Goal: Task Accomplishment & Management: Use online tool/utility

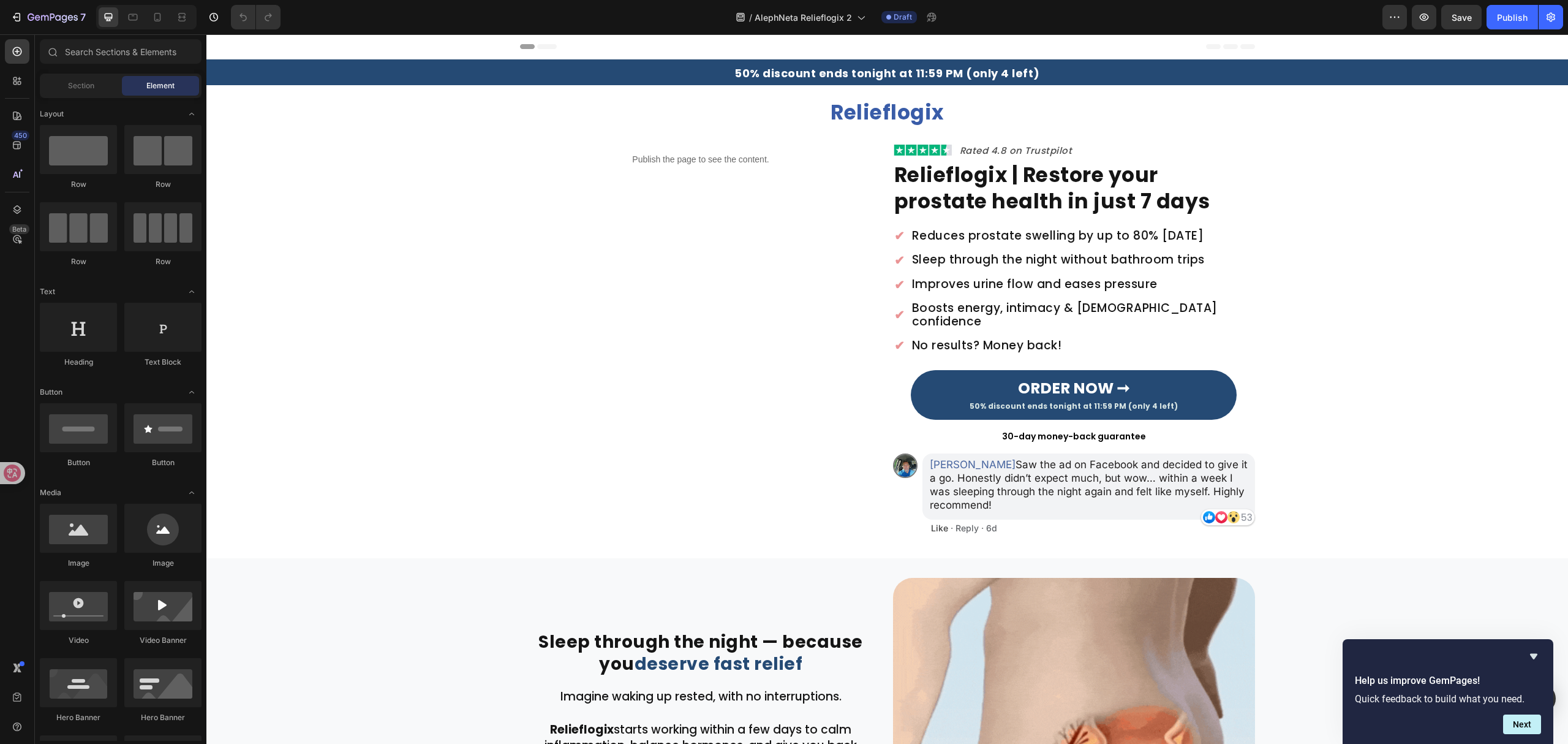
click at [1248, 11] on div "/ AlephNeta Relieflogix 2 Draft" at bounding box center [836, 17] width 1092 height 24
click at [1427, 16] on icon "button" at bounding box center [1424, 17] width 12 height 12
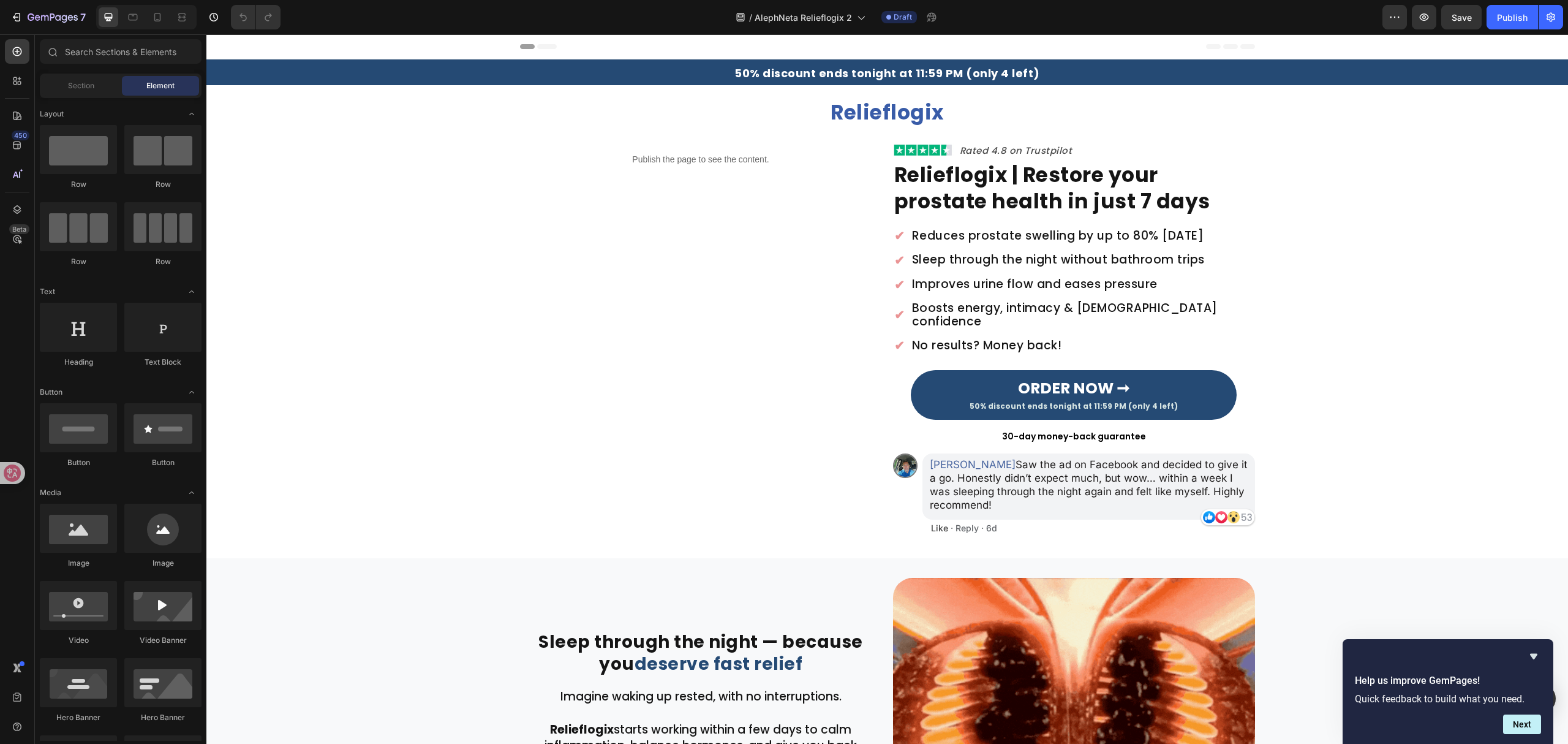
click at [863, 67] on strong "50% discount ends tonight at 11:59 PM (only 4 left)" at bounding box center [887, 73] width 306 height 15
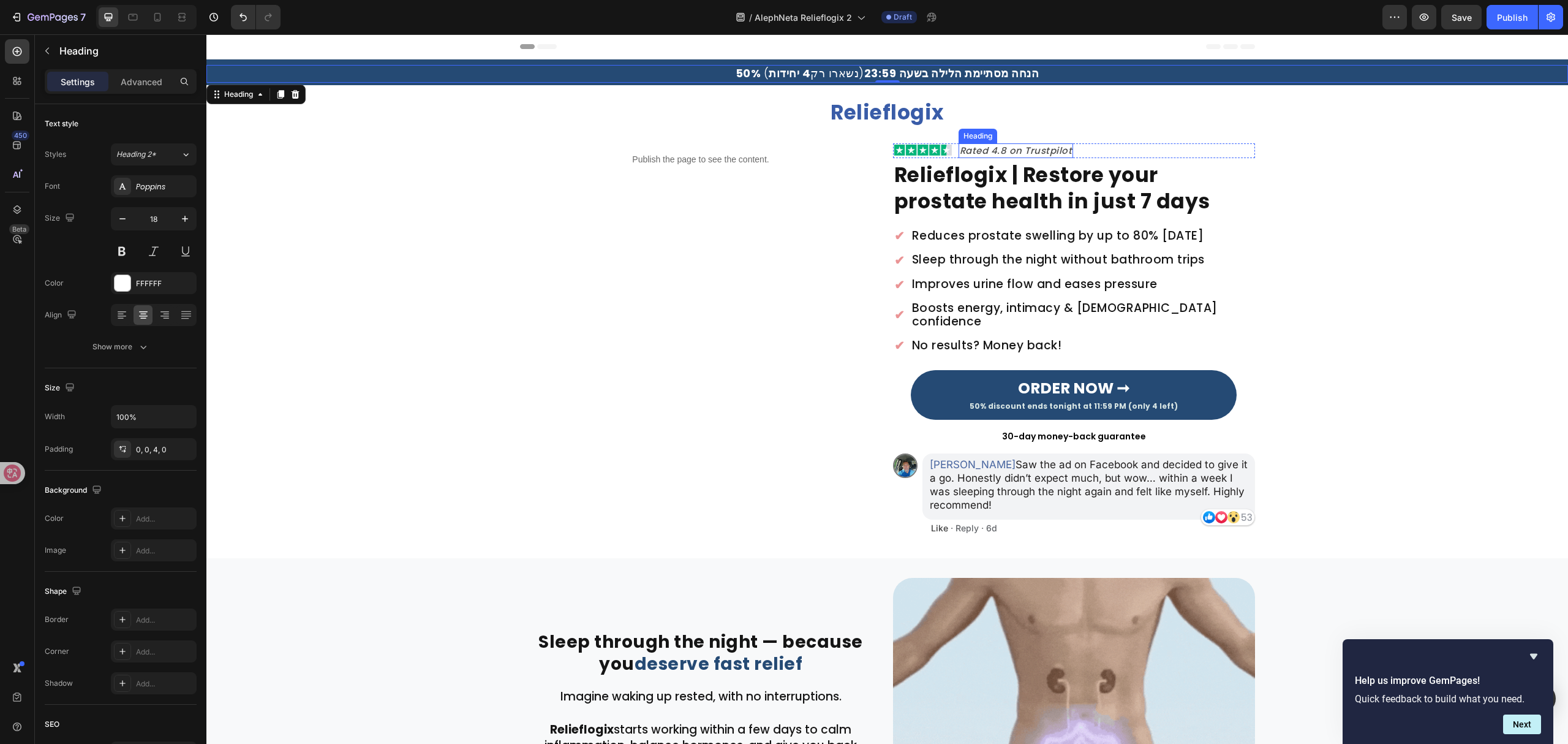
click at [1012, 147] on h2 "Rated 4.8 on Trustpilot" at bounding box center [1016, 151] width 115 height 15
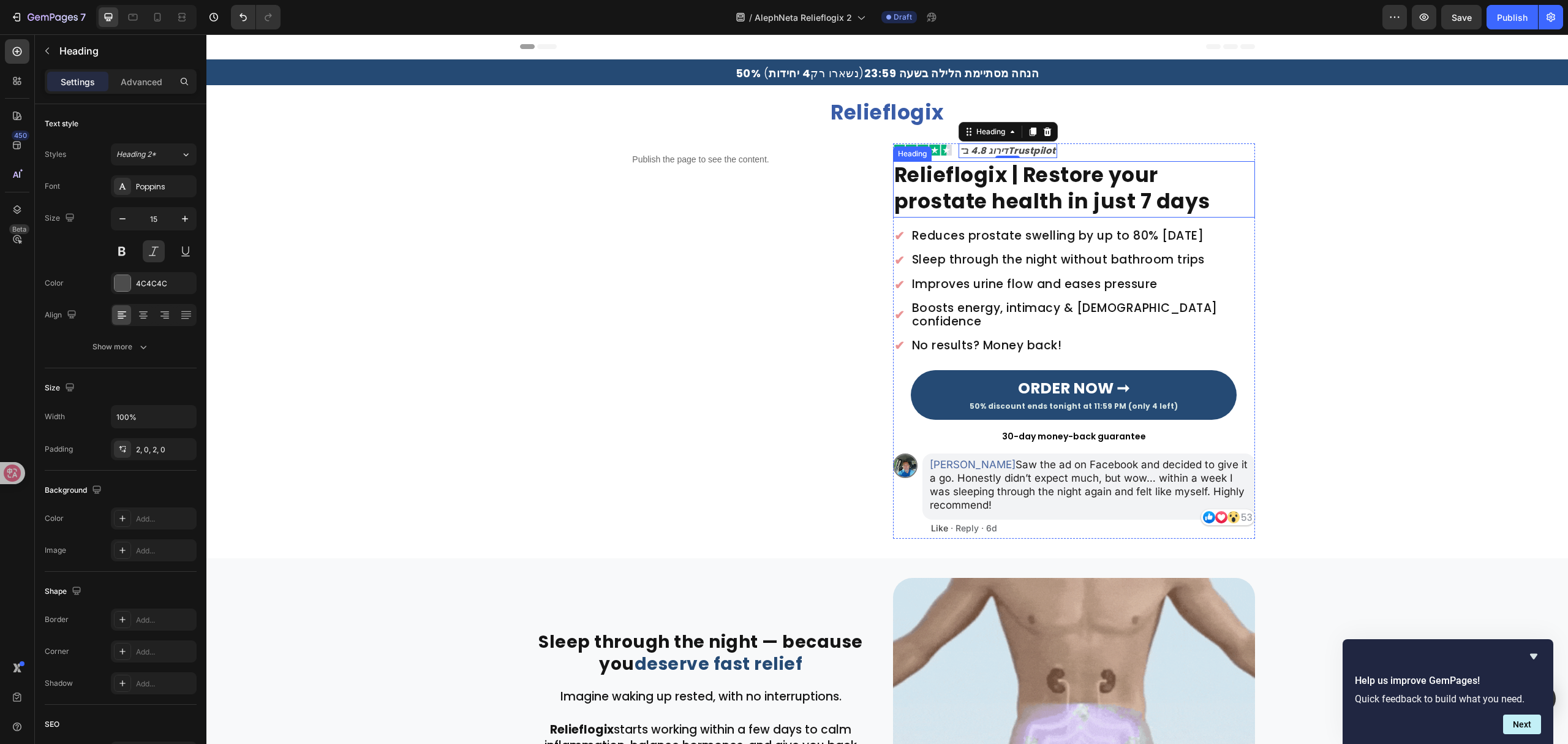
click at [1004, 179] on strong "Relieflogix | Restore your prostate health in just 7 days" at bounding box center [1052, 188] width 316 height 55
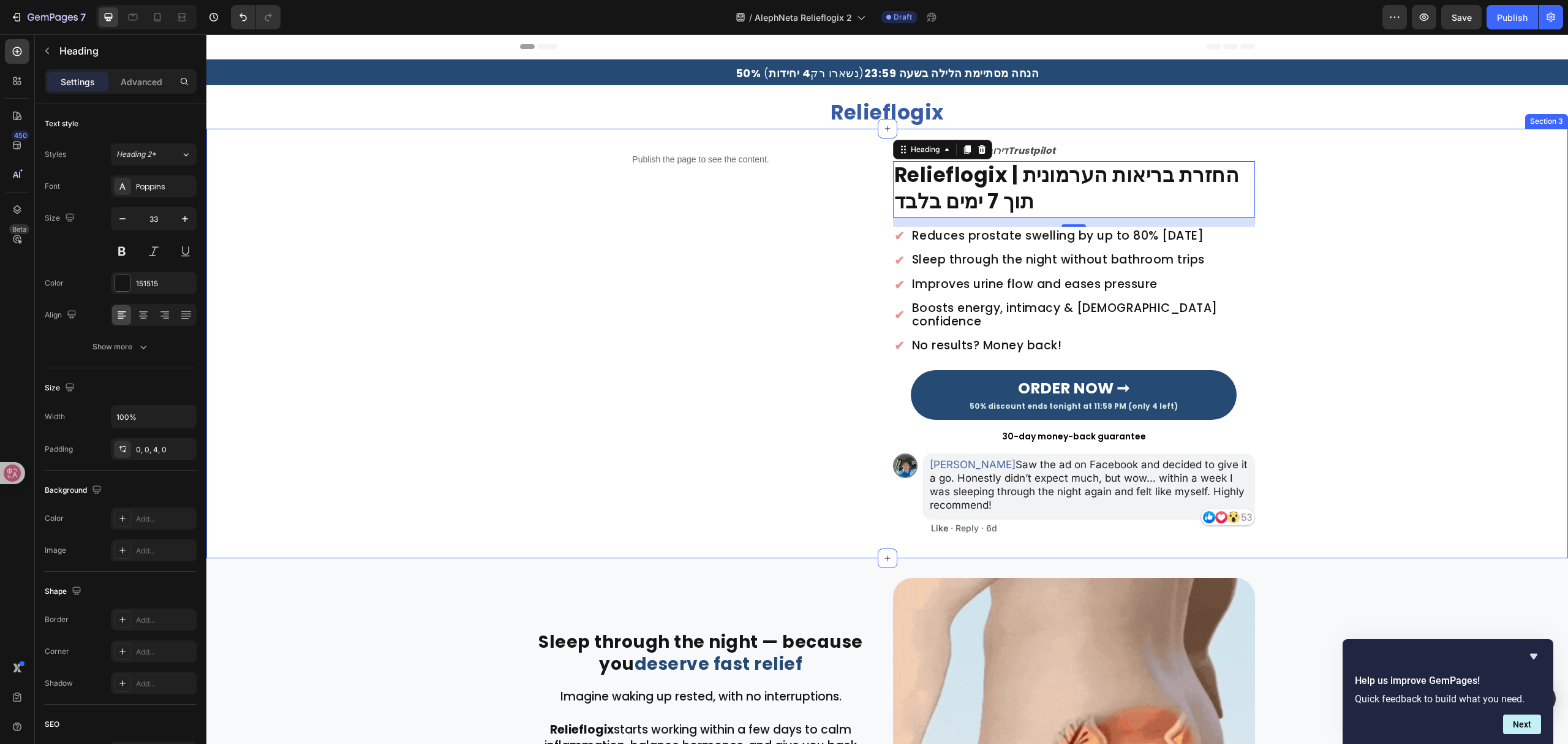
drag, startPoint x: 1427, startPoint y: 331, endPoint x: 812, endPoint y: 616, distance: 677.8
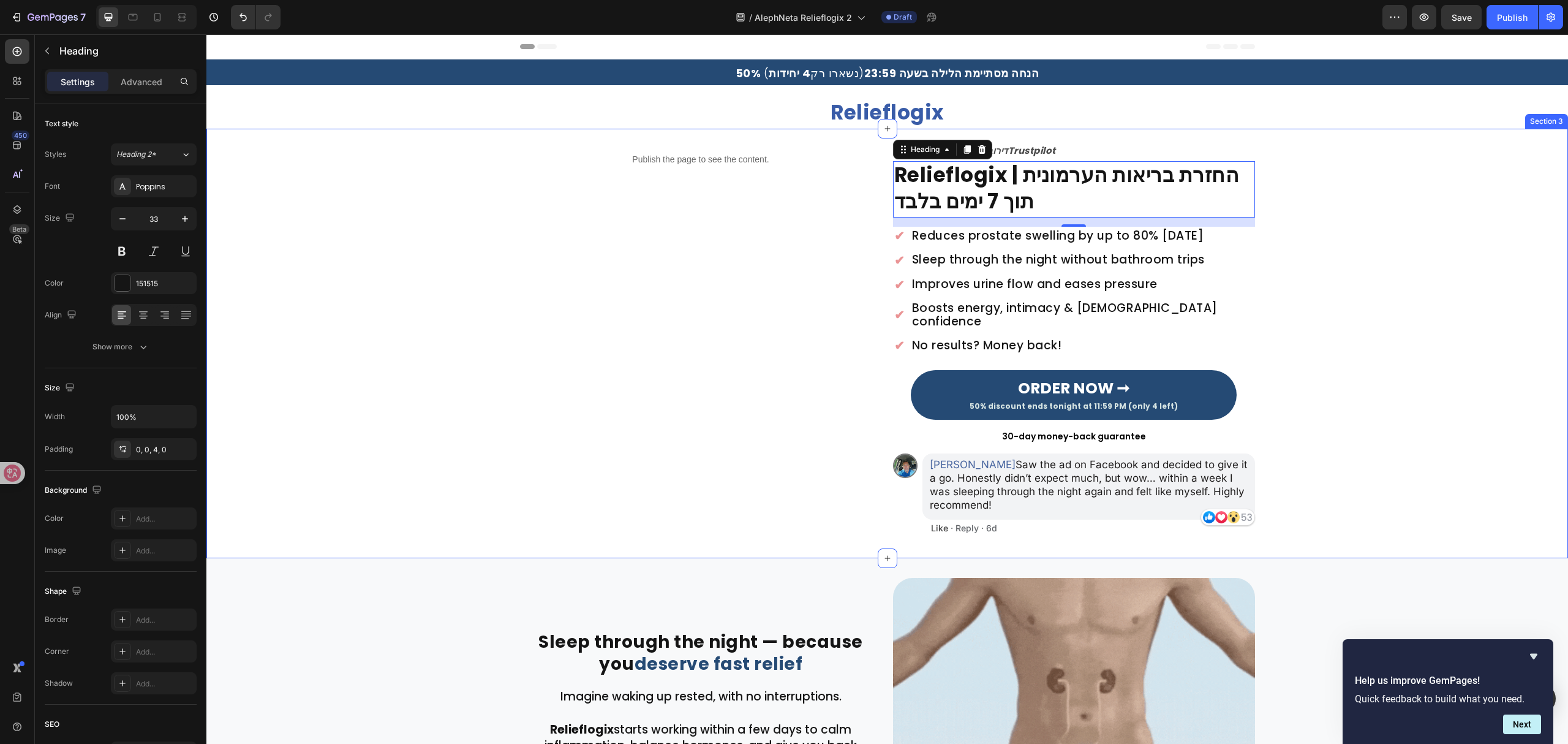
click at [1427, 331] on div "Publish the page to see the content. Custom Code Image ⁠⁠⁠⁠⁠⁠⁠ דירוג 4.8 ב־Trus…" at bounding box center [887, 341] width 1362 height 395
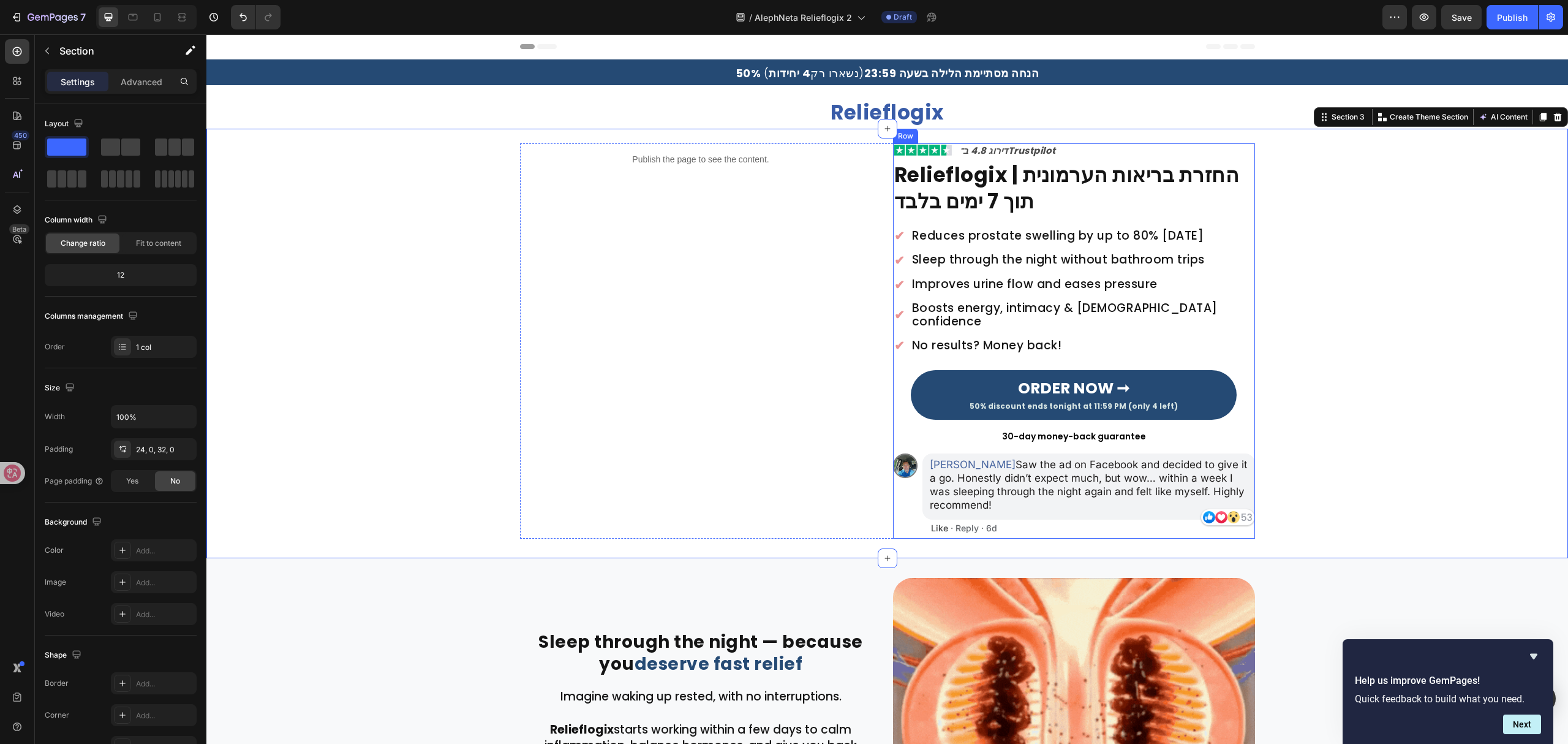
click at [1168, 233] on h2 "Reduces prostate swelling by up to 80% in 7 days" at bounding box center [1058, 236] width 295 height 14
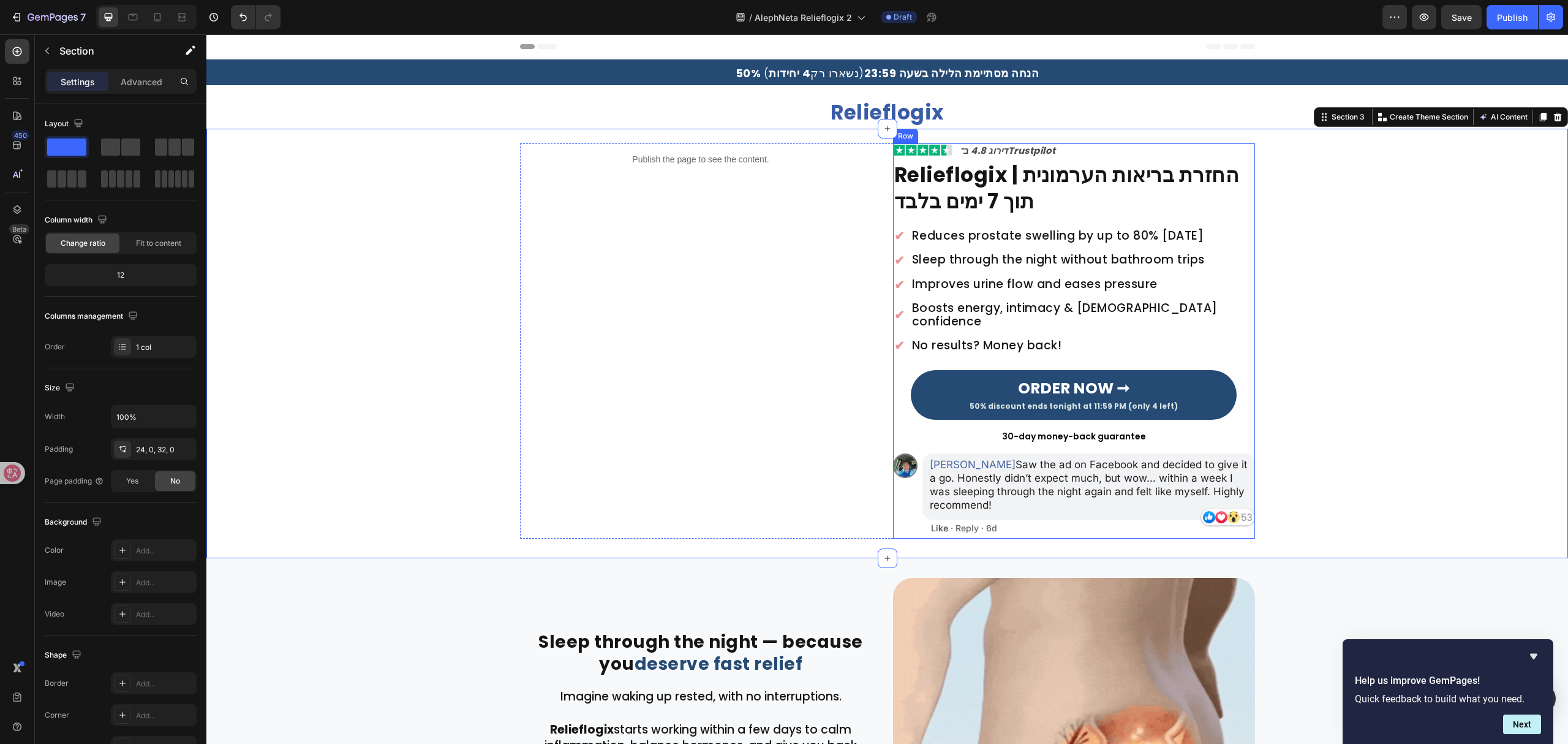
click at [1168, 233] on h2 "Reduces prostate swelling by up to 80% in 7 days" at bounding box center [1058, 236] width 295 height 14
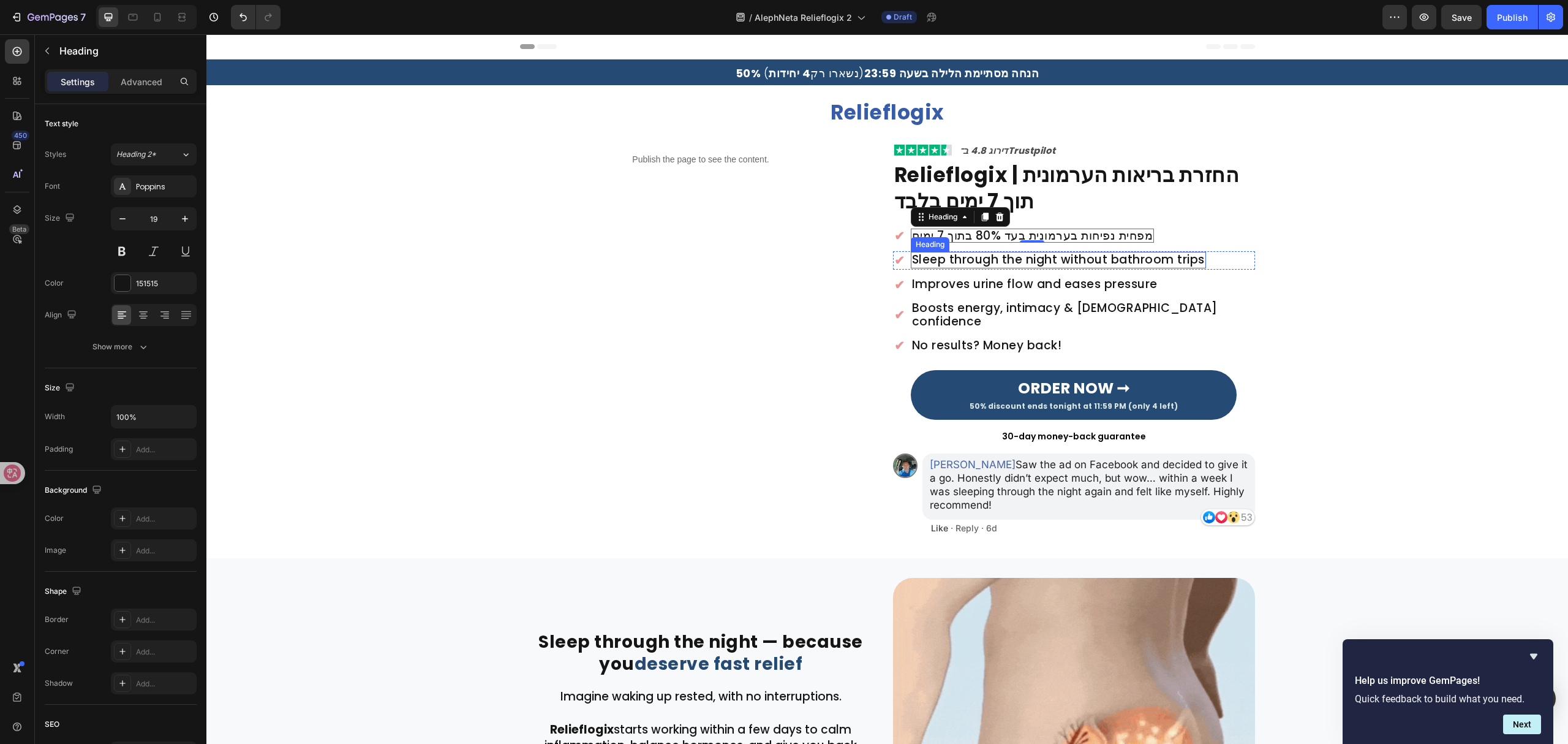
click at [973, 262] on h2 "Sleep through the night without bathroom trips" at bounding box center [1058, 260] width 295 height 17
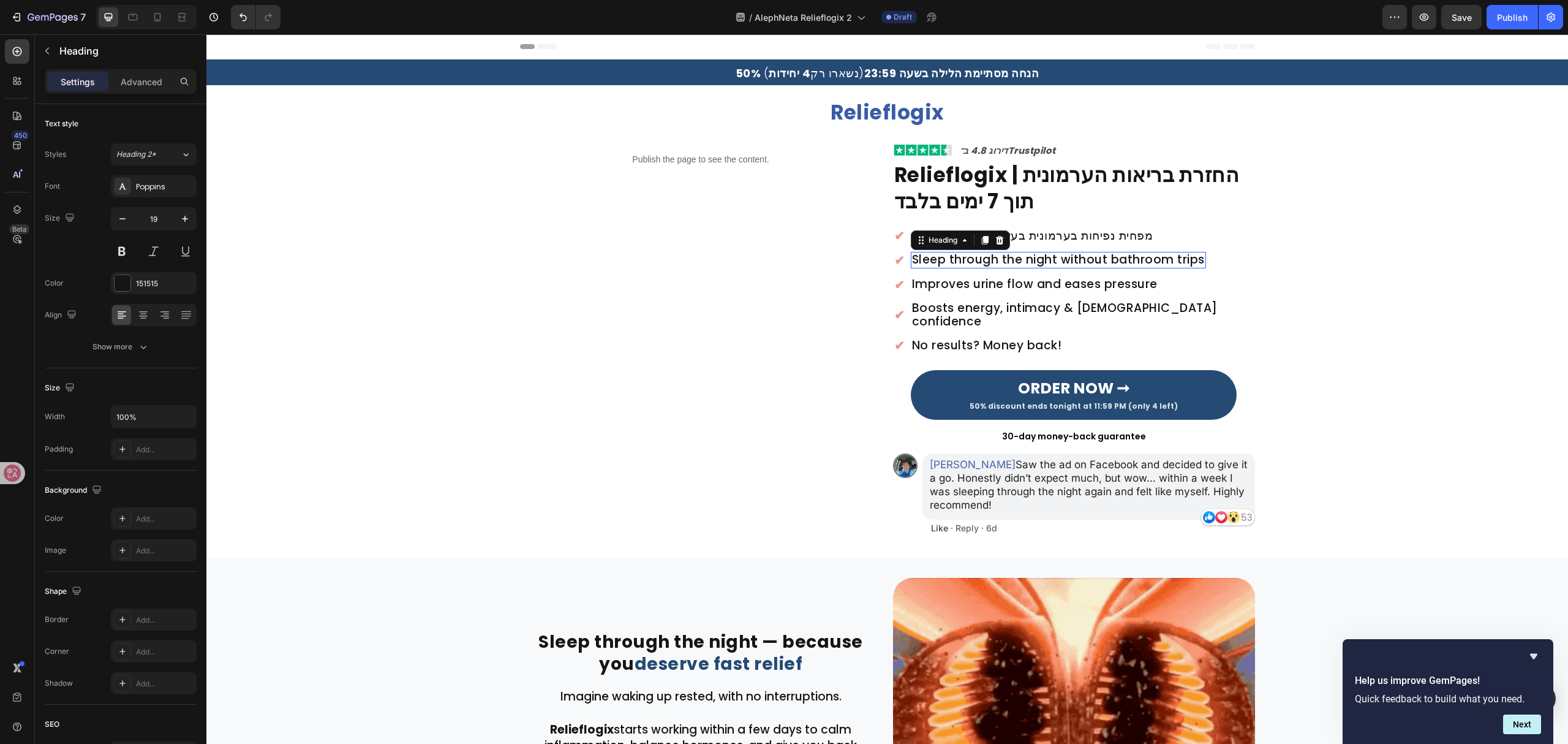
click at [973, 262] on h2 "Sleep through the night without bathroom trips" at bounding box center [1058, 260] width 295 height 17
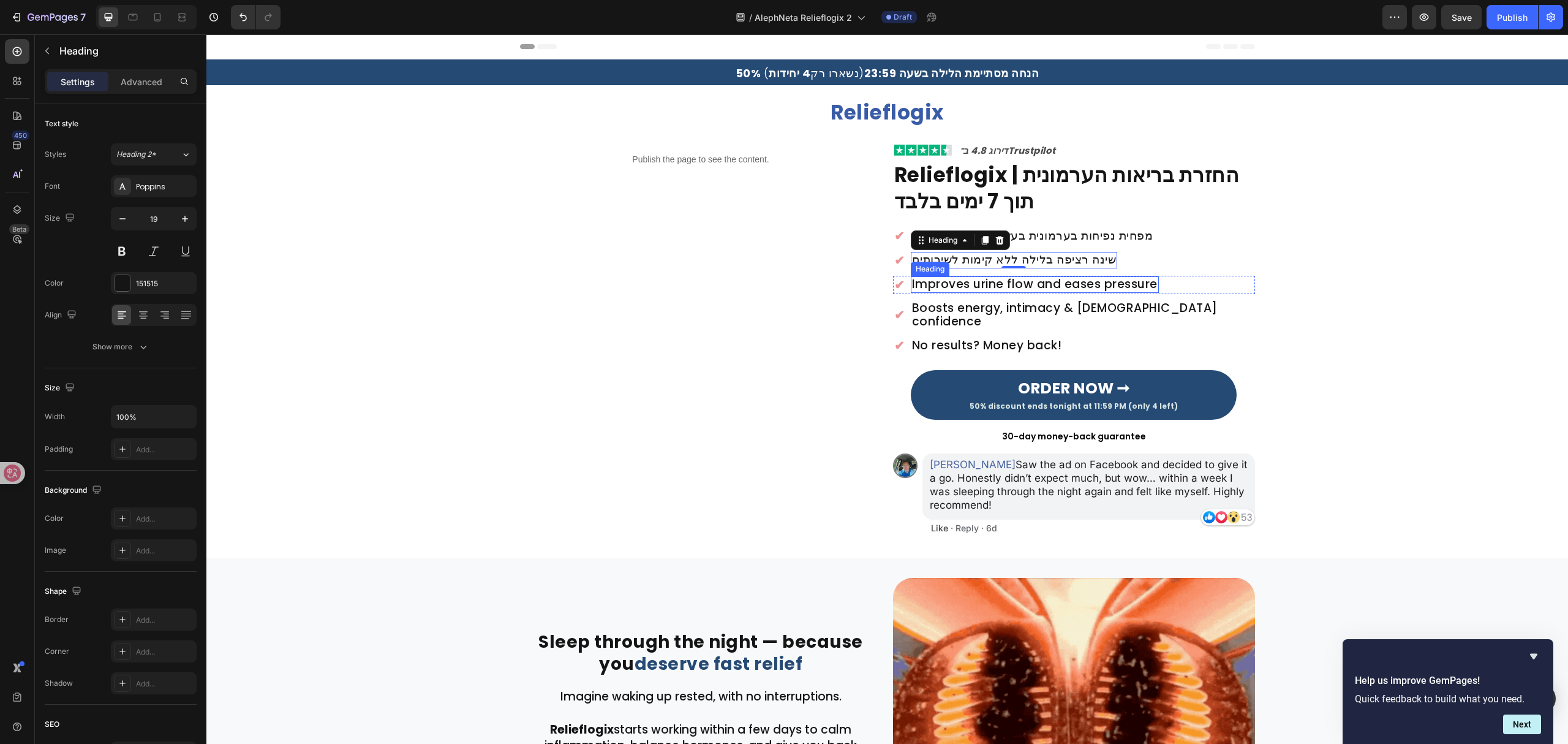
click at [1090, 285] on h2 "Improves urine flow and eases pressure" at bounding box center [1035, 284] width 248 height 17
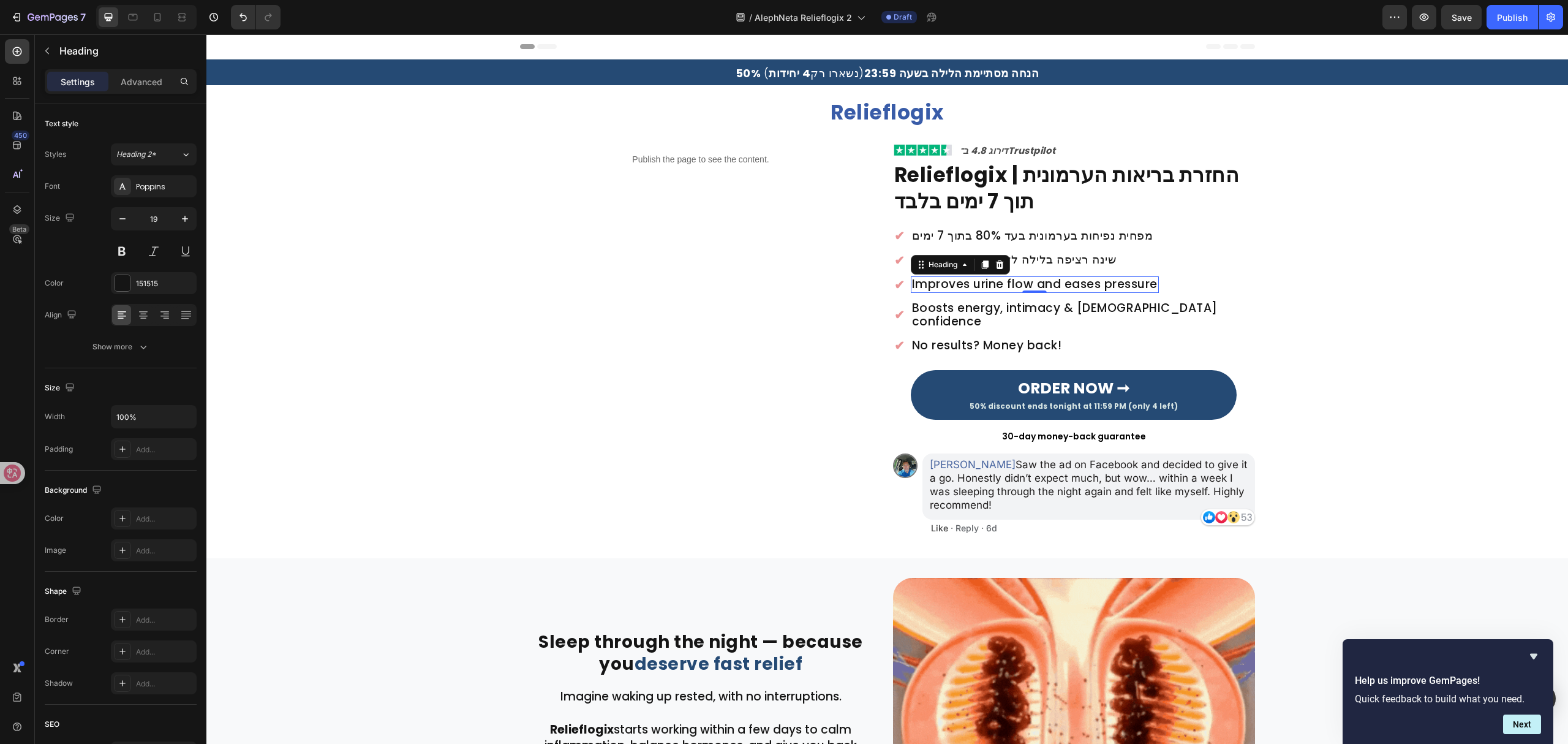
click at [1090, 285] on h2 "Improves urine flow and eases pressure" at bounding box center [1035, 284] width 248 height 17
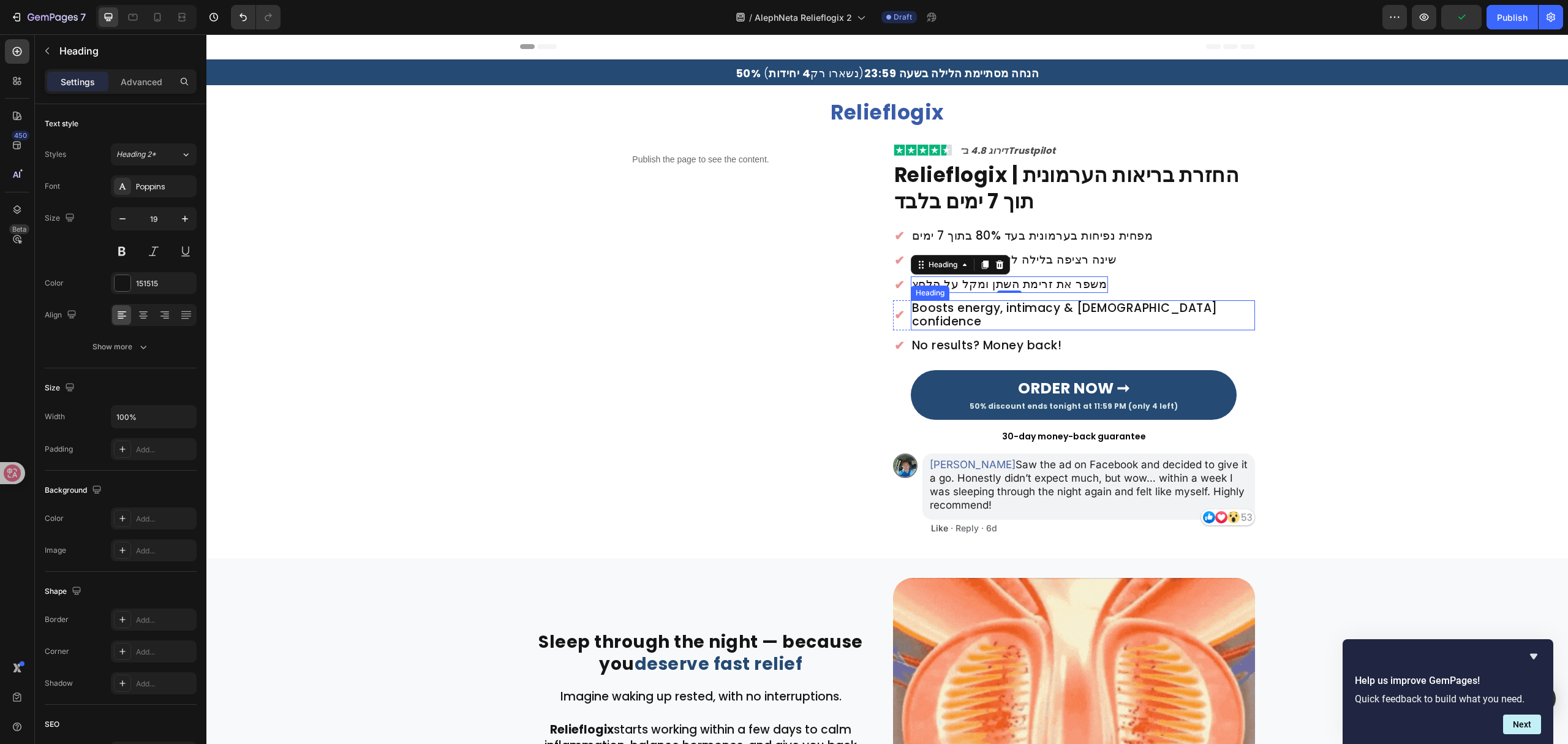
click at [988, 309] on h2 "Boosts energy, intimacy & male confidence" at bounding box center [1083, 316] width 344 height 31
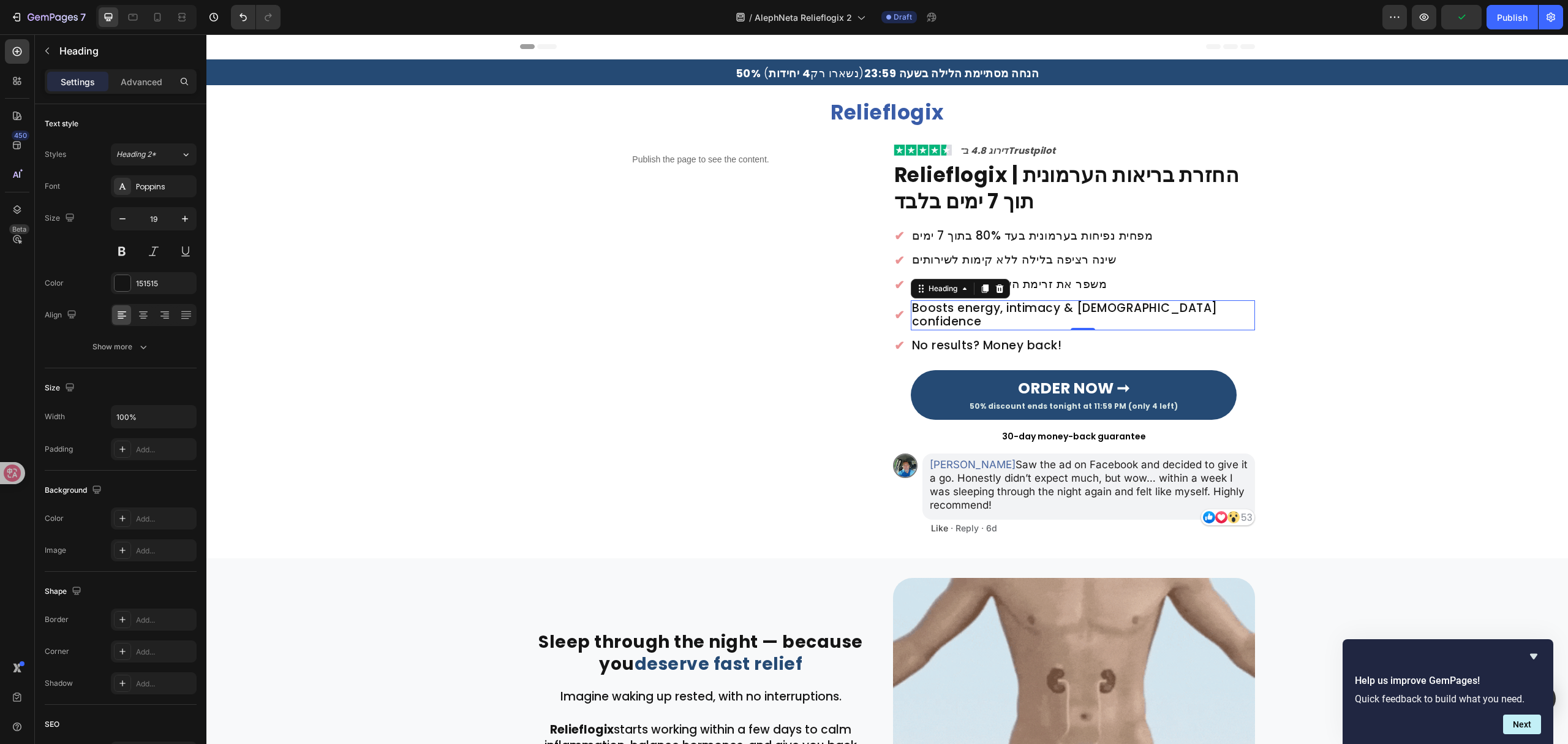
click at [988, 309] on h2 "Boosts energy, intimacy & male confidence" at bounding box center [1083, 316] width 344 height 31
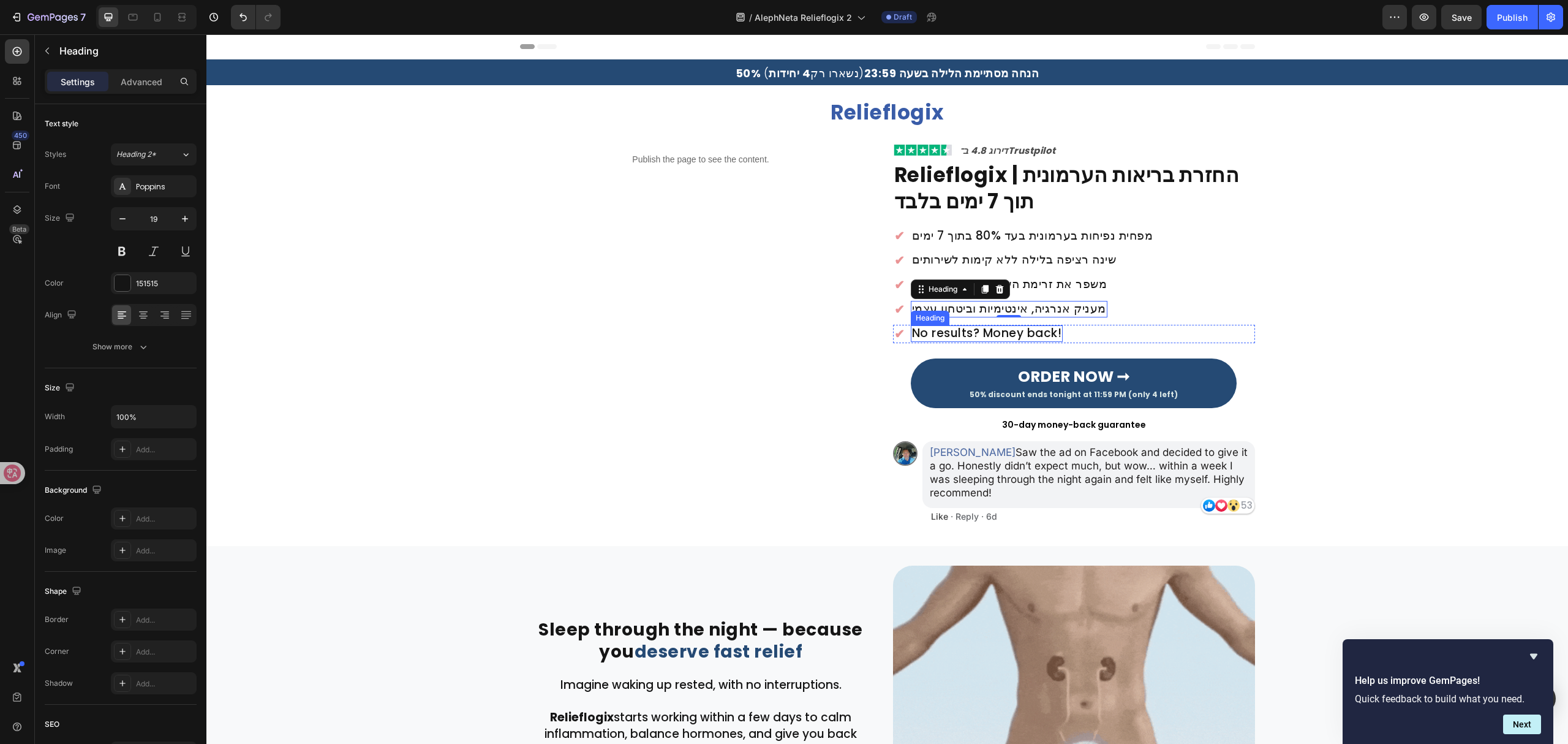
click at [964, 332] on h2 "No results? Money back!" at bounding box center [987, 334] width 153 height 17
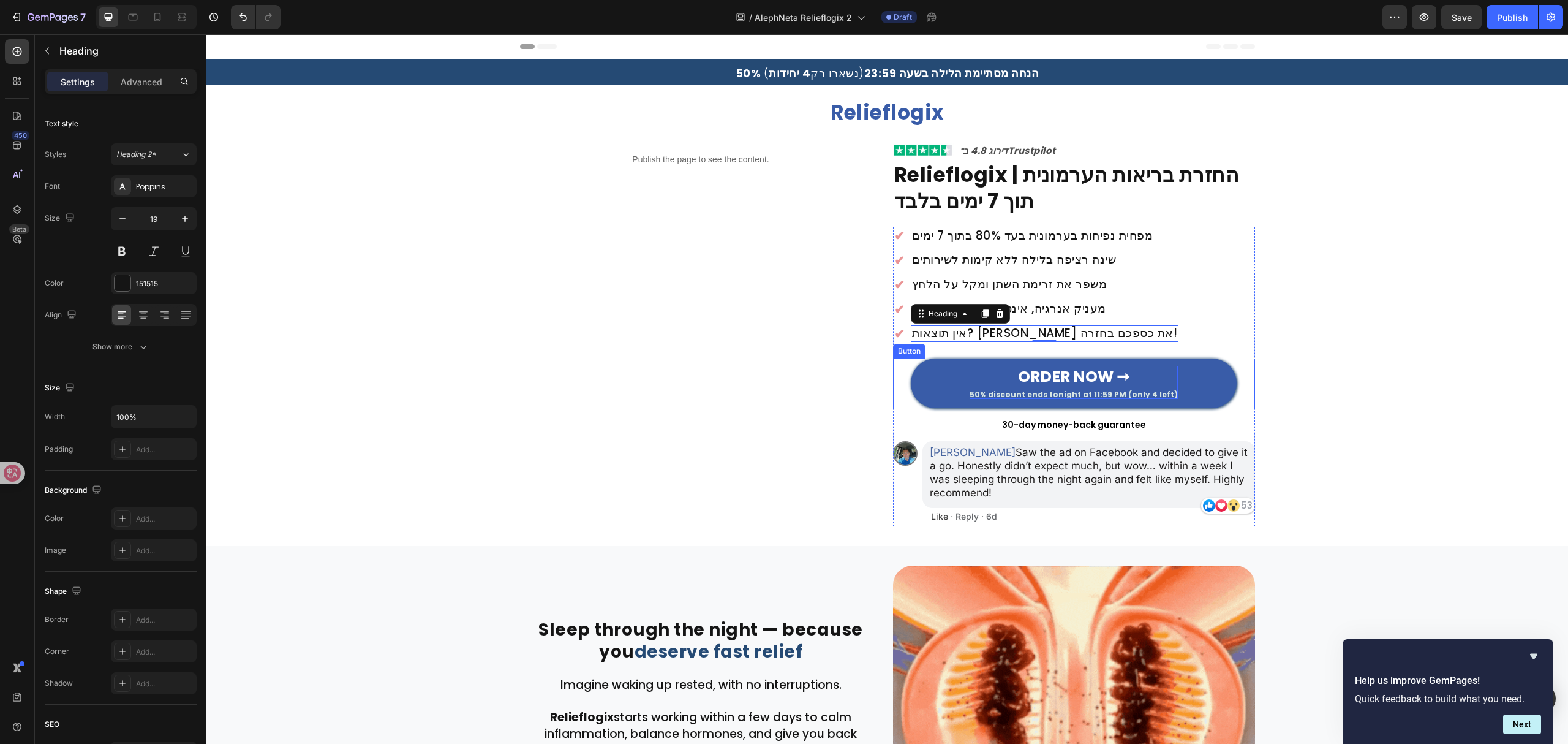
click at [1093, 371] on strong "ORDER NOW ➞" at bounding box center [1074, 376] width 112 height 21
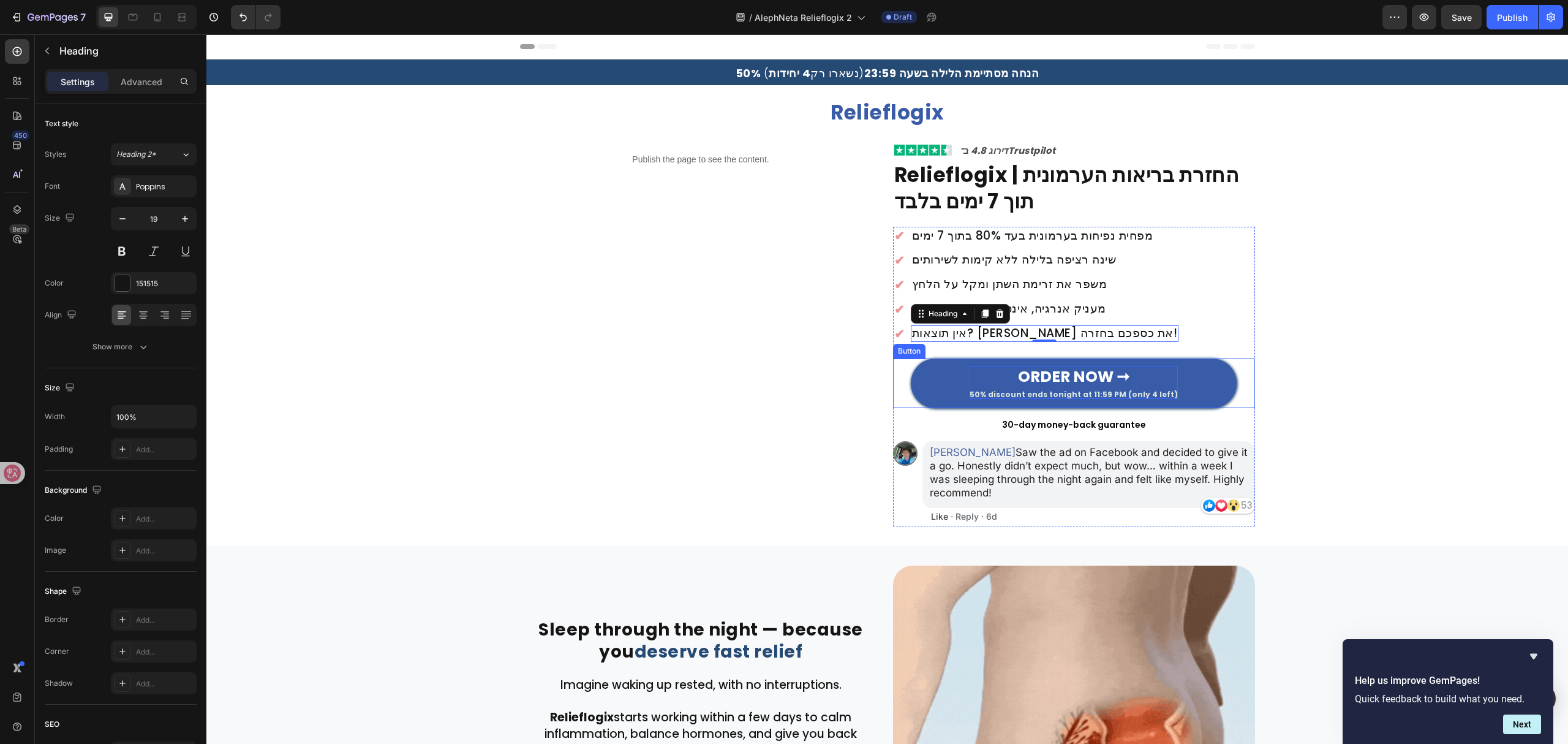
click at [1093, 371] on strong "ORDER NOW ➞" at bounding box center [1074, 376] width 112 height 21
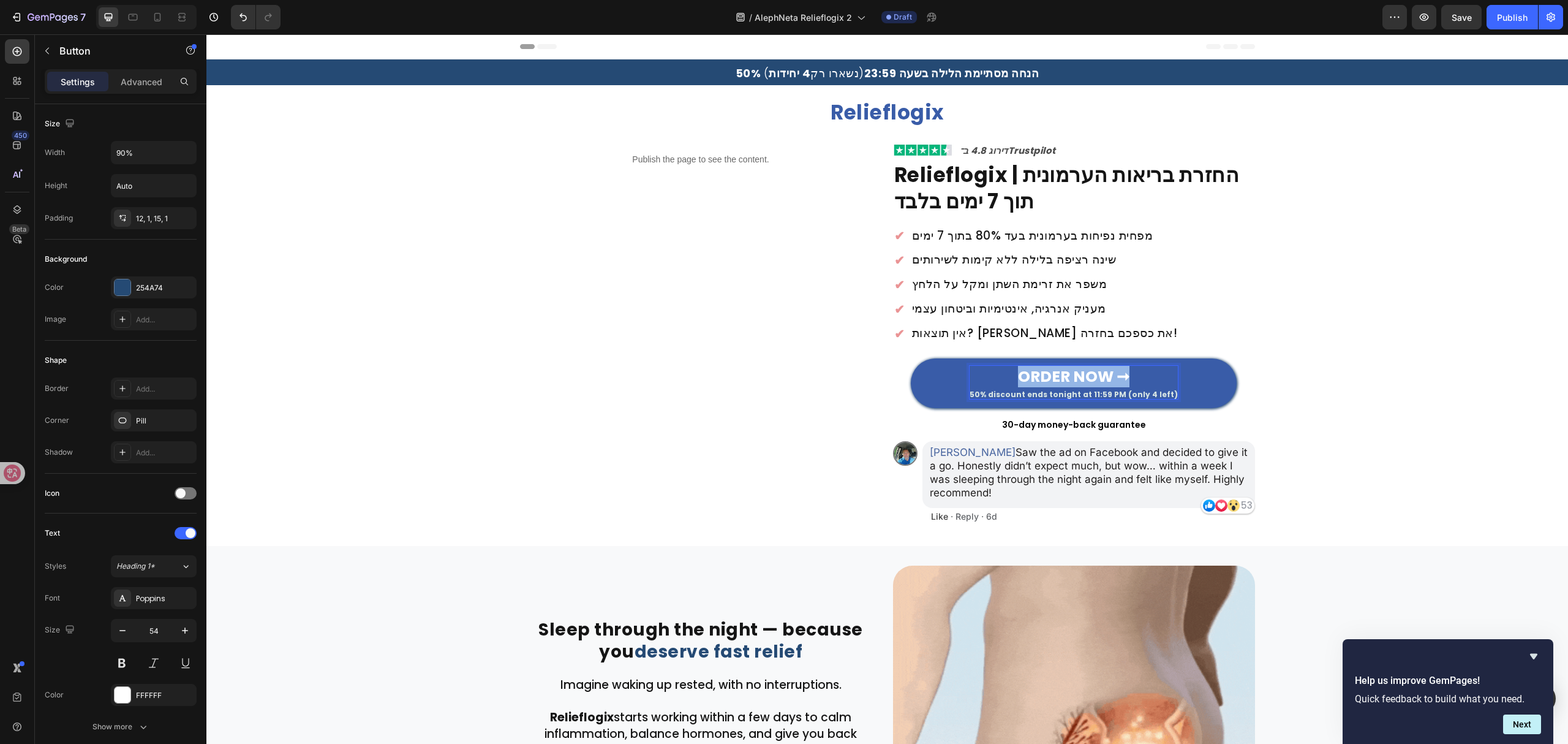
drag, startPoint x: 1009, startPoint y: 376, endPoint x: 1138, endPoint y: 375, distance: 129.0
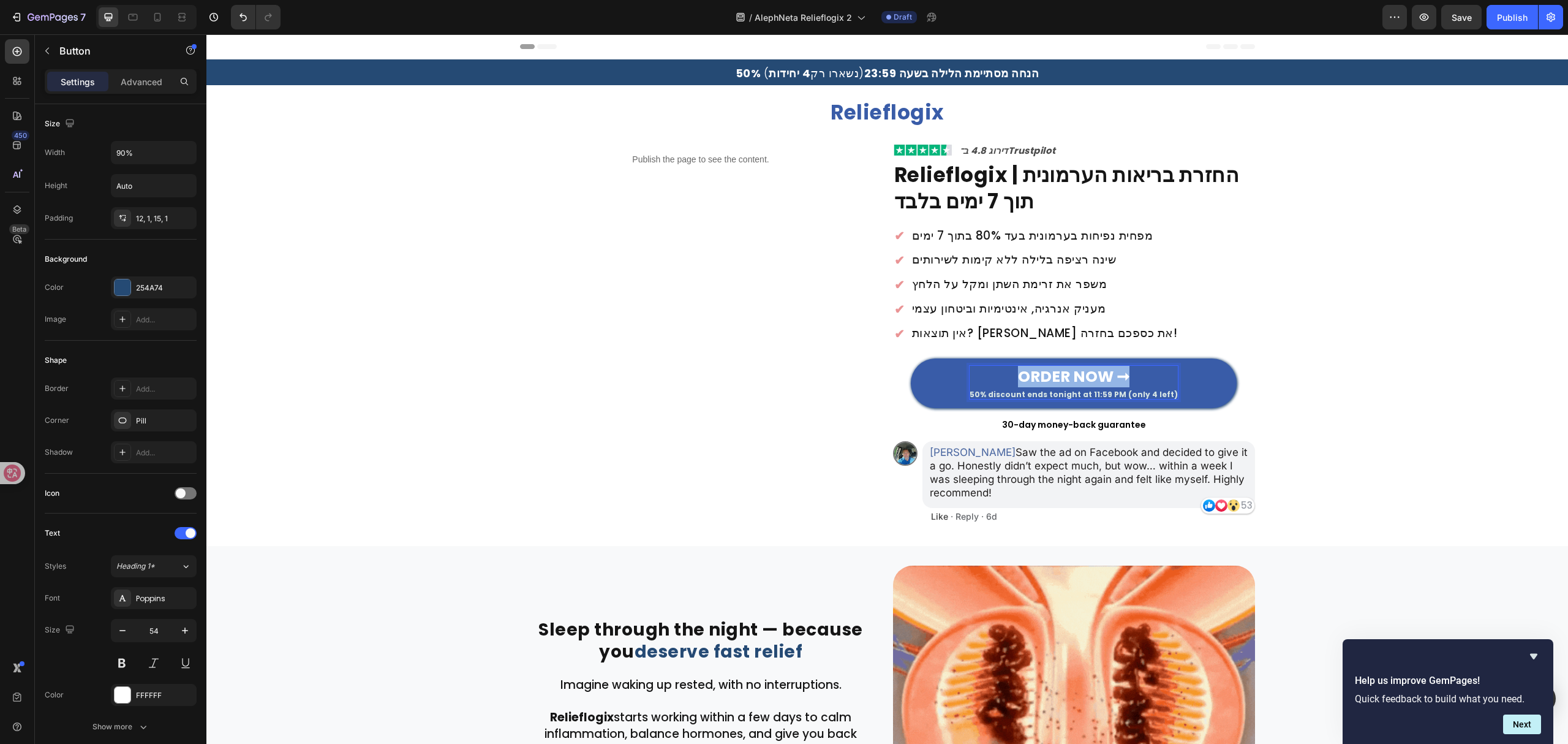
click at [1138, 375] on p "ORDER NOW ➞ 50% discount ends tonight at 11:59 PM (only 4 left)" at bounding box center [1074, 382] width 209 height 33
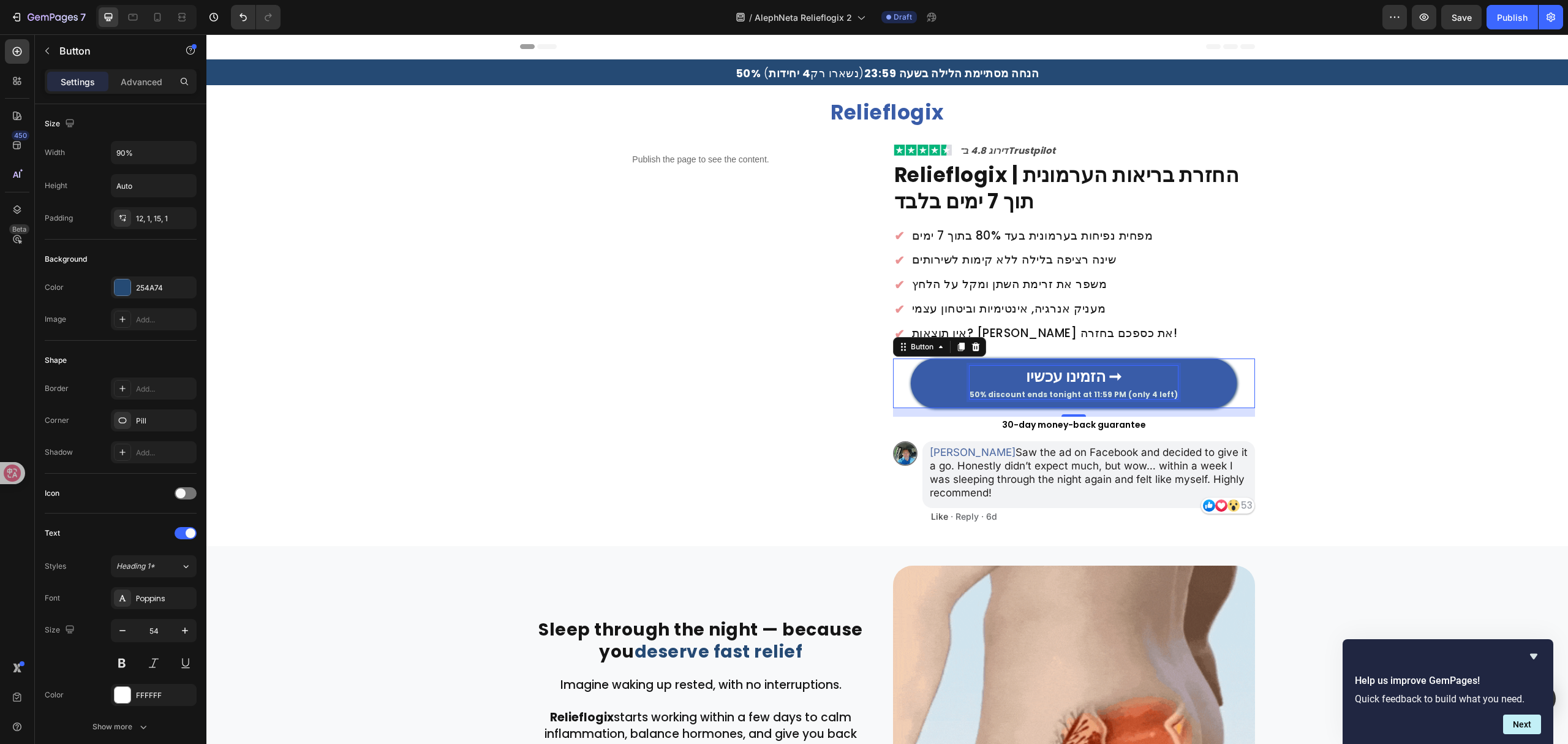
click at [1086, 400] on span "50% discount ends tonight at 11:59 PM (only 4 left)" at bounding box center [1074, 395] width 209 height 11
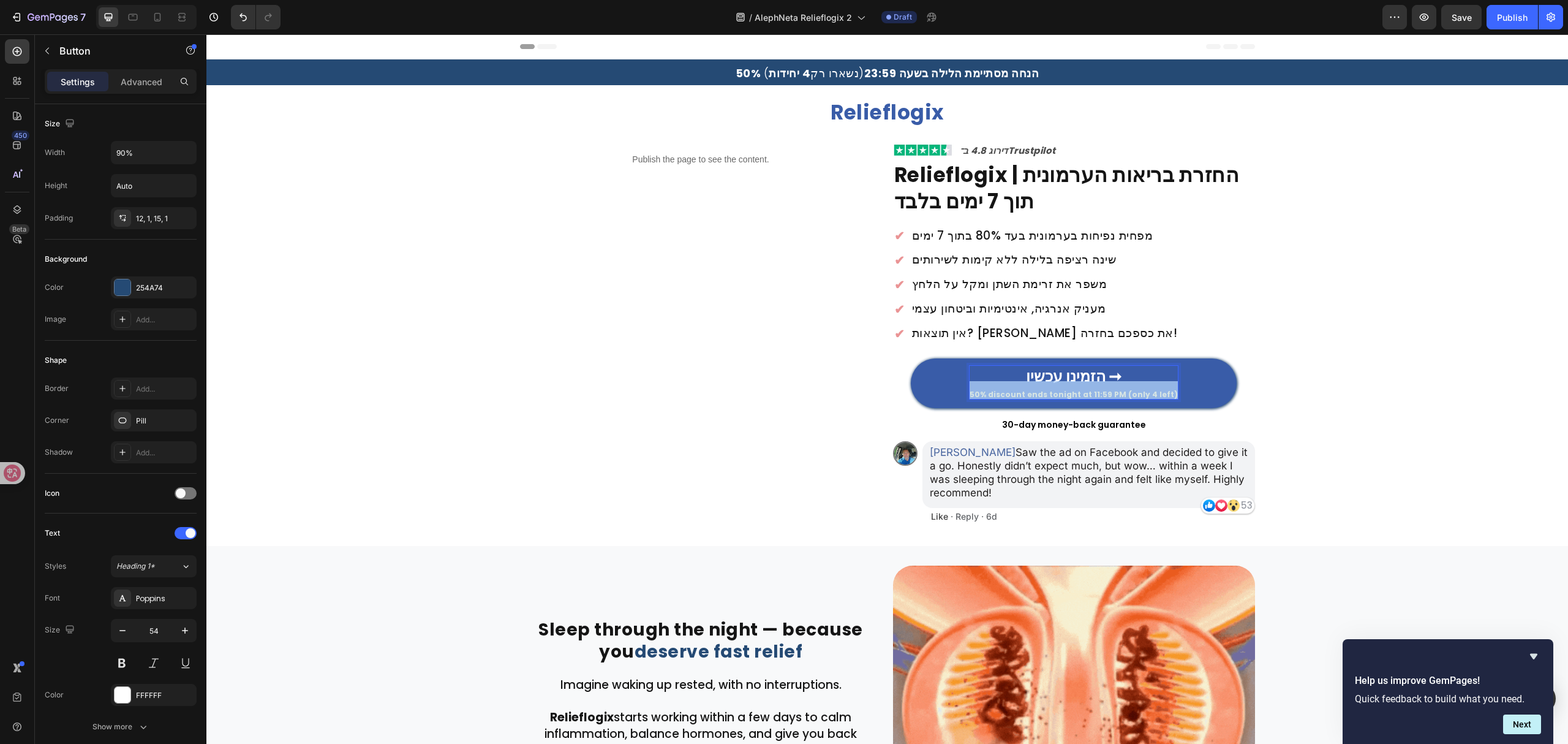
drag, startPoint x: 974, startPoint y: 398, endPoint x: 1182, endPoint y: 396, distance: 208.0
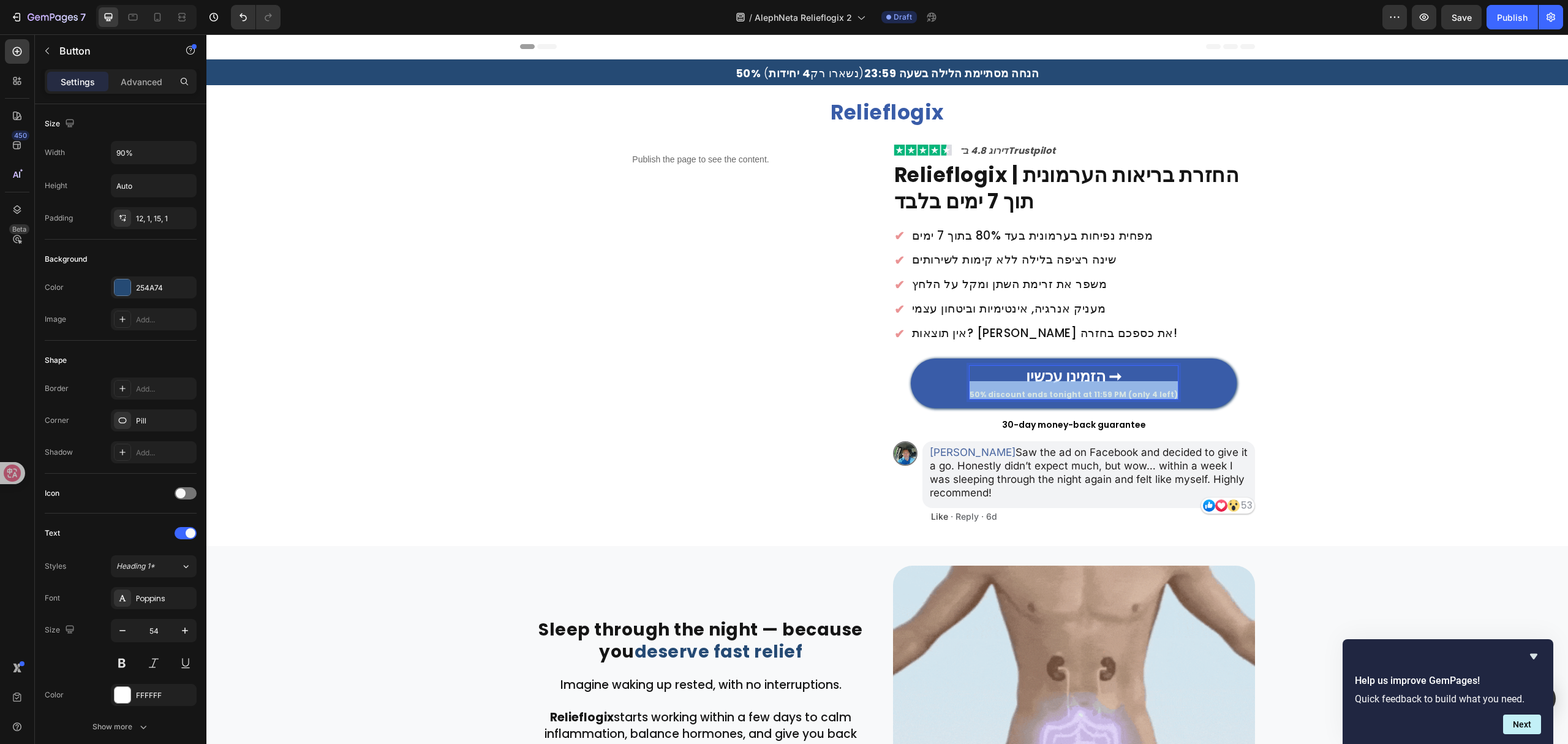
click at [1182, 396] on link "הזמינו עכשיו ➞ 50% discount ends tonight at 11:59 PM (only 4 left)" at bounding box center [1074, 383] width 326 height 50
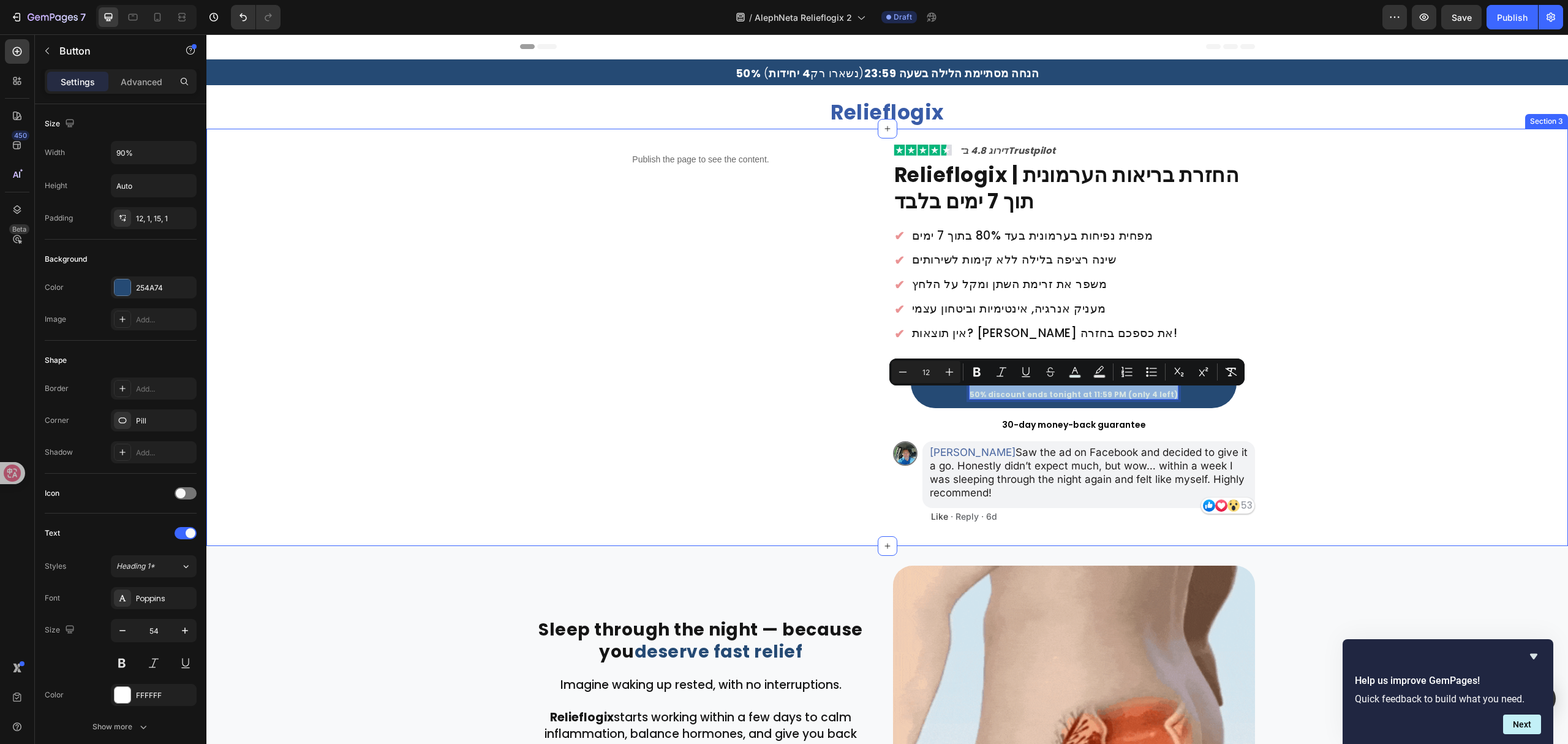
copy span "50% discount ends tonight at 11:59 PM (only 4 left)"
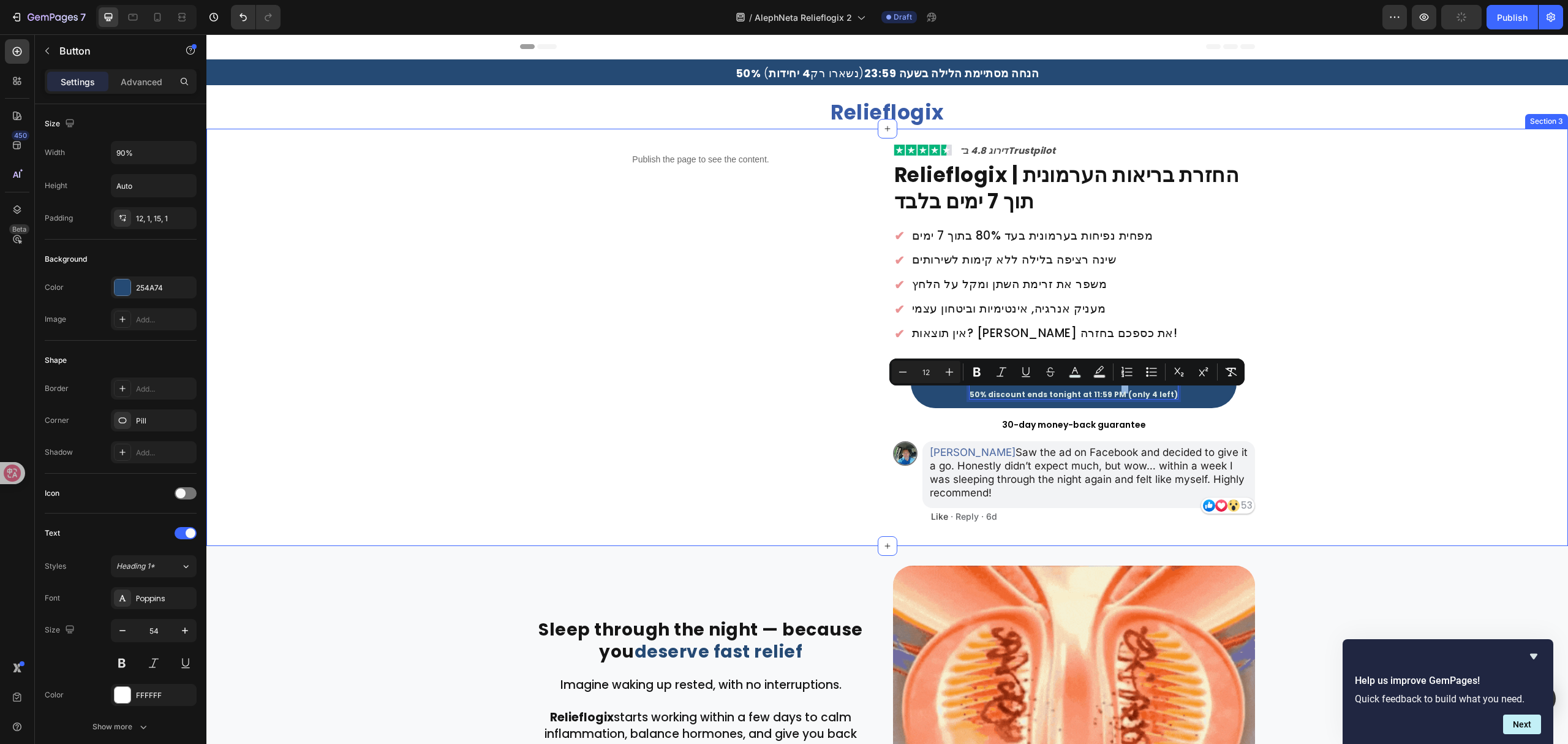
click at [1307, 443] on div "Publish the page to see the content. Custom Code Image ⁠⁠⁠⁠⁠⁠⁠ דירוג 4.8 ב־Trus…" at bounding box center [887, 335] width 1362 height 383
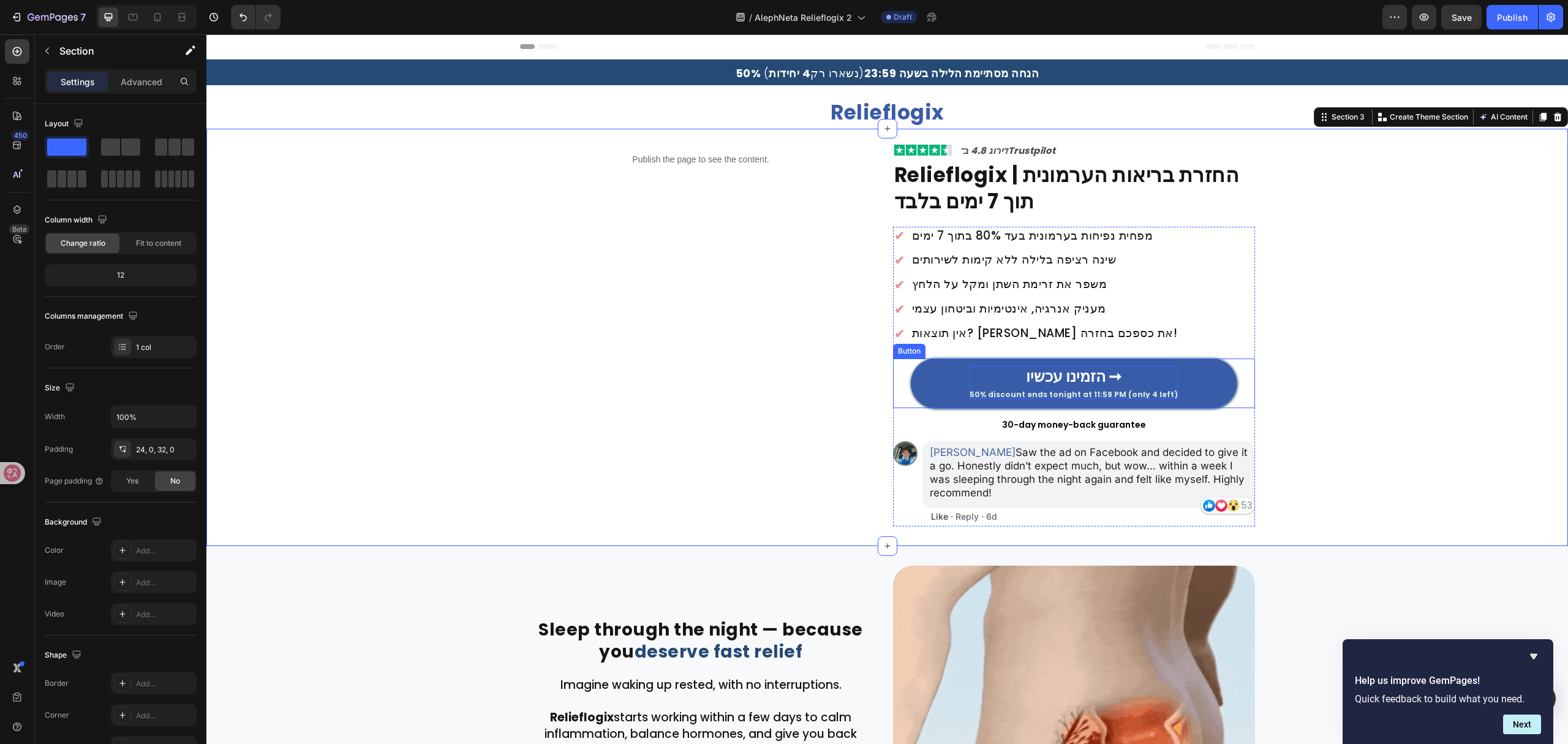
click at [1016, 398] on span "50% discount ends tonight at 11:59 PM (only 4 left)" at bounding box center [1074, 395] width 209 height 11
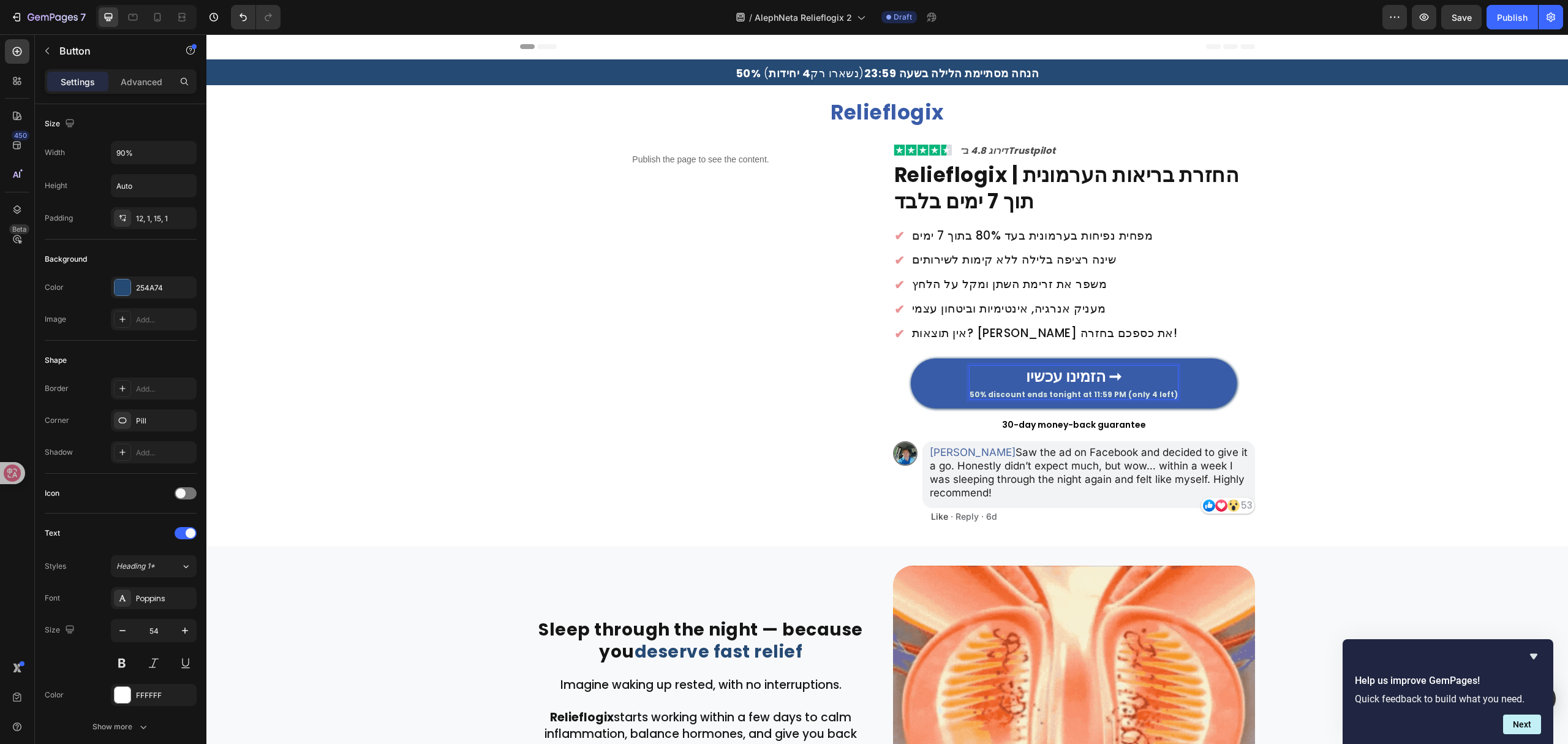
click at [983, 395] on span "50% discount ends tonight at 11:59 PM (only 4 left)" at bounding box center [1074, 395] width 209 height 11
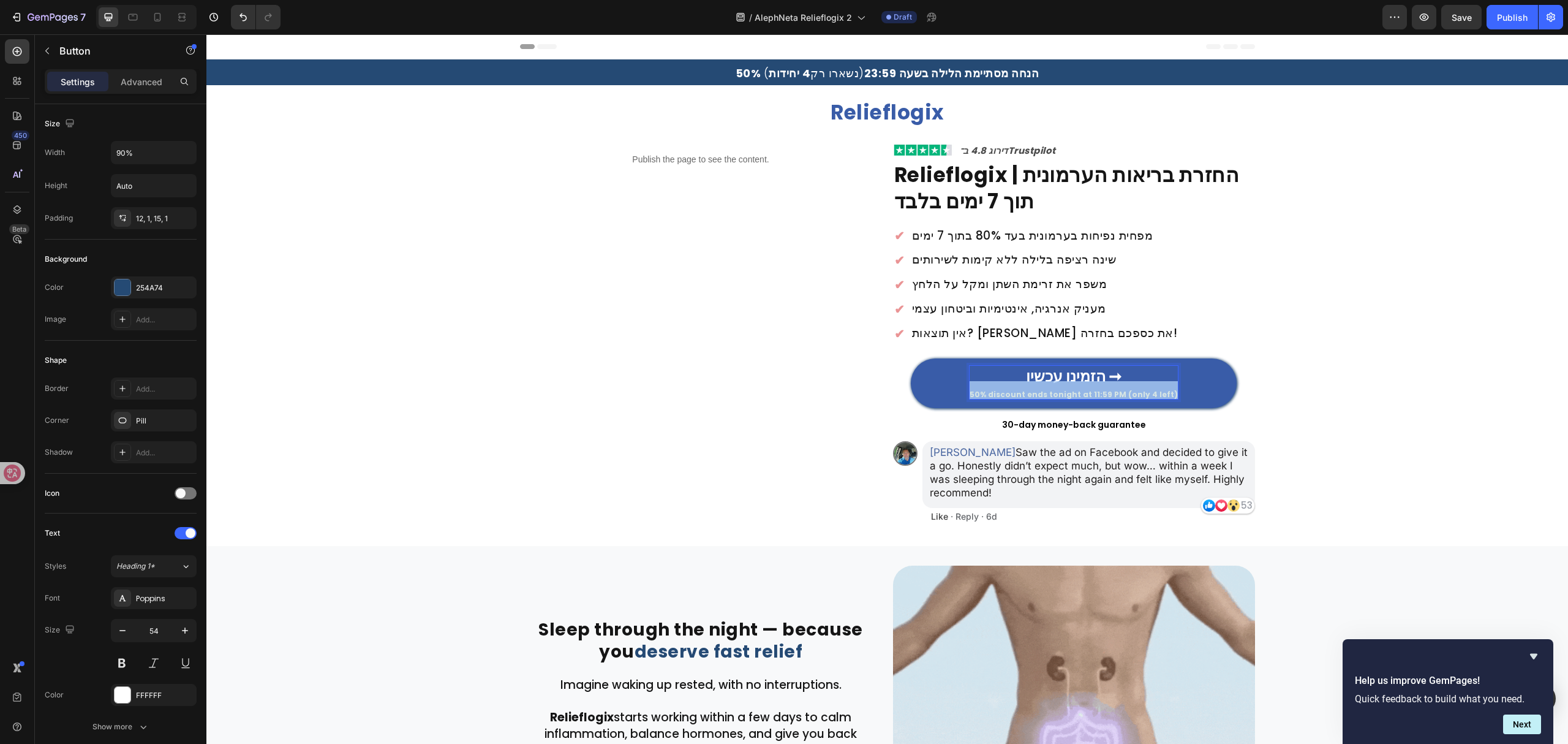
drag, startPoint x: 974, startPoint y: 395, endPoint x: 1161, endPoint y: 395, distance: 187.0
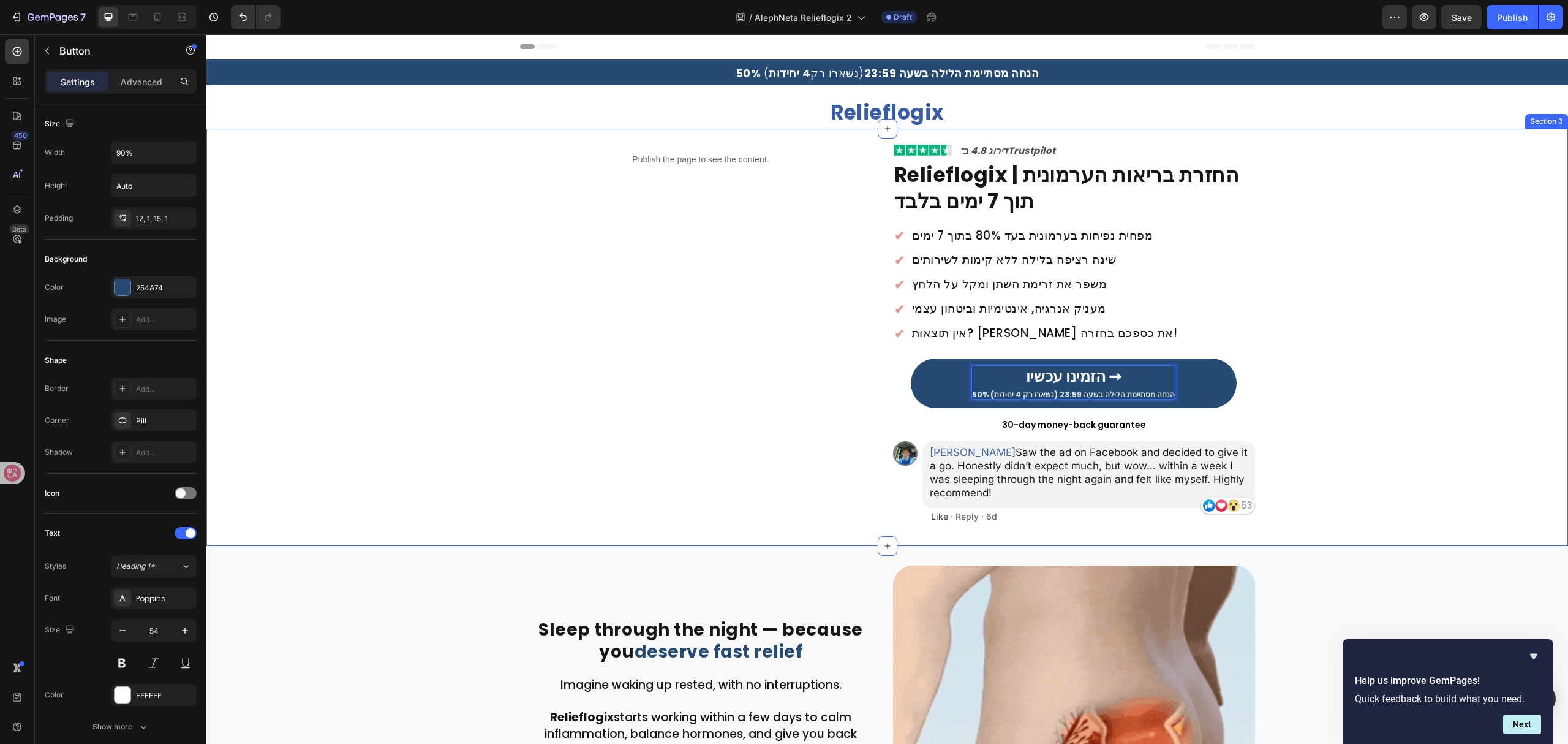
click at [1314, 427] on div "Publish the page to see the content. Custom Code Image ⁠⁠⁠⁠⁠⁠⁠ דירוג 4.8 ב־Trus…" at bounding box center [887, 335] width 1362 height 383
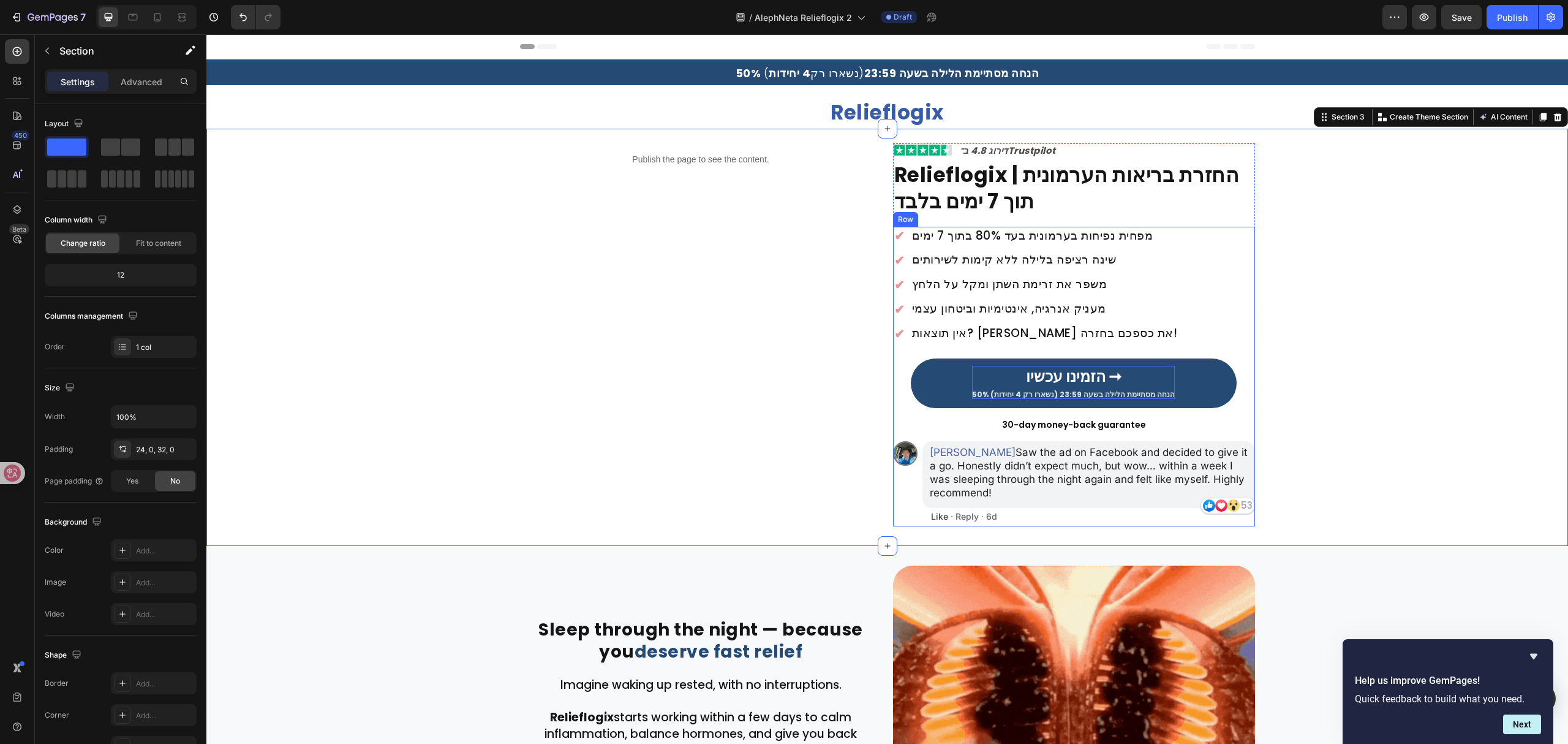
click at [1061, 433] on div "30-day money-back guarantee" at bounding box center [1074, 424] width 362 height 16
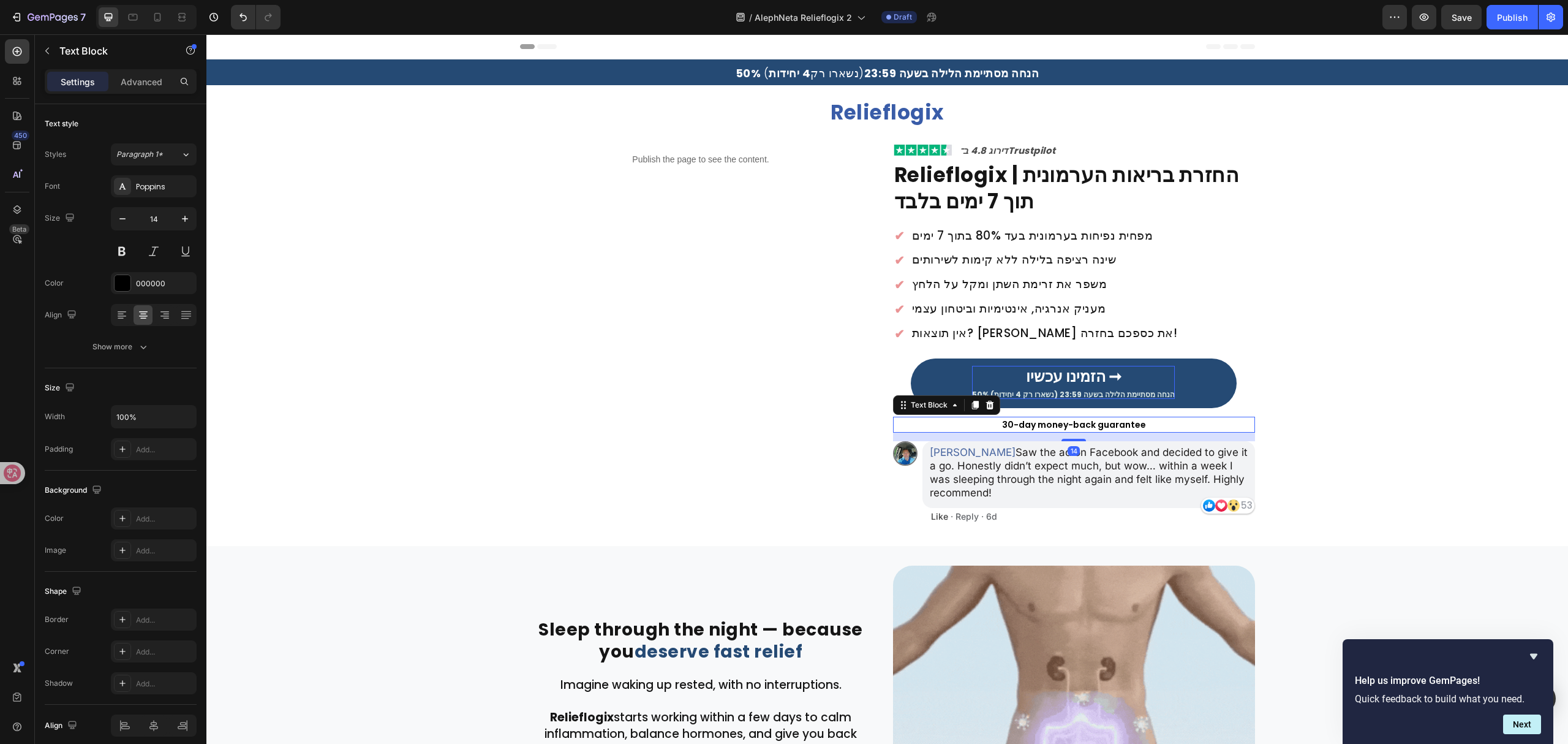
click at [1075, 425] on p "30-day money-back guarantee" at bounding box center [1074, 425] width 359 height 14
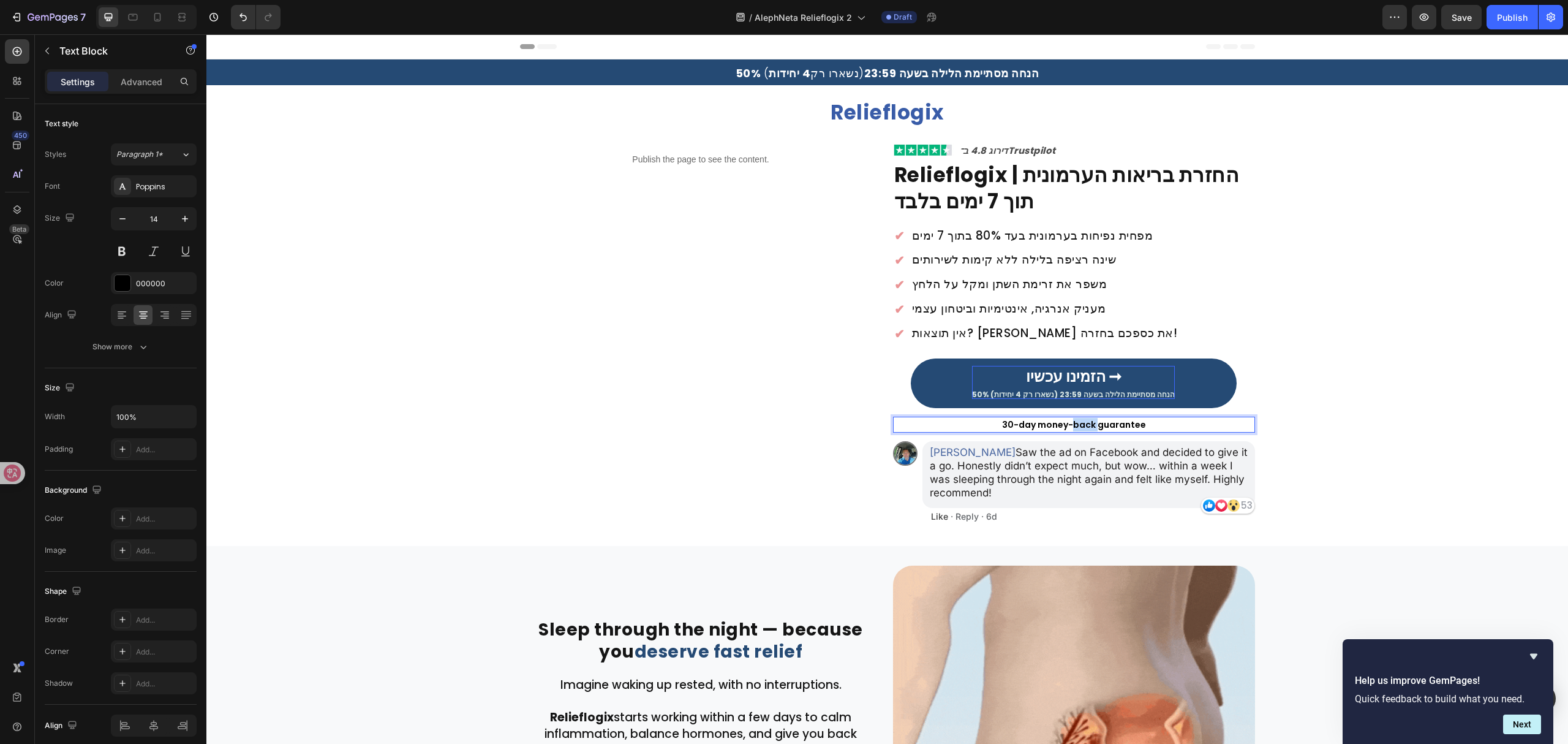
click at [1075, 425] on p "30-day money-back guarantee" at bounding box center [1074, 425] width 359 height 14
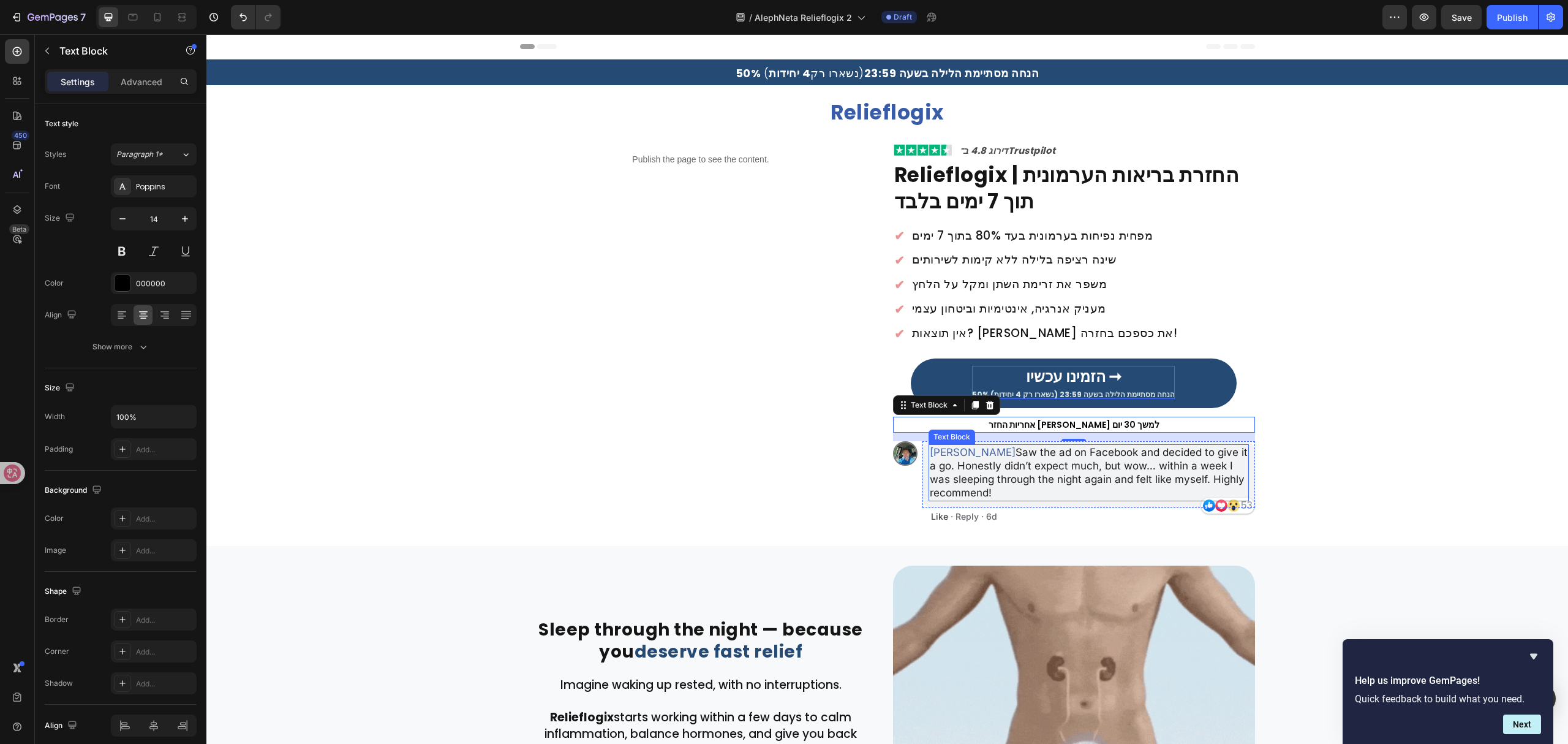
click at [964, 469] on p "Ben Carter Saw the ad on Facebook and decided to give it a go. Honestly didn’t …" at bounding box center [1089, 473] width 318 height 54
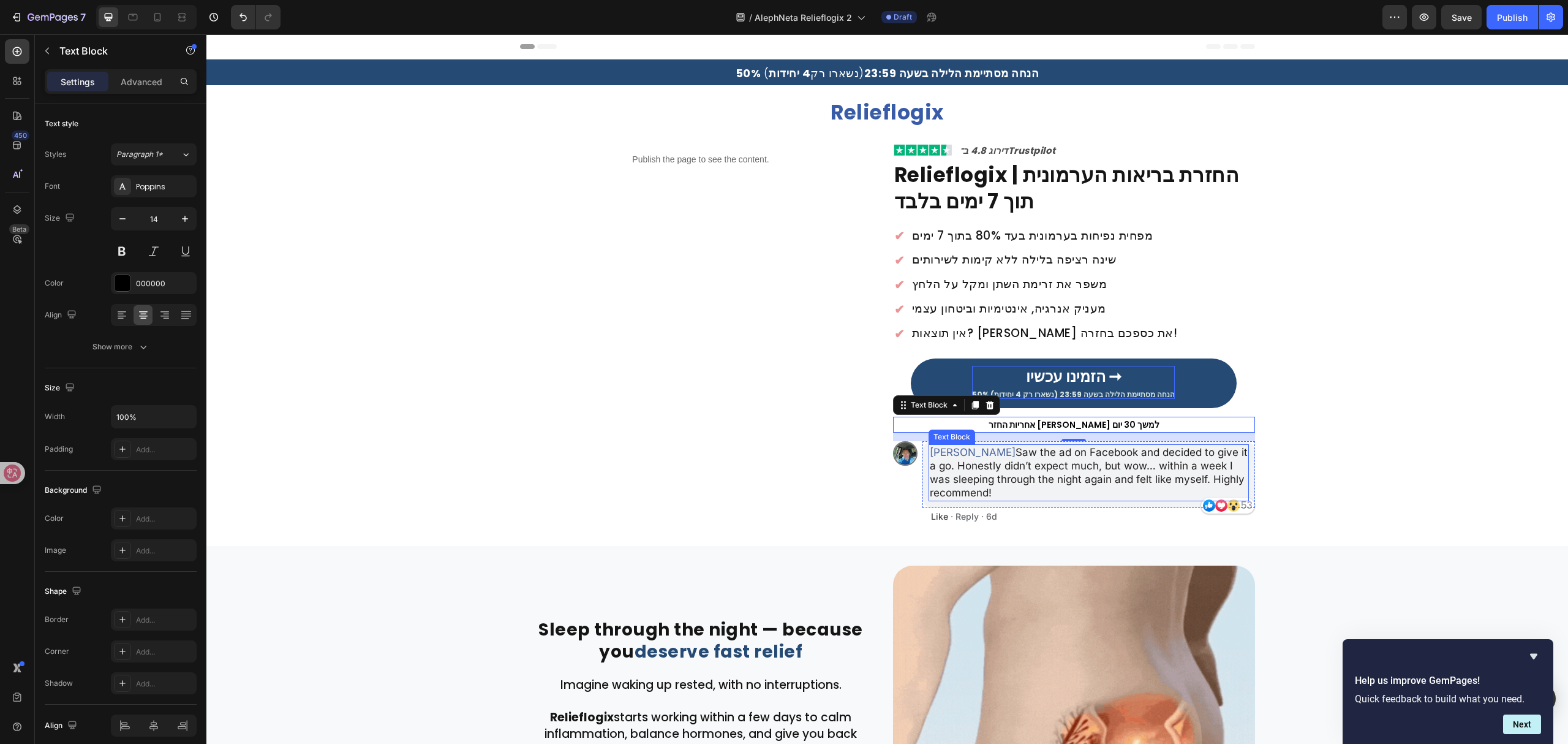
click at [964, 469] on p "Ben Carter Saw the ad on Facebook and decided to give it a go. Honestly didn’t …" at bounding box center [1089, 473] width 318 height 54
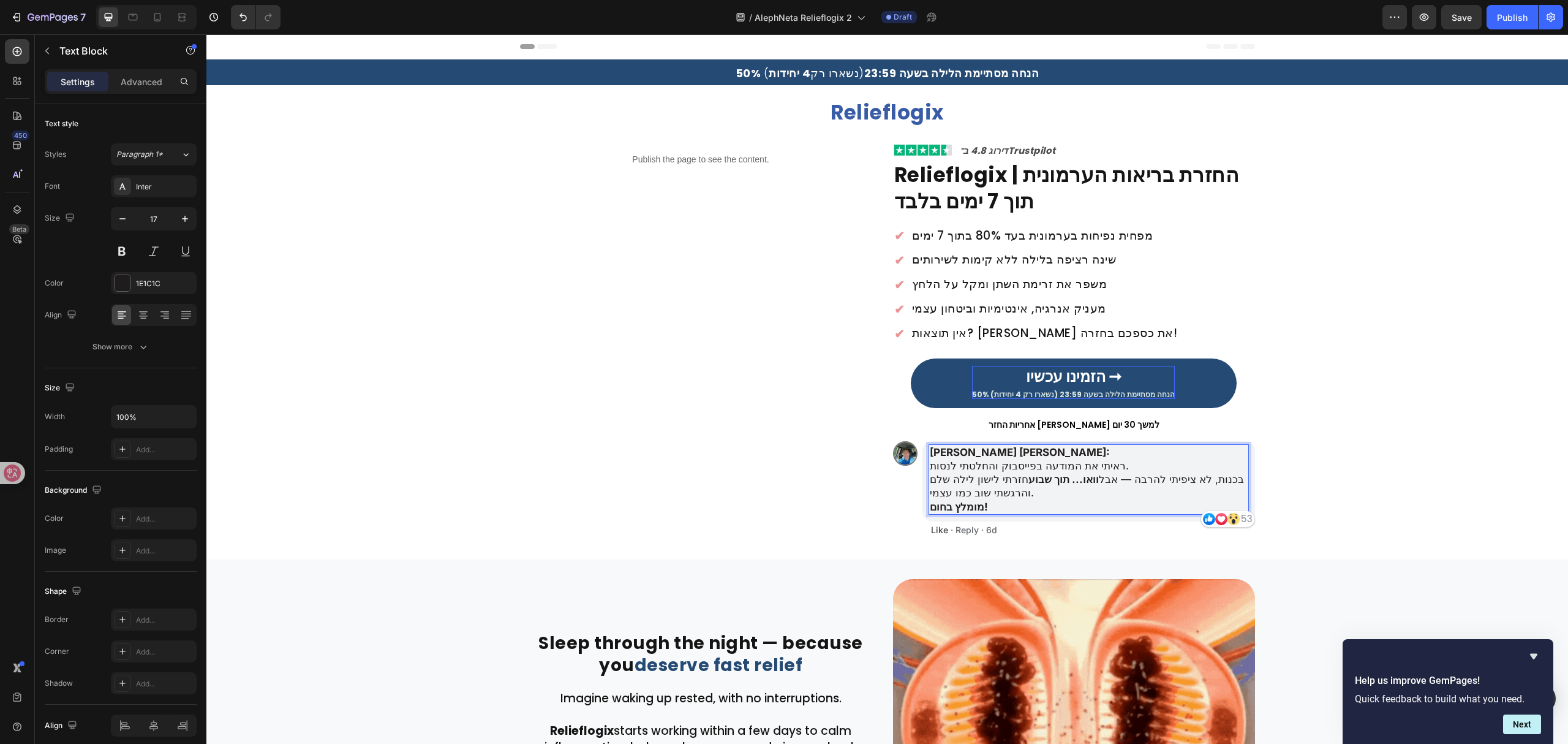
click at [930, 467] on p "[PERSON_NAME] [PERSON_NAME]: ראיתי את המודעה בפייסבוק והחלטתי לנסות. בכנות, לא …" at bounding box center [1089, 479] width 318 height 67
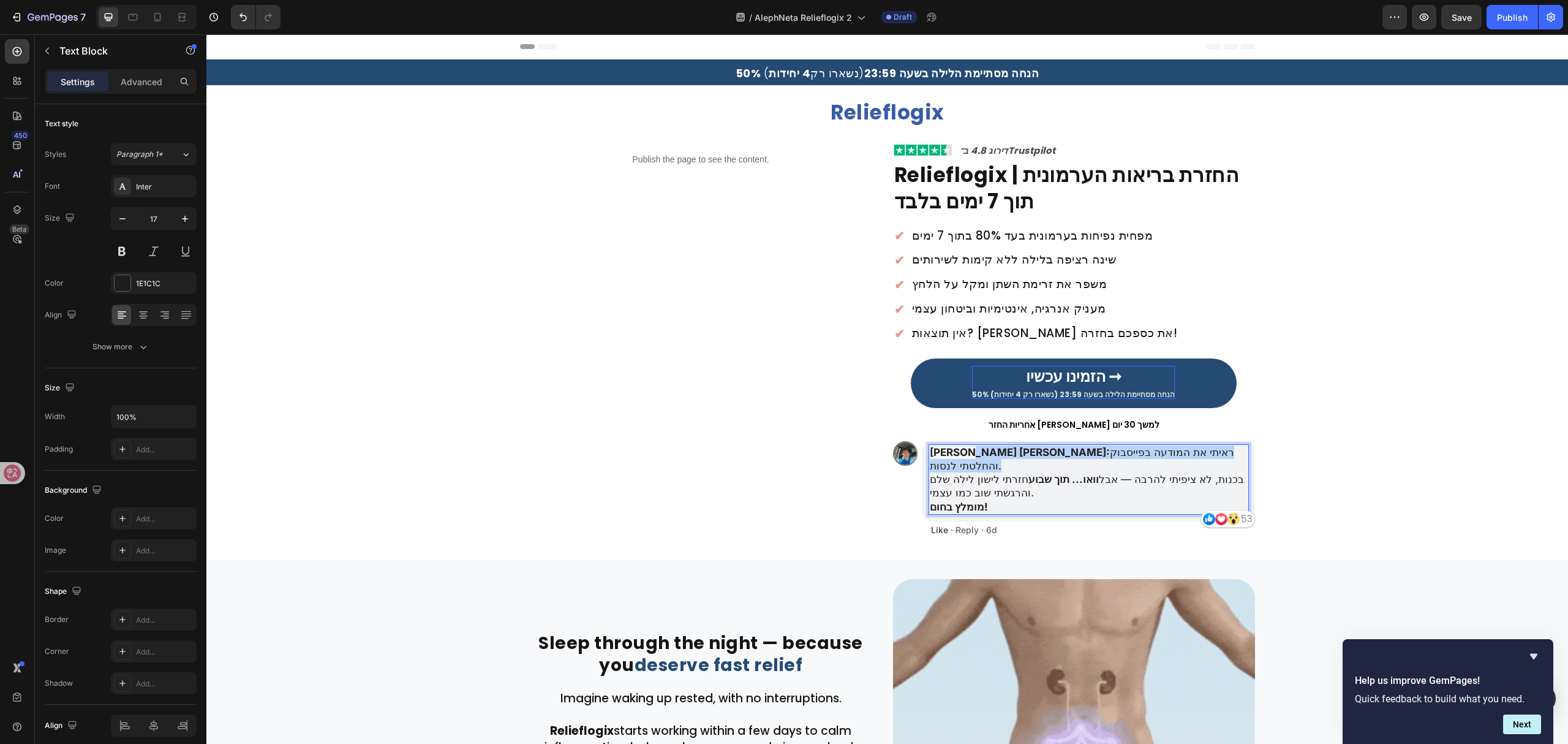
drag, startPoint x: 1137, startPoint y: 450, endPoint x: 1090, endPoint y: 456, distance: 47.4
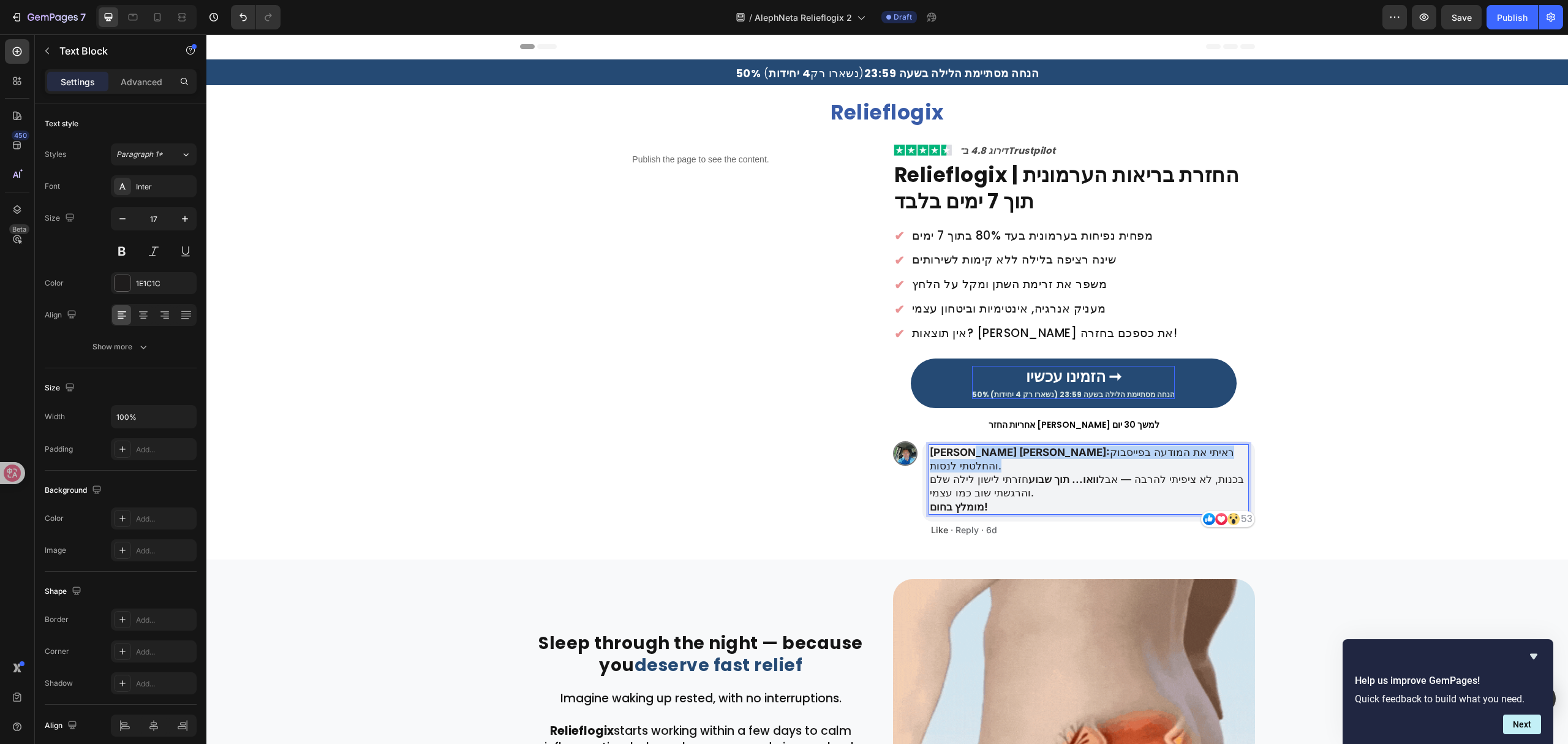
click at [1090, 456] on p "יונתן כהן: ראיתי את המודעה בפייסבוק והחלטתי לנסות. בכנות, לא ציפיתי להרבה — אבל…" at bounding box center [1089, 479] width 318 height 67
drag, startPoint x: 1128, startPoint y: 461, endPoint x: 1136, endPoint y: 467, distance: 10.0
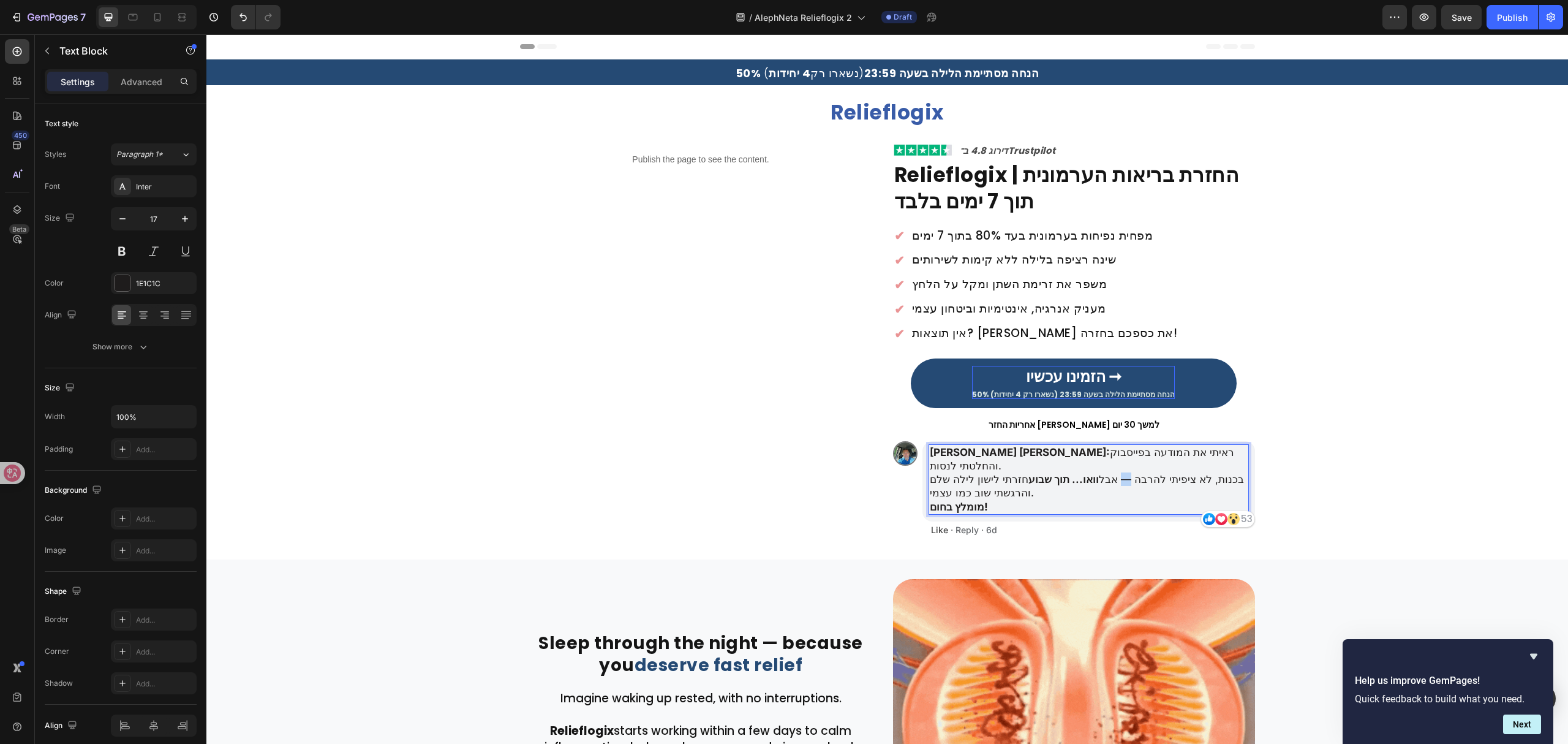
click at [1135, 471] on p "יונתן כהן: ראיתי את המודעה בפייסבוק והחלטתי לנסות. בכנות, לא ציפיתי להרבה — אבל…" at bounding box center [1089, 479] width 318 height 67
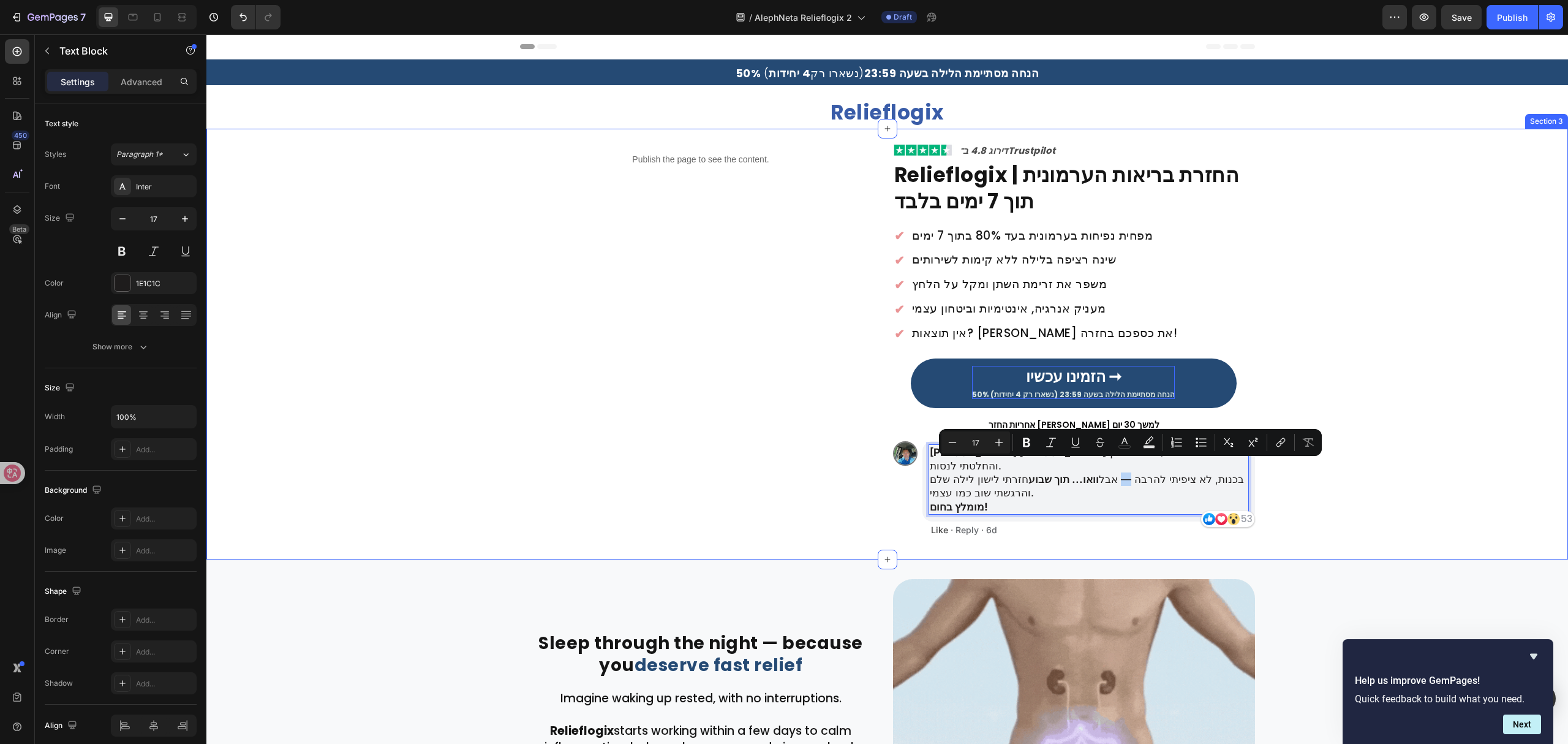
click at [1472, 465] on div "Publish the page to see the content. Custom Code Image ⁠⁠⁠⁠⁠⁠⁠ דירוג 4.8 ב־Trus…" at bounding box center [887, 342] width 1362 height 397
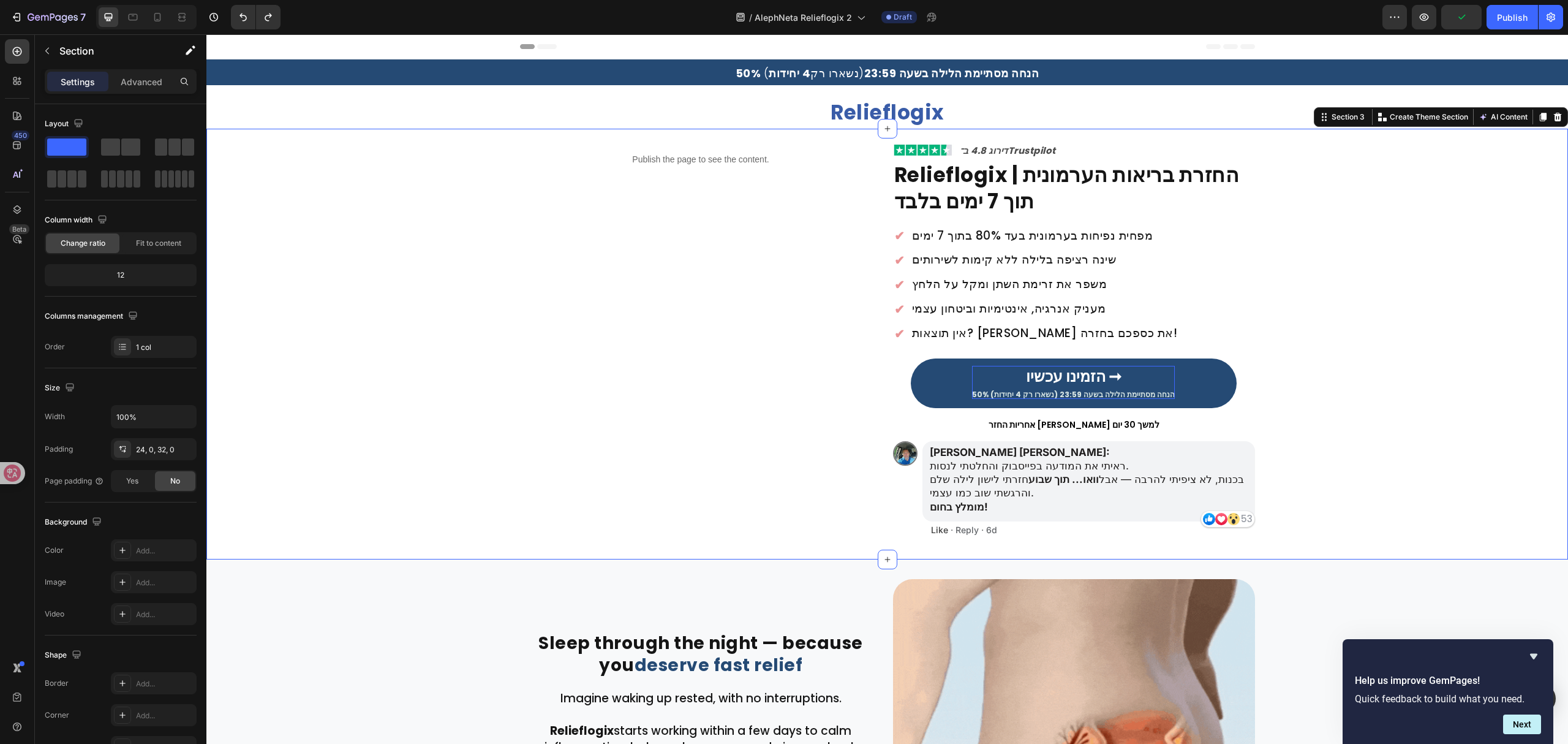
click at [1371, 479] on div "Publish the page to see the content. Custom Code Image ⁠⁠⁠⁠⁠⁠⁠ דירוג 4.8 ב־Trus…" at bounding box center [887, 342] width 1362 height 397
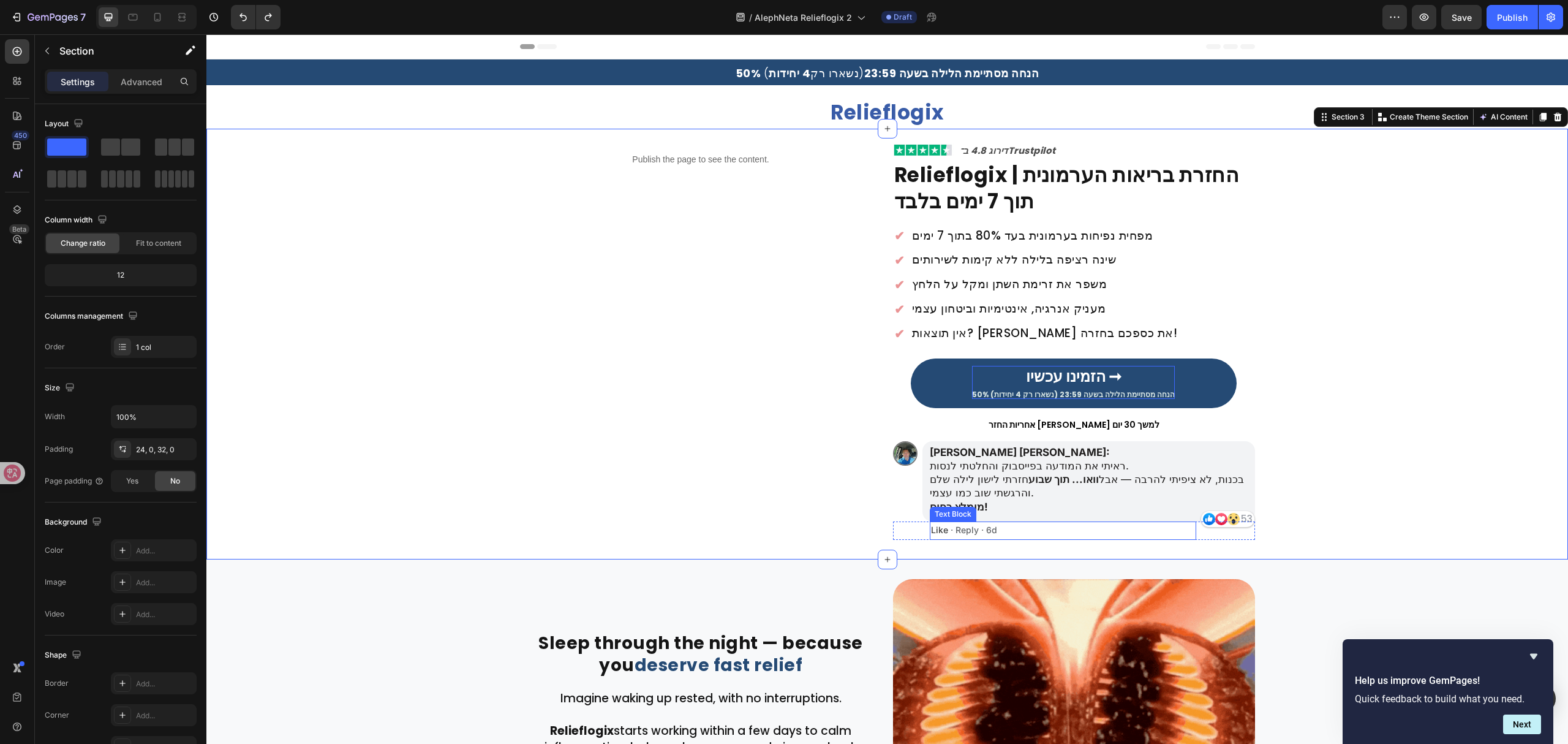
click at [965, 532] on p "Like · Reply · 6d" at bounding box center [1063, 531] width 264 height 11
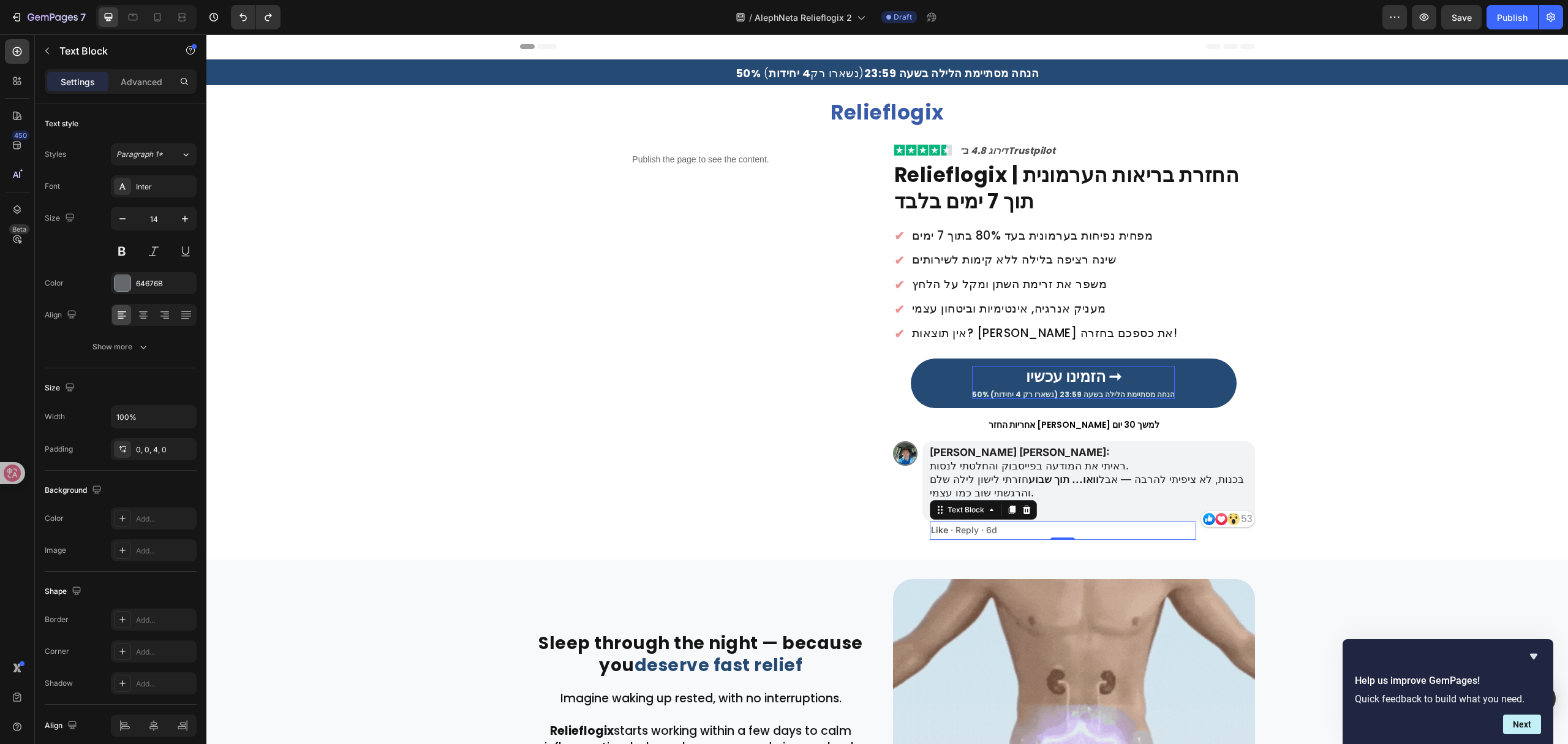
click at [965, 532] on p "Like · Reply · 6d" at bounding box center [1063, 531] width 264 height 11
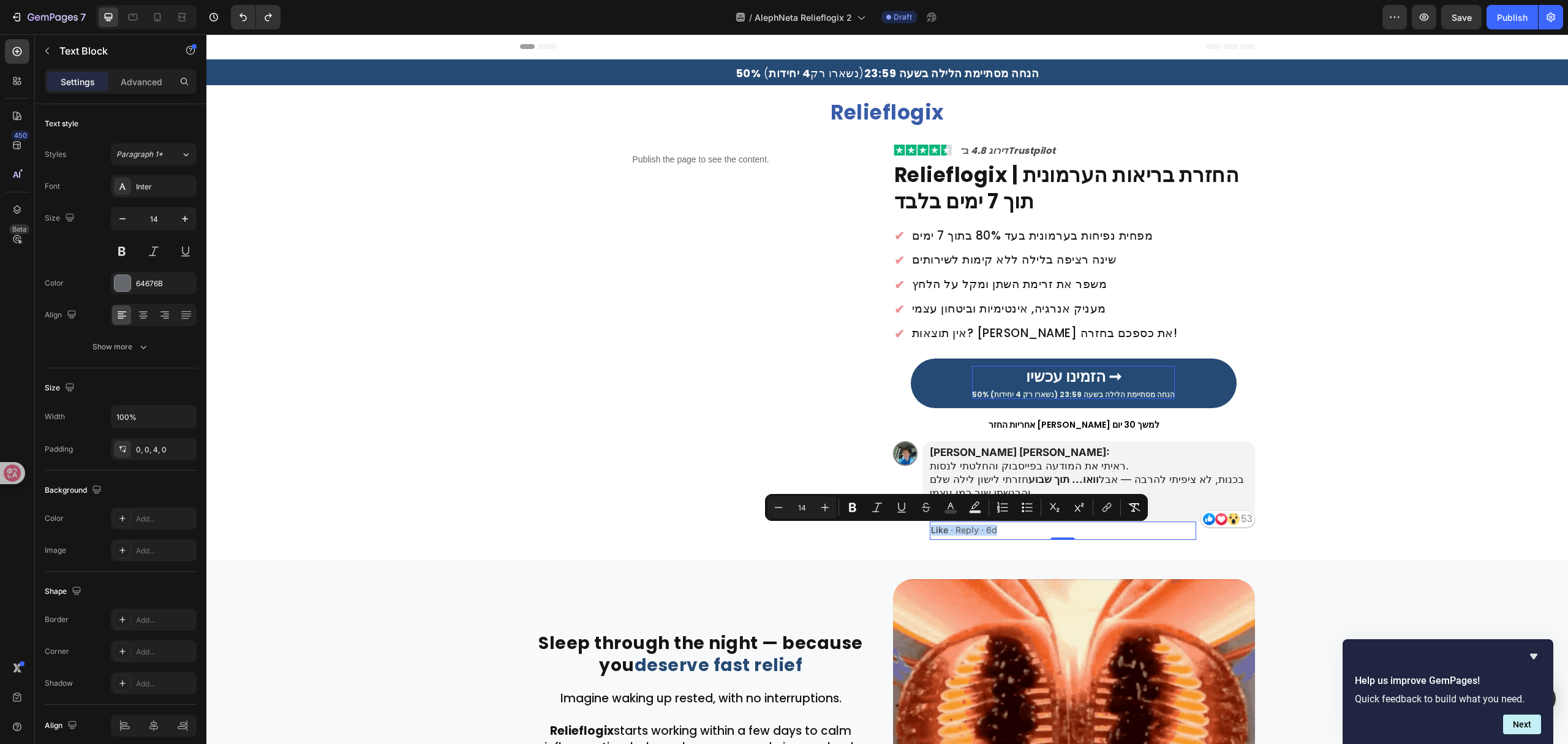
click at [1014, 529] on p "Like · Reply · 6d" at bounding box center [1063, 531] width 264 height 11
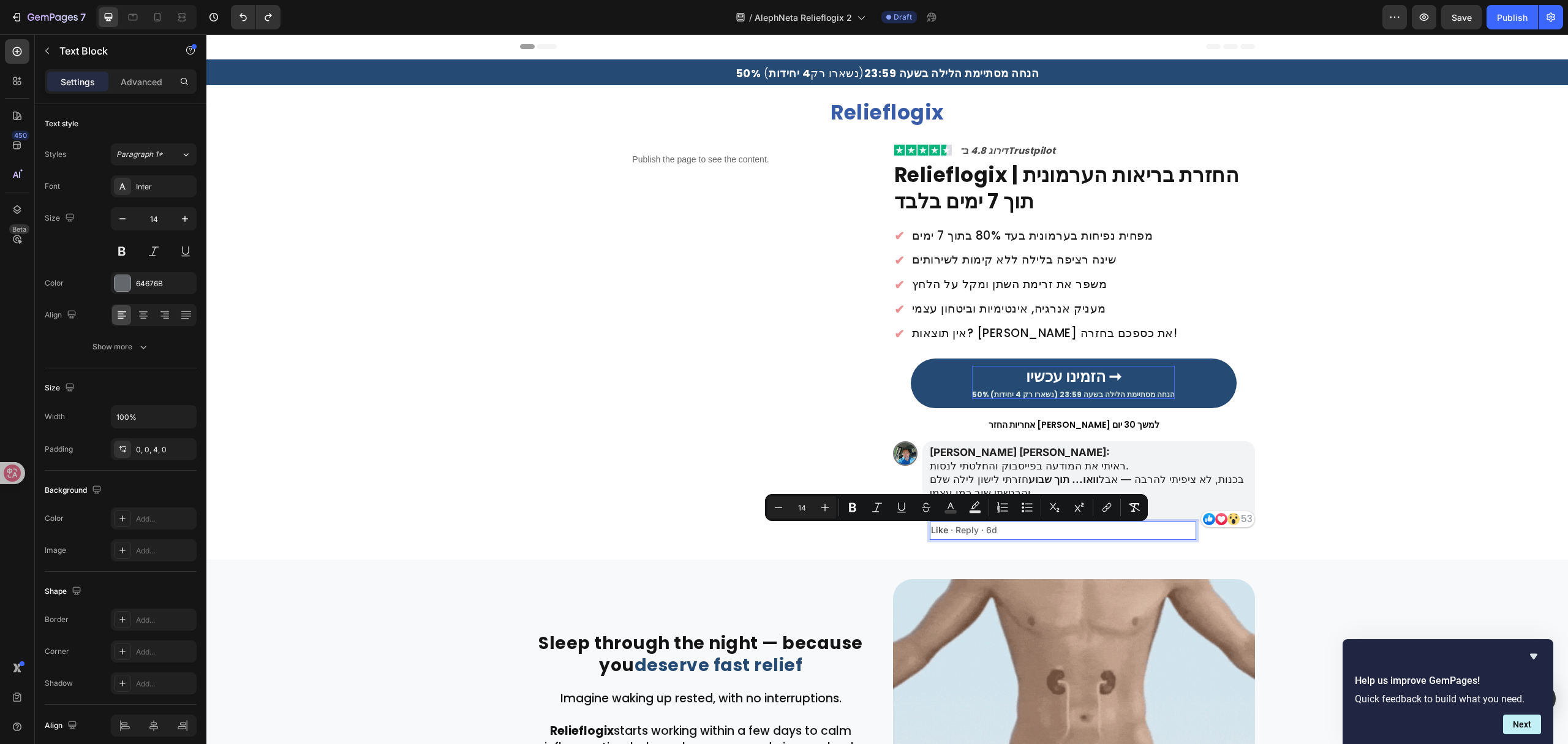
click at [1014, 529] on p "Like · Reply · 6d" at bounding box center [1063, 531] width 264 height 11
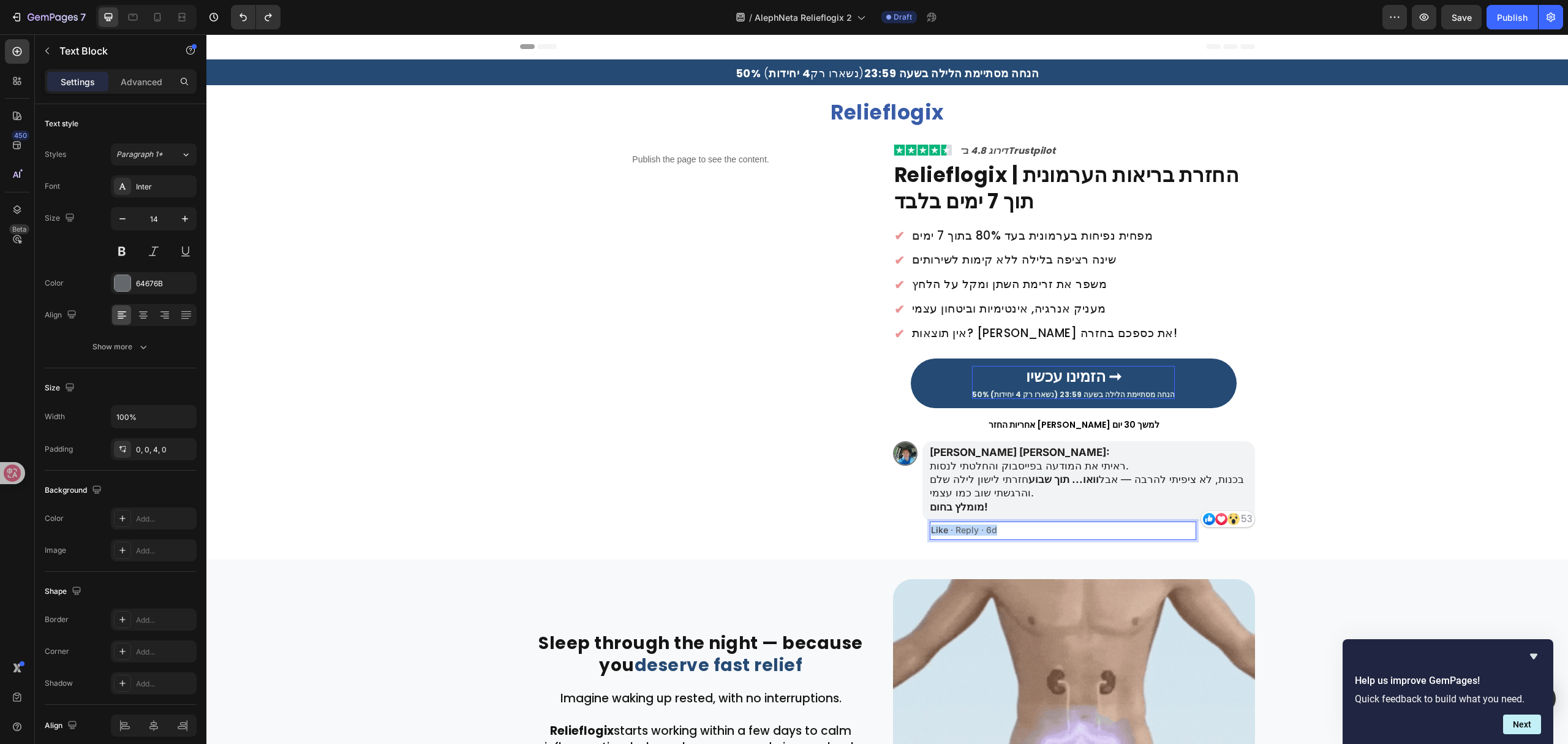
copy p "Like · Reply · 6d"
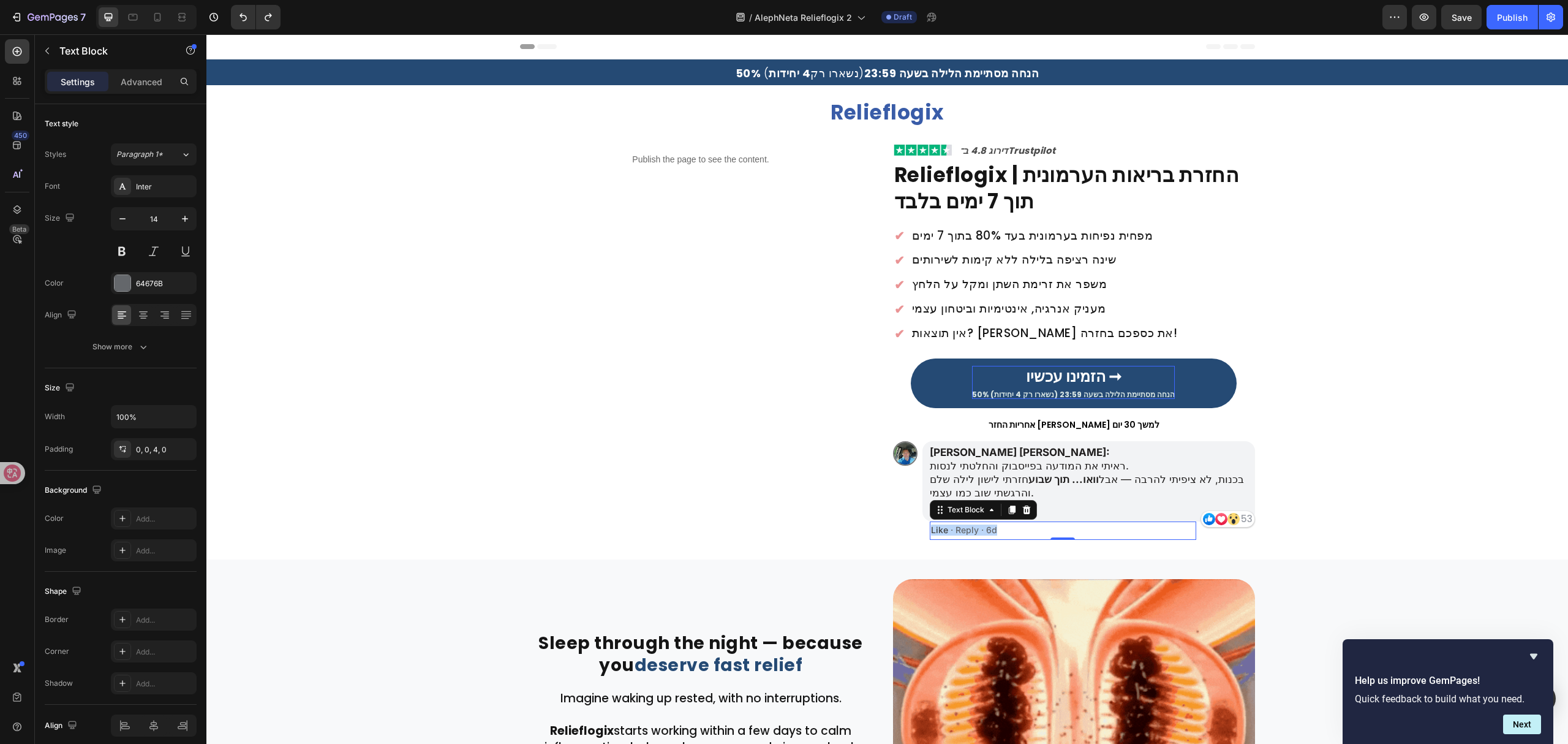
click at [963, 535] on p "Like · Reply · 6d" at bounding box center [1063, 531] width 264 height 11
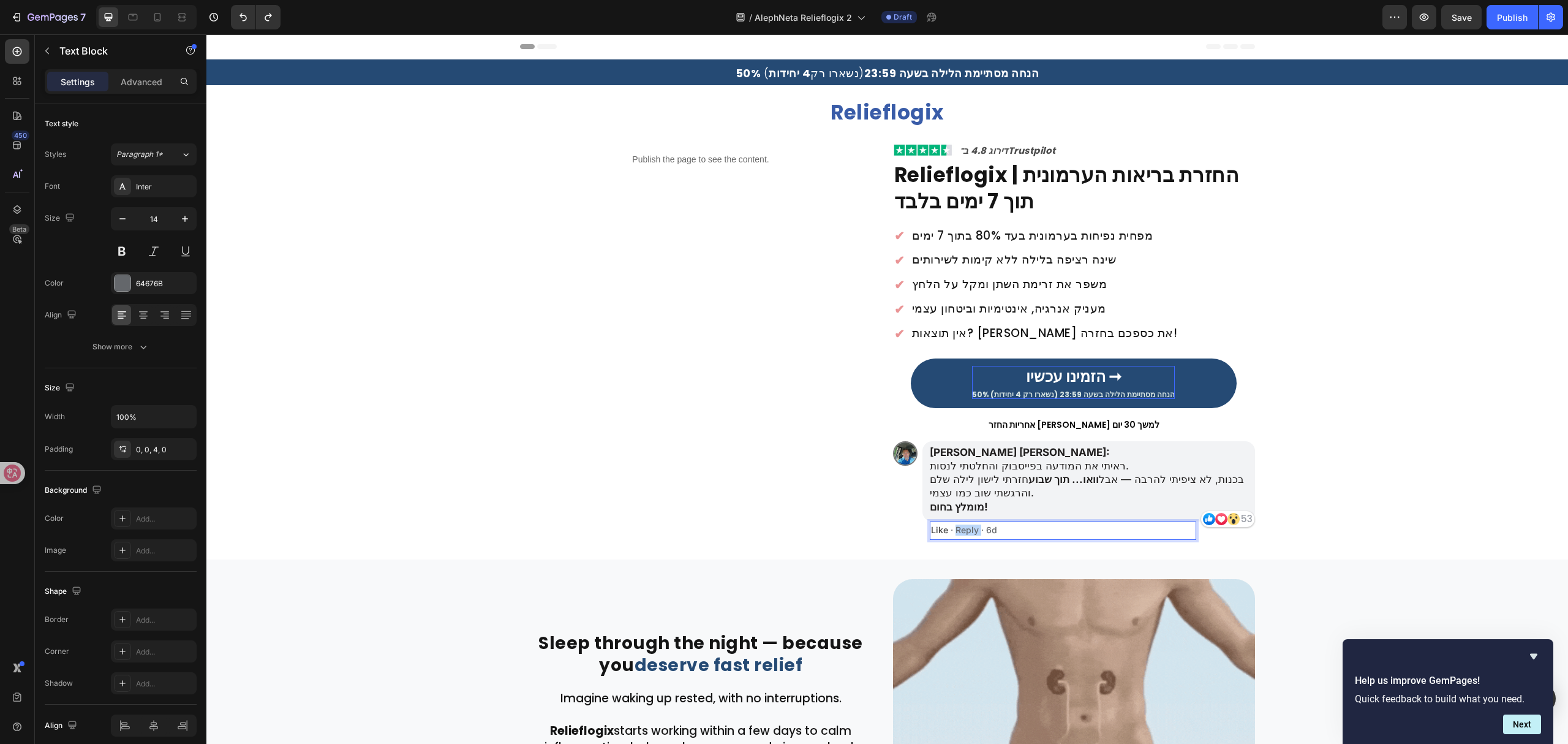
click at [963, 535] on p "Like · Reply · 6d" at bounding box center [1063, 531] width 264 height 11
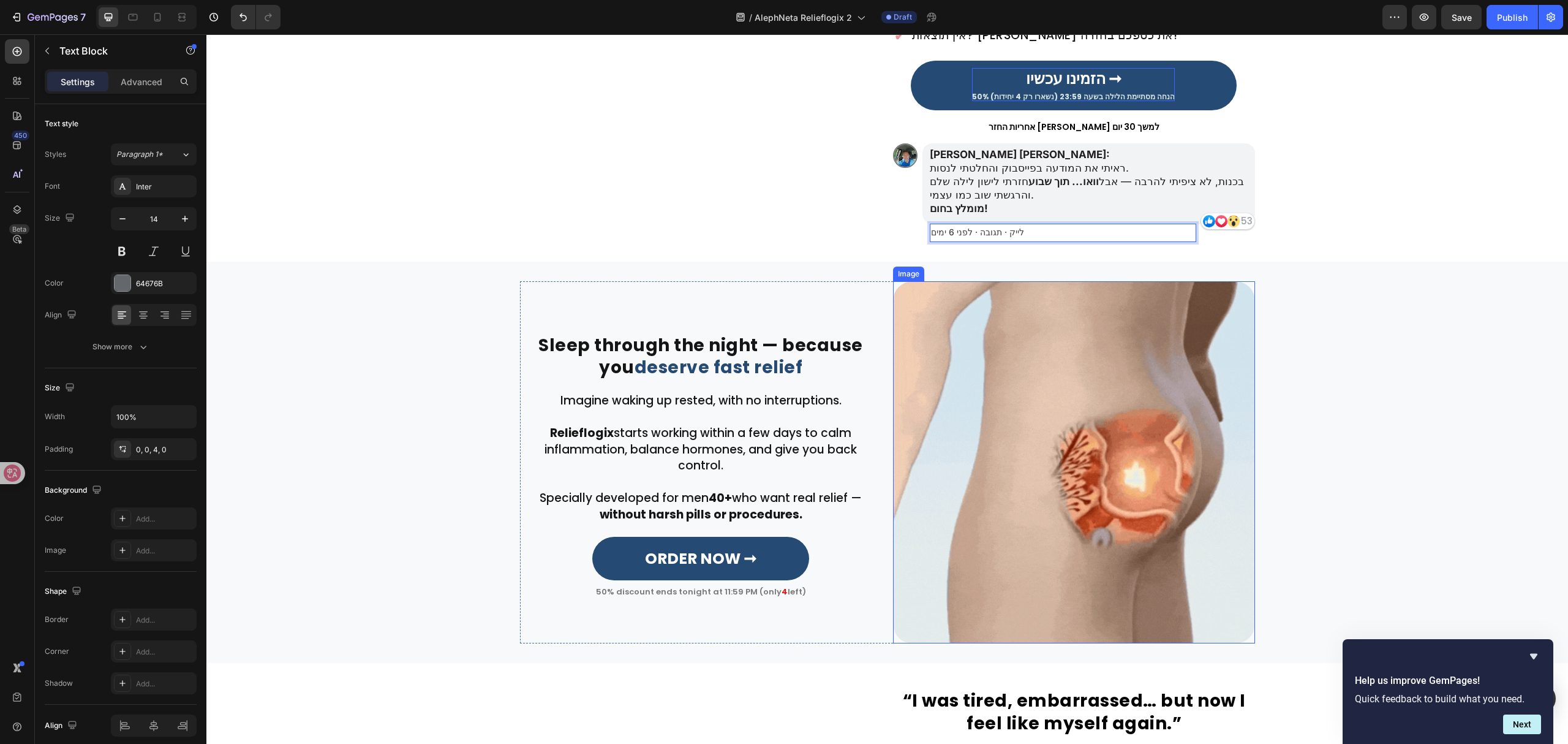
scroll to position [327, 0]
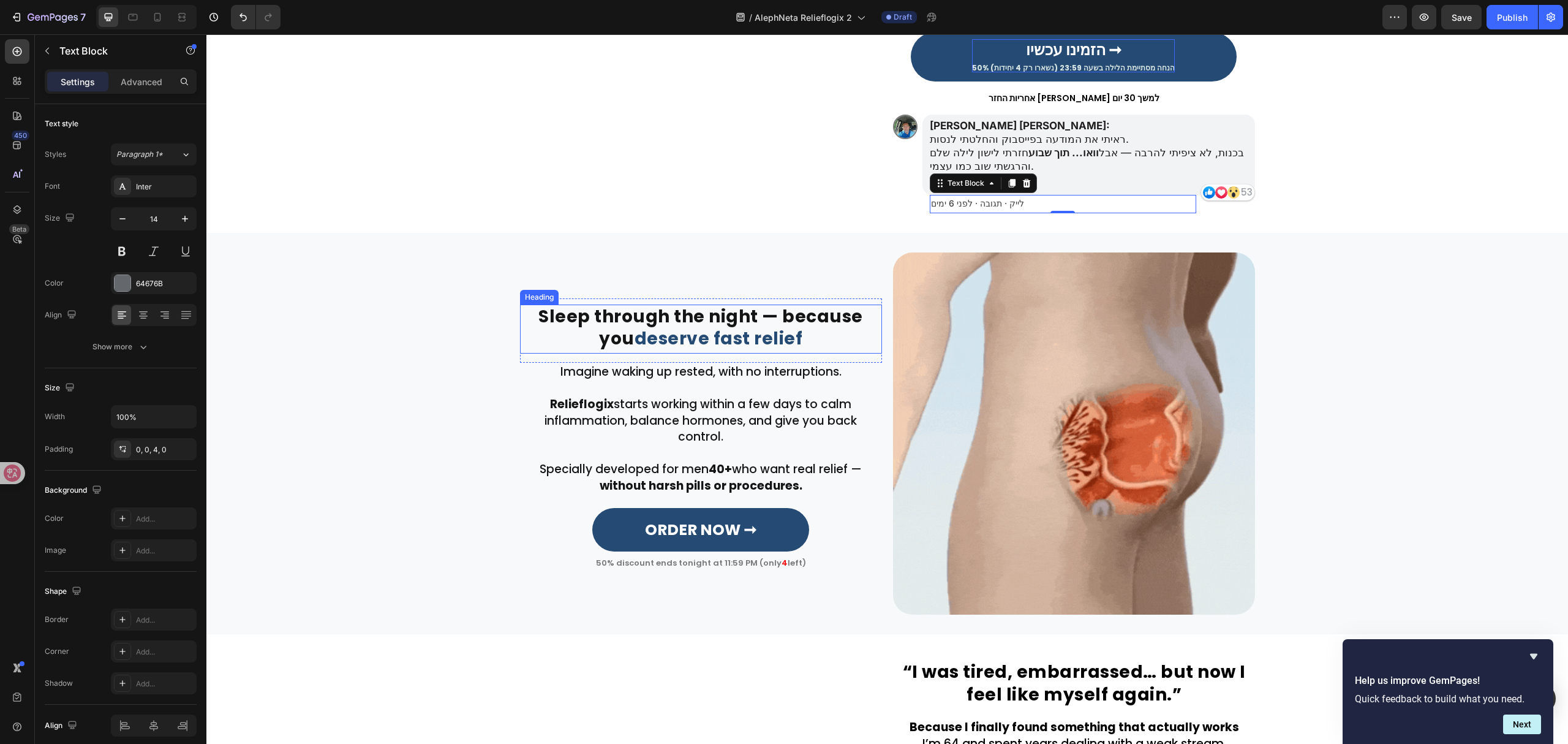
click at [757, 337] on strong "deserve fast relief" at bounding box center [718, 338] width 168 height 24
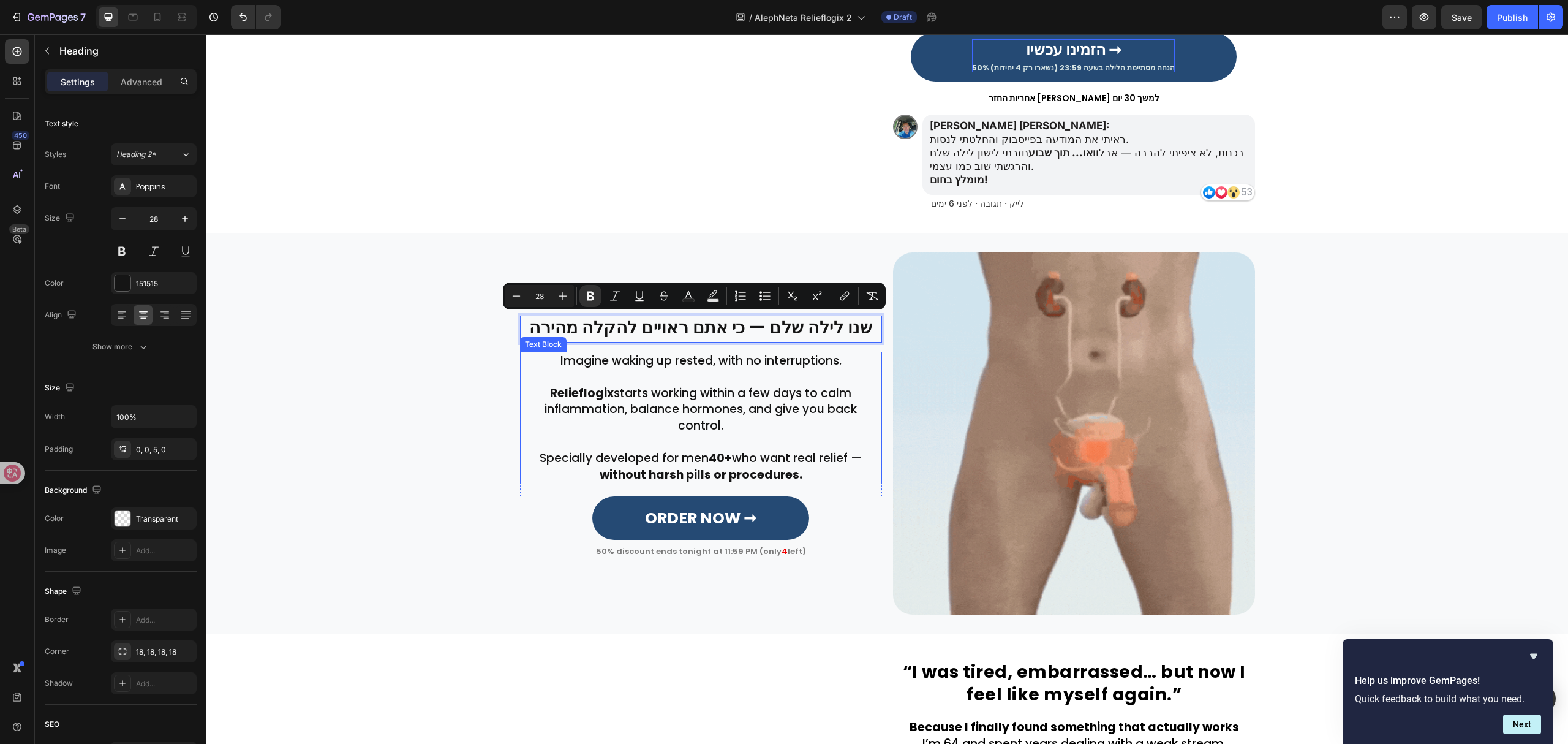
scroll to position [337, 0]
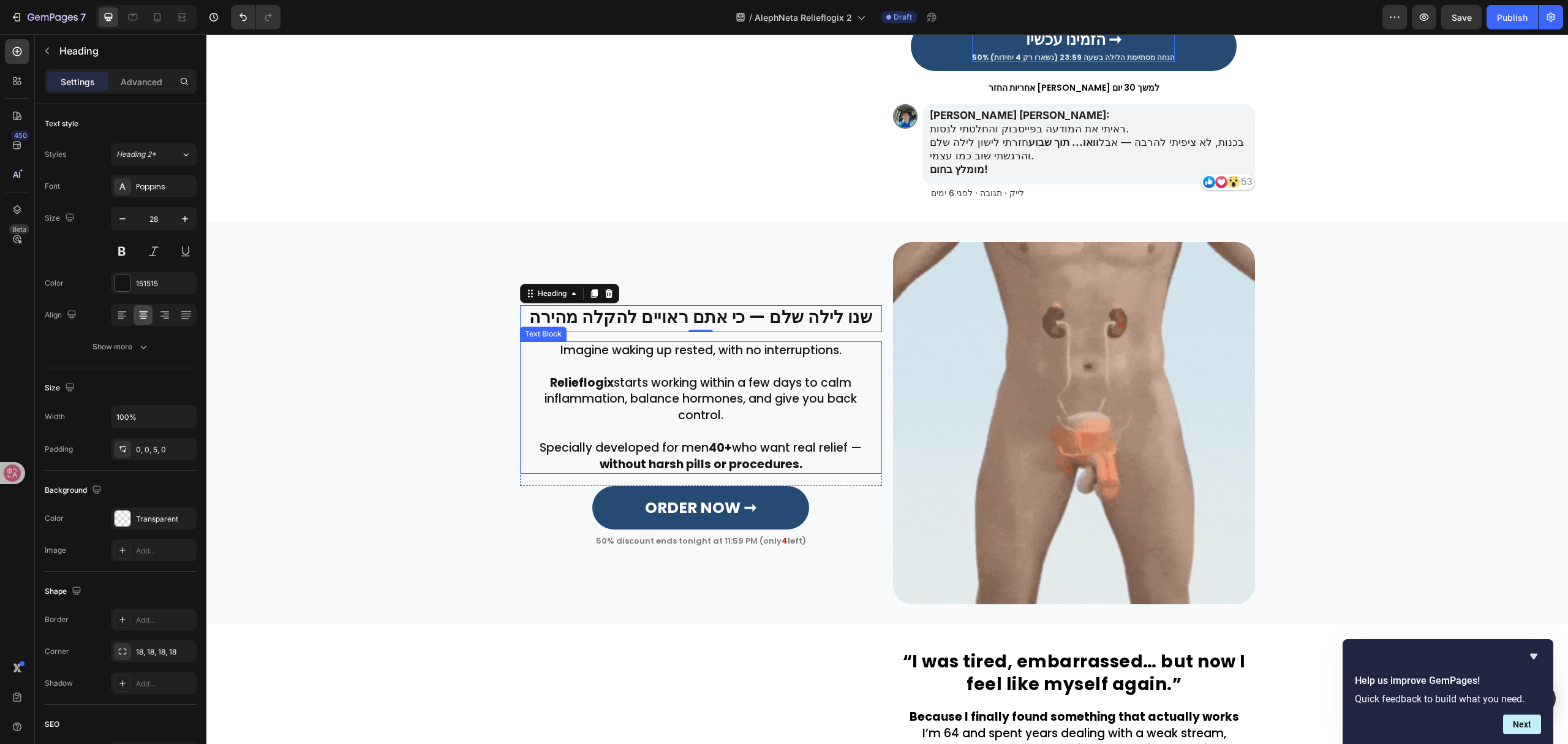
click at [679, 374] on p at bounding box center [701, 367] width 359 height 17
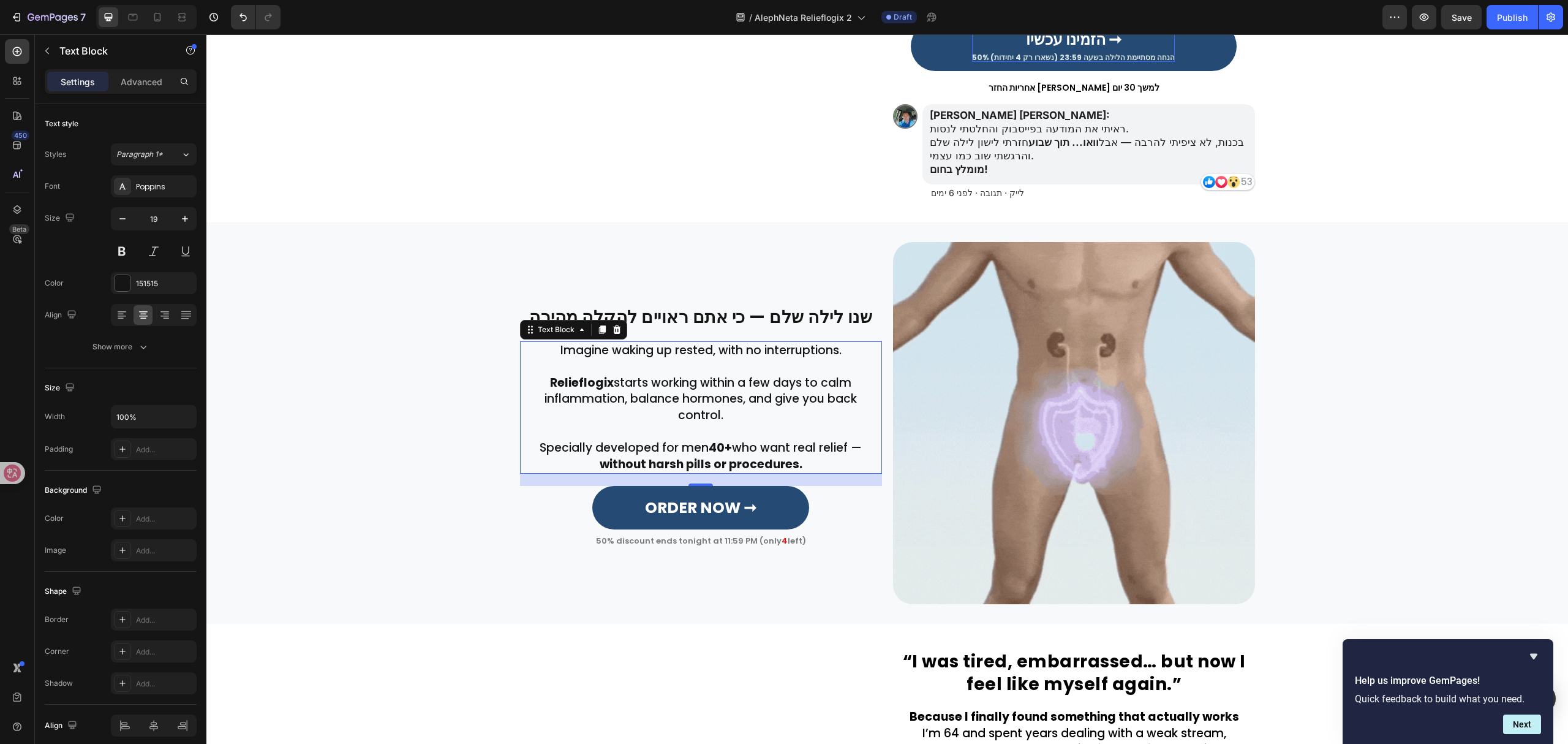
click at [679, 374] on p "Rich Text Editor. Editing area: main" at bounding box center [701, 367] width 359 height 17
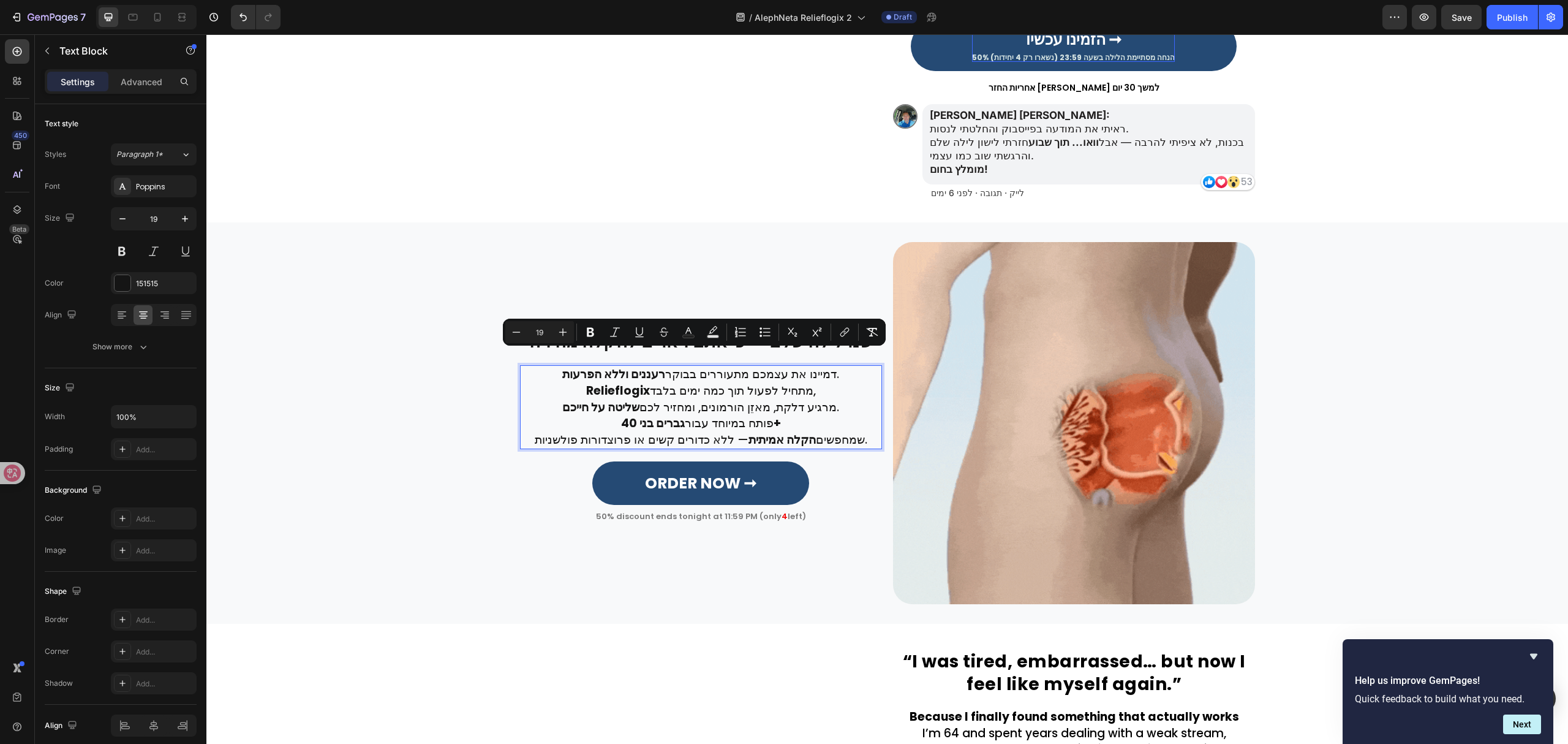
scroll to position [353, 0]
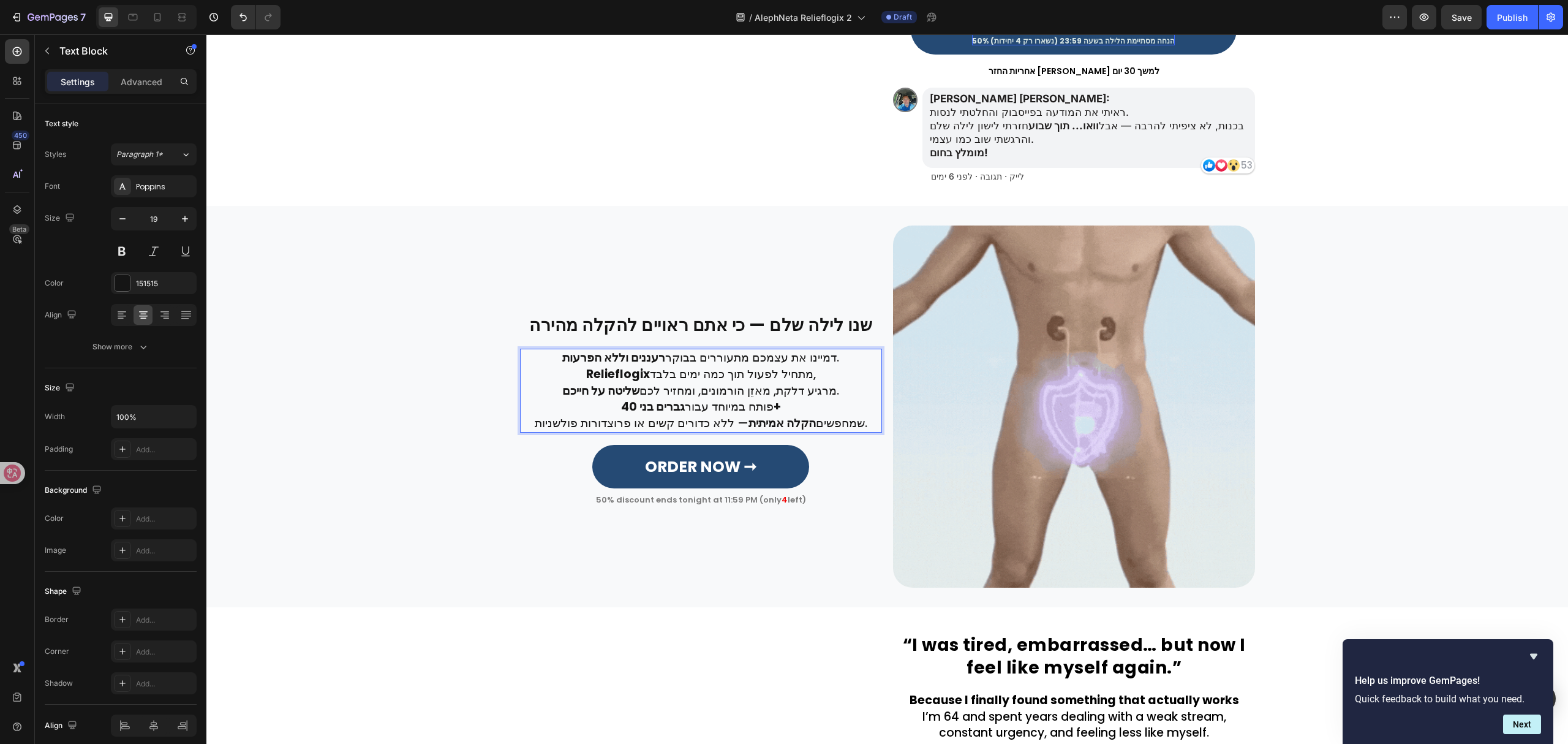
click at [815, 363] on p "דמיינו את עצמכם מתעוררים בבוקר רעננים וללא הפרעות ." at bounding box center [701, 359] width 359 height 17
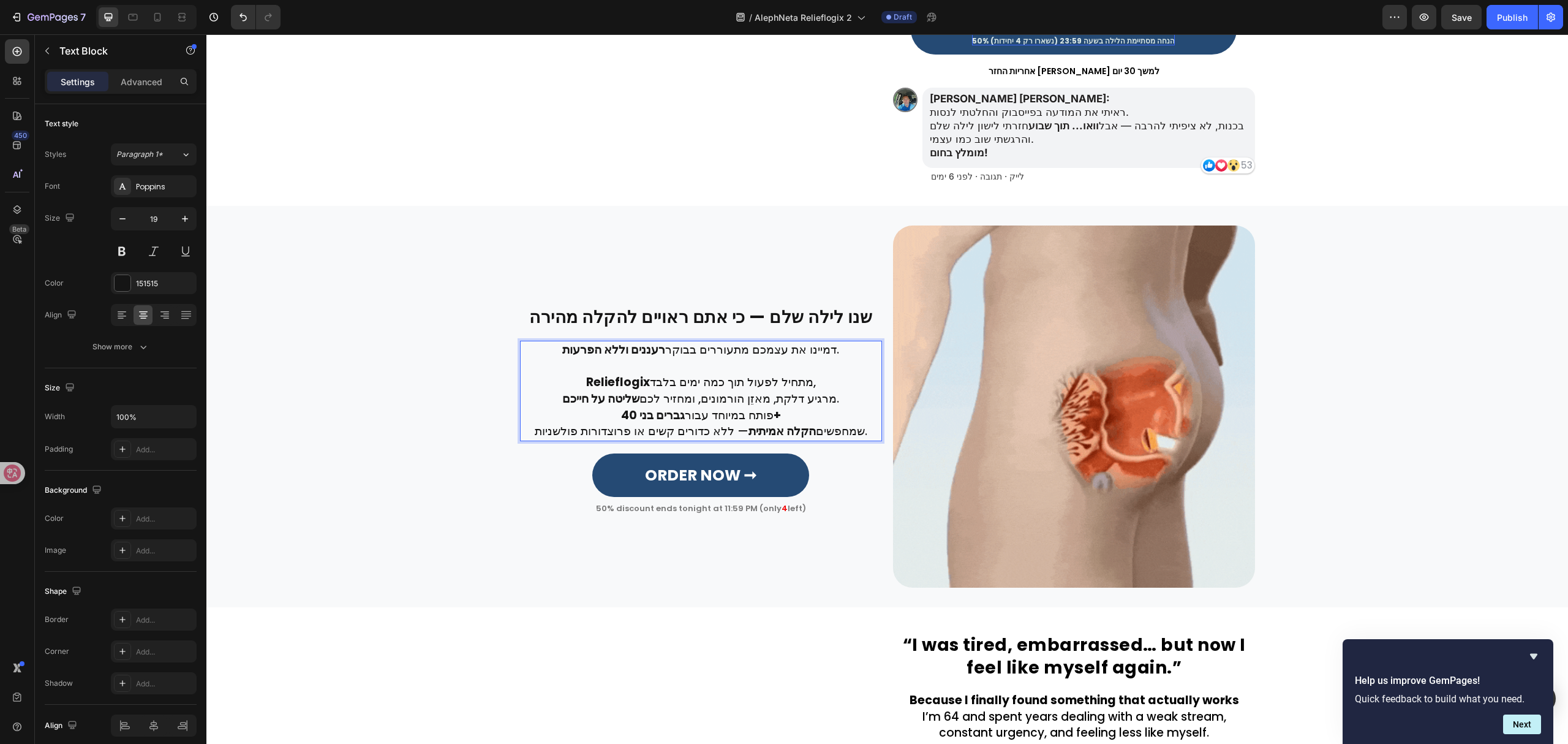
scroll to position [346, 0]
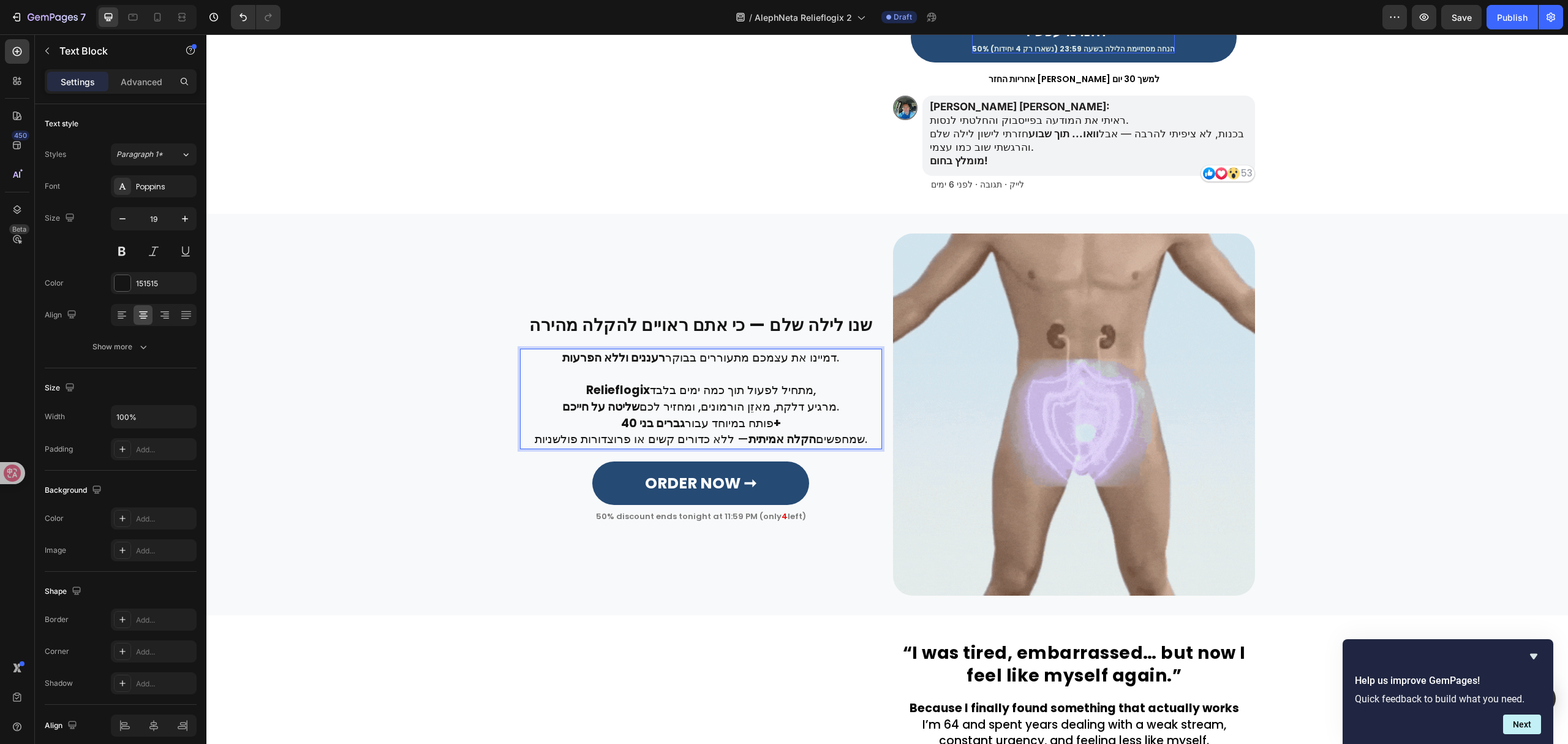
click at [814, 412] on p "Relieflogix מתחיל לפעול תוך כמה ימים בלבד, מרגיע דלקת, מאזֵן הורמונים, ומחזיר ל…" at bounding box center [701, 398] width 359 height 32
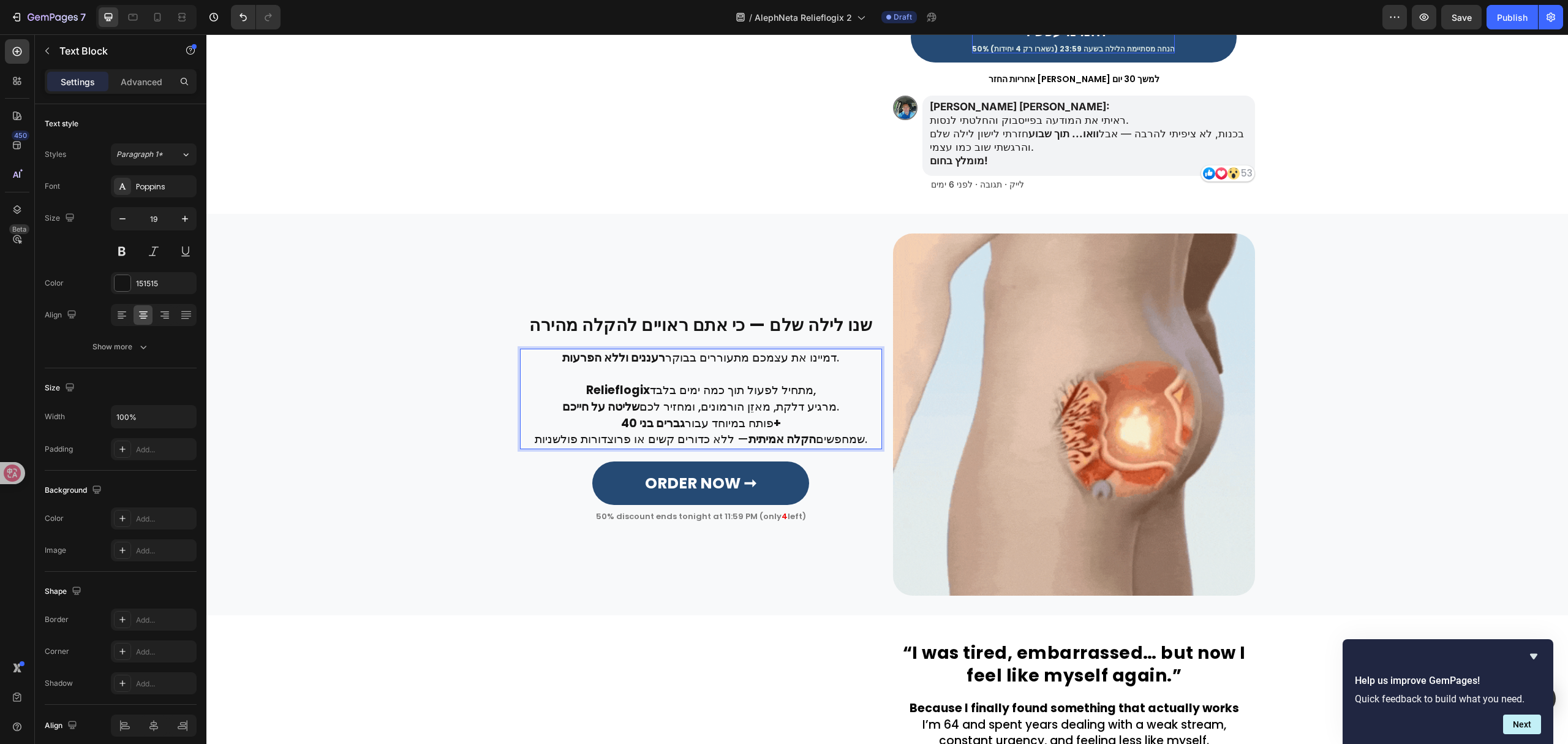
scroll to position [337, 0]
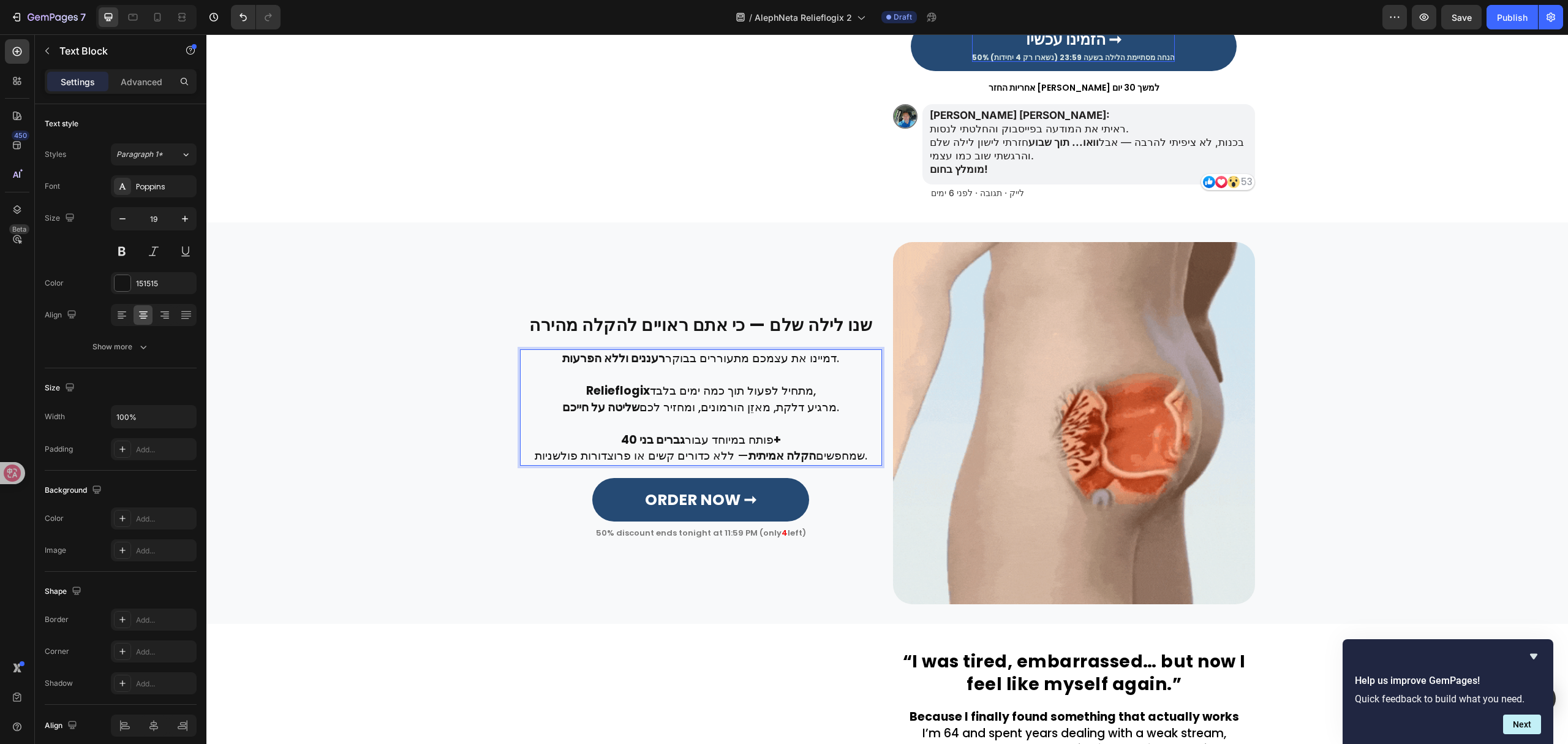
click at [575, 411] on p "Relieflogix מתחיל לפעול תוך כמה ימים בלבד, מרגיע דלקת, מאזֵן הורמונים, ומחזיר ל…" at bounding box center [701, 399] width 359 height 32
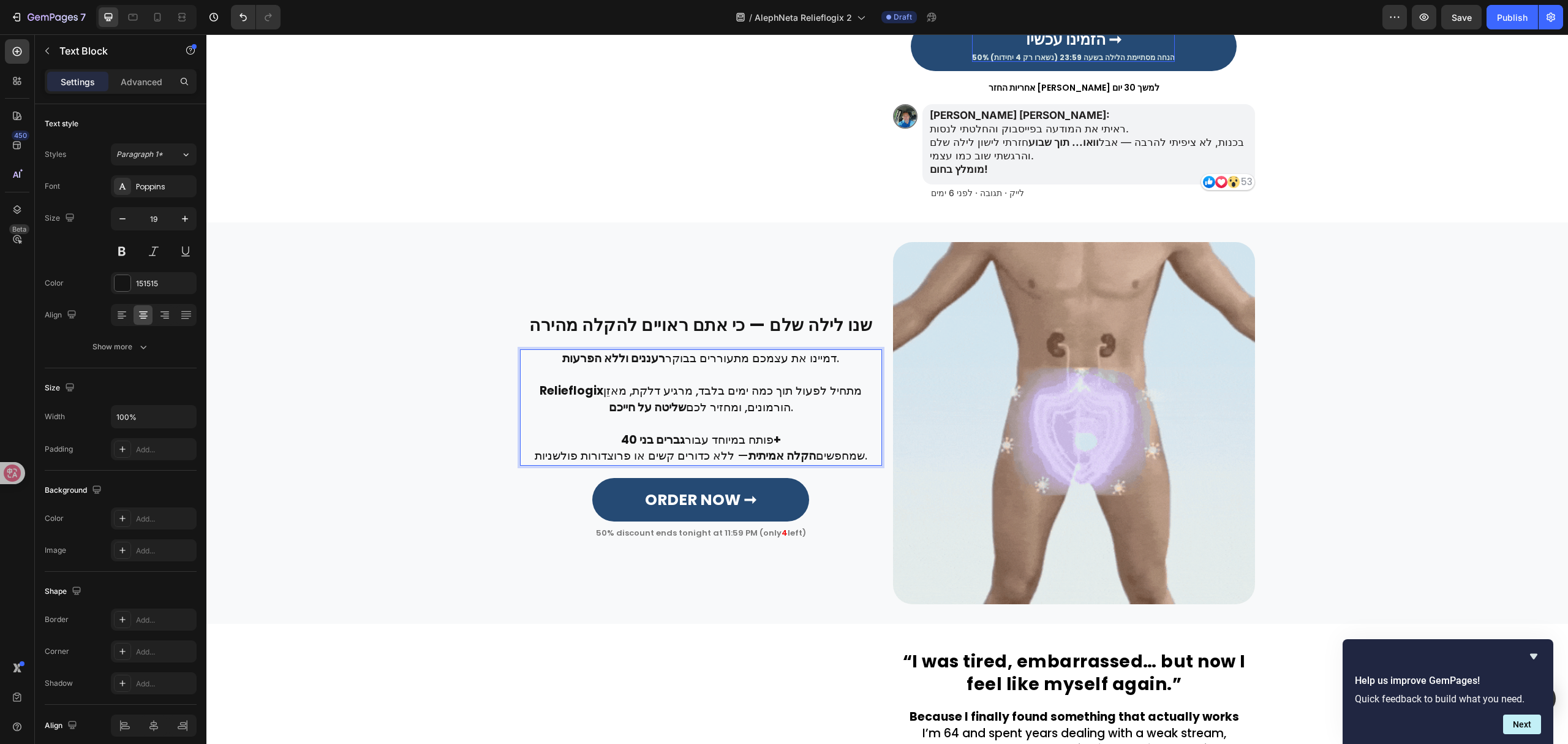
click at [533, 455] on p "פותח במיוחד עבור גברים בני 40+ שמחפשים הקלה אמיתית — ללא כדורים קשים או פרוצדור…" at bounding box center [701, 448] width 359 height 32
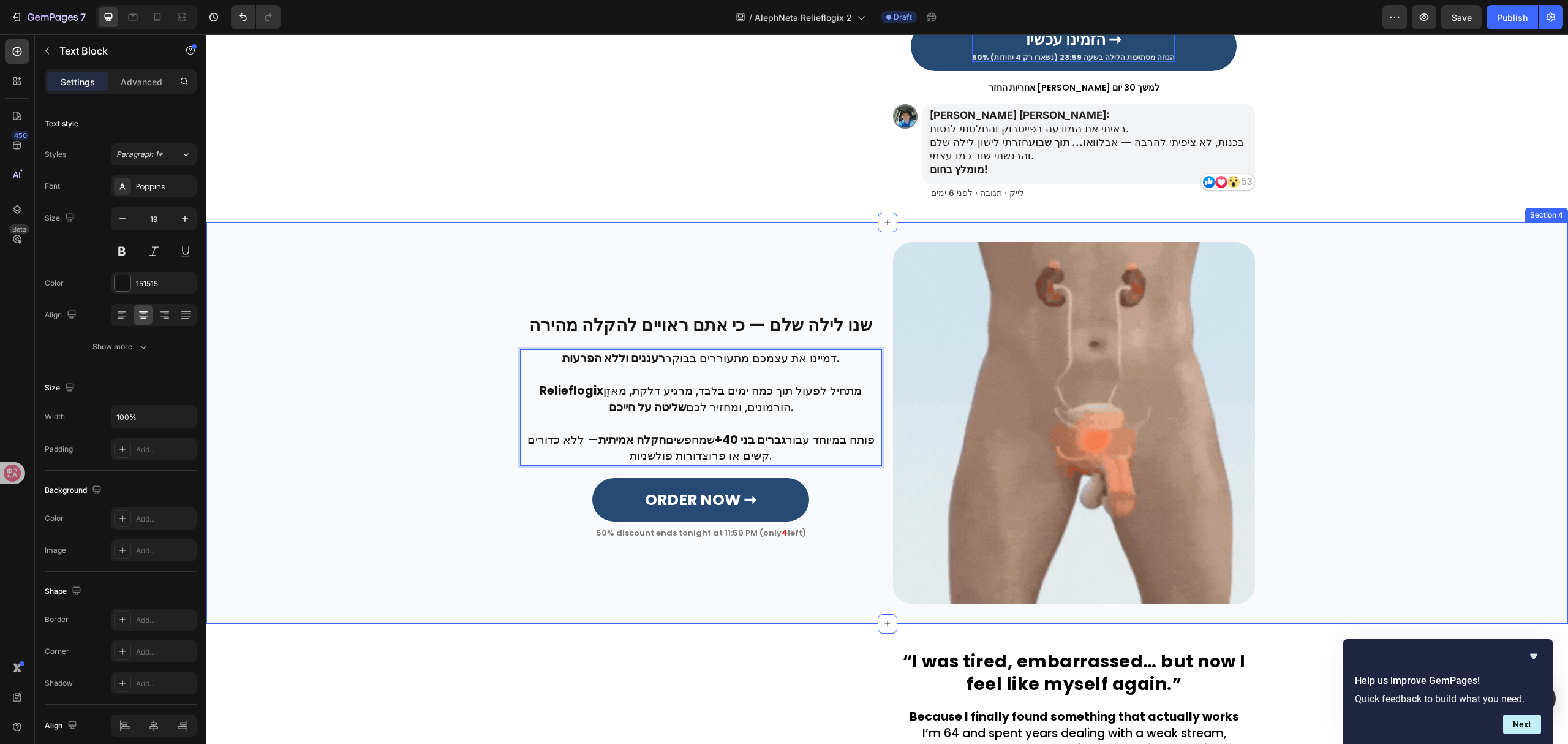
click at [423, 427] on div "⁠⁠⁠⁠⁠⁠⁠ שנו לילה שלם — כי אתם ראויים להקלה מהירה Heading Row Row דמיינו את עצמכ…" at bounding box center [887, 424] width 1362 height 362
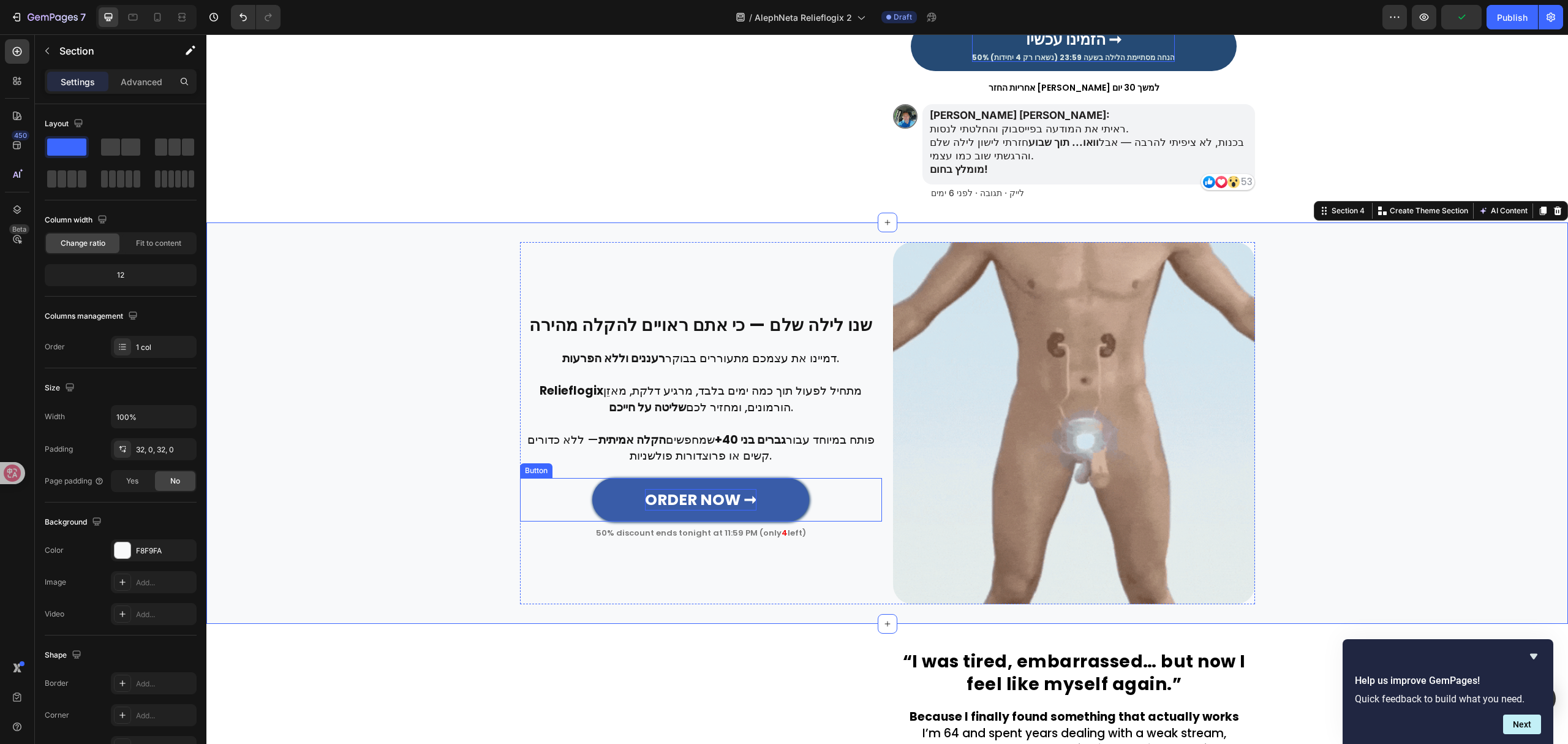
click at [703, 498] on strong "ORDER NOW ➞" at bounding box center [701, 500] width 112 height 21
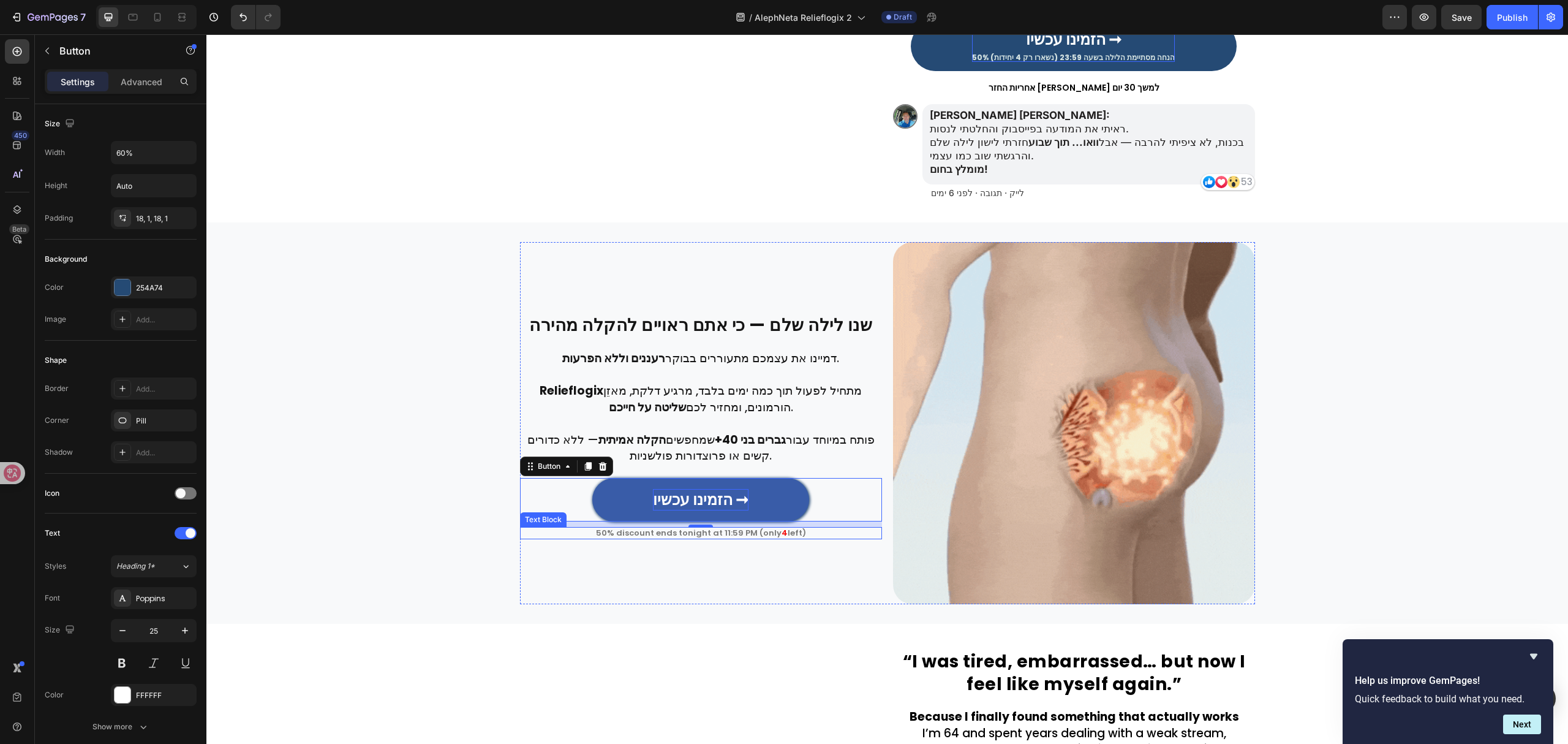
click at [718, 530] on p "50% discount ends tonight at 11:59 PM (only 4 left)" at bounding box center [701, 533] width 359 height 10
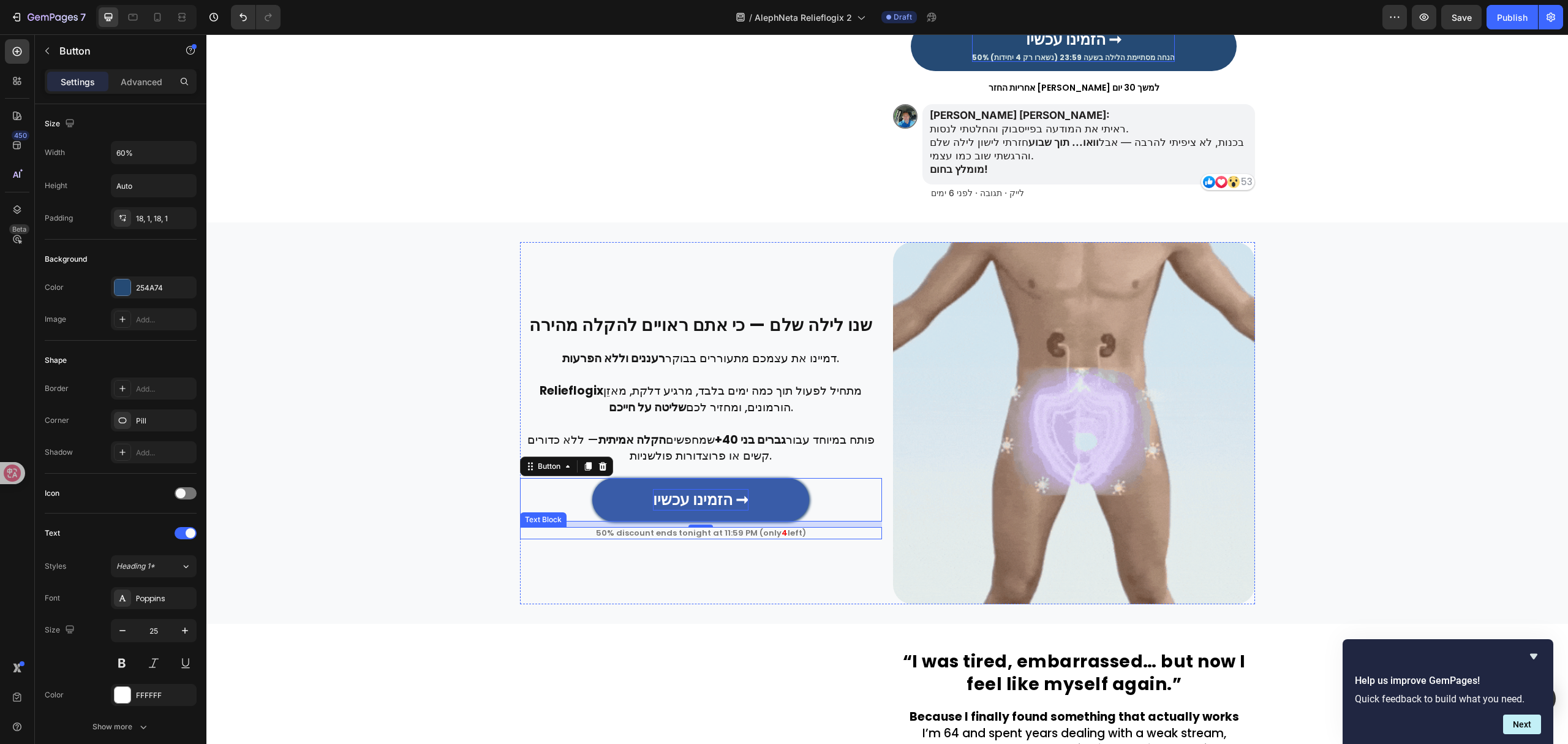
click at [718, 530] on p "50% discount ends tonight at 11:59 PM (only 4 left)" at bounding box center [701, 533] width 359 height 10
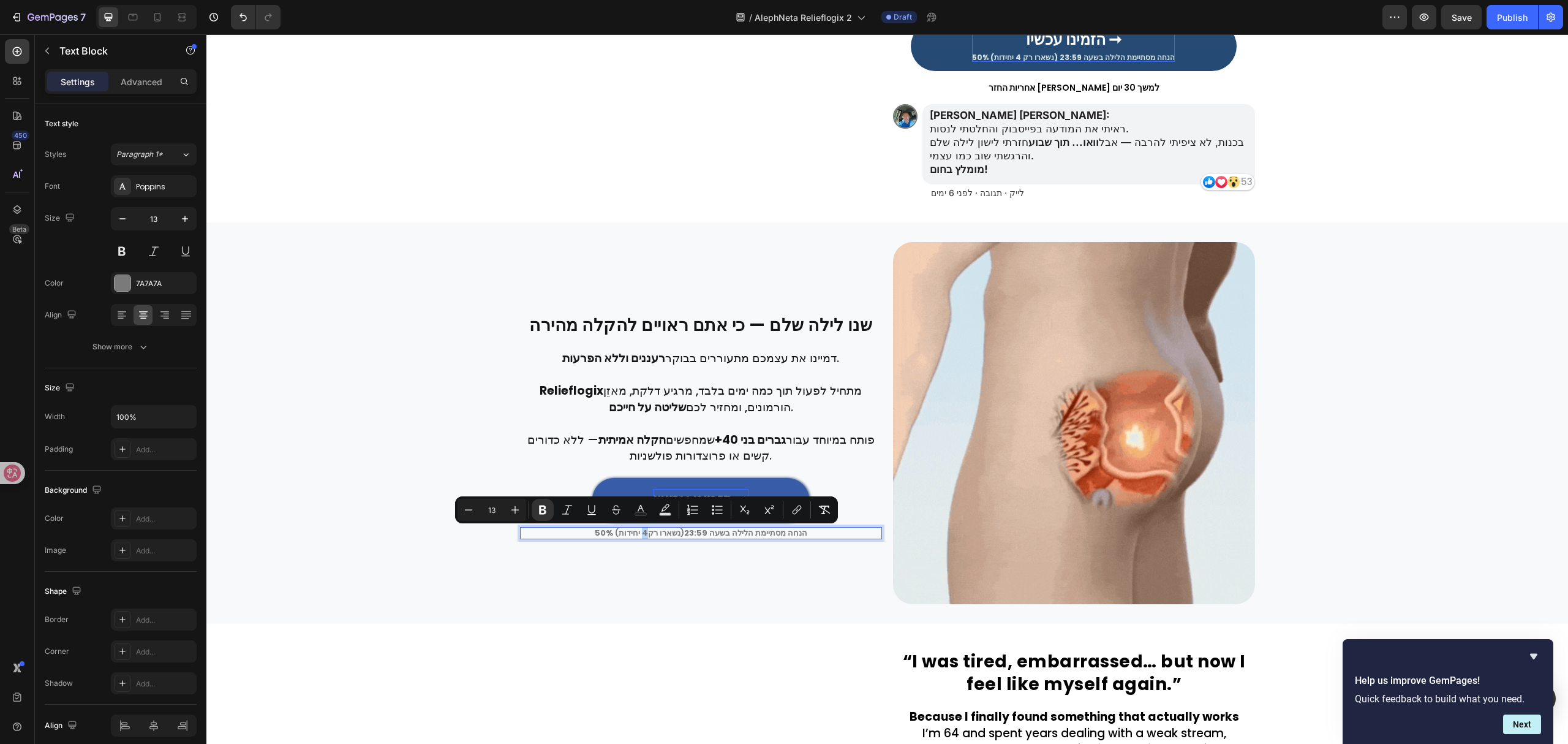
click at [645, 534] on p "50% הנחה מסתיימת הלילה בשעה 23:59 (נשארו רק 4 יחידות )" at bounding box center [701, 533] width 359 height 10
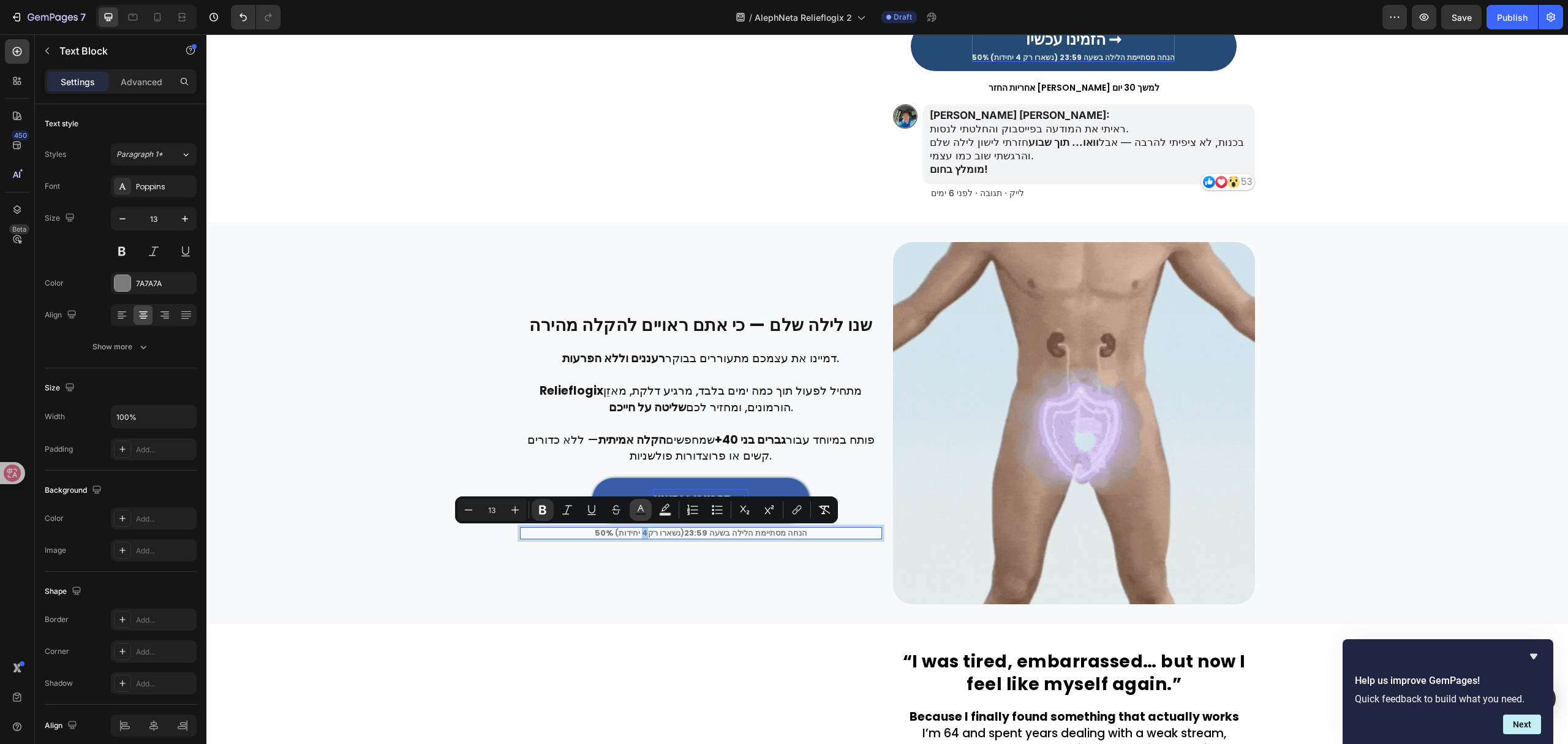
click at [638, 514] on rect "Editor contextual toolbar" at bounding box center [640, 515] width 11 height 3
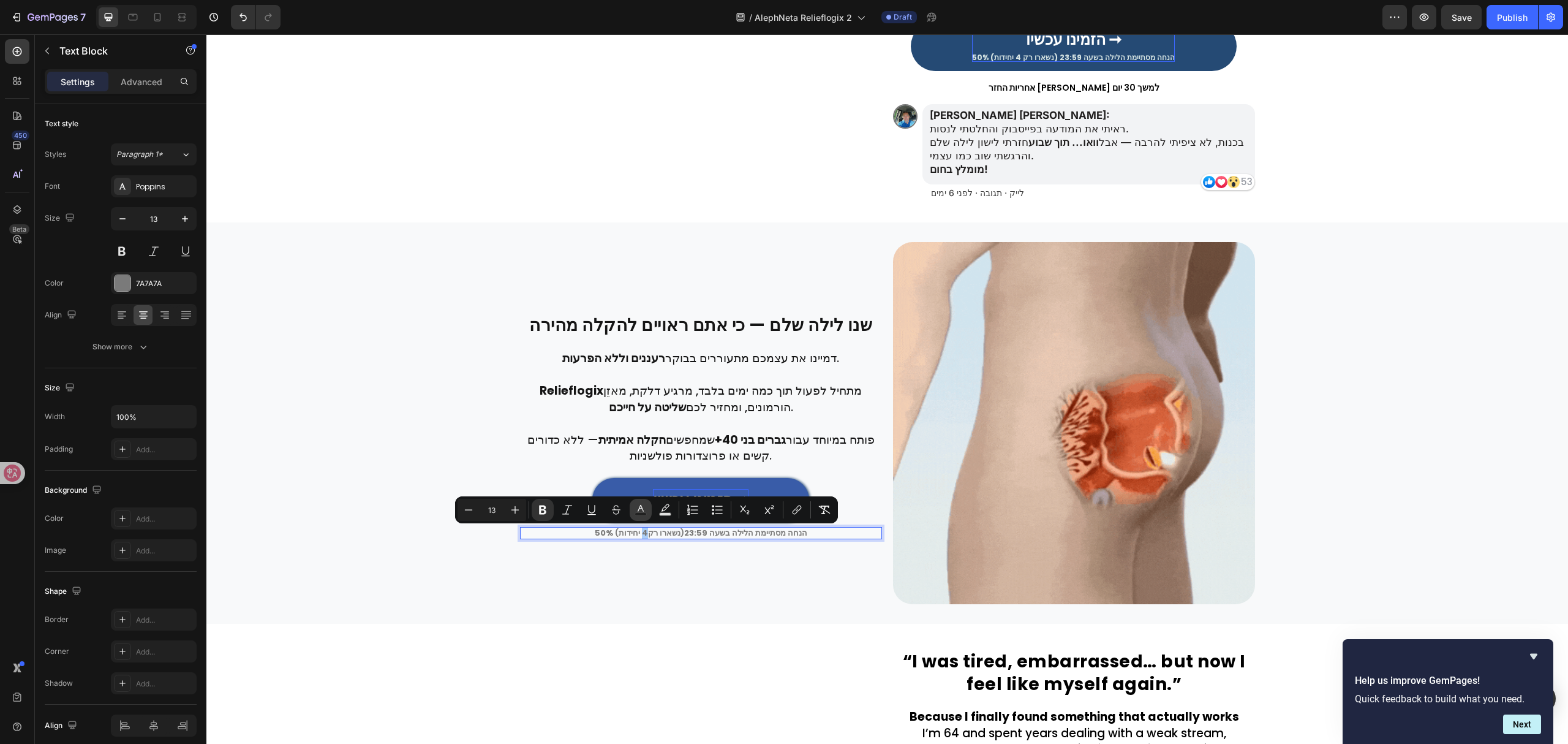
type input "7A7A7A"
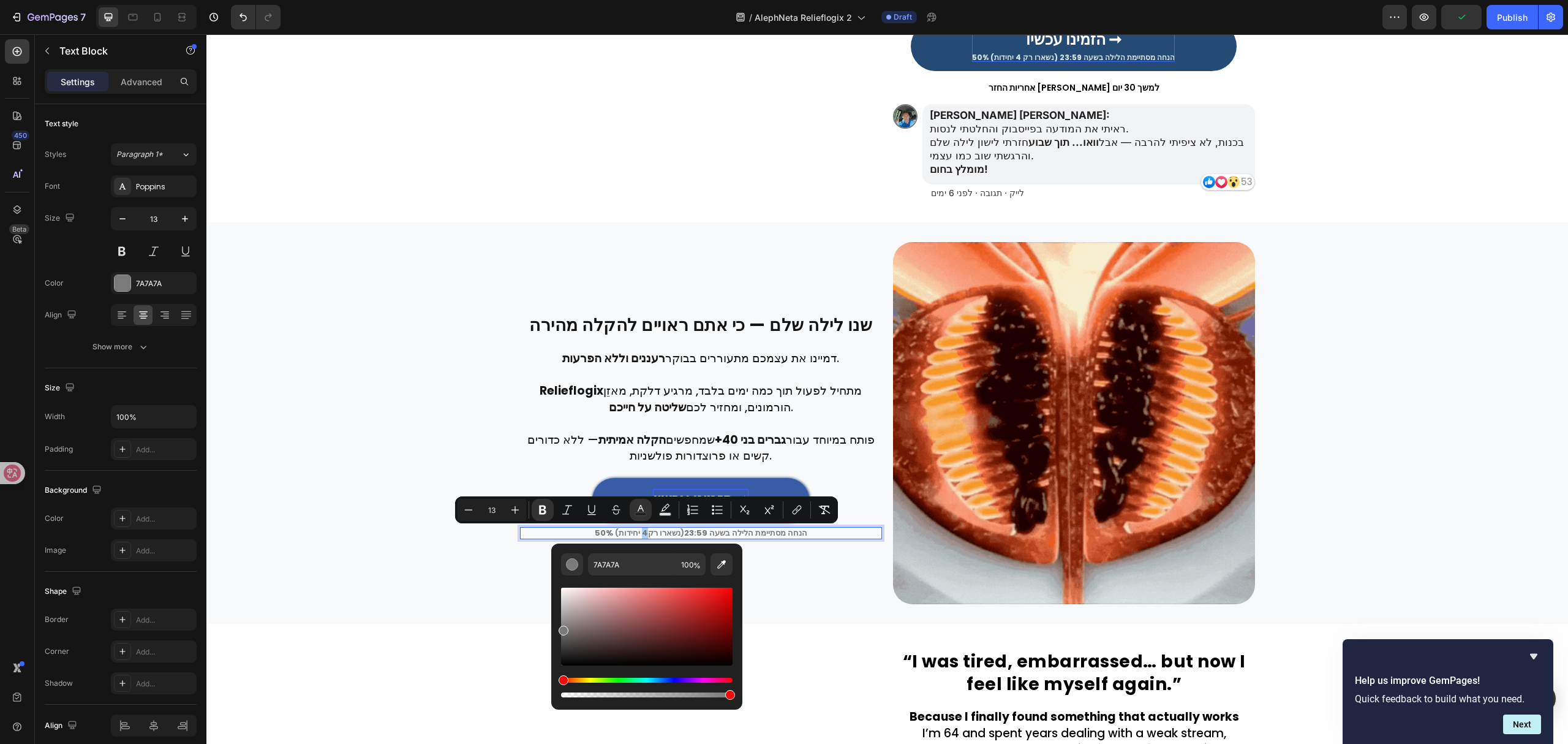
click at [718, 600] on div "Editor contextual toolbar" at bounding box center [646, 627] width 171 height 78
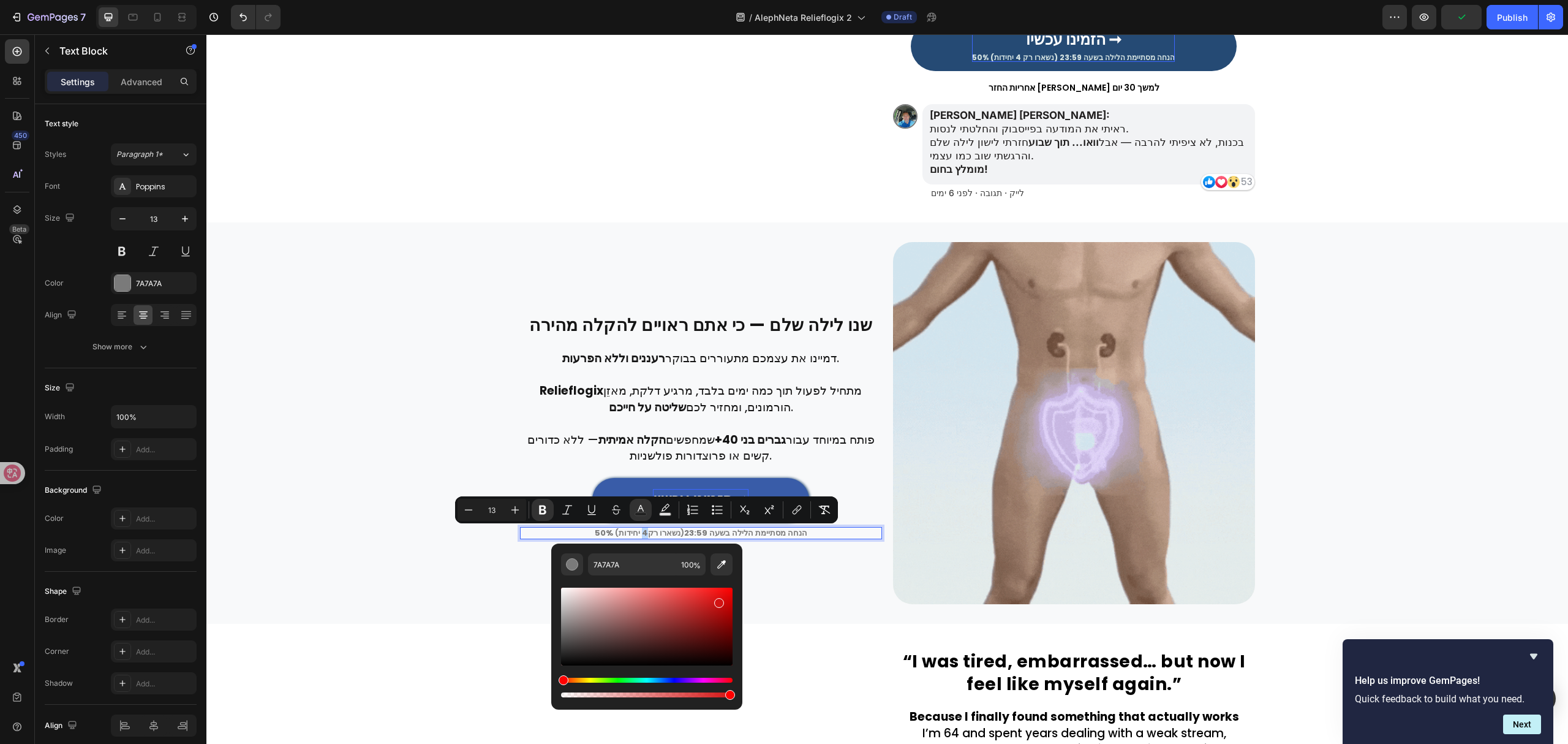
type input "D31313"
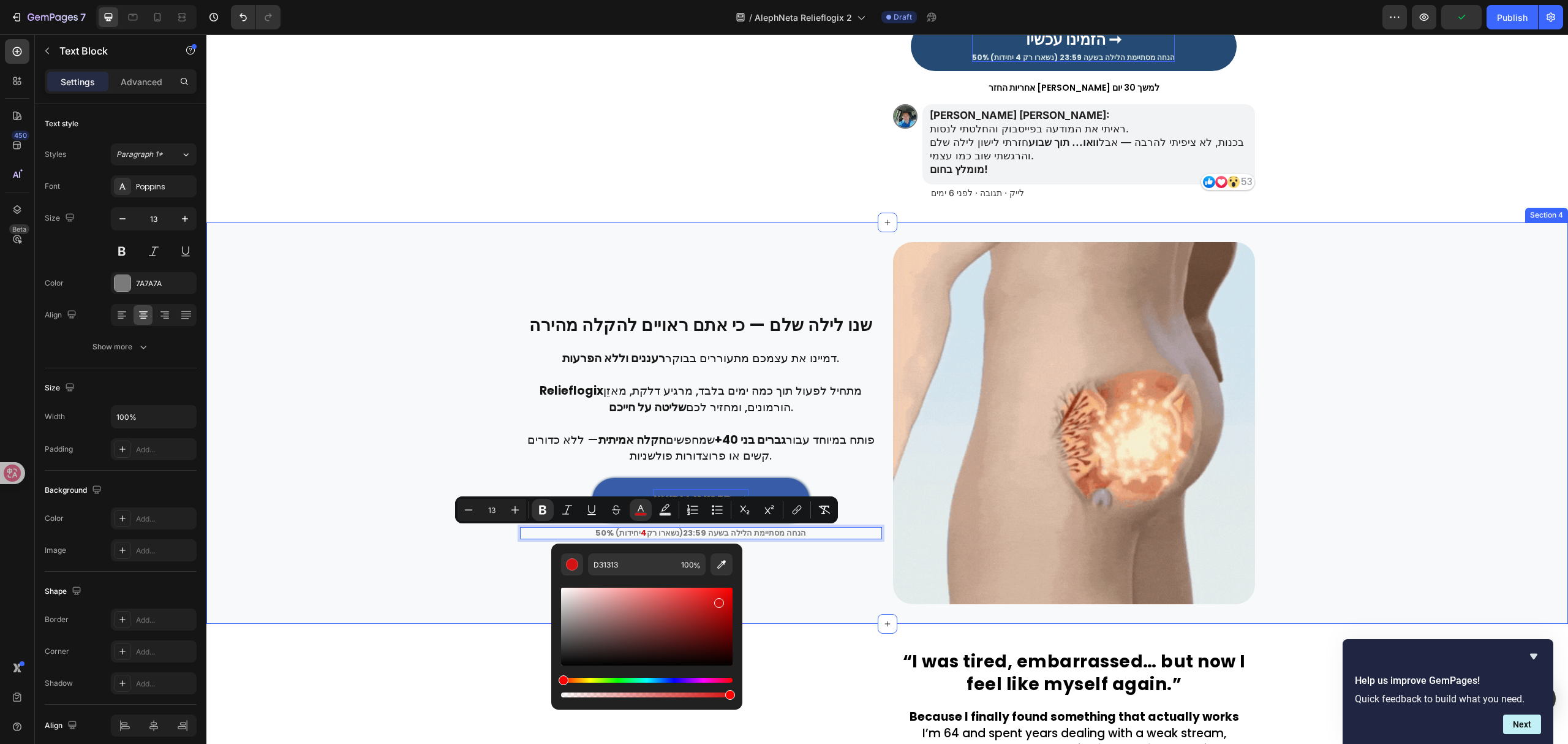
click at [434, 541] on div "⁠⁠⁠⁠⁠⁠⁠ שנו לילה שלם — כי אתם ראויים להקלה מהירה Heading Row Row דמיינו את עצמכ…" at bounding box center [887, 424] width 1362 height 362
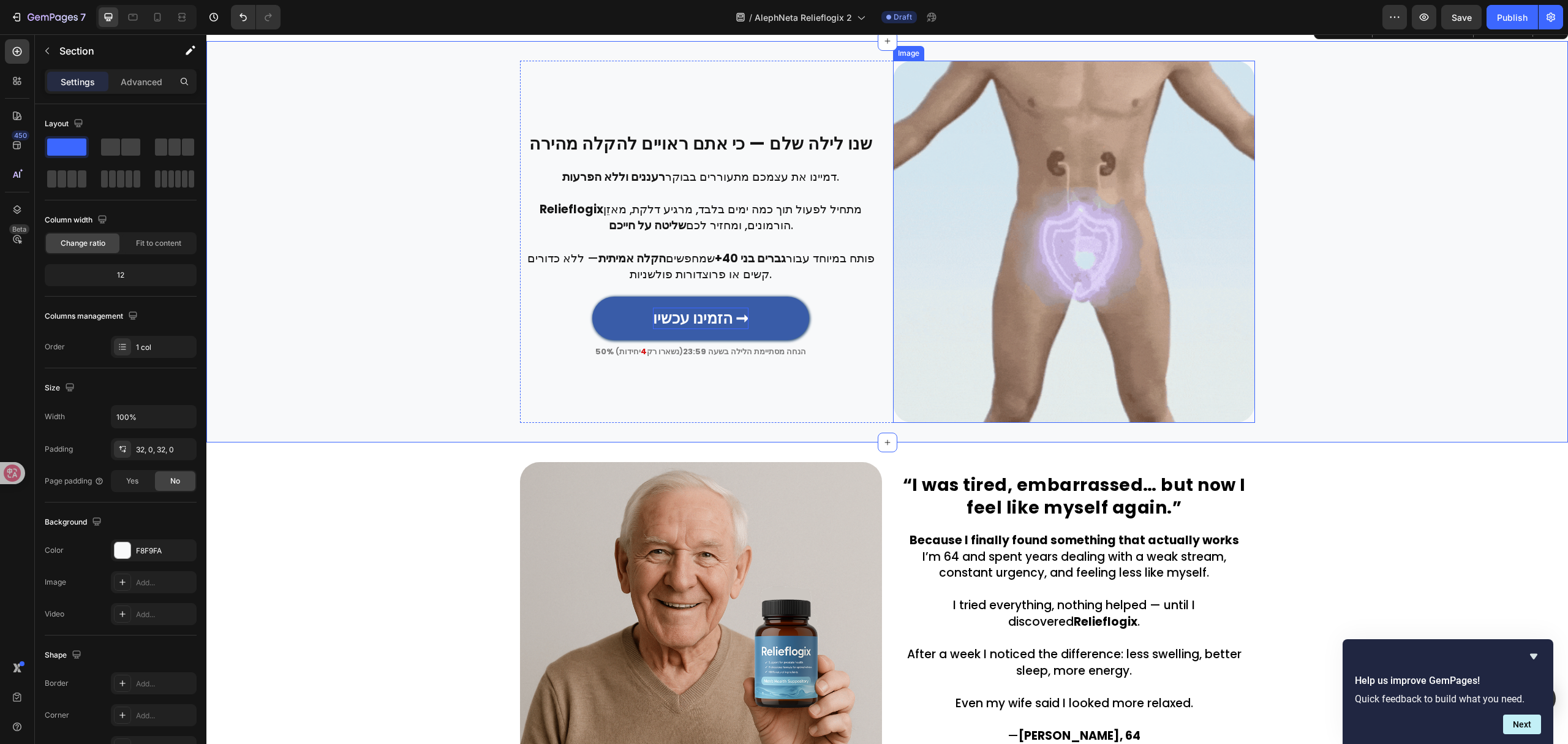
scroll to position [664, 0]
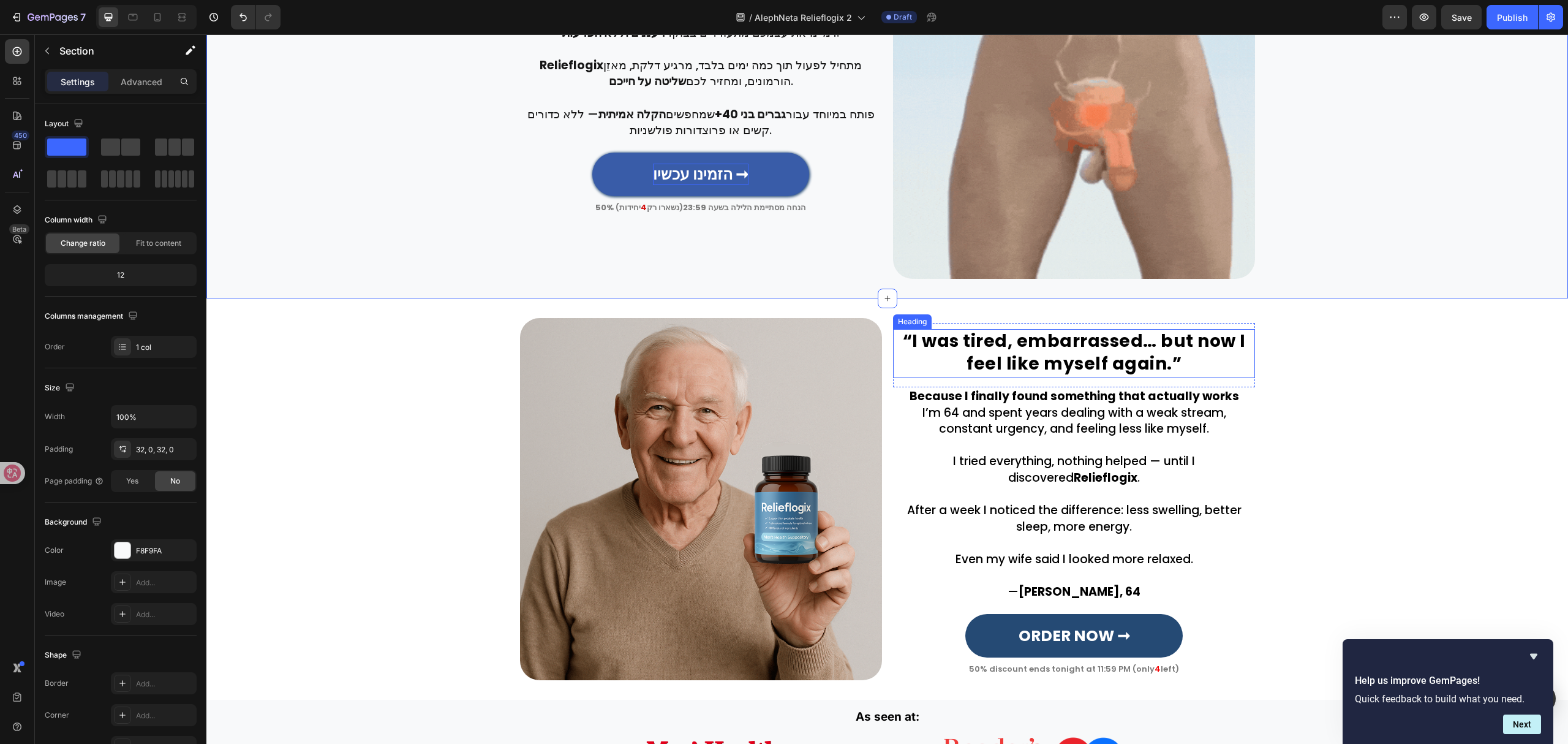
click at [1103, 348] on h2 "“I was tired, embarrassed… but now I feel like myself again.”" at bounding box center [1074, 353] width 362 height 49
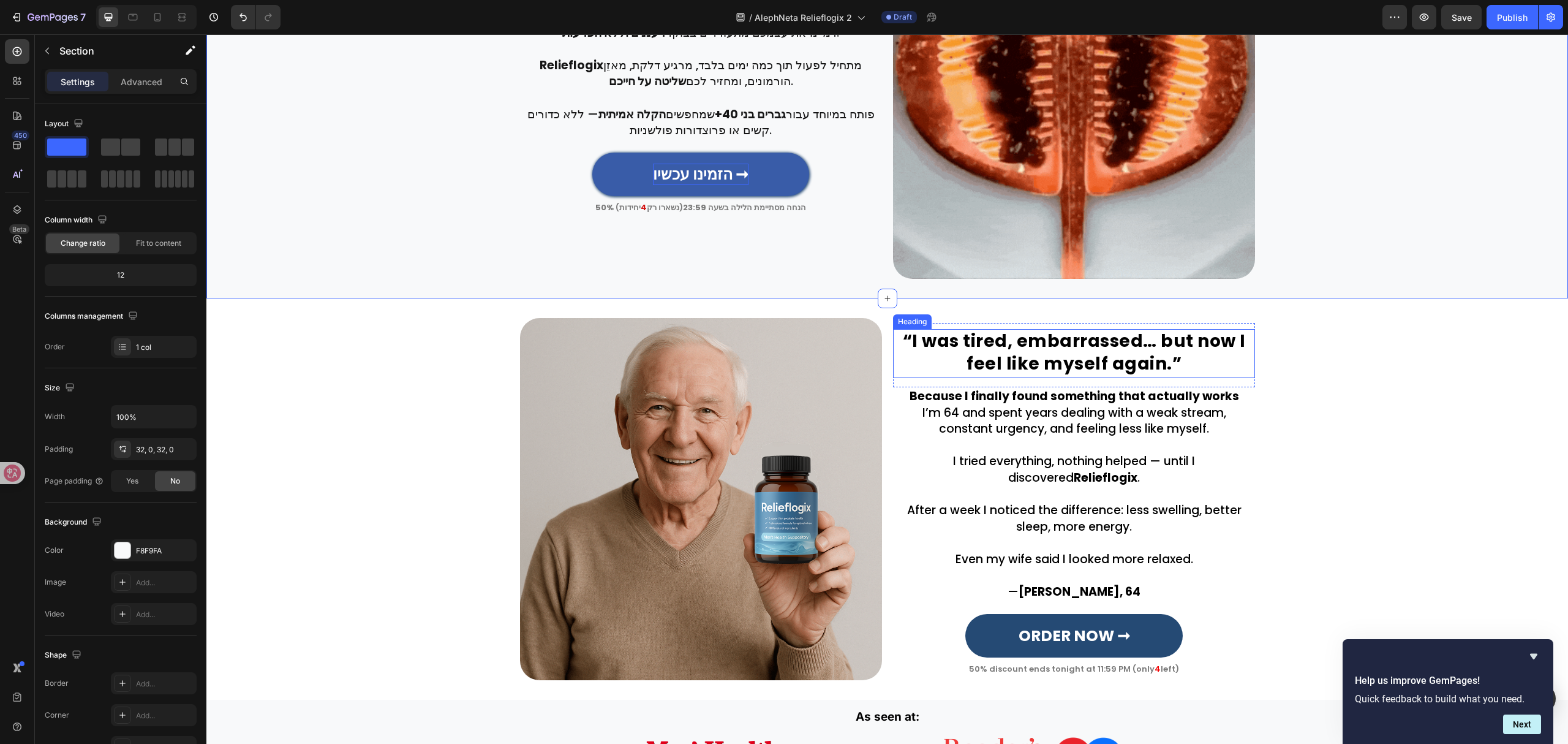
click at [1103, 348] on h2 "“I was tired, embarrassed… but now I feel like myself again.”" at bounding box center [1074, 353] width 362 height 49
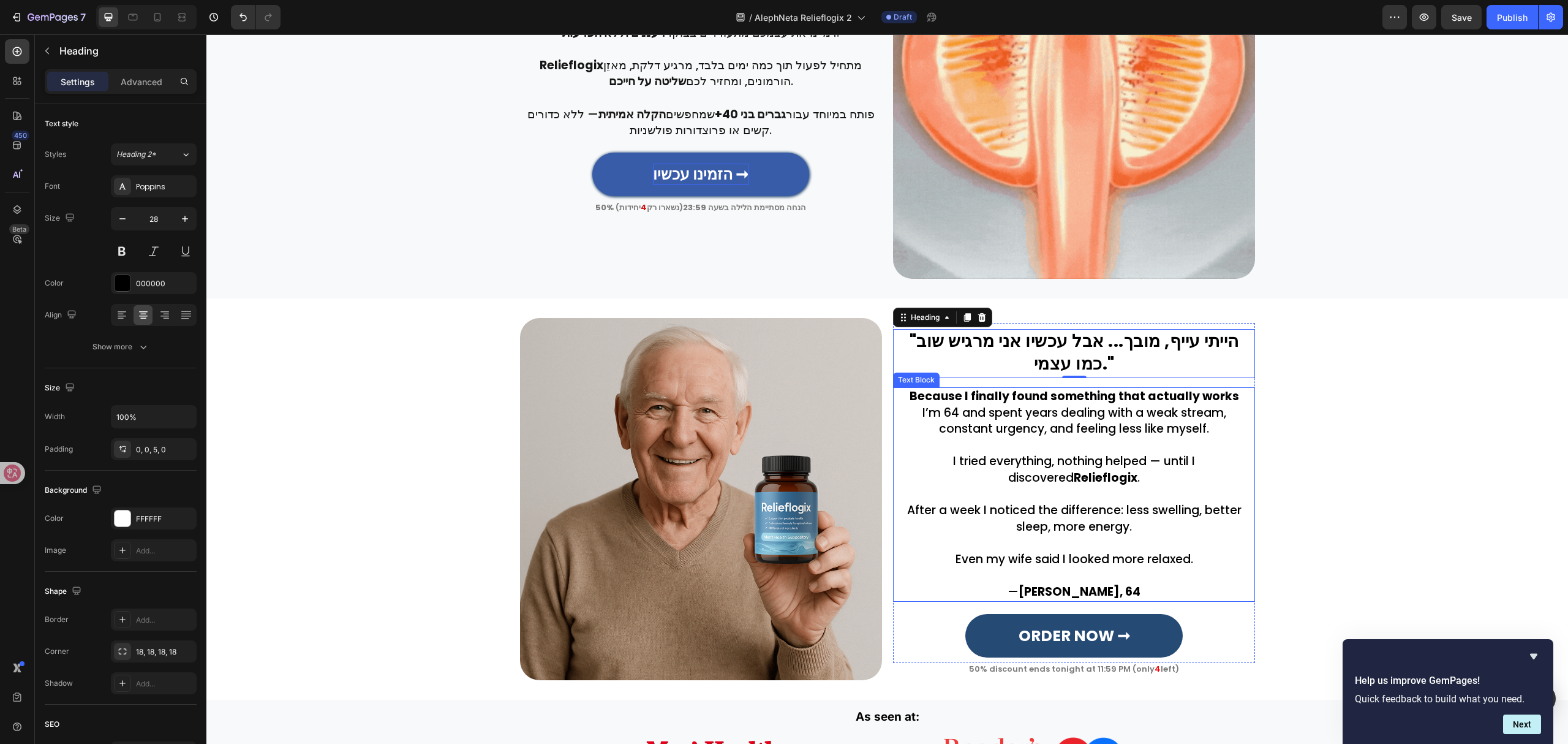
click at [1134, 469] on p "I tried everything, nothing helped — until I discovered Relieflogix ." at bounding box center [1074, 462] width 359 height 49
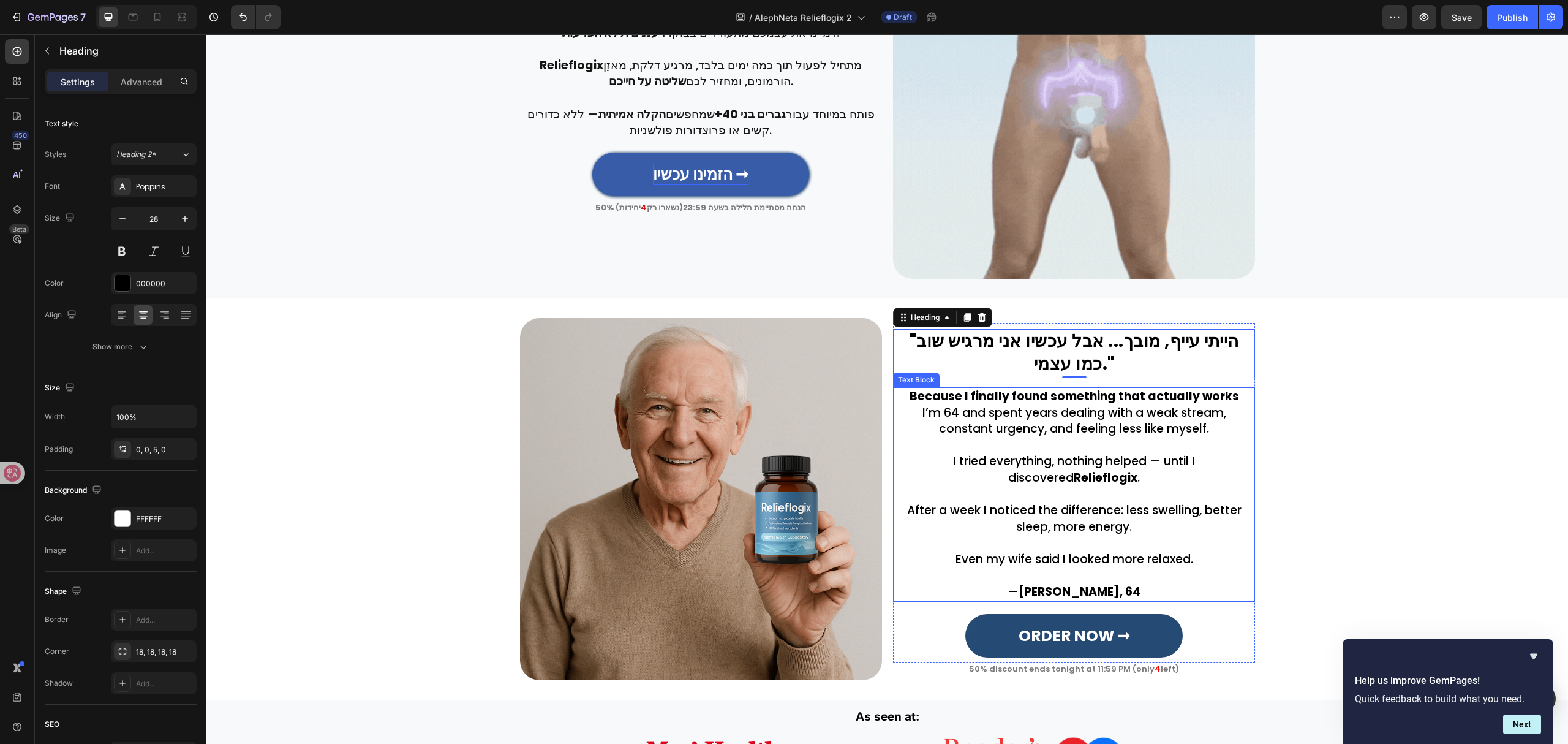
click at [1134, 469] on p "I tried everything, nothing helped — until I discovered Relieflogix ." at bounding box center [1074, 462] width 359 height 49
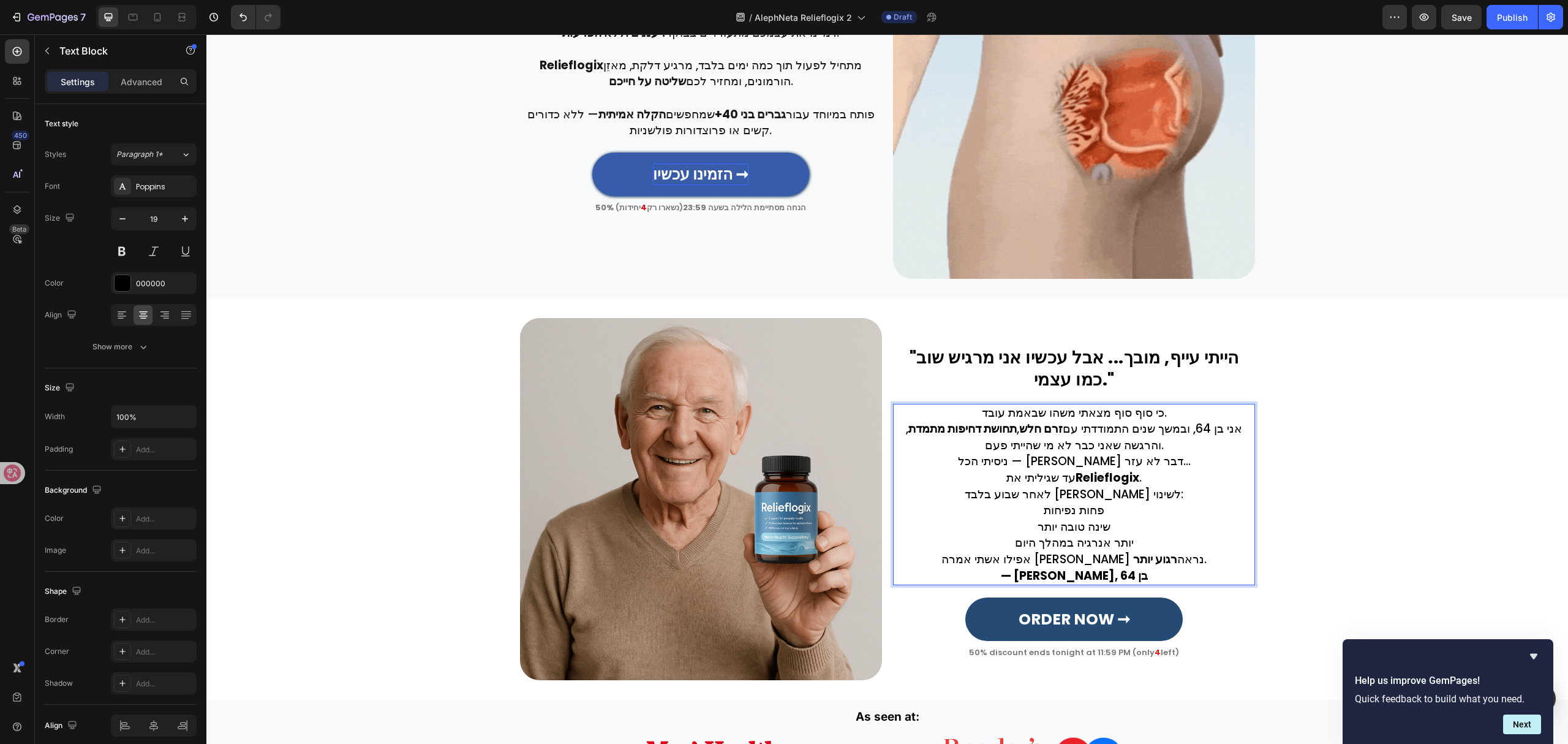
scroll to position [681, 0]
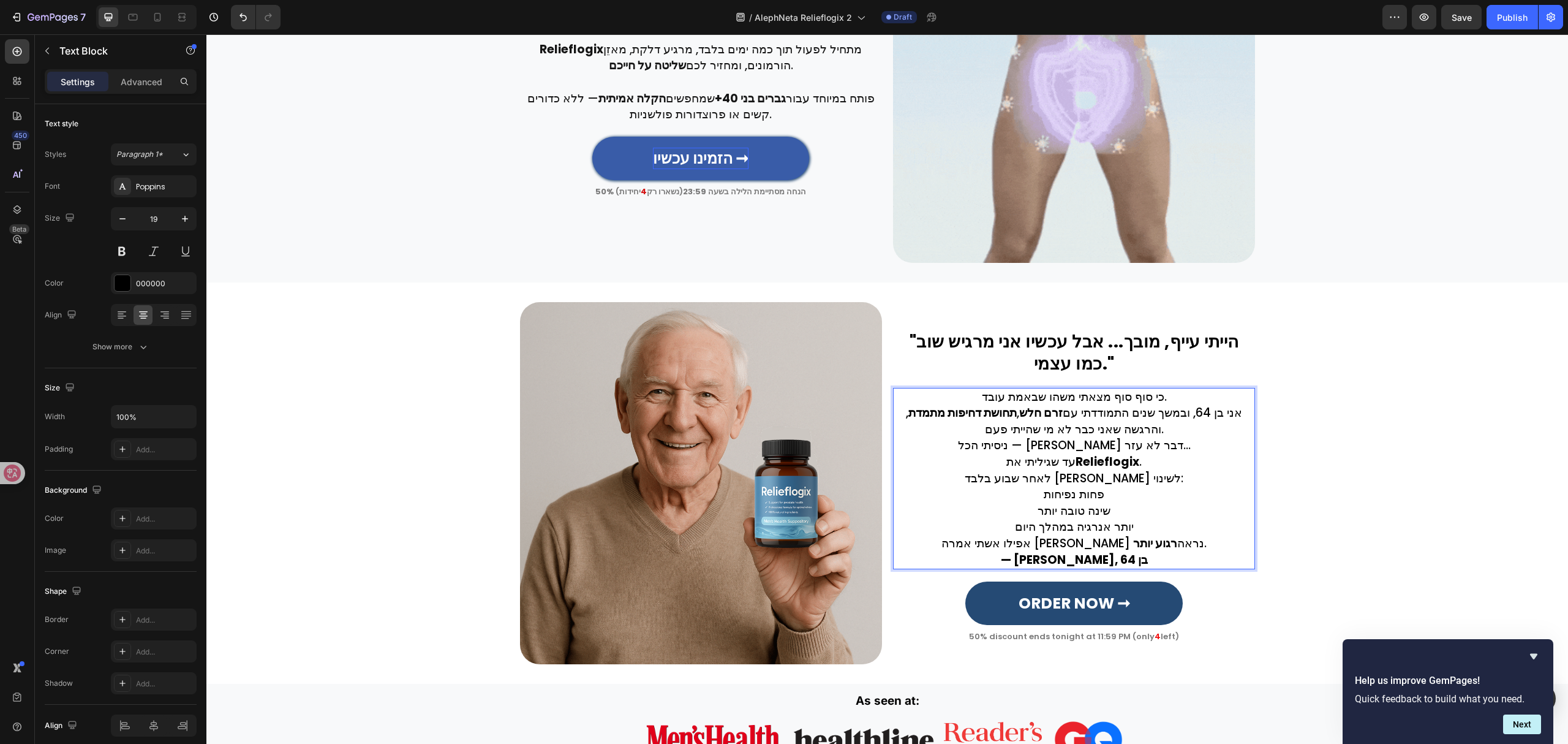
click at [1155, 395] on p "כי סוף סוף מצאתי משהו שבאמת עובד." at bounding box center [1074, 398] width 359 height 17
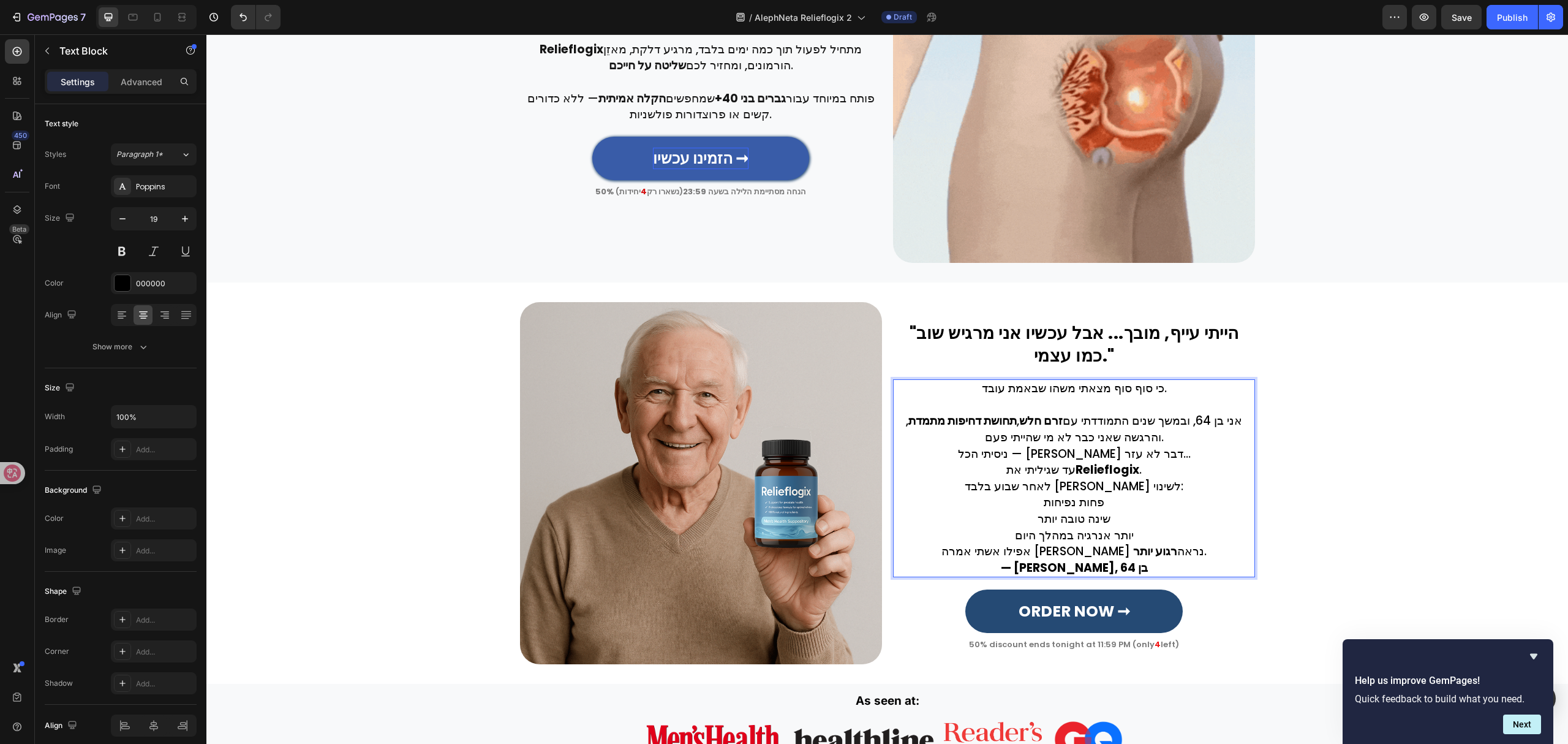
scroll to position [672, 0]
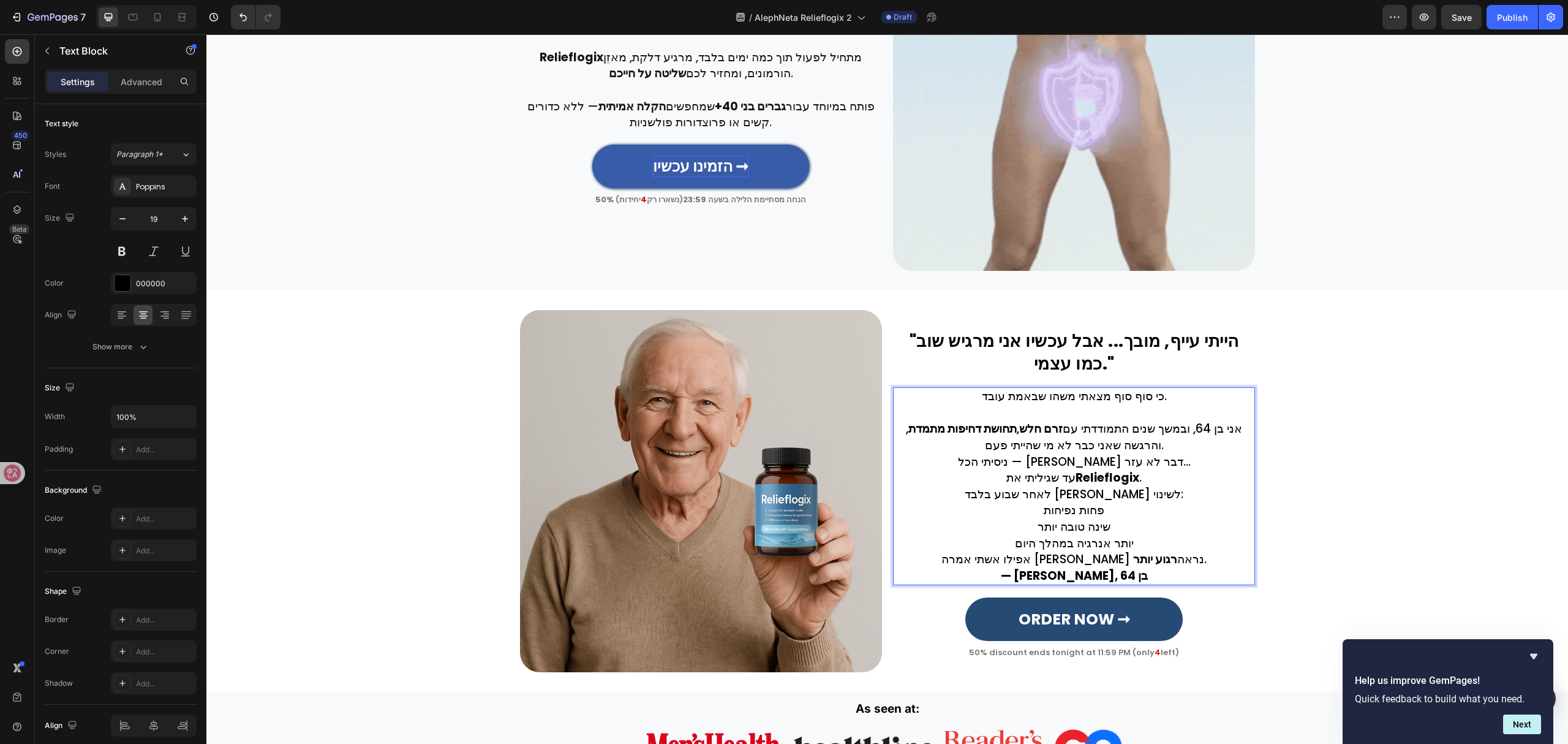
click at [1169, 443] on p "אני בן 64, ובמשך שנים התמודדתי עם זרם חלש , תחושת דחיפות מתמדת , והרגשה שאני כב…" at bounding box center [1074, 437] width 359 height 32
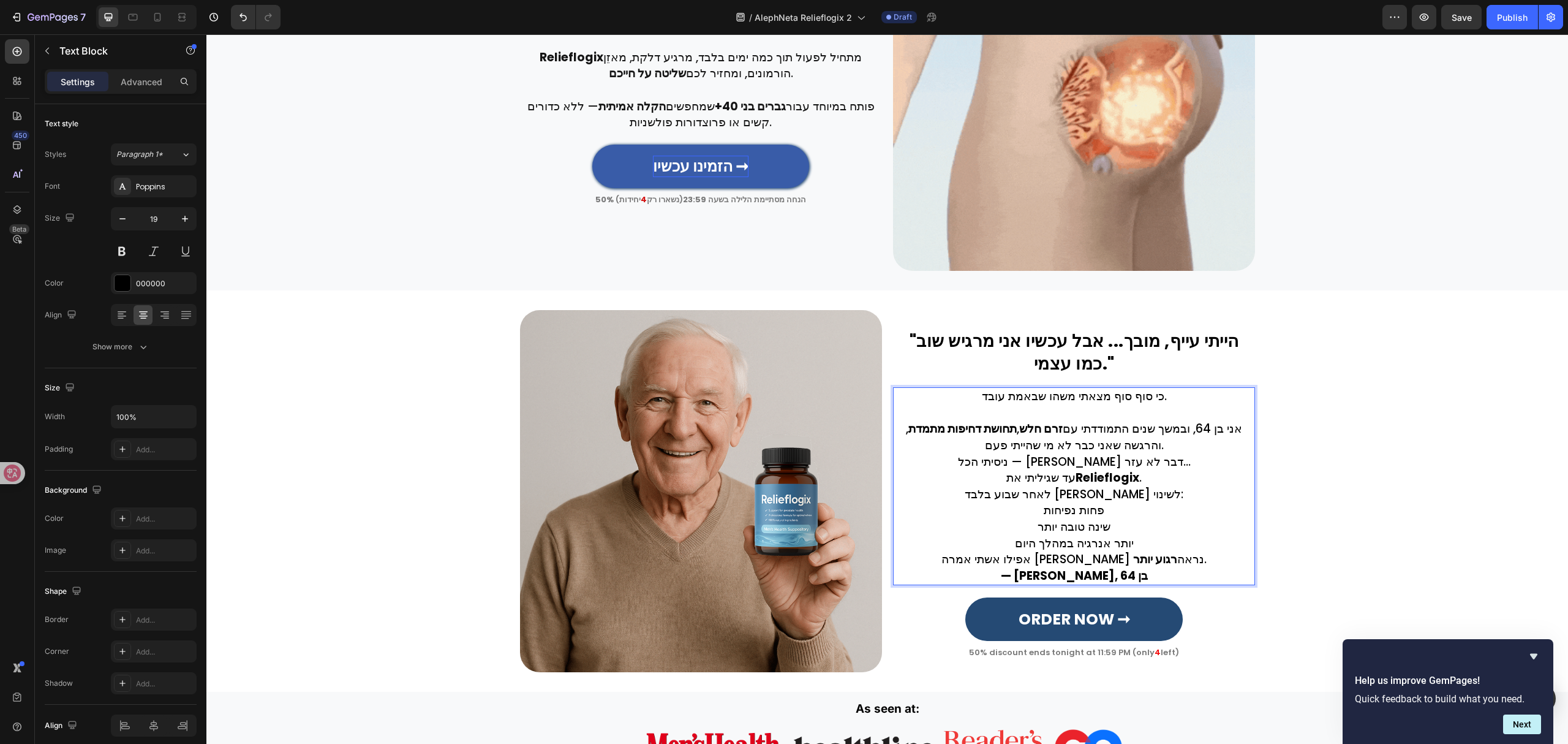
scroll to position [664, 0]
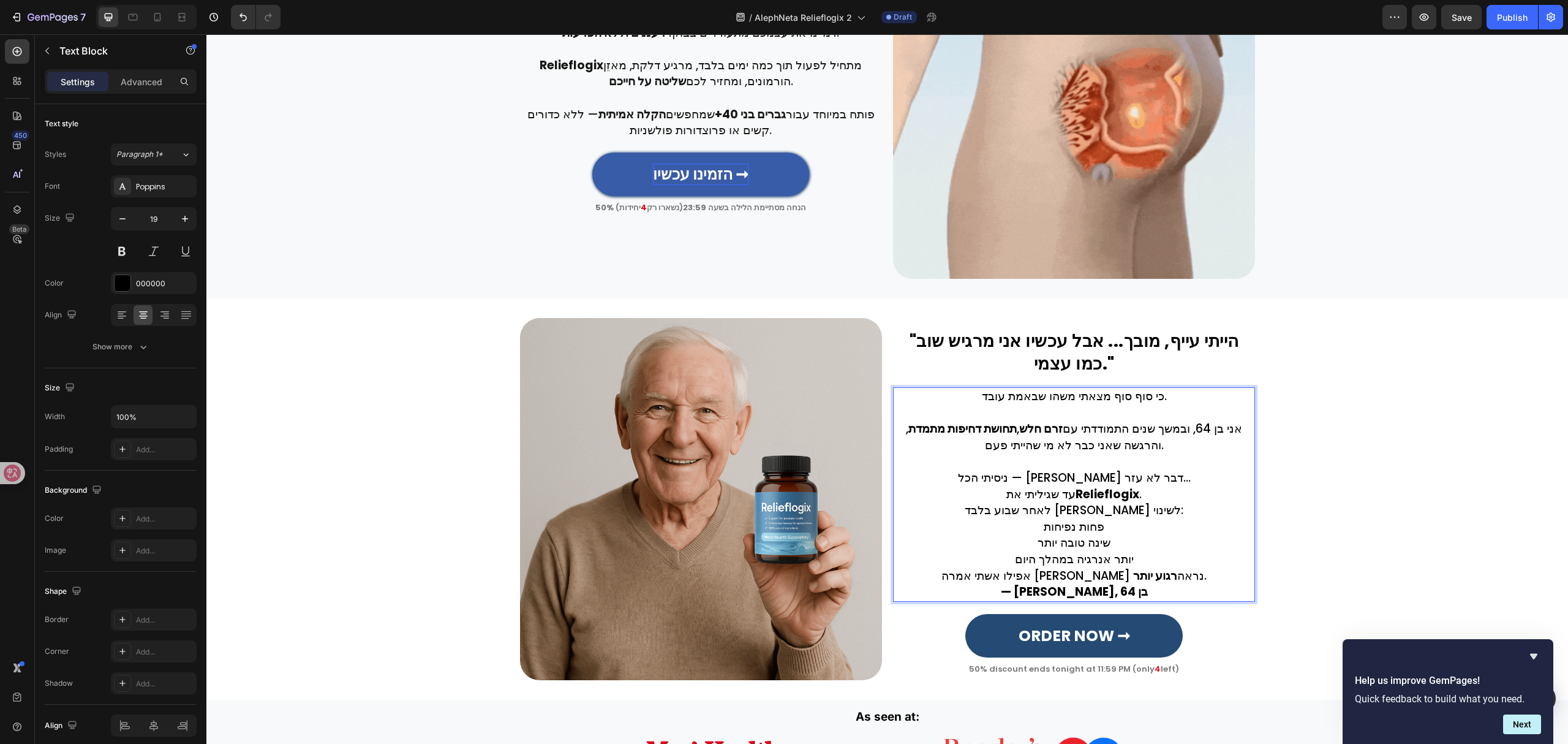
click at [1150, 492] on p "ניסיתי הכל — ושום דבר לא עזר... עד שגיליתי את Relieflogix ." at bounding box center [1074, 486] width 359 height 32
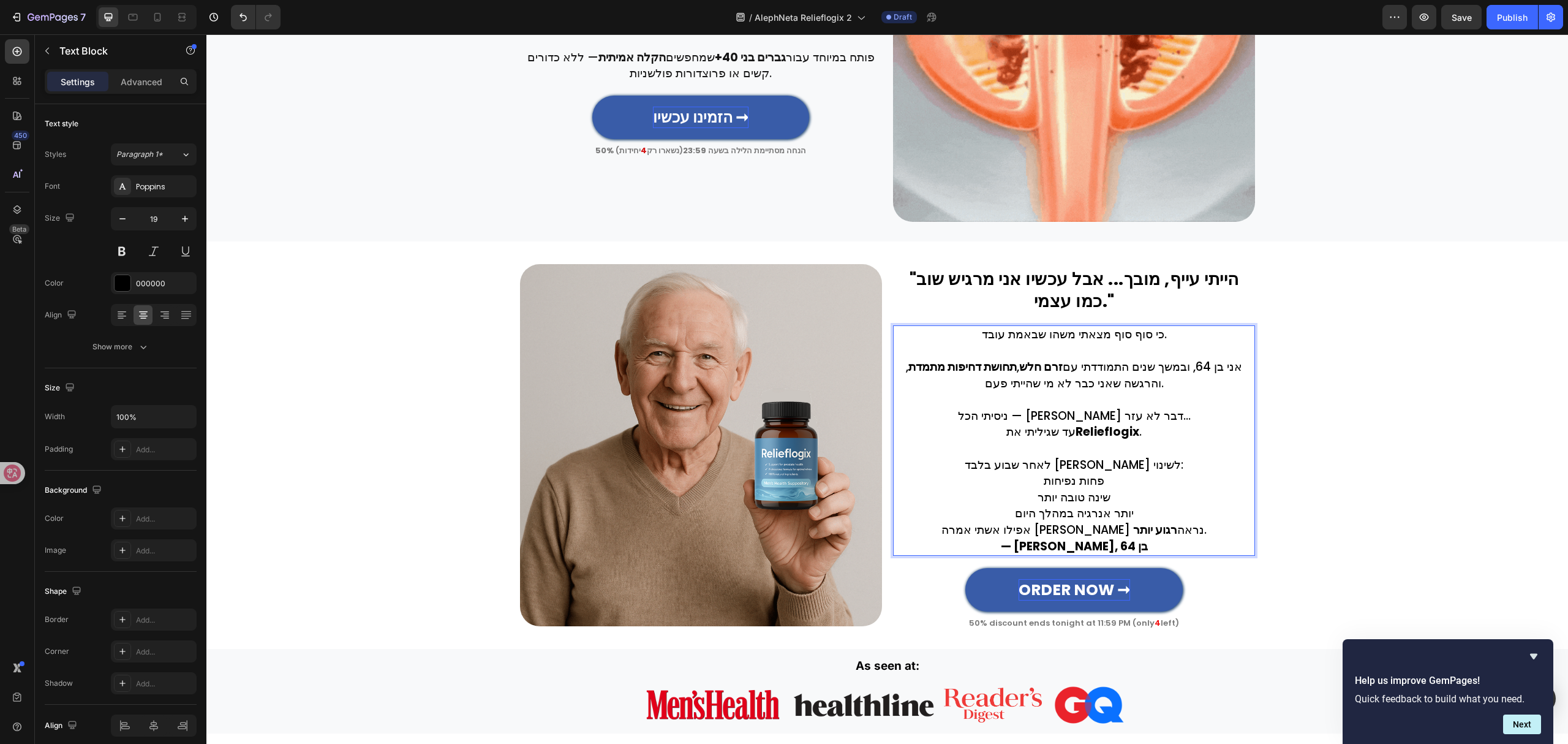
scroll to position [823, 0]
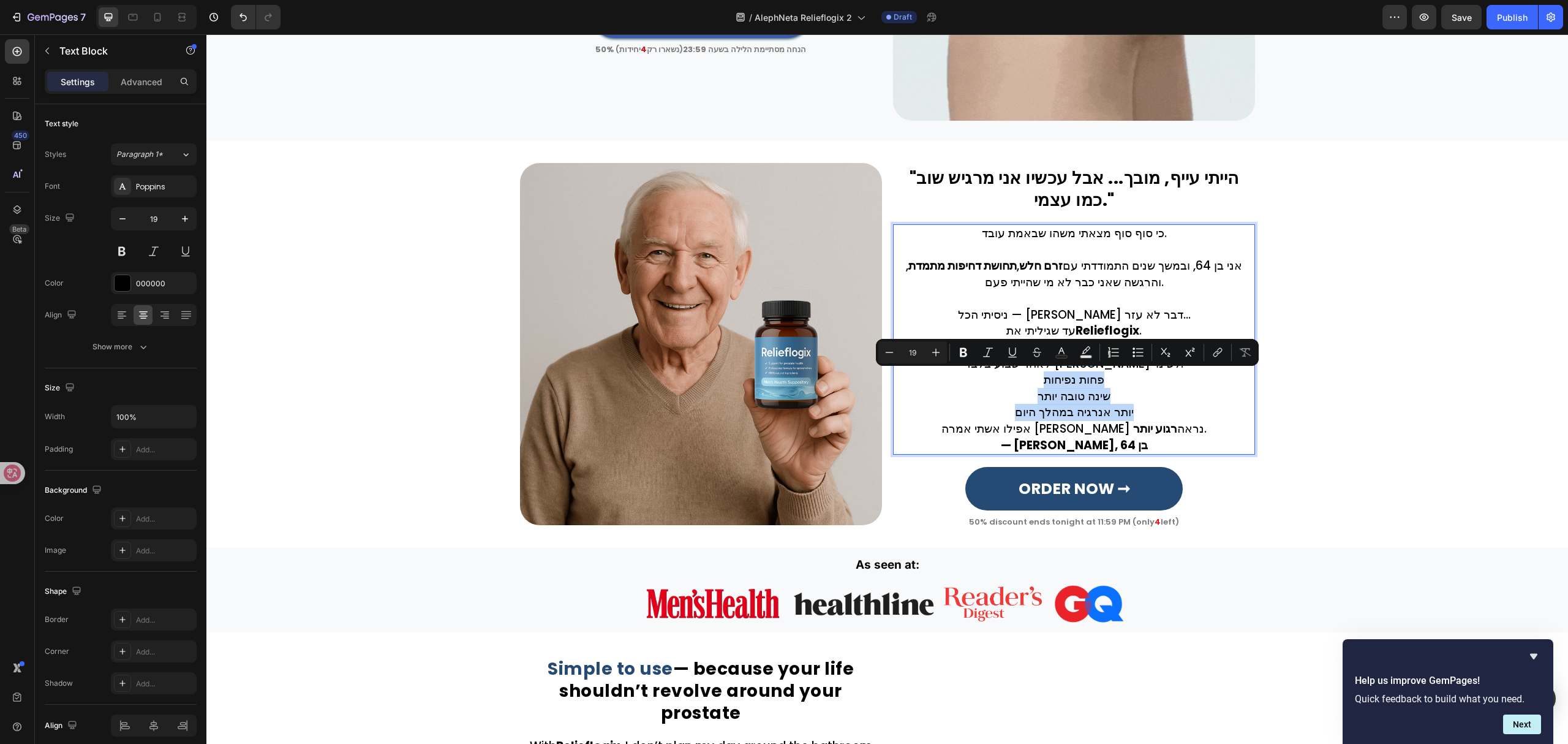
drag, startPoint x: 1035, startPoint y: 376, endPoint x: 1137, endPoint y: 412, distance: 108.2
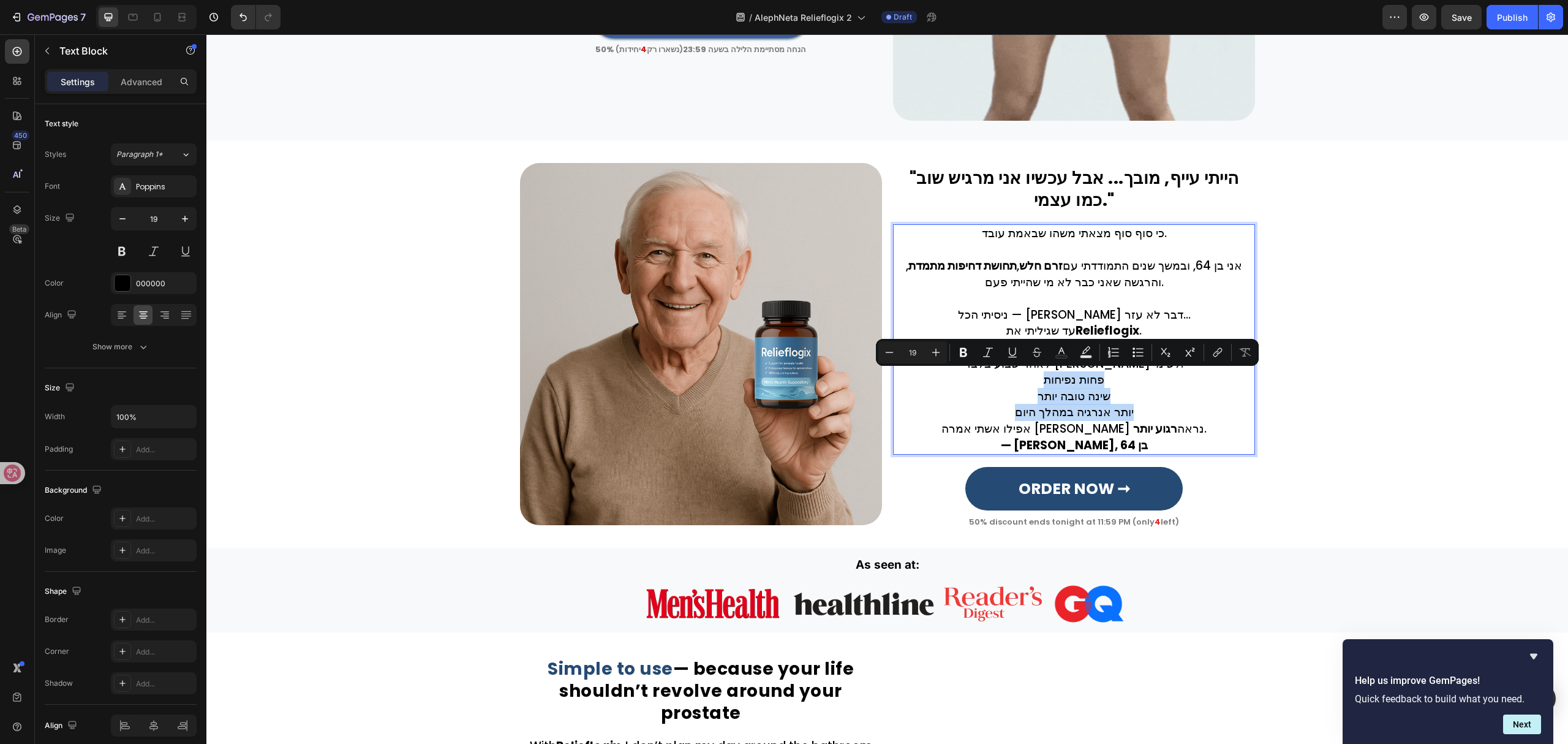
click at [1137, 412] on div "כי סוף סוף מצאתי משהו שבאמת עובד. אני בן 64, ובמשך שנים התמודדתי עם זרם חלש , ת…" at bounding box center [1074, 339] width 362 height 230
click at [1137, 352] on icon "Editor contextual toolbar" at bounding box center [1138, 353] width 12 height 12
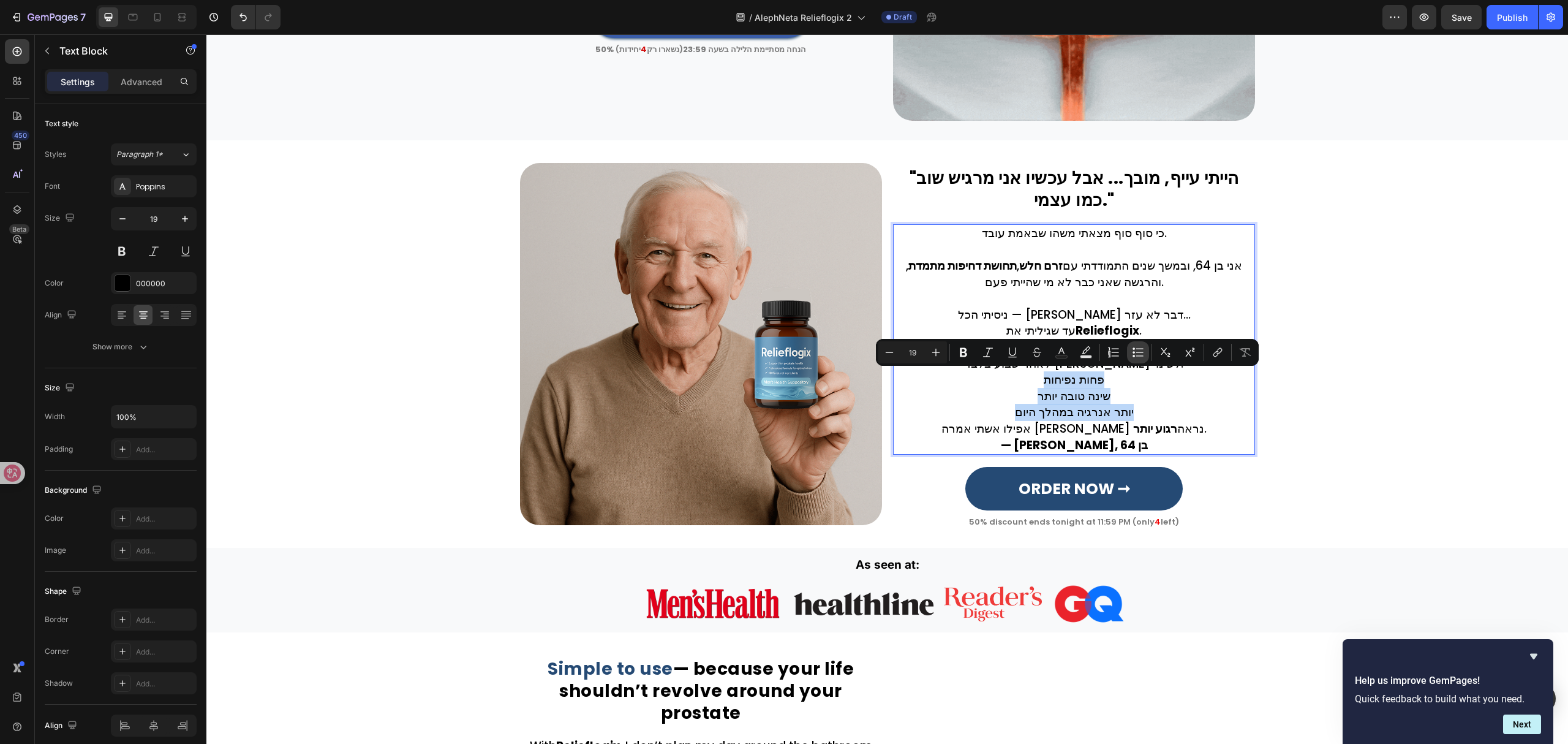
type input "19"
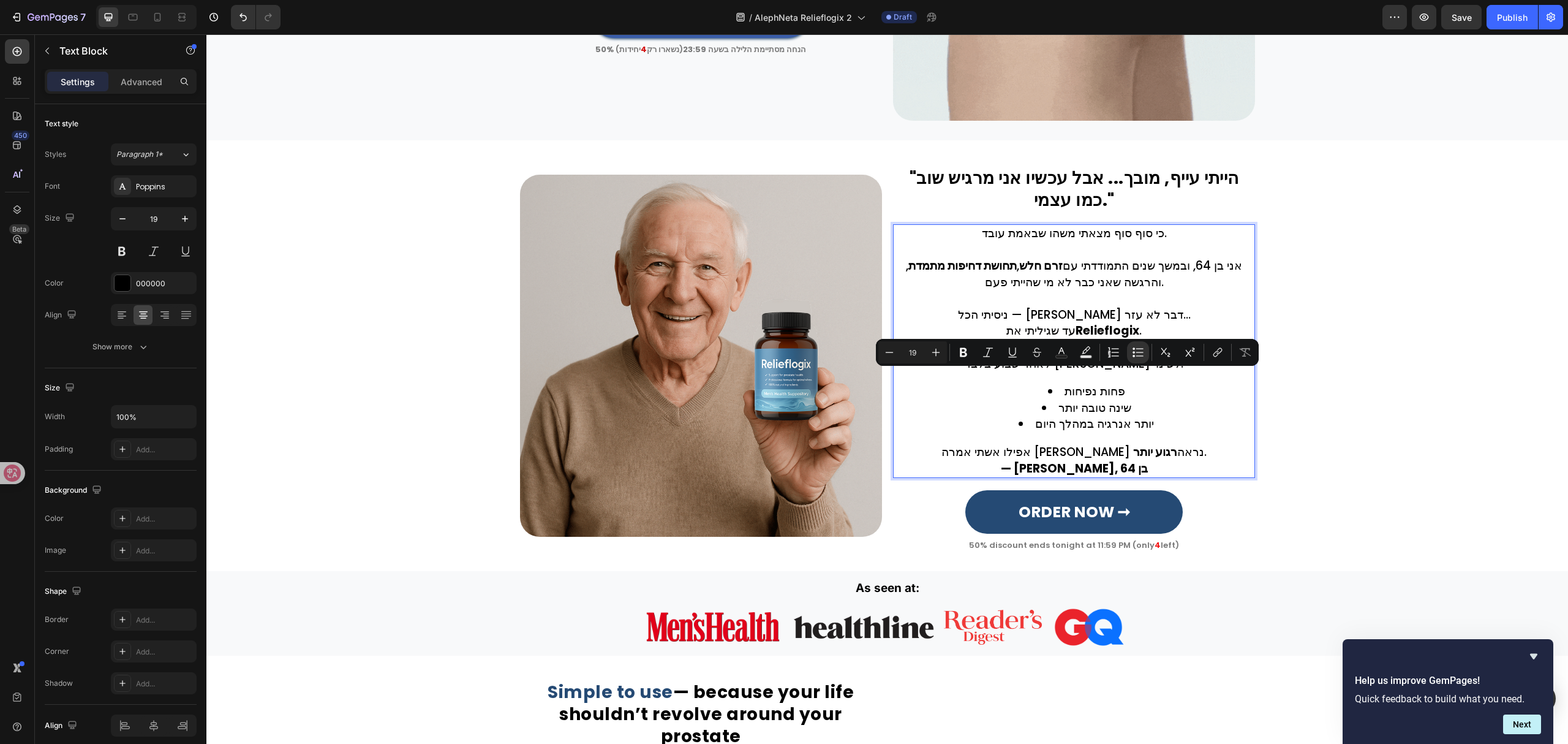
click at [1184, 437] on div "כי סוף סוף מצאתי משהו שבאמת עובד. אני בן 64, ובמשך שנים התמודדתי עם זרם חלש , ת…" at bounding box center [1074, 351] width 362 height 254
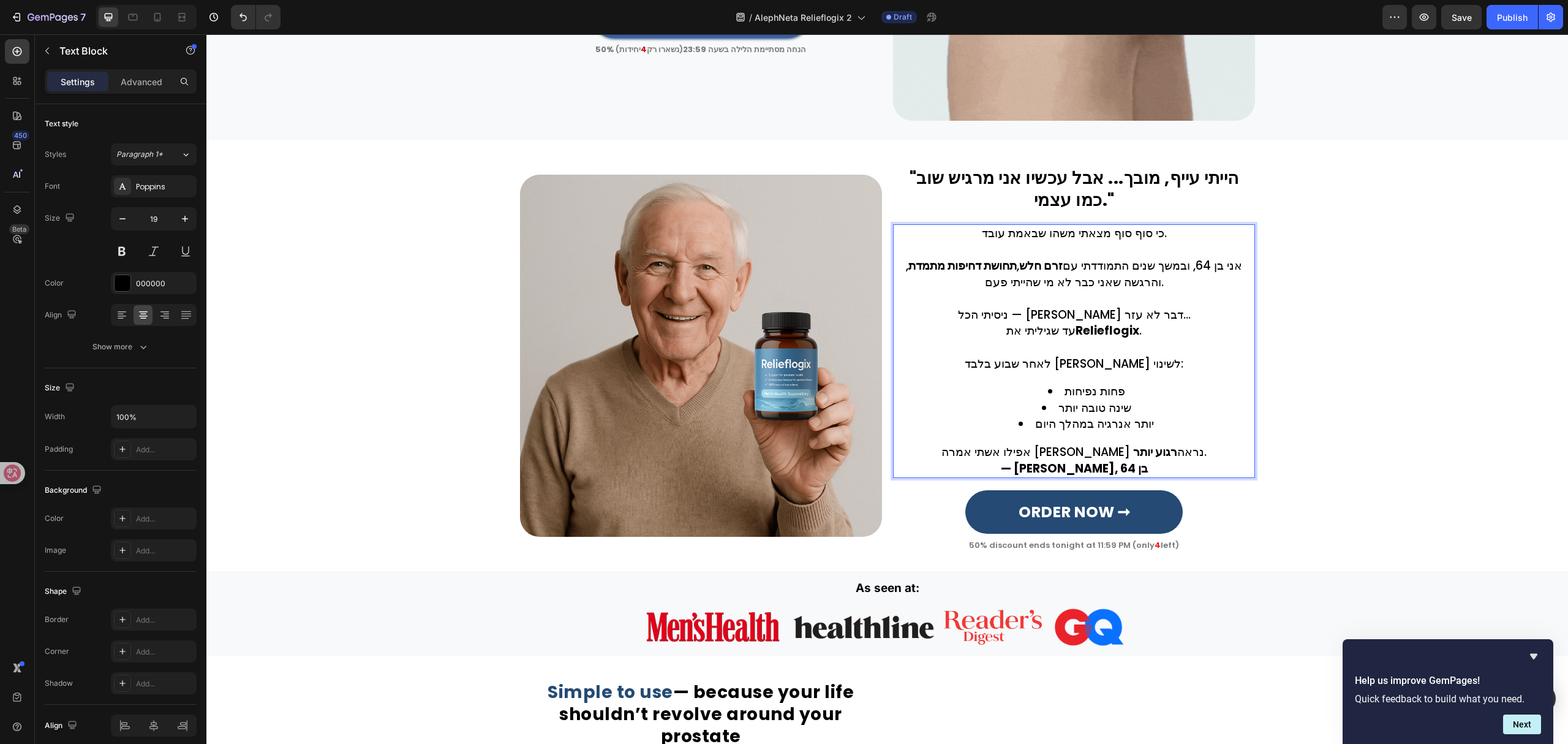
click at [1165, 454] on p "אפילו אשתי אמרה שאני נראה רגוע יותר ." at bounding box center [1074, 453] width 359 height 17
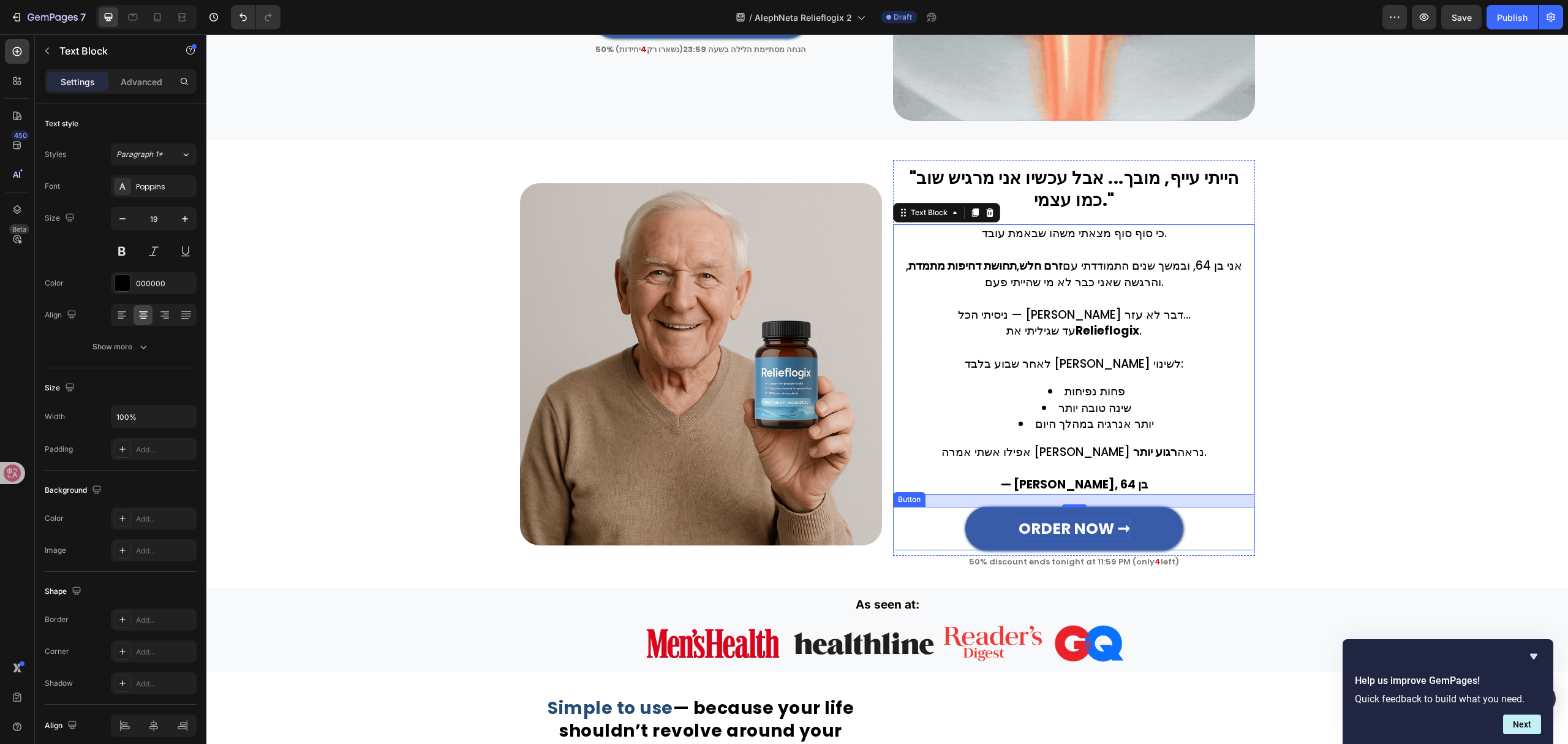
click at [1085, 525] on strong "ORDER NOW ➞" at bounding box center [1074, 528] width 112 height 21
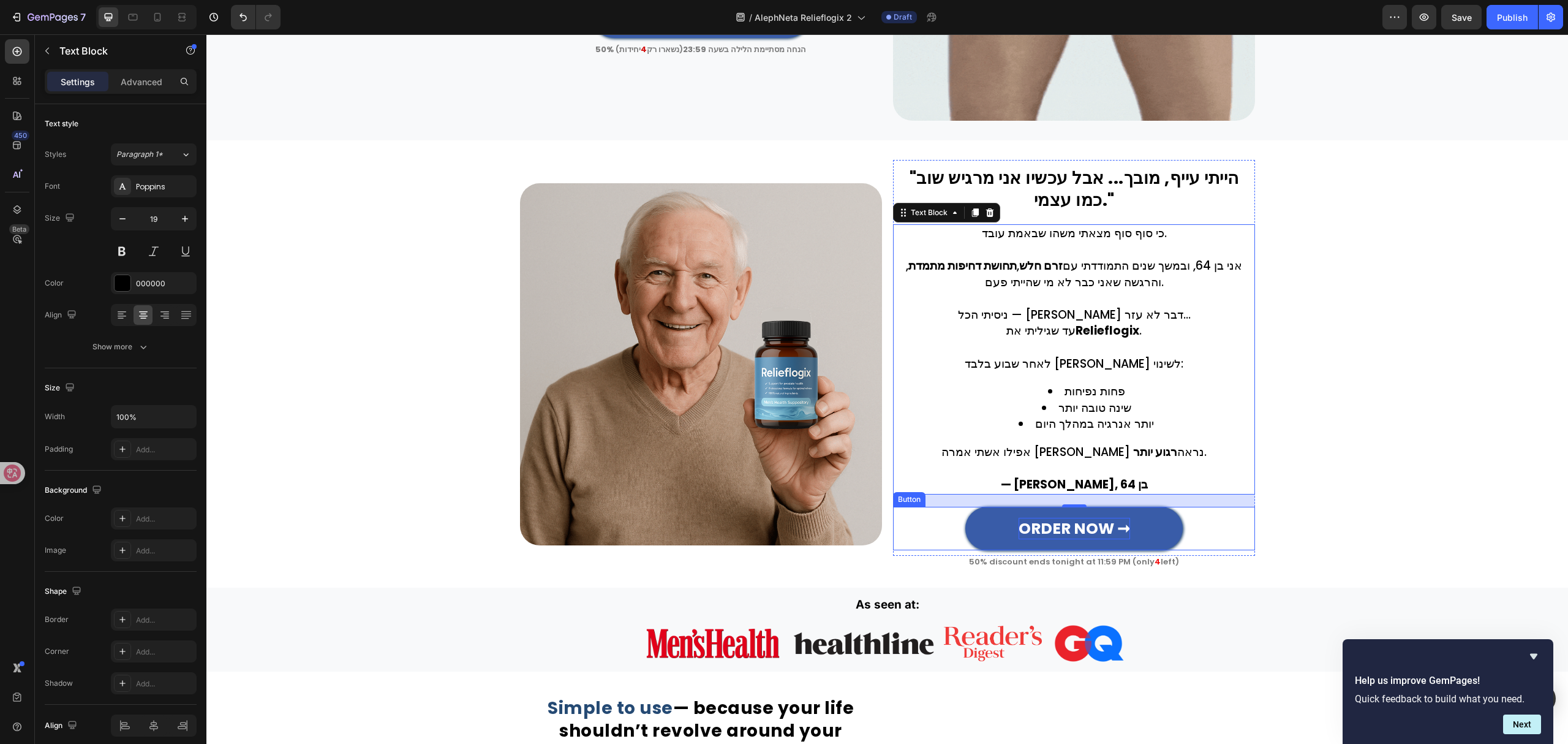
click at [1085, 525] on strong "ORDER NOW ➞" at bounding box center [1074, 528] width 112 height 21
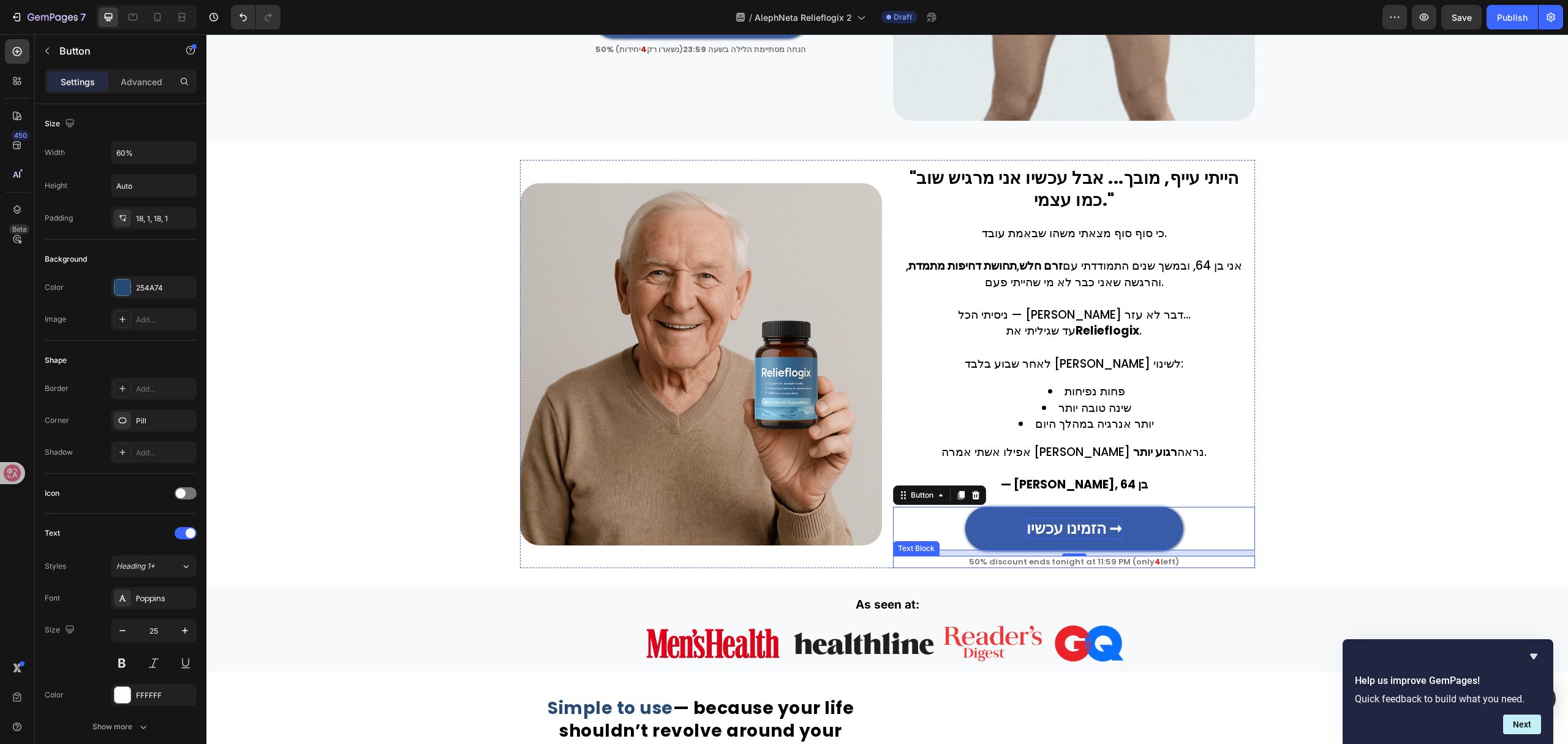
click at [1165, 560] on p "50% discount ends tonight at 11:59 PM (only 4 left)" at bounding box center [1074, 562] width 359 height 10
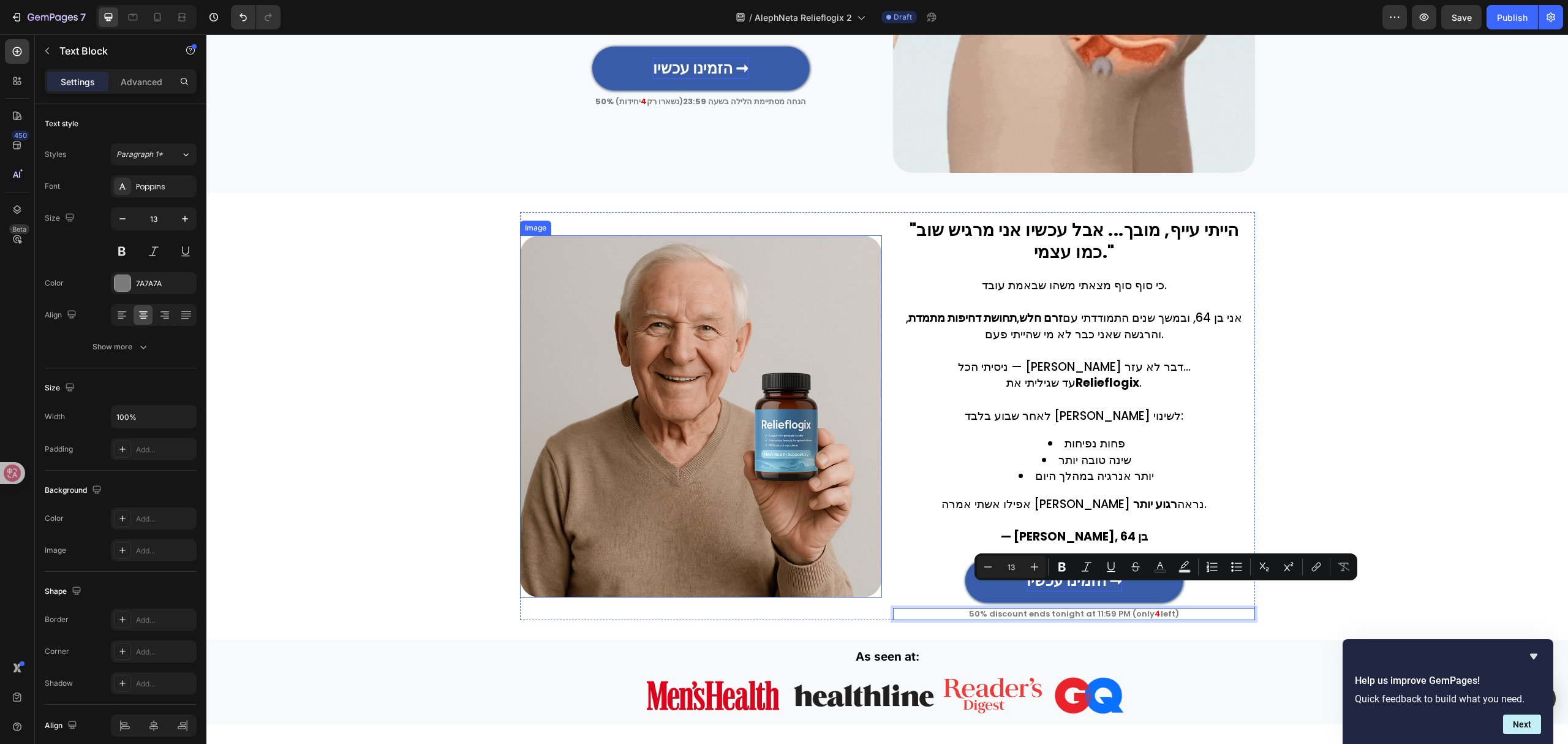
scroll to position [741, 0]
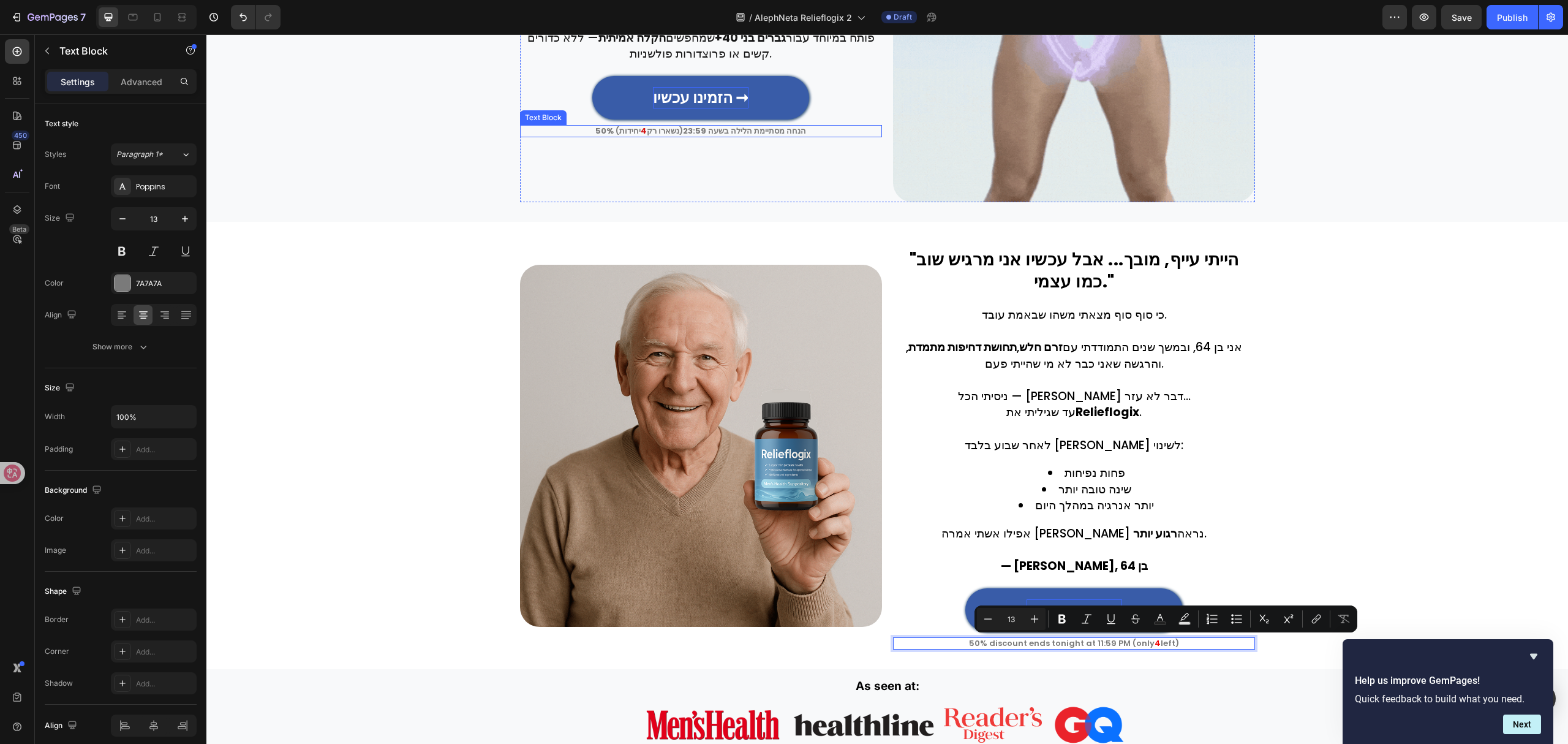
click at [730, 134] on strong "50% הנחה מסתיימת הלילה בשעה 23:59" at bounding box center [701, 131] width 211 height 11
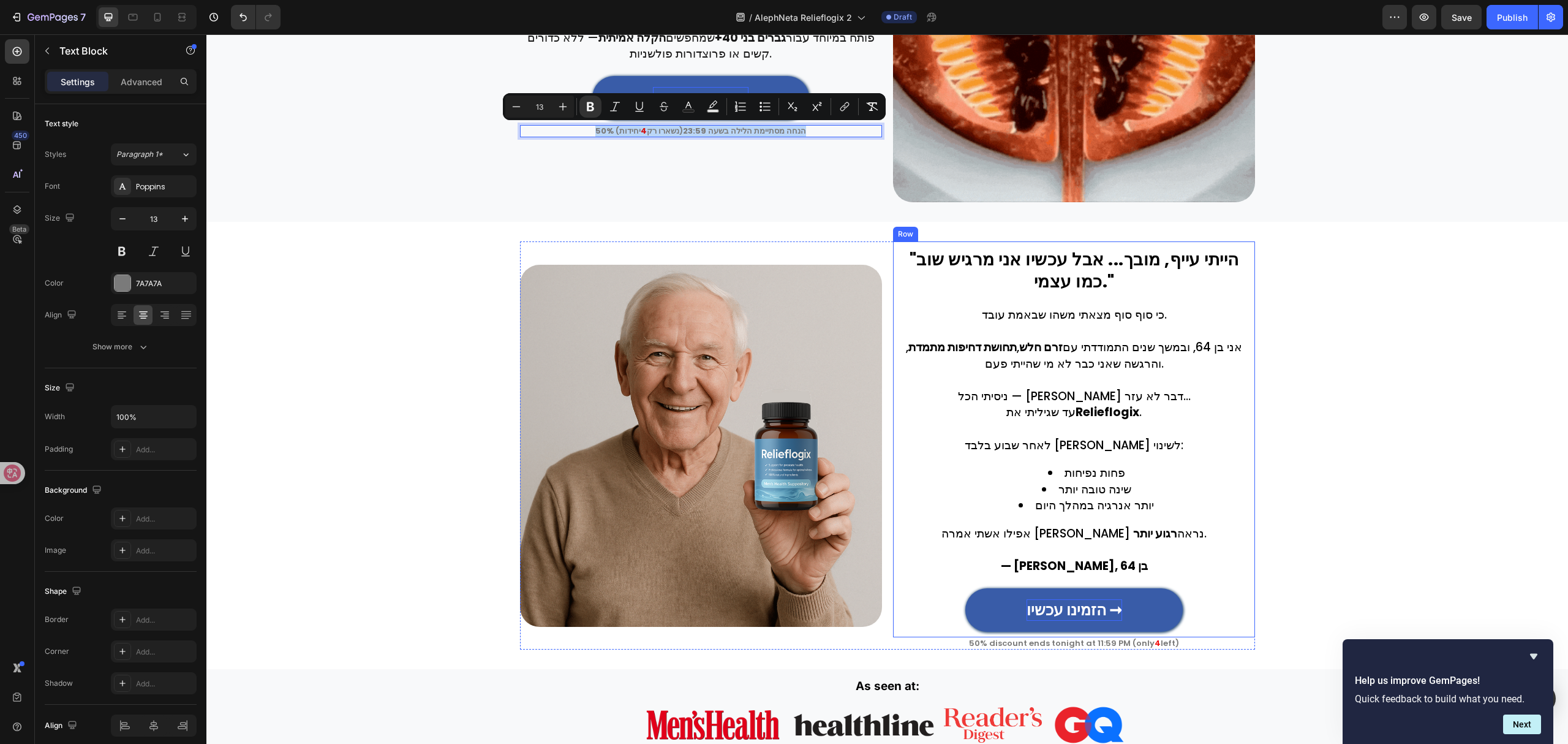
copy p "50% הנחה מסתיימת הלילה בשעה 23:59 (נשארו רק 4 יחידות )"
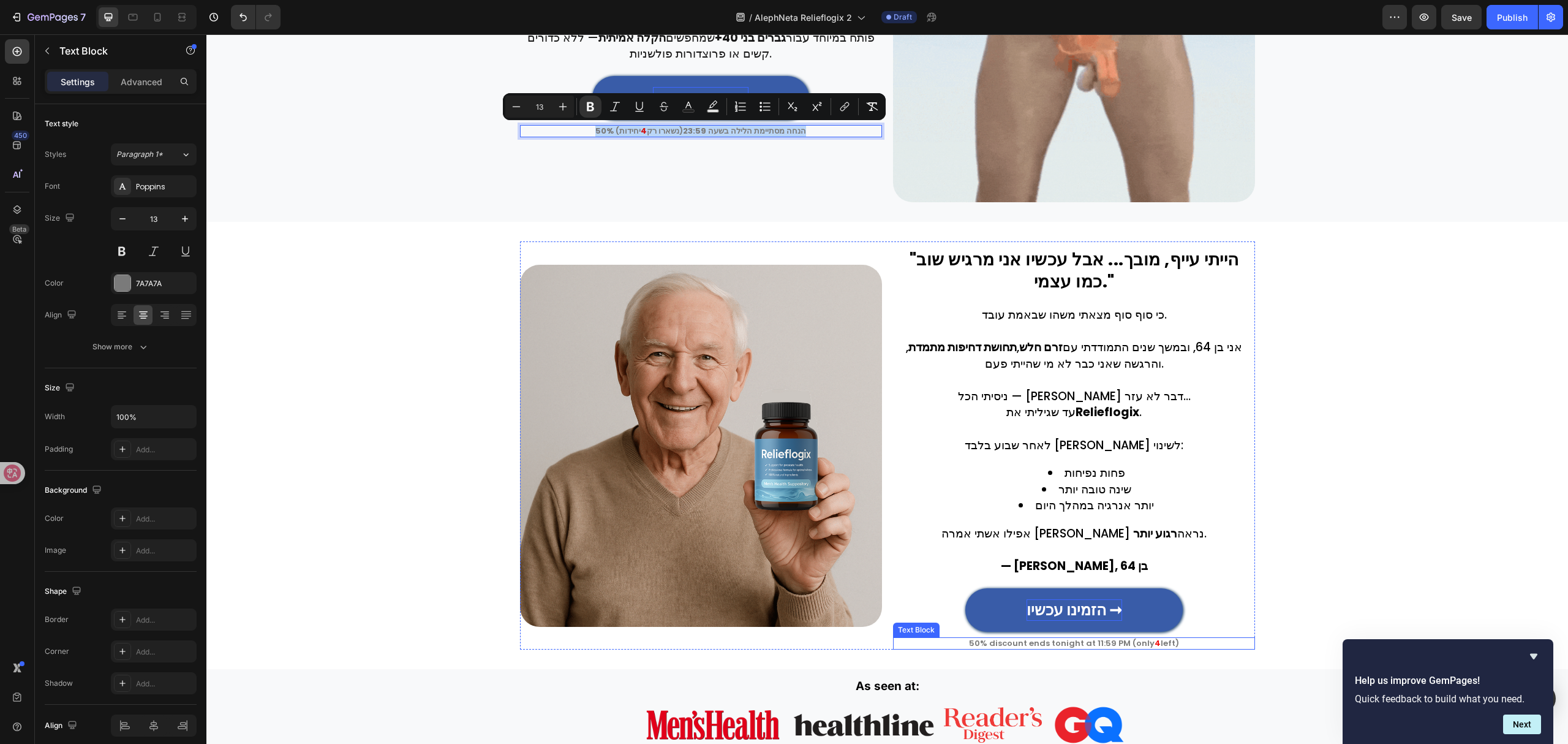
click at [1093, 640] on p "50% discount ends tonight at 11:59 PM (only 4 left)" at bounding box center [1074, 643] width 359 height 10
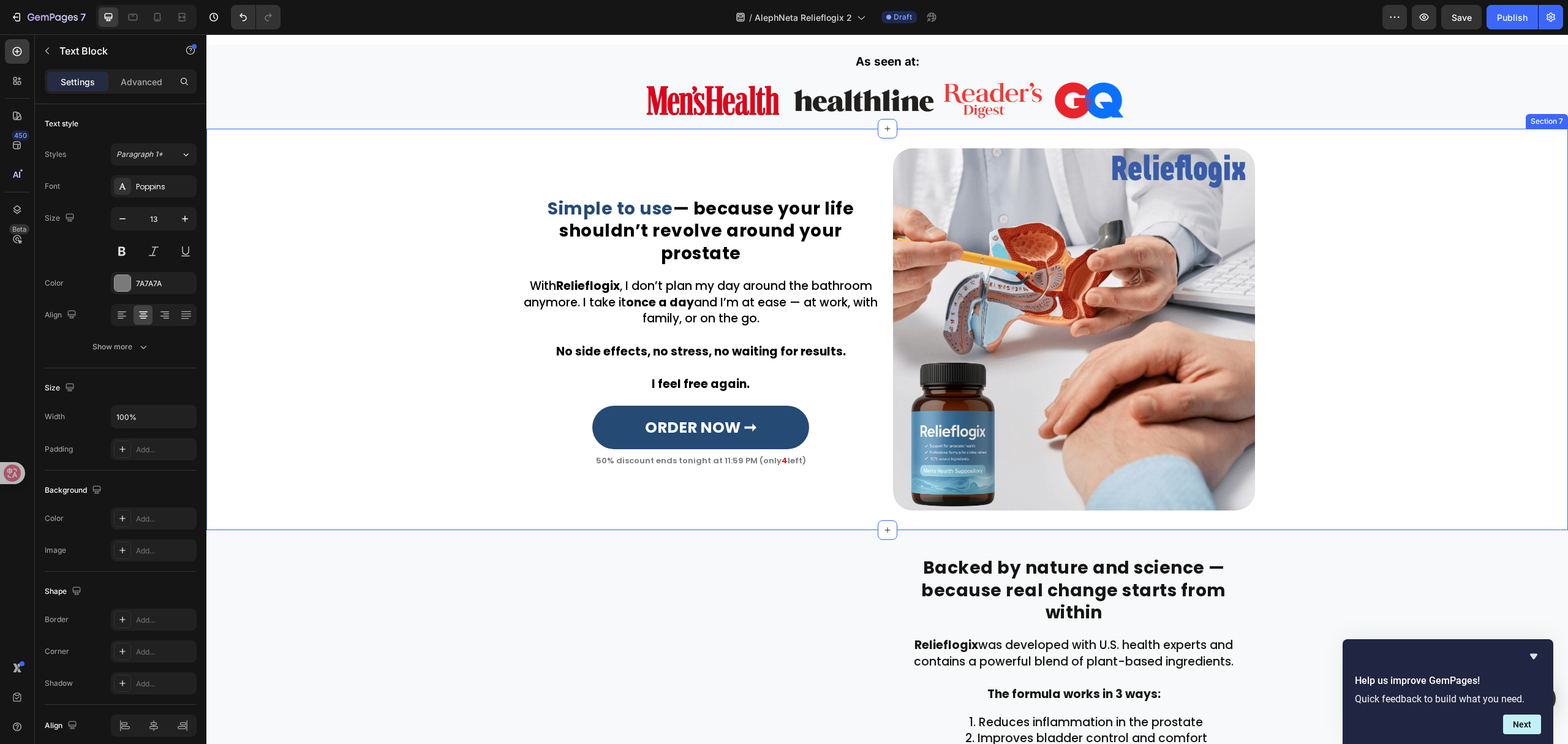
scroll to position [1395, 0]
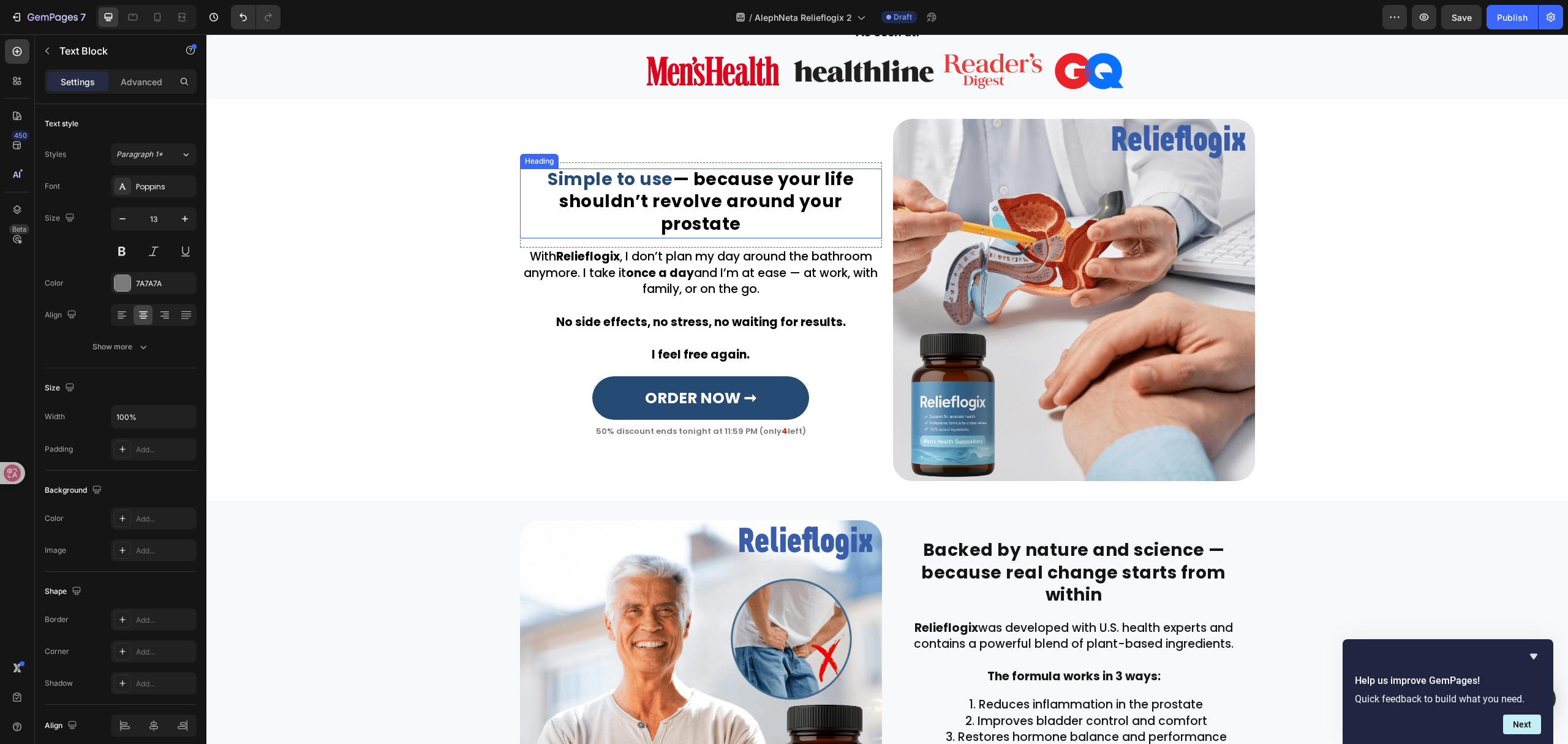
click at [756, 215] on h2 "Simple to use — because your life shouldn’t revolve around your prostate" at bounding box center [701, 203] width 362 height 70
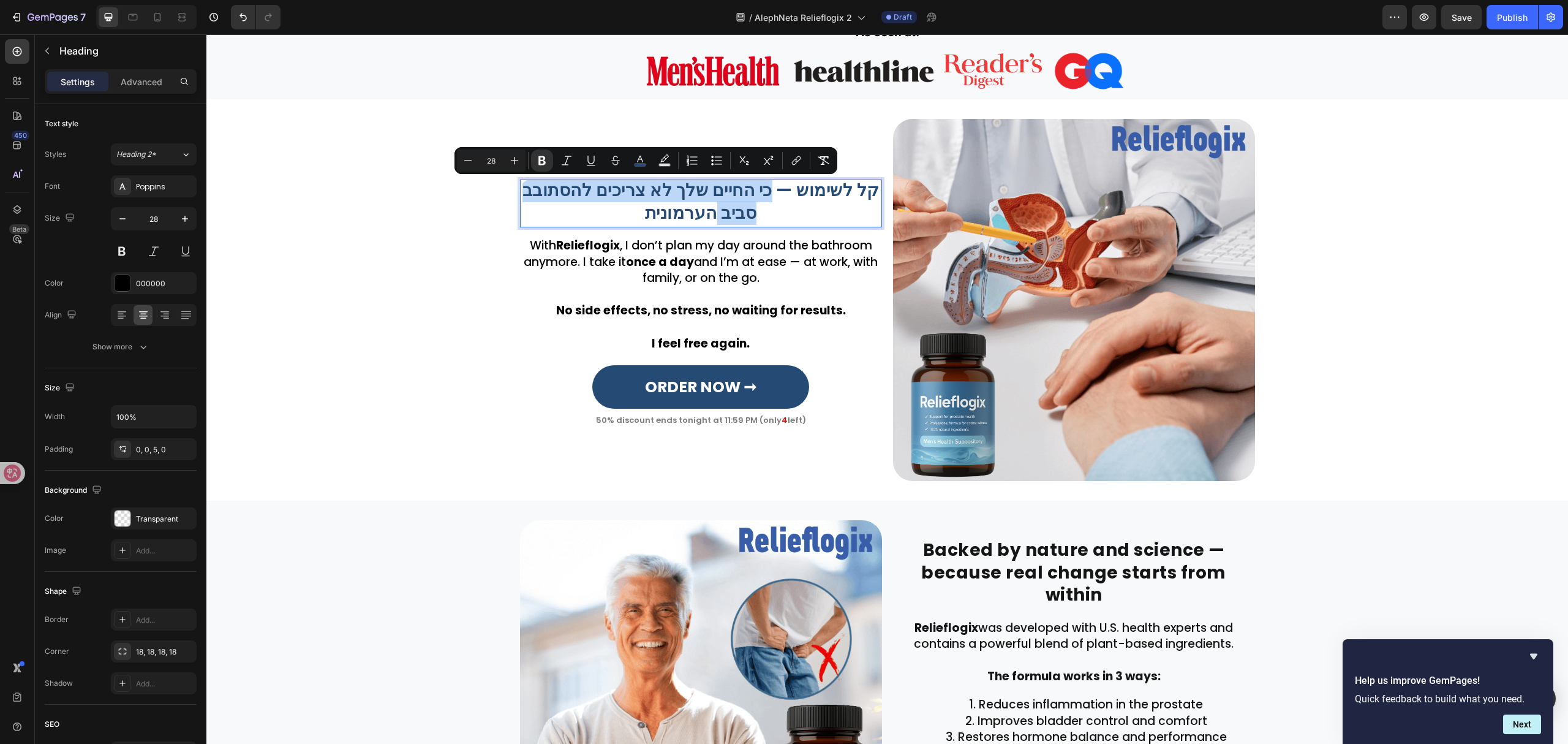
drag, startPoint x: 769, startPoint y: 190, endPoint x: 701, endPoint y: 215, distance: 72.4
click at [640, 219] on p "קל לשימוש — כי החיים שלך לא צריכים להסתובב סביב הערמונית" at bounding box center [701, 202] width 359 height 45
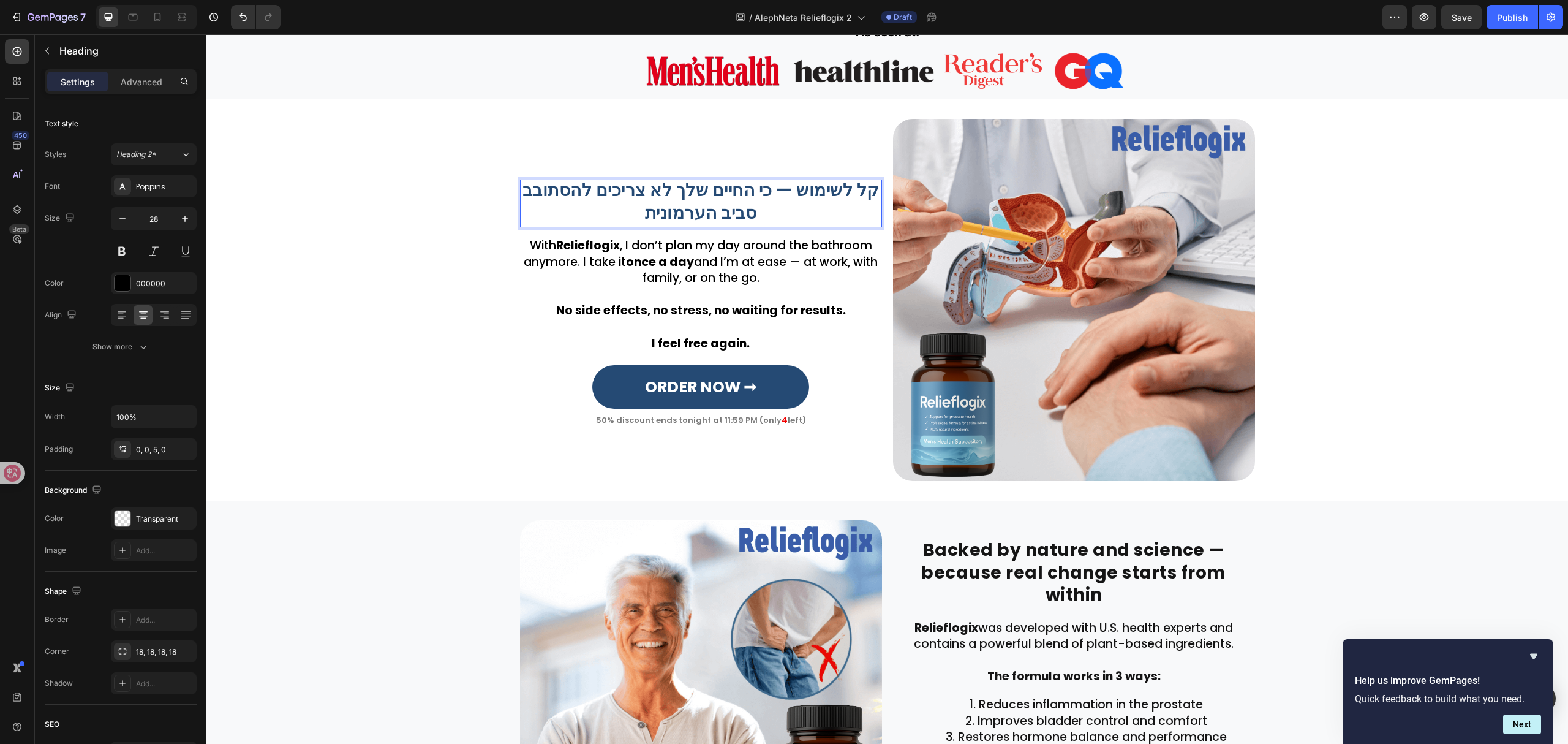
click at [736, 217] on p "קל לשימוש — כי החיים שלך לא צריכים להסתובב סביב הערמונית" at bounding box center [701, 202] width 359 height 45
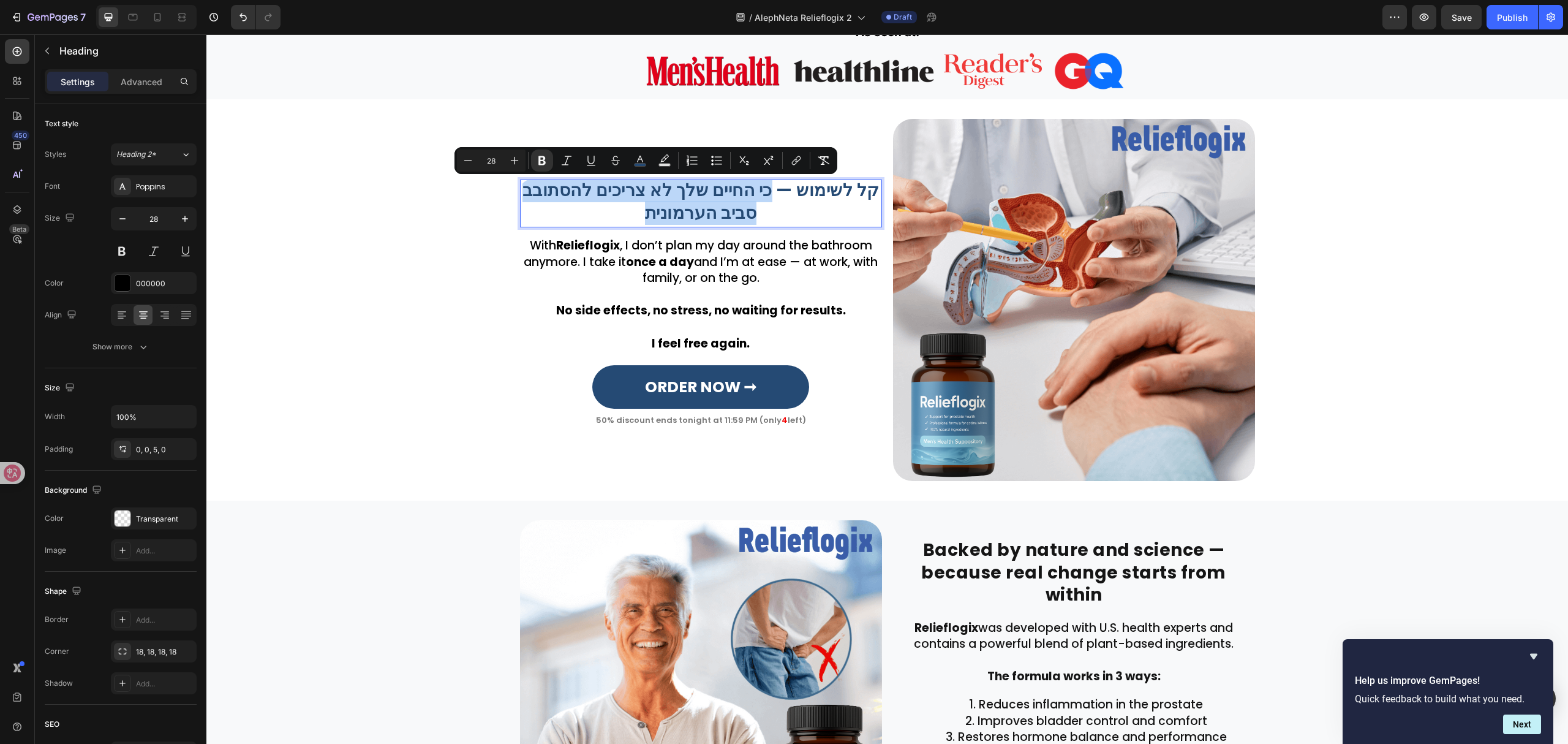
drag, startPoint x: 760, startPoint y: 216, endPoint x: 769, endPoint y: 192, distance: 25.6
click at [769, 192] on p "קל לשימוש — כי החיים שלך לא צריכים להסתובב סביב הערמונית" at bounding box center [701, 202] width 359 height 45
click at [642, 162] on icon "Editor contextual toolbar" at bounding box center [640, 161] width 12 height 12
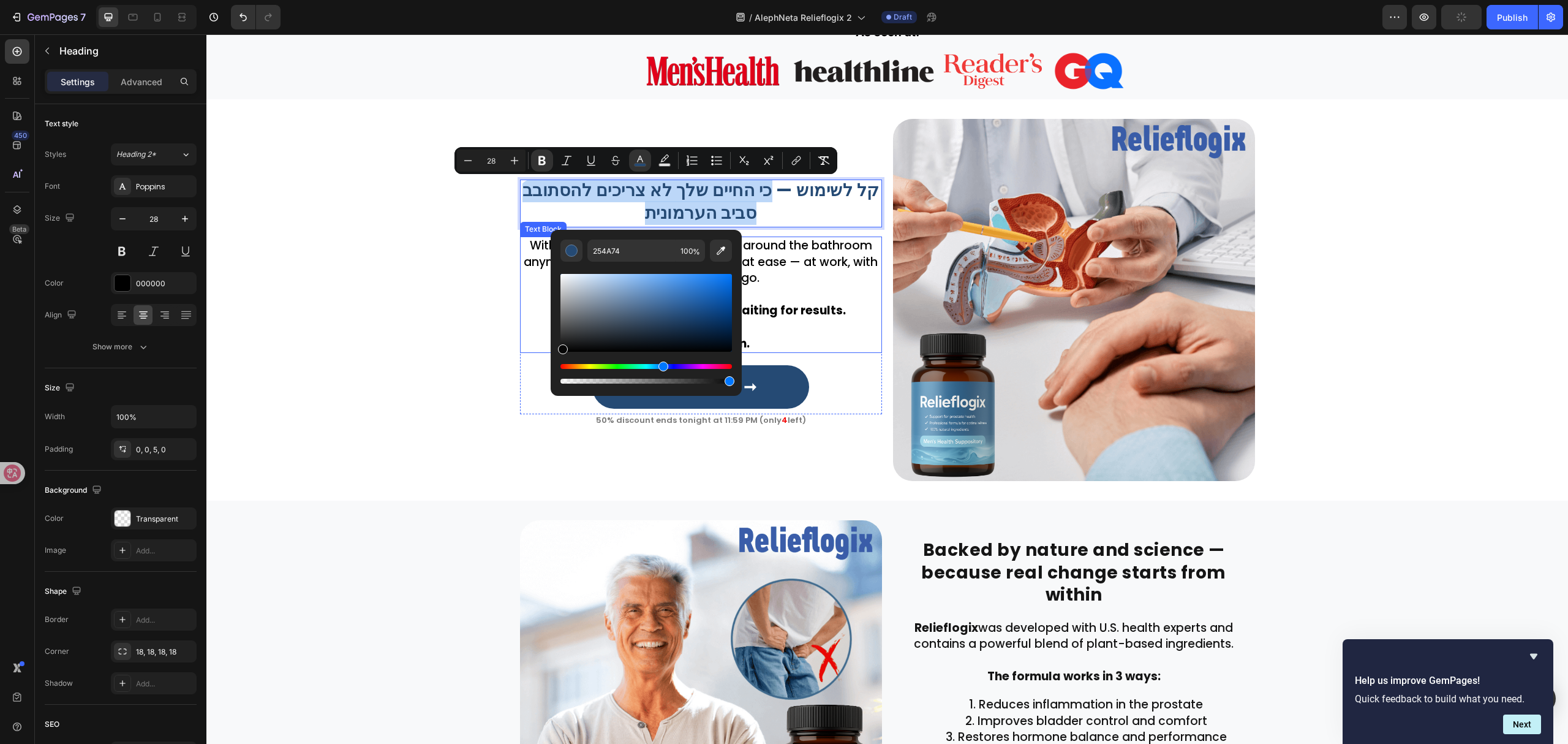
drag, startPoint x: 885, startPoint y: 352, endPoint x: 538, endPoint y: 343, distance: 347.1
type input "0F0F0F"
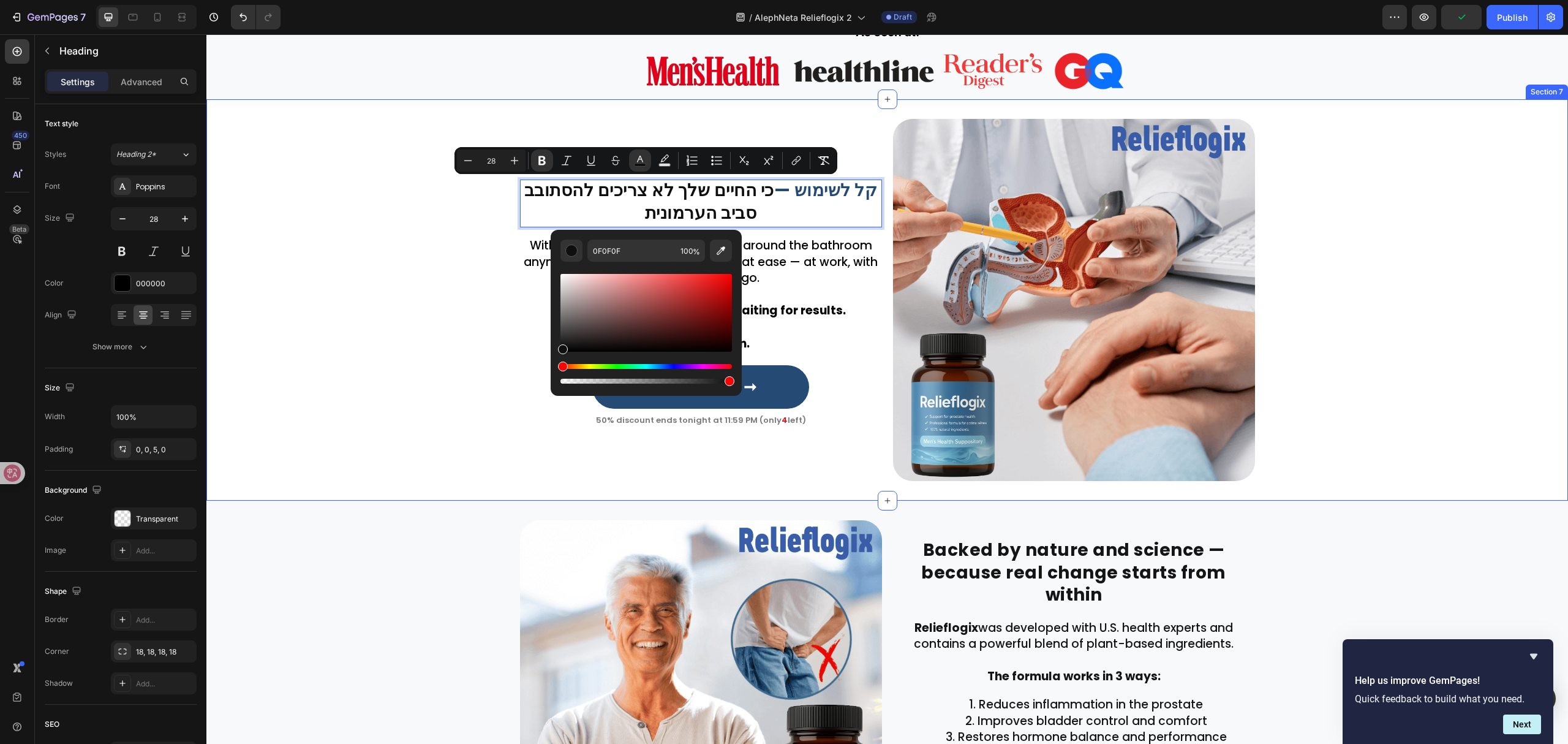
click at [402, 295] on div "קל לשימוש — כי החיים שלך לא צריכים להסתובב סביב הערמונית Heading 0 Row With Rel…" at bounding box center [887, 300] width 1362 height 362
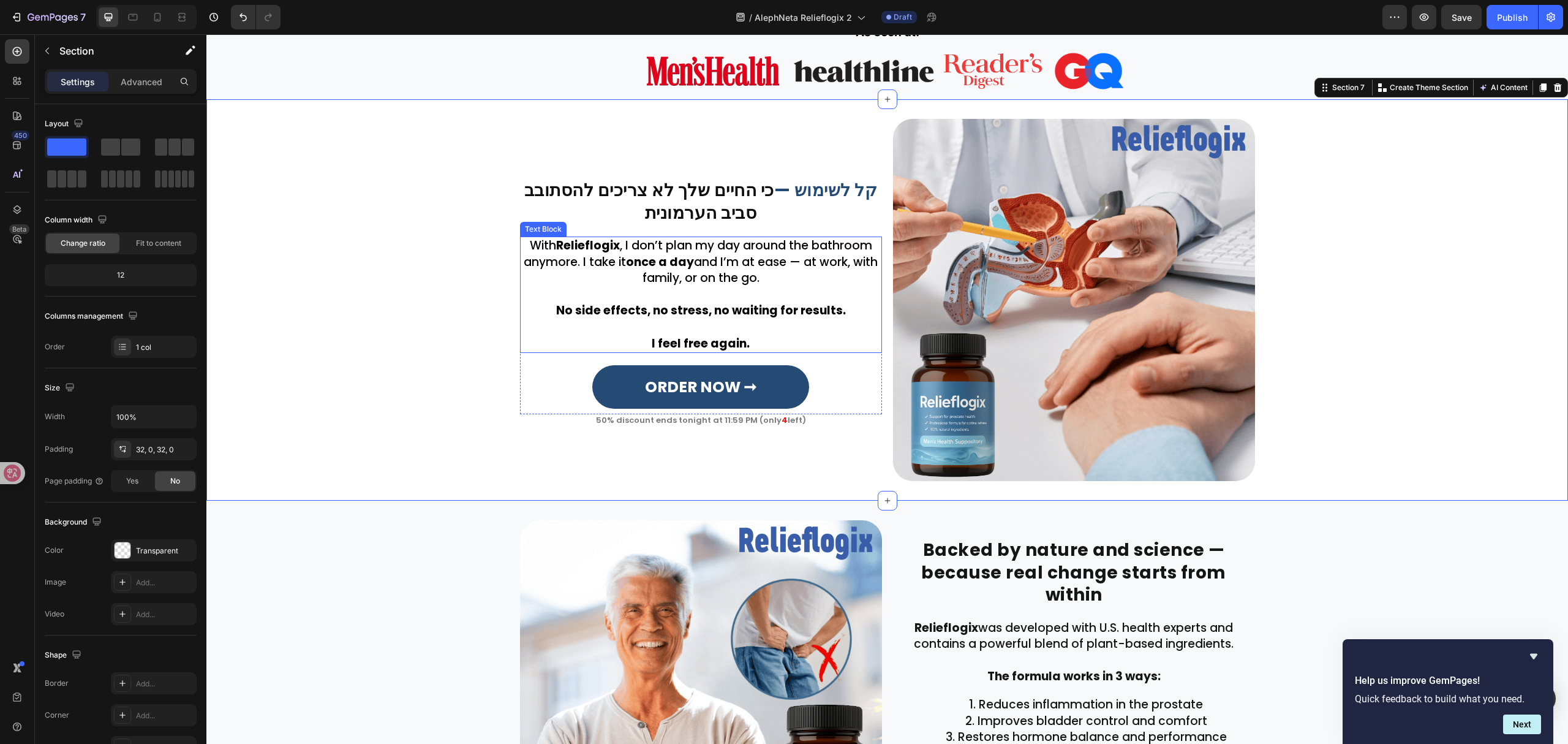
click at [753, 284] on p "With Relieflogix , I don’t plan my day around the bathroom anymore. I take it o…" at bounding box center [701, 262] width 359 height 49
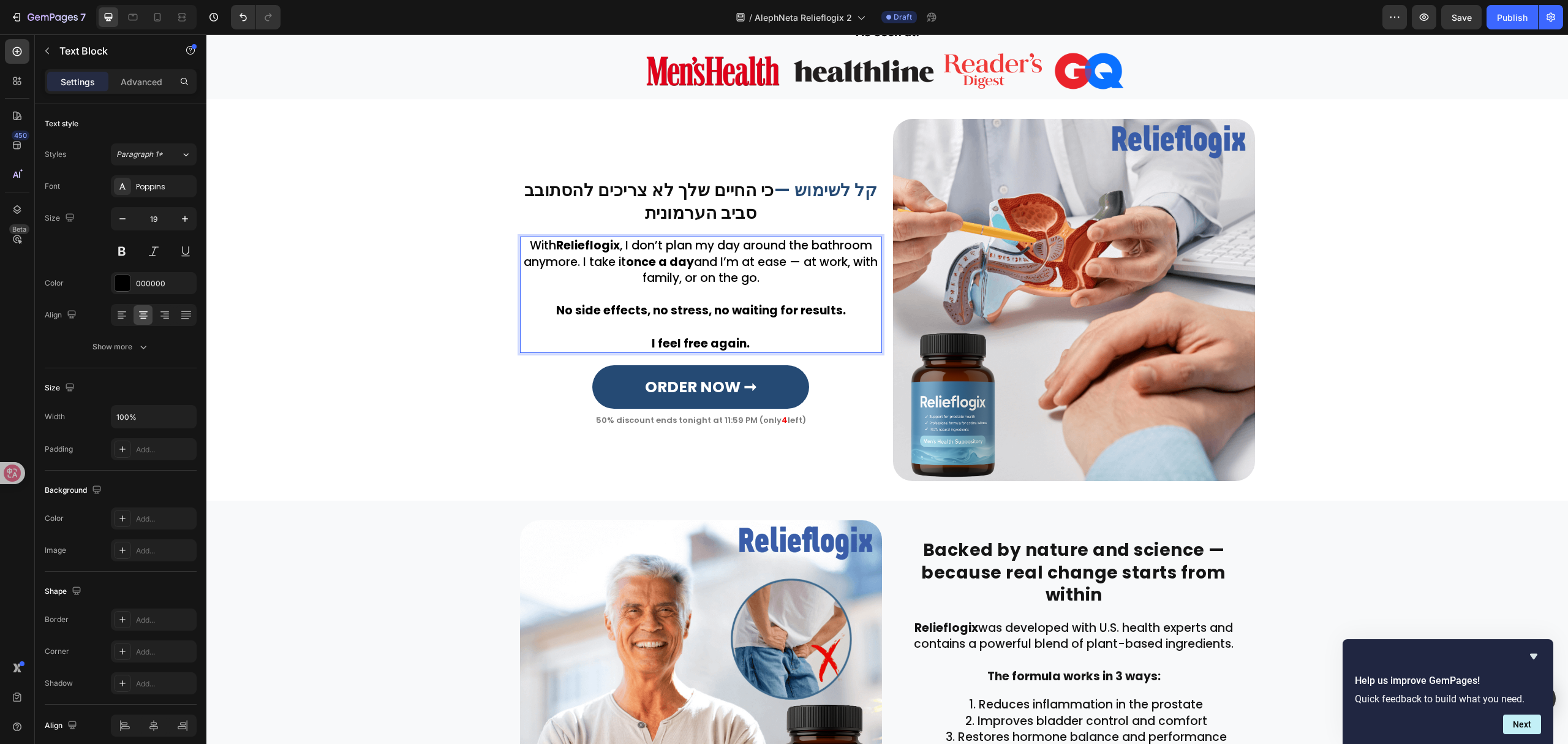
scroll to position [1419, 0]
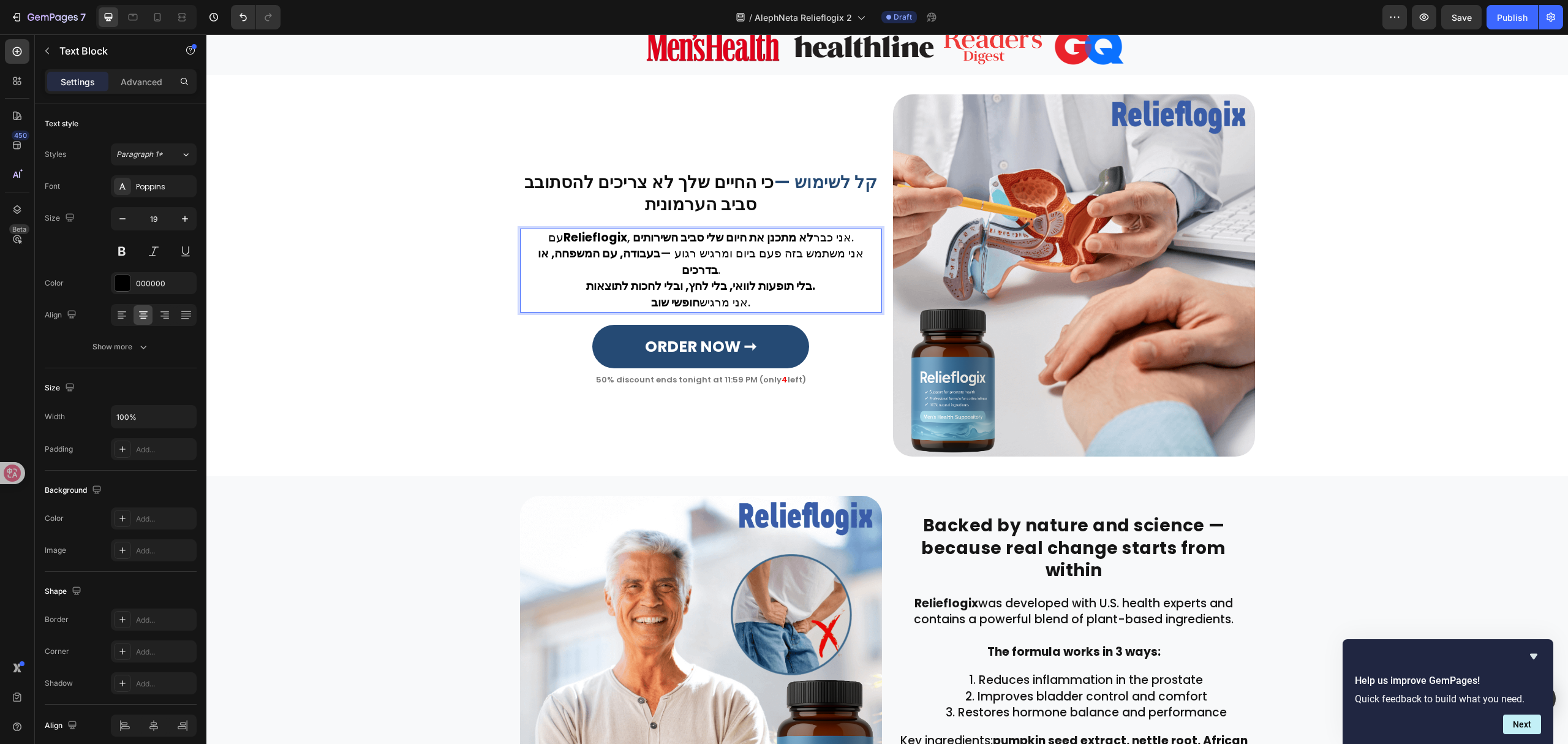
click at [828, 268] on p "עם Relieflogix , אני כבר לא מתכנן את היום שלי סביב השירותים . אני משתמש בזה פעם…" at bounding box center [701, 255] width 359 height 49
click at [863, 265] on p "עם Relieflogix , אני כבר לא מתכנן את היום שלי סביב השירותים . אני משתמש בזה פעם…" at bounding box center [701, 255] width 359 height 49
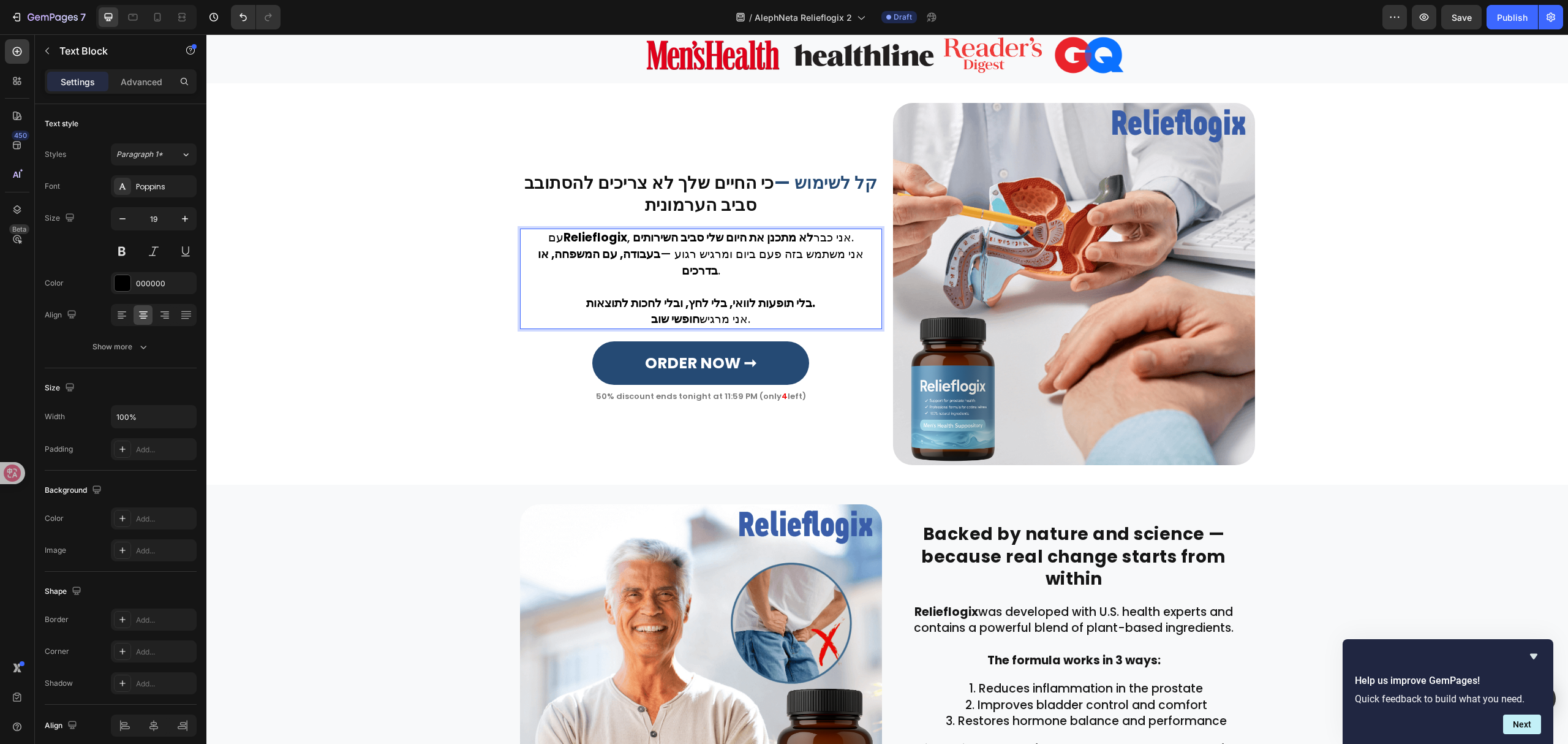
click at [823, 300] on p "בלי תופעות לוואי, בלי לחץ, ובלי לחכות לתוצאות." at bounding box center [701, 304] width 359 height 17
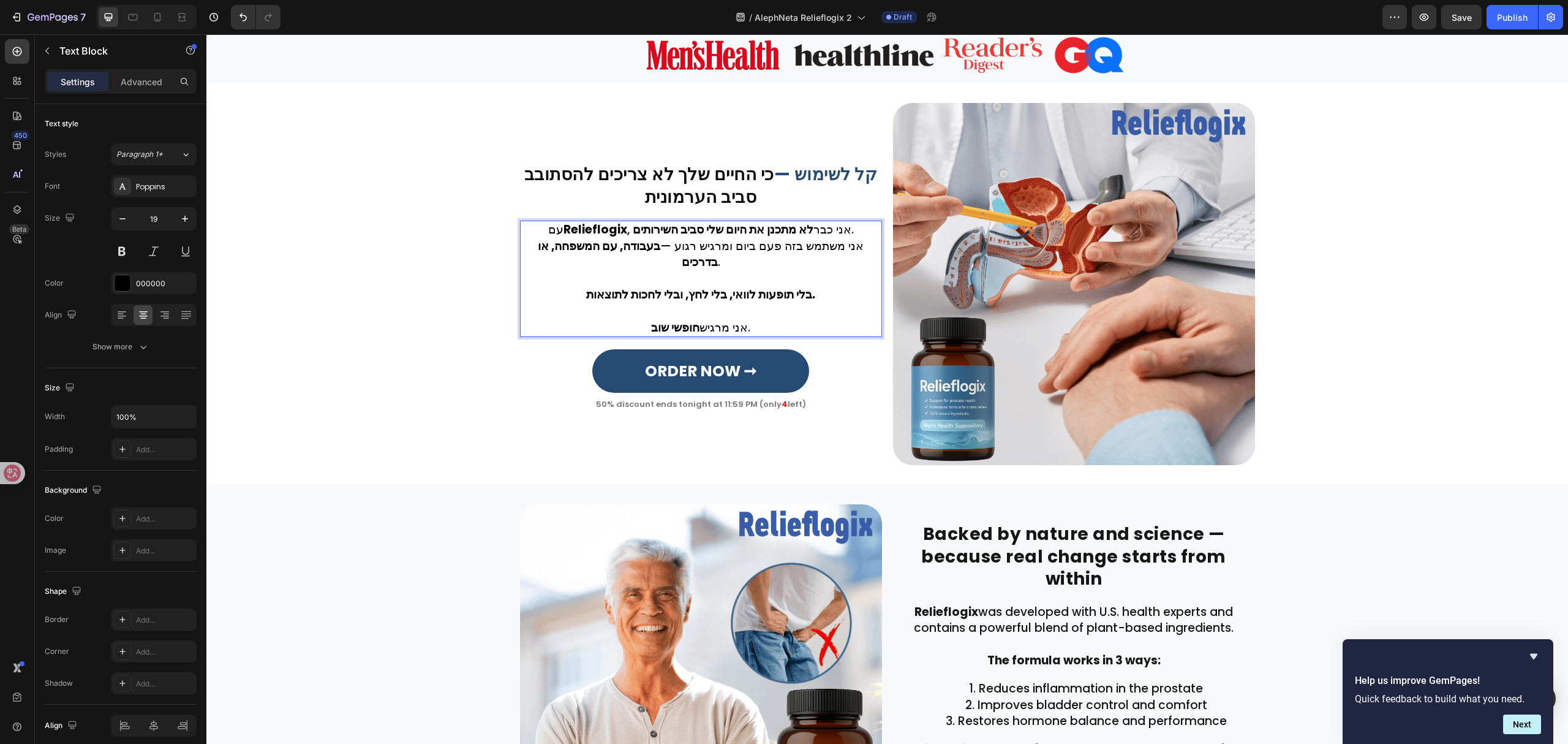
scroll to position [1403, 0]
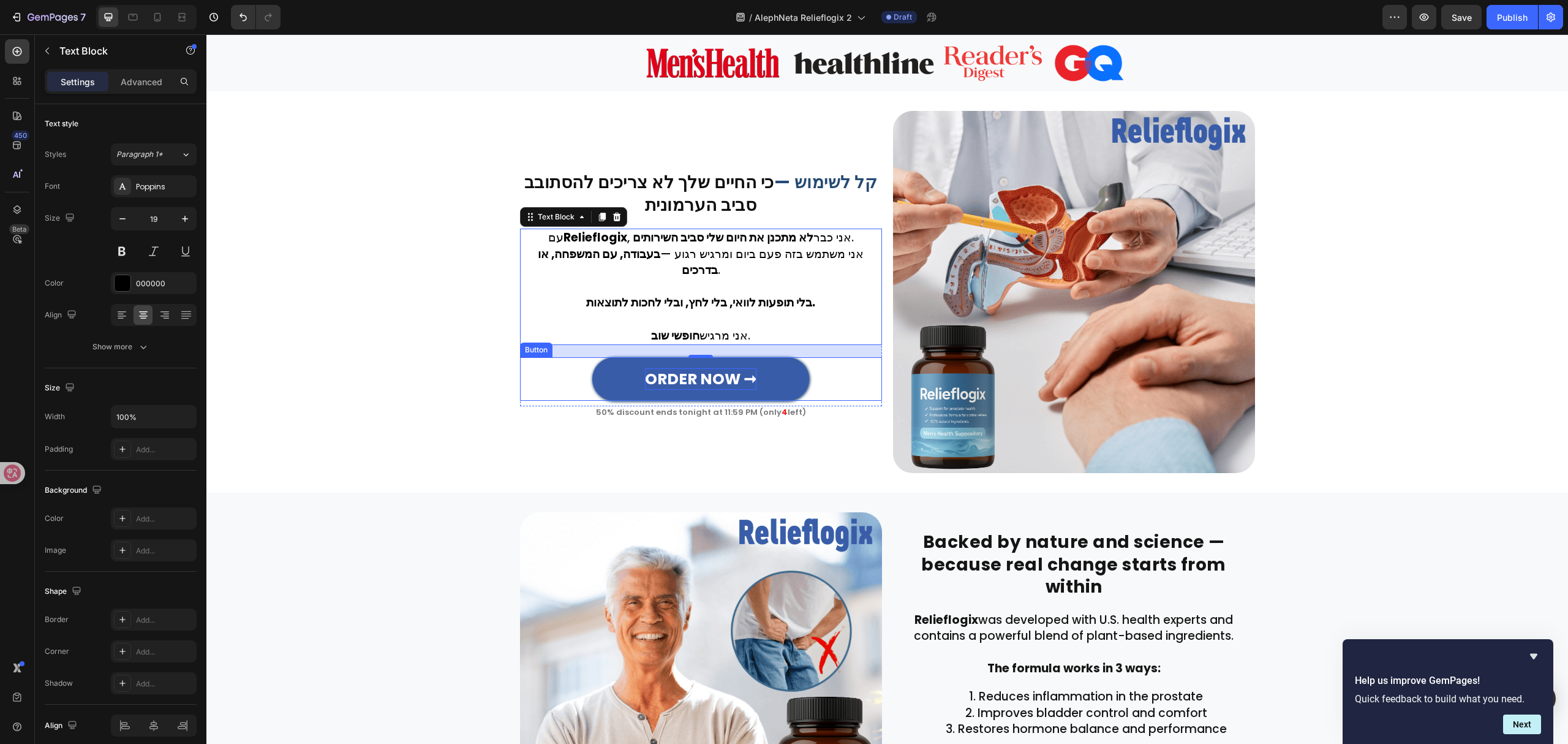
click at [671, 372] on strong "ORDER NOW ➞" at bounding box center [701, 379] width 112 height 21
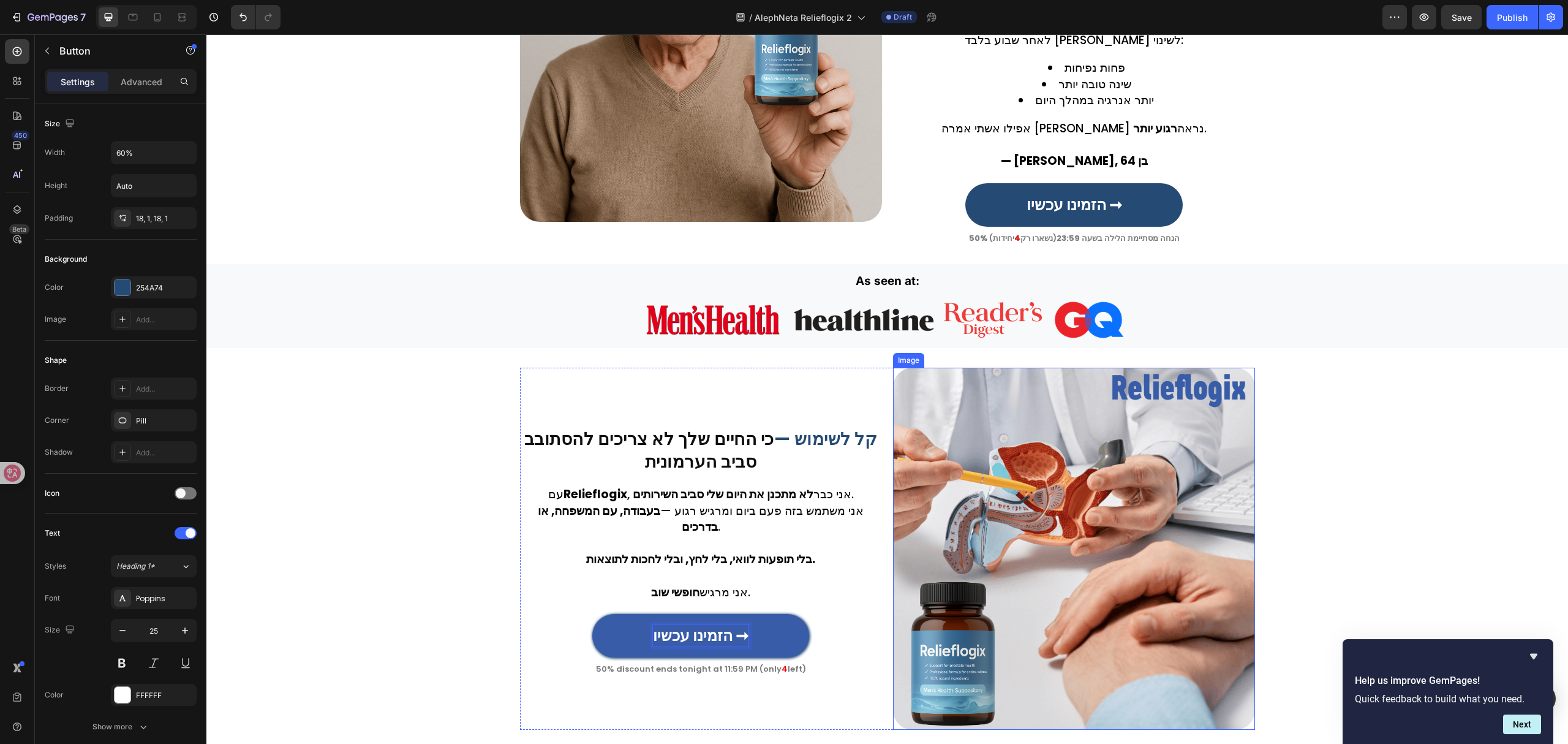
scroll to position [994, 0]
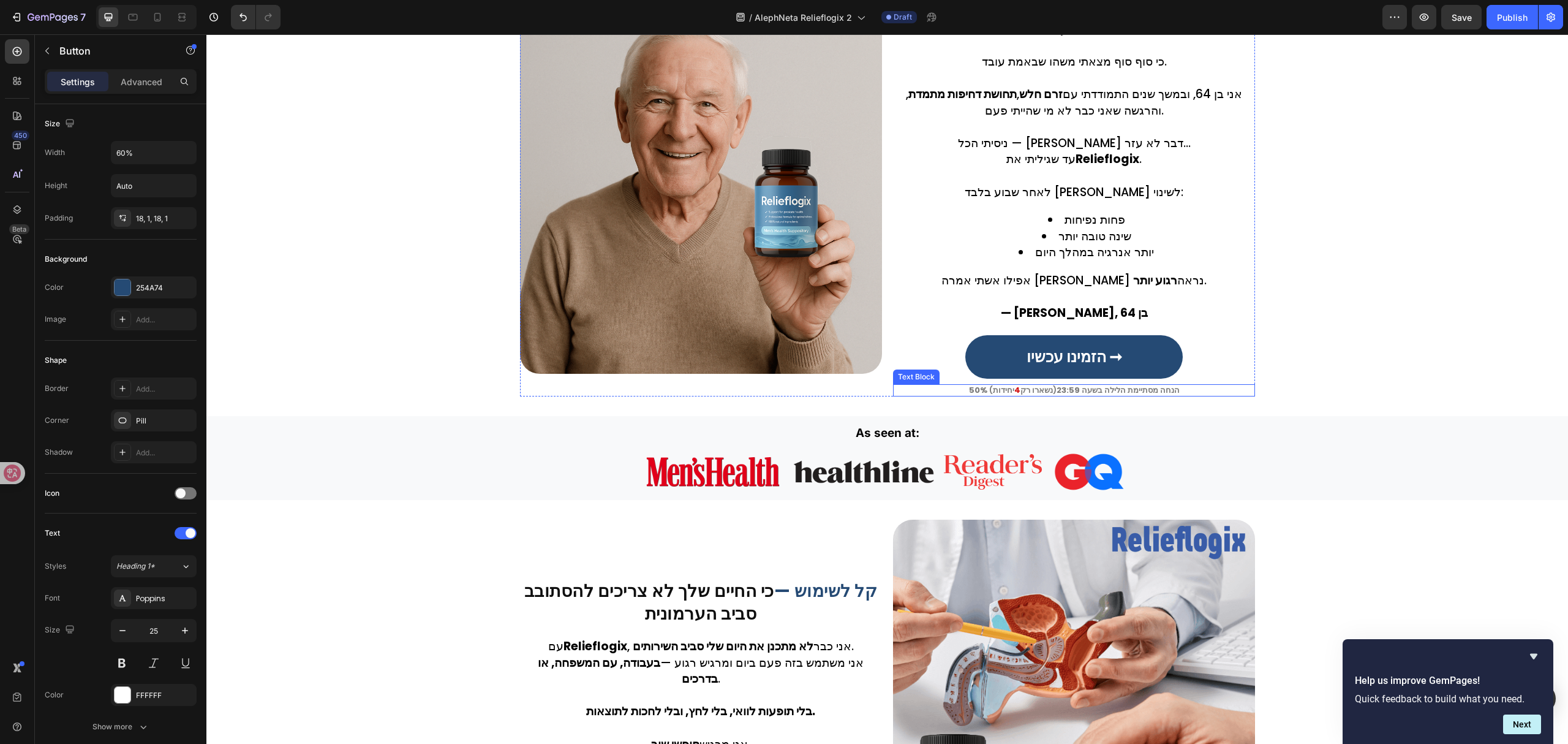
click at [1071, 388] on strong "50% הנחה מסתיימת הלילה בשעה 23:59" at bounding box center [1074, 390] width 211 height 11
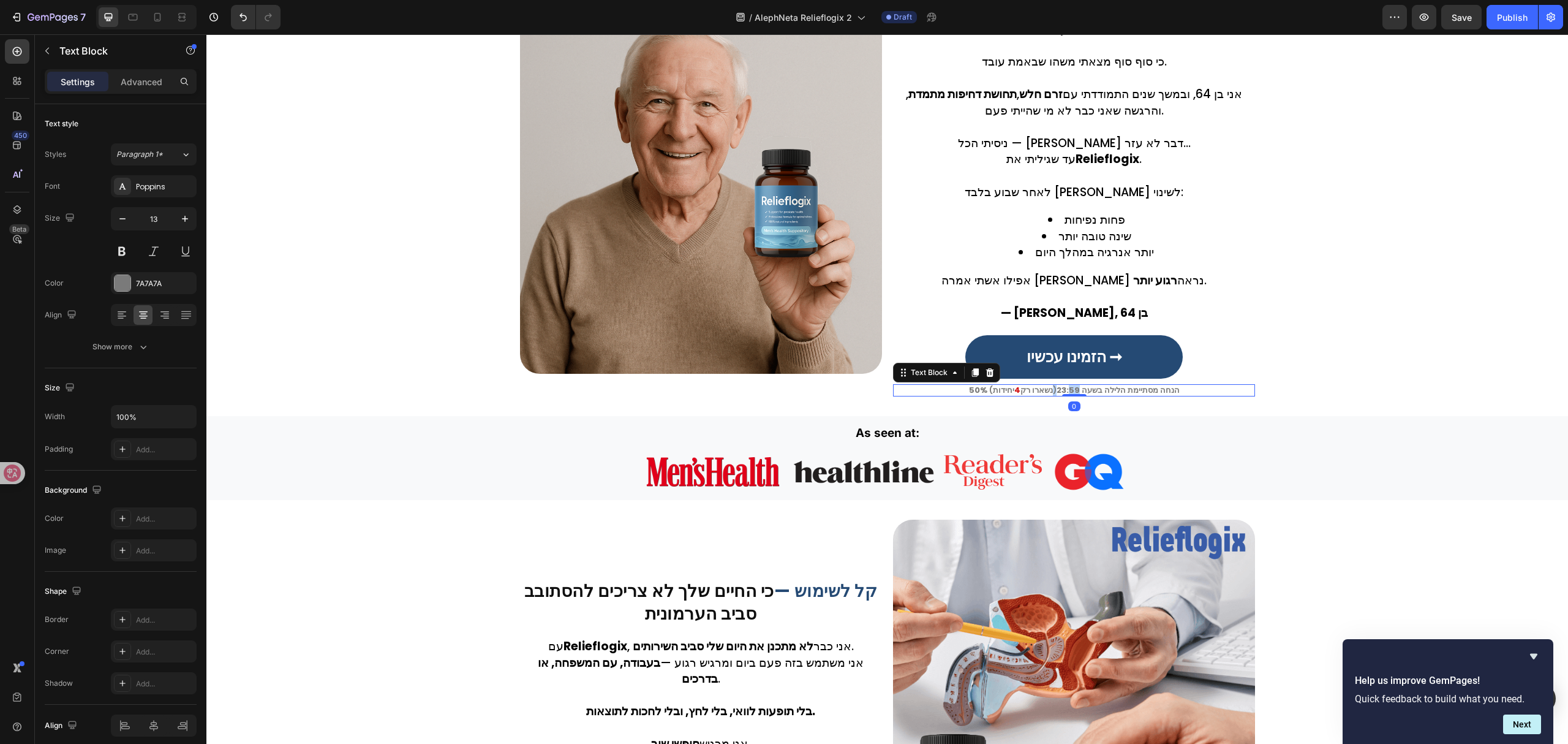
click at [1069, 388] on strong "50% הנחה מסתיימת הלילה בשעה 23:59" at bounding box center [1074, 390] width 211 height 11
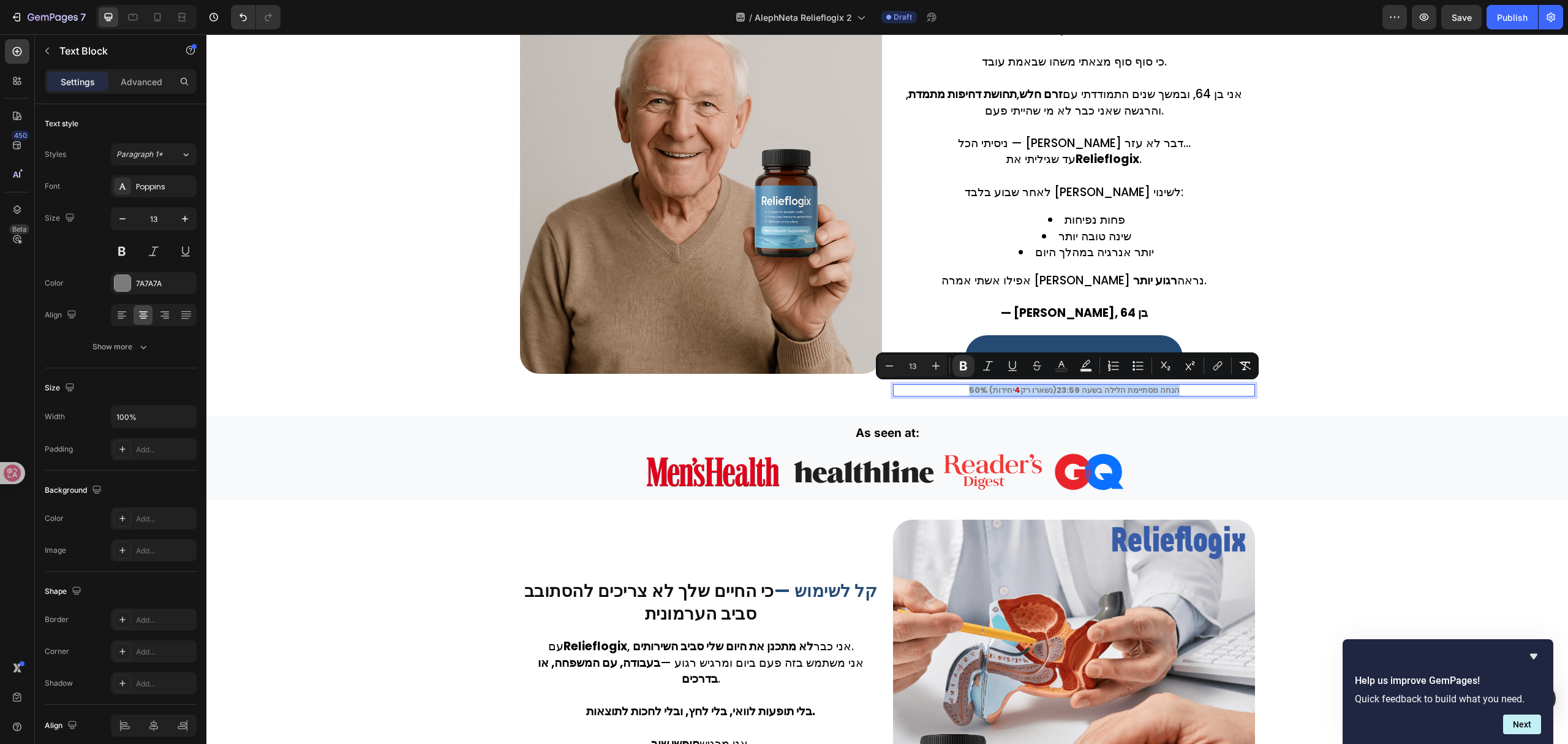
copy p "50% הנחה מסתיימת הלילה בשעה 23:59 (נשארו רק 4 יחידות )"
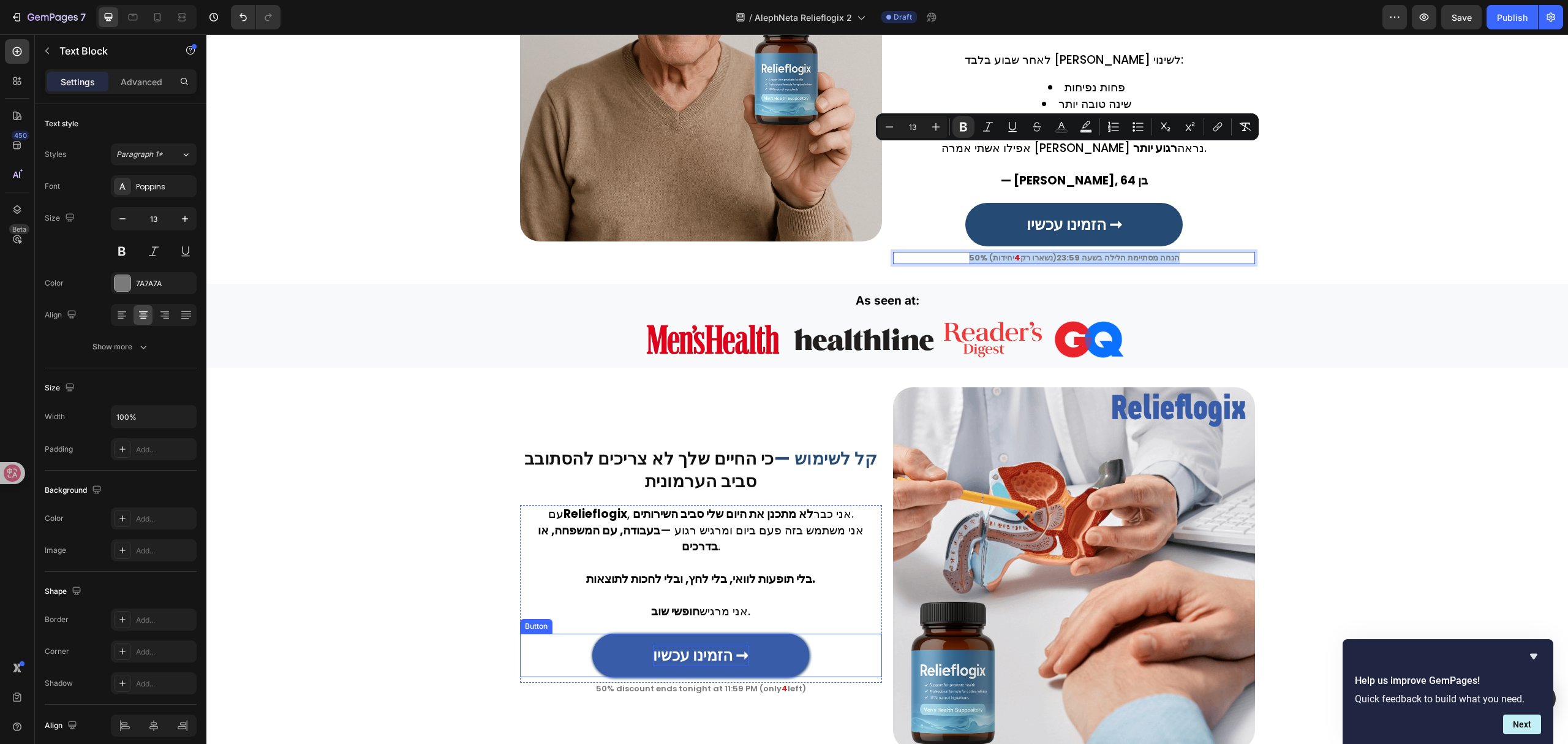
scroll to position [1321, 0]
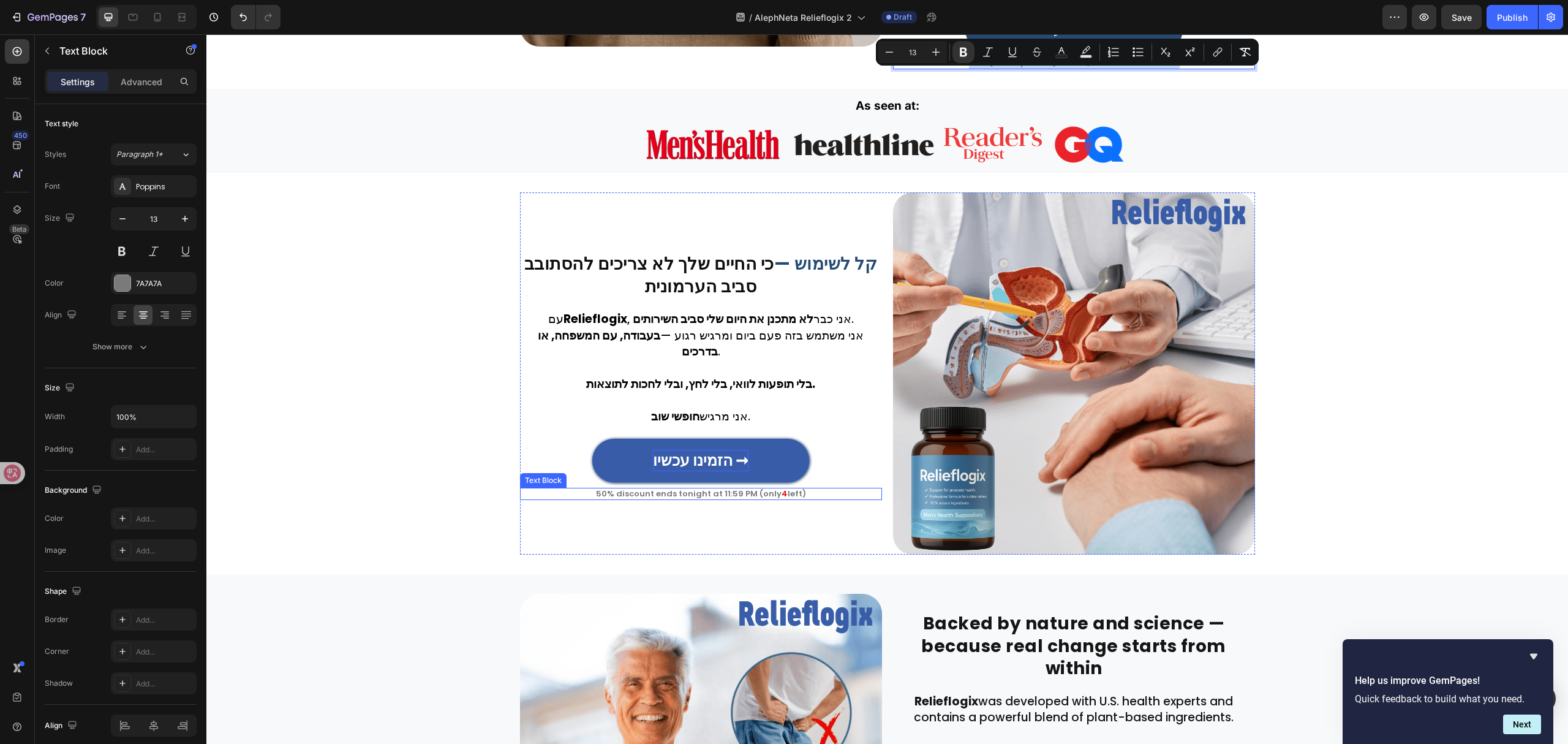
click at [736, 489] on p "50% discount ends tonight at 11:59 PM (only 4 left)" at bounding box center [701, 494] width 359 height 10
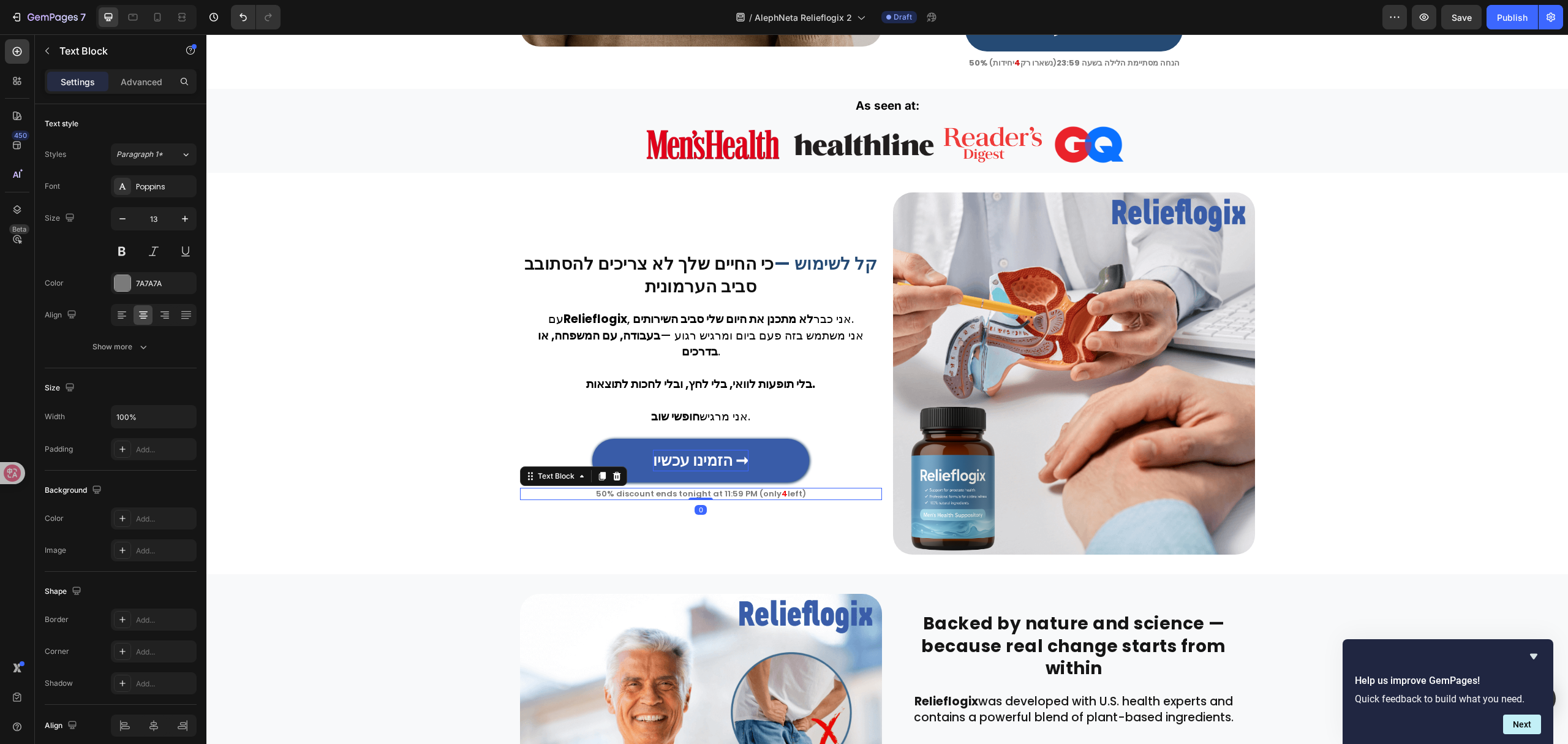
click at [736, 489] on p "50% discount ends tonight at 11:59 PM (only 4 left)" at bounding box center [701, 494] width 359 height 10
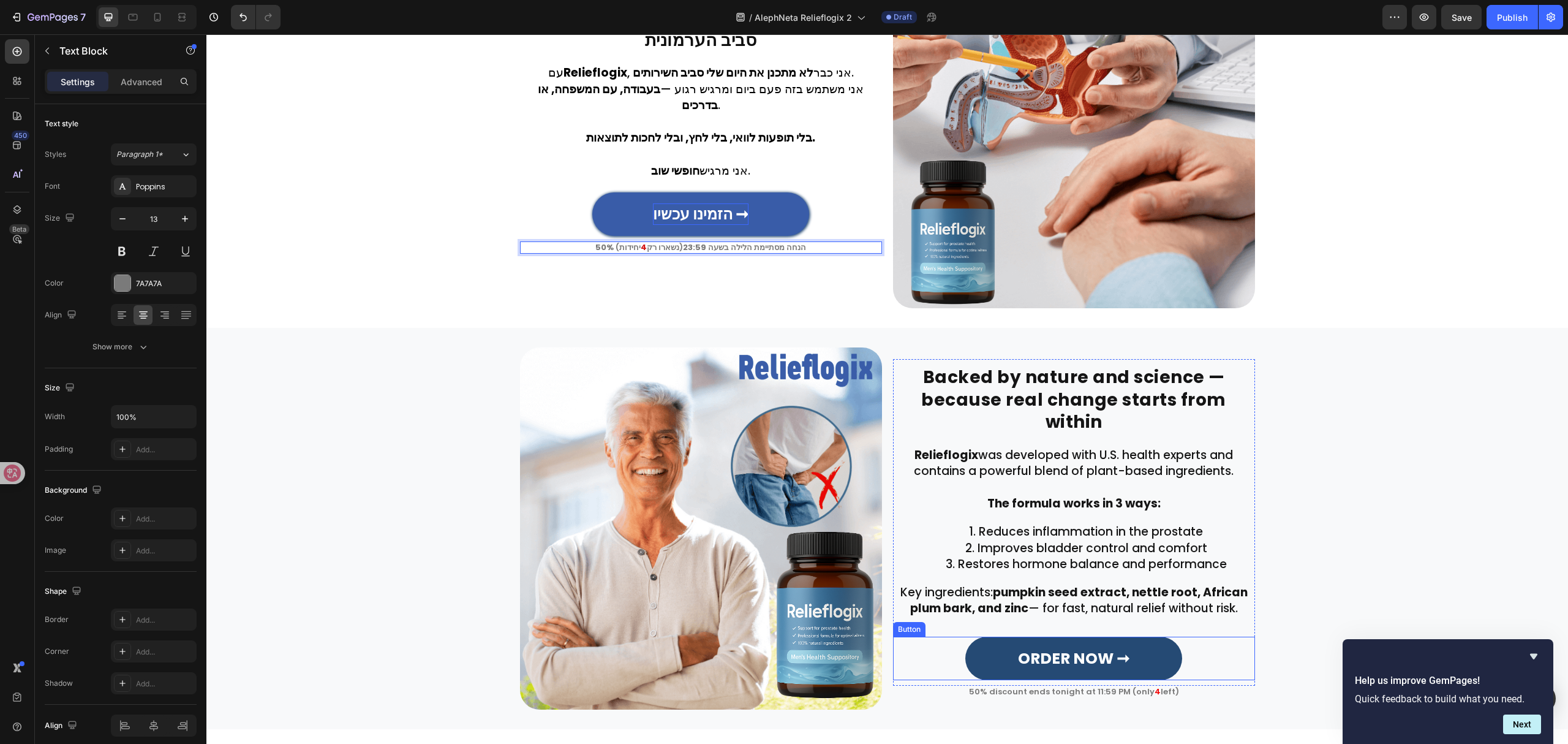
scroll to position [1730, 0]
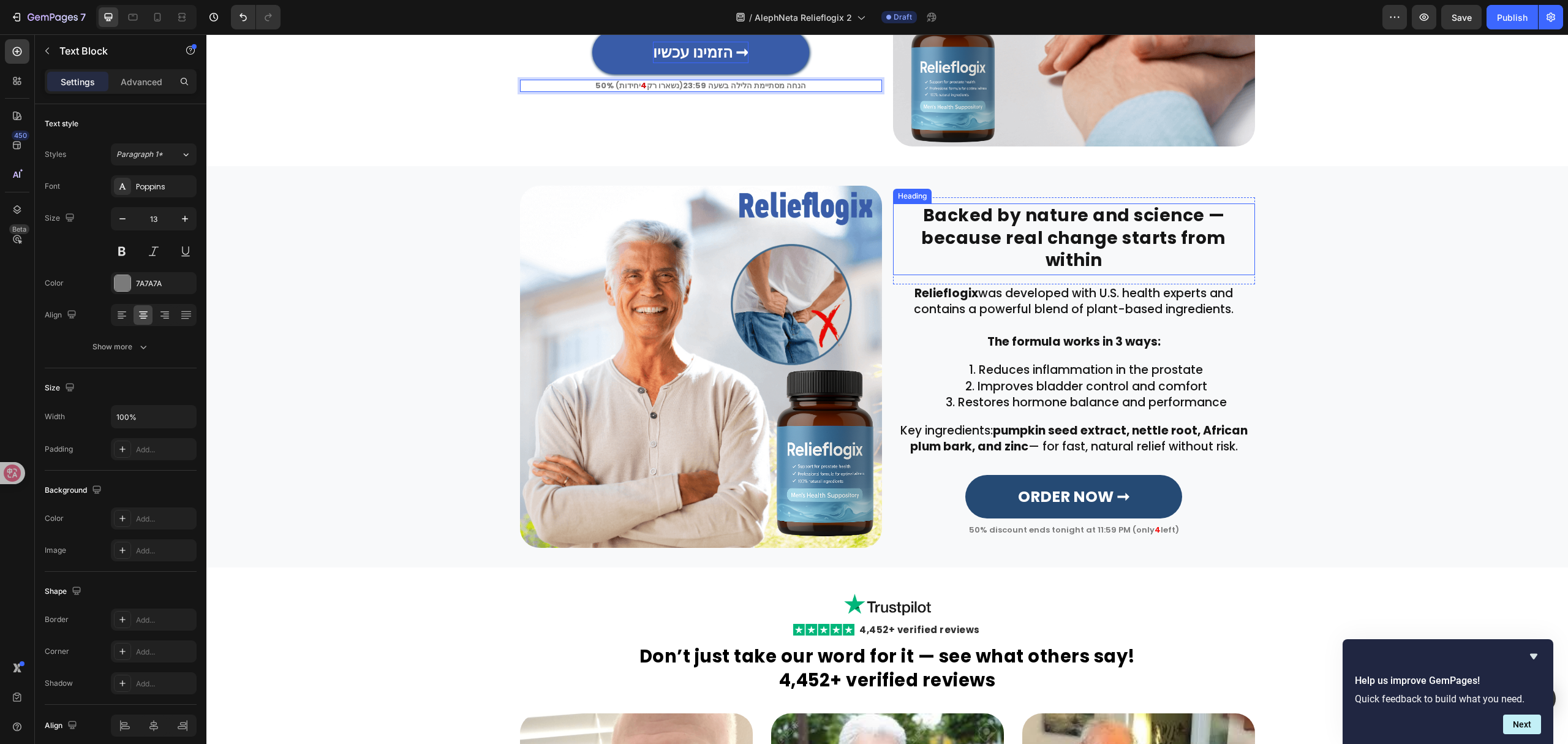
click at [1028, 228] on h2 "Backed by nature and science — because real change starts from within" at bounding box center [1074, 239] width 362 height 71
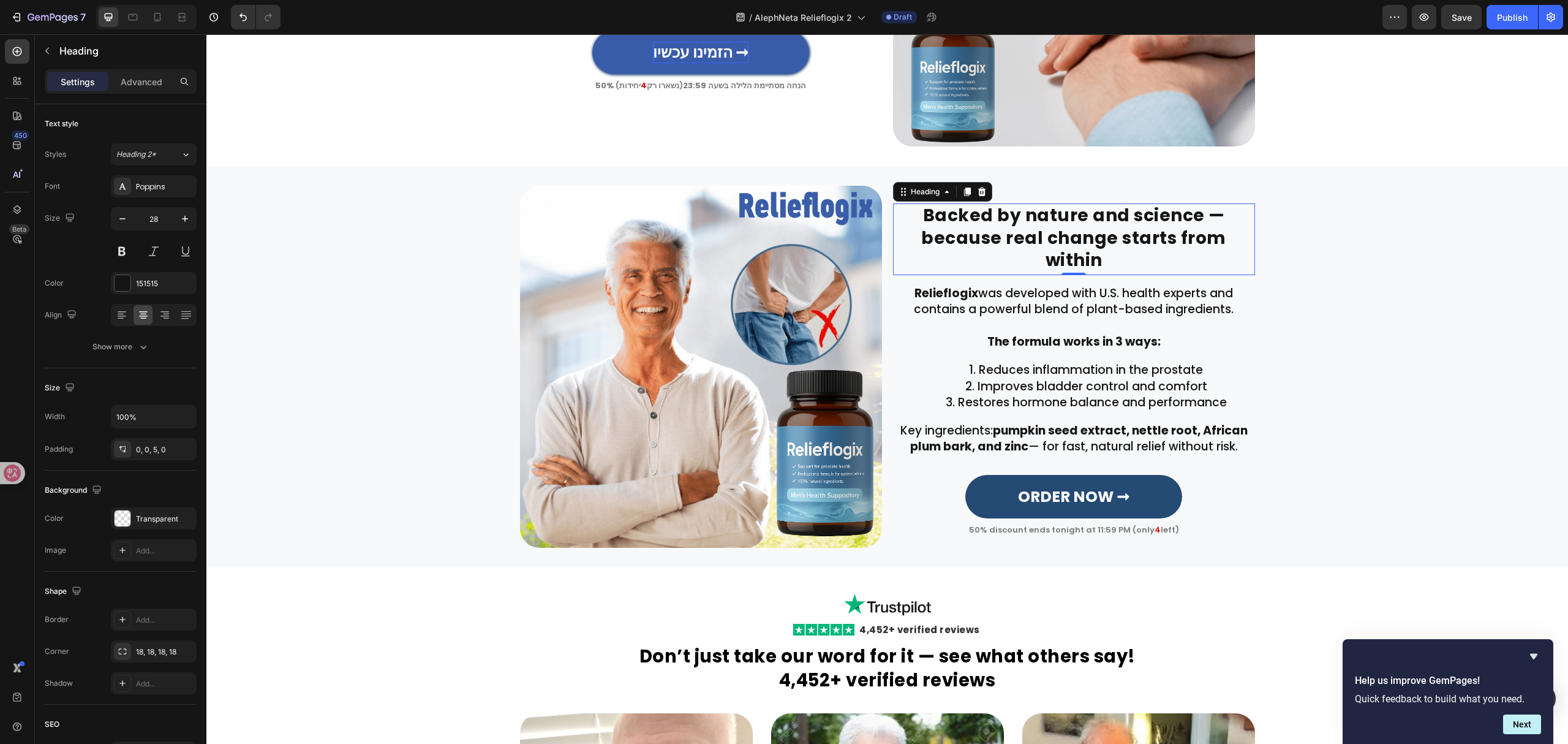
click at [1028, 228] on h2 "Backed by nature and science — because real change starts from within" at bounding box center [1074, 239] width 362 height 71
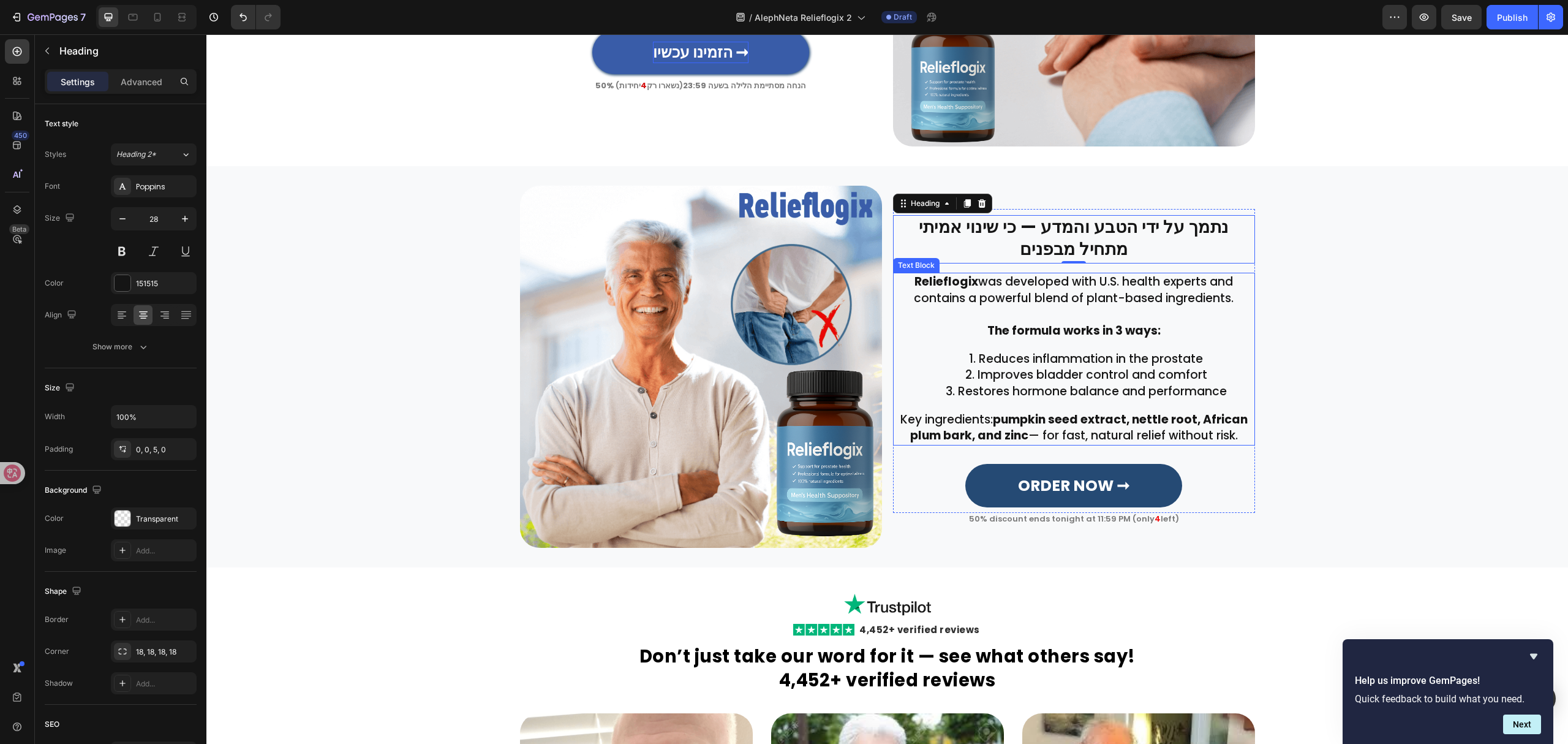
click at [1032, 356] on li "Reduces inflammation in the prostate" at bounding box center [1086, 359] width 335 height 17
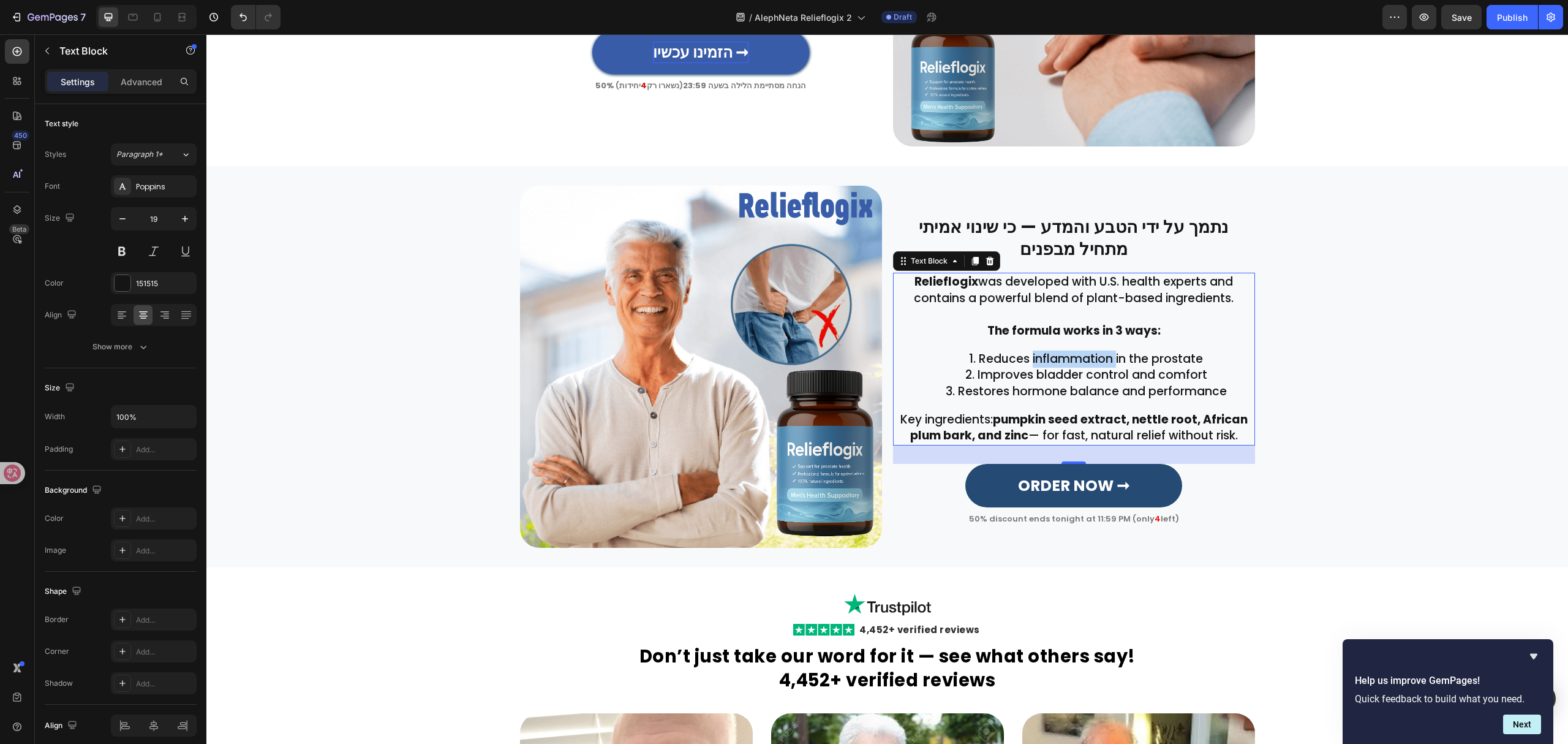
click at [1032, 356] on li "Reduces inflammation in the prostate" at bounding box center [1086, 359] width 335 height 17
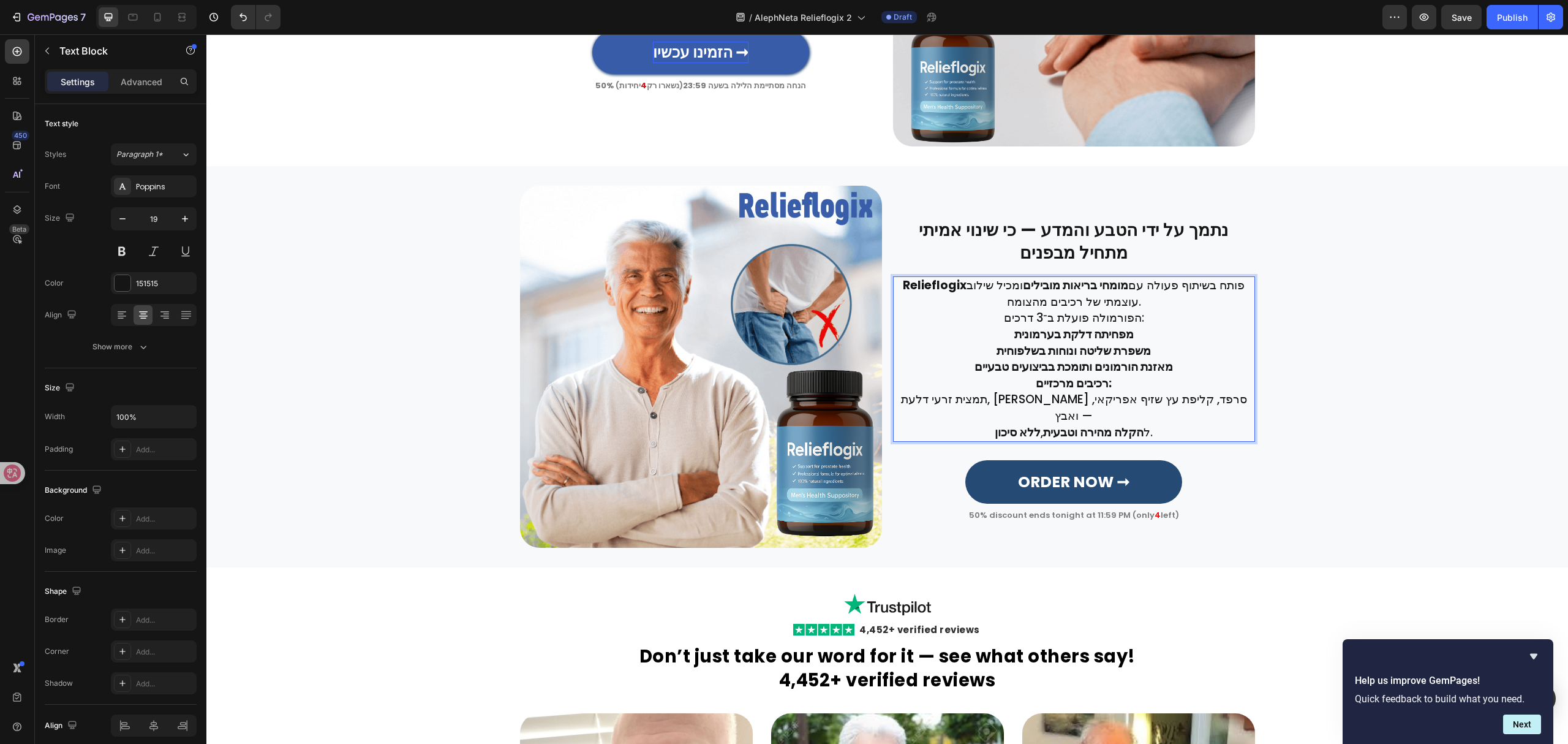
scroll to position [1741, 0]
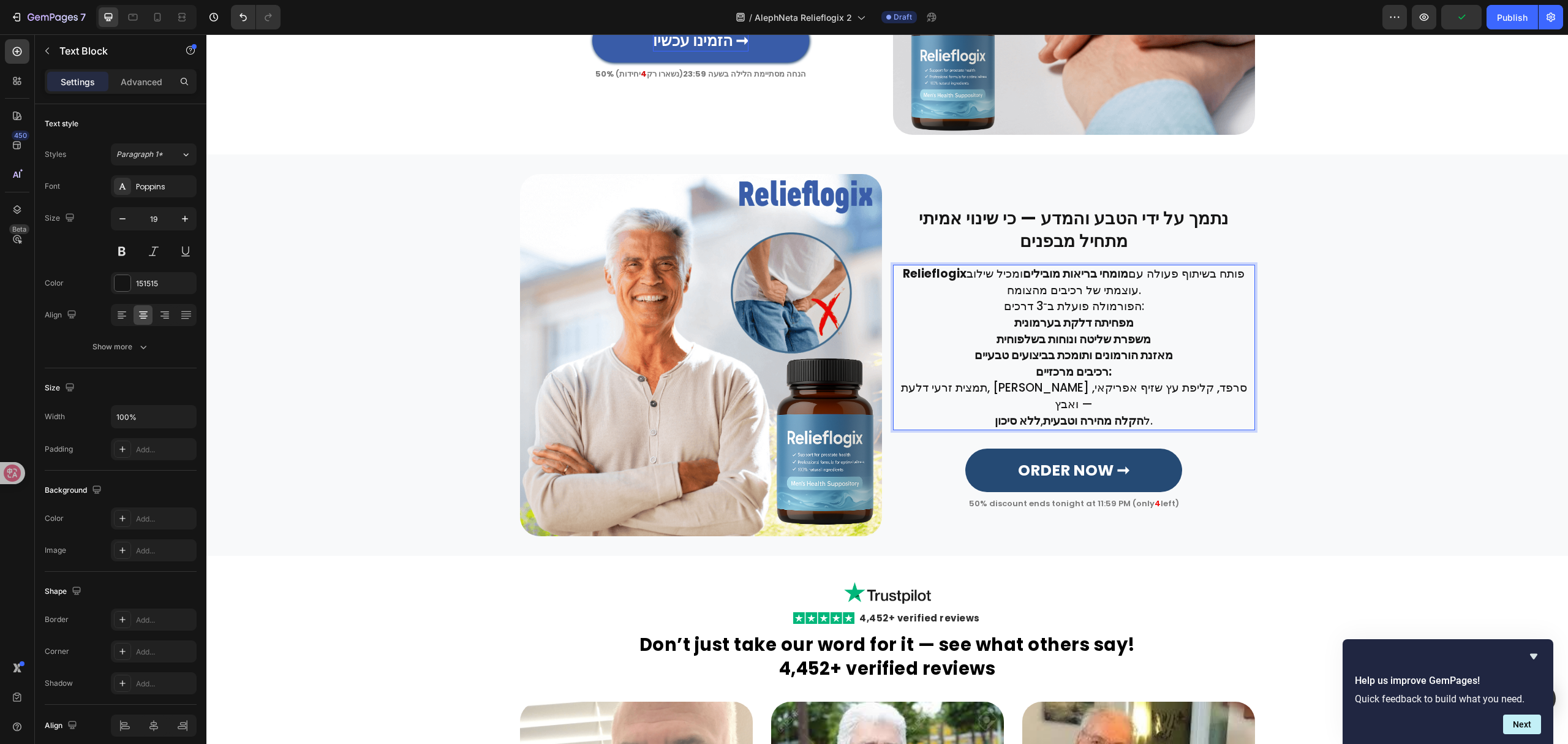
click at [1121, 298] on p "Relieflogix פותח בשיתוף פעולה עם מומחי בריאות מובילים ומכיל שילוב עוצמתי של רכי…" at bounding box center [1074, 282] width 359 height 32
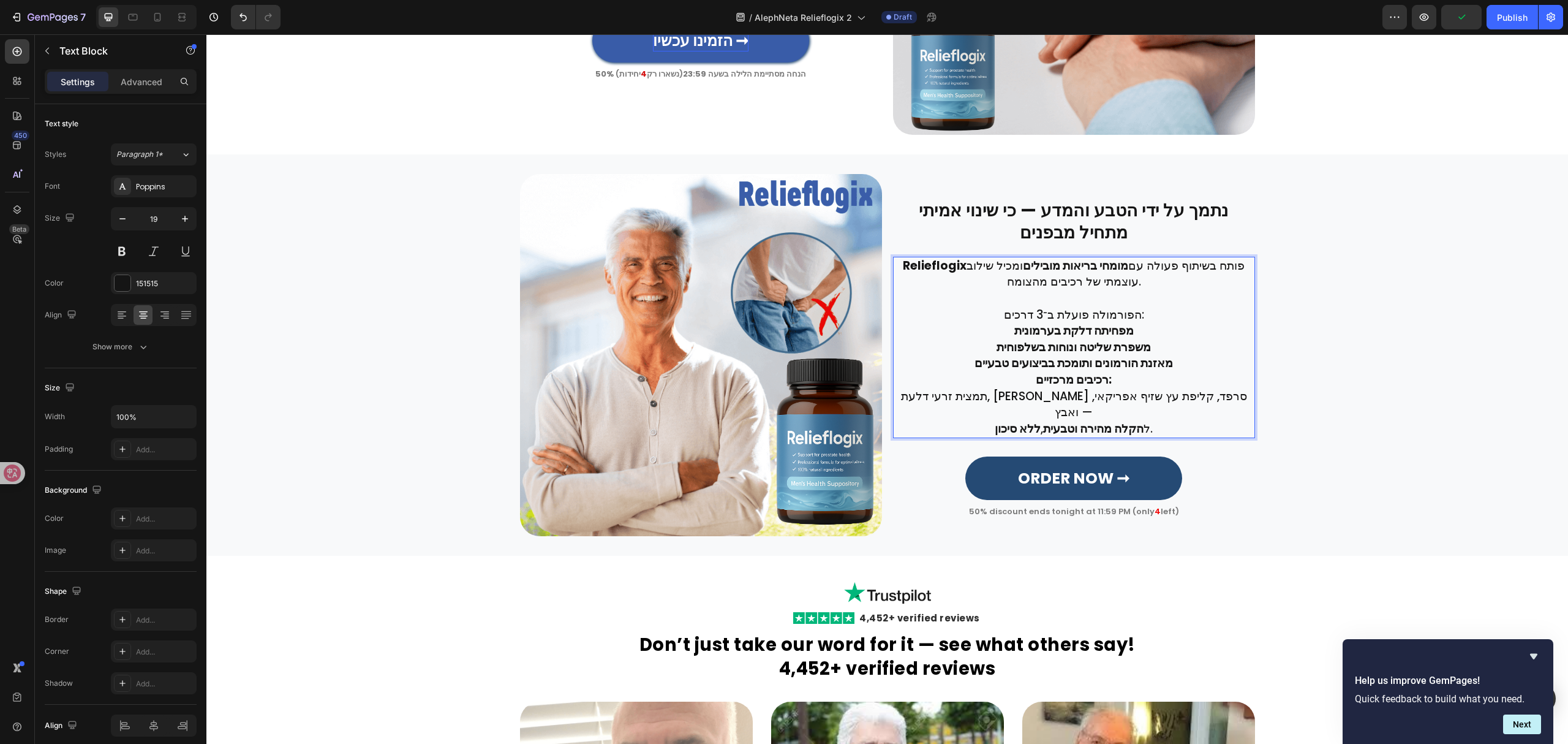
scroll to position [1733, 0]
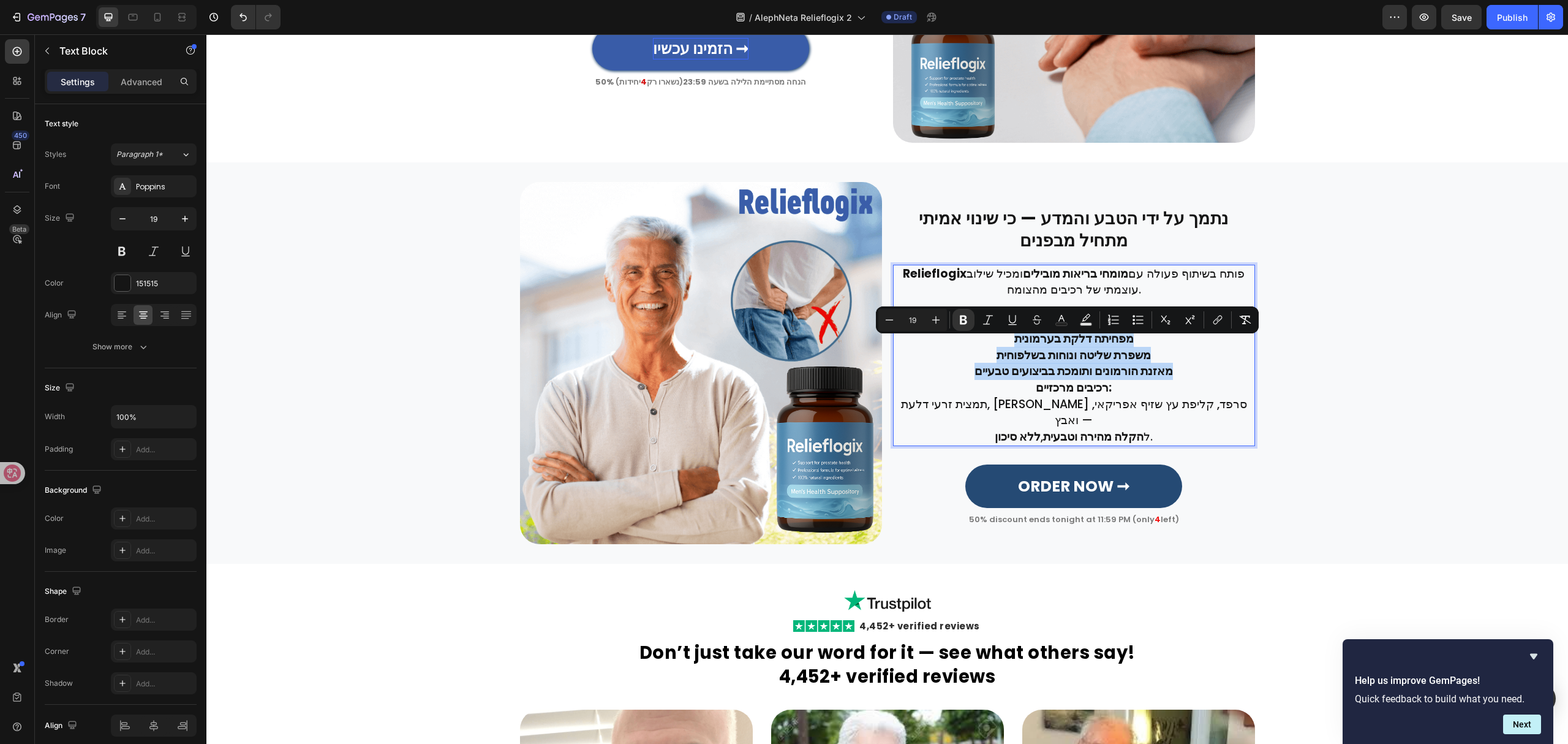
drag, startPoint x: 1010, startPoint y: 346, endPoint x: 1176, endPoint y: 378, distance: 169.1
click at [1176, 378] on div "Relieflogix פותח בשיתוף פעולה עם מומחי בריאות מובילים ומכיל שילוב עוצמתי של רכי…" at bounding box center [1074, 356] width 362 height 182
click at [1134, 322] on icon "Editor contextual toolbar" at bounding box center [1138, 320] width 12 height 12
type input "19"
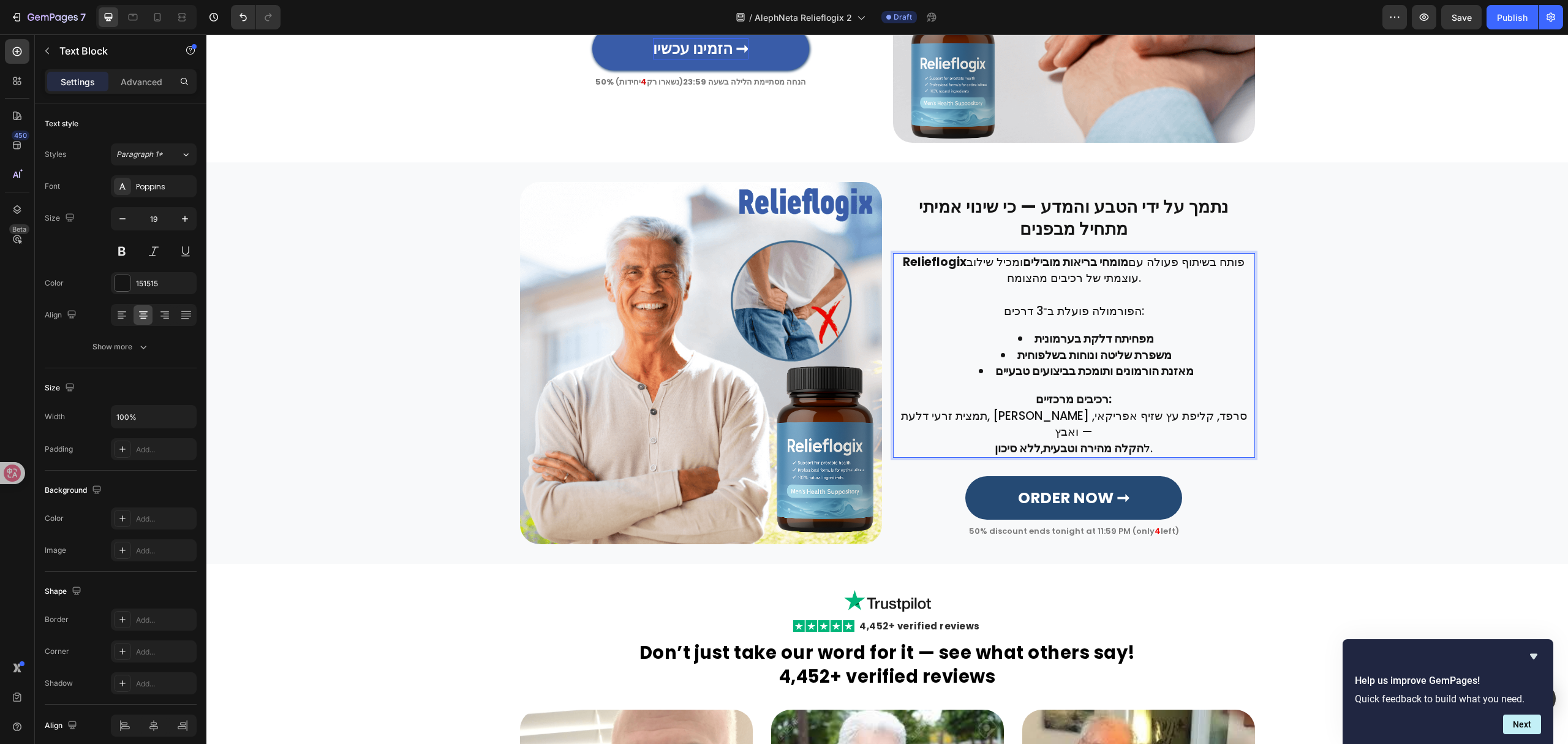
click at [1237, 415] on p "רכיבים מרכזיים: תמצית זרעי דלעת, שורש סרפד, קליפת עץ שזיף אפריקאי, ואבץ — ל הקל…" at bounding box center [1074, 424] width 359 height 65
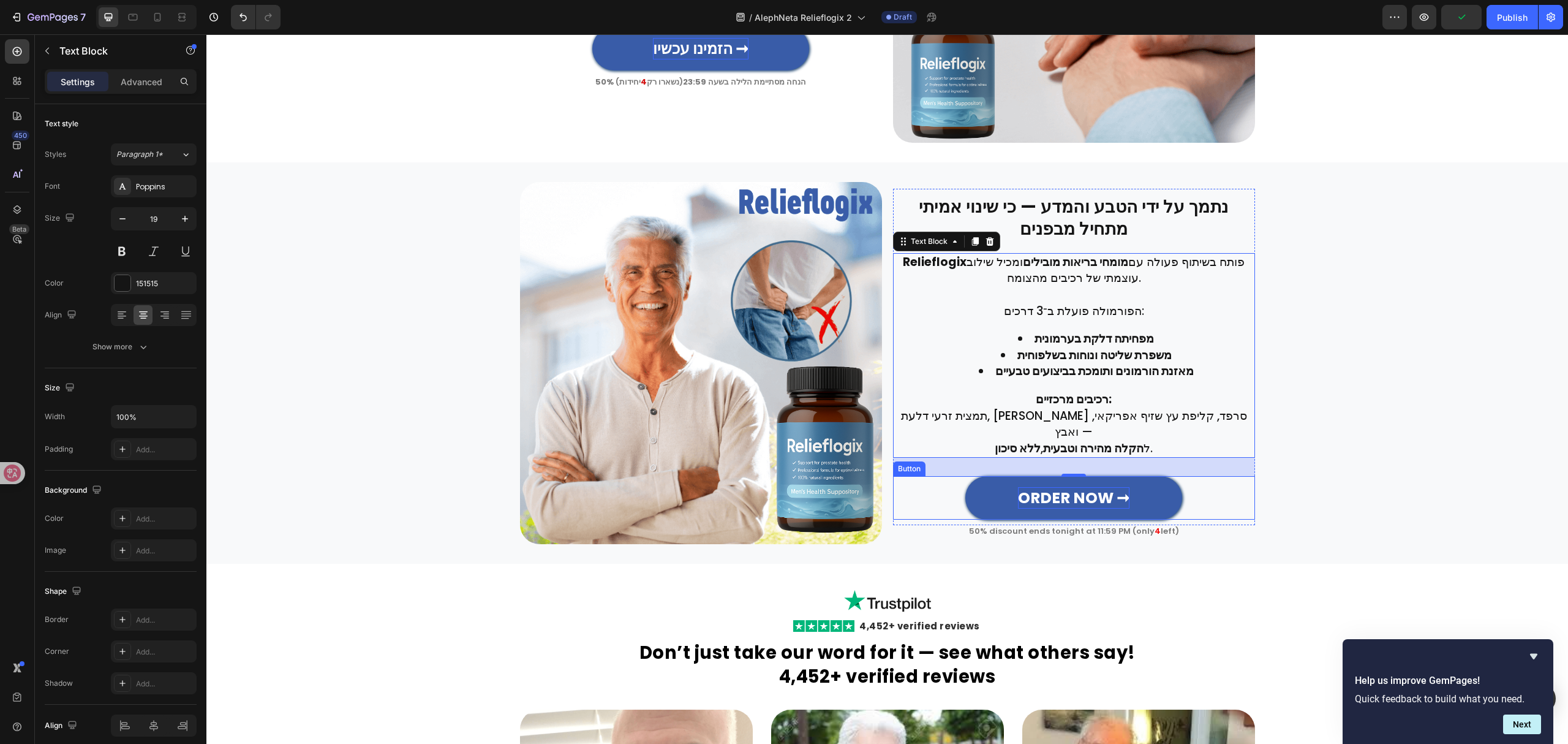
click at [1086, 490] on strong "ORDER NOW ➞" at bounding box center [1074, 498] width 112 height 21
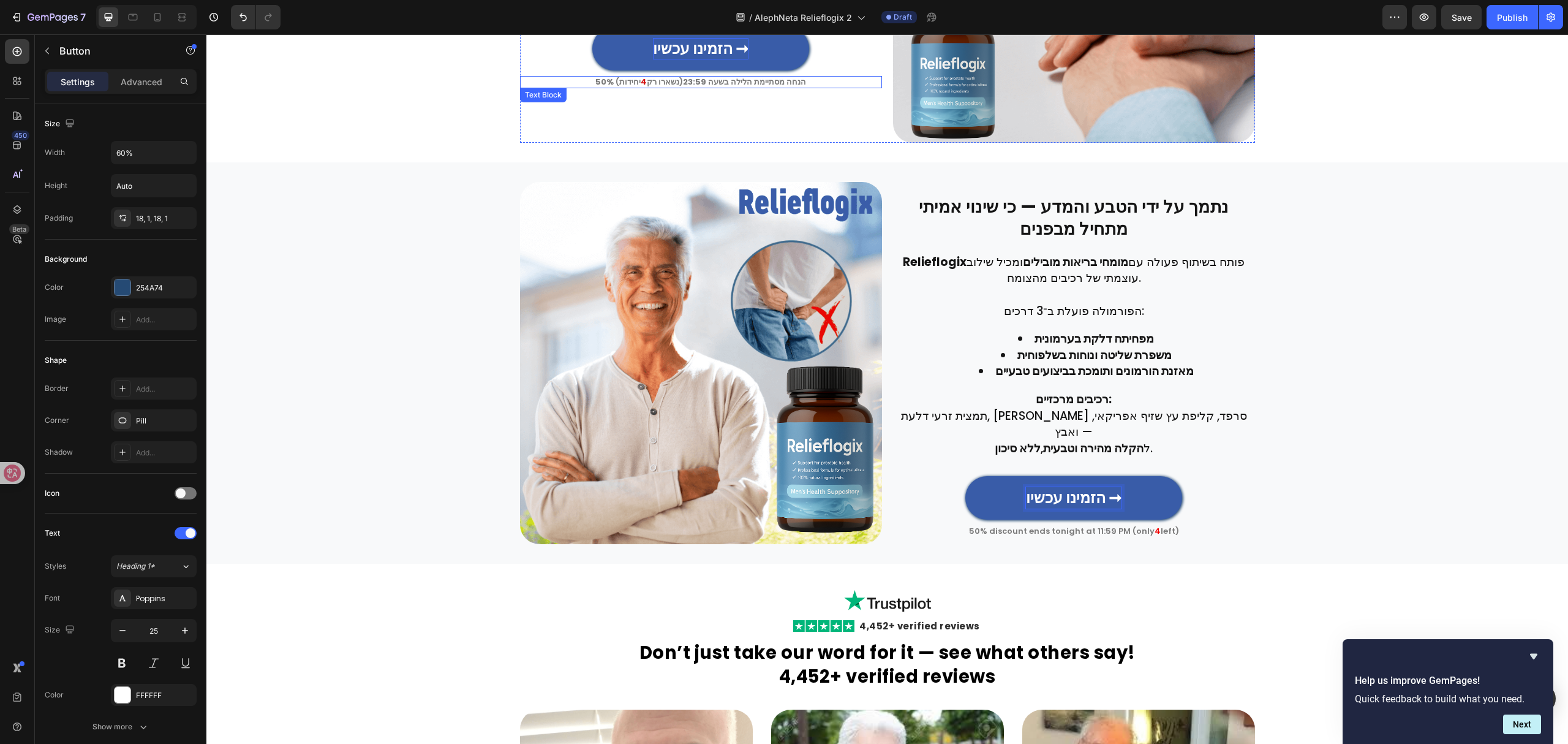
click at [750, 77] on strong "50% הנחה מסתיימת הלילה בשעה 23:59" at bounding box center [701, 81] width 211 height 11
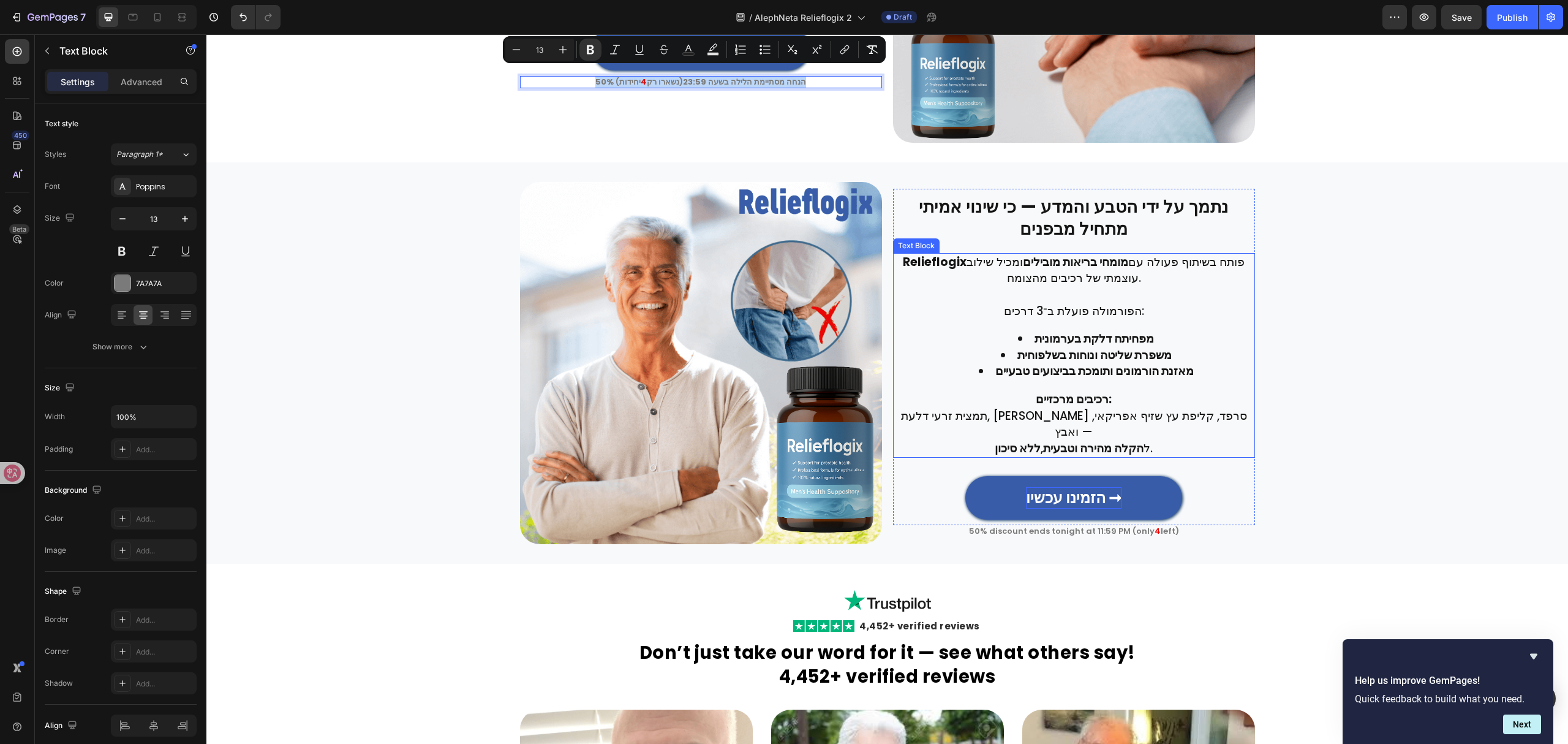
copy p "50% הנחה מסתיימת הלילה בשעה 23:59 (נשארו רק 4 יחידות )"
click at [1105, 526] on p "50% discount ends tonight at 11:59 PM (only 4 left)" at bounding box center [1074, 531] width 359 height 10
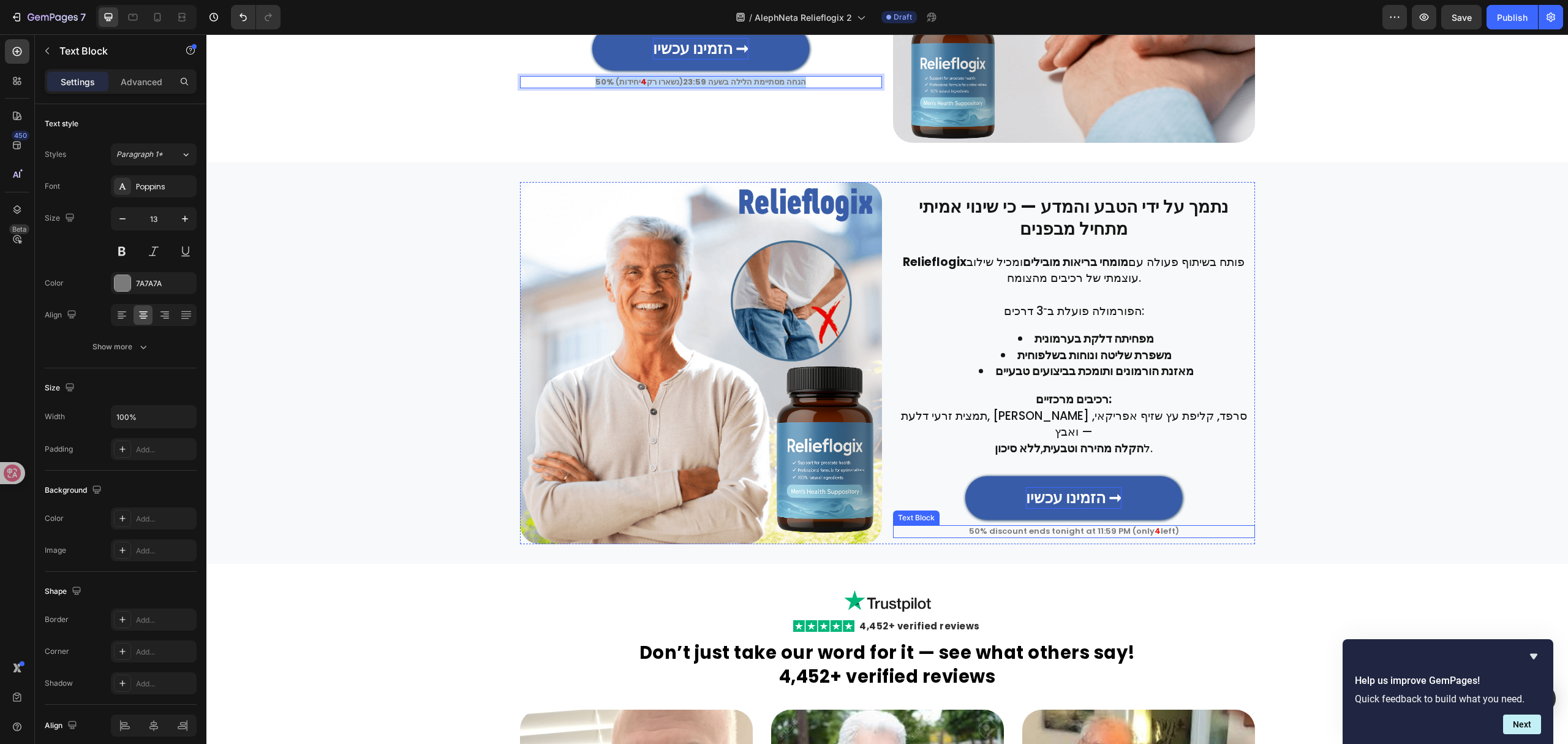
click at [1105, 526] on p "50% discount ends tonight at 11:59 PM (only 4 left)" at bounding box center [1074, 531] width 359 height 10
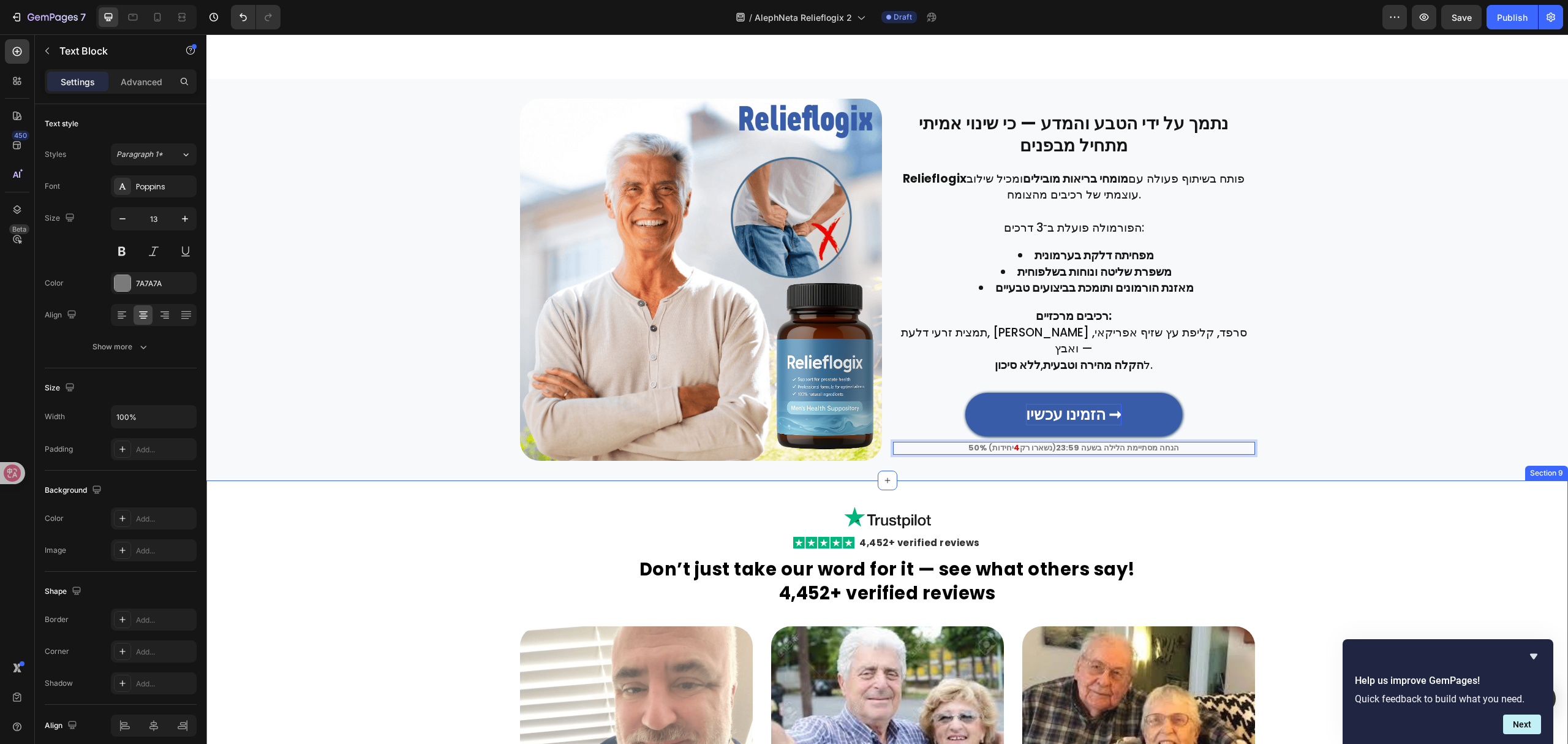
scroll to position [1978, 0]
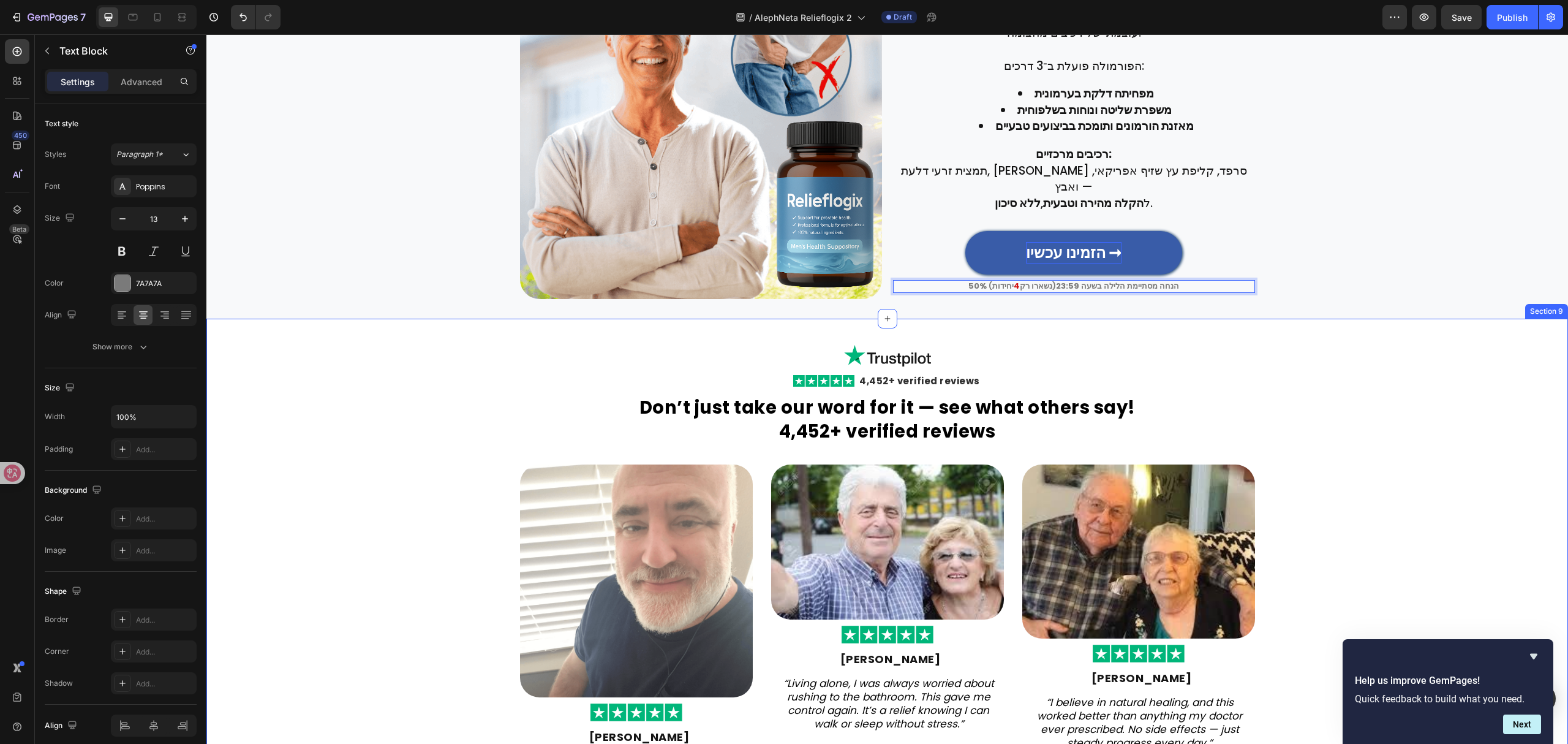
click at [1388, 444] on div "Image Row Image 4,452+ verified reviews Heading Row Don’t just take our word fo…" at bounding box center [887, 584] width 1362 height 493
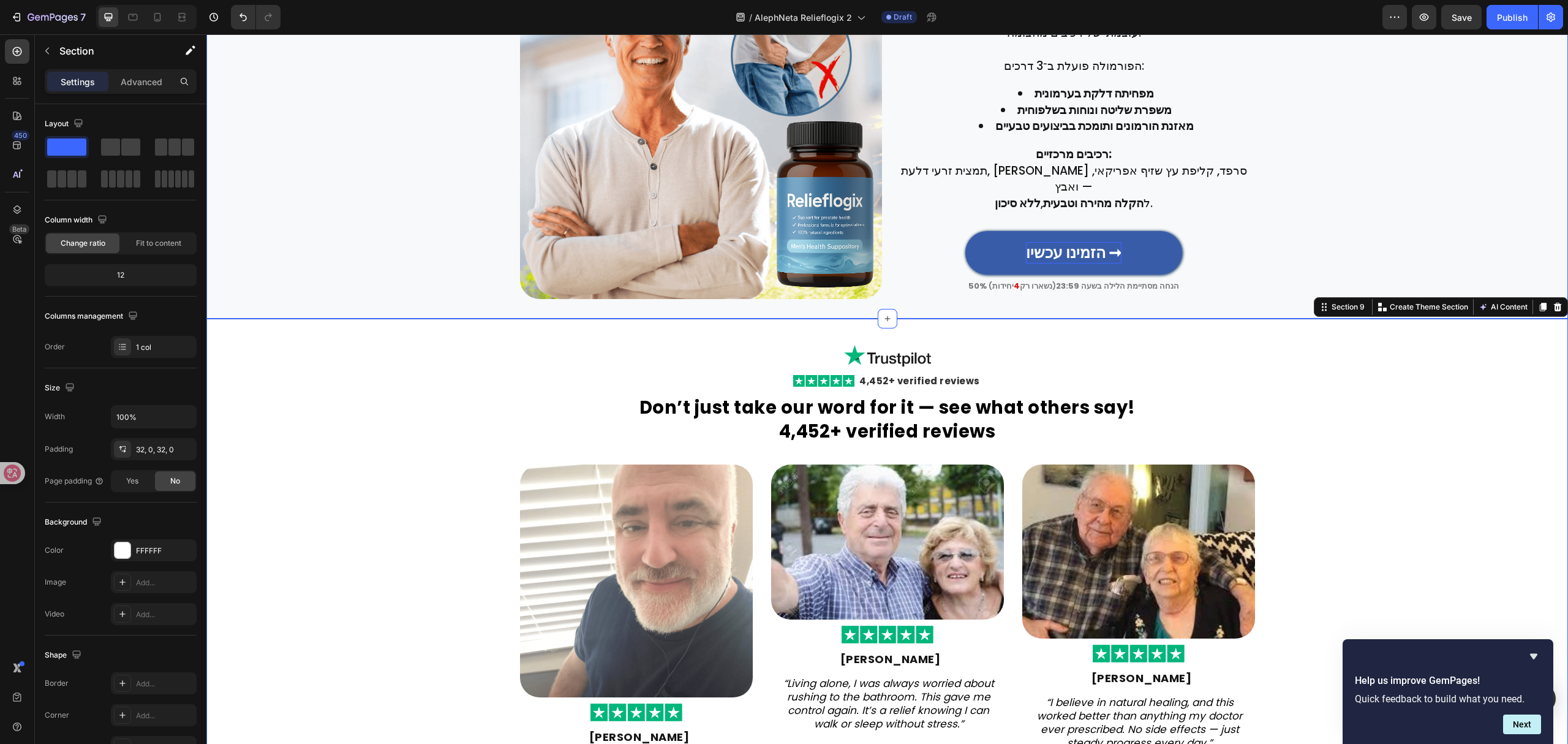
click at [1373, 196] on div "נתמך על ידי הטבע והמדע — כי שינוי אמיתי מתחיל מבפנים Heading Row Relieflogix פו…" at bounding box center [887, 118] width 1362 height 362
click at [949, 382] on h2 "4,452+ verified reviews" at bounding box center [919, 381] width 123 height 11
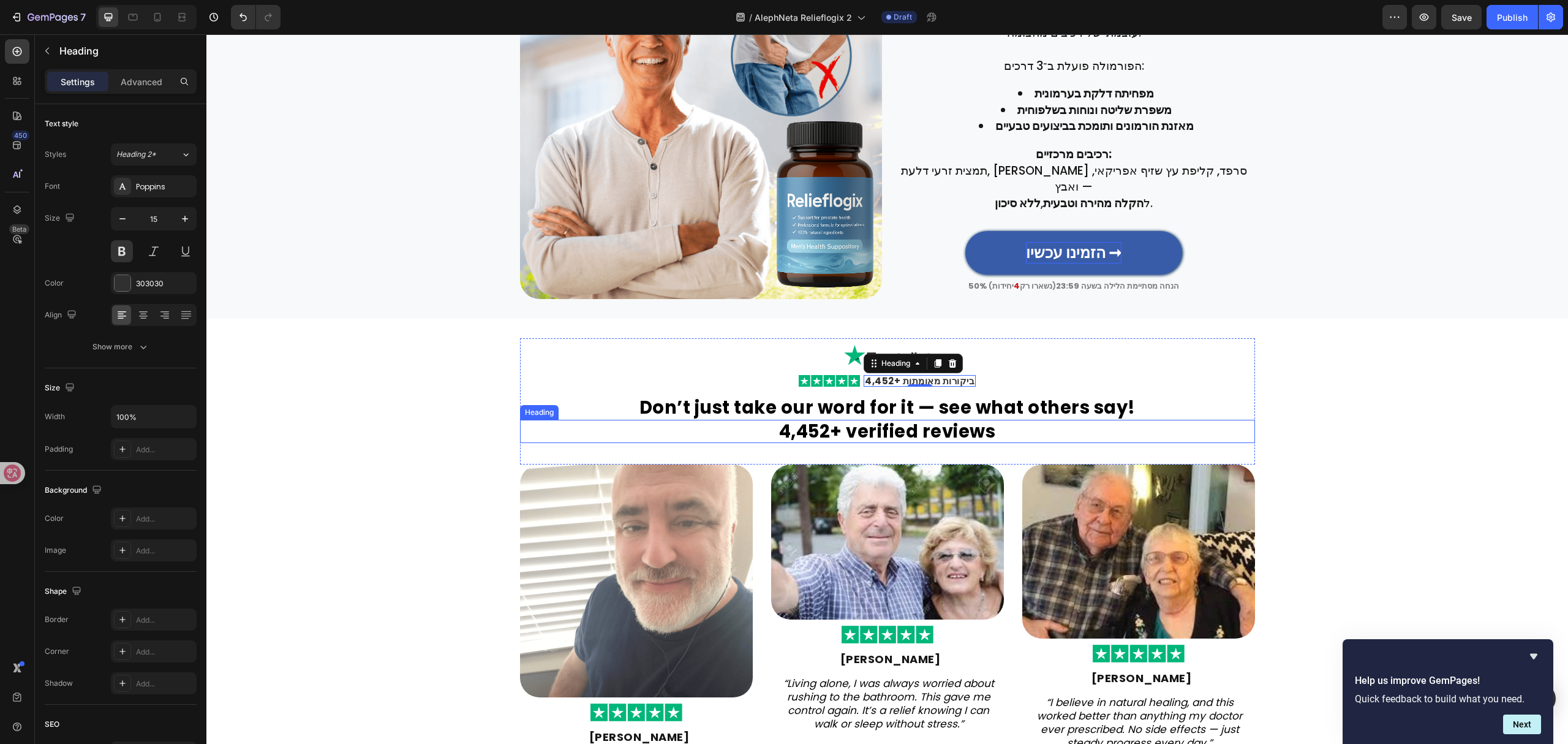
click at [986, 400] on strong "Don’t just take our word for it — see what others say!" at bounding box center [887, 408] width 496 height 24
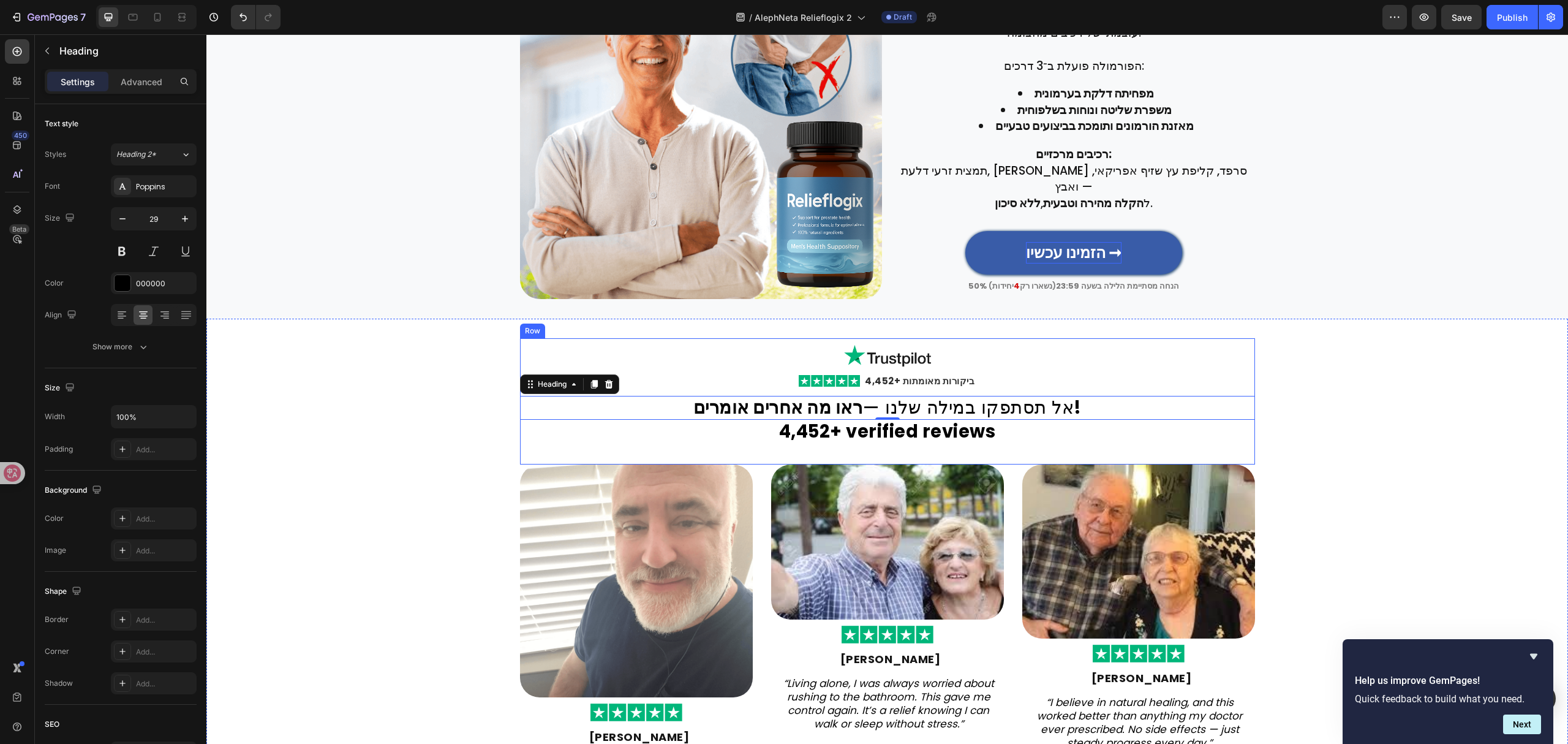
click at [925, 430] on strong "4,452+ verified reviews" at bounding box center [888, 431] width 217 height 24
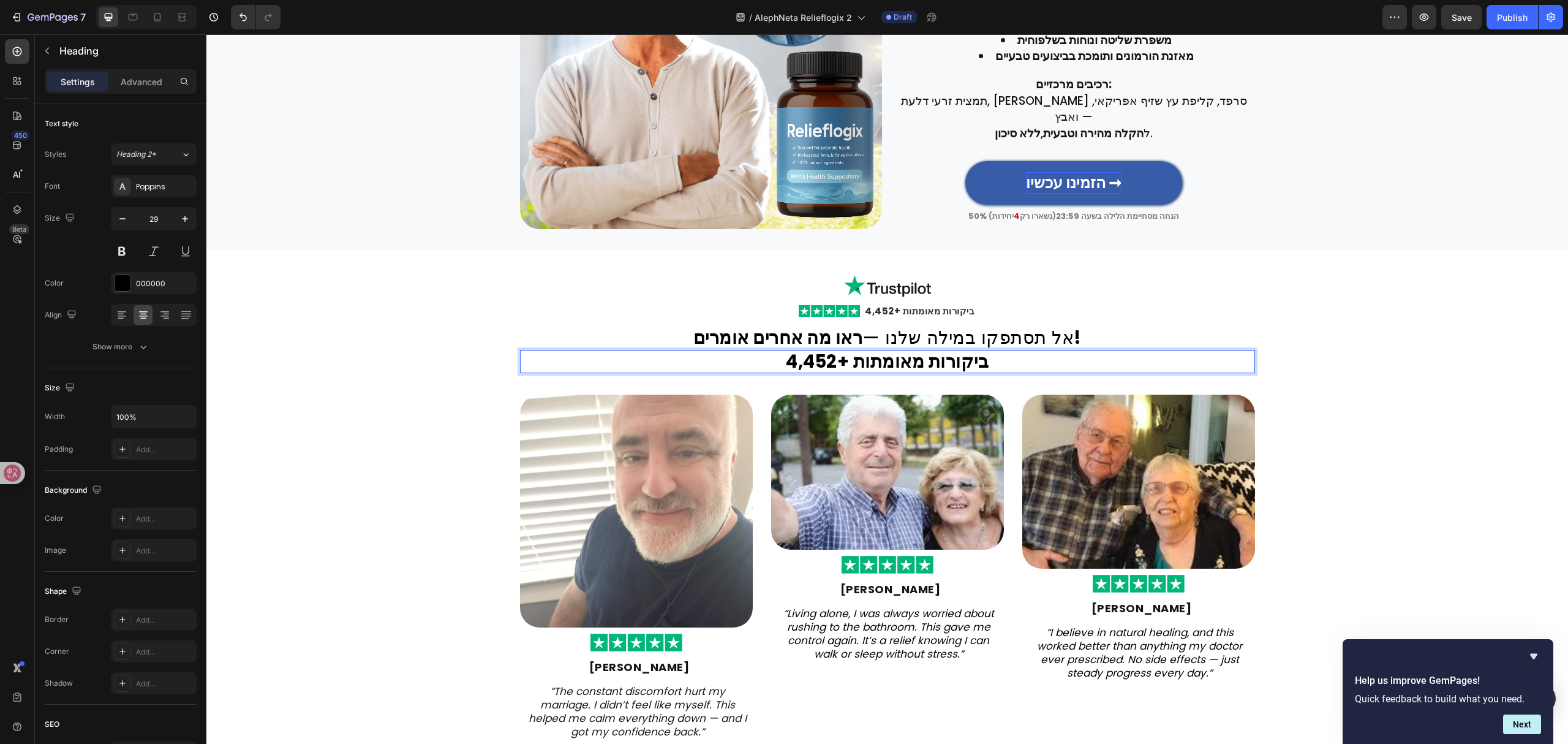
scroll to position [2224, 0]
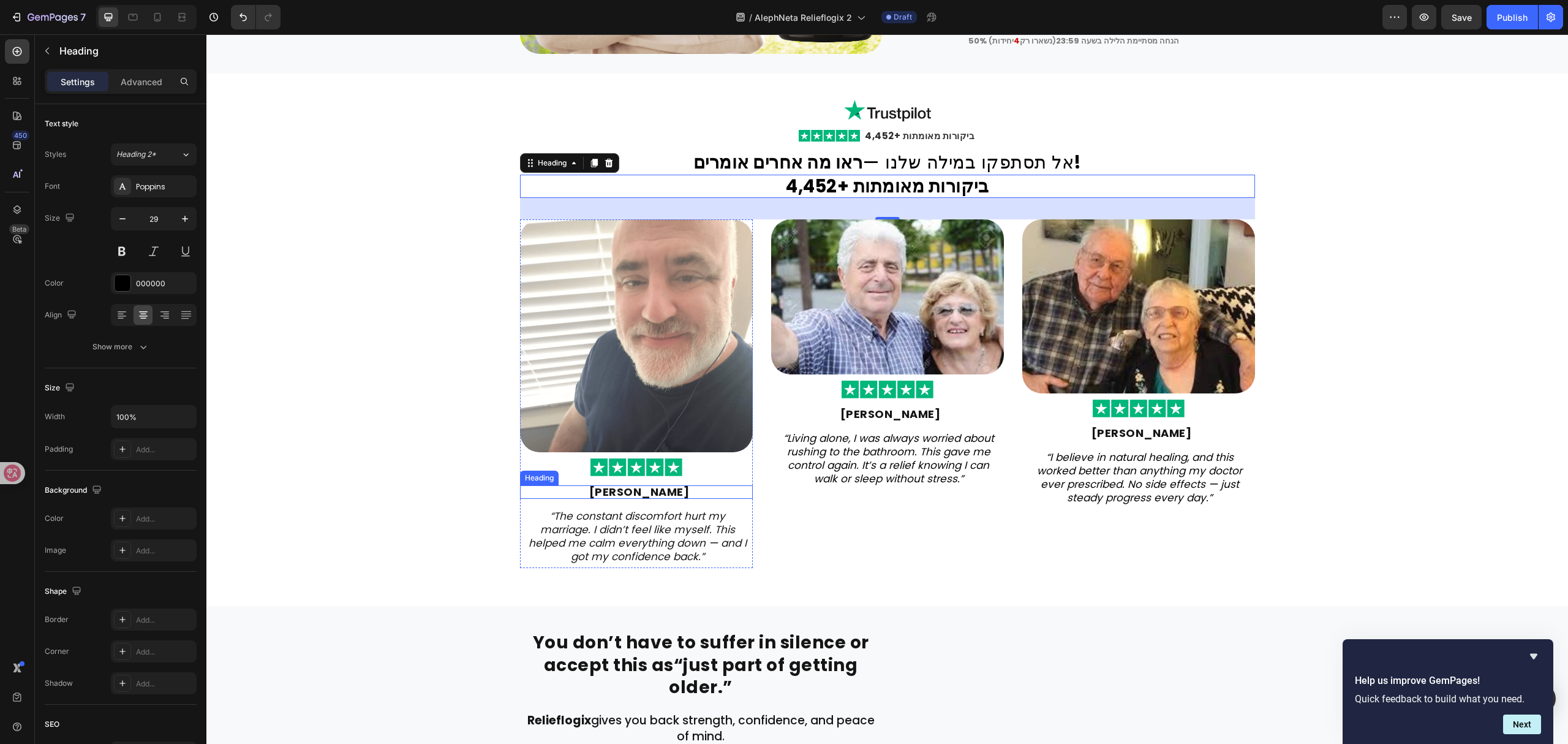
click at [637, 493] on strong "Michael Rivera" at bounding box center [639, 492] width 100 height 15
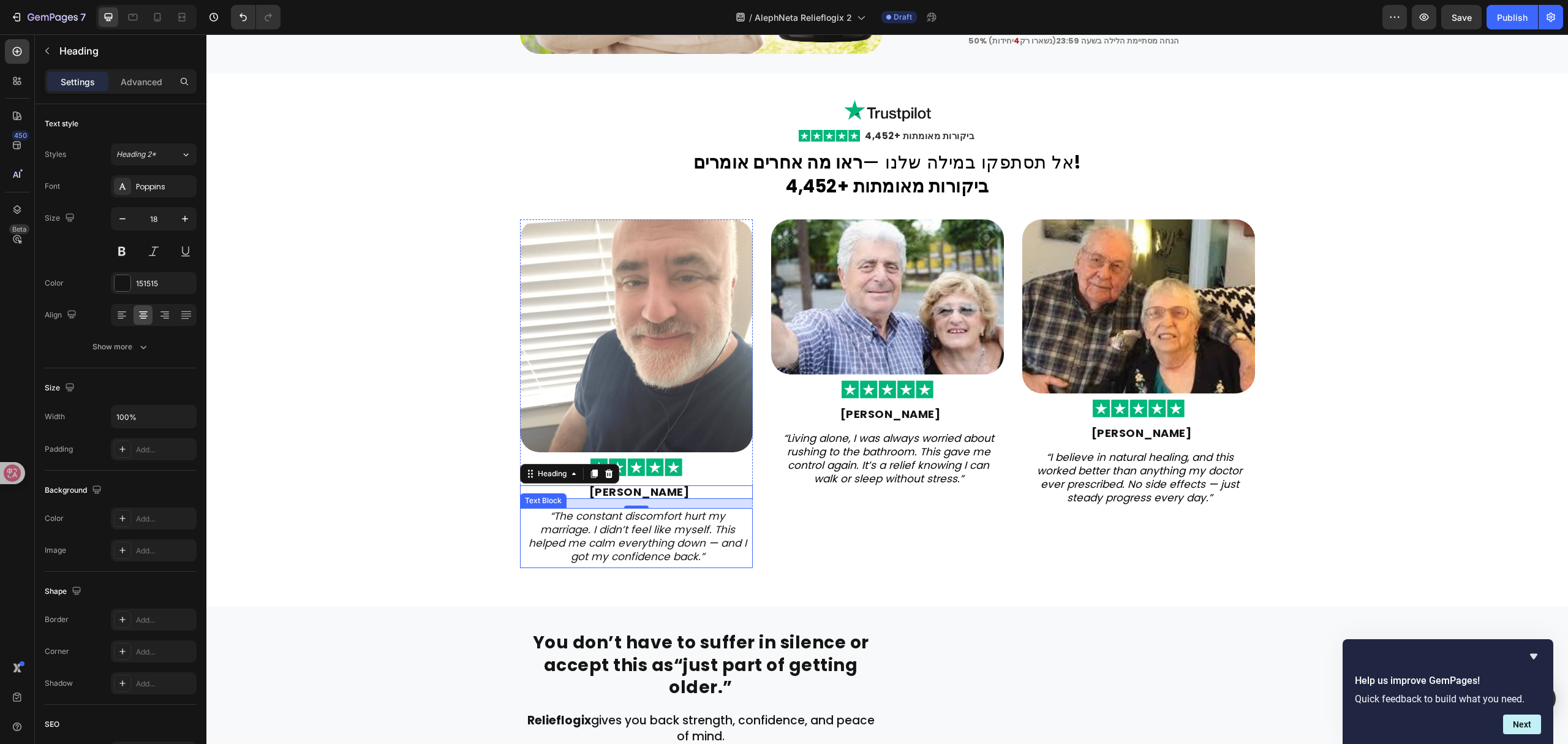
click at [618, 545] on icon "“The constant discomfort hurt my marriage. I didn’t feel like myself. This help…" at bounding box center [637, 536] width 218 height 55
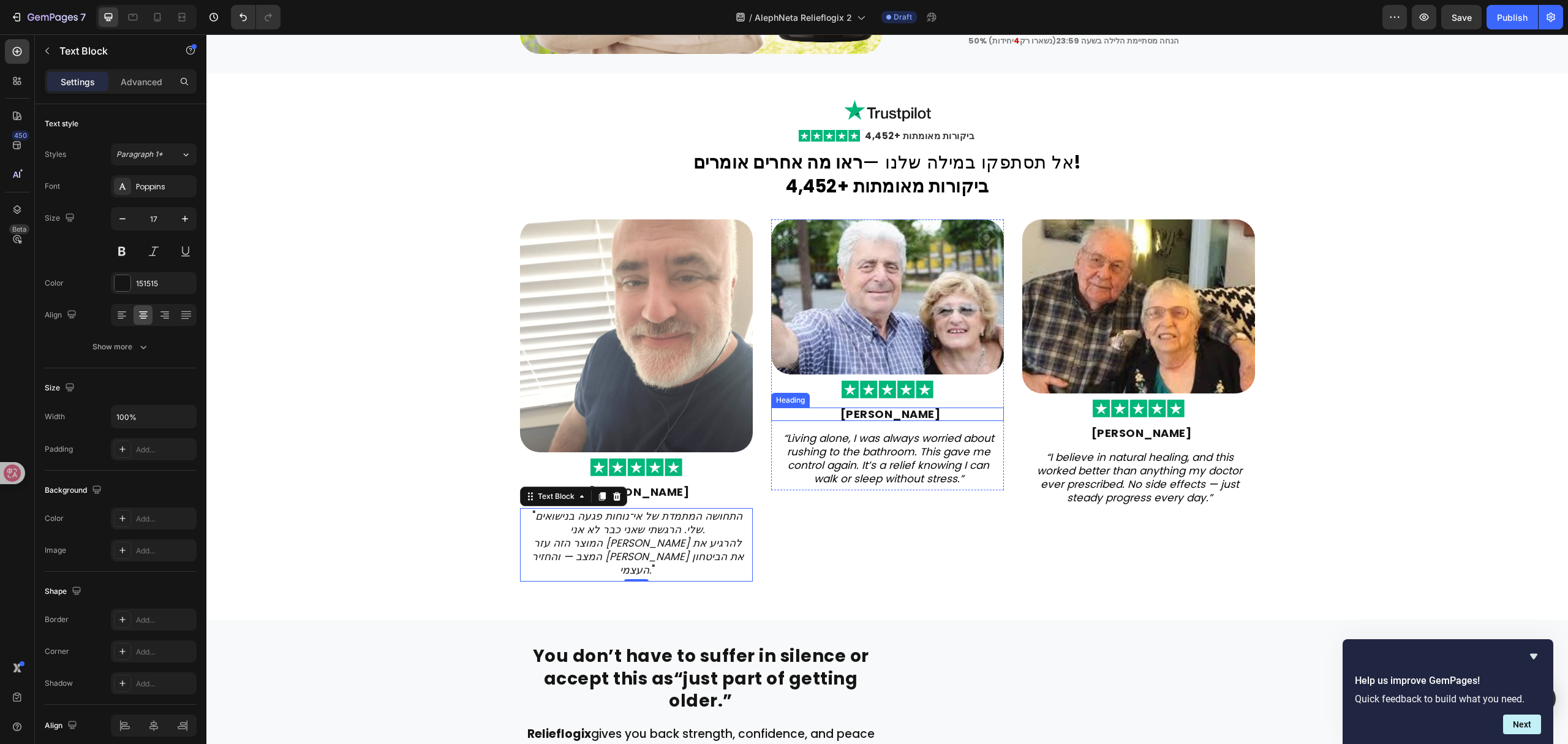
click at [906, 410] on strong "John Delaney" at bounding box center [890, 414] width 100 height 15
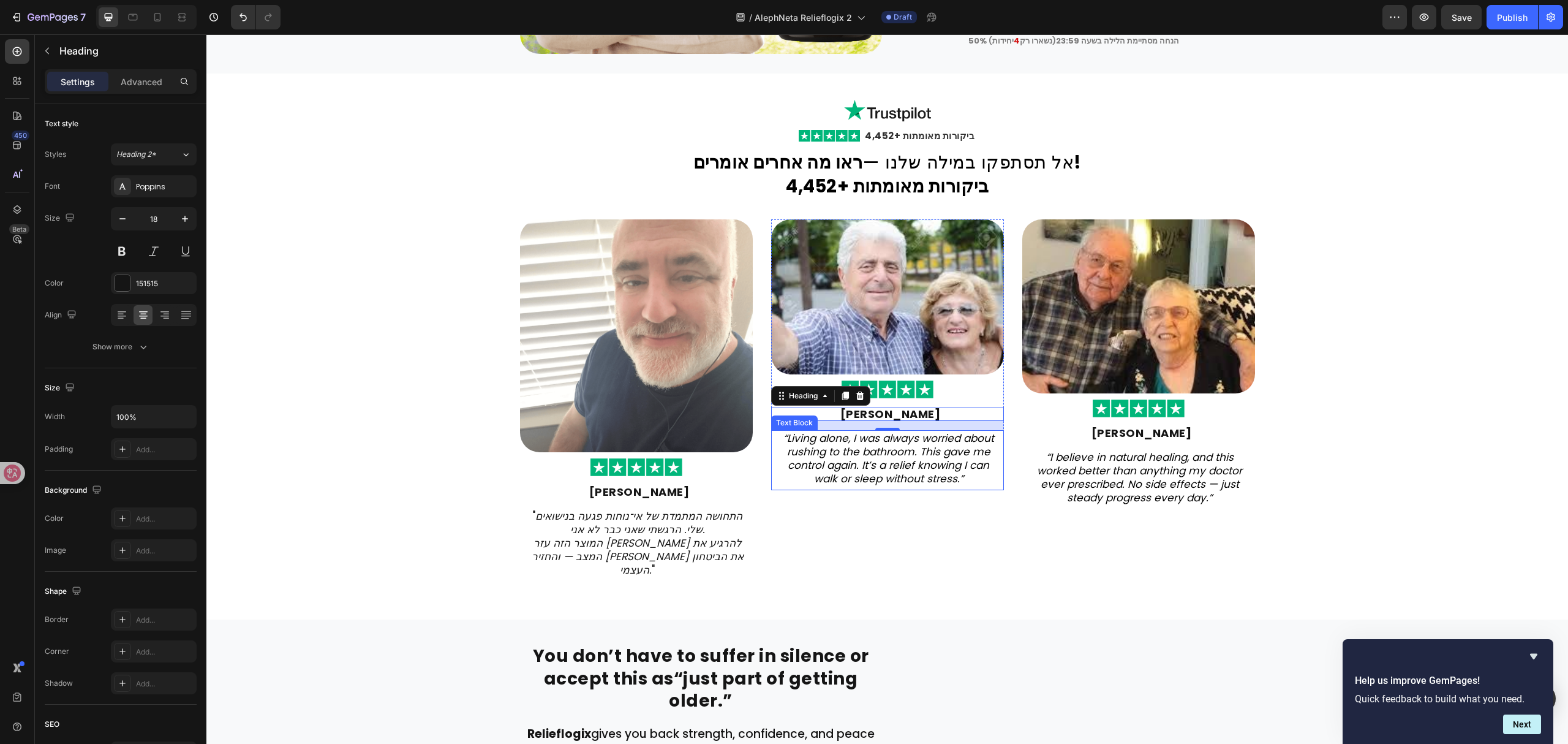
click at [902, 453] on icon "“Living alone, I was always worried about rushing to the bathroom. This gave me…" at bounding box center [889, 458] width 211 height 55
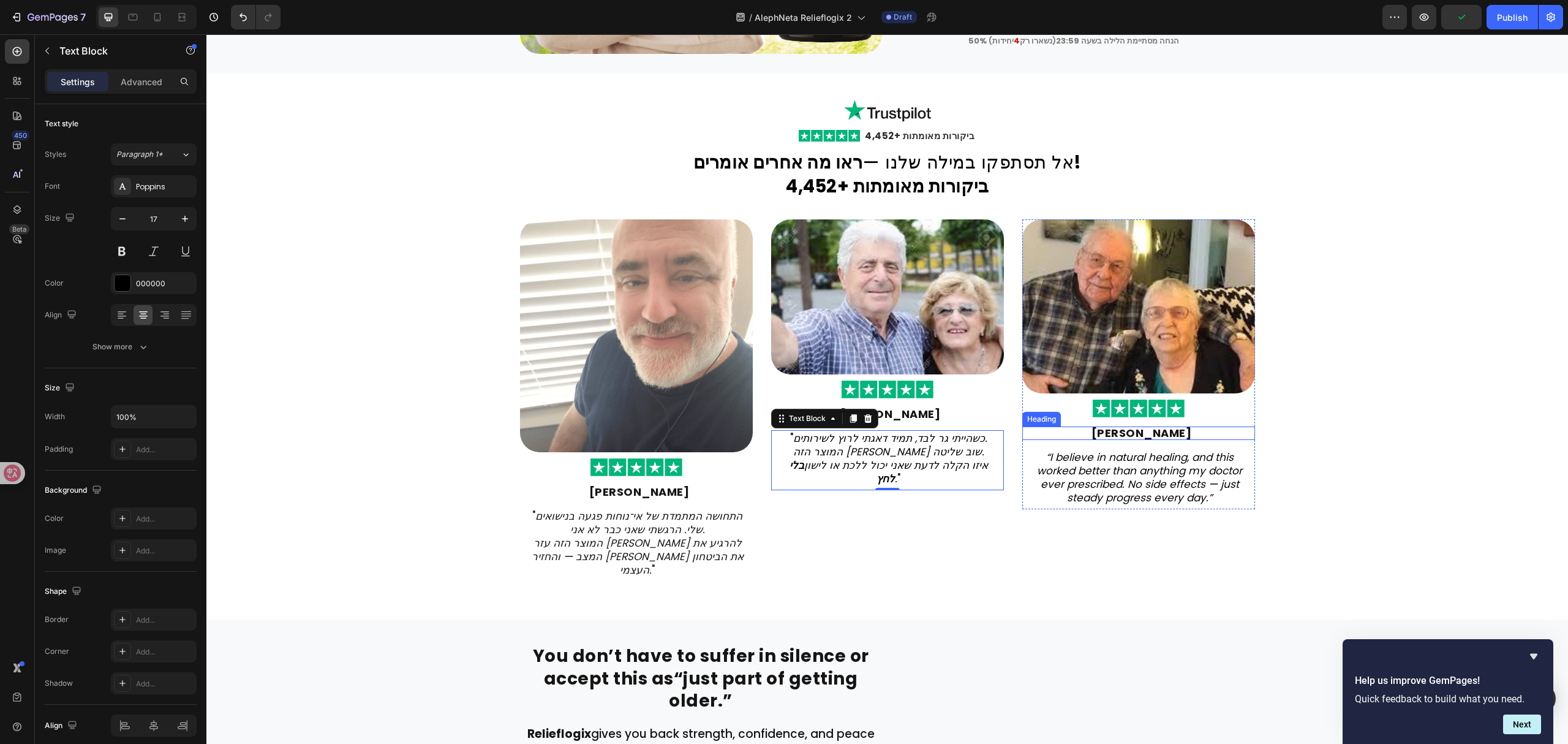
click at [1142, 435] on strong "Peter Jensen" at bounding box center [1141, 433] width 100 height 15
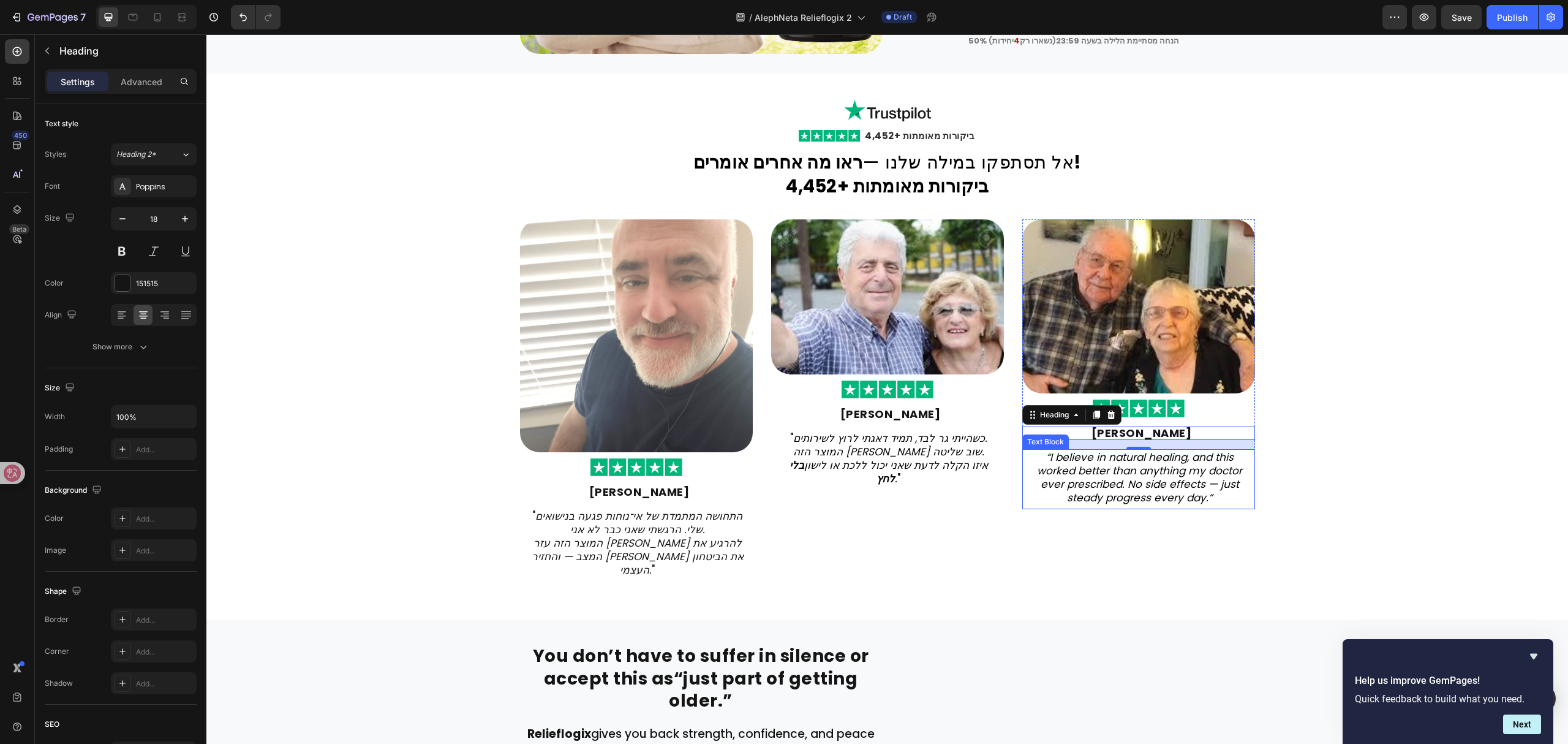
click at [1143, 479] on icon "“I believe in natural healing, and this worked better than anything my doctor e…" at bounding box center [1139, 477] width 206 height 55
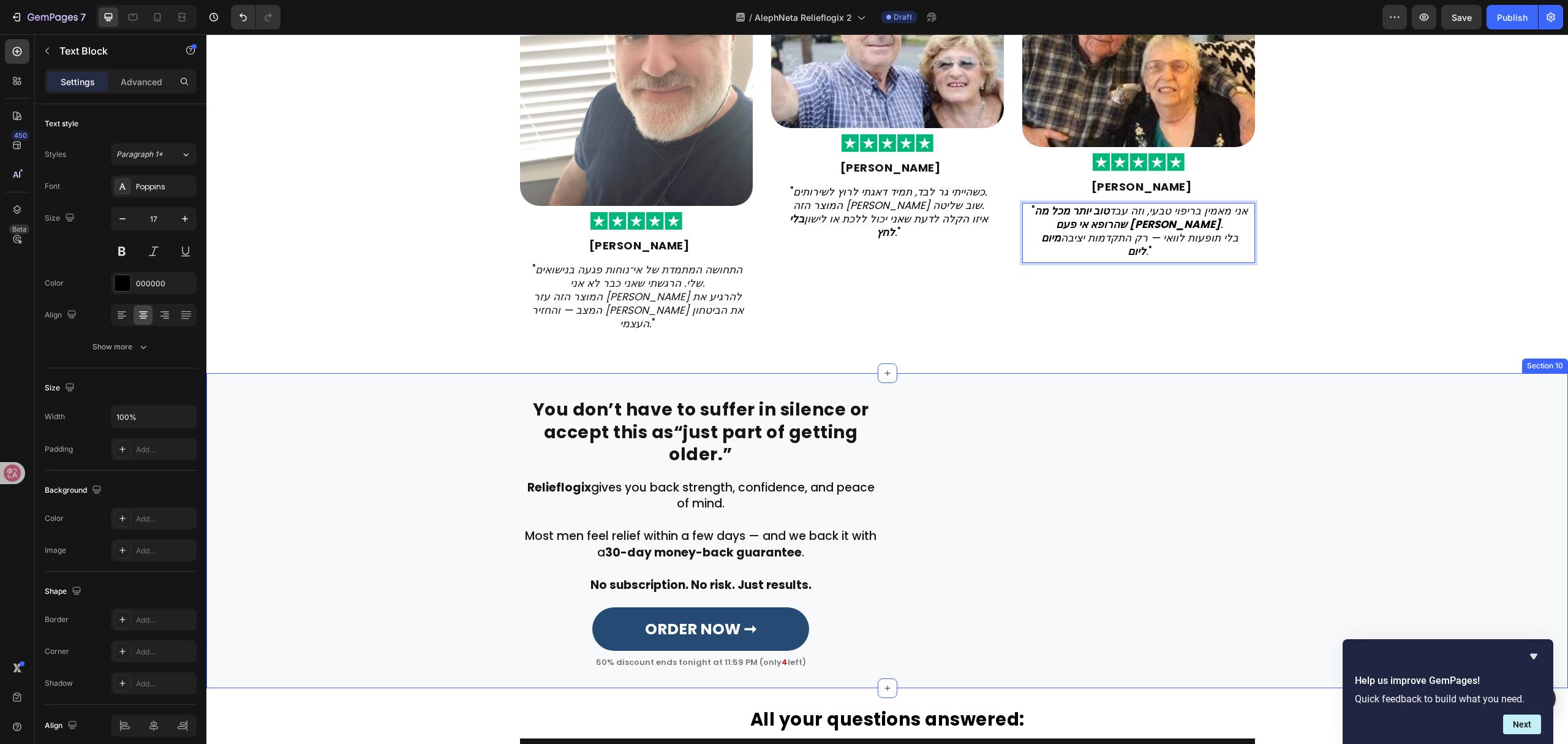
scroll to position [2632, 0]
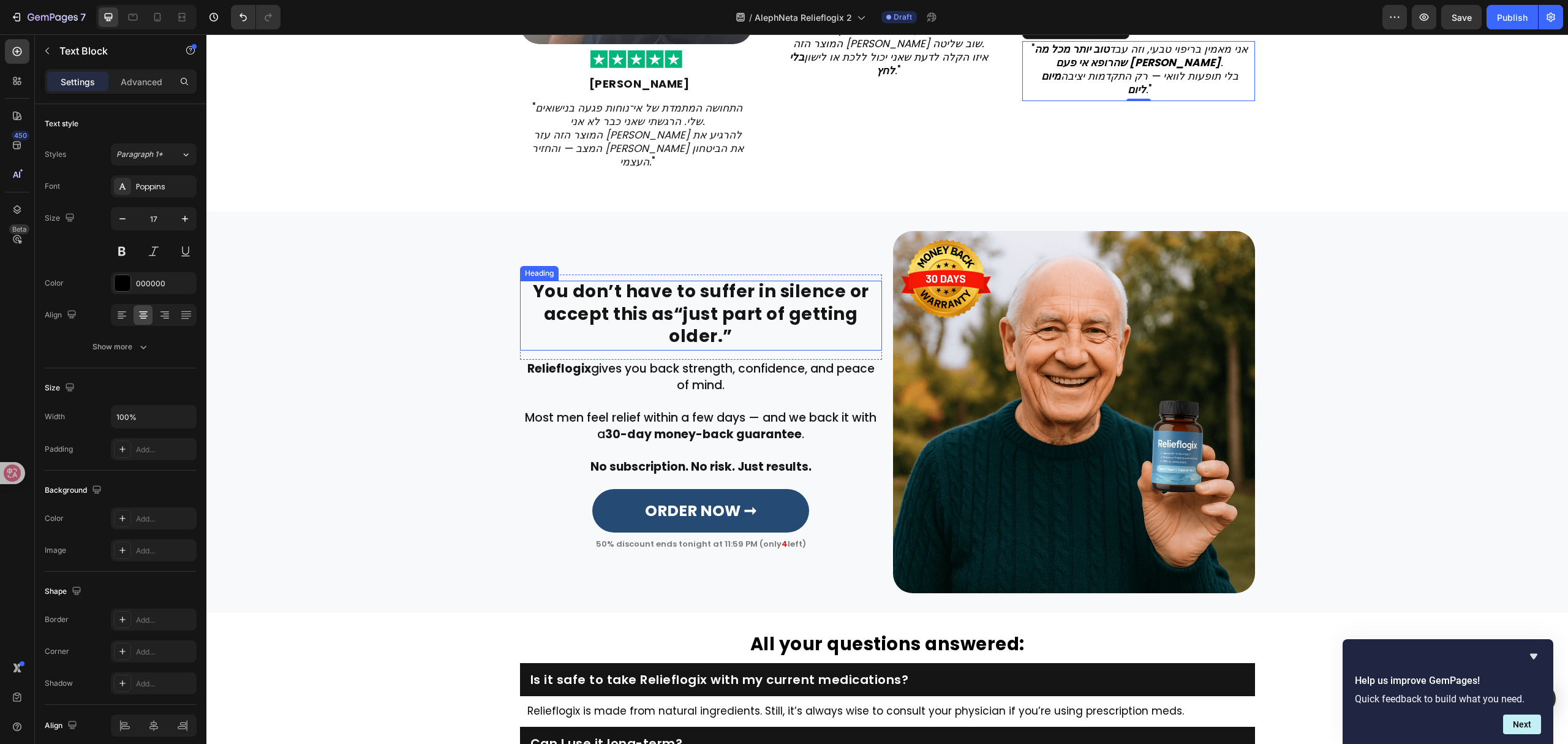
click at [718, 302] on strong "“just part of getting older.”" at bounding box center [763, 325] width 189 height 46
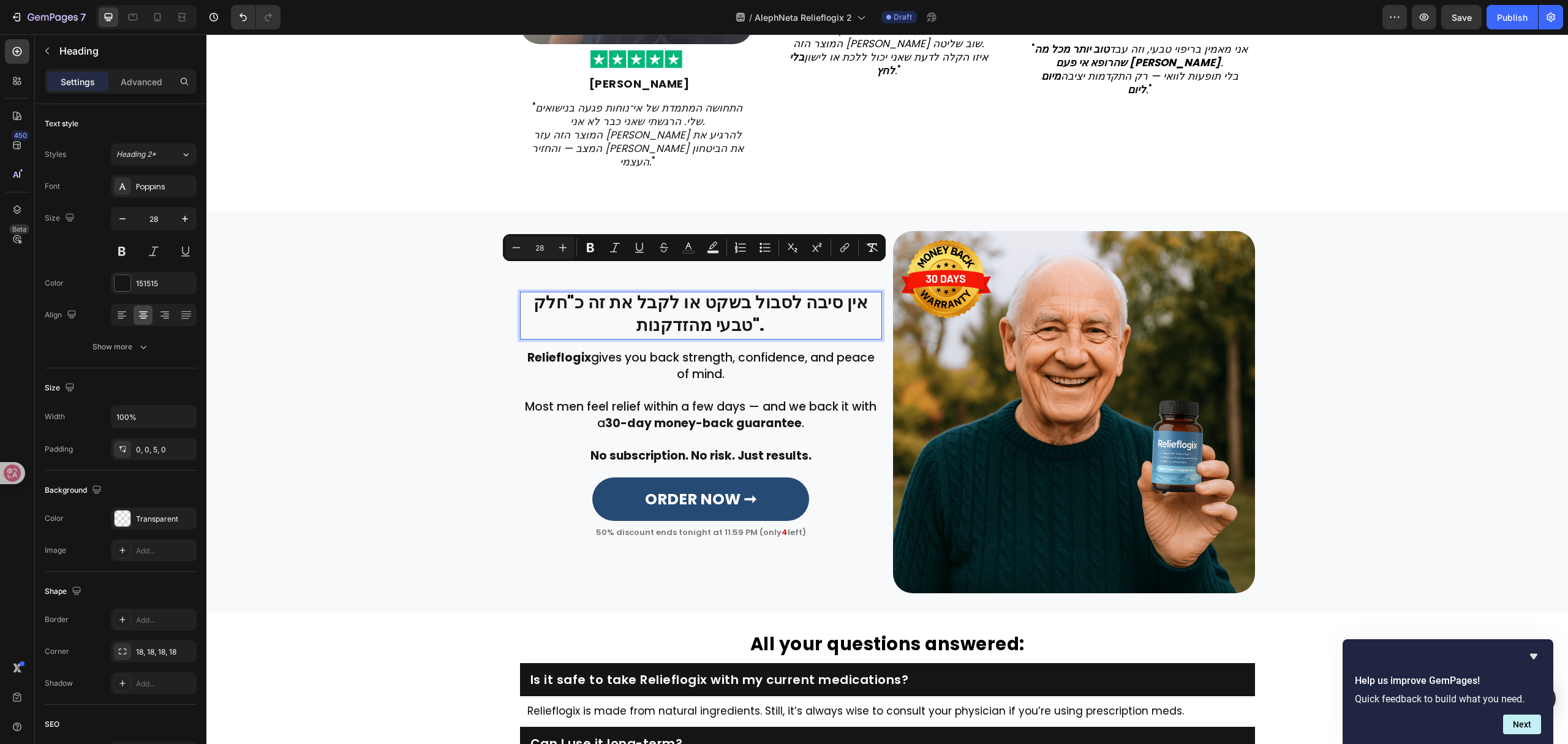
scroll to position [2643, 0]
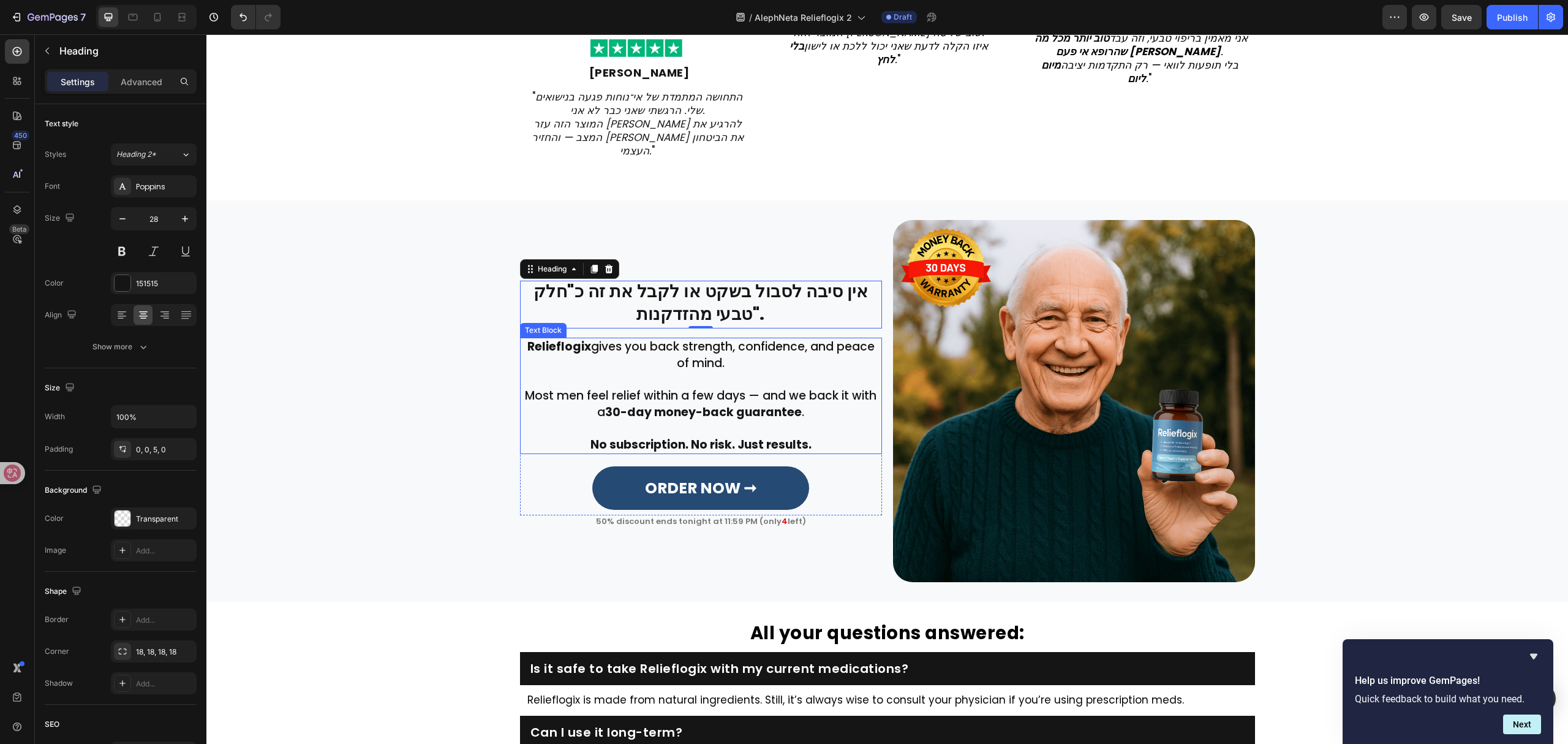
click at [705, 372] on p "Most men feel relief within a few days — and we back it with a 30-day money-bac…" at bounding box center [701, 396] width 359 height 49
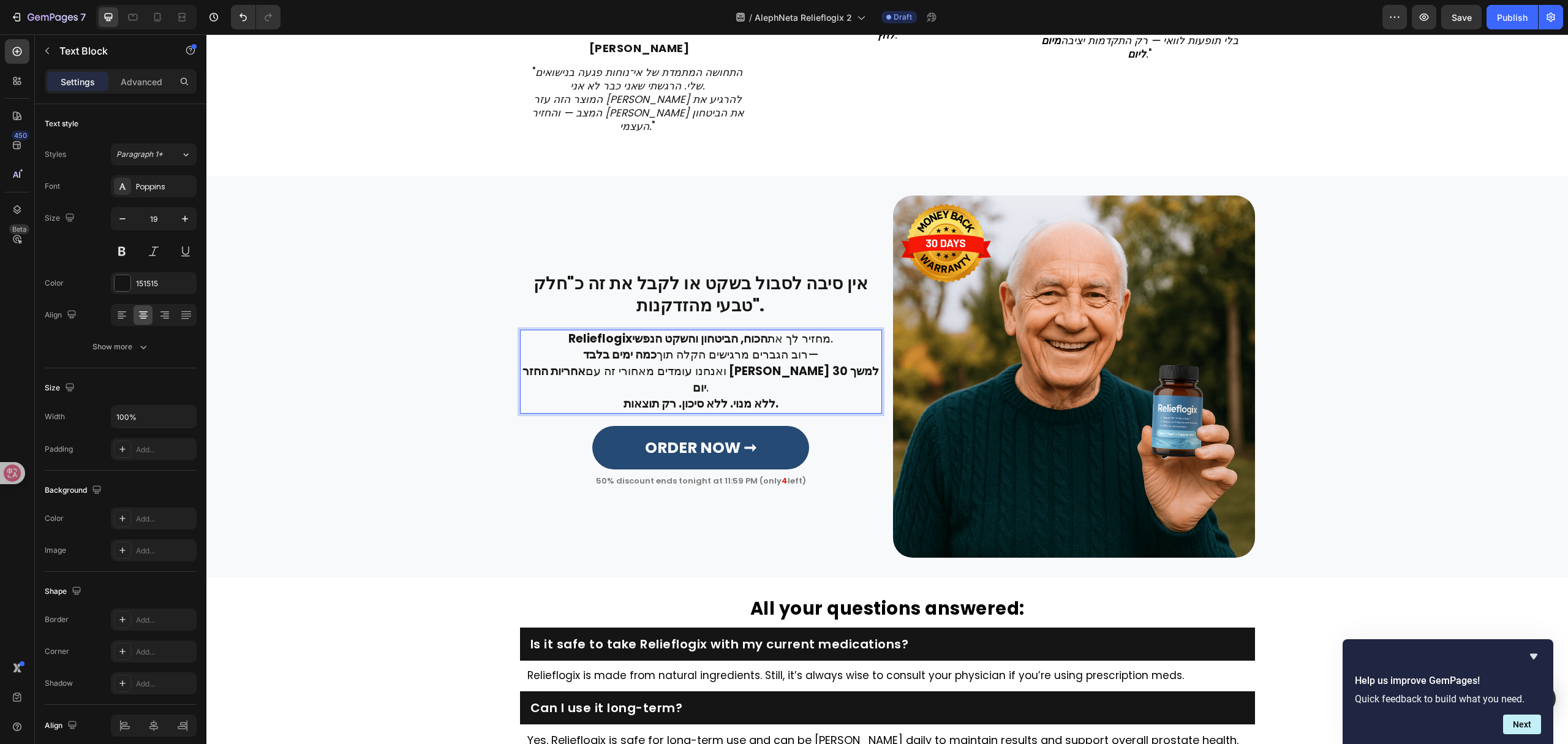
click at [834, 333] on p "Relieflogix מחזיר לך את הכוח, הביטחון והשקט הנפשי ." at bounding box center [701, 340] width 359 height 17
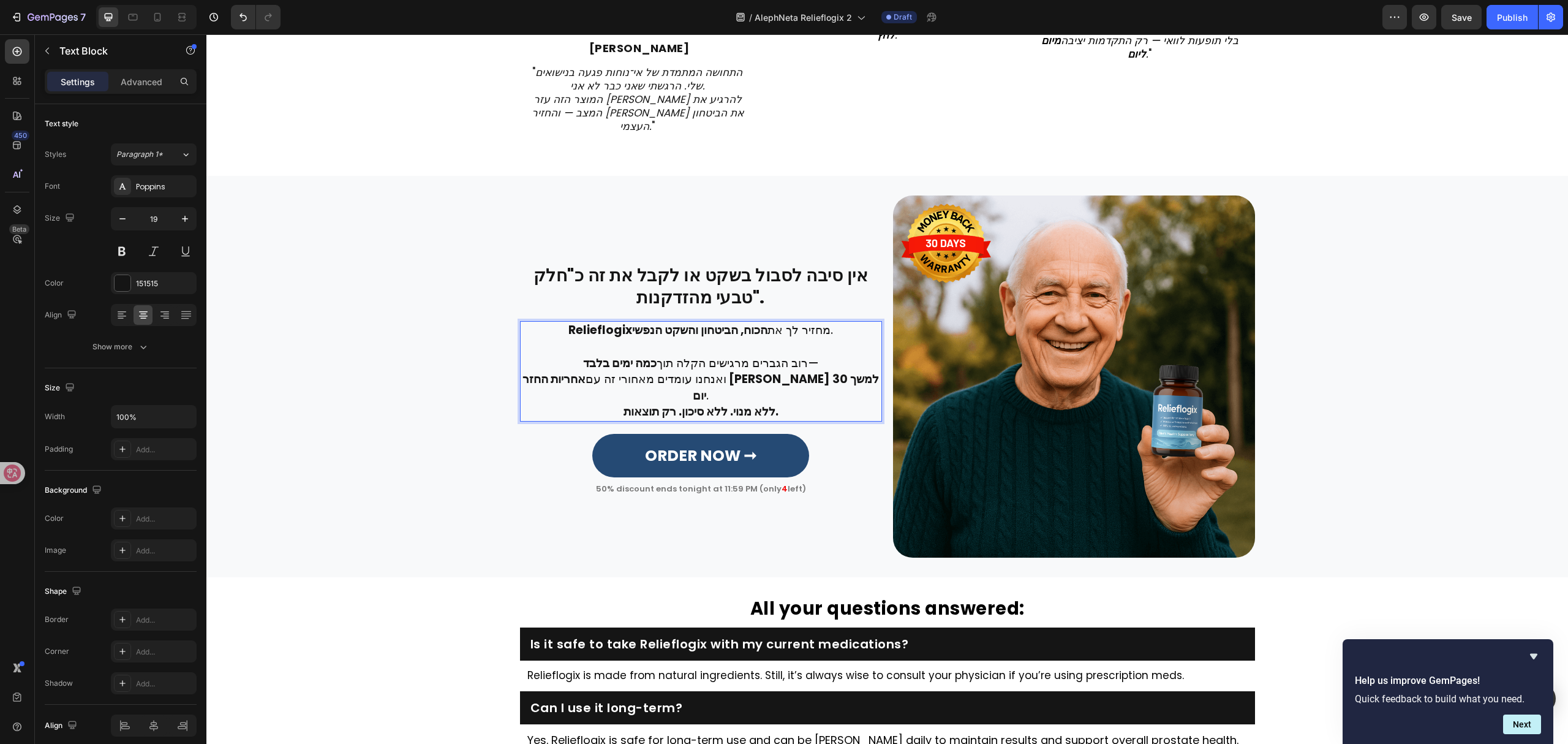
scroll to position [2659, 0]
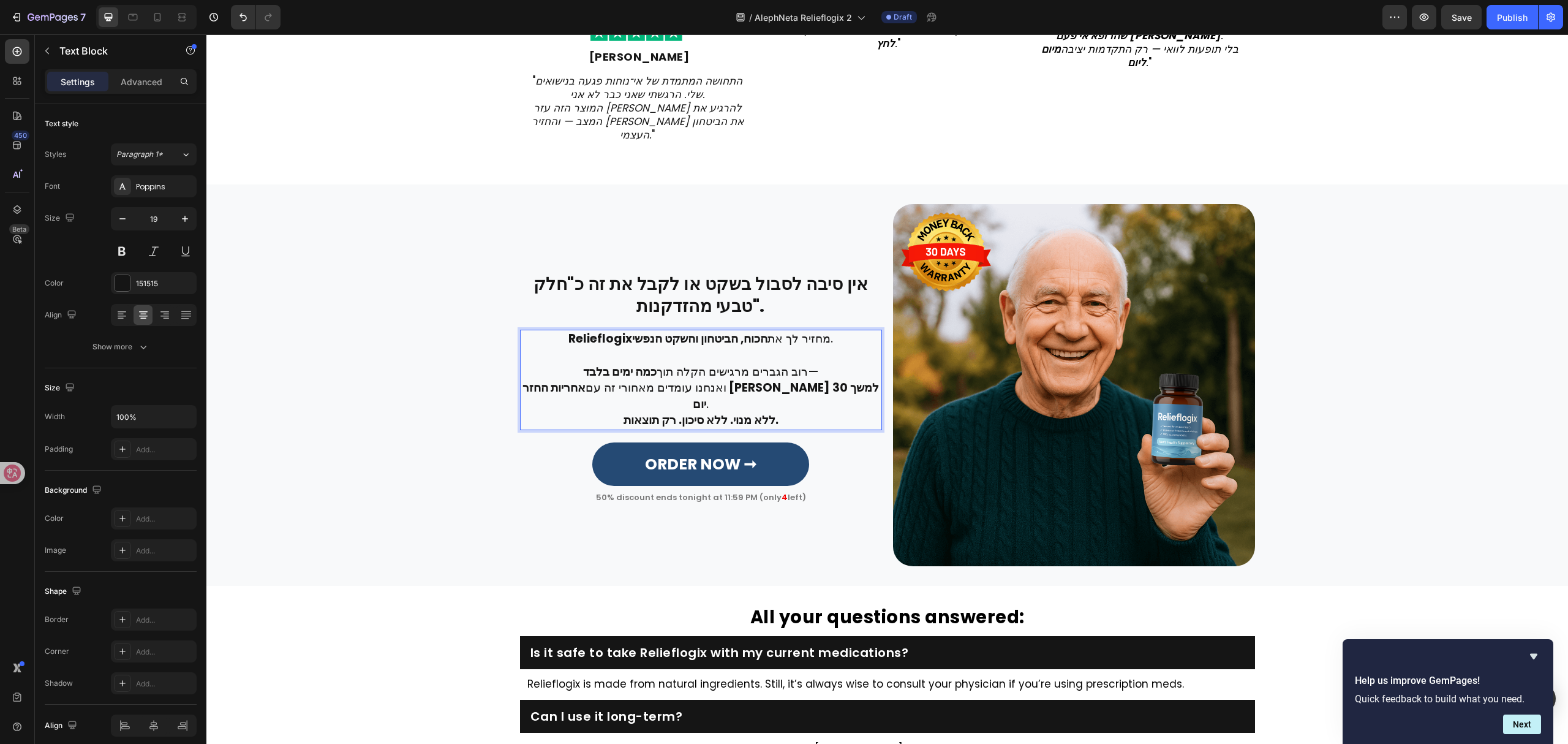
click at [843, 386] on p "רוב הגברים מרגישים הקלה תוך כמה ימים בלבד — ואנחנו עומדים מאחורי זה עם אחריות ה…" at bounding box center [701, 388] width 359 height 49
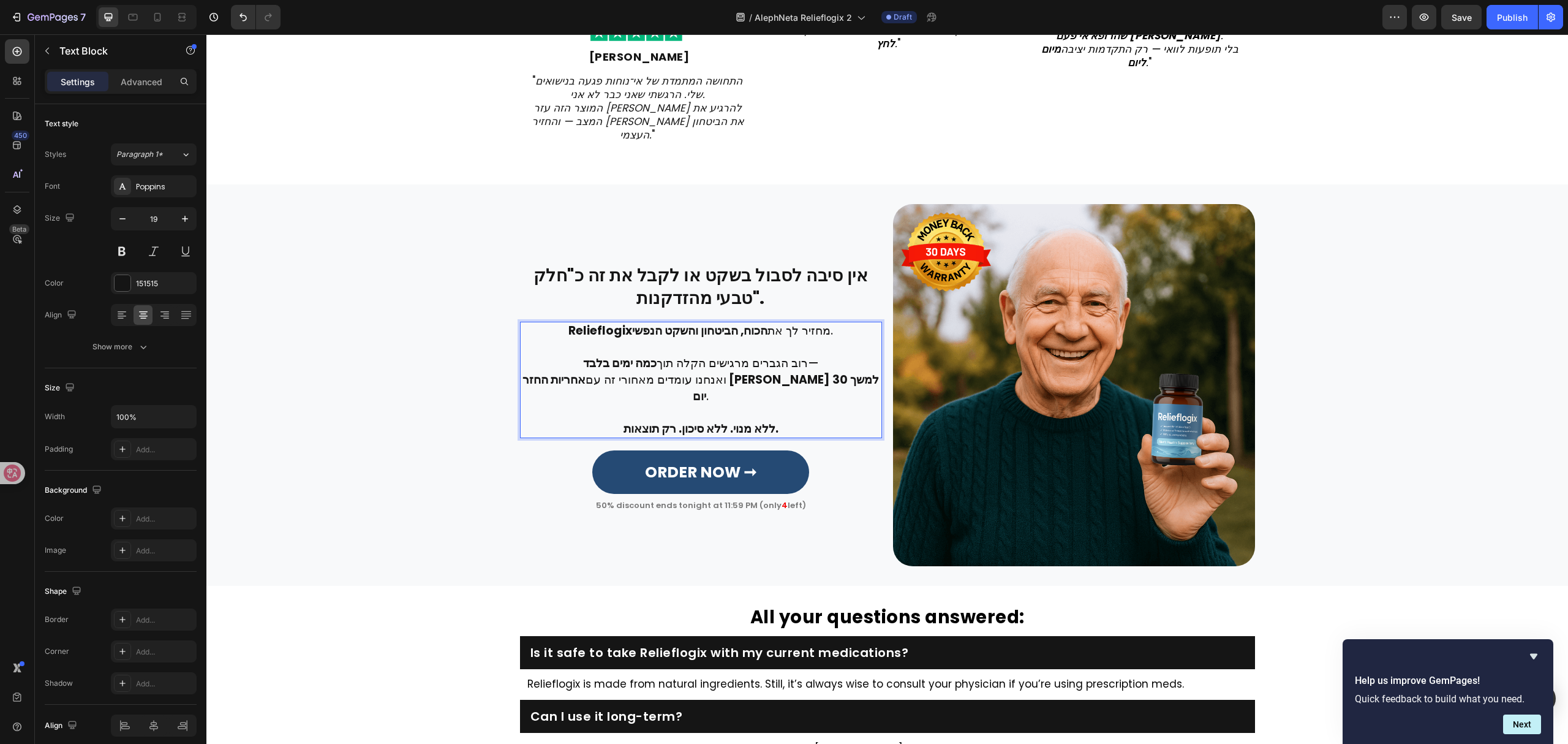
scroll to position [2650, 0]
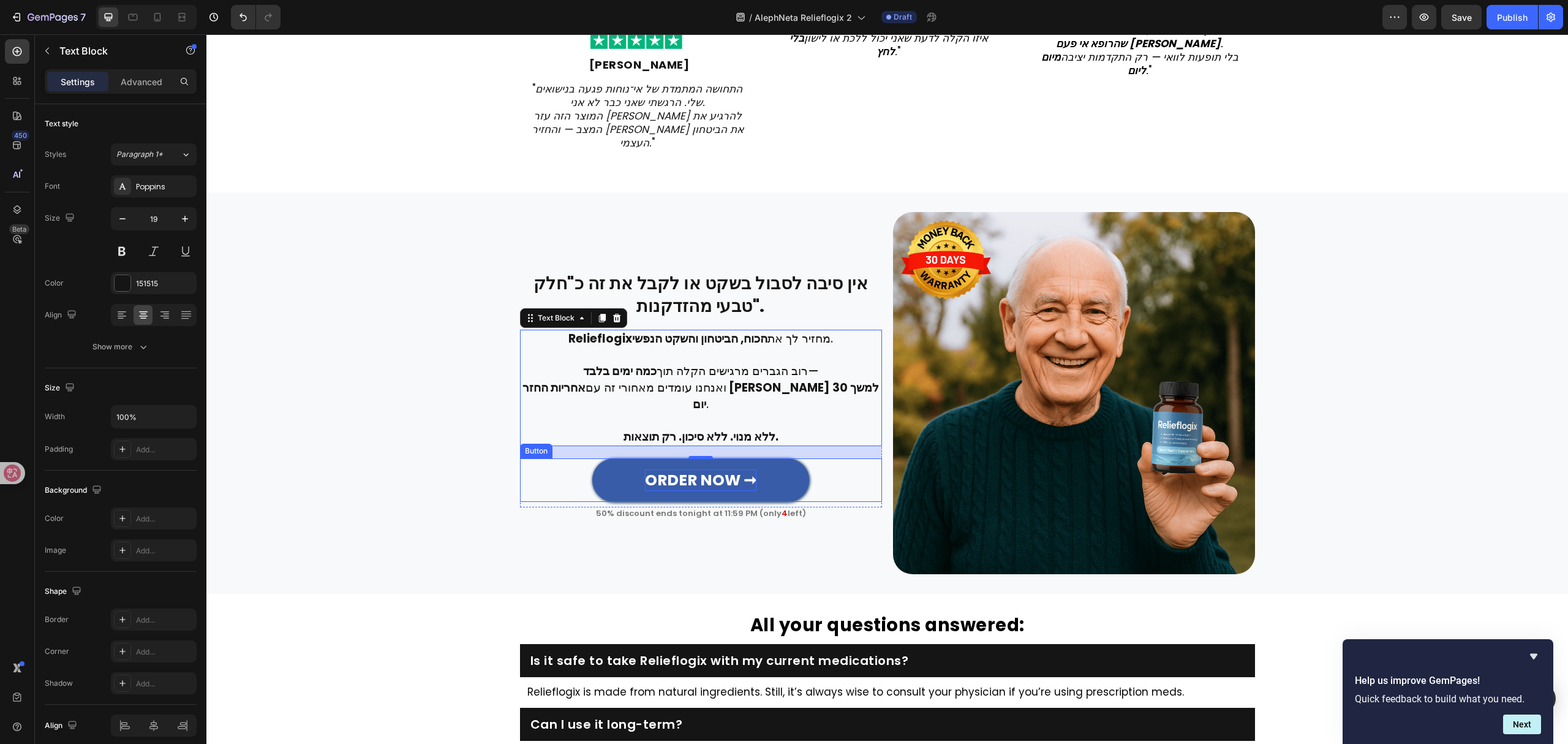
click at [674, 469] on strong "ORDER NOW ➞" at bounding box center [701, 480] width 112 height 21
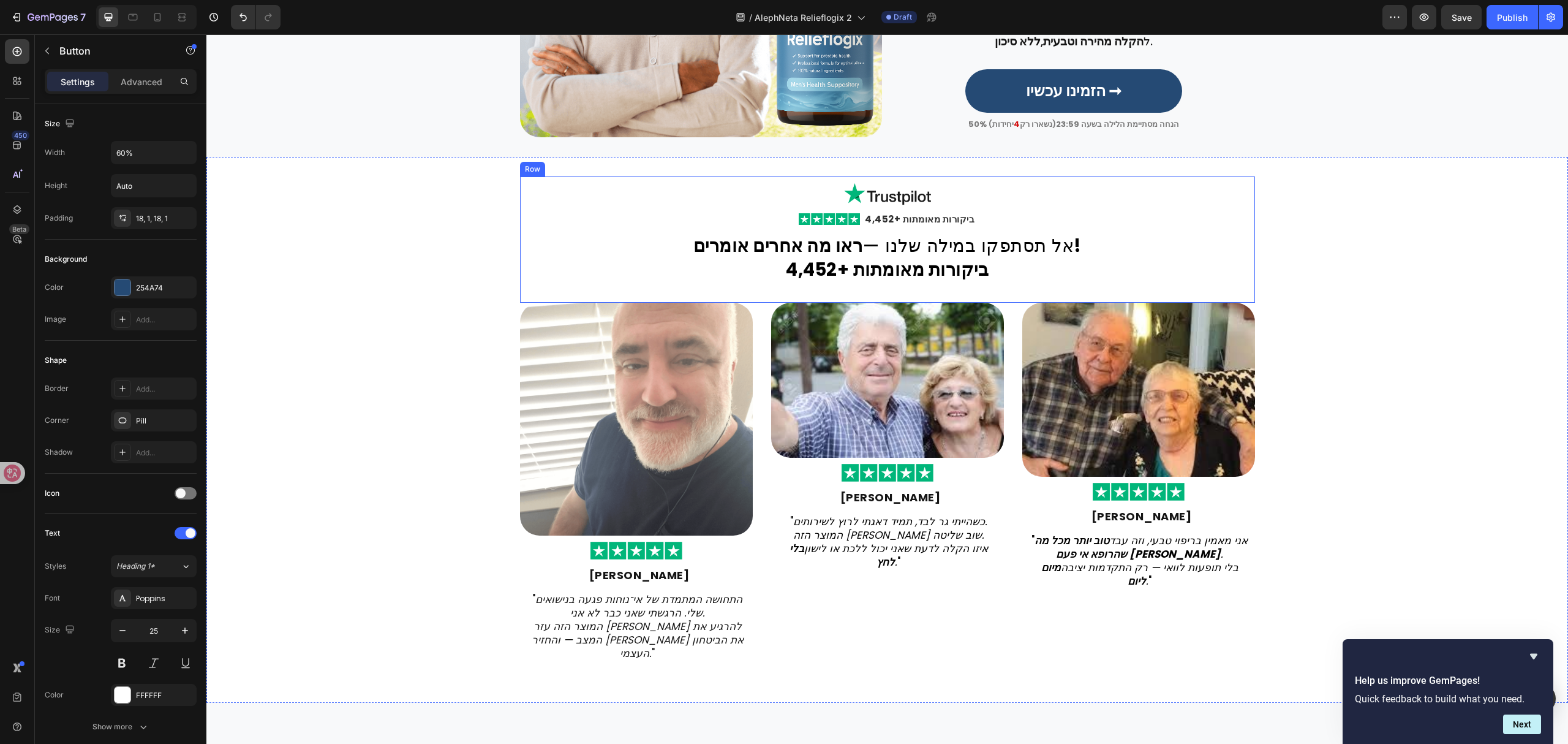
scroll to position [1996, 0]
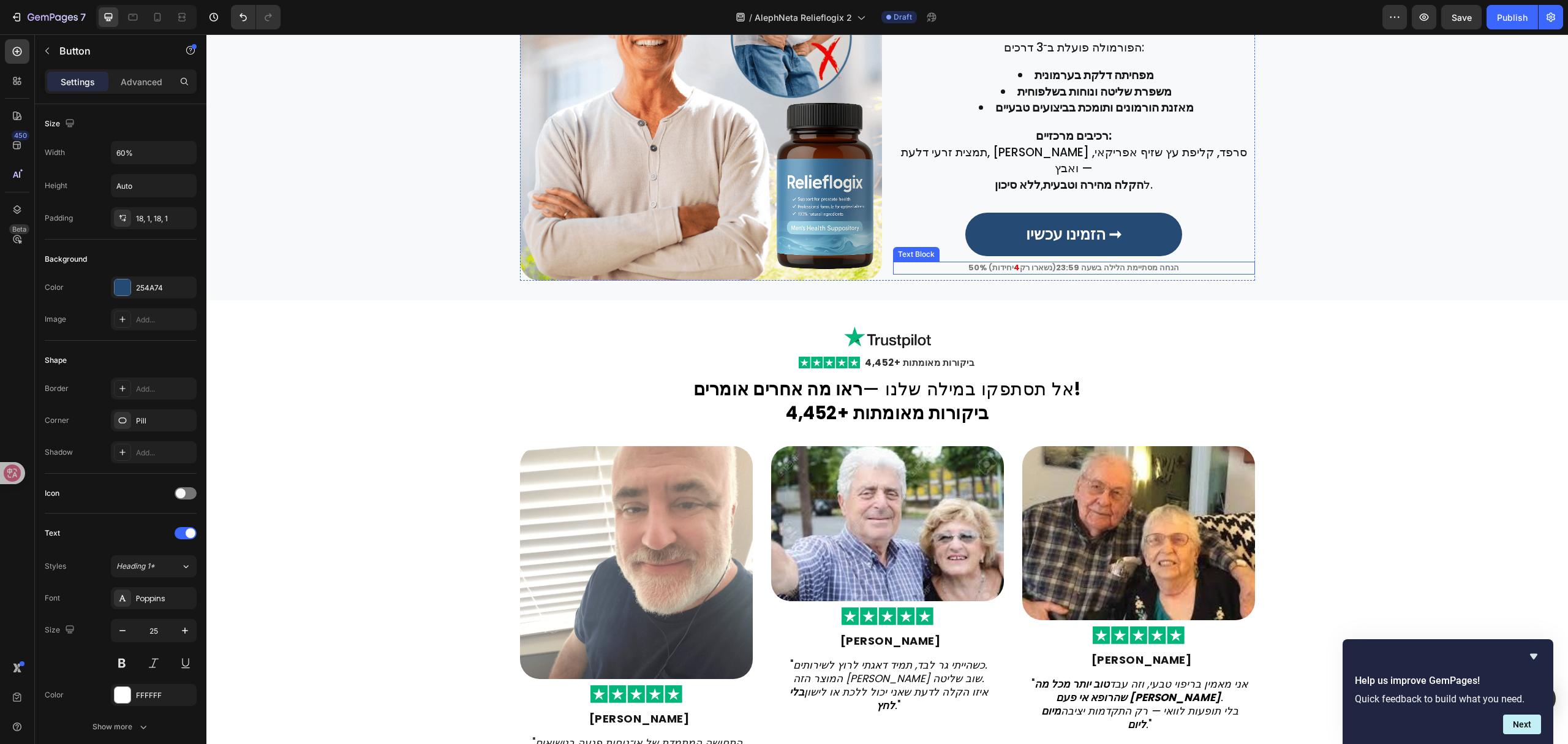
click at [1025, 263] on p "50% הנחה מסתיימת הלילה בשעה 23:59 (נשארו רק 4 יחידות )" at bounding box center [1074, 268] width 359 height 10
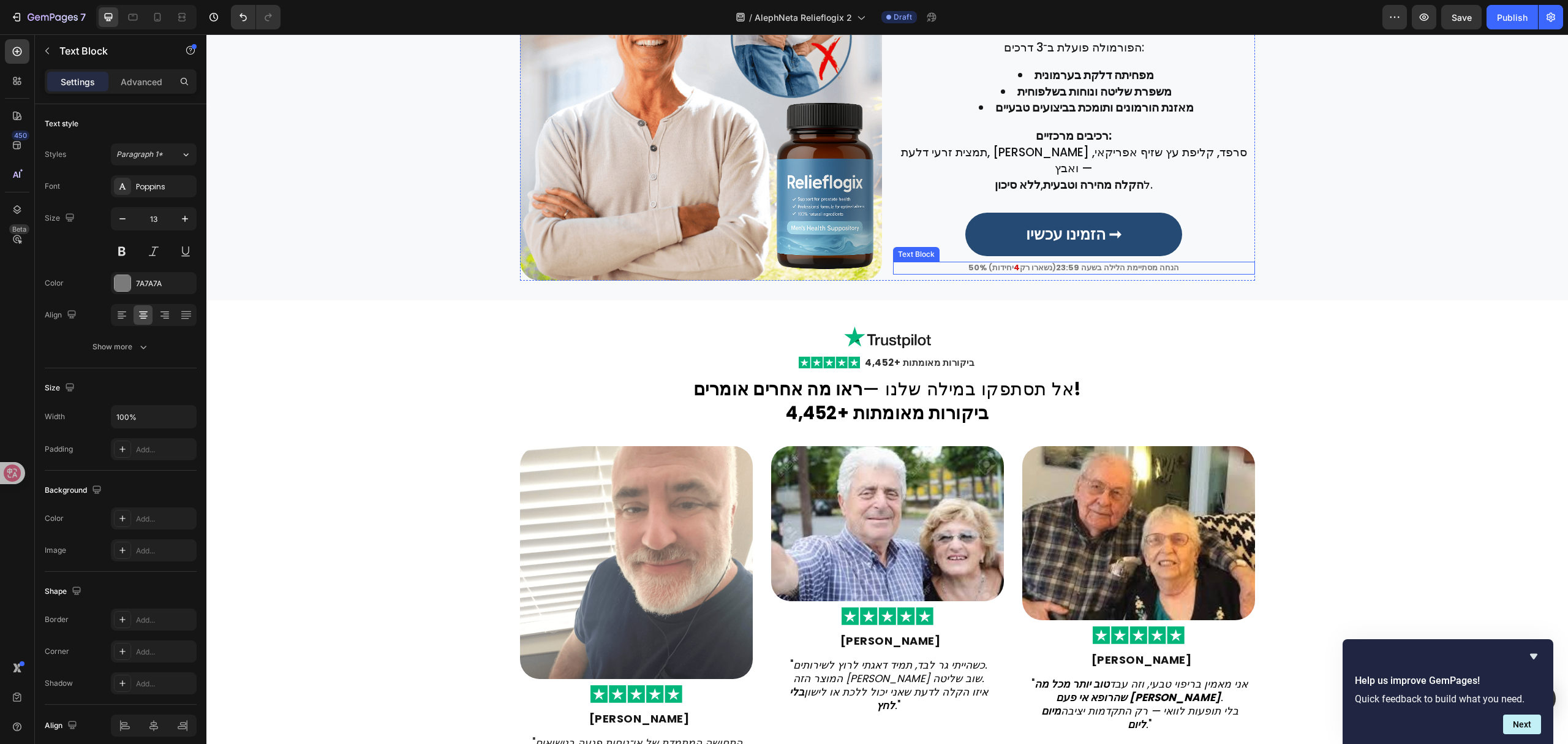
click at [1025, 263] on p "50% הנחה מסתיימת הלילה בשעה 23:59 (נשארו רק 4 יחידות )" at bounding box center [1074, 268] width 359 height 10
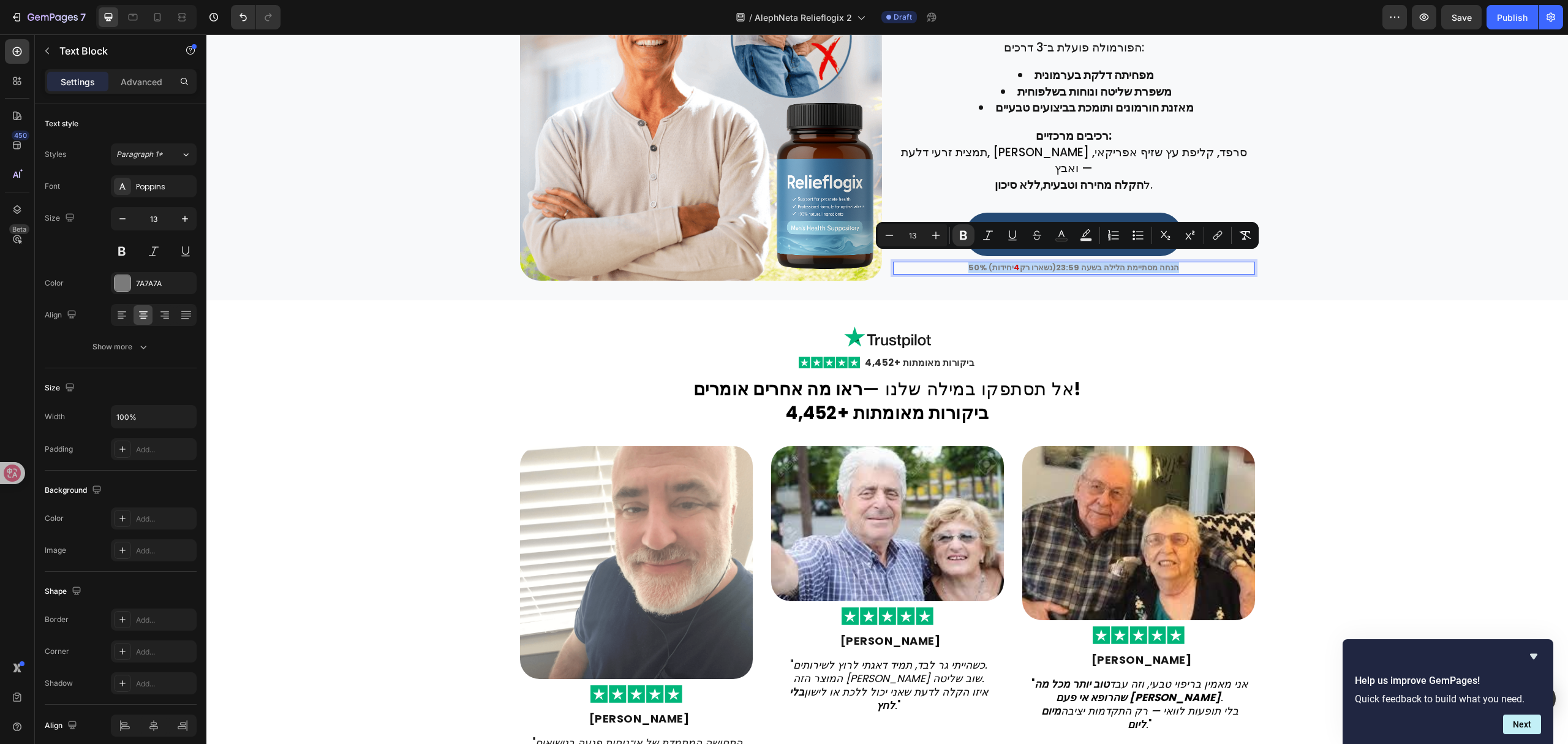
copy p "50% הנחה מסתיימת הלילה בשעה 23:59 (נשארו רק 4 יחידות )"
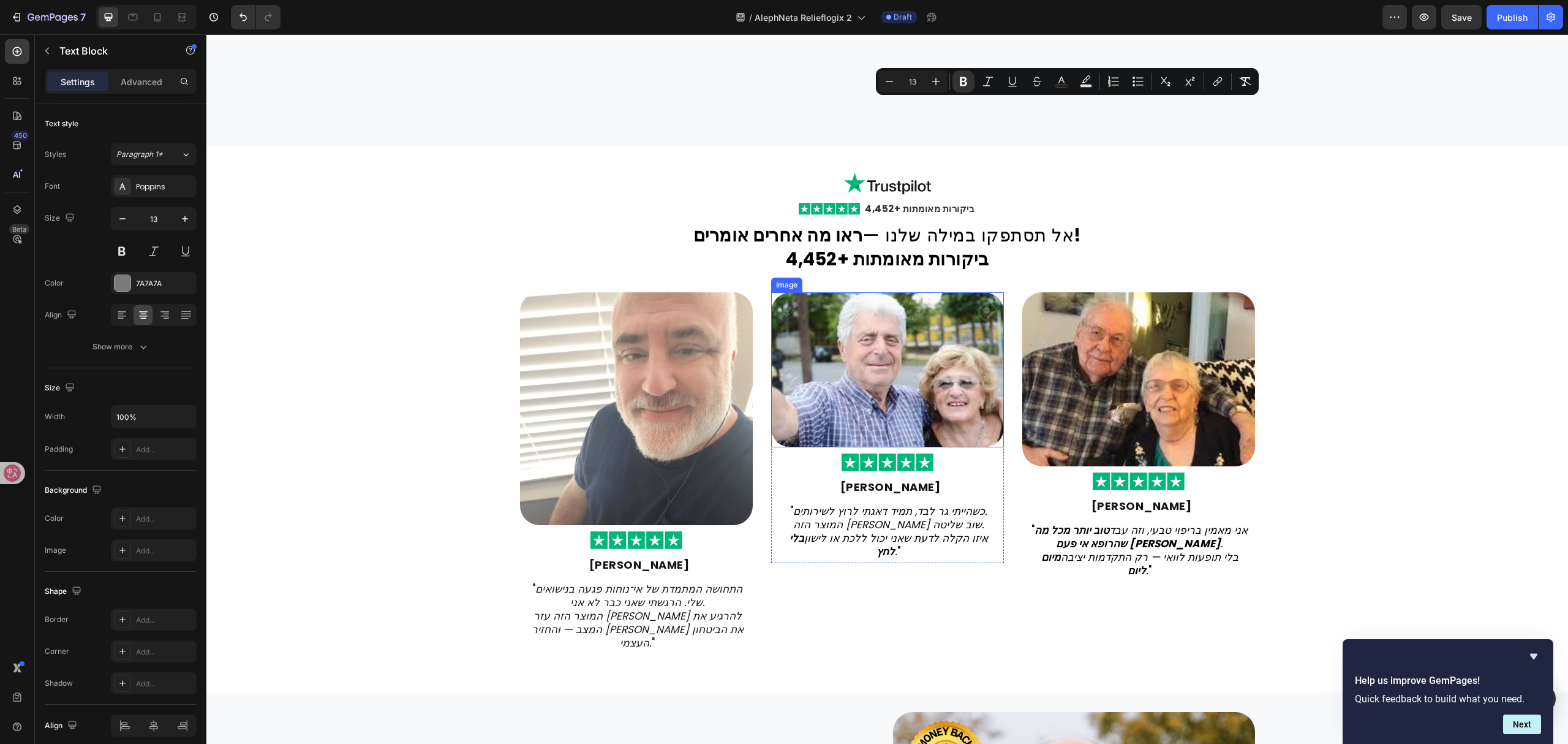
type input "16"
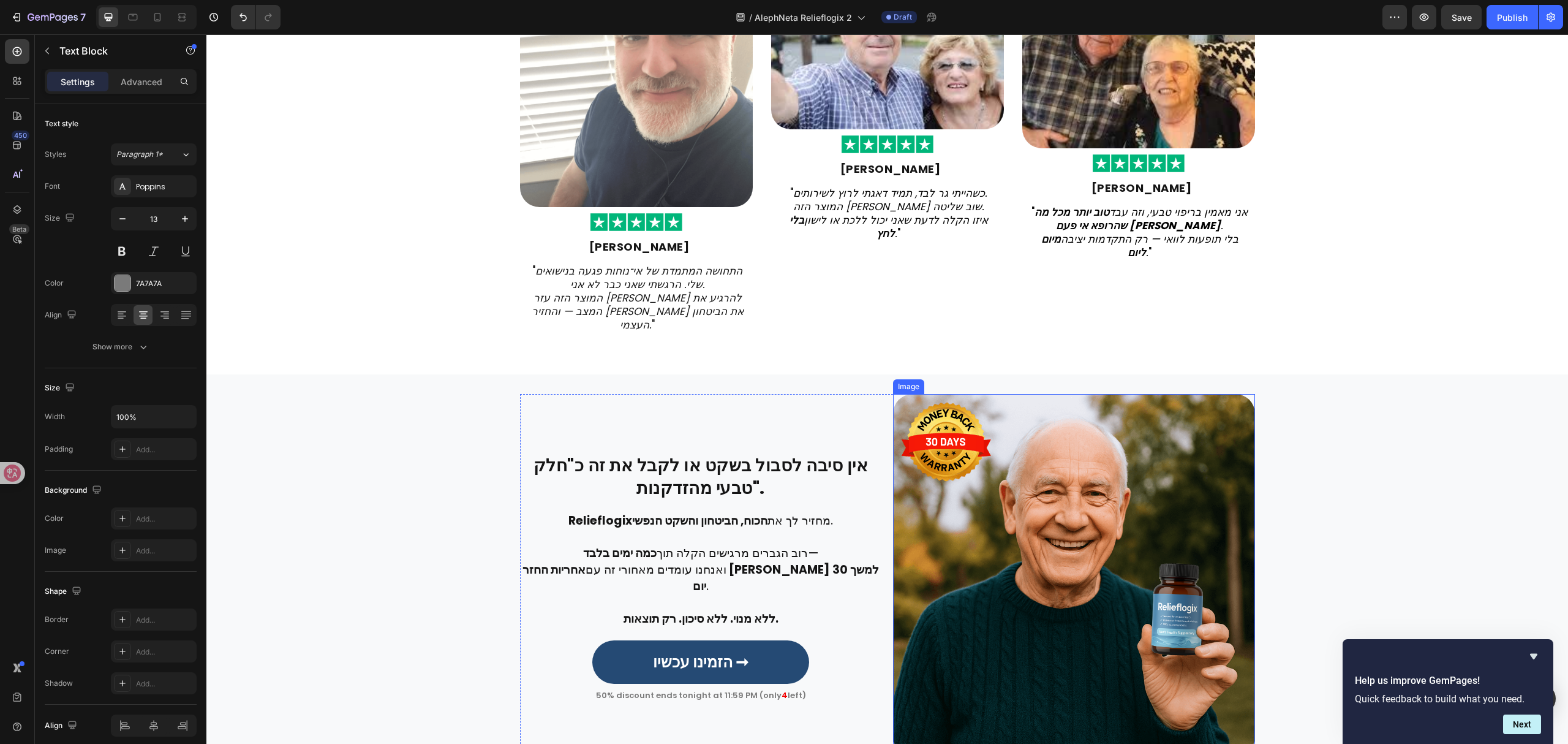
scroll to position [2487, 0]
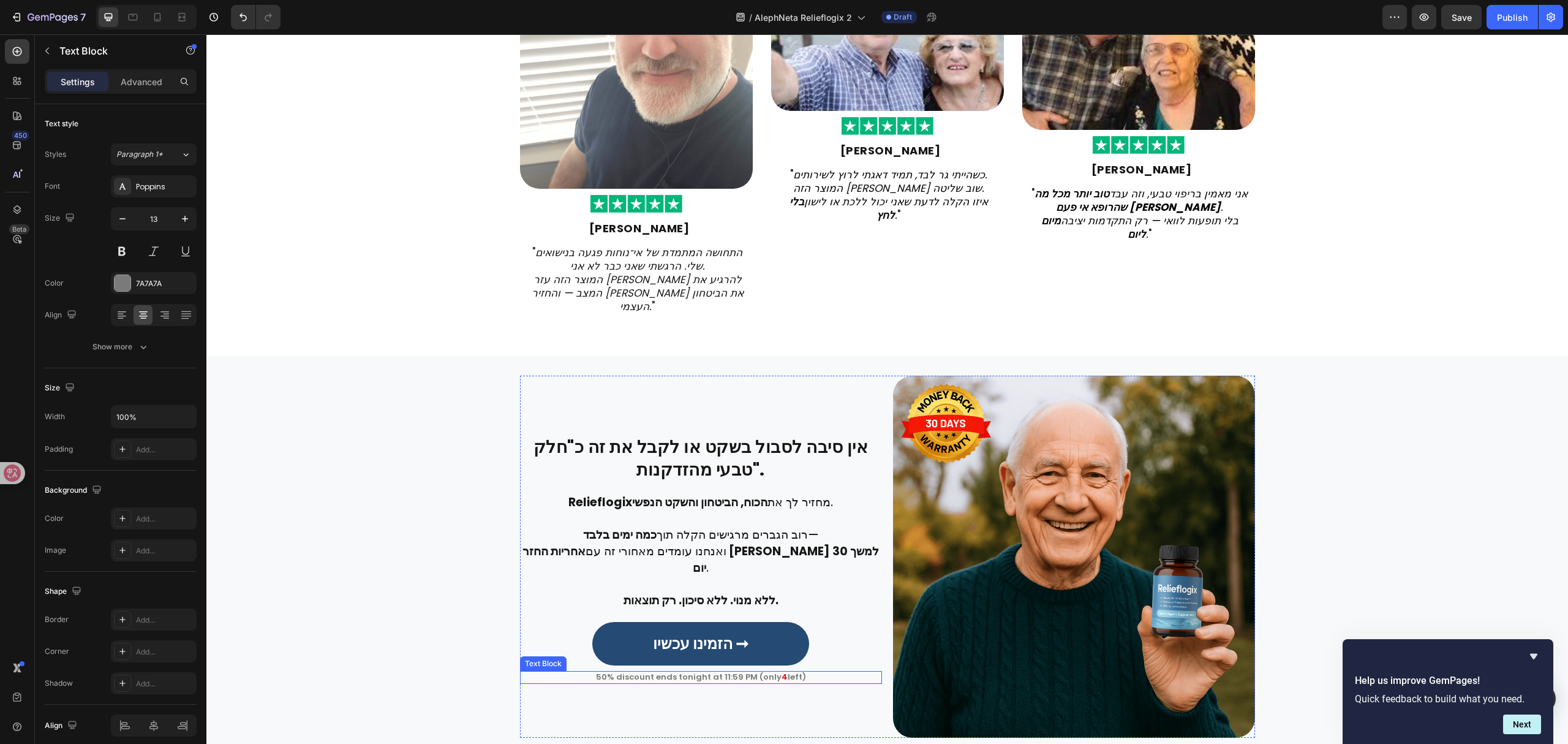
click at [753, 672] on p "50% discount ends tonight at 11:59 PM (only 4 left)" at bounding box center [701, 677] width 359 height 10
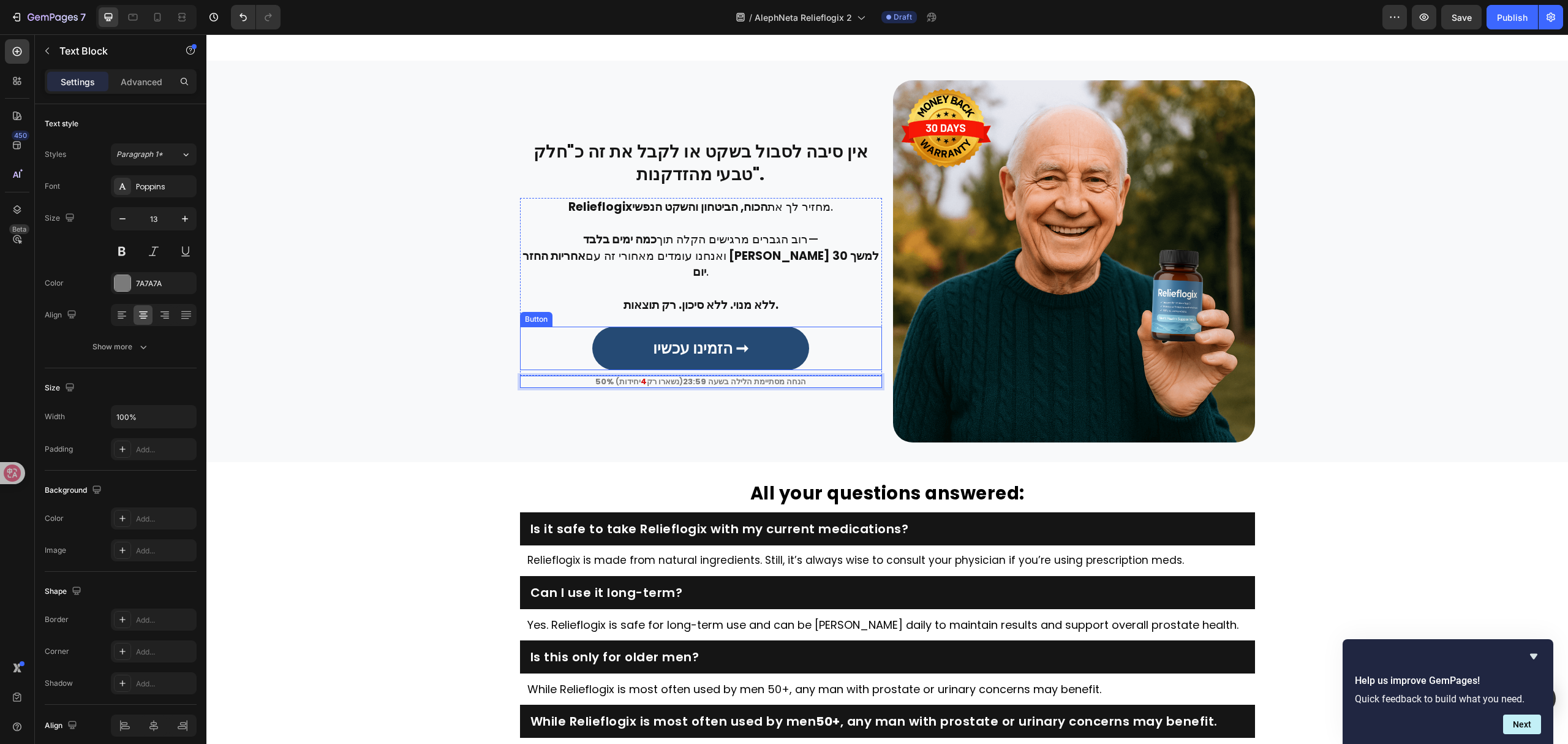
scroll to position [2896, 0]
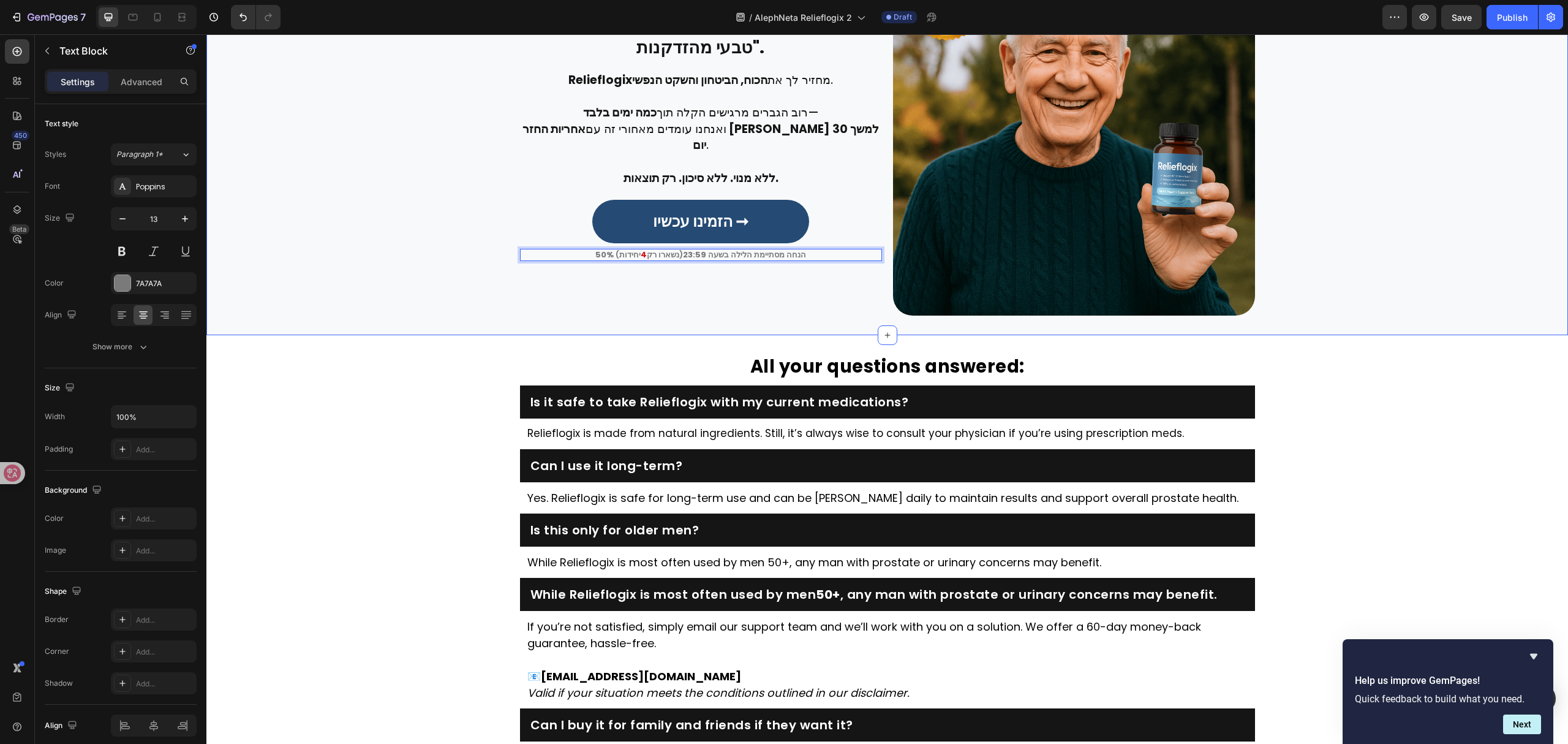
click at [1427, 240] on div "אין סיבה לסבול בשקט או לקבל את זה כ"חלק טבעי מהזדקנות". Heading Row Relieflogix…" at bounding box center [887, 135] width 1343 height 362
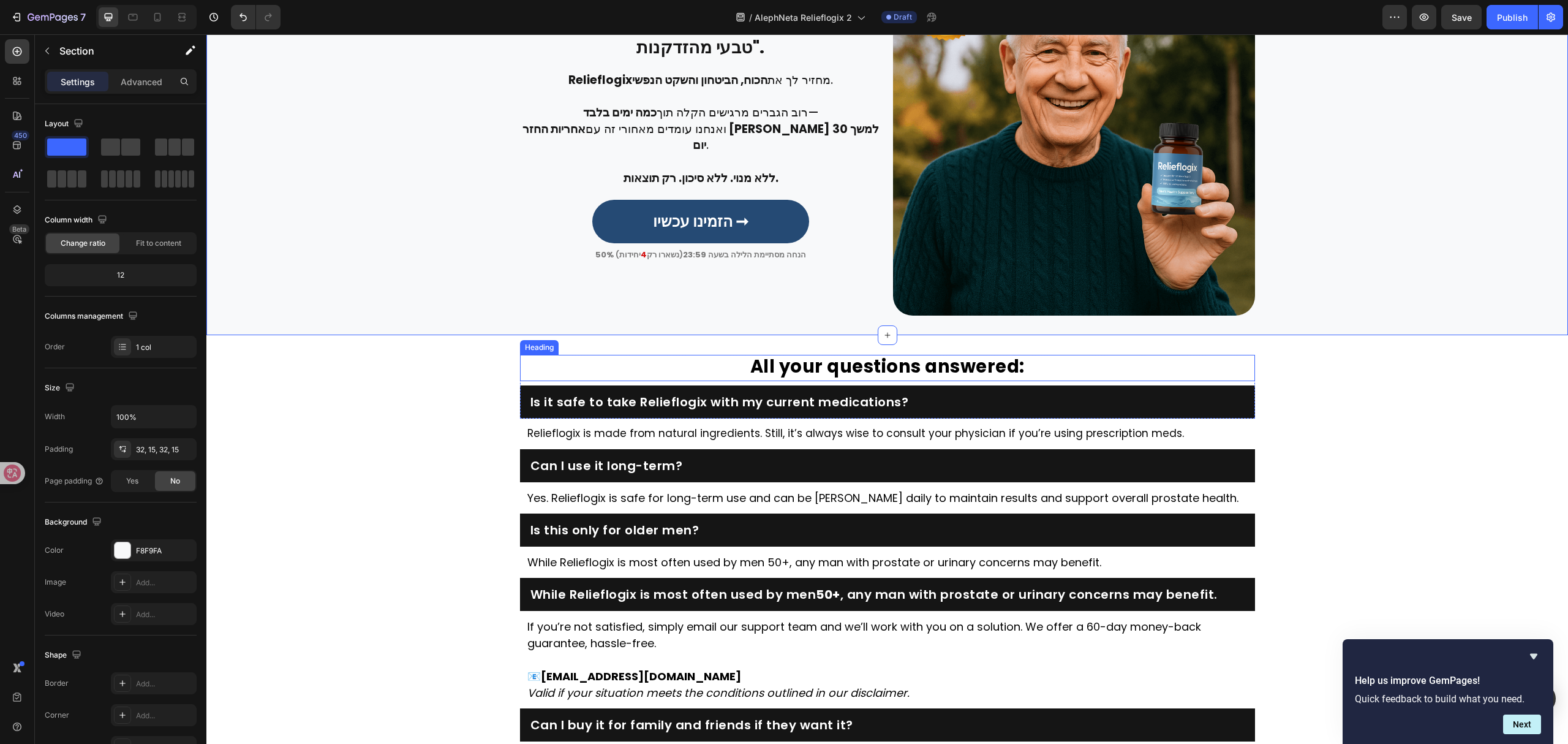
click at [944, 372] on strong "All your questions answered:" at bounding box center [887, 366] width 274 height 24
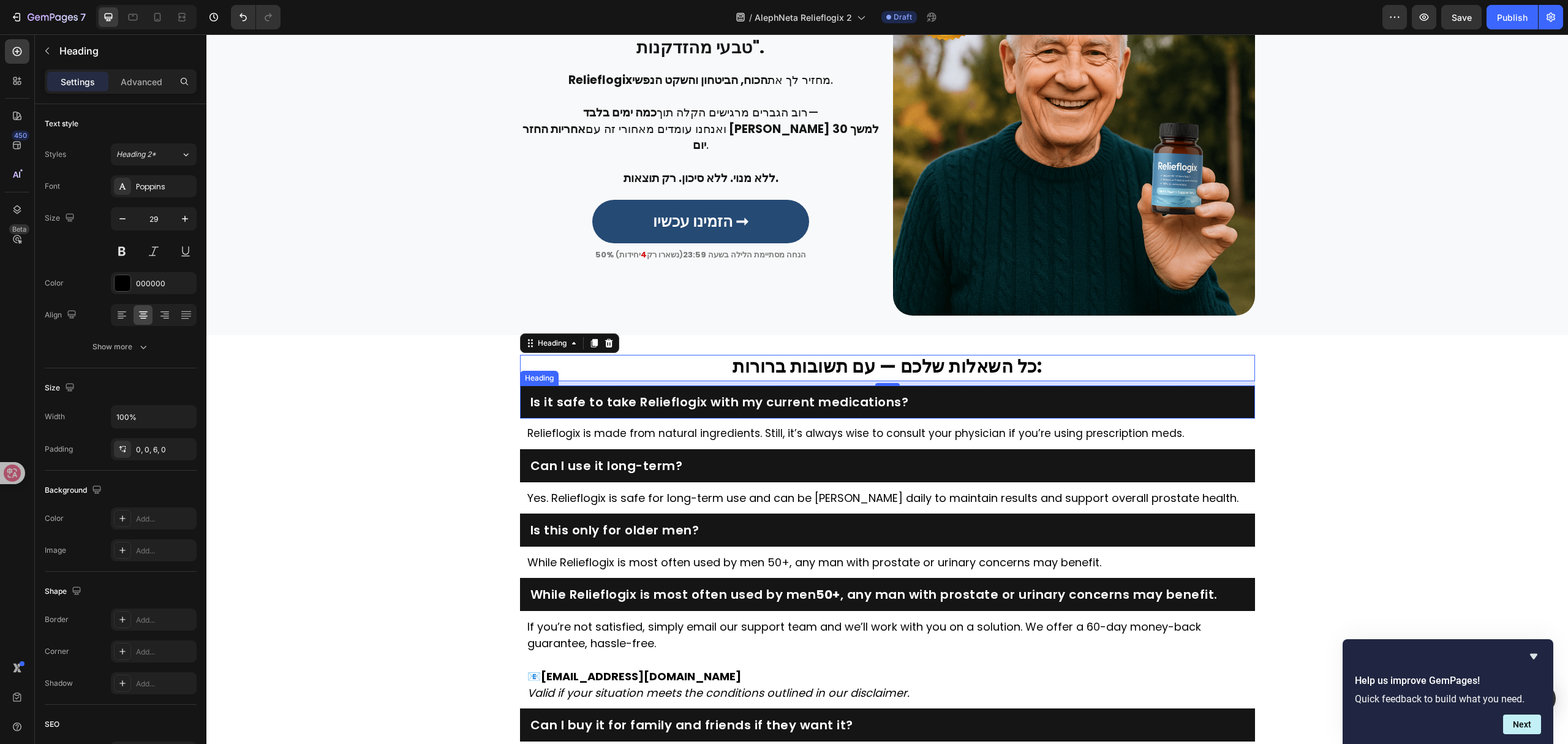
click at [853, 398] on h2 "Is it safe to take Relieflogix with my current medications?" at bounding box center [887, 402] width 717 height 17
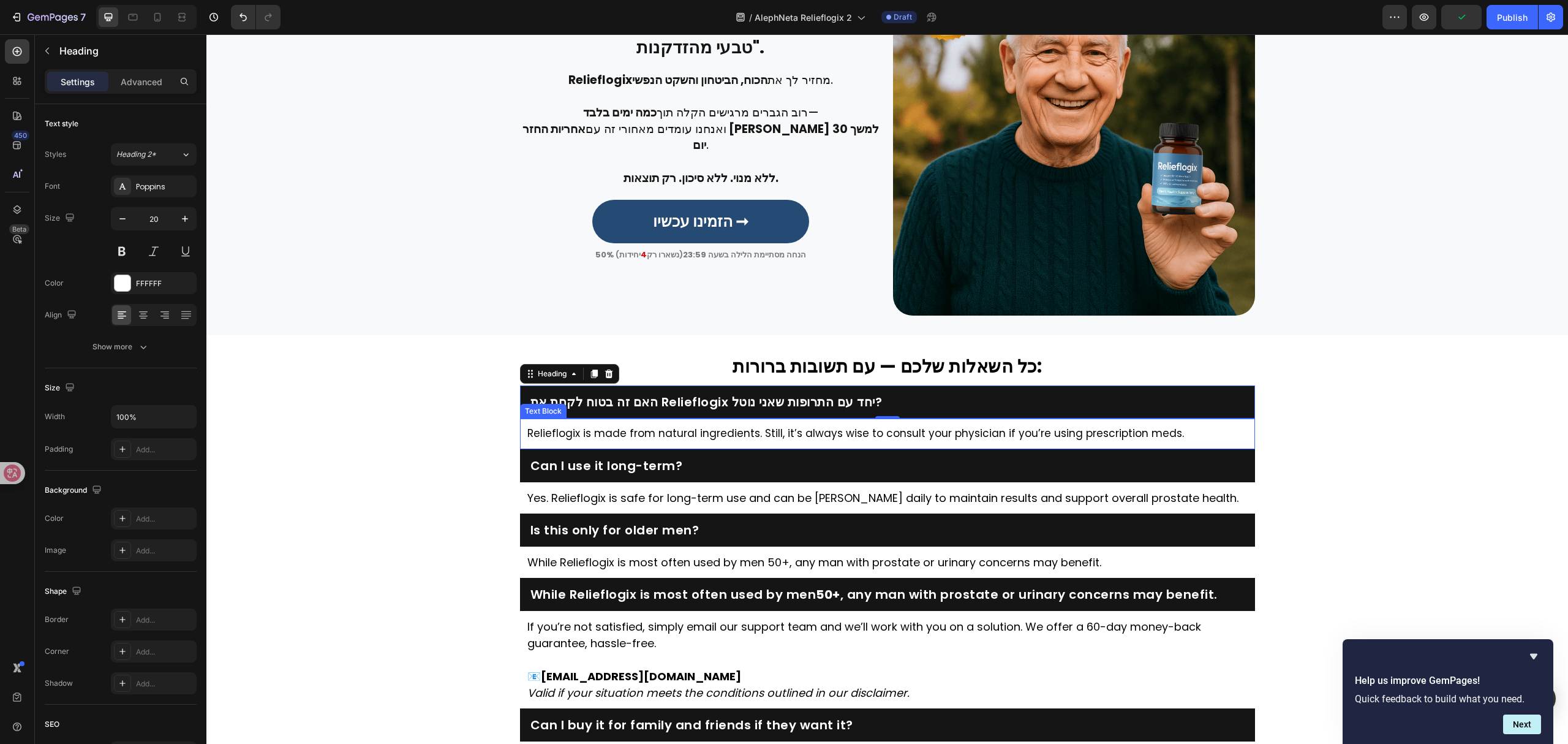
click at [831, 430] on p "Relieflogix is made from natural ingredients. Still, it’s always wise to consul…" at bounding box center [887, 434] width 721 height 16
click at [834, 427] on p "Relieflogix is made from natural ingredients. Still, it’s always wise to consul…" at bounding box center [887, 434] width 721 height 16
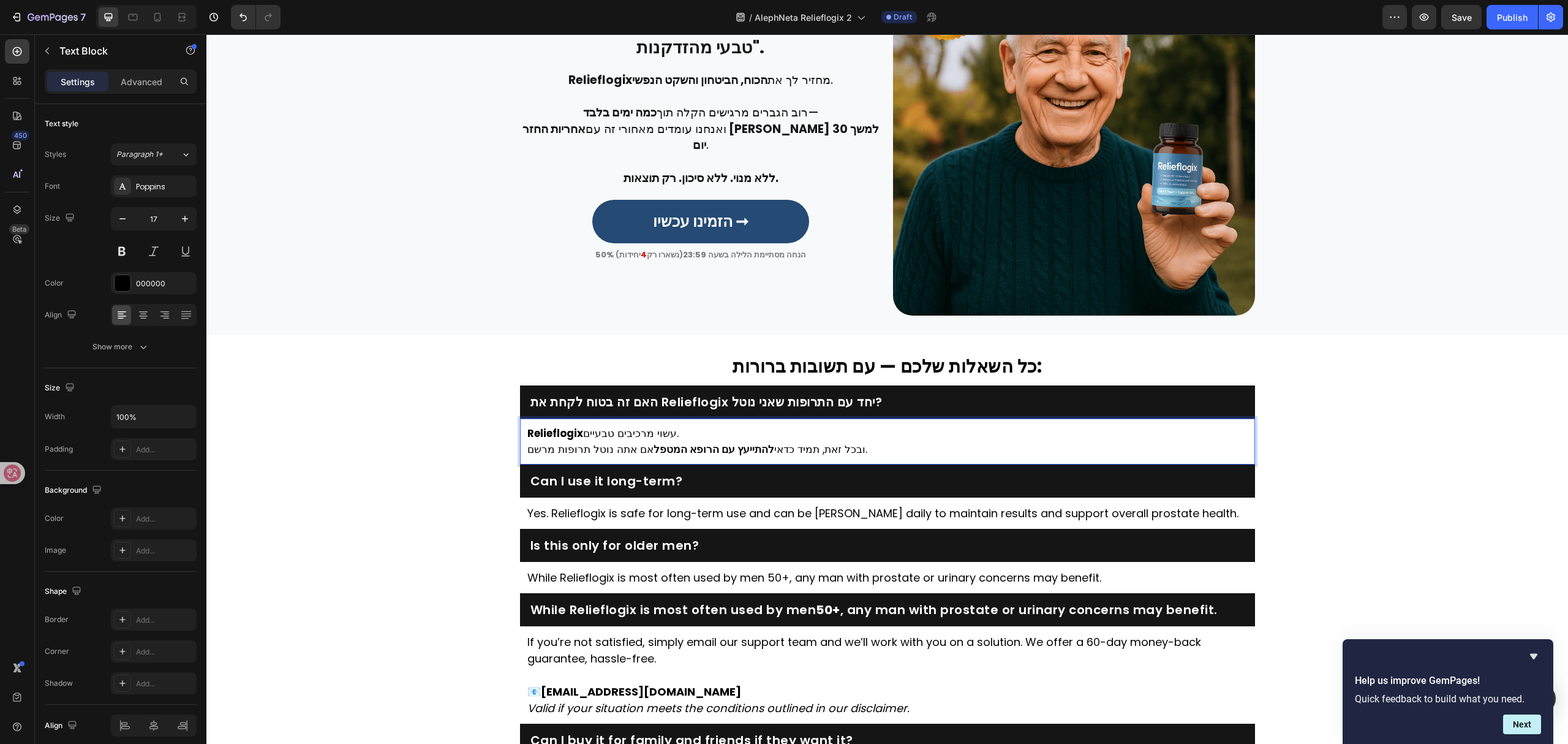
click at [526, 453] on div "Relieflogix עשוי מרכיבים טבעיים. ובכל זאת, תמיד כדאי להתייעץ עם הרופא המטפל אם …" at bounding box center [887, 441] width 723 height 34
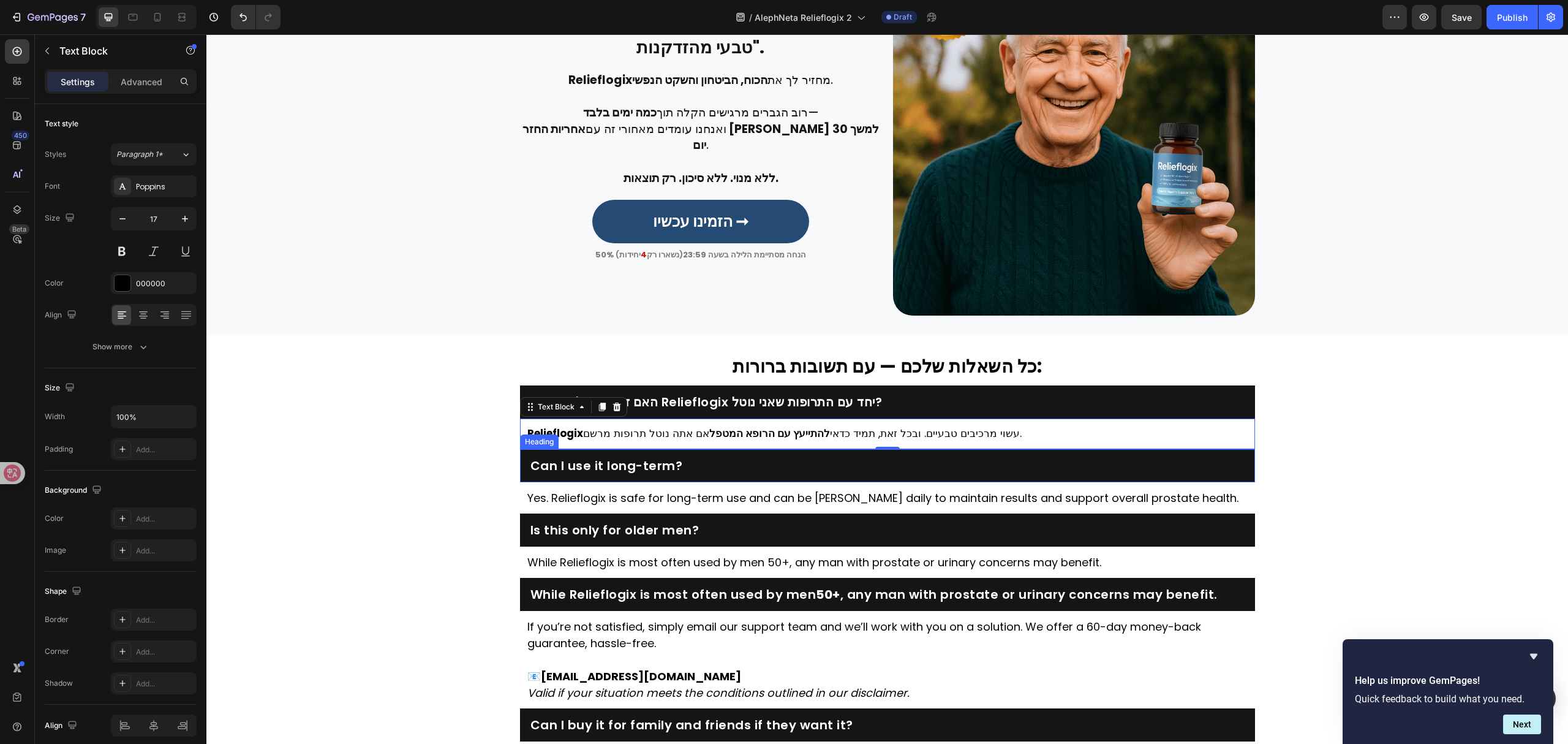
click at [664, 468] on h2 "Can I use it long-term?" at bounding box center [887, 466] width 717 height 17
click at [767, 495] on p "Yes. Relieflogix is safe for long-term use and can be taken daily to maintain r…" at bounding box center [887, 498] width 721 height 17
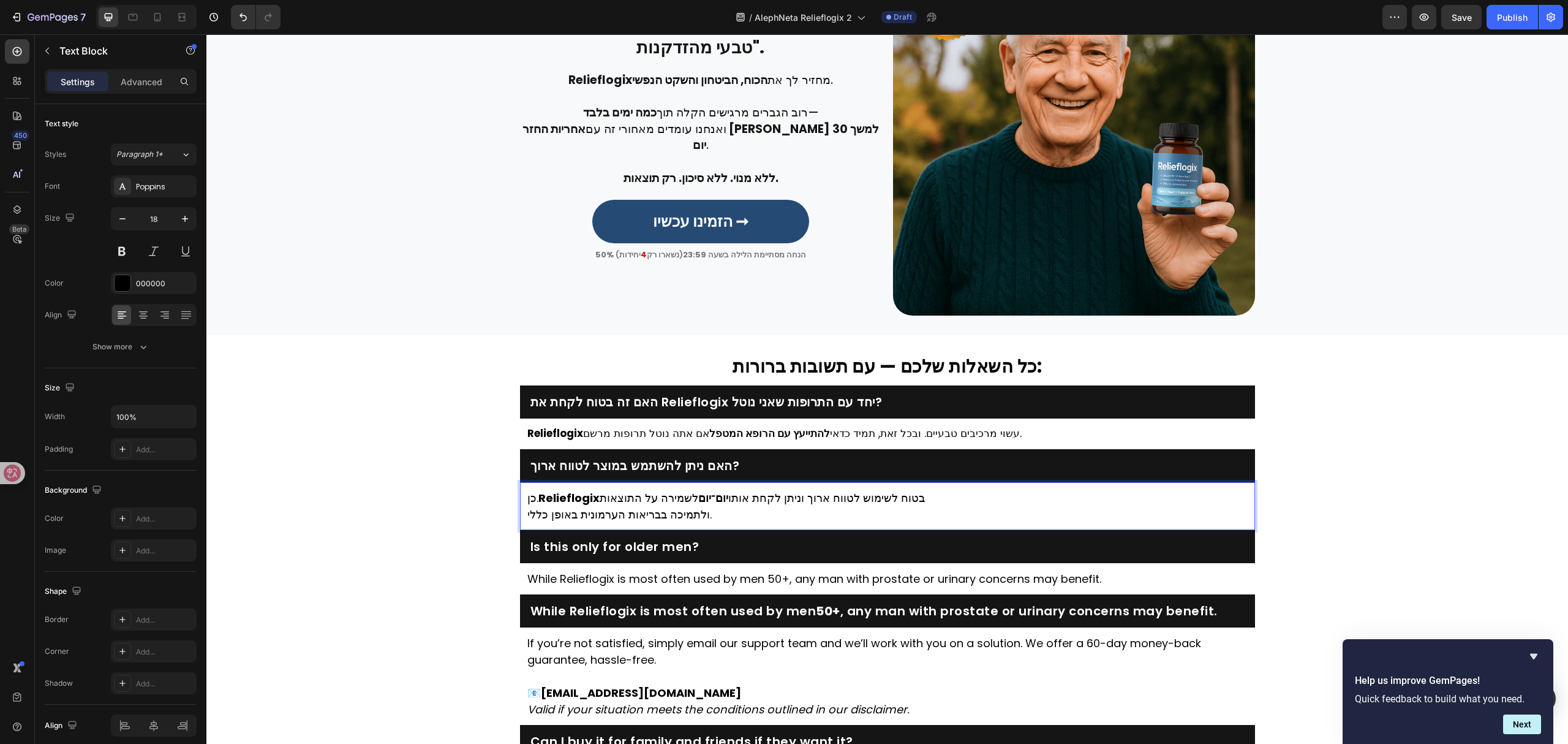
click at [527, 515] on p "כן. Relieflogix בטוח לשימוש לטווח ארוך וניתן לקחת אותו יום־יום לשמירה על התוצאו…" at bounding box center [887, 505] width 721 height 33
click at [520, 512] on div "כן. Relieflogix בטוח לשימוש לטווח ארוך וניתן לקחת אותו יום־יום לשמירה על התוצאו…" at bounding box center [887, 506] width 735 height 48
click at [527, 515] on p "כן. Relieflogix בטוח לשימוש לטווח ארוך וניתן לקחת אותו יום־יום לשמירה על התוצאו…" at bounding box center [887, 505] width 721 height 33
click at [944, 500] on p "כן. Relieflogix בטוח לשימוש לטווח ארוך וניתן לקחת אותו יום־יום לשמירה על התוצאו…" at bounding box center [887, 505] width 721 height 33
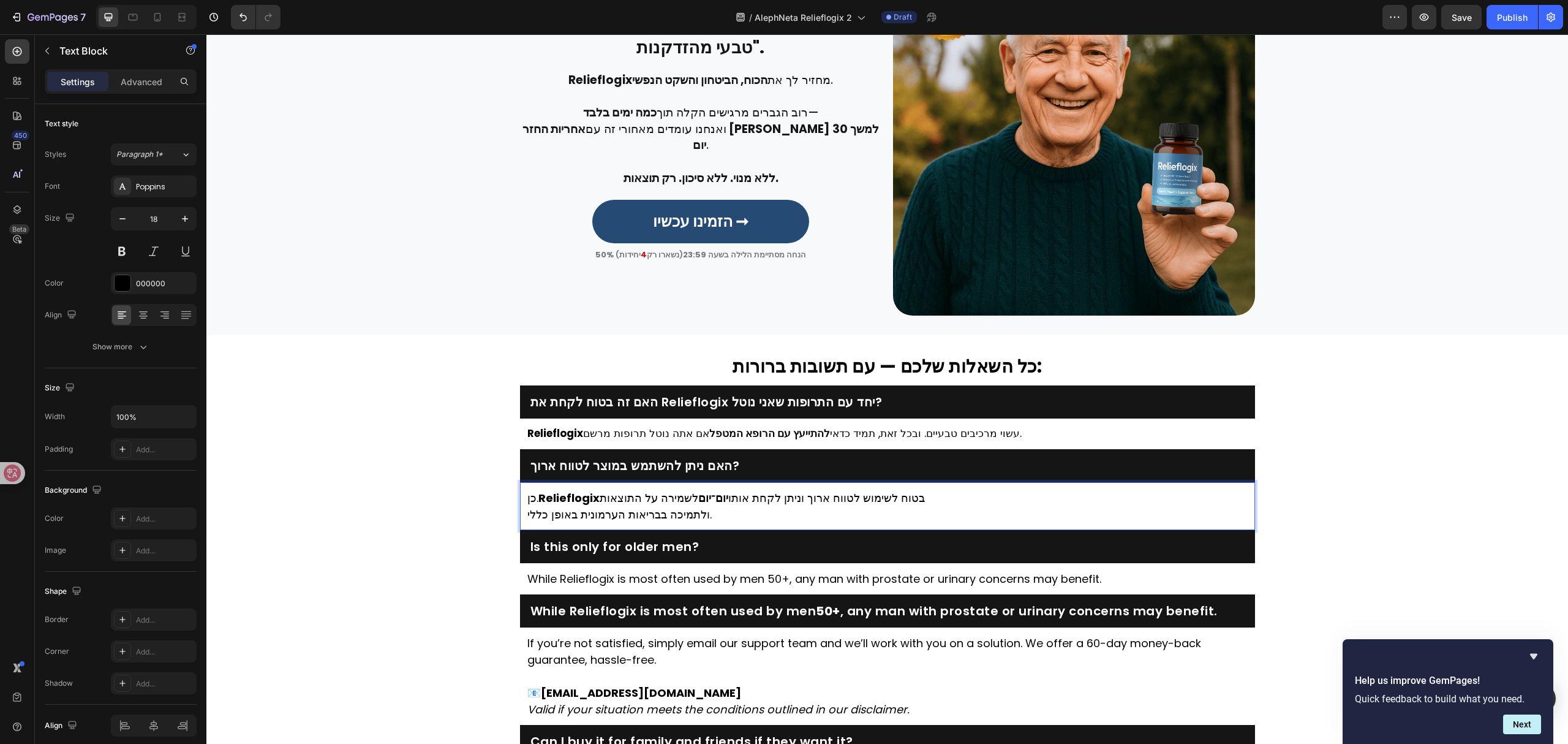
click at [414, 517] on div "⁠⁠⁠⁠⁠⁠⁠ כל השאלות שלכם — עם תשובות ברורות: Heading האם זה בטוח לקחת את Relieflo…" at bounding box center [887, 571] width 1362 height 434
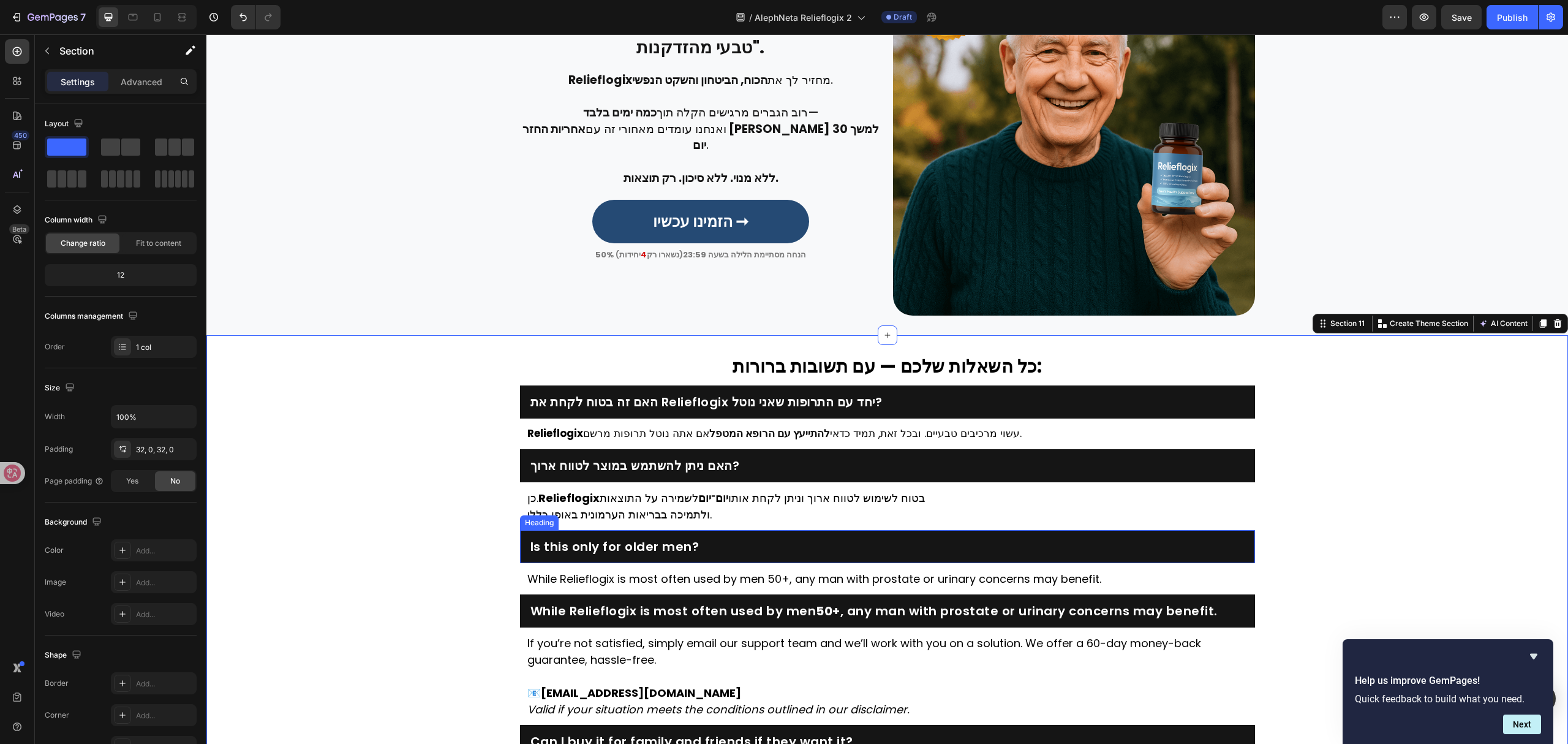
click at [598, 544] on h2 "Is this only for older men?" at bounding box center [887, 547] width 717 height 17
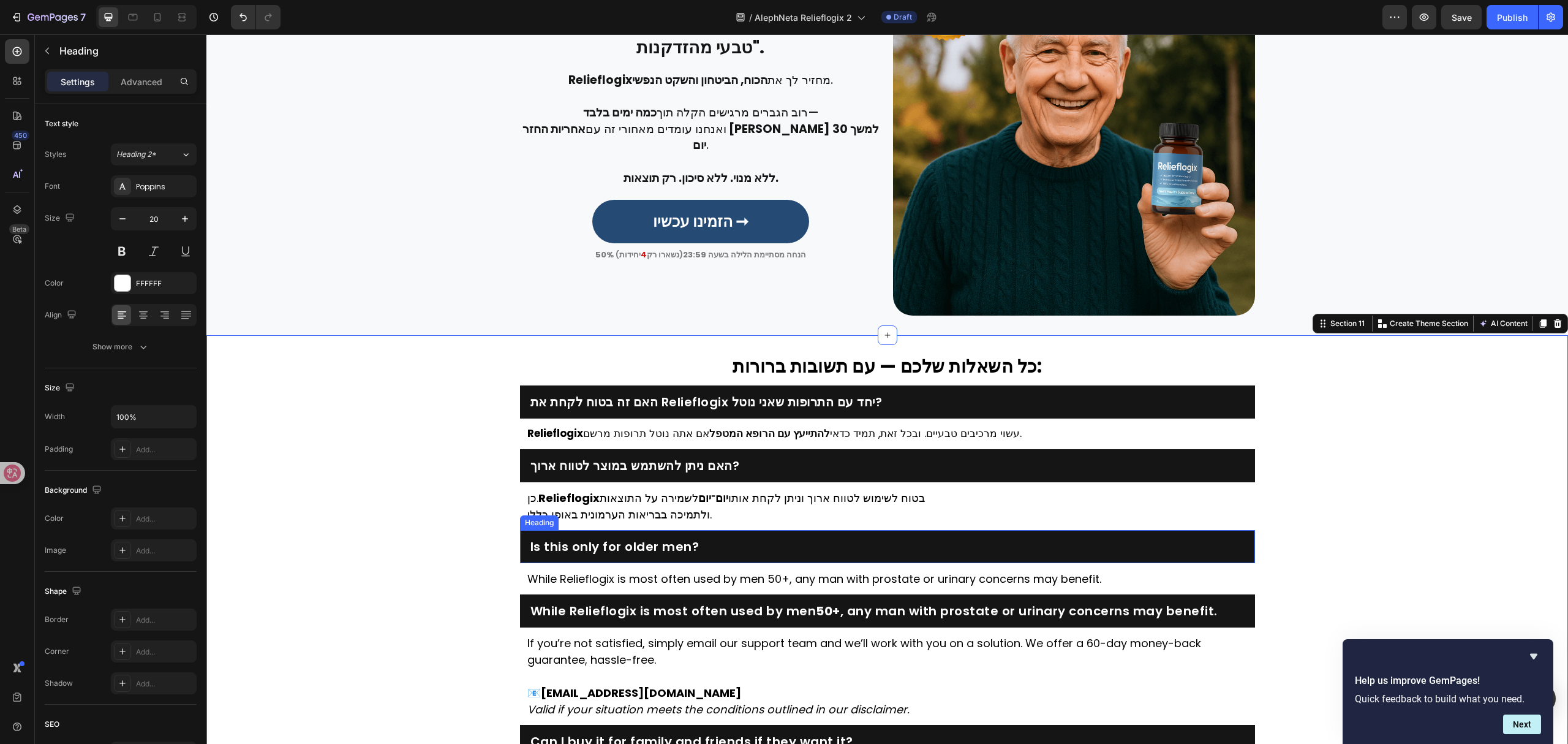
click at [598, 544] on h2 "Is this only for older men?" at bounding box center [887, 547] width 717 height 17
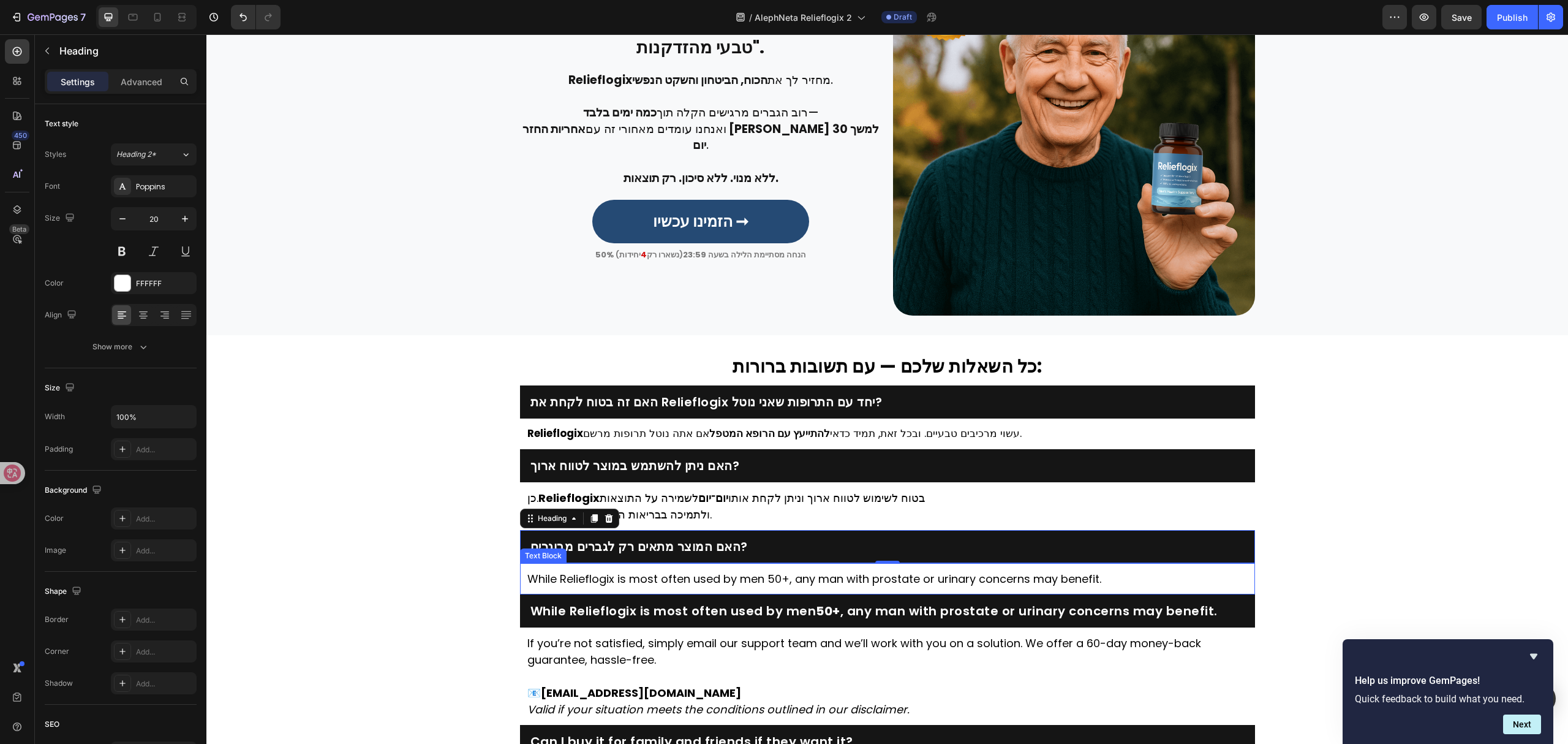
click at [745, 582] on p "While Relieflogix is most often used by men 50+, any man with prostate or urina…" at bounding box center [887, 579] width 721 height 17
click at [746, 582] on p "While Relieflogix is most often used by men 50+, any man with prostate or urina…" at bounding box center [887, 579] width 721 height 17
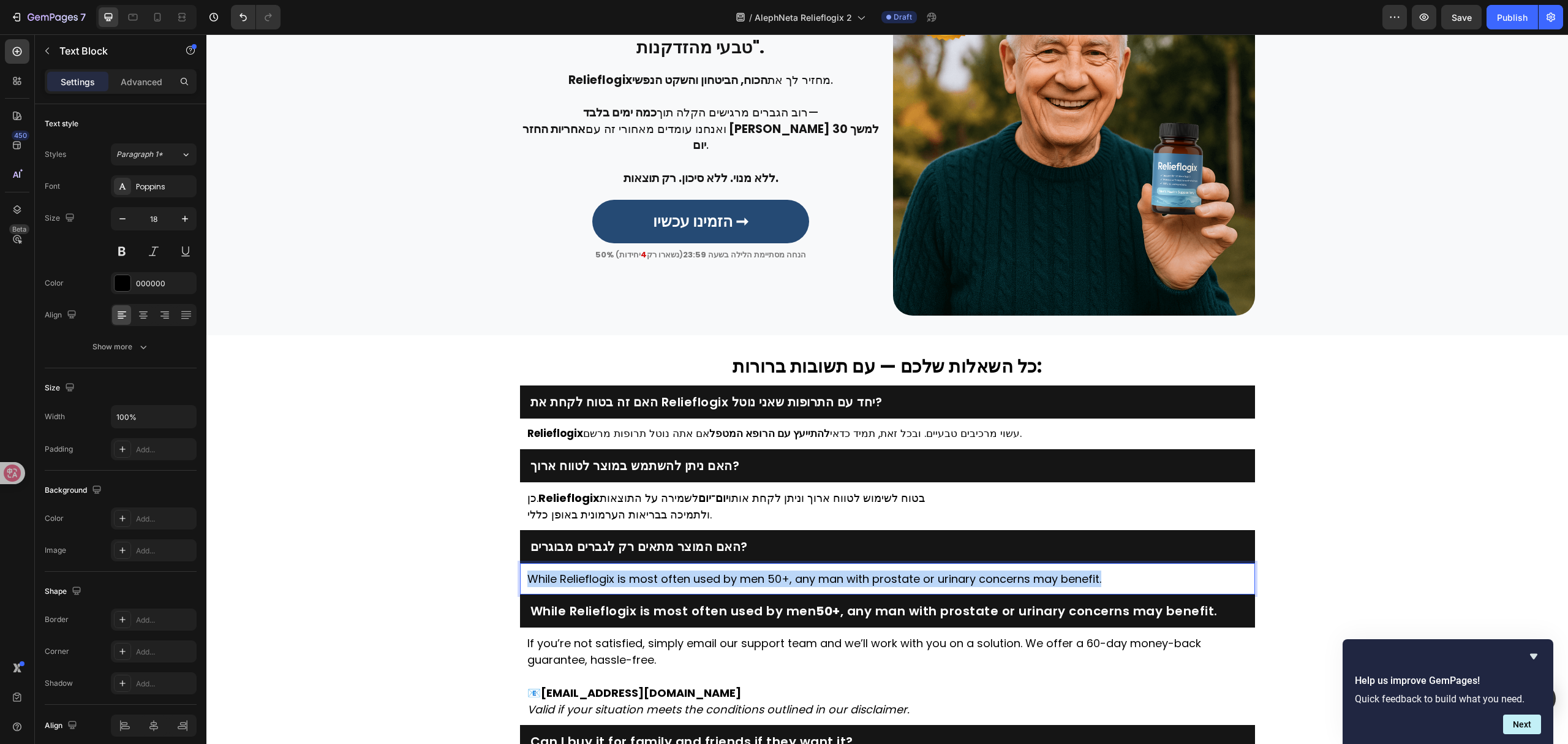
click at [746, 582] on p "While Relieflogix is most often used by men 50+, any man with prostate or urina…" at bounding box center [887, 579] width 721 height 17
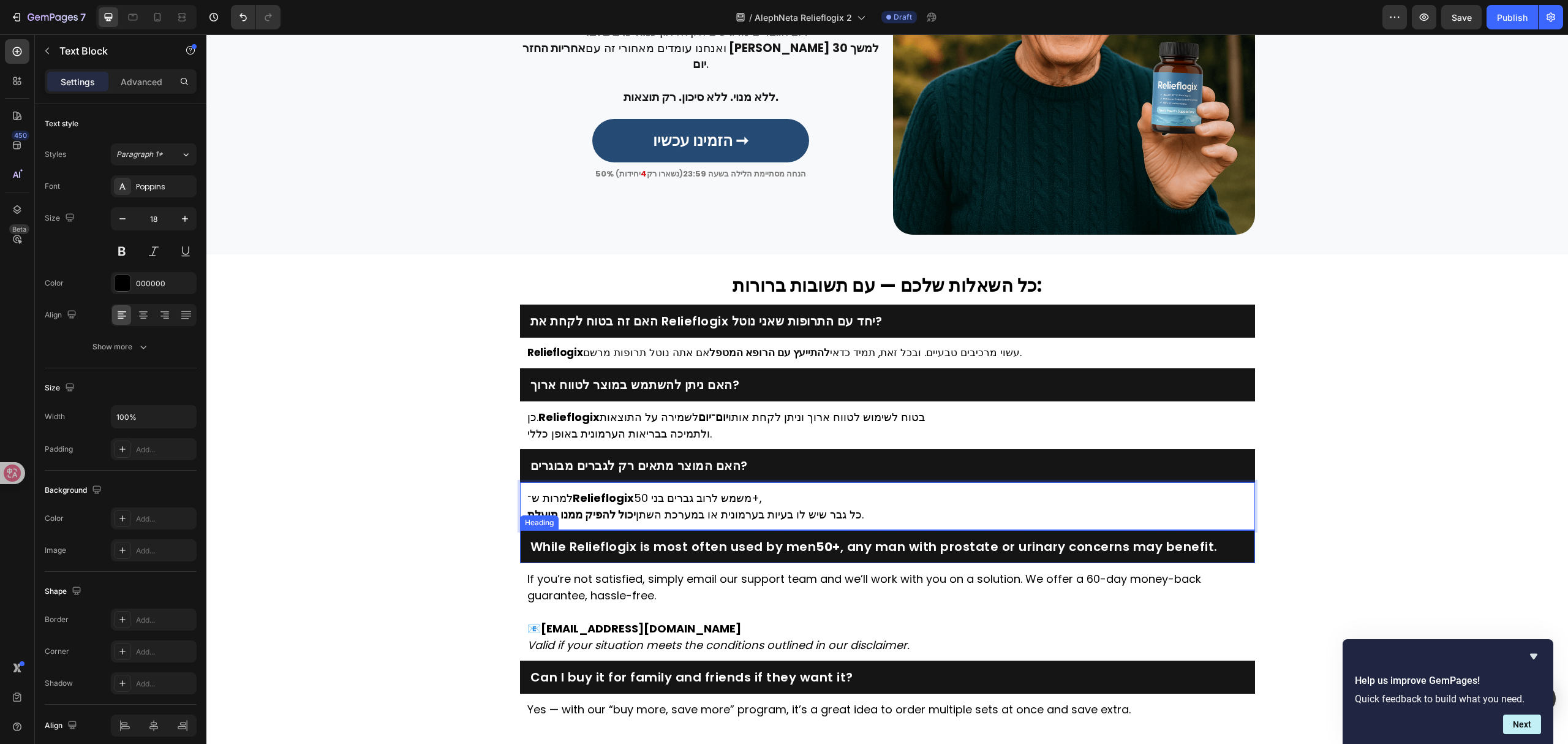
scroll to position [2978, 0]
click at [663, 550] on h2 "While Relieflogix is most often used by men 50+ , any man with prostate or urin…" at bounding box center [887, 546] width 717 height 17
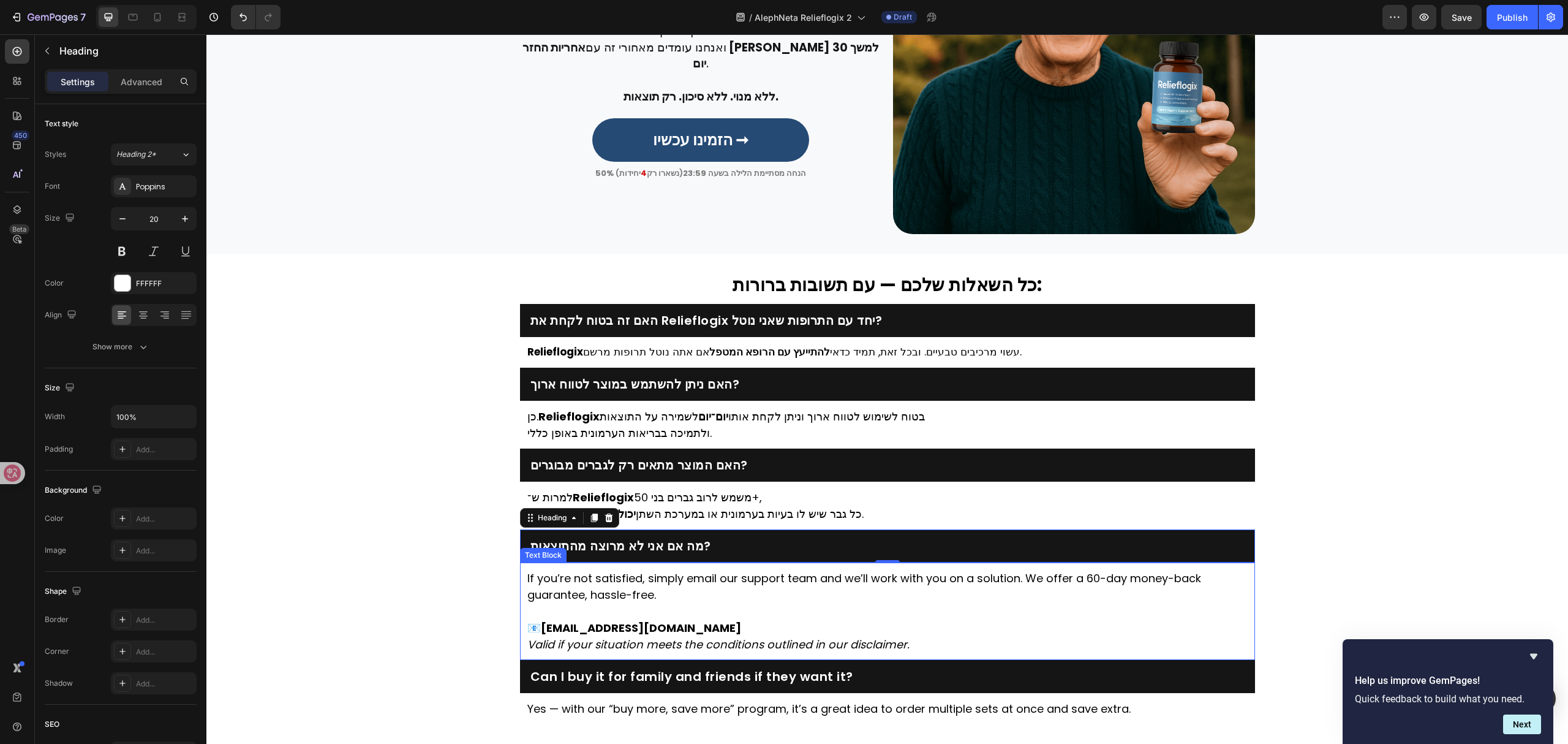
click at [598, 599] on p "If you’re not satisfied, simply email our support team and we’ll work with you …" at bounding box center [887, 586] width 721 height 33
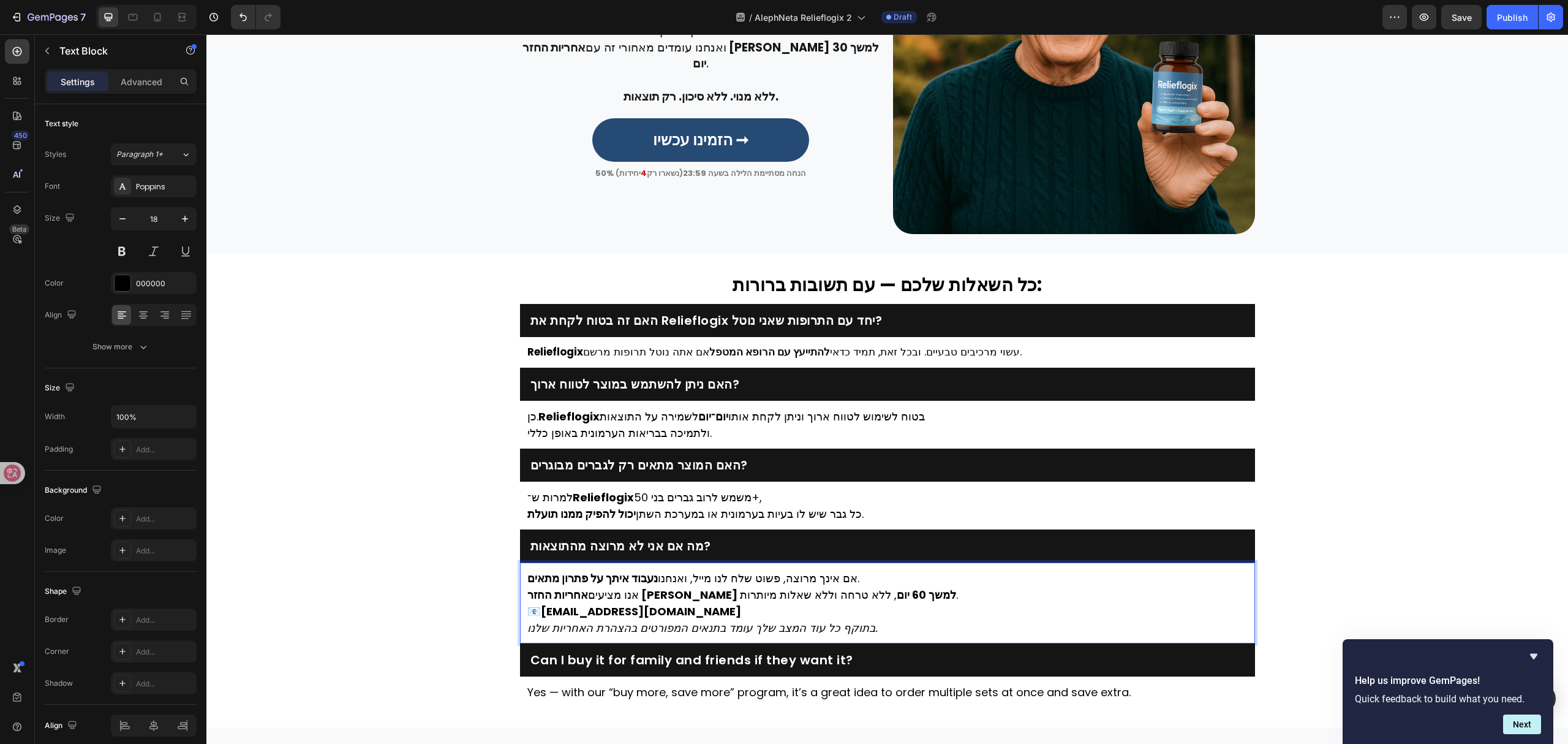
click at [831, 596] on p "אם אינך מרוצה, פשוט שלח לנו מייל, ואנחנו נעבוד איתך על פתרון מתאים . אנו מציעים…" at bounding box center [887, 586] width 721 height 33
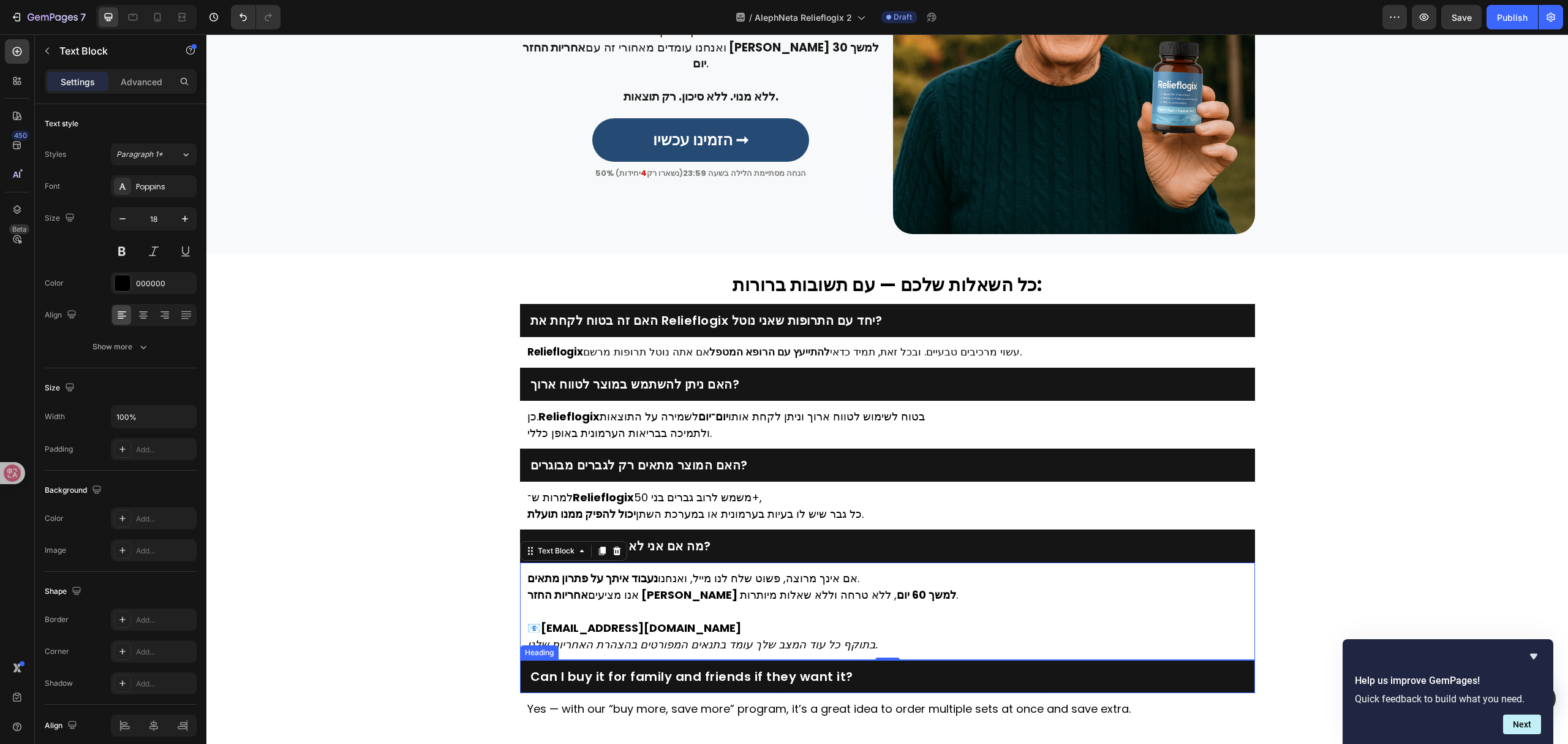
click at [692, 682] on h2 "Can I buy it for family and friends if they want it?" at bounding box center [887, 677] width 717 height 17
click at [689, 682] on h2 "Can I buy it for family and friends if they want it?" at bounding box center [887, 677] width 717 height 17
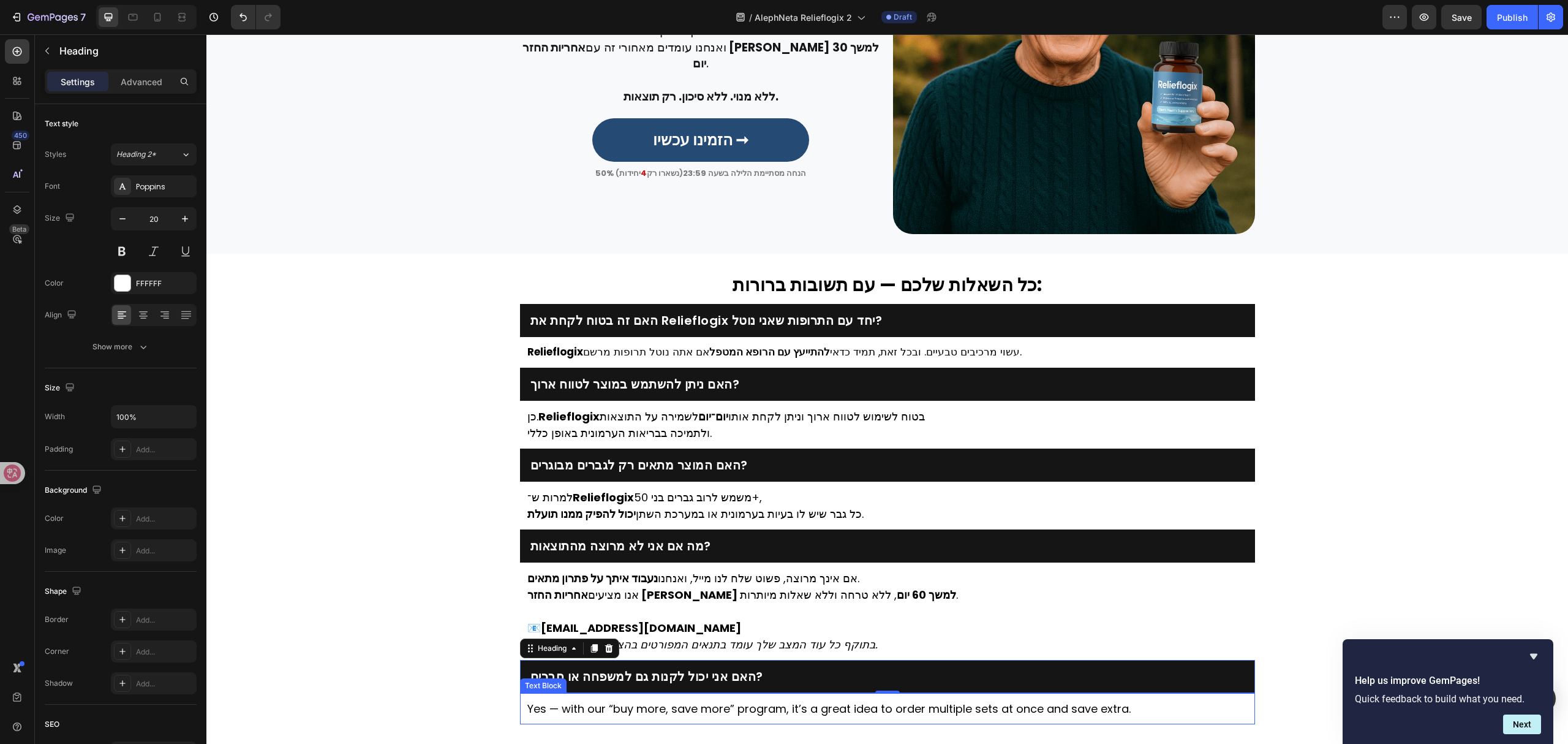
click at [650, 705] on p "Yes — with our “buy more, save more” program, it’s a great idea to order multip…" at bounding box center [887, 709] width 721 height 17
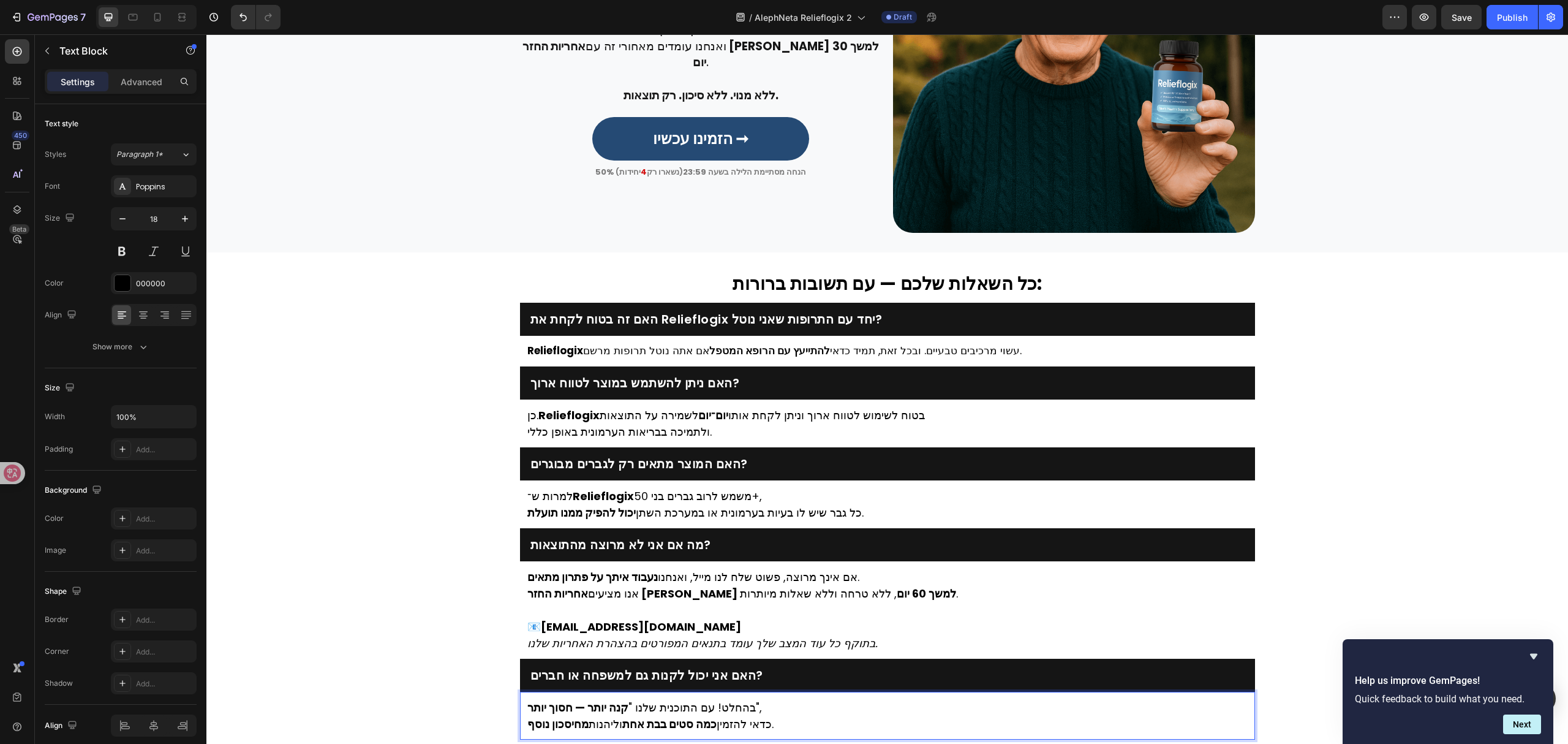
click at [527, 723] on strong "מחיסכון נוסף" at bounding box center [558, 724] width 61 height 15
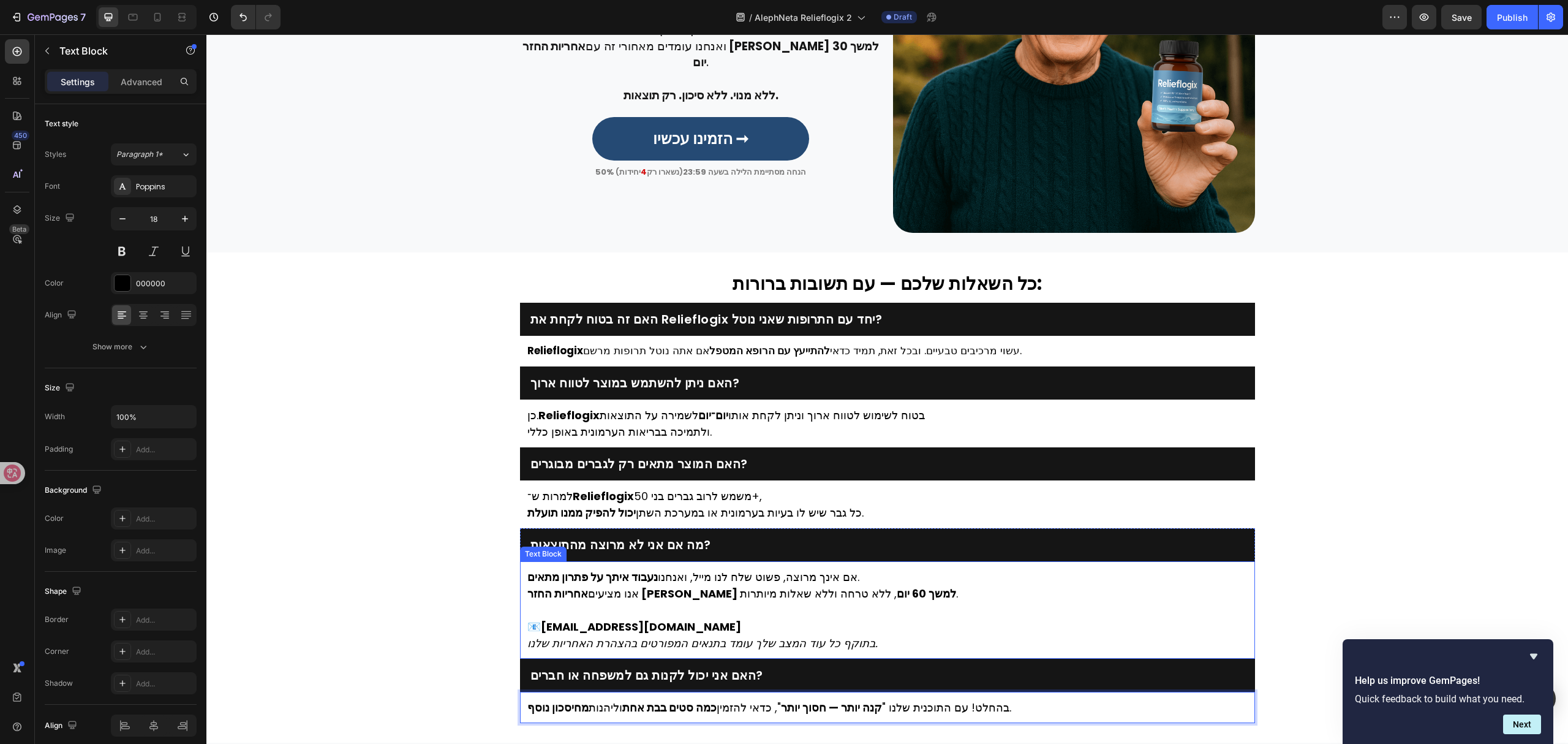
click at [669, 626] on strong "customer@revibezen.com" at bounding box center [641, 627] width 200 height 15
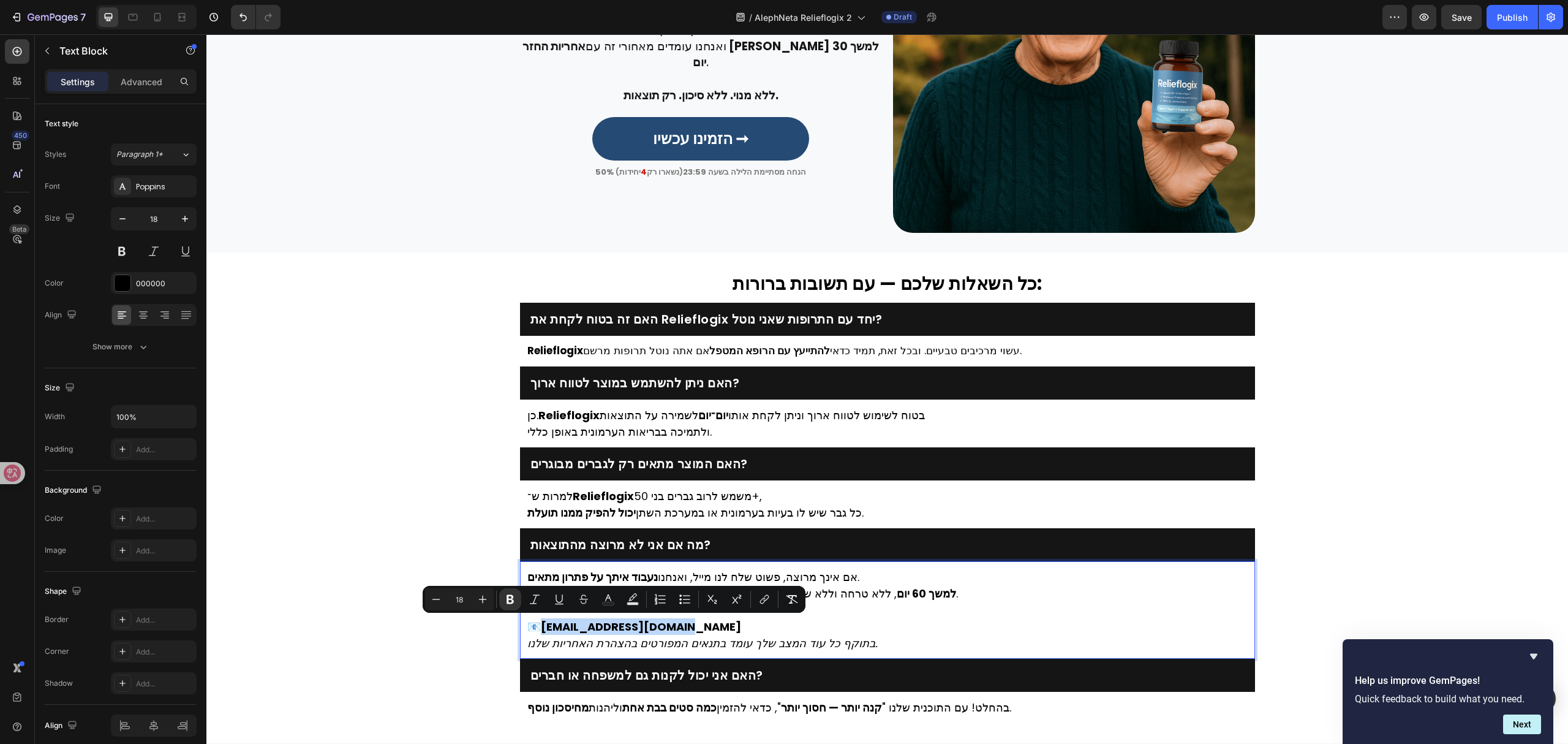
drag, startPoint x: 692, startPoint y: 624, endPoint x: 539, endPoint y: 629, distance: 153.1
click at [539, 629] on p "📧 customer@revibezen.com" at bounding box center [887, 627] width 721 height 17
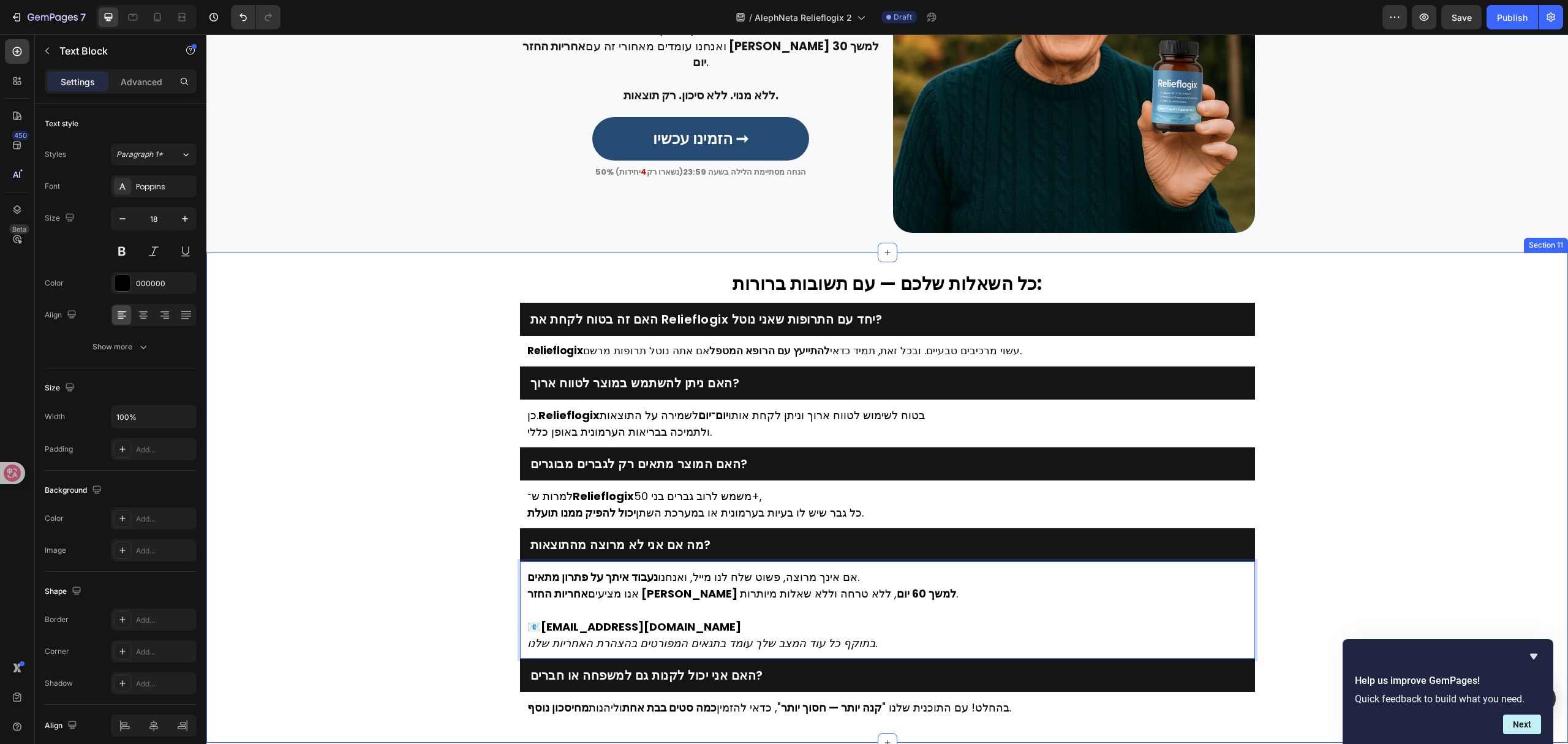
click at [384, 604] on div "⁠⁠⁠⁠⁠⁠⁠ כל השאלות שלכם — עם תשובות ברורות: Heading האם זה בטוח לקחת את Relieflo…" at bounding box center [887, 497] width 1362 height 450
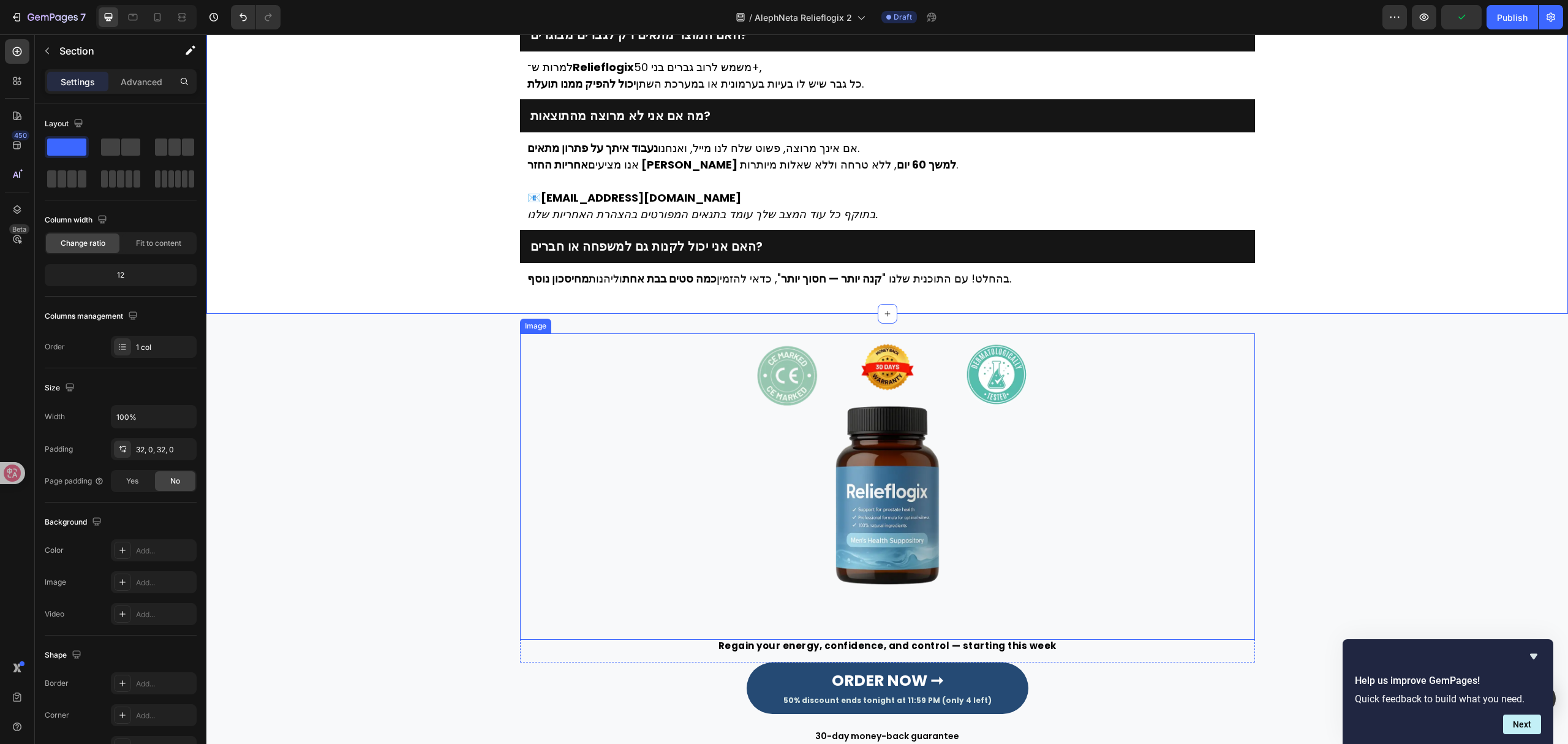
scroll to position [3632, 0]
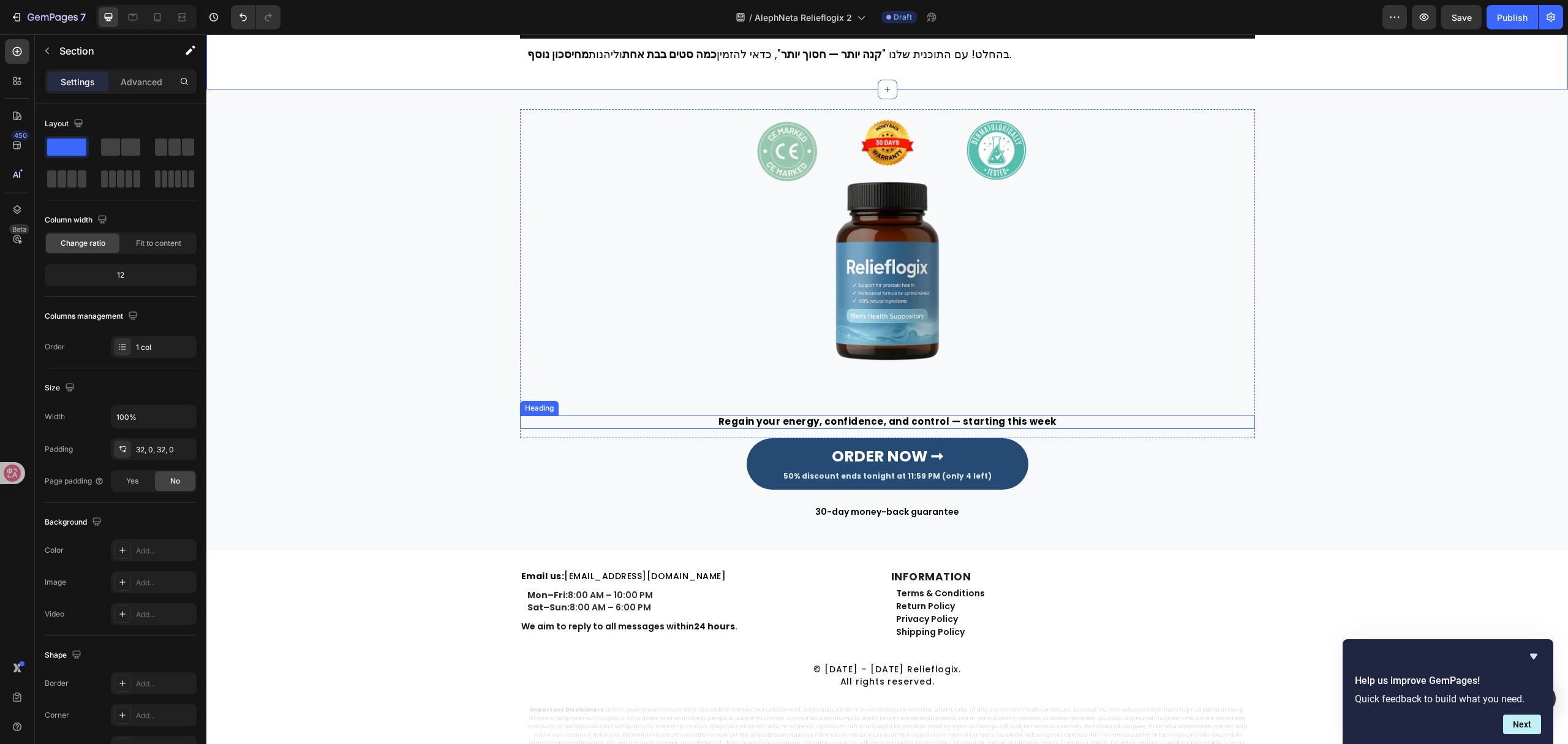
click at [885, 423] on h2 "Regain your energy, confidence, and control — starting this week" at bounding box center [887, 422] width 735 height 14
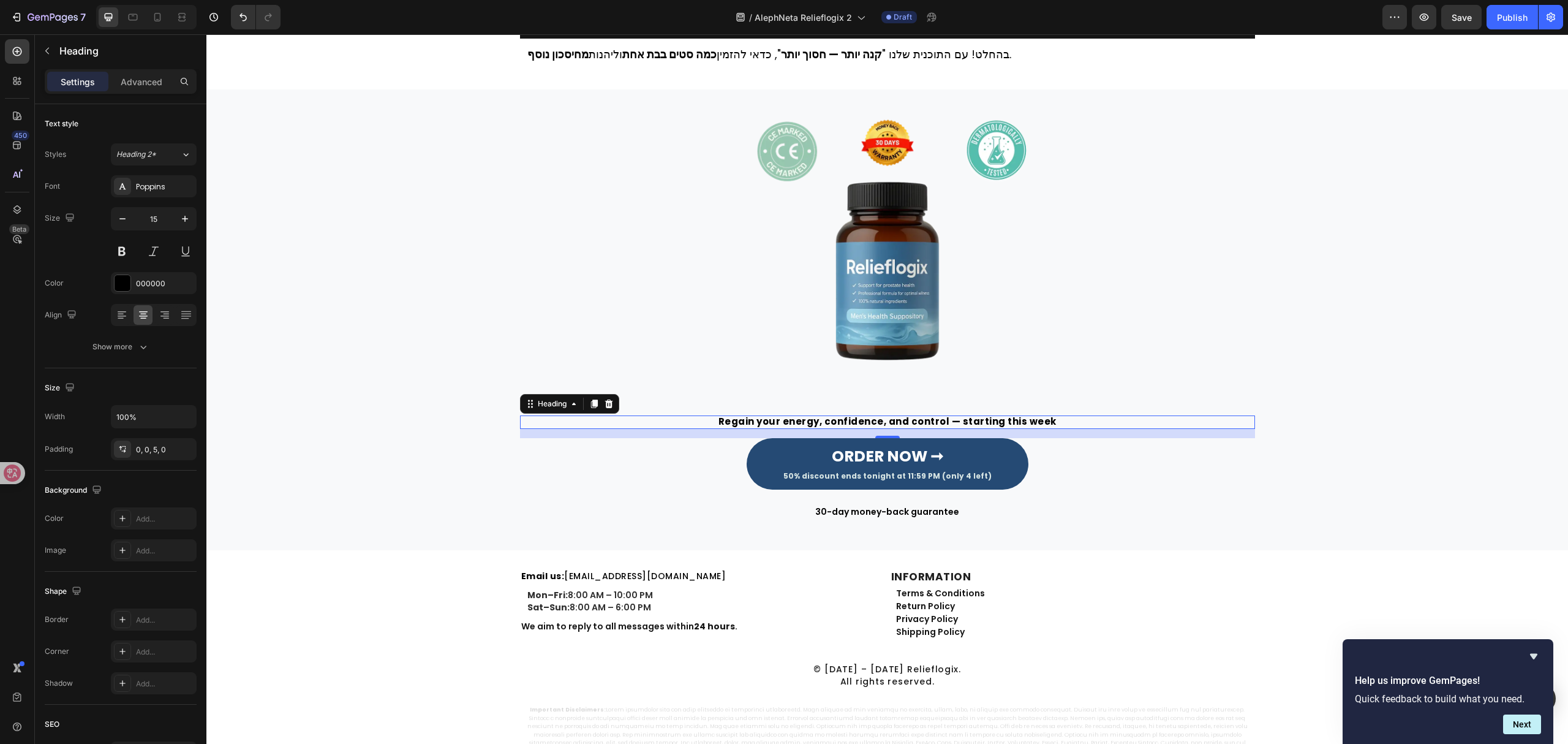
click at [885, 423] on h2 "Regain your energy, confidence, and control — starting this week" at bounding box center [887, 422] width 735 height 14
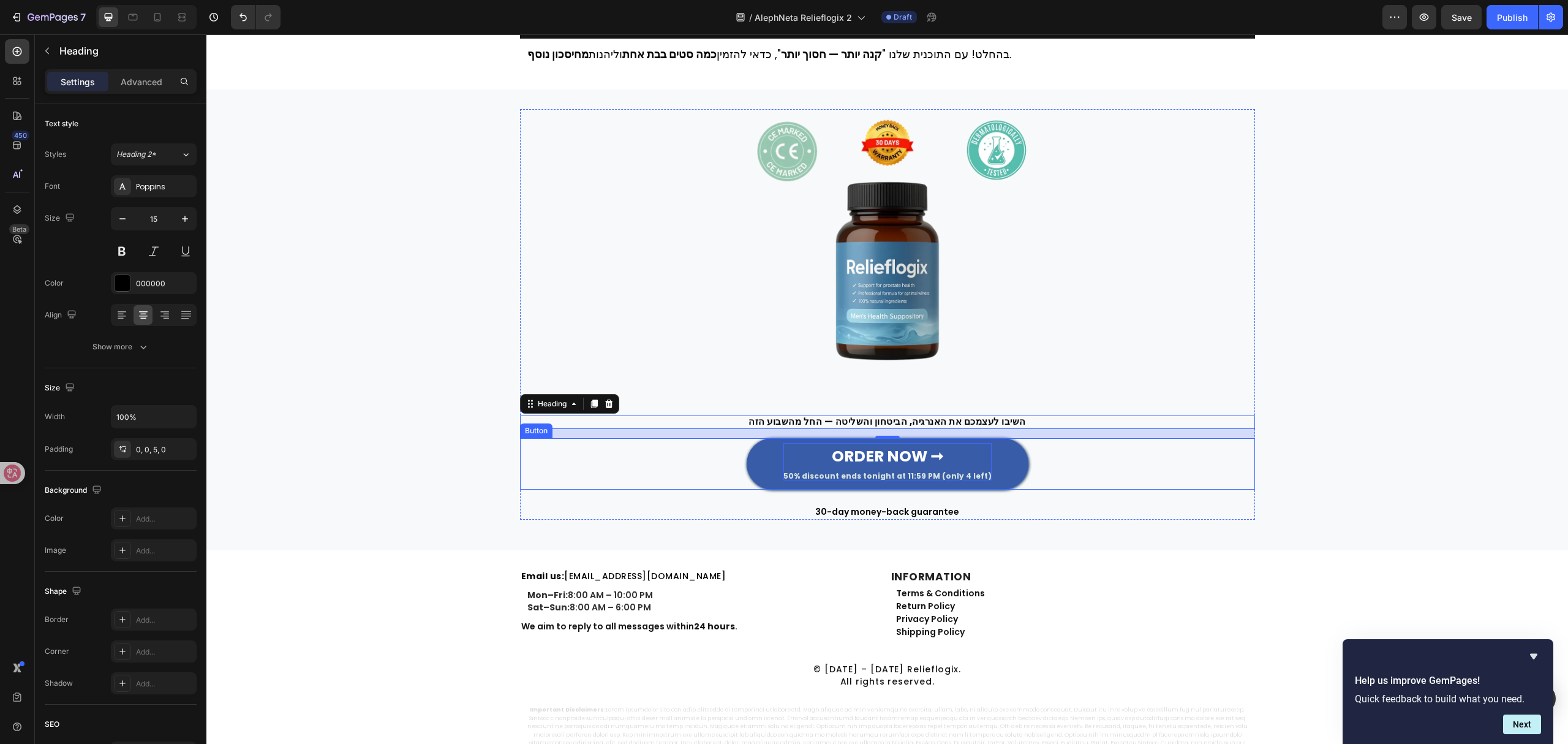
click at [905, 452] on strong "ORDER NOW ➞" at bounding box center [887, 456] width 112 height 21
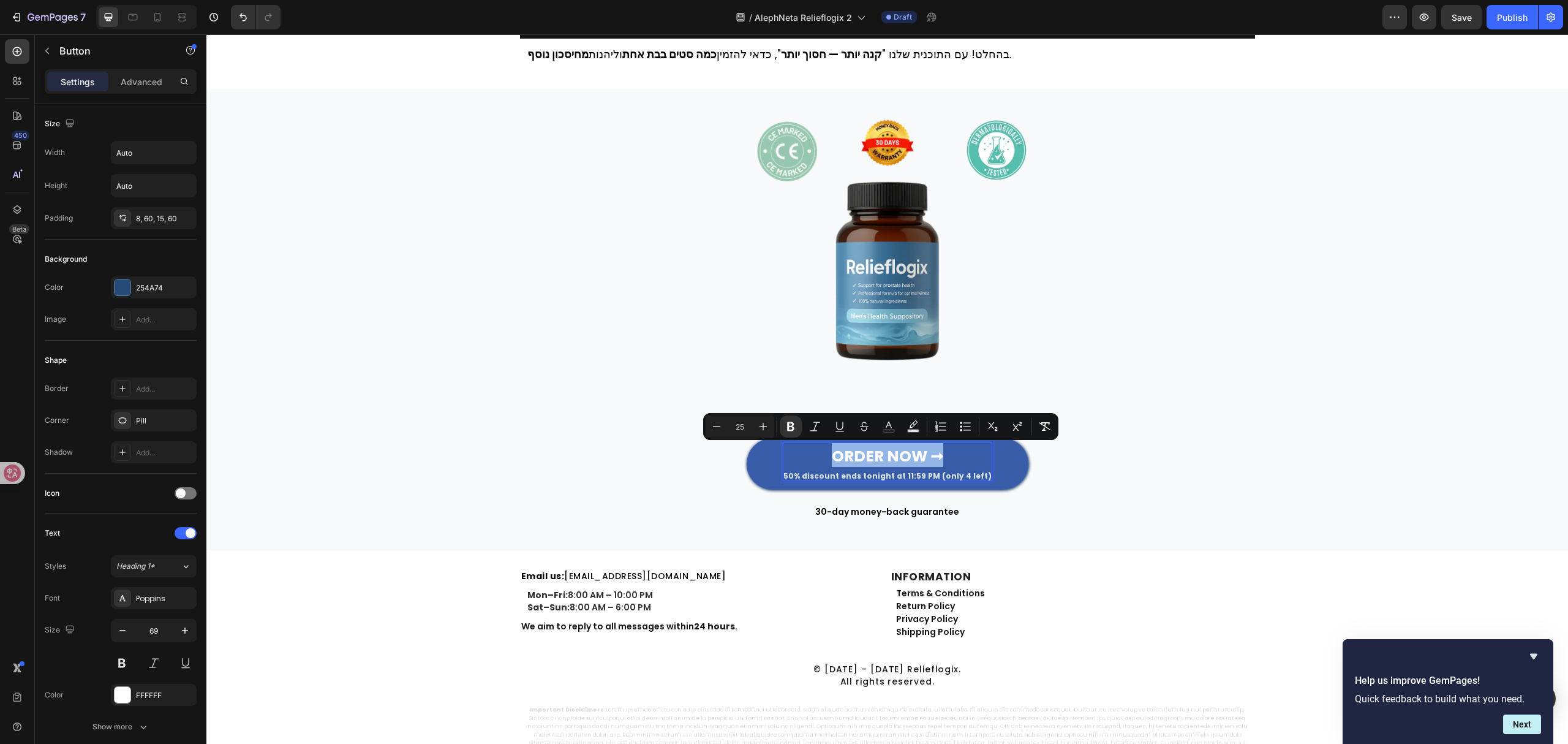
drag, startPoint x: 941, startPoint y: 454, endPoint x: 808, endPoint y: 453, distance: 133.0
click at [808, 453] on p "ORDER NOW ➞ 50% discount ends tonight at 11:59 PM (only 4 left)" at bounding box center [887, 462] width 209 height 38
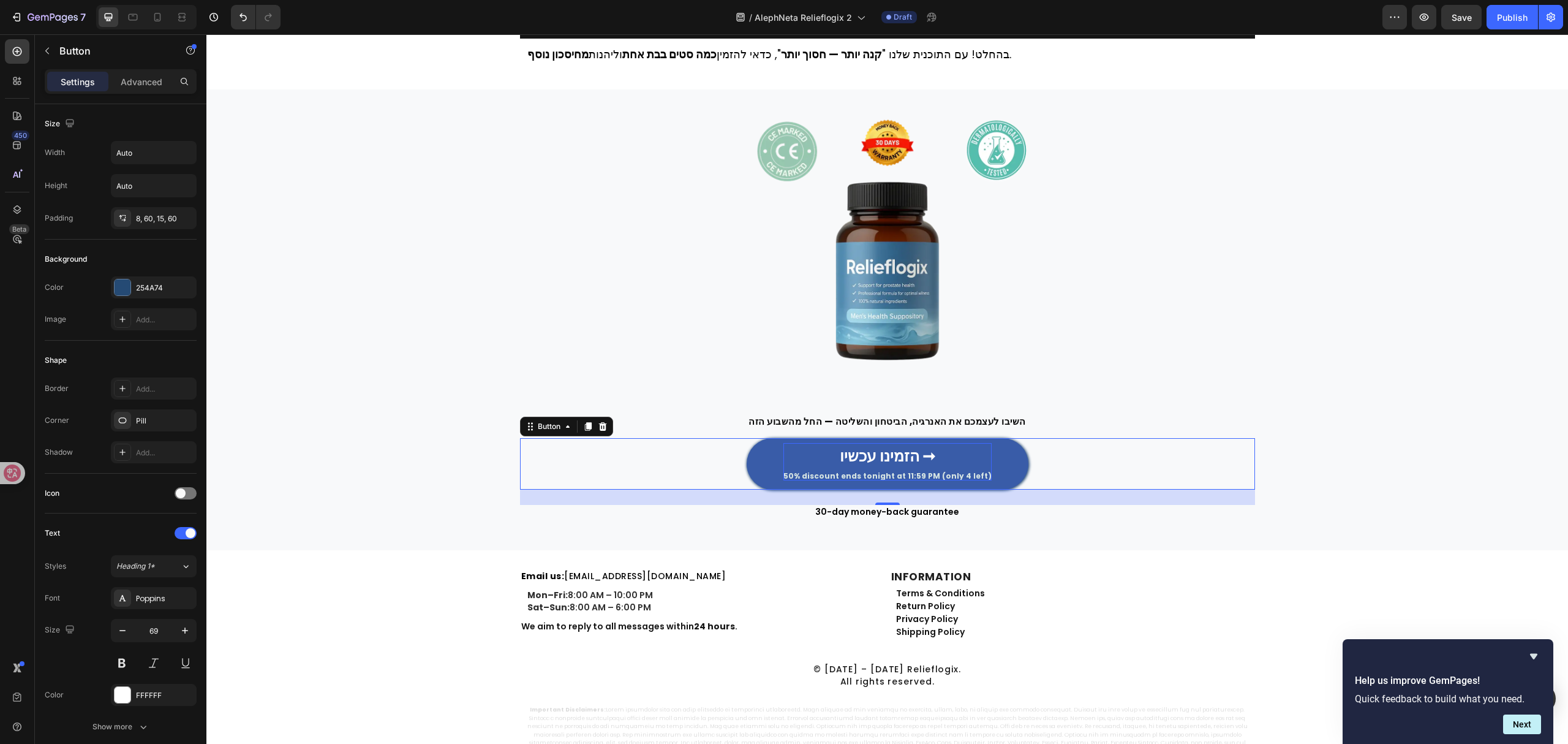
click at [816, 466] on p "הזמינו עכשיו ➞ 50% discount ends tonight at 11:59 PM (only 4 left)" at bounding box center [887, 462] width 209 height 38
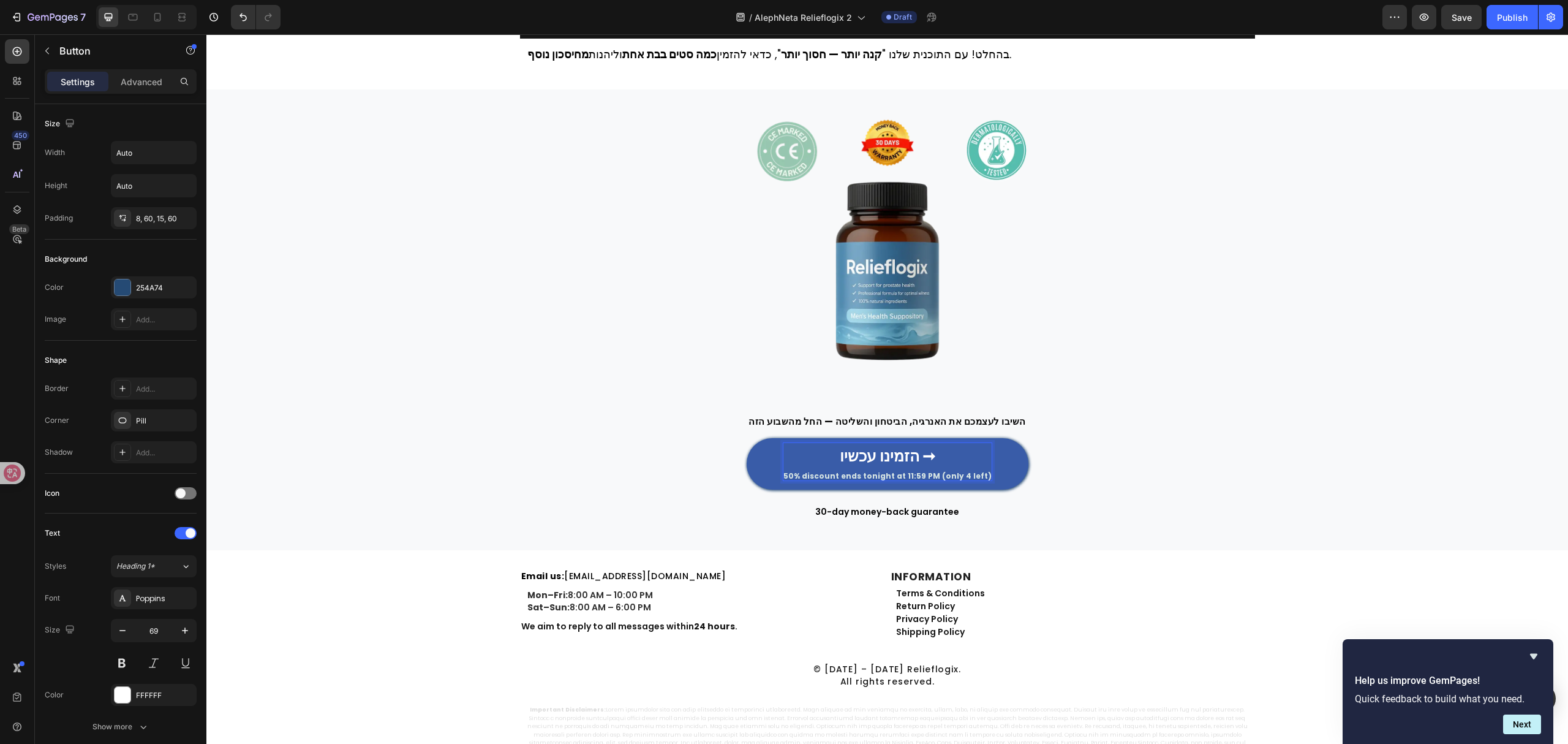
click at [798, 472] on span "50% discount ends tonight at 11:59 PM (only 4 left)" at bounding box center [887, 476] width 209 height 11
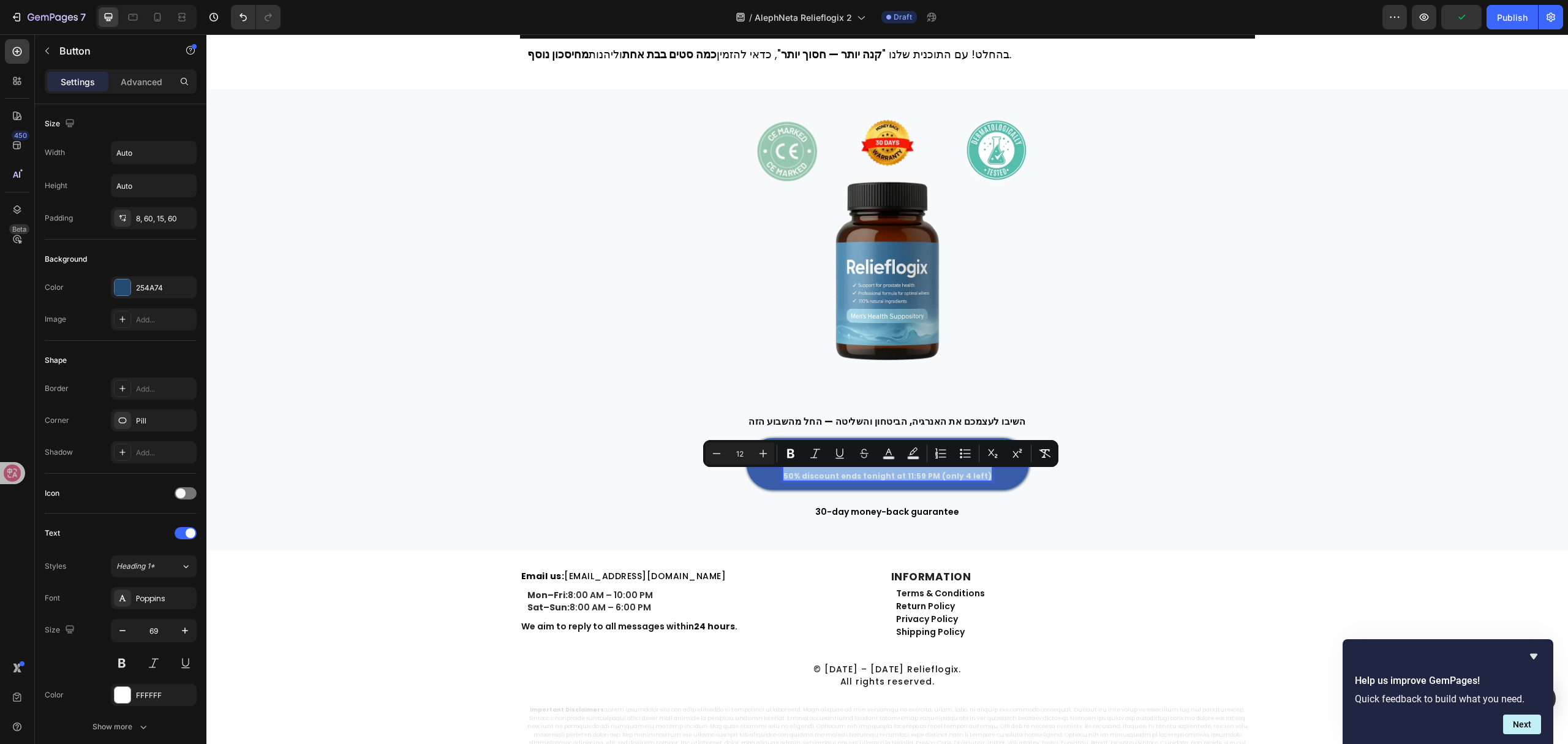
drag, startPoint x: 788, startPoint y: 472, endPoint x: 985, endPoint y: 469, distance: 197.0
click at [985, 469] on link "הזמינו עכשיו ➞ 50% discount ends tonight at 11:59 PM (only 4 left)" at bounding box center [887, 464] width 282 height 52
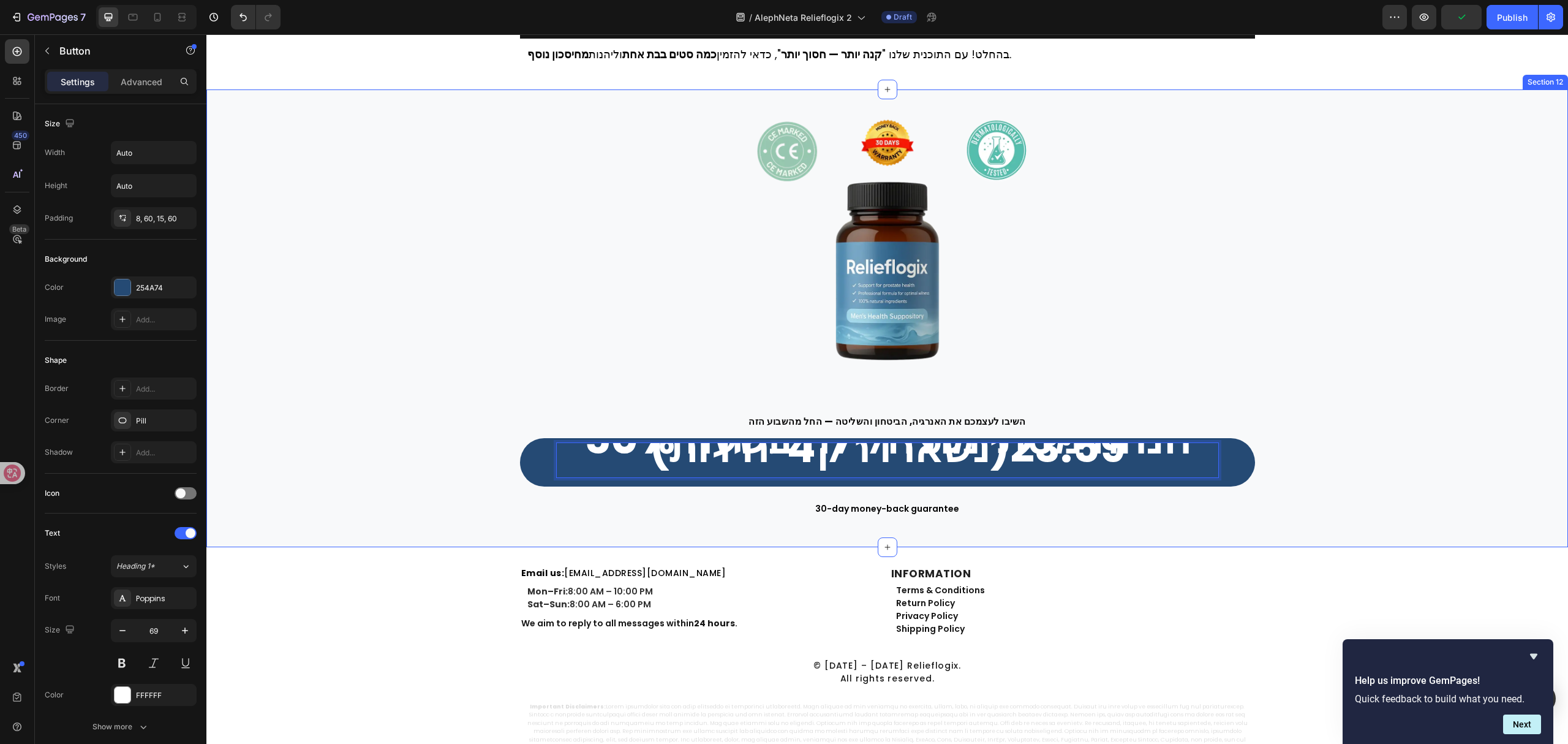
scroll to position [0, 0]
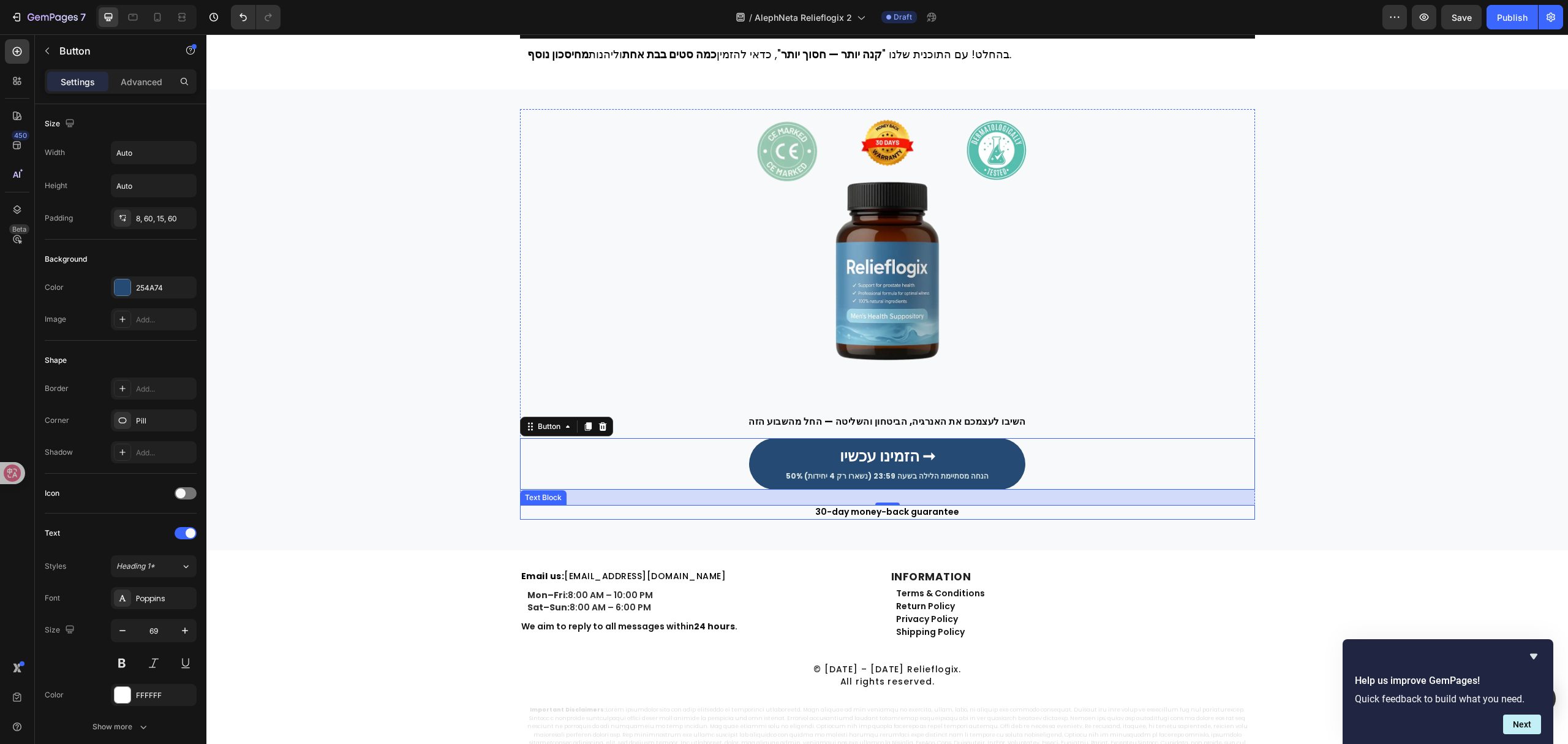
click at [918, 515] on p "30-day money-back guarantee" at bounding box center [887, 512] width 733 height 12
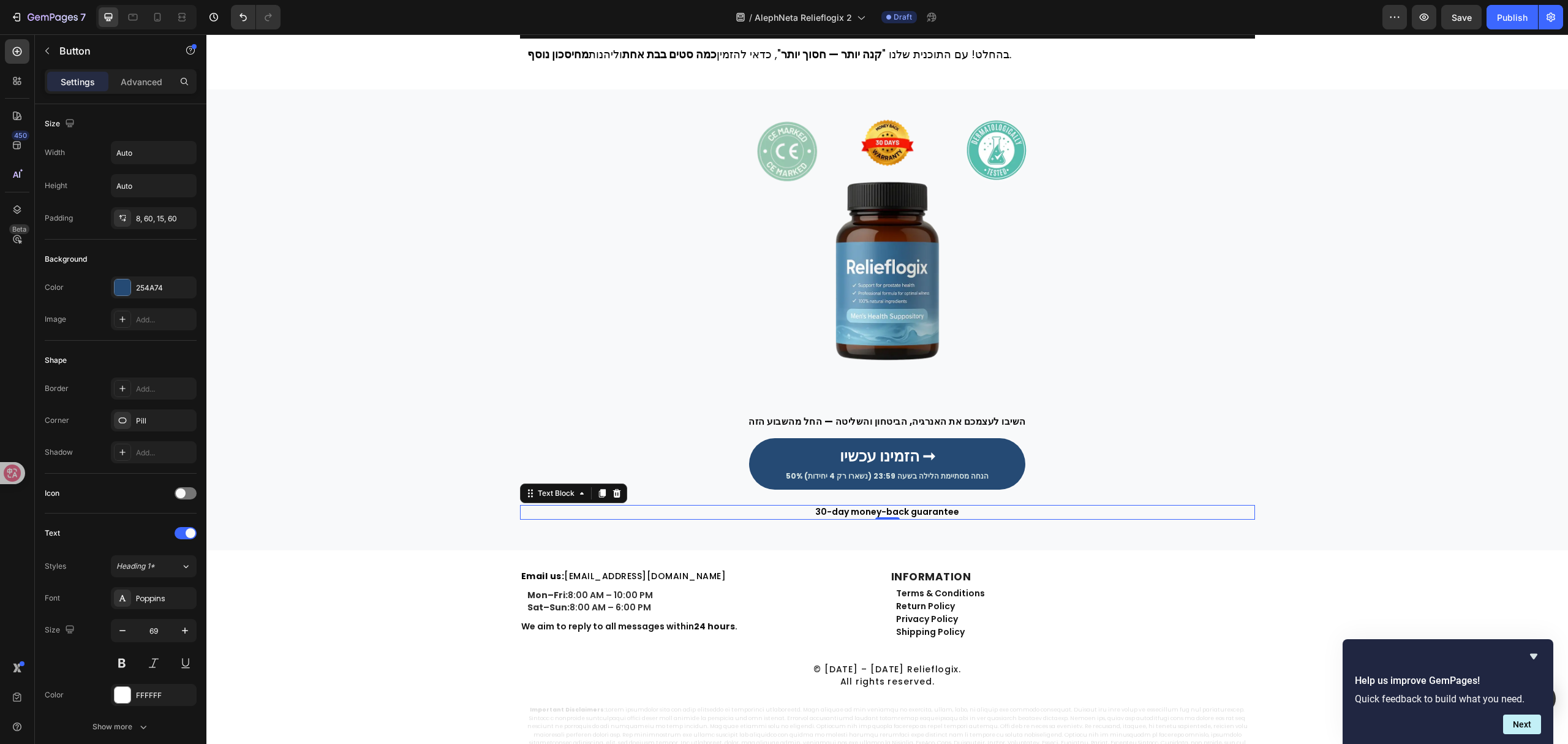
click at [918, 515] on p "30-day money-back guarantee" at bounding box center [887, 512] width 733 height 12
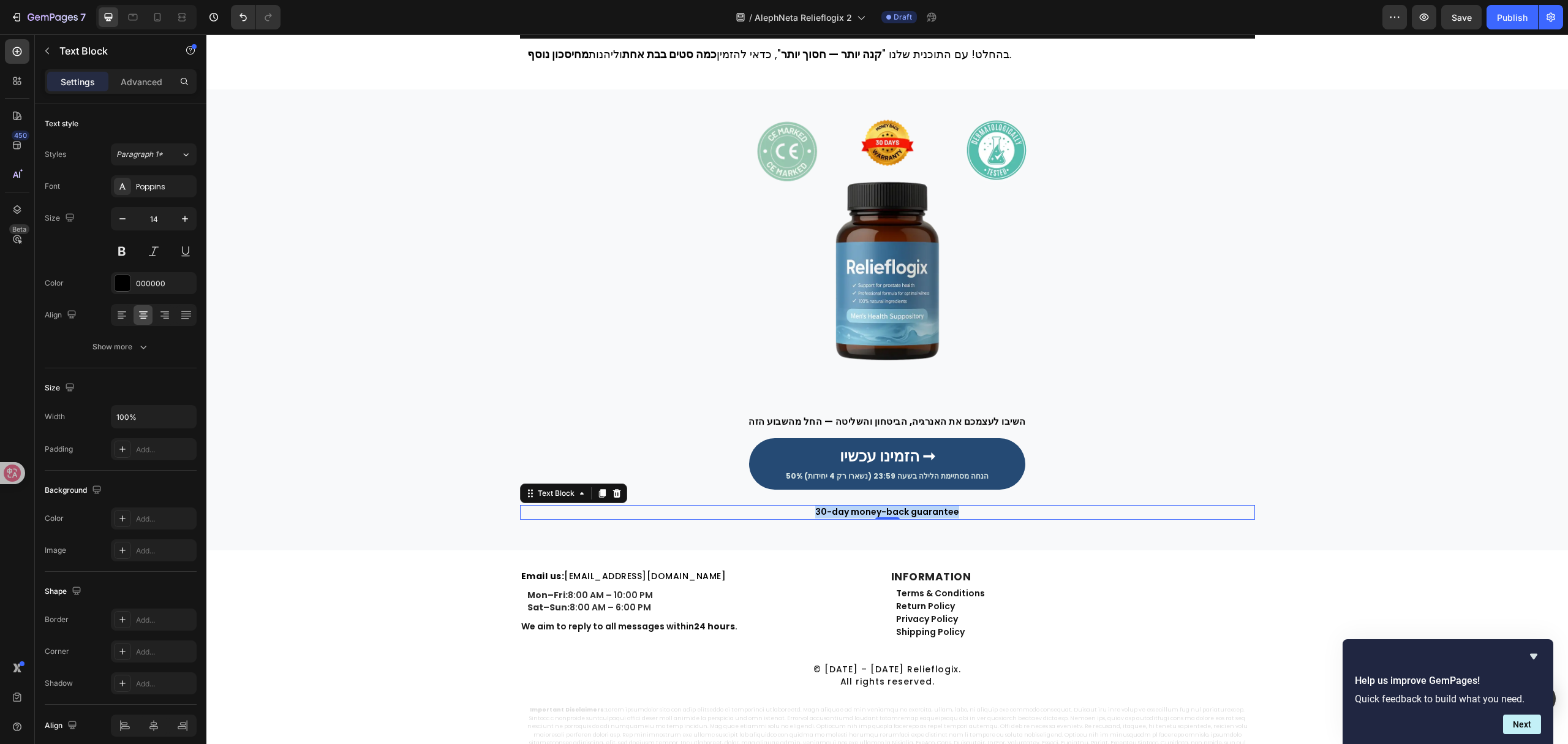
click at [918, 515] on p "30-day money-back guarantee" at bounding box center [887, 512] width 733 height 12
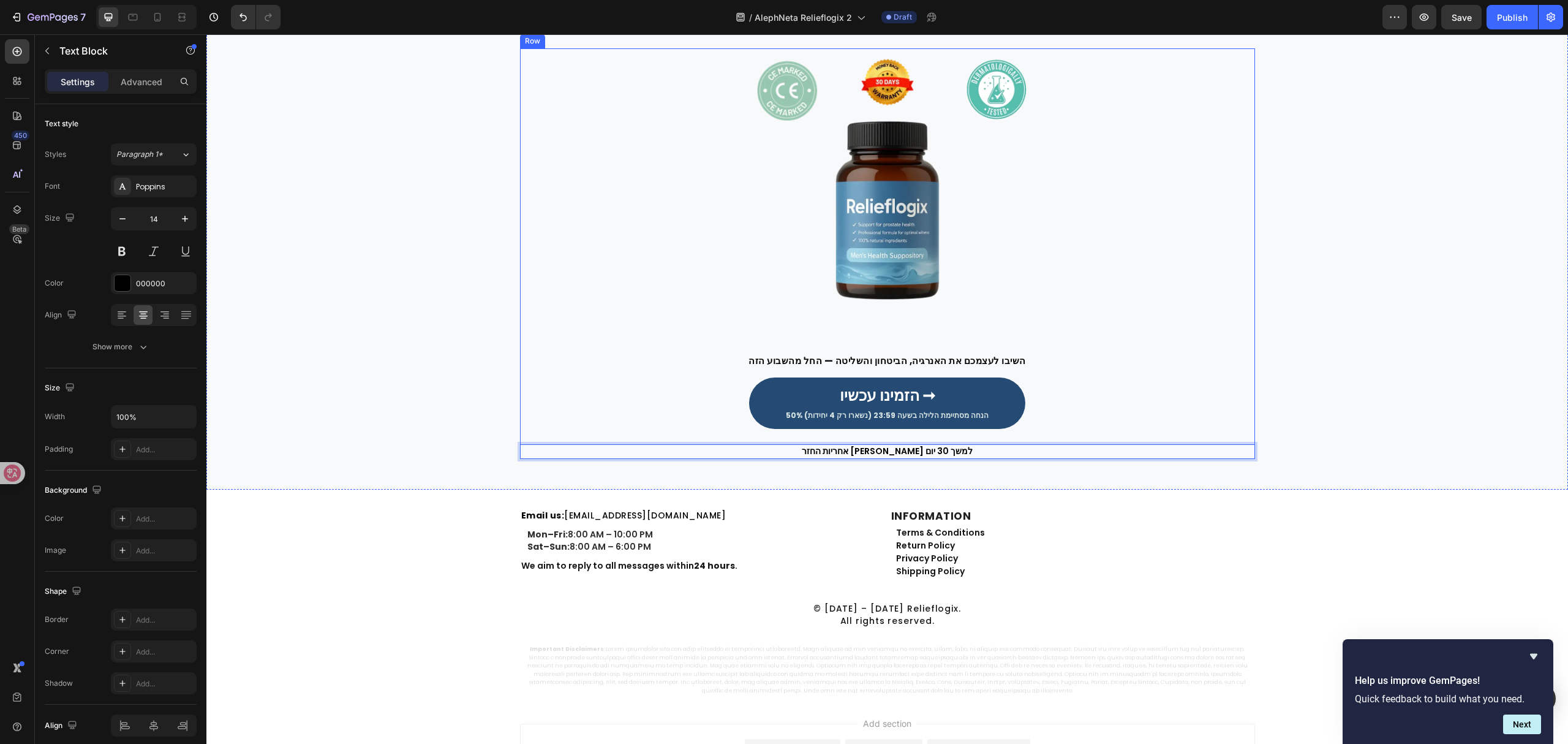
scroll to position [3788, 0]
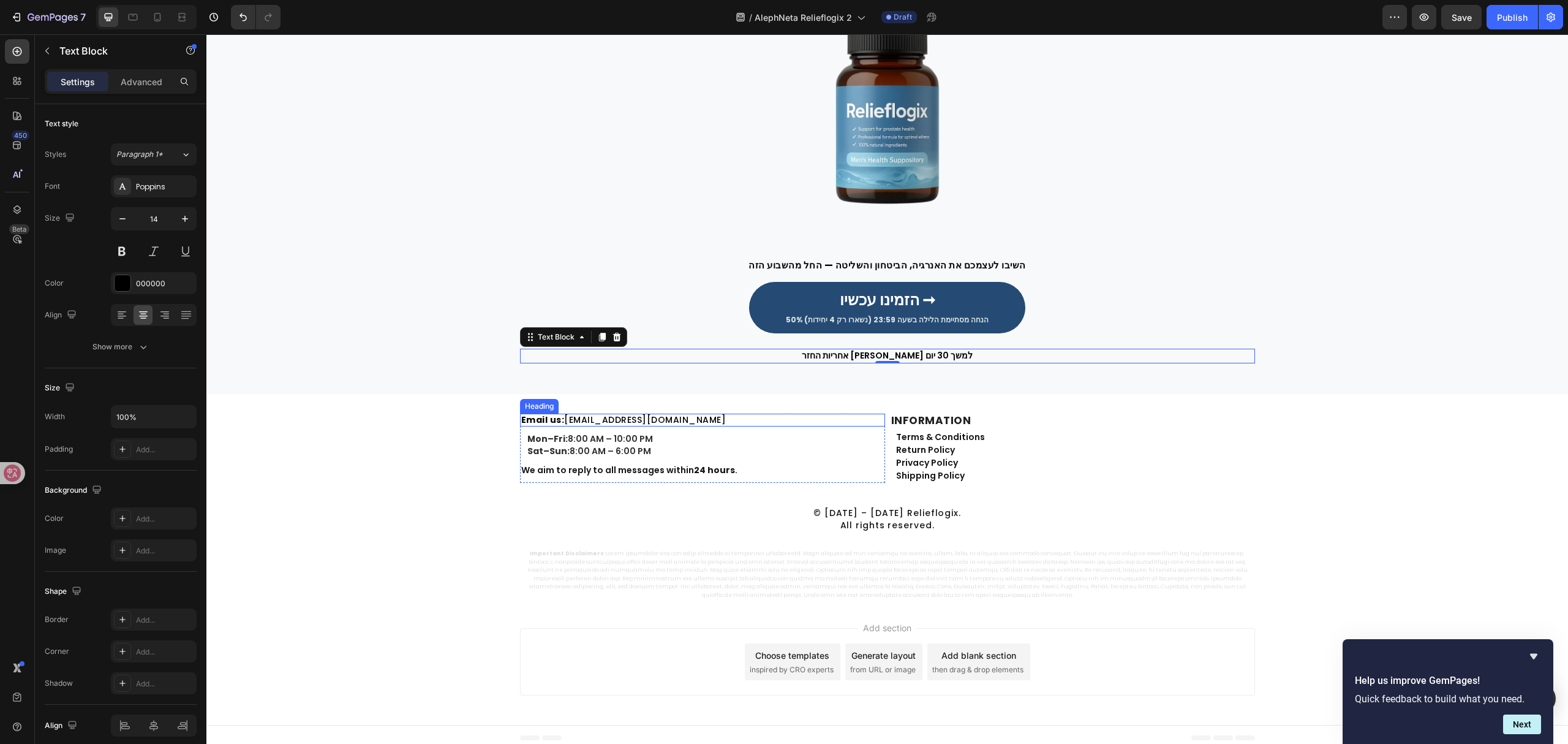
click at [609, 415] on link "customer@revibezen.com" at bounding box center [645, 420] width 162 height 12
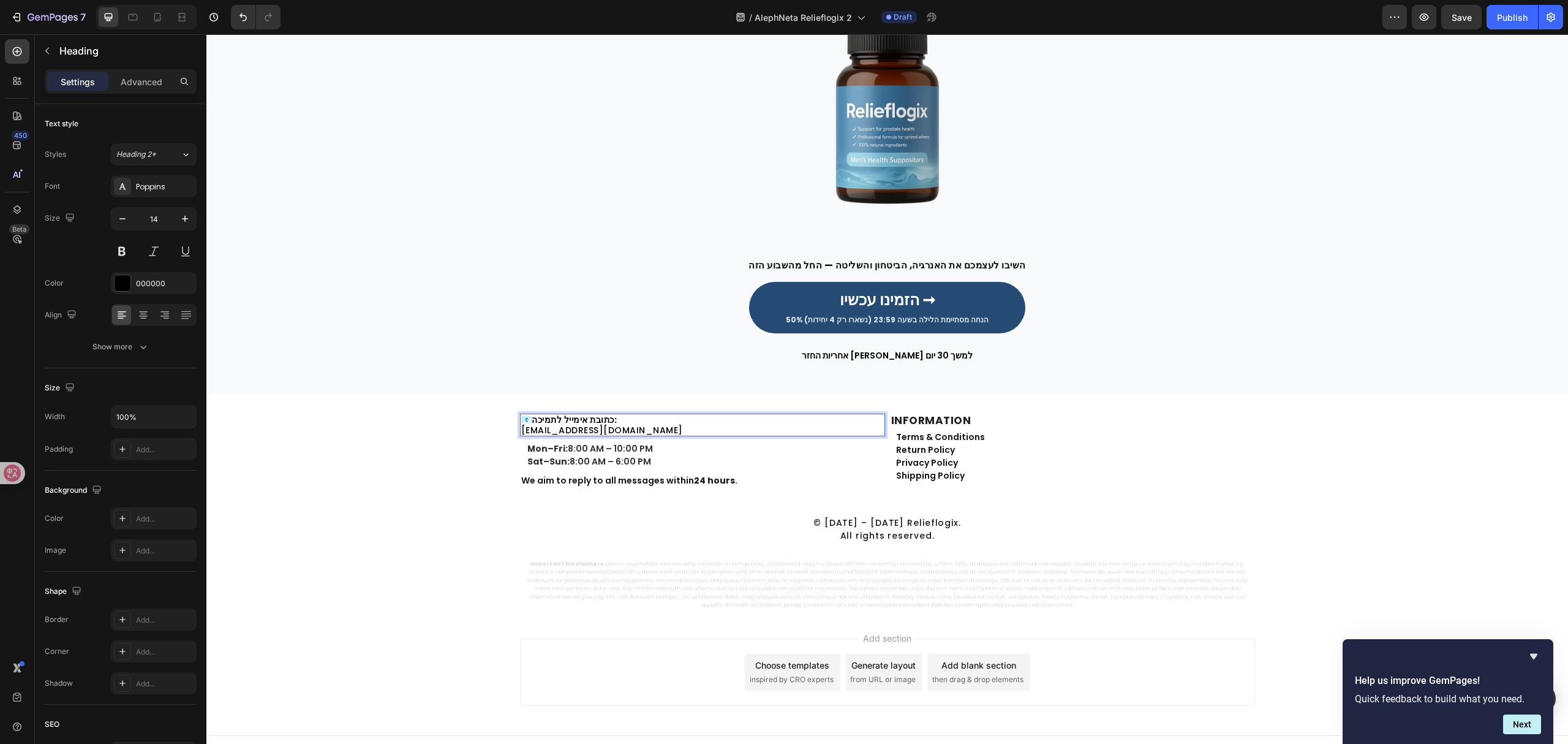
click at [521, 434] on p "📧 כתובת אימייל לתמיכה: customer@revibezen.com" at bounding box center [702, 425] width 362 height 21
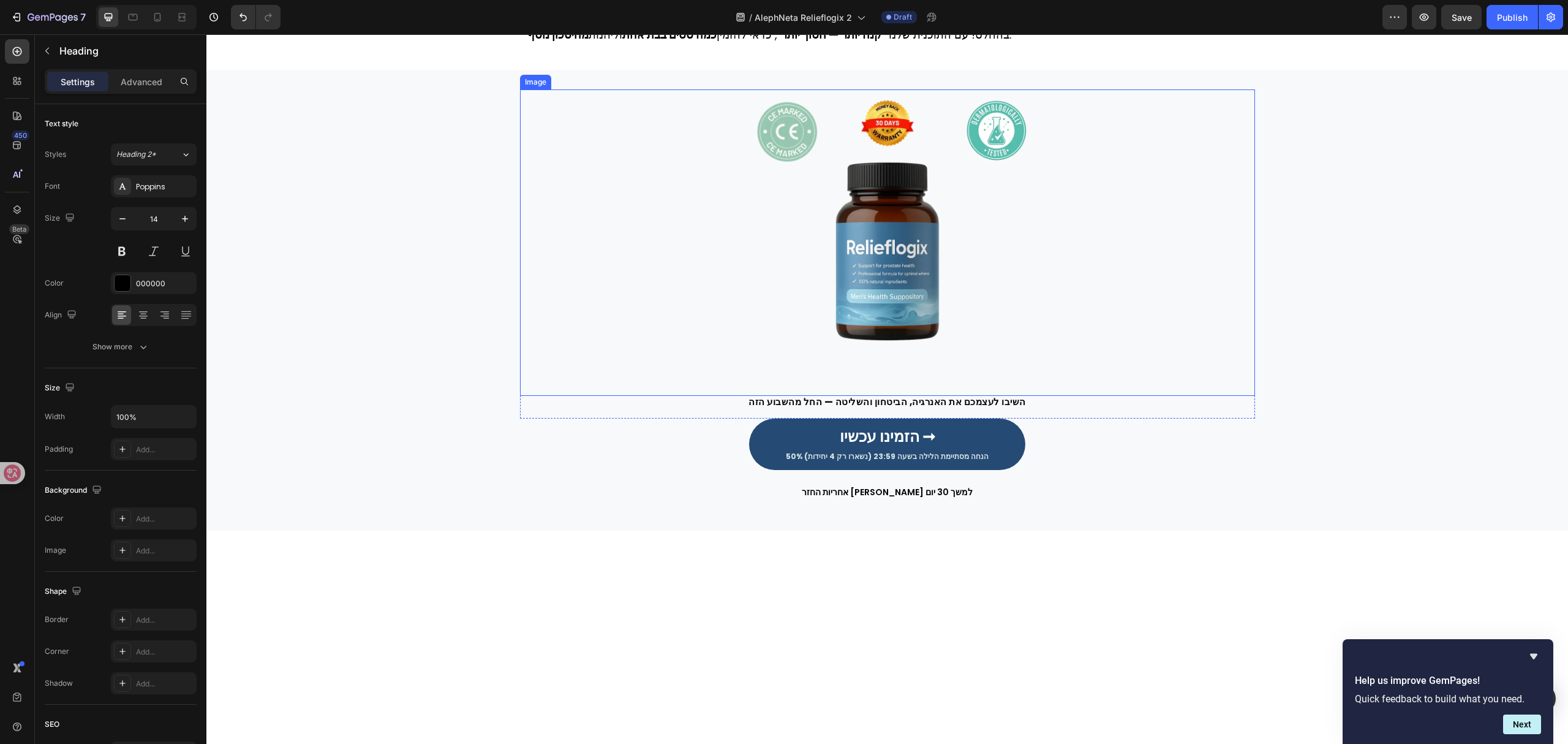
scroll to position [3379, 0]
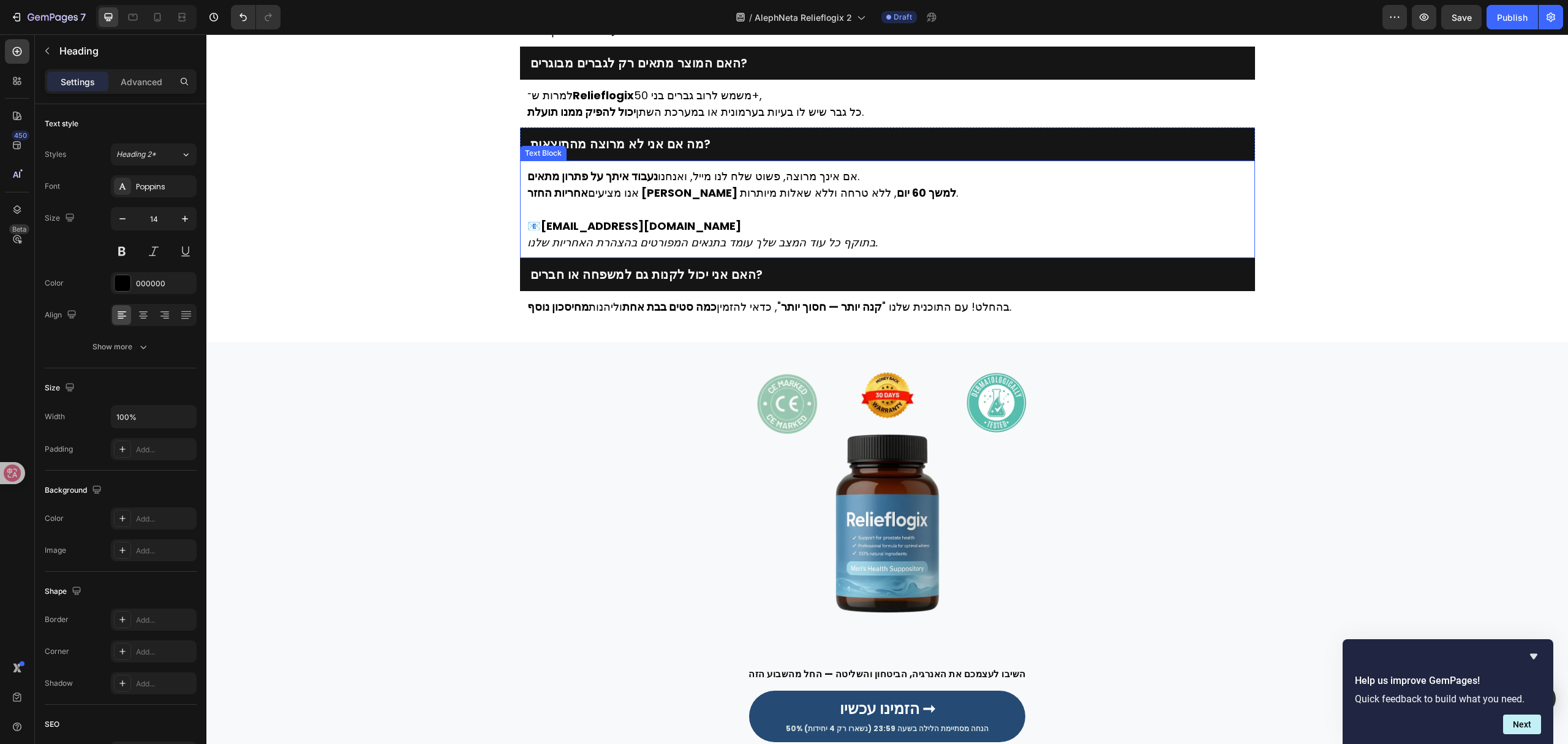
click at [642, 224] on strong "[EMAIL_ADDRESS][DOMAIN_NAME]" at bounding box center [641, 226] width 200 height 15
click at [698, 224] on p "📧 support@alephneta.com" at bounding box center [887, 226] width 721 height 17
drag, startPoint x: 704, startPoint y: 221, endPoint x: 538, endPoint y: 229, distance: 166.2
click at [538, 229] on p "📧 support@alephneta.com" at bounding box center [887, 226] width 721 height 17
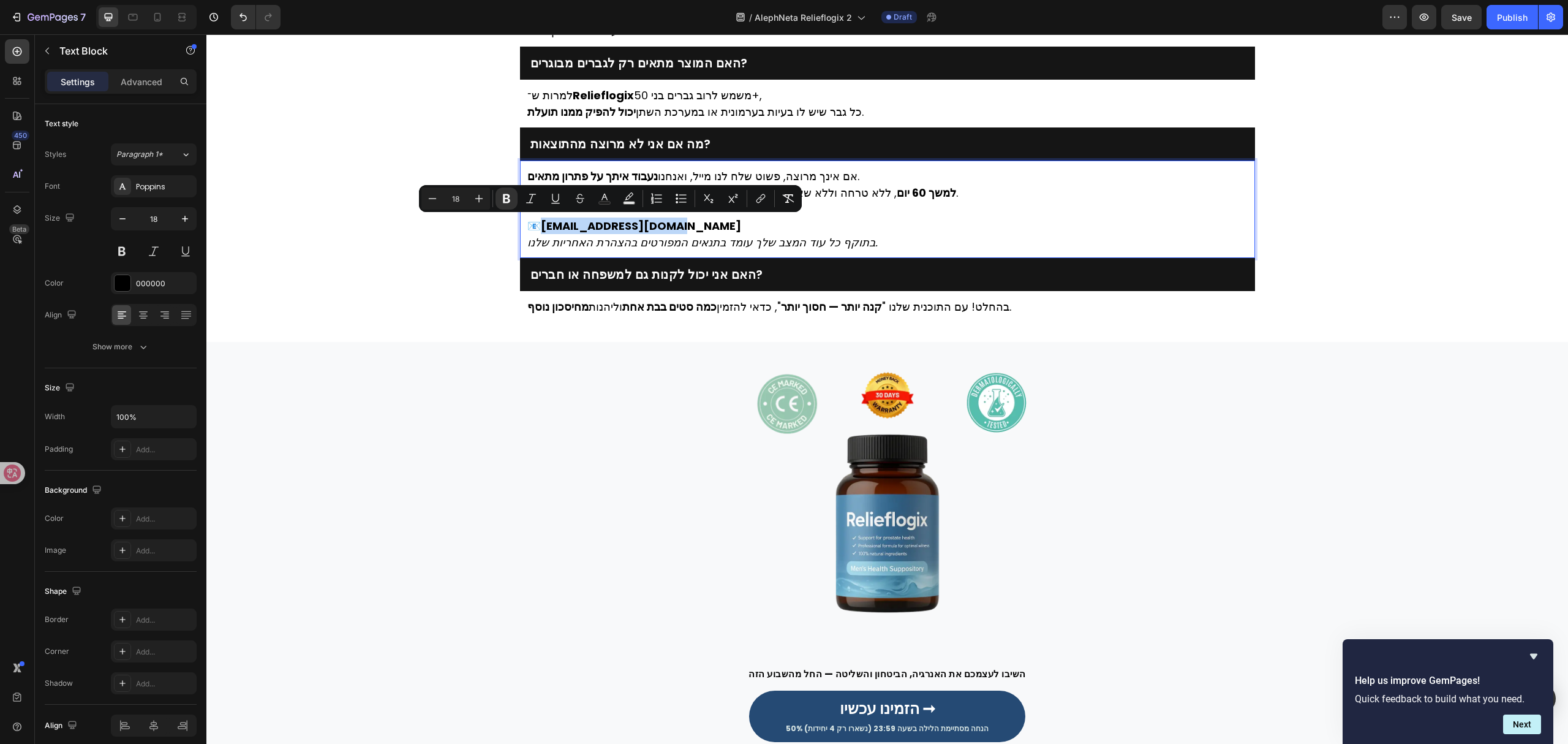
copy strong "[EMAIL_ADDRESS][DOMAIN_NAME]"
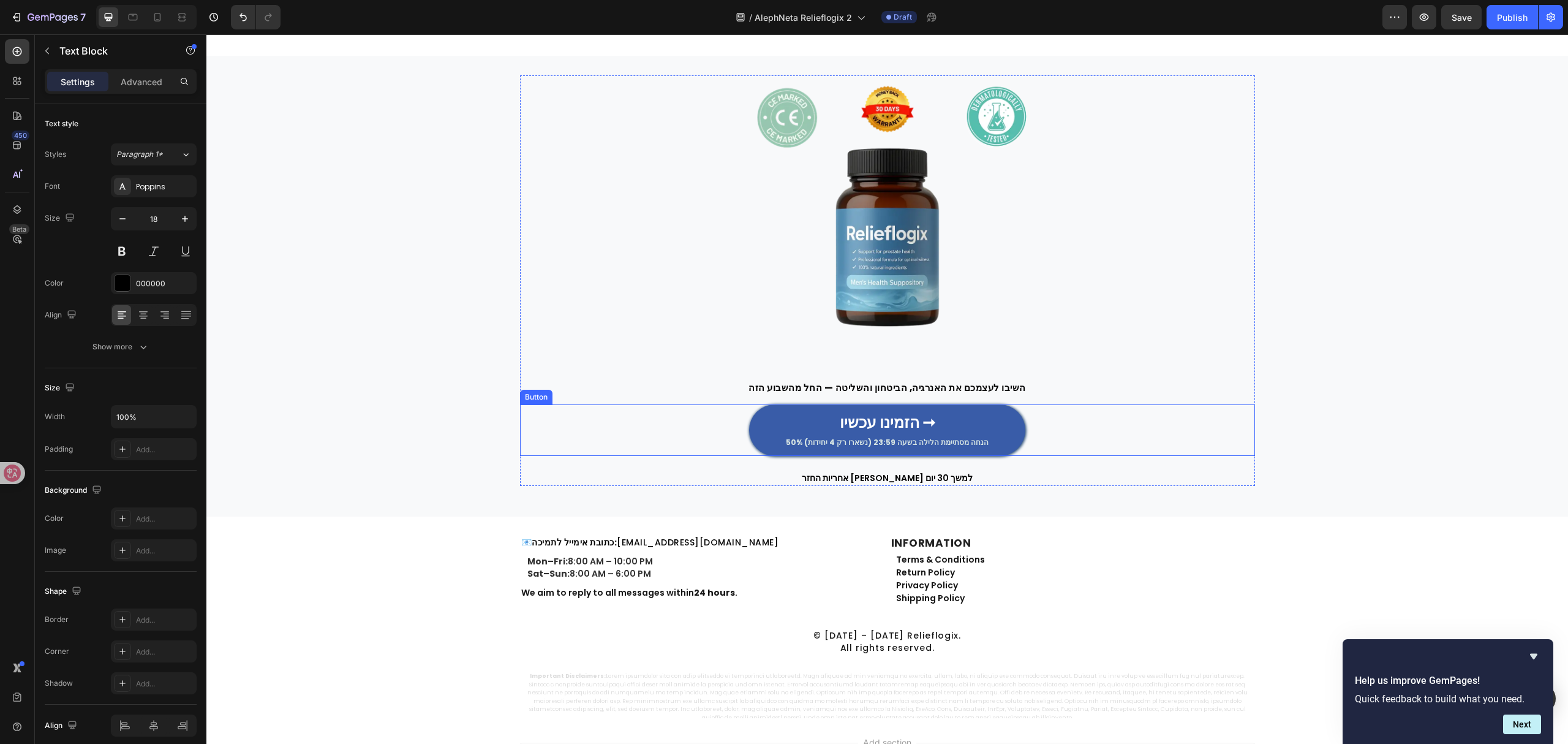
type input "16"
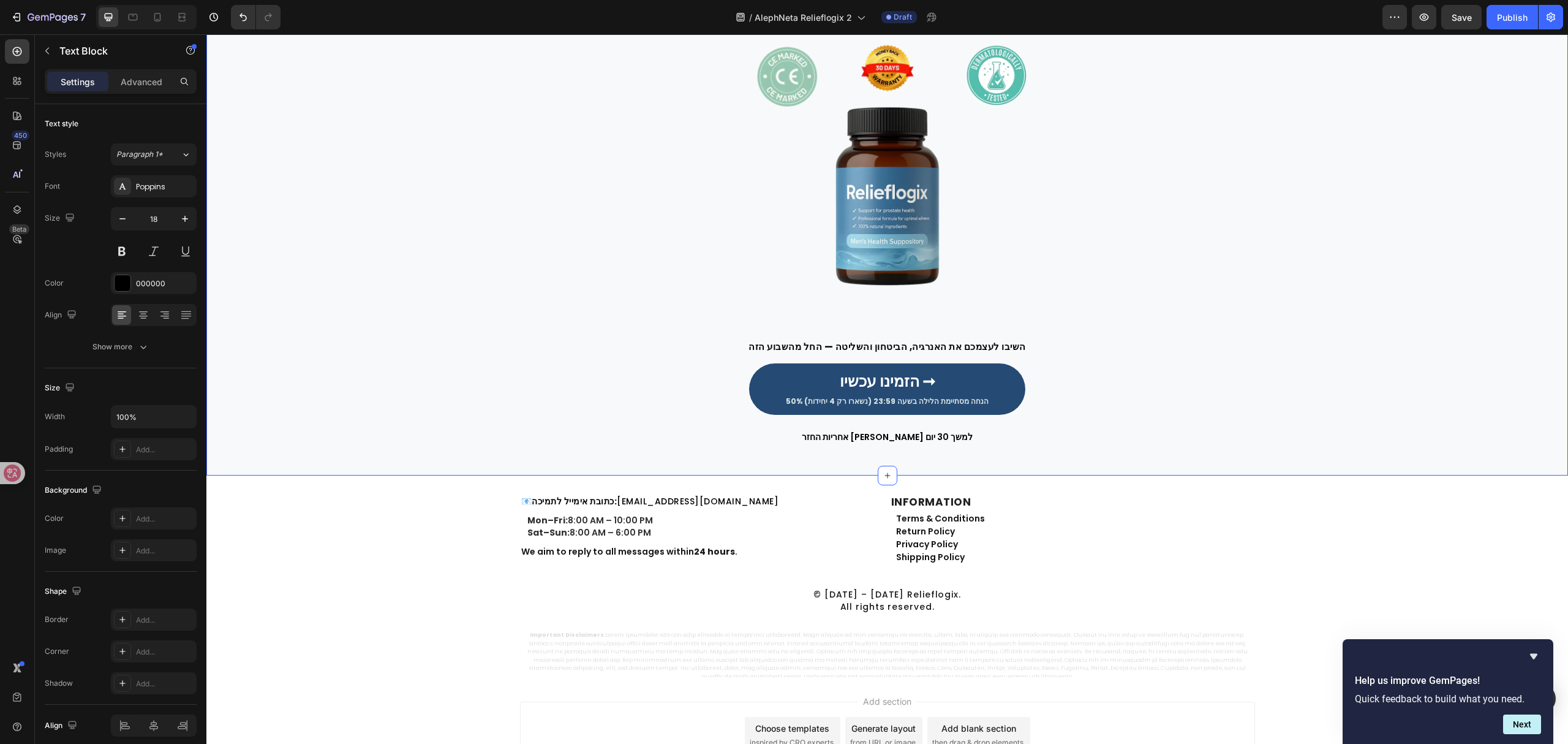
scroll to position [3788, 0]
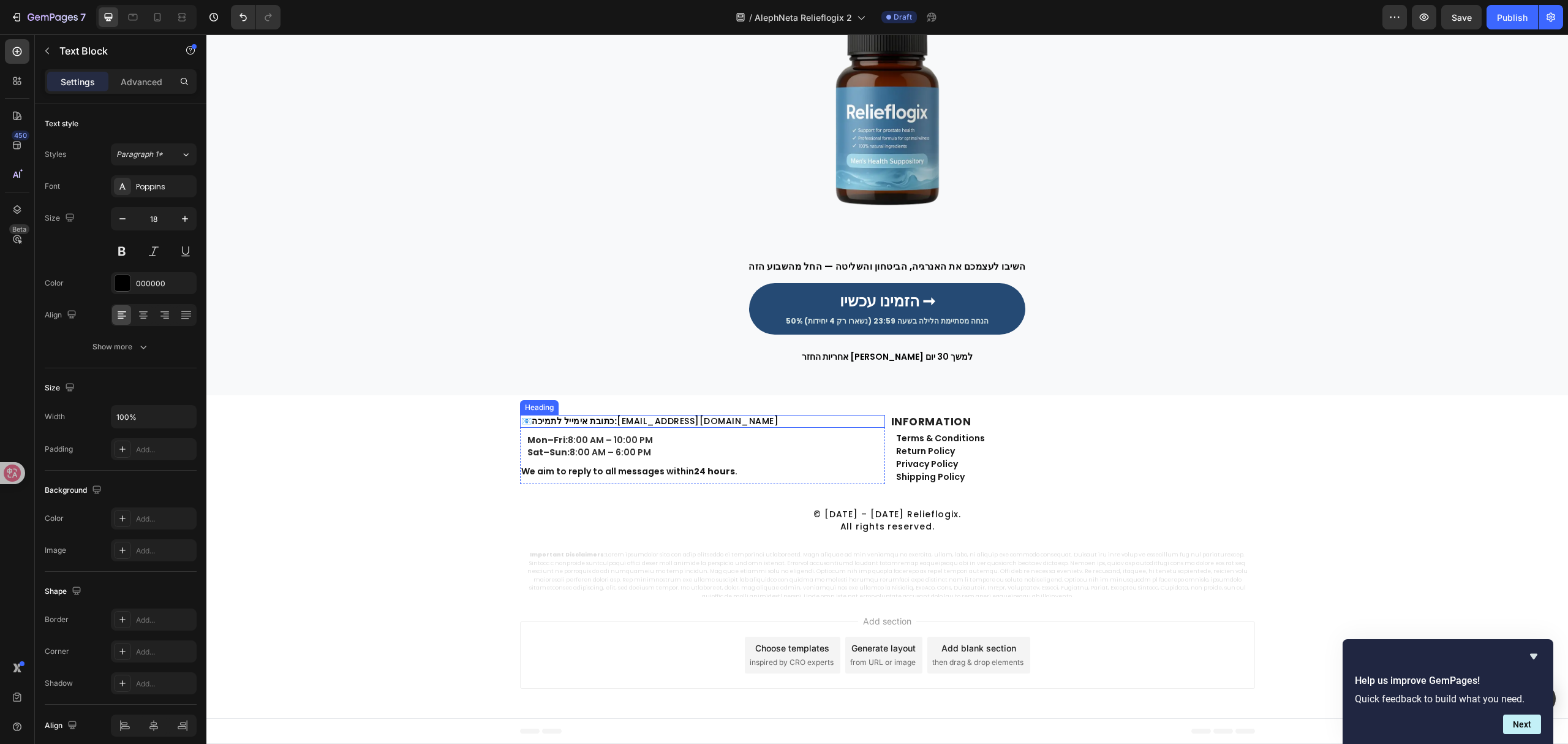
click at [725, 420] on h2 "📧 כתובת אימייל לתמיכה: customer@revibezen.com" at bounding box center [702, 421] width 365 height 13
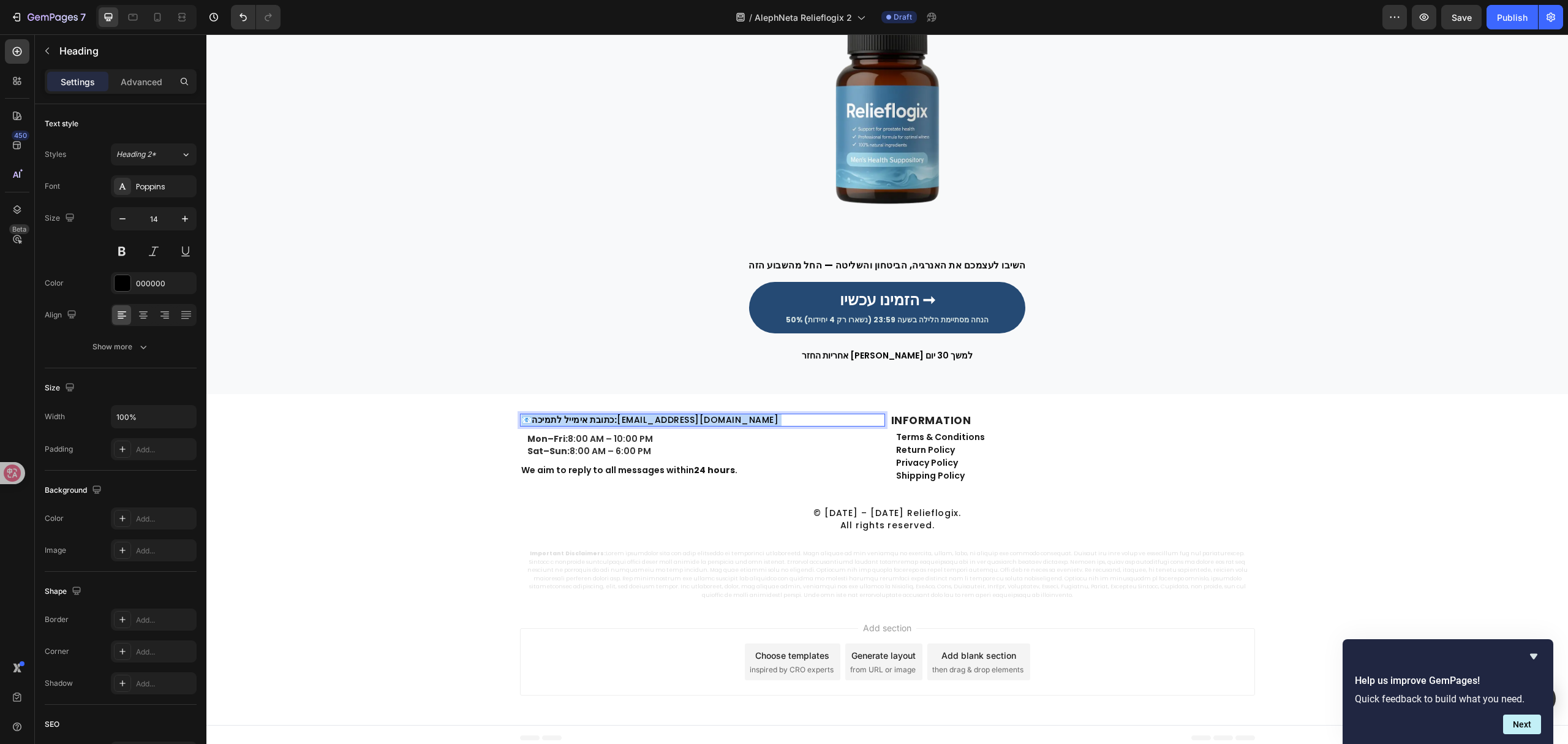
drag, startPoint x: 743, startPoint y: 418, endPoint x: 614, endPoint y: 422, distance: 129.1
click at [614, 422] on p "📧 כתובת אימייל לתמיכה: customer@revibezen.com" at bounding box center [702, 421] width 362 height 11
drag, startPoint x: 608, startPoint y: 421, endPoint x: 754, endPoint y: 415, distance: 146.1
click at [754, 415] on p "📧 כתובת אימייל לתמיכה: customer@revibezen.com" at bounding box center [702, 421] width 362 height 11
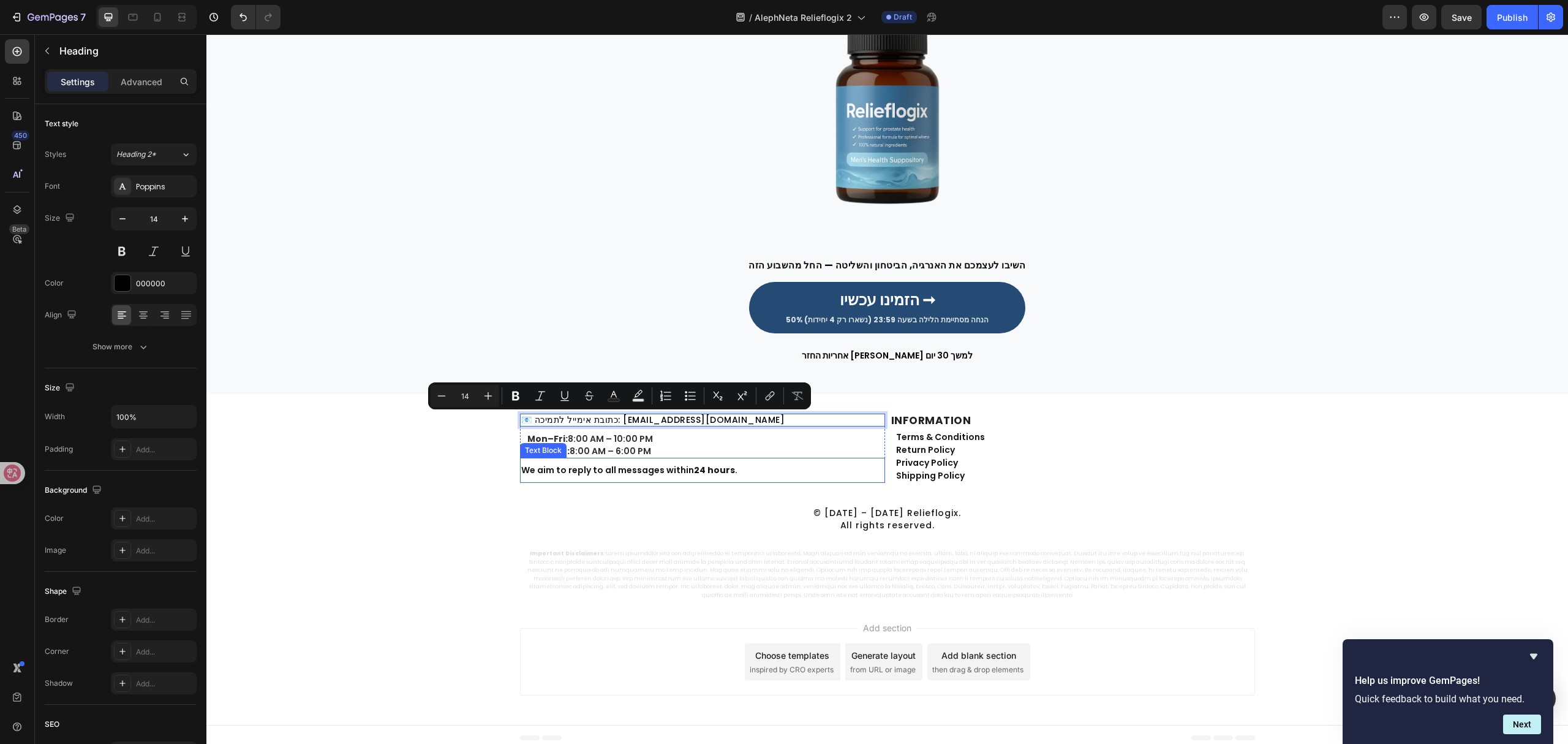
click at [436, 459] on div "📧 כתובת אימייל לתמיכה: support@alephneta.com Heading 10 Mon–Fri: 8:00 AM – 10:0…" at bounding box center [887, 507] width 1362 height 187
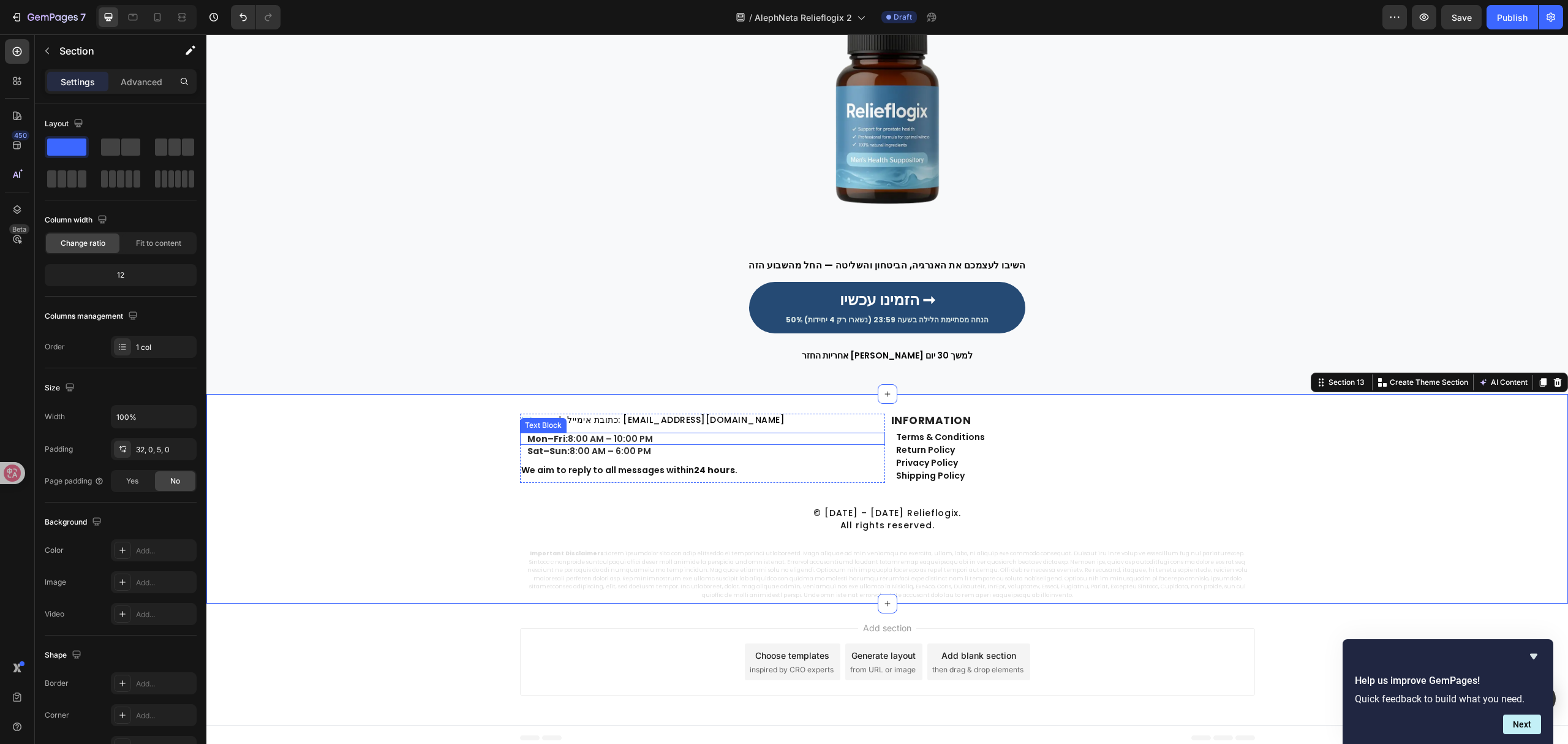
click at [650, 439] on p "Mon–Fri: 8:00 AM – 10:00 PM" at bounding box center [705, 439] width 356 height 11
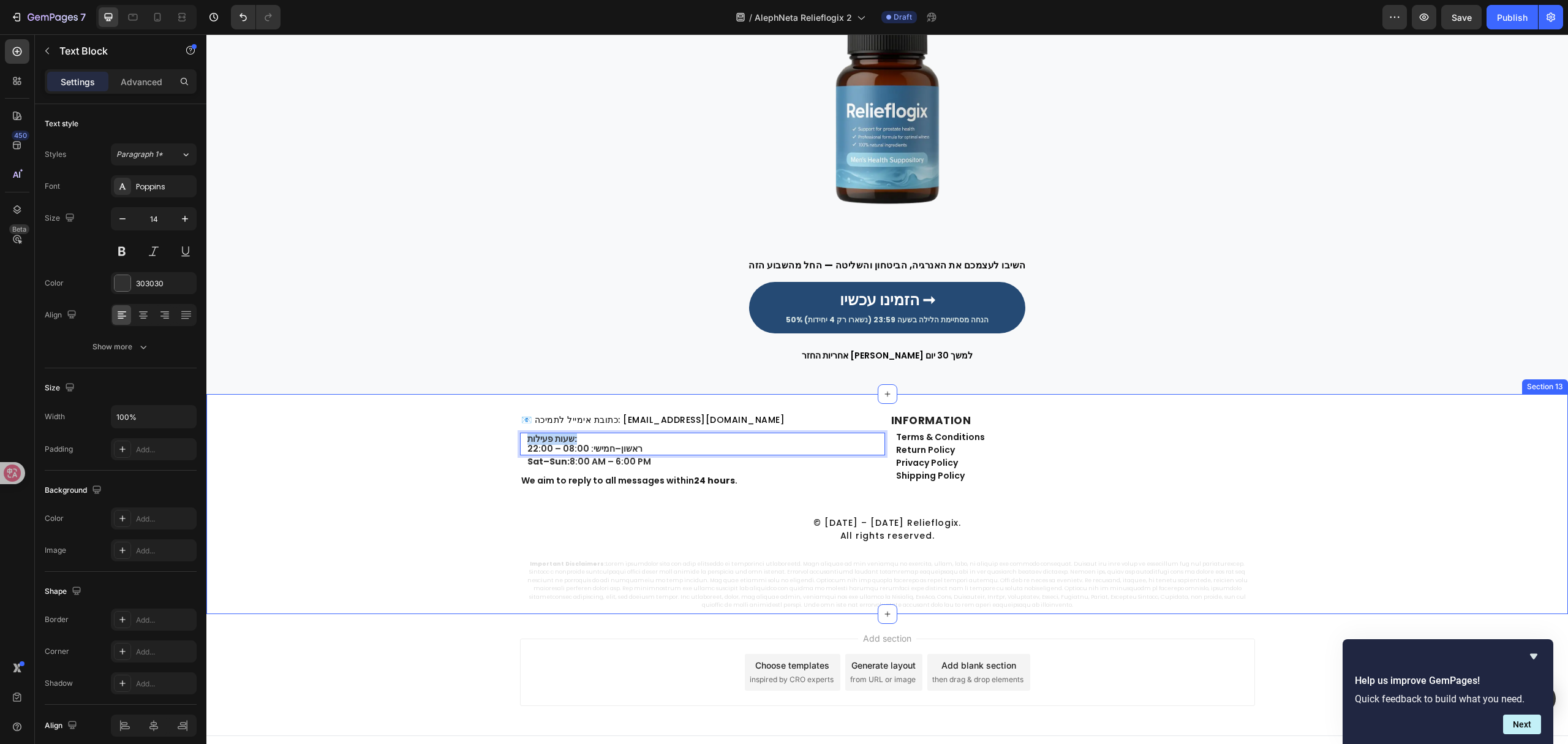
drag, startPoint x: 606, startPoint y: 442, endPoint x: 458, endPoint y: 437, distance: 148.1
click at [458, 437] on div "📧 כתובת אימייל לתמיכה: support@alephneta.com Heading שעות פעילות: ראשון–חמישי: …" at bounding box center [887, 512] width 1362 height 197
click at [527, 449] on p "⁠⁠⁠⁠⁠⁠⁠ ראשון–חמישי: 08:00 – 22:00" at bounding box center [705, 443] width 356 height 21
click at [527, 451] on p "ראשון–חמישי: 08:00 – 22:00" at bounding box center [705, 443] width 356 height 21
click at [527, 439] on p "ראשון–חמישי: 08:00 – 22:00" at bounding box center [705, 443] width 356 height 21
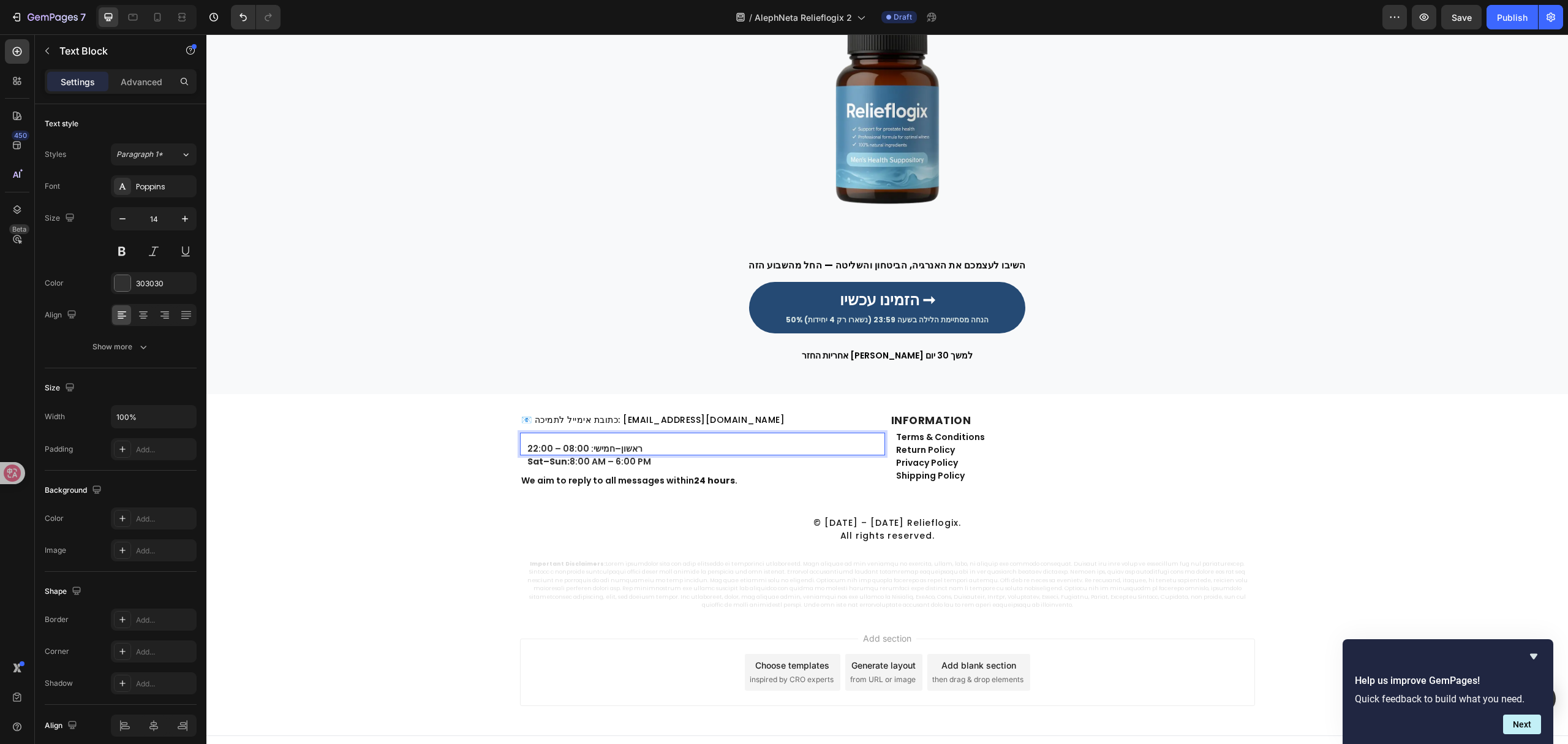
click at [520, 447] on div "⁠⁠⁠⁠⁠⁠⁠ ראשון–חמישי: 08:00 – 22:00 Text Block 0" at bounding box center [702, 444] width 365 height 23
click at [574, 440] on p "⁠⁠⁠⁠⁠⁠⁠ ראשון–חמישי: 08:00 – 22:00" at bounding box center [705, 443] width 356 height 21
click at [659, 440] on p "⁠⁠⁠⁠⁠⁠⁠ ראשון–חמישי: 08:00 – 22:00" at bounding box center [705, 443] width 356 height 21
click at [341, 489] on div "📧 כתובת אימייל לתמיכה: support@alephneta.com Heading ⁠⁠⁠⁠⁠⁠⁠ ראשון–חמישי: 08:00…" at bounding box center [887, 512] width 1362 height 197
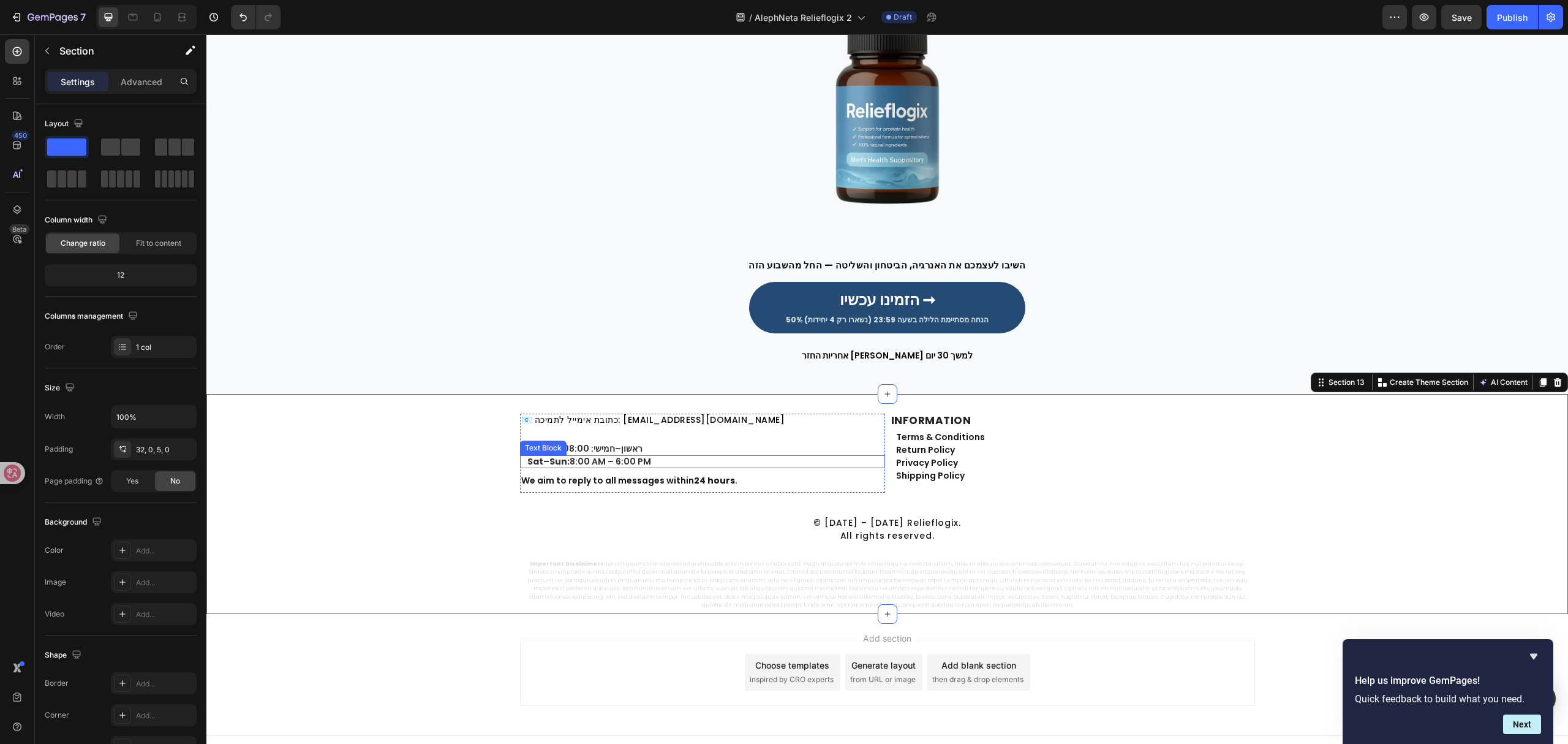
click at [609, 466] on p "Sat–Sun: 8:00 AM – 6:00 PM" at bounding box center [705, 462] width 356 height 11
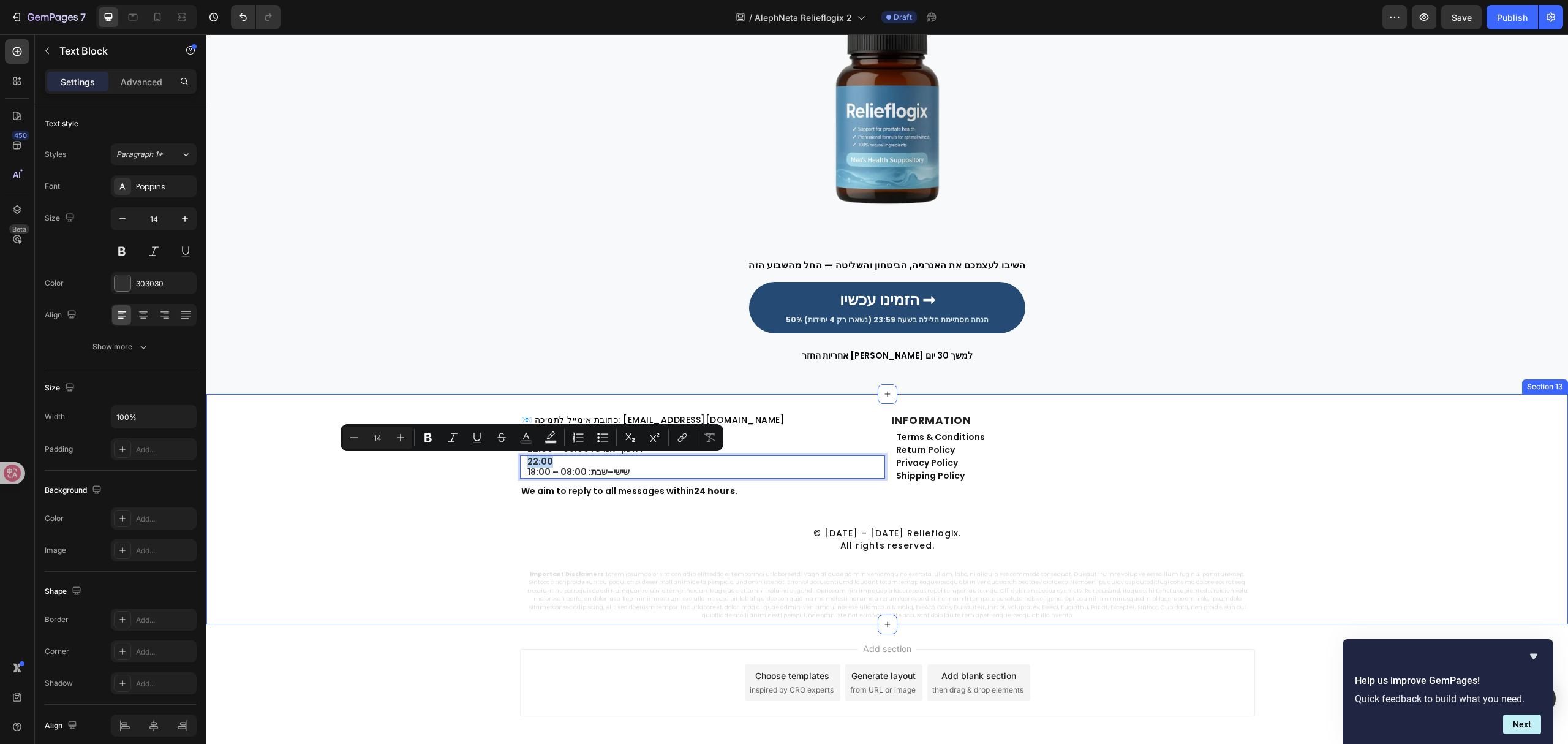
drag, startPoint x: 547, startPoint y: 463, endPoint x: 504, endPoint y: 462, distance: 43.0
click at [504, 462] on div "📧 כתובת אימייל לתמיכה: support@alephneta.com Heading ⁠⁠⁠⁠⁠⁠⁠ ראשון–חמישי: 08:00…" at bounding box center [887, 518] width 1362 height 208
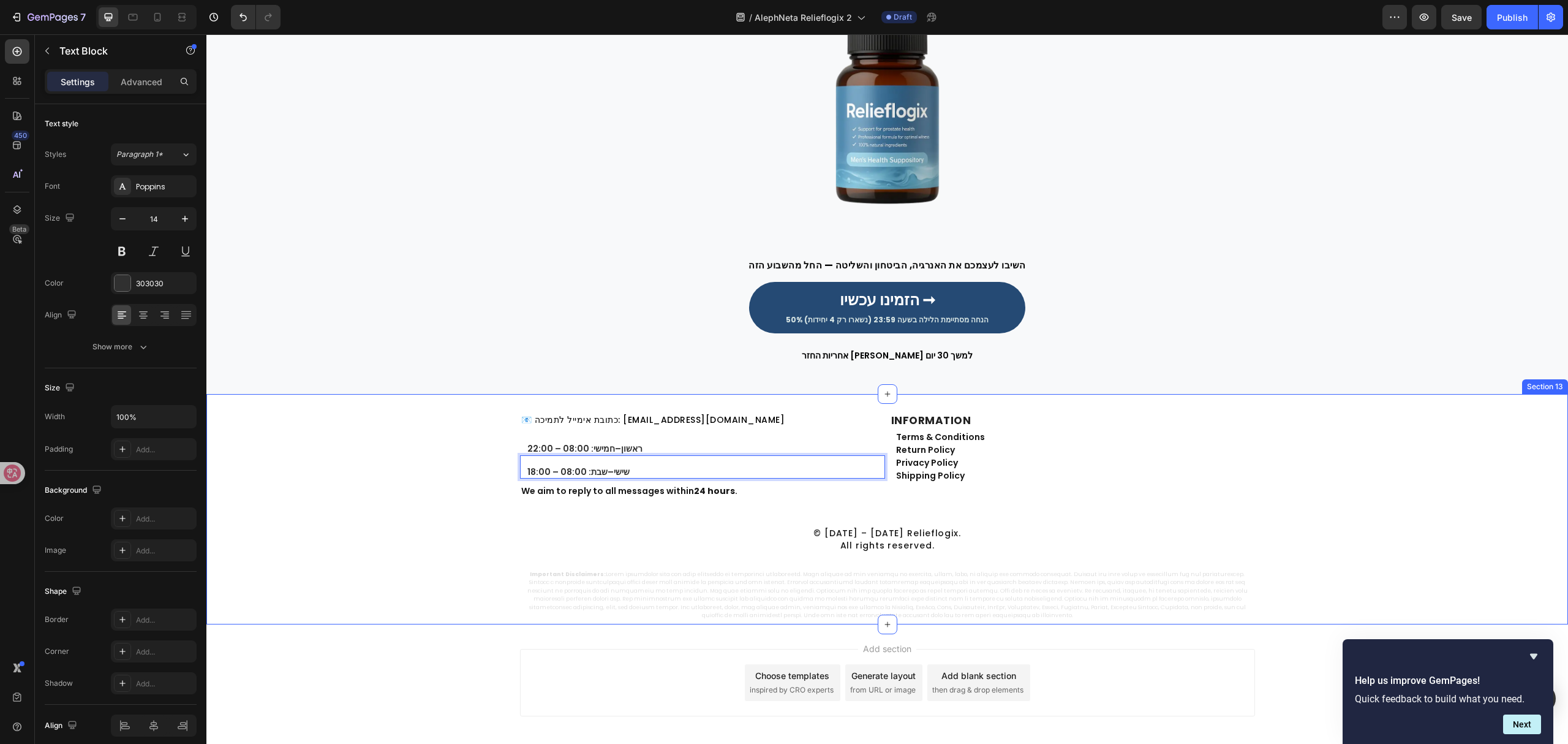
click at [451, 478] on div "📧 כתובת אימייל לתמיכה: support@alephneta.com Heading ⁠⁠⁠⁠⁠⁠⁠ ראשון–חמישי: 08:00…" at bounding box center [887, 518] width 1362 height 208
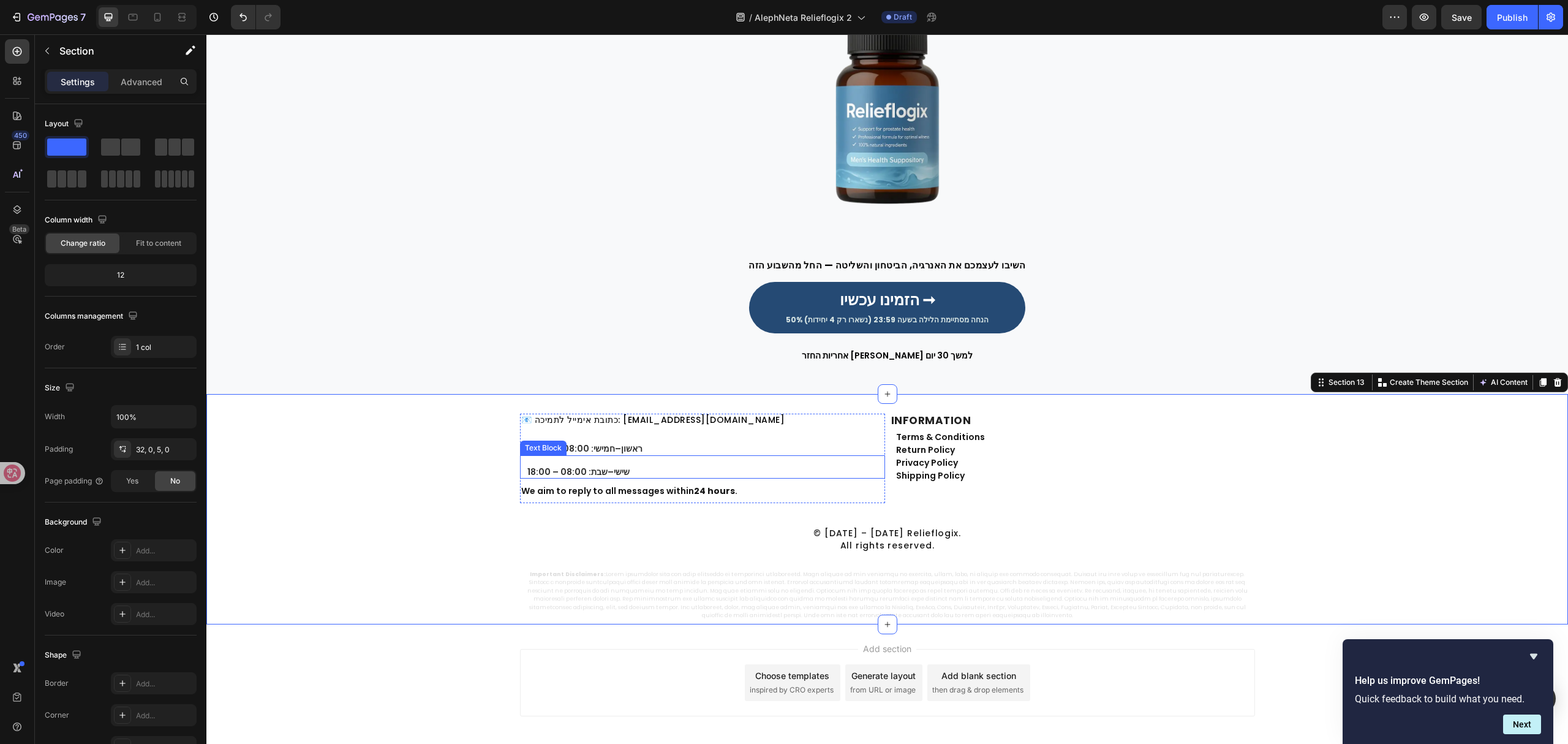
click at [536, 473] on p "⁠⁠⁠⁠⁠⁠⁠ שישי–שבת: 08:00 – 18:00" at bounding box center [705, 466] width 356 height 21
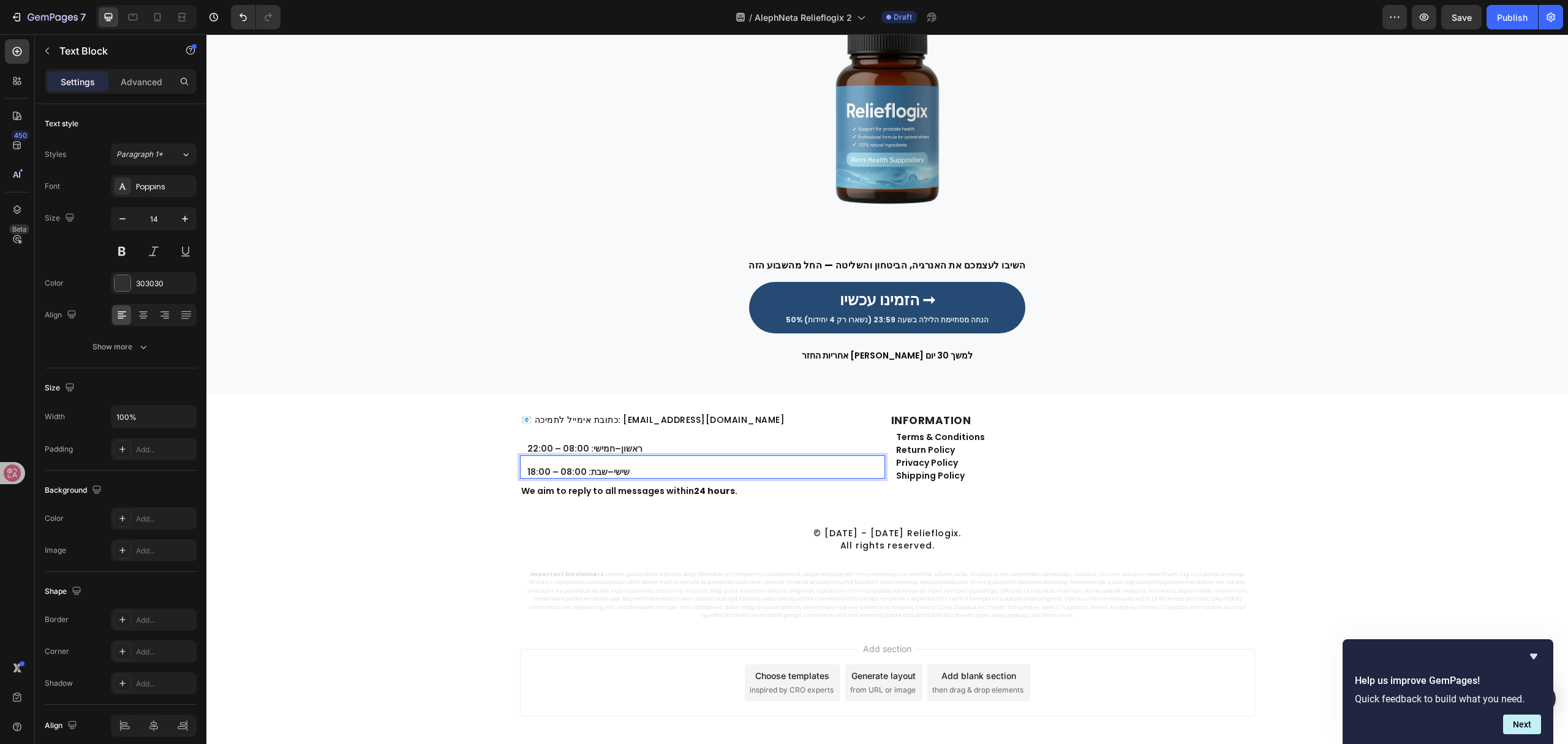
click at [527, 471] on p "⁠⁠⁠⁠⁠⁠⁠ שישי–שבת: 08:00 – 18:00" at bounding box center [705, 466] width 356 height 21
click at [552, 473] on p "שישי–שבת: 08:00 – 18:00" at bounding box center [705, 466] width 356 height 21
click at [716, 497] on strong "24 hours" at bounding box center [714, 491] width 41 height 12
click at [443, 535] on div "📧 כתובת אימייל לתמיכה: support@alephneta.com Heading ⁠⁠⁠⁠⁠⁠⁠ ראשון–חמישי: 08:00…" at bounding box center [887, 518] width 1362 height 208
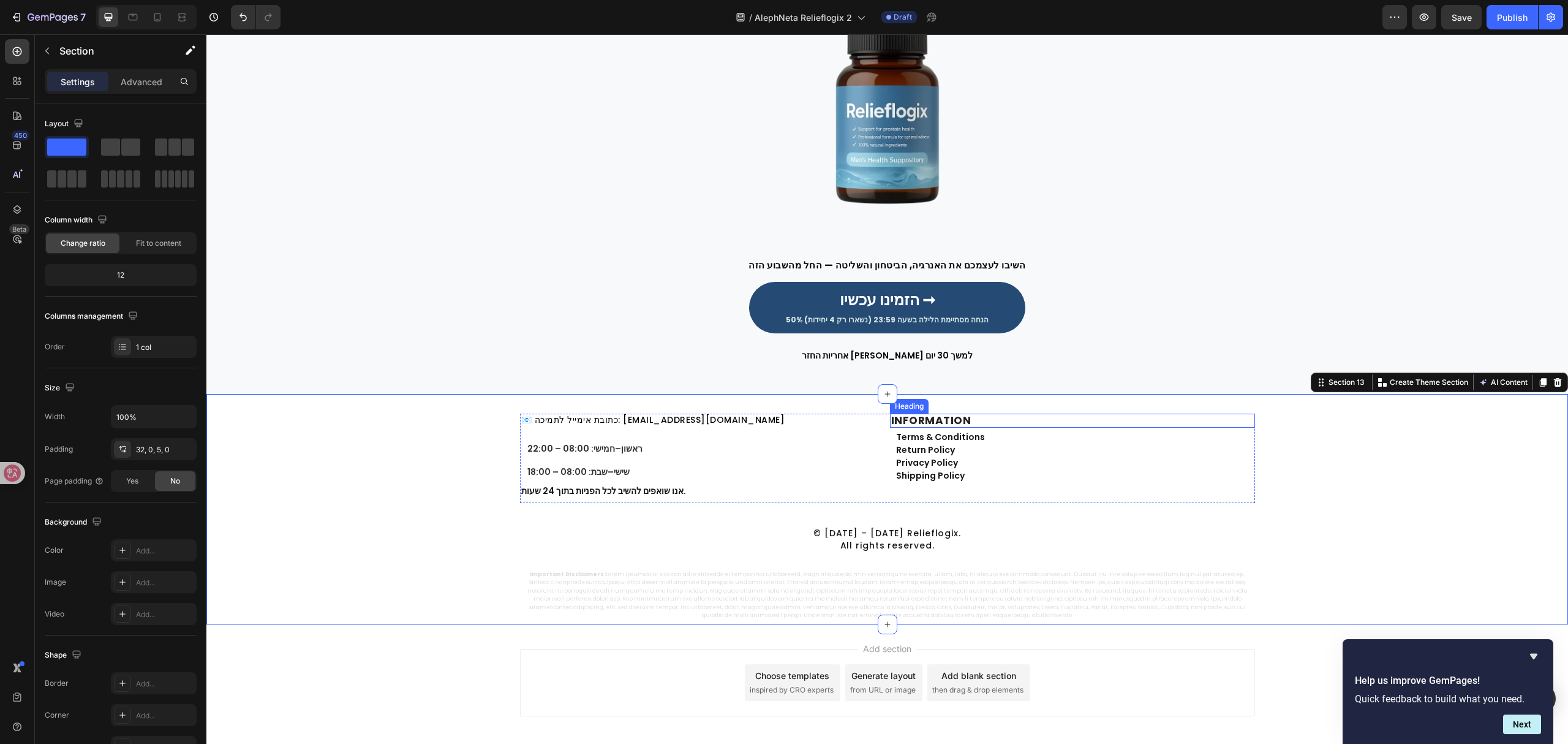
click at [926, 420] on strong "INFORMATION" at bounding box center [931, 420] width 80 height 15
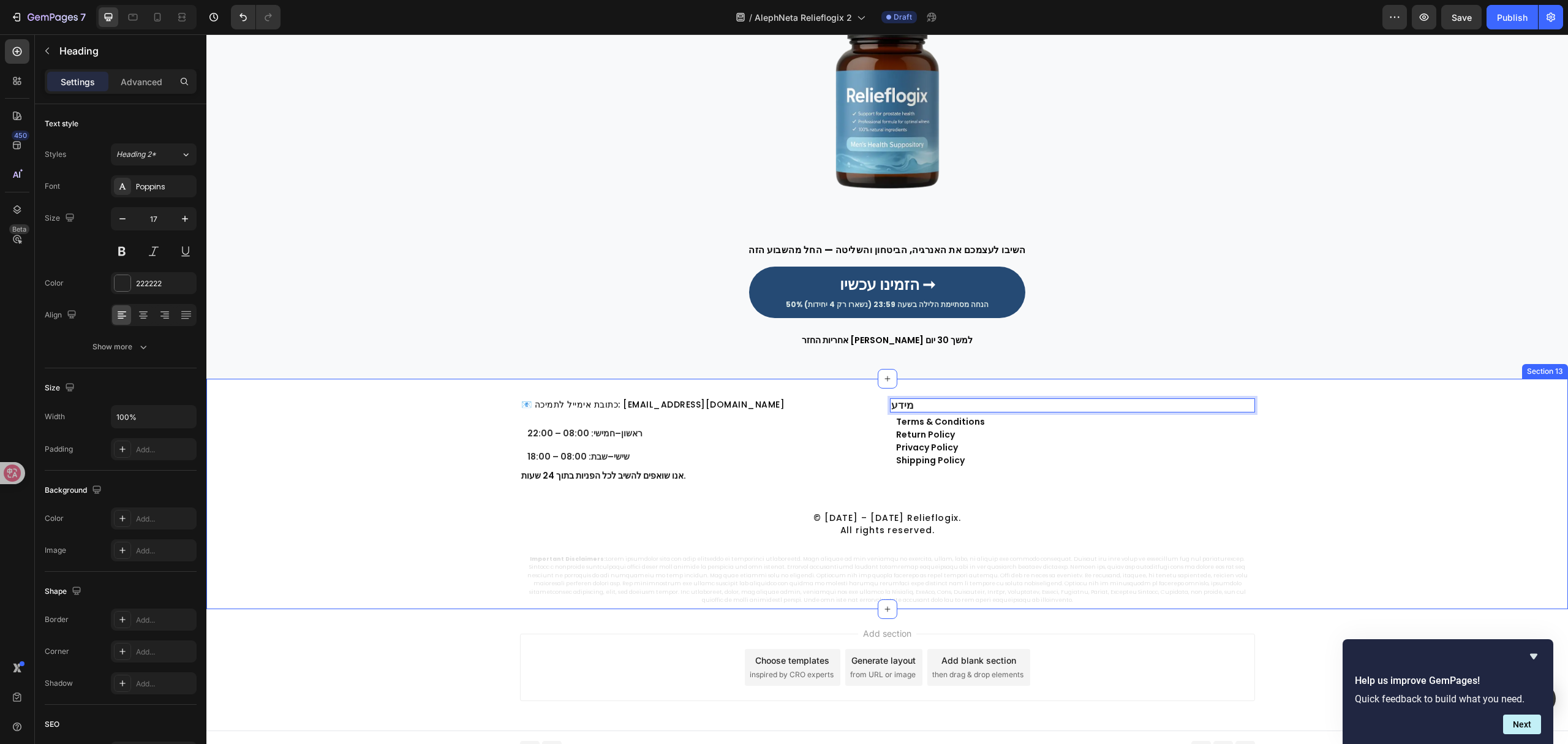
scroll to position [3808, 0]
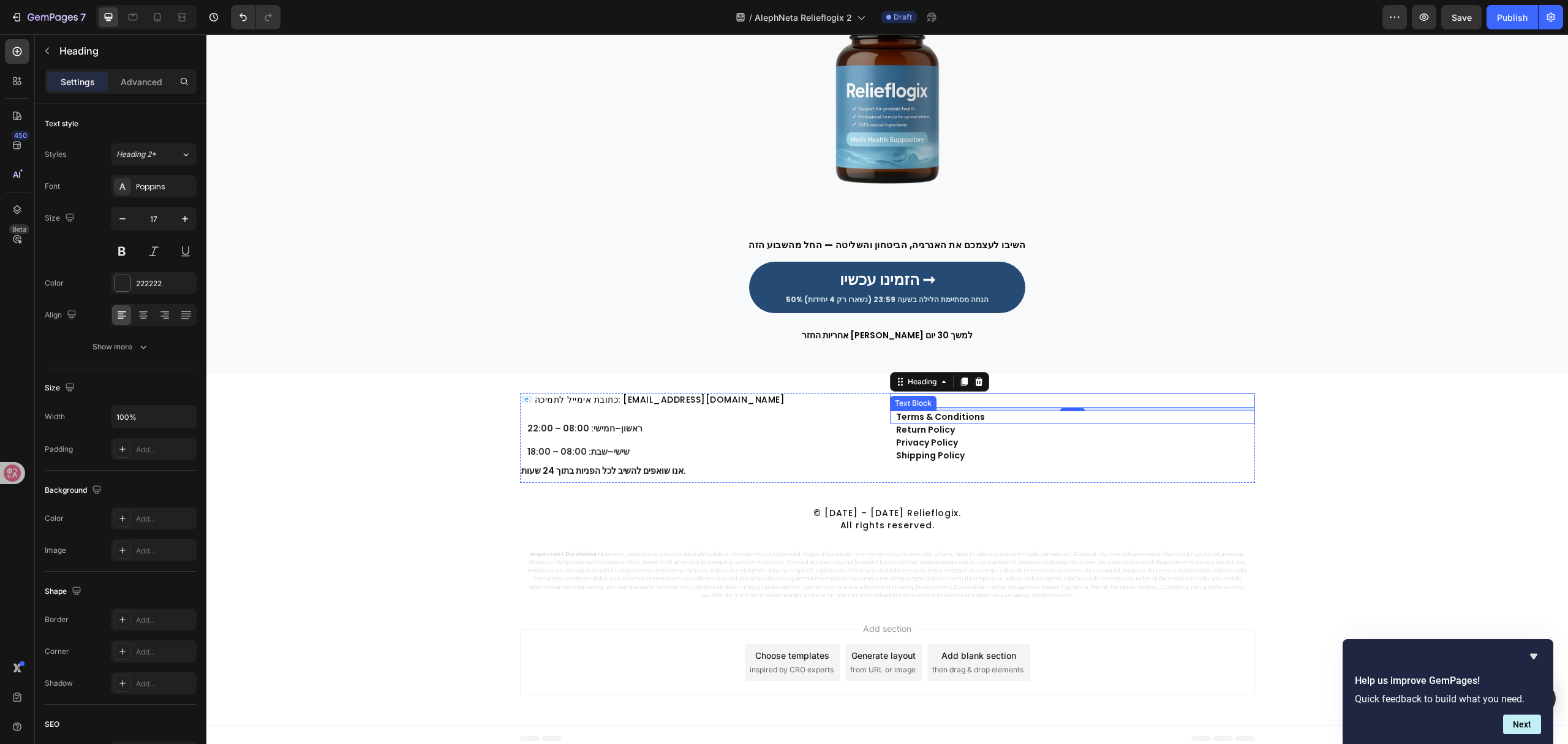
click at [947, 414] on link "Terms & Conditions" at bounding box center [941, 417] width 89 height 12
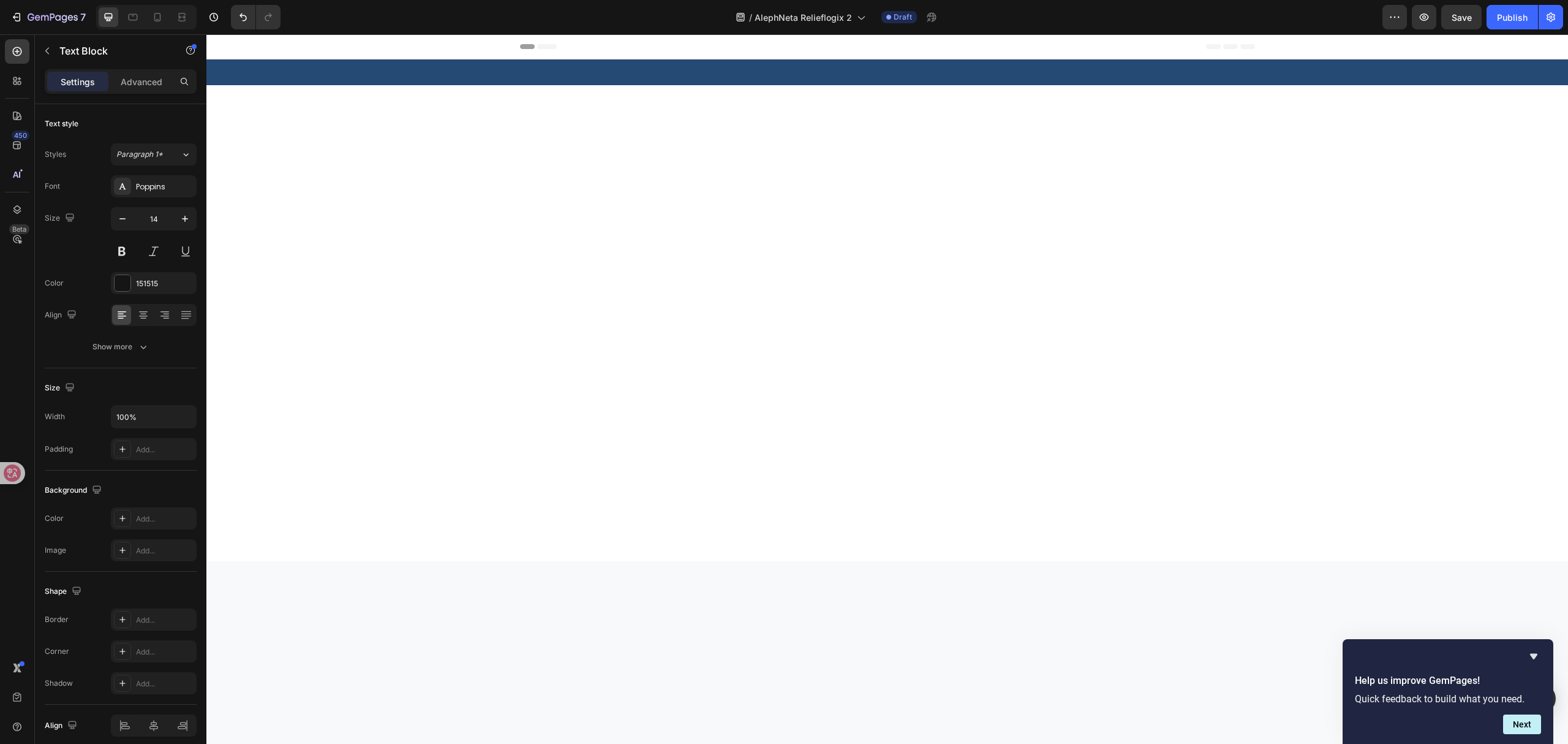
scroll to position [3808, 0]
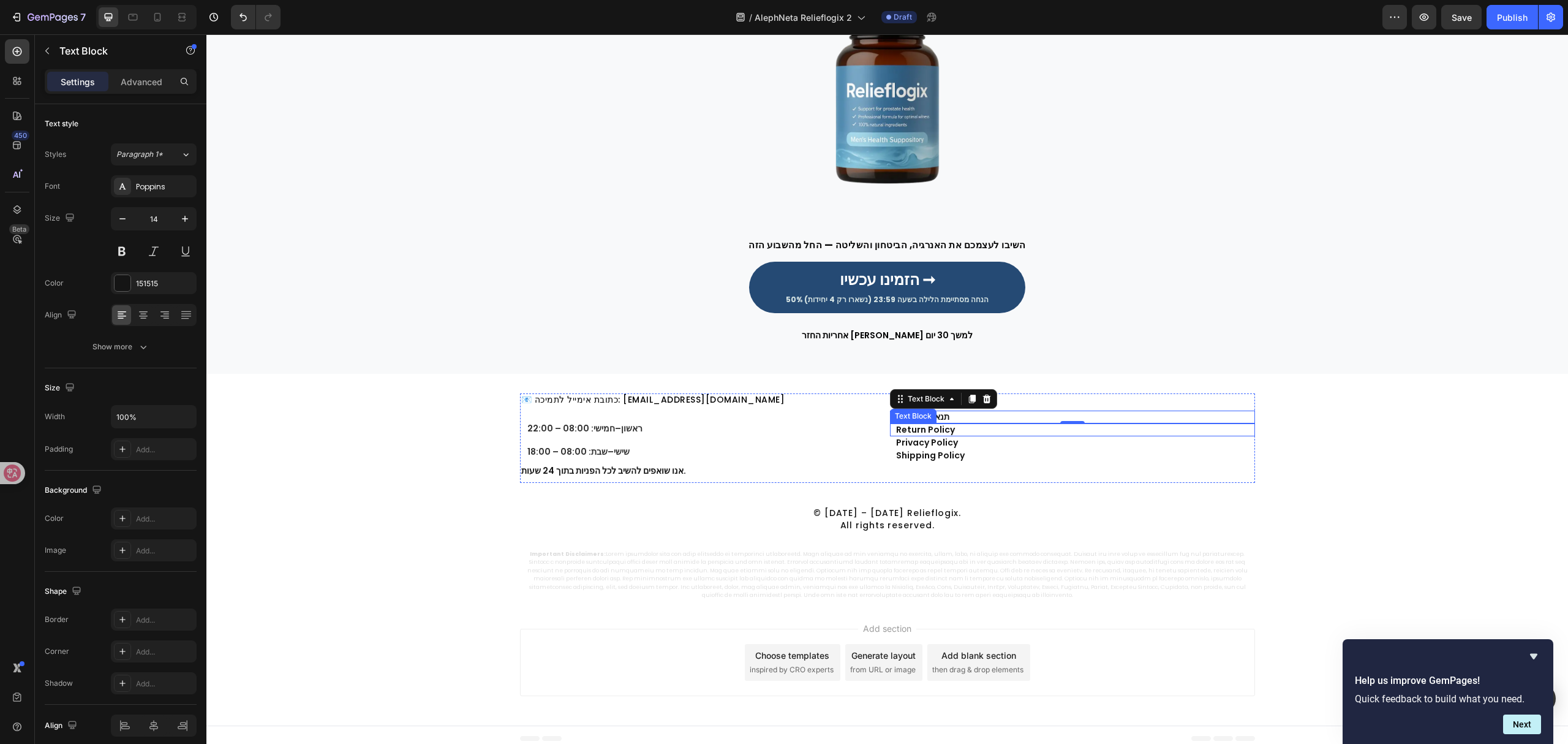
click at [943, 429] on link "Return Policy" at bounding box center [925, 430] width 59 height 12
click at [943, 441] on link "Privacy Policy" at bounding box center [927, 443] width 62 height 12
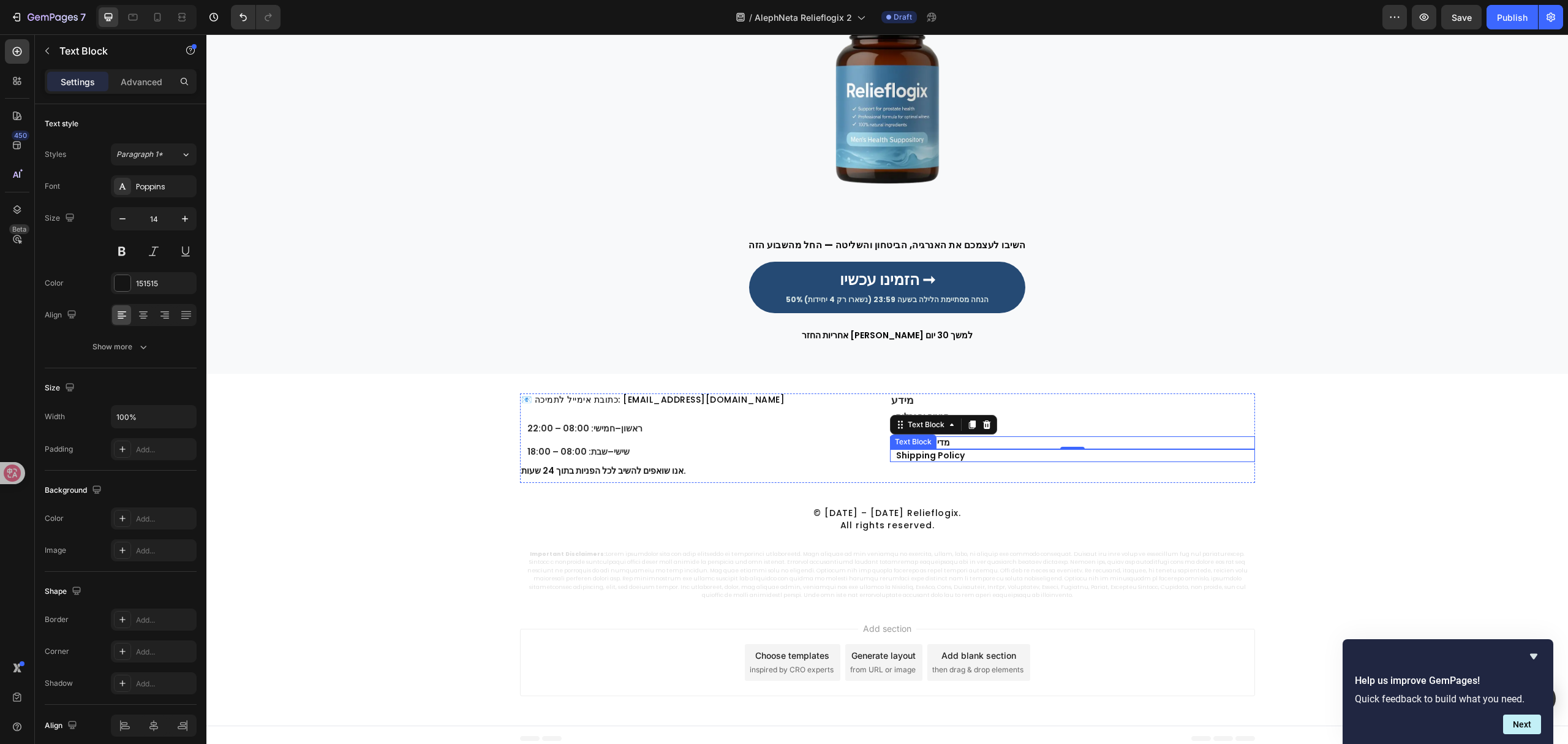
click at [931, 456] on link "Shipping Policy" at bounding box center [931, 455] width 69 height 12
click at [887, 515] on p "© [DATE] – [DATE] Relieflogix. All rights reserved." at bounding box center [887, 519] width 723 height 25
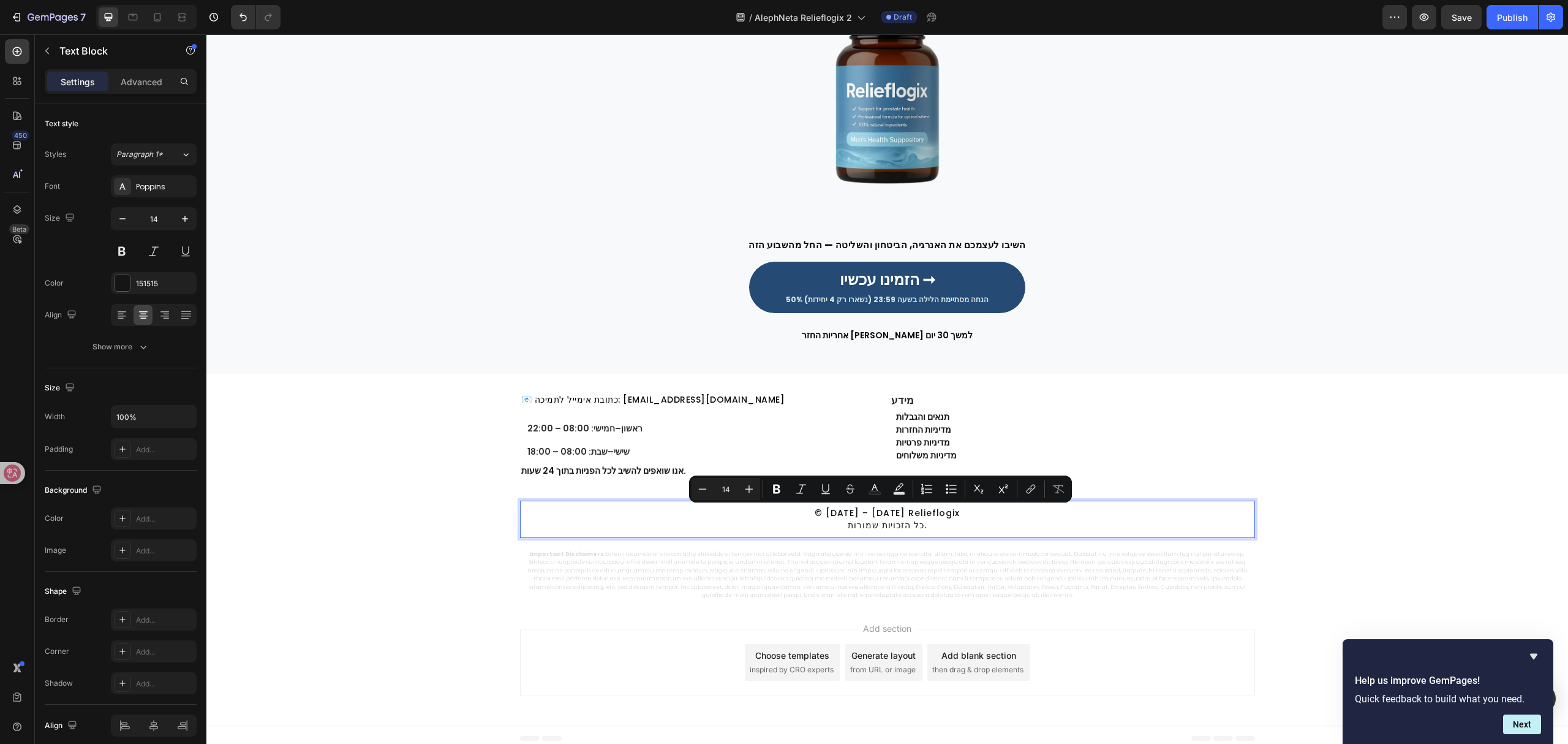
click at [1228, 417] on p "תנאים והגבלות" at bounding box center [1075, 417] width 358 height 11
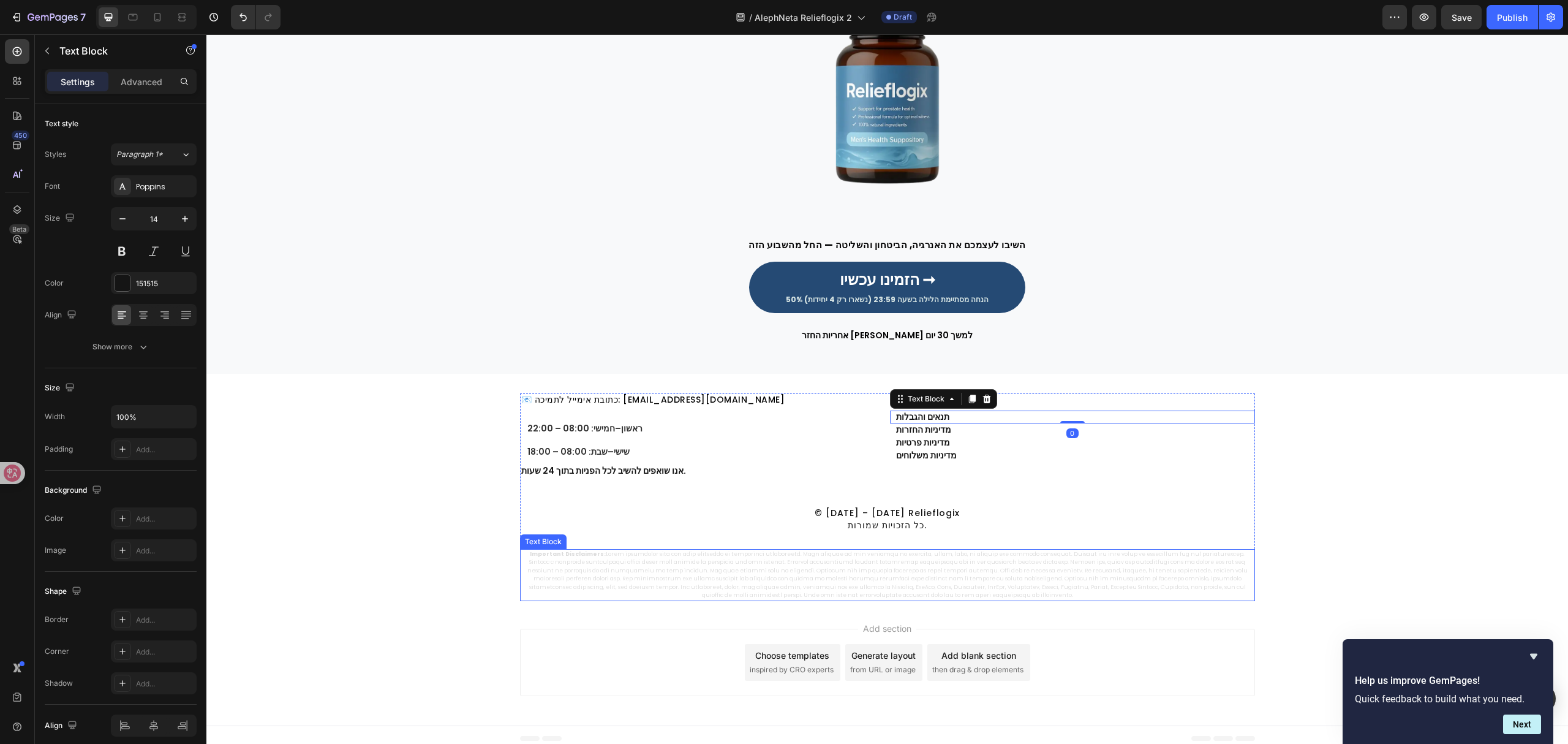
click at [1042, 564] on p "Important Disclaimers:" at bounding box center [887, 575] width 733 height 50
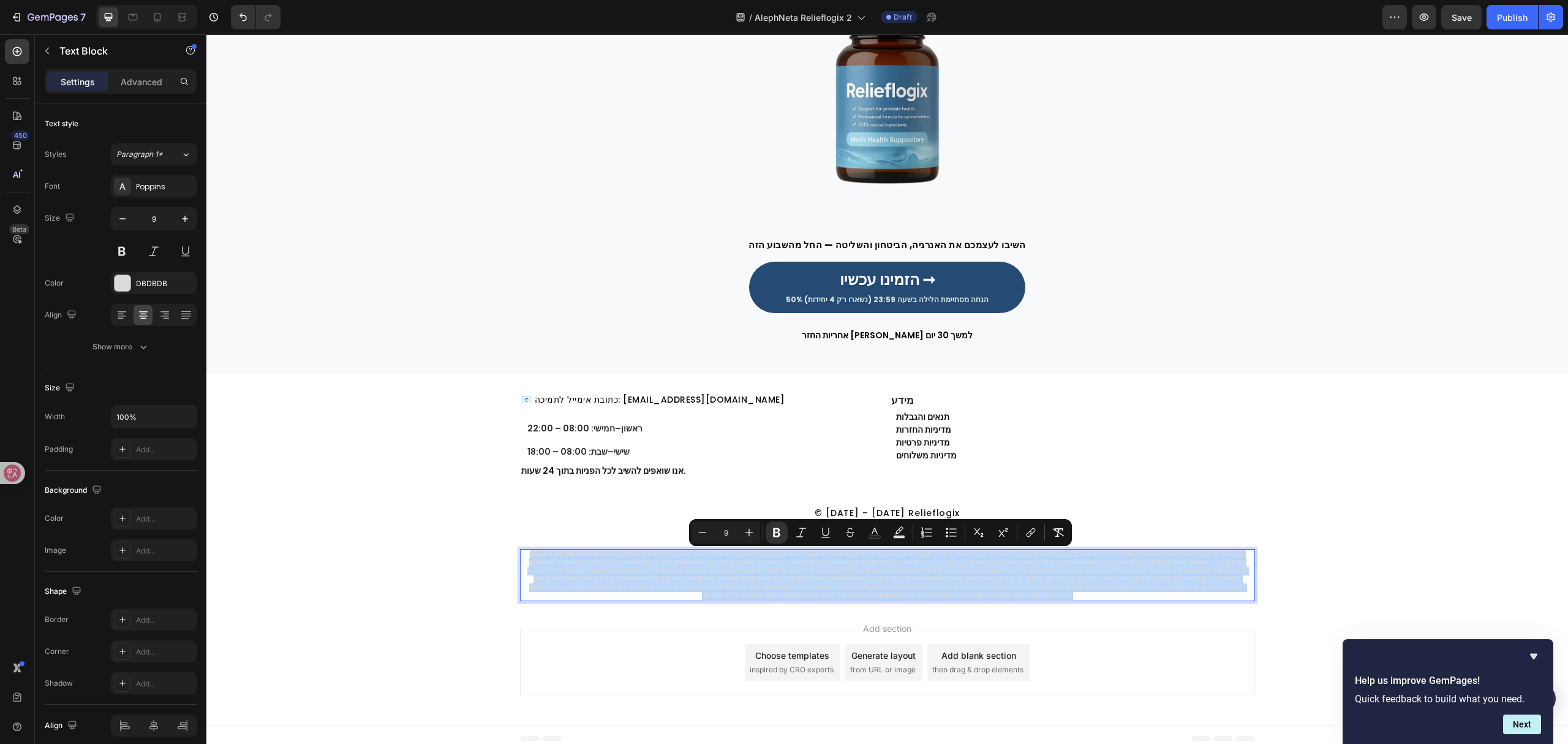
click at [872, 579] on p "Important Disclaimers:" at bounding box center [887, 575] width 733 height 50
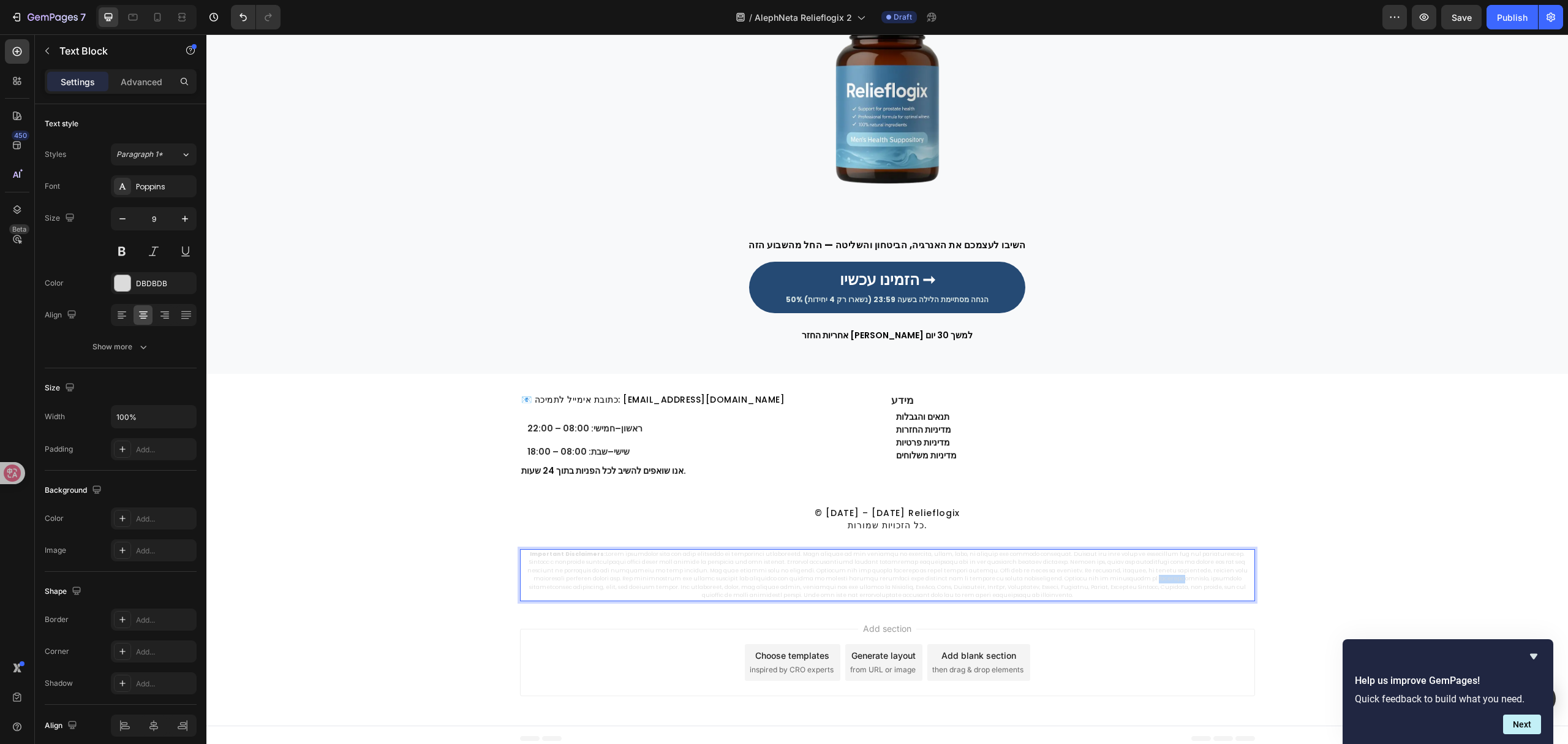
click at [872, 579] on p "Important Disclaimers:" at bounding box center [887, 575] width 733 height 50
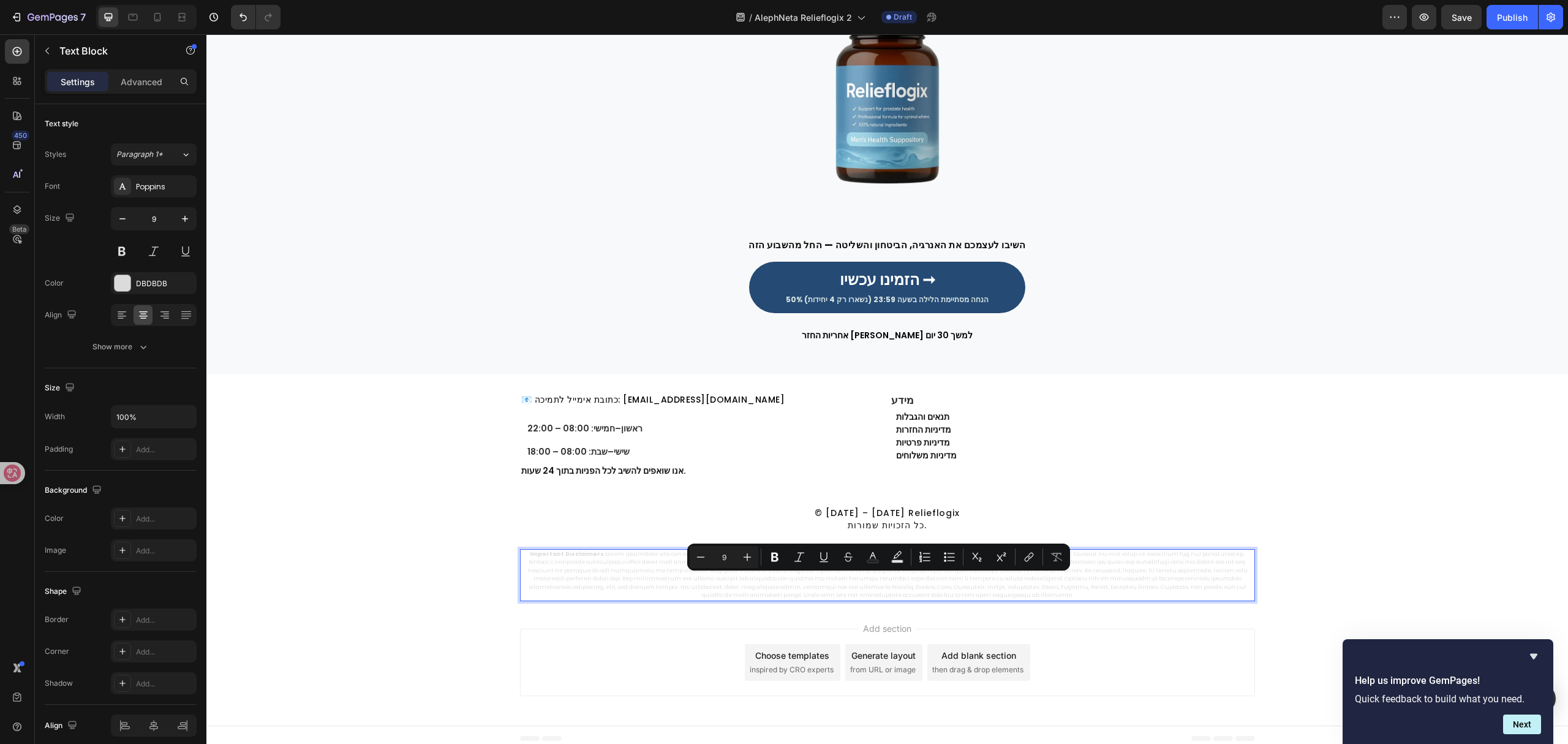
click at [861, 587] on p "Important Disclaimers:" at bounding box center [887, 575] width 733 height 50
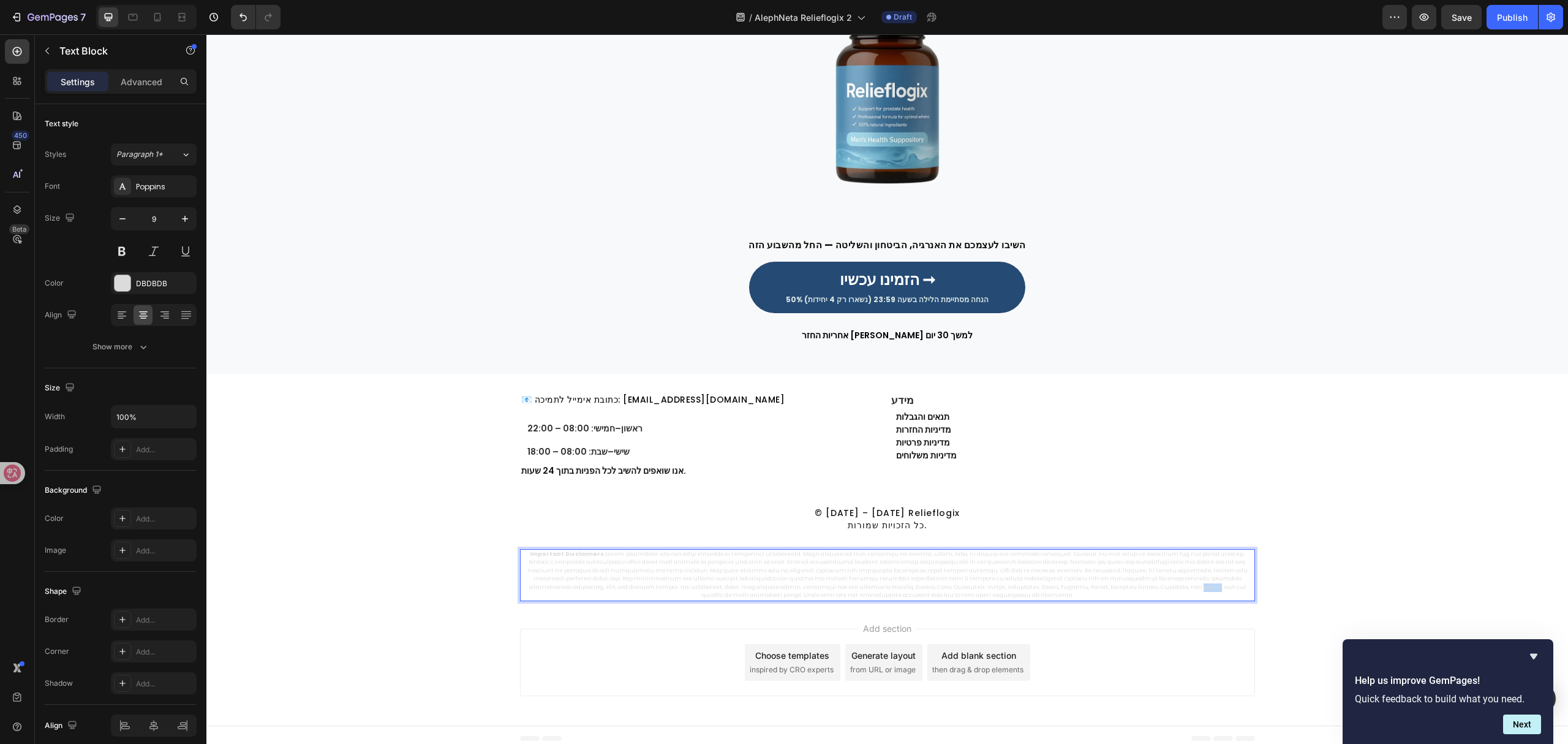
click at [861, 587] on p "Important Disclaimers:" at bounding box center [887, 575] width 733 height 50
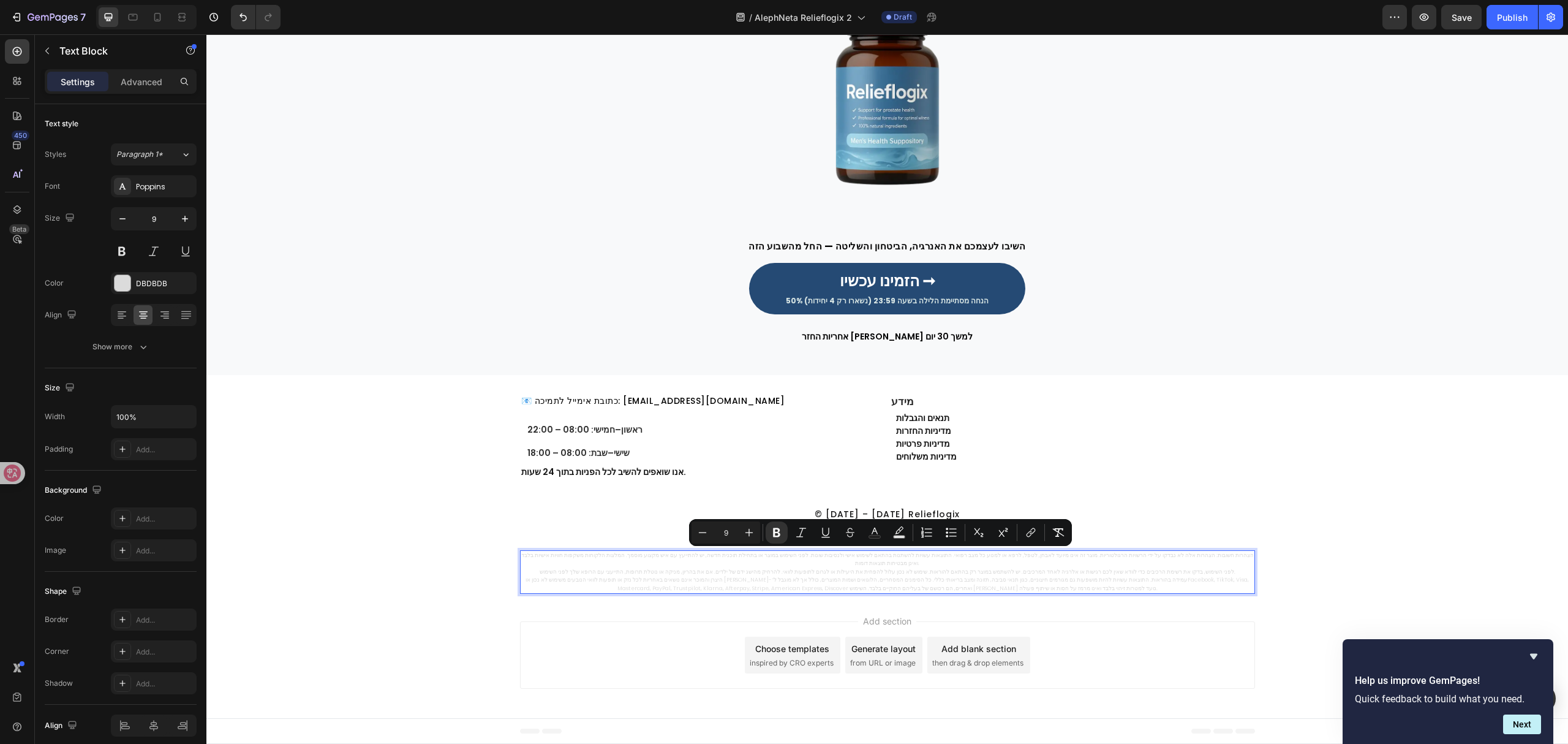
scroll to position [3800, 0]
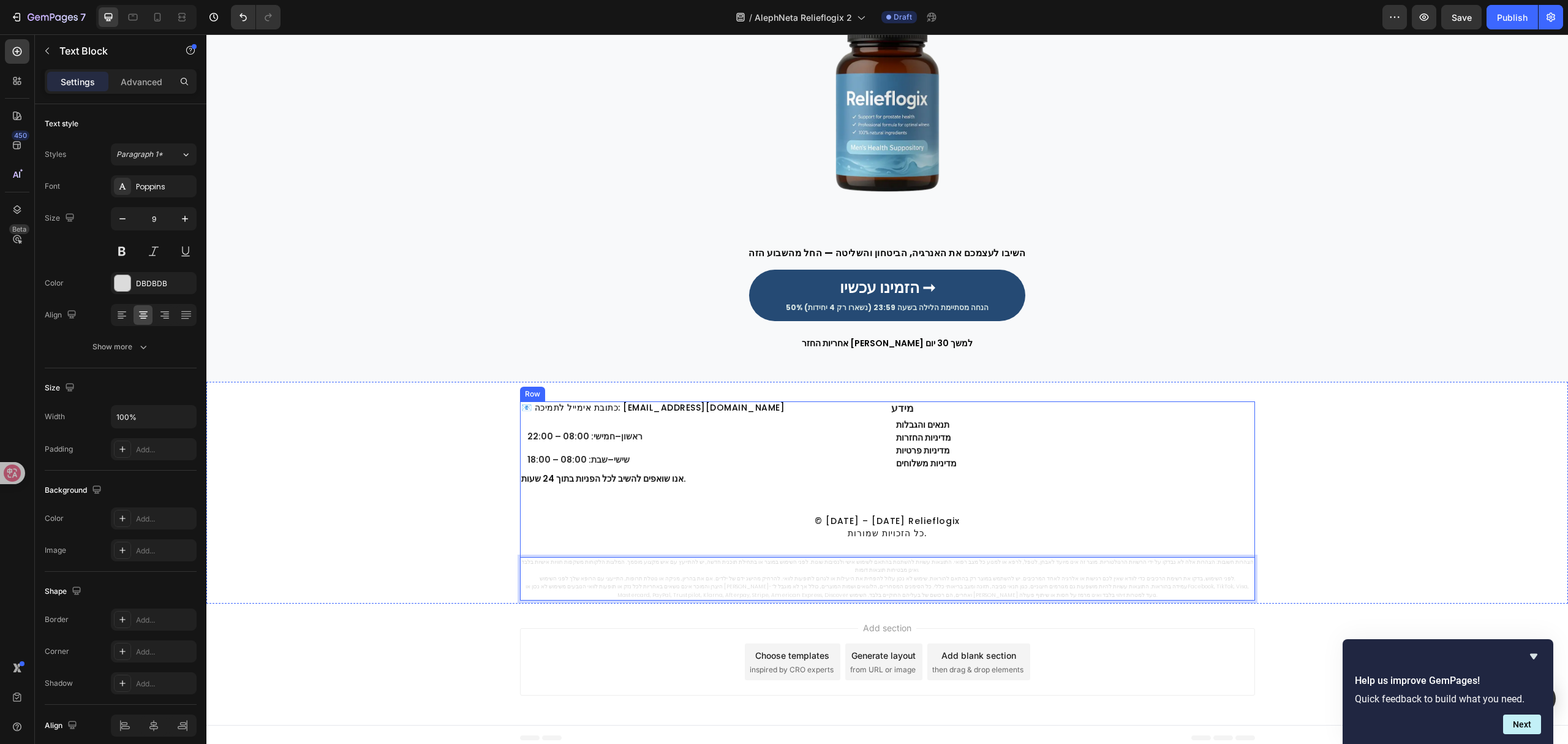
click at [1170, 433] on div "מדיניות החזרות" at bounding box center [1074, 437] width 360 height 13
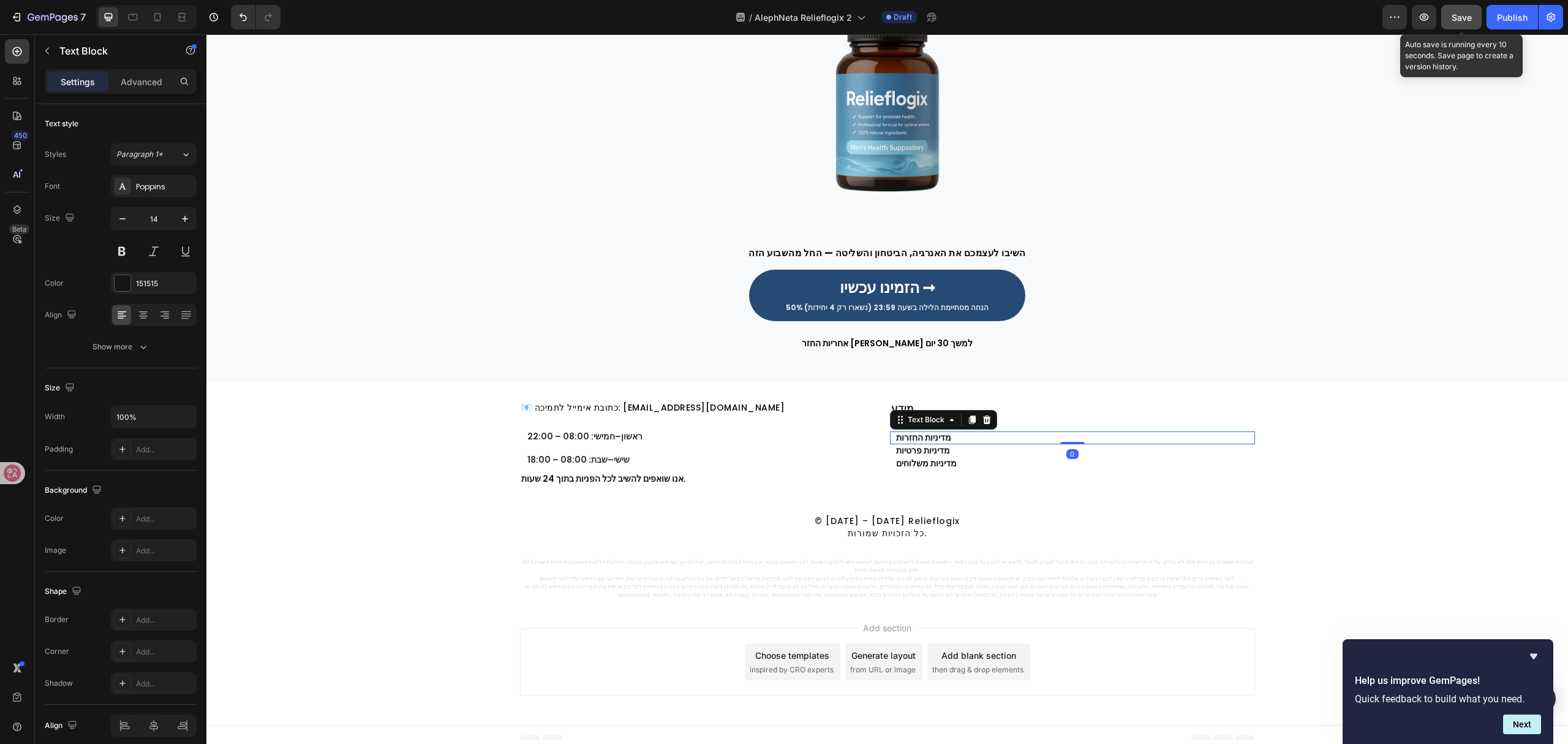
click at [1468, 18] on span "Save" at bounding box center [1462, 18] width 20 height 11
click at [1463, 18] on span "Save" at bounding box center [1462, 18] width 20 height 11
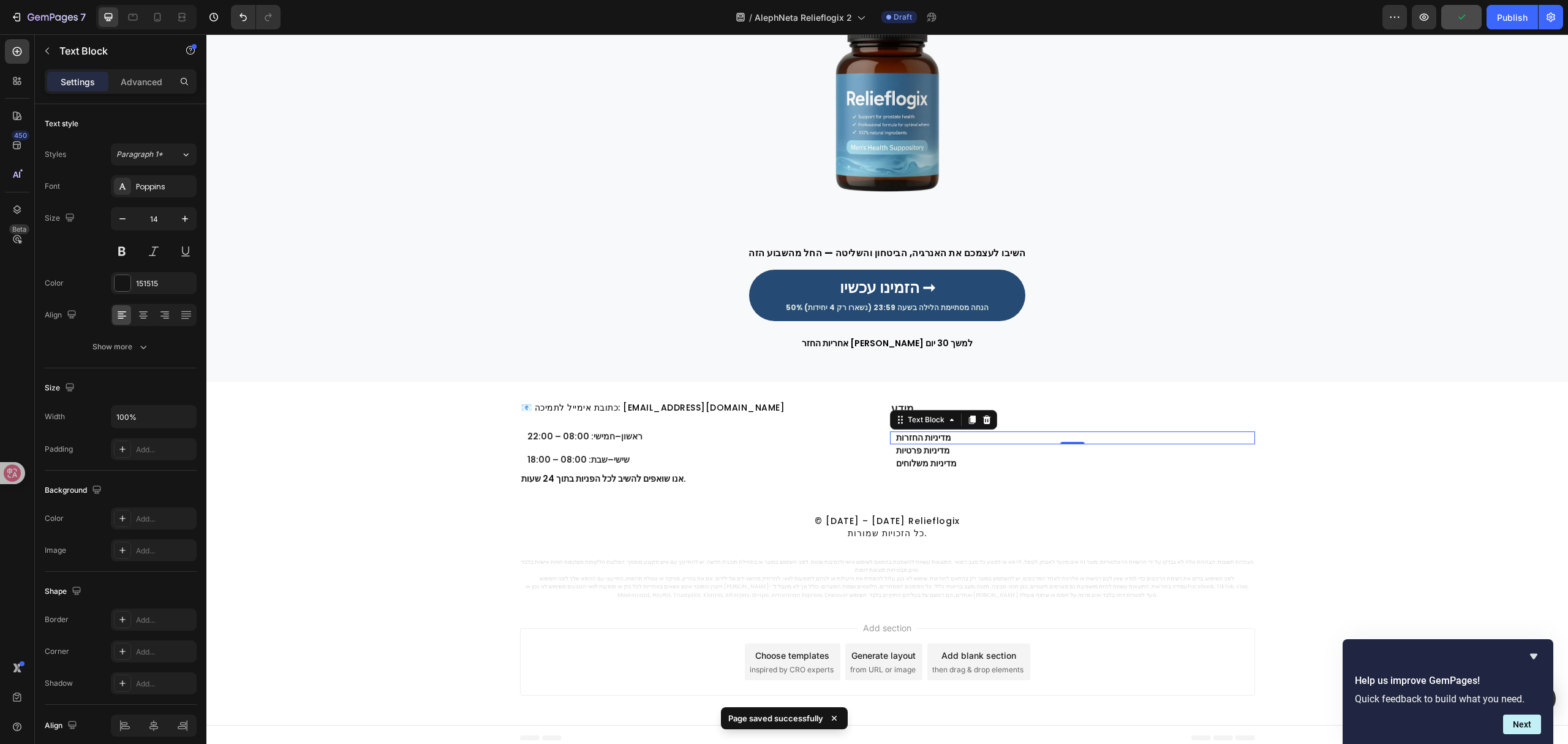
click at [1252, 20] on div "/ AlephNeta Relieflogix 2 Draft" at bounding box center [836, 17] width 1092 height 24
click at [1067, 418] on div "⁠⁠⁠⁠⁠⁠⁠ מידע Heading תנאים והגבלות Text Block מדיניות החזרות Text Block 0 מדיני…" at bounding box center [1073, 446] width 365 height 89
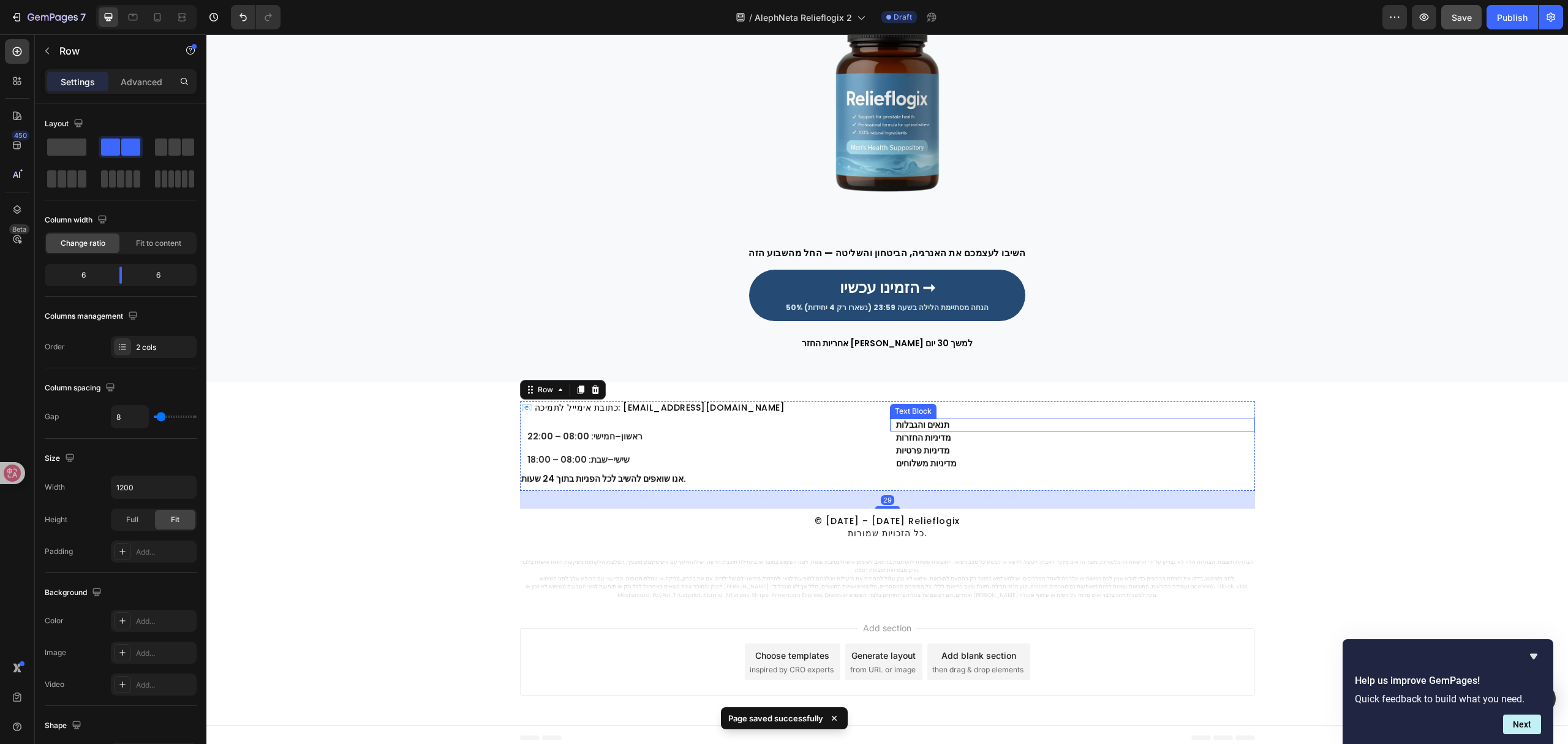
click at [906, 430] on p "תנאים והגבלות" at bounding box center [1075, 425] width 358 height 11
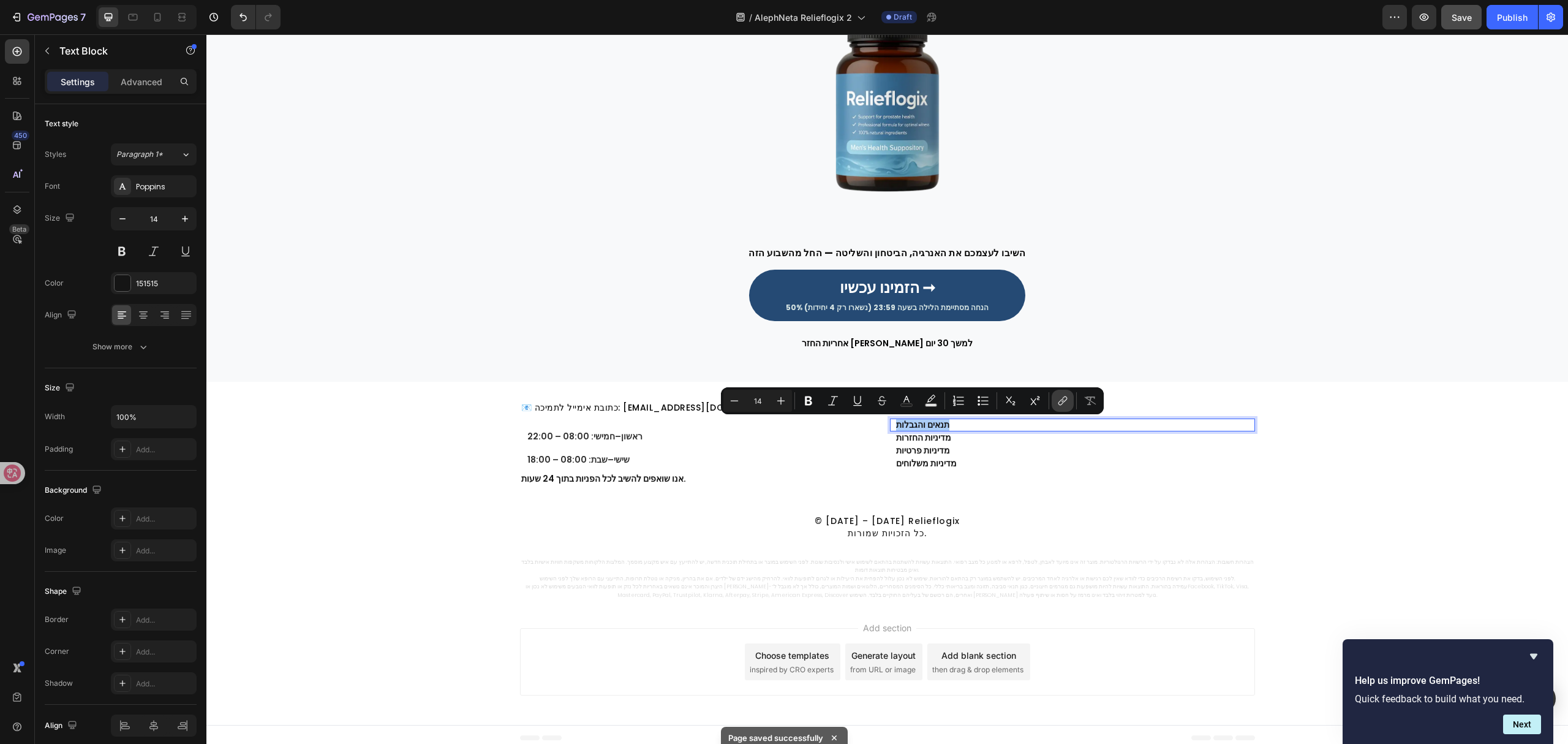
click at [1066, 400] on icon "Editor contextual toolbar" at bounding box center [1064, 400] width 5 height 6
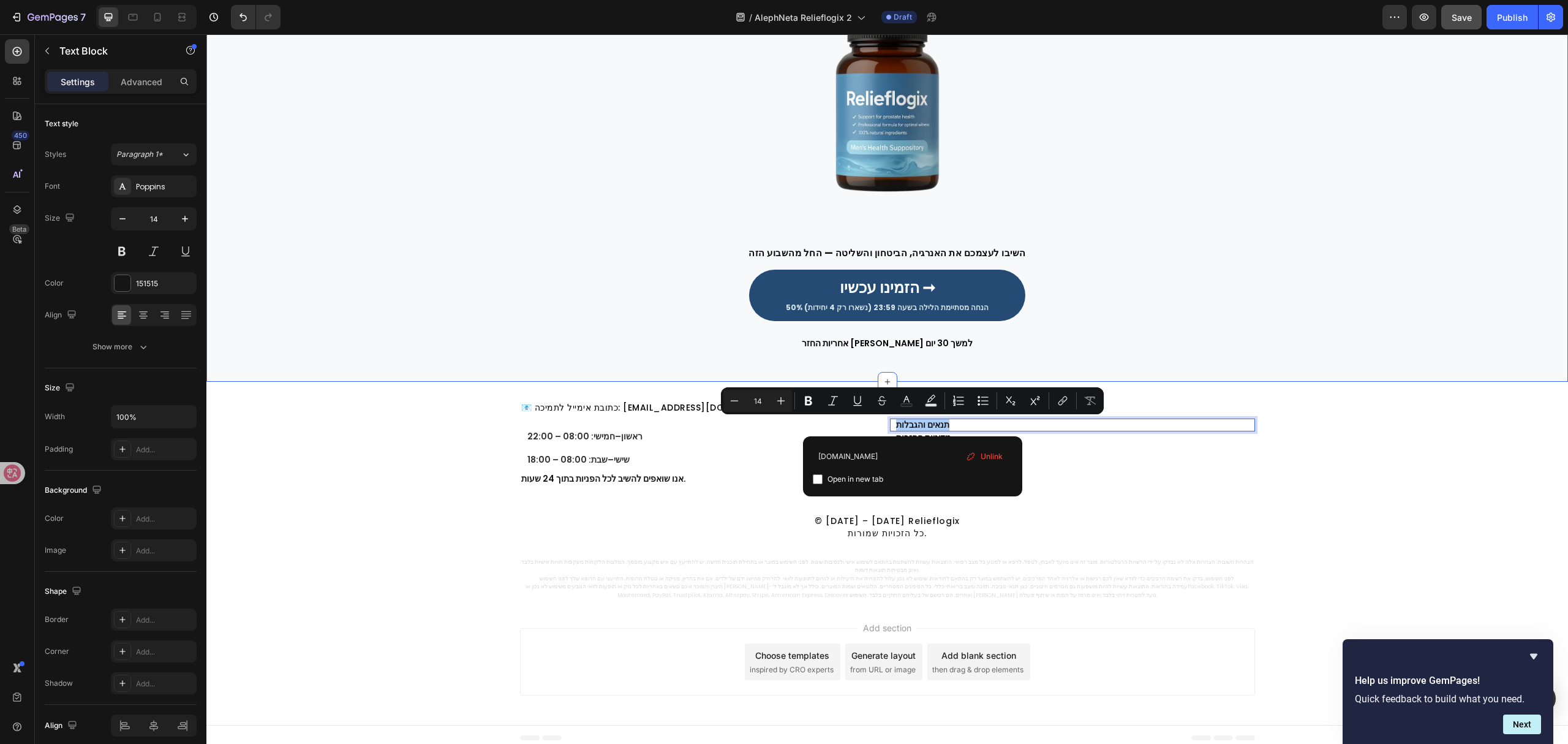
type input "[DOMAIN_NAME]"
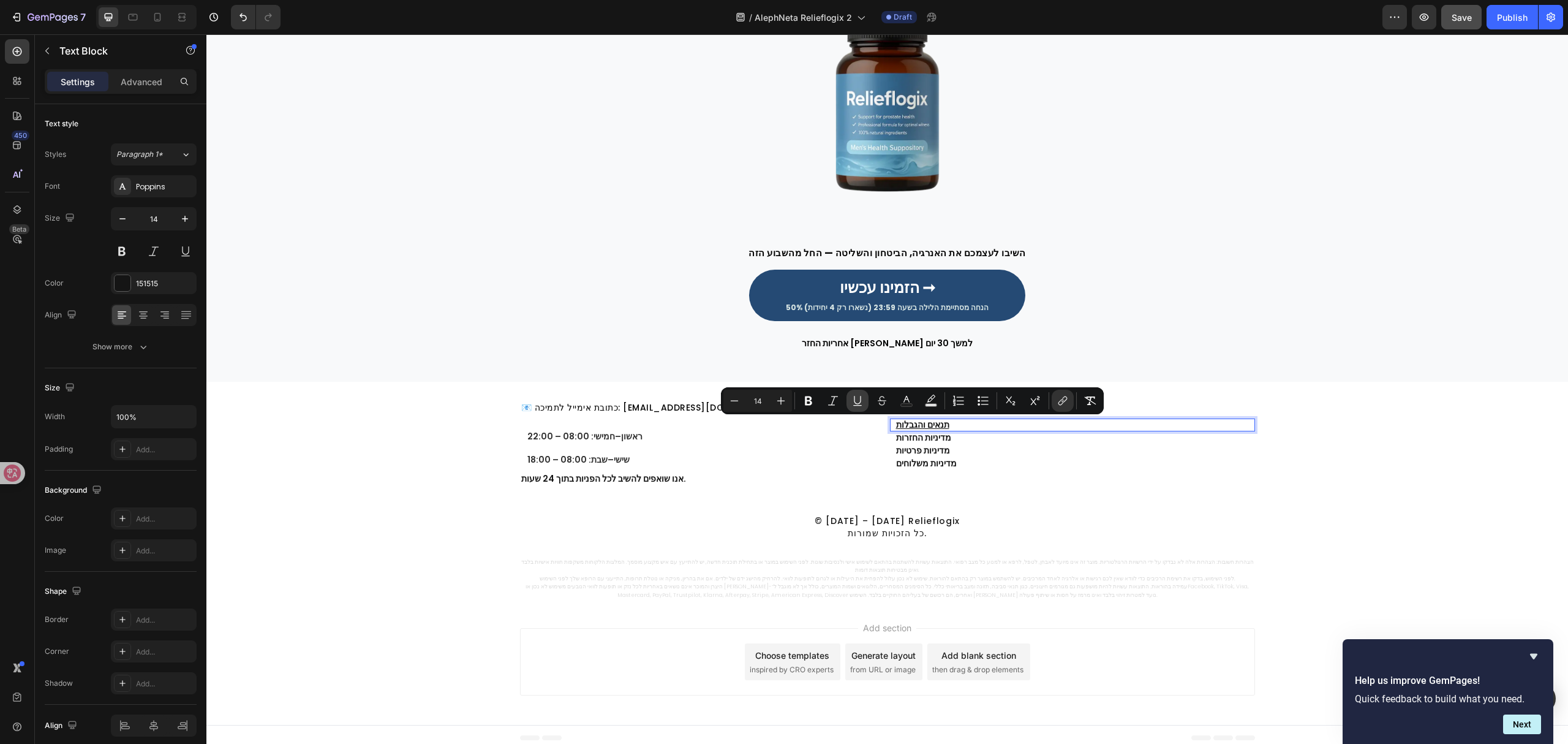
click at [863, 400] on button "Underline" at bounding box center [857, 401] width 22 height 22
click at [916, 434] on p "מדיניות החזרות" at bounding box center [1075, 438] width 358 height 11
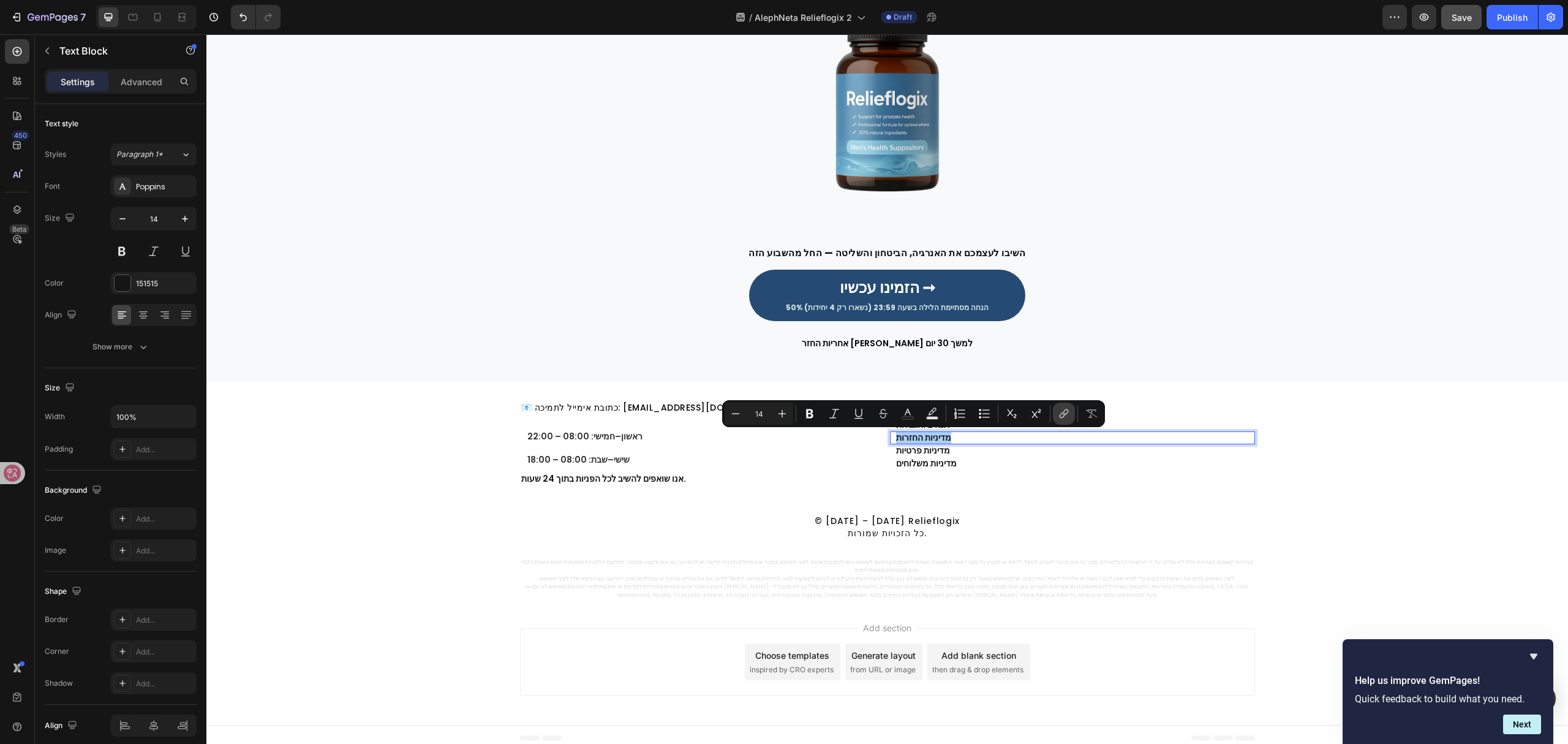
click at [1062, 414] on icon "Editor contextual toolbar" at bounding box center [1064, 414] width 12 height 12
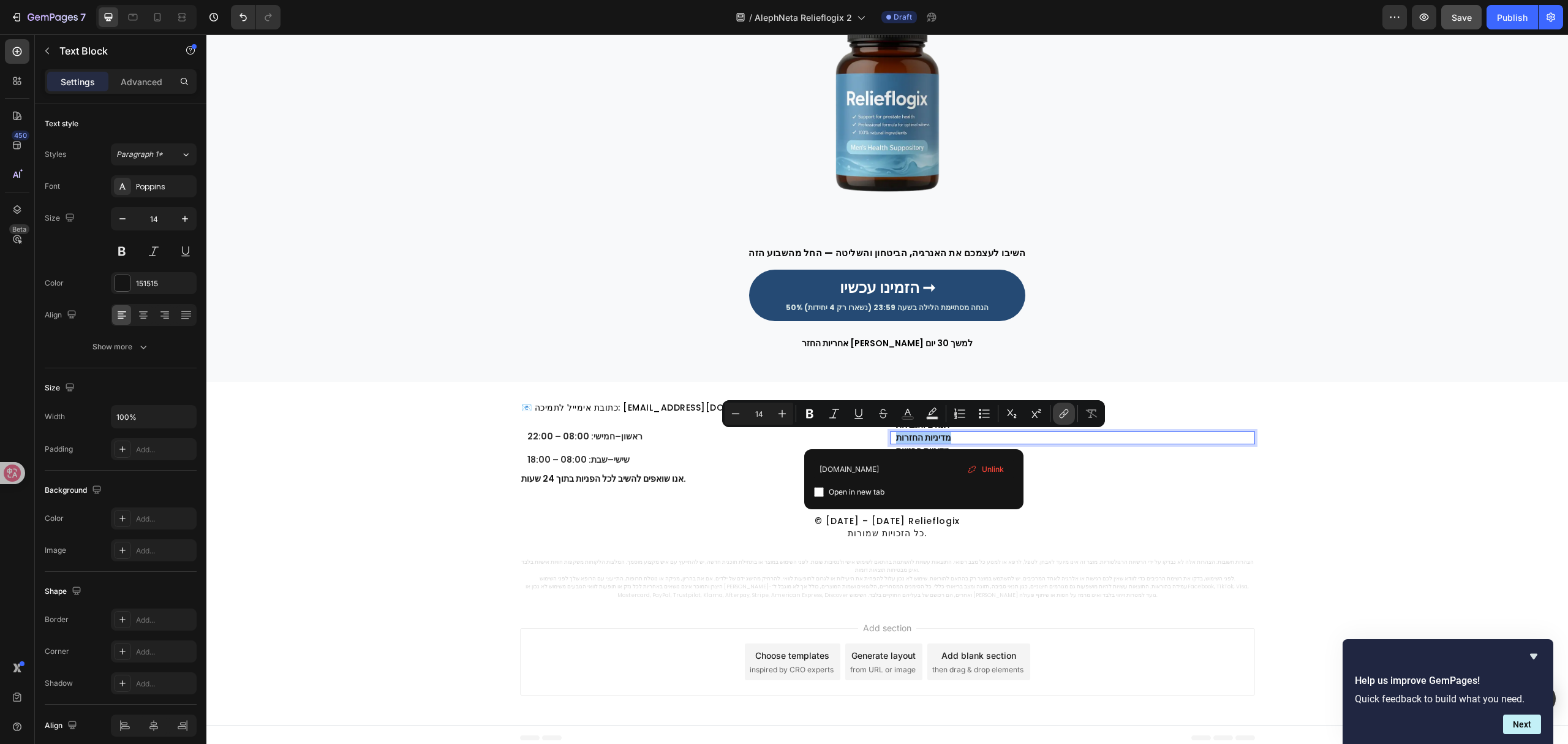
type input "[DOMAIN_NAME]"
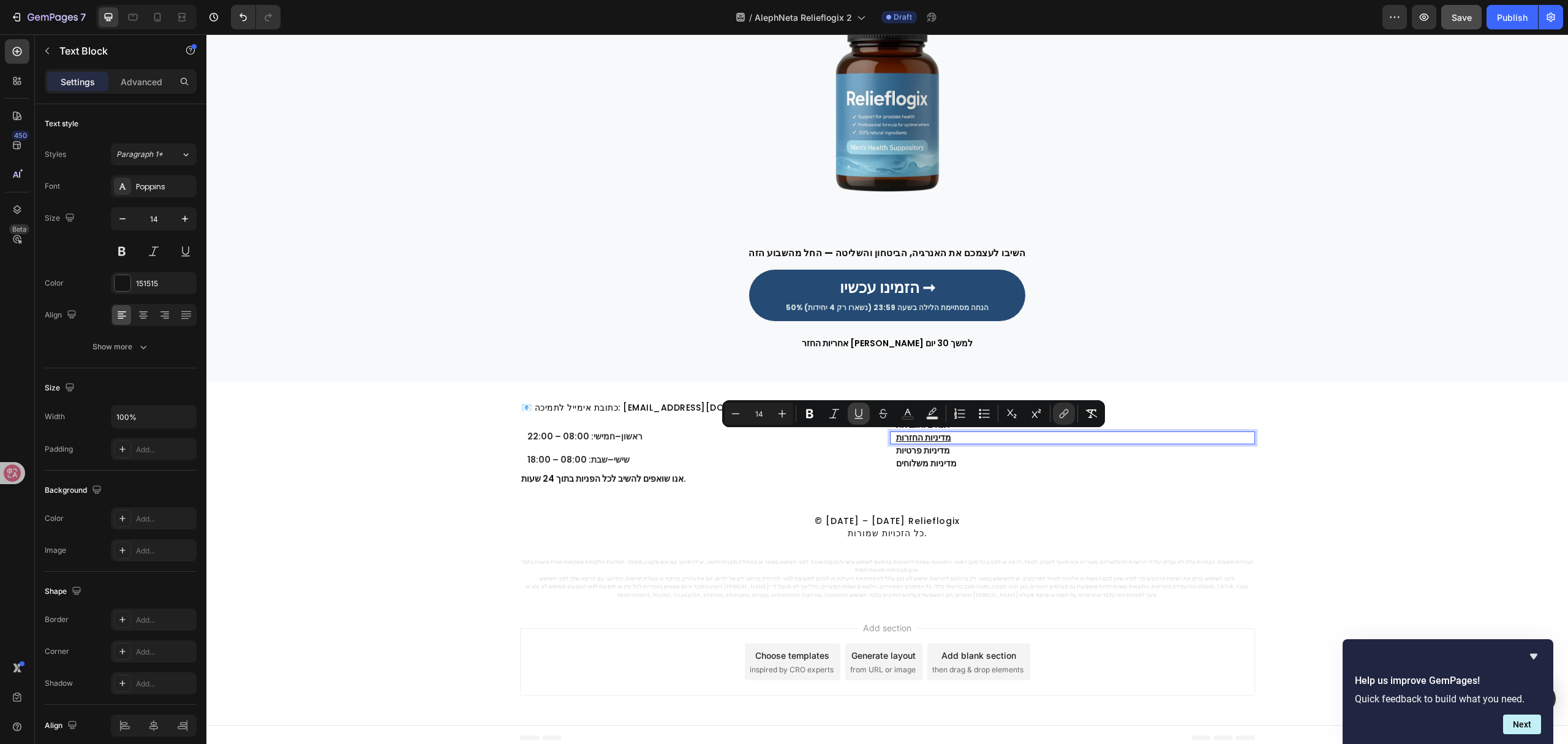
click at [856, 414] on icon "Editor contextual toolbar" at bounding box center [859, 414] width 12 height 12
click at [949, 441] on p "מדיניות החזרות" at bounding box center [1075, 438] width 358 height 11
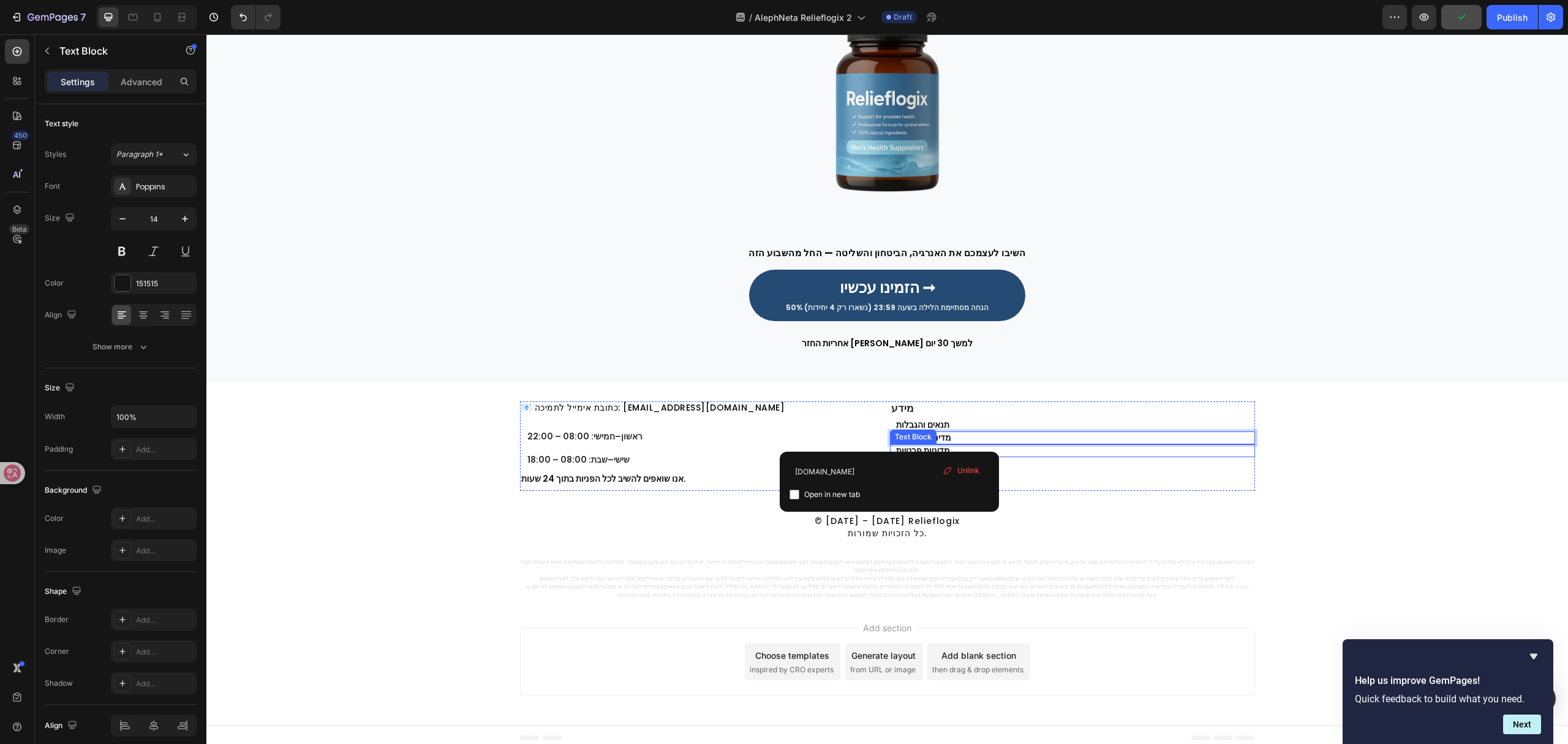
click at [1025, 450] on p "מדיניות פרטיות" at bounding box center [1075, 451] width 358 height 11
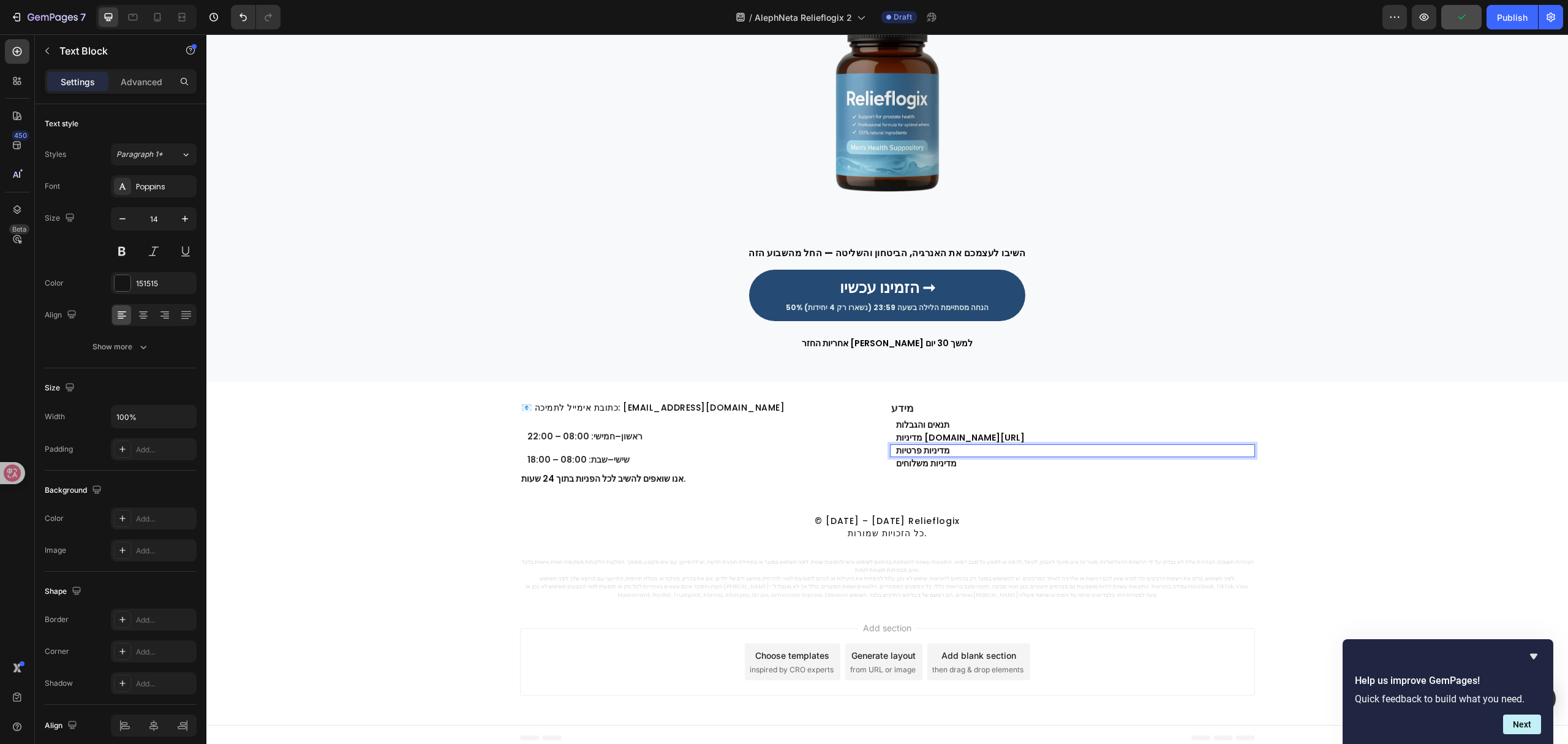
click at [1016, 450] on p "מדיניות פרטיות" at bounding box center [1075, 451] width 358 height 11
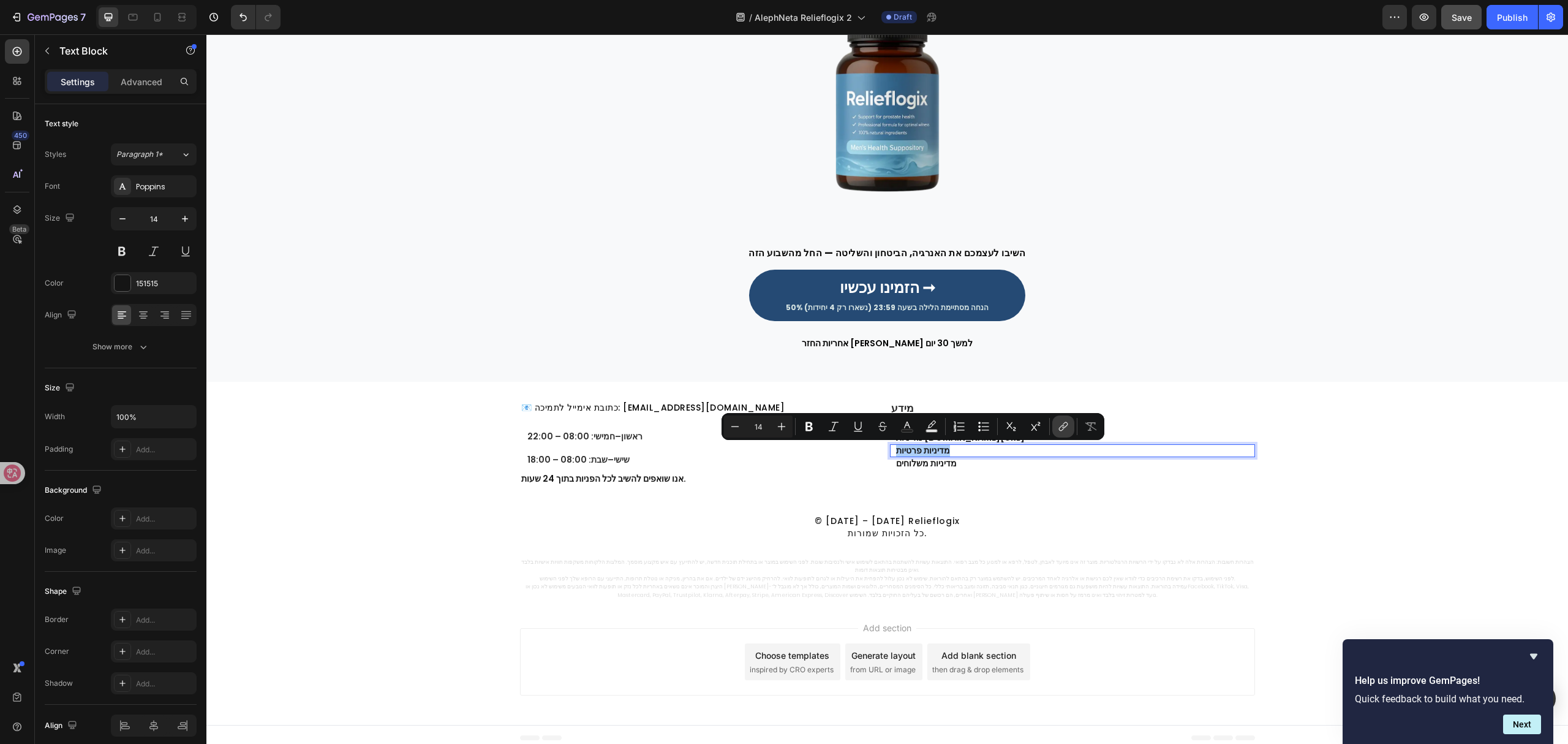
click at [1062, 422] on button "link" at bounding box center [1063, 426] width 22 height 22
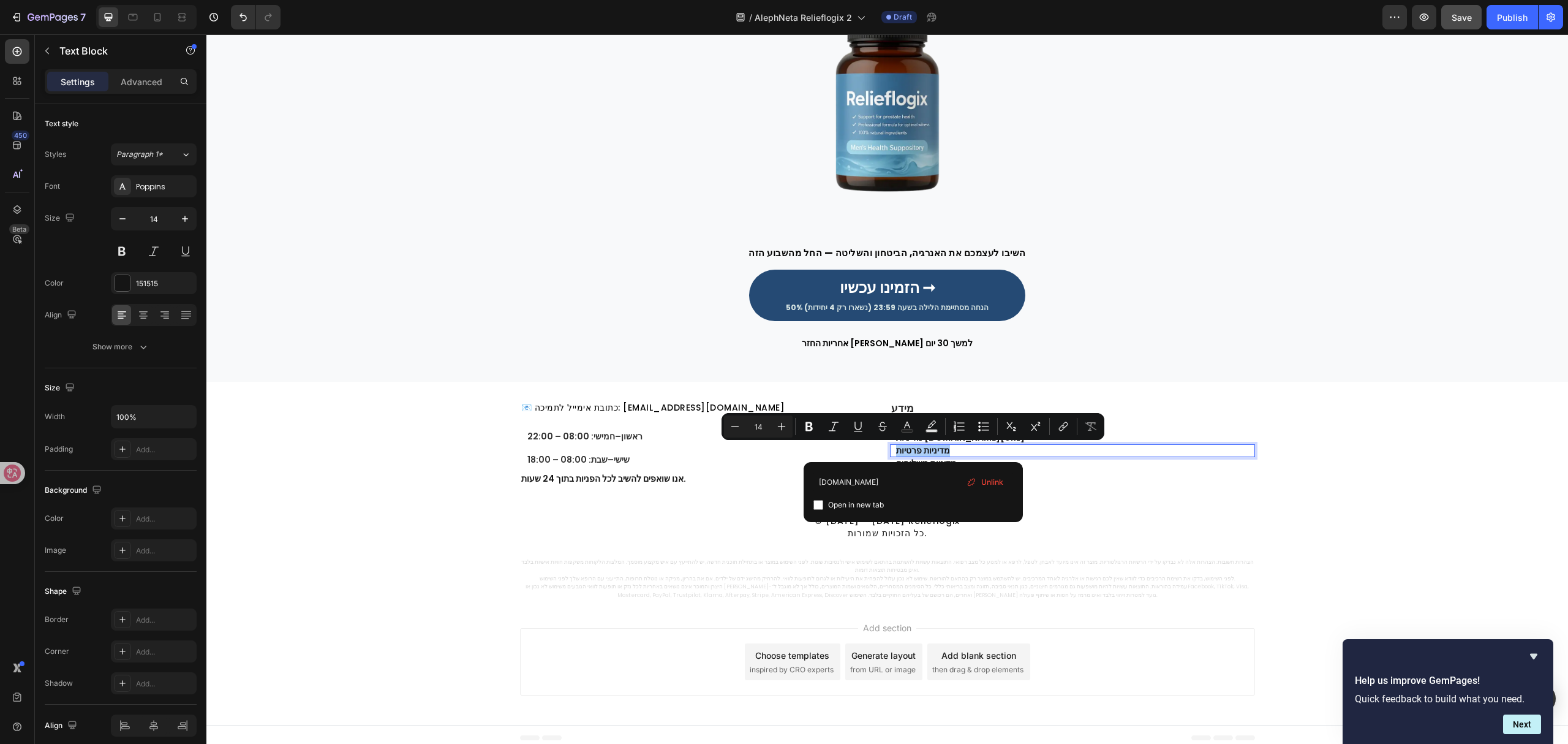
type input "[DOMAIN_NAME]"
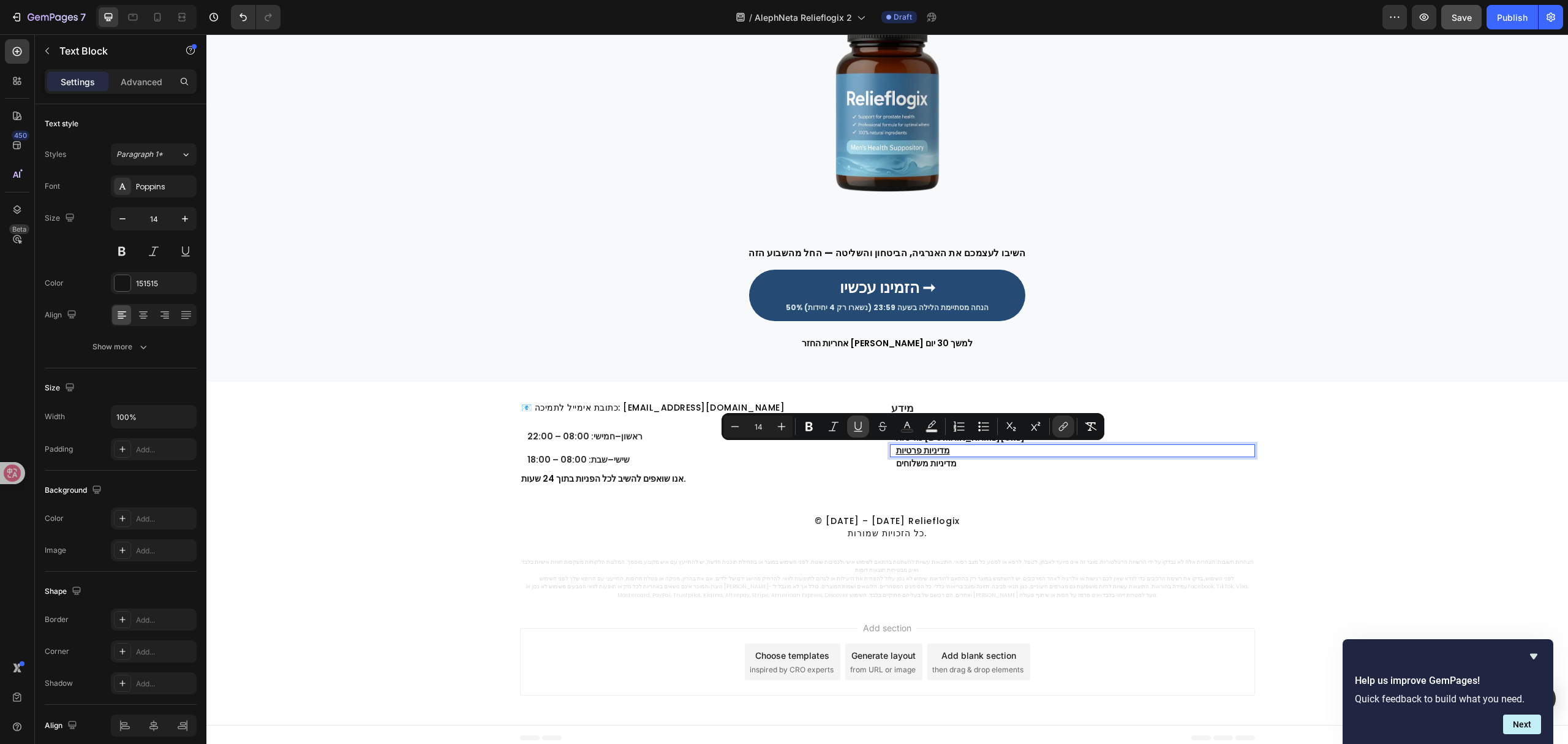
click at [854, 424] on icon "Editor contextual toolbar" at bounding box center [858, 427] width 12 height 12
click at [946, 466] on p "מדיניות משלוחים" at bounding box center [1075, 464] width 358 height 11
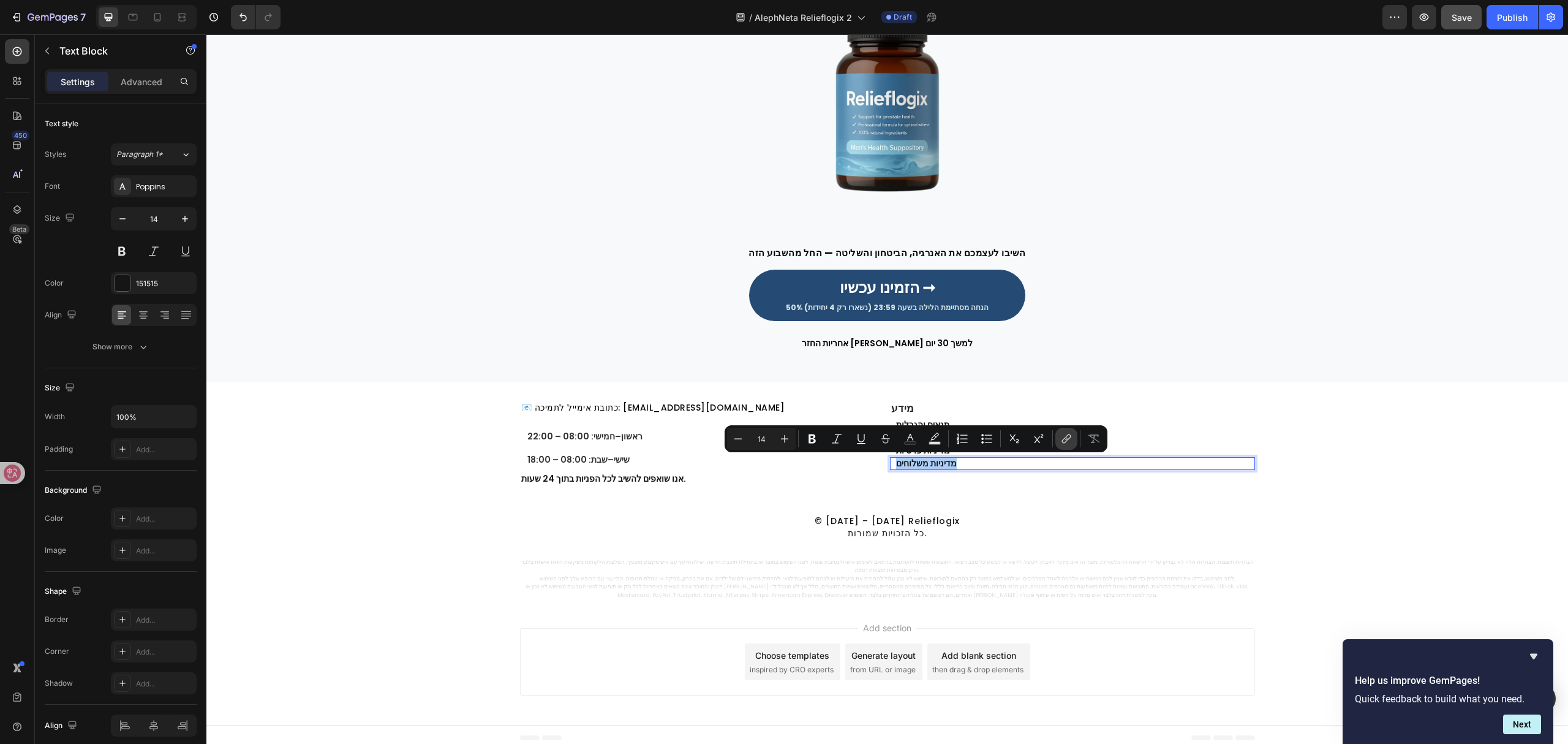
click at [1061, 443] on icon "Editor contextual toolbar" at bounding box center [1066, 439] width 12 height 12
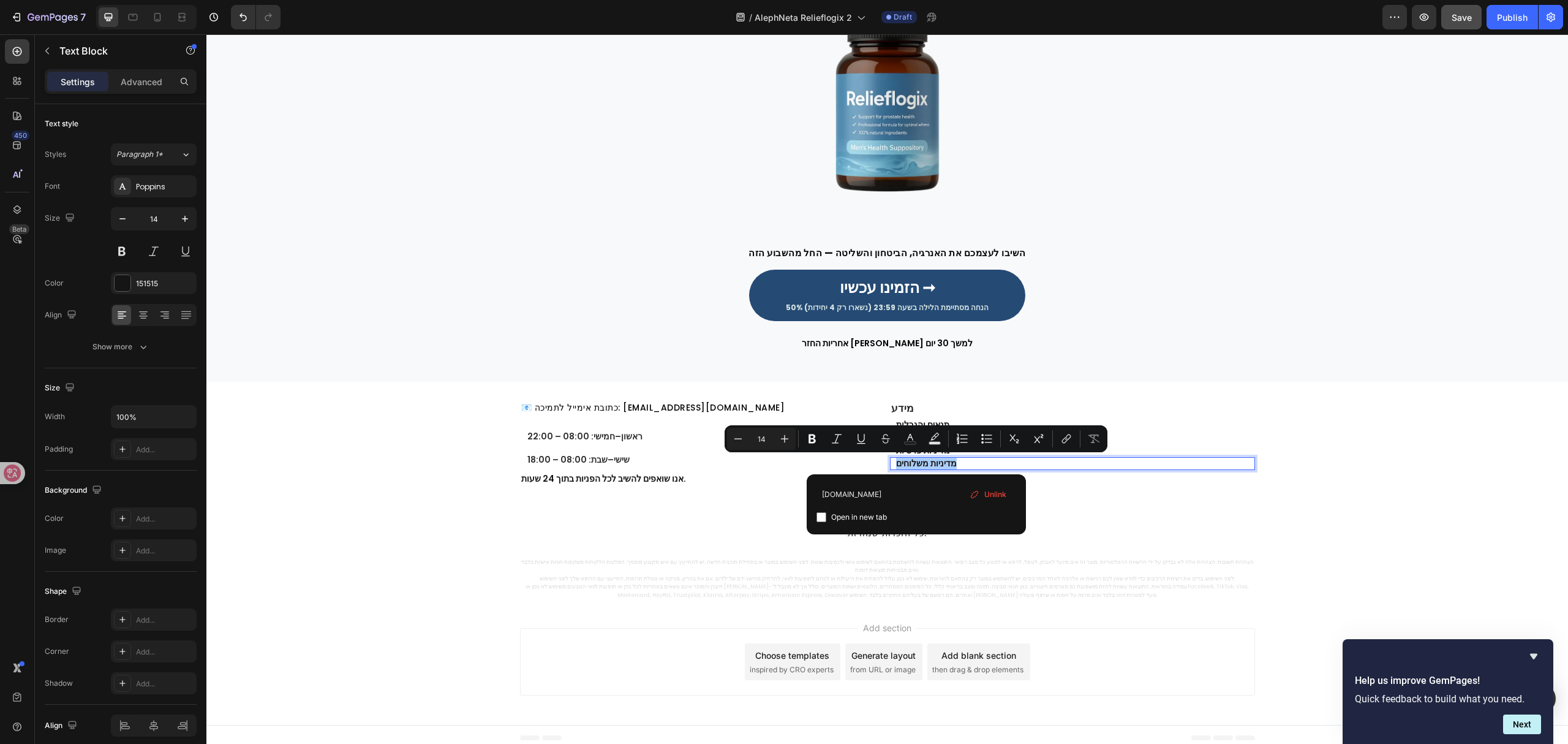
type input "[DOMAIN_NAME]"
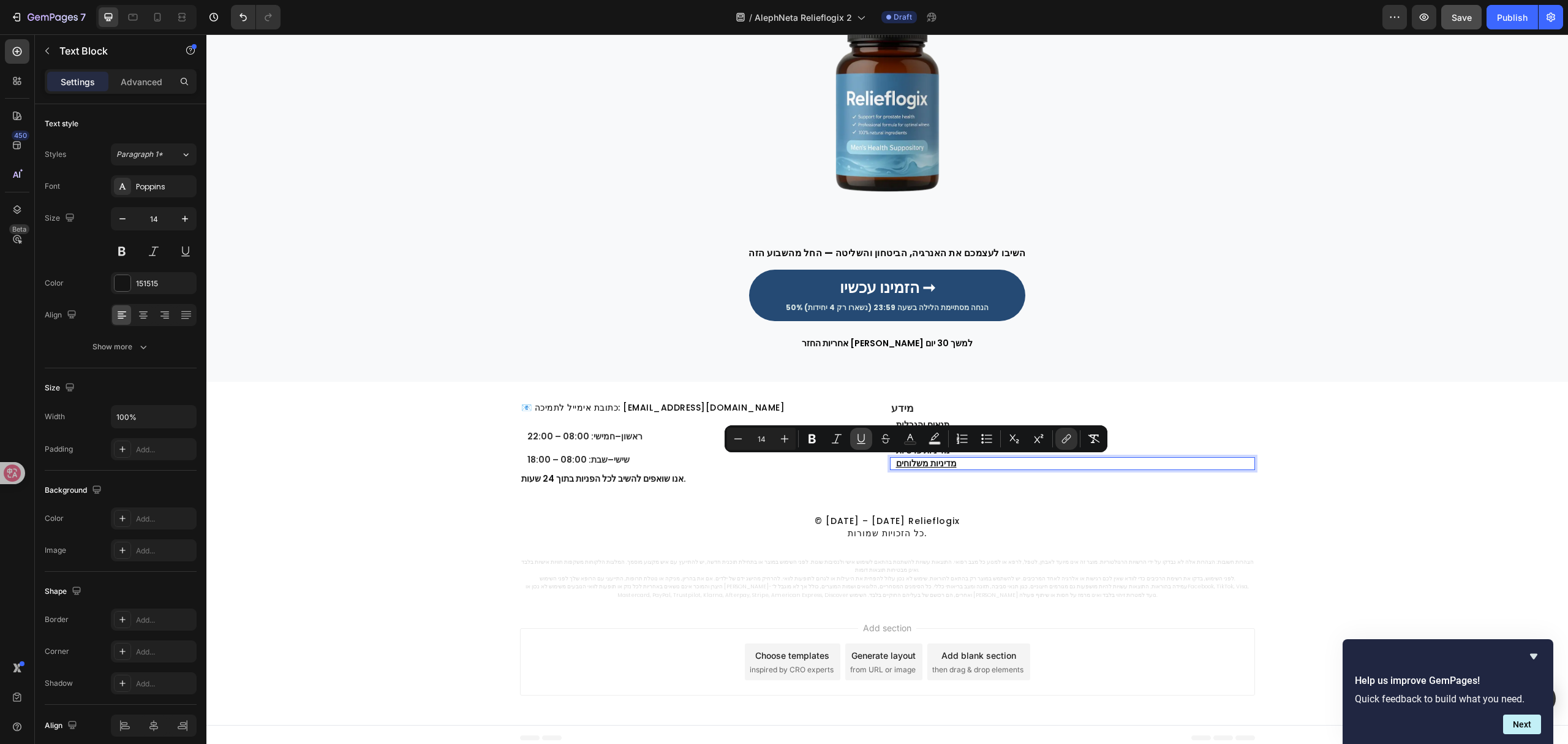
click at [854, 437] on button "Underline" at bounding box center [860, 438] width 22 height 22
click at [747, 356] on div "Image השיבו לעצמכם את האנרגיה, הביטחון והשליטה — החל מהשבוע הזה Heading Row הזמ…" at bounding box center [887, 151] width 1362 height 461
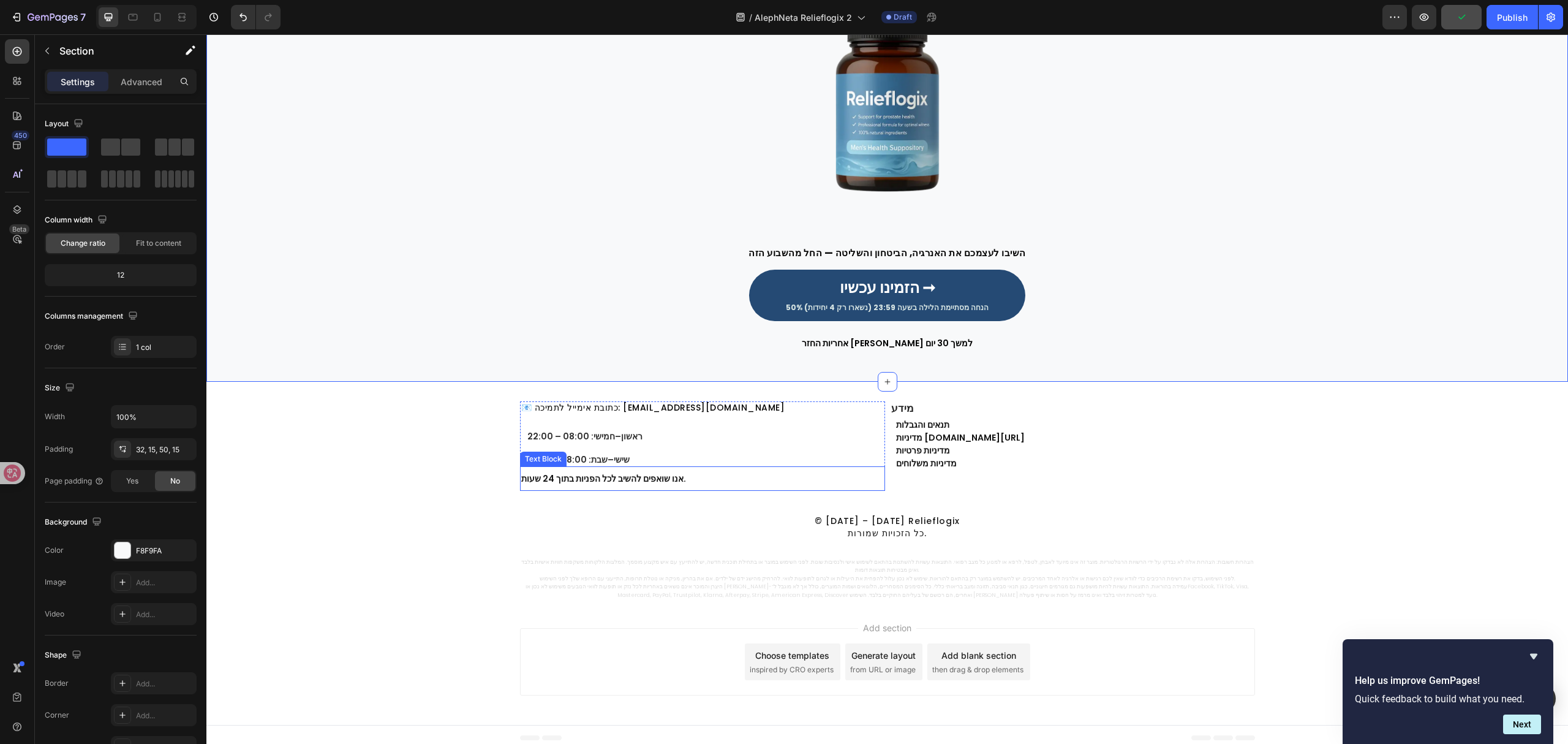
click at [595, 476] on p "אנו שואפים להשיב לכל הפניות בתוך 24 שעות." at bounding box center [702, 479] width 362 height 12
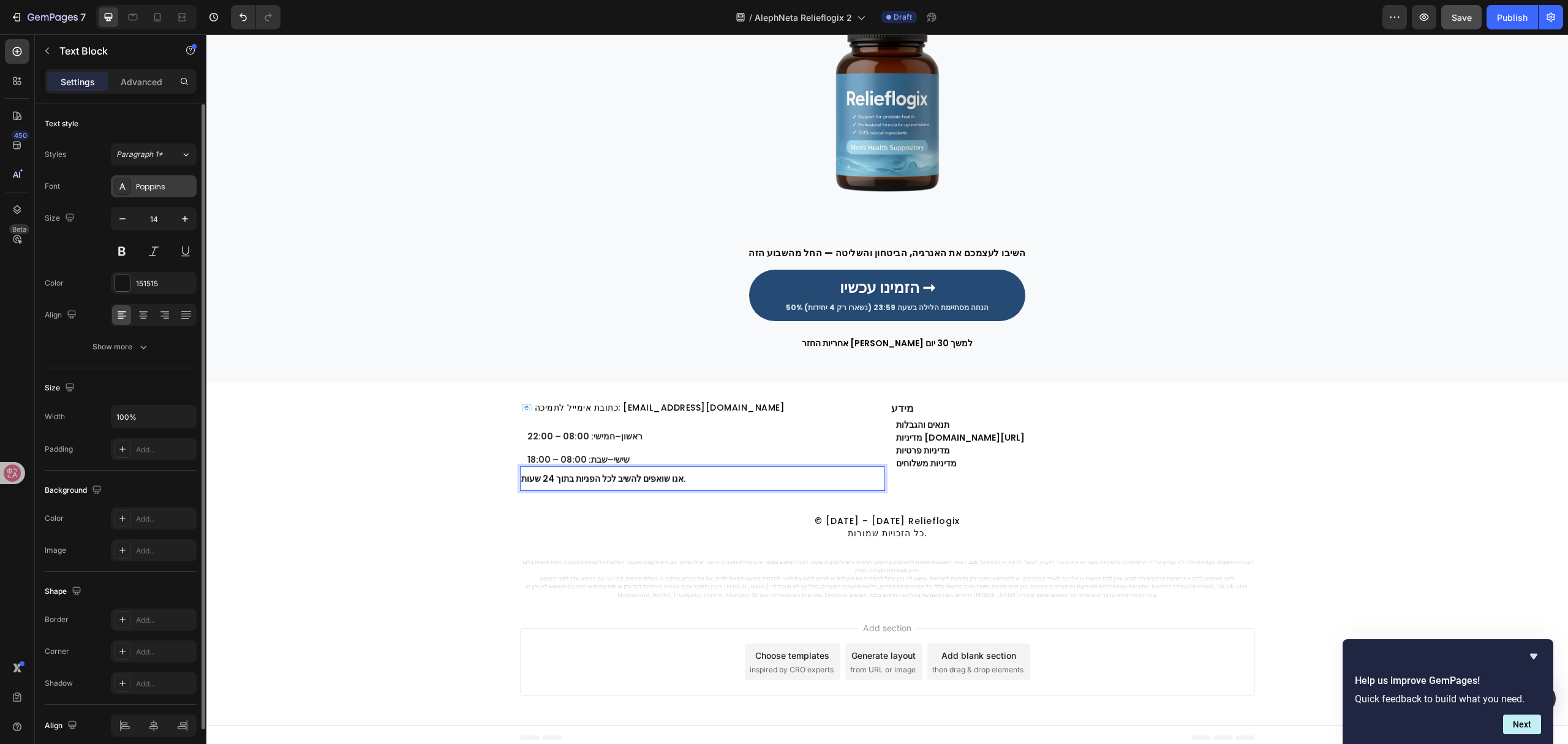
click at [157, 180] on div "Poppins" at bounding box center [154, 186] width 86 height 22
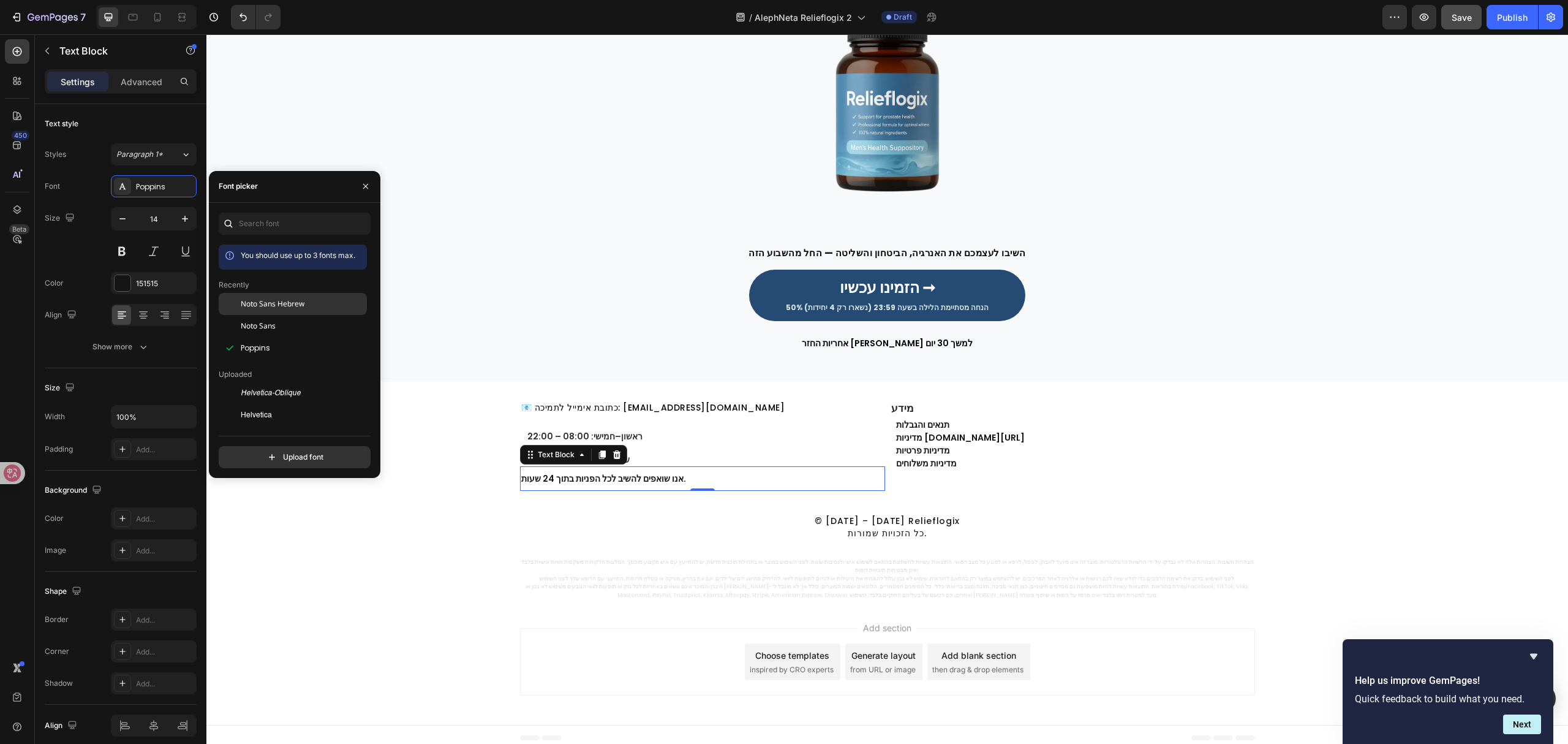
click at [304, 303] on span "Noto Sans Hebrew" at bounding box center [272, 304] width 63 height 11
click at [696, 468] on div "אנו שואפים להשיב לכל הפניות בתוך 24 שעות. Text Block 0" at bounding box center [702, 479] width 365 height 24
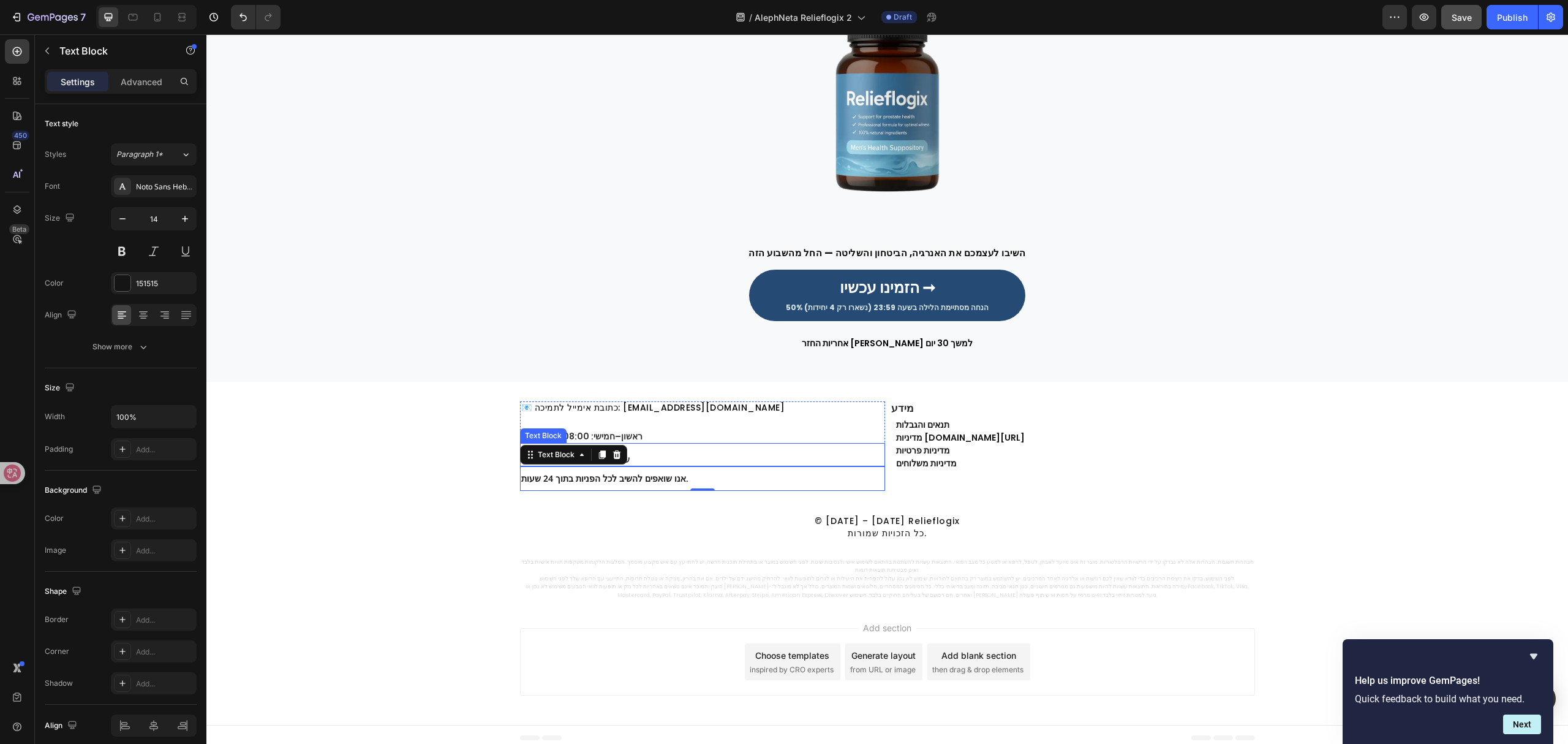
click at [667, 440] on p "⁠⁠⁠⁠⁠⁠⁠ ראשון–חמישי: 08:00 – 22:00" at bounding box center [705, 431] width 356 height 21
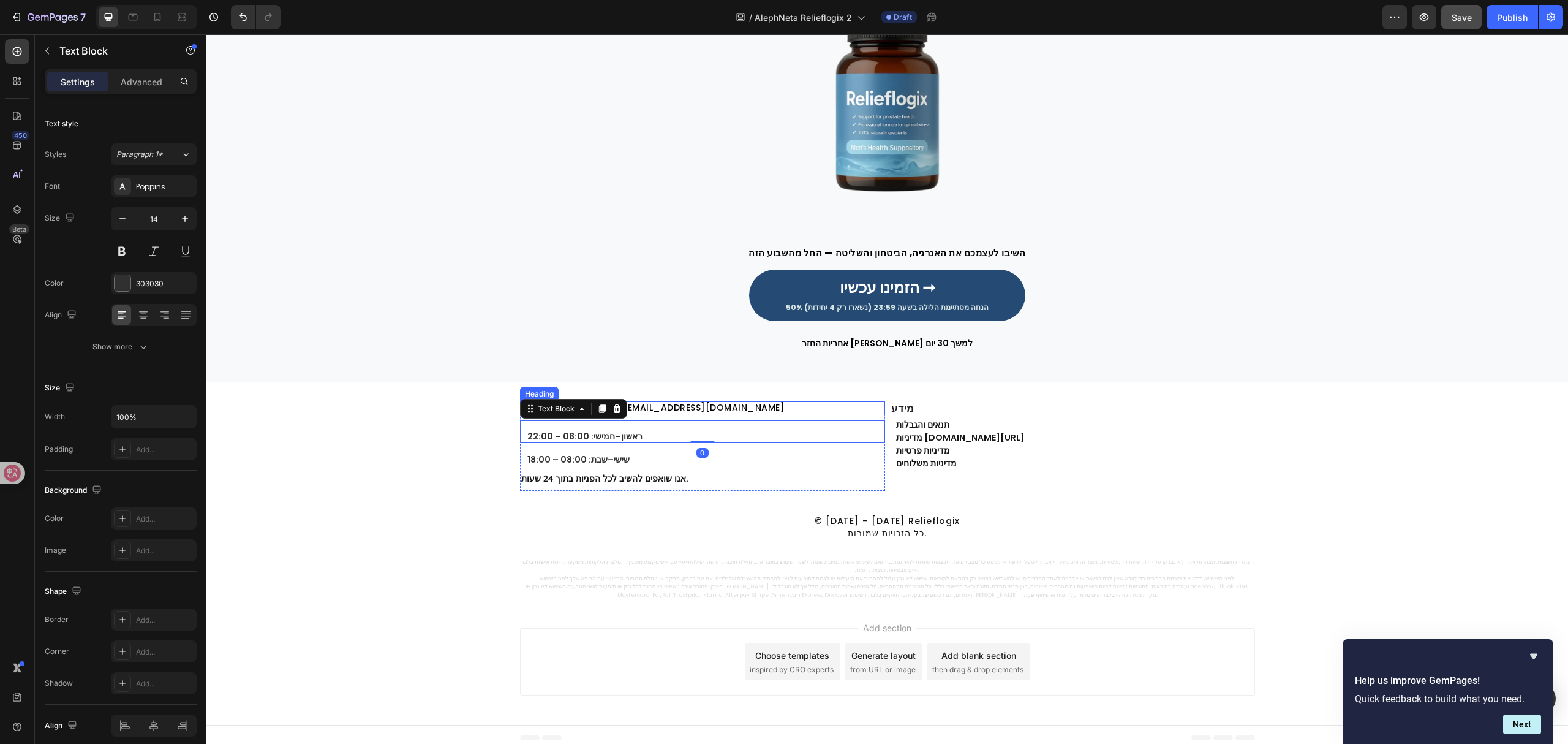
click at [682, 412] on p "📧 כתובת אימייל לתמיכה: [EMAIL_ADDRESS][DOMAIN_NAME]" at bounding box center [702, 408] width 362 height 11
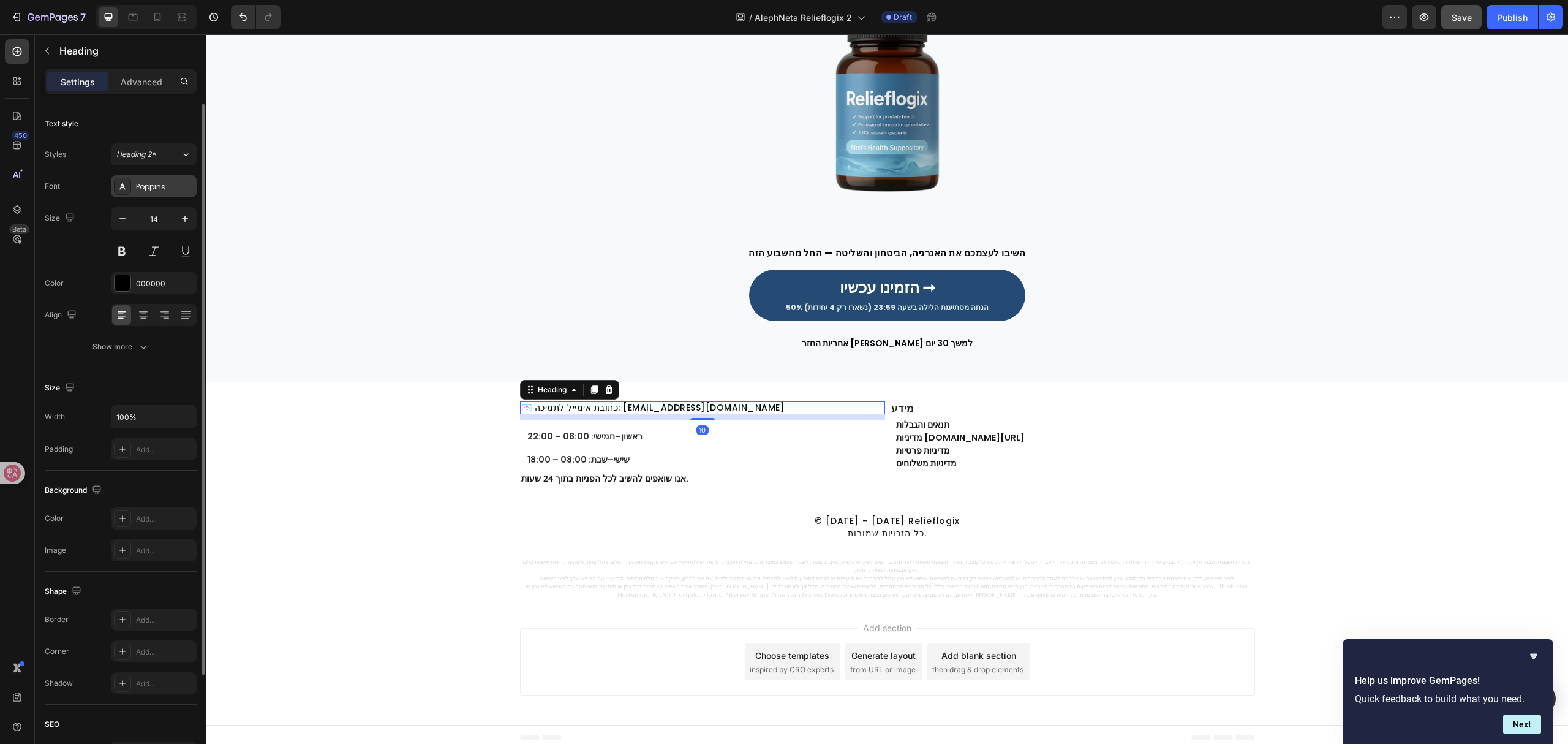
click at [186, 177] on div "Poppins" at bounding box center [154, 186] width 86 height 22
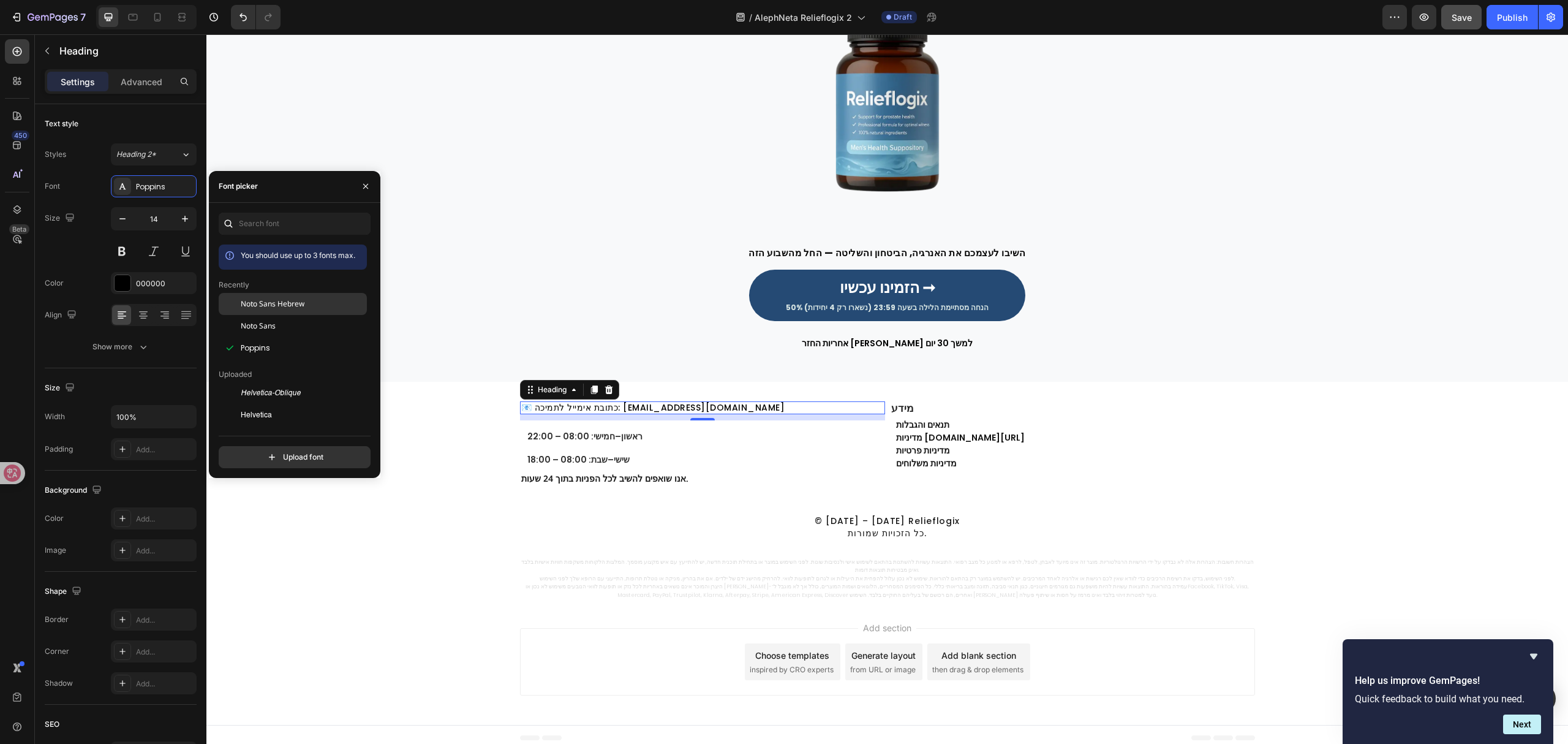
click at [293, 305] on span "Noto Sans Hebrew" at bounding box center [272, 304] width 63 height 11
click at [652, 433] on p "⁠⁠⁠⁠⁠⁠⁠ ראשון–חמישי: 08:00 – 22:00" at bounding box center [705, 431] width 356 height 21
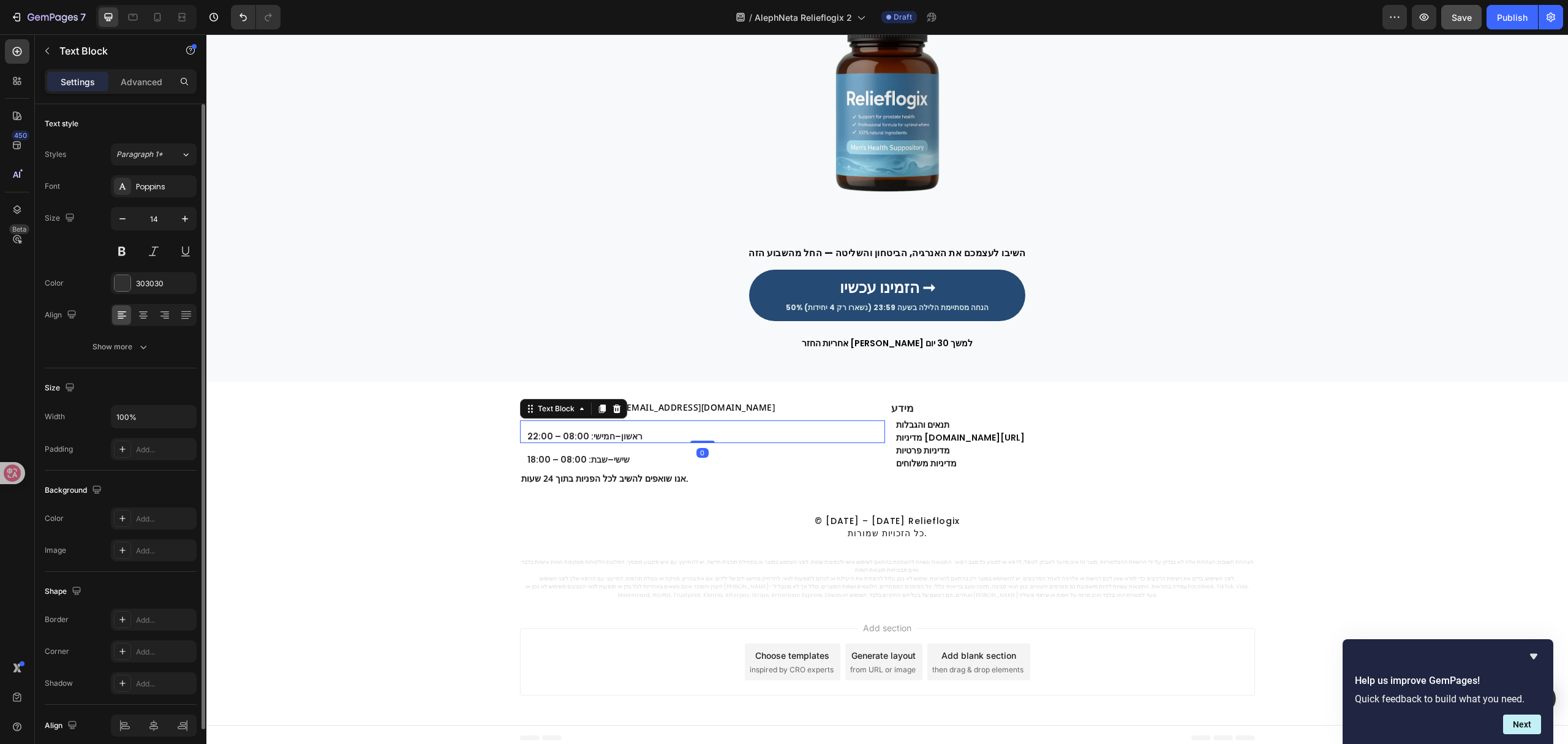
click at [173, 174] on div "Styles Paragraph 1* Font Poppins Size 14 Color 303030 Align Show more" at bounding box center [121, 251] width 152 height 215
click at [173, 177] on div "Poppins" at bounding box center [154, 186] width 86 height 22
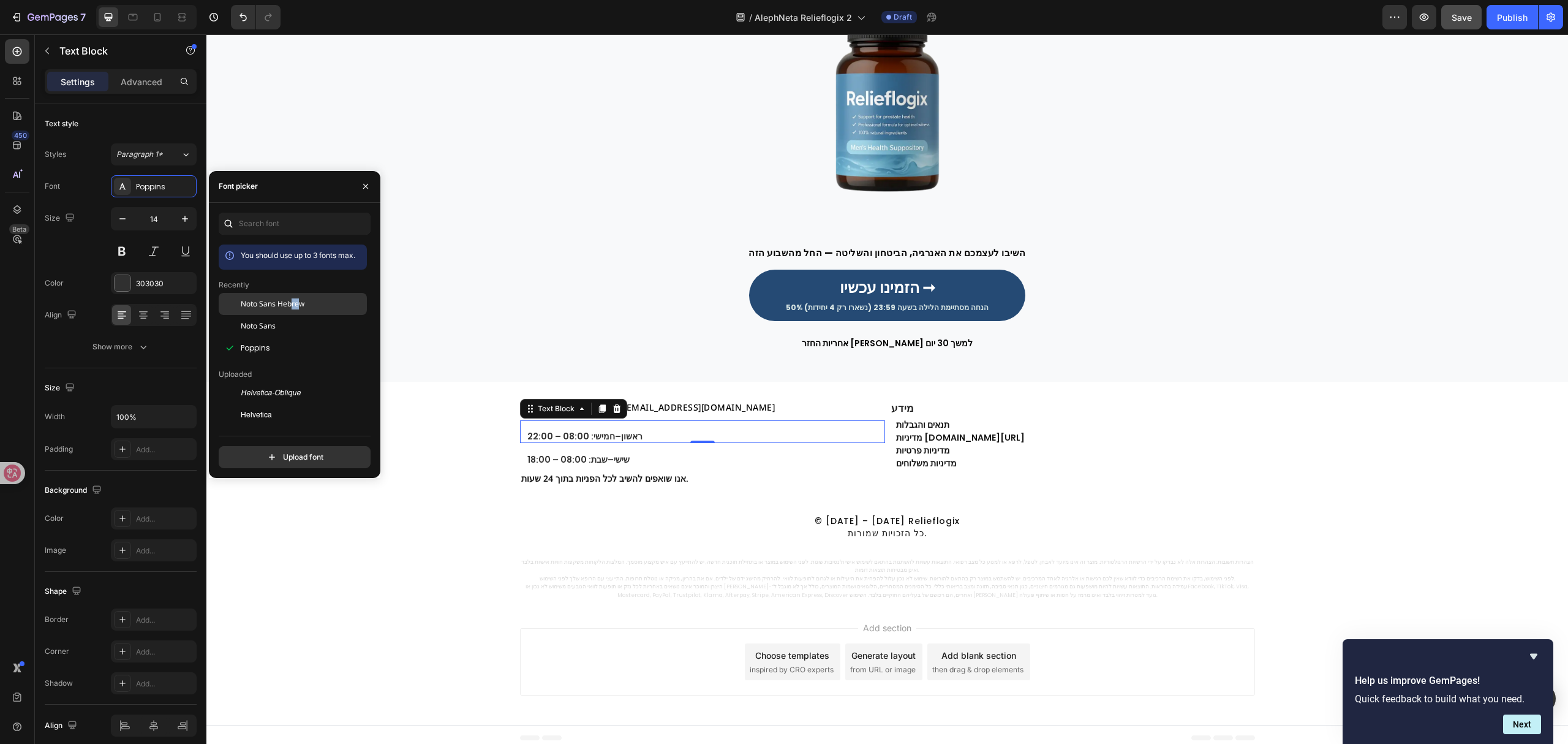
click at [293, 309] on div "Noto Sans Hebrew" at bounding box center [293, 304] width 148 height 22
click at [631, 456] on p "שישי–שבת: 08:00 – 18:00" at bounding box center [705, 454] width 356 height 21
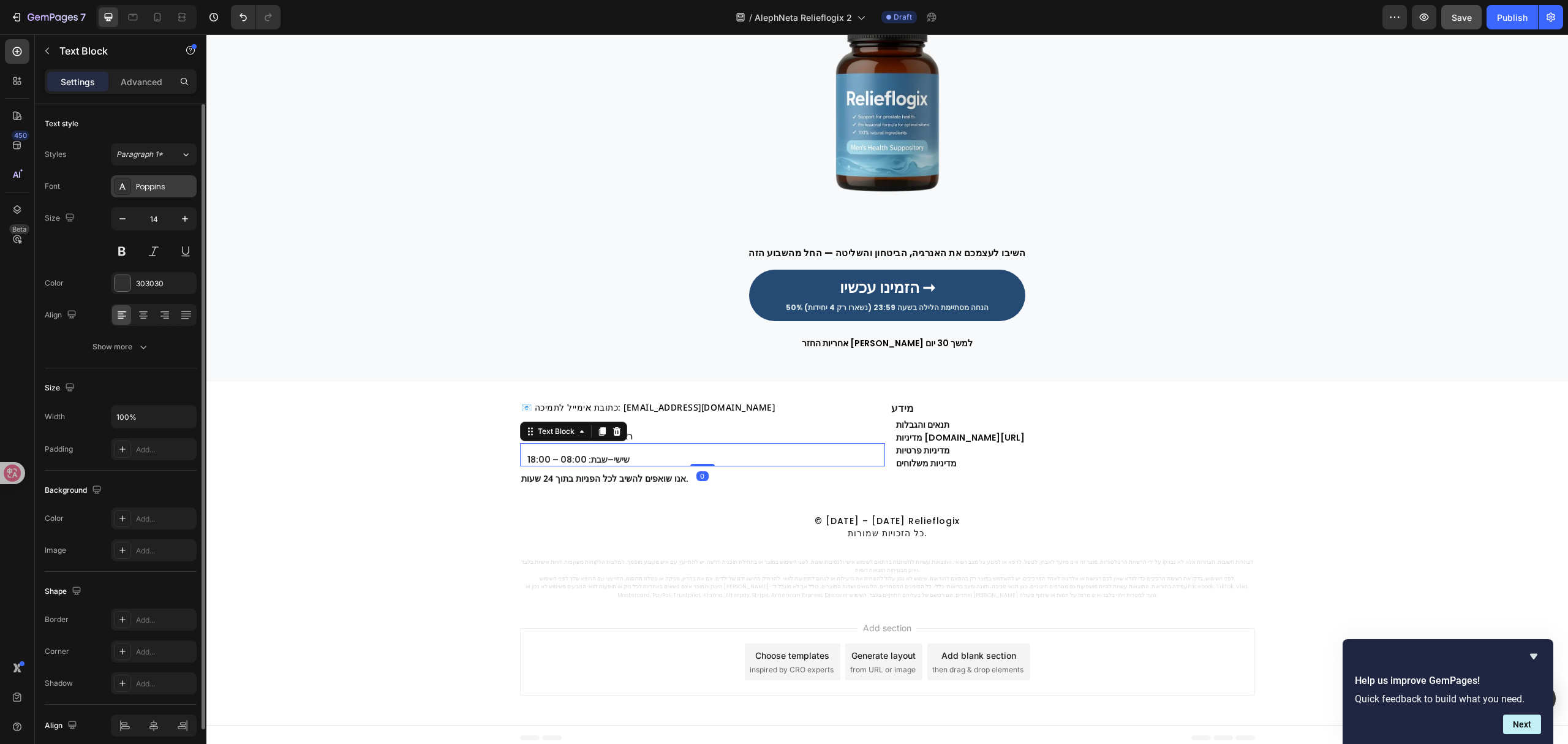
click at [180, 184] on div "Poppins" at bounding box center [164, 187] width 57 height 11
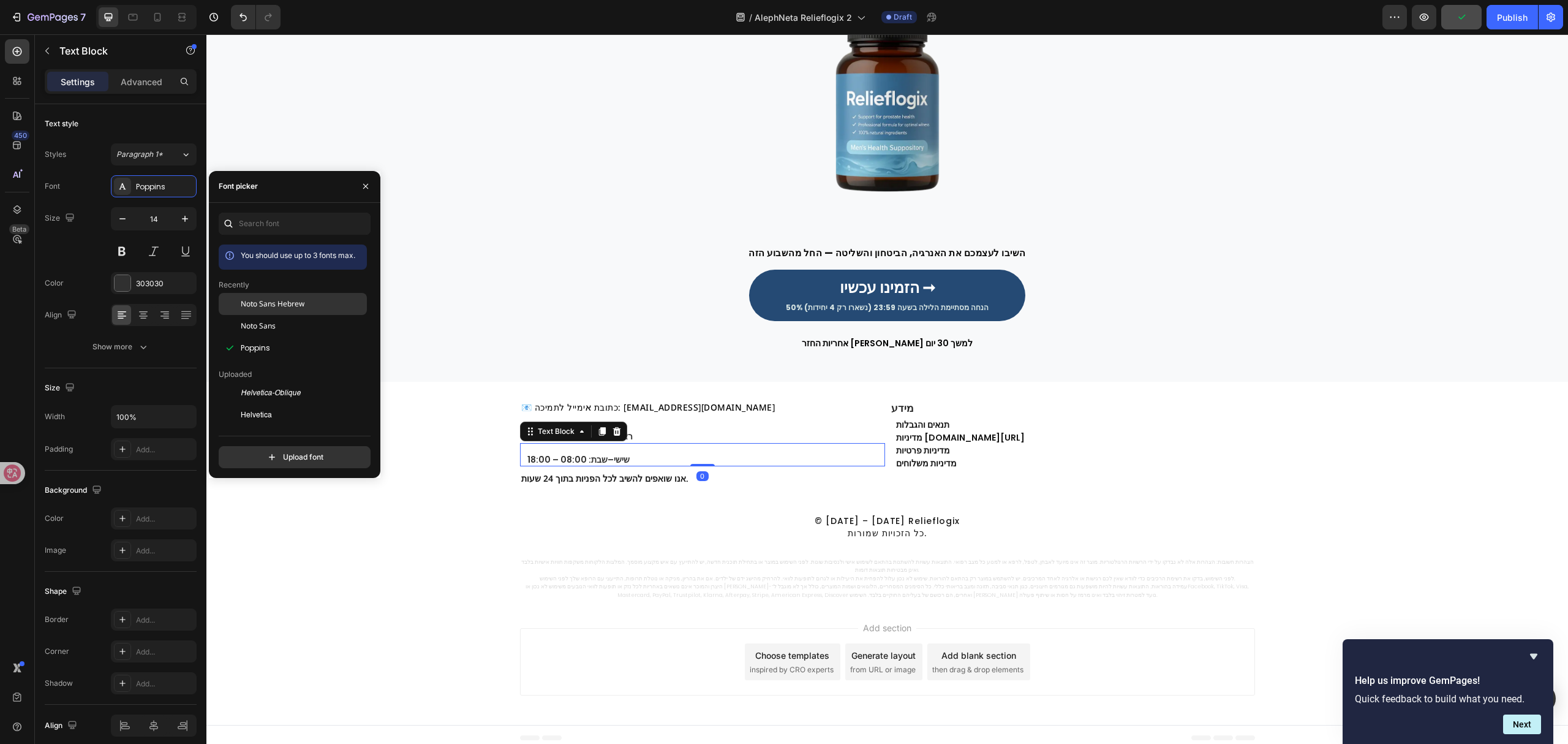
click at [307, 295] on div "Noto Sans Hebrew" at bounding box center [293, 304] width 148 height 22
click at [932, 410] on p "⁠⁠⁠⁠⁠⁠⁠ מידע" at bounding box center [1072, 409] width 362 height 12
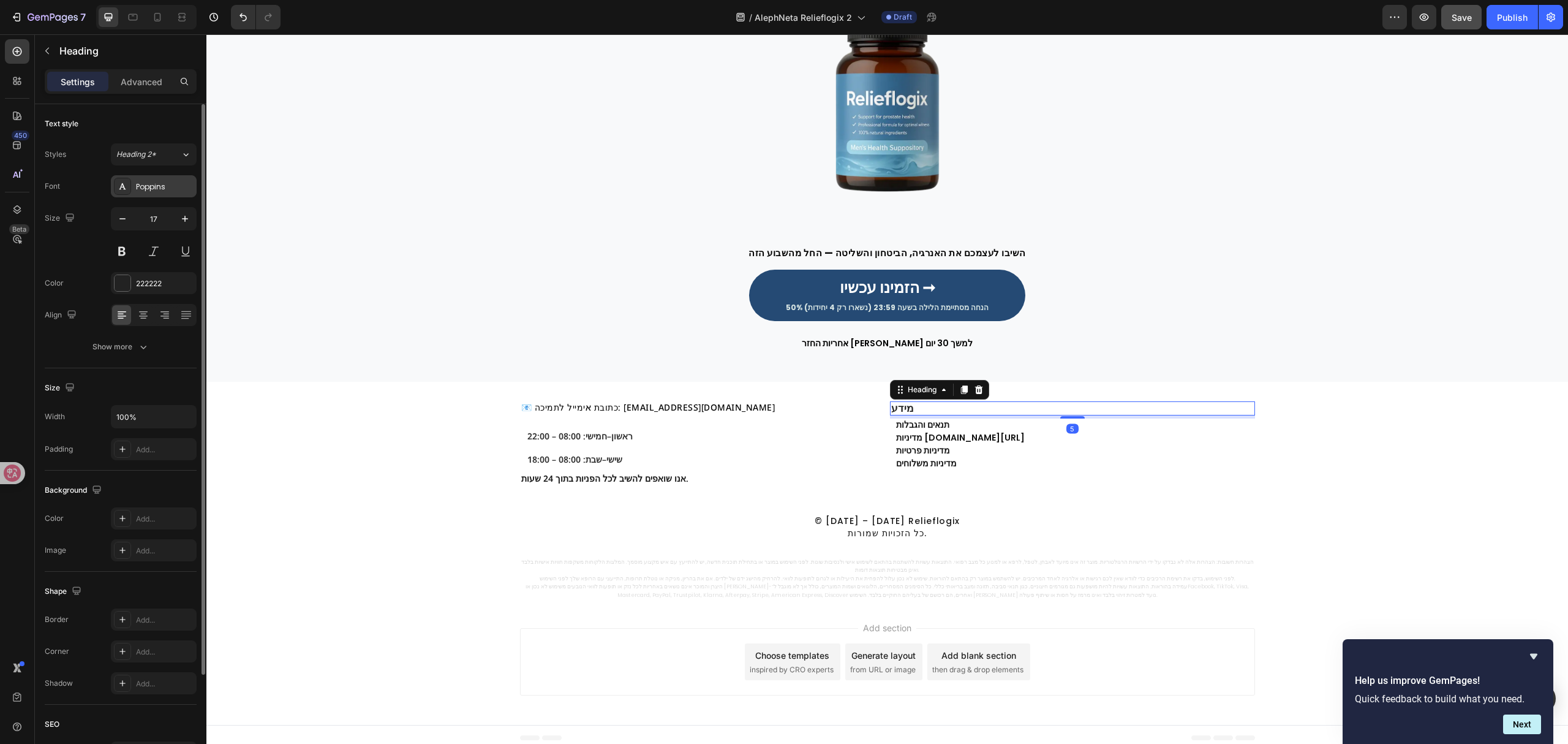
drag, startPoint x: 1, startPoint y: 155, endPoint x: 180, endPoint y: 177, distance: 180.3
click at [180, 177] on div "Poppins" at bounding box center [154, 186] width 86 height 22
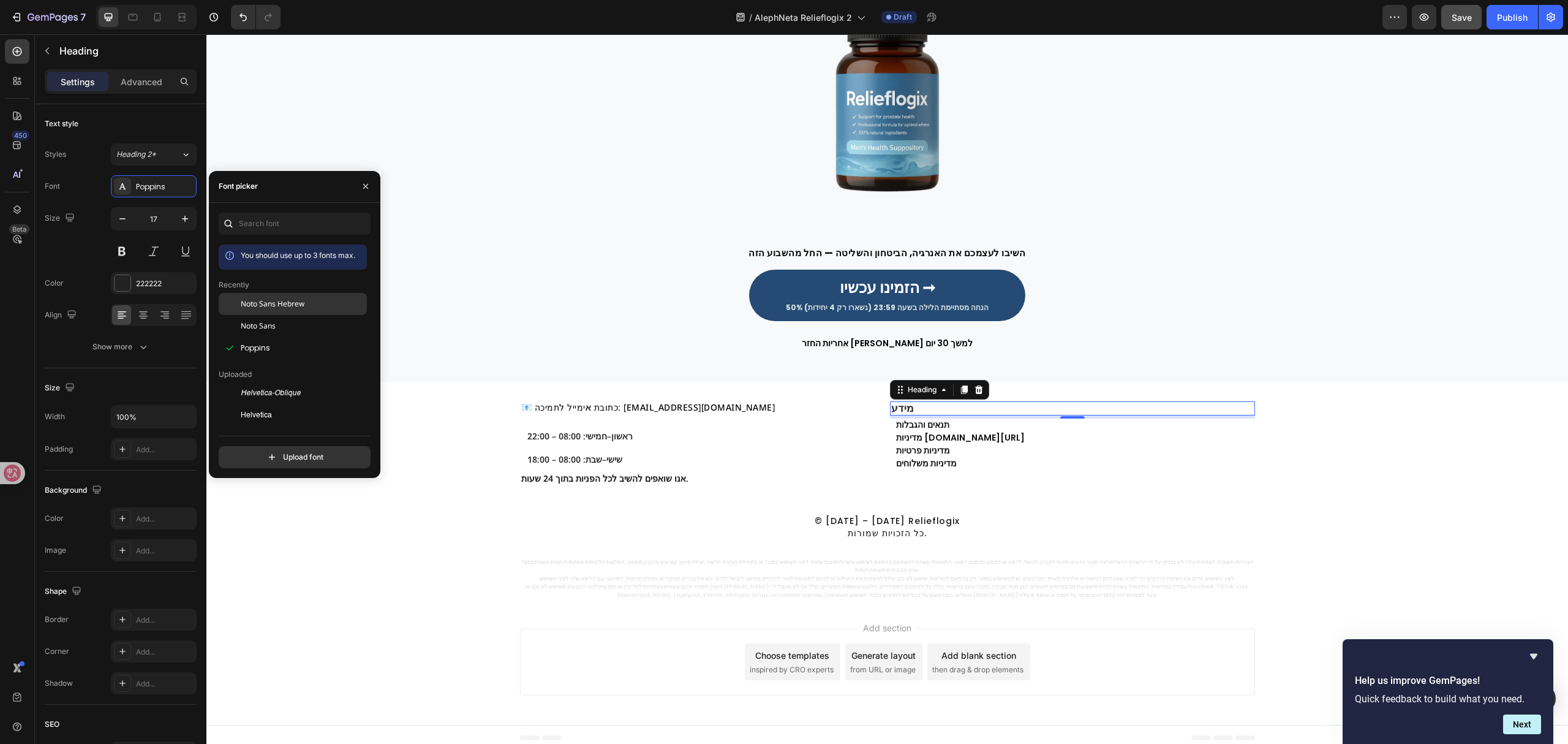
drag, startPoint x: 266, startPoint y: 303, endPoint x: 280, endPoint y: 305, distance: 14.1
click at [266, 302] on span "Noto Sans Hebrew" at bounding box center [272, 304] width 63 height 11
click at [954, 429] on p "תנאים והגבלות" at bounding box center [1075, 425] width 358 height 11
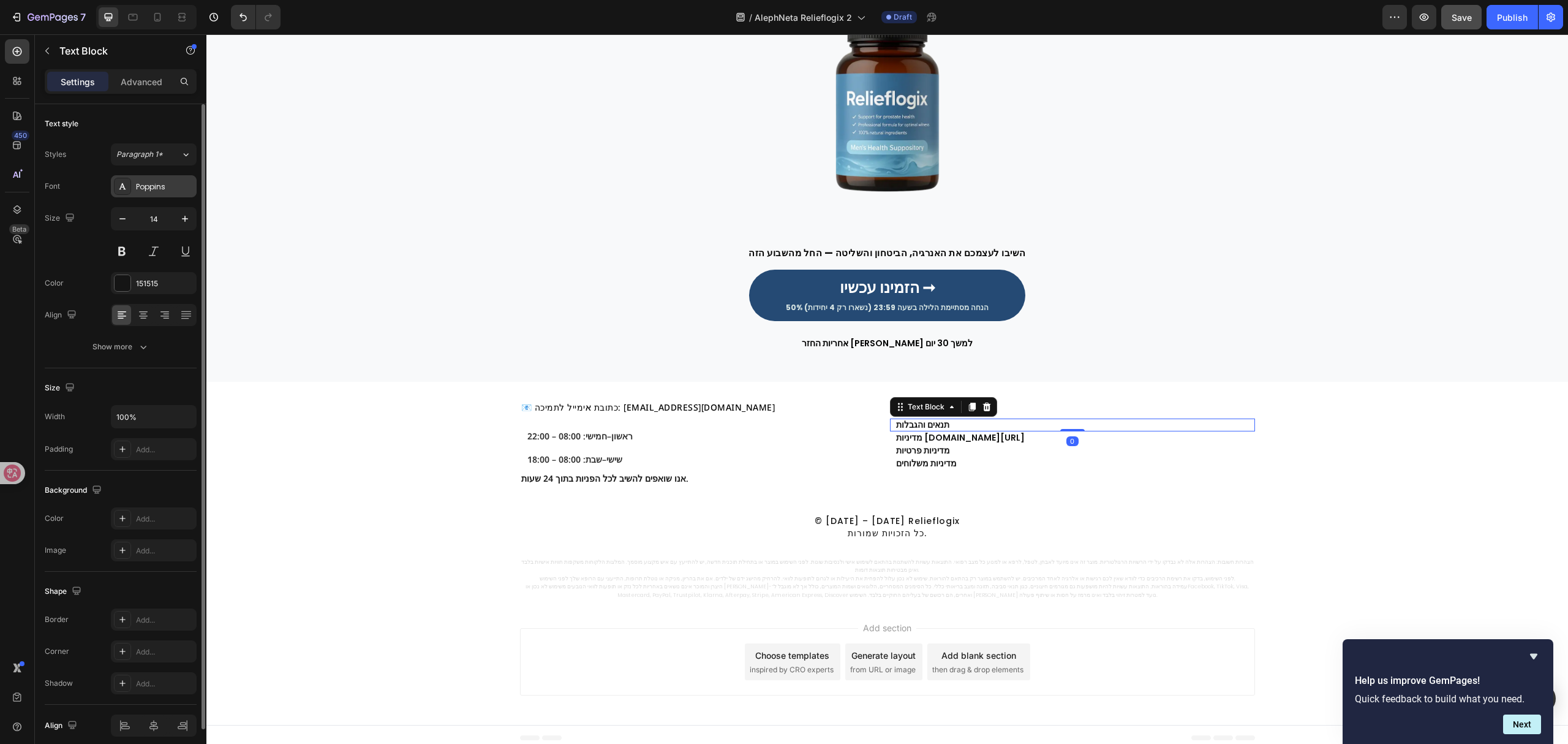
click at [167, 177] on div "Poppins" at bounding box center [154, 186] width 86 height 22
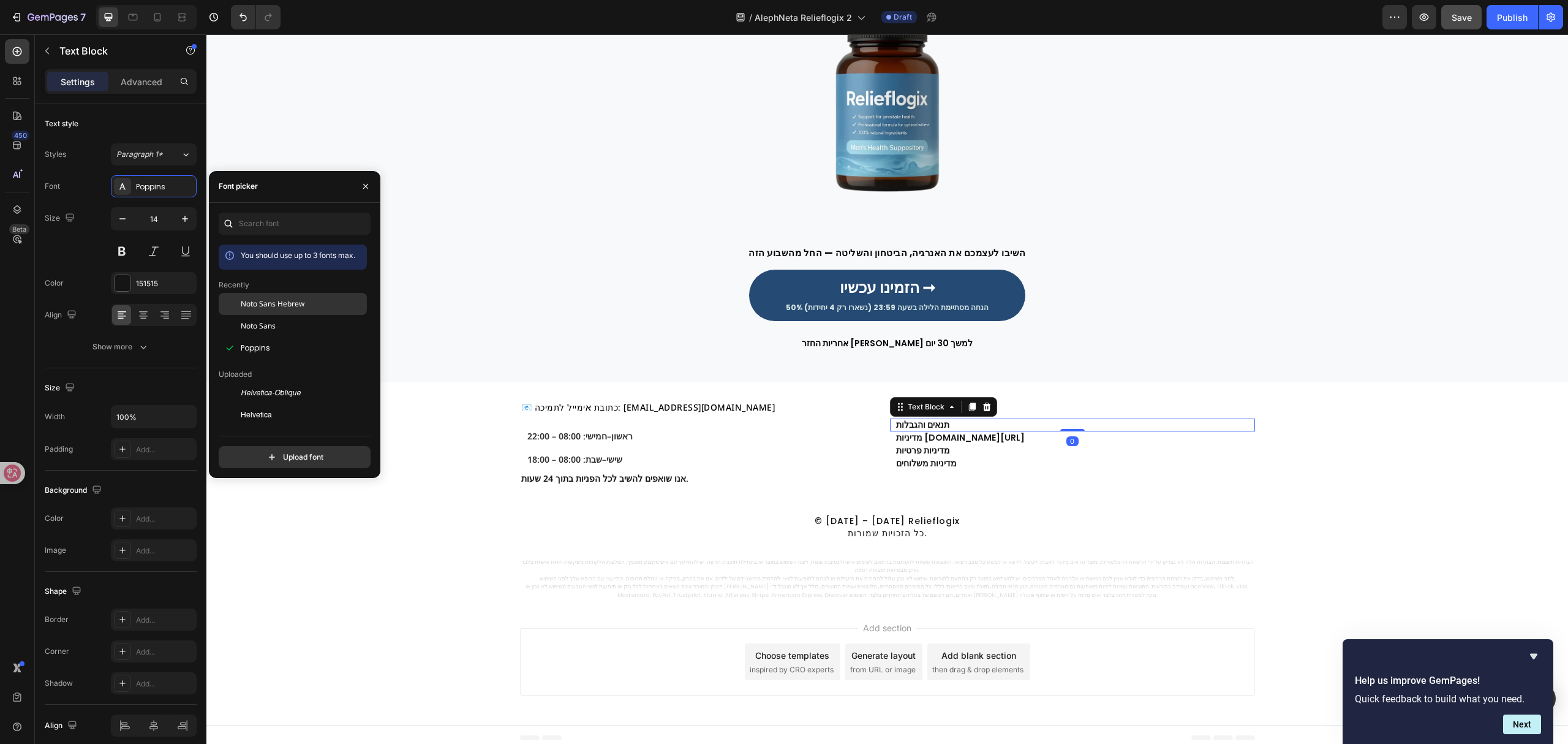
click at [296, 295] on div "Noto Sans Hebrew" at bounding box center [293, 304] width 148 height 22
click at [985, 440] on link "מדיניות [DOMAIN_NAME][URL]" at bounding box center [961, 437] width 128 height 12
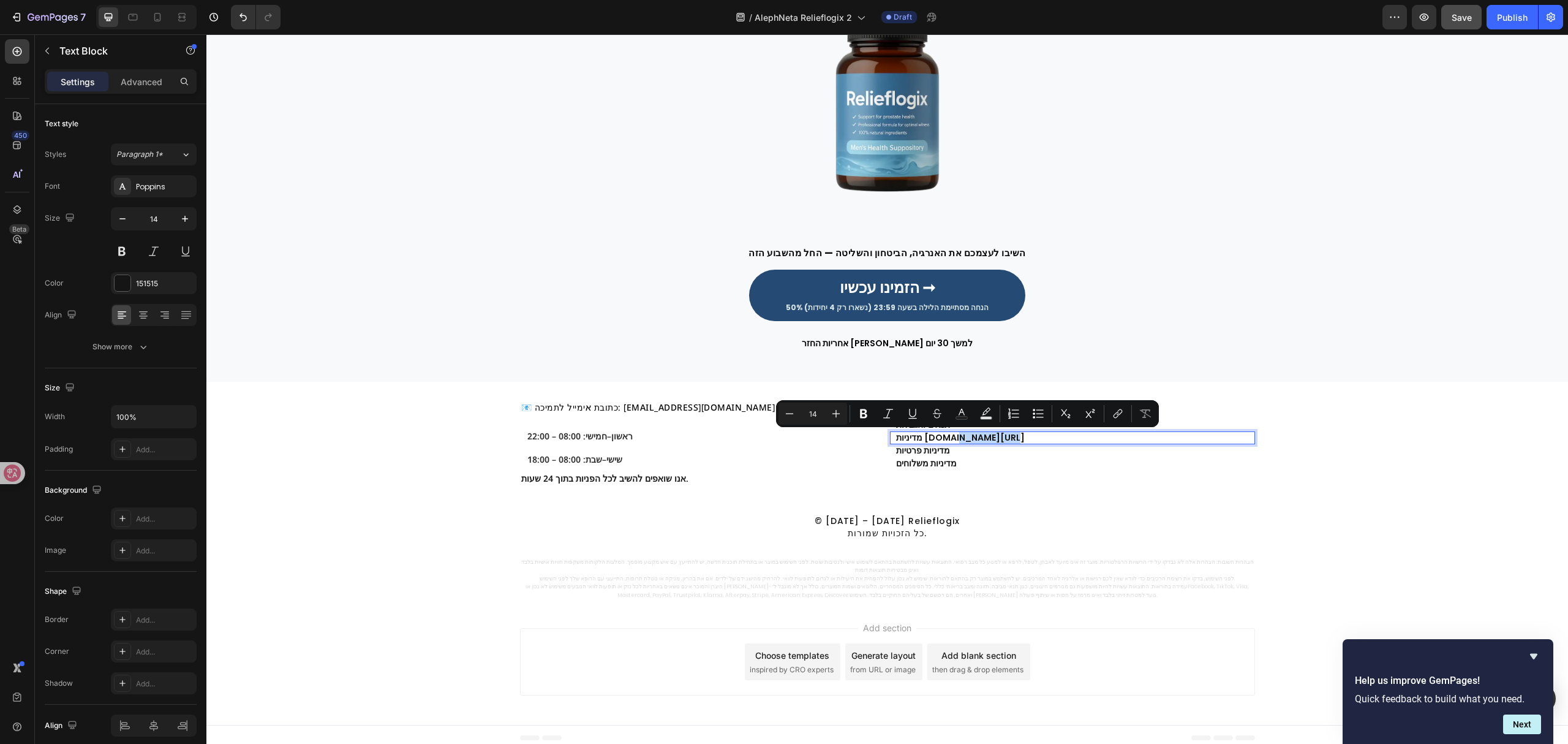
drag, startPoint x: 1009, startPoint y: 437, endPoint x: 937, endPoint y: 440, distance: 72.1
click at [937, 440] on p "מדיניות [DOMAIN_NAME][URL]" at bounding box center [1075, 438] width 358 height 11
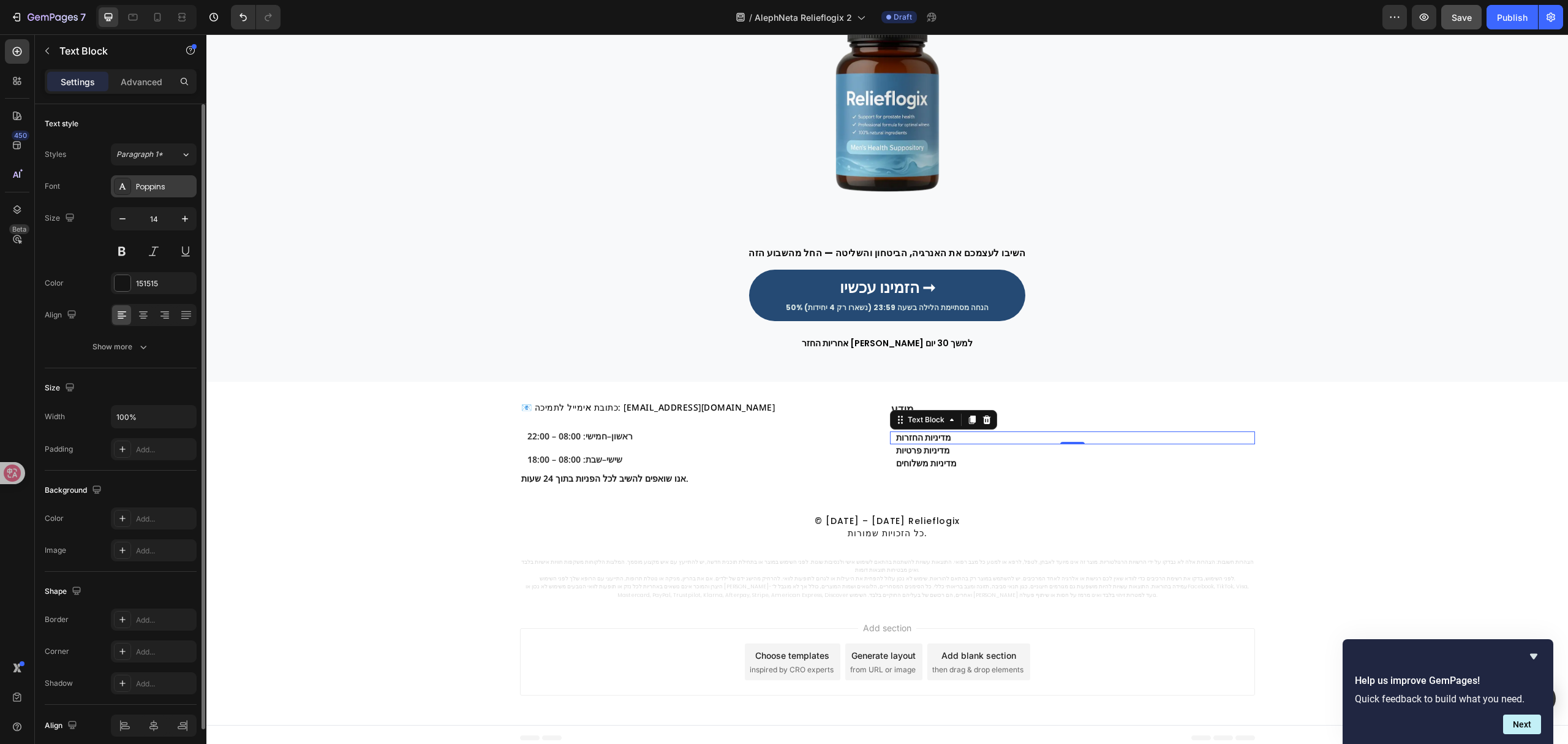
click at [163, 175] on div "Poppins" at bounding box center [154, 186] width 86 height 22
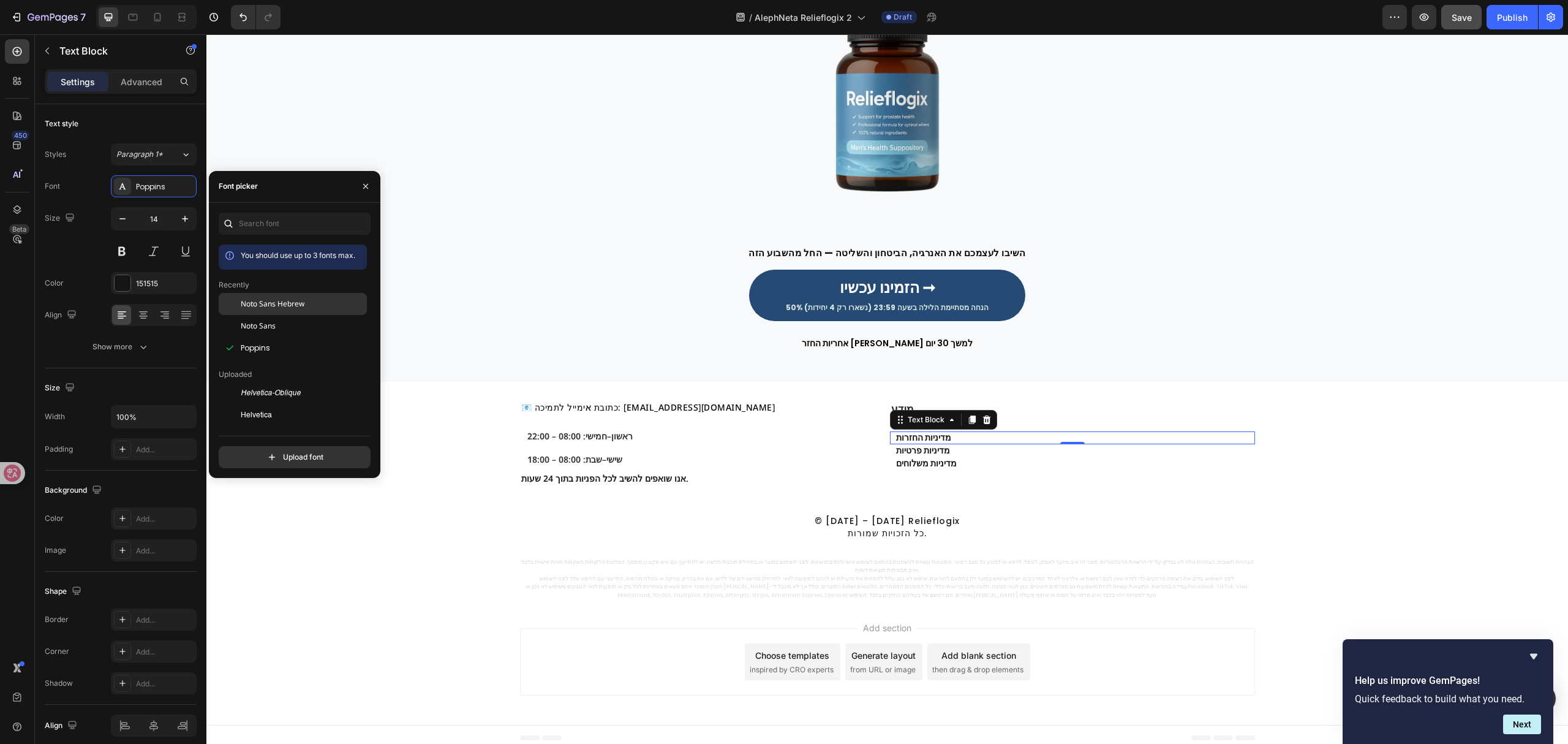
click at [282, 304] on span "Noto Sans Hebrew" at bounding box center [272, 304] width 63 height 11
click at [955, 449] on p "מדיניות פרטיות" at bounding box center [1075, 451] width 358 height 11
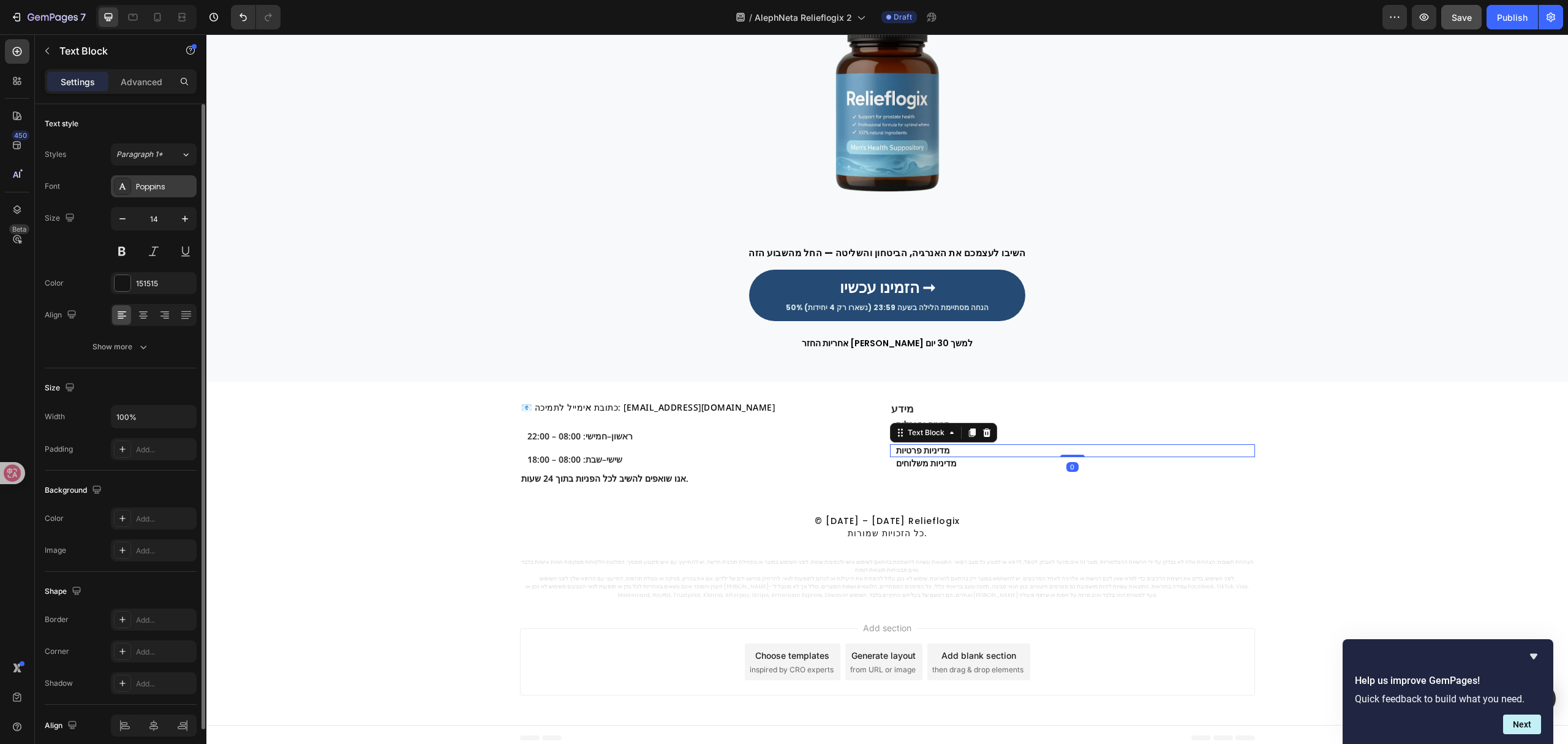
click at [162, 179] on div "Poppins" at bounding box center [154, 186] width 86 height 22
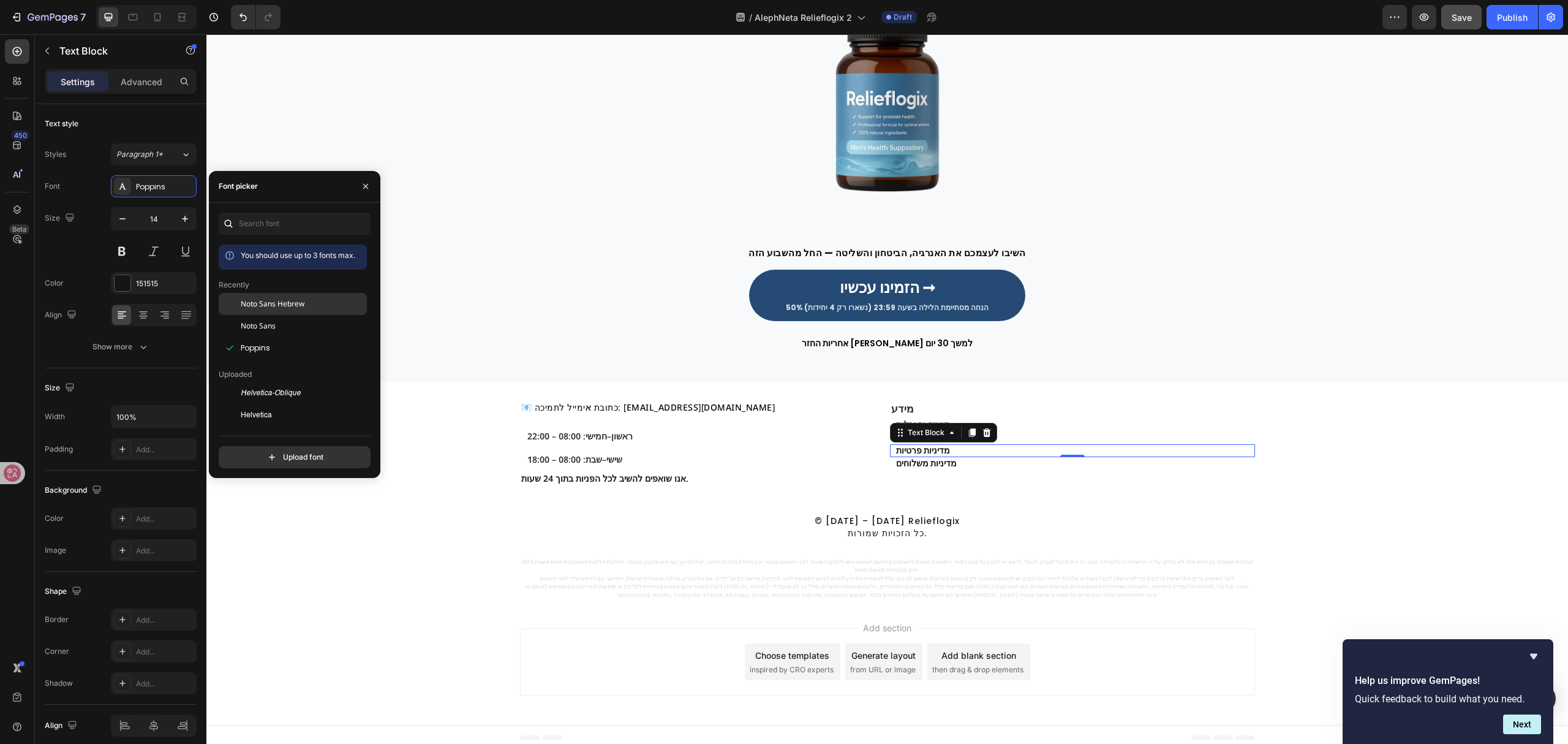
click at [305, 304] on div "Noto Sans Hebrew" at bounding box center [303, 304] width 124 height 11
click at [1008, 466] on p "מדיניות משלוחים" at bounding box center [1075, 464] width 358 height 11
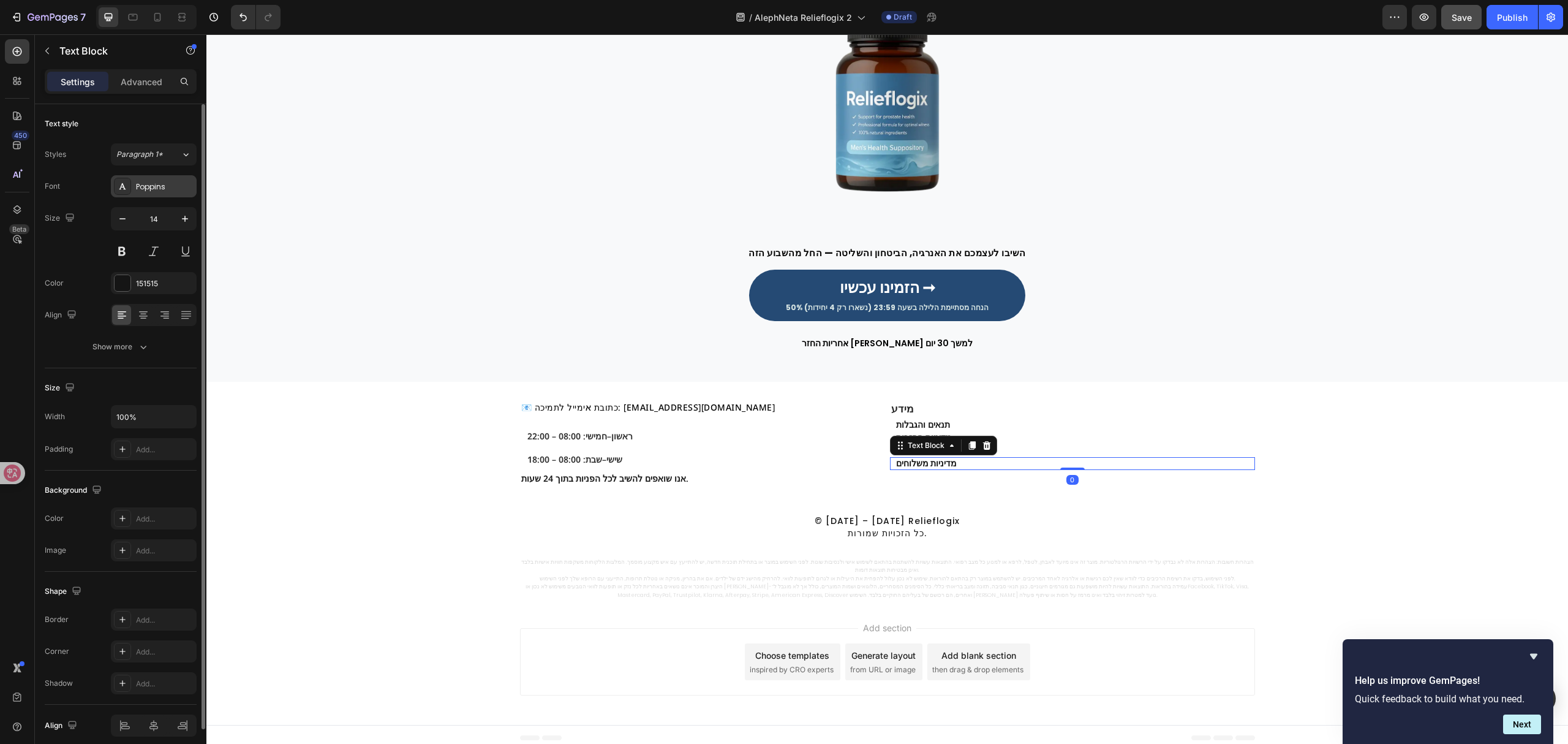
click at [183, 180] on div "Poppins" at bounding box center [154, 186] width 86 height 22
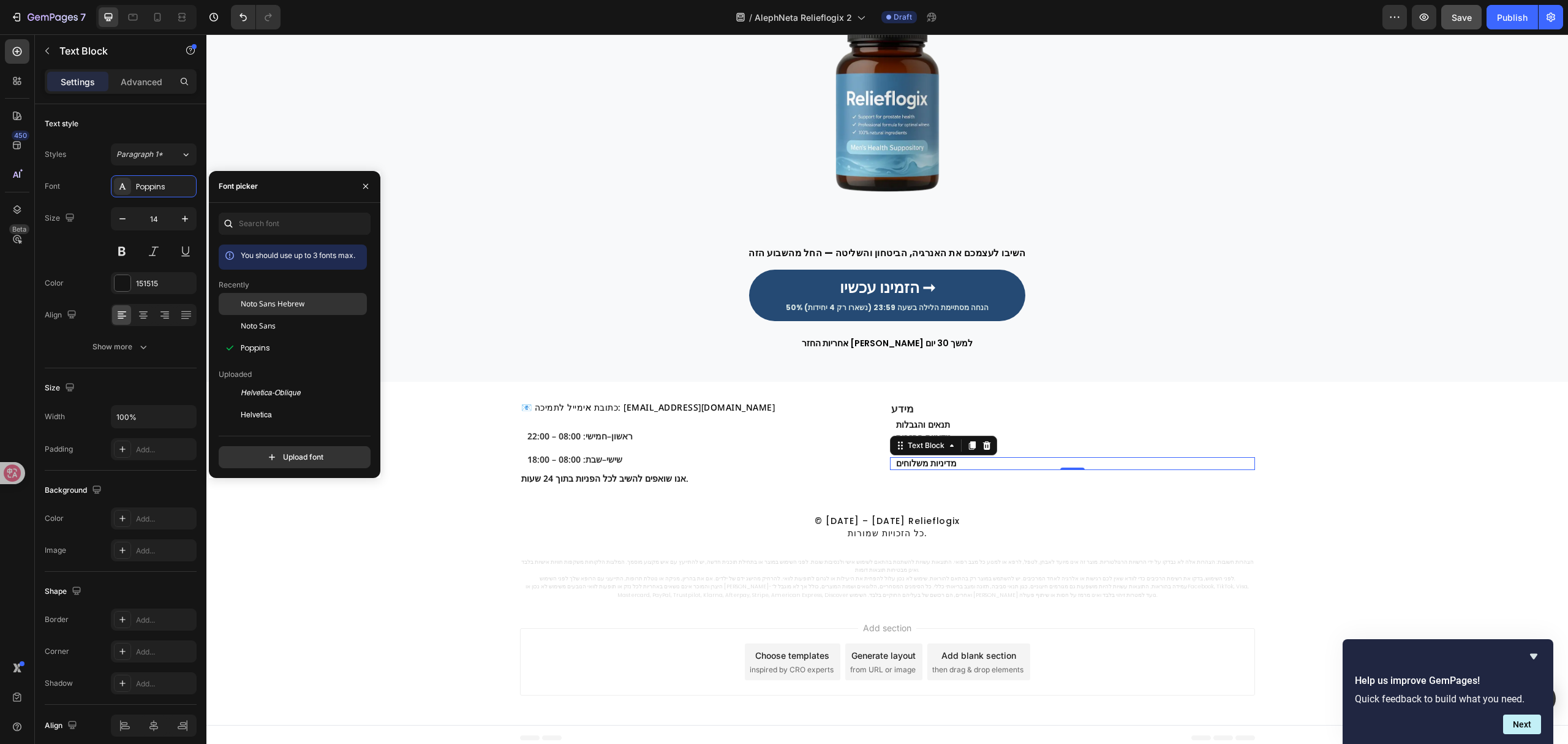
click at [295, 299] on span "Noto Sans Hebrew" at bounding box center [272, 304] width 63 height 11
click at [951, 534] on p "© [DATE] – [DATE] Relieflogix כל הזכויות שמורות." at bounding box center [887, 527] width 723 height 25
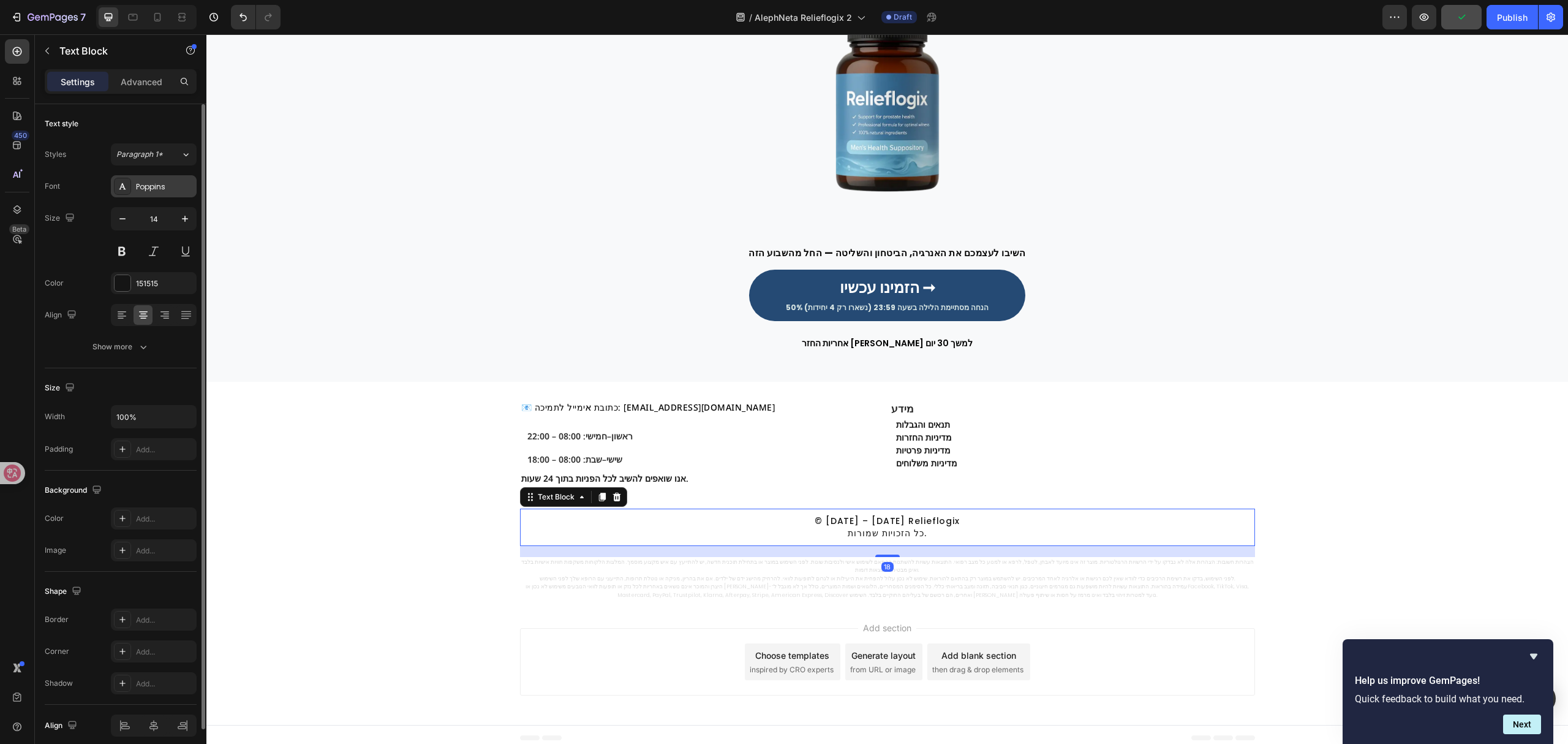
click at [177, 193] on div "Poppins" at bounding box center [154, 186] width 86 height 22
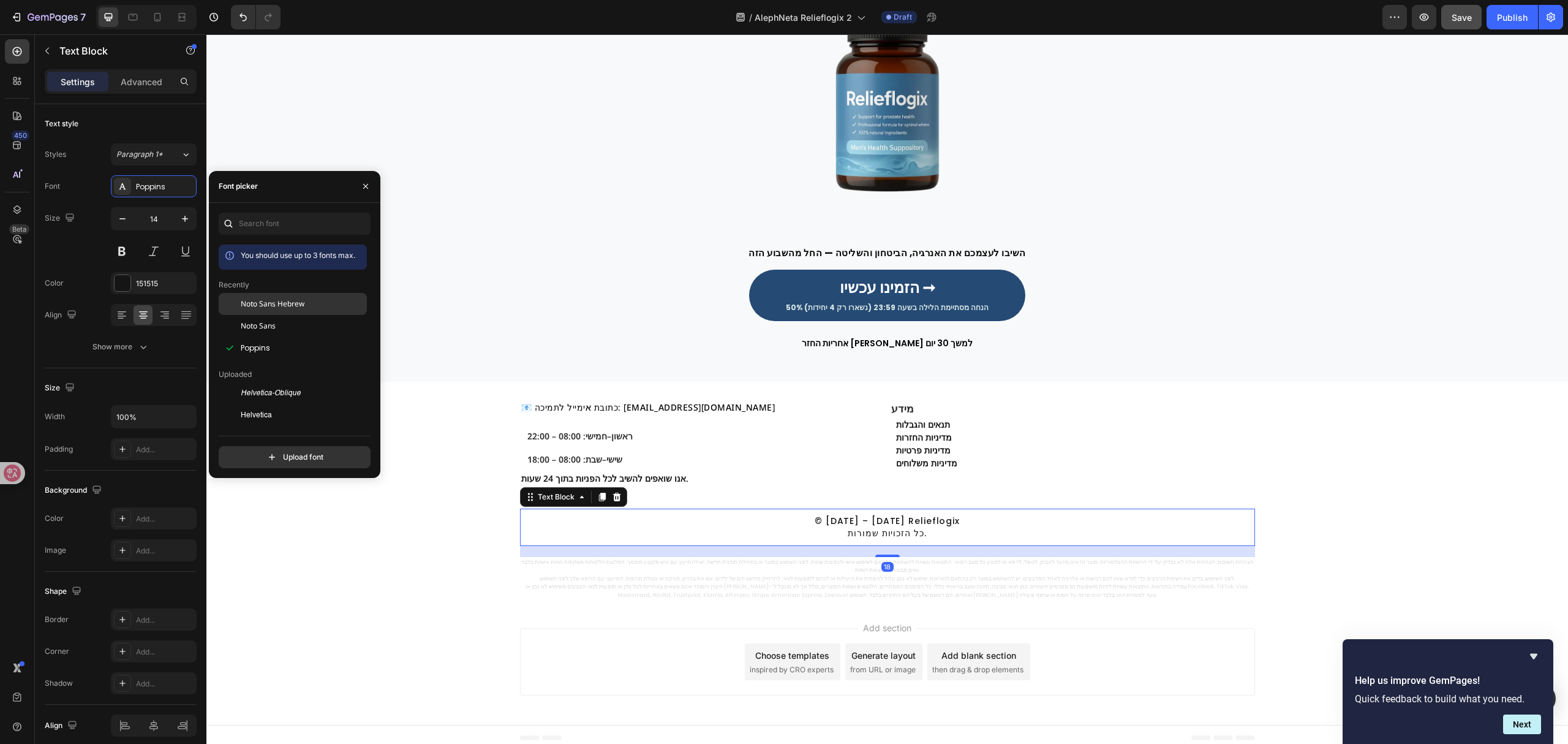
click at [309, 307] on div "Noto Sans Hebrew" at bounding box center [303, 304] width 124 height 11
click at [1133, 332] on div "הזמינו עכשיו ➞ 50% הנחה מסתיימת הלילה בשעה 23:59 (נשארו רק 4 יחידות) Button" at bounding box center [887, 304] width 735 height 67
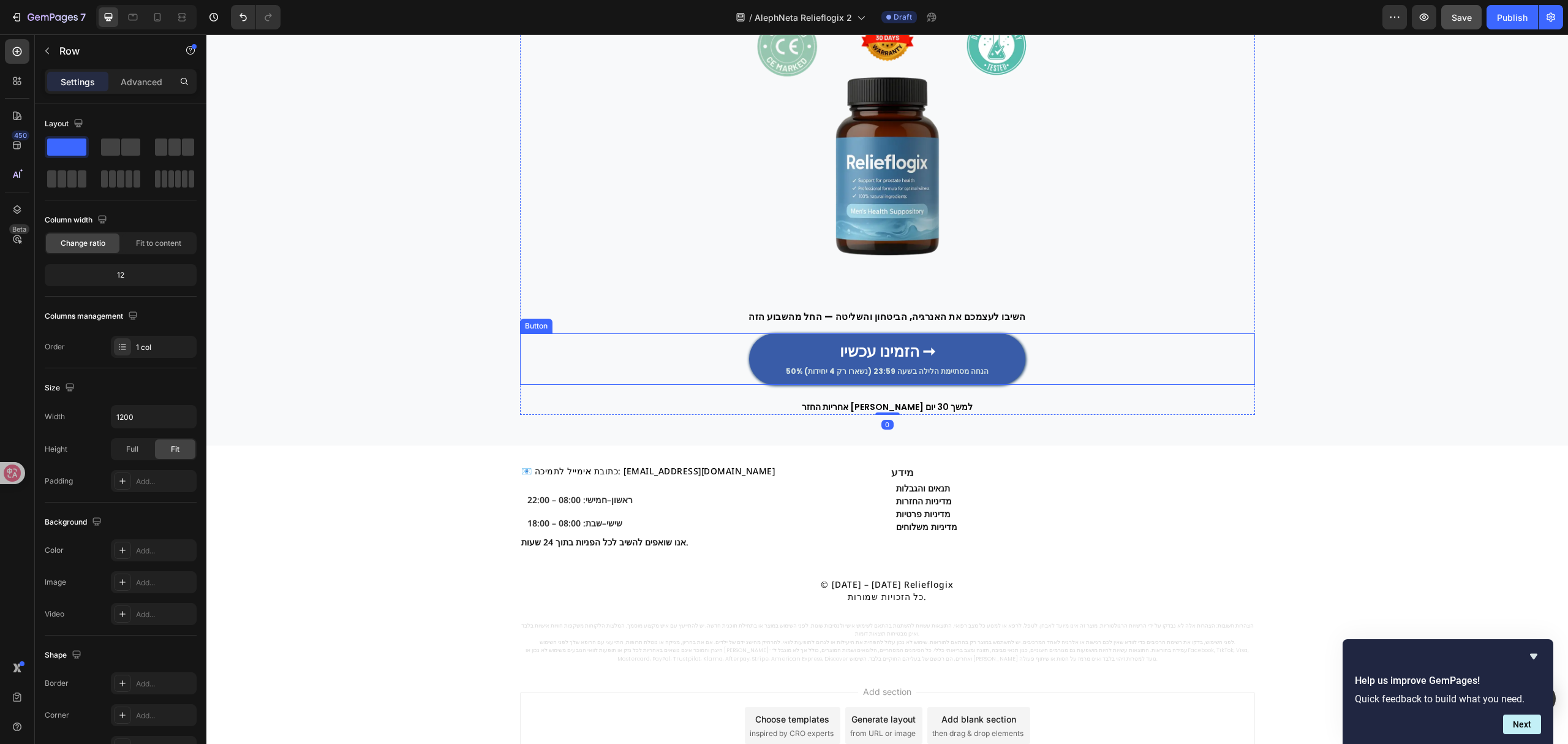
scroll to position [3637, 0]
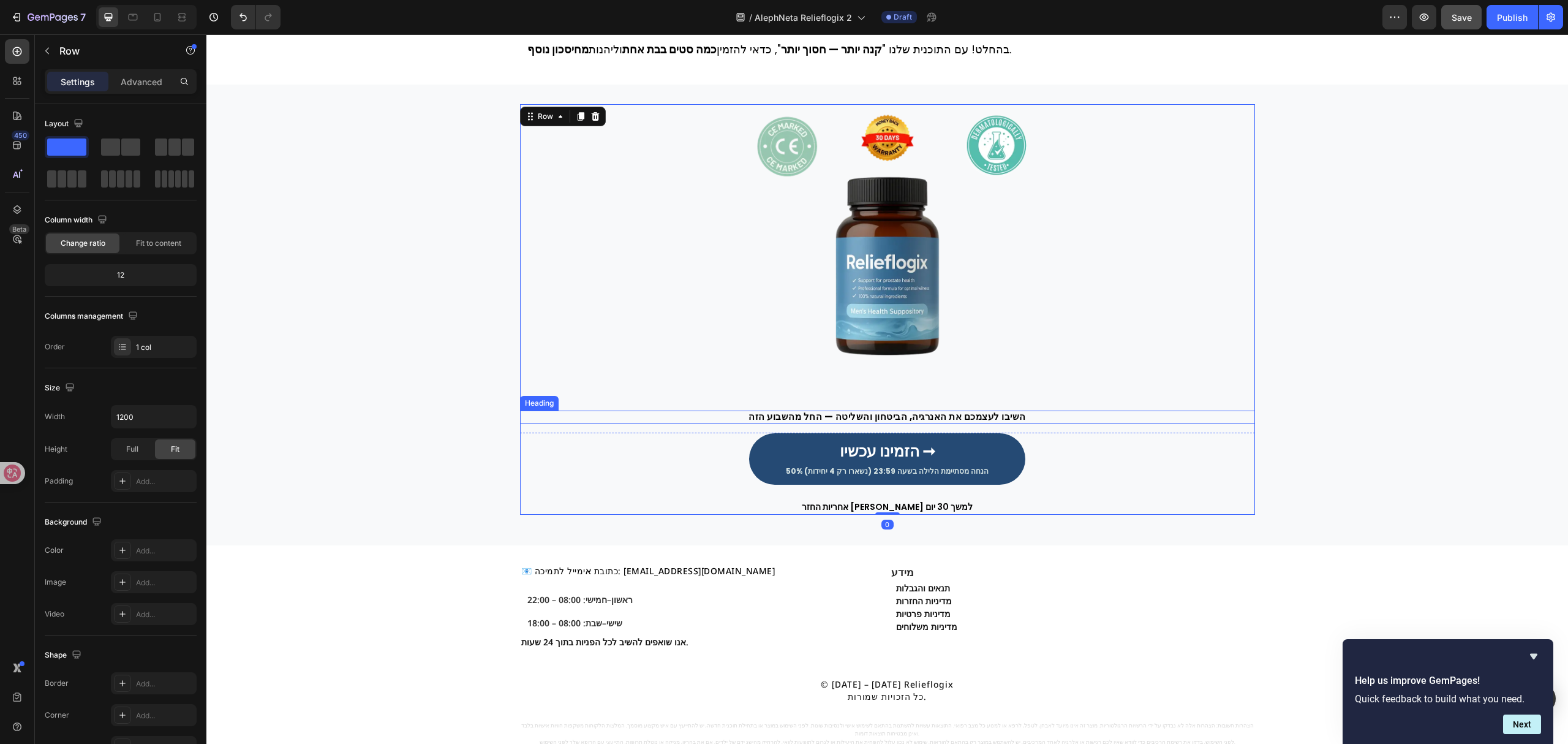
click at [981, 415] on p "השיבו לעצמכם את האנרגיה, הביטחון והשליטה — החל מהשבוע הזה" at bounding box center [887, 417] width 733 height 9
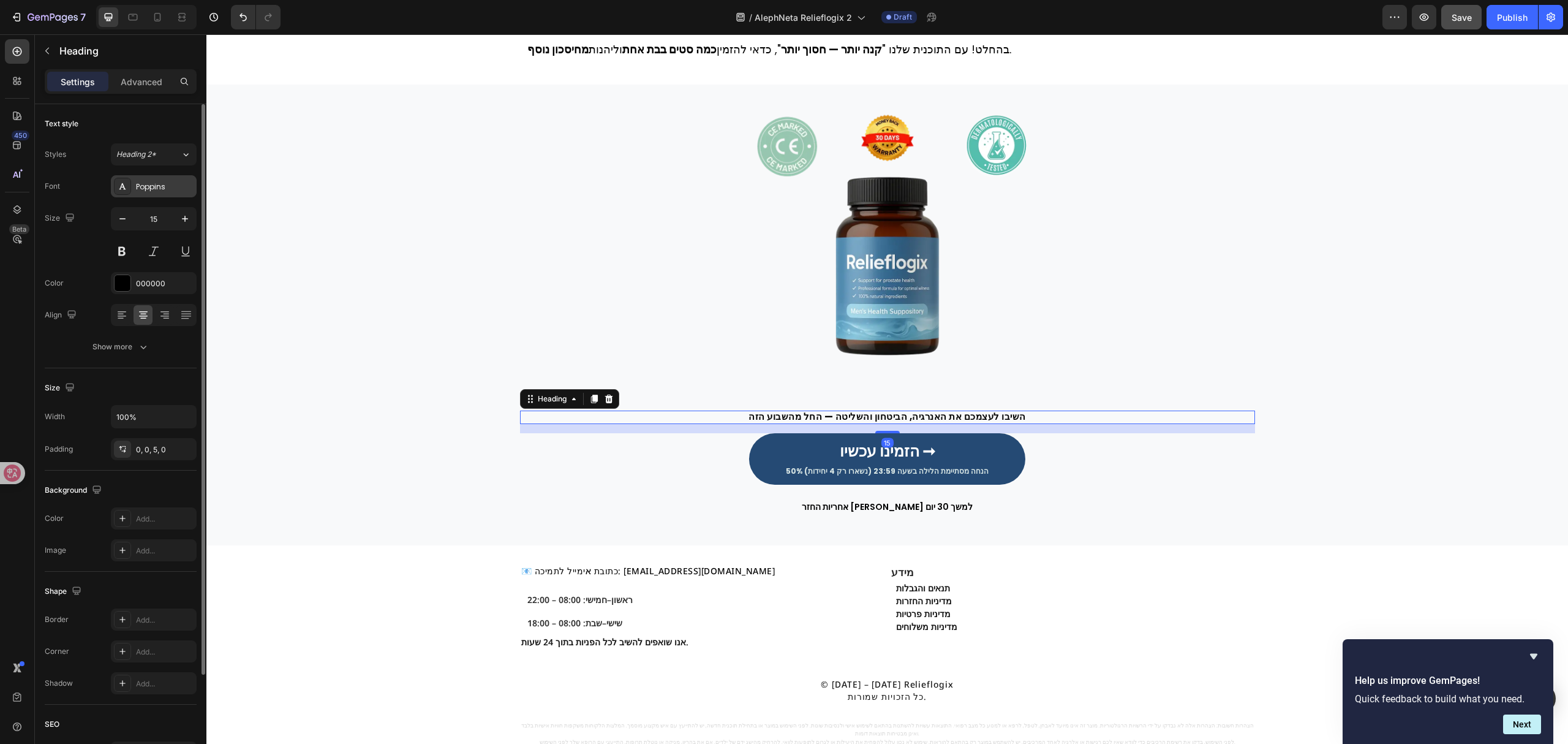
click at [141, 187] on div "Poppins" at bounding box center [164, 187] width 57 height 11
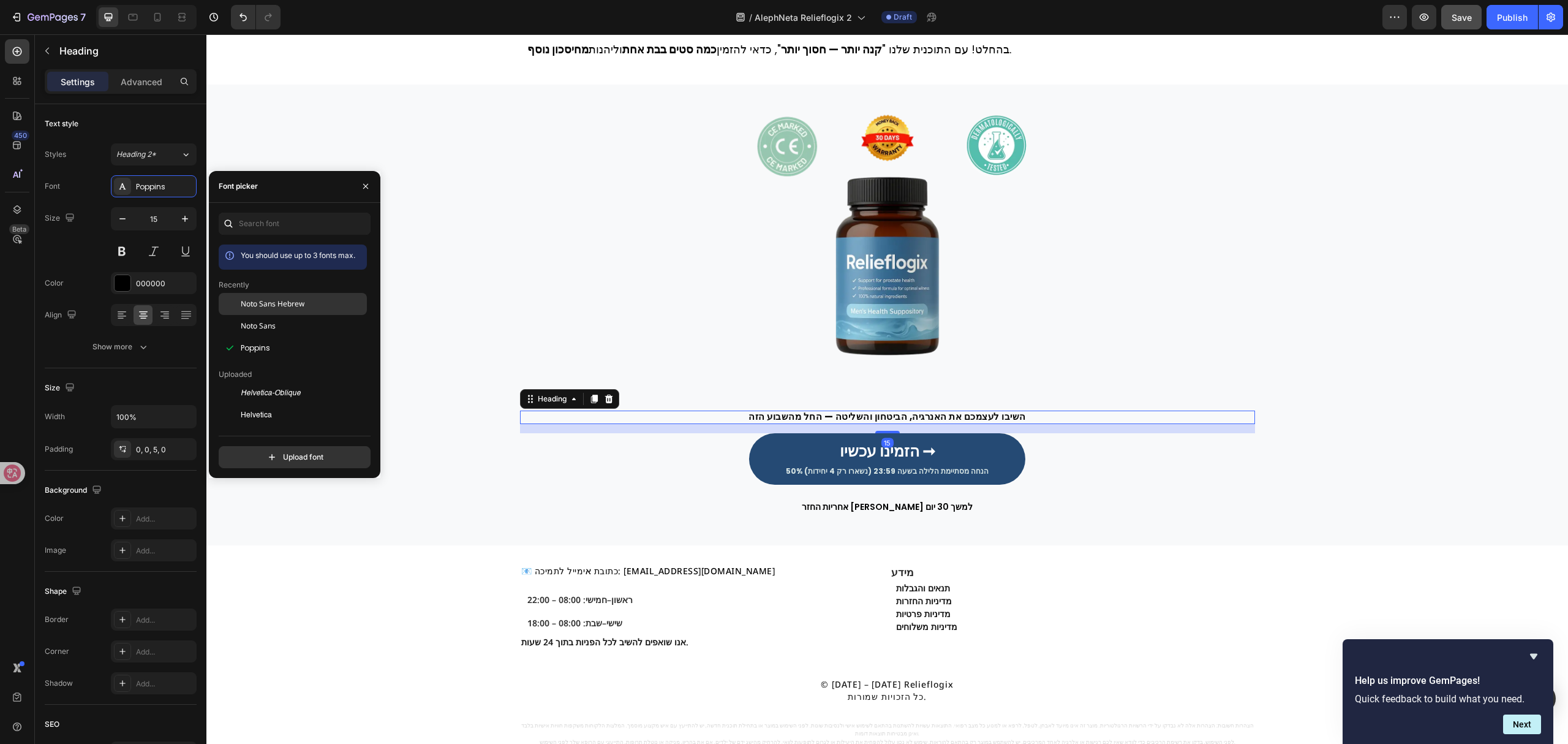
click at [297, 301] on span "Noto Sans Hebrew" at bounding box center [272, 304] width 63 height 11
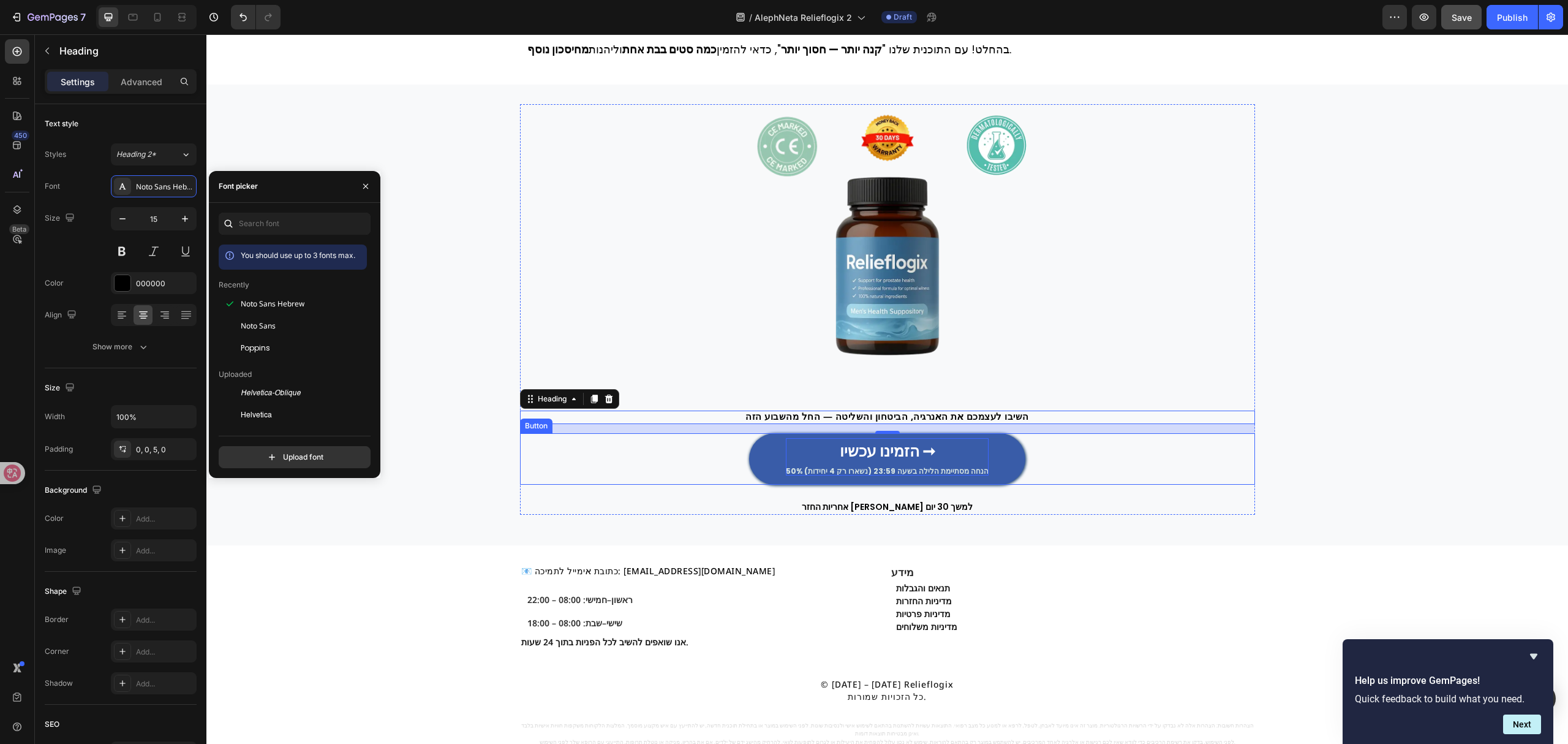
click at [883, 452] on strong "הזמינו עכשיו ➞" at bounding box center [887, 451] width 96 height 21
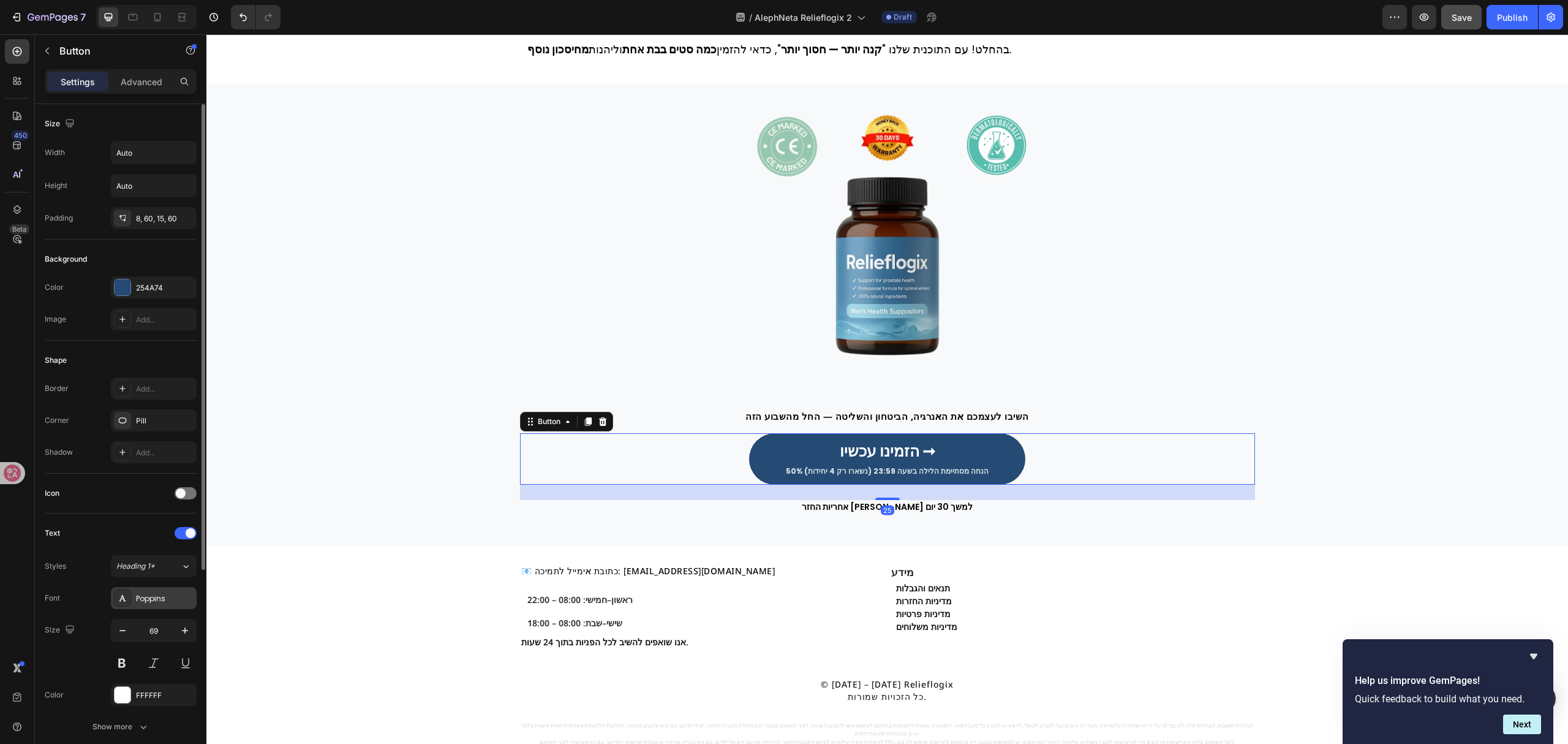
click at [177, 596] on div "Poppins" at bounding box center [164, 599] width 57 height 11
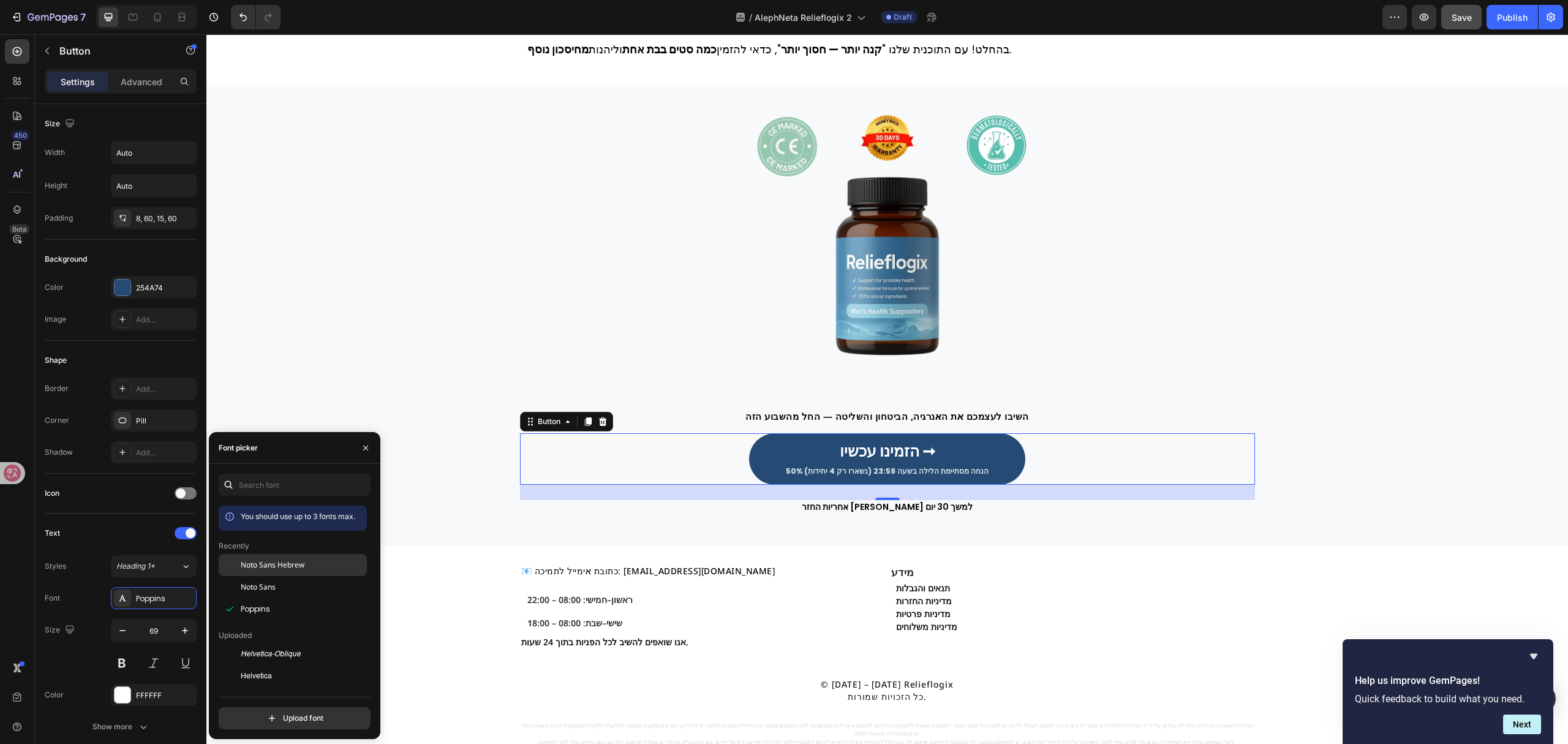
click at [297, 560] on span "Noto Sans Hebrew" at bounding box center [272, 565] width 63 height 11
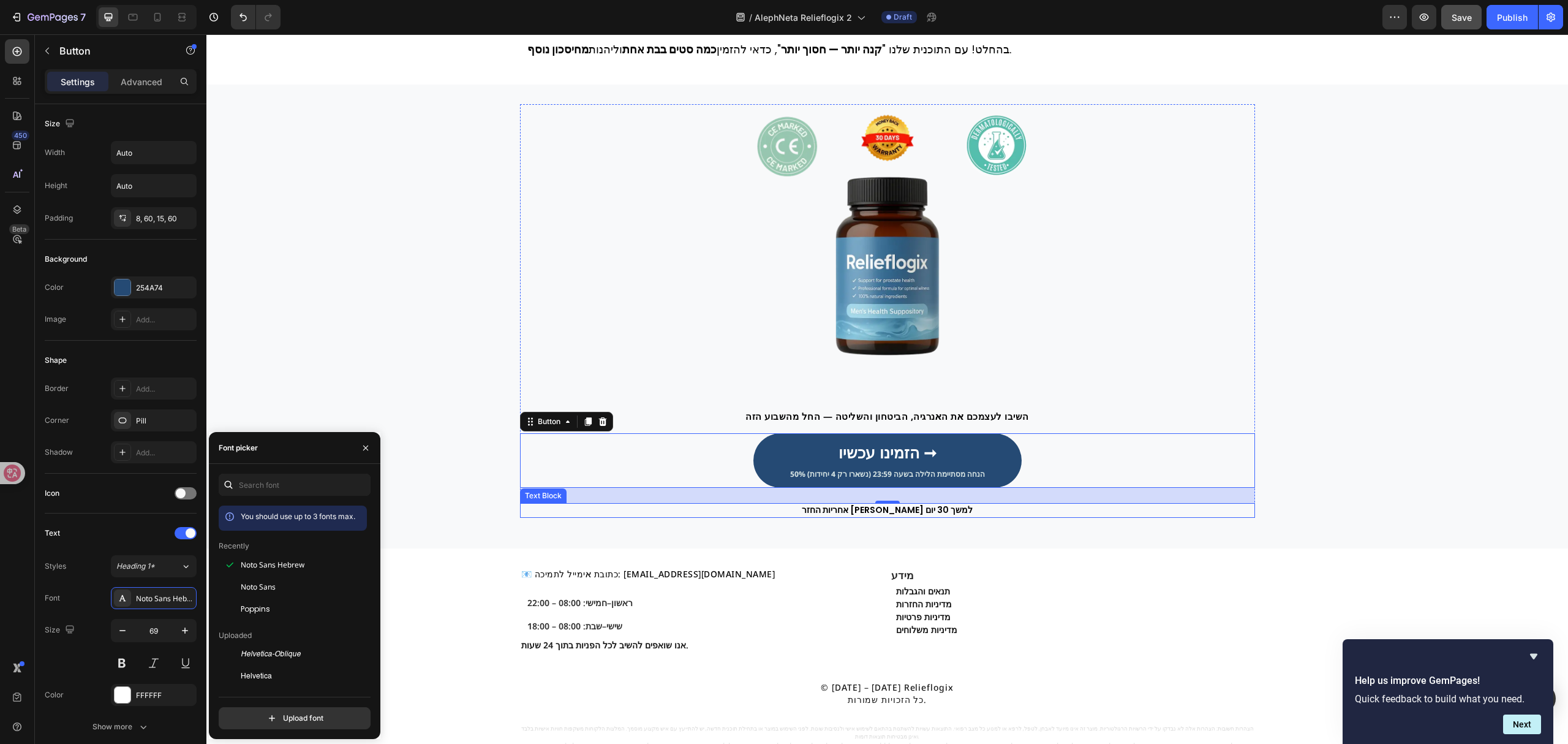
click at [902, 512] on p "אחריות החזר [PERSON_NAME] למשך 30 יום" at bounding box center [887, 511] width 733 height 12
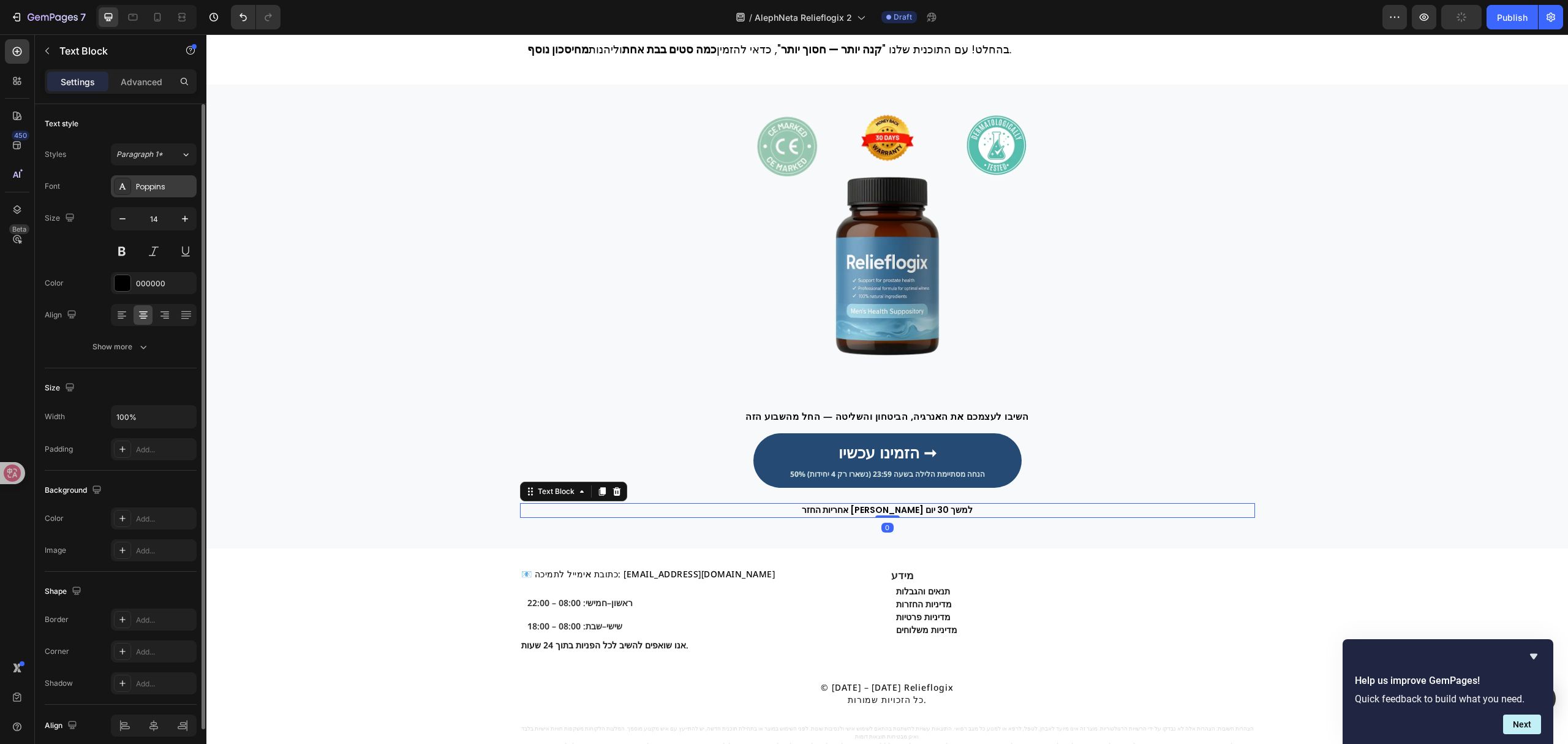
click at [140, 180] on div "Poppins" at bounding box center [154, 186] width 86 height 22
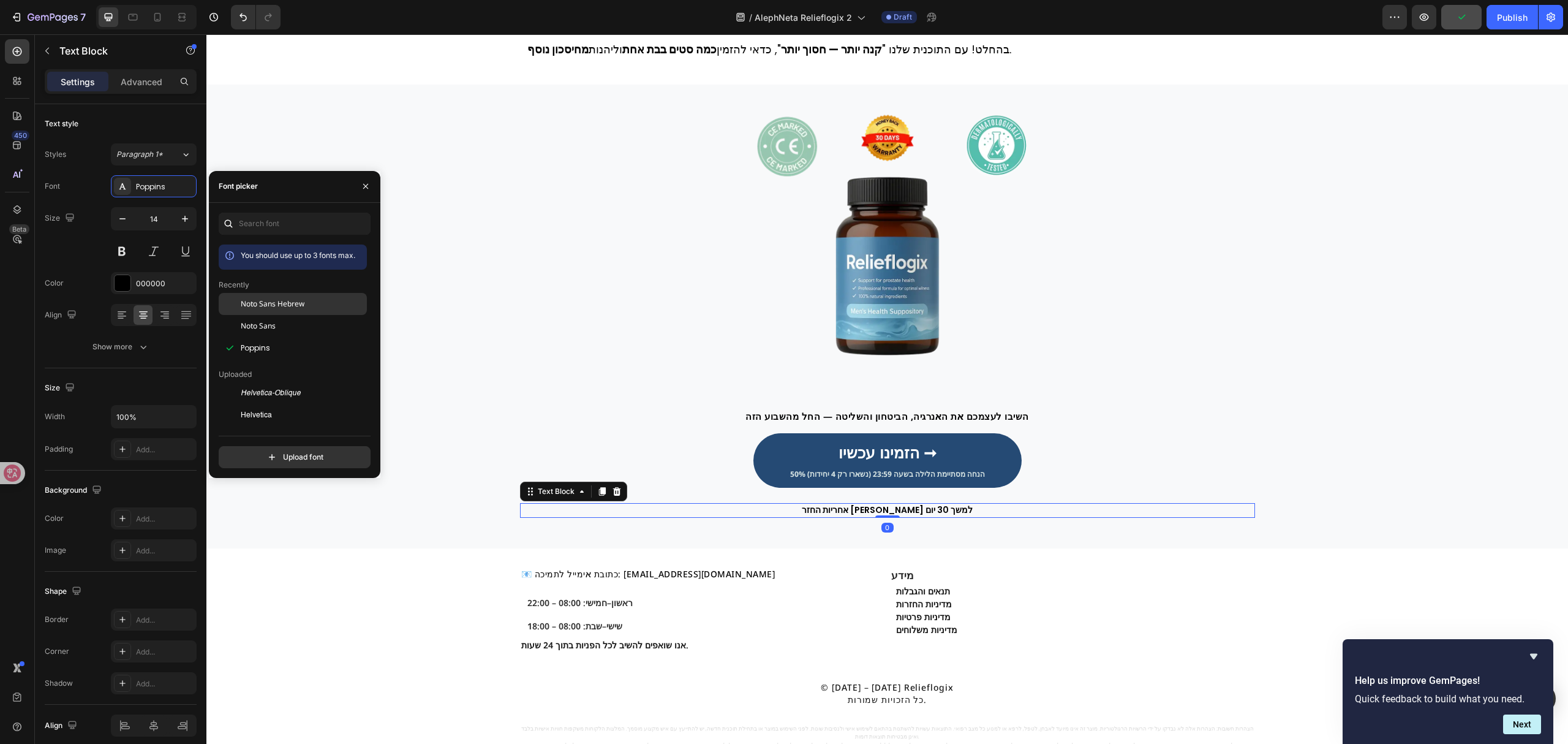
click at [325, 299] on div "Noto Sans Hebrew" at bounding box center [303, 304] width 124 height 11
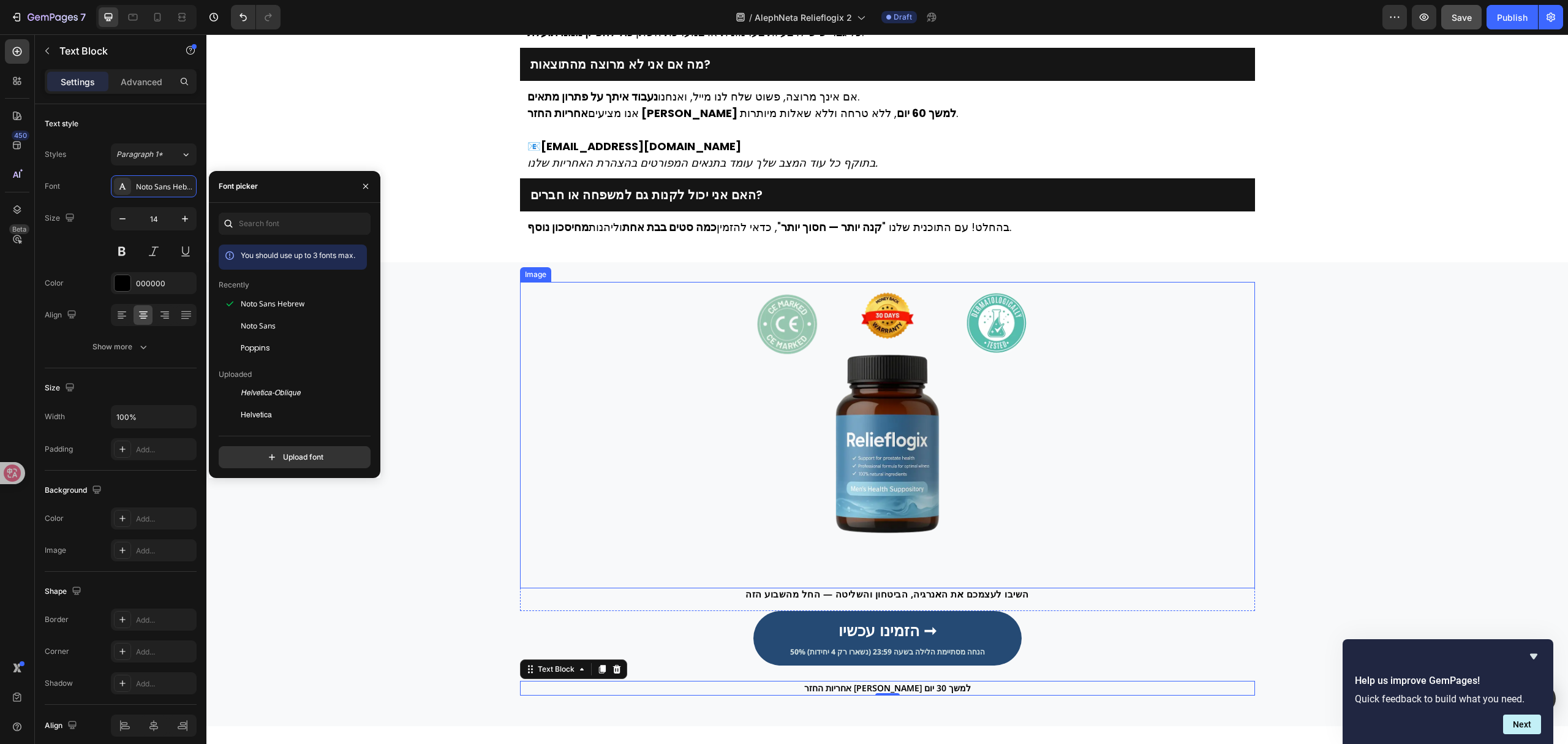
scroll to position [3310, 0]
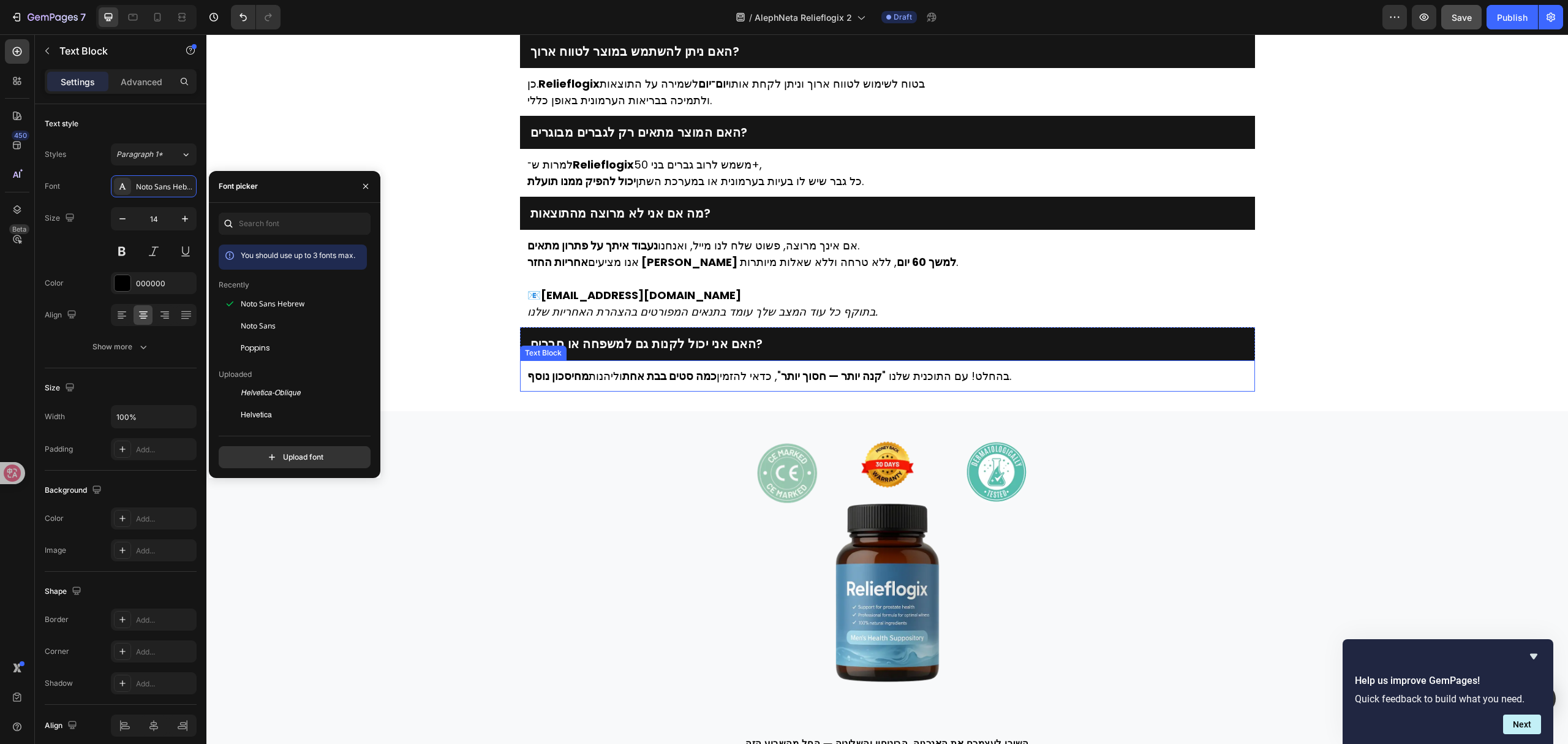
click at [711, 374] on p "בהחלט! עם התוכנית שלנו " קנה יותר — חסוך יותר ", כדאי להזמין כמה סטים בבת אחת ו…" at bounding box center [887, 376] width 721 height 17
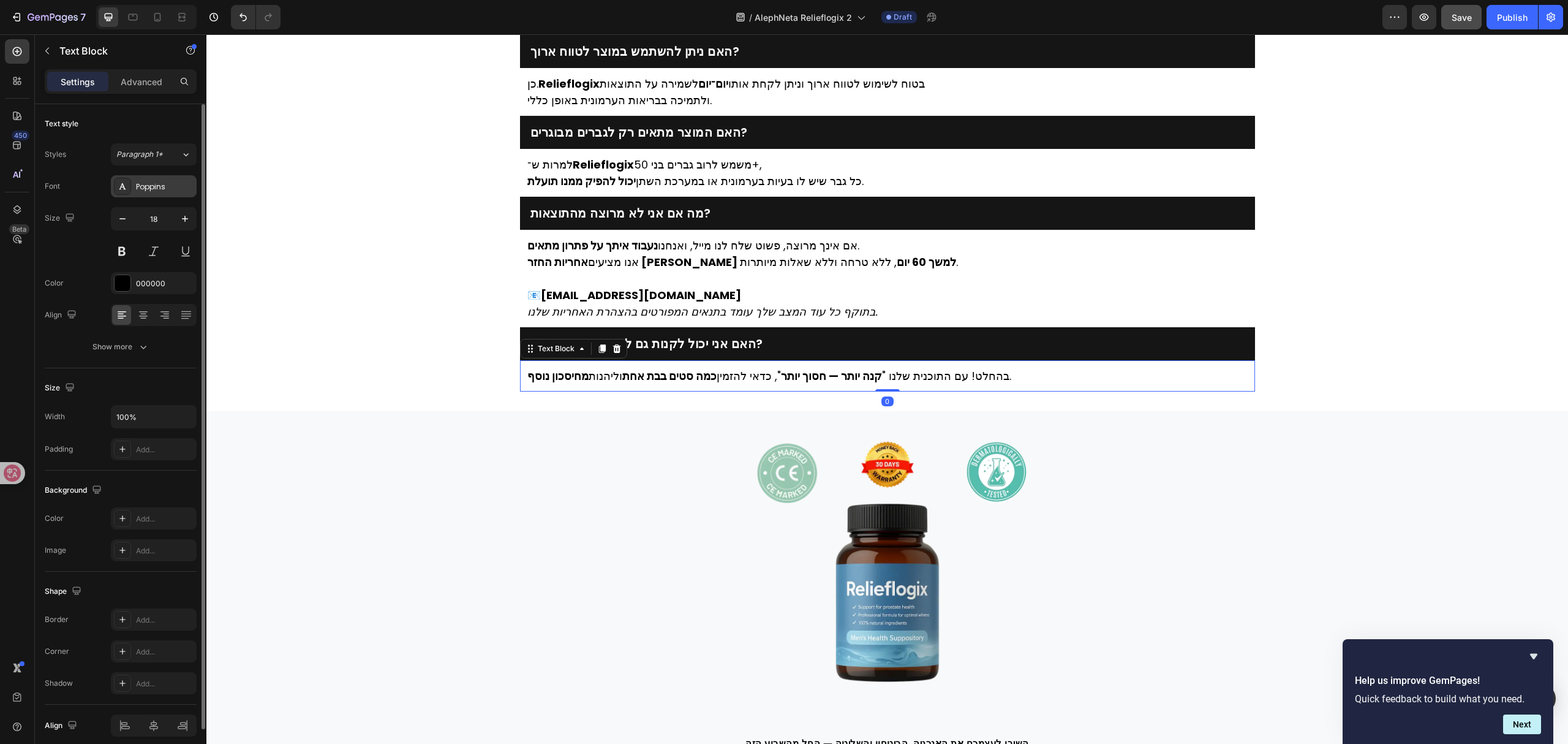
click at [173, 183] on div "Poppins" at bounding box center [164, 187] width 57 height 11
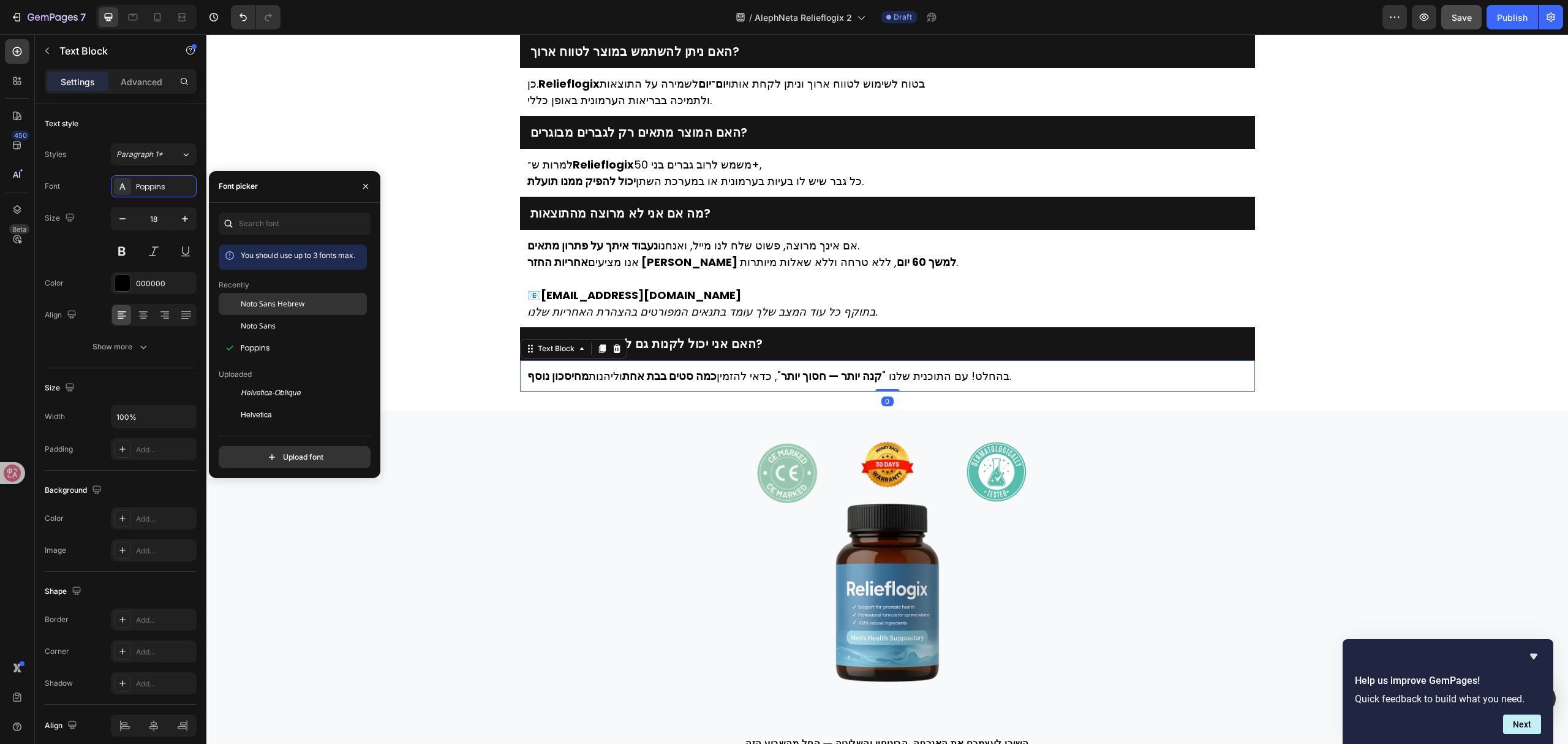
click at [317, 299] on div "Noto Sans Hebrew" at bounding box center [303, 304] width 124 height 11
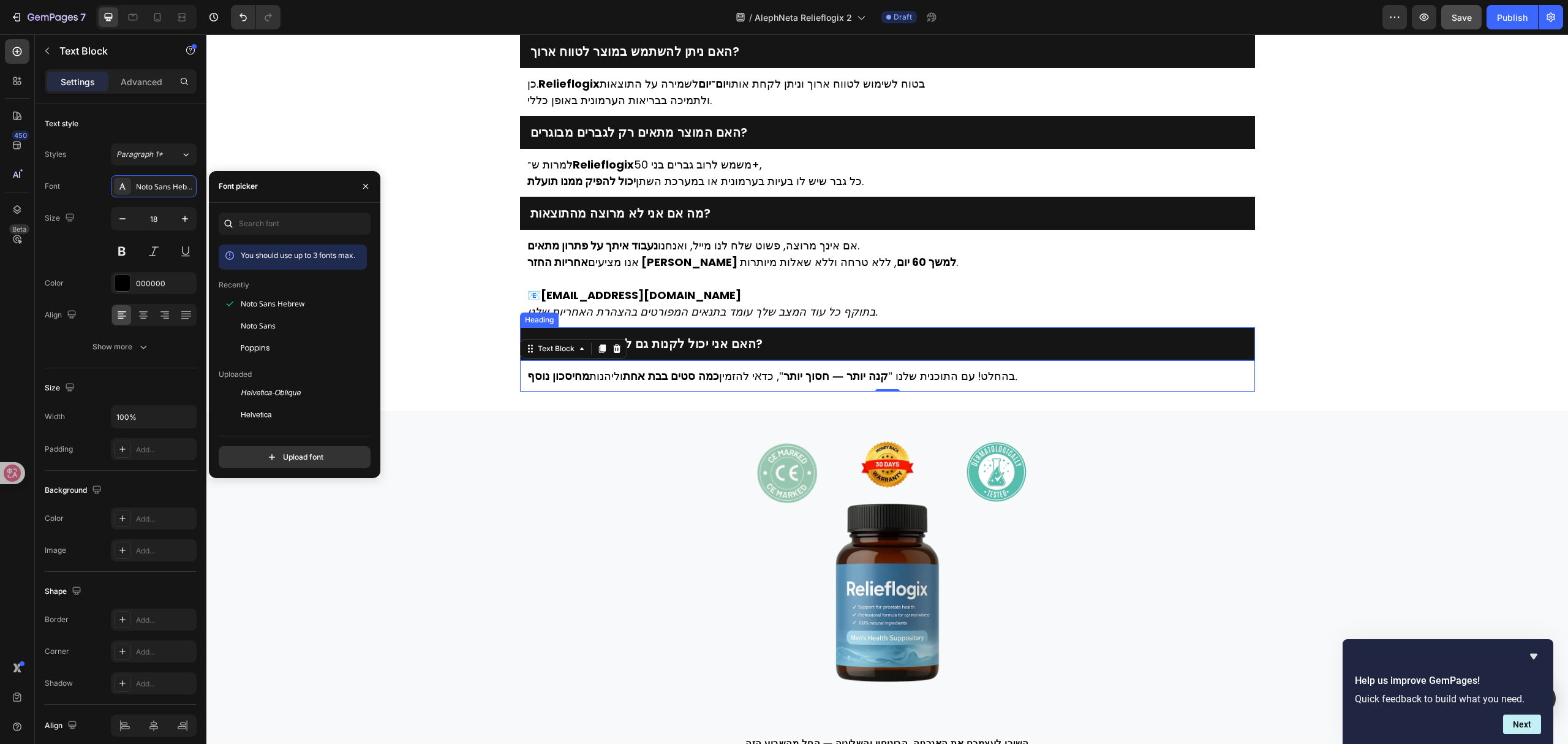
click at [689, 347] on h2 "האם אני יכול לקנות גם למשפחה או חברים?" at bounding box center [887, 343] width 717 height 17
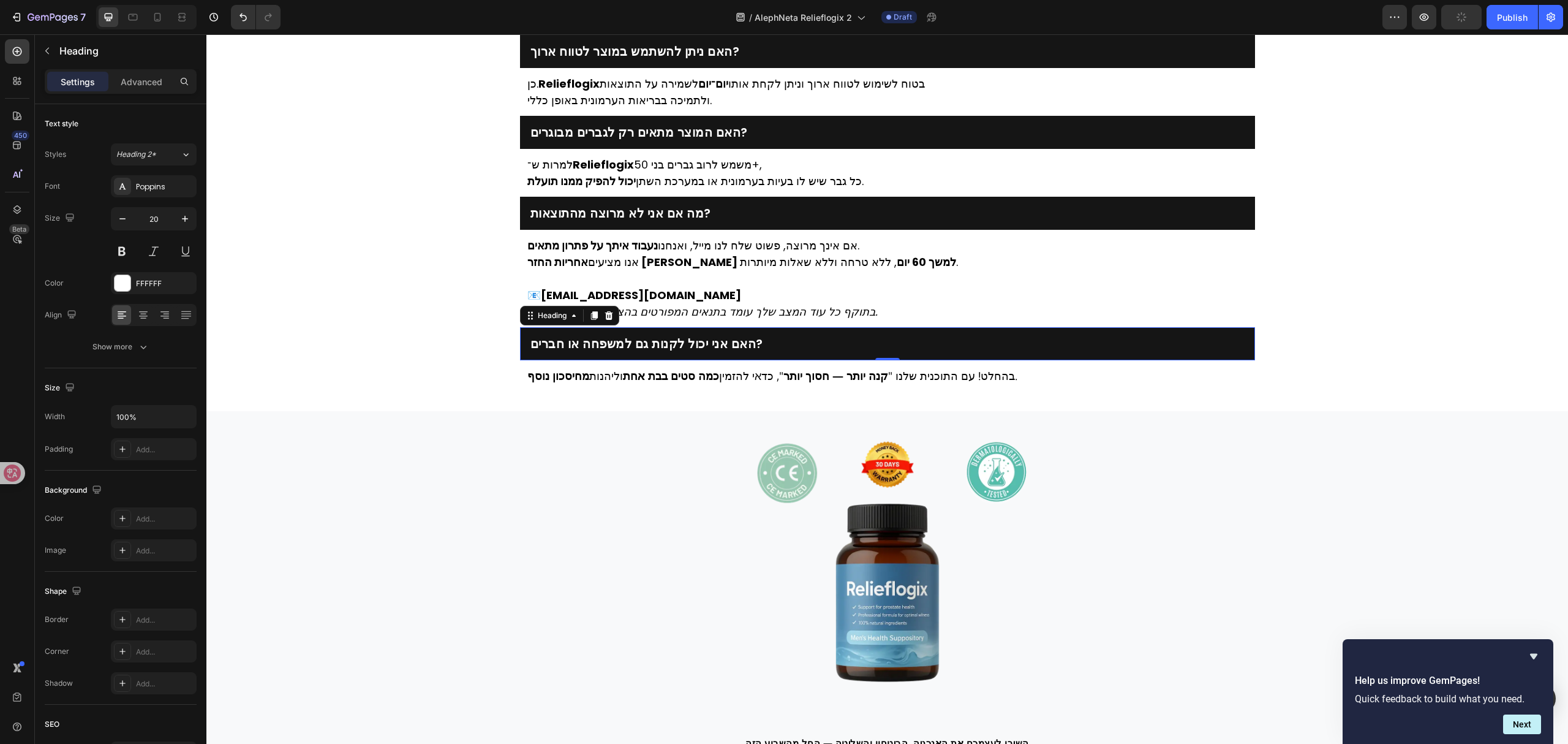
click at [676, 344] on h2 "האם אני יכול לקנות גם למשפחה או חברים?" at bounding box center [887, 343] width 717 height 17
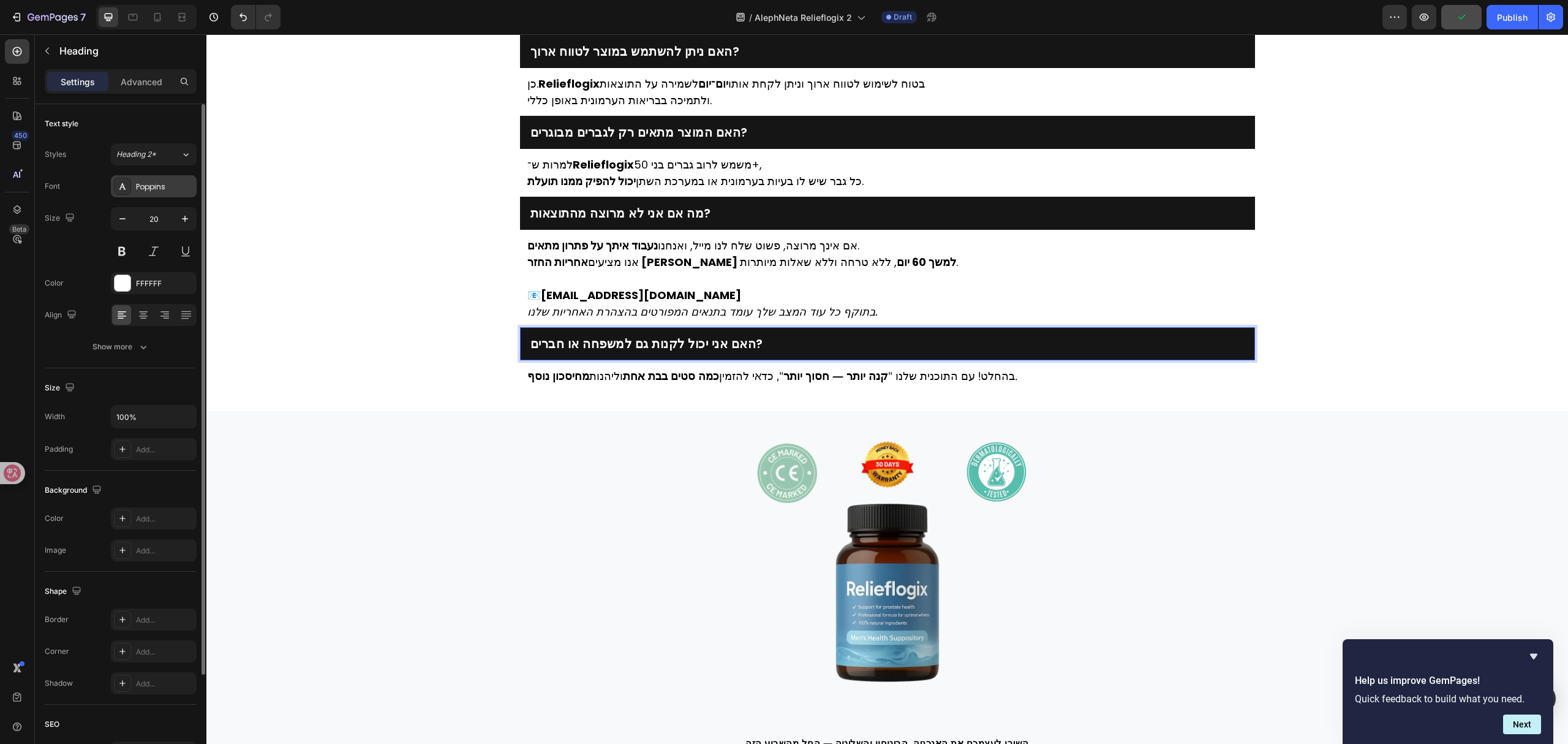
click at [162, 187] on div "Poppins" at bounding box center [164, 187] width 57 height 11
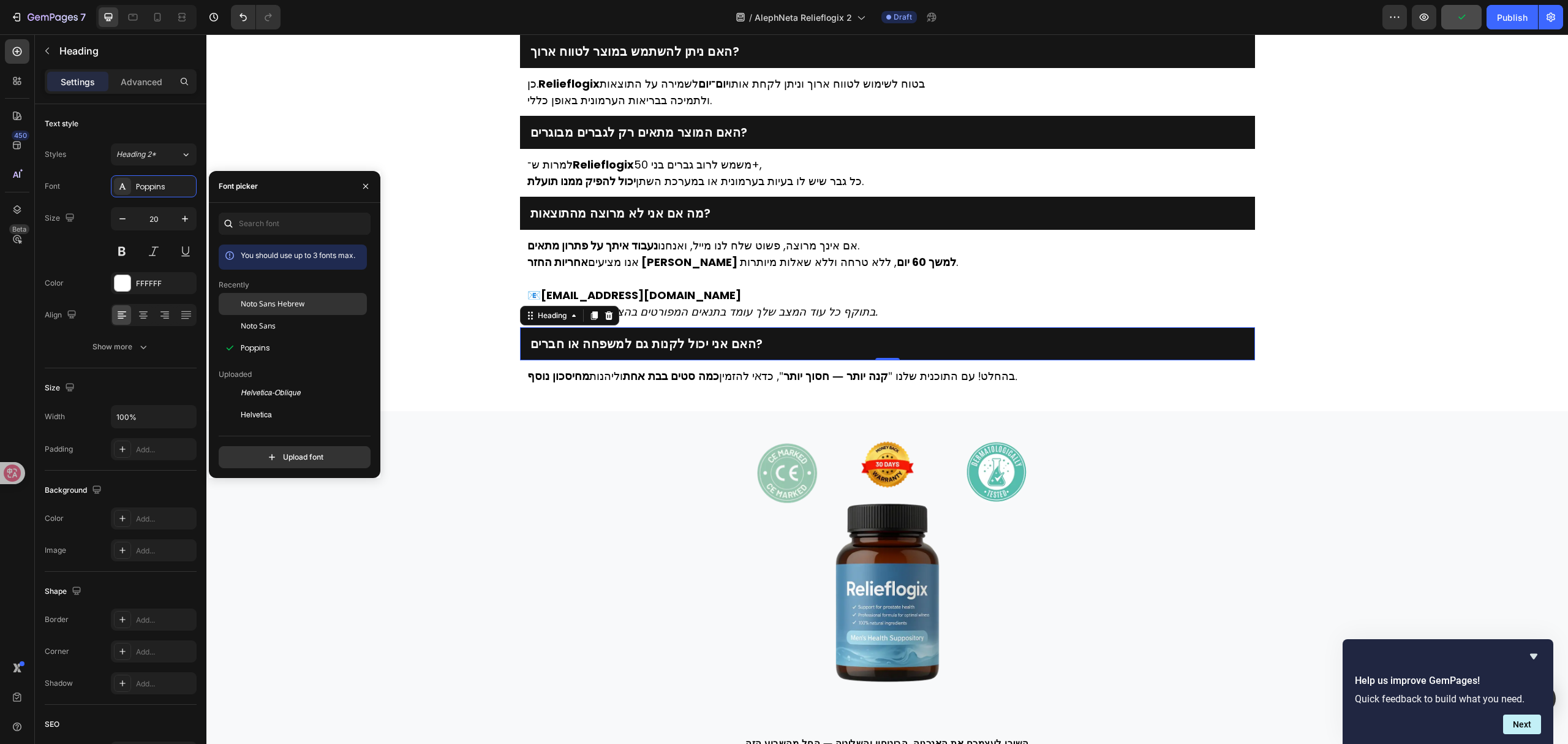
click at [297, 299] on span "Noto Sans Hebrew" at bounding box center [272, 304] width 63 height 11
click at [752, 277] on p at bounding box center [887, 278] width 721 height 17
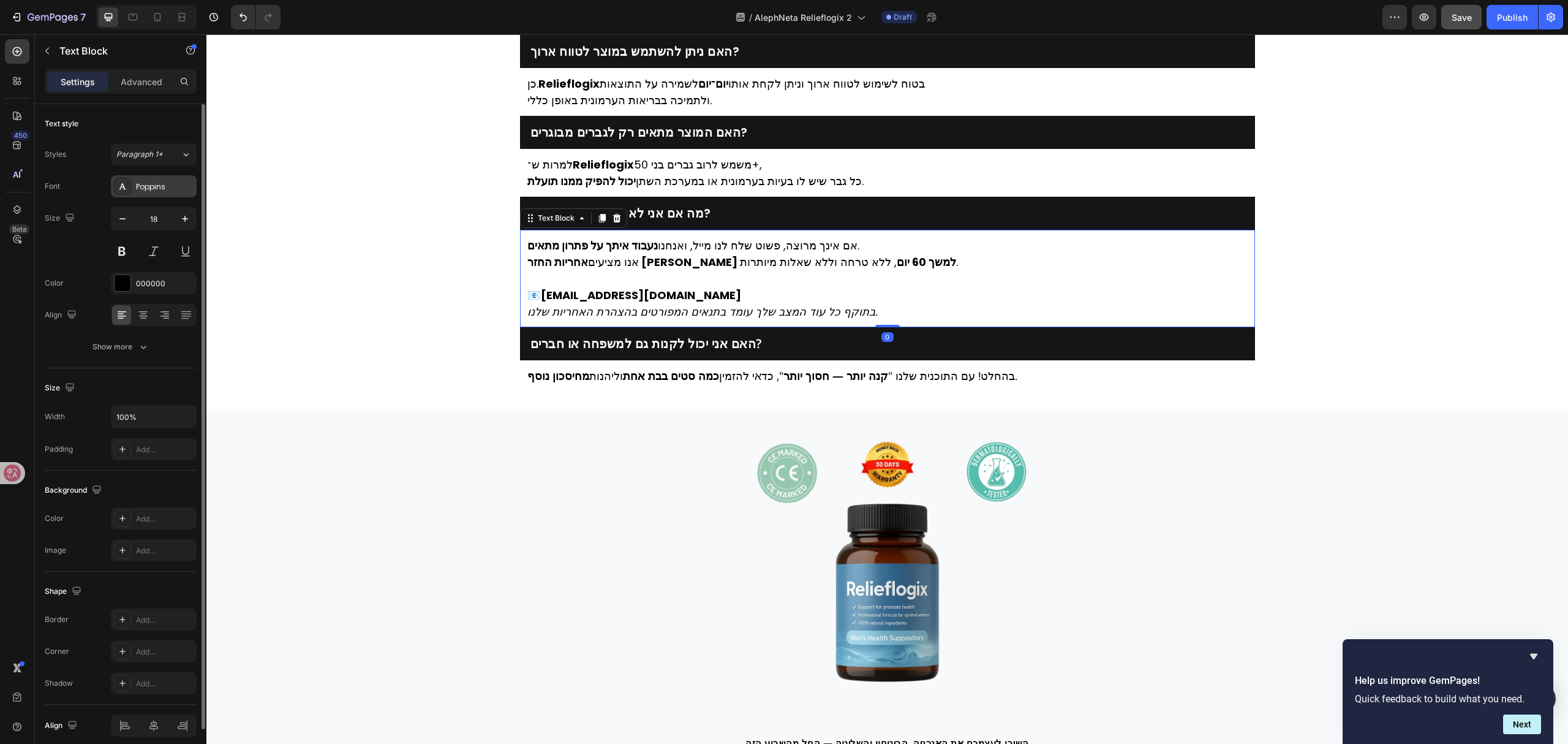
click at [152, 180] on div "Poppins" at bounding box center [154, 186] width 86 height 22
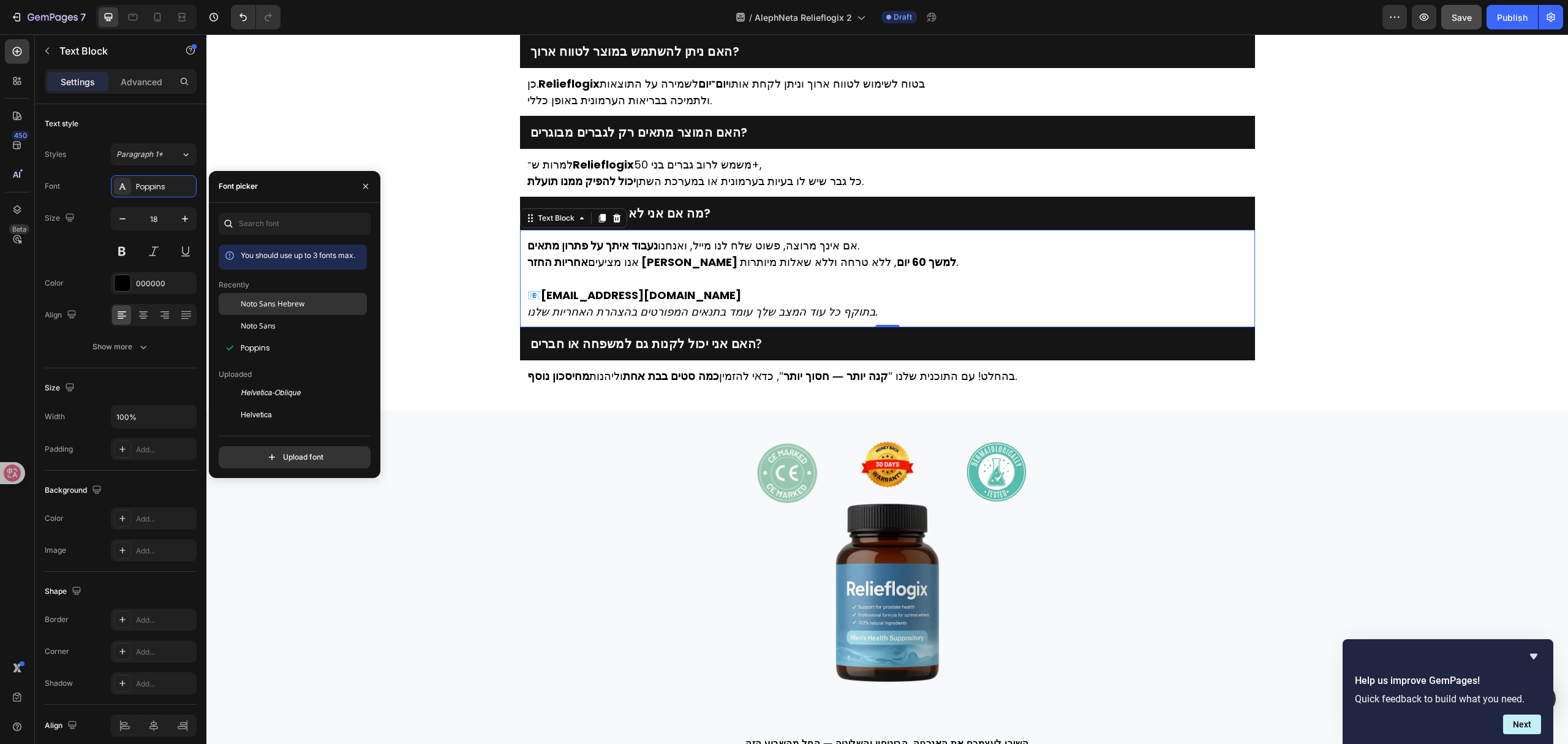
click at [267, 303] on span "Noto Sans Hebrew" at bounding box center [272, 304] width 63 height 11
click at [682, 205] on h2 "מה אם אני לא מרוצה מהתוצאות?" at bounding box center [887, 213] width 717 height 17
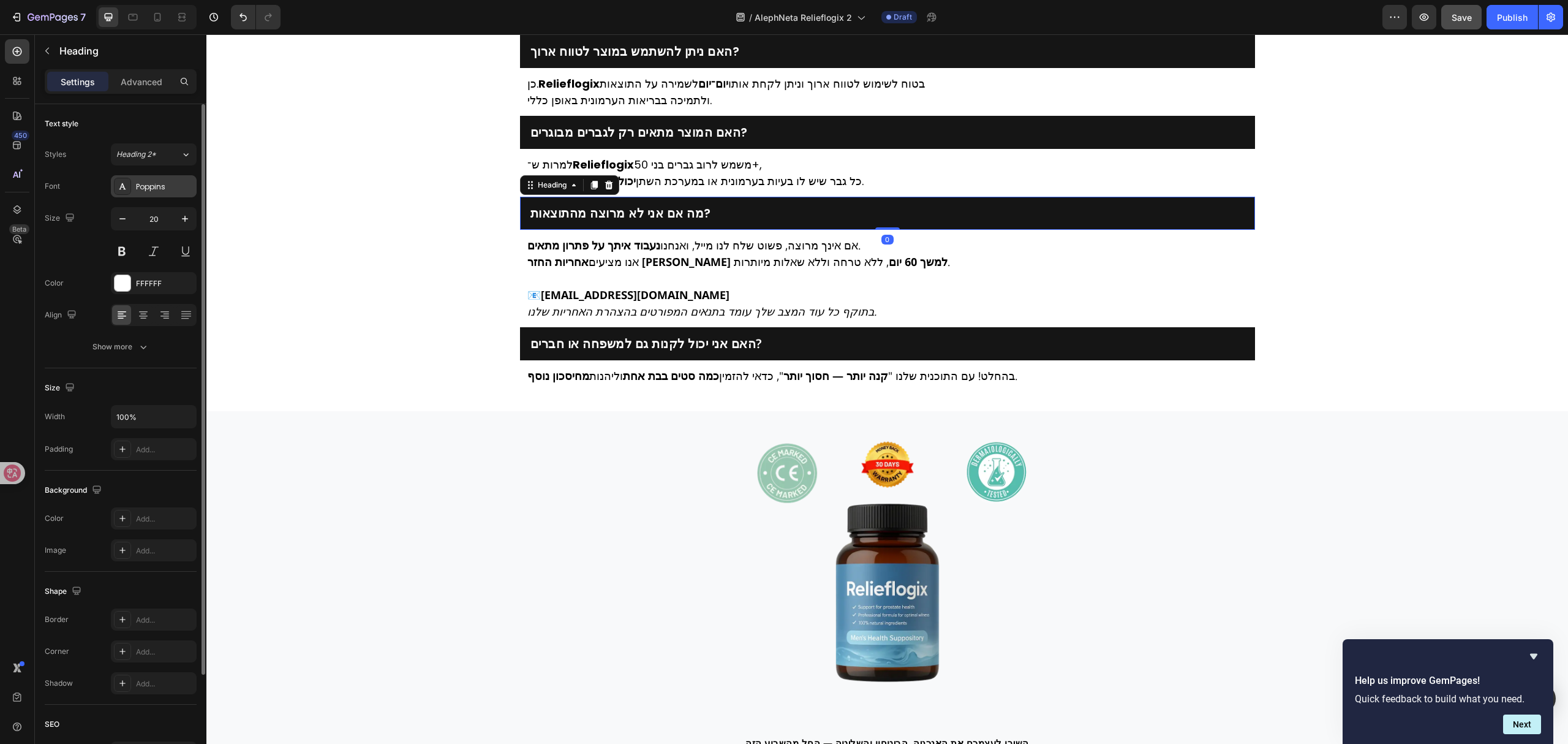
click at [160, 190] on div "Poppins" at bounding box center [164, 187] width 57 height 11
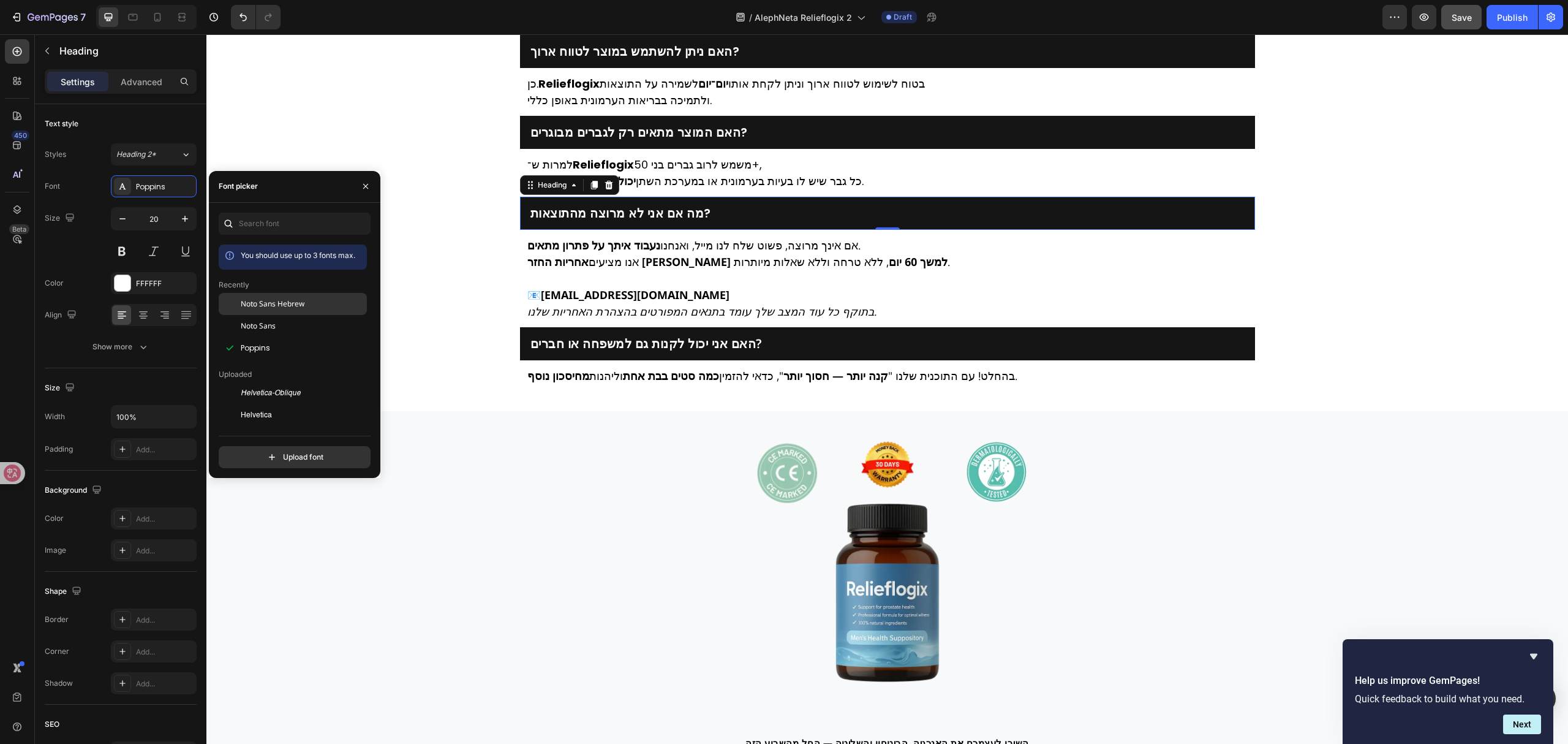
click at [304, 305] on span "Noto Sans Hebrew" at bounding box center [272, 304] width 63 height 11
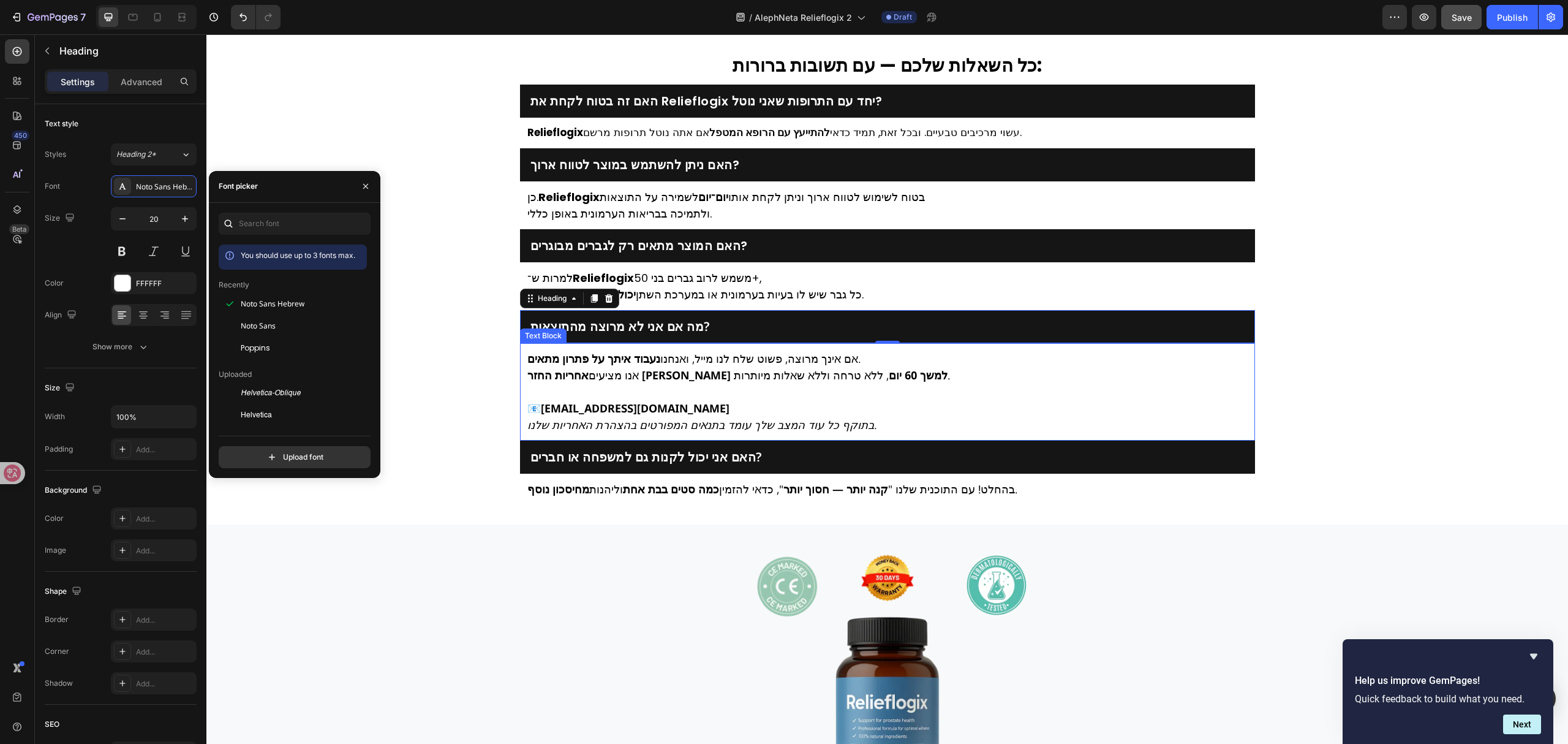
scroll to position [3065, 0]
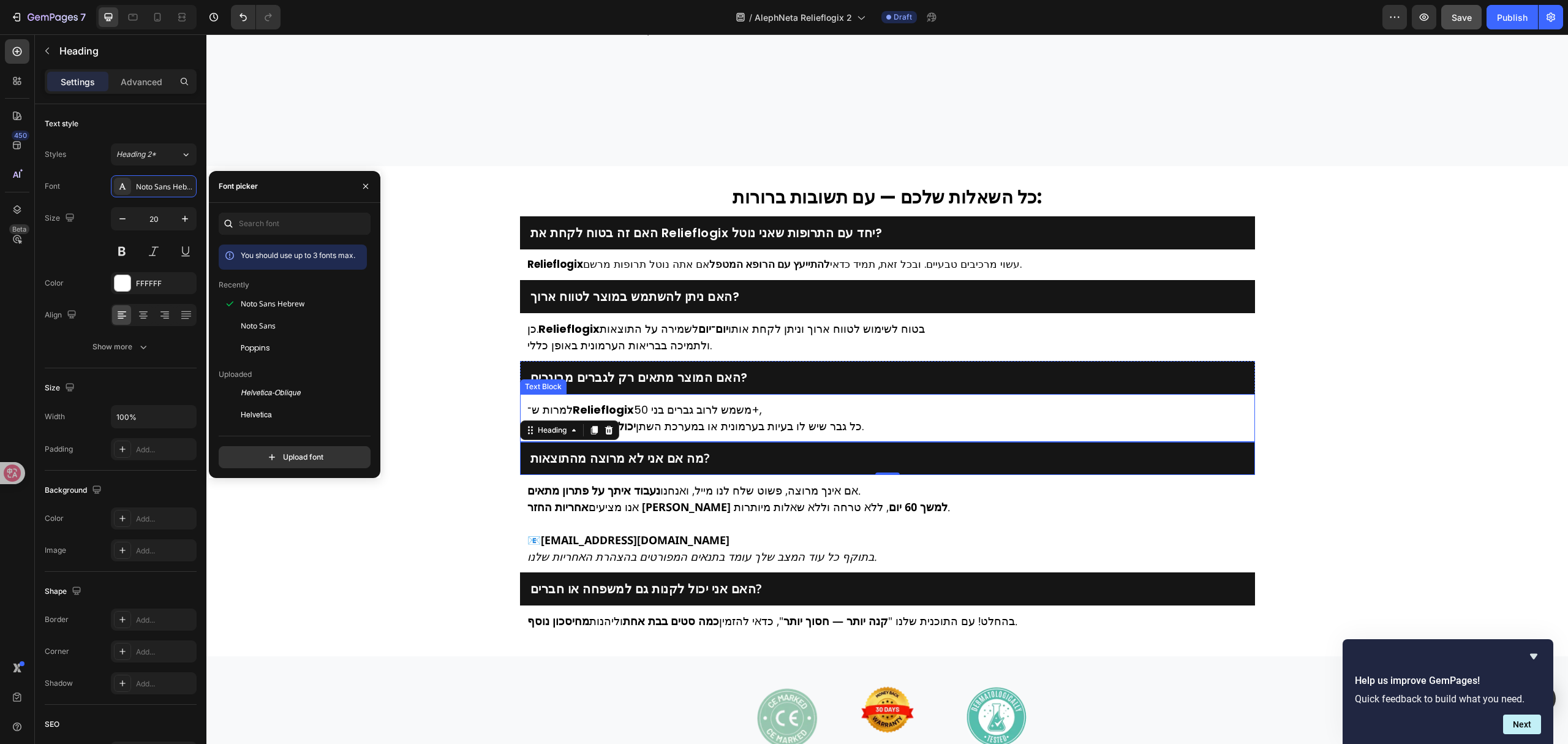
click at [750, 423] on p "למרות ש־ Relieflogix משמש לרוב גברים בני 50+, כל גבר שיש לו בעיות בערמונית או ב…" at bounding box center [887, 417] width 721 height 33
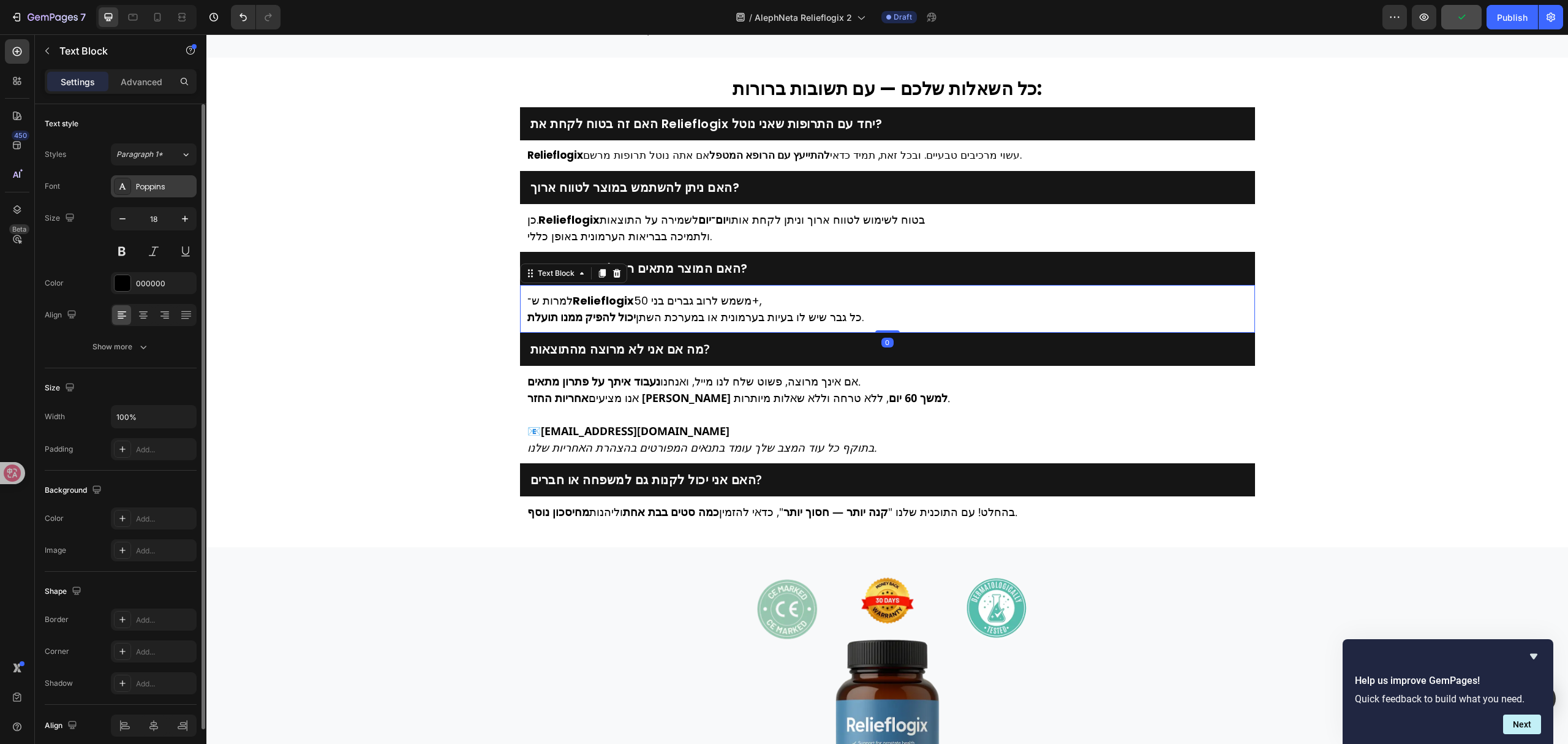
click at [172, 193] on div "Poppins" at bounding box center [154, 186] width 86 height 22
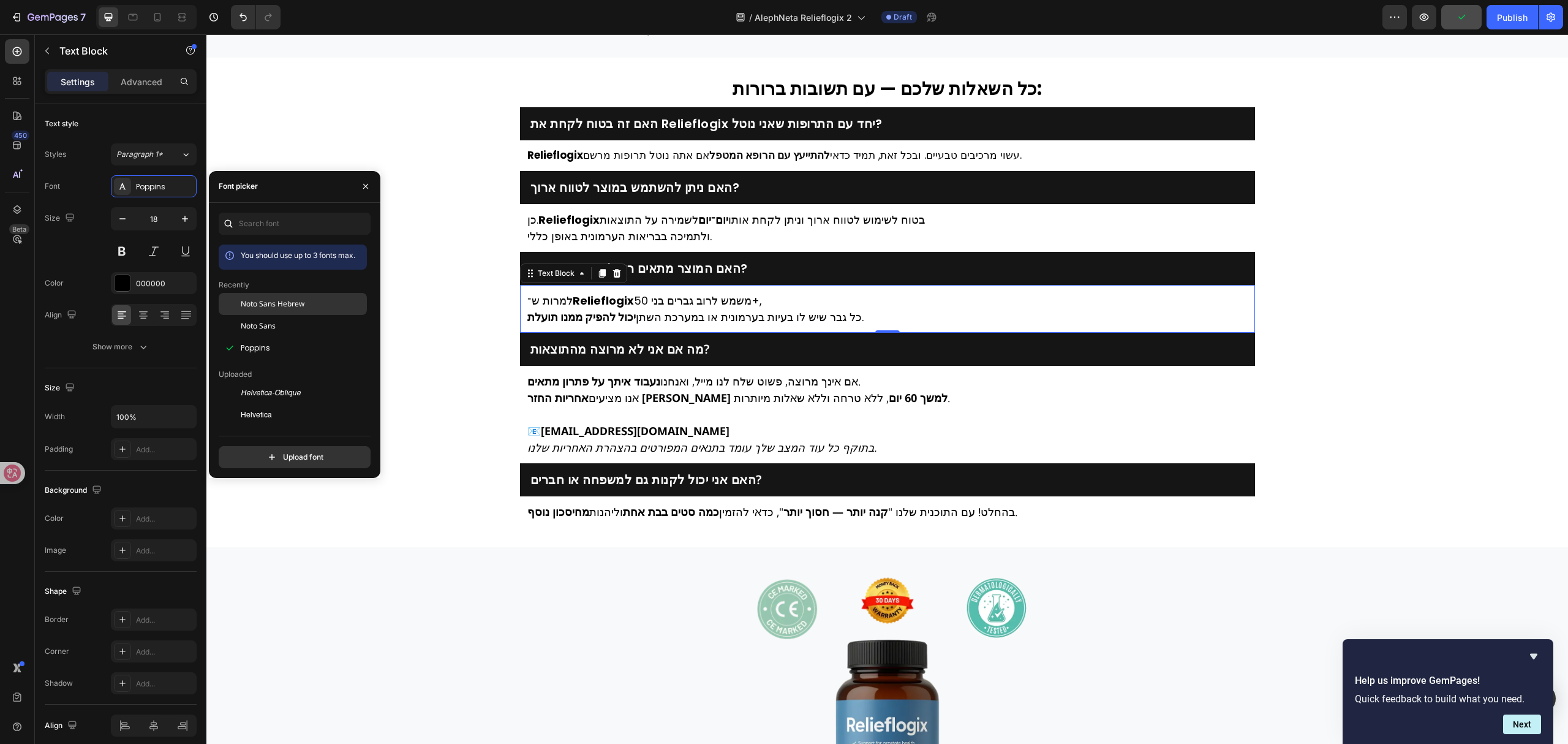
click at [256, 307] on span "Noto Sans Hebrew" at bounding box center [272, 304] width 63 height 11
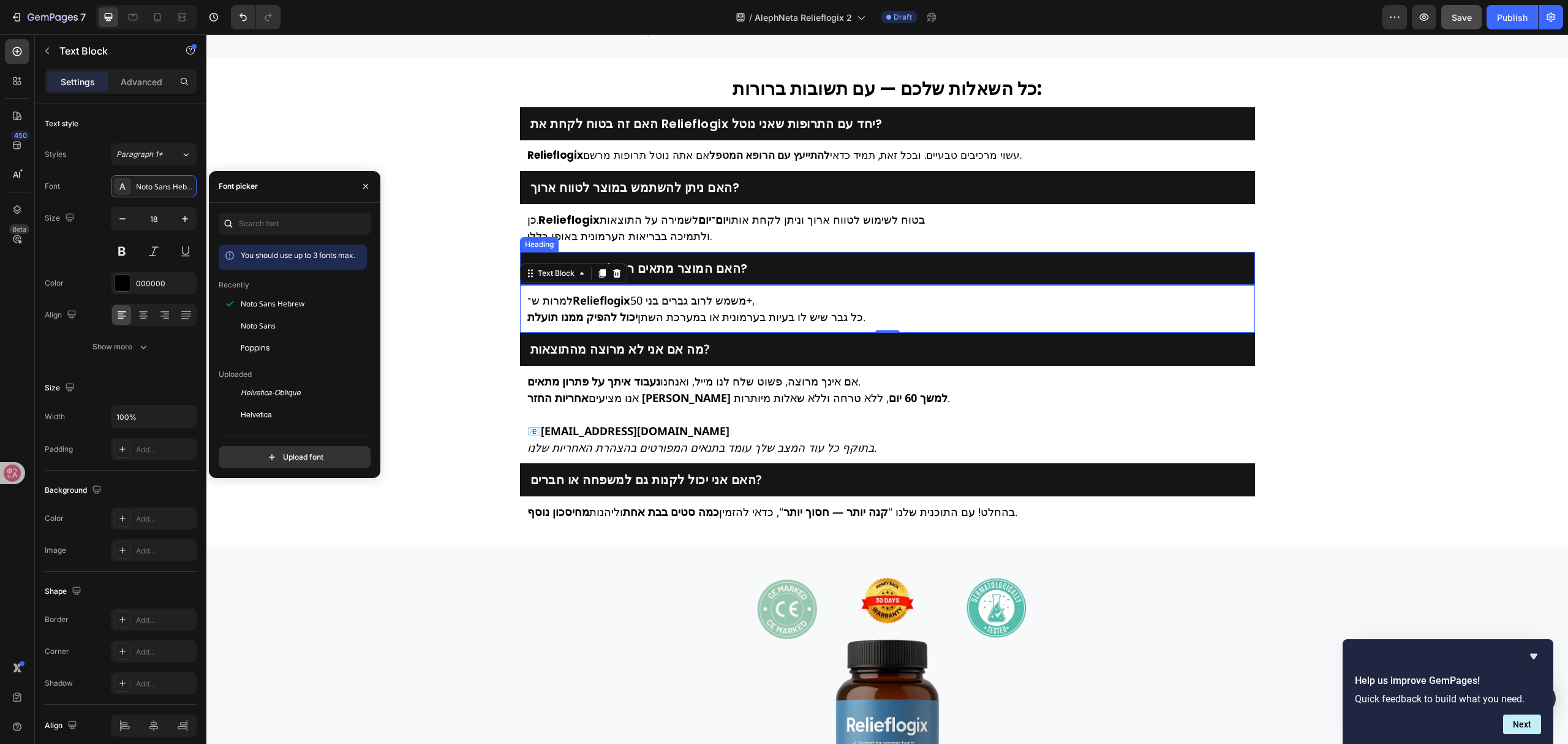
click at [699, 277] on h2 "האם המוצר מתאים רק לגברים מבוגרים?" at bounding box center [887, 268] width 717 height 17
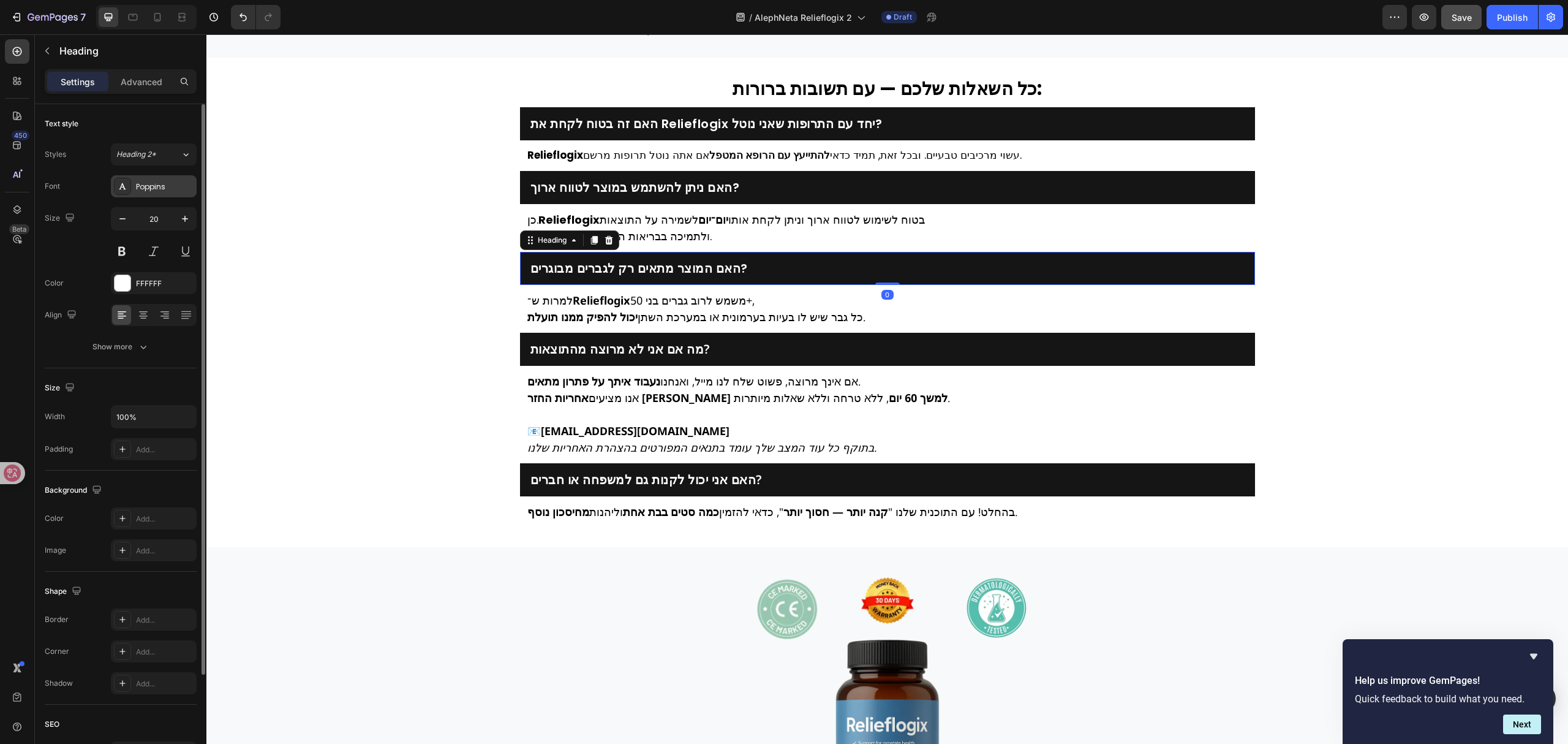
click at [181, 182] on div "Poppins" at bounding box center [164, 187] width 57 height 11
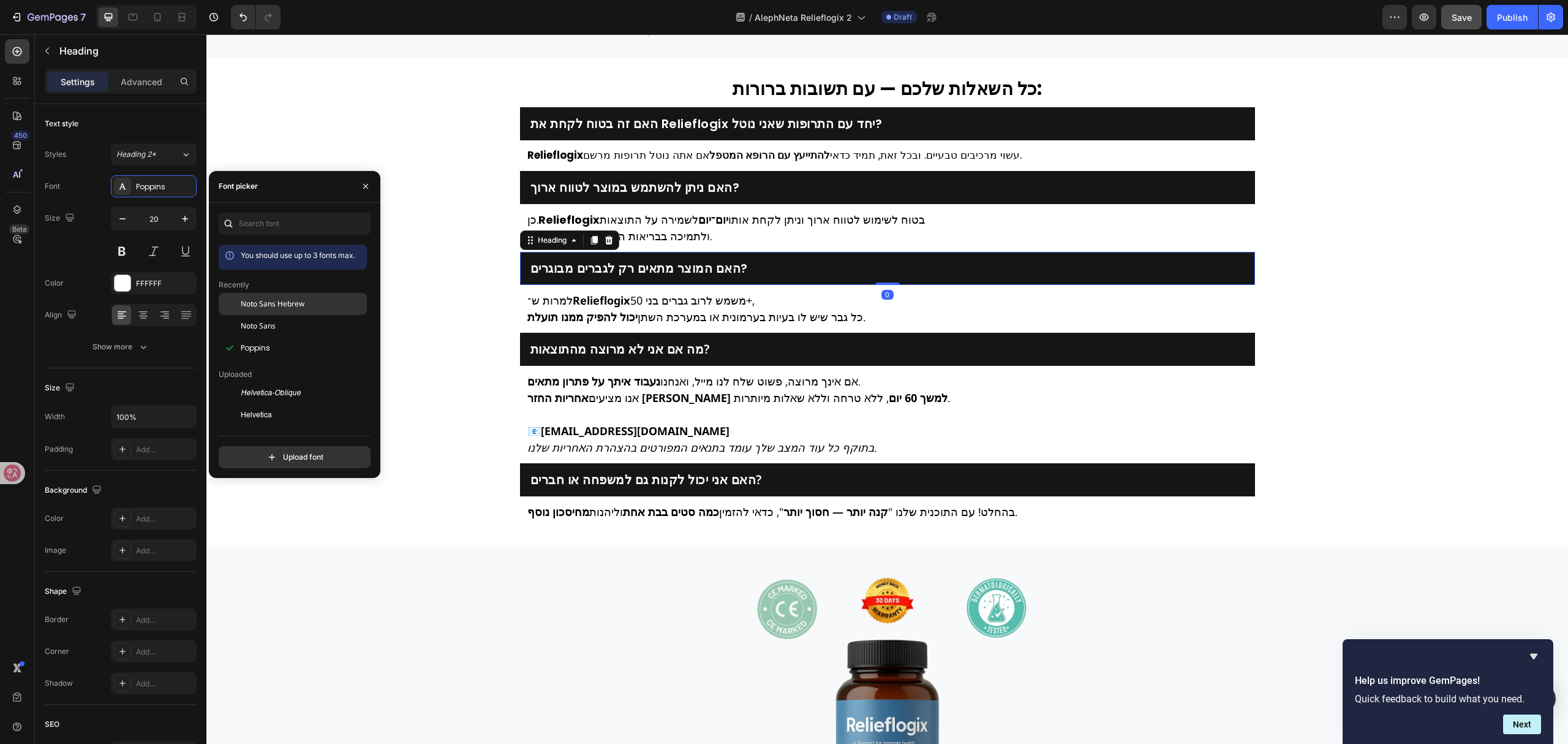
click at [297, 302] on span "Noto Sans Hebrew" at bounding box center [272, 304] width 63 height 11
click at [680, 277] on h2 "האם המוצר מתאים רק לגברים מבוגרים?" at bounding box center [887, 268] width 717 height 17
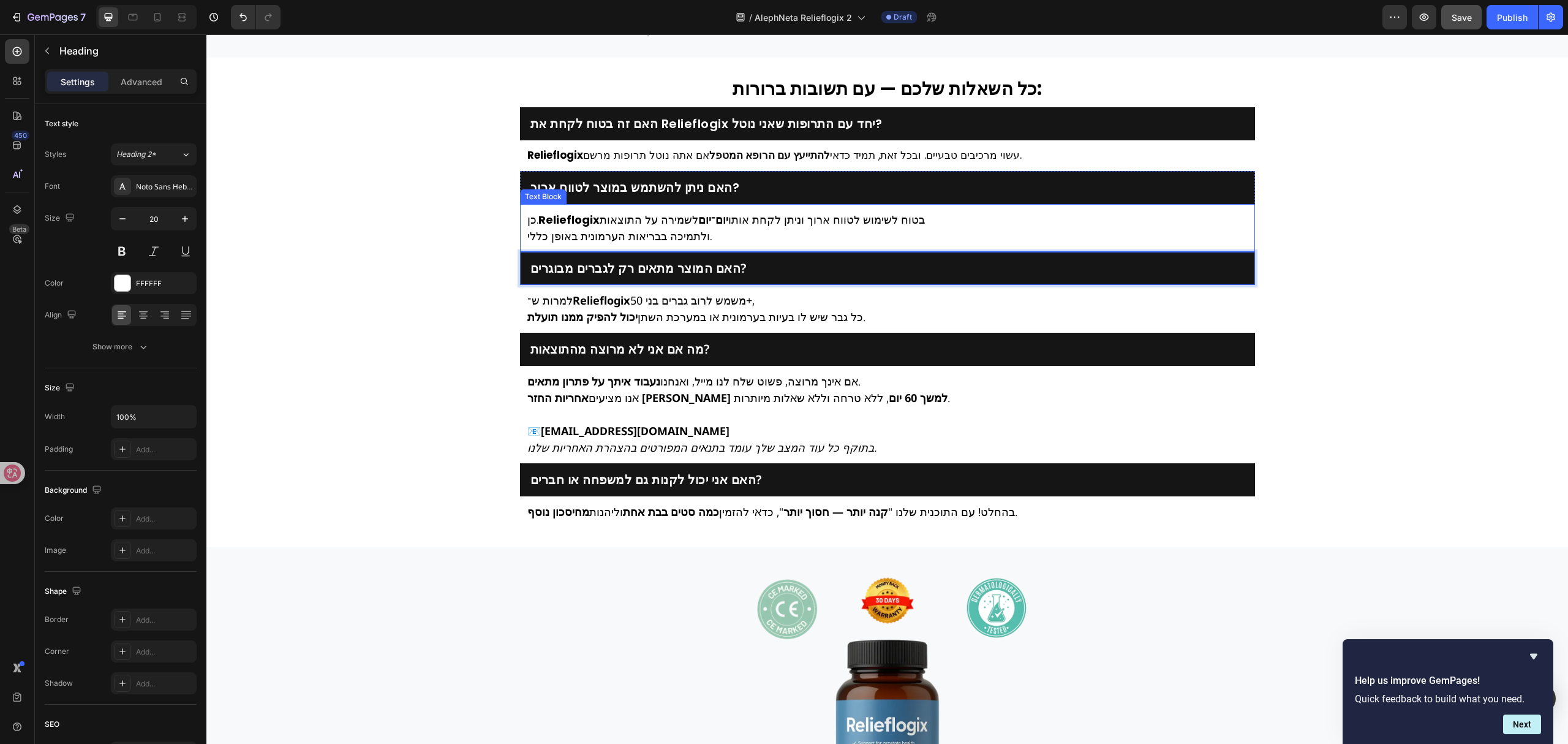
click at [698, 227] on strong "יום־יום" at bounding box center [713, 219] width 30 height 15
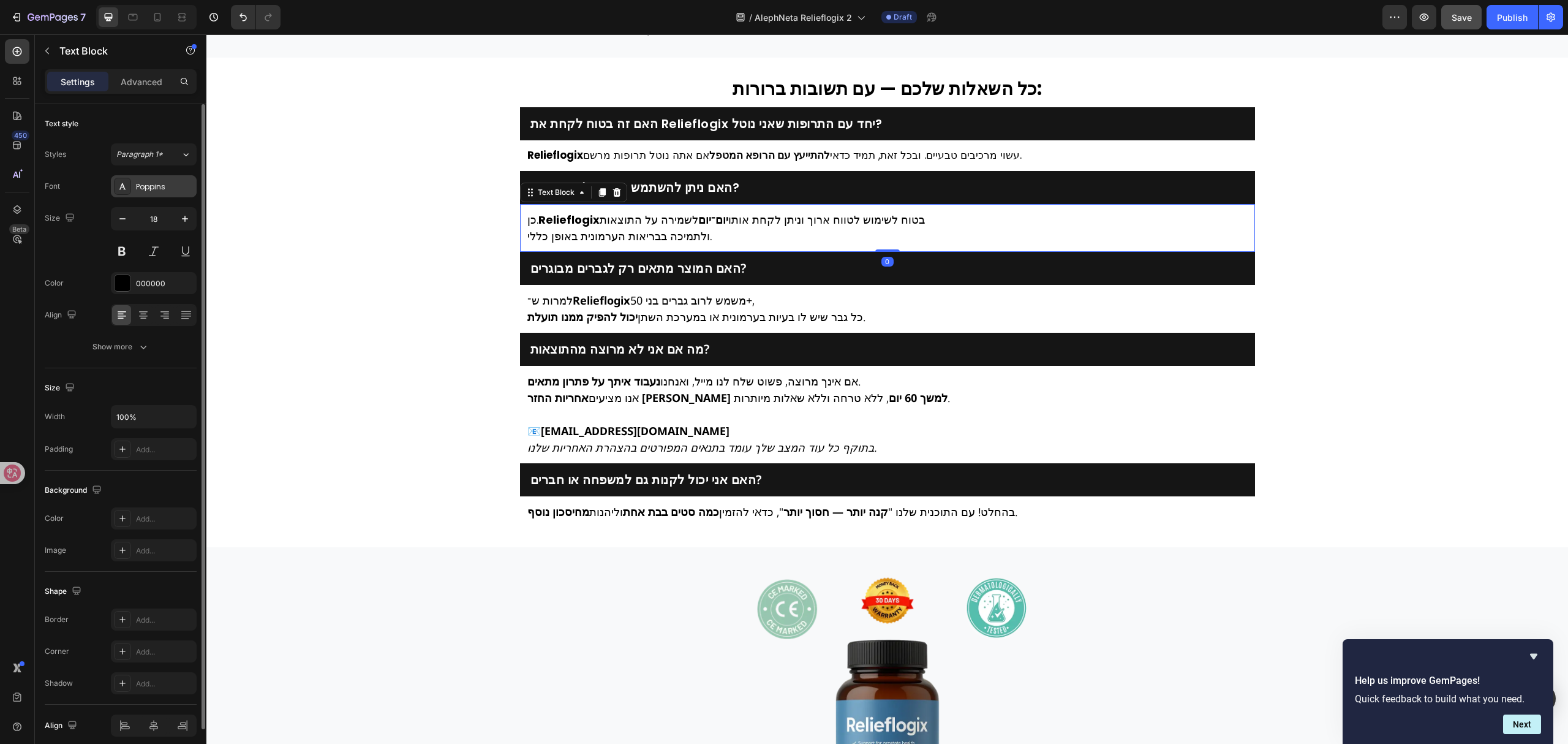
click at [167, 187] on div "Poppins" at bounding box center [164, 187] width 57 height 11
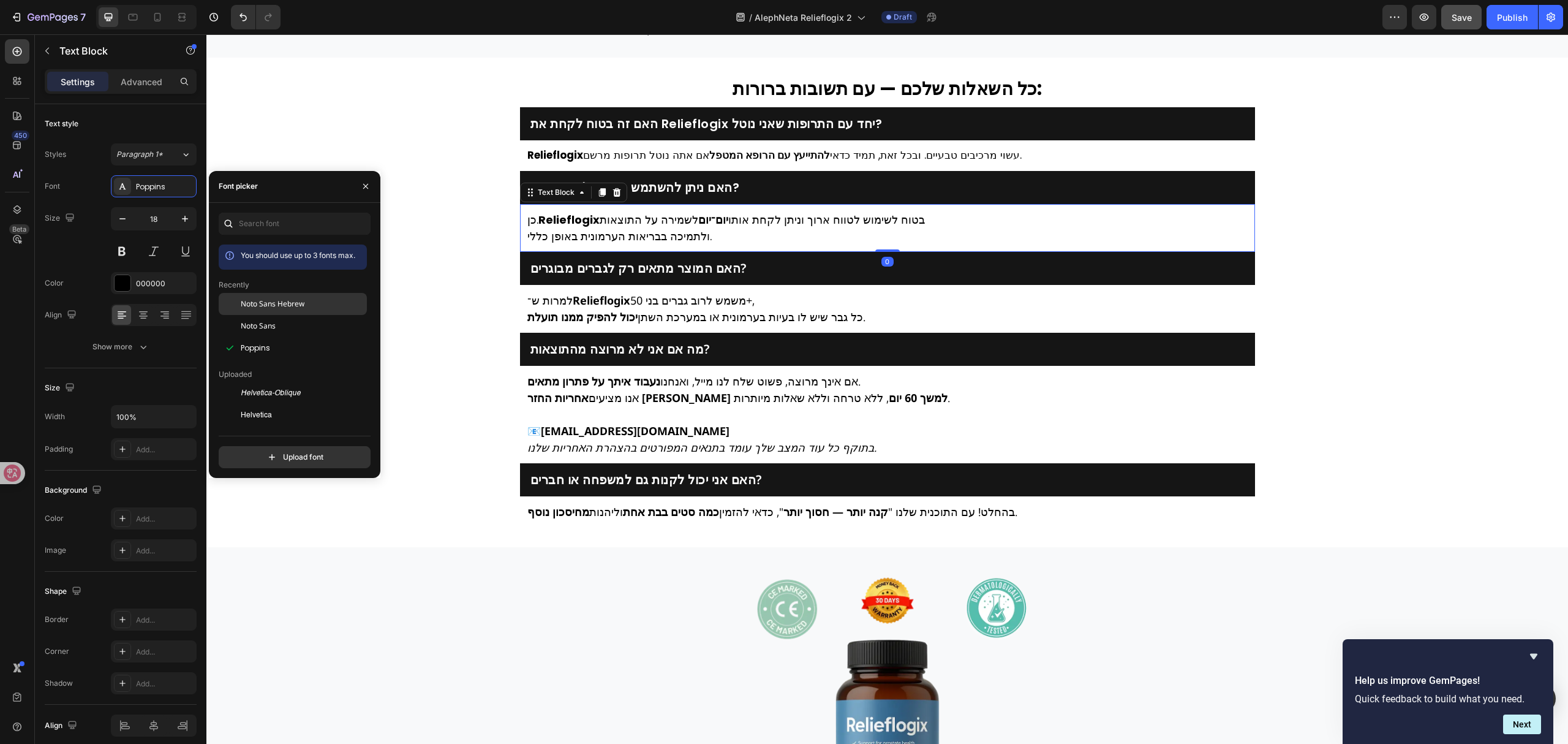
click at [313, 304] on div "Noto Sans Hebrew" at bounding box center [303, 304] width 124 height 11
click at [680, 196] on h2 "האם ניתן להשתמש במוצר לטווח ארוך?" at bounding box center [887, 187] width 717 height 17
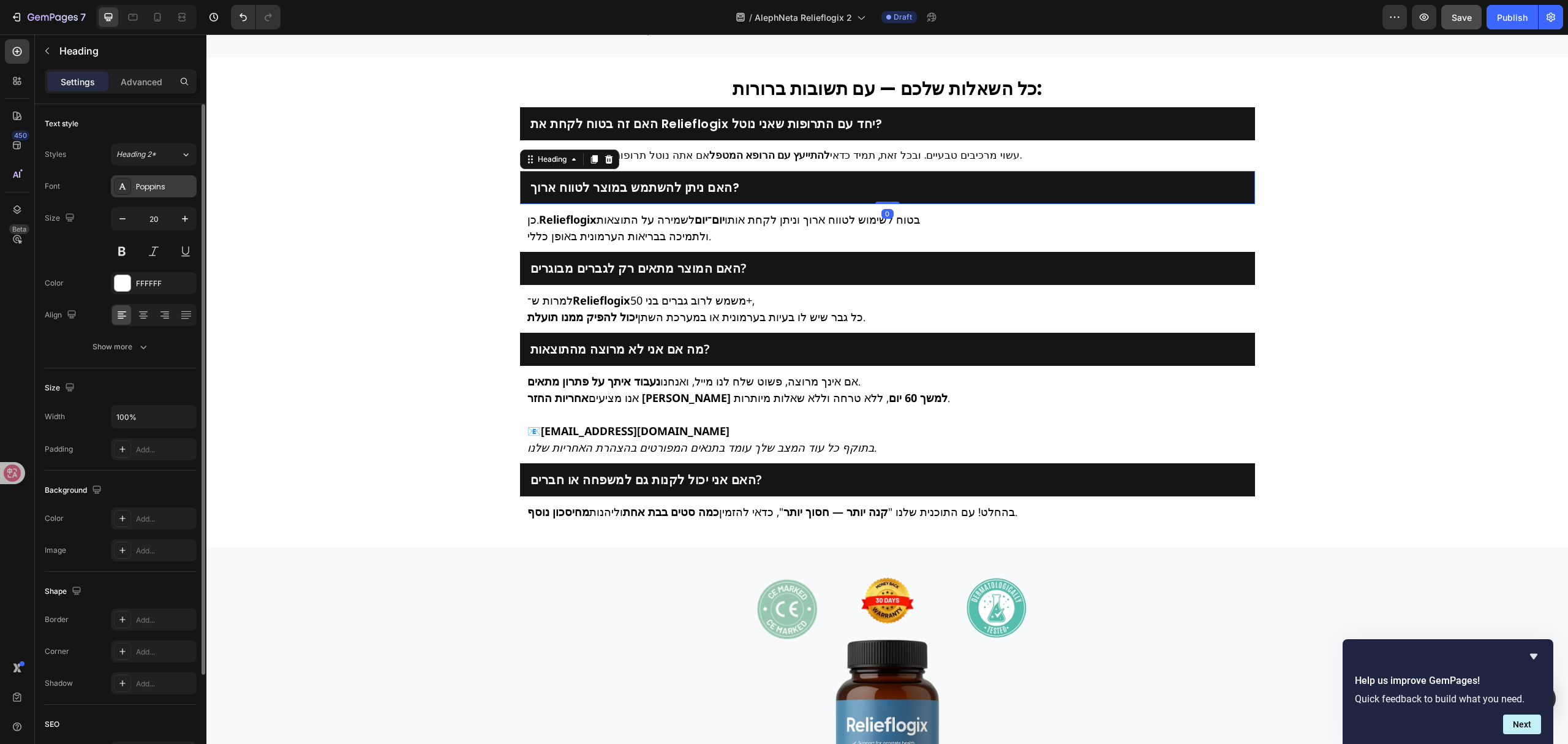
click at [134, 190] on div "Poppins" at bounding box center [154, 186] width 86 height 22
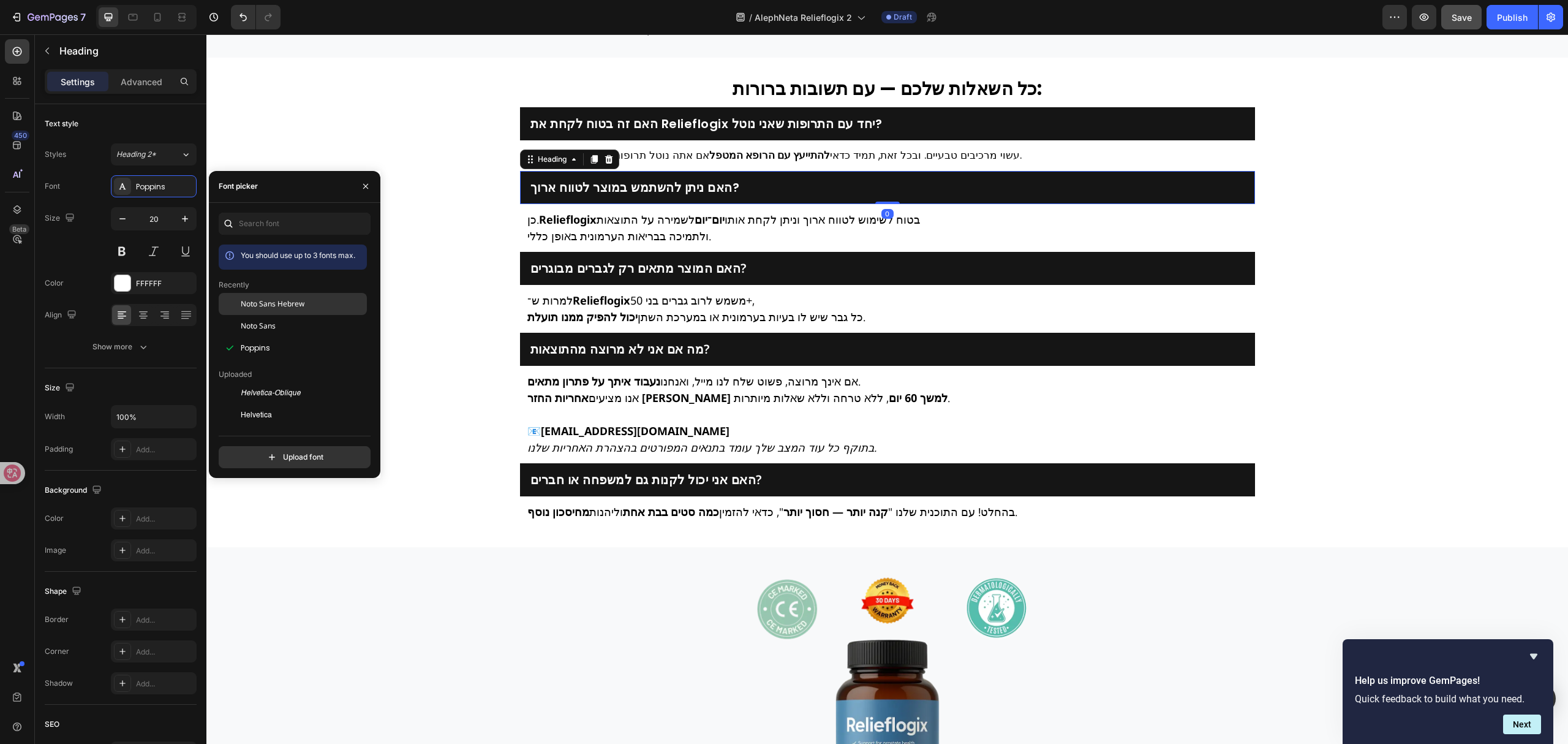
click at [315, 307] on div "Noto Sans Hebrew" at bounding box center [303, 304] width 124 height 11
click at [719, 162] on strong "להתייעץ עם הרופא המטפל" at bounding box center [769, 154] width 121 height 15
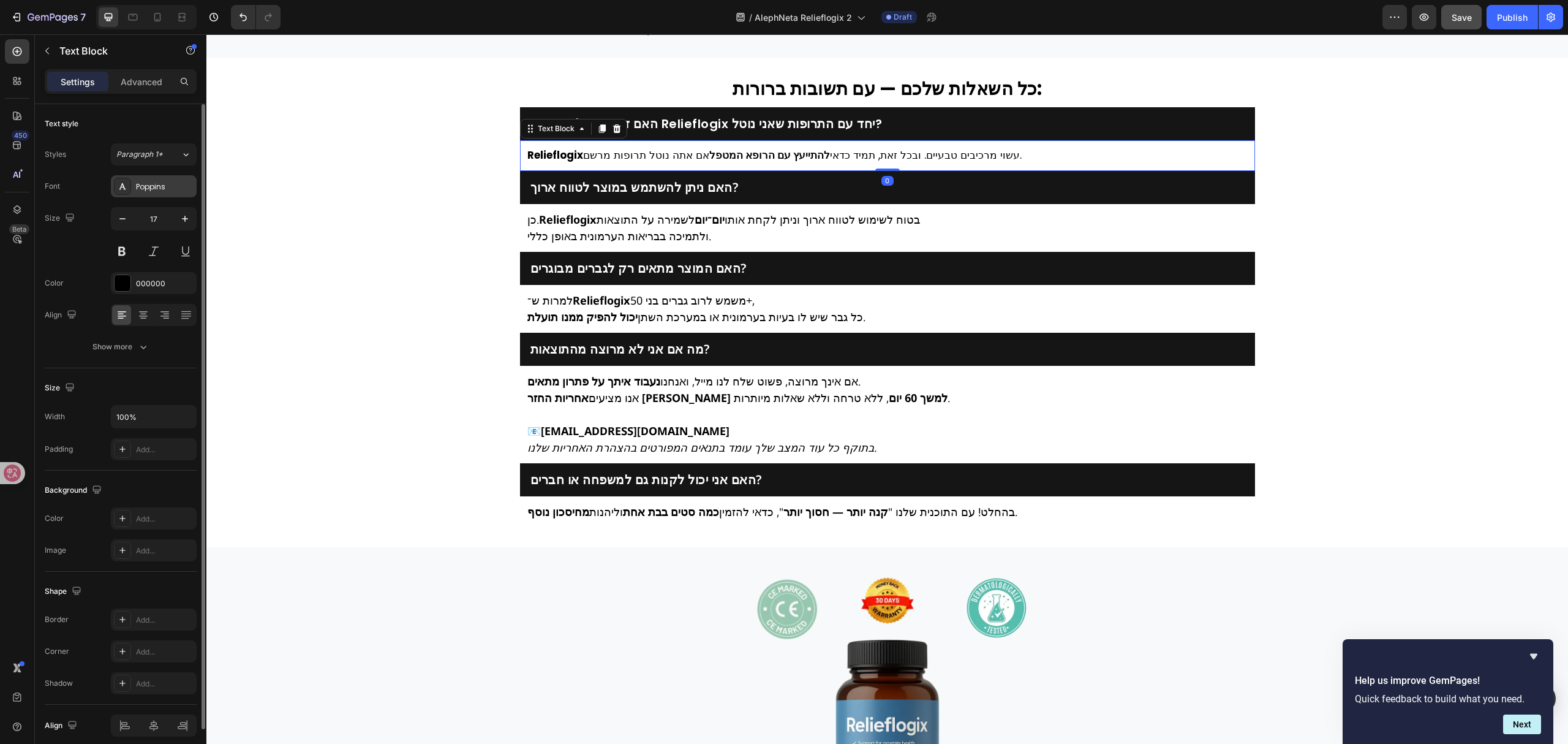
click at [148, 180] on div "Poppins" at bounding box center [154, 186] width 86 height 22
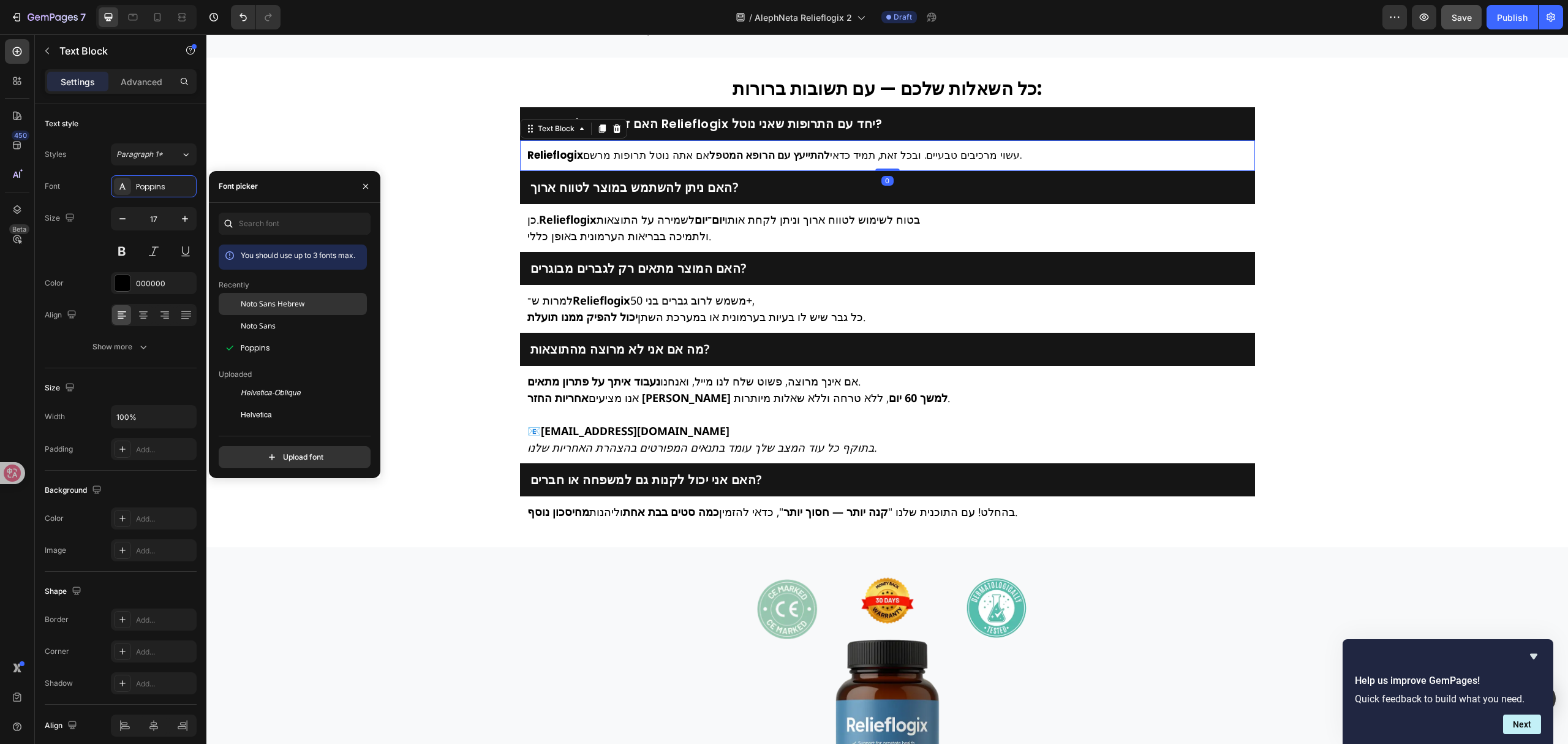
click at [295, 293] on div "Noto Sans Hebrew" at bounding box center [293, 304] width 148 height 22
click at [733, 132] on h2 "האם זה בטוח לקחת את Relieflogix יחד עם התרופות שאני נוטל?" at bounding box center [887, 124] width 717 height 17
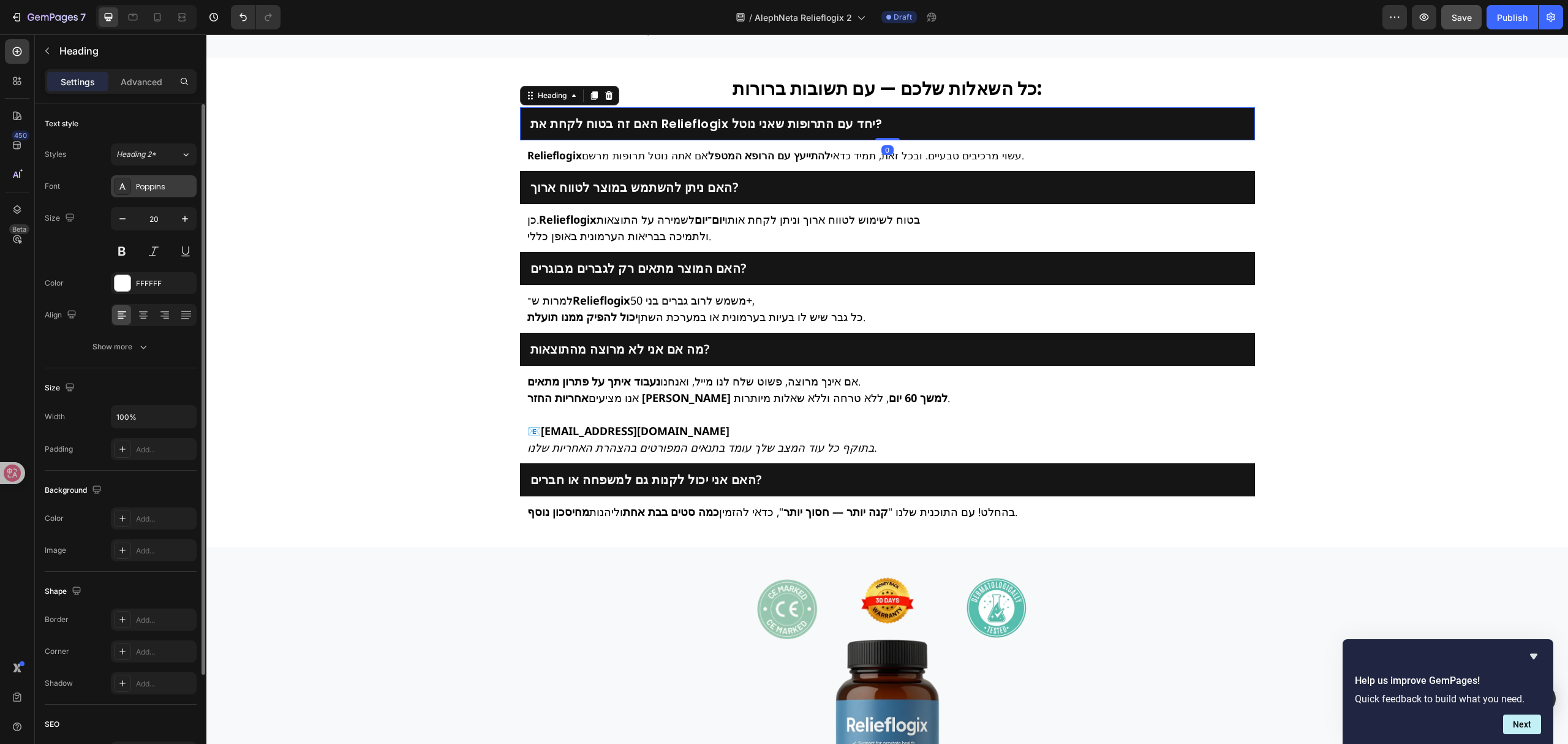
click at [147, 193] on div "Poppins" at bounding box center [154, 186] width 86 height 22
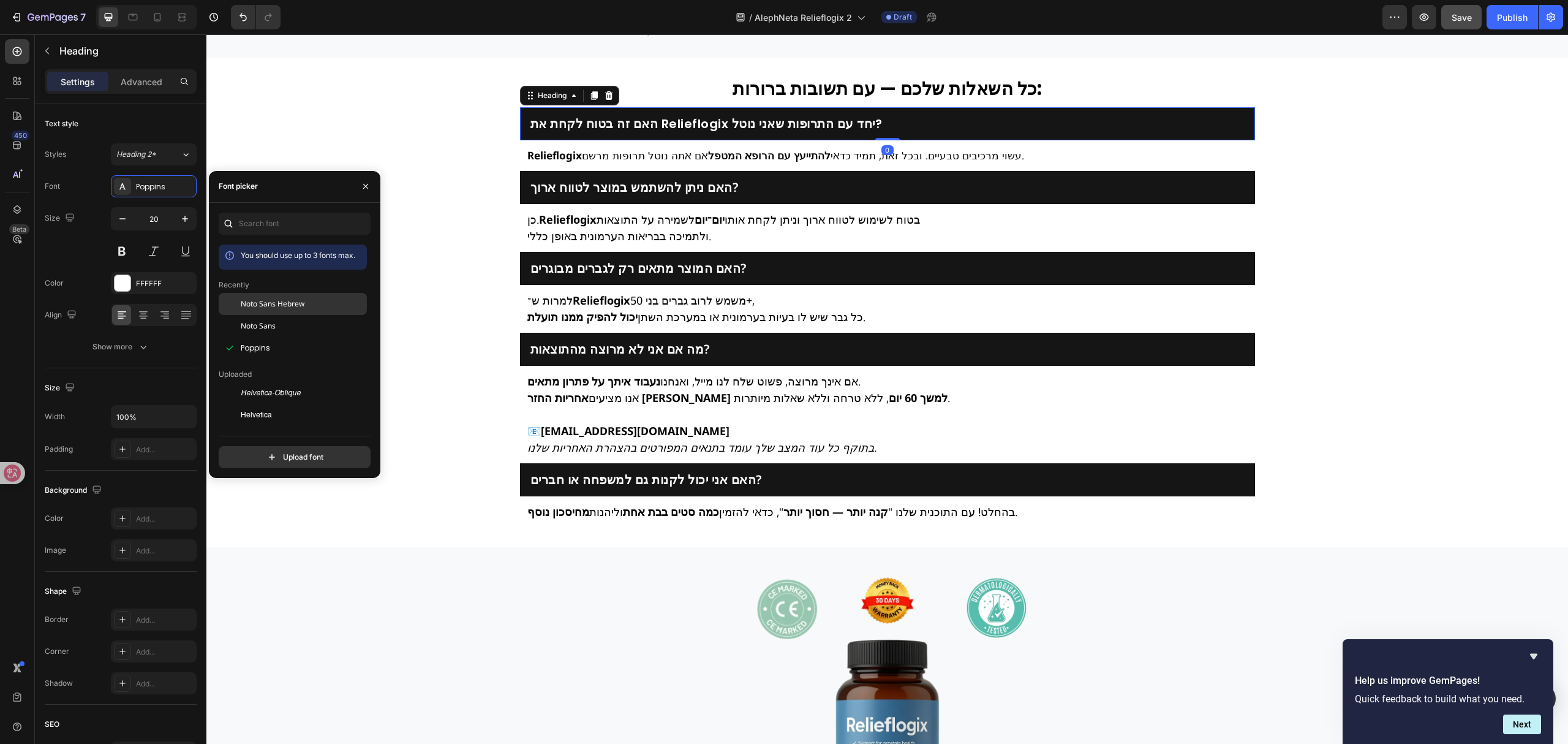
click at [289, 299] on span "Noto Sans Hebrew" at bounding box center [272, 304] width 63 height 11
click at [812, 101] on strong "כל השאלות שלכם — עם תשובות ברורות:" at bounding box center [887, 89] width 309 height 24
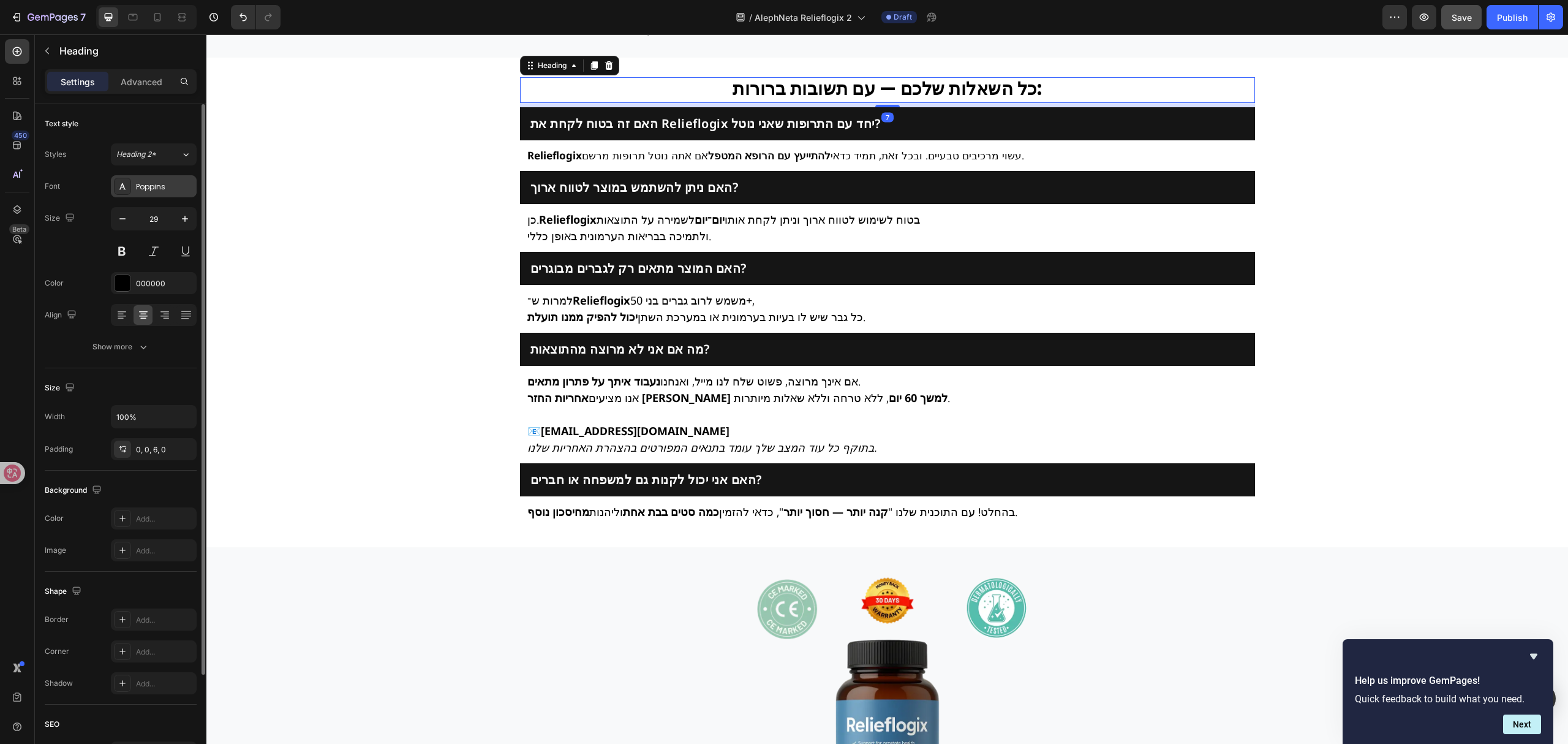
click at [130, 193] on div at bounding box center [122, 186] width 17 height 17
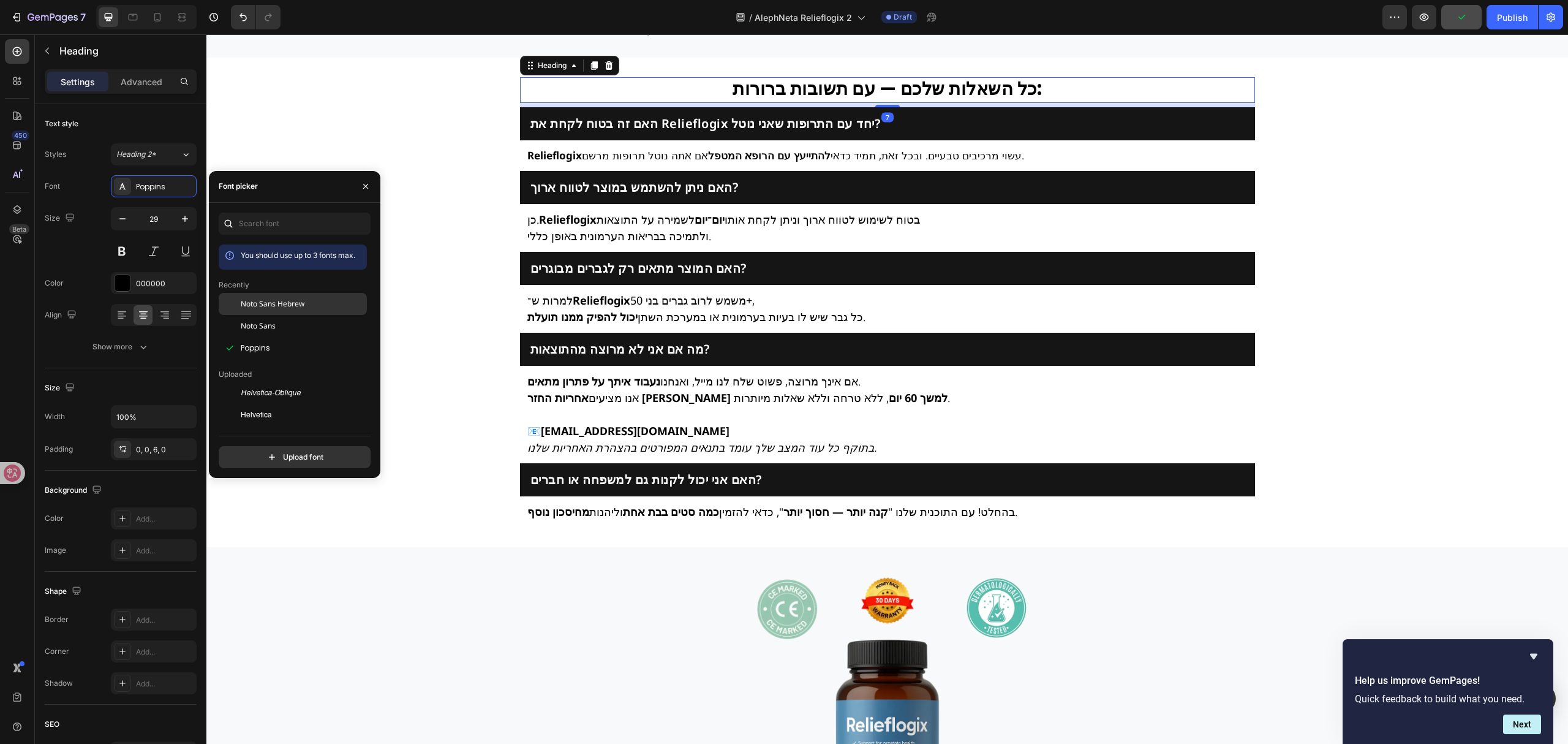
click at [307, 304] on div "Noto Sans Hebrew" at bounding box center [303, 304] width 124 height 11
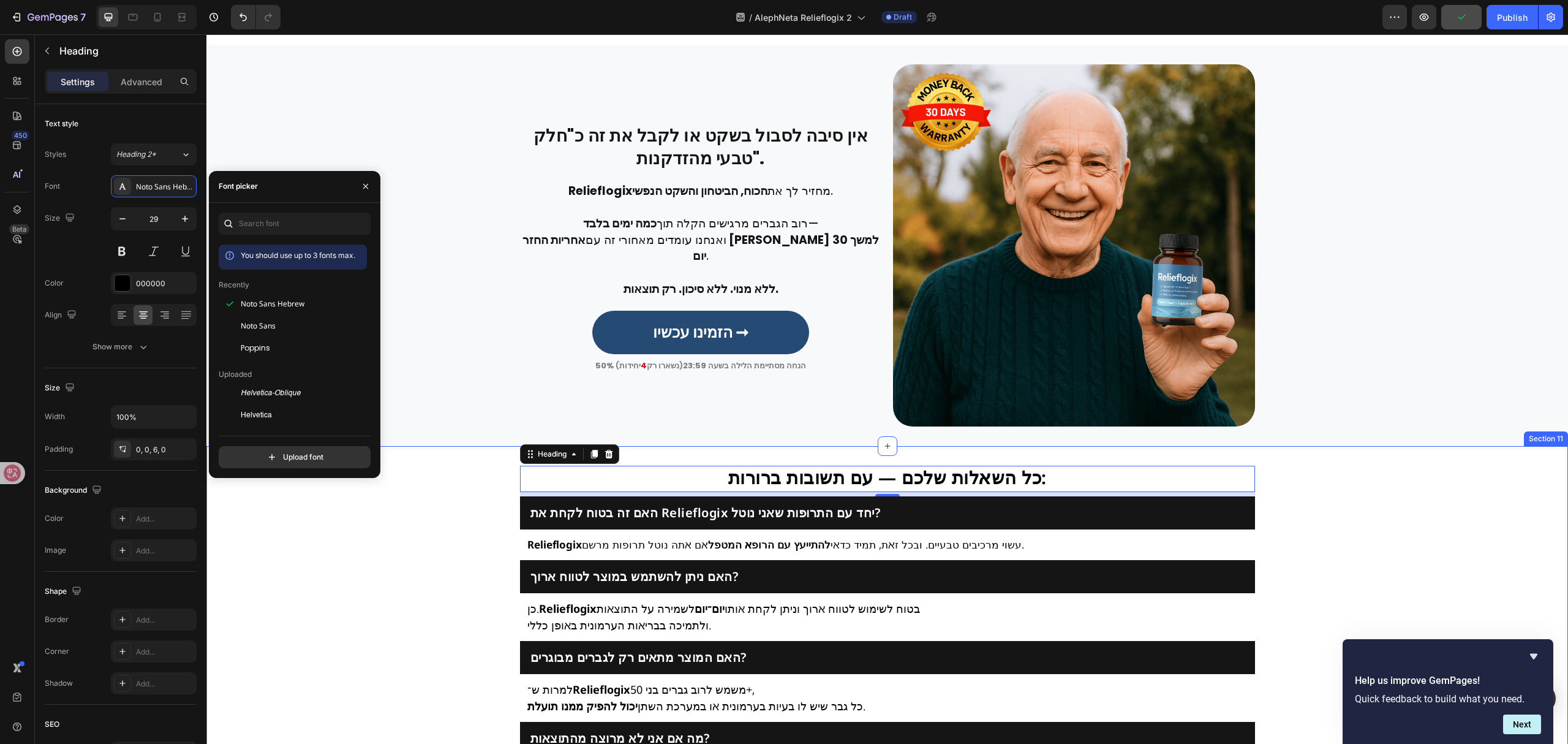
scroll to position [2738, 0]
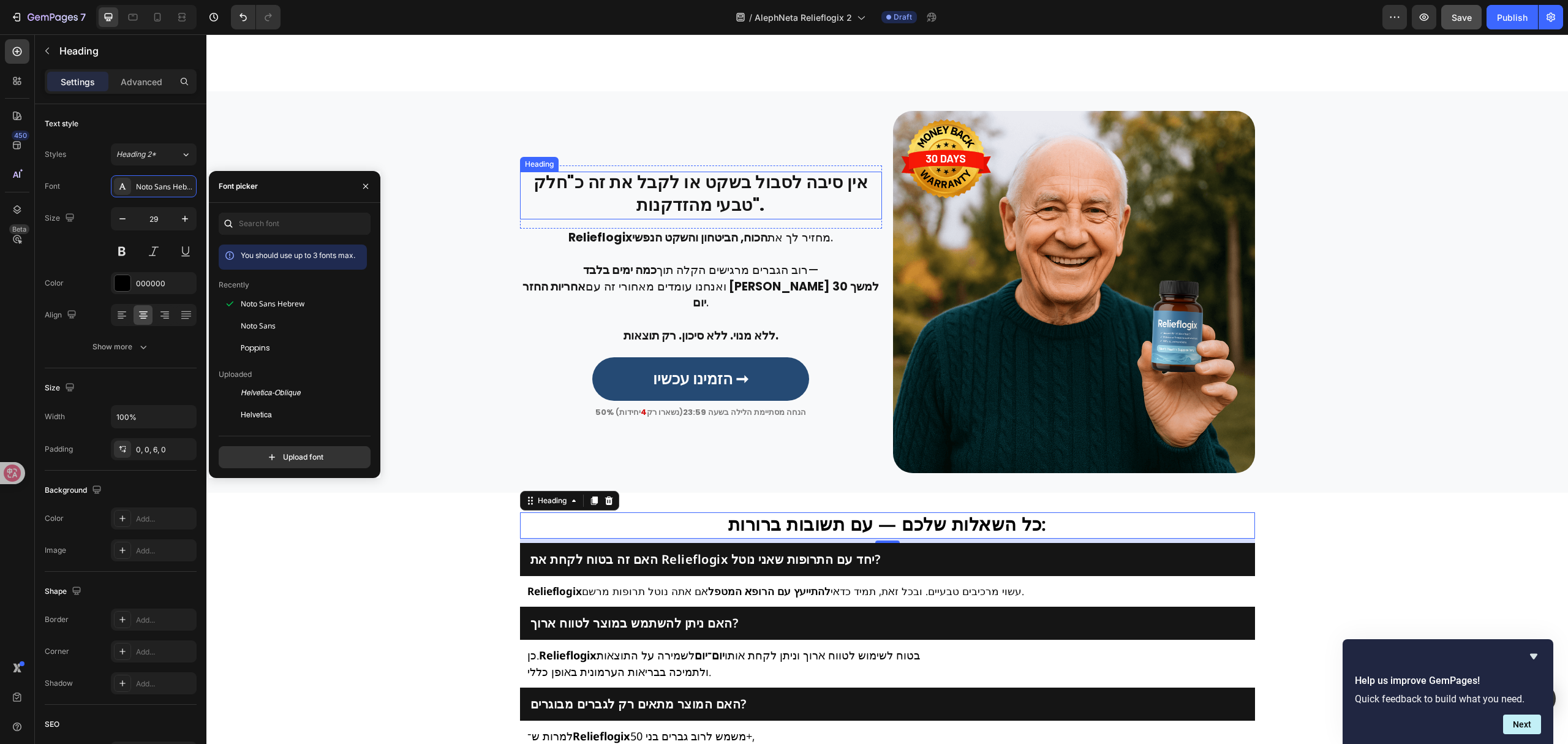
click at [674, 204] on h2 "אין סיבה לסבול בשקט או לקבל את זה כ"חלק טבעי מהזדקנות"." at bounding box center [701, 195] width 362 height 48
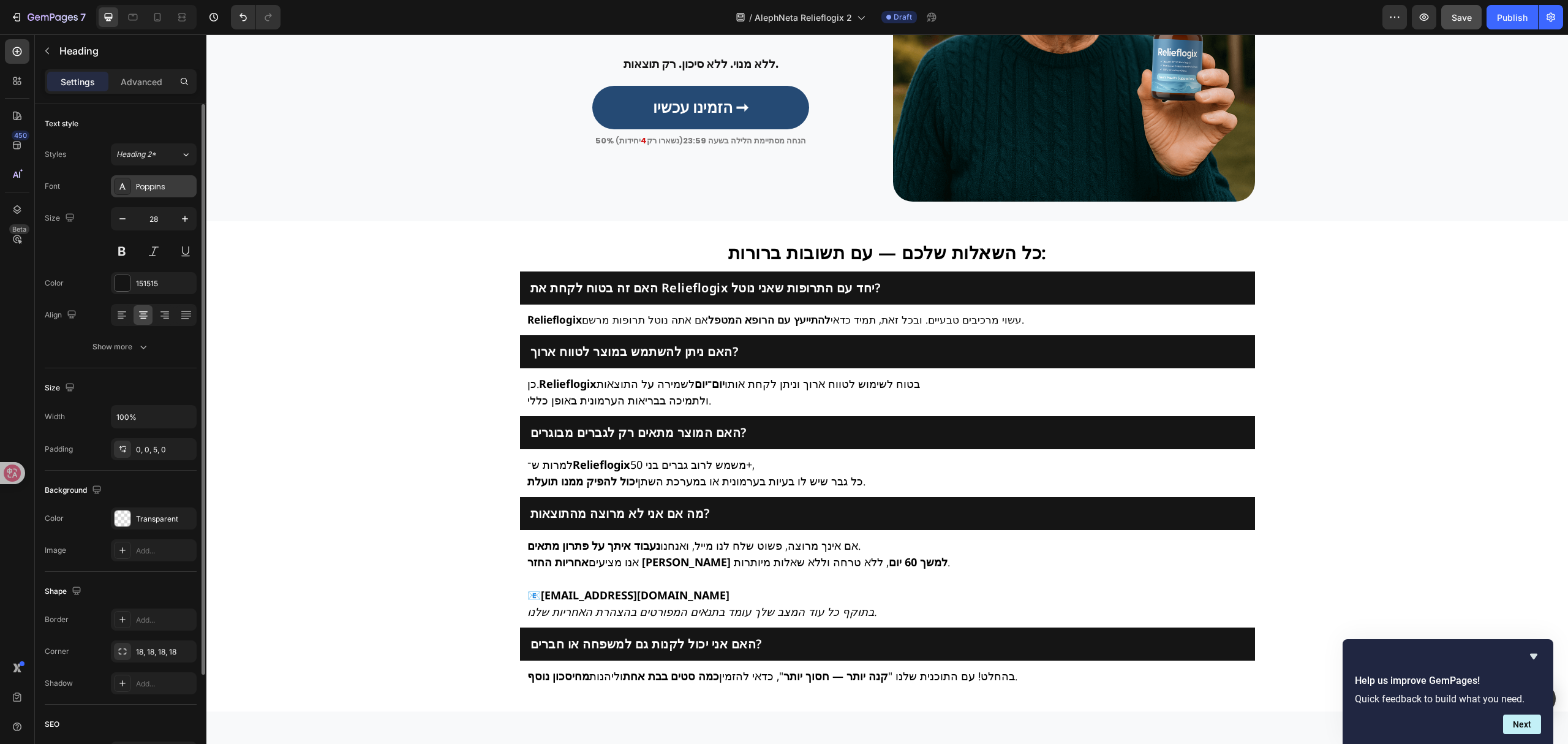
click at [162, 193] on div "Poppins" at bounding box center [154, 186] width 86 height 22
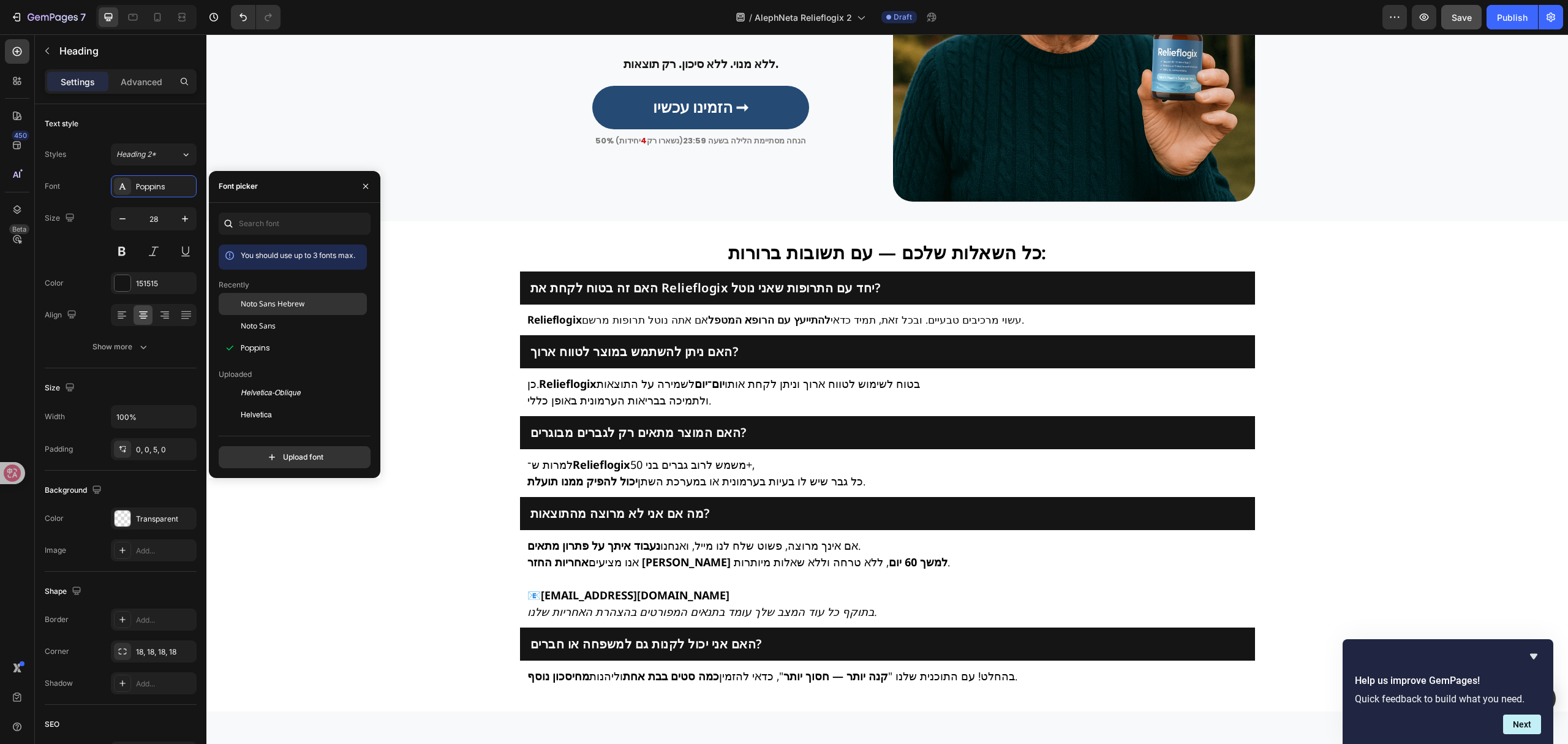
click at [304, 304] on div "Noto Sans Hebrew" at bounding box center [303, 304] width 124 height 11
click at [699, 40] on p "רוב הגברים מרגישים הקלה תוך כמה ימים בלבד — ואנחנו עומדים מאחורי זה עם אחריות ה…" at bounding box center [701, 15] width 359 height 49
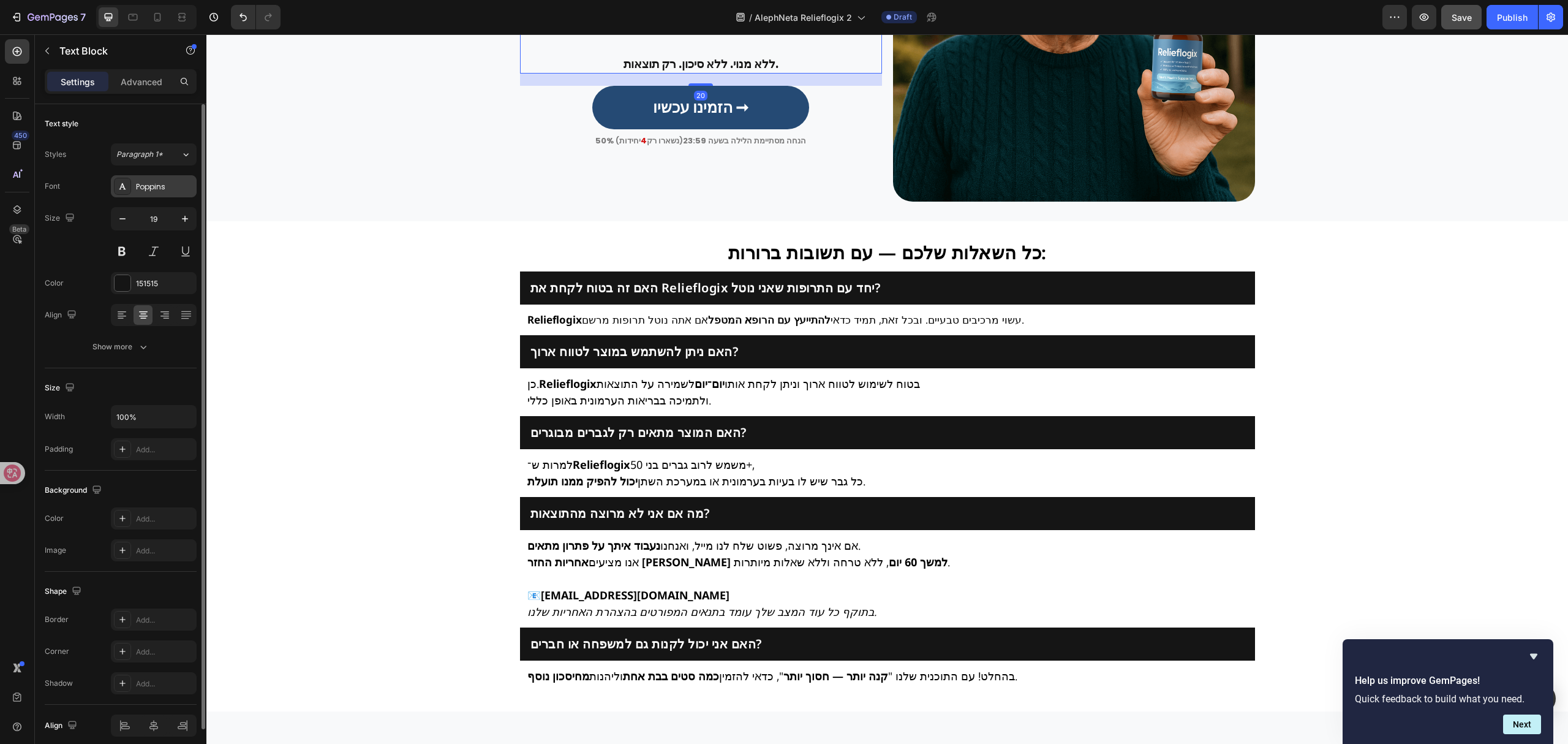
click at [162, 190] on div "Poppins" at bounding box center [164, 187] width 57 height 11
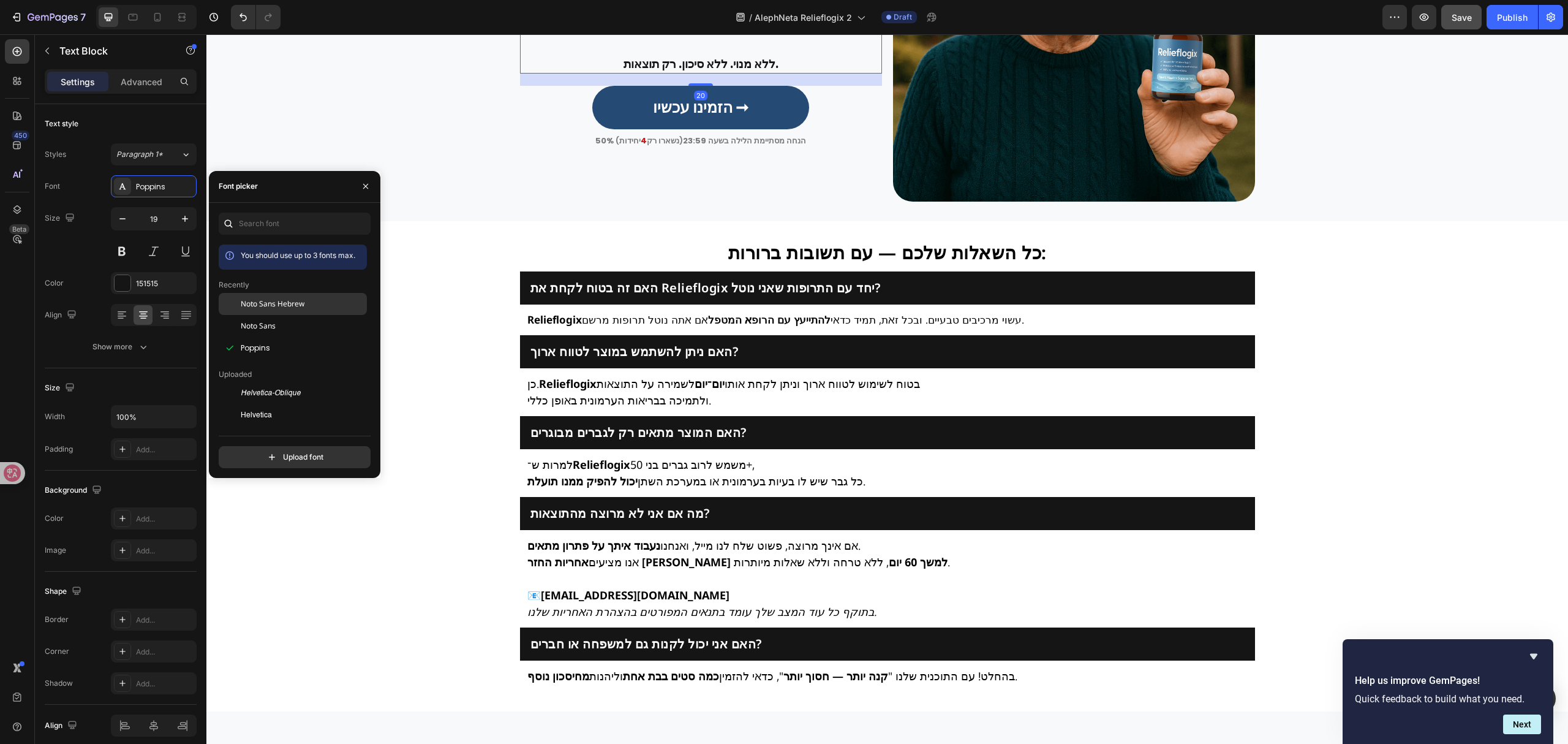
click at [265, 298] on span "Noto Sans Hebrew" at bounding box center [272, 304] width 63 height 11
drag, startPoint x: 669, startPoint y: 366, endPoint x: 495, endPoint y: 304, distance: 184.7
click at [669, 119] on strong "הזמינו עכשיו ➞" at bounding box center [700, 108] width 96 height 21
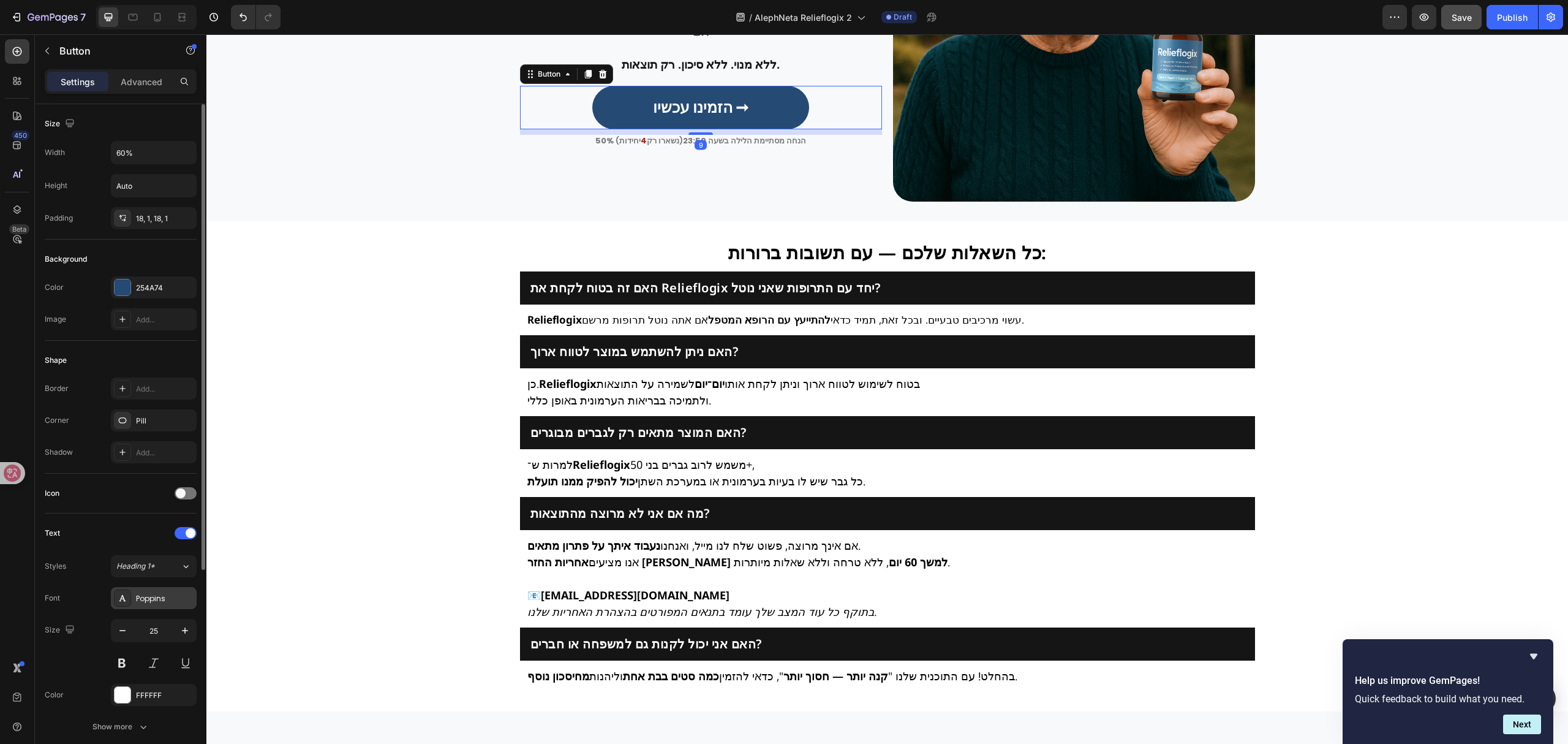
click at [162, 596] on div "Poppins" at bounding box center [164, 599] width 57 height 11
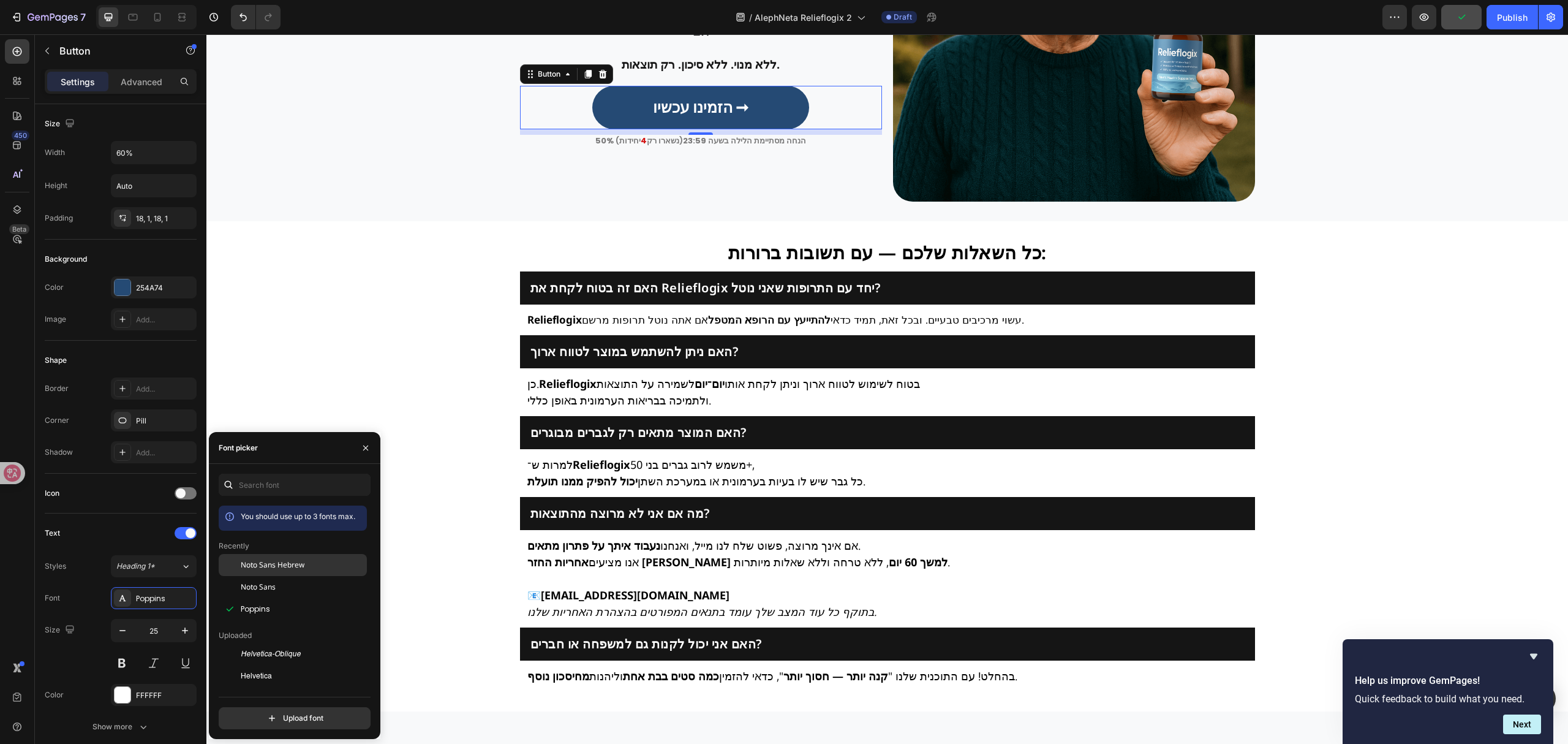
click at [294, 567] on span "Noto Sans Hebrew" at bounding box center [272, 565] width 63 height 11
click at [656, 146] on p "50% הנחה מסתיימת הלילה בשעה 23:59 (נשארו רק 4 יחידות )" at bounding box center [701, 141] width 359 height 10
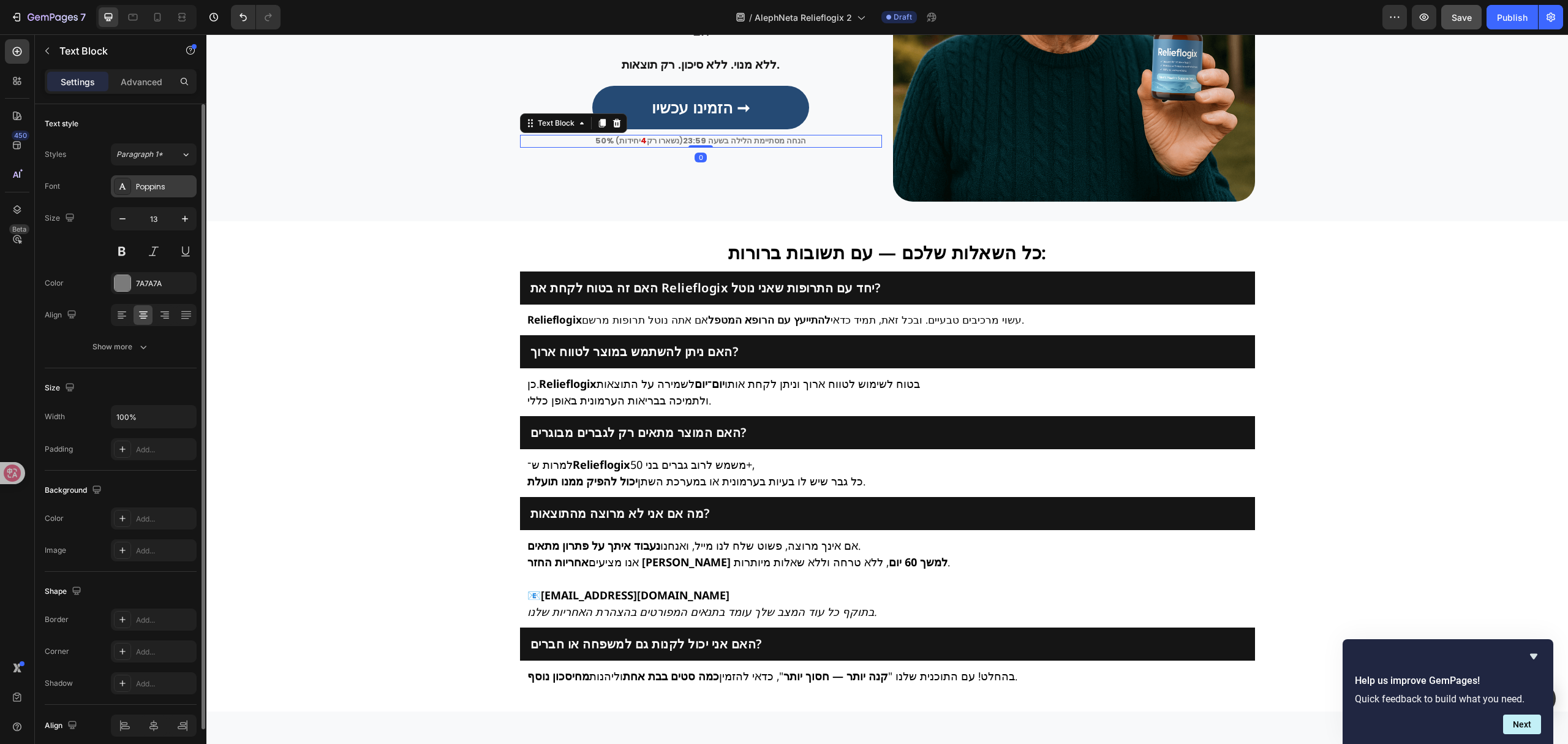
click at [172, 192] on div "Poppins" at bounding box center [164, 187] width 57 height 11
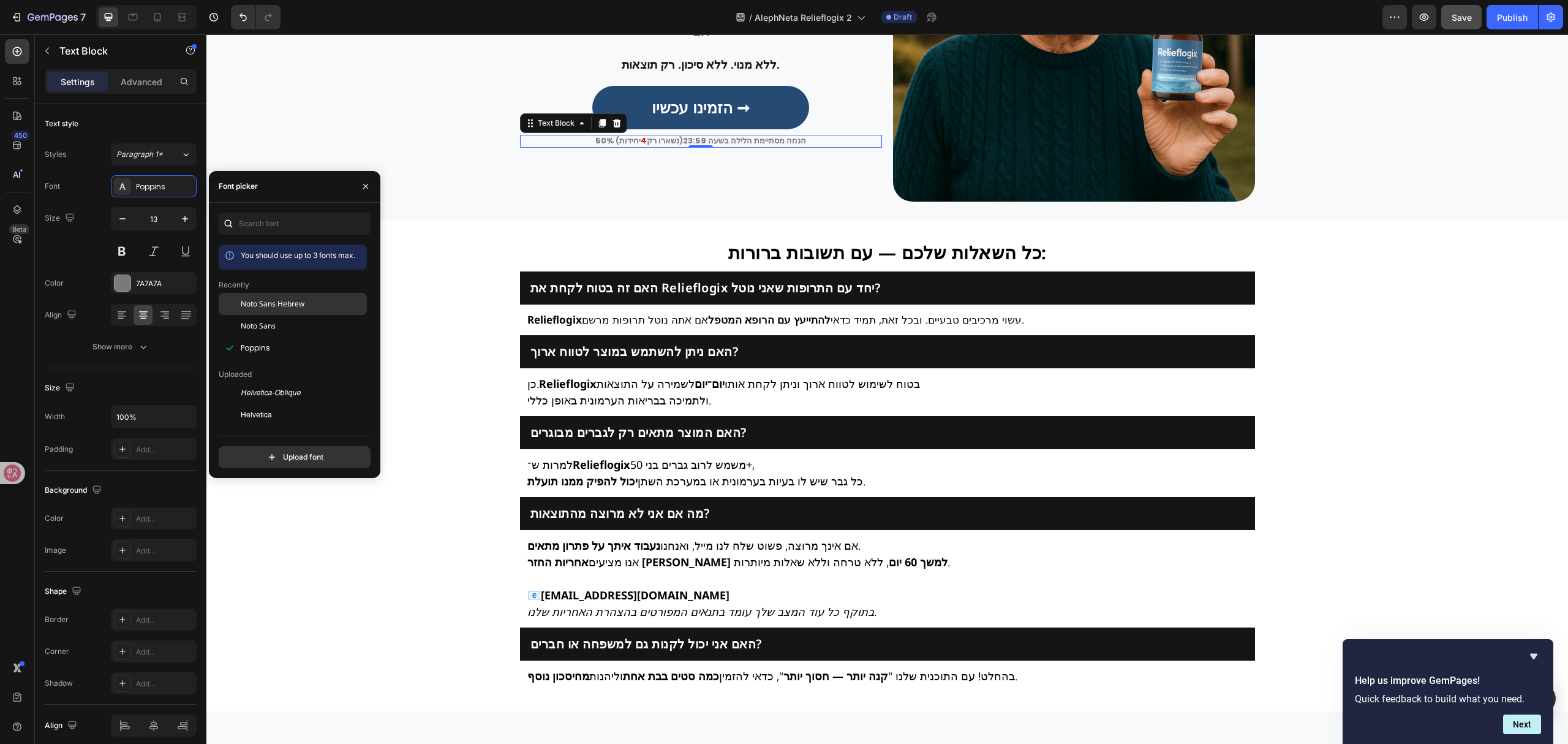
click at [309, 310] on div "Noto Sans Hebrew" at bounding box center [293, 304] width 148 height 22
click at [493, 202] on div "אין סיבה לסבול בשקט או לקבל את זה כ"חלק טבעי מהזדקנות". Heading Row Relieflogix…" at bounding box center [887, 21] width 1343 height 362
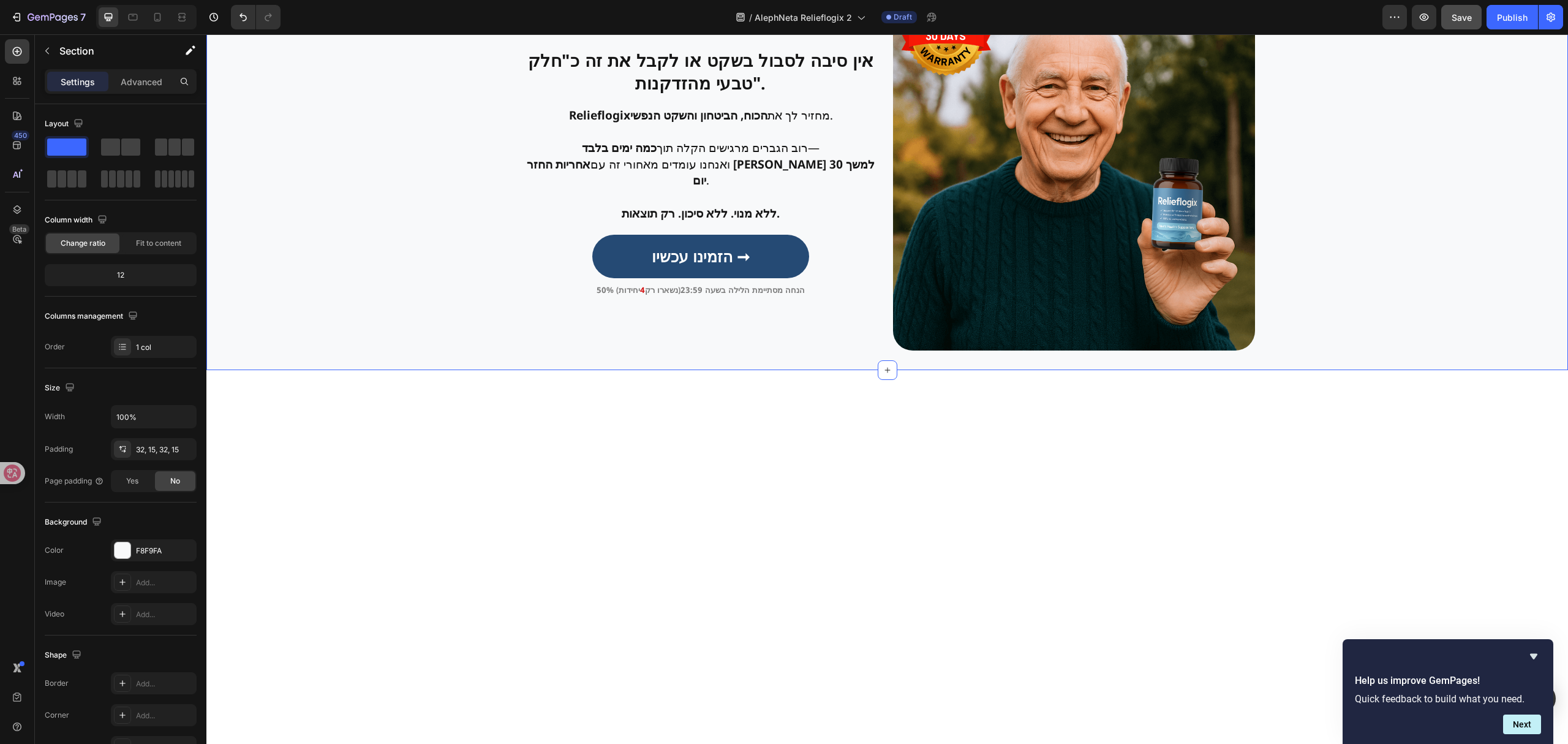
scroll to position [2248, 0]
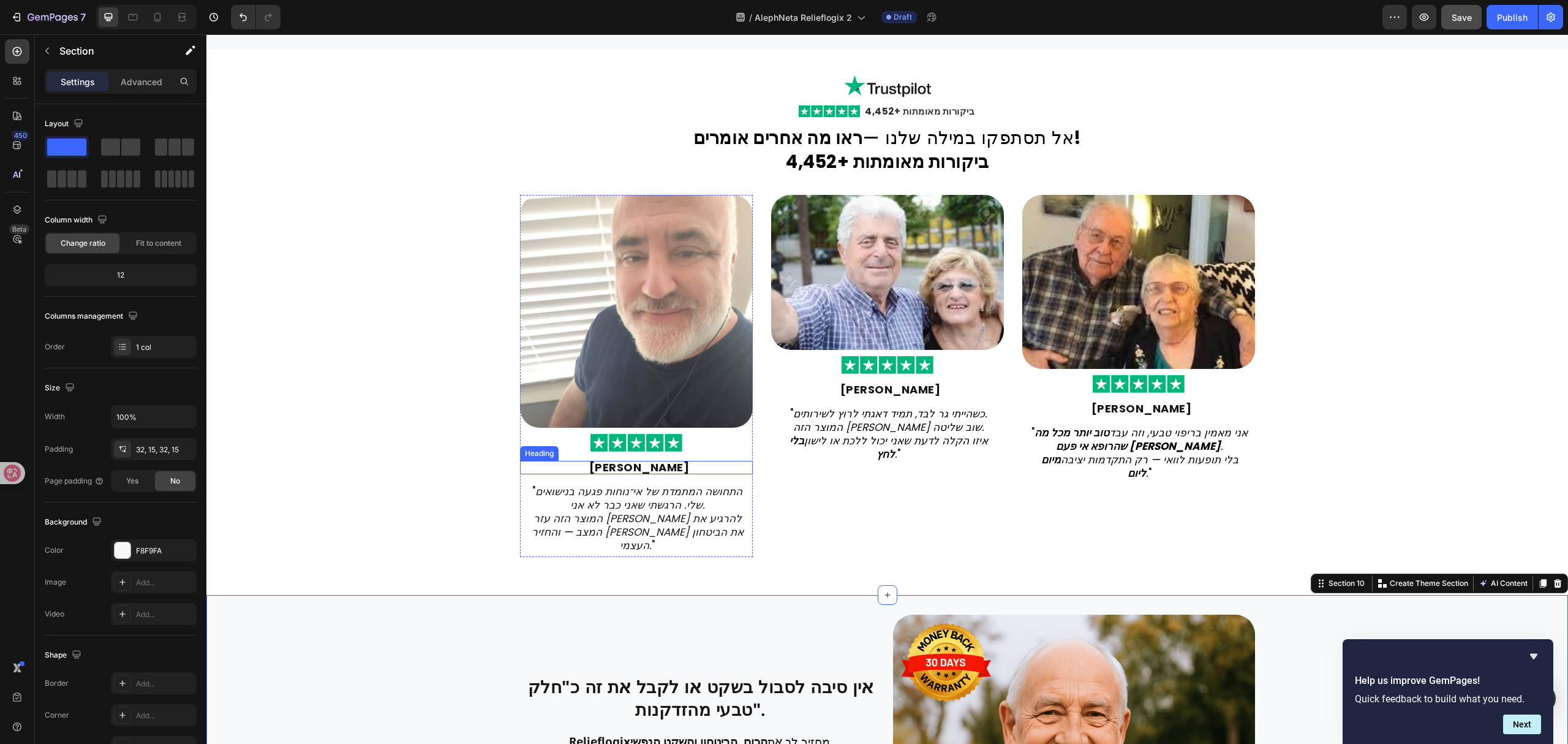
click at [643, 469] on strong "[PERSON_NAME]" at bounding box center [639, 467] width 100 height 15
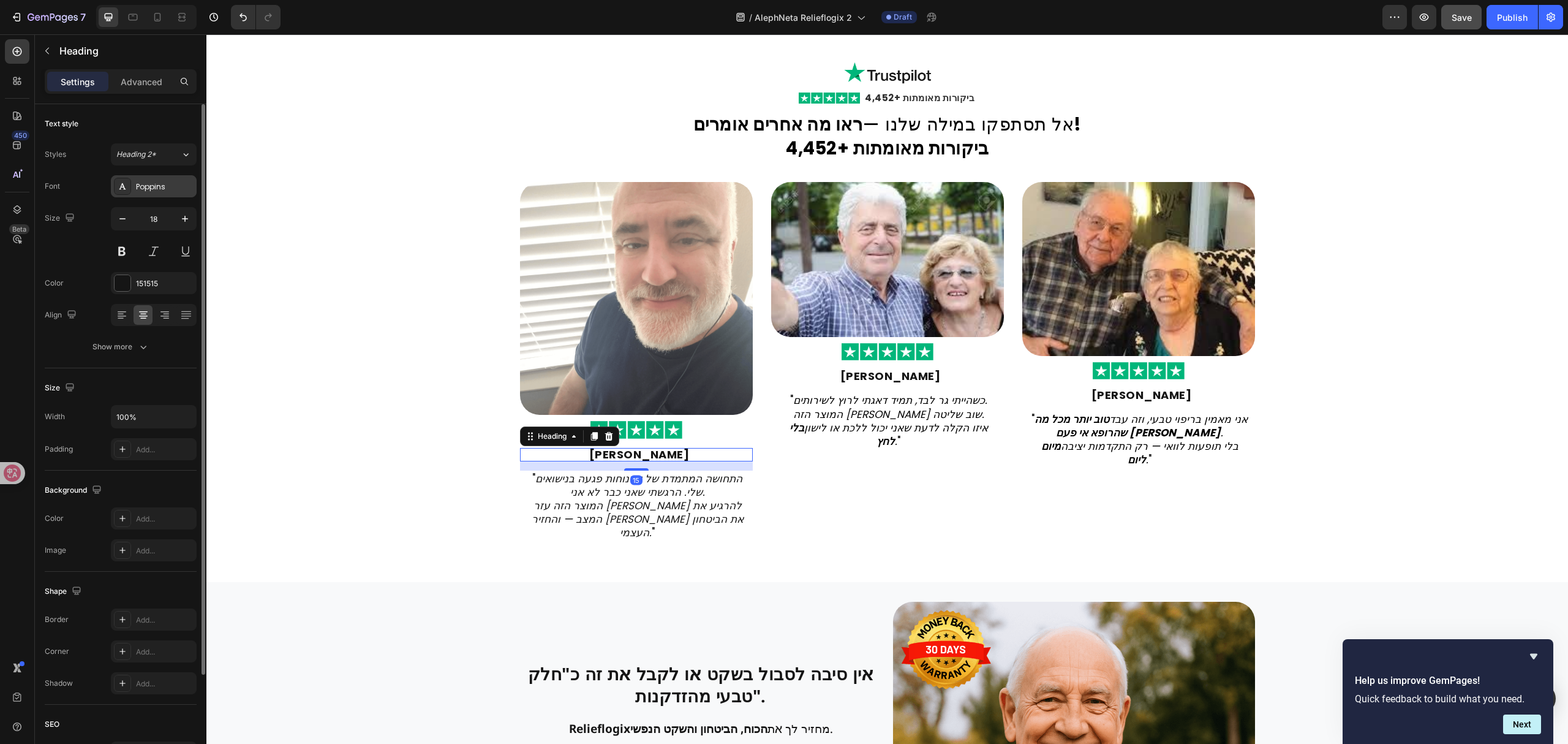
click at [163, 195] on div "Poppins" at bounding box center [154, 186] width 86 height 22
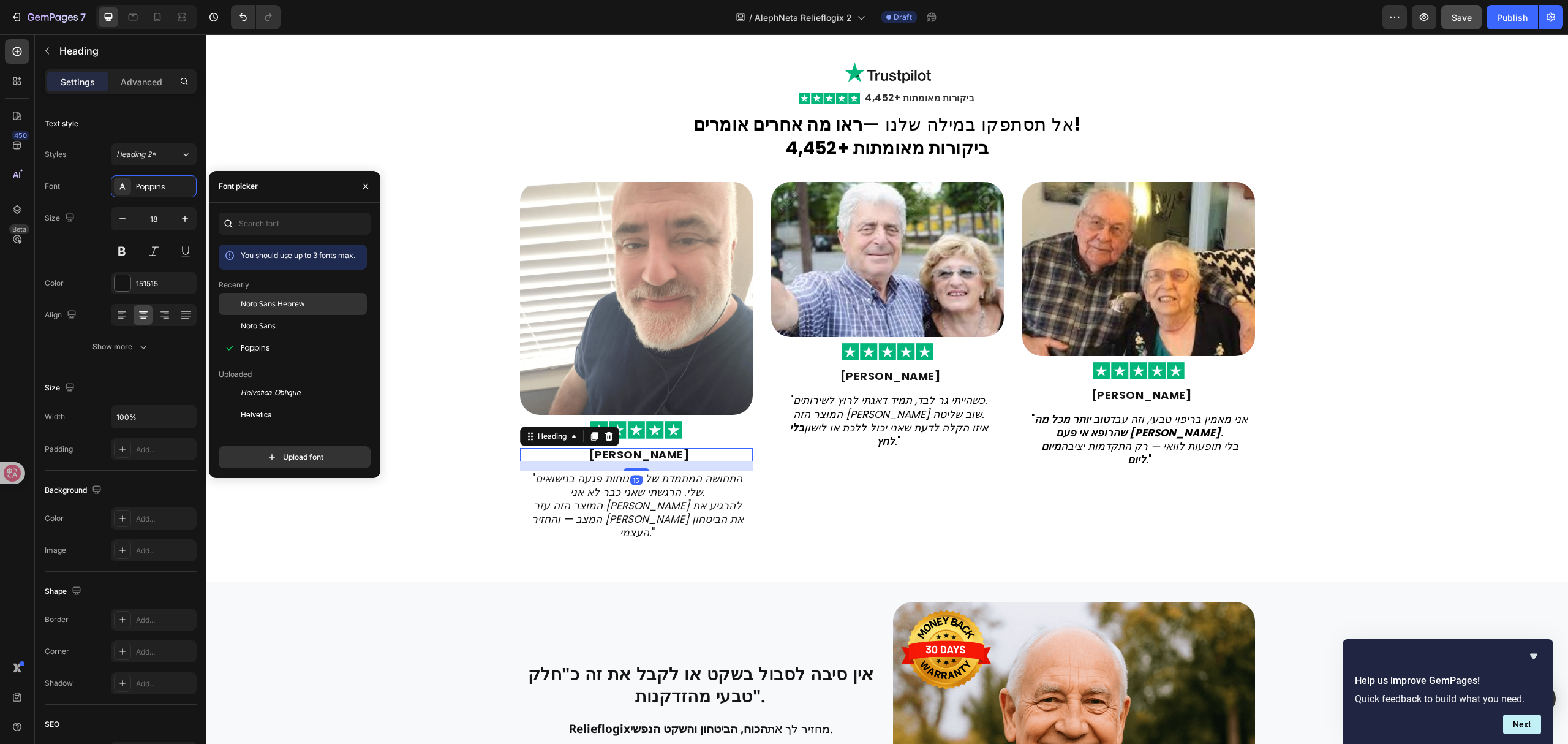
click at [245, 295] on div "Noto Sans Hebrew" at bounding box center [293, 304] width 148 height 22
click at [600, 511] on icon "המוצר הזה עזר [PERSON_NAME] להרגיע את המצב — והחזיר [PERSON_NAME] את הביטחון הע…" at bounding box center [637, 519] width 212 height 42
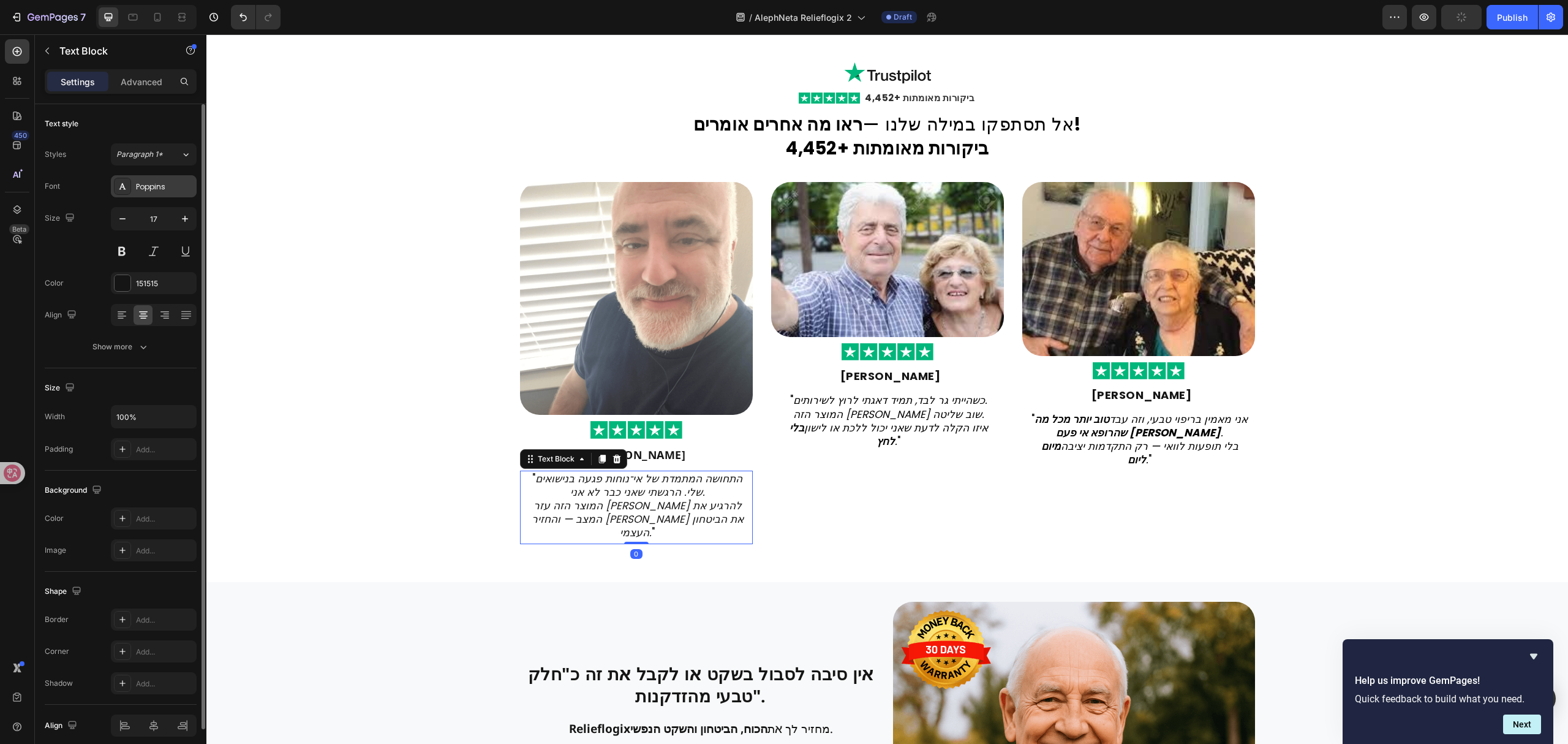
click at [190, 183] on div "Poppins" at bounding box center [164, 187] width 57 height 11
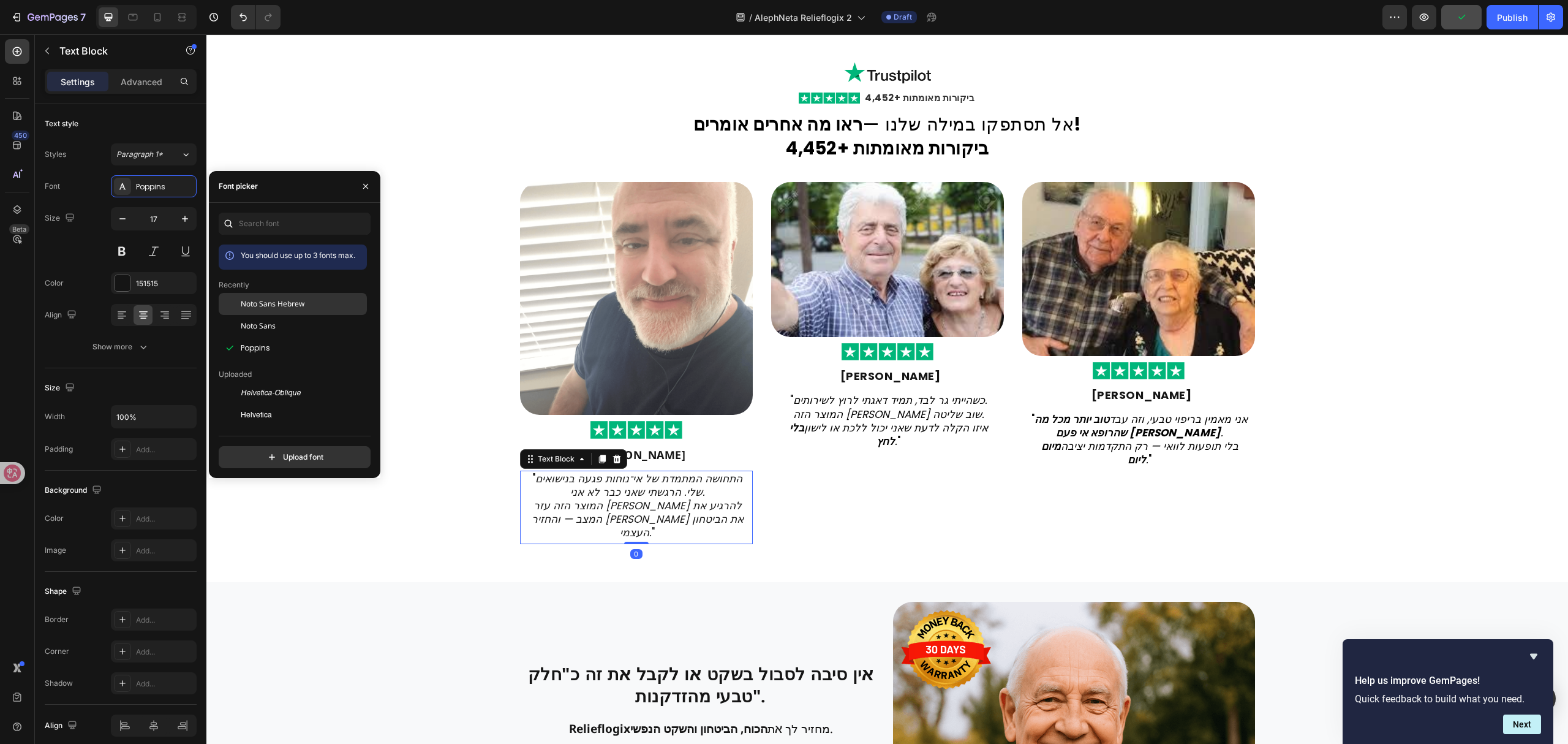
click at [275, 297] on div "Noto Sans Hebrew" at bounding box center [293, 304] width 148 height 22
click at [893, 384] on strong "[PERSON_NAME]" at bounding box center [890, 376] width 100 height 15
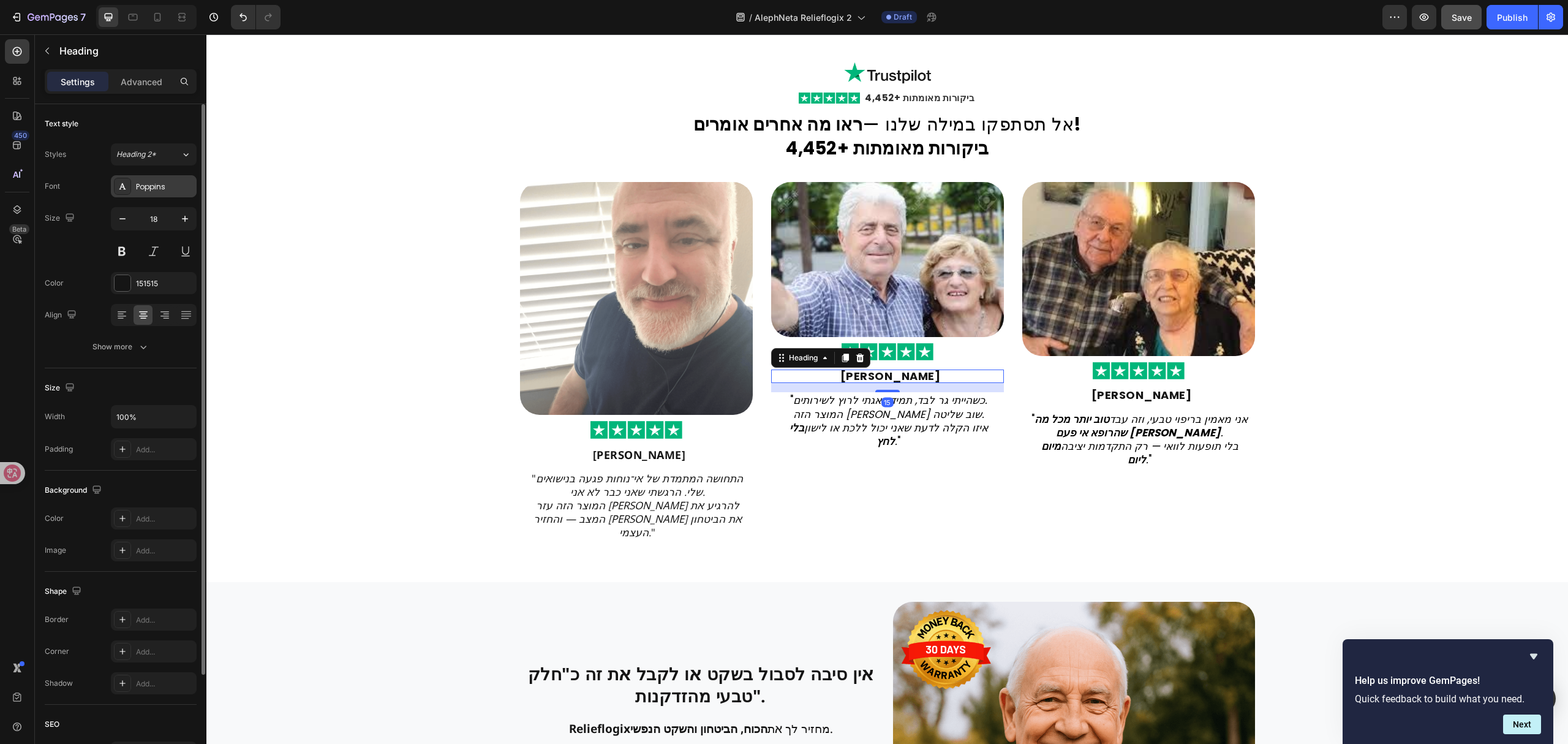
click at [159, 187] on div "Poppins" at bounding box center [164, 187] width 57 height 11
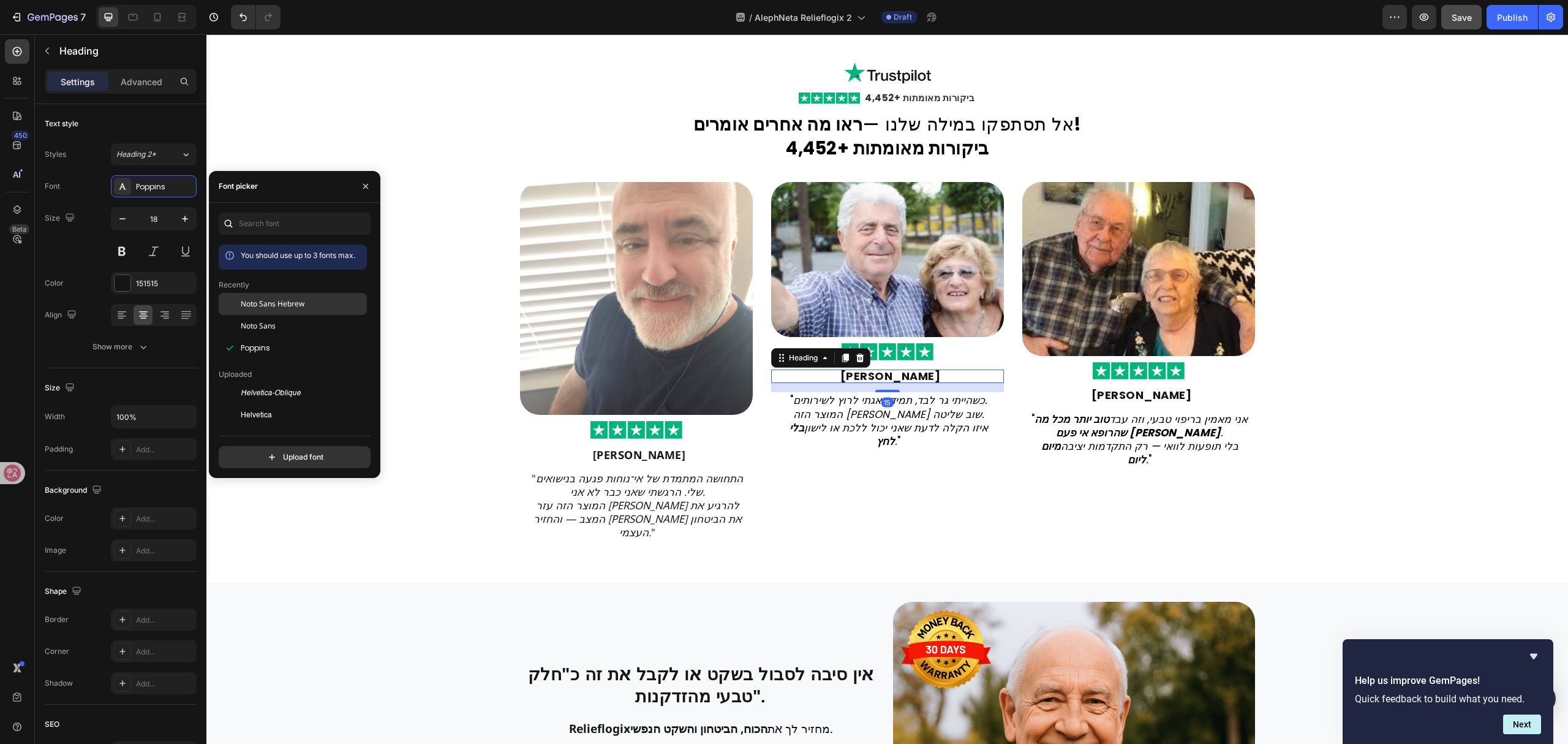
click at [287, 305] on span "Noto Sans Hebrew" at bounding box center [272, 304] width 63 height 11
click at [846, 440] on icon "איזו הקלה לדעת שאני יכול ללכת או לישון בלי לחץ ." at bounding box center [889, 434] width 199 height 28
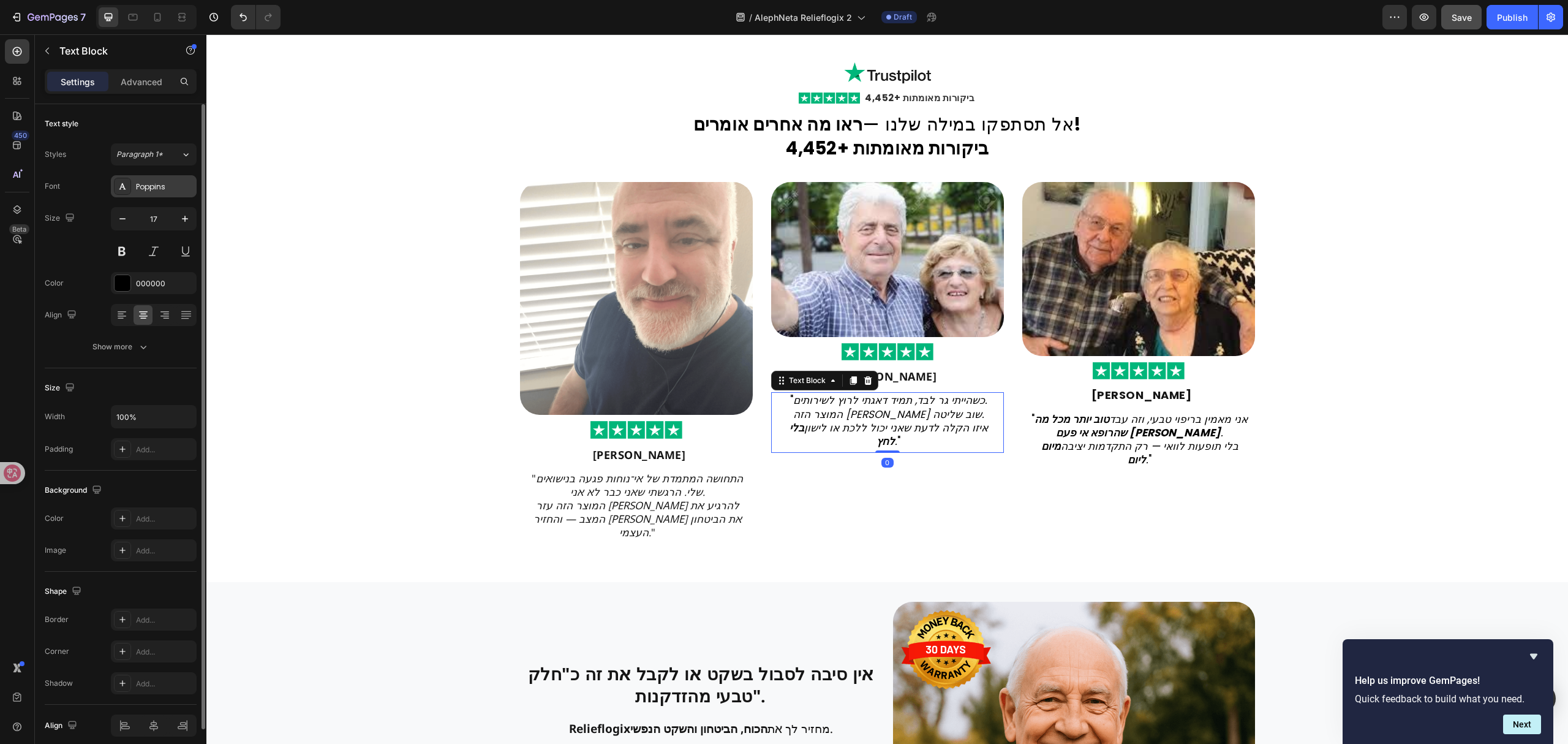
click at [162, 185] on div "Poppins" at bounding box center [164, 187] width 57 height 11
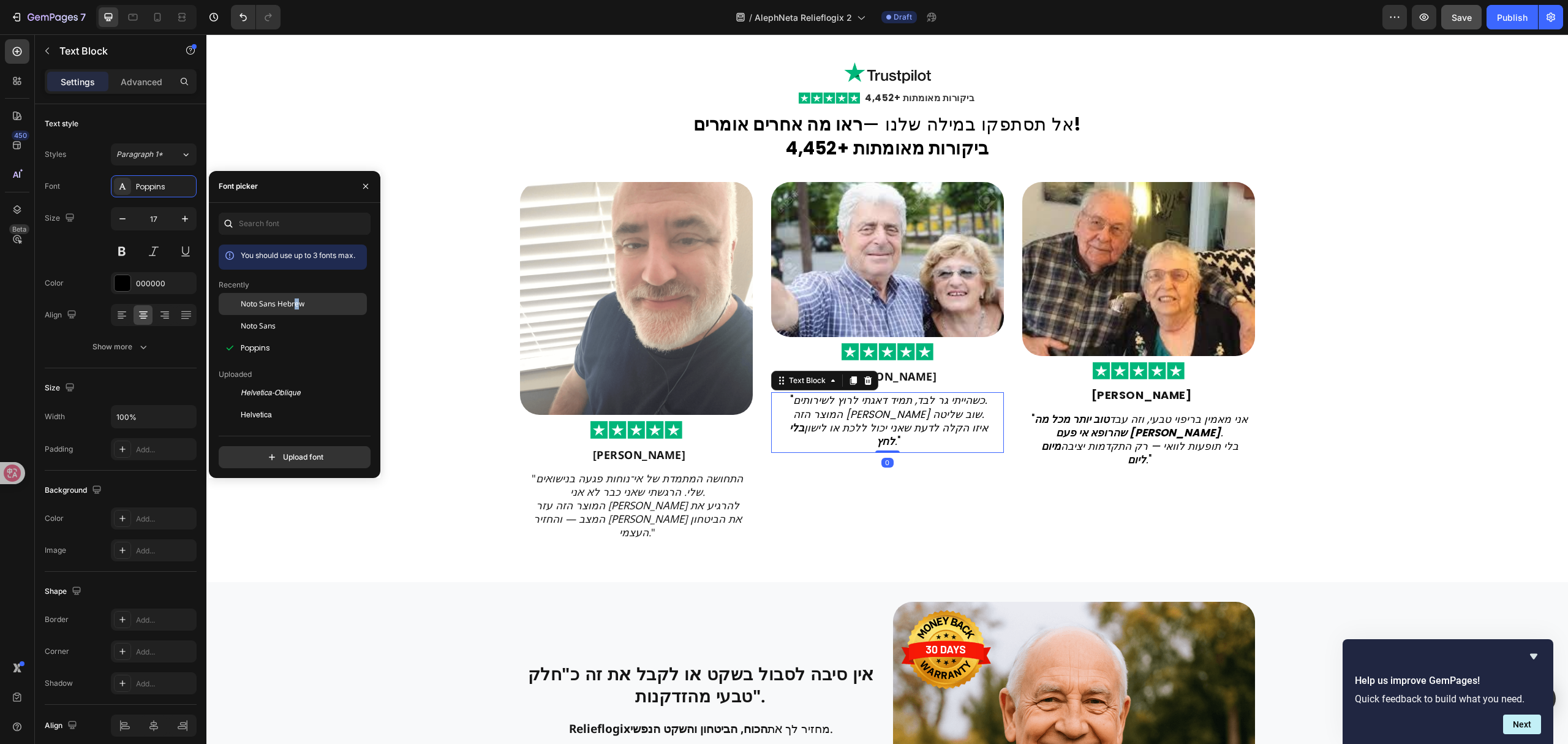
click at [296, 307] on span "Noto Sans Hebrew" at bounding box center [272, 304] width 63 height 11
click at [1081, 447] on p "" אני מאמין בריפוי טבעי, וזה עבד טוב יותר מכל מה שהרופא אי פעם [PERSON_NAME] . …" at bounding box center [1139, 439] width 221 height 54
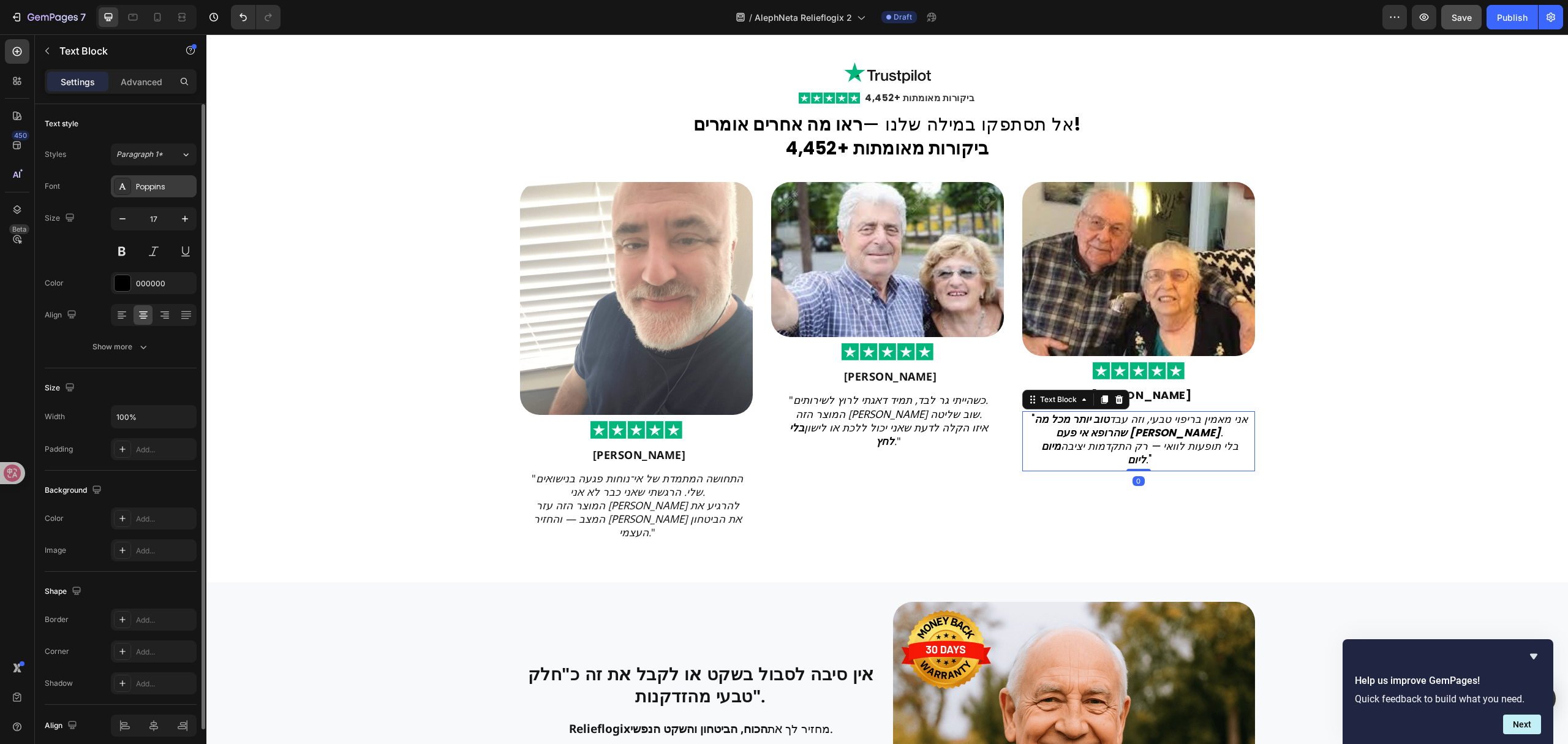
click at [185, 193] on div "Poppins" at bounding box center [154, 186] width 86 height 22
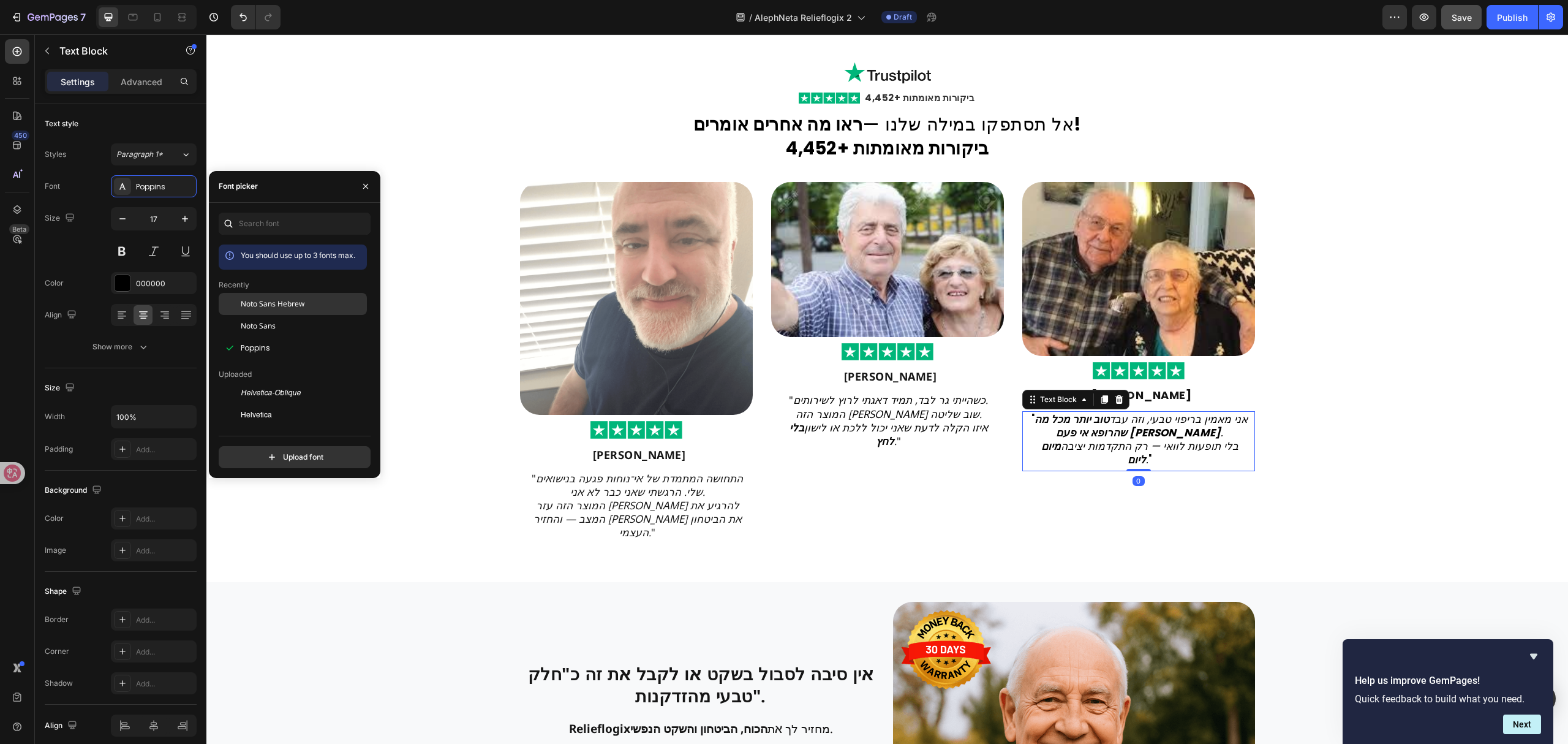
click at [248, 295] on div "Noto Sans Hebrew" at bounding box center [293, 304] width 148 height 22
click at [1142, 403] on strong "[PERSON_NAME]" at bounding box center [1141, 395] width 100 height 15
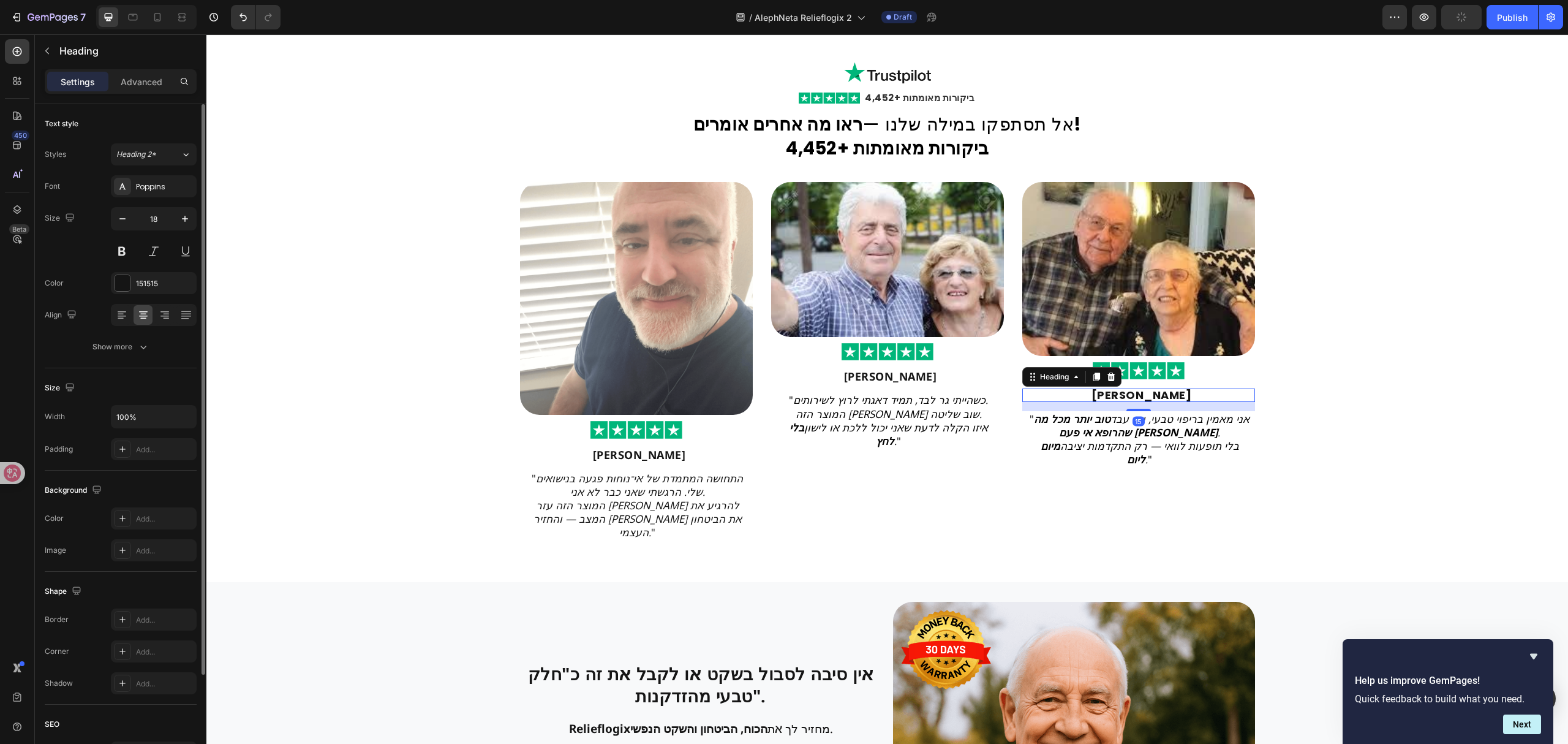
click at [186, 167] on div "Styles Heading 2* Font Poppins Size 18 Color 151515 Align Show more" at bounding box center [121, 251] width 152 height 215
click at [179, 196] on div "Poppins" at bounding box center [154, 186] width 86 height 22
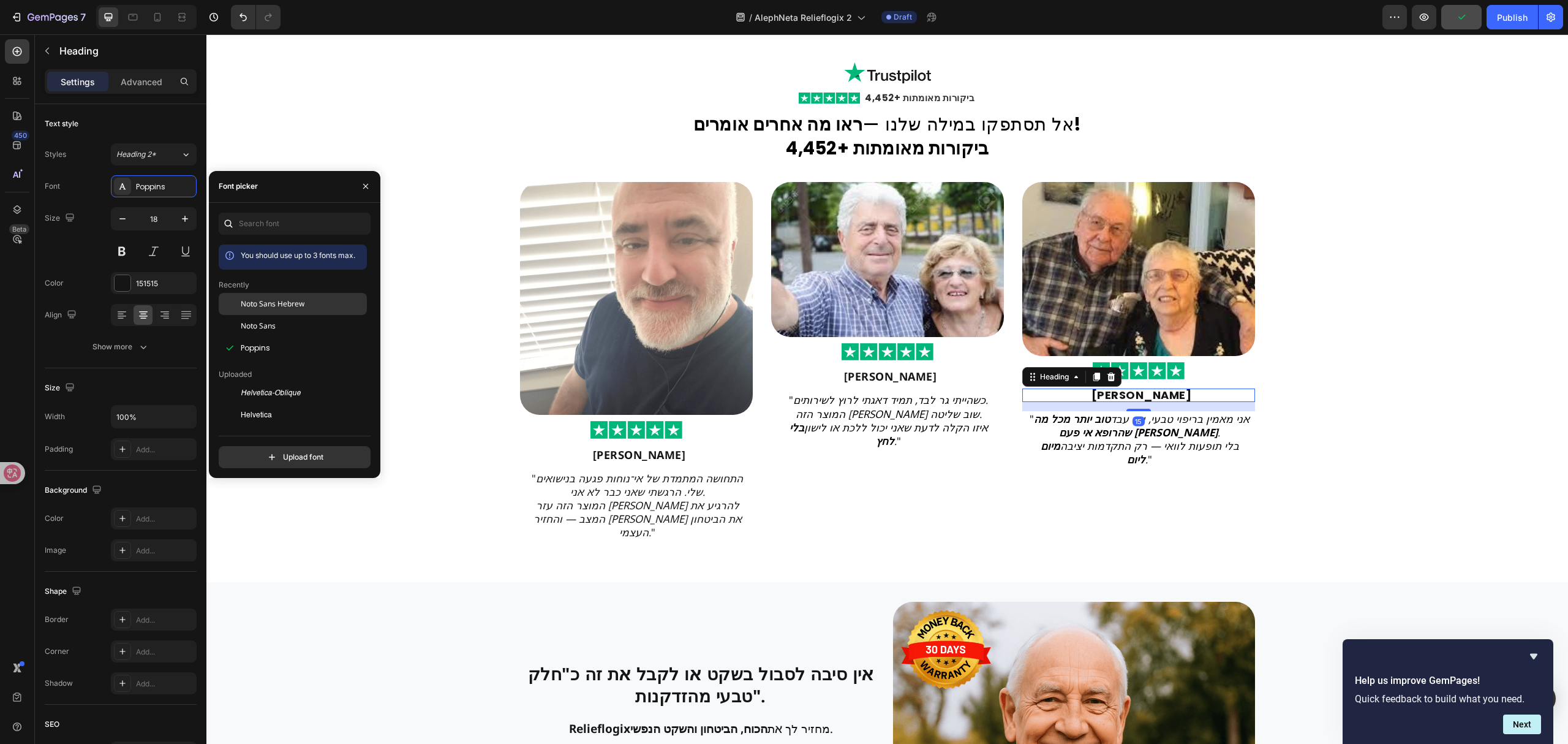
click at [301, 304] on span "Noto Sans Hebrew" at bounding box center [272, 304] width 63 height 11
click at [1313, 329] on div "Image Row Image 4,452+ ביקורות מאומתות Heading Row אל תסתפקו במילה שלנו — ראו מ…" at bounding box center [887, 309] width 1362 height 507
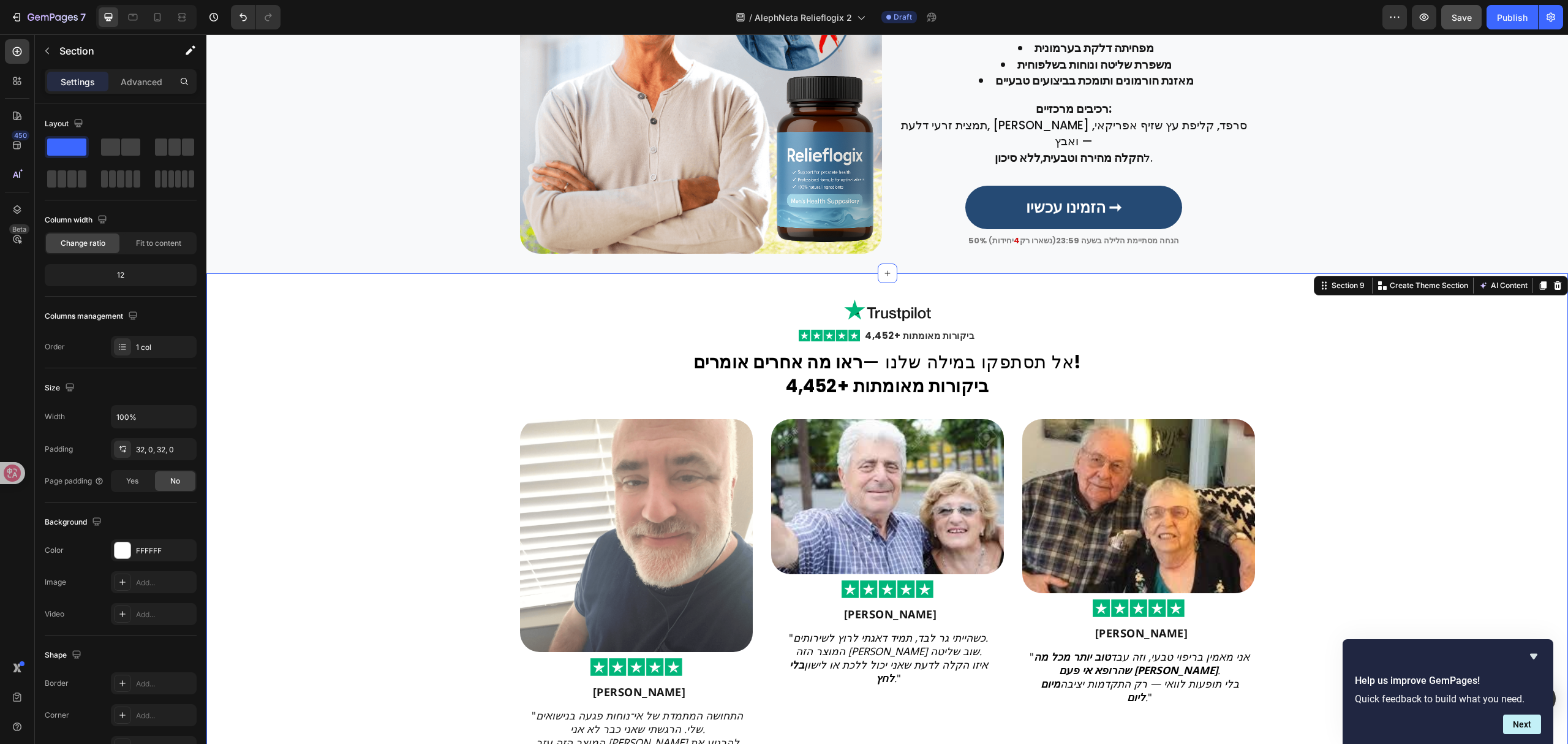
scroll to position [2003, 0]
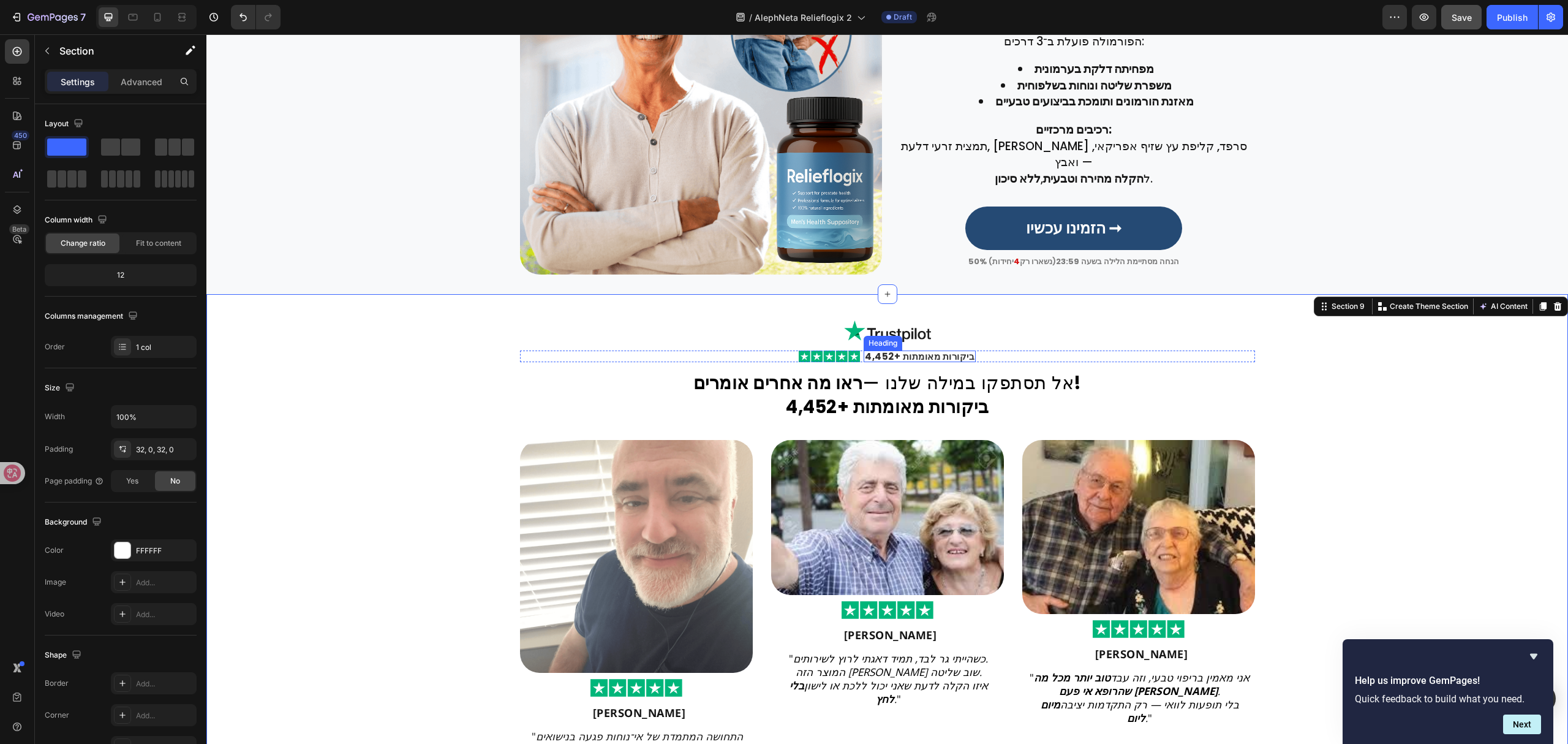
click at [942, 354] on h2 "4,452+ ביקורות מאומתות" at bounding box center [919, 356] width 112 height 11
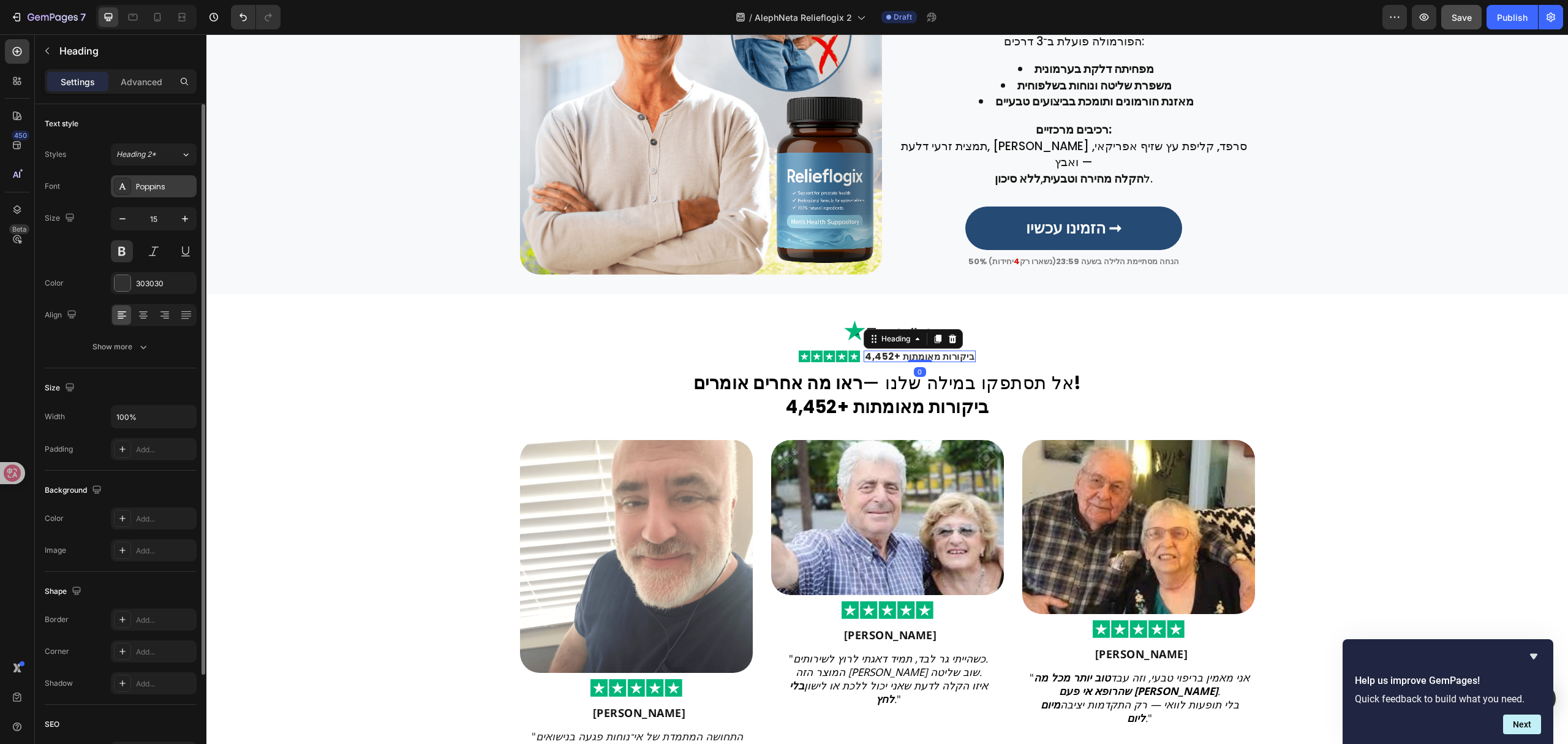
click at [179, 187] on div "Poppins" at bounding box center [164, 187] width 57 height 11
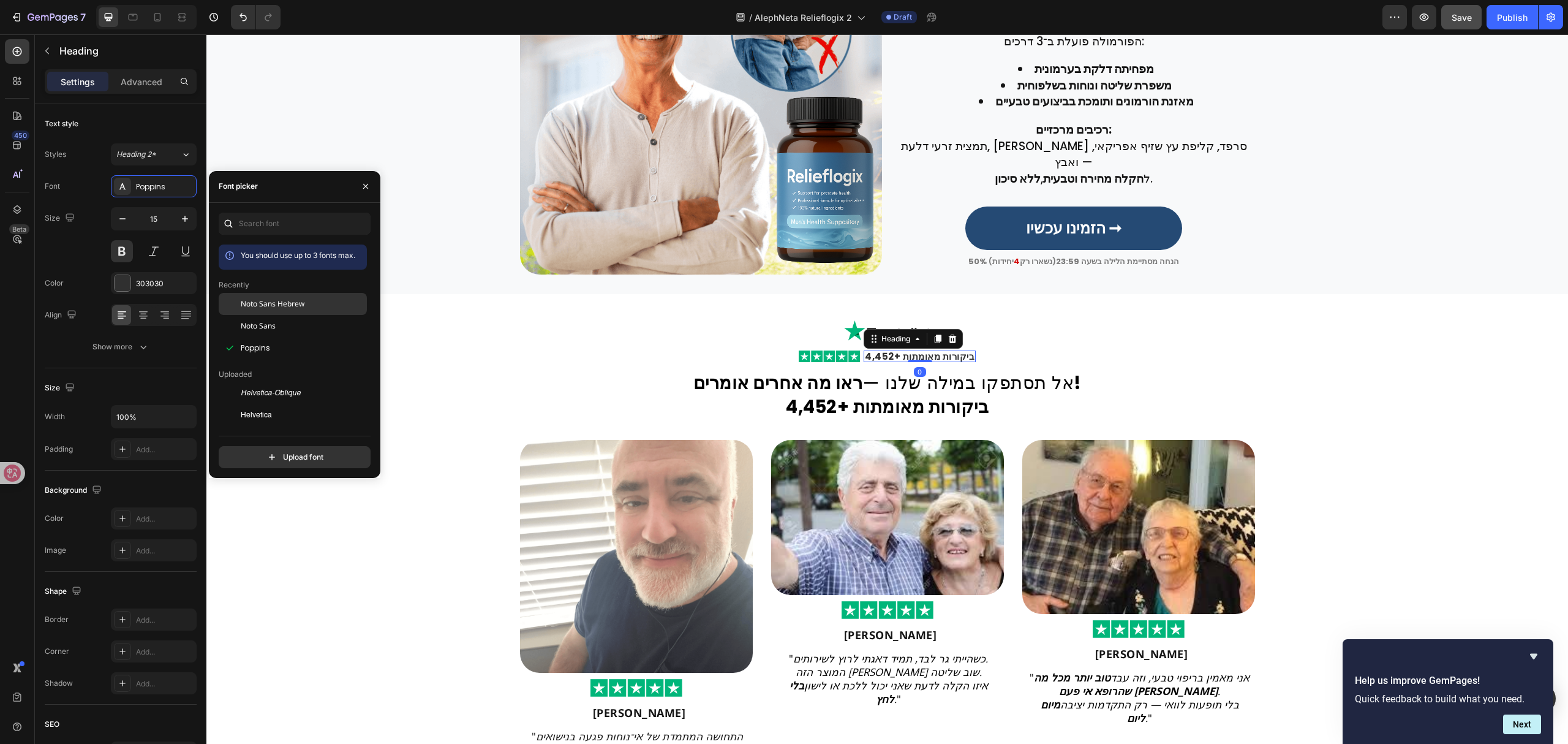
click at [306, 307] on div "Noto Sans Hebrew" at bounding box center [303, 304] width 124 height 11
click at [918, 403] on strong "4,452+ ביקורות מאומתות" at bounding box center [886, 407] width 202 height 24
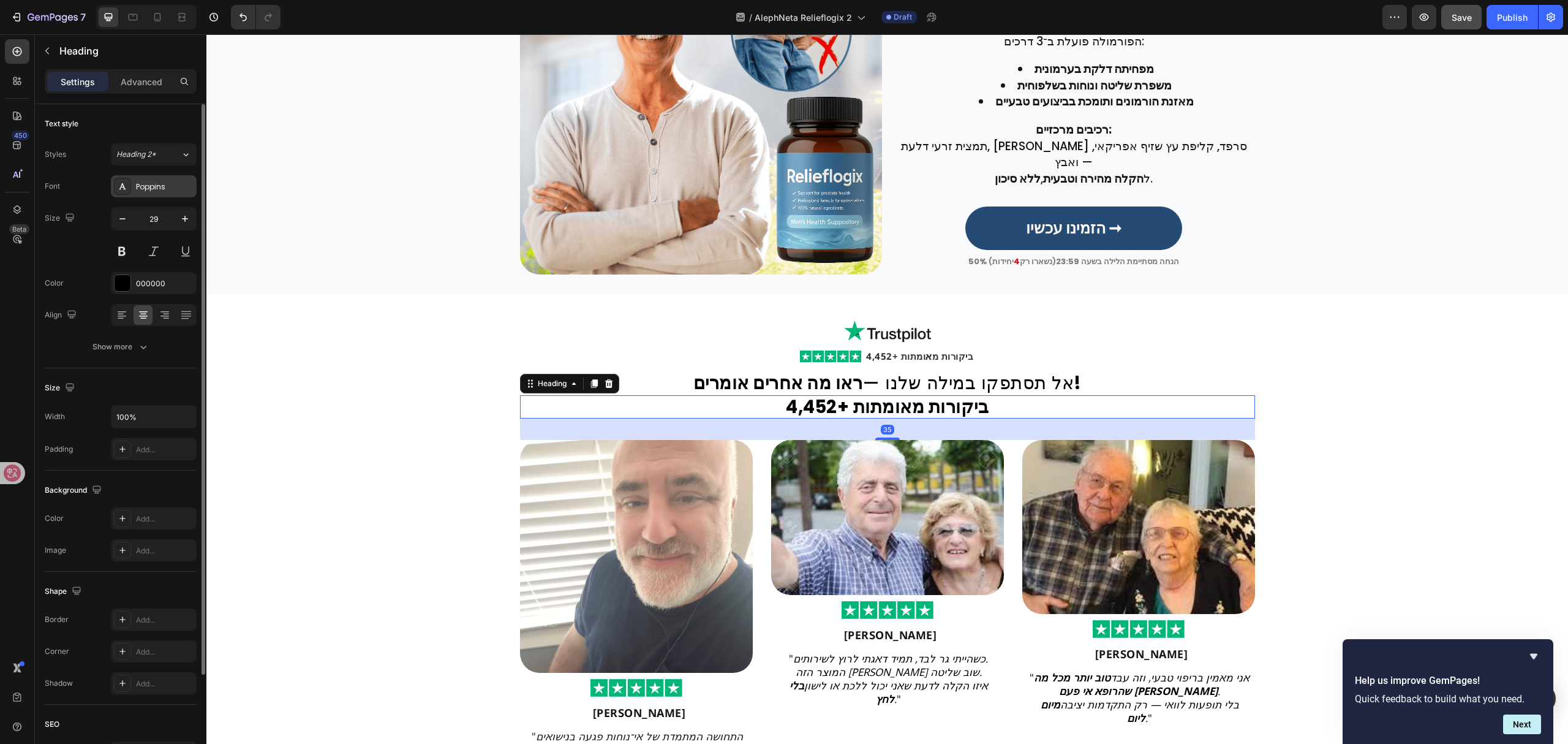
click at [160, 193] on div "Poppins" at bounding box center [154, 186] width 86 height 22
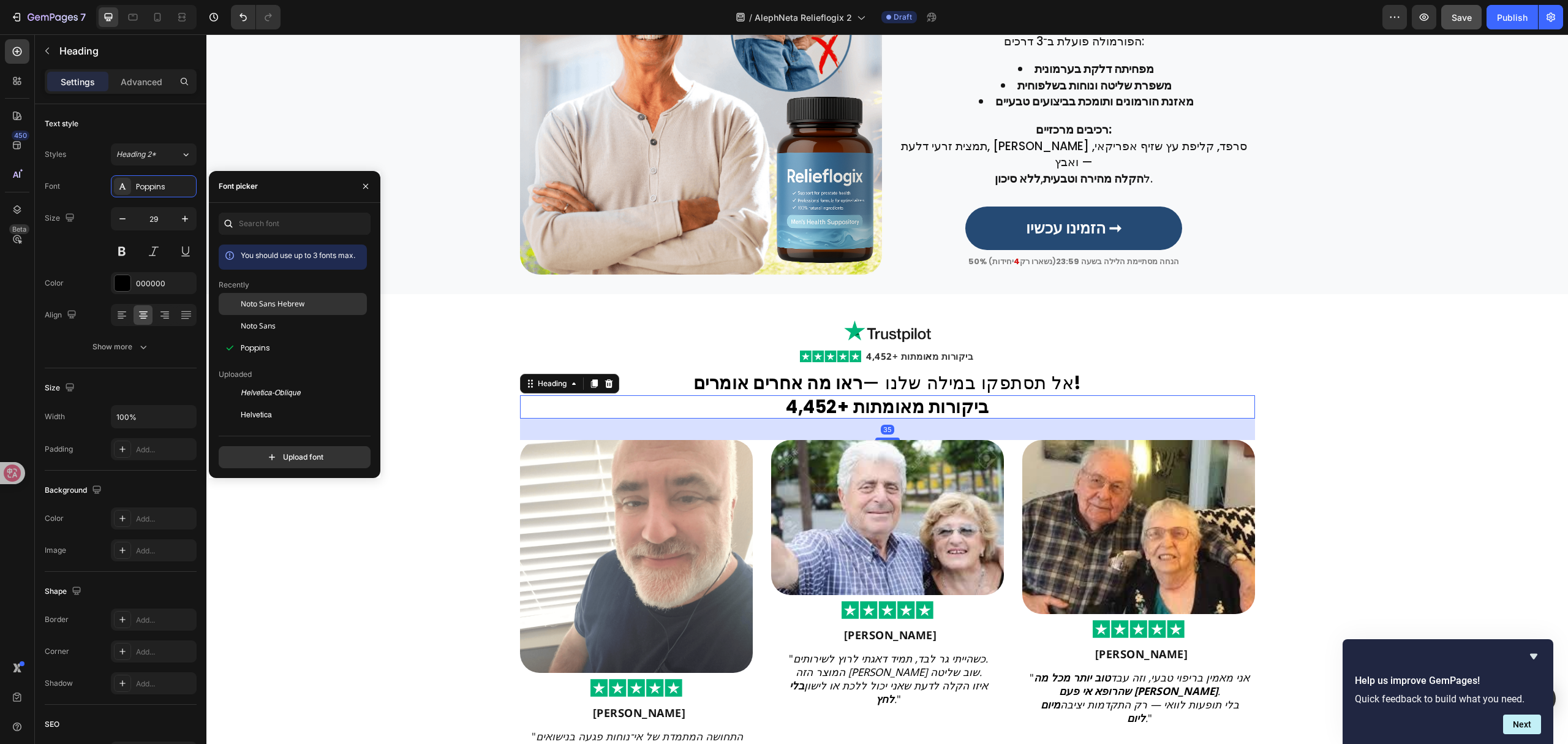
click at [265, 309] on div "Noto Sans Hebrew" at bounding box center [293, 304] width 148 height 22
click at [908, 383] on h2 "אל תסתפקו במילה שלנו — ראו מה אחרים אומרים!" at bounding box center [887, 383] width 735 height 24
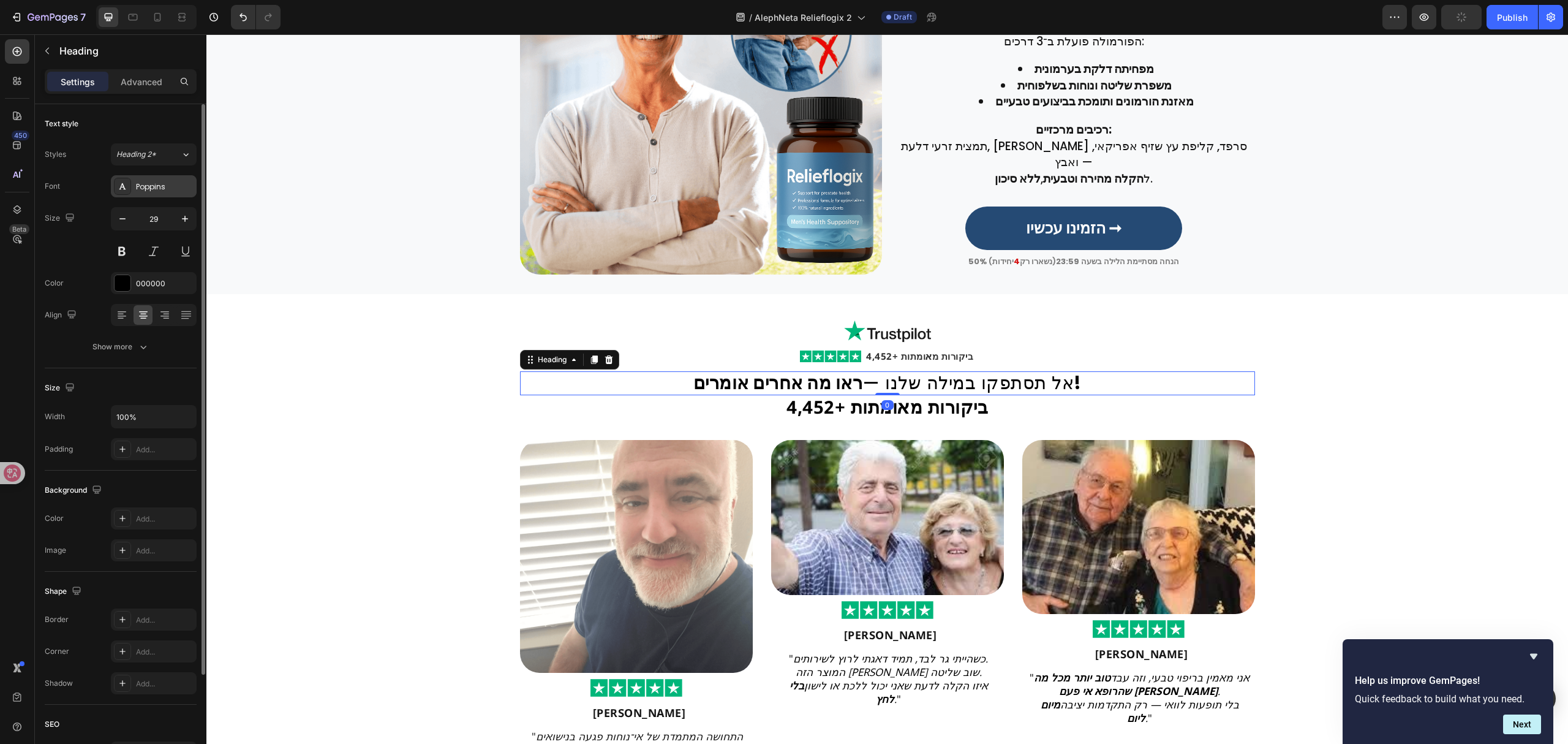
click at [165, 181] on div "Poppins" at bounding box center [164, 187] width 57 height 11
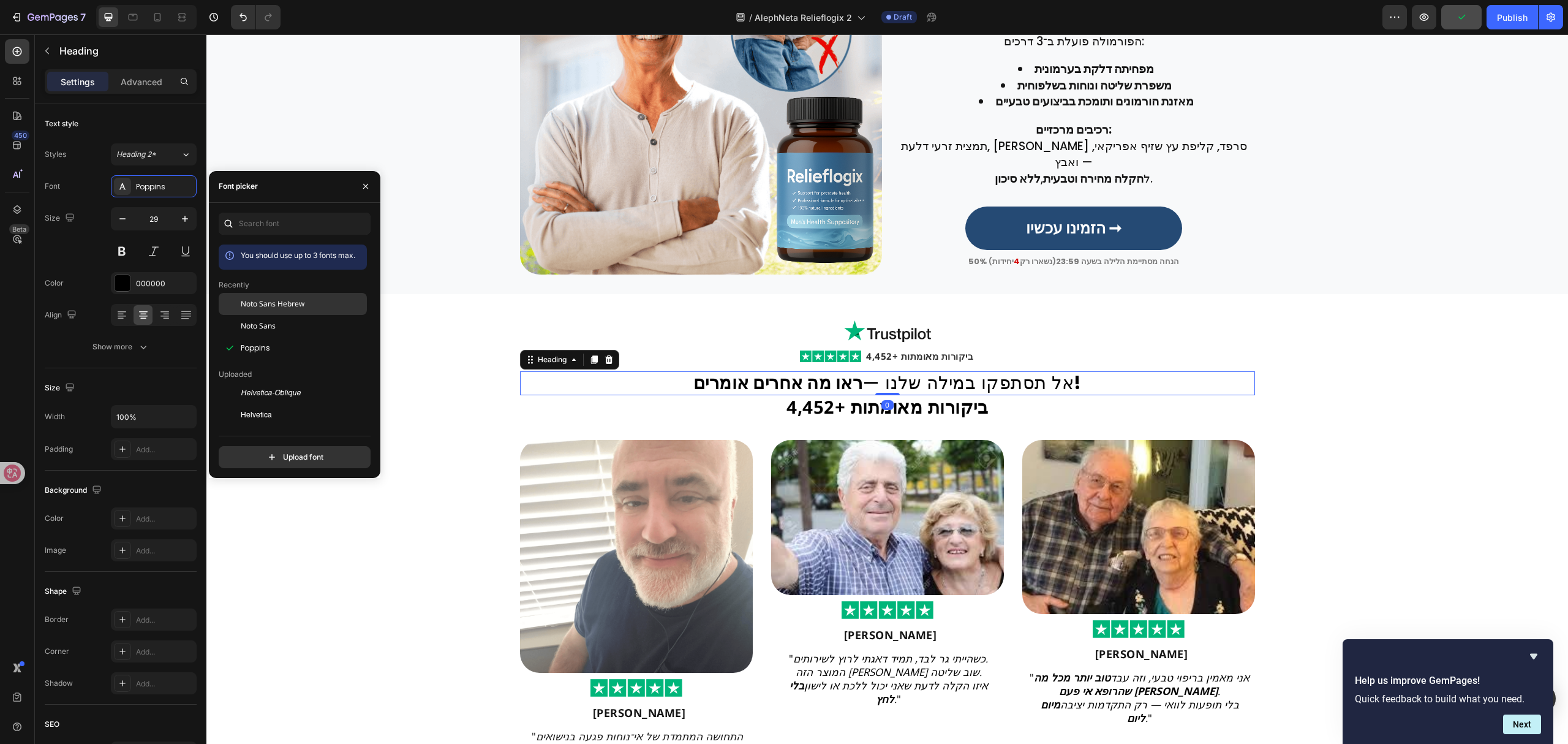
click at [282, 301] on span "Noto Sans Hebrew" at bounding box center [272, 304] width 63 height 11
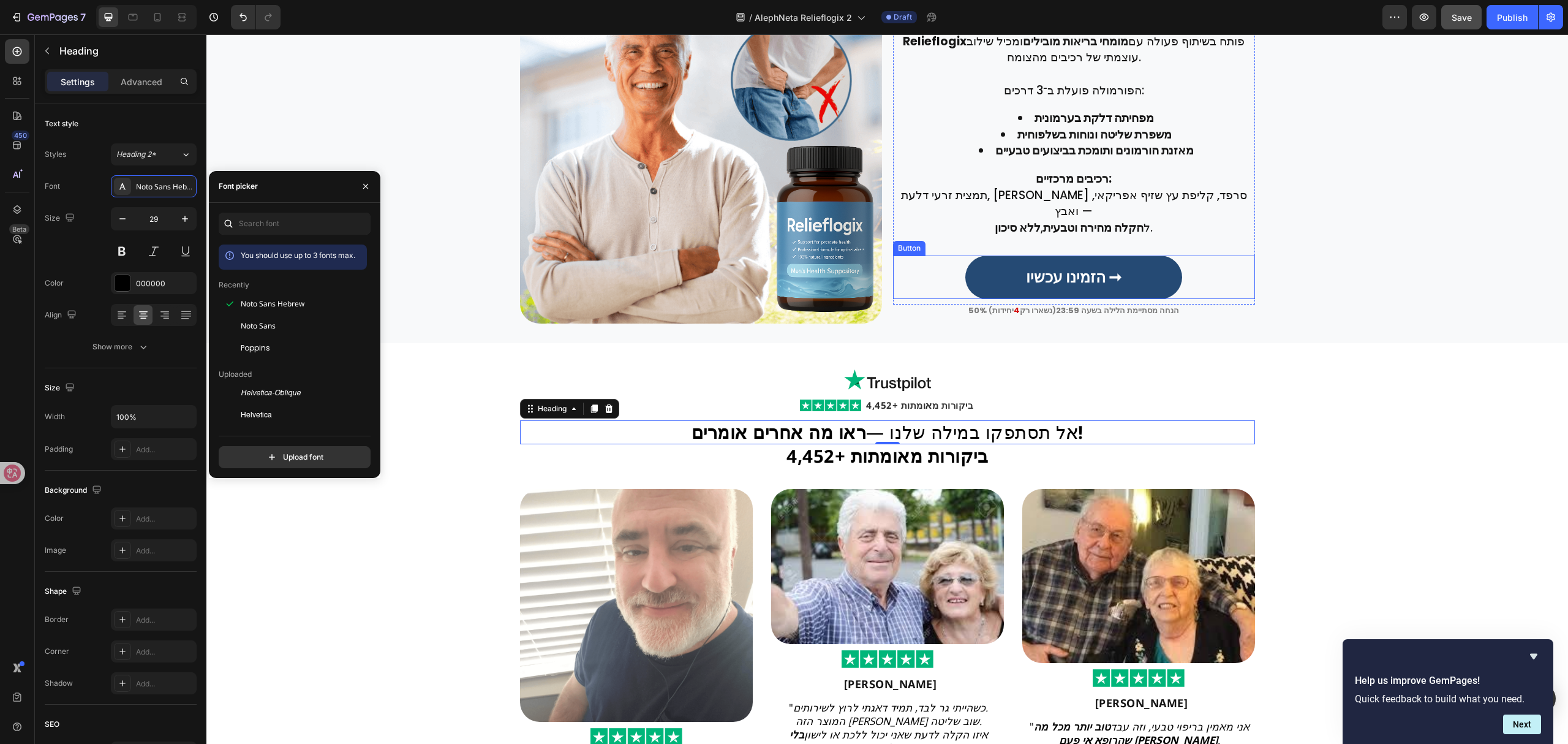
scroll to position [1758, 0]
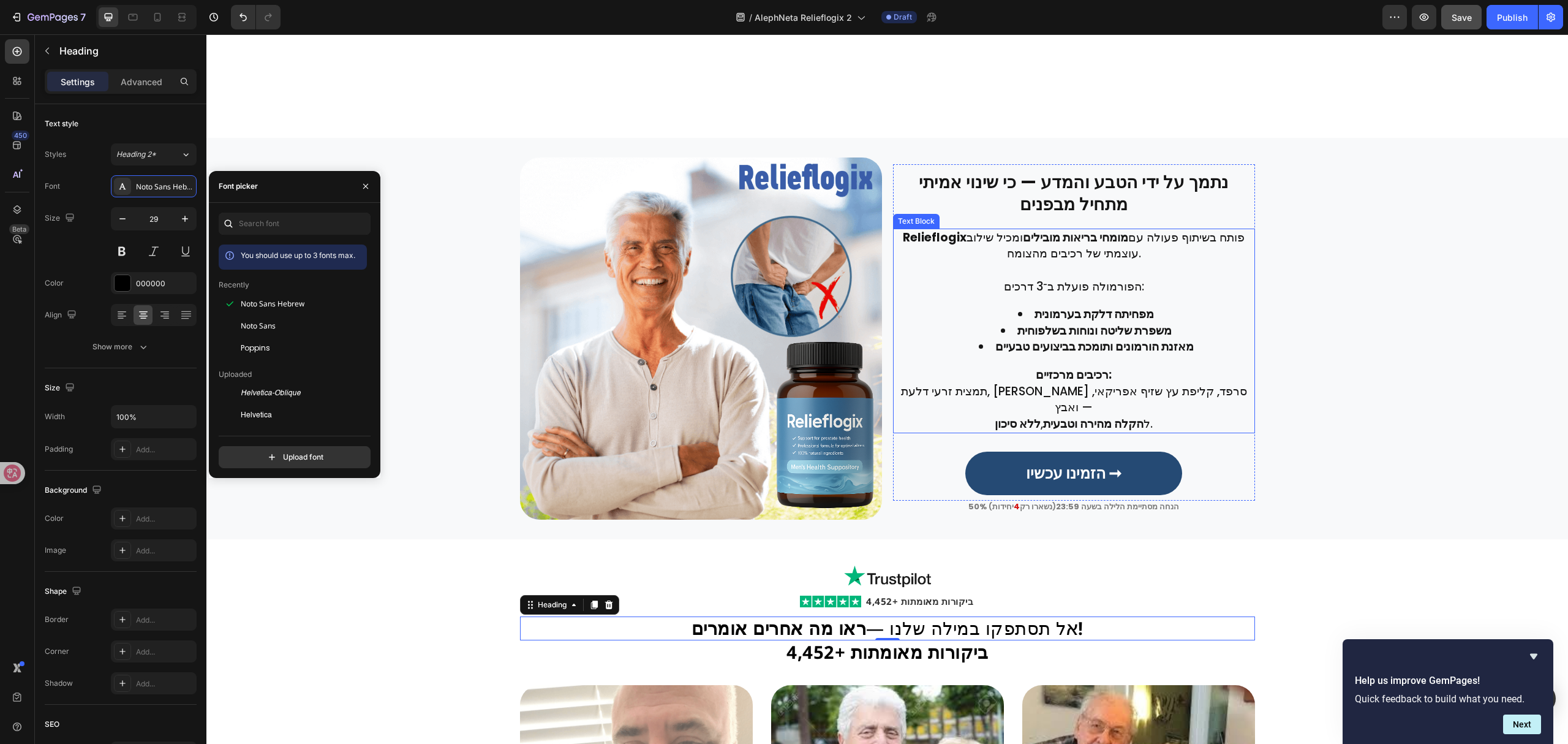
click at [993, 212] on h2 "נתמך על ידי הטבע והמדע — כי שינוי אמיתי מתחיל מבפנים" at bounding box center [1074, 195] width 362 height 49
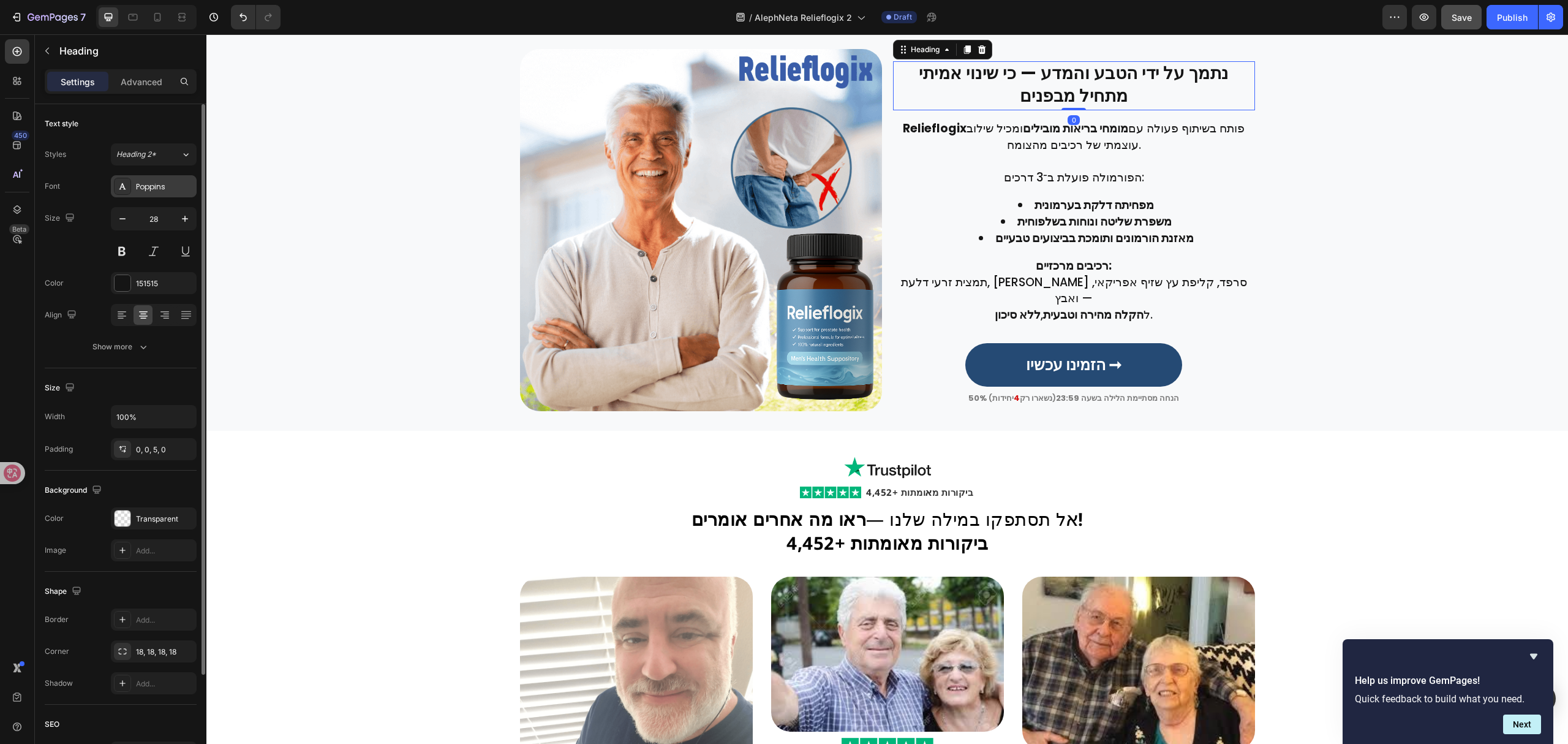
click at [157, 187] on div "Poppins" at bounding box center [164, 187] width 57 height 11
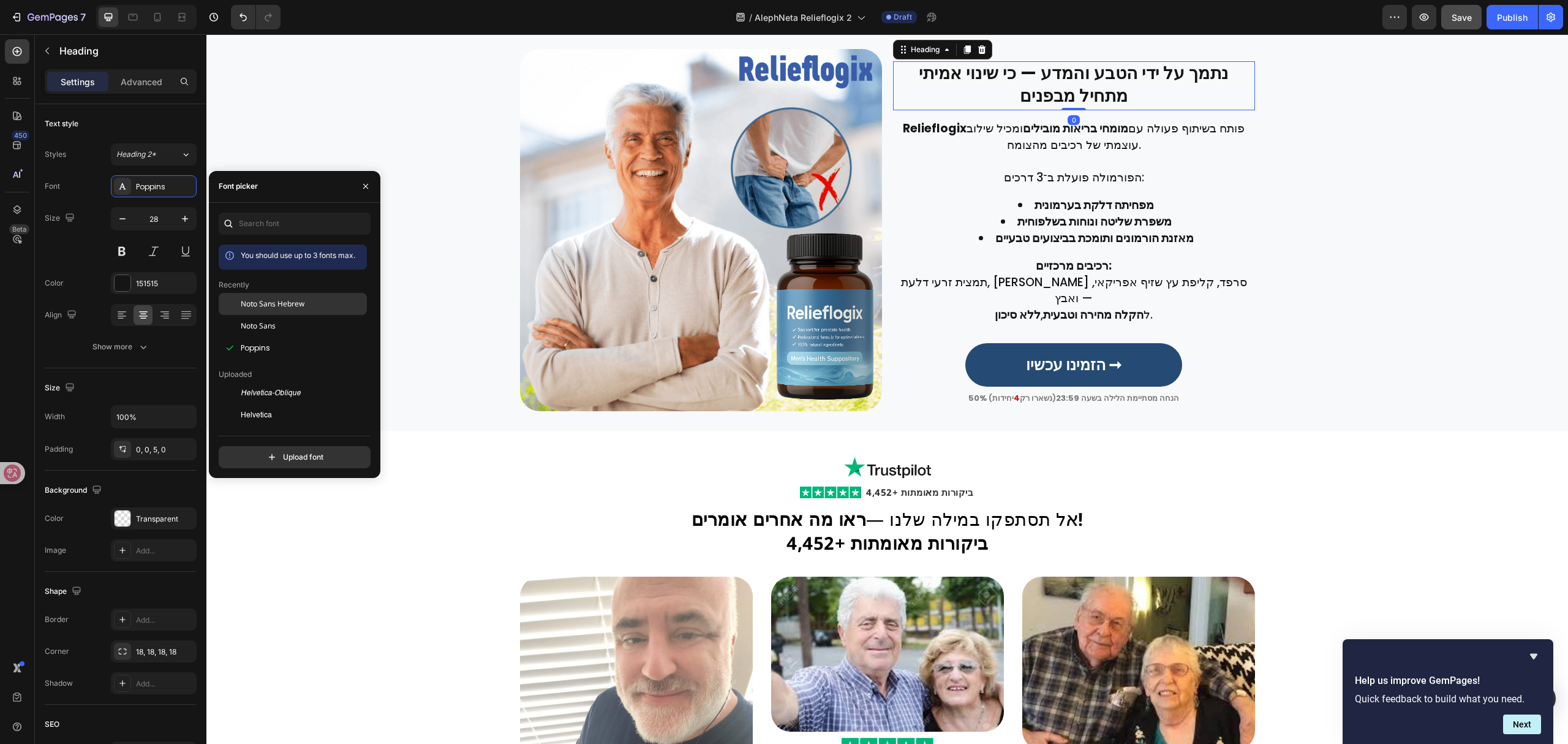
click at [273, 303] on span "Noto Sans Hebrew" at bounding box center [272, 304] width 63 height 11
click at [983, 153] on p "Relieflogix פותח בשיתוף פעולה עם מומחי בריאות מובילים ומכיל שילוב עוצמתי של רכי…" at bounding box center [1074, 137] width 359 height 32
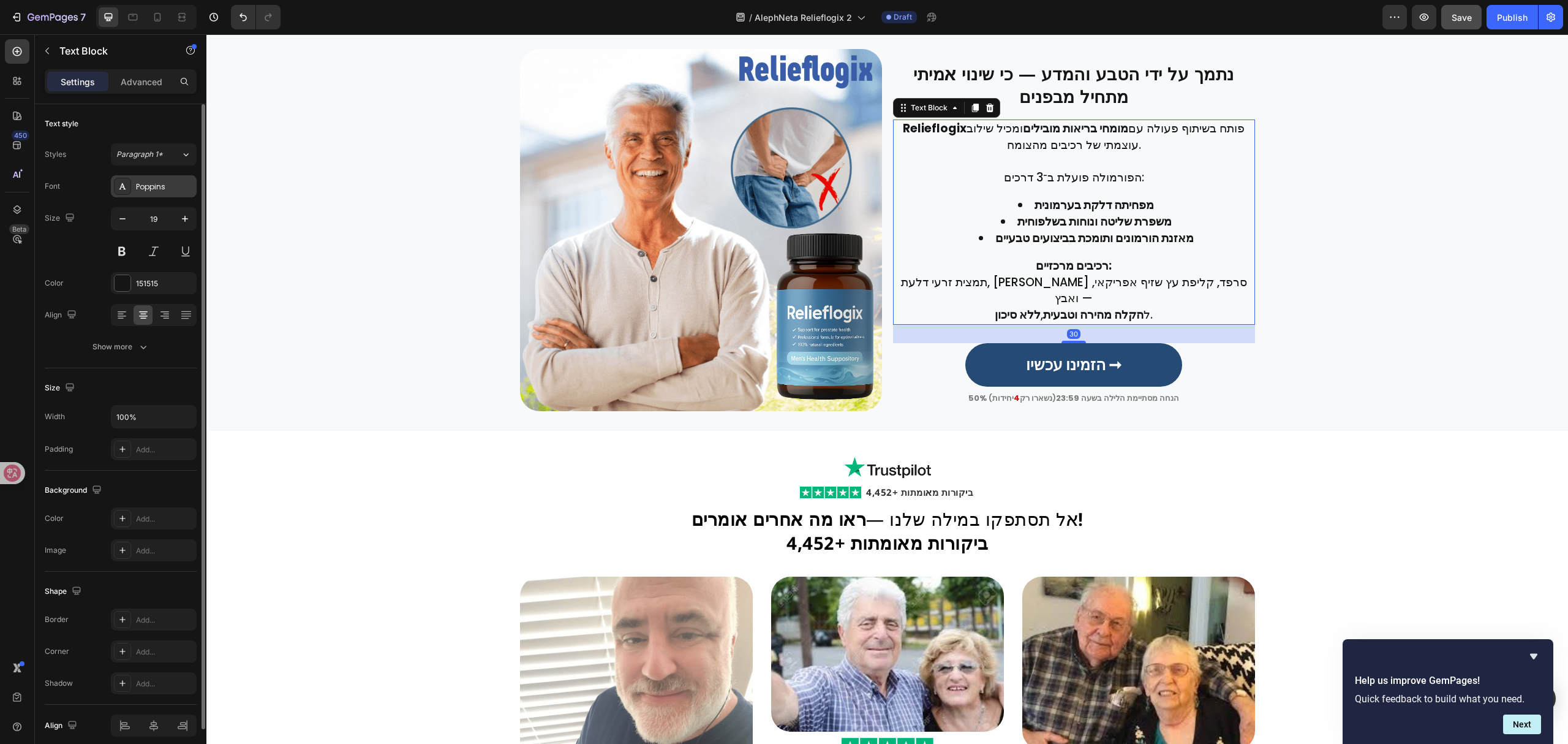
click at [163, 183] on div "Poppins" at bounding box center [164, 187] width 57 height 11
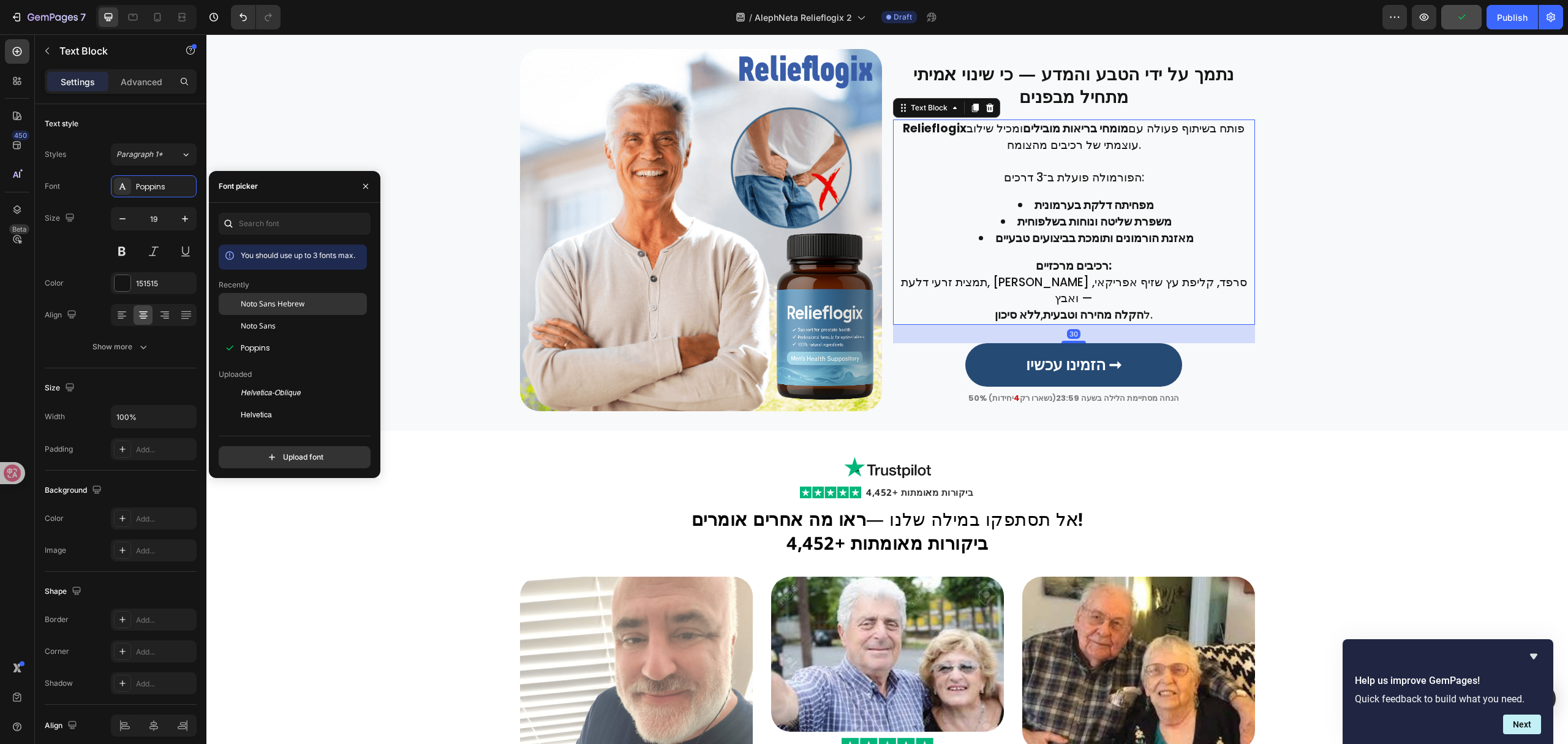
click at [295, 304] on span "Noto Sans Hebrew" at bounding box center [272, 304] width 63 height 11
click at [1084, 375] on strong "הזמינו עכשיו ➞" at bounding box center [1074, 365] width 96 height 21
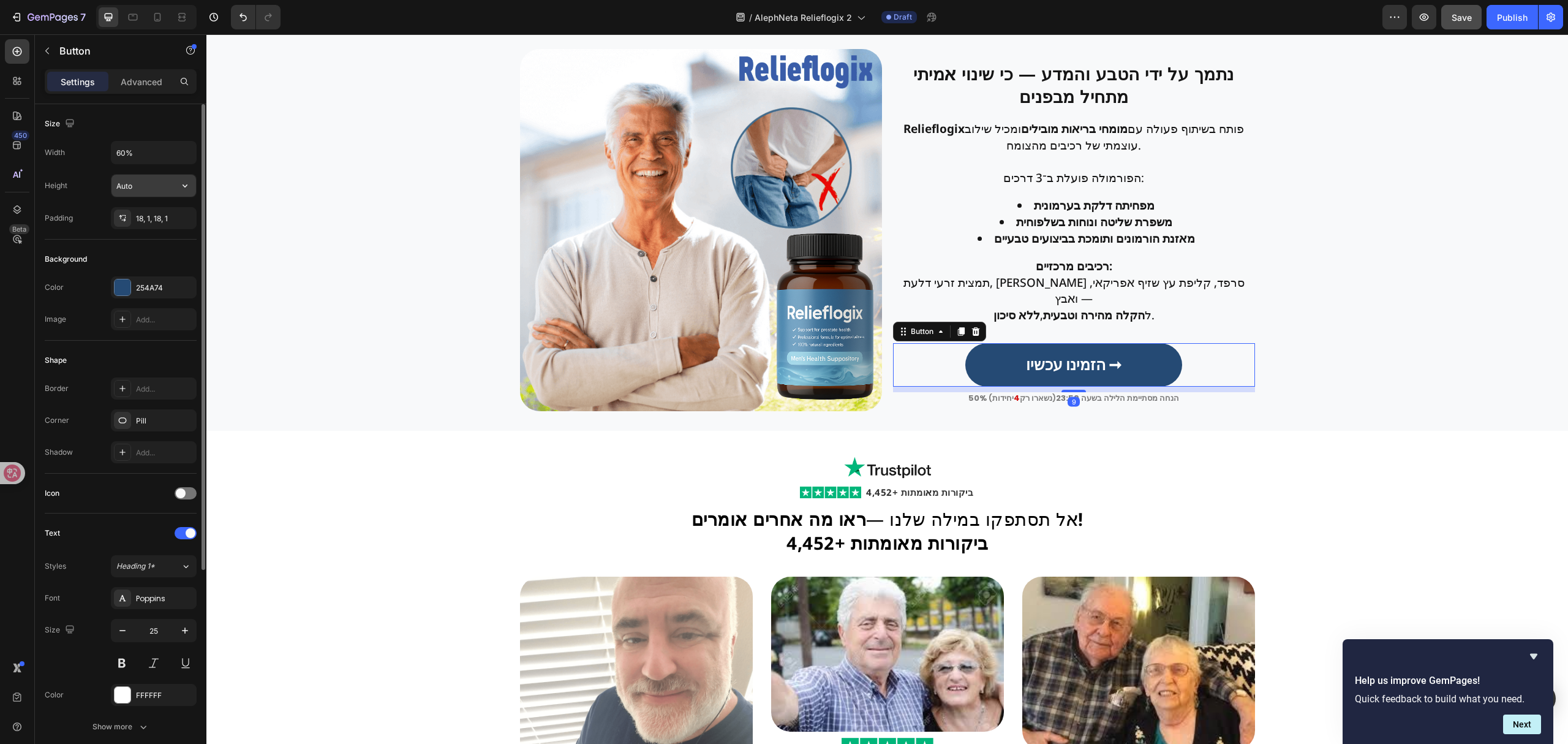
click at [159, 187] on input "Auto" at bounding box center [154, 185] width 85 height 22
click at [158, 604] on div "Poppins" at bounding box center [164, 599] width 57 height 11
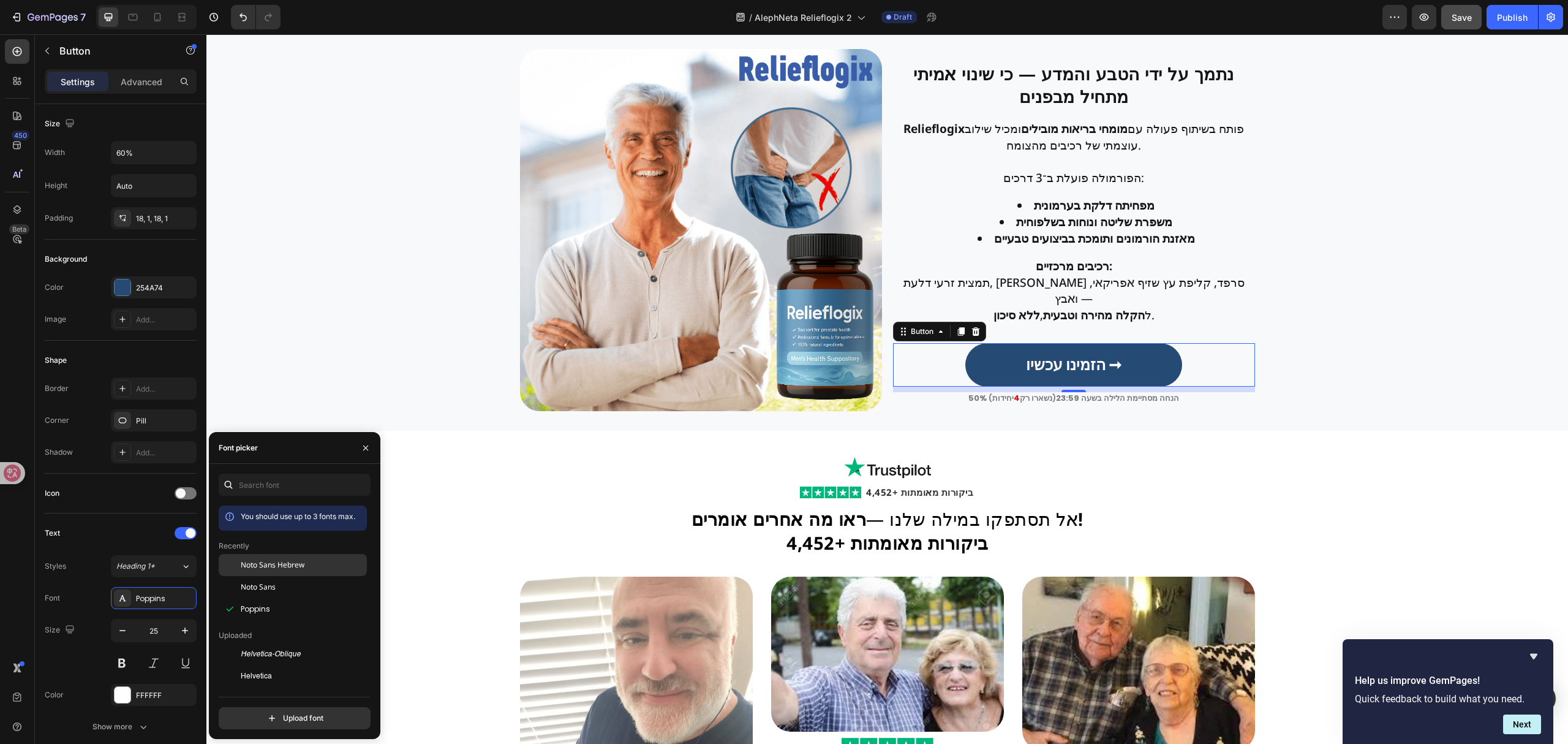
click at [327, 570] on div "Noto Sans Hebrew" at bounding box center [303, 565] width 124 height 11
click at [1003, 404] on strong "יחידות" at bounding box center [1003, 398] width 21 height 11
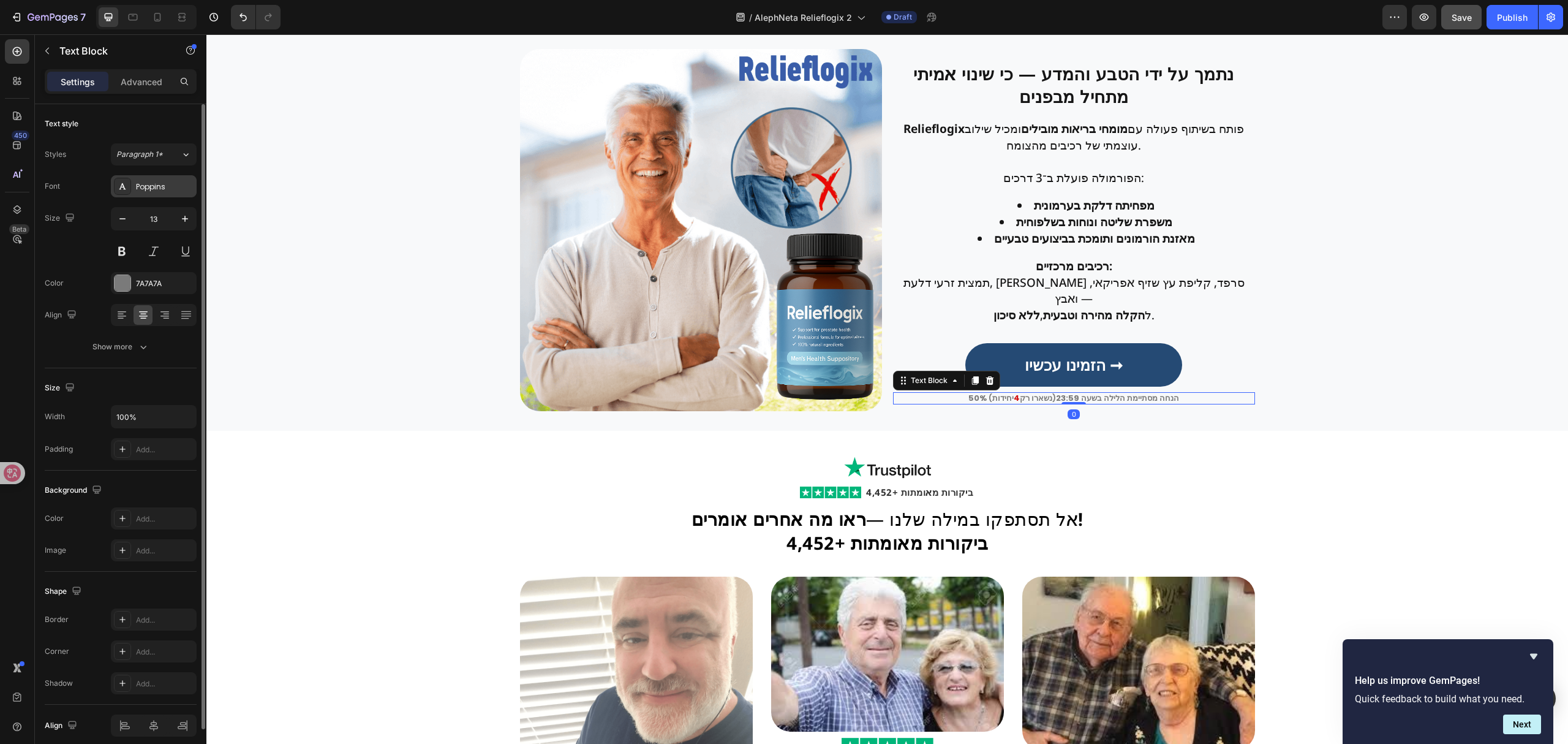
click at [167, 182] on div "Poppins" at bounding box center [154, 186] width 86 height 22
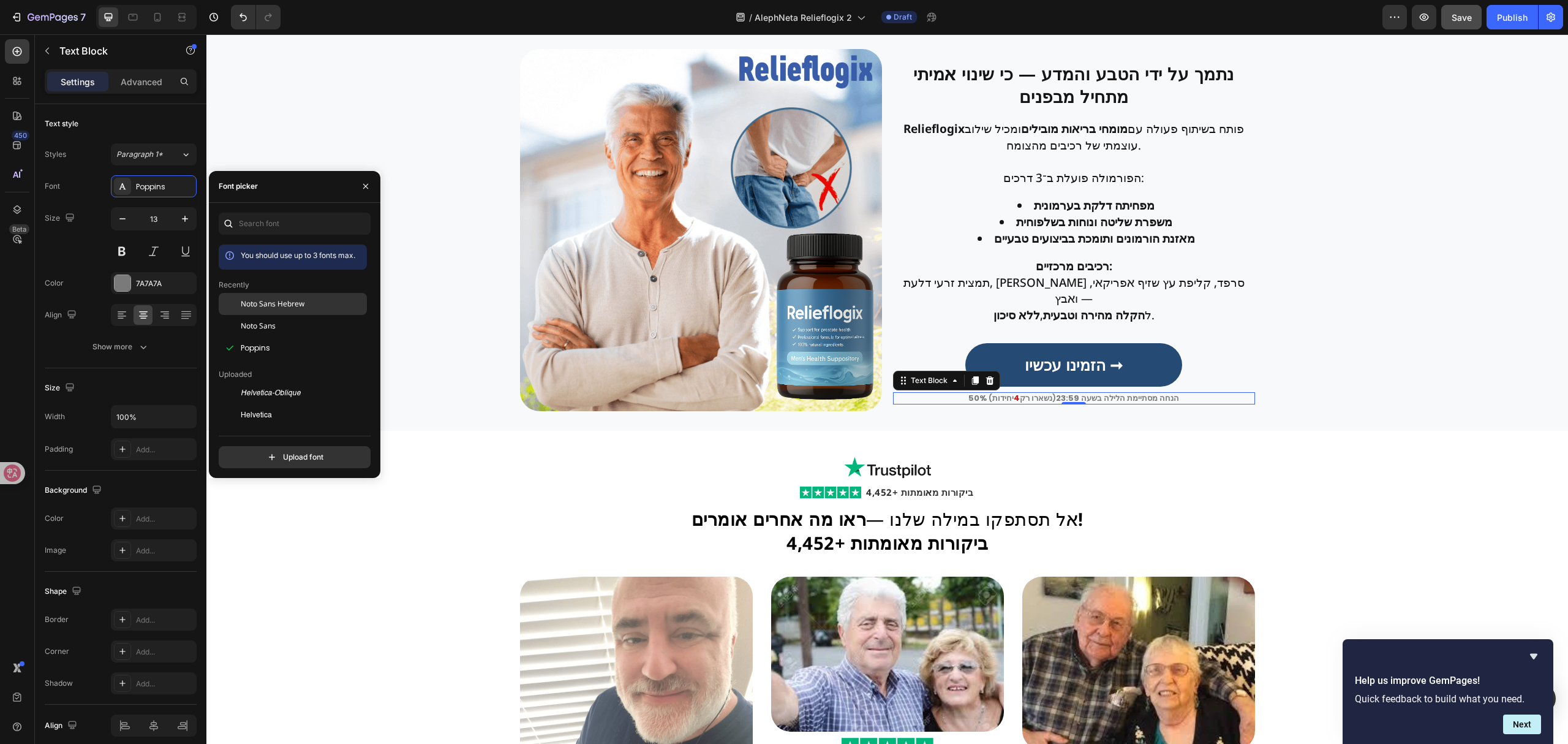
click at [287, 304] on span "Noto Sans Hebrew" at bounding box center [272, 304] width 63 height 11
click at [1024, 187] on p "הפורמולה פועלת ב־3 דרכים:" at bounding box center [1074, 178] width 359 height 17
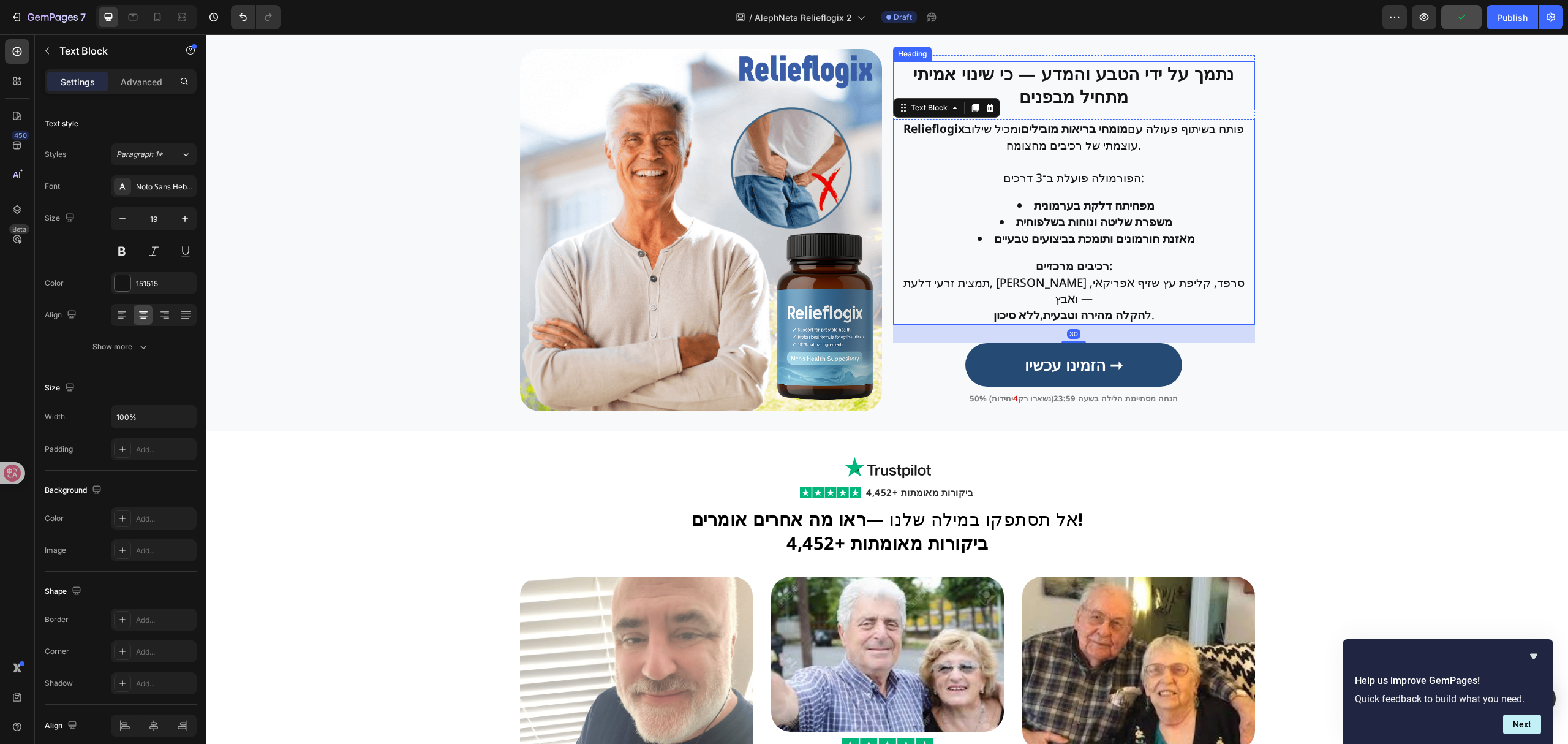
click at [1074, 110] on h2 "נתמך על ידי הטבע והמדע — כי שינוי אמיתי מתחיל מבפנים" at bounding box center [1074, 86] width 362 height 49
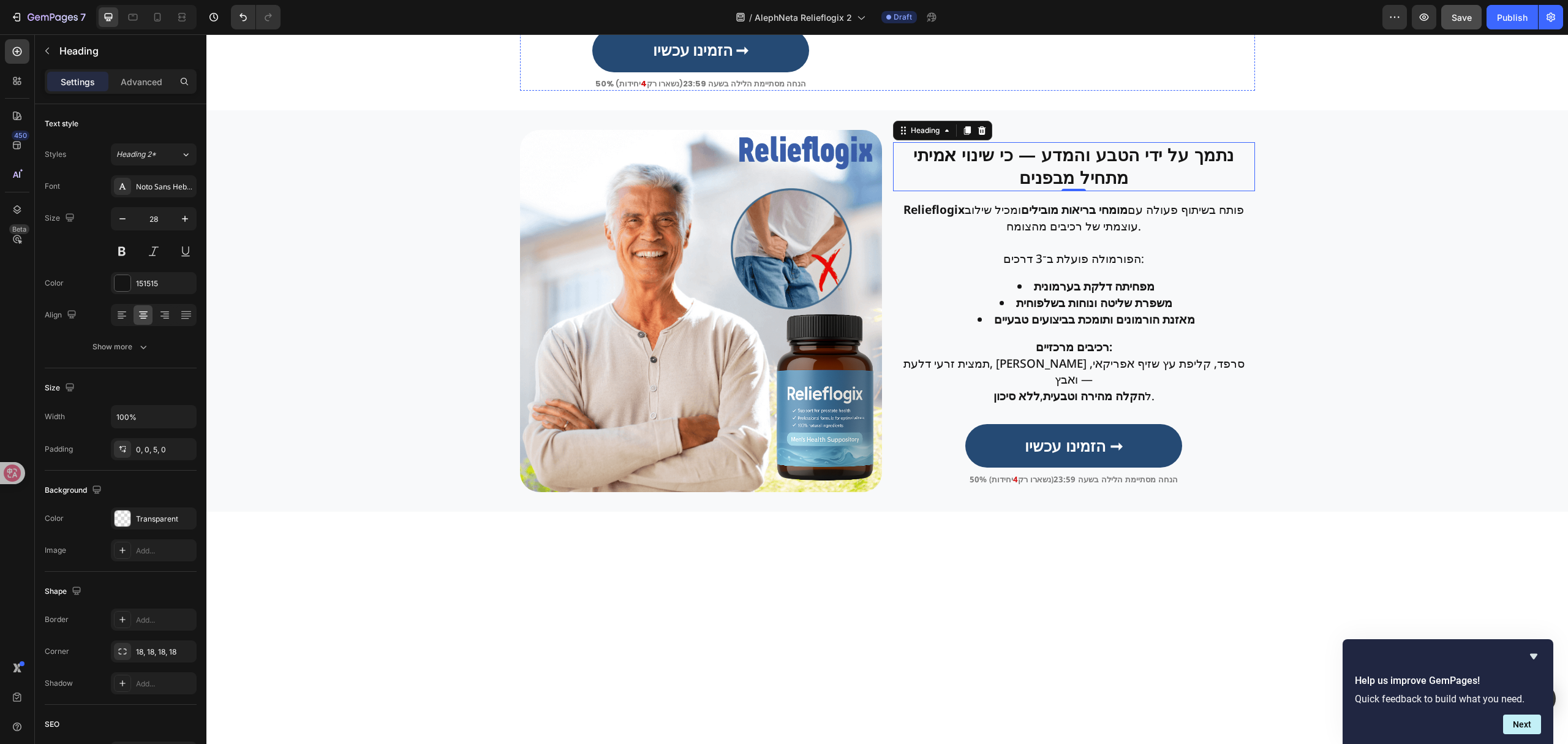
scroll to position [1349, 0]
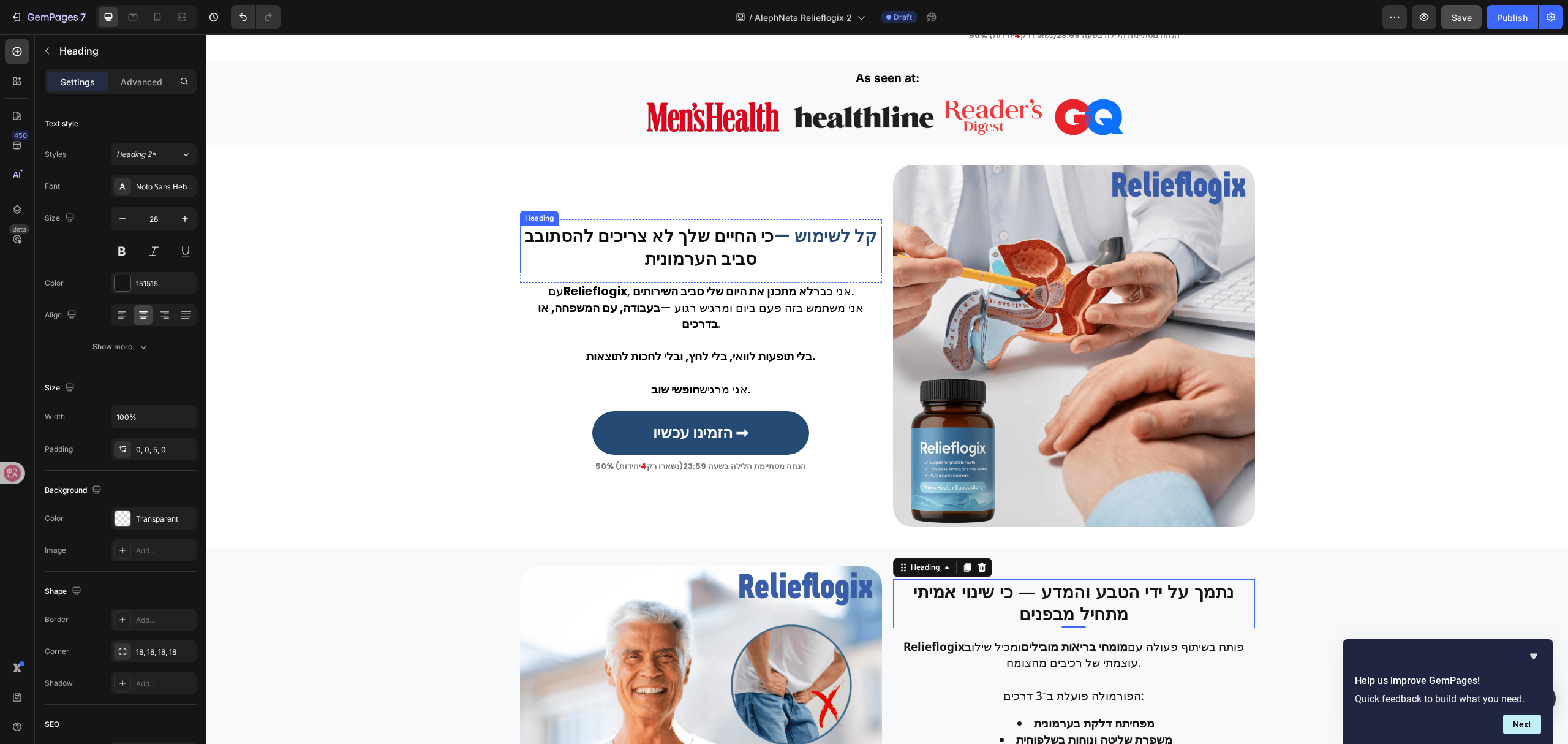
click at [659, 245] on strong "כי החיים שלך לא צריכים להסתובב סביב הערמונית" at bounding box center [649, 247] width 250 height 46
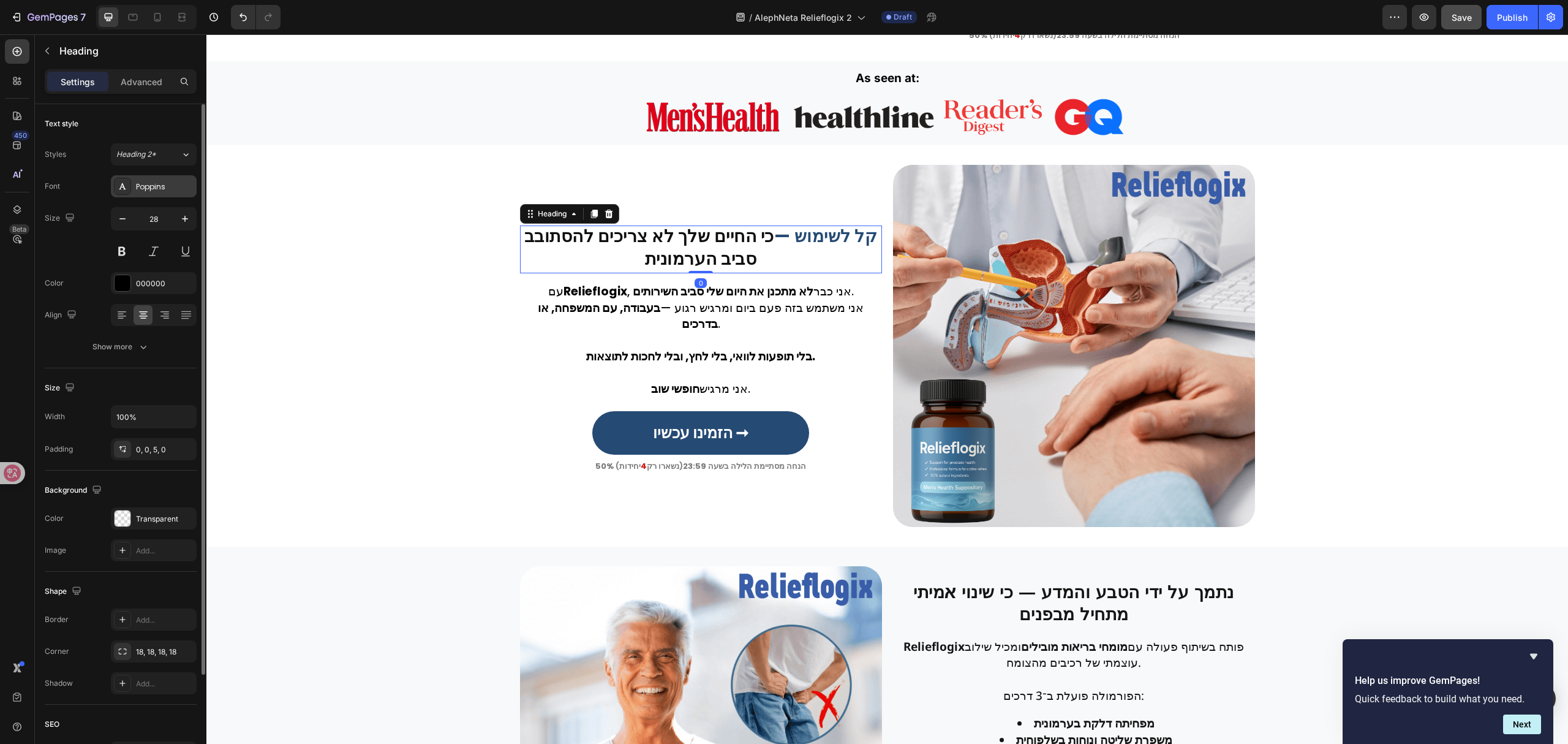
click at [174, 182] on div "Poppins" at bounding box center [164, 187] width 57 height 11
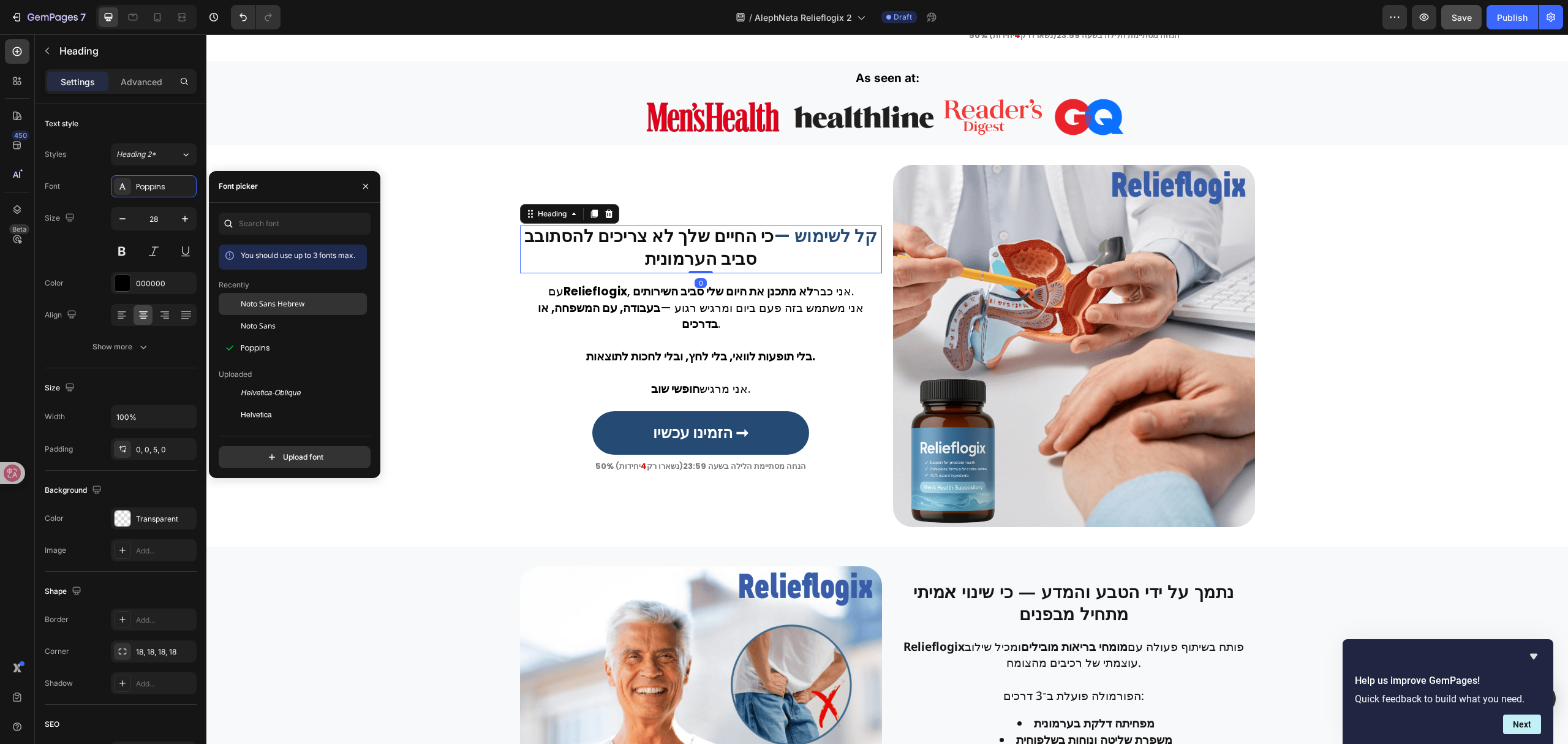
click at [276, 307] on span "Noto Sans Hebrew" at bounding box center [272, 304] width 63 height 11
click at [721, 333] on p at bounding box center [701, 341] width 359 height 17
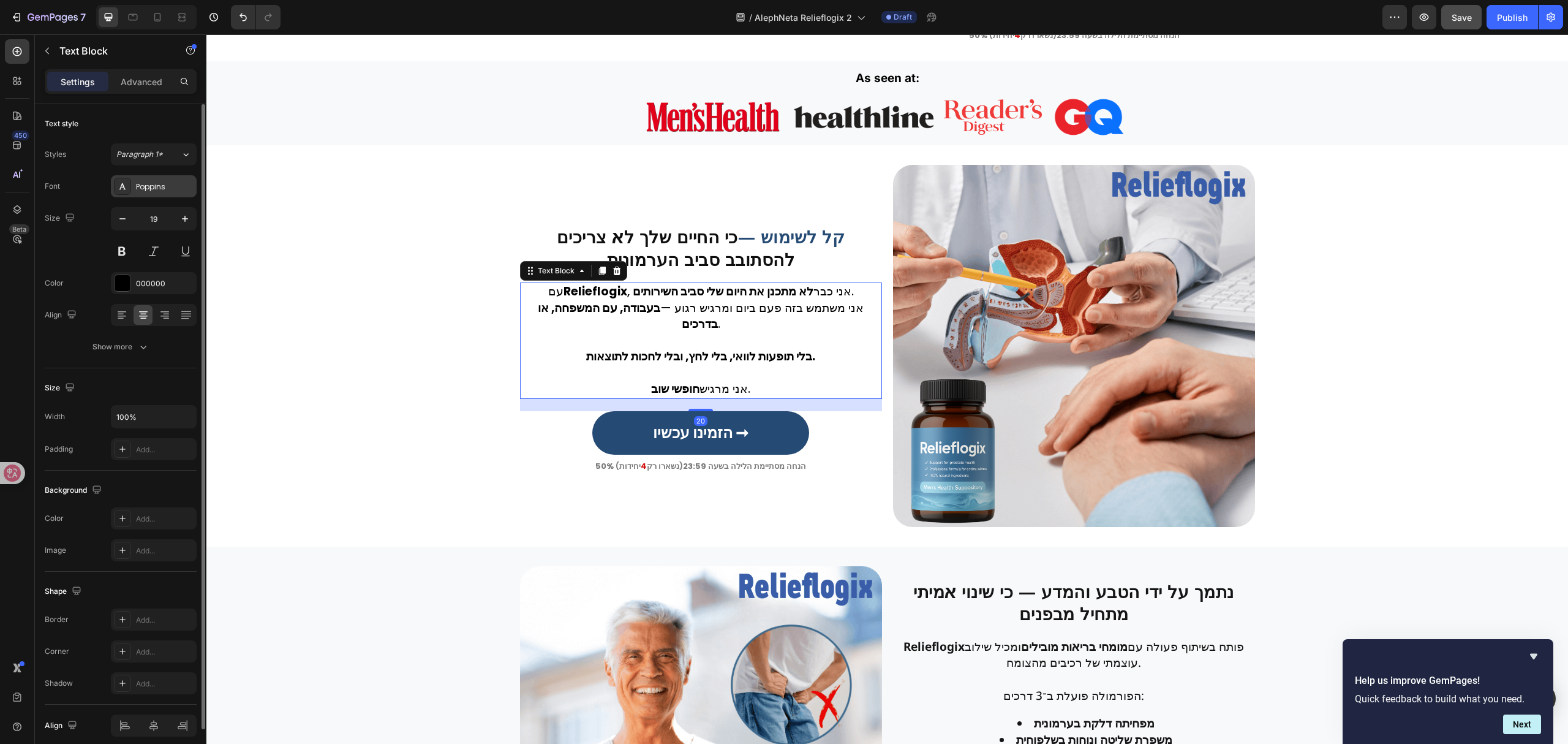
click at [171, 193] on div "Poppins" at bounding box center [154, 186] width 86 height 22
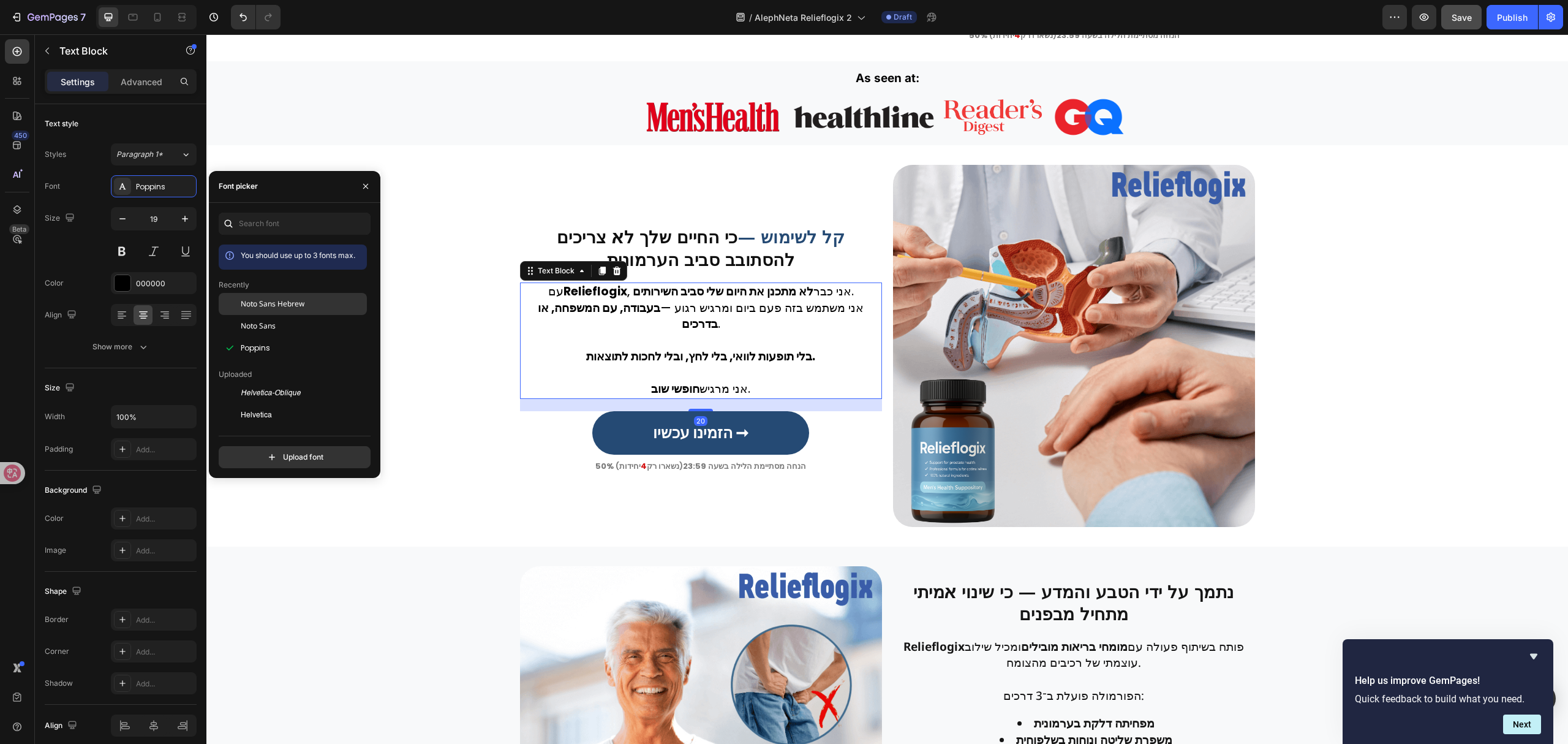
click at [282, 303] on span "Noto Sans Hebrew" at bounding box center [272, 304] width 63 height 11
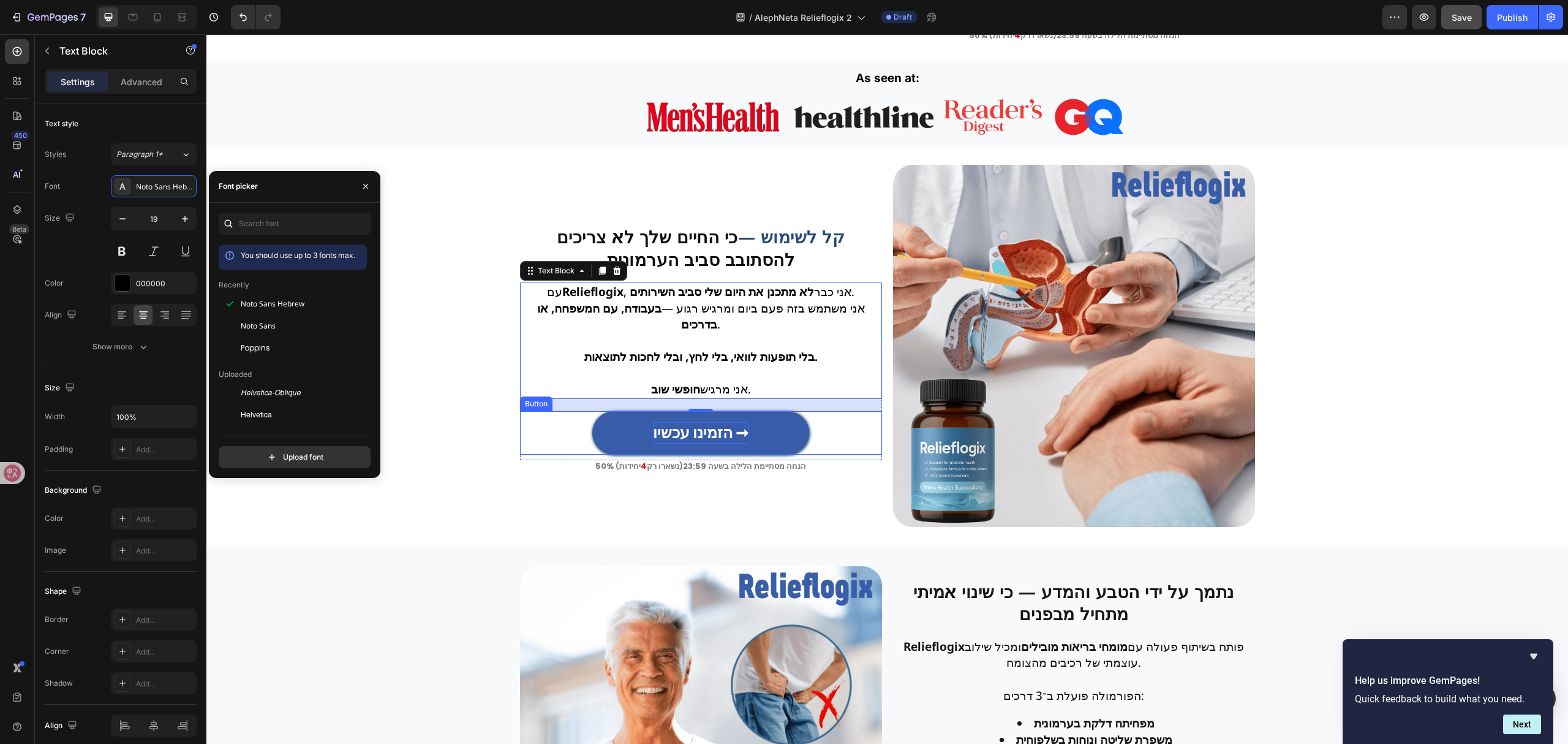
click at [699, 437] on strong "הזמינו עכשיו ➞" at bounding box center [700, 433] width 96 height 21
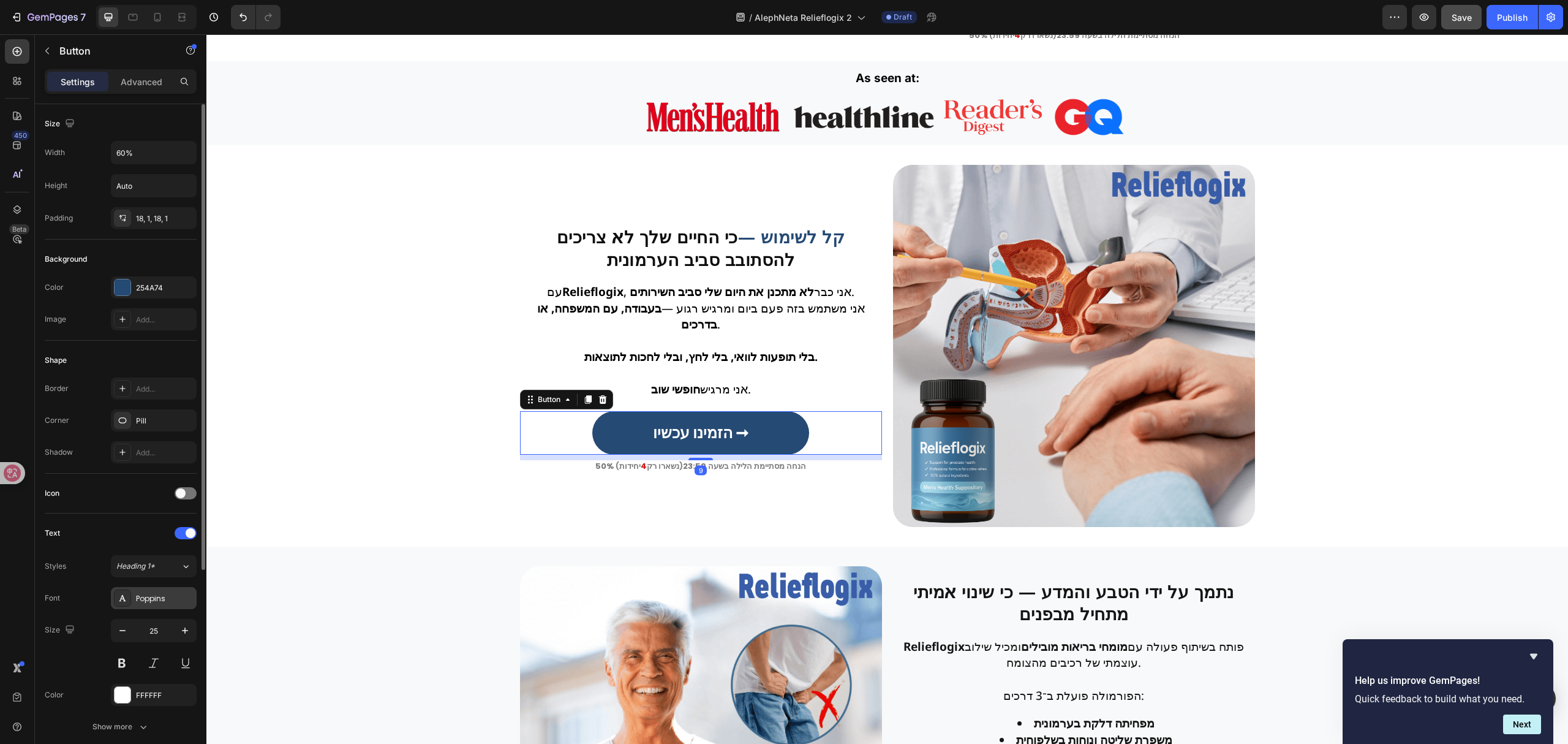
click at [167, 604] on div "Poppins" at bounding box center [164, 599] width 57 height 11
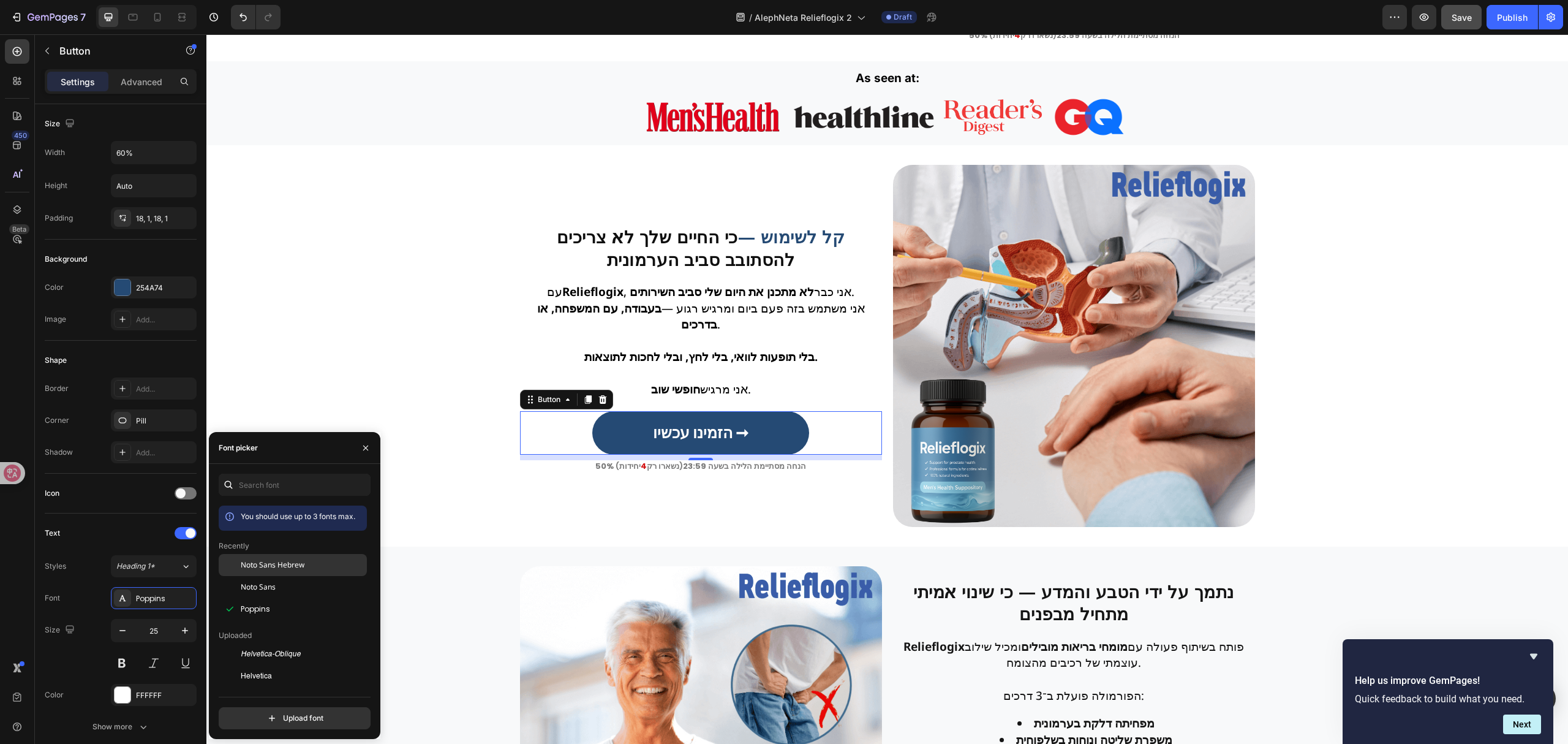
click at [303, 561] on span "Noto Sans Hebrew" at bounding box center [272, 565] width 63 height 11
click at [679, 467] on p "50% הנחה מסתיימת הלילה בשעה 23:59 (נשארו רק 4 יחידות )" at bounding box center [701, 466] width 359 height 10
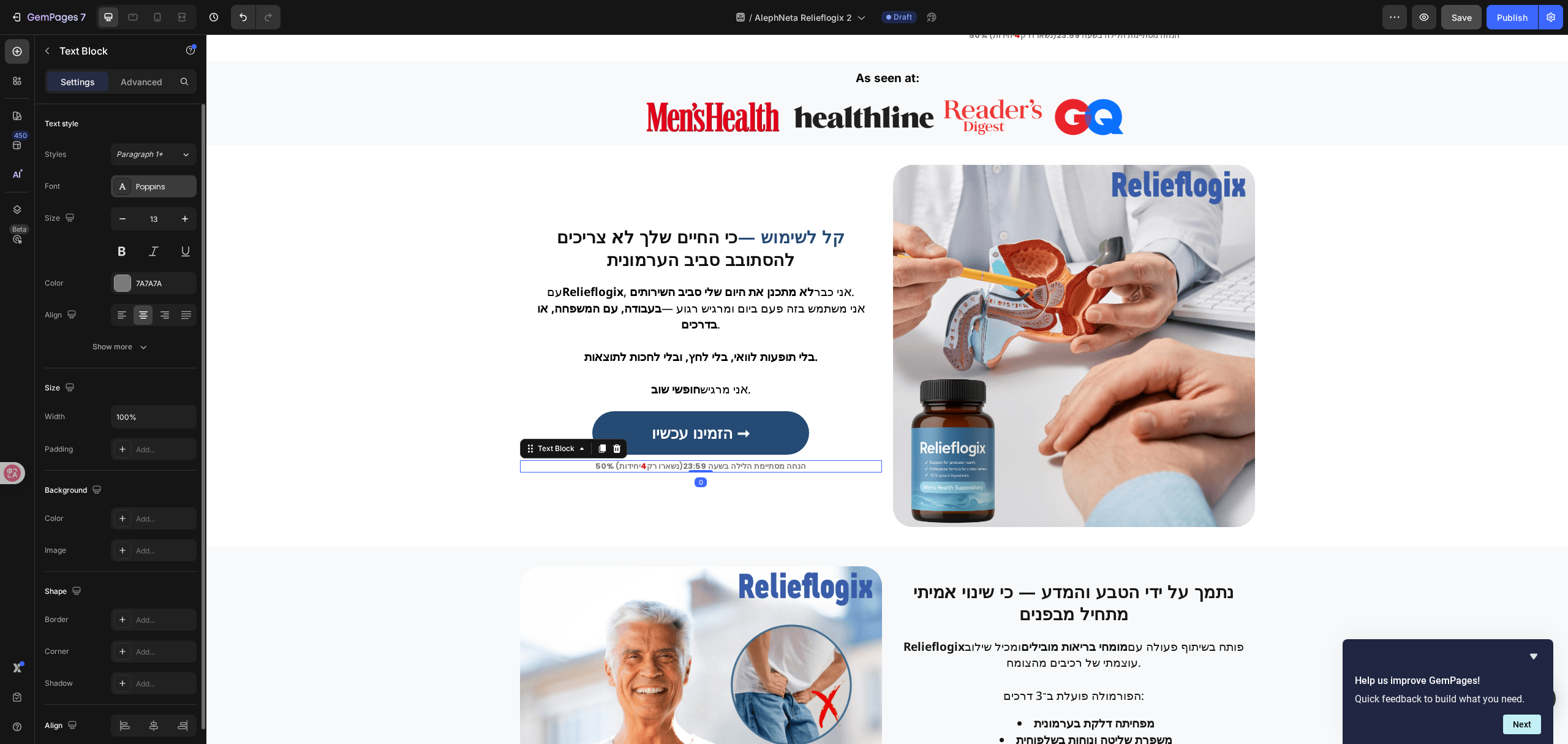
click at [150, 190] on div "Poppins" at bounding box center [164, 187] width 57 height 11
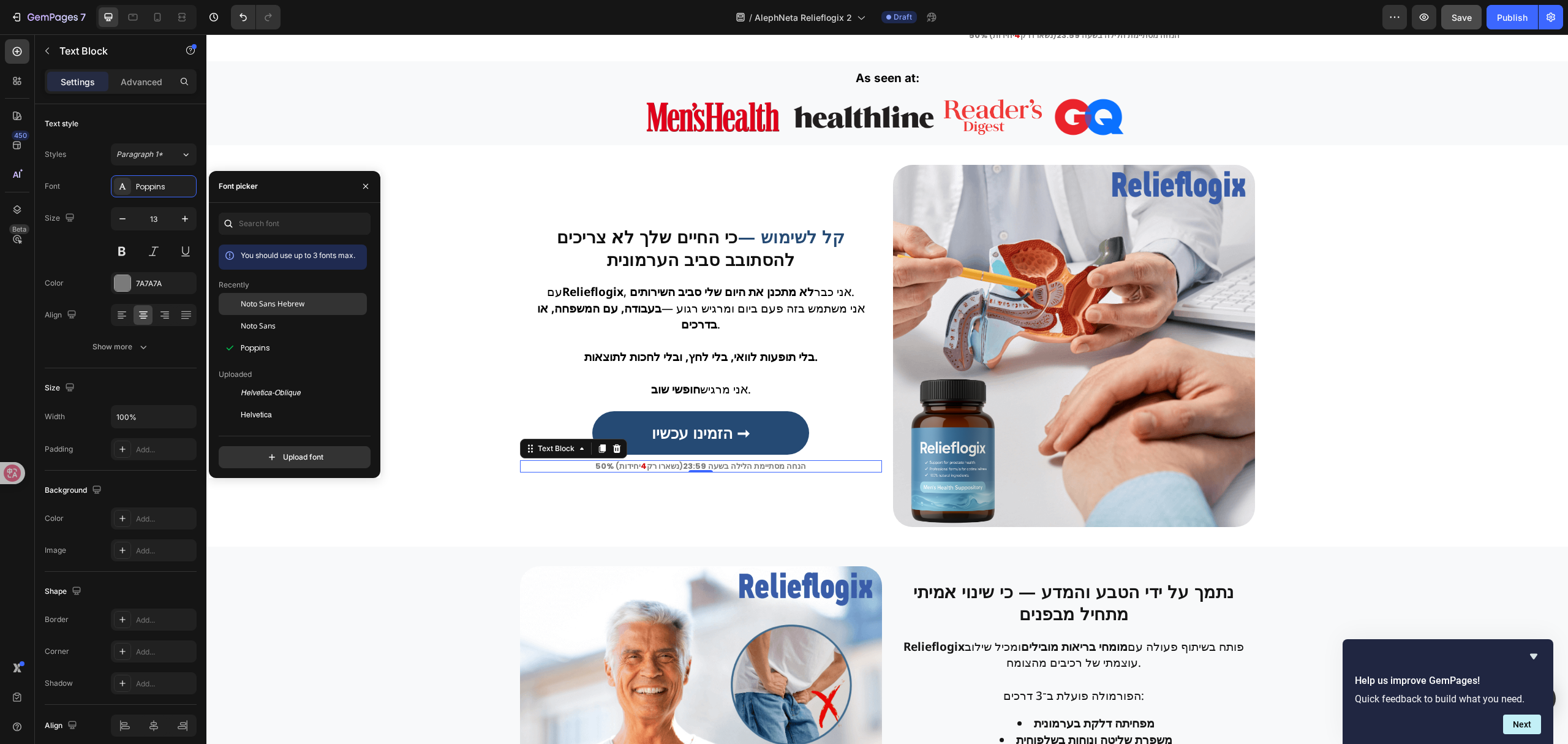
click at [264, 310] on div "Noto Sans Hebrew" at bounding box center [293, 304] width 148 height 22
click at [465, 532] on div "קל לשימוש — כי החיים שלך לא צריכים להסתובב סביב הערמונית Heading Row עם Reliefl…" at bounding box center [887, 346] width 1362 height 401
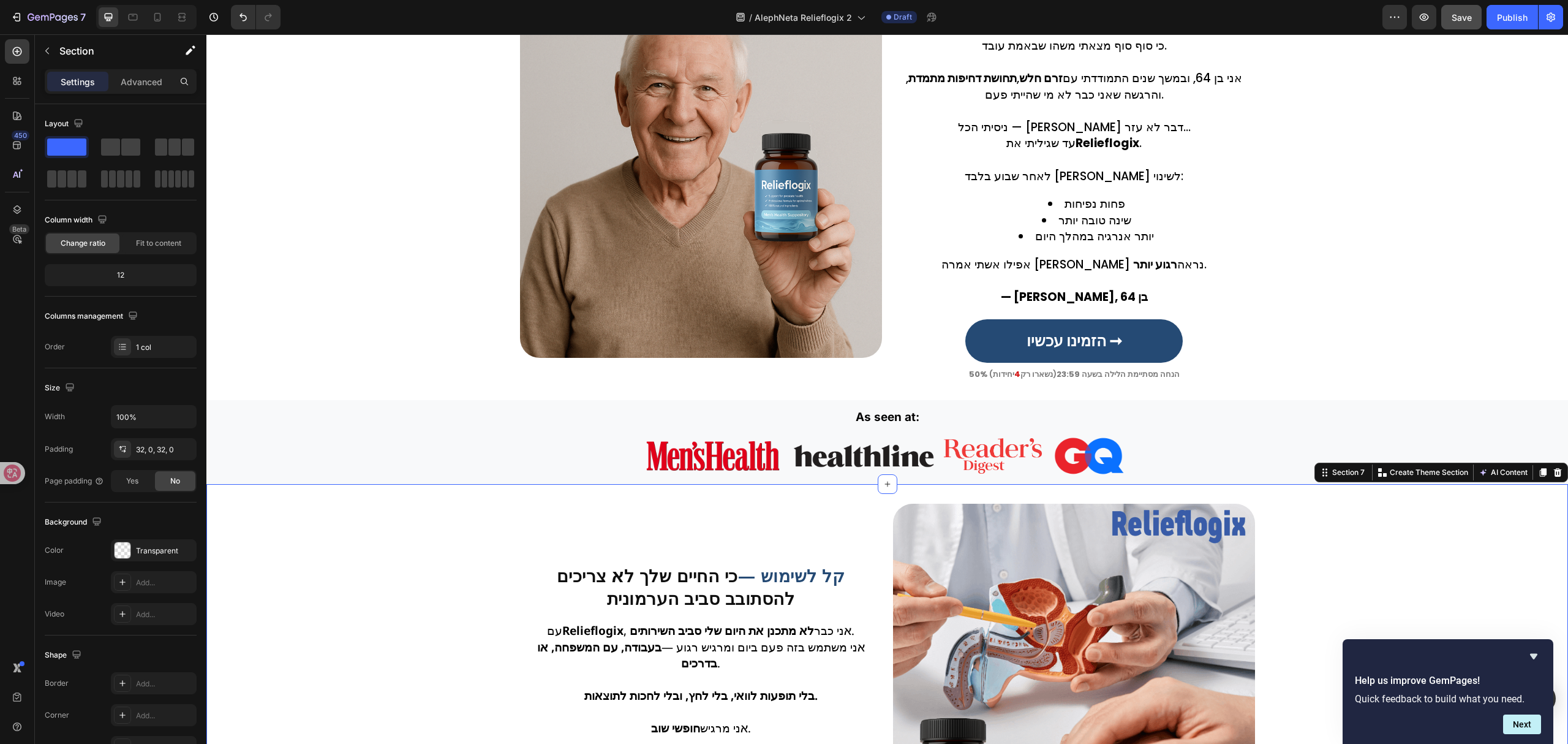
scroll to position [940, 0]
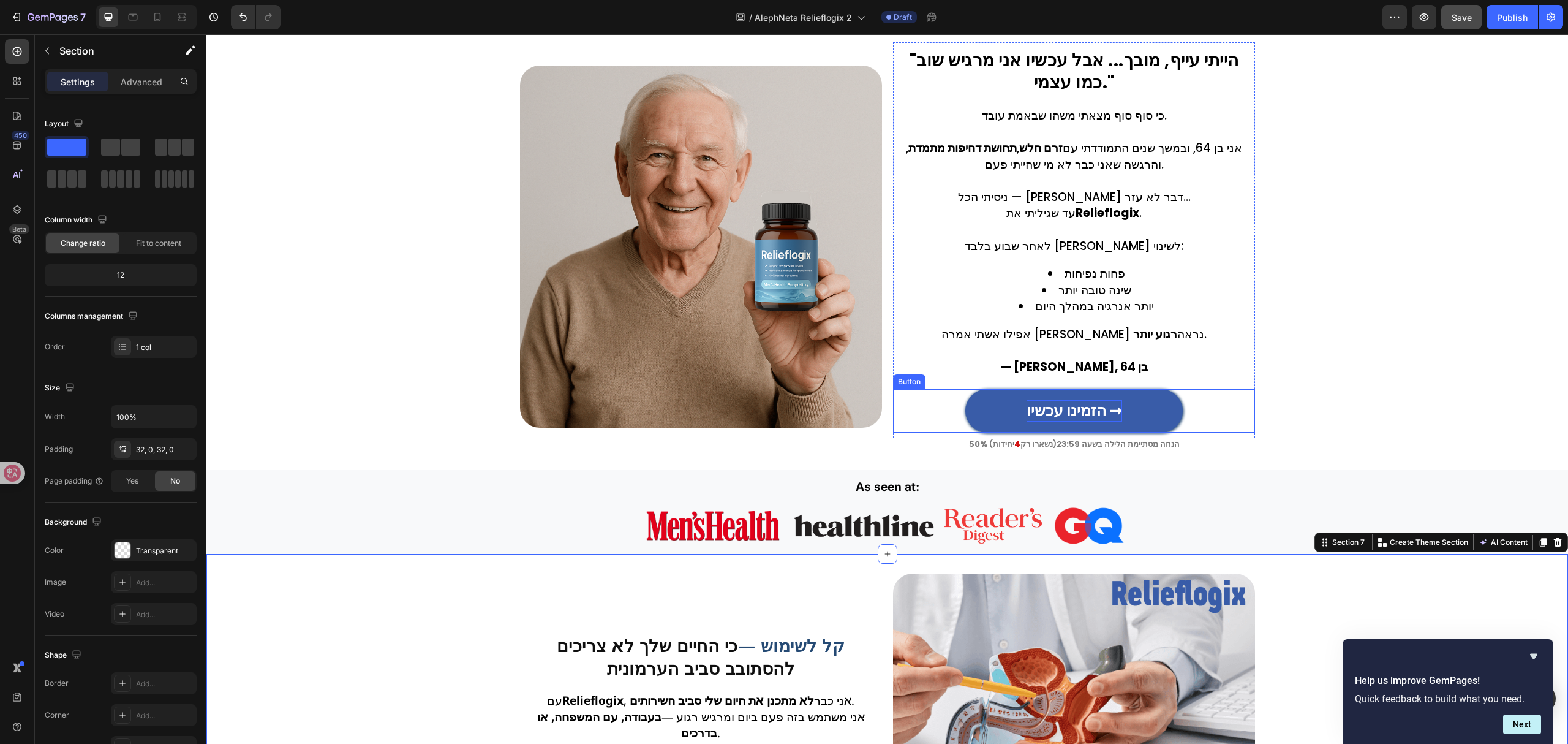
click at [1060, 413] on strong "הזמינו עכשיו ➞" at bounding box center [1074, 411] width 96 height 21
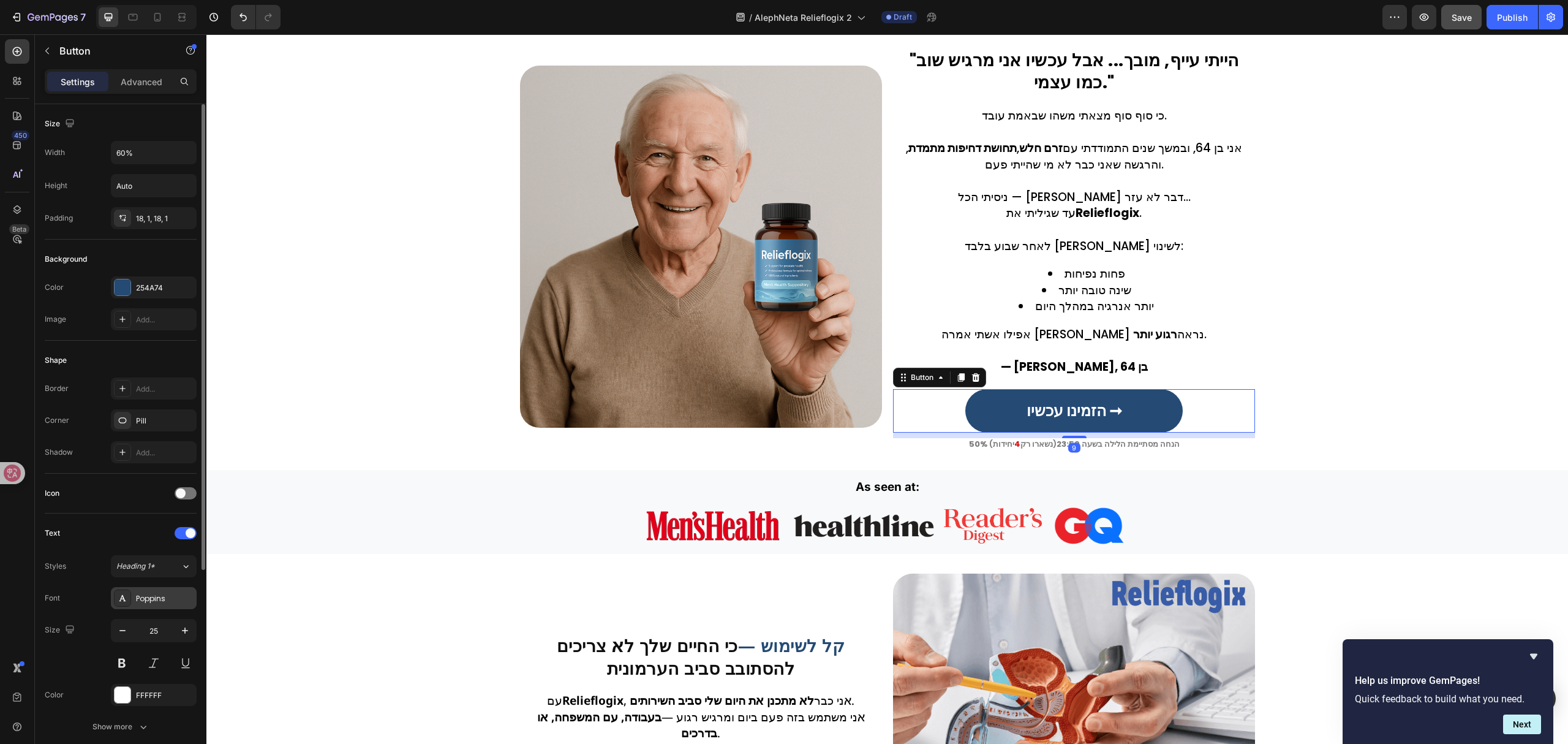
click at [181, 598] on div "Poppins" at bounding box center [164, 599] width 57 height 11
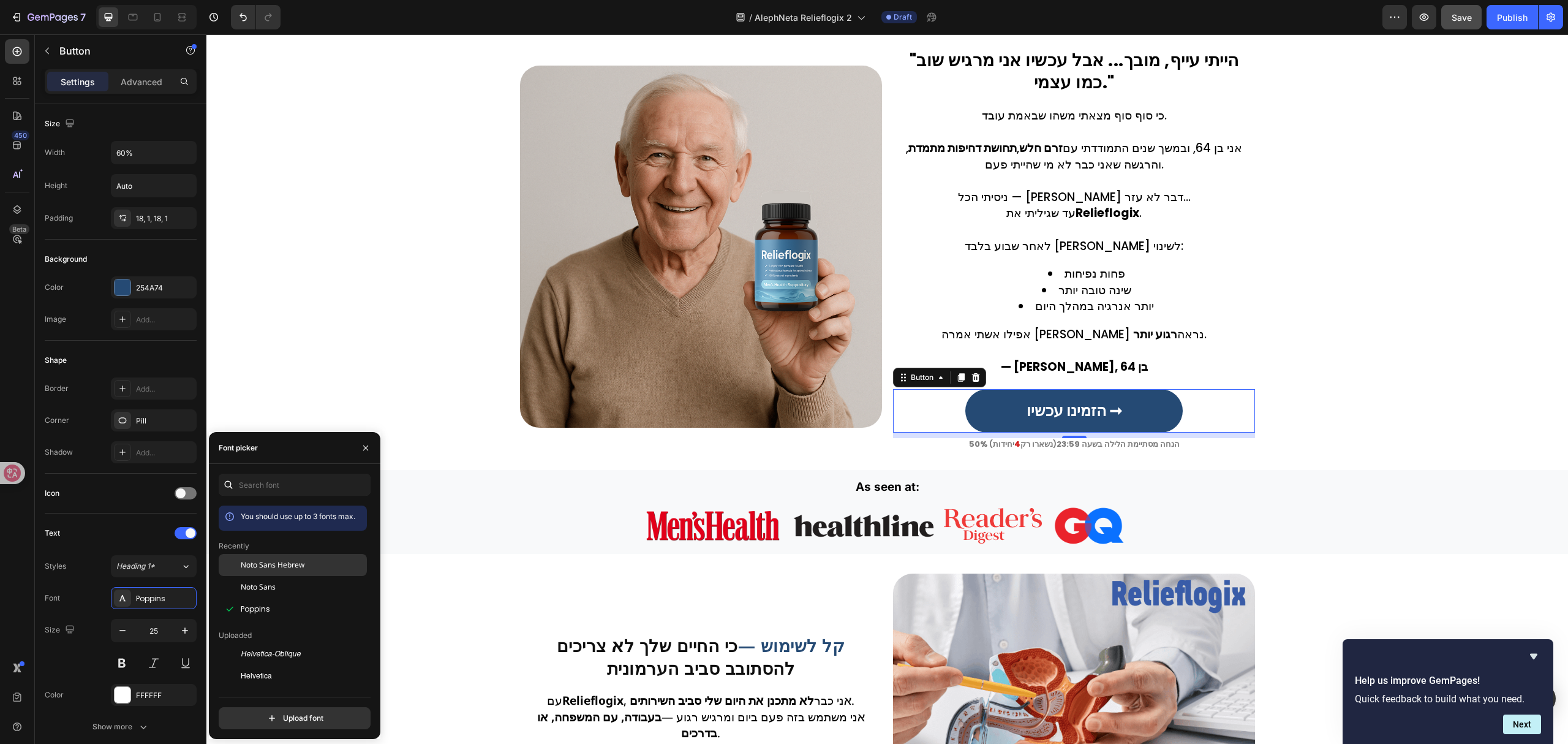
click at [313, 565] on div "Noto Sans Hebrew" at bounding box center [303, 565] width 124 height 11
click at [1039, 440] on p "50% הנחה מסתיימת הלילה בשעה 23:59 (נשארו רק 4 יחידות )" at bounding box center [1074, 444] width 359 height 10
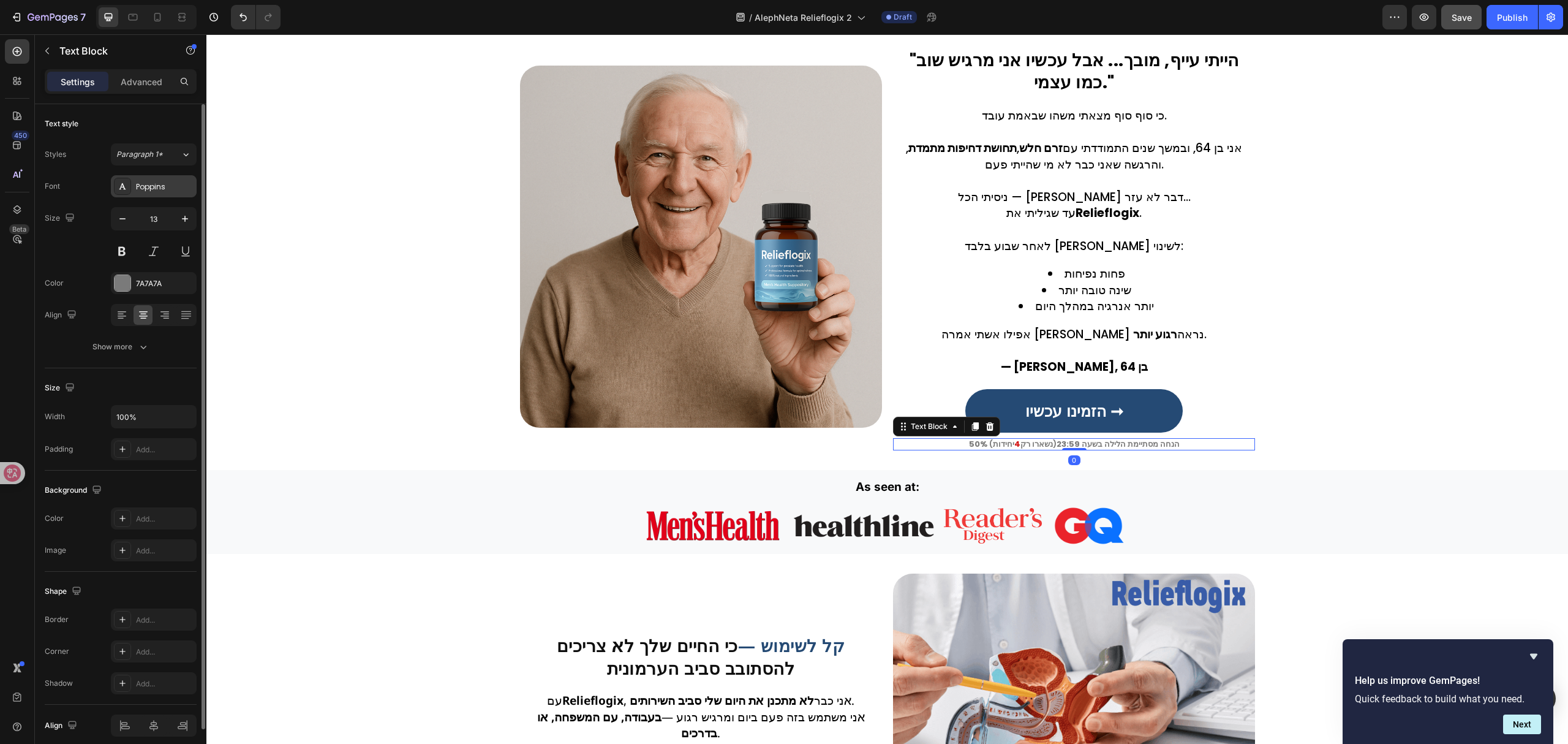
click at [138, 187] on div "Poppins" at bounding box center [164, 187] width 57 height 11
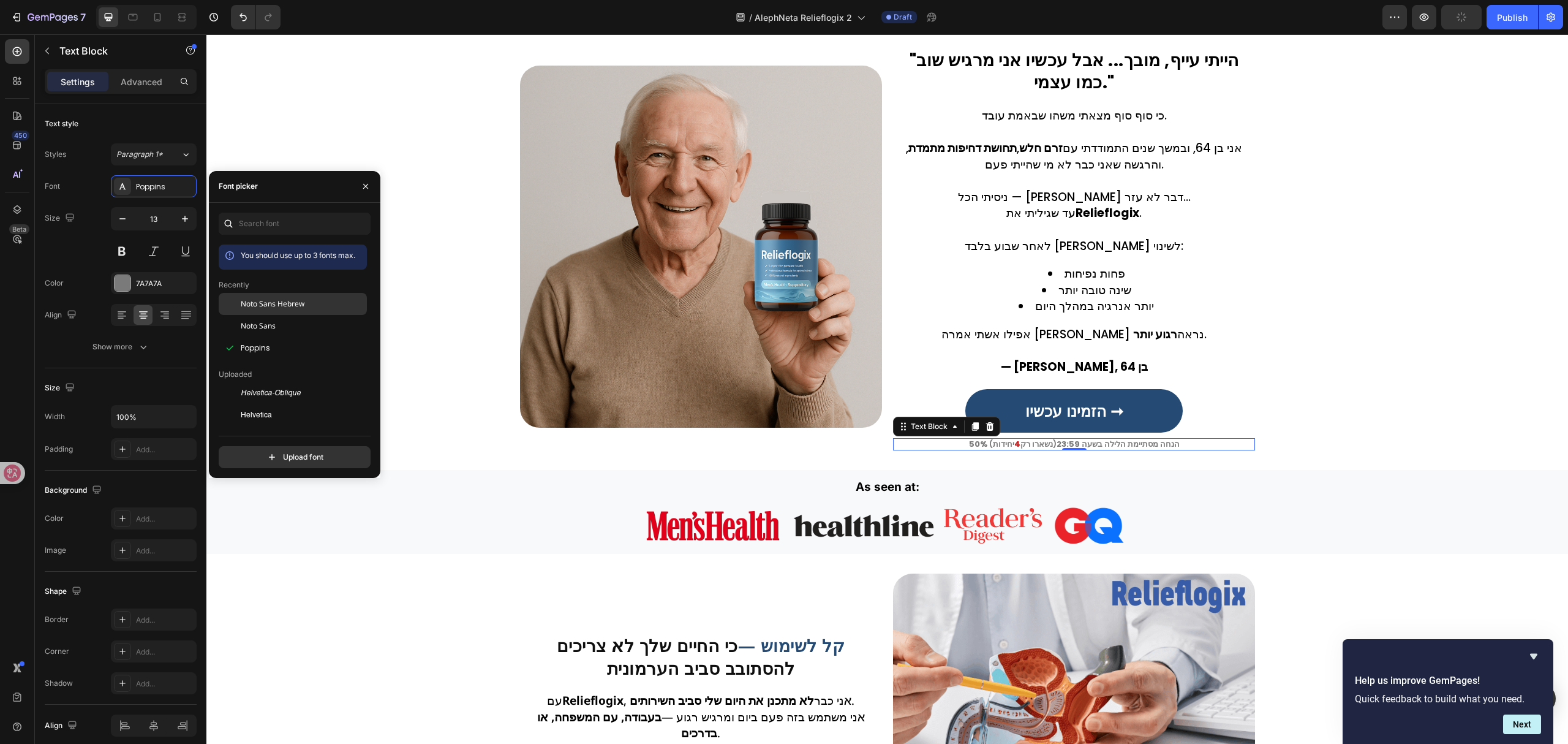
click at [258, 304] on span "Noto Sans Hebrew" at bounding box center [272, 304] width 63 height 11
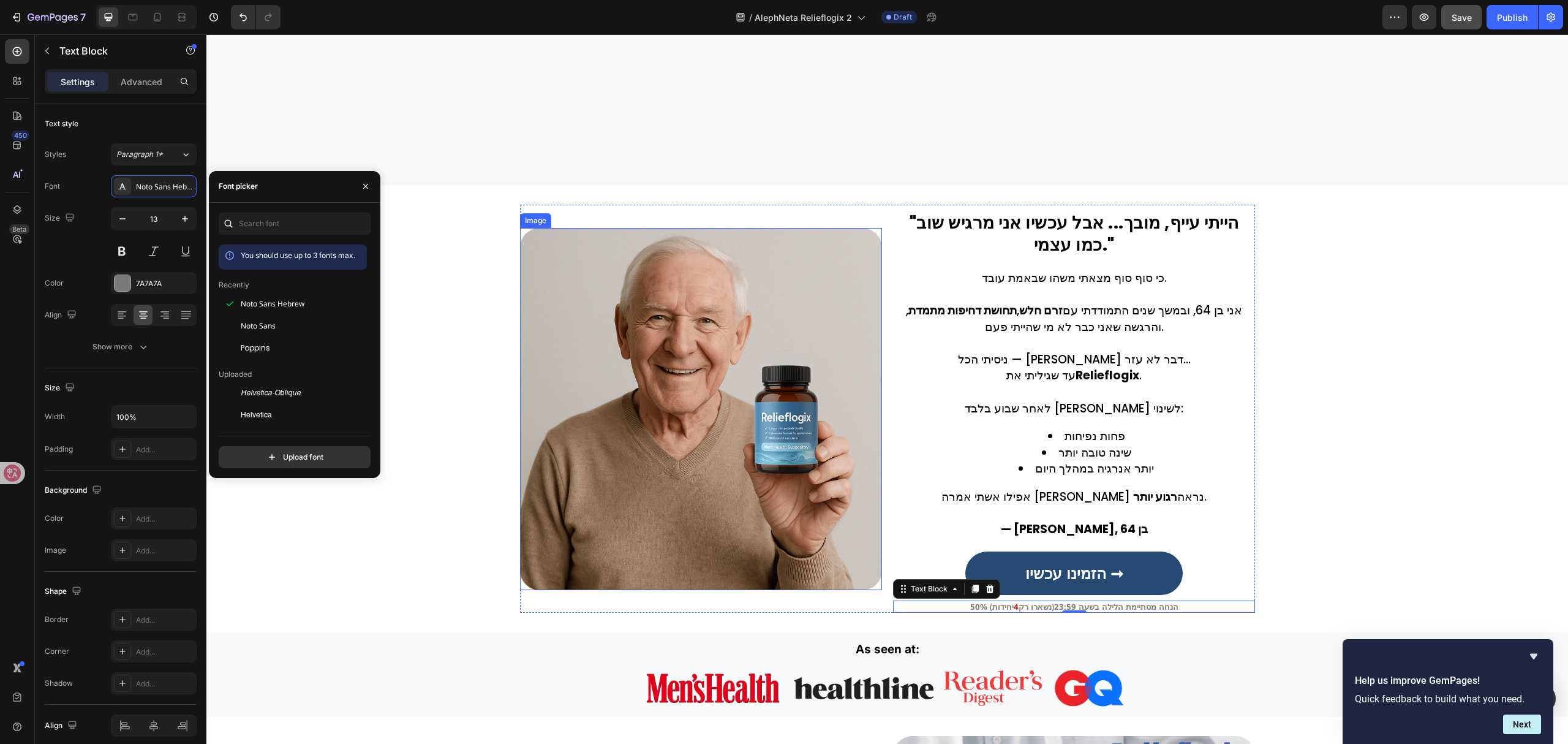
scroll to position [777, 0]
click at [1066, 224] on strong "הייתי עייף, מובך... אבל עכשיו אני מרגיש שוב כמו עצמי." at bounding box center [1077, 235] width 322 height 46
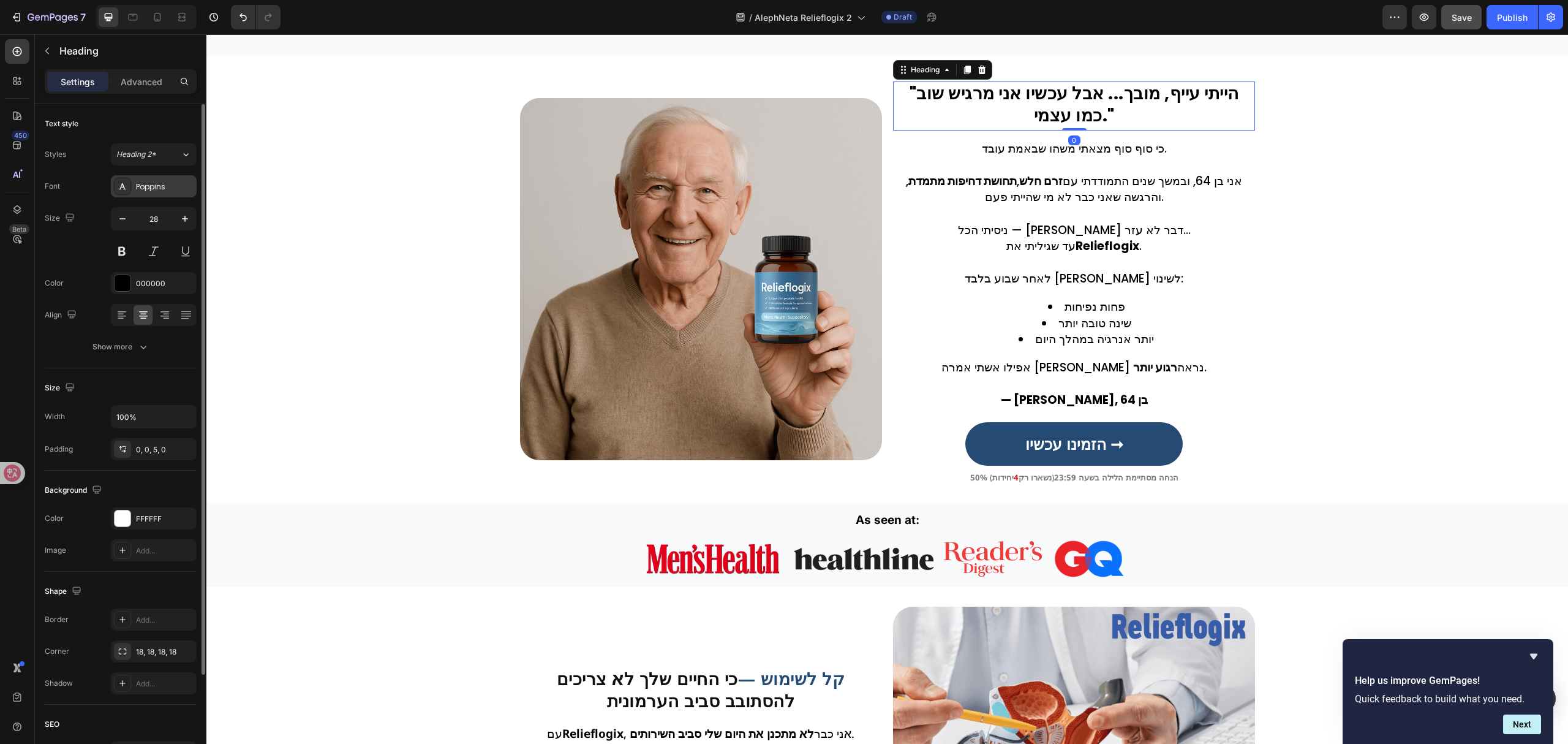
click at [175, 184] on div "Poppins" at bounding box center [164, 187] width 57 height 11
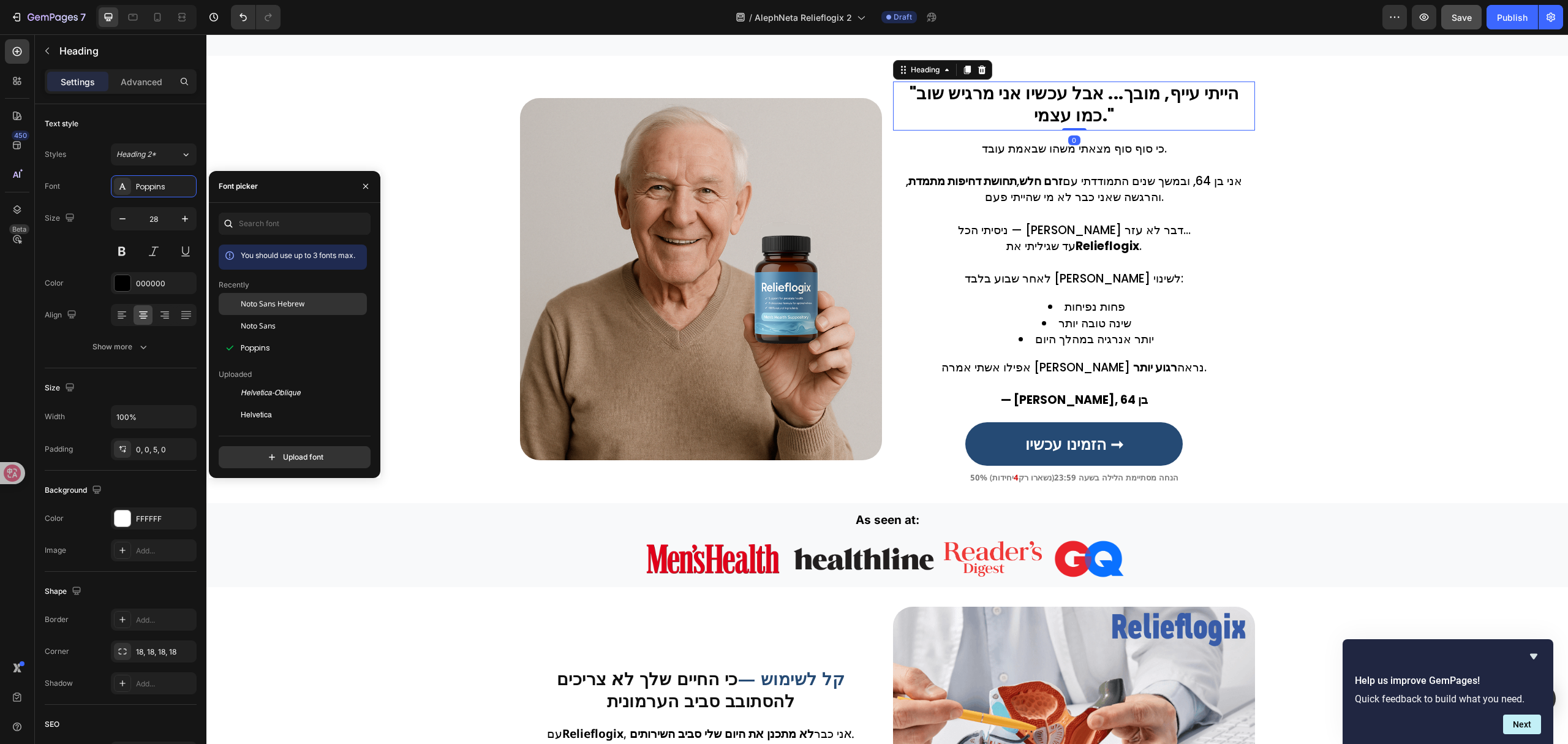
click at [302, 301] on span "Noto Sans Hebrew" at bounding box center [272, 304] width 63 height 11
click at [1121, 255] on strong "Relieflogix" at bounding box center [1106, 246] width 63 height 17
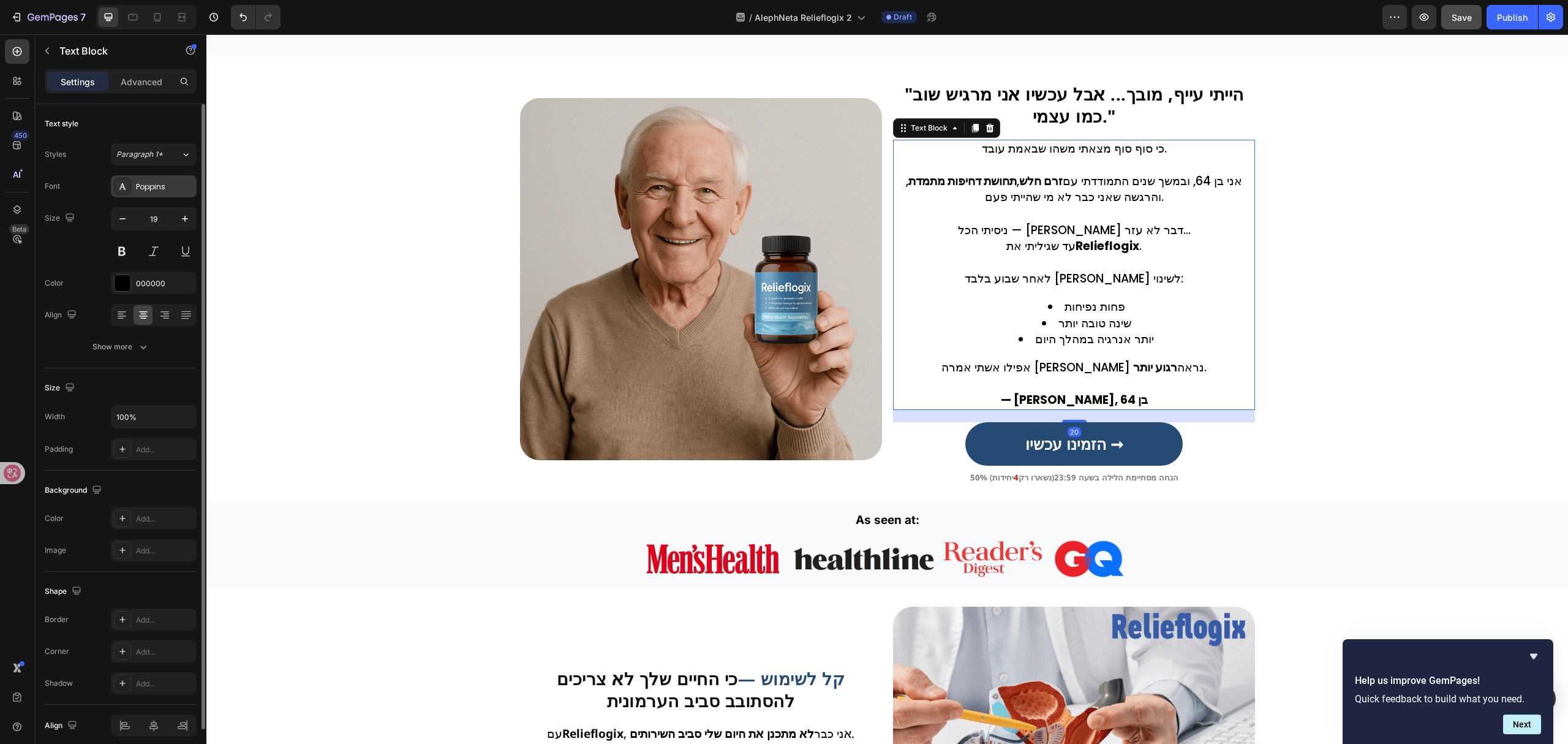
click at [180, 187] on div "Poppins" at bounding box center [164, 187] width 57 height 11
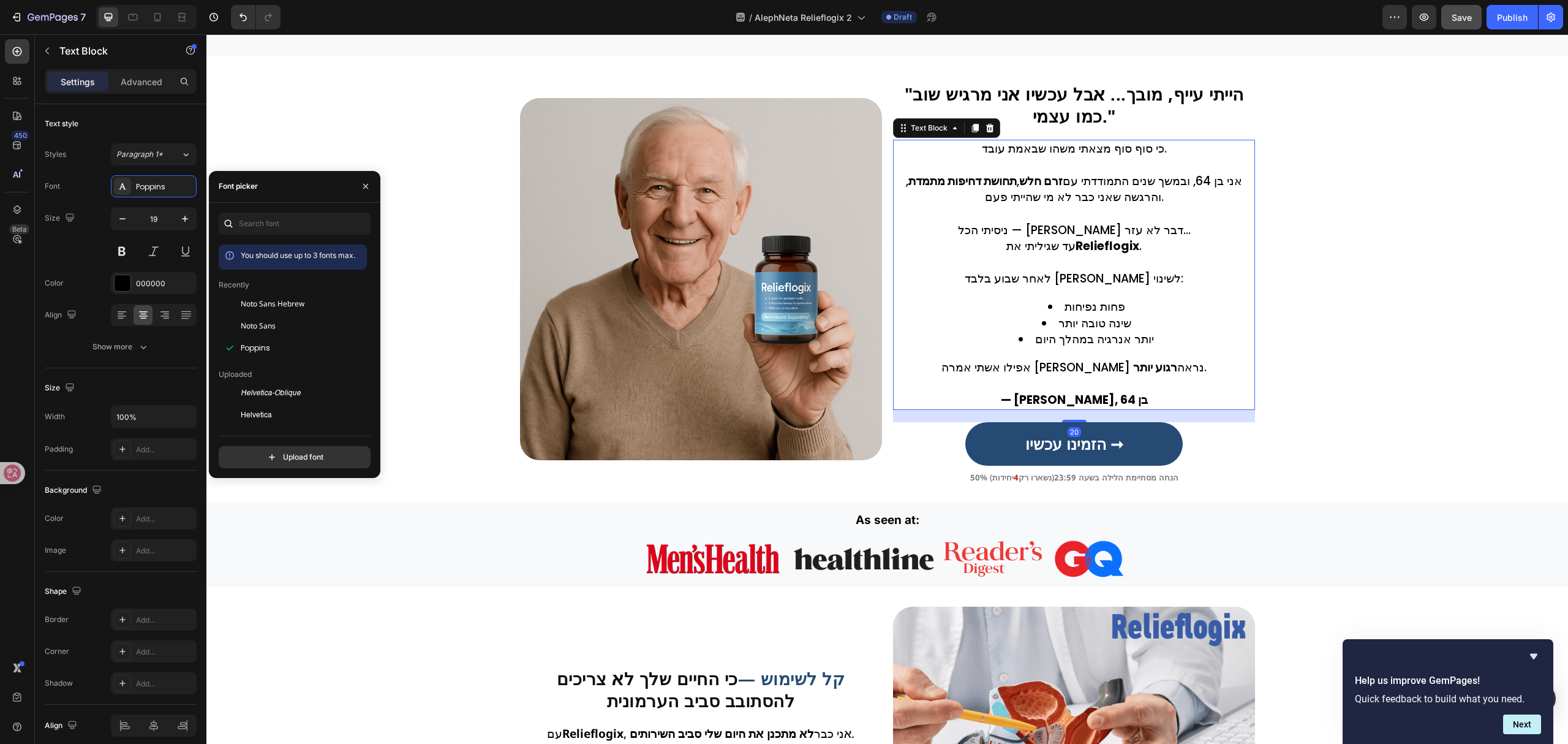
click at [292, 314] on div "Noto Sans Hebrew" at bounding box center [293, 304] width 148 height 22
click at [449, 362] on div "" הייתי עייף, מובך... אבל עכשיו אני מרגיש שוב כמו עצמי. " Heading Row כי סוף סו…" at bounding box center [887, 280] width 1361 height 408
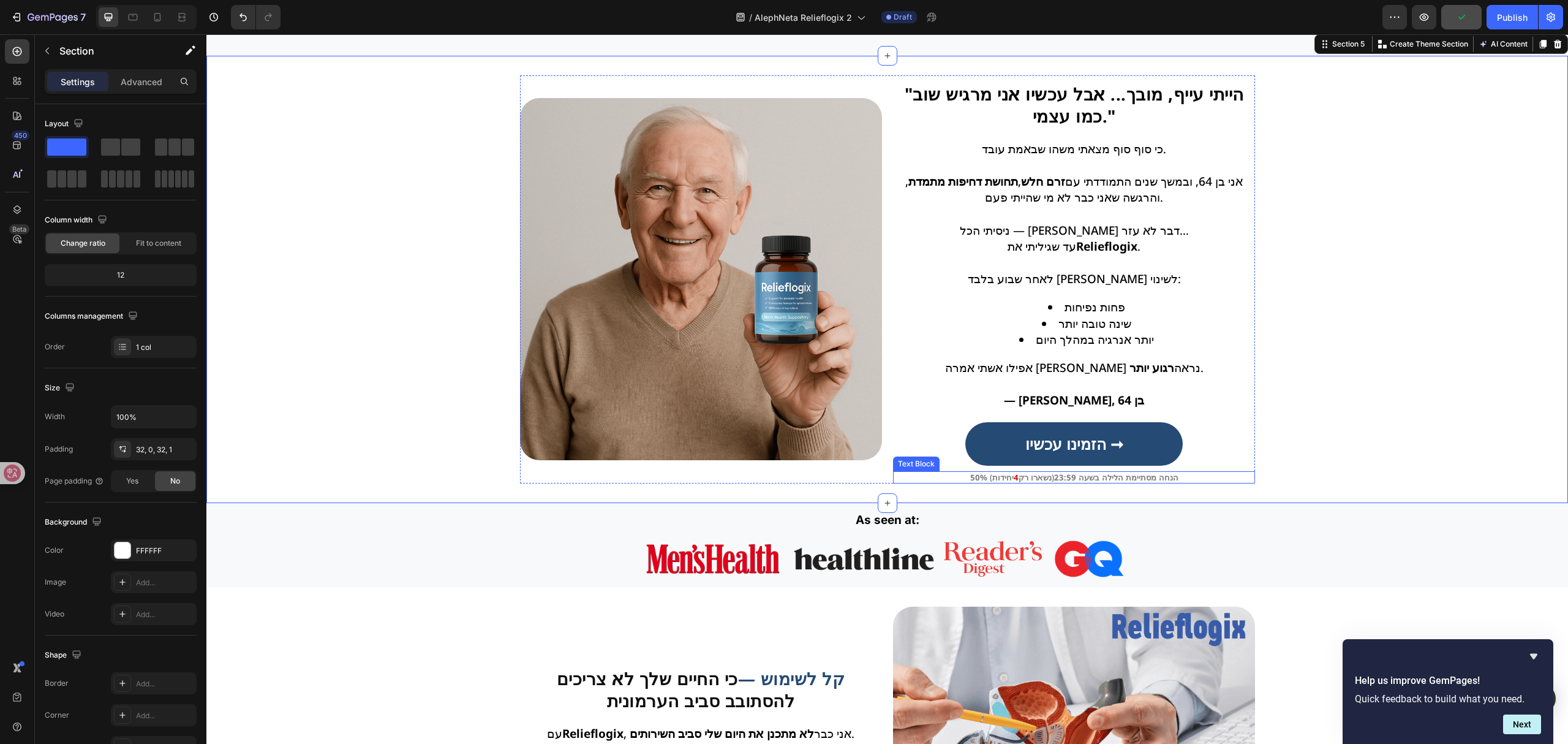
click at [1045, 482] on p "50% הנחה מסתיימת הלילה בשעה 23:59 (נשארו רק 4 יחידות )" at bounding box center [1074, 477] width 359 height 10
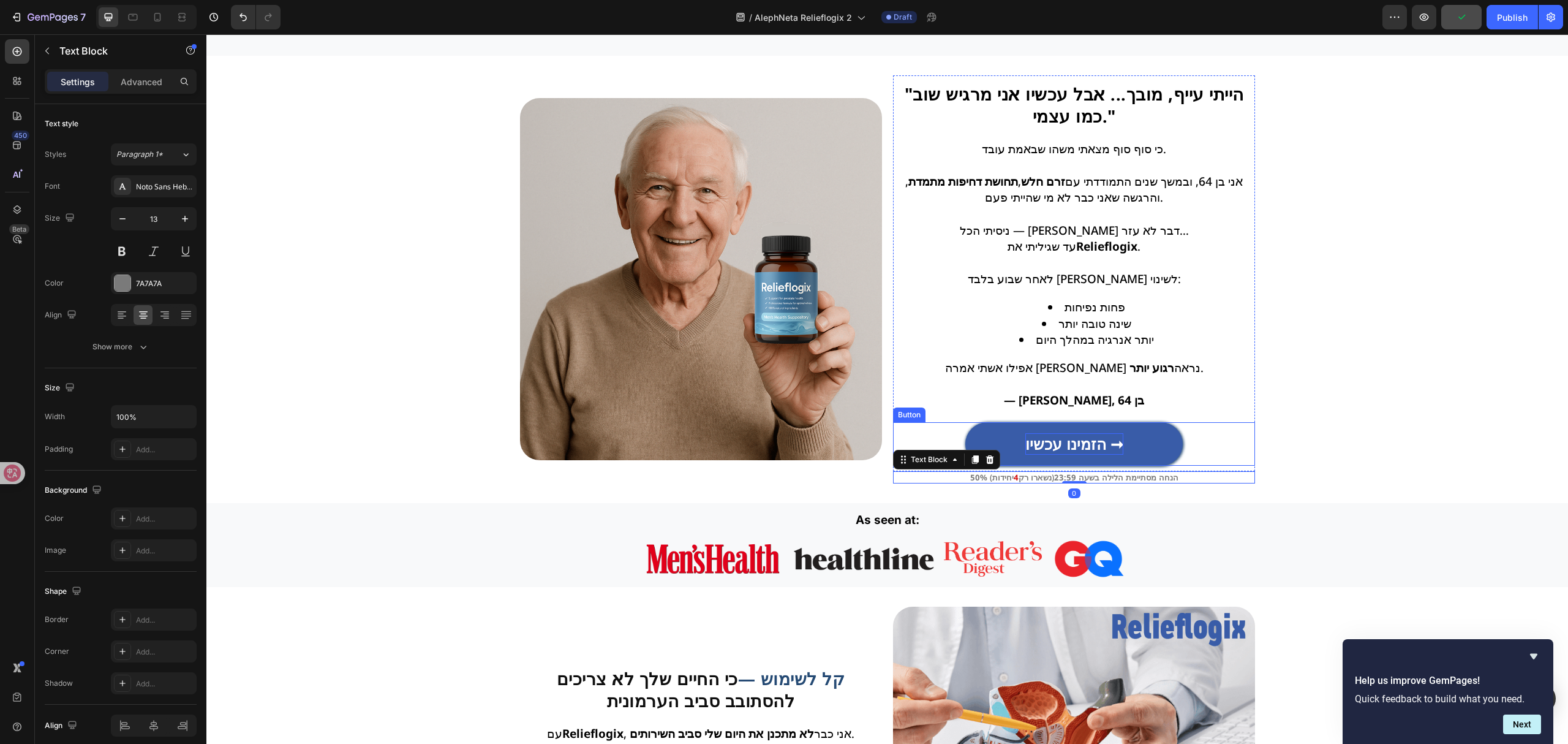
click at [1025, 454] on strong "הזמינו עכשיו ➞" at bounding box center [1074, 443] width 98 height 21
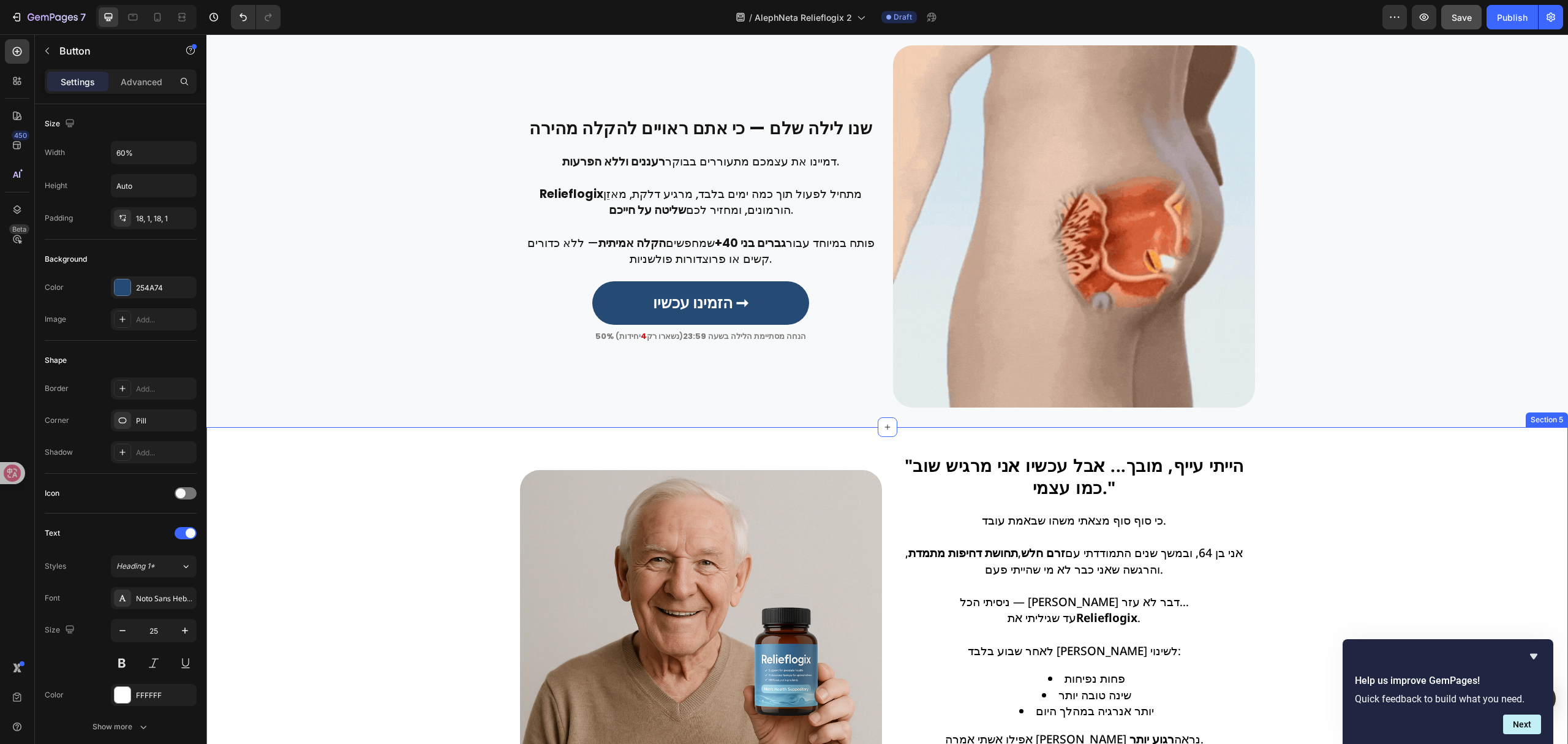
scroll to position [287, 0]
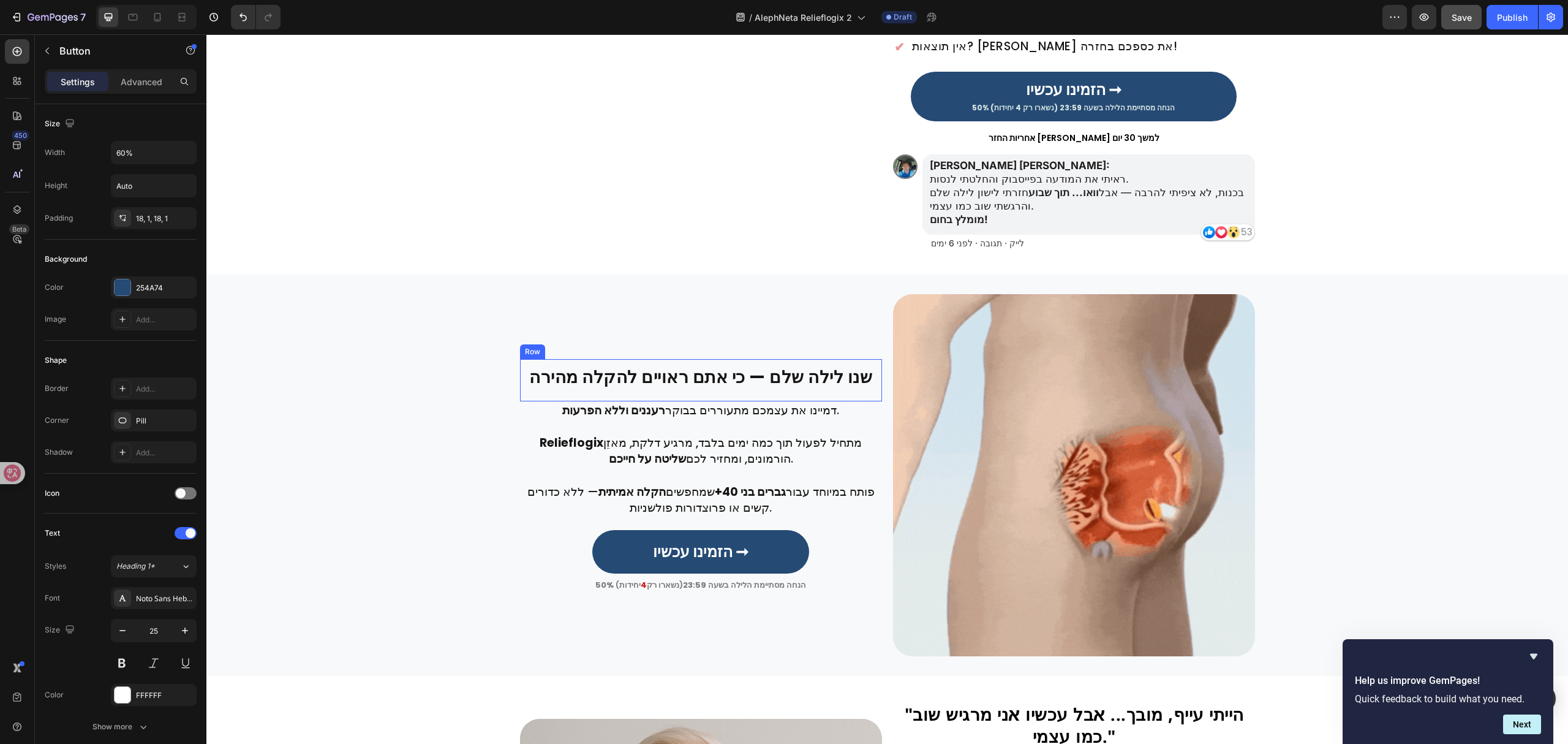
click at [724, 382] on strong "שנו לילה שלם — כי אתם ראויים להקלה מהירה" at bounding box center [700, 377] width 343 height 24
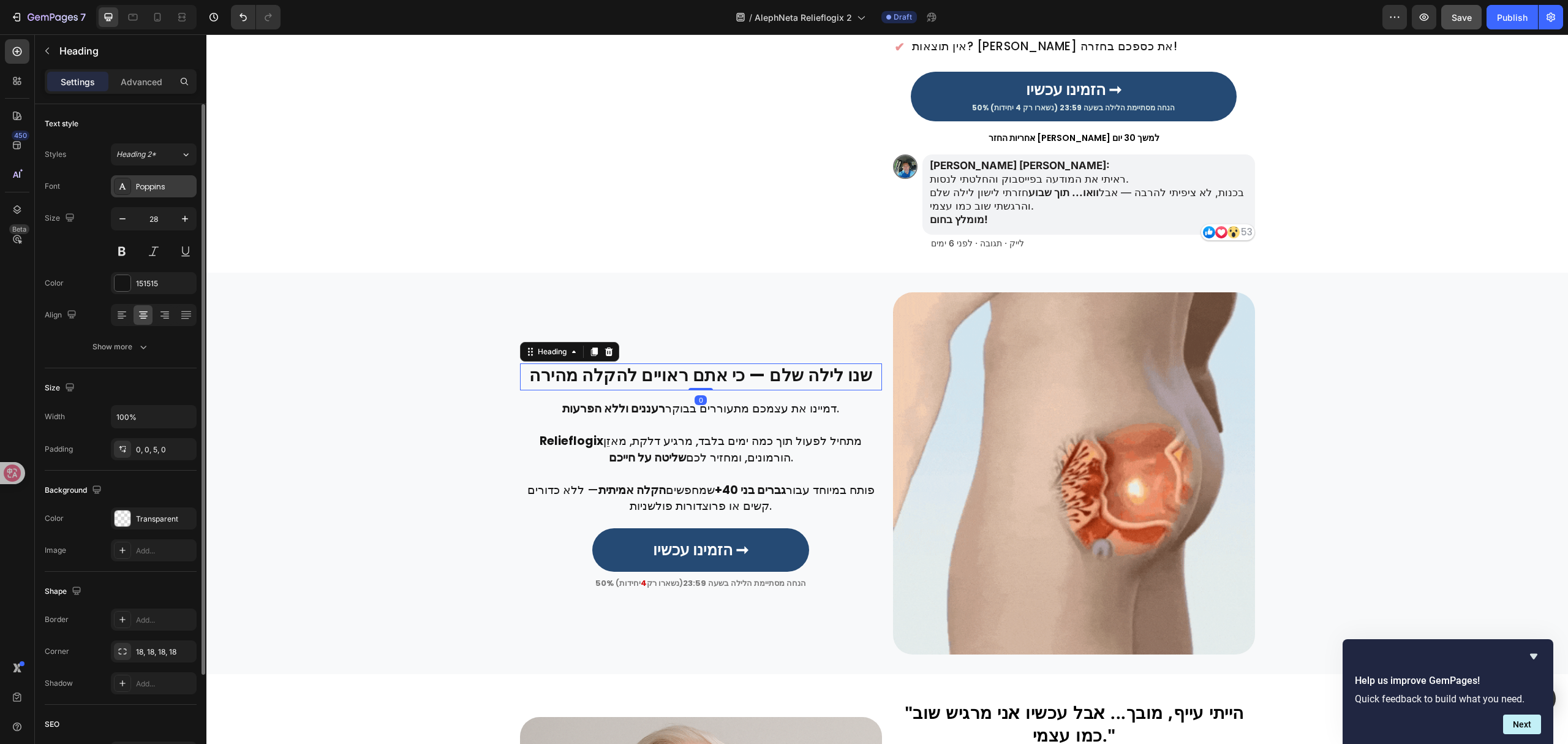
click at [162, 181] on div "Poppins" at bounding box center [164, 187] width 57 height 11
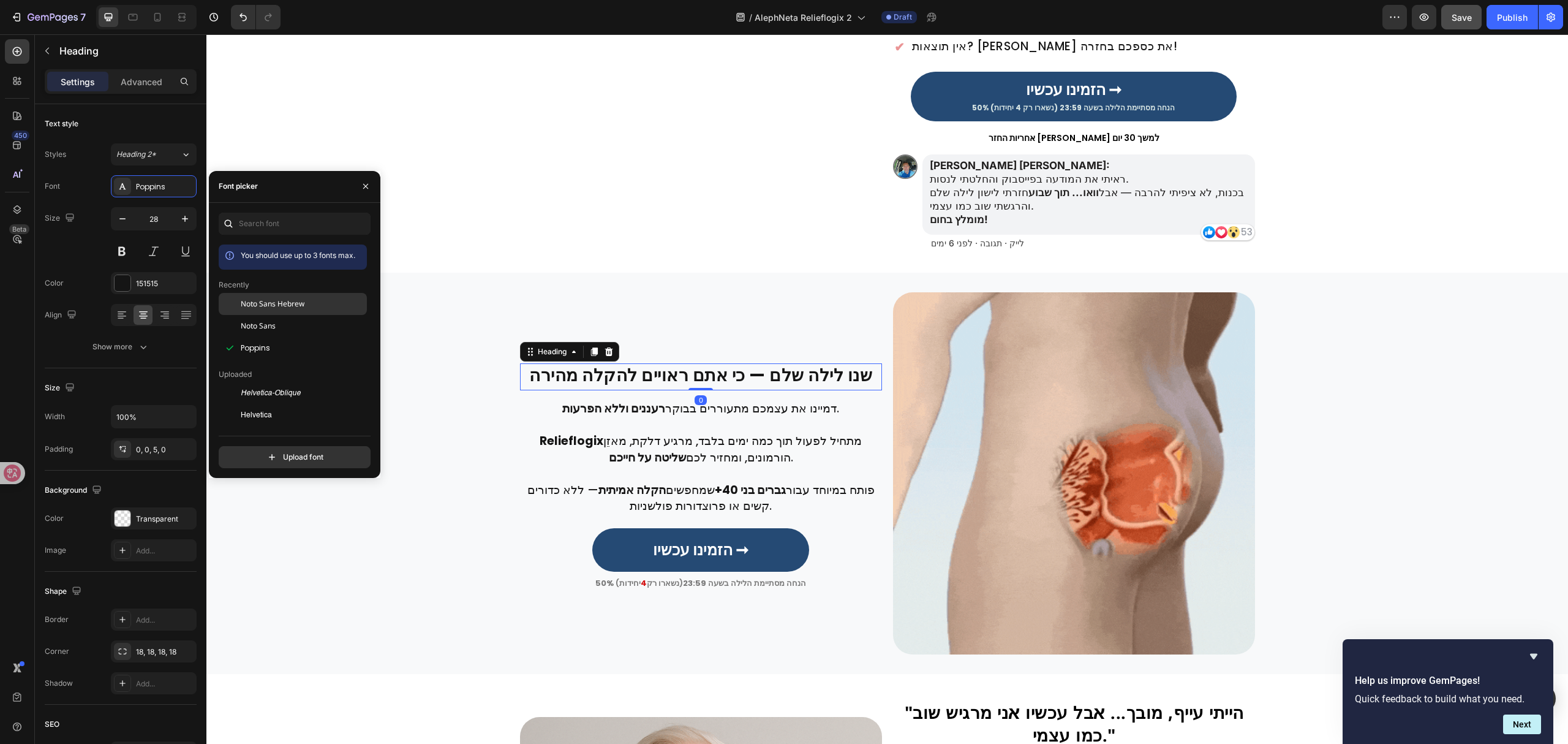
click at [282, 301] on span "Noto Sans Hebrew" at bounding box center [272, 304] width 63 height 11
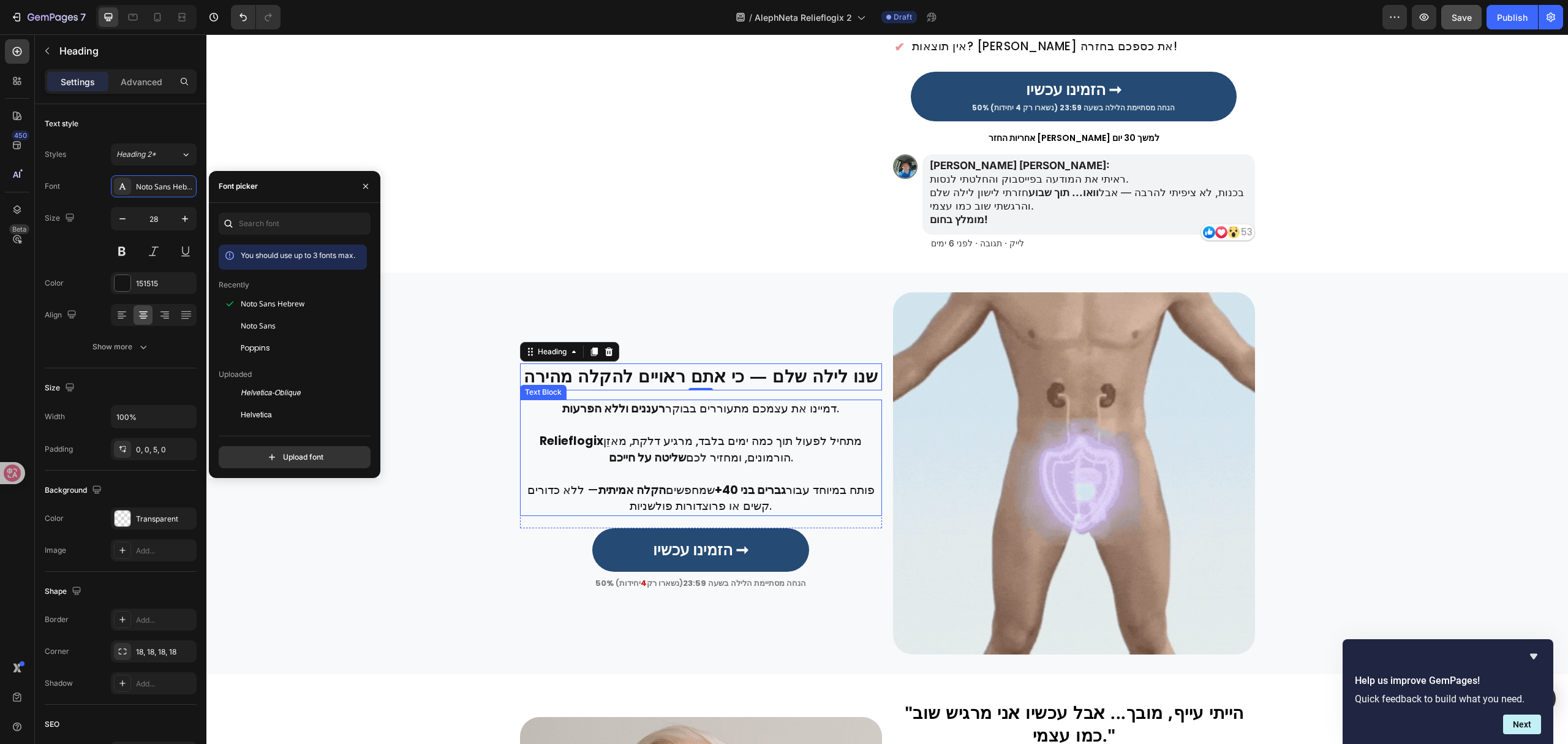
click at [621, 459] on p "Relieflogix מתחיל לפעול תוך כמה ימים בלבד, מרגיע דלקת, מאזֵן הורמונים, ומחזיר ל…" at bounding box center [701, 450] width 359 height 32
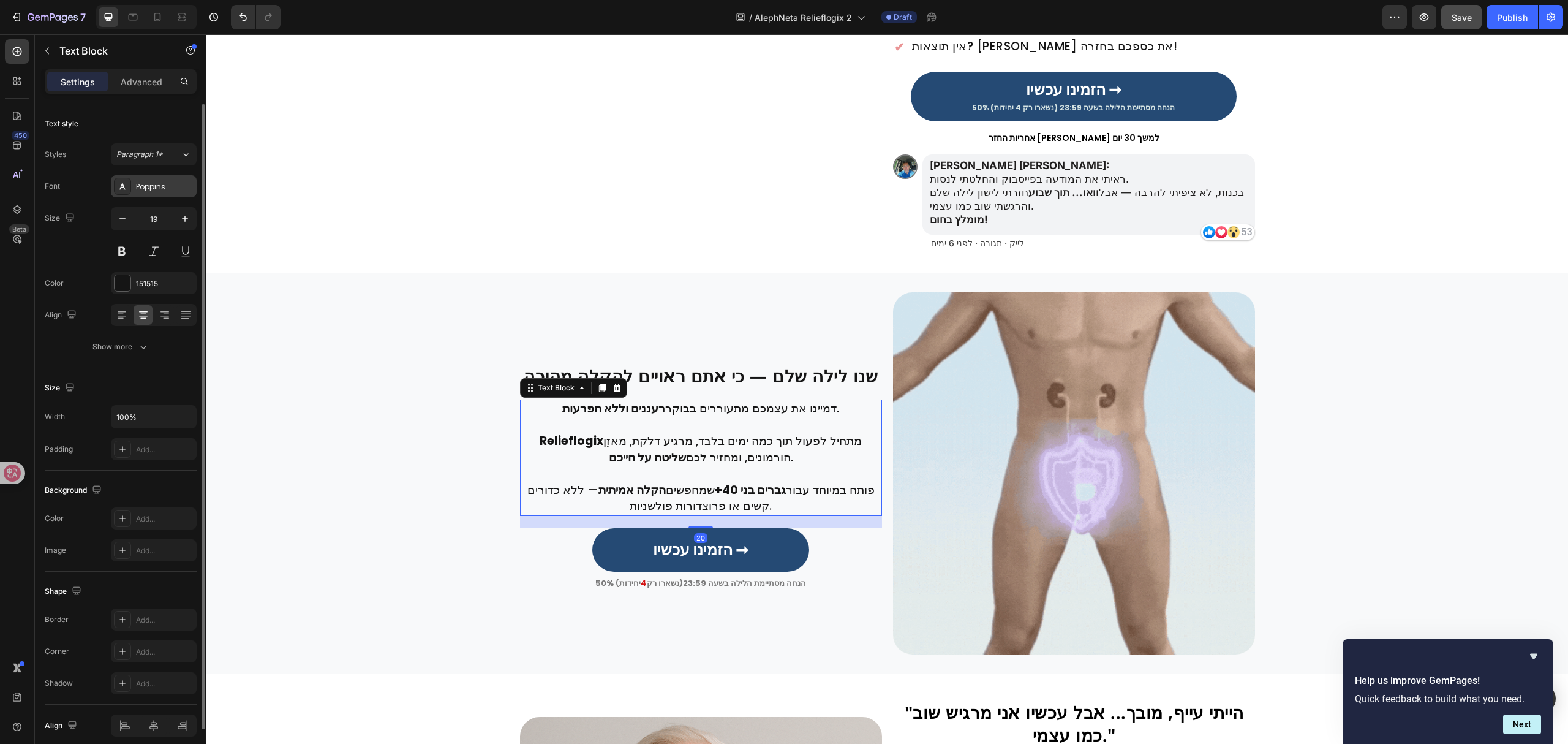
click at [174, 185] on div "Poppins" at bounding box center [164, 187] width 57 height 11
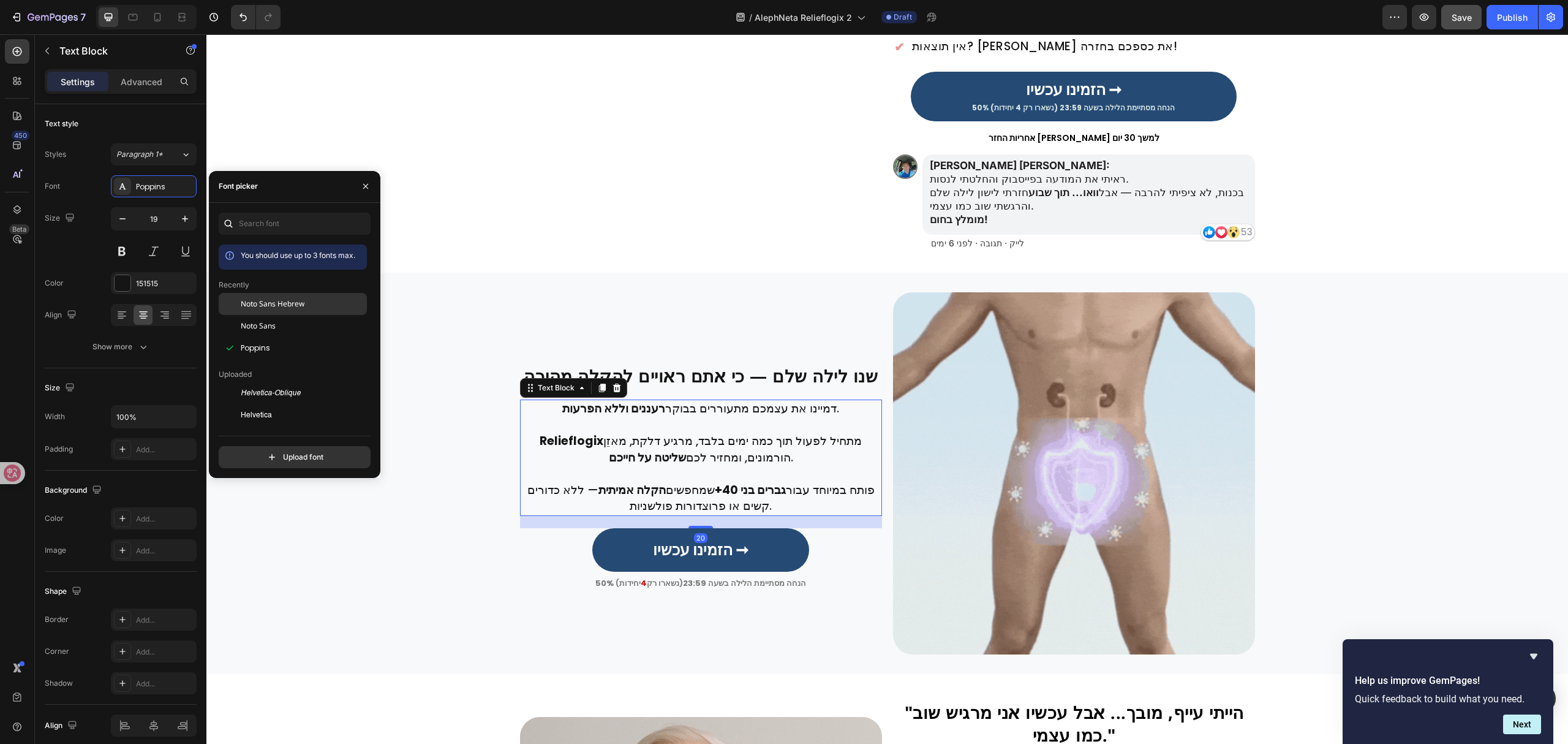
click at [312, 307] on div "Noto Sans Hebrew" at bounding box center [303, 304] width 124 height 11
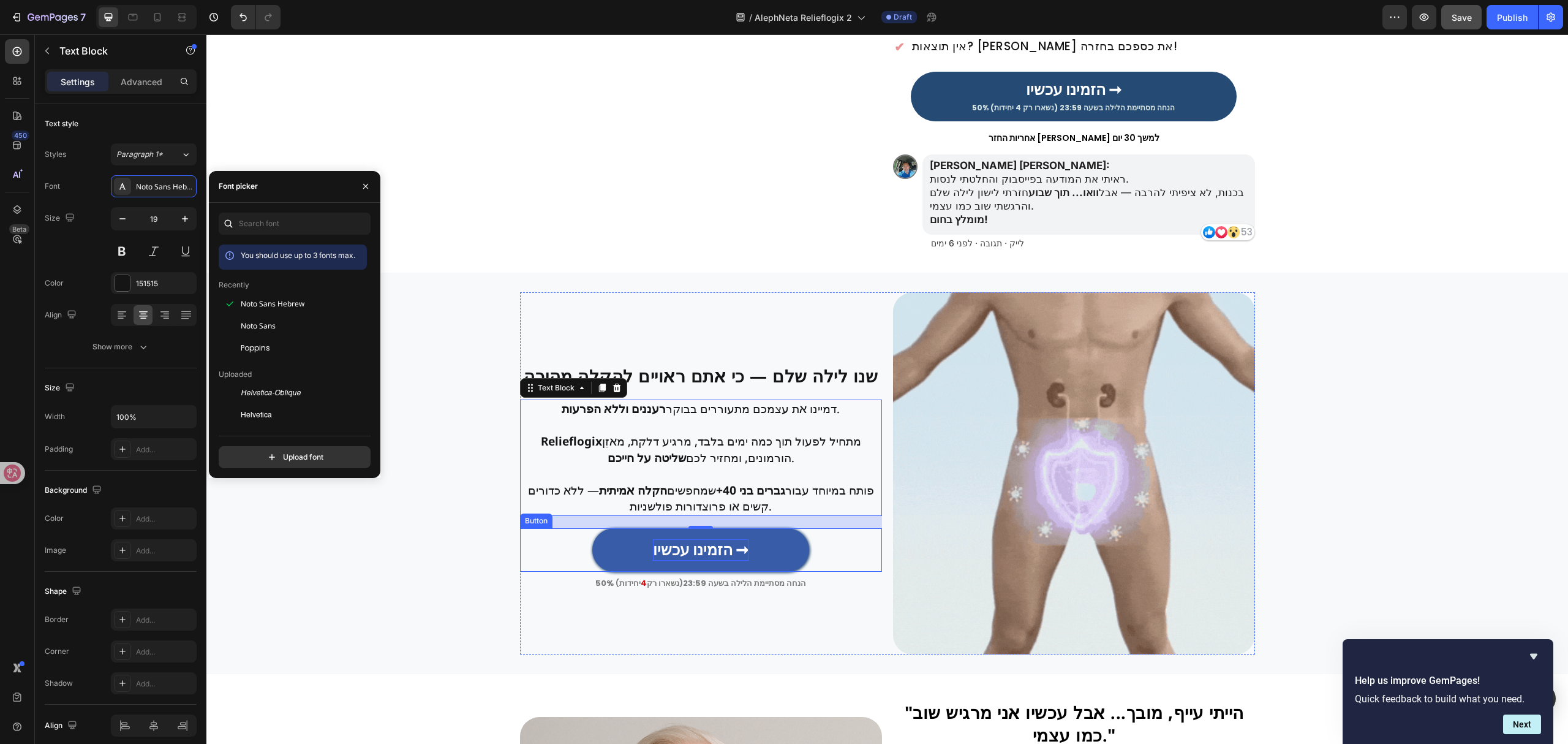
click at [675, 551] on link "הזמינו עכשיו ➞" at bounding box center [701, 550] width 218 height 44
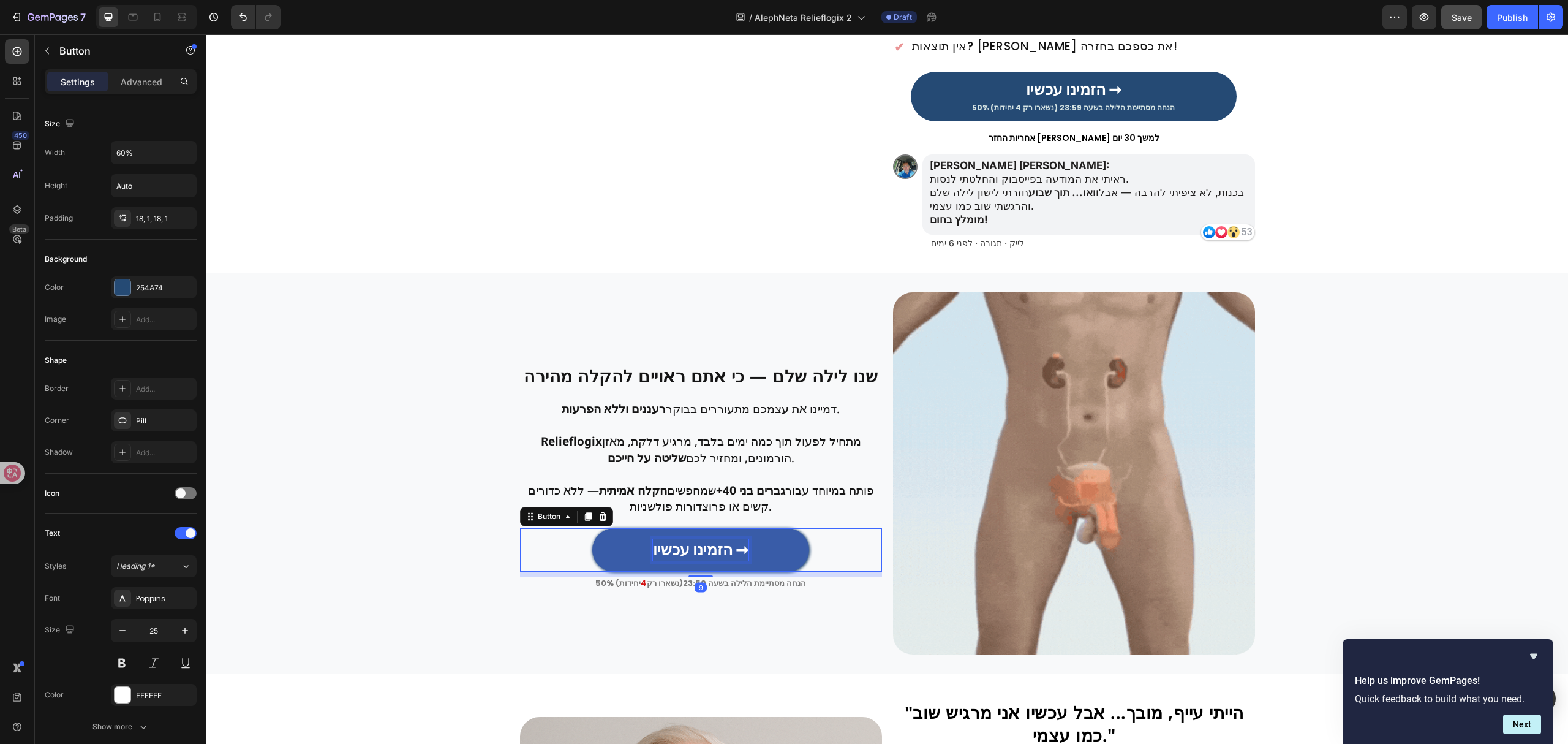
click at [674, 560] on strong "הזמינו עכשיו ➞" at bounding box center [700, 550] width 96 height 21
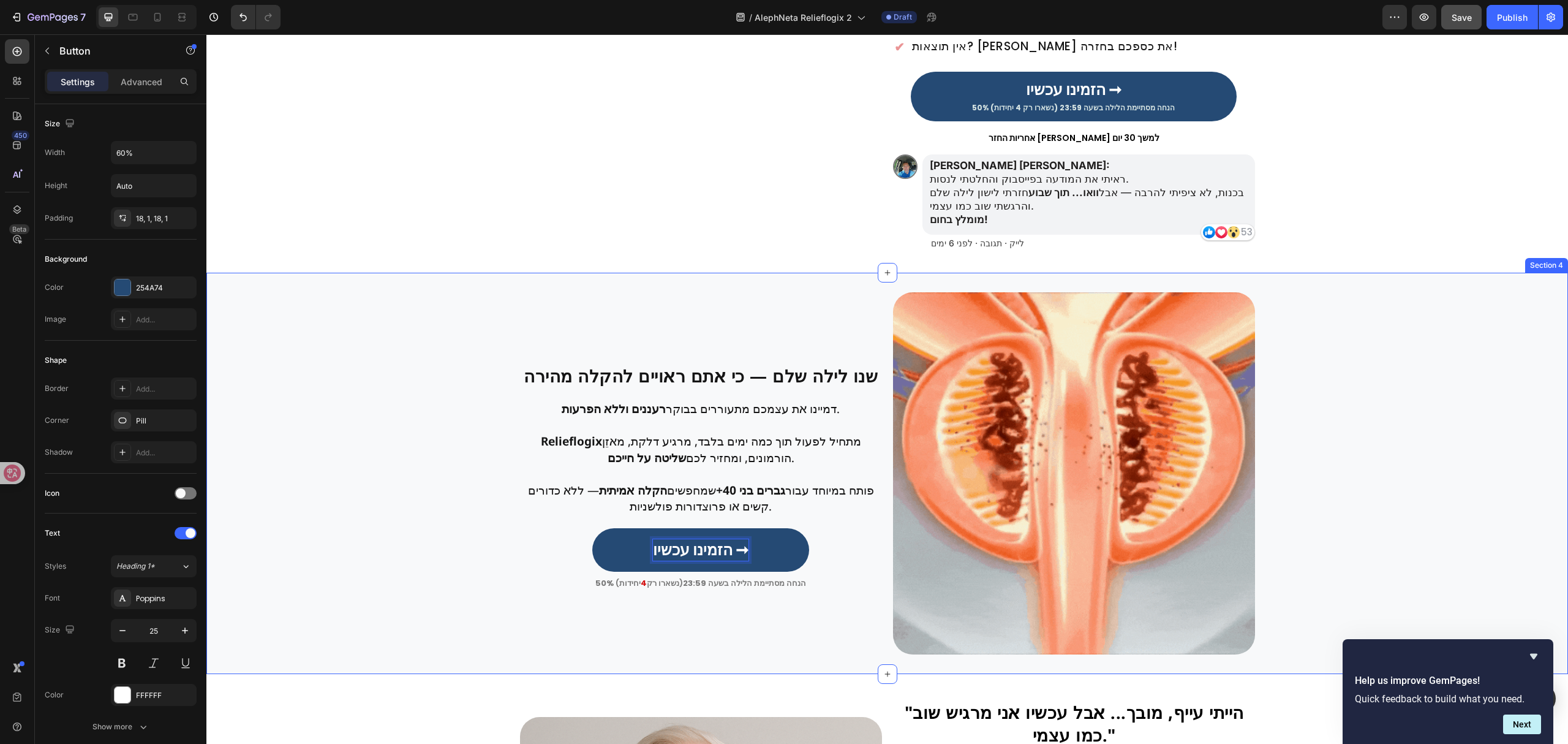
click at [439, 561] on div "שנו לילה שלם — כי אתם ראויים להקלה מהירה Heading Row Row דמיינו את עצמכם מתעורר…" at bounding box center [887, 473] width 1362 height 362
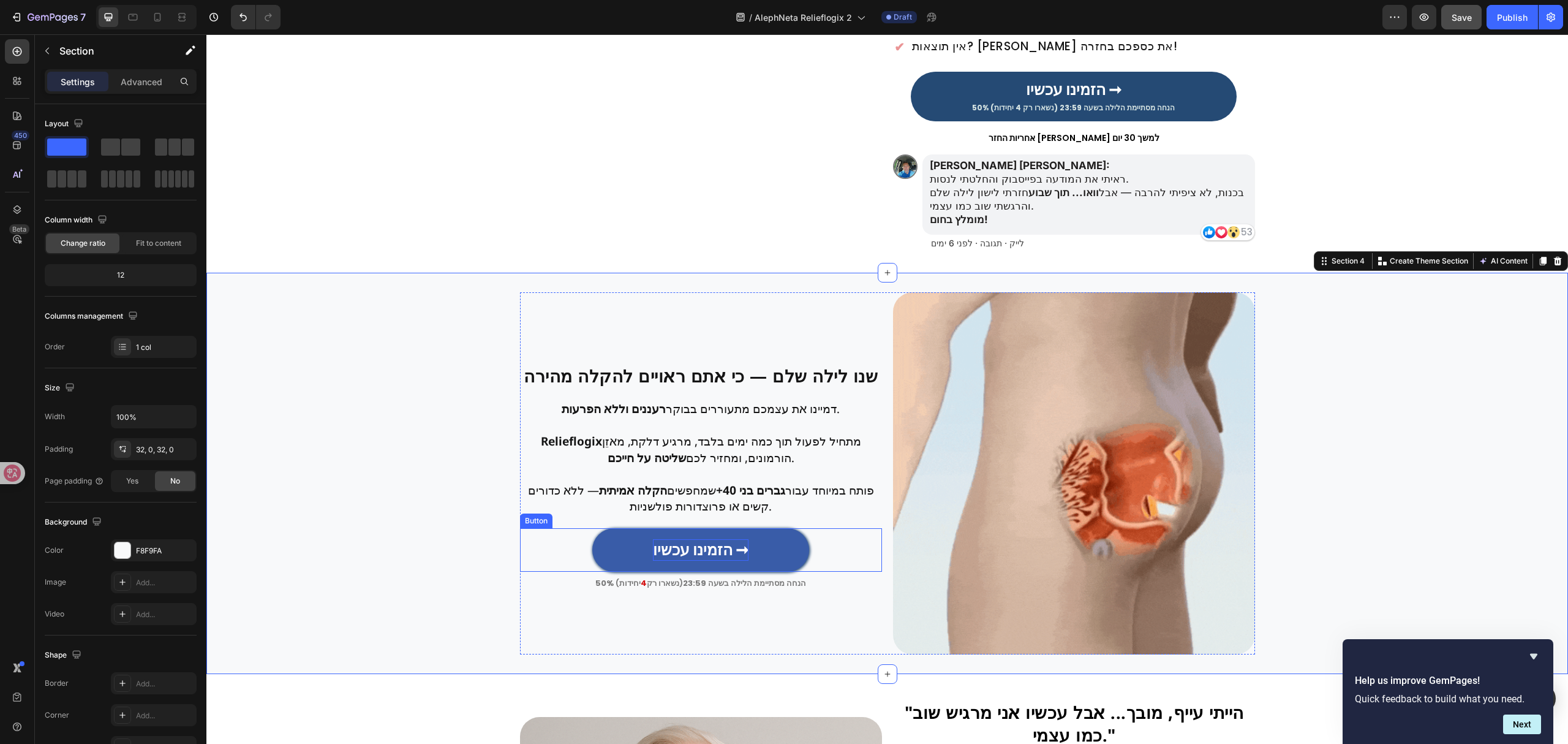
drag, startPoint x: 660, startPoint y: 560, endPoint x: 648, endPoint y: 560, distance: 12.0
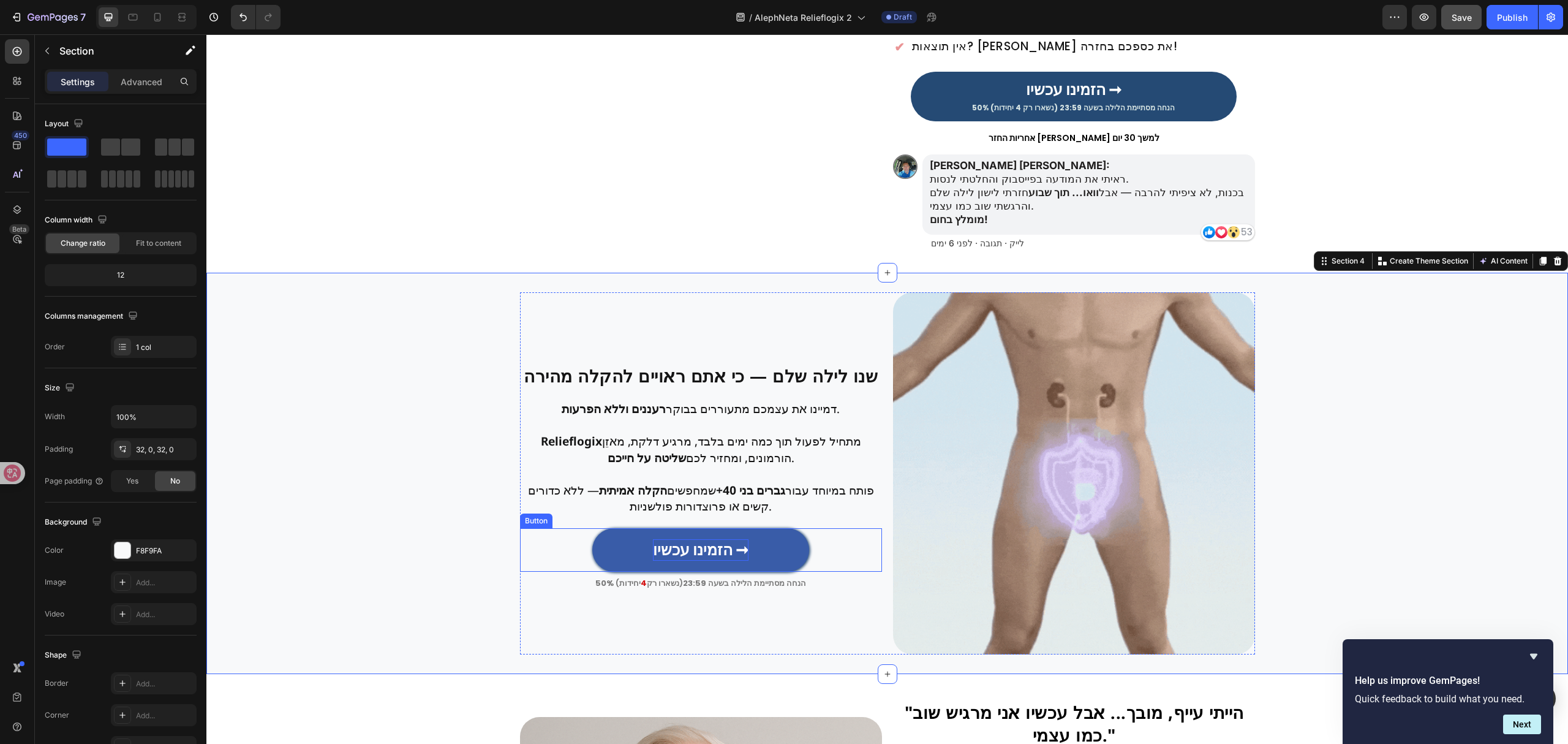
click at [655, 560] on strong "הזמינו עכשיו ➞" at bounding box center [700, 550] width 96 height 21
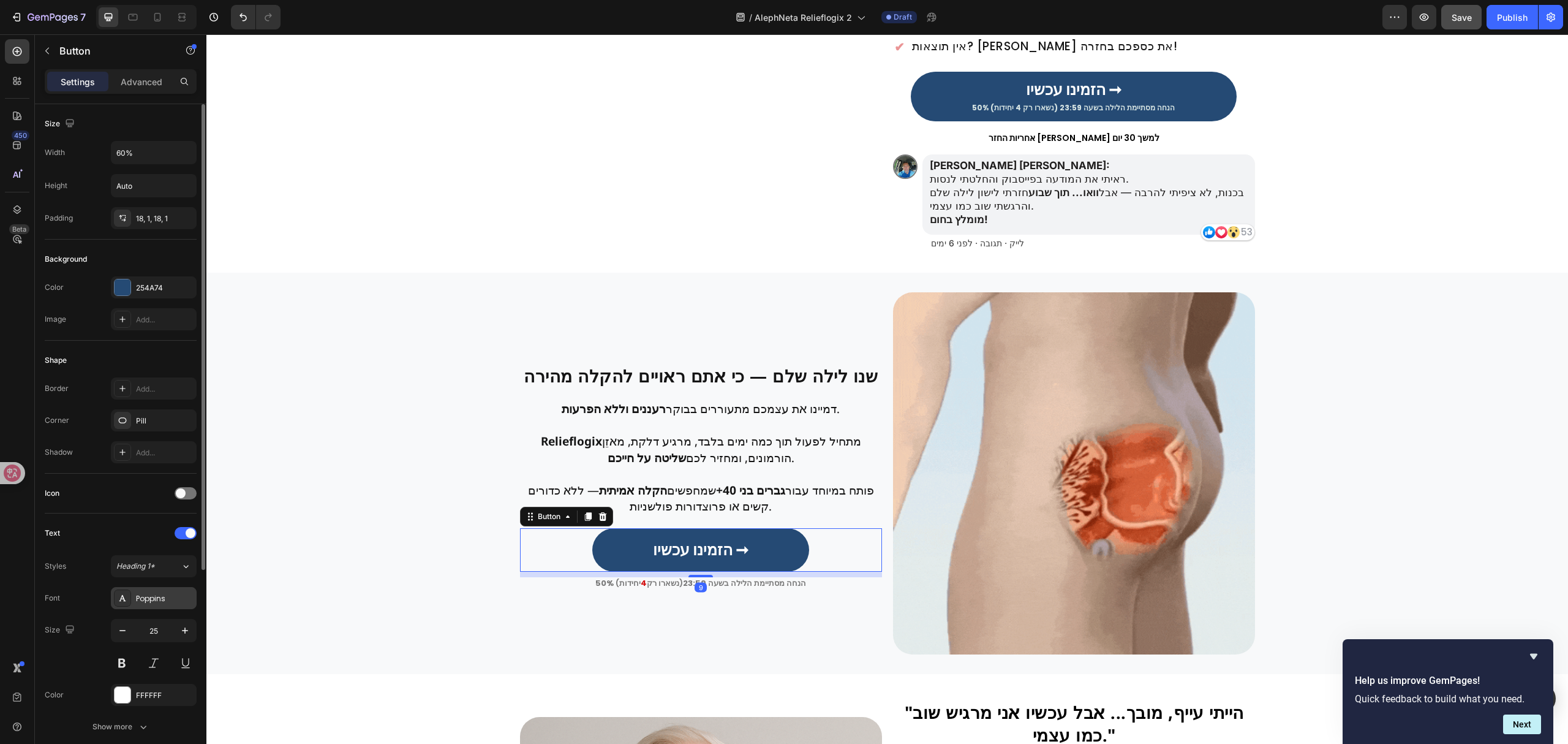
click at [177, 592] on div "Poppins" at bounding box center [154, 598] width 86 height 22
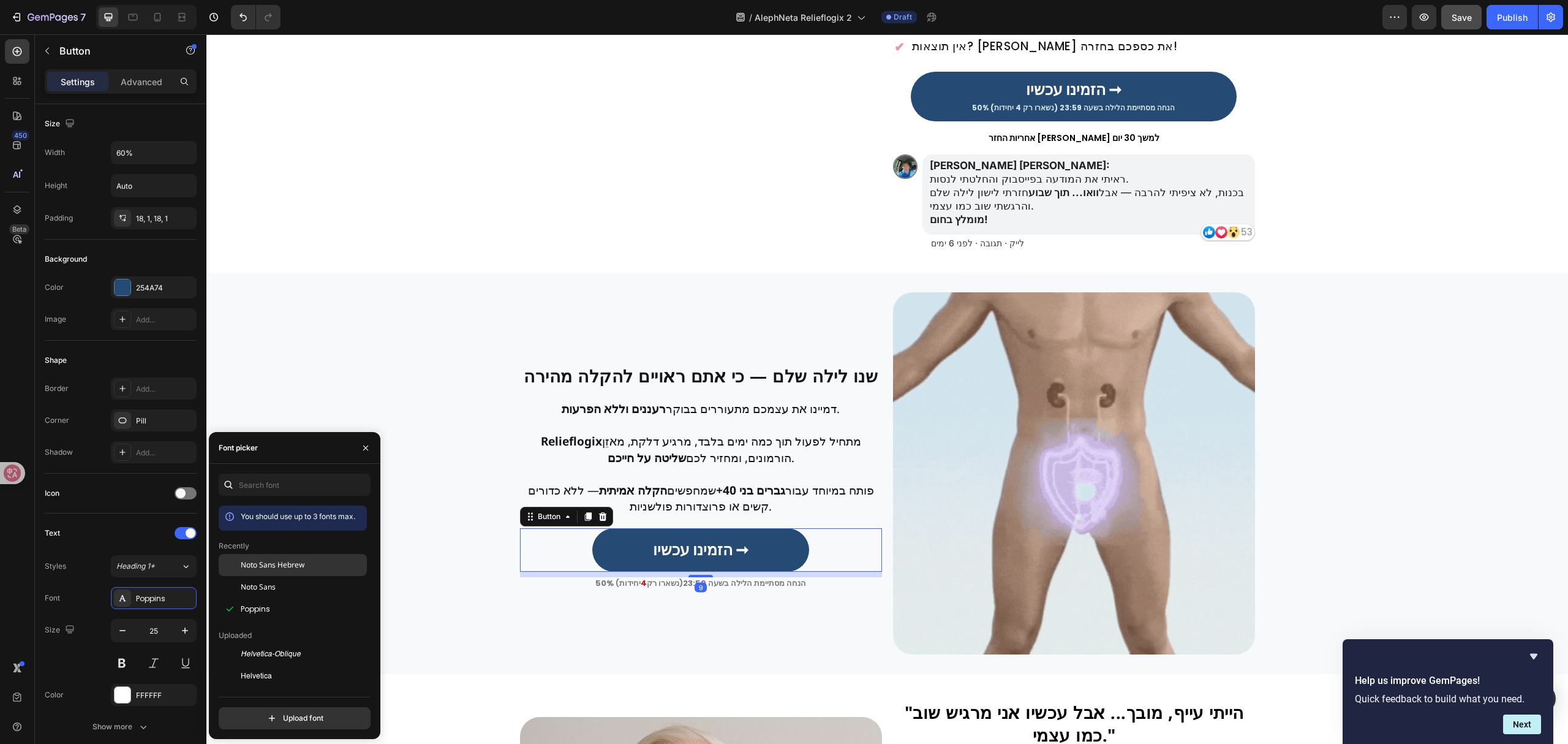
click at [317, 557] on div "Noto Sans Hebrew" at bounding box center [293, 565] width 148 height 22
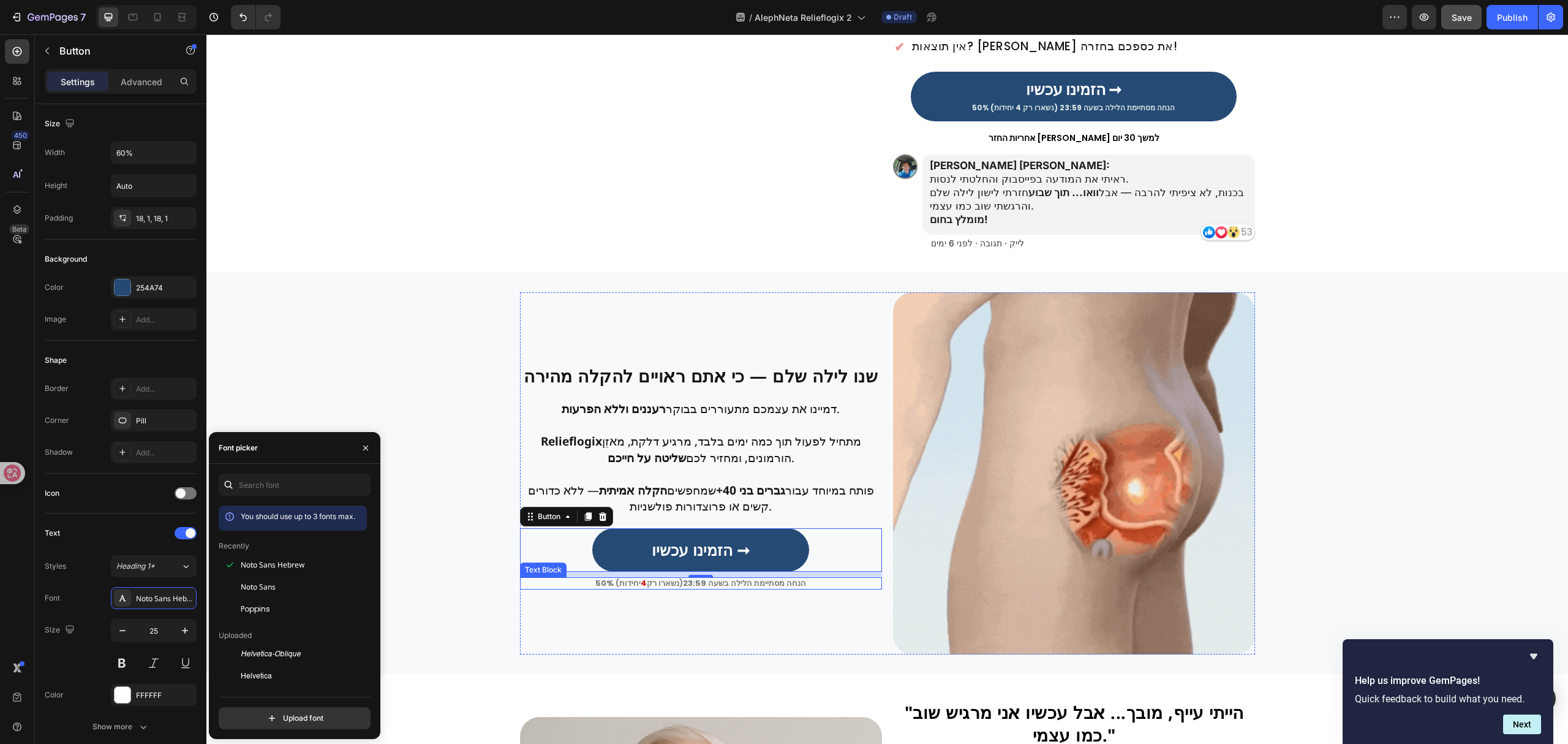
click at [637, 589] on strong "יחידות" at bounding box center [630, 583] width 21 height 11
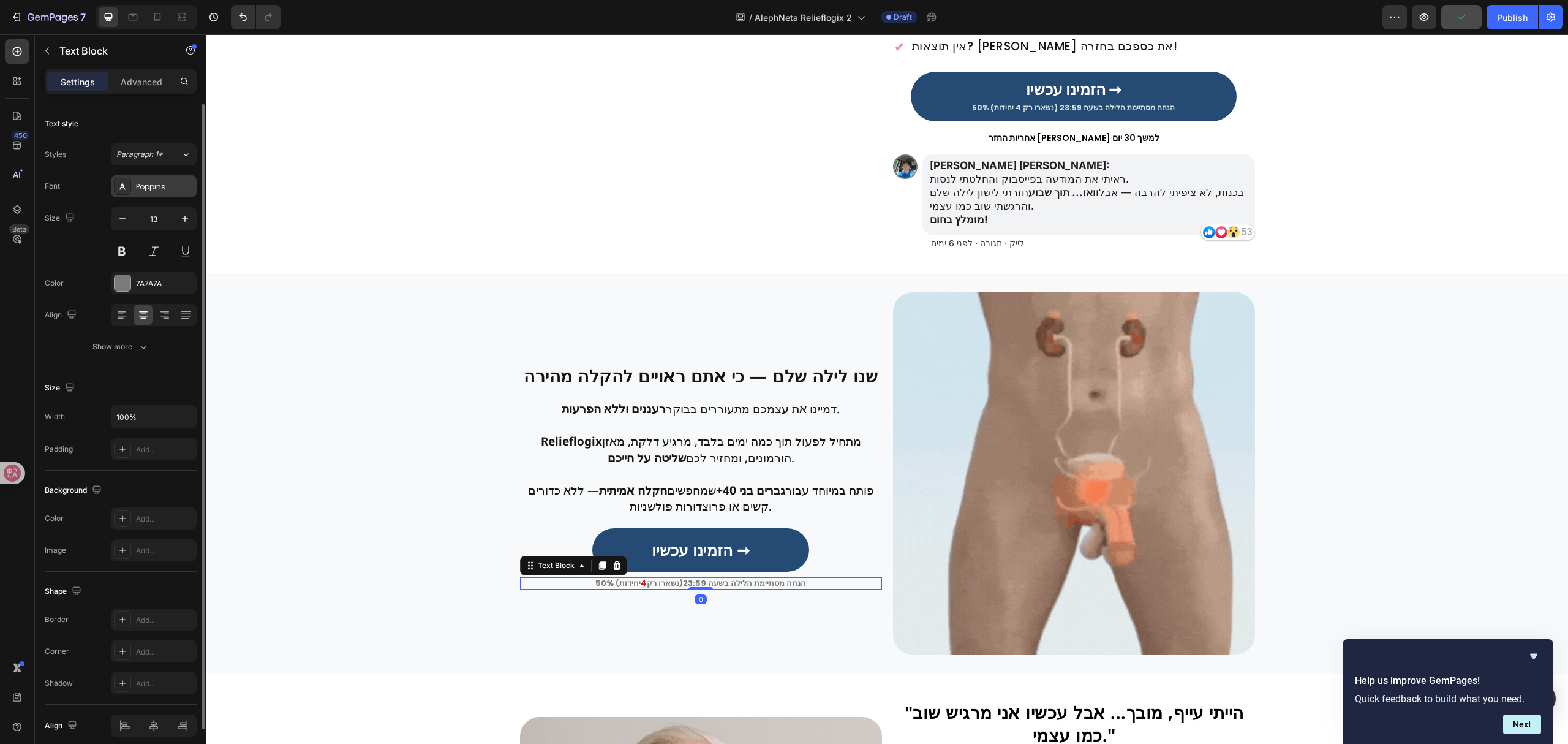
click at [172, 184] on div "Poppins" at bounding box center [164, 187] width 57 height 11
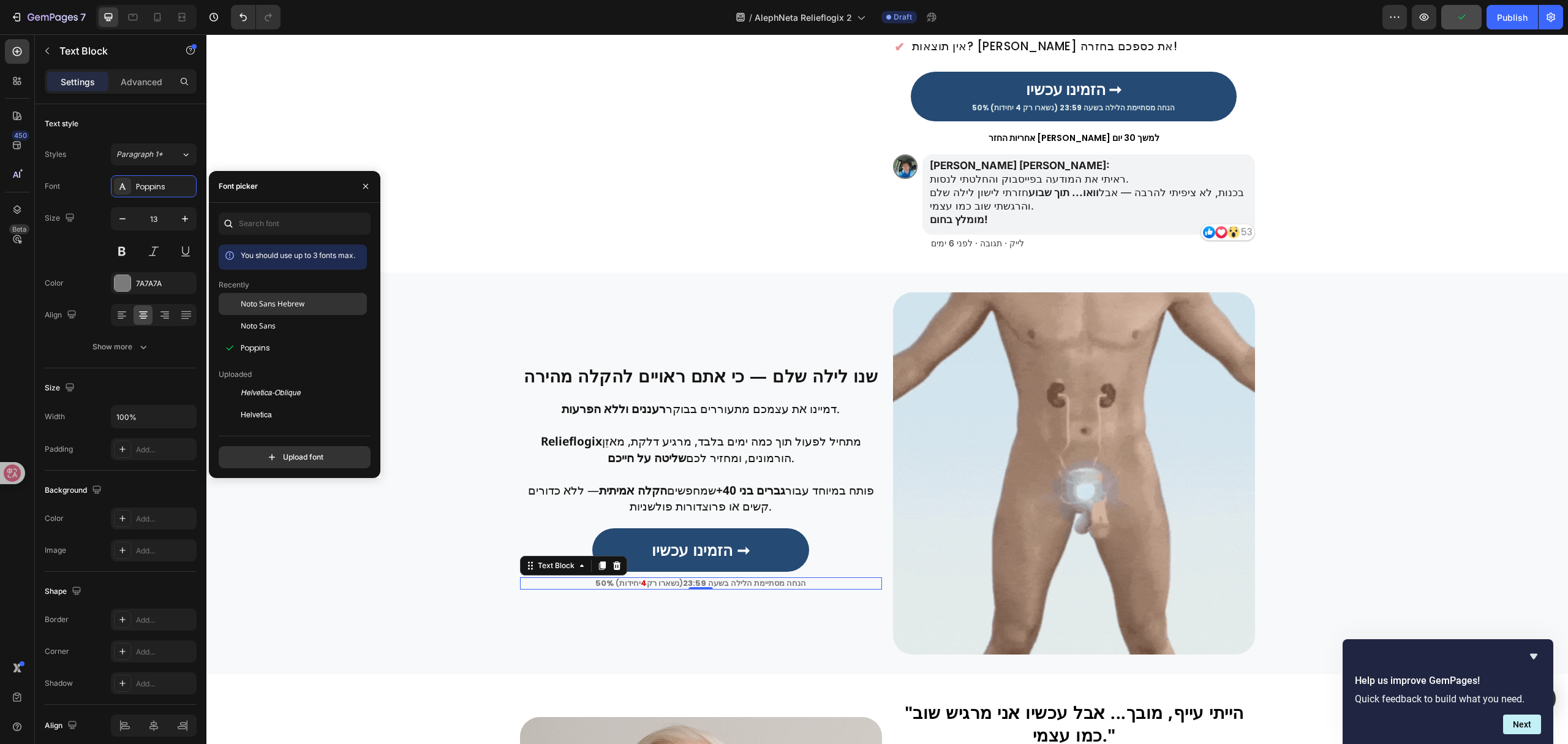
drag, startPoint x: 290, startPoint y: 309, endPoint x: 300, endPoint y: 305, distance: 10.8
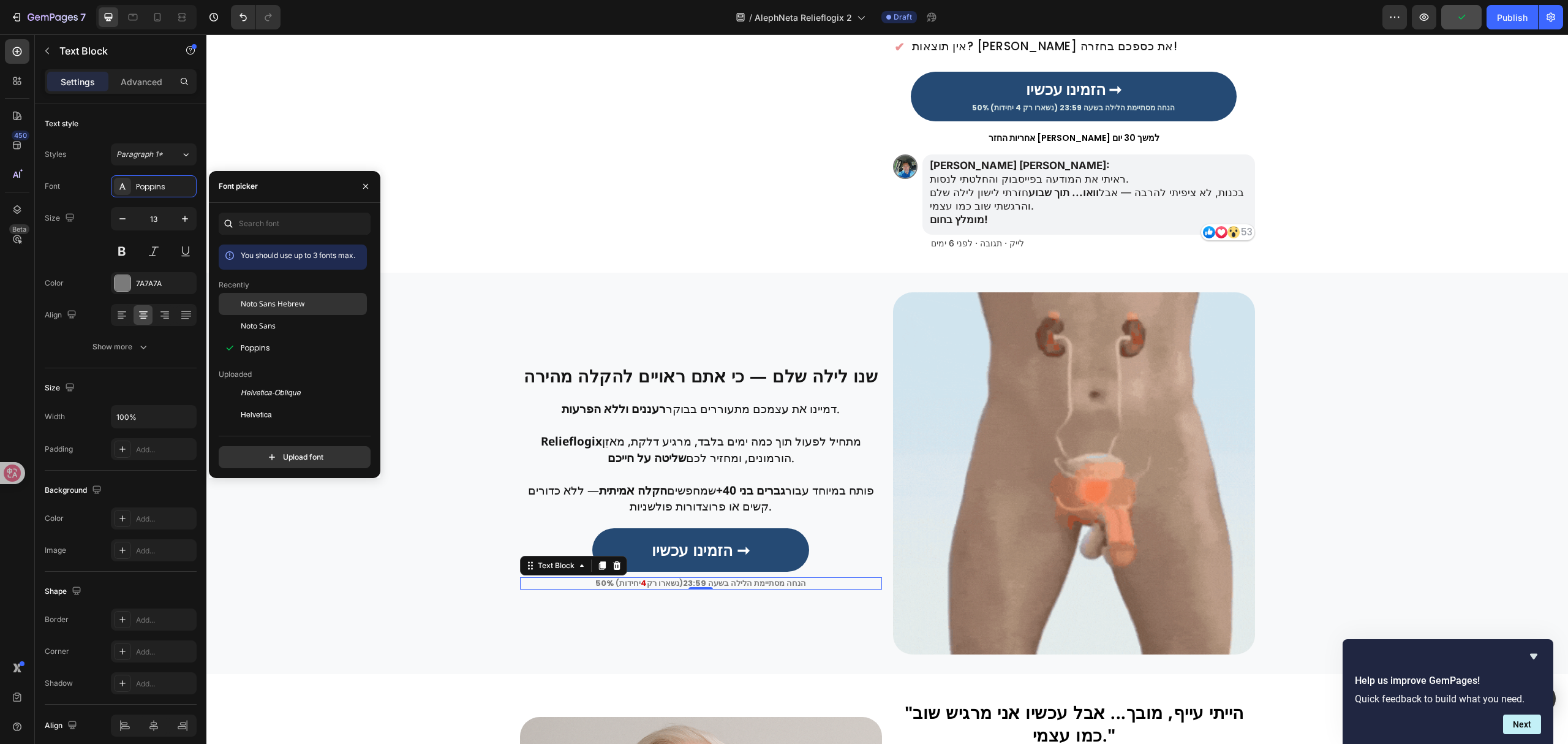
click at [289, 309] on span "Noto Sans Hebrew" at bounding box center [272, 304] width 63 height 11
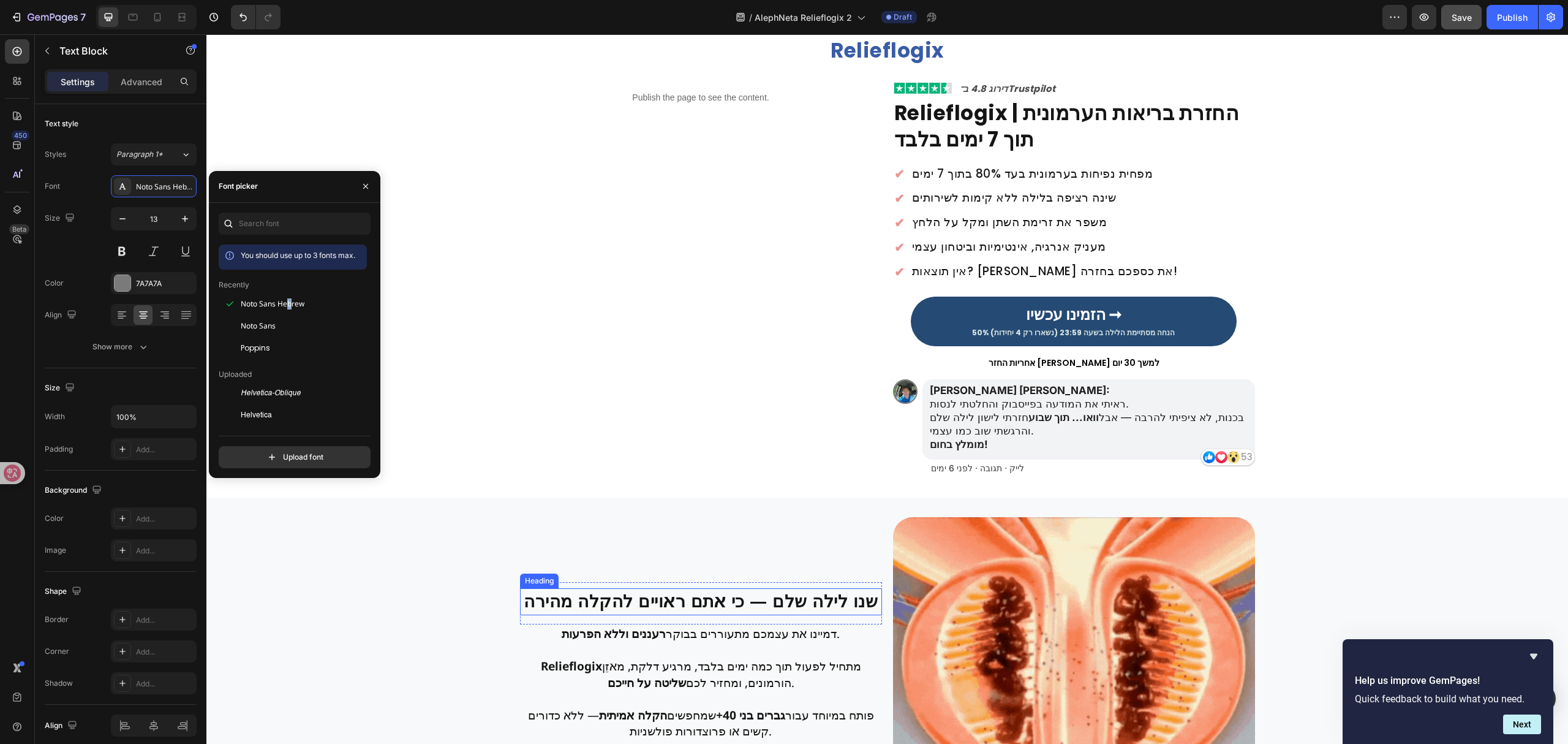
scroll to position [0, 0]
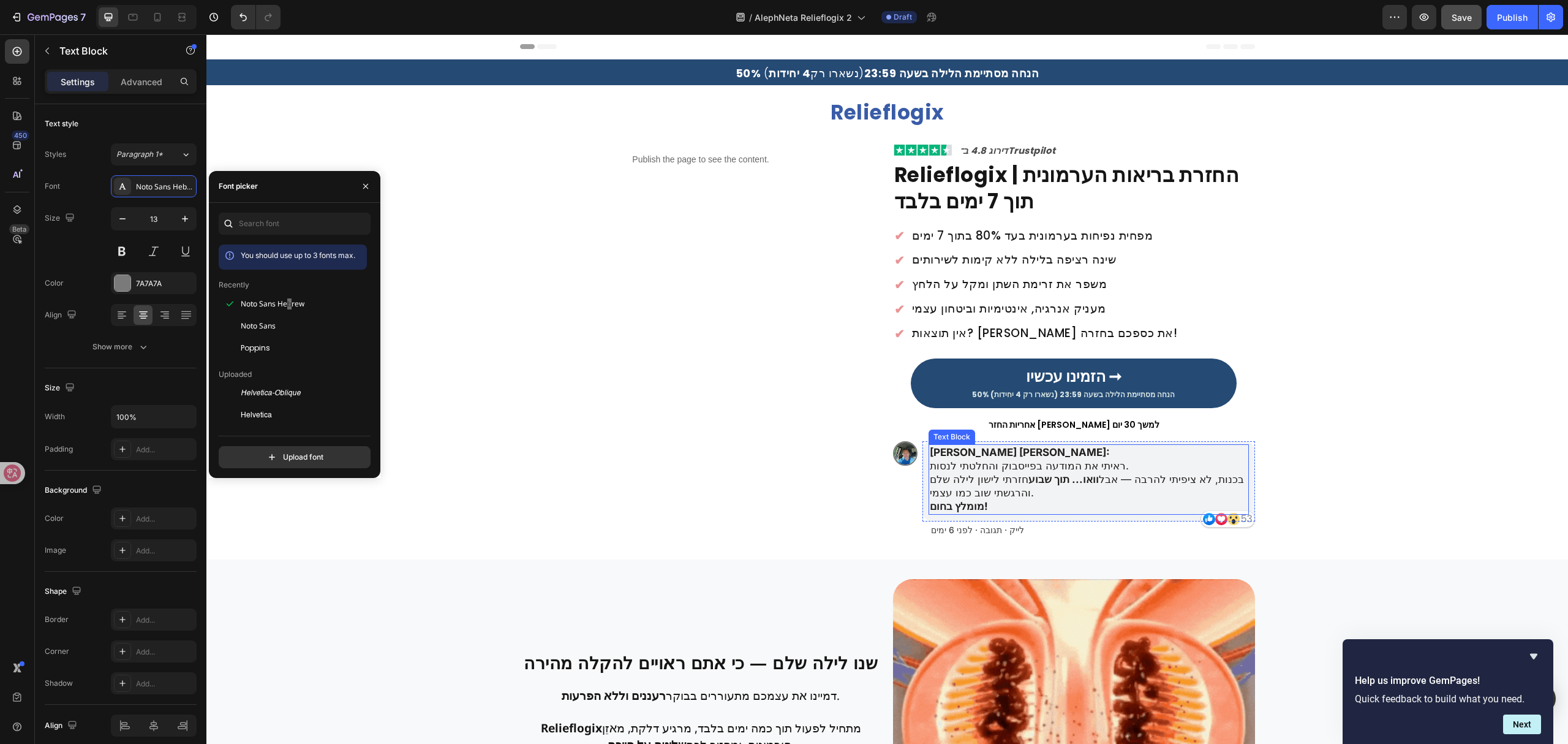
click at [983, 474] on p "[PERSON_NAME] [PERSON_NAME]: ראיתי את המודעה בפייסבוק והחלטתי לנסות. בכנות, לא …" at bounding box center [1089, 479] width 318 height 67
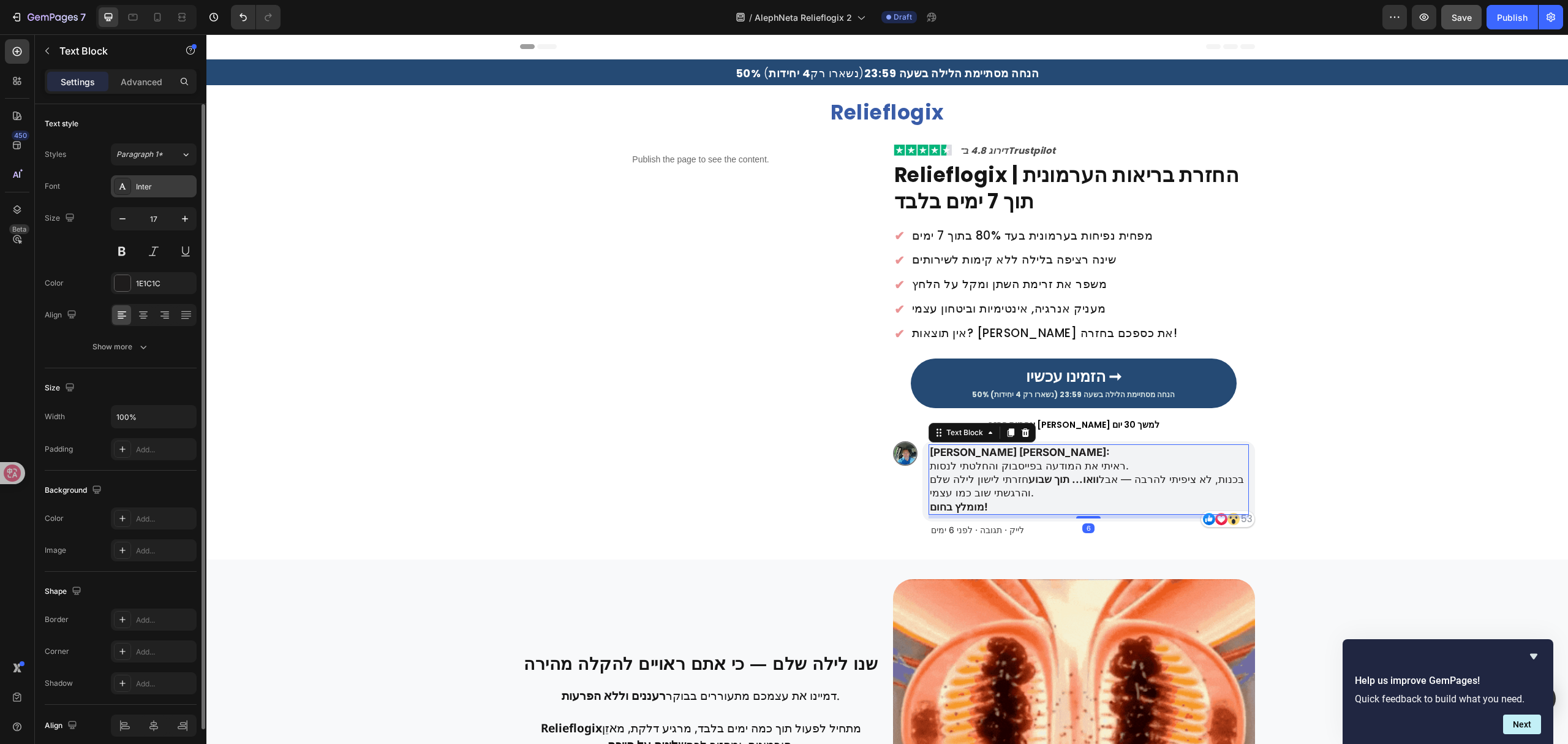
click at [165, 185] on div "Inter" at bounding box center [164, 187] width 57 height 11
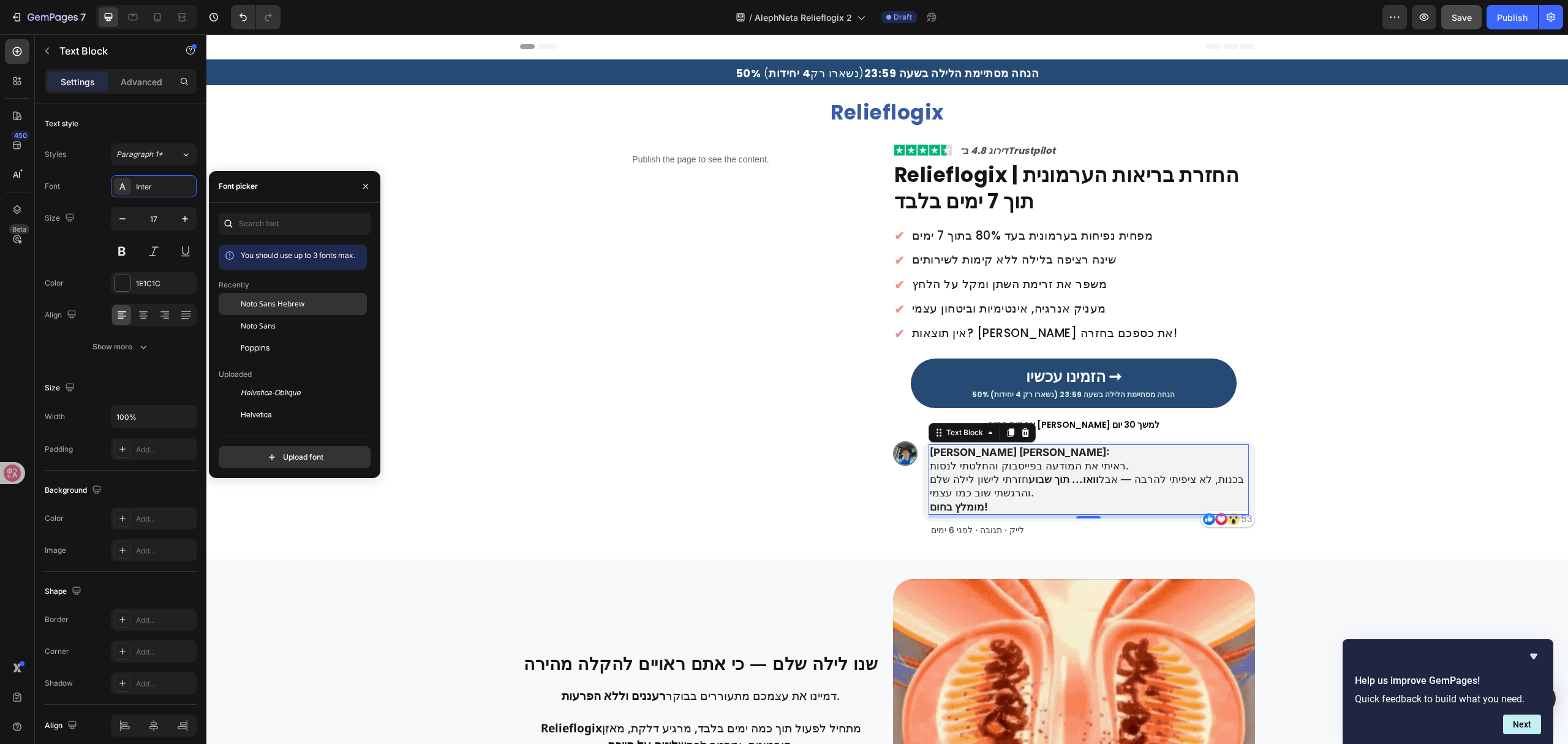
click at [316, 301] on div "Noto Sans Hebrew" at bounding box center [303, 304] width 124 height 11
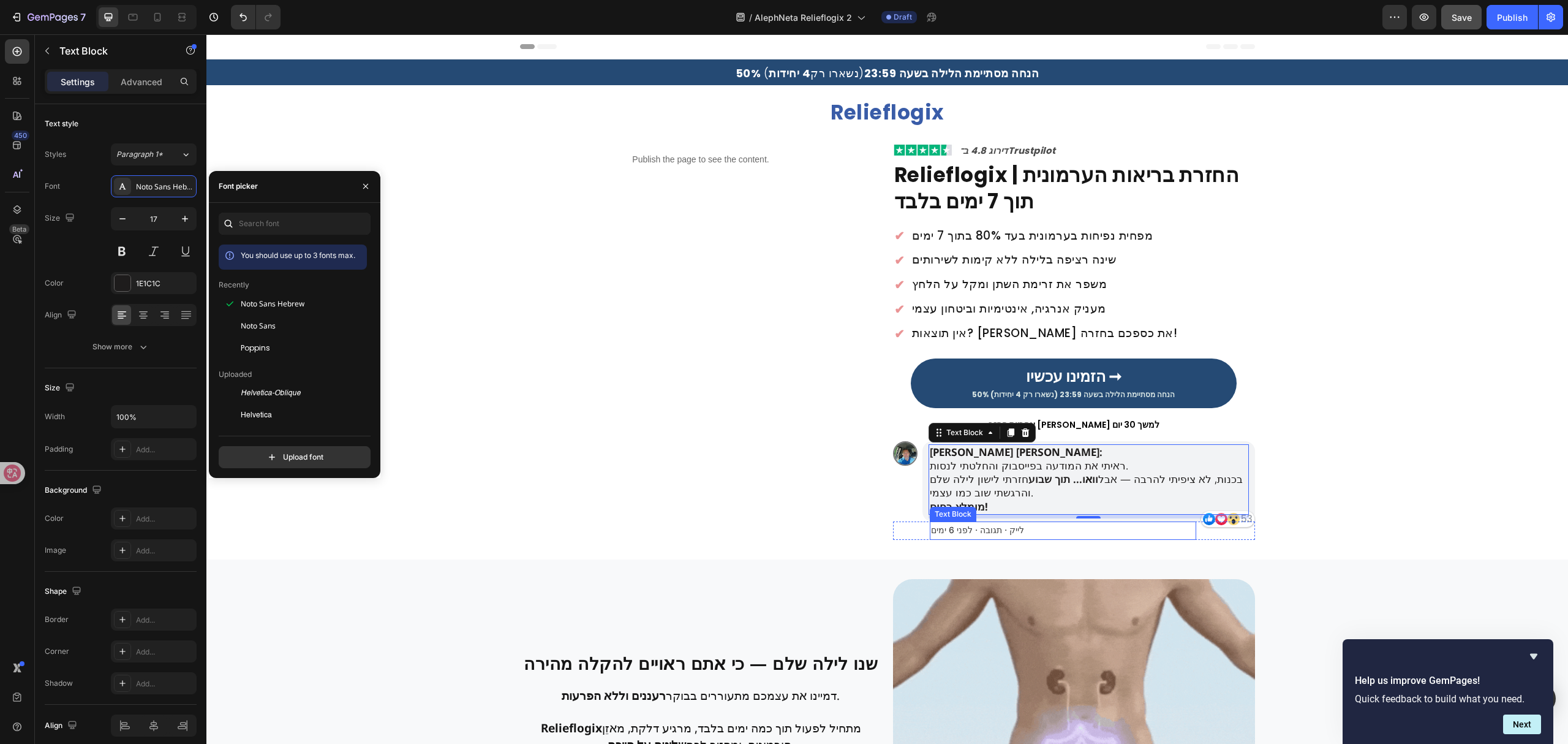
click at [933, 534] on span "לייק · תגובה · לפני 6 ימים" at bounding box center [977, 530] width 93 height 11
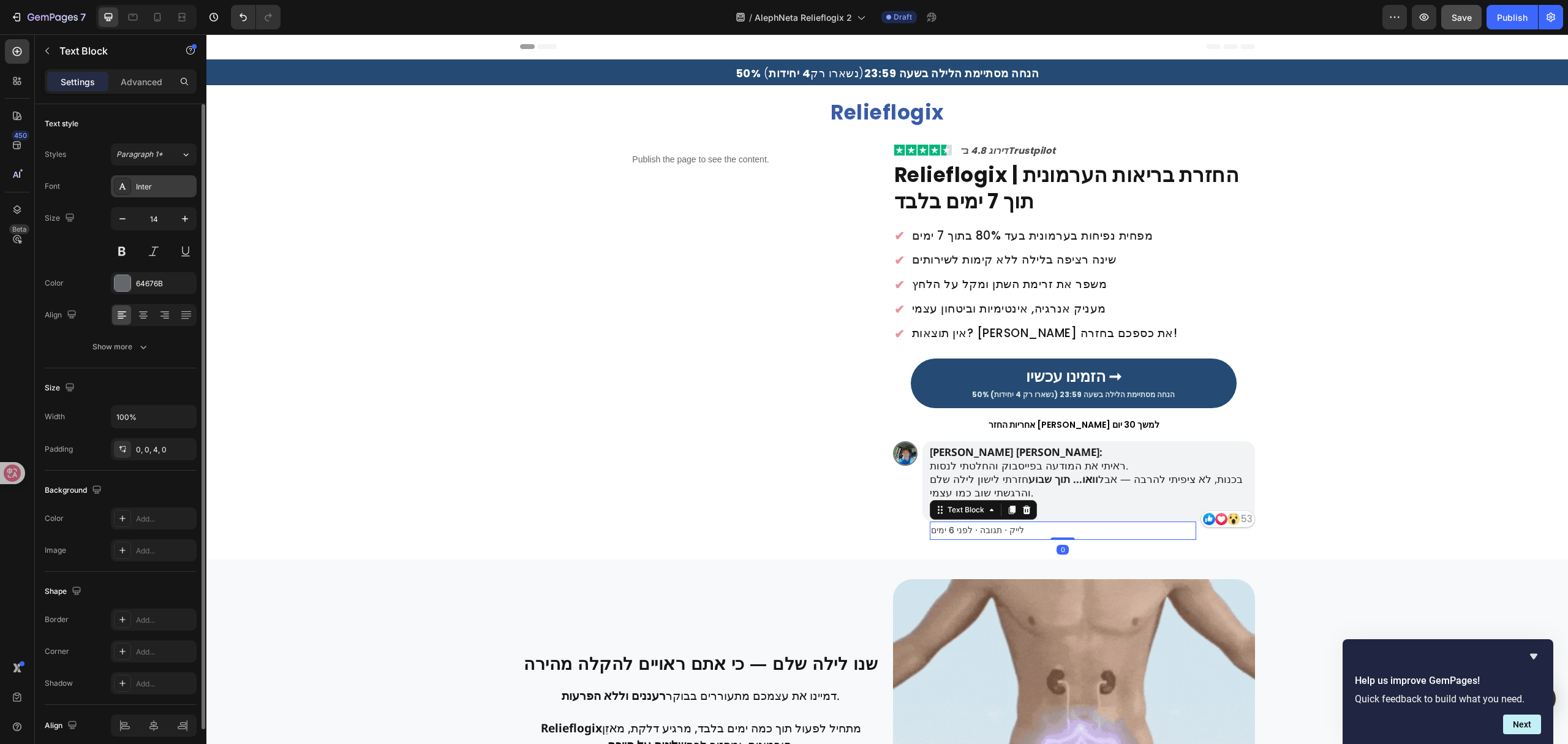
click at [169, 187] on div "Inter" at bounding box center [164, 187] width 57 height 11
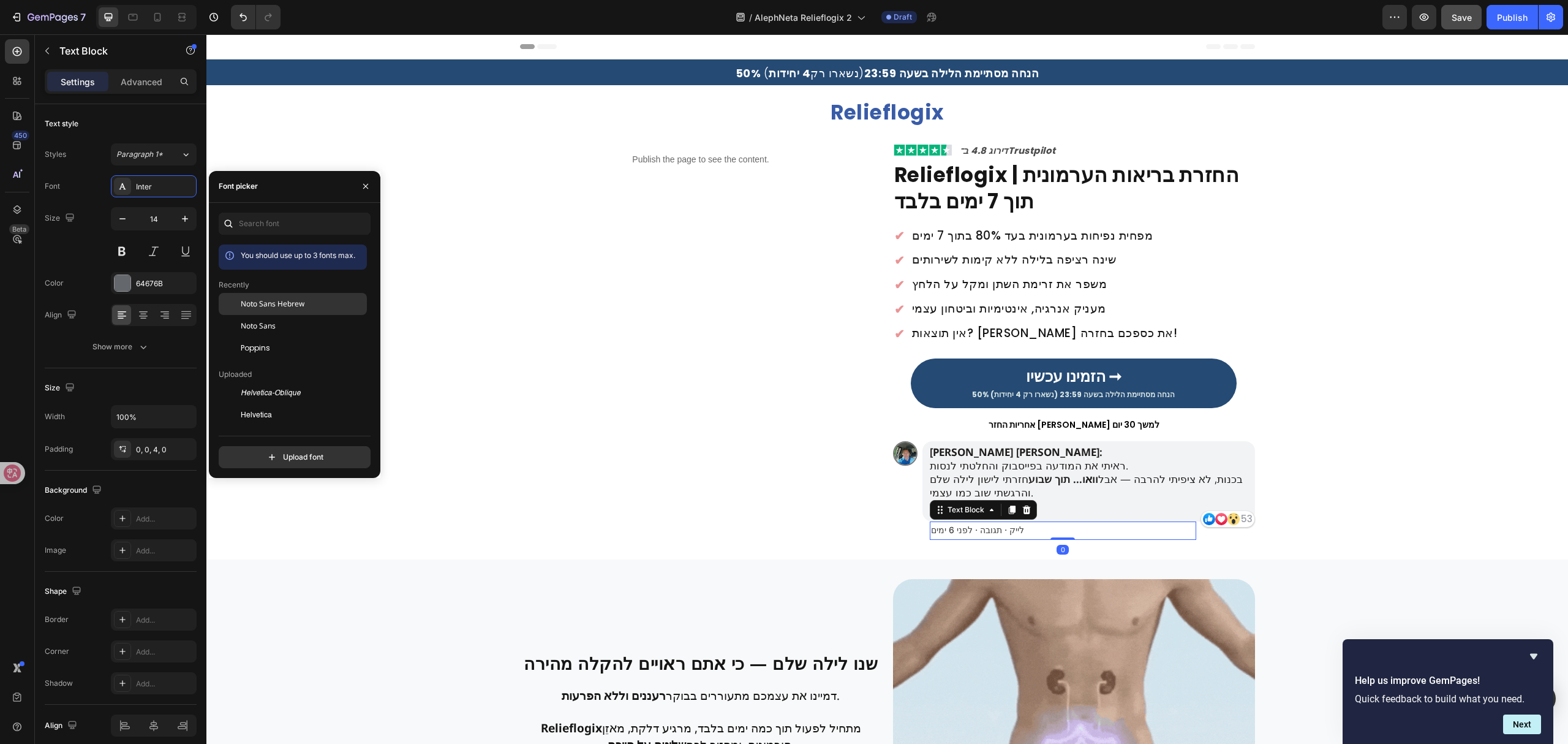
click at [343, 311] on div "Noto Sans Hebrew" at bounding box center [293, 304] width 148 height 22
click at [1155, 490] on p "[PERSON_NAME] [PERSON_NAME]: ראיתי את המודעה בפייסבוק והחלטתי לנסות. בכנות, לא …" at bounding box center [1089, 479] width 318 height 67
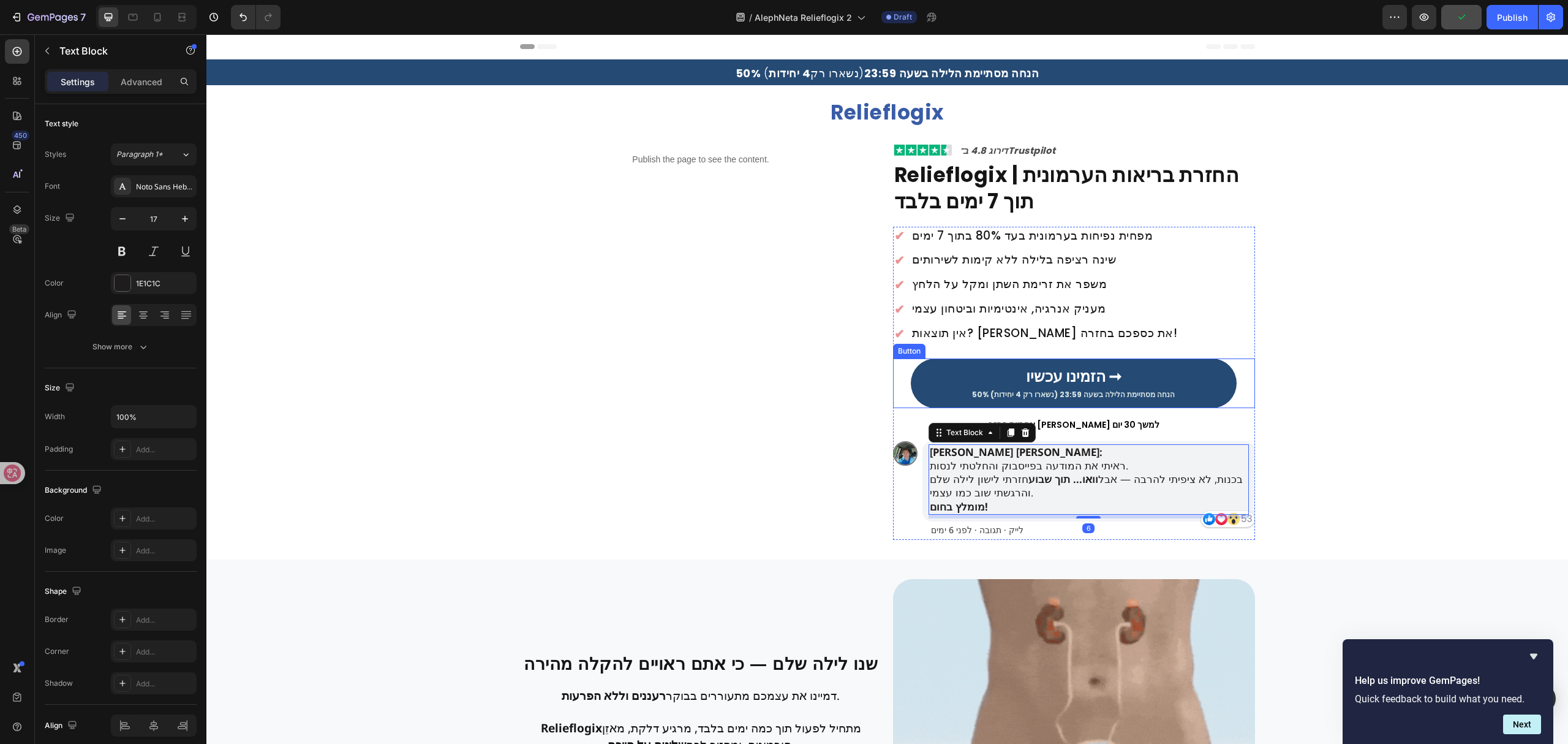
drag, startPoint x: 1056, startPoint y: 382, endPoint x: 689, endPoint y: 335, distance: 370.0
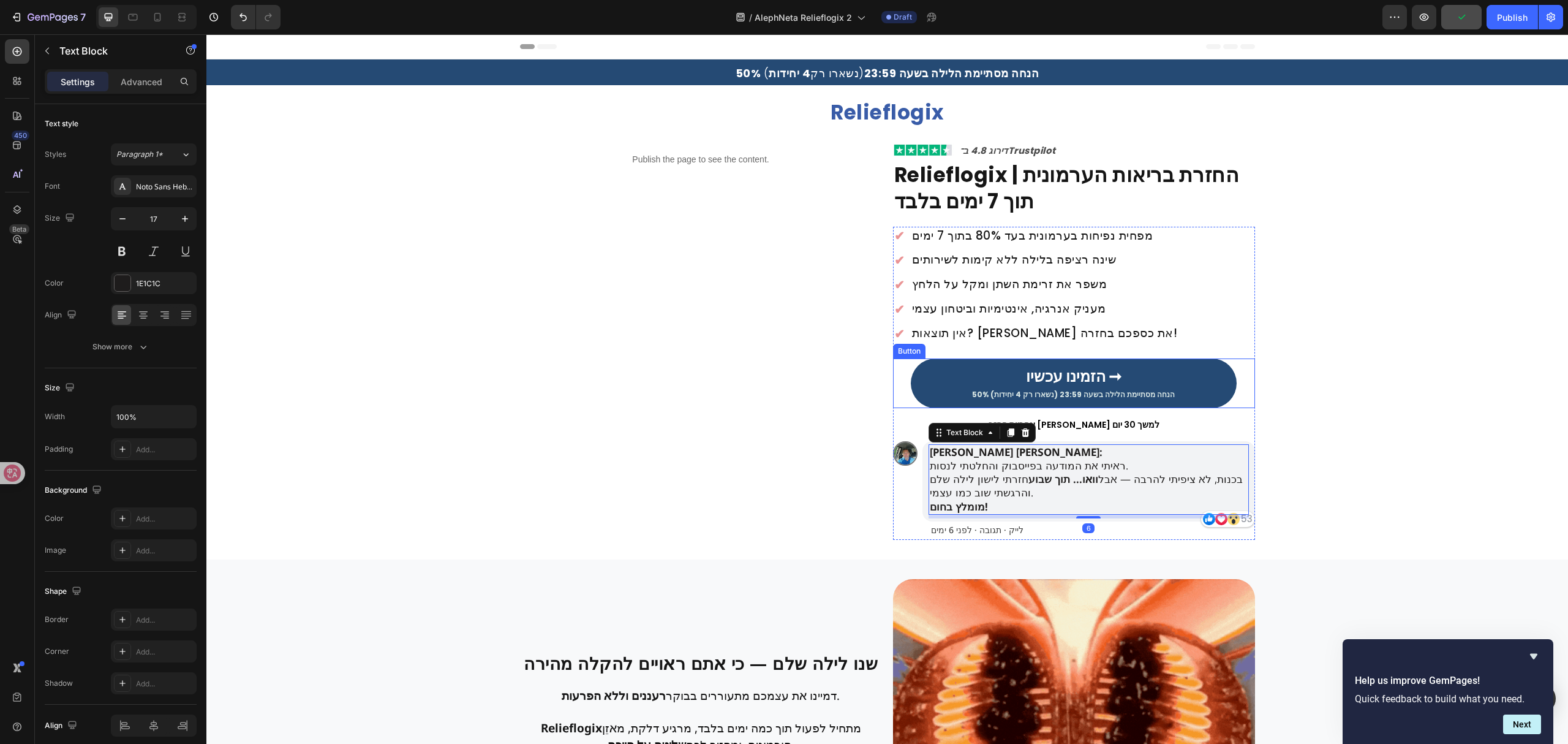
click at [1056, 382] on p "הזמינו עכשיו ➞ 50% הנחה מסתיימת הלילה בשעה 23:59 (נשארו רק 4 יחידות)" at bounding box center [1073, 382] width 202 height 33
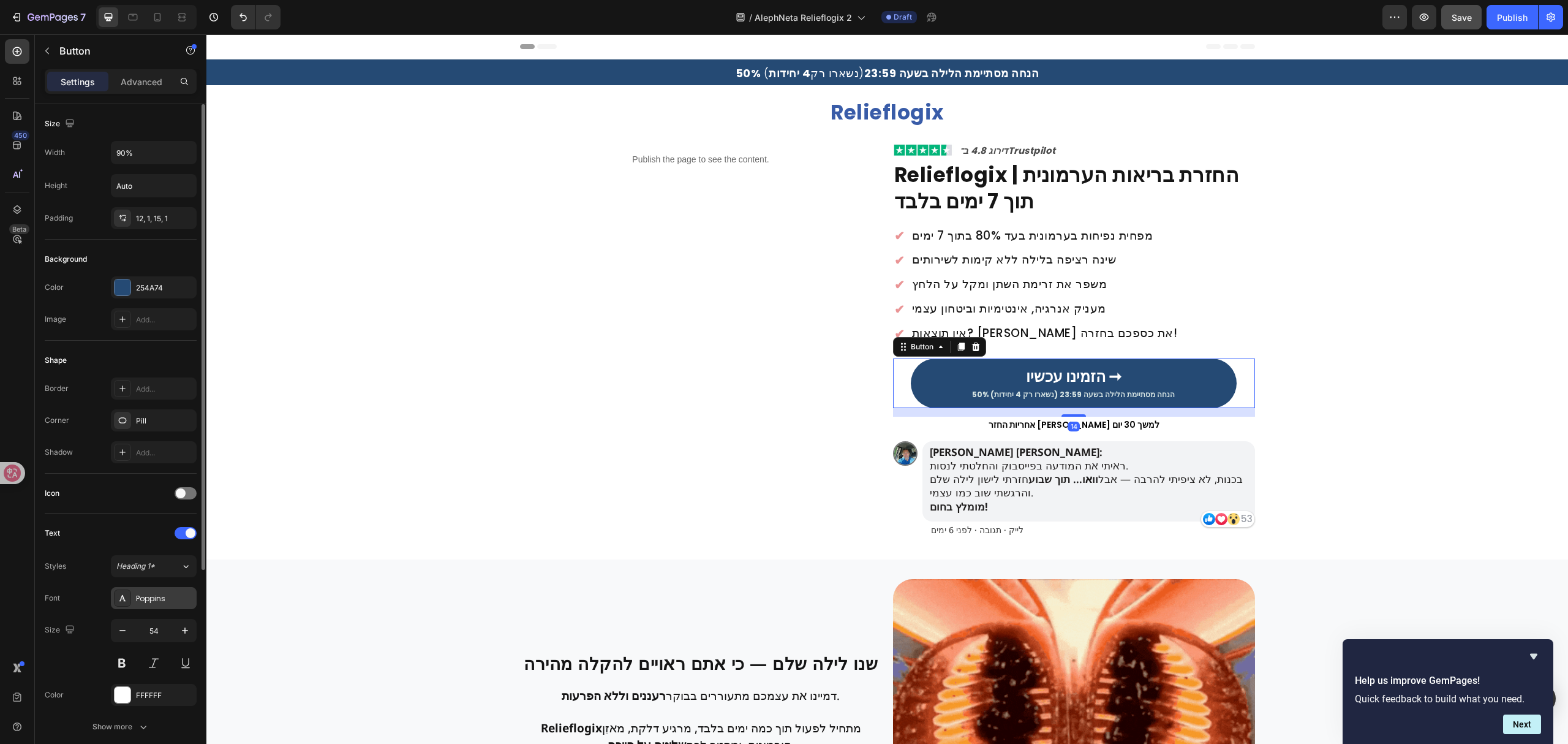
drag, startPoint x: 180, startPoint y: 596, endPoint x: 187, endPoint y: 594, distance: 7.3
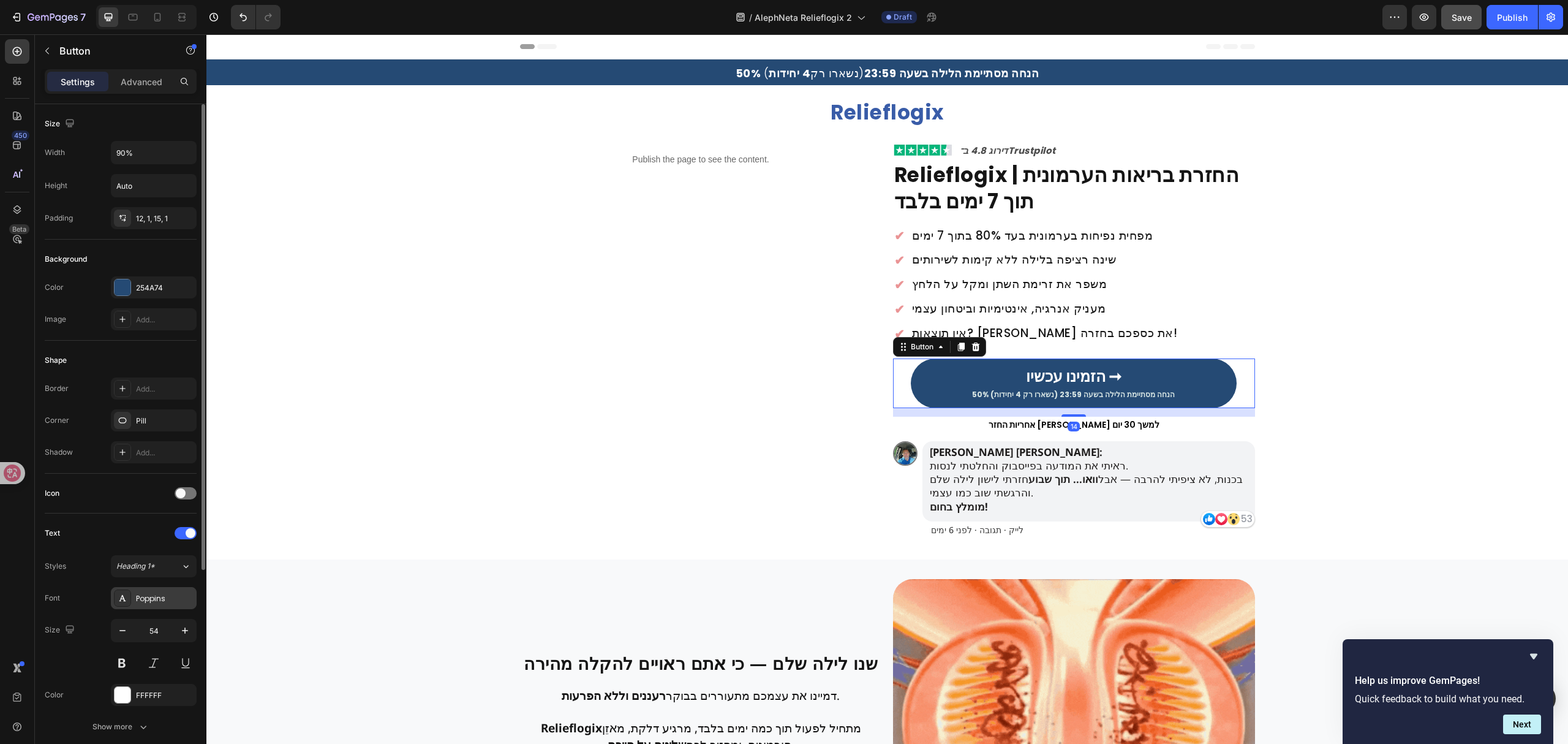
click at [183, 596] on div "Poppins" at bounding box center [164, 599] width 57 height 11
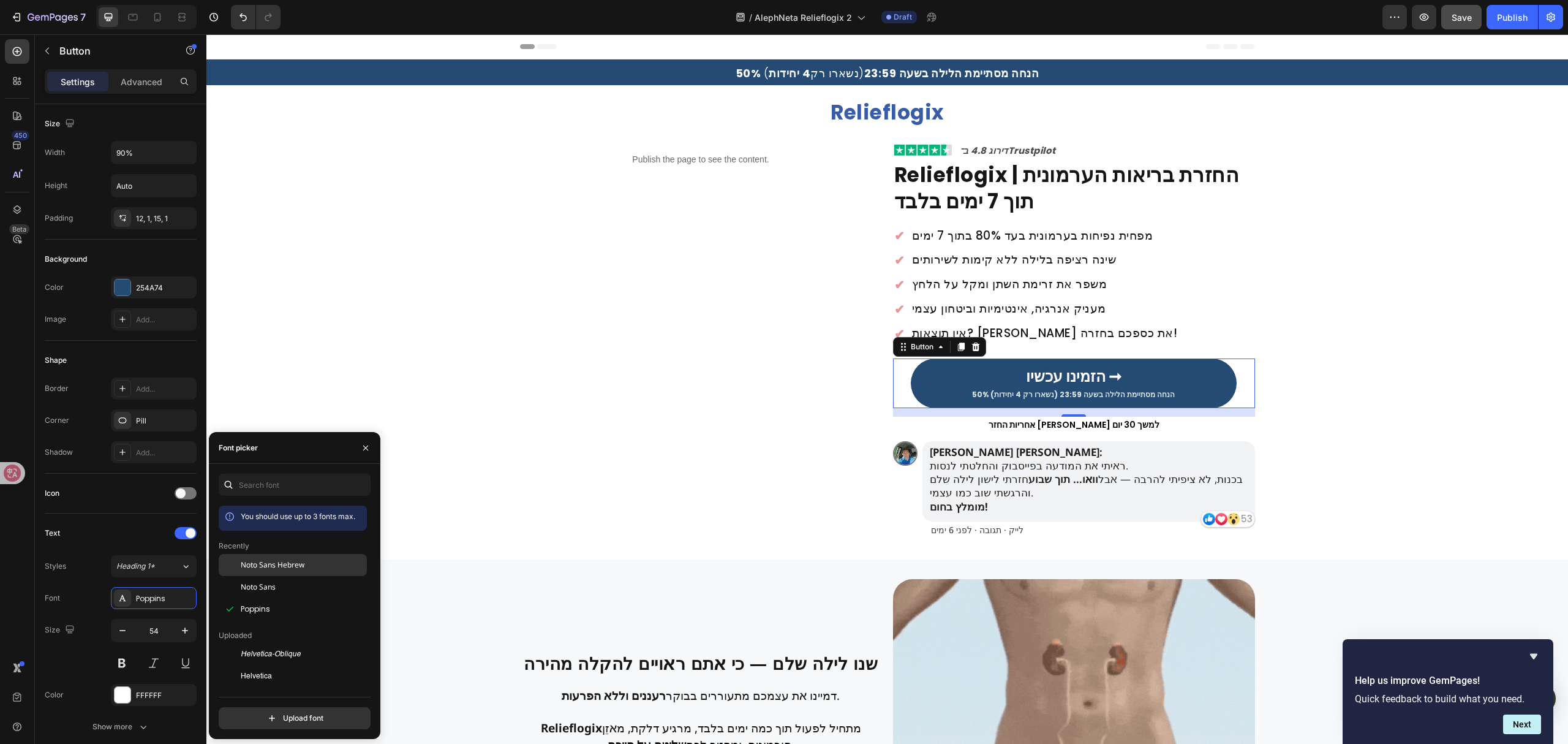
click at [298, 570] on span "Noto Sans Hebrew" at bounding box center [272, 565] width 63 height 11
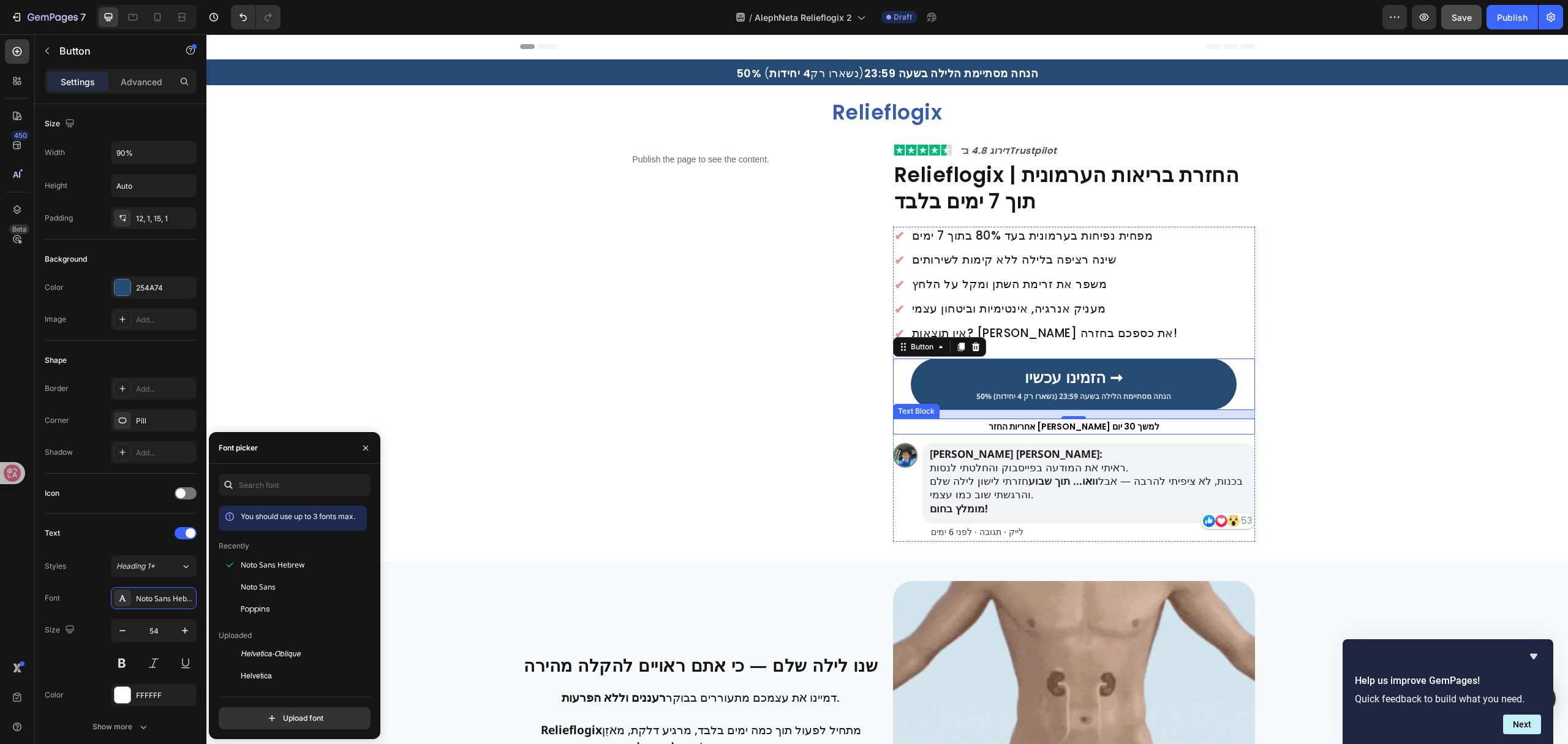
click at [1074, 429] on p "אחריות החזר [PERSON_NAME] למשך 30 יום" at bounding box center [1074, 427] width 359 height 14
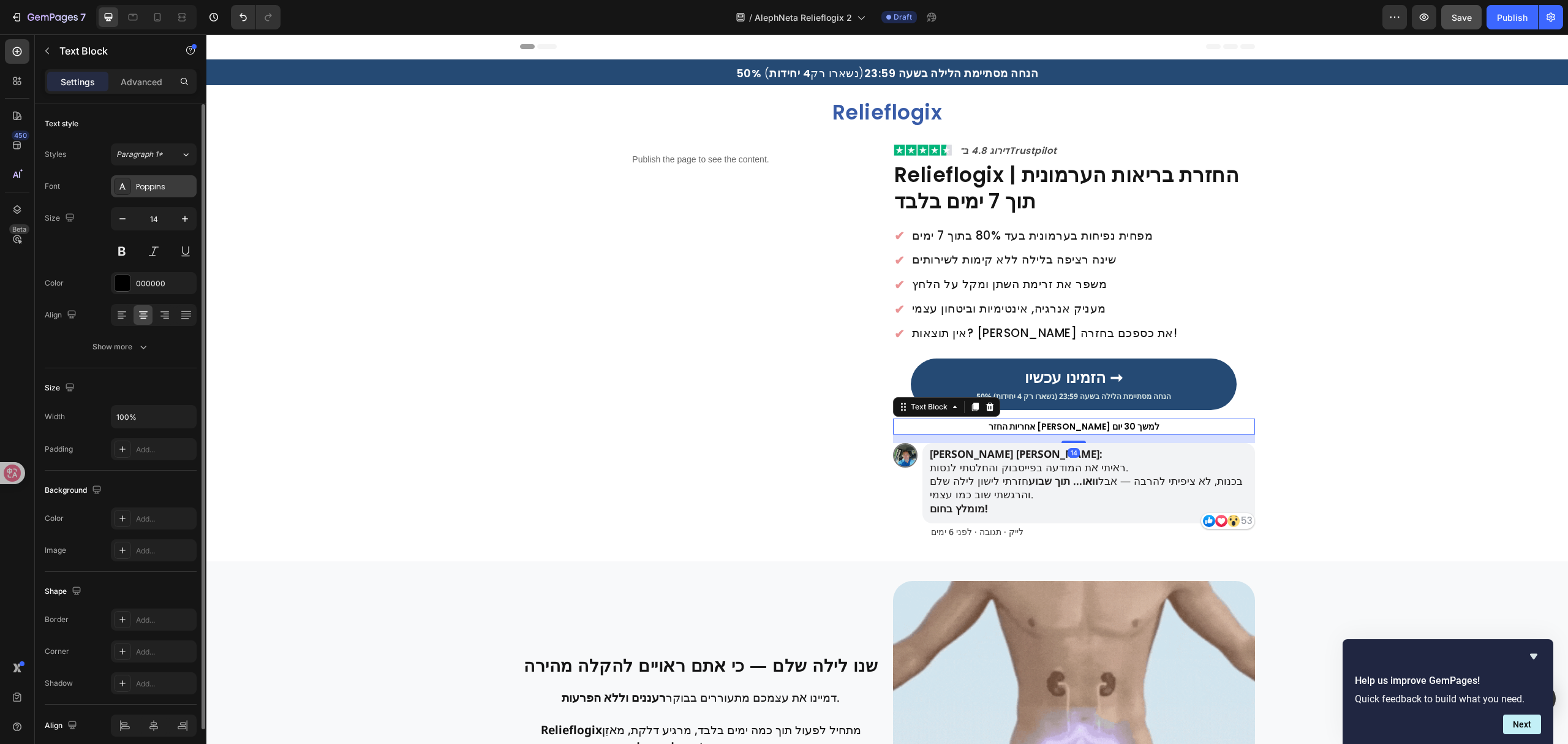
click at [150, 177] on div "Poppins" at bounding box center [154, 186] width 86 height 22
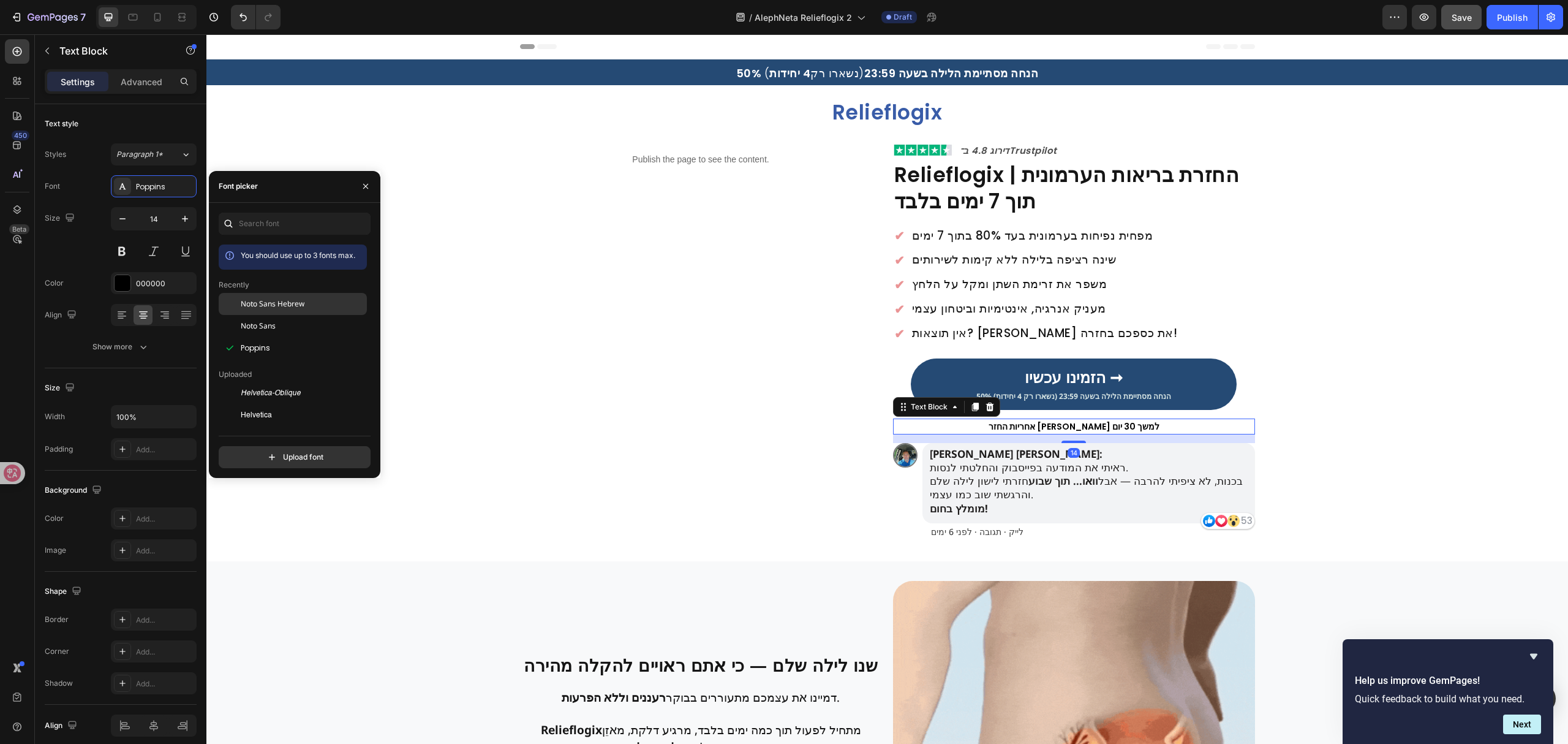
click at [284, 305] on span "Noto Sans Hebrew" at bounding box center [272, 304] width 63 height 11
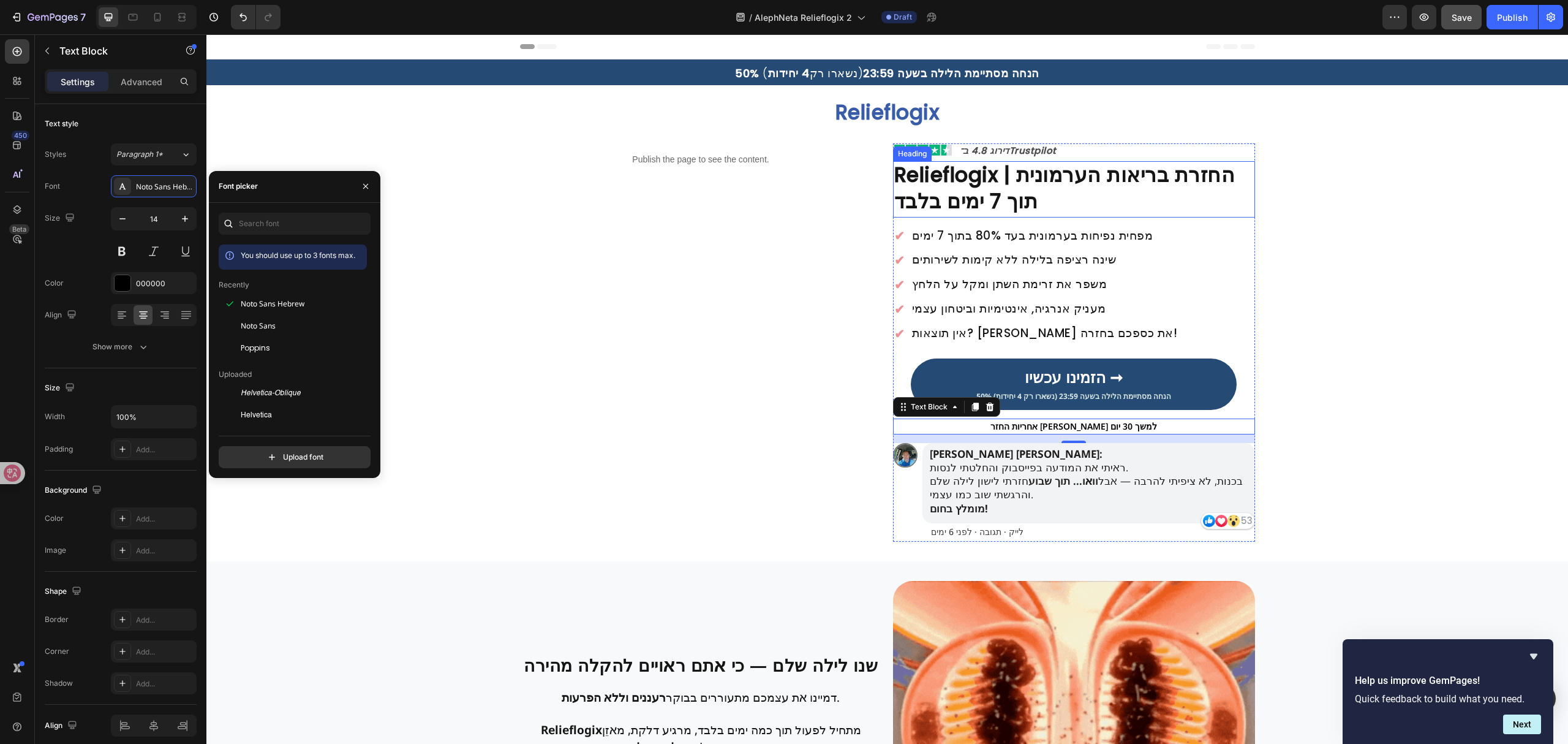
click at [1081, 184] on strong "Relieflogix | החזרת בריאות הערמונית תוך 7 ימים בלבד" at bounding box center [1064, 188] width 341 height 55
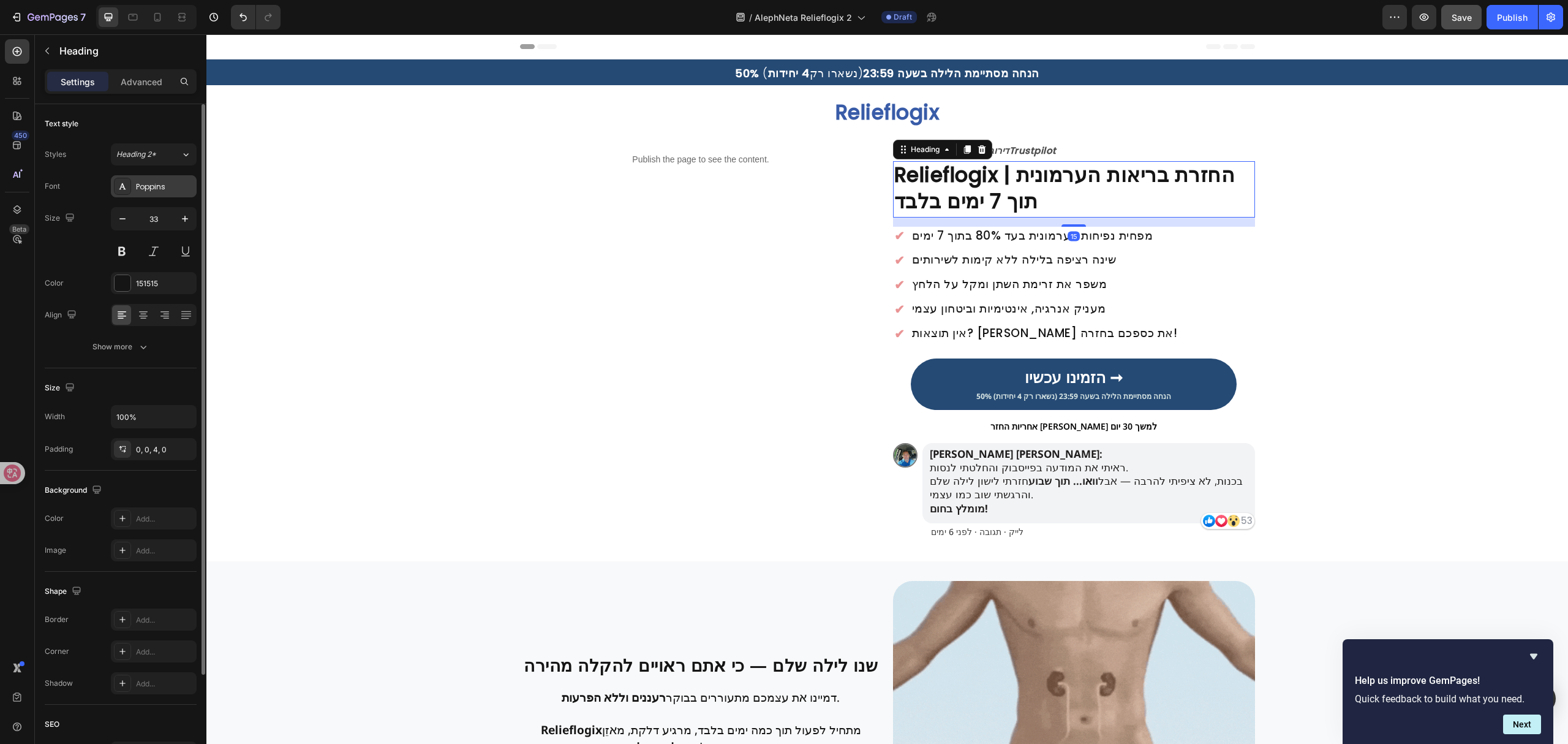
click at [168, 180] on div "Poppins" at bounding box center [154, 186] width 86 height 22
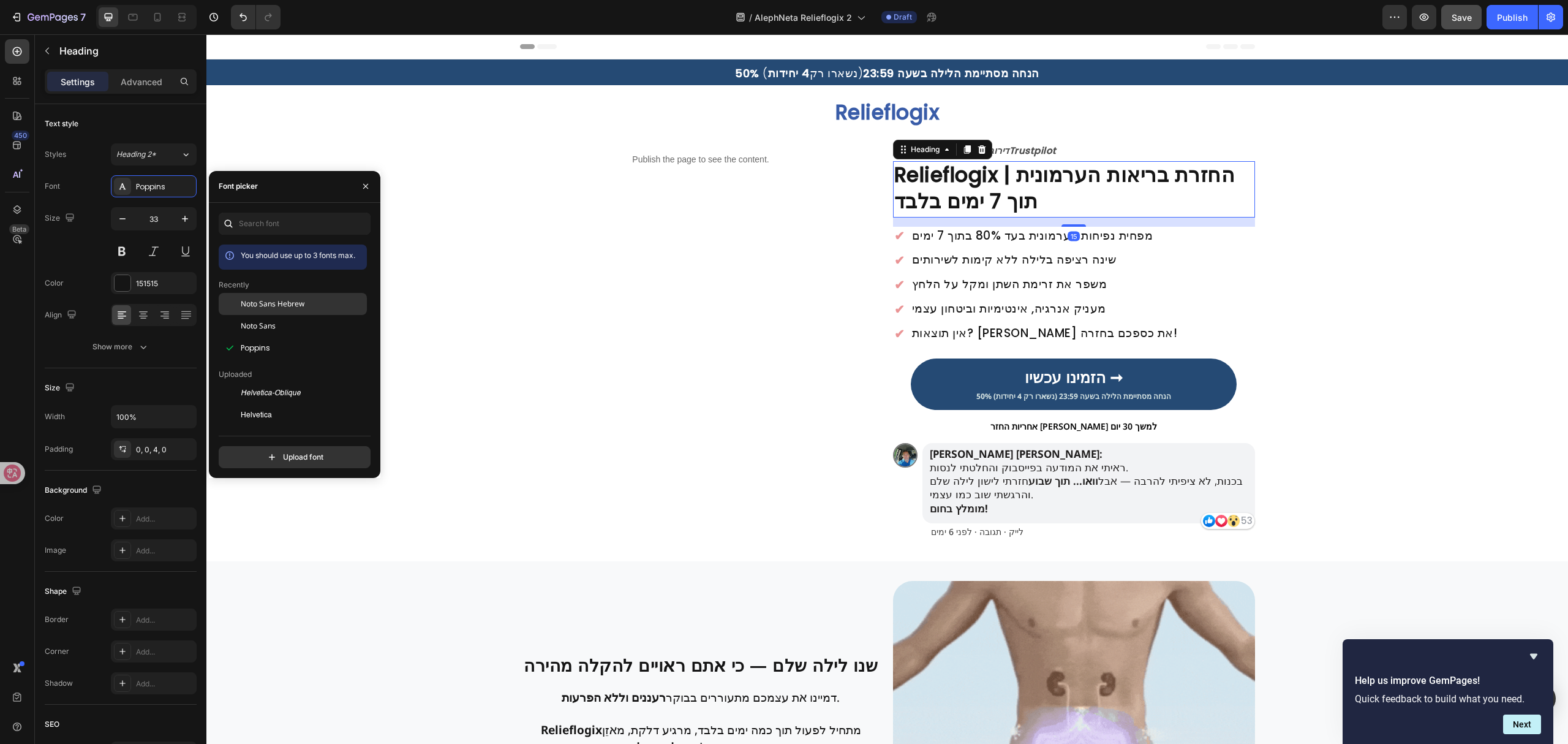
click at [293, 302] on span "Noto Sans Hebrew" at bounding box center [272, 304] width 63 height 11
click at [1116, 239] on div "✔ Heading מפחית נפיחות בערמונית בעד 80% בתוך 7 ימים Heading Row" at bounding box center [1074, 236] width 362 height 18
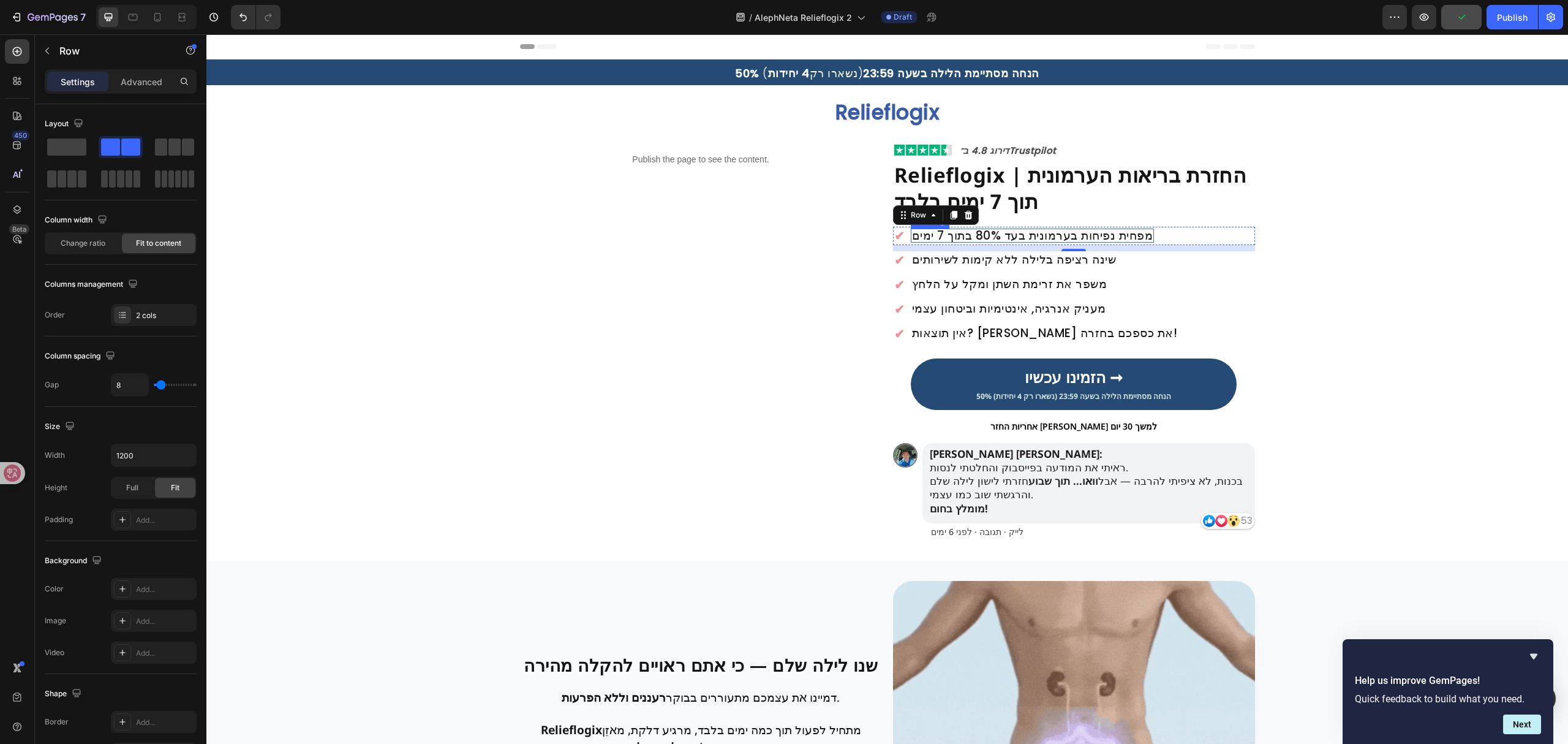
click at [974, 238] on h2 "מפחית נפיחות בערמונית בעד 80% בתוך 7 ימים" at bounding box center [1032, 236] width 244 height 14
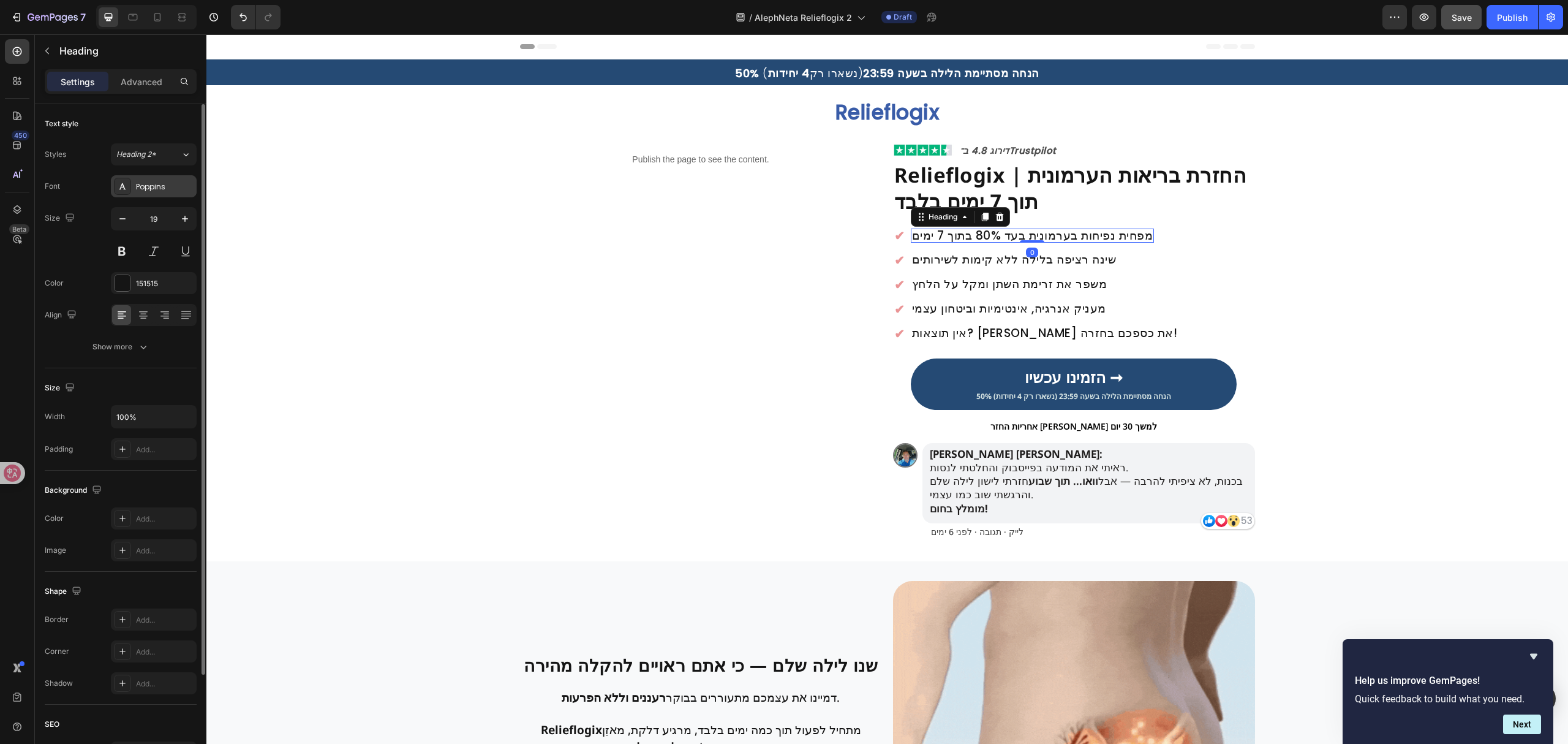
click at [156, 187] on div "Poppins" at bounding box center [164, 187] width 57 height 11
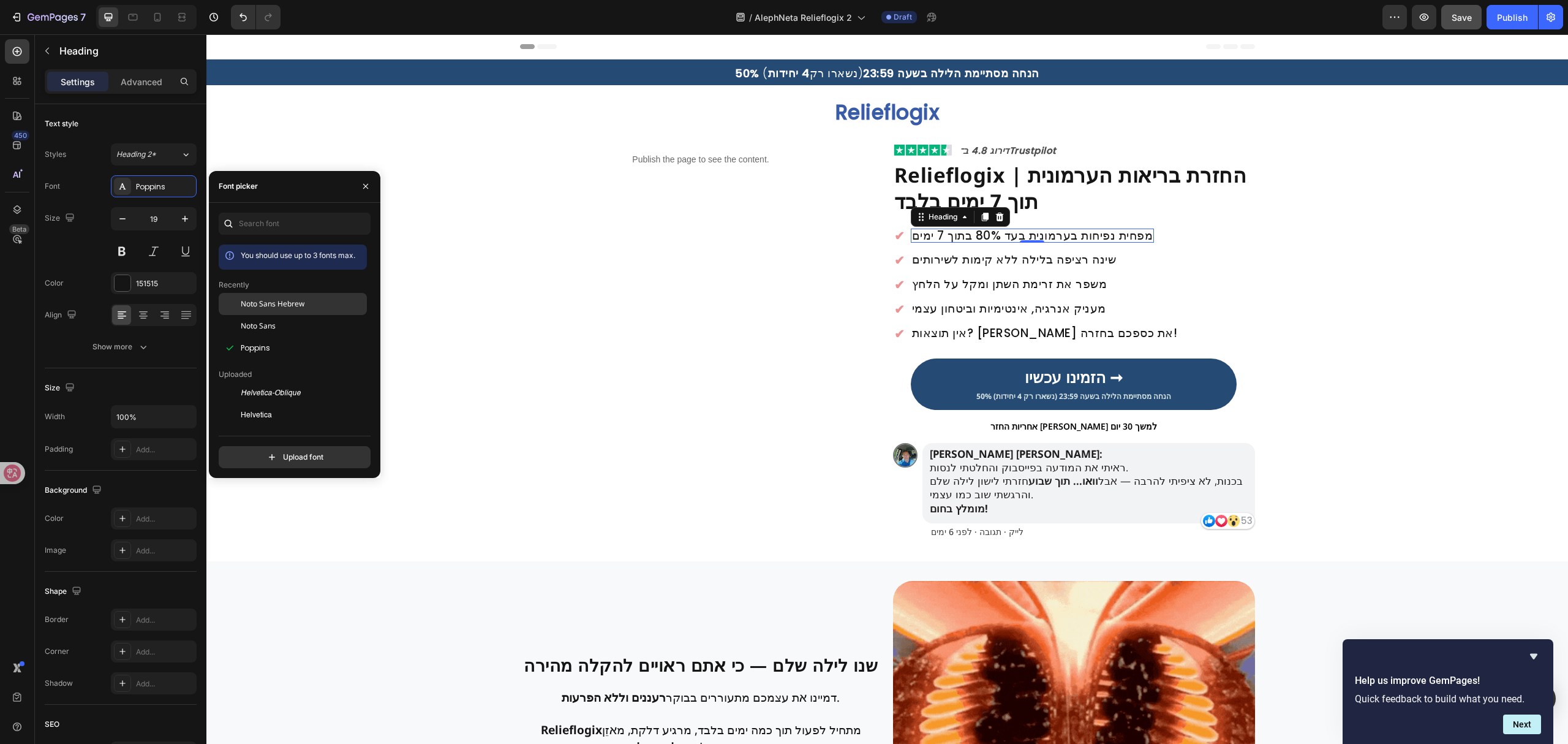
click at [300, 310] on div "Noto Sans Hebrew" at bounding box center [293, 304] width 148 height 22
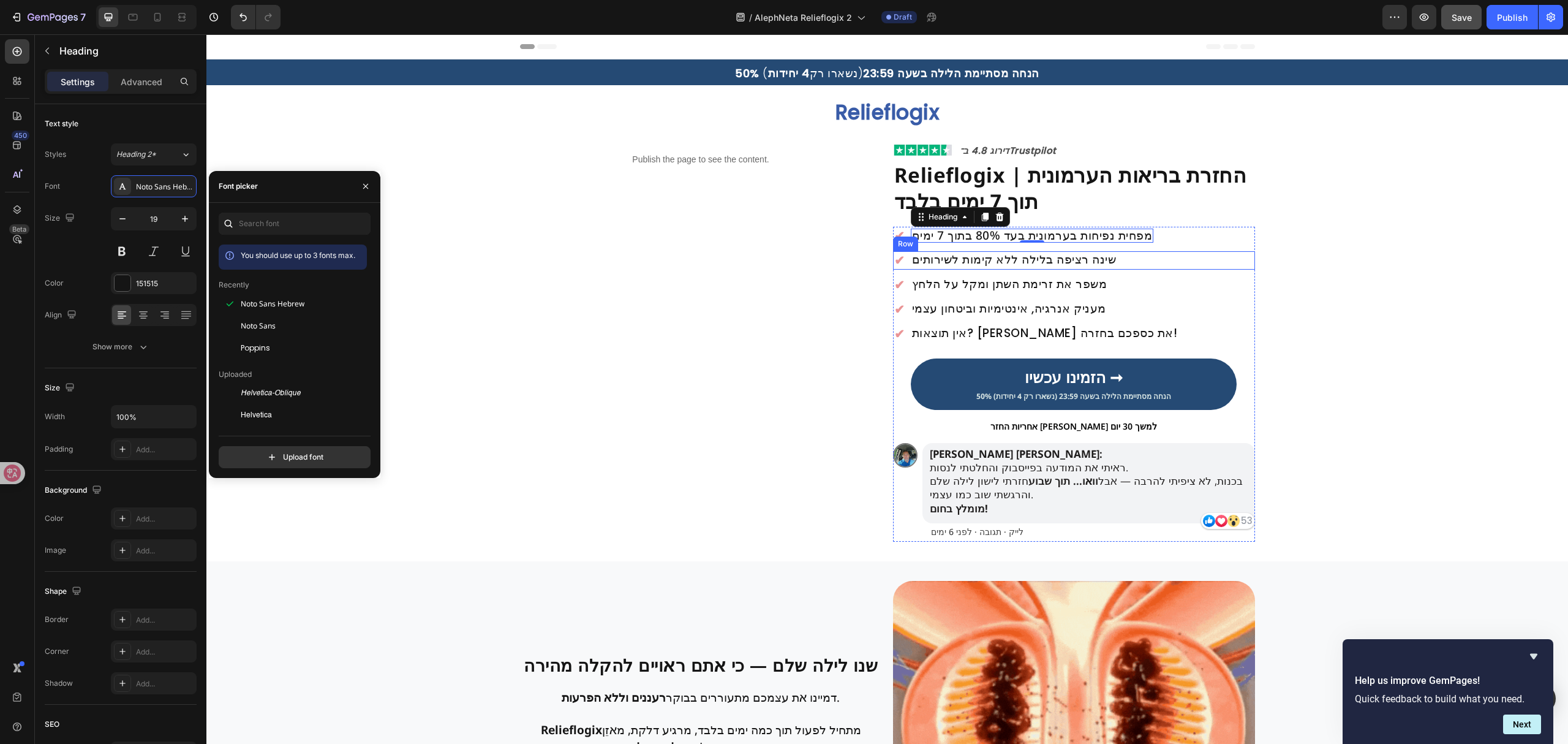
click at [967, 258] on h2 "שינה רציפה בלילה ללא קימות לשירותים" at bounding box center [1014, 260] width 207 height 17
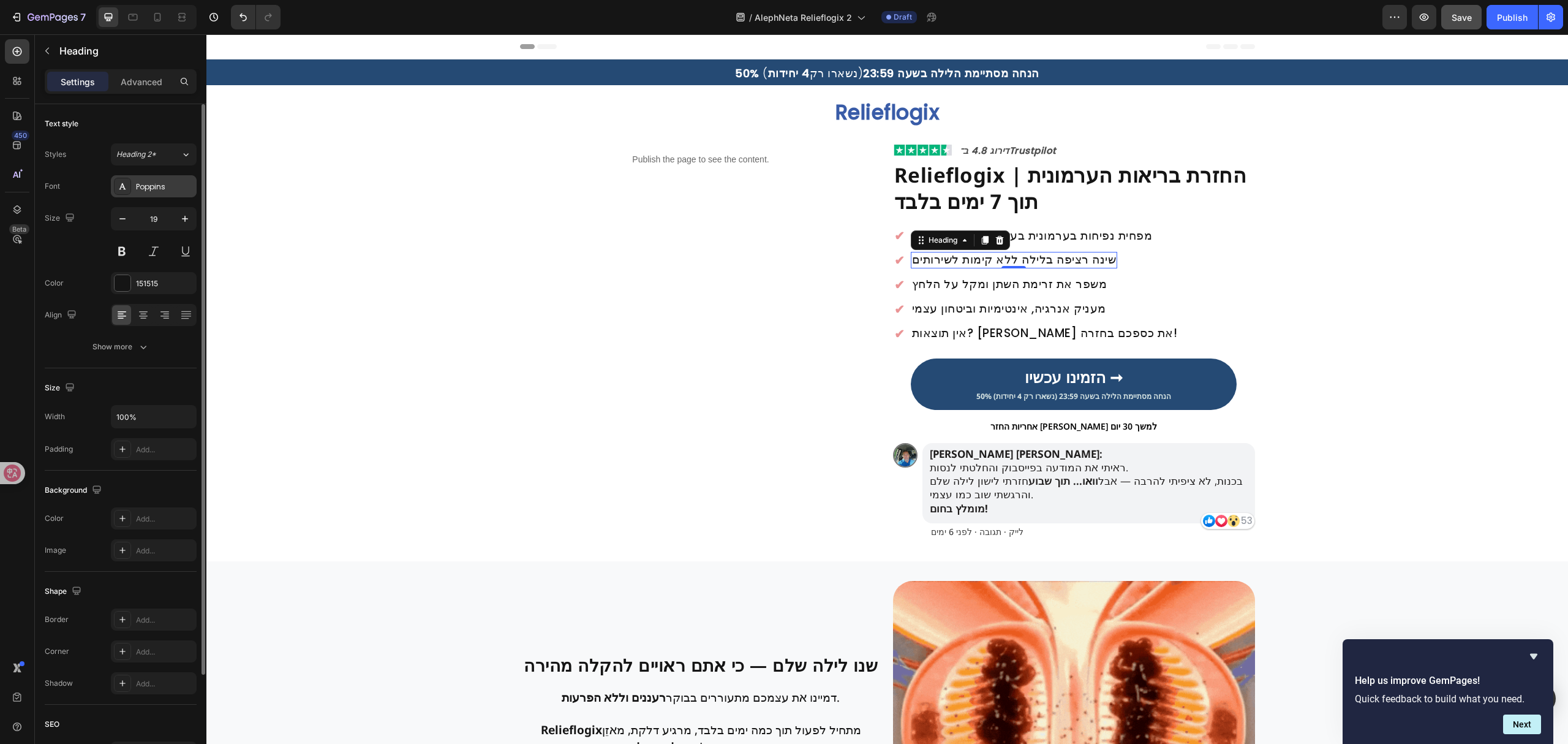
click at [160, 193] on div "Poppins" at bounding box center [154, 186] width 86 height 22
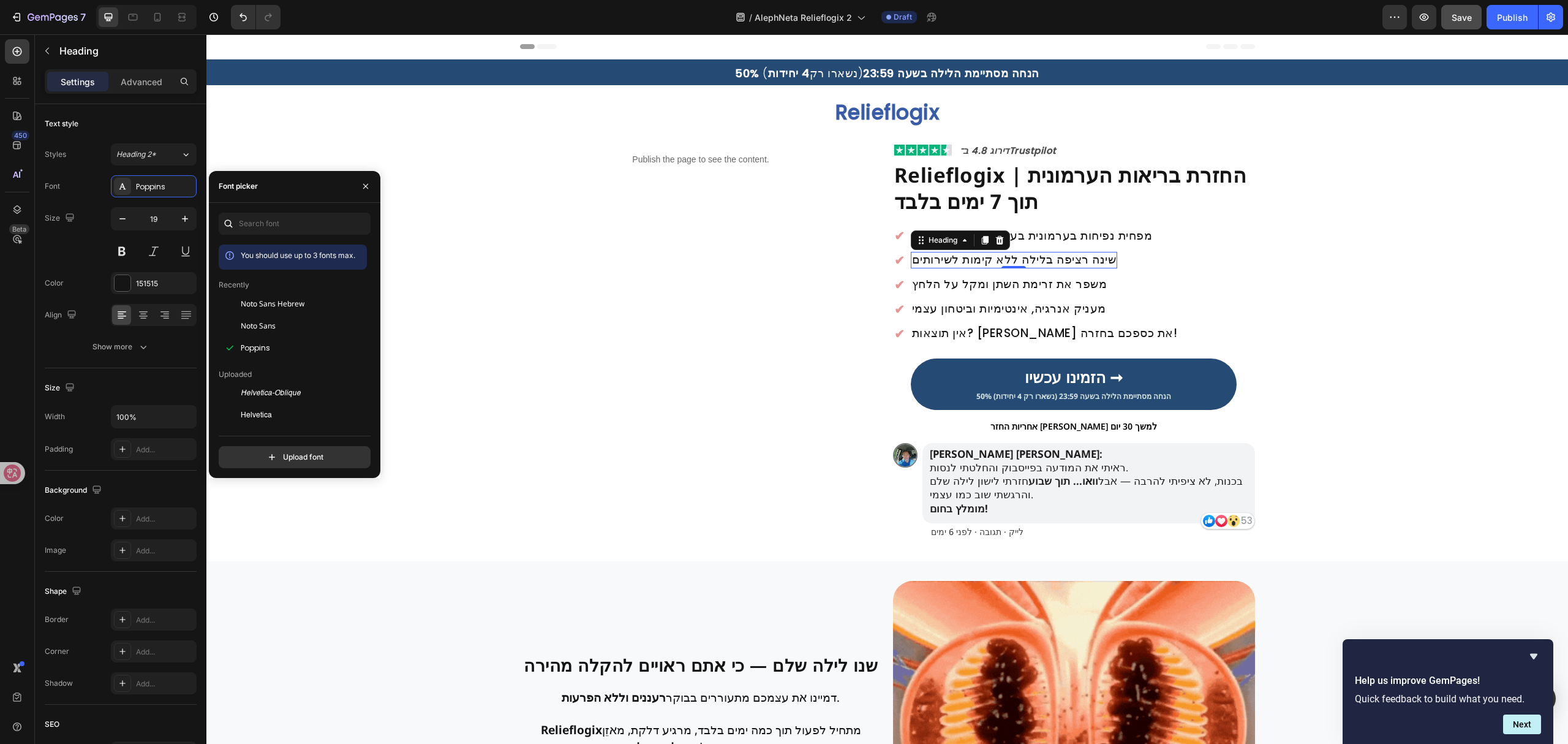
drag, startPoint x: 287, startPoint y: 304, endPoint x: 368, endPoint y: 309, distance: 81.2
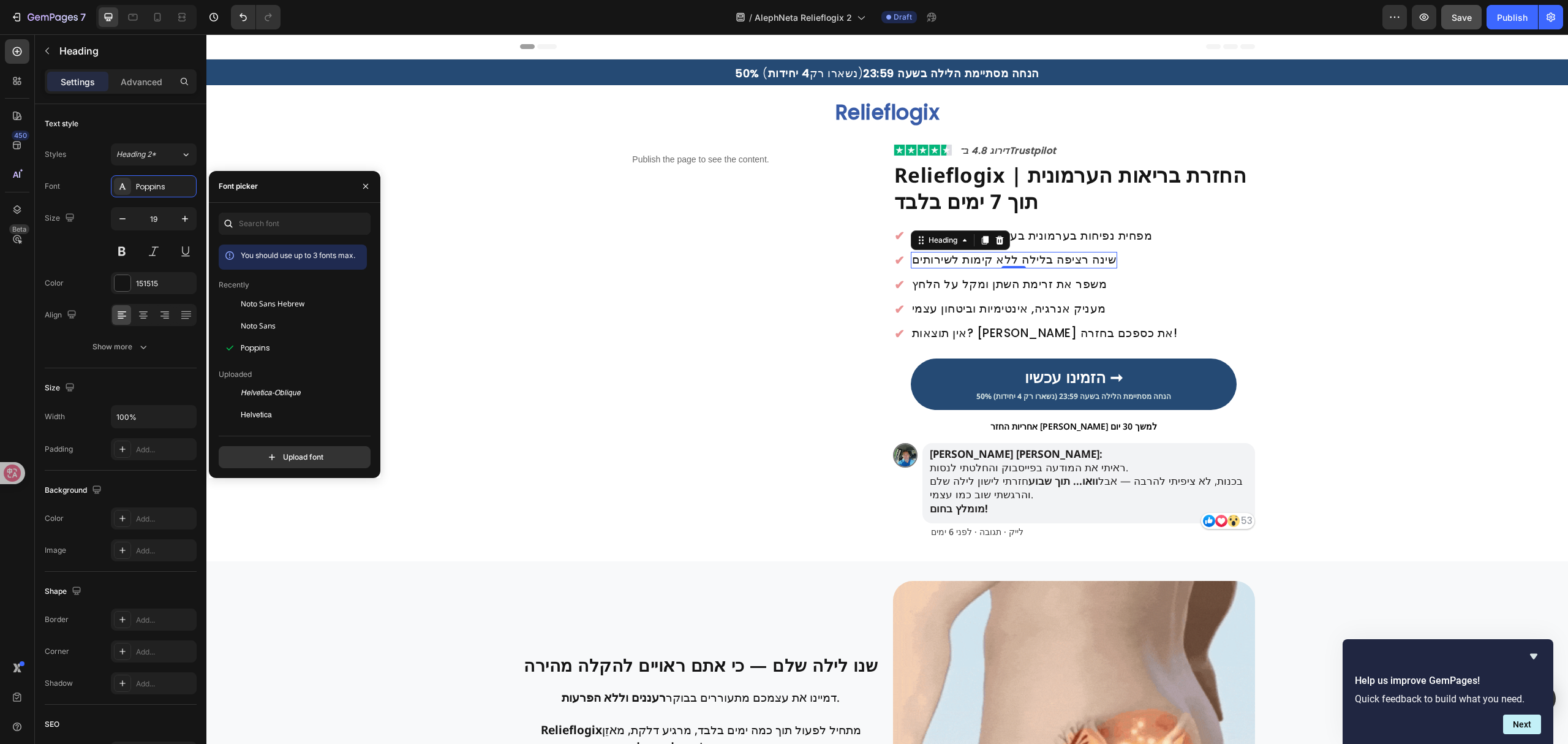
click at [287, 304] on span "Noto Sans Hebrew" at bounding box center [272, 304] width 63 height 11
click at [1004, 285] on h2 "משפר את זרימת השתן ומקל על הלחץ" at bounding box center [1009, 284] width 198 height 17
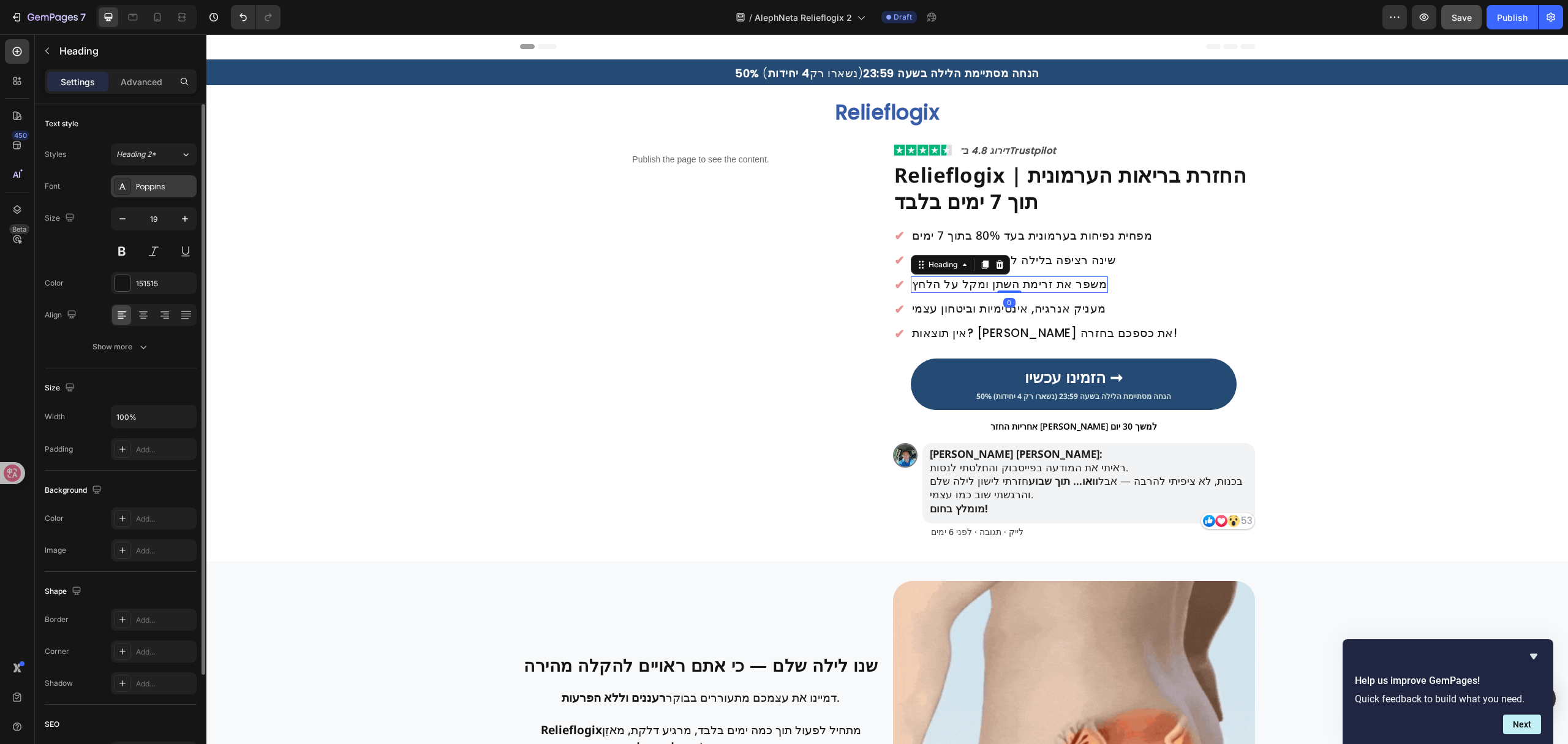
click at [186, 192] on div "Poppins" at bounding box center [164, 187] width 57 height 11
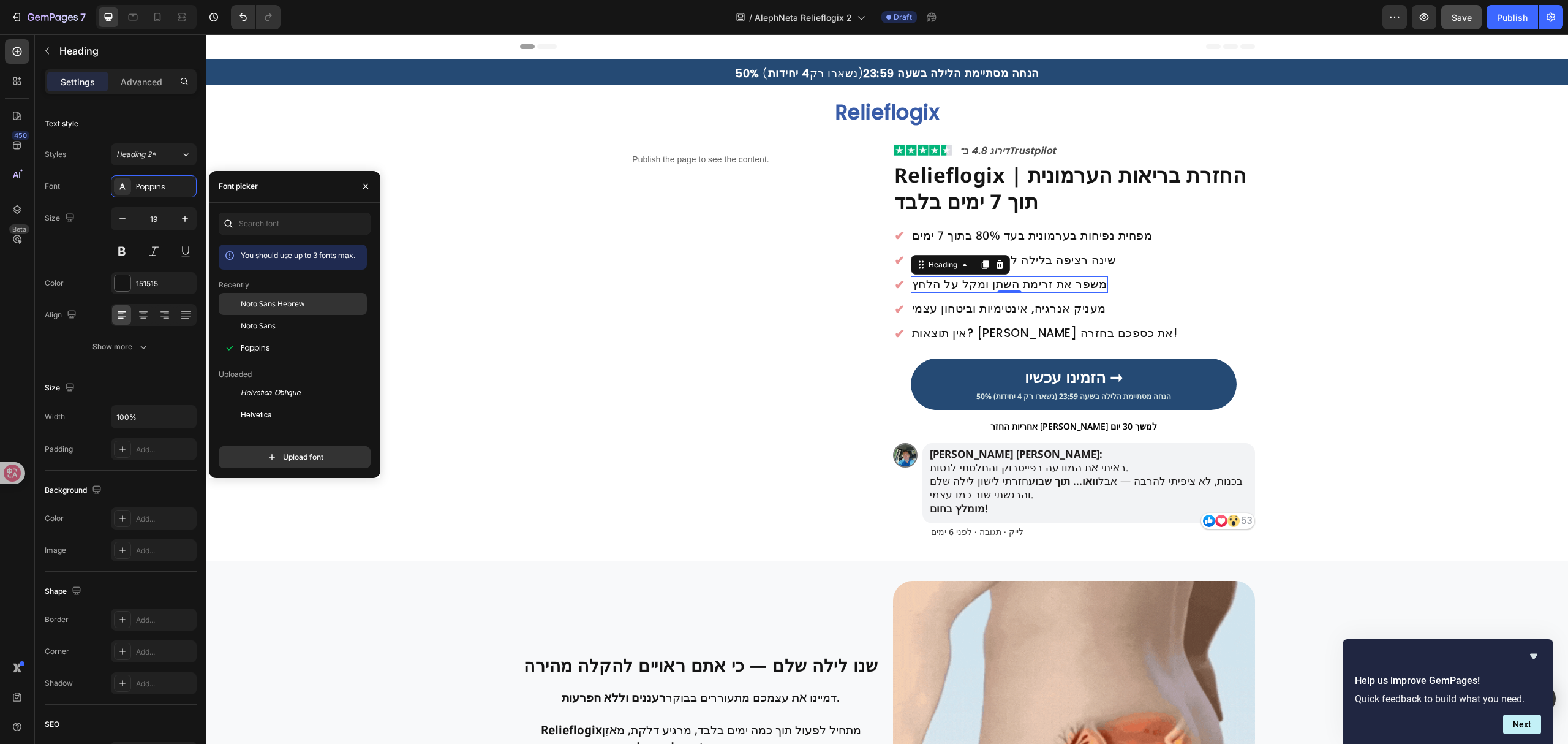
click at [287, 303] on span "Noto Sans Hebrew" at bounding box center [272, 304] width 63 height 11
click at [1025, 310] on h2 "מעניק אנרגיה, אינטימיות וביטחון עצמי" at bounding box center [1009, 310] width 196 height 17
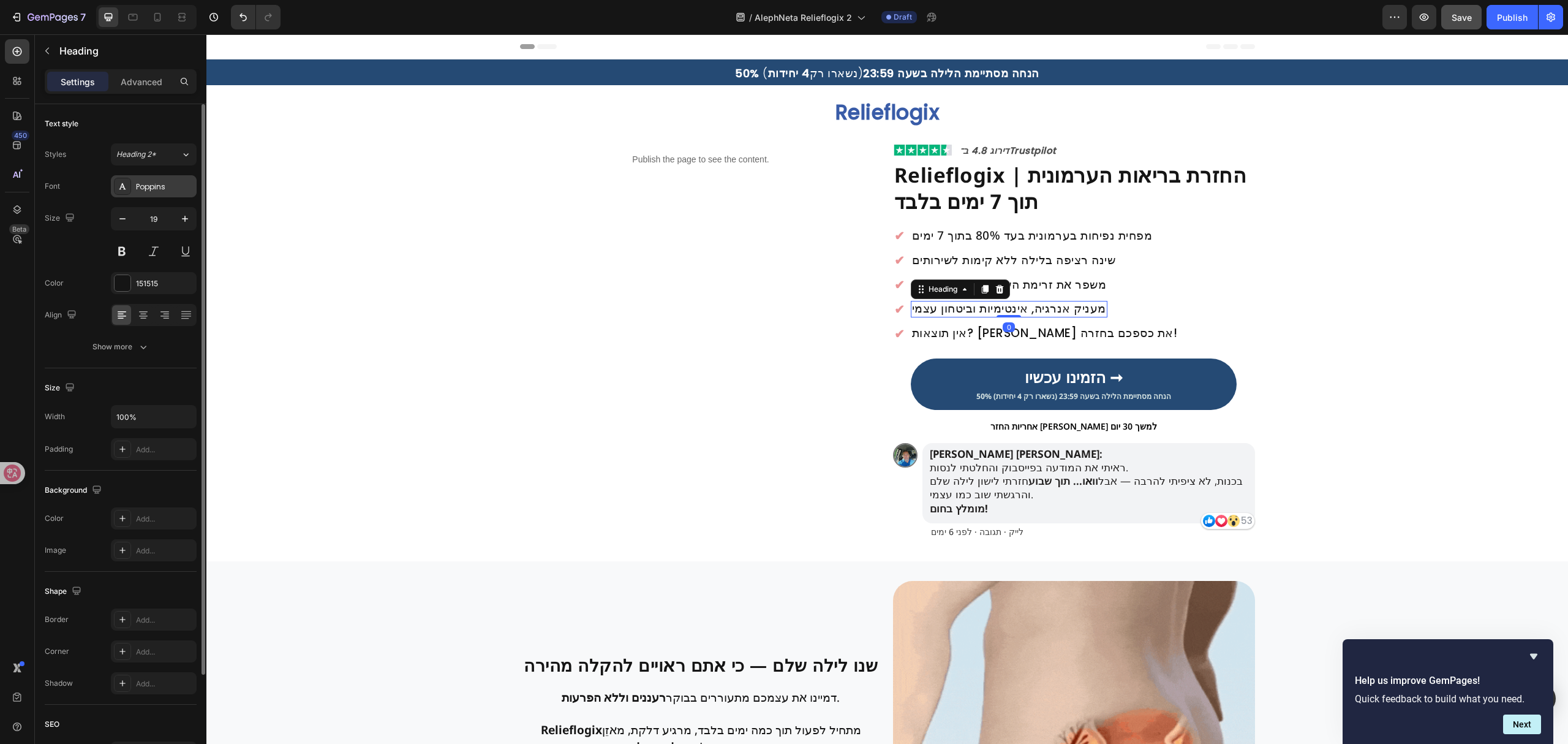
click at [165, 181] on div "Poppins" at bounding box center [164, 187] width 57 height 11
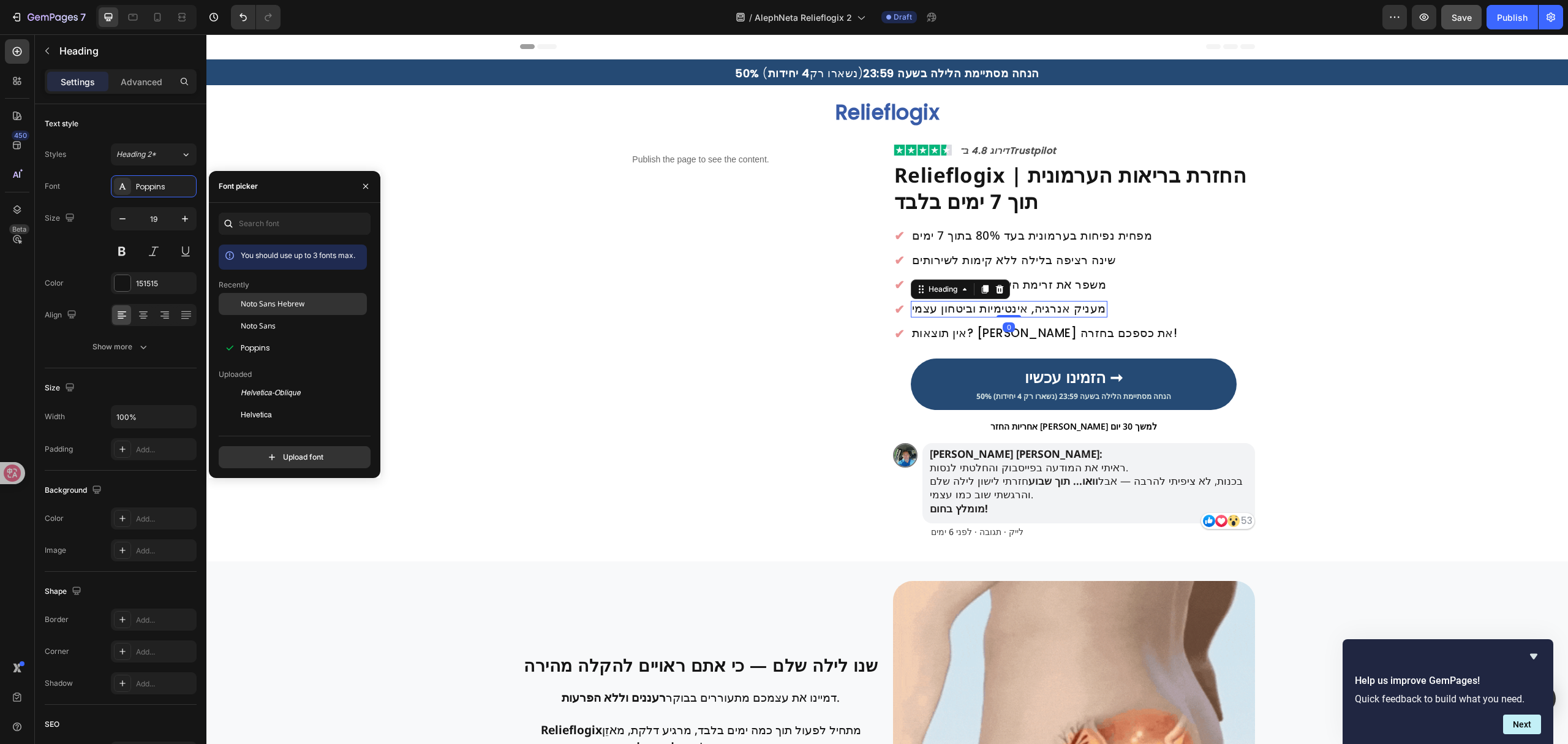
click at [265, 307] on span "Noto Sans Hebrew" at bounding box center [272, 304] width 63 height 11
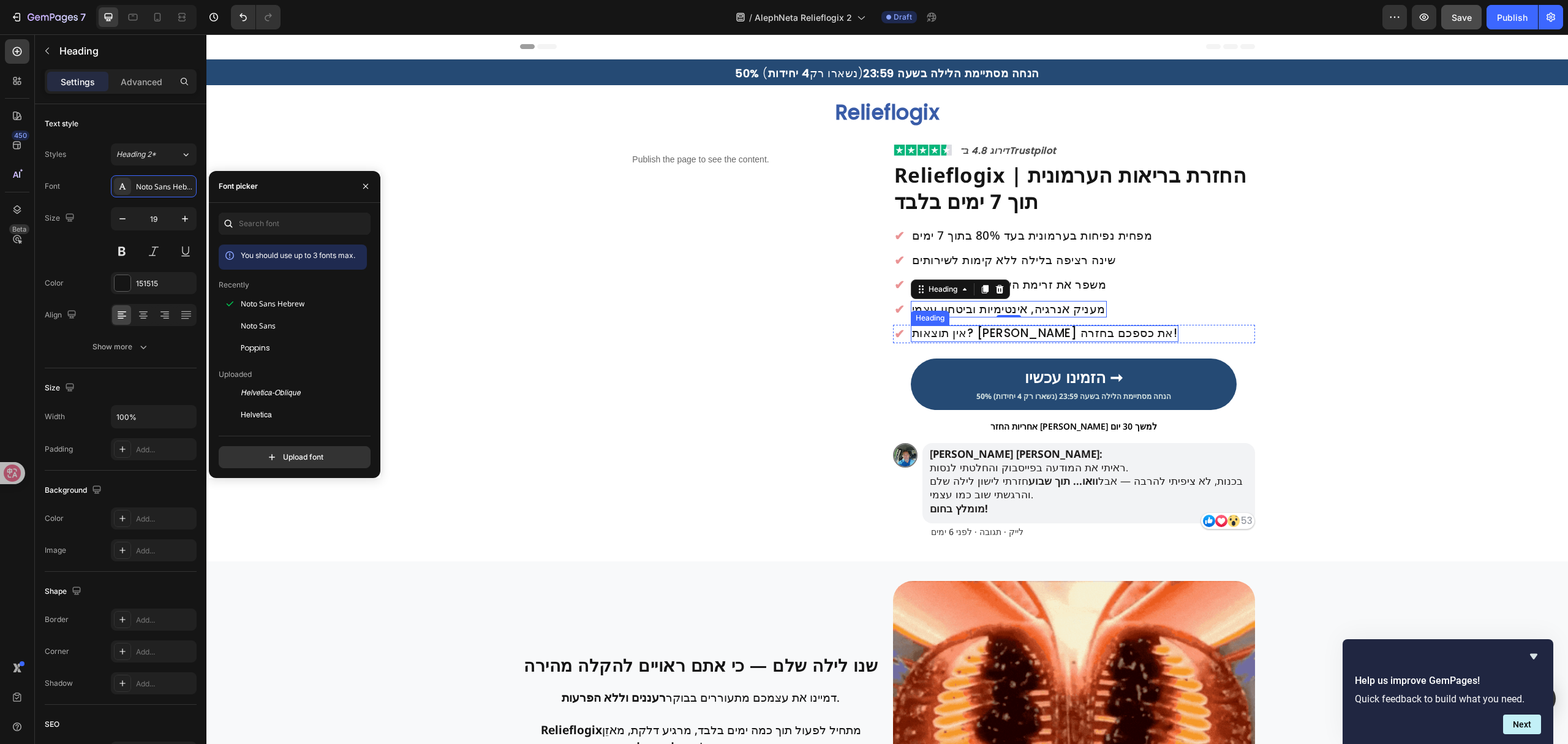
click at [958, 334] on h2 "אין תוצאות? [PERSON_NAME] את כספכם בחזרה!" at bounding box center [1045, 334] width 268 height 17
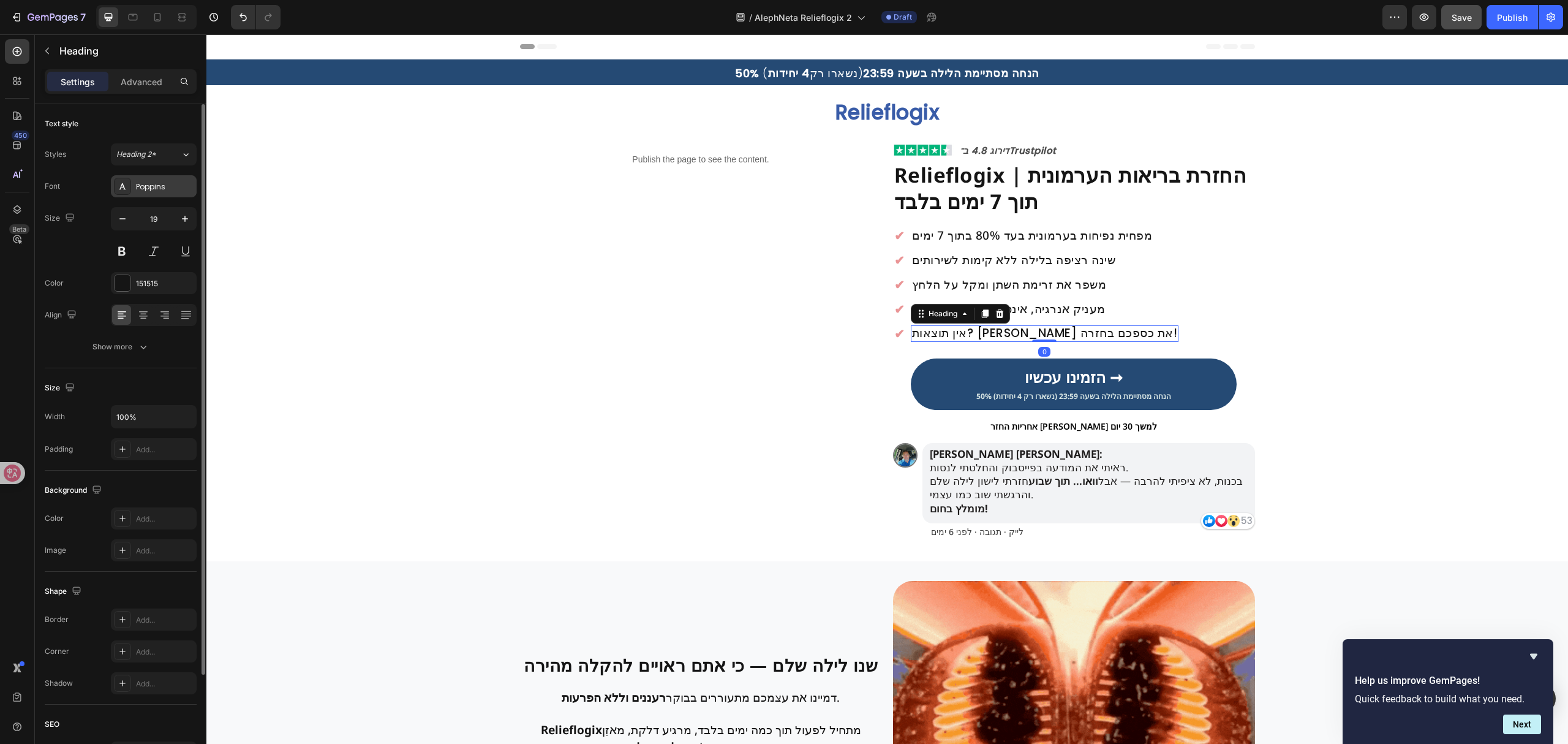
click at [177, 191] on div "Poppins" at bounding box center [164, 187] width 57 height 11
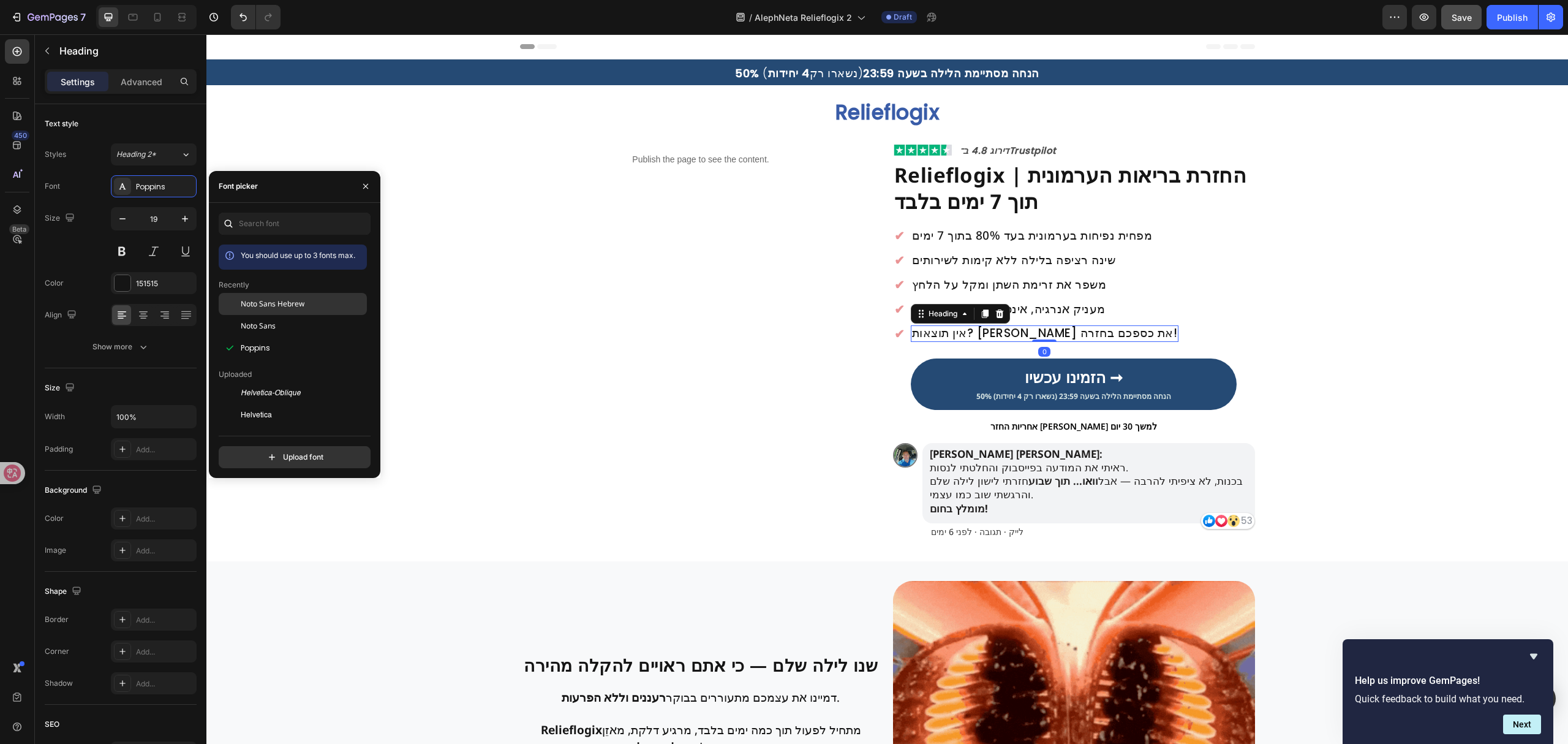
click at [290, 303] on span "Noto Sans Hebrew" at bounding box center [272, 304] width 63 height 11
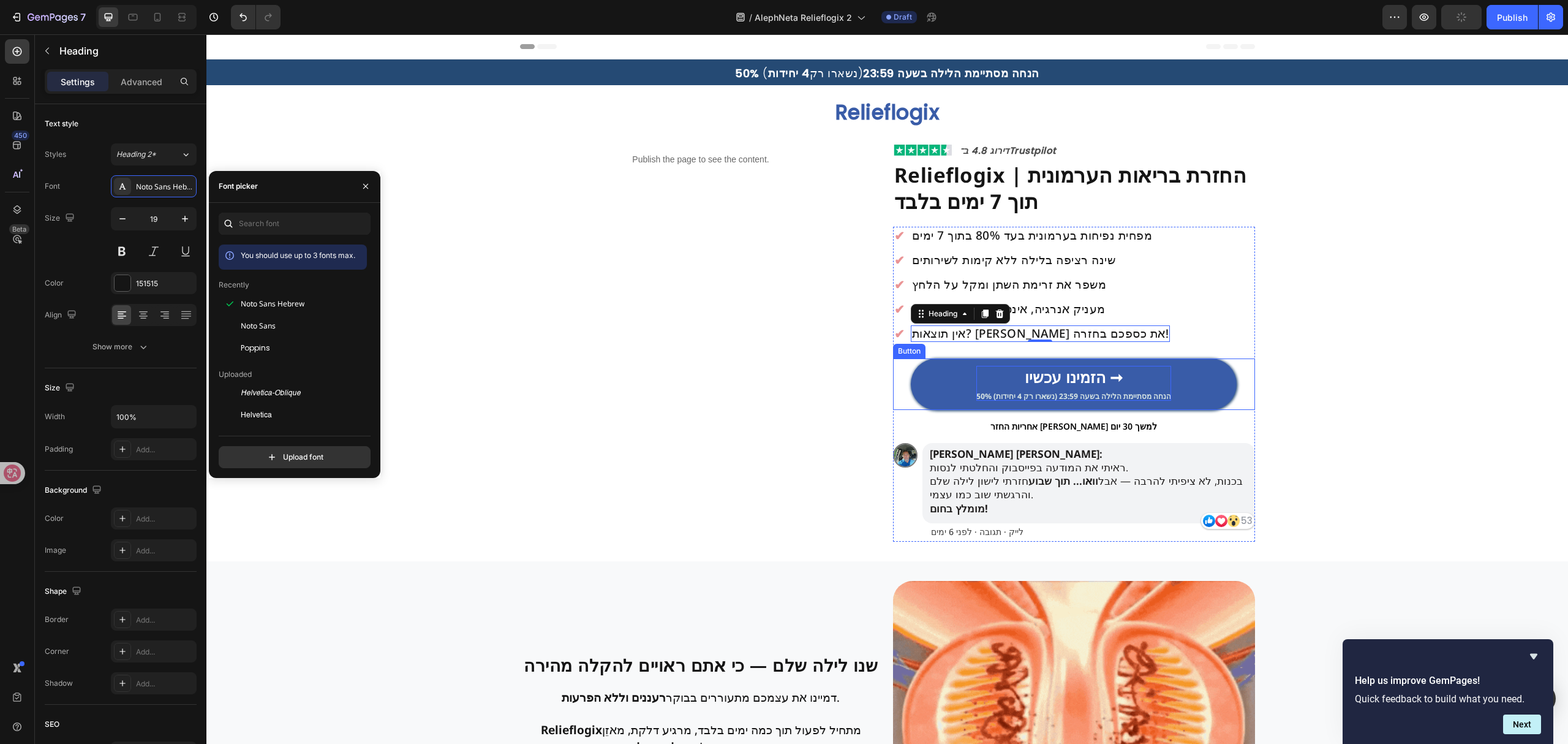
click at [1089, 378] on strong "הזמינו עכשיו ➞" at bounding box center [1074, 376] width 98 height 21
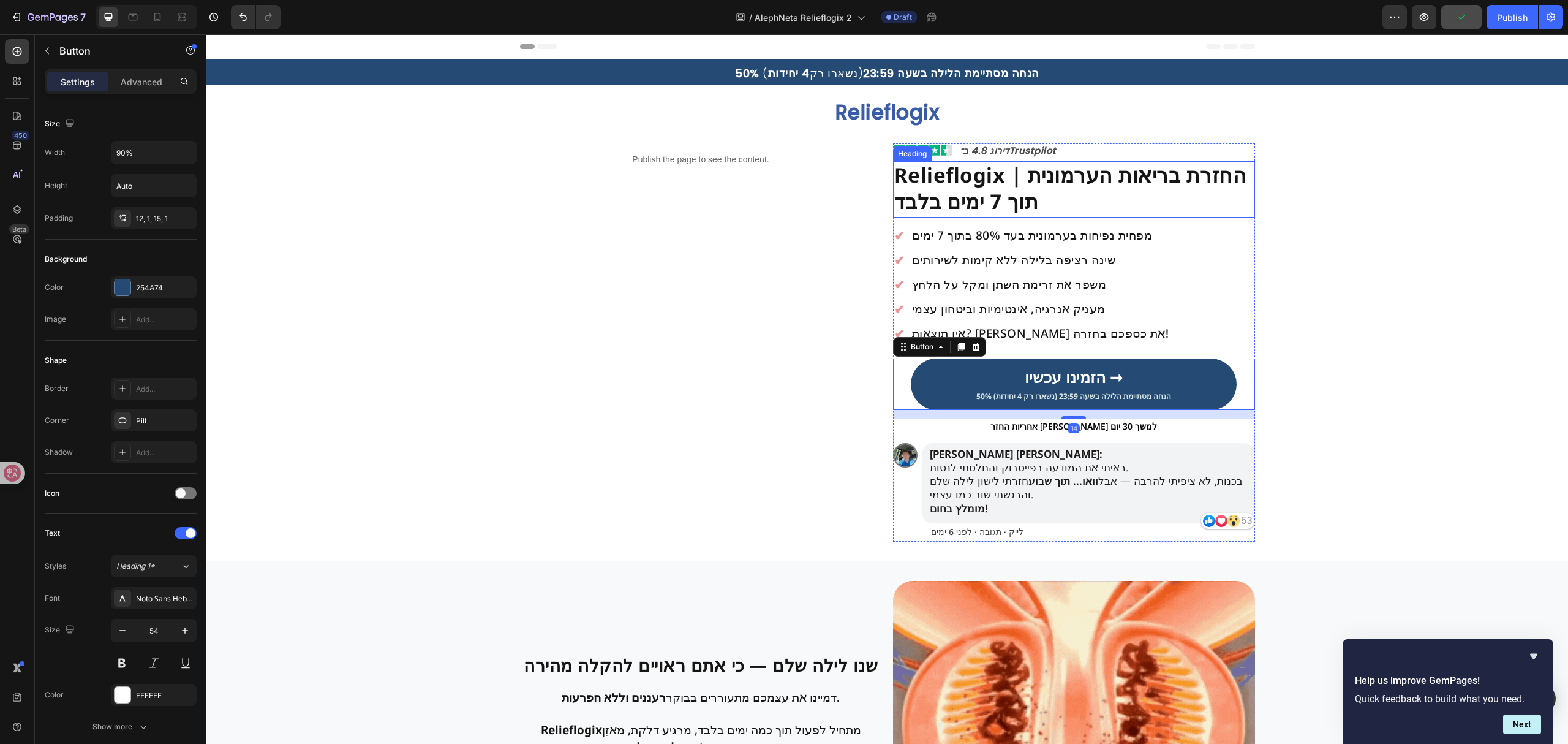
click at [1042, 180] on strong "Relieflogix | החזרת בריאות הערמונית תוך 7 ימים בלבד" at bounding box center [1071, 188] width 353 height 54
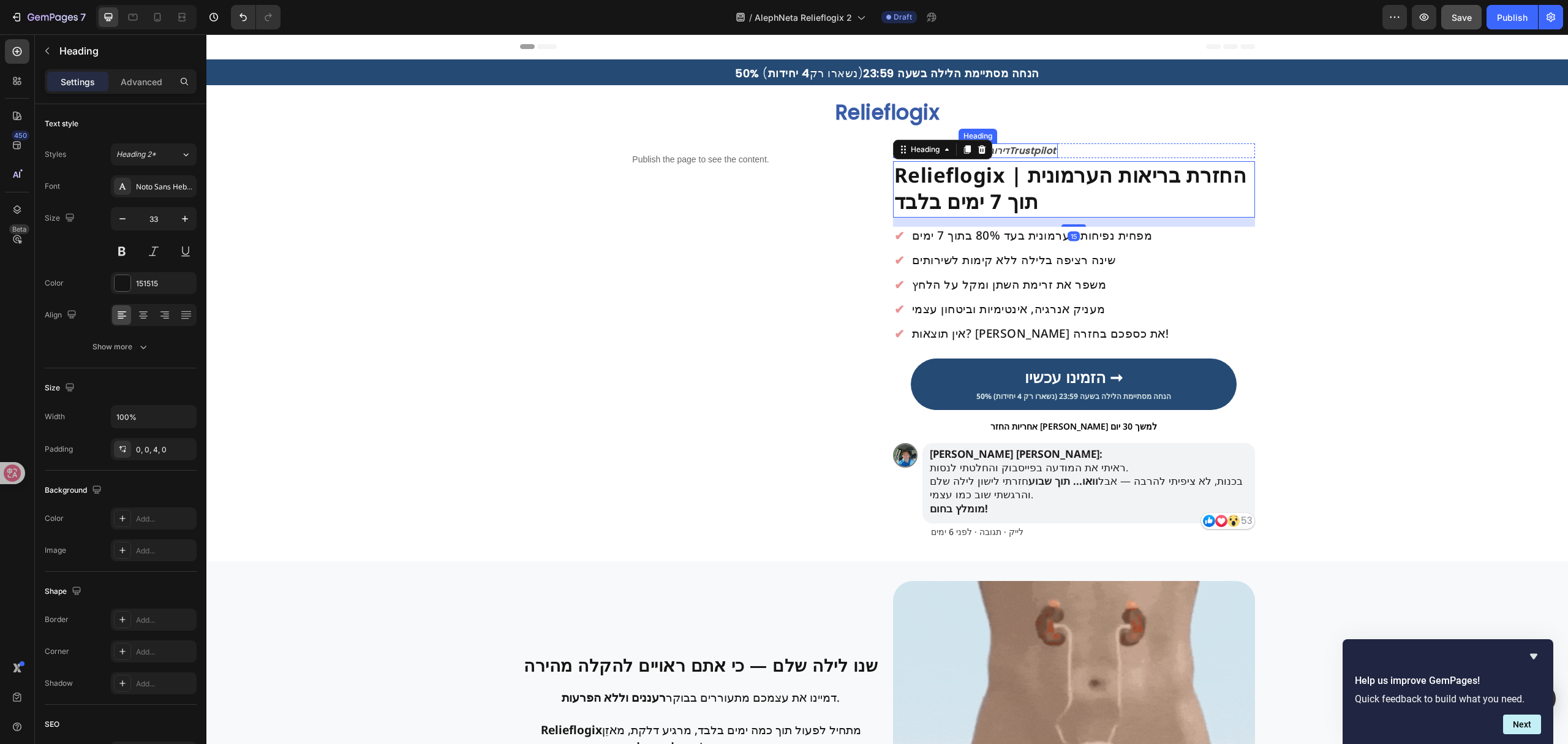
click at [1038, 148] on strong "דירוג 4.8 ב־Trustpilot" at bounding box center [1008, 150] width 97 height 13
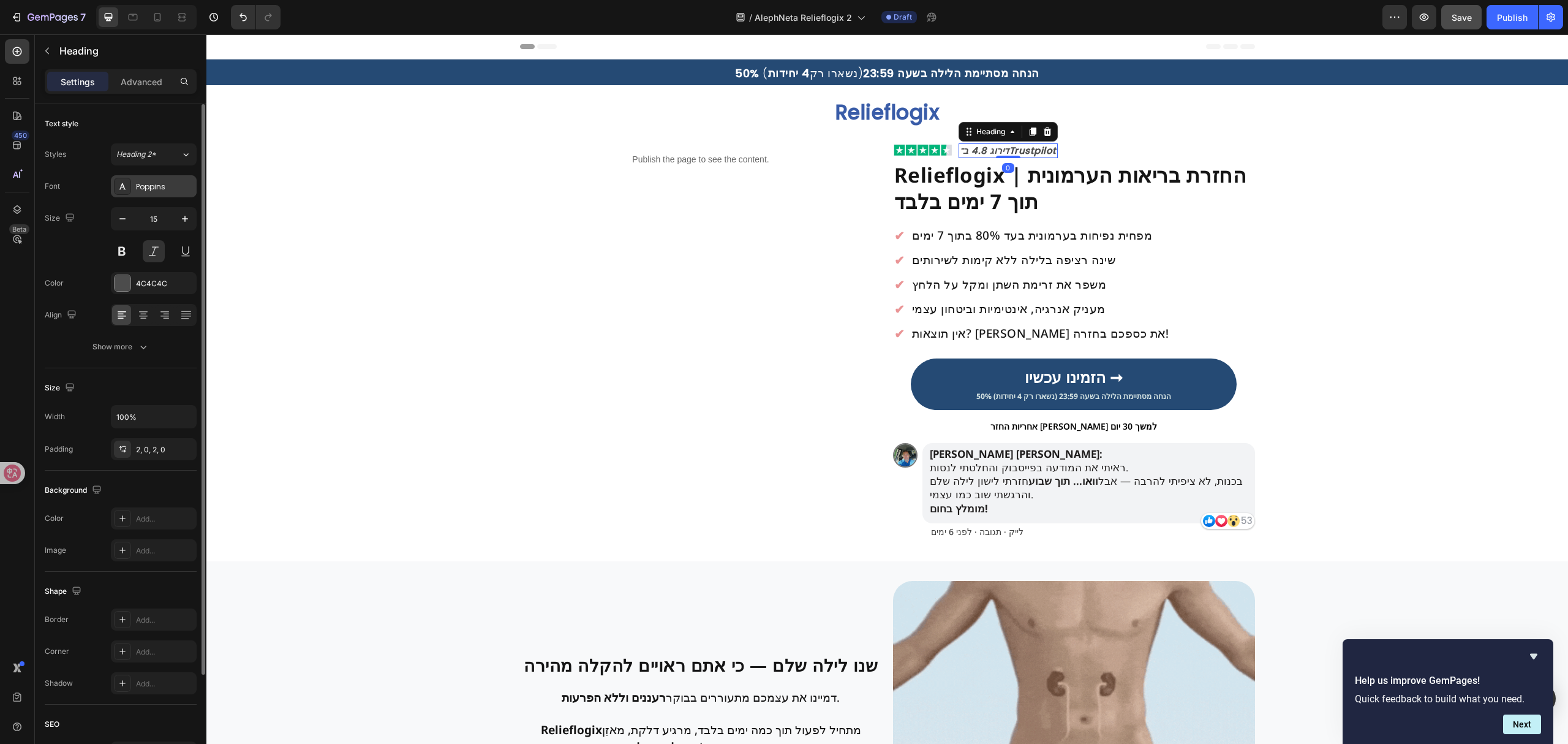
click at [144, 182] on div "Poppins" at bounding box center [164, 187] width 57 height 11
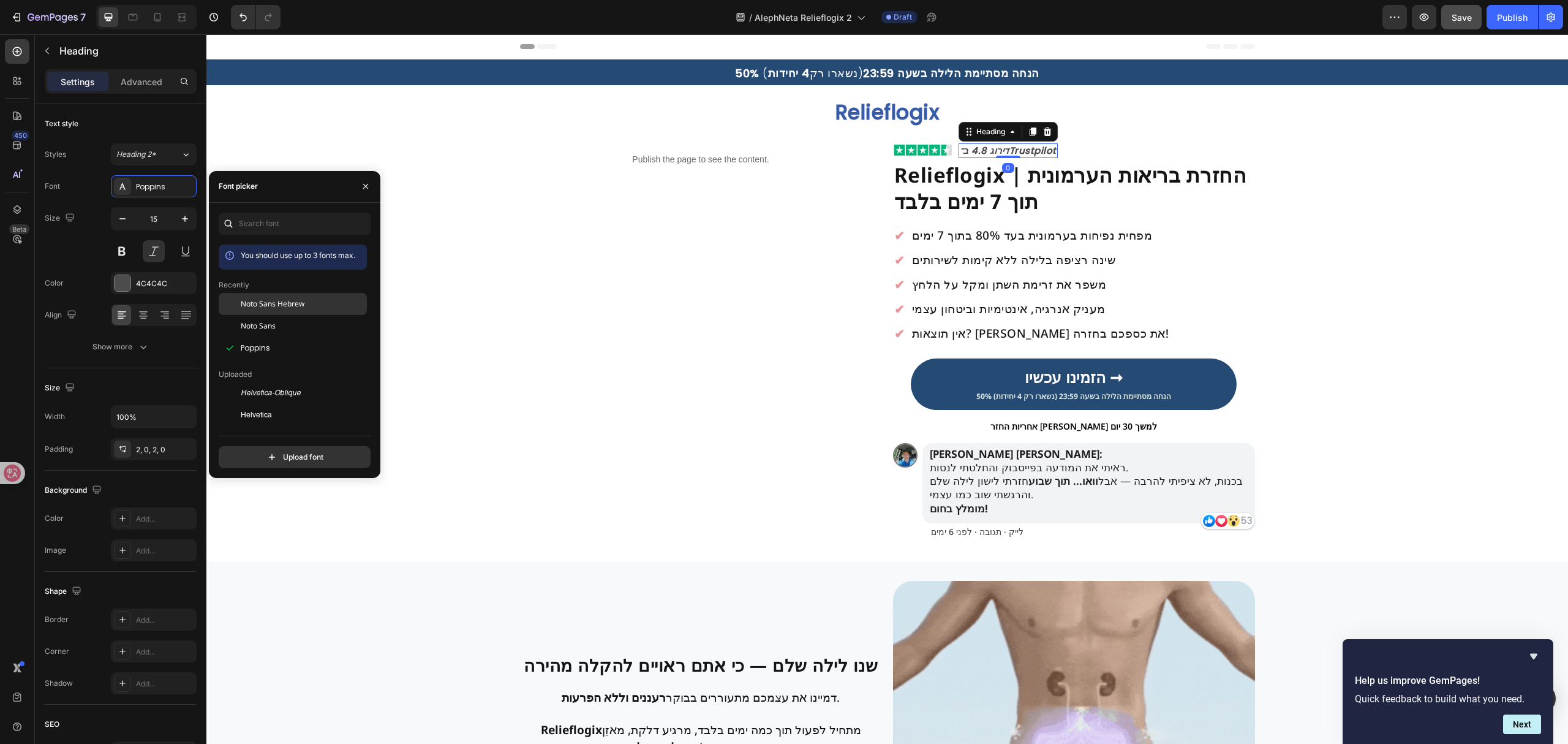
click at [276, 305] on span "Noto Sans Hebrew" at bounding box center [272, 304] width 63 height 11
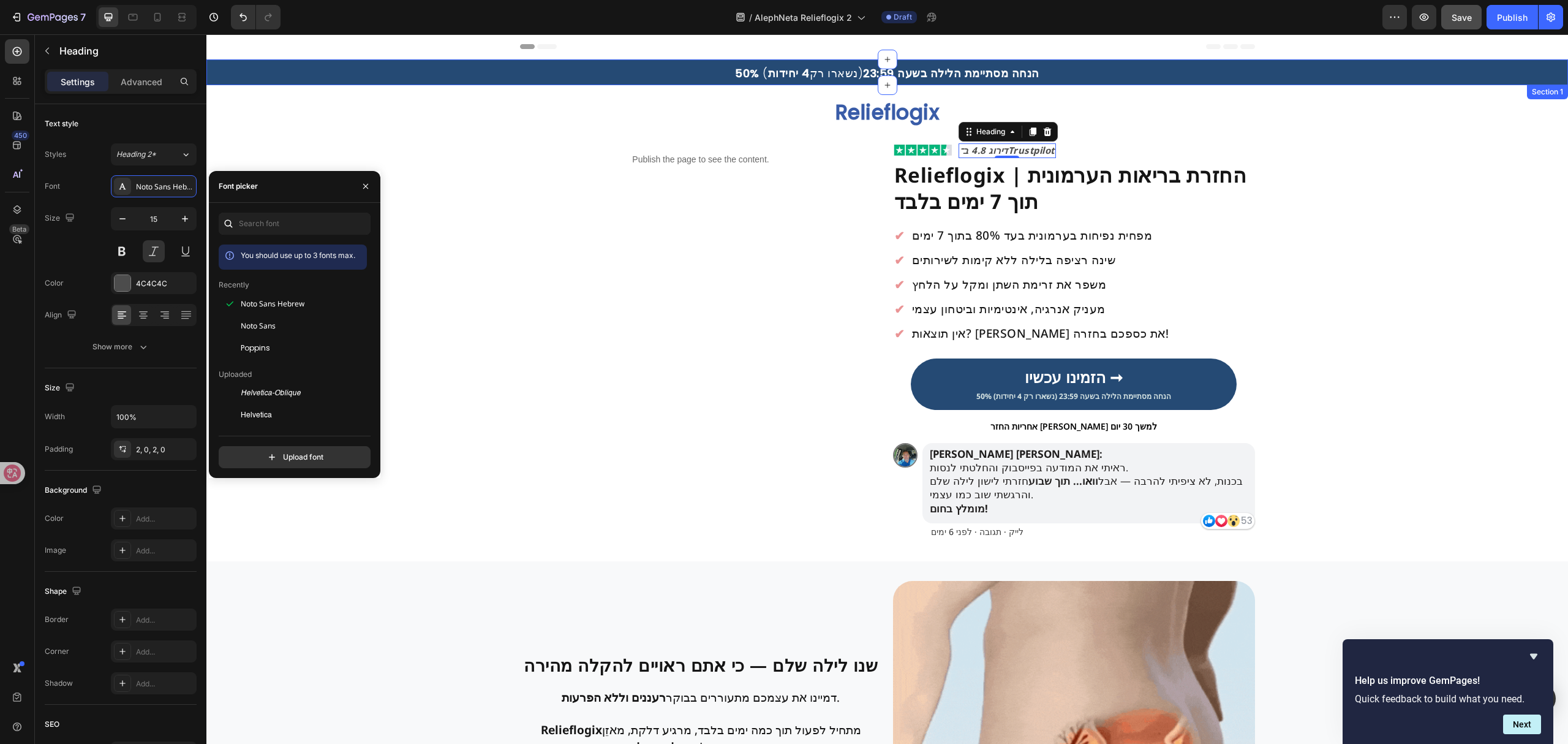
click at [889, 75] on strong "50% הנחה מסתיימת הלילה בשעה 23:59" at bounding box center [887, 73] width 304 height 15
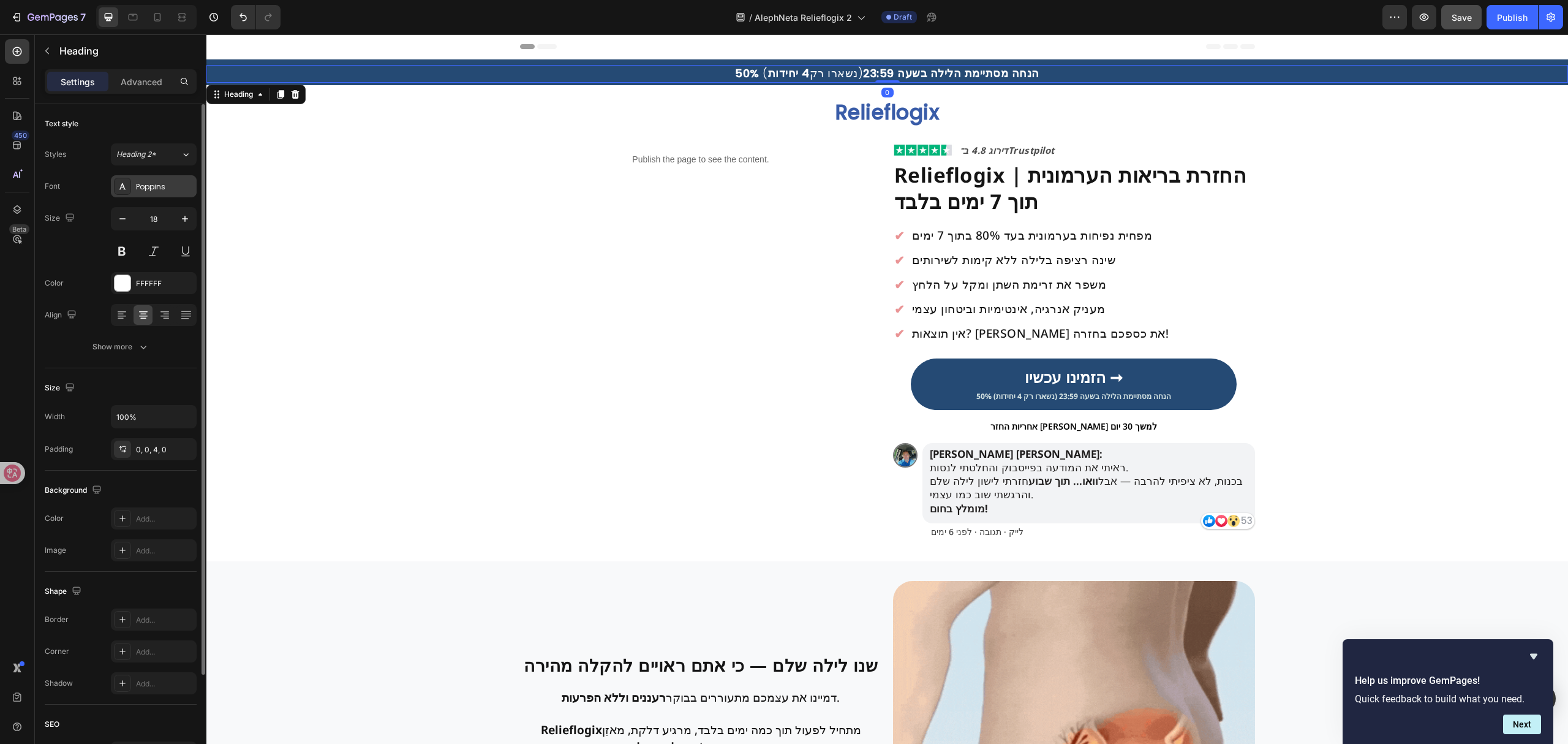
click at [177, 190] on div "Poppins" at bounding box center [164, 187] width 57 height 11
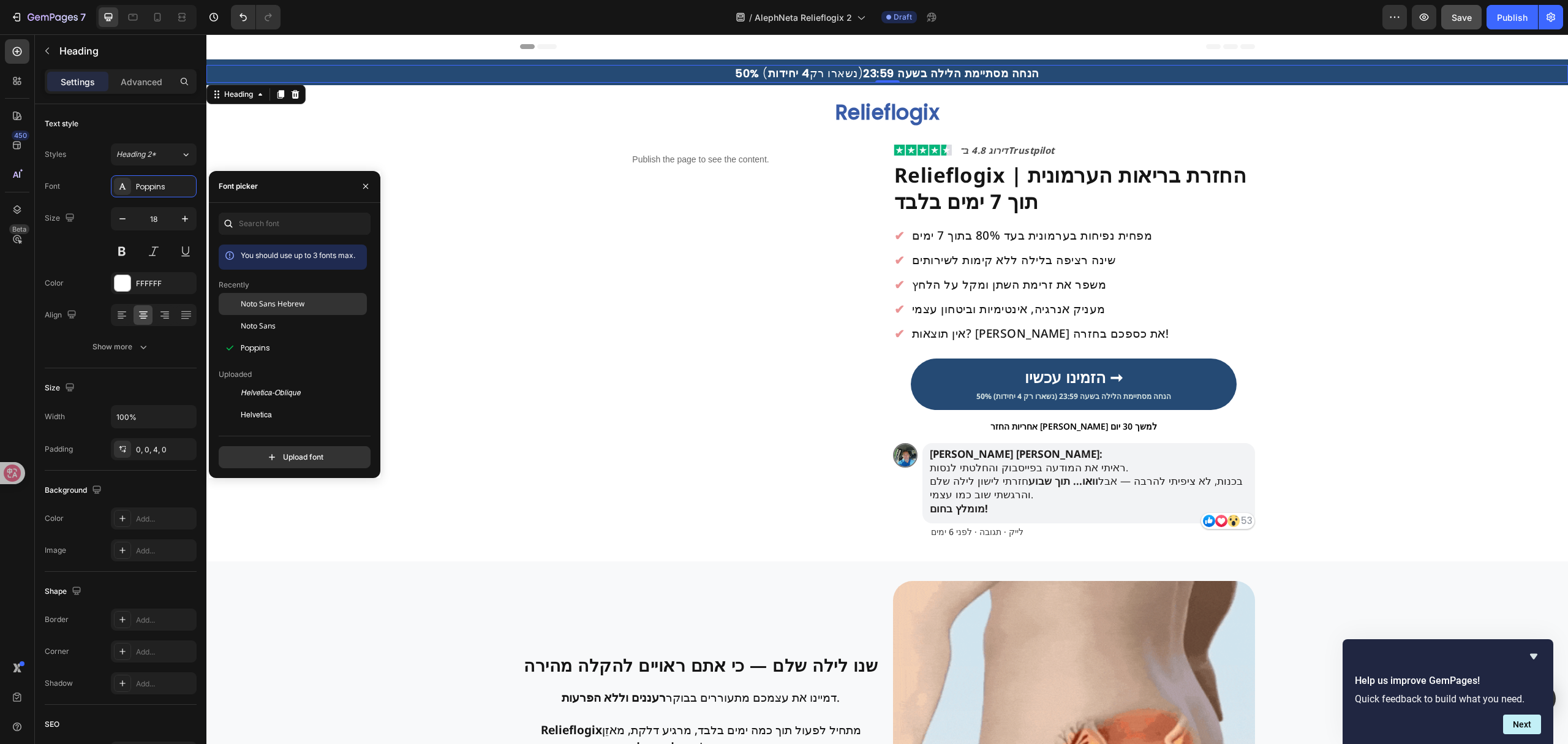
click at [283, 300] on span "Noto Sans Hebrew" at bounding box center [272, 304] width 63 height 11
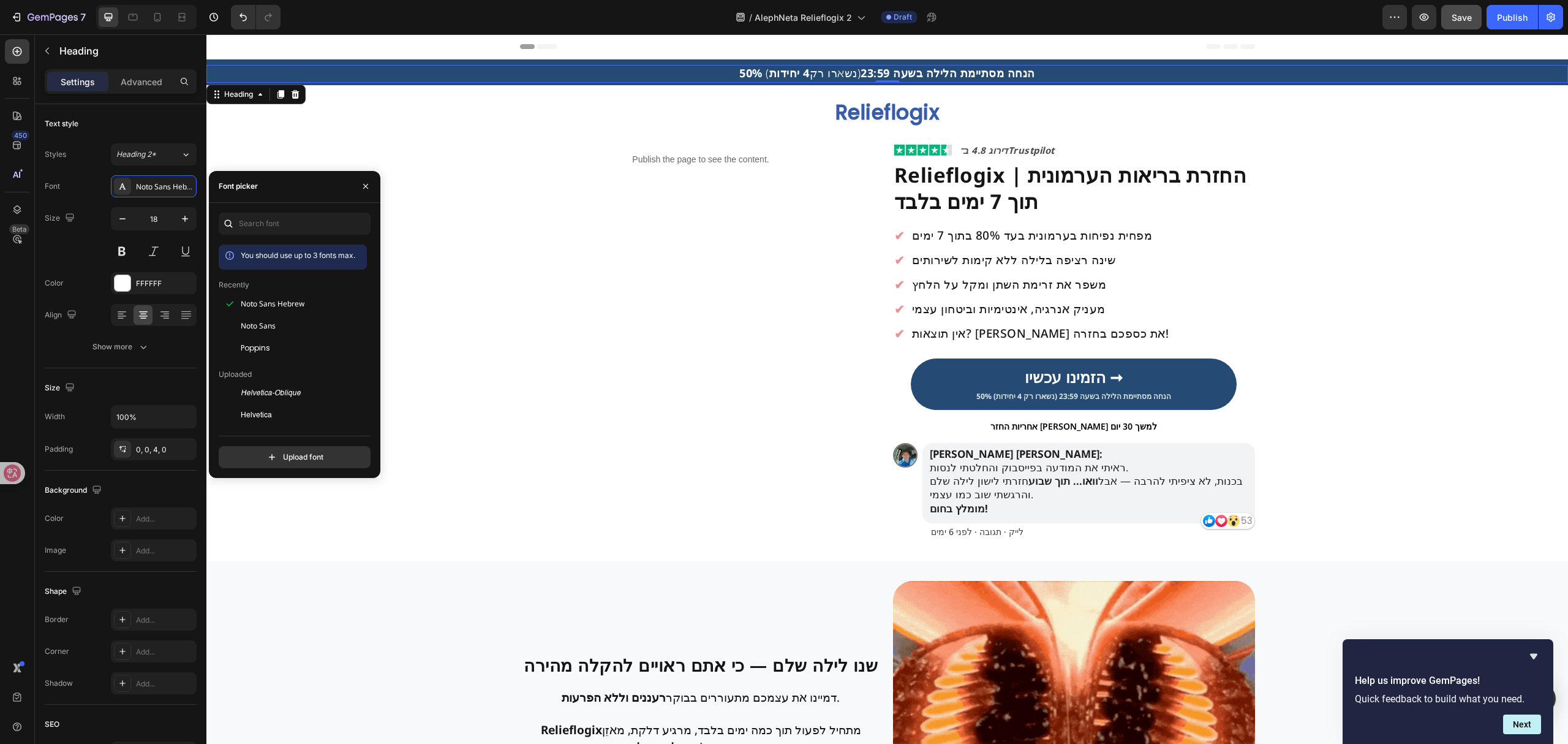
click at [1180, 44] on div "Header" at bounding box center [887, 47] width 735 height 24
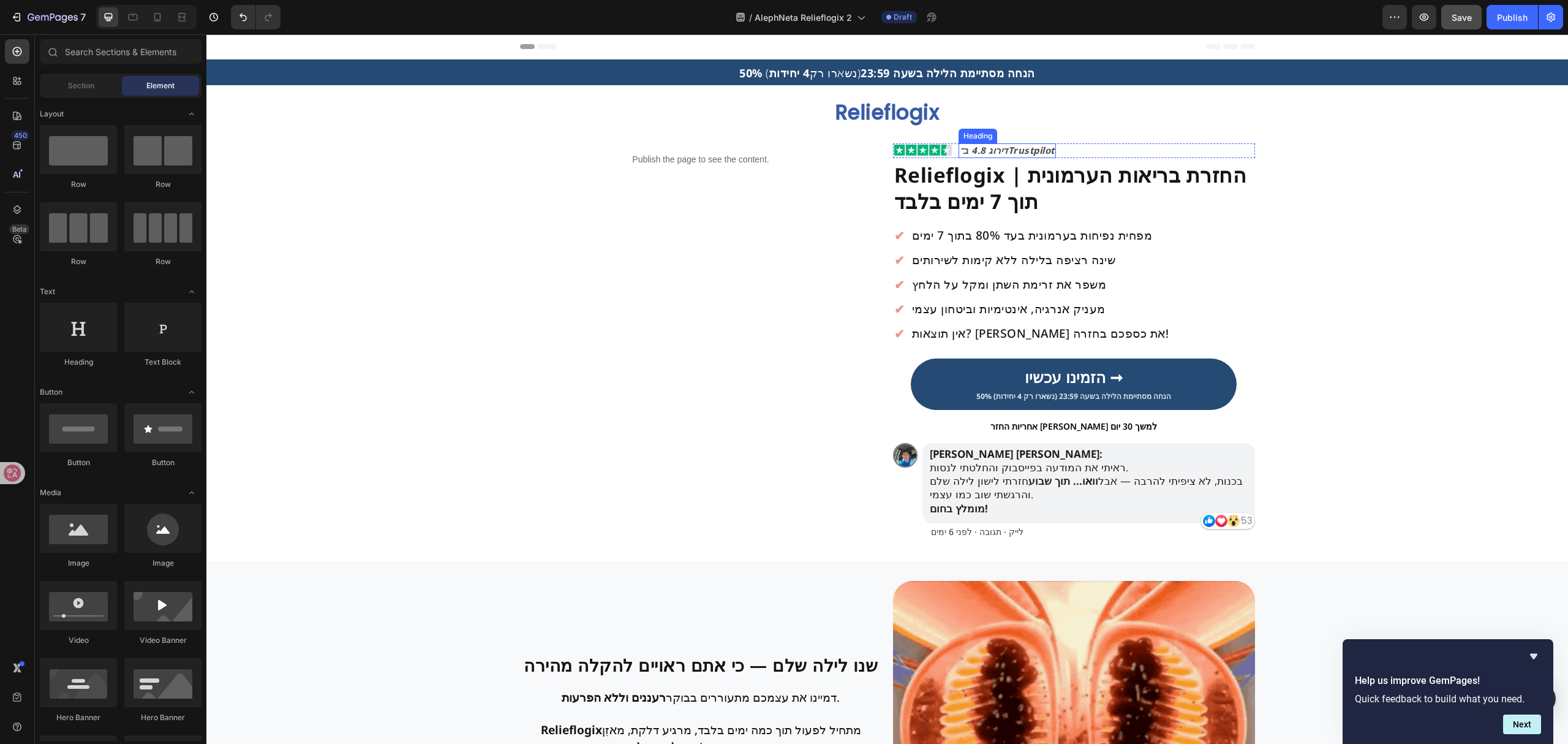
click at [1017, 153] on strong "דירוג 4.8 ב־Trustpilot" at bounding box center [1007, 150] width 95 height 12
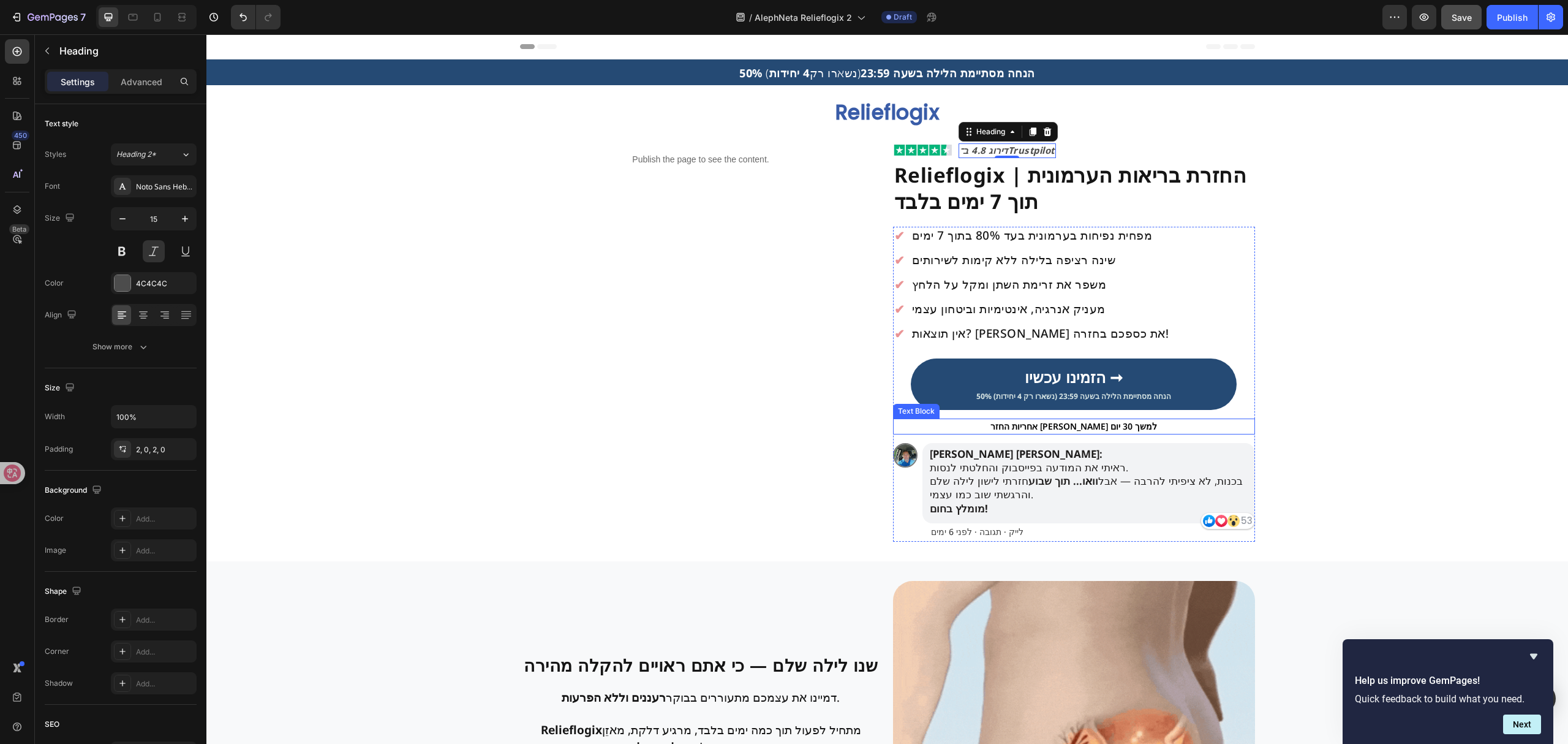
click at [1051, 427] on p "אחריות החזר [PERSON_NAME] למשך 30 יום" at bounding box center [1074, 427] width 359 height 14
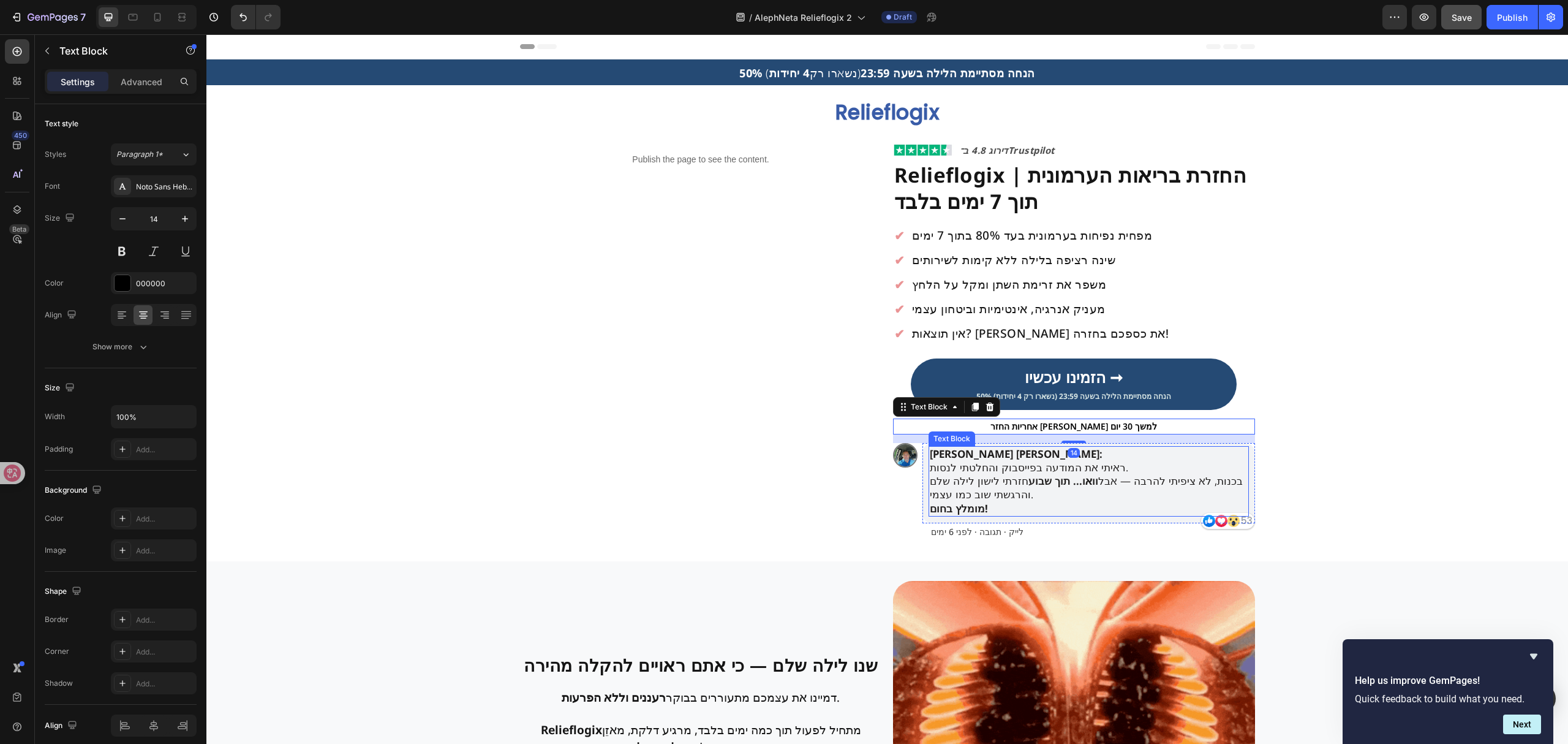
click at [1025, 471] on p "[PERSON_NAME] [PERSON_NAME]: ראיתי את המודעה בפייסבוק והחלטתי לנסות. בכנות, לא …" at bounding box center [1089, 481] width 318 height 67
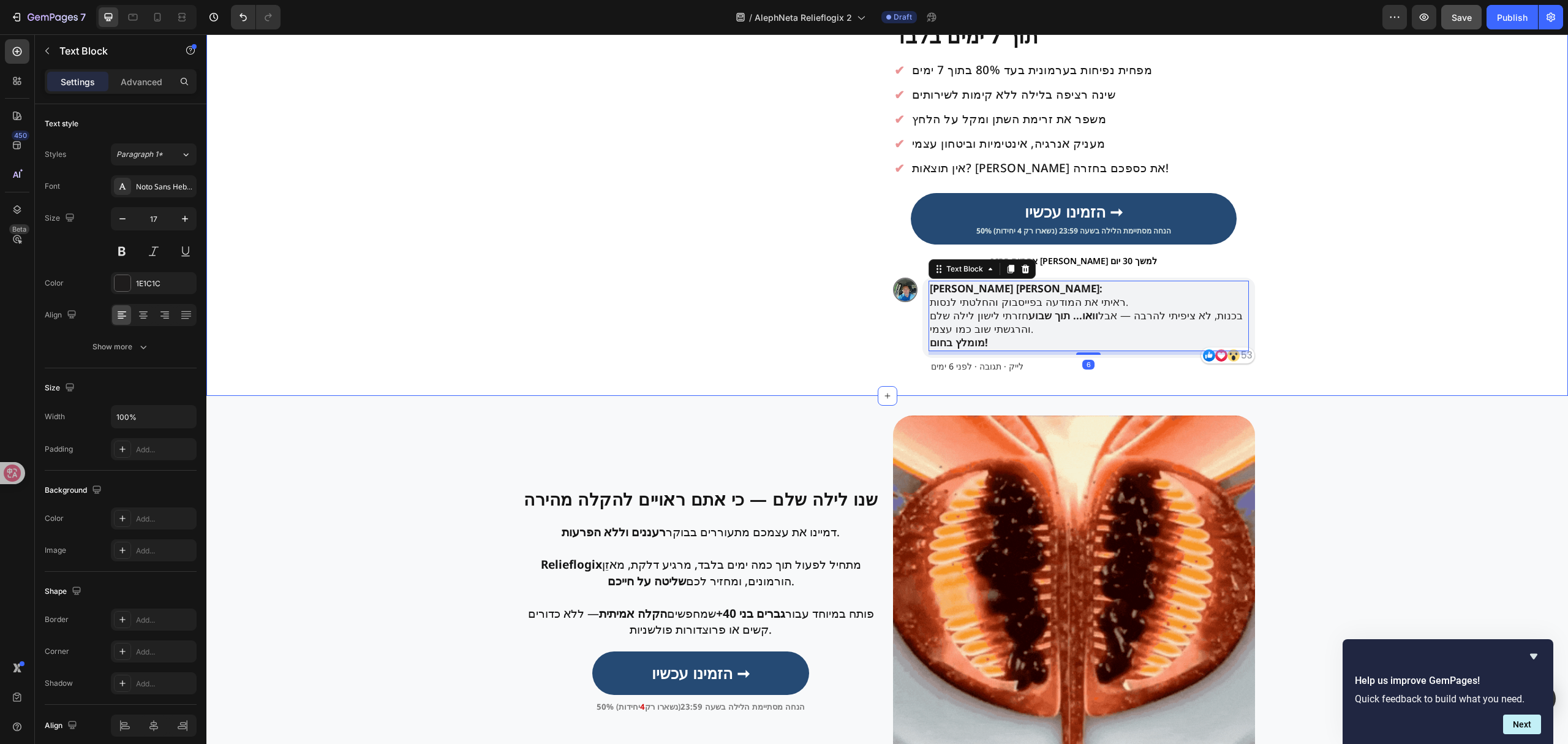
scroll to position [327, 0]
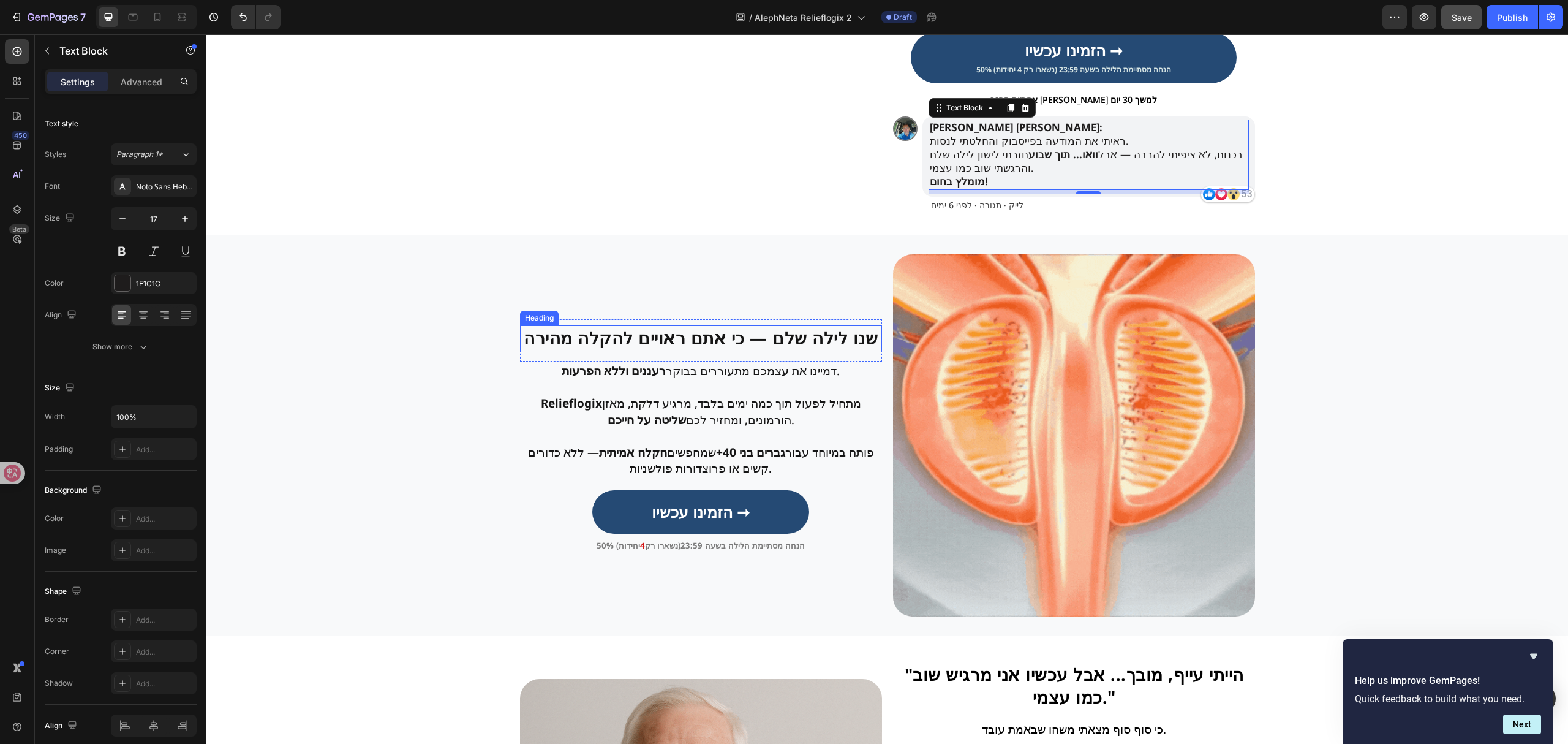
click at [769, 344] on h2 "שנו לילה שלם — כי אתם ראויים להקלה מהירה" at bounding box center [701, 339] width 362 height 26
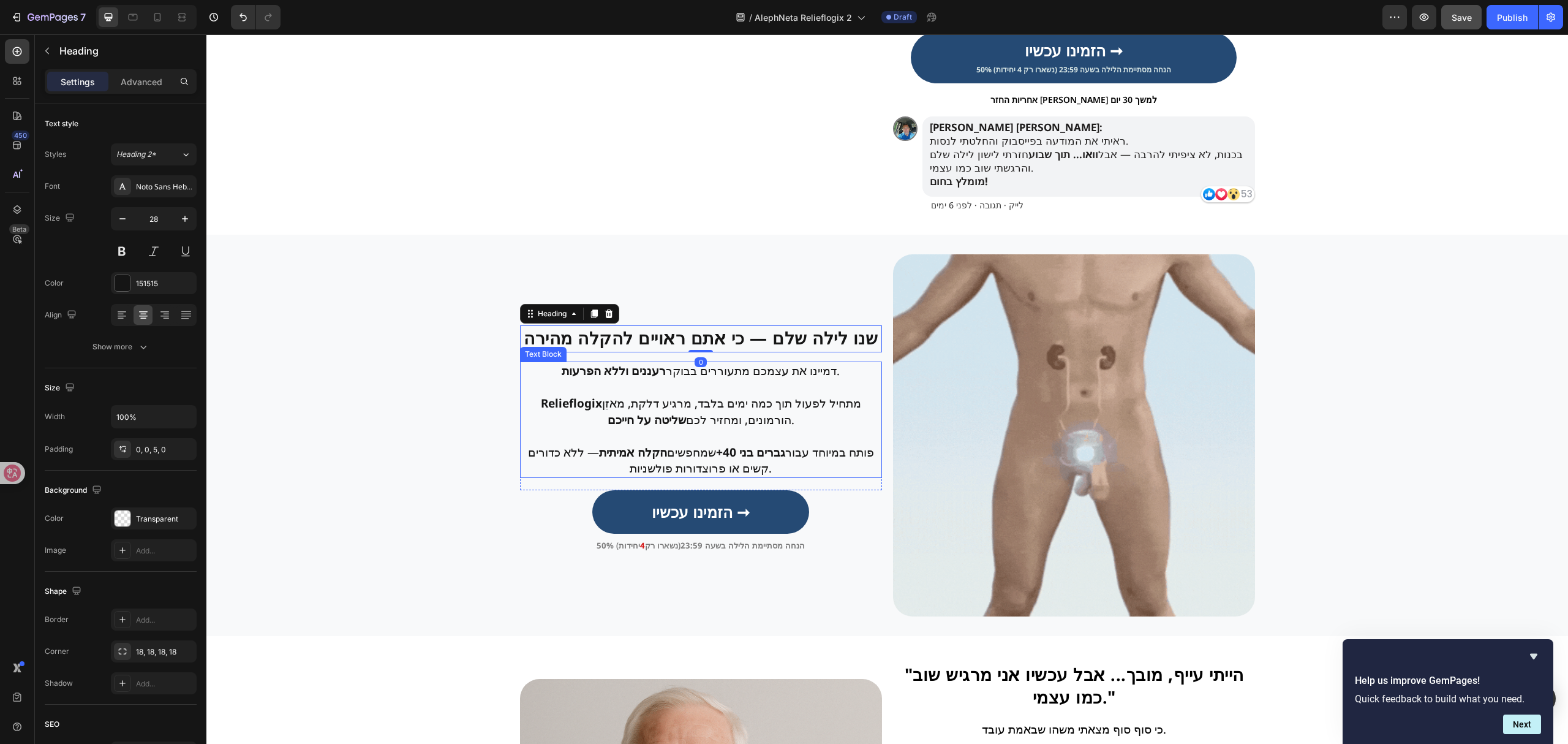
click at [754, 410] on p "Relieflogix מתחיל לפעול תוך כמה ימים בלבד, מרגיע דלקת, מאזֵן הורמונים, ומחזיר ל…" at bounding box center [701, 411] width 359 height 32
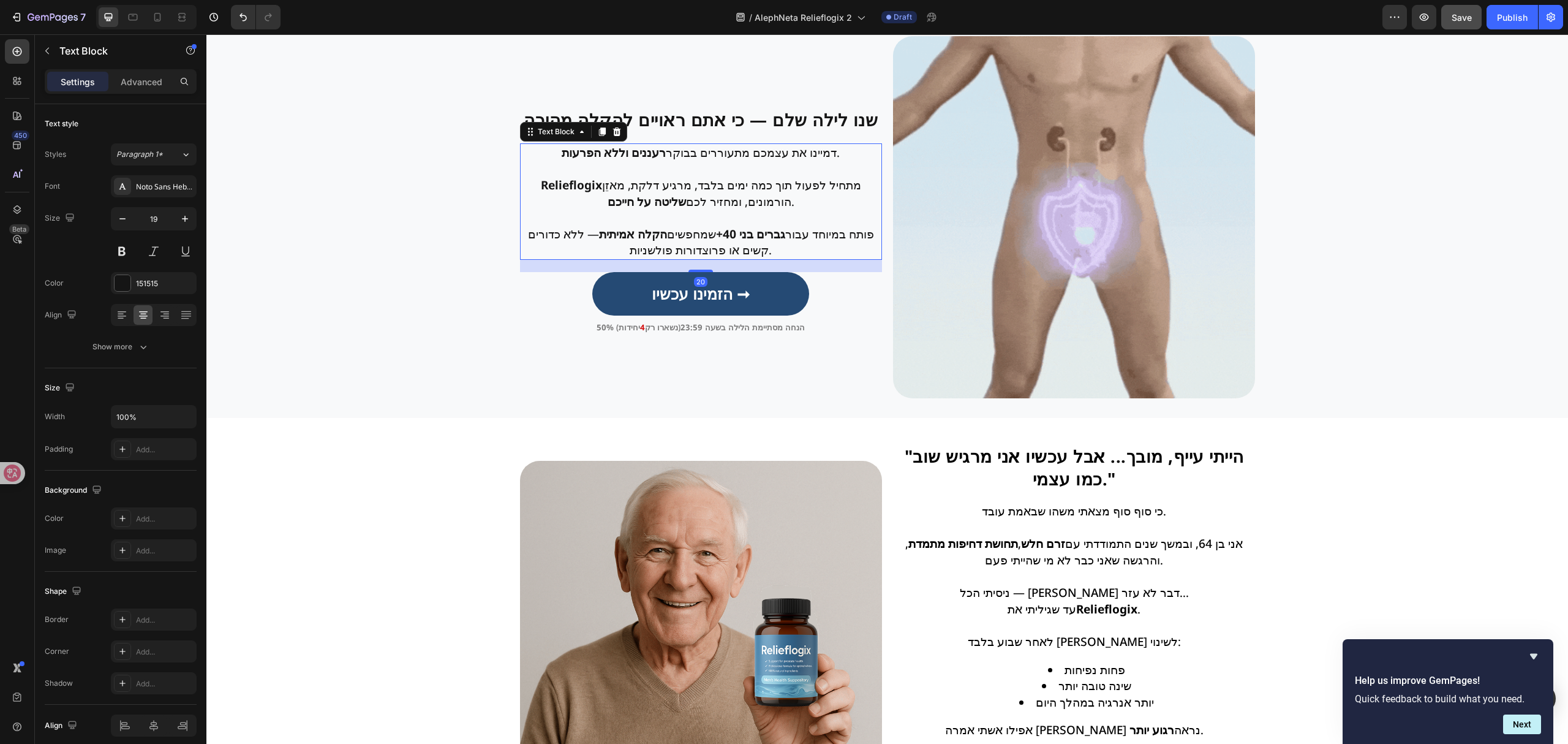
scroll to position [653, 0]
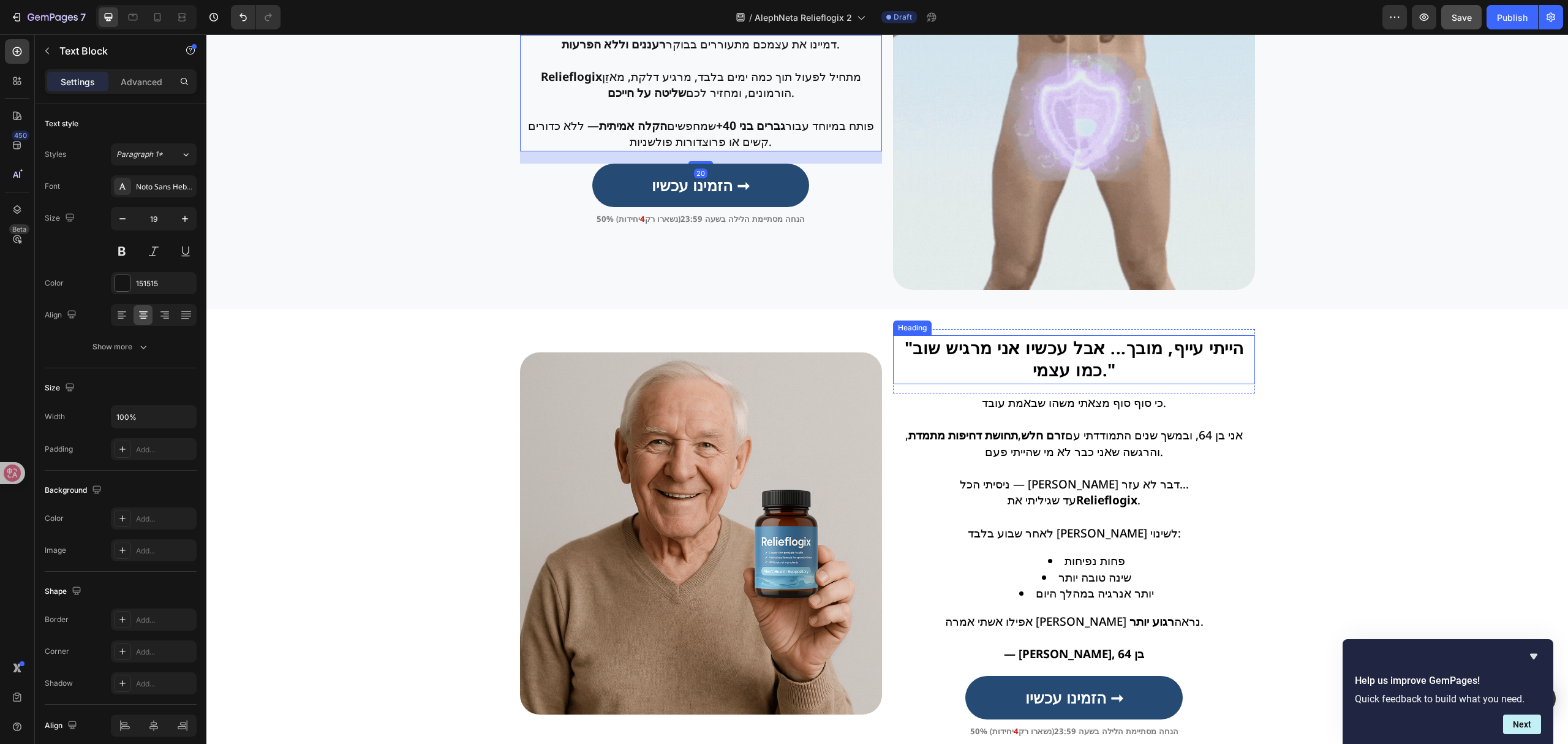
click at [1004, 364] on h2 "" הייתי עייף, מובך... אבל עכשיו אני מרגיש שוב כמו עצמי. "" at bounding box center [1074, 359] width 362 height 49
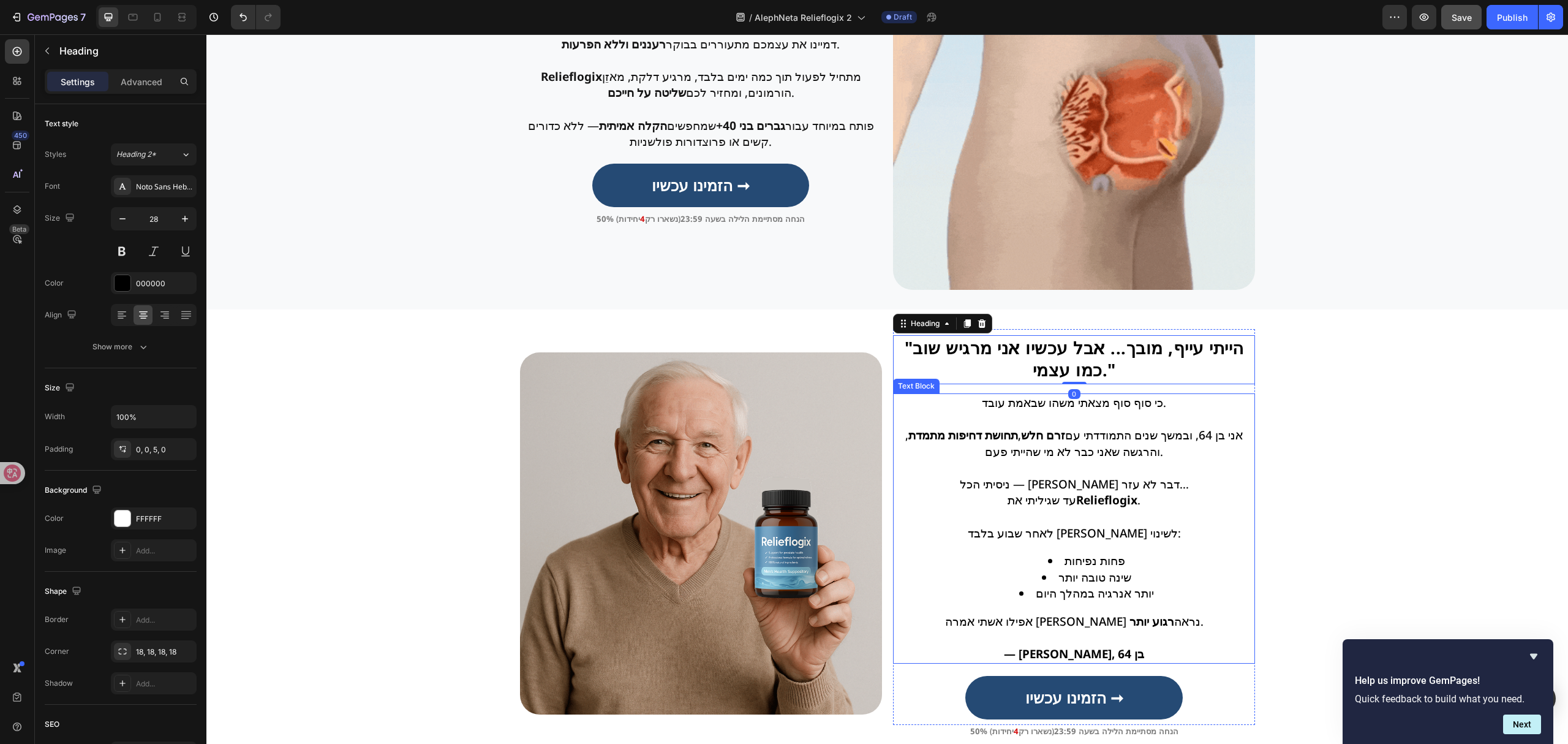
scroll to position [1062, 0]
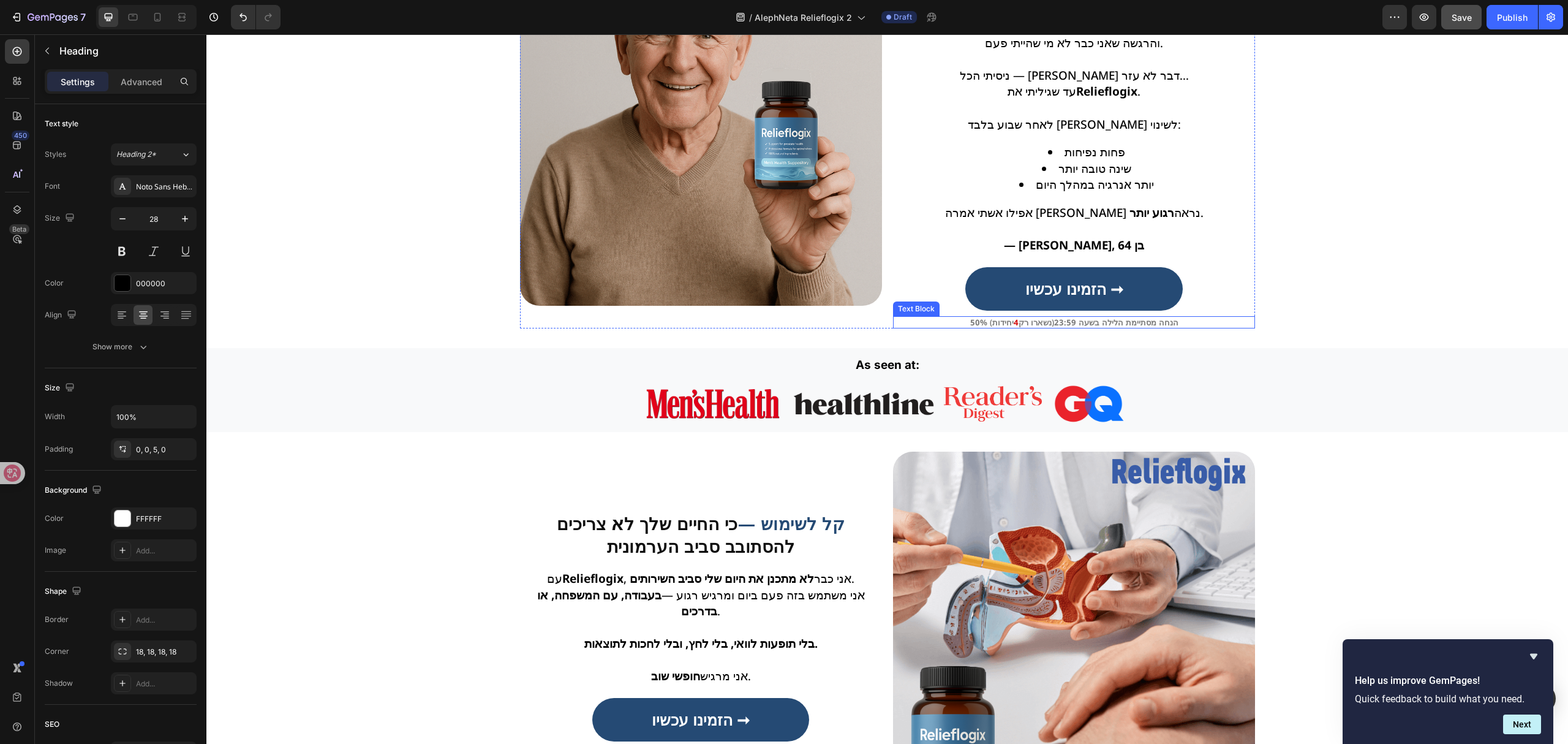
click at [1012, 325] on p "50% הנחה מסתיימת הלילה בשעה 23:59 (נשארו רק 4 יחידות )" at bounding box center [1074, 322] width 359 height 10
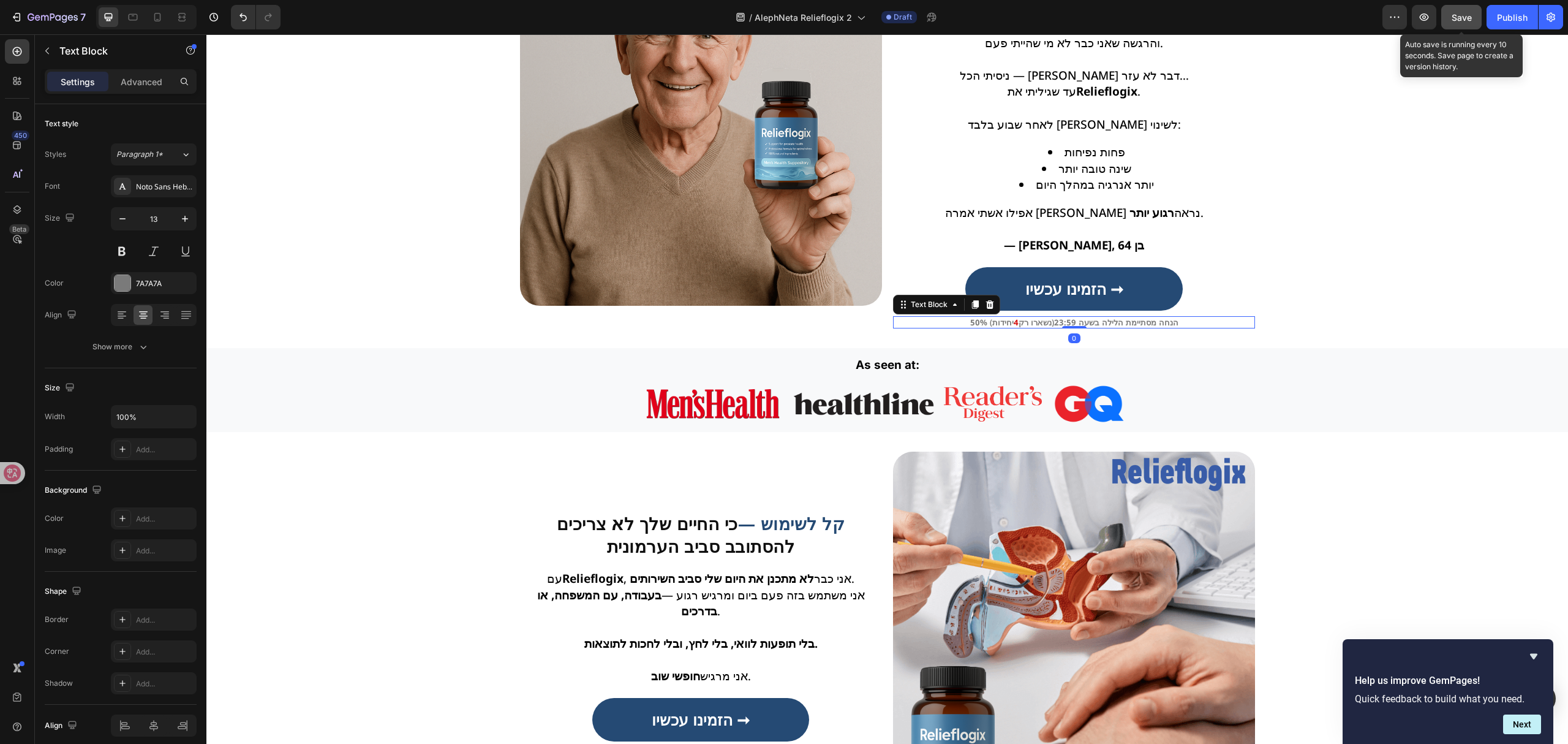
click at [1473, 10] on button "Save" at bounding box center [1461, 17] width 40 height 24
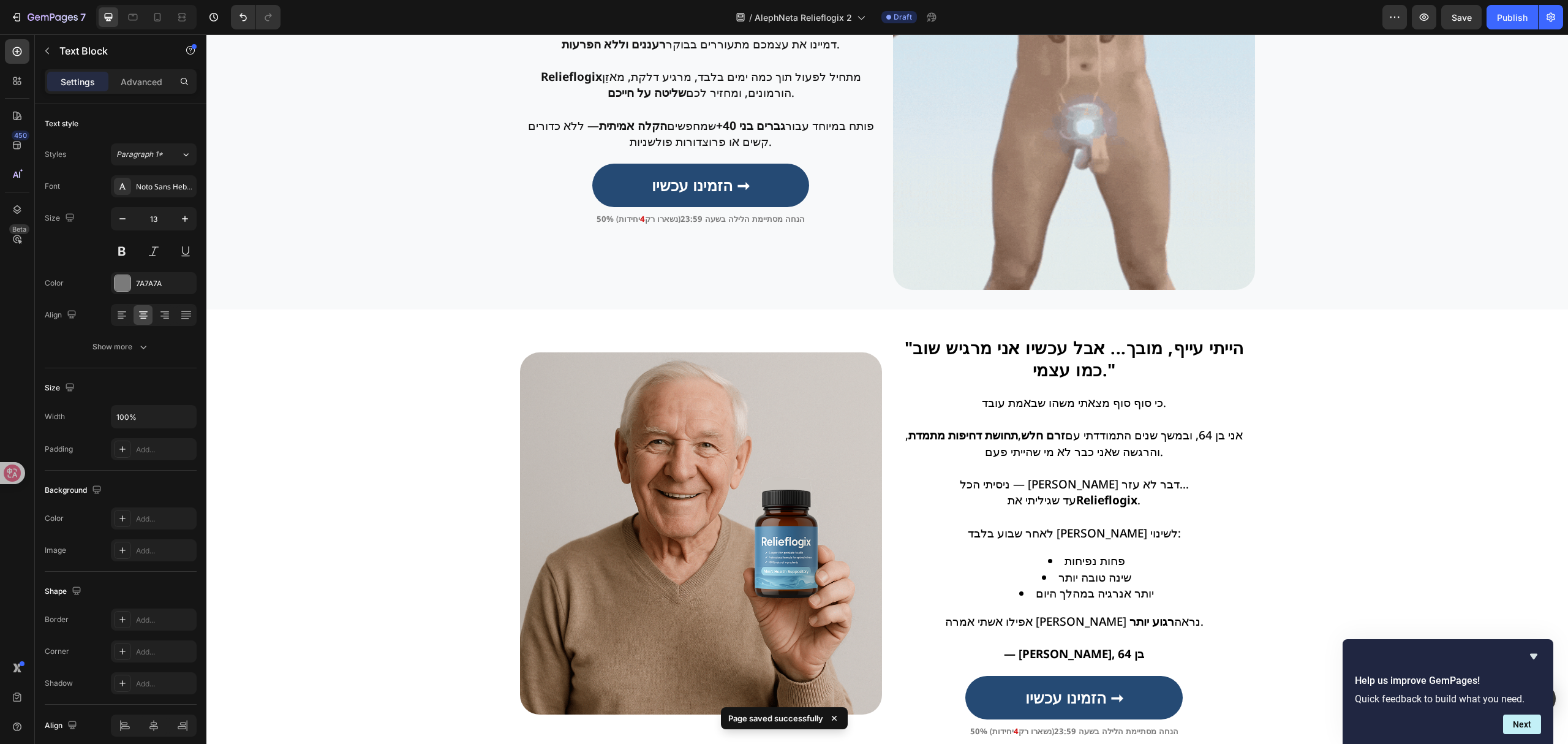
scroll to position [817, 0]
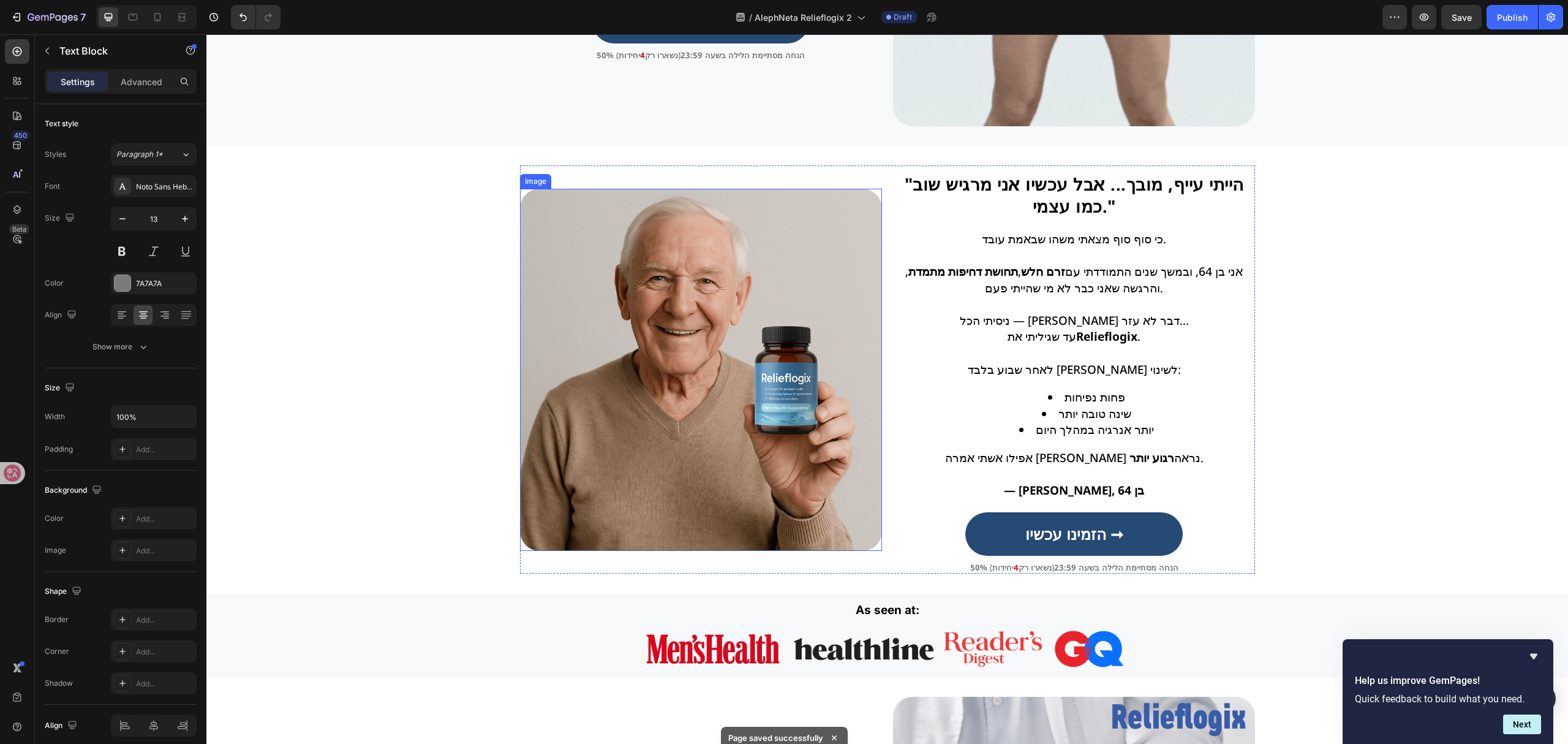
click at [674, 378] on img at bounding box center [701, 370] width 362 height 362
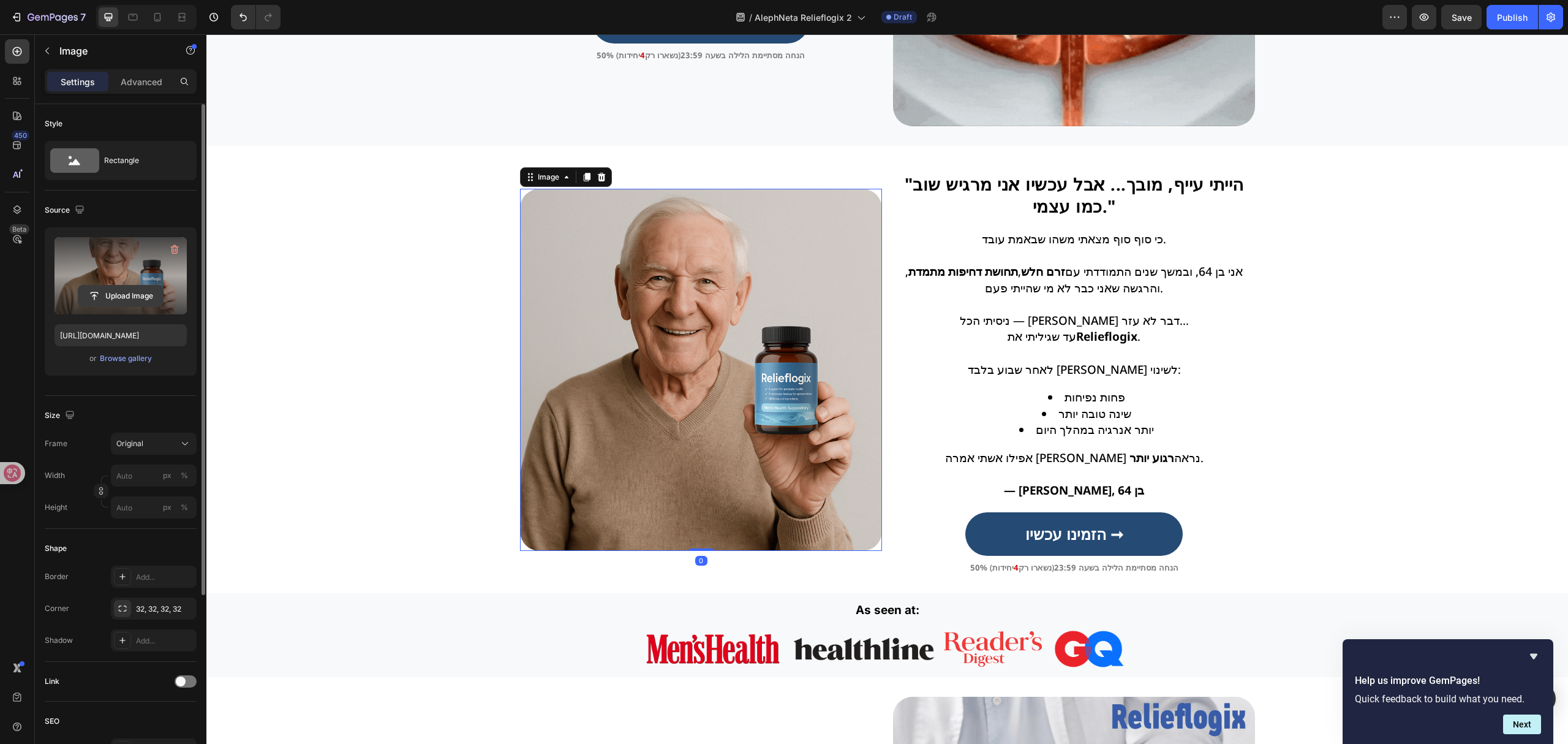
click at [156, 297] on input "file" at bounding box center [121, 295] width 85 height 21
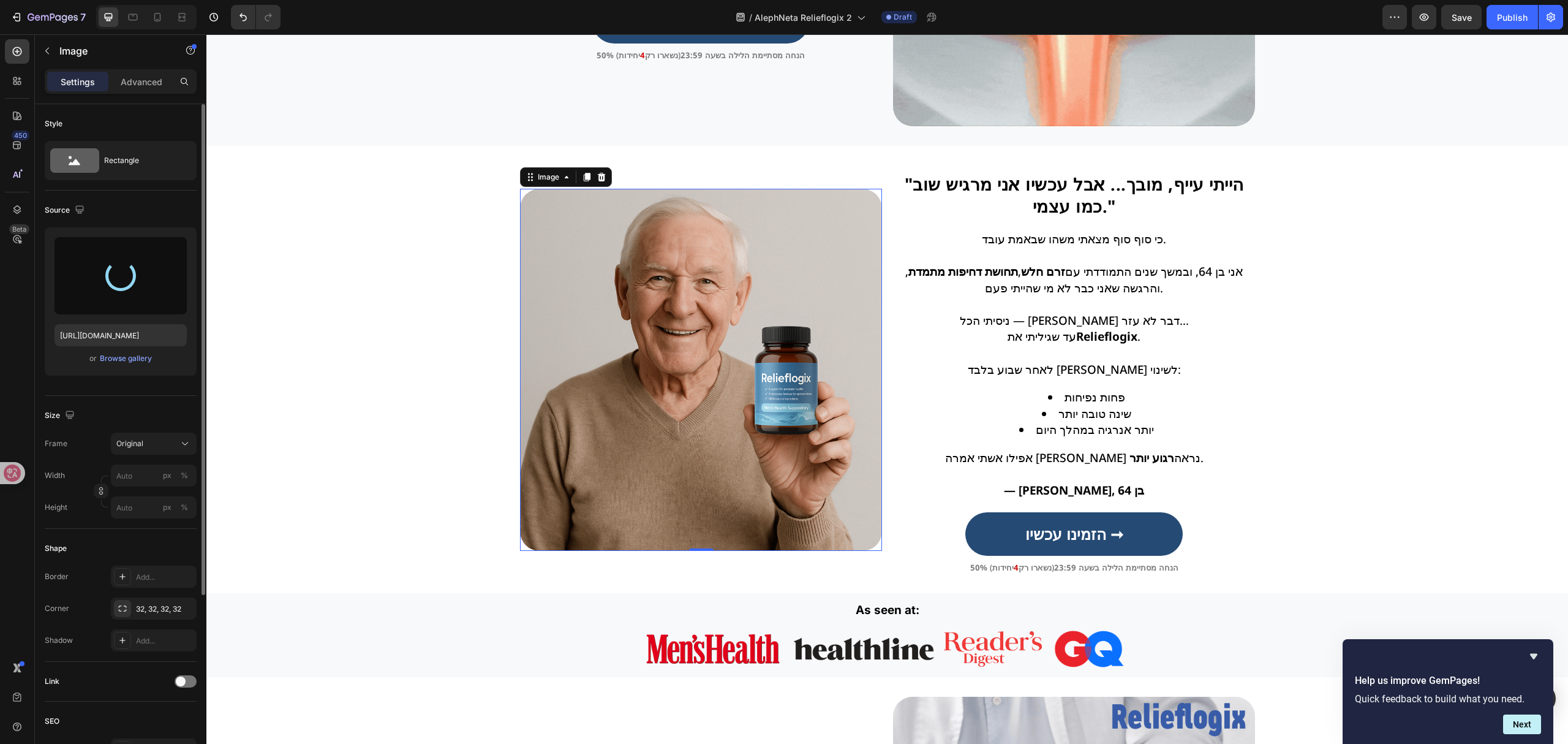
type input "[URL][DOMAIN_NAME]"
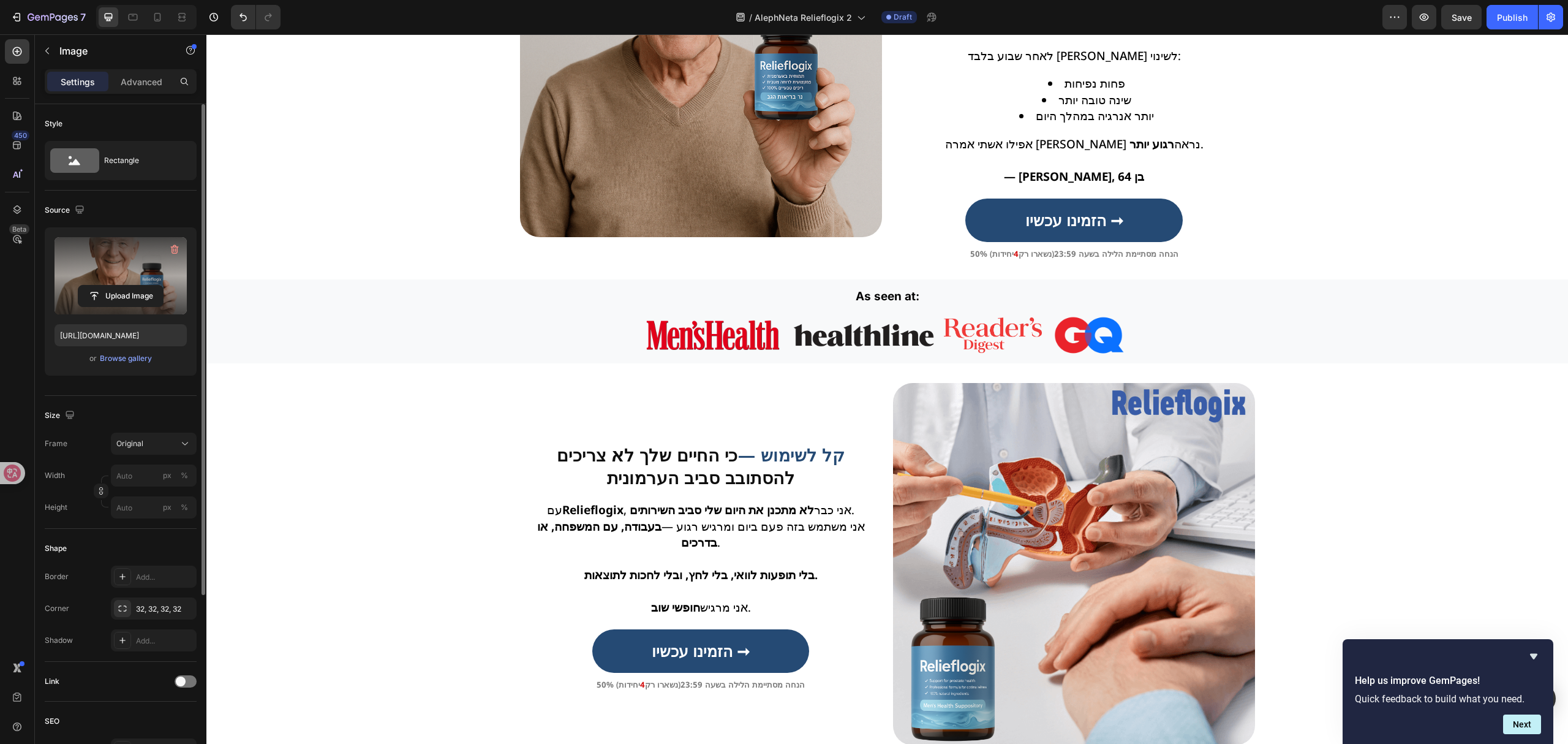
scroll to position [1226, 0]
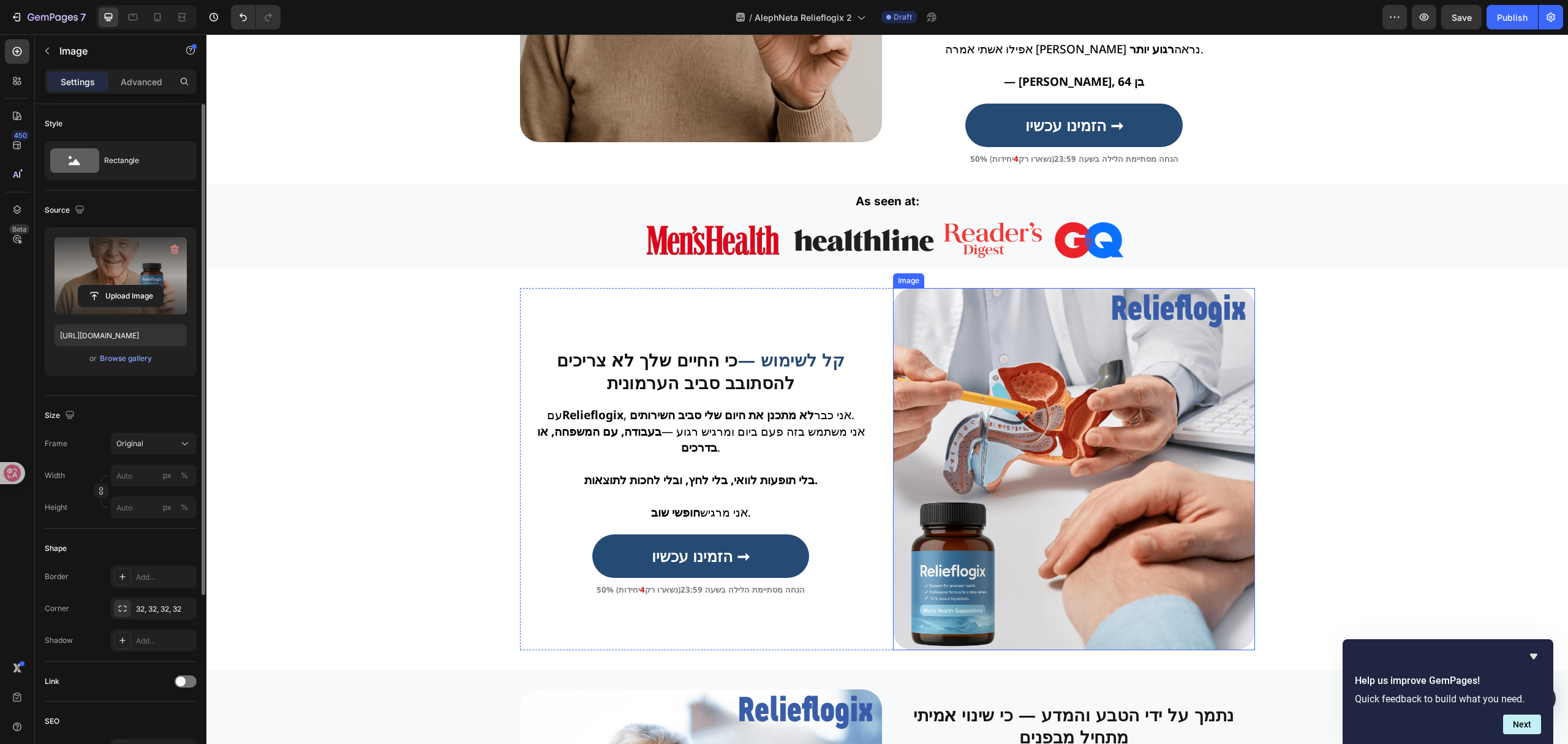
click at [1040, 363] on img at bounding box center [1074, 469] width 362 height 362
click at [150, 299] on input "file" at bounding box center [121, 295] width 85 height 21
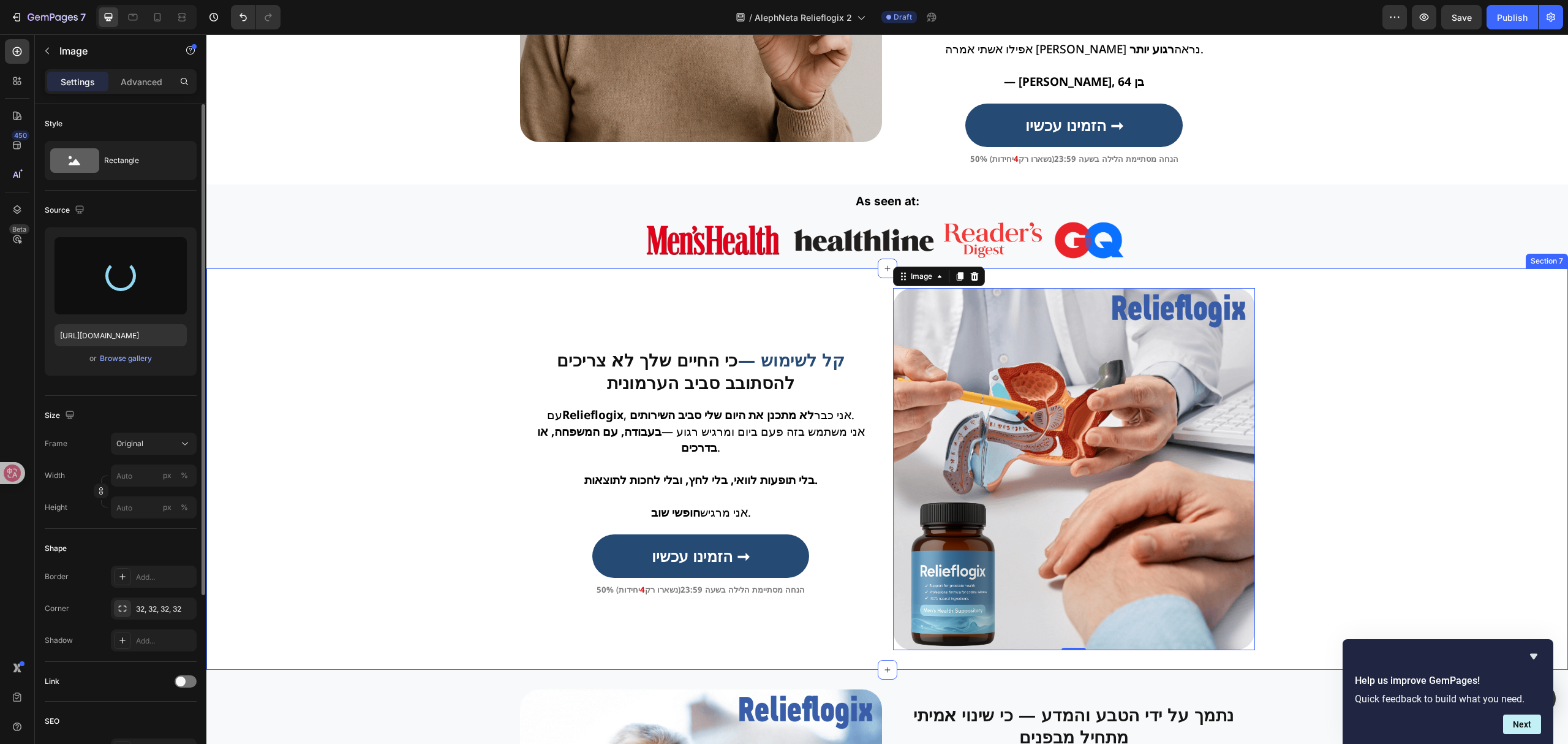
type input "[URL][DOMAIN_NAME]"
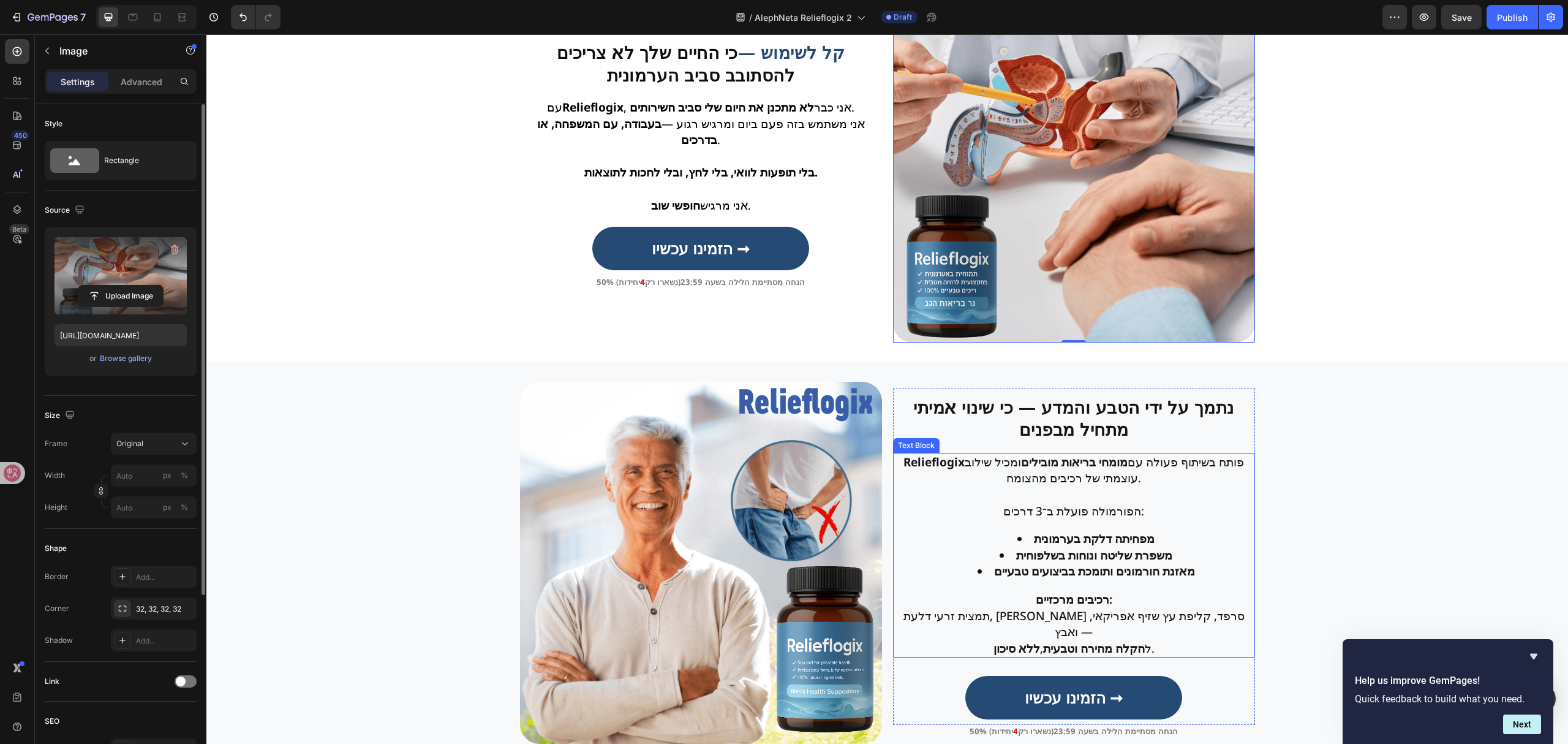
scroll to position [1634, 0]
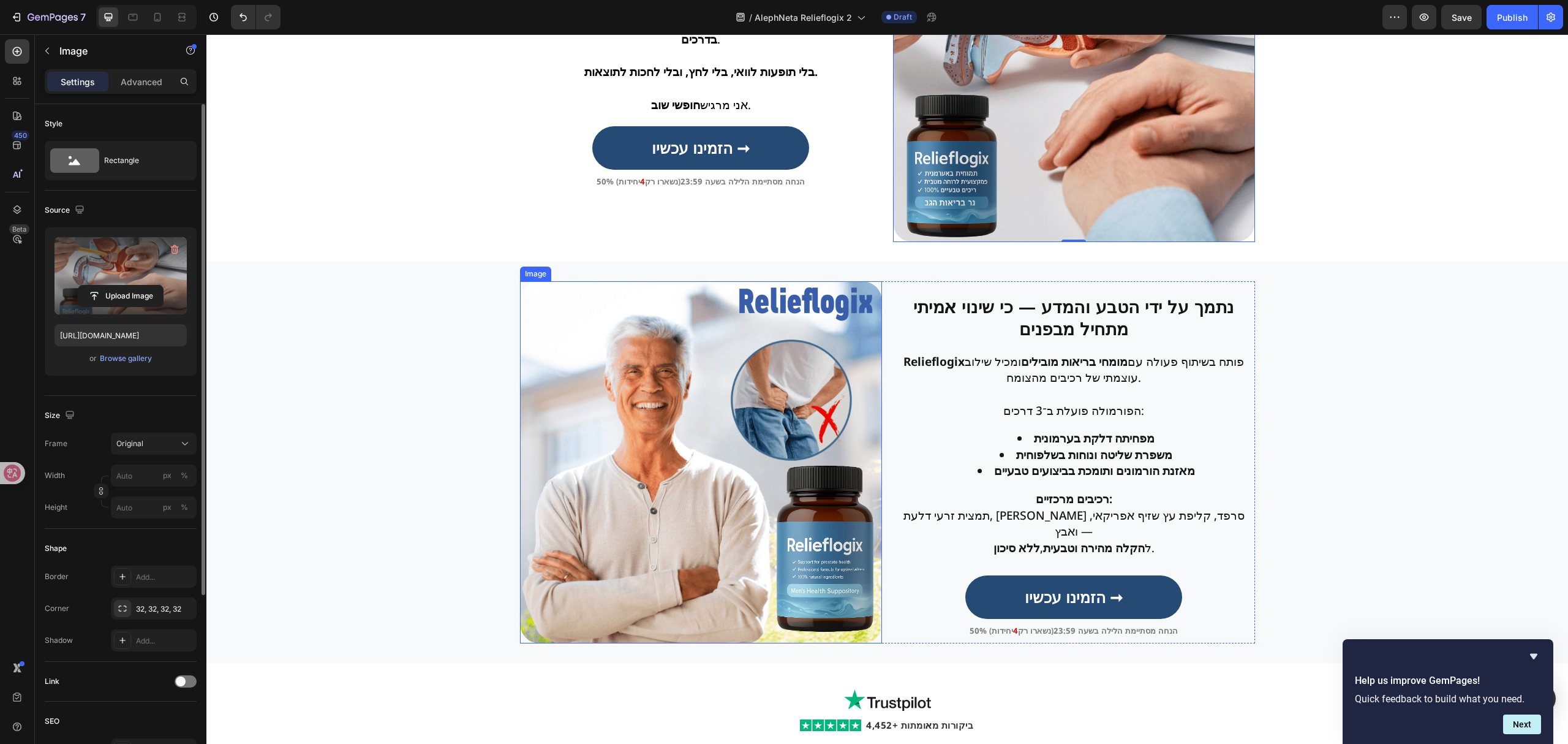
click at [744, 454] on img at bounding box center [701, 463] width 362 height 362
click at [126, 292] on input "file" at bounding box center [121, 295] width 85 height 21
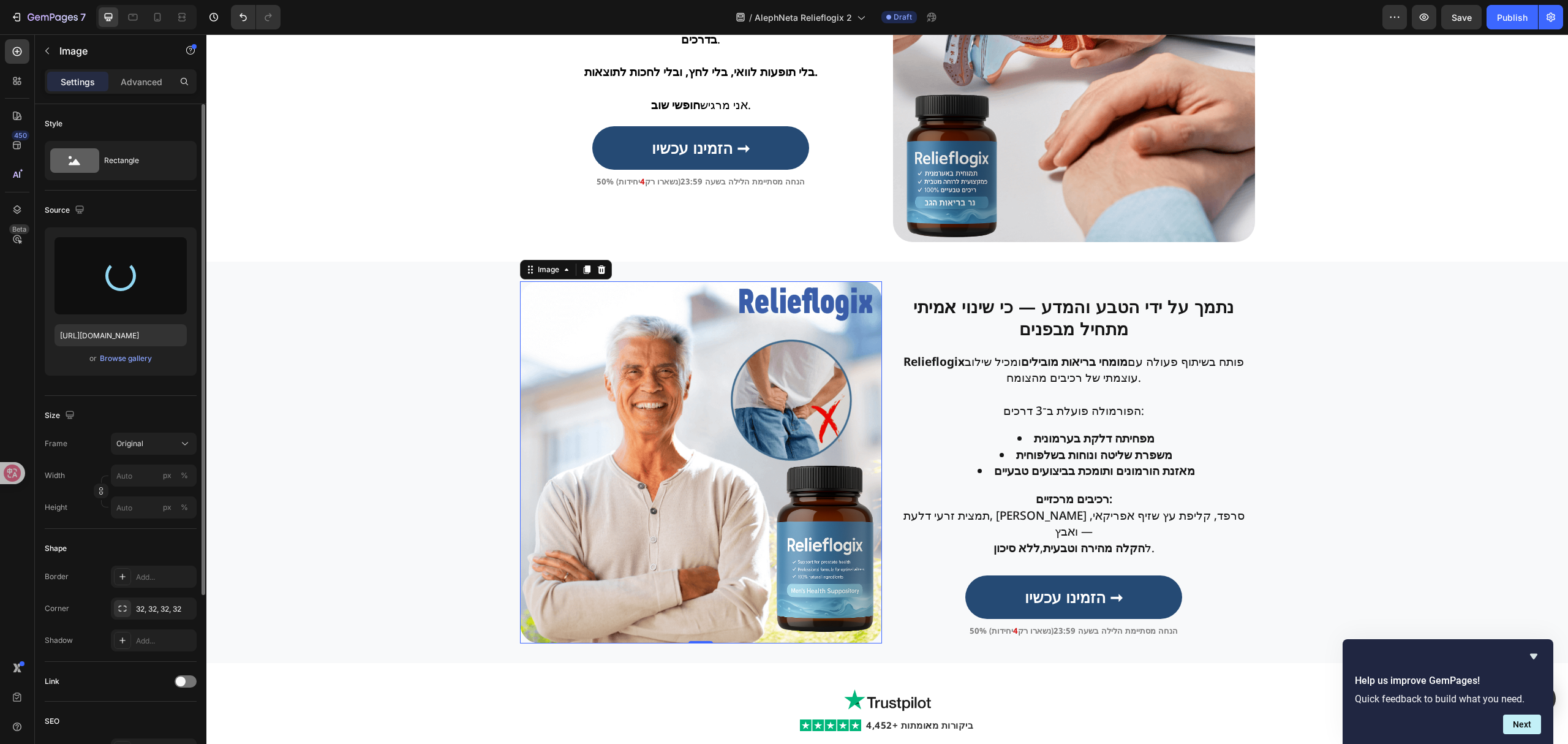
type input "[URL][DOMAIN_NAME]"
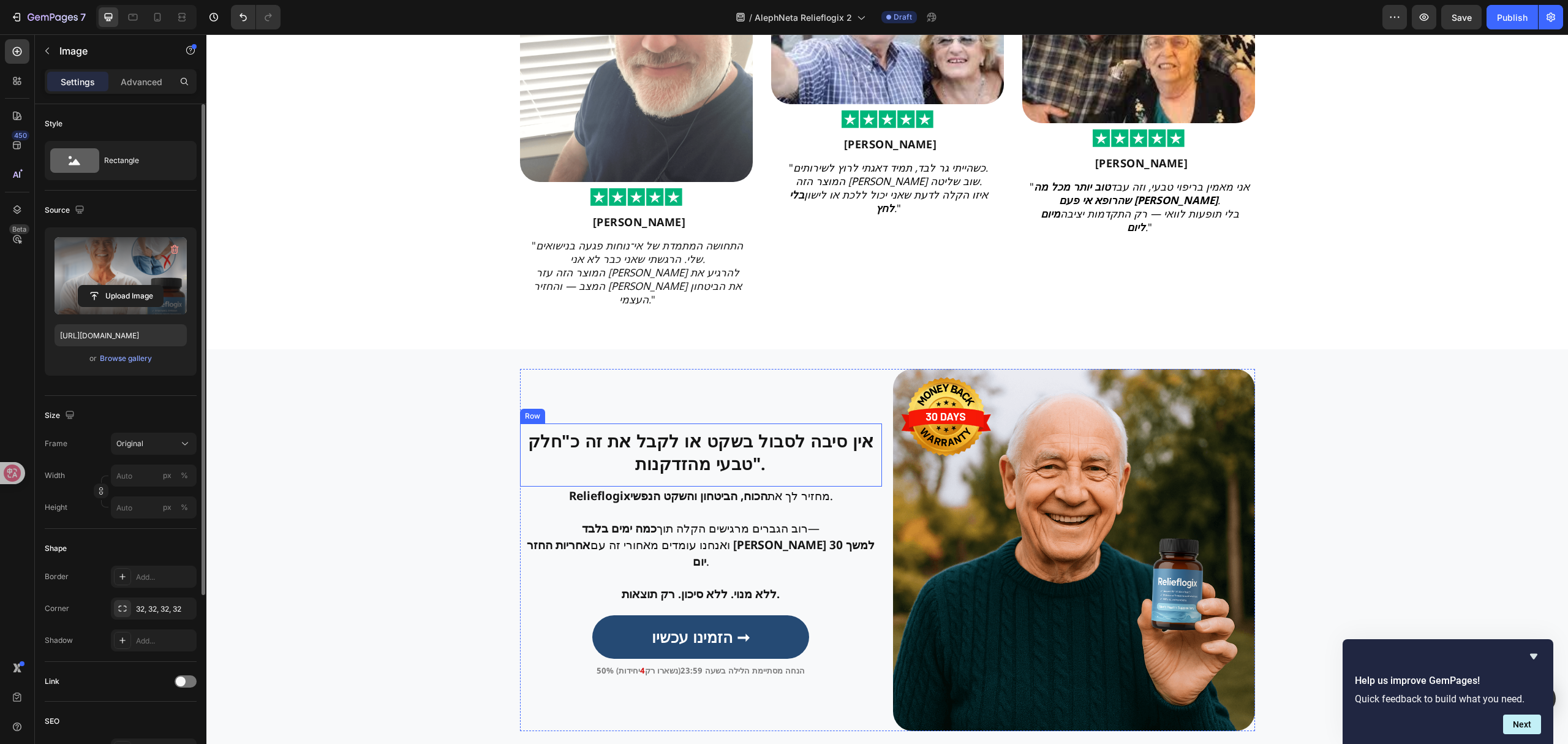
scroll to position [2533, 0]
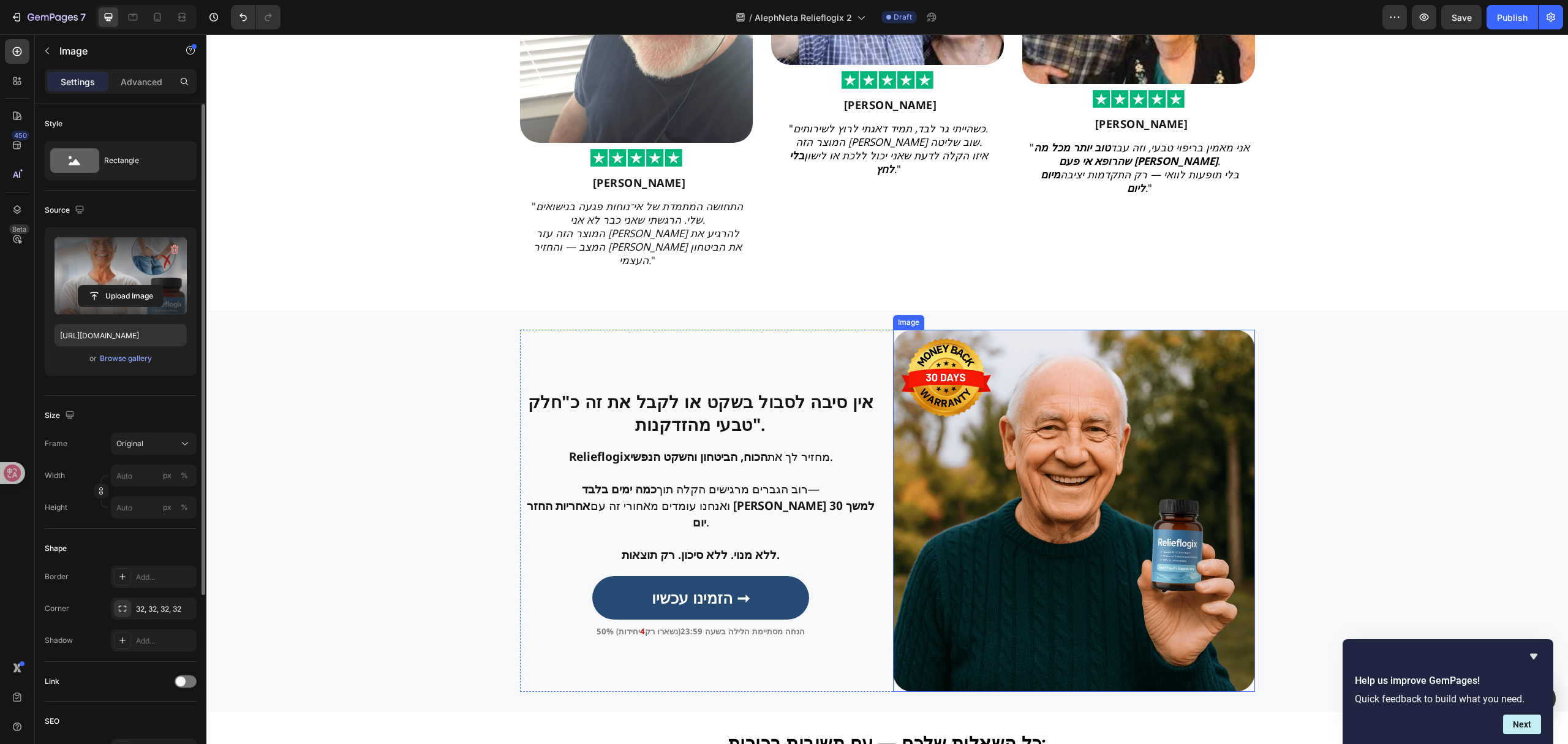
click at [1034, 455] on img at bounding box center [1074, 511] width 362 height 362
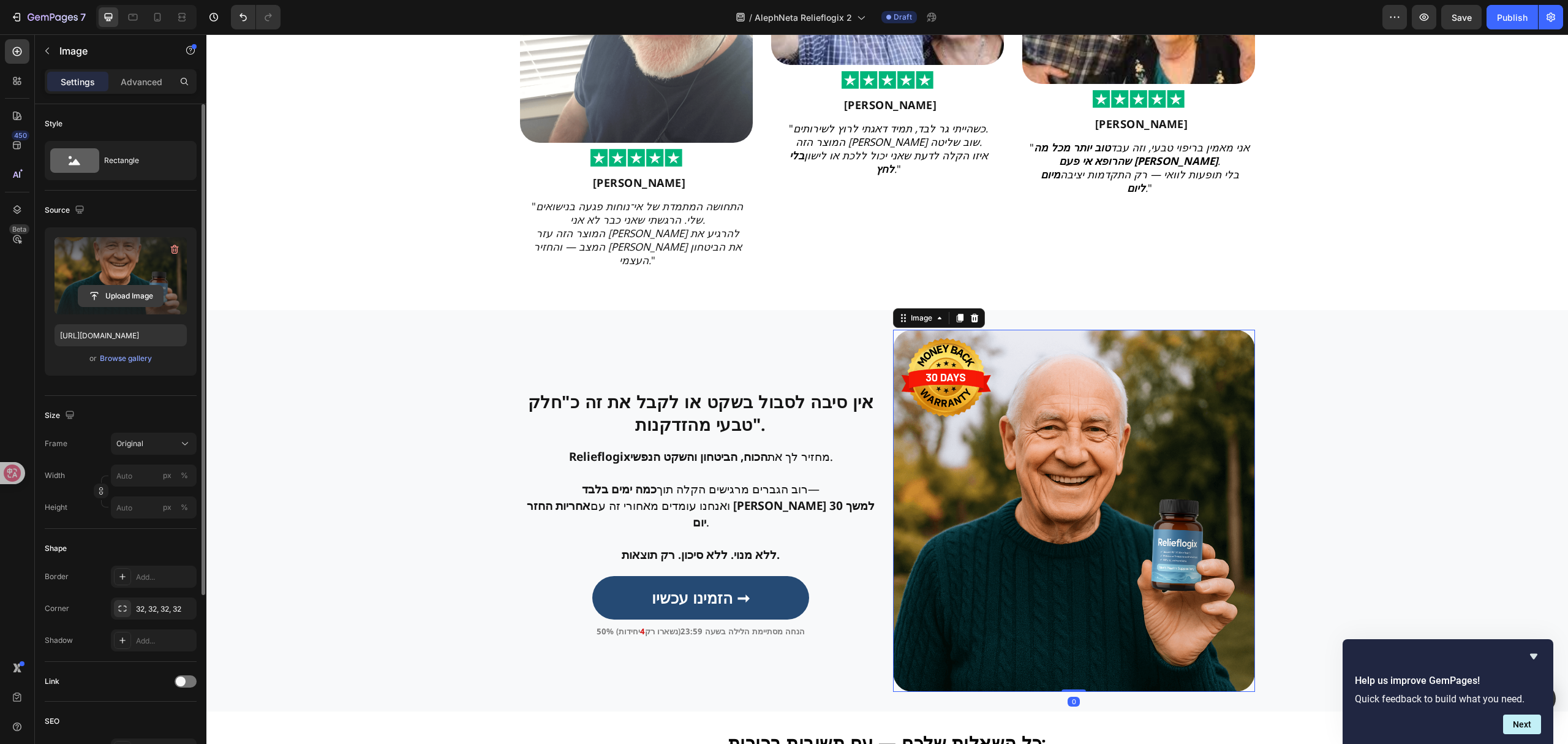
click at [134, 301] on input "file" at bounding box center [121, 295] width 85 height 21
type input "[URL][DOMAIN_NAME]"
click at [1026, 479] on img at bounding box center [1074, 511] width 362 height 362
click at [699, 425] on h2 "אין סיבה לסבול בשקט או לקבל את זה כ"חלק טבעי מהזדקנות"." at bounding box center [701, 414] width 362 height 48
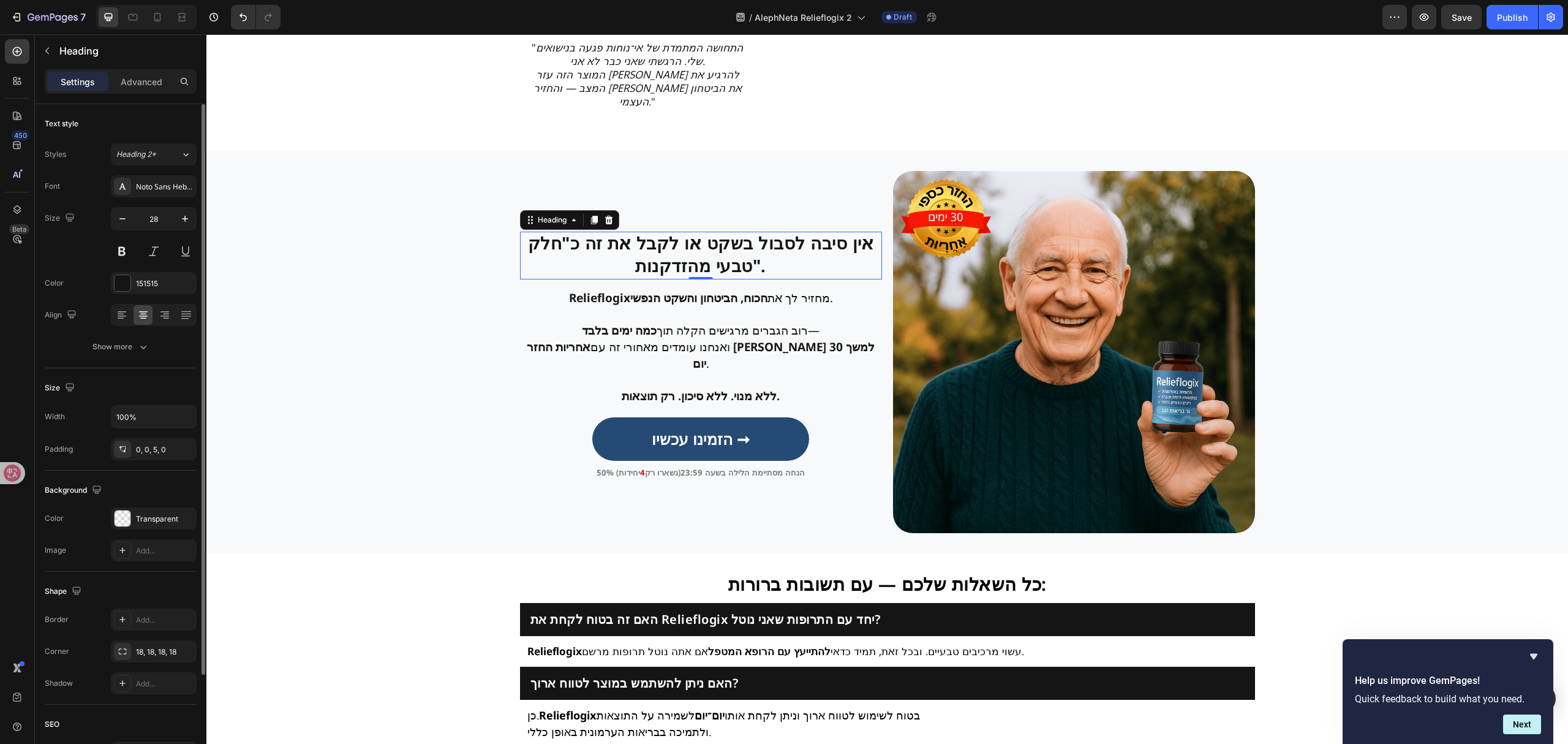
scroll to position [2697, 0]
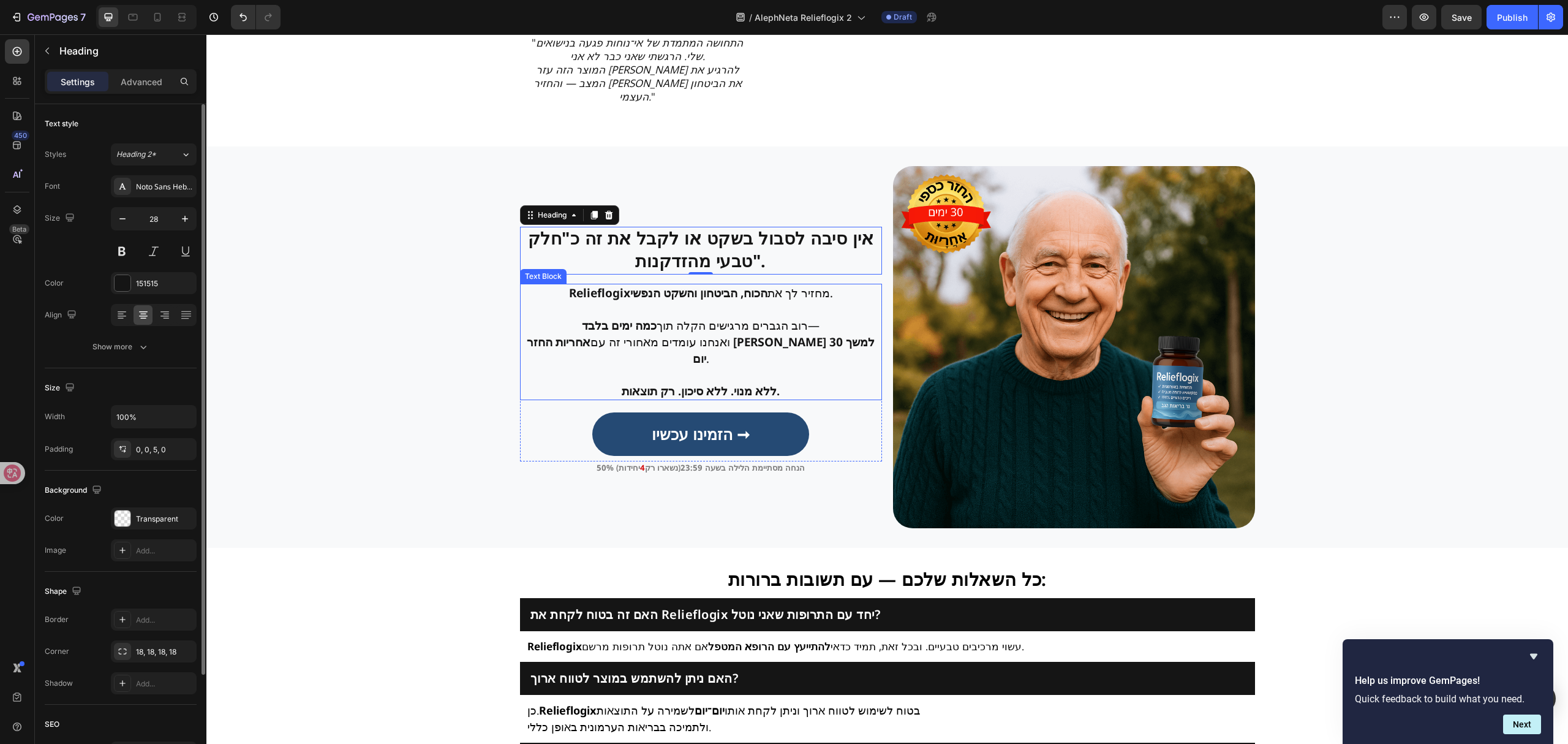
click at [721, 317] on p "רוב הגברים מרגישים הקלה תוך כמה ימים בלבד — ואנחנו עומדים מאחורי זה עם אחריות ה…" at bounding box center [701, 342] width 359 height 49
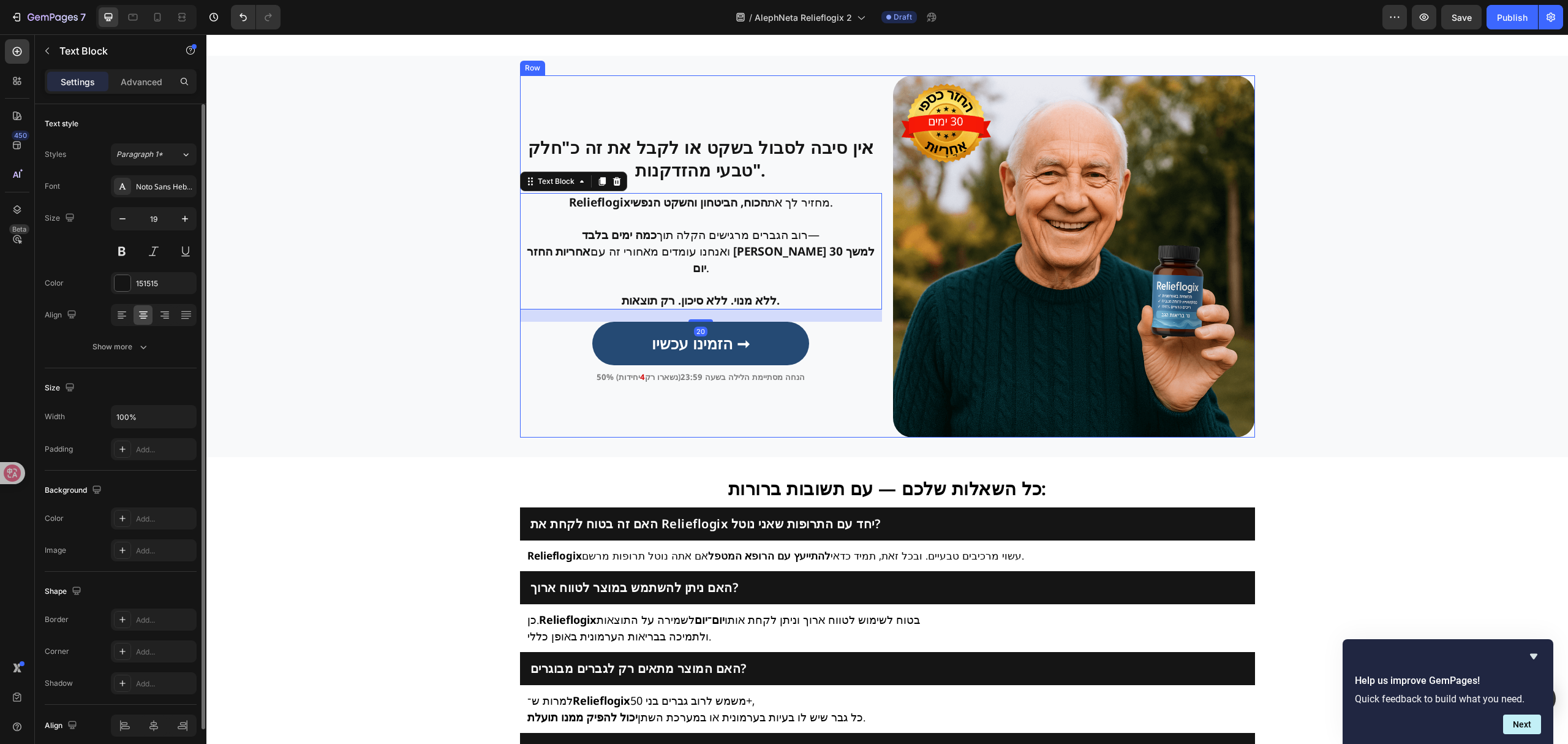
scroll to position [2942, 0]
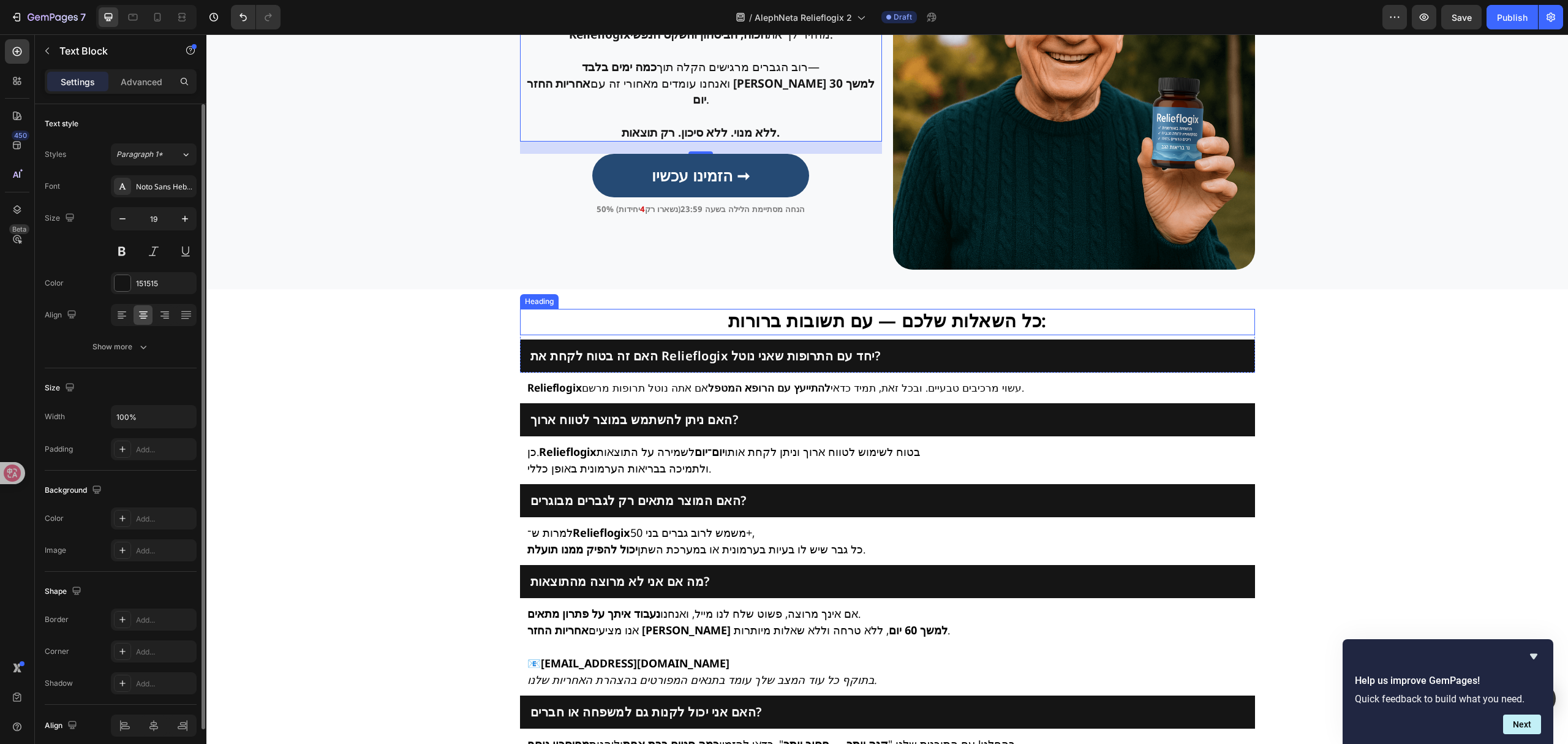
click at [805, 319] on strong "כל השאלות שלכם — עם תשובות ברורות:" at bounding box center [887, 320] width 319 height 24
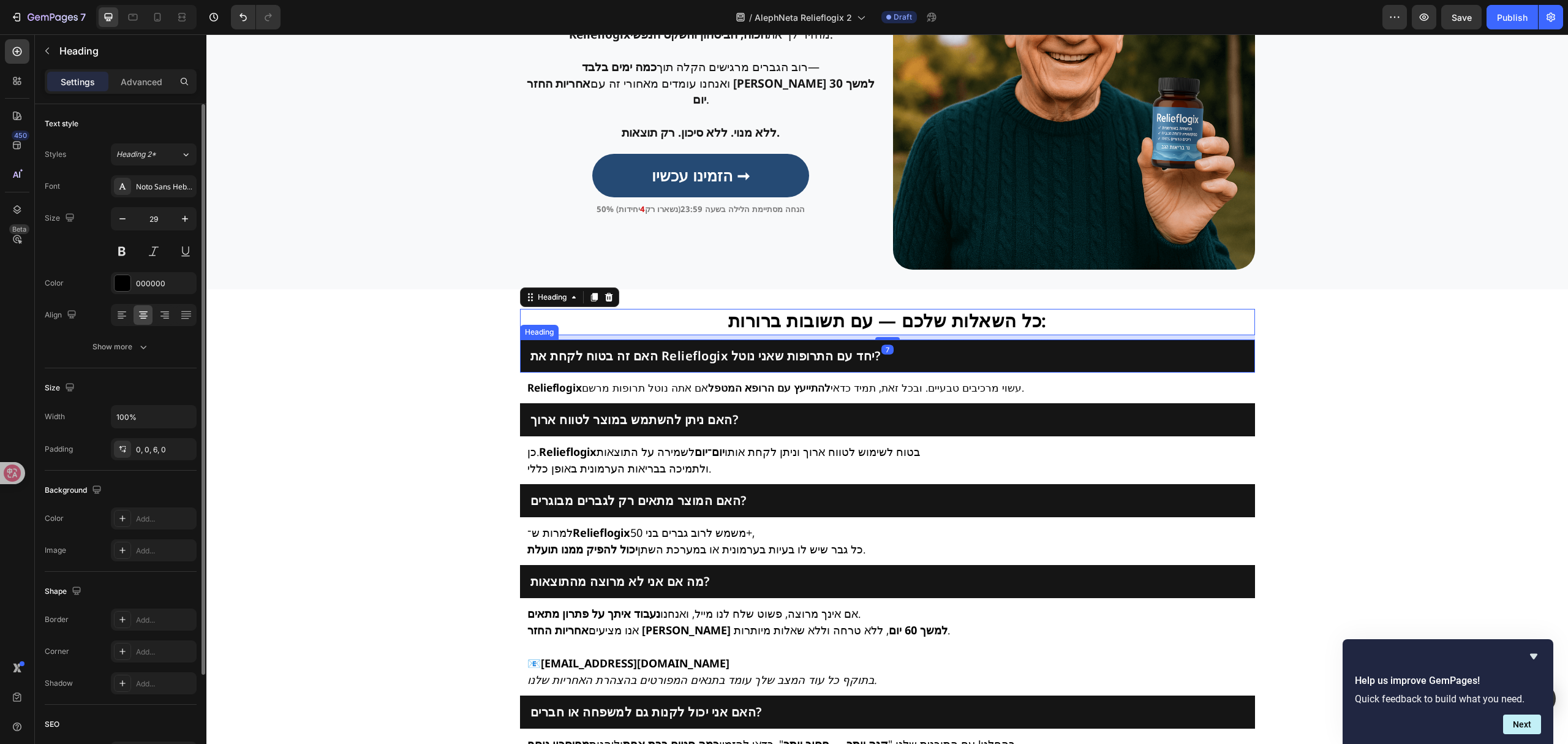
click at [721, 346] on div "האם זה בטוח לקחת את Relieflogix יחד עם התרופות שאני נוטל? Heading" at bounding box center [887, 356] width 735 height 33
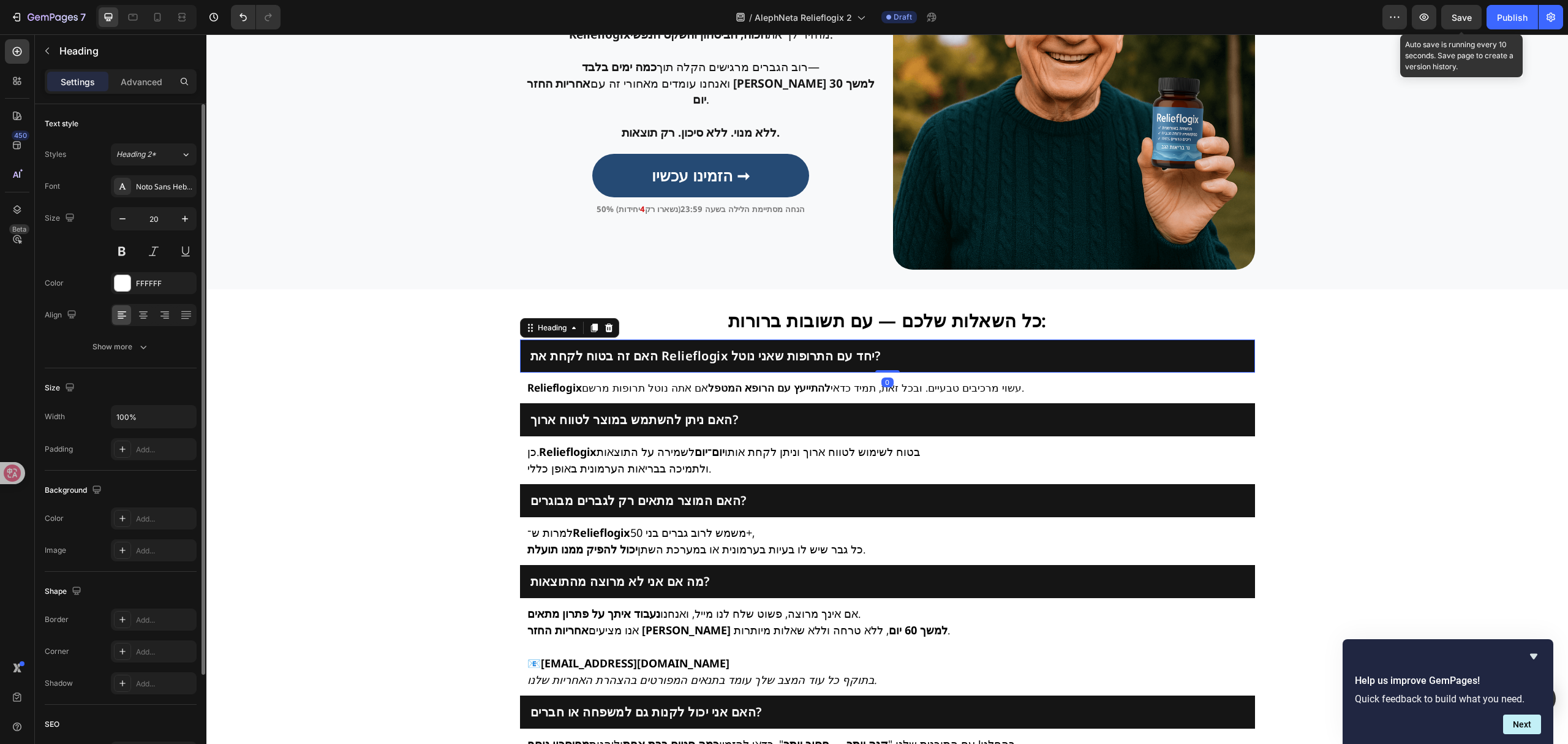
click at [1453, 15] on span "Save" at bounding box center [1462, 18] width 20 height 11
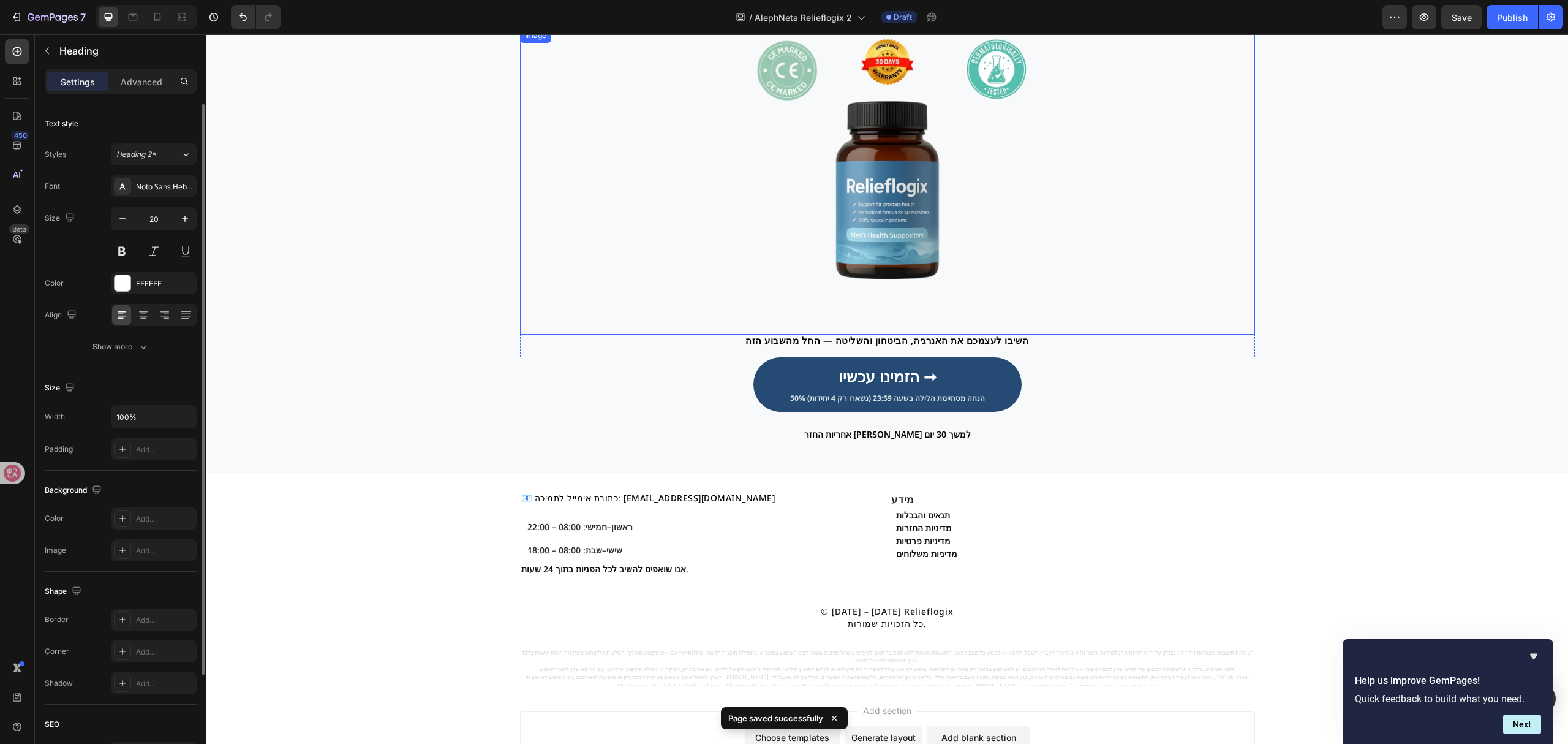
scroll to position [3595, 0]
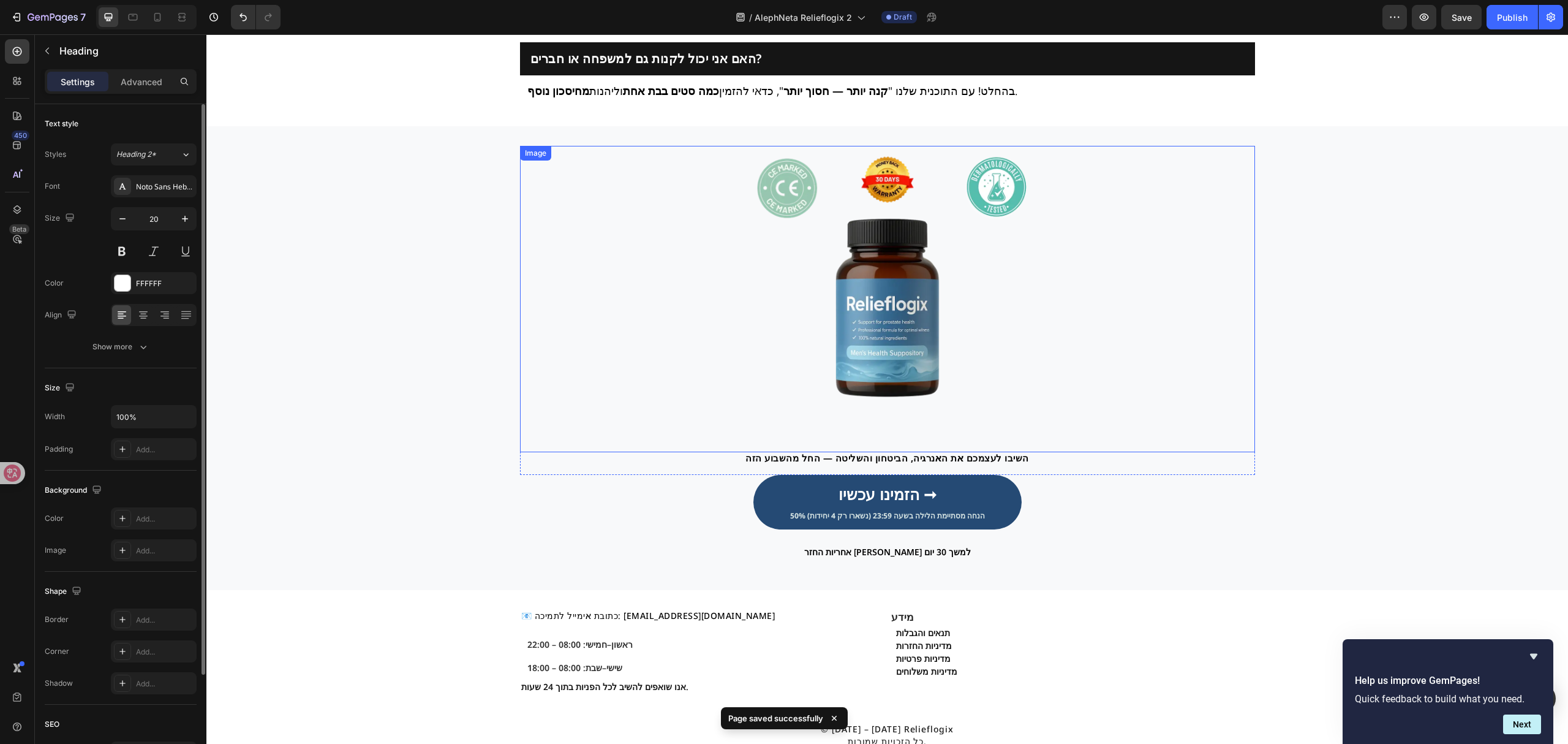
click at [899, 298] on img at bounding box center [887, 299] width 306 height 307
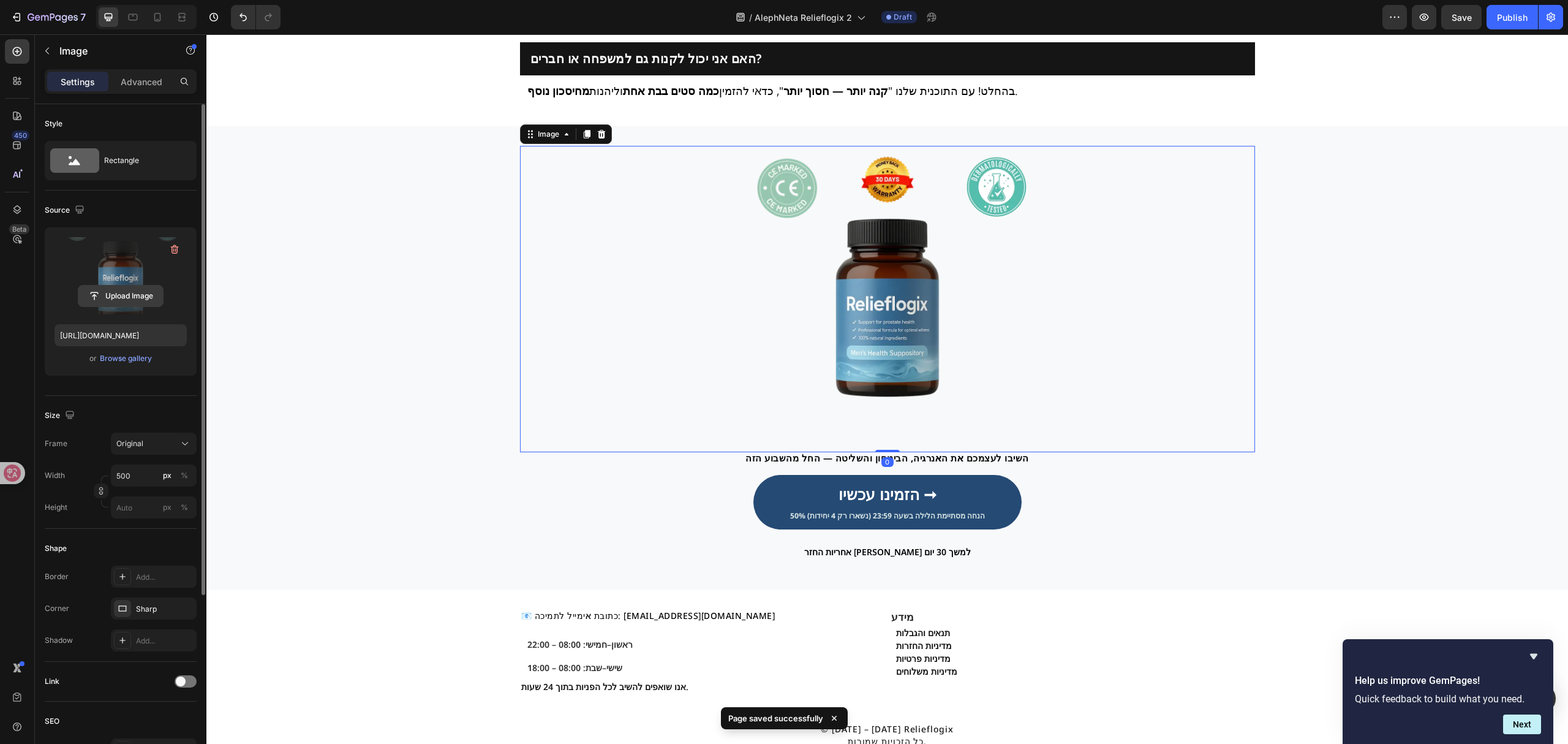
click at [124, 298] on input "file" at bounding box center [121, 295] width 85 height 21
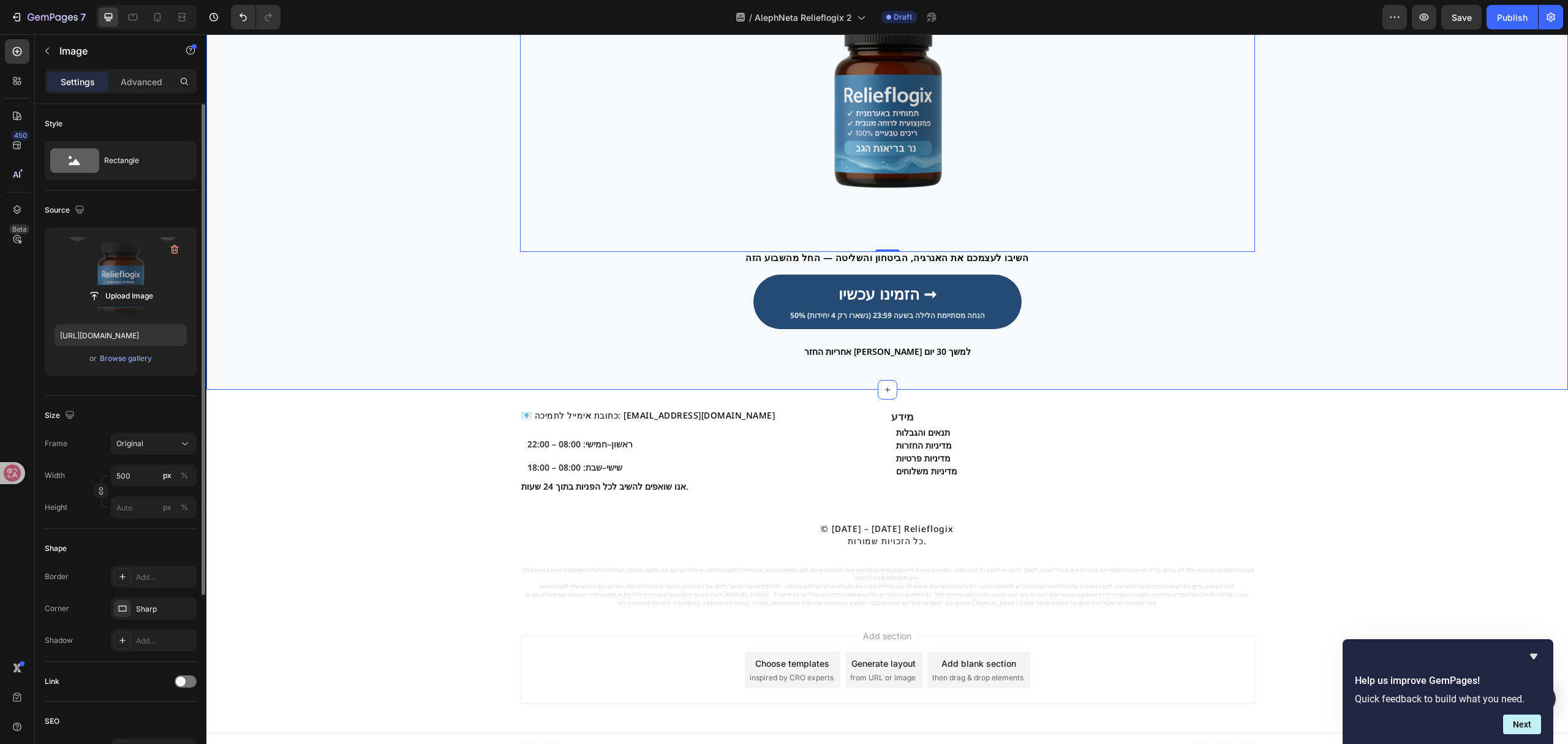
scroll to position [3803, 0]
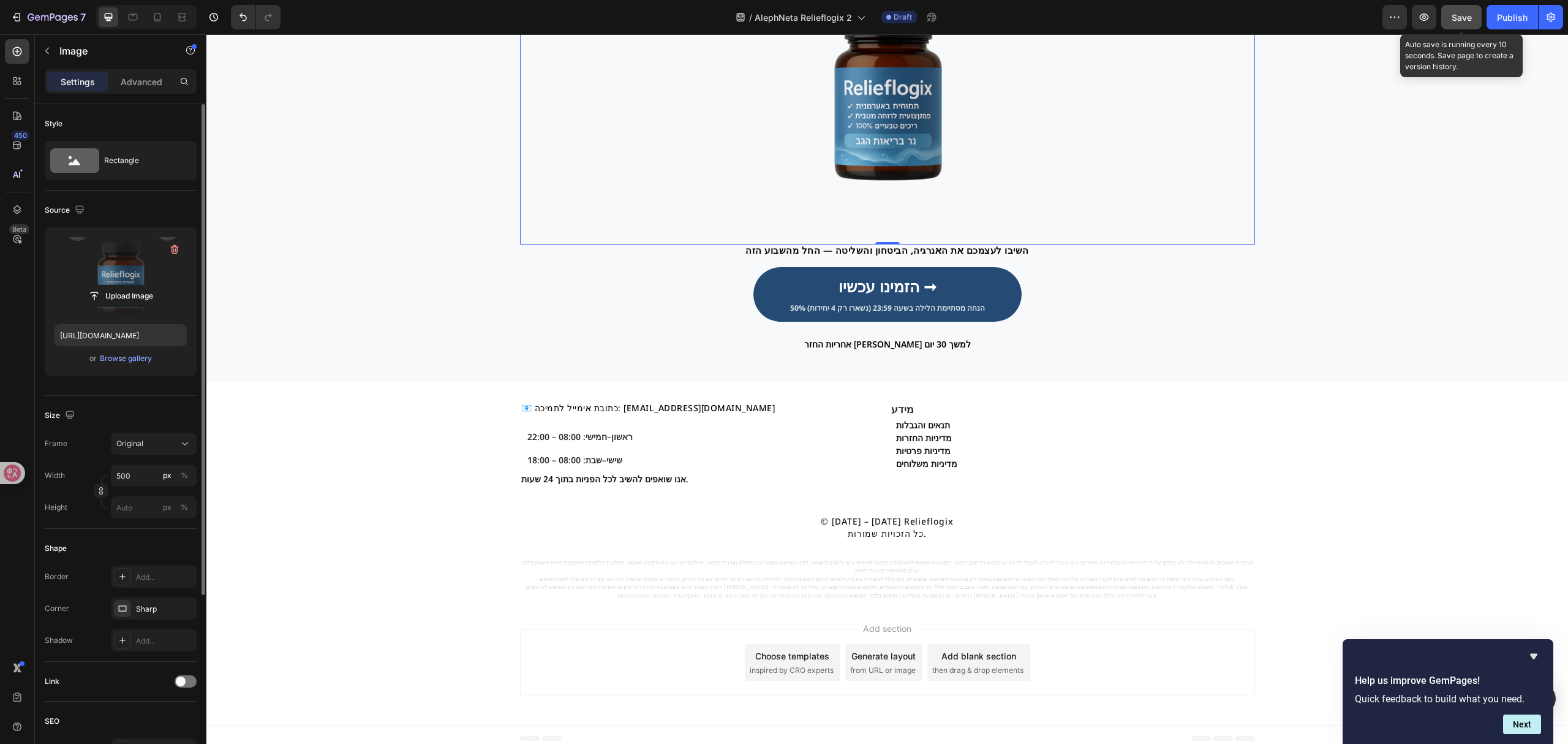
click at [1460, 8] on button "Save" at bounding box center [1461, 17] width 40 height 24
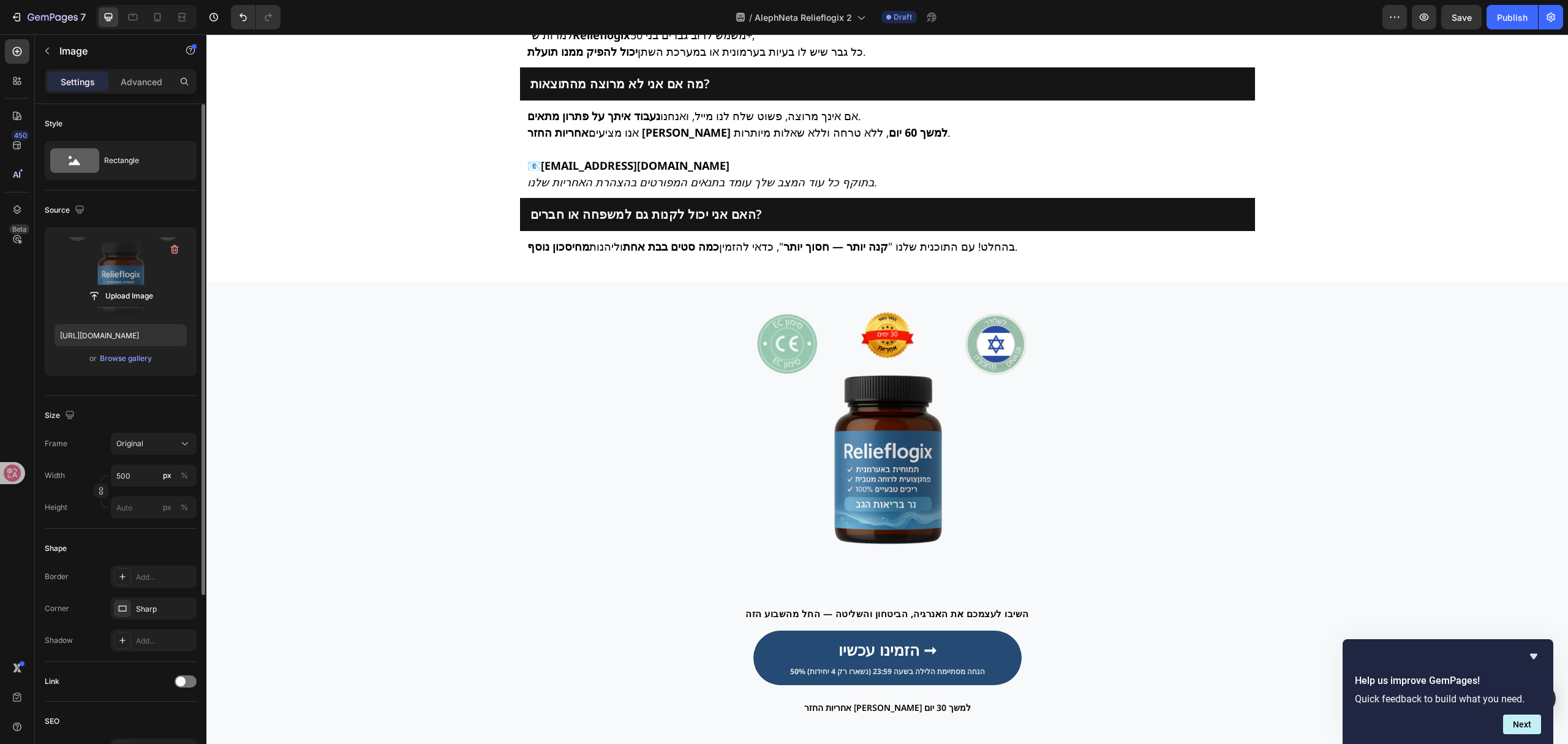
scroll to position [3456, 0]
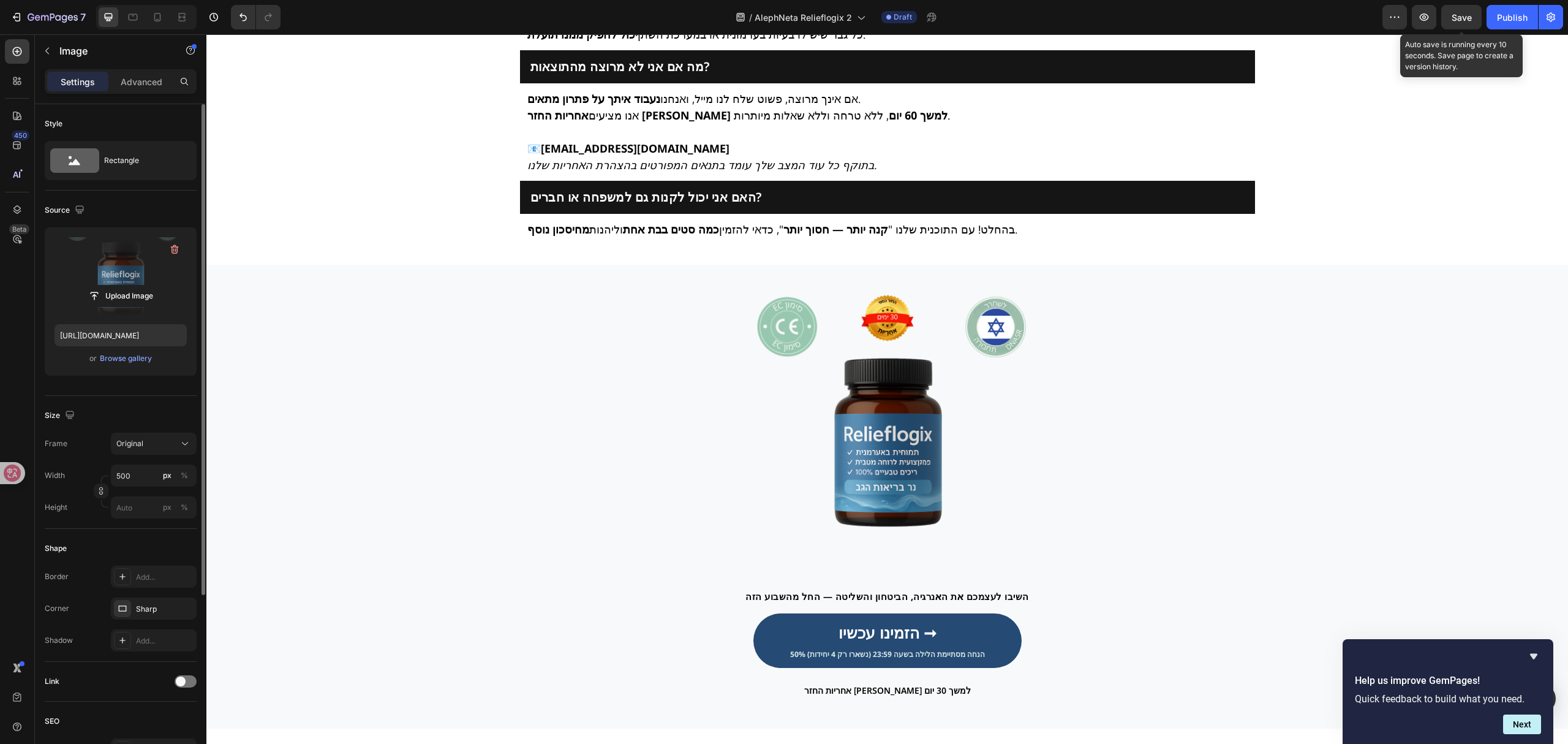
click at [1470, 14] on span "Save" at bounding box center [1462, 18] width 20 height 11
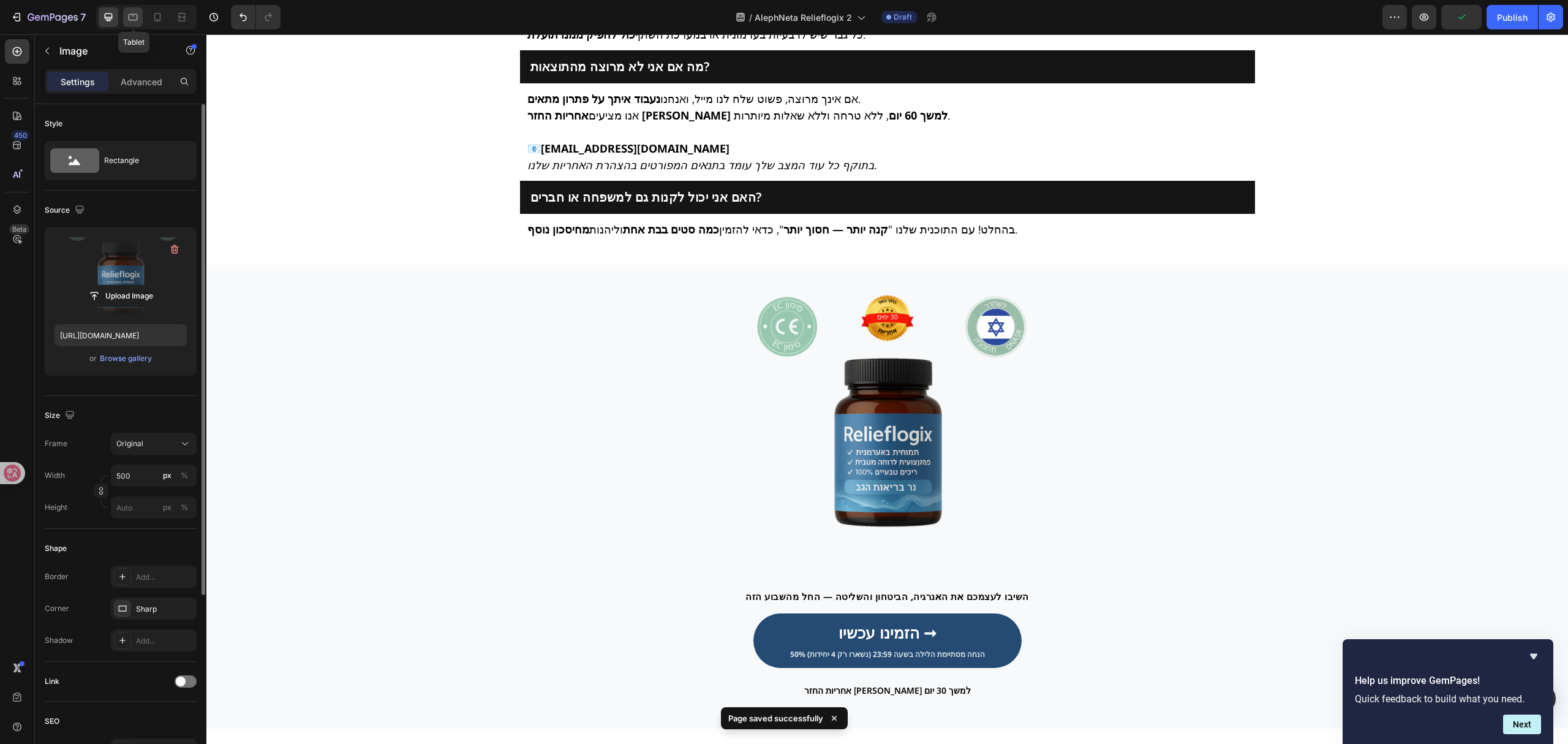
click at [128, 18] on icon at bounding box center [133, 17] width 12 height 12
type input "[URL][DOMAIN_NAME]"
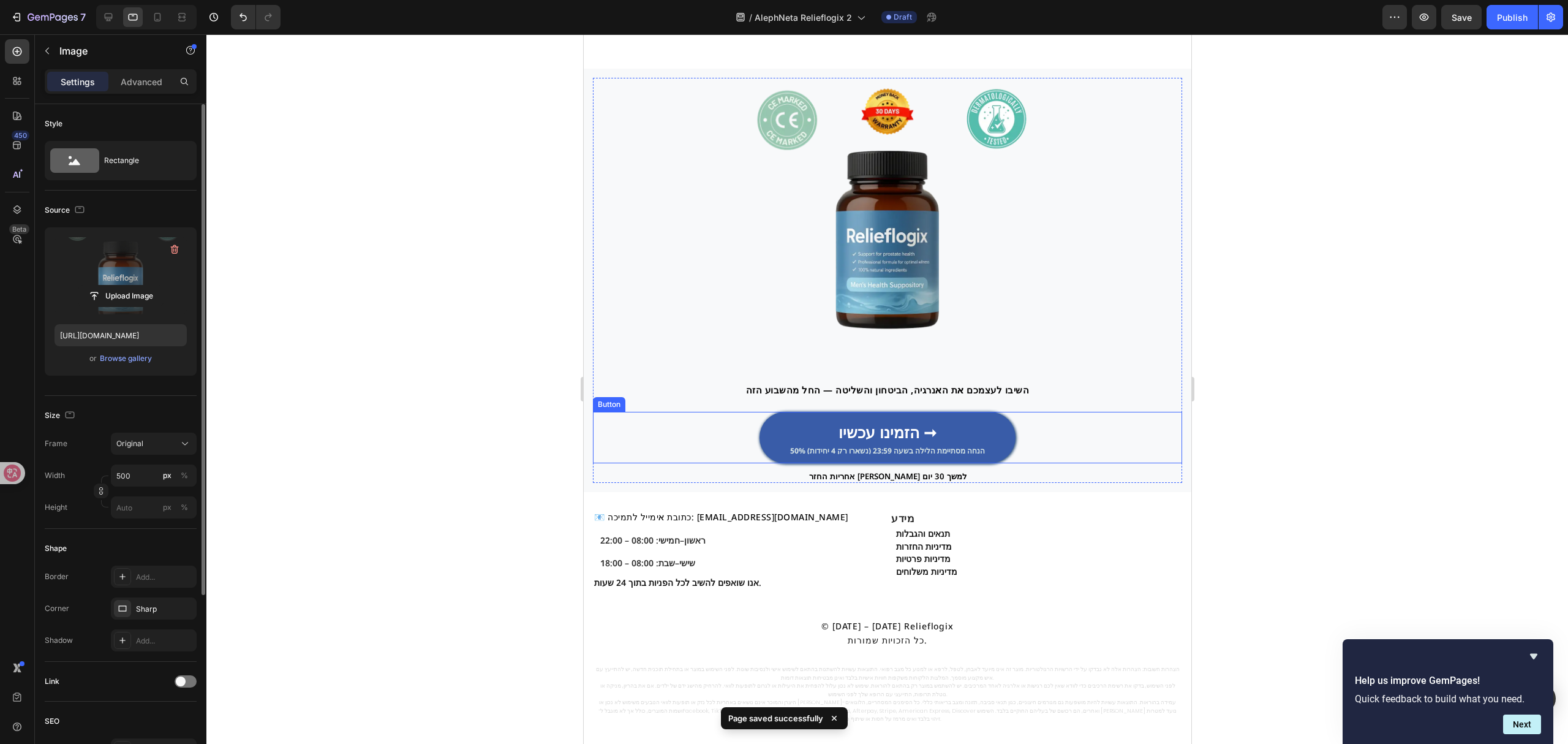
scroll to position [3764, 0]
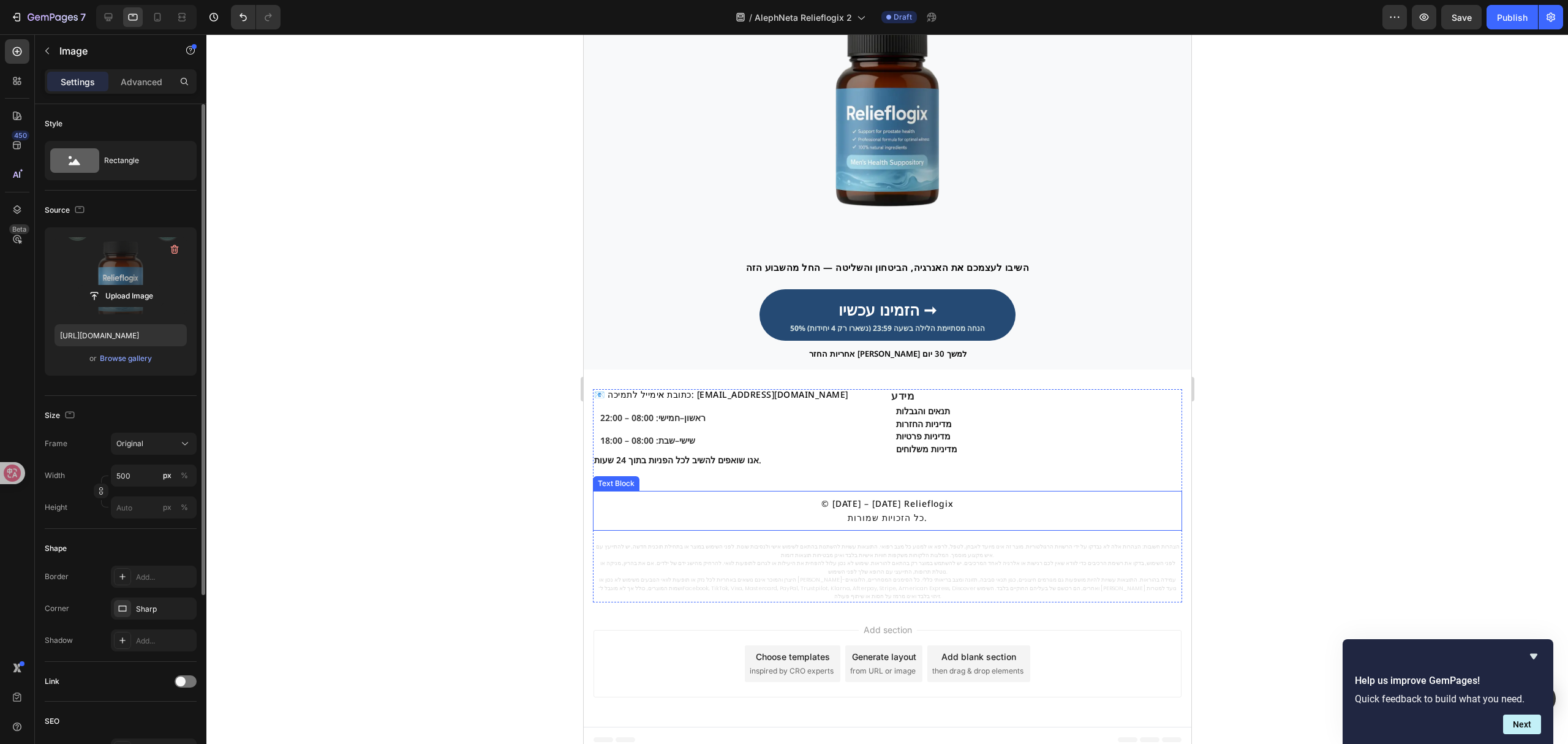
click at [944, 510] on p "© [DATE] – [DATE] Relieflogix כל הזכויות שמורות." at bounding box center [886, 511] width 577 height 28
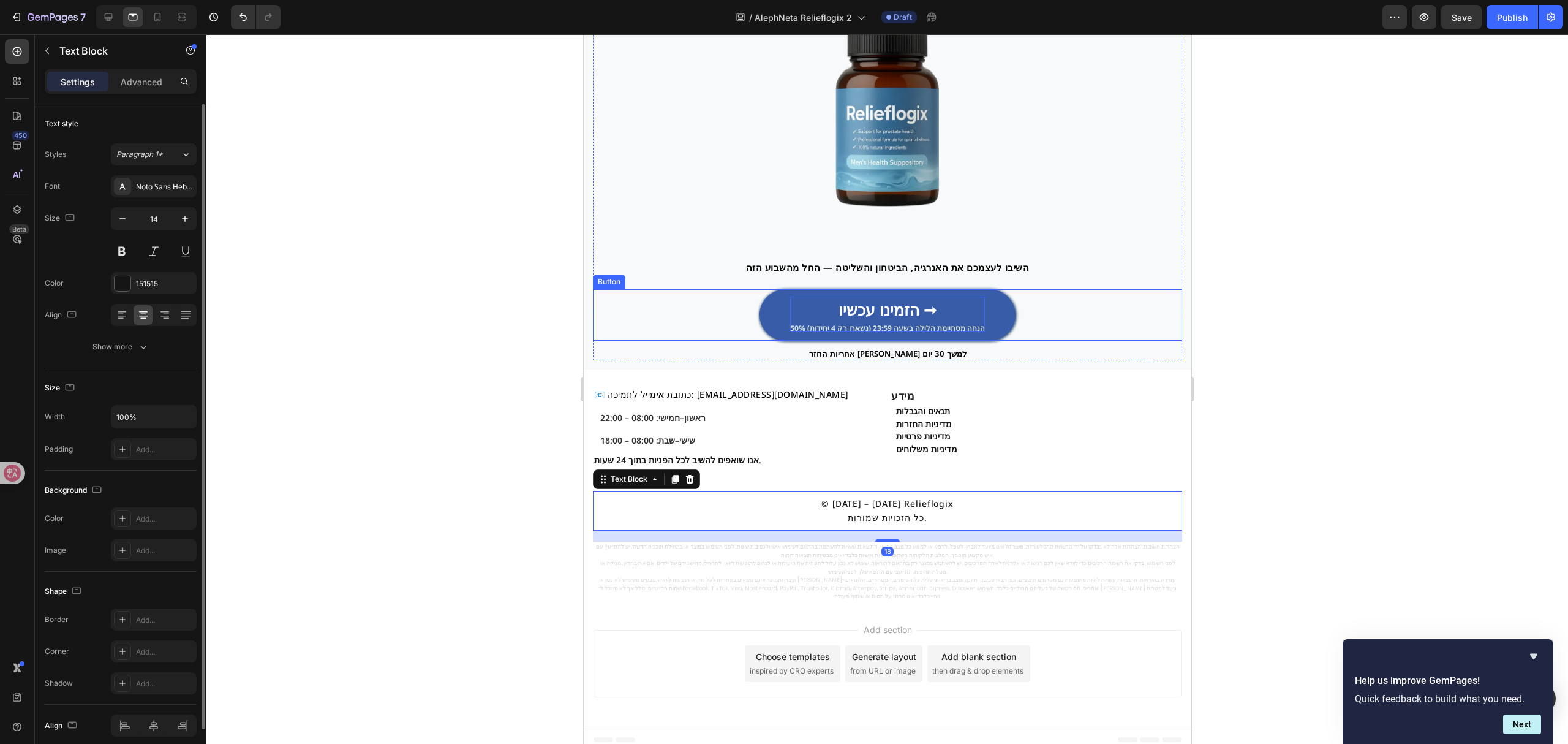
click at [904, 305] on strong "הזמינו עכשיו ➞" at bounding box center [886, 309] width 98 height 21
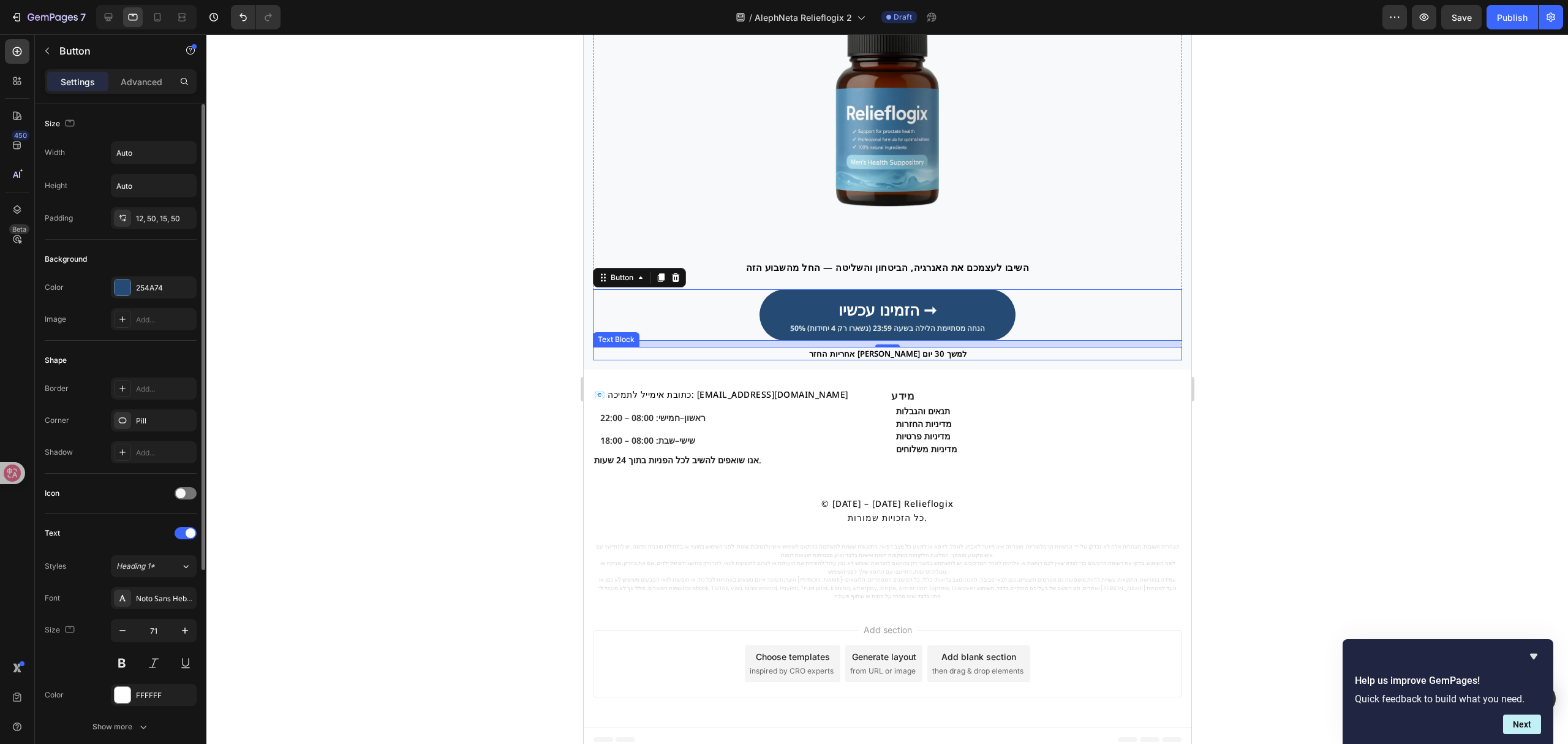
click at [925, 358] on p "אחריות החזר [PERSON_NAME] למשך 30 יום" at bounding box center [887, 353] width 587 height 11
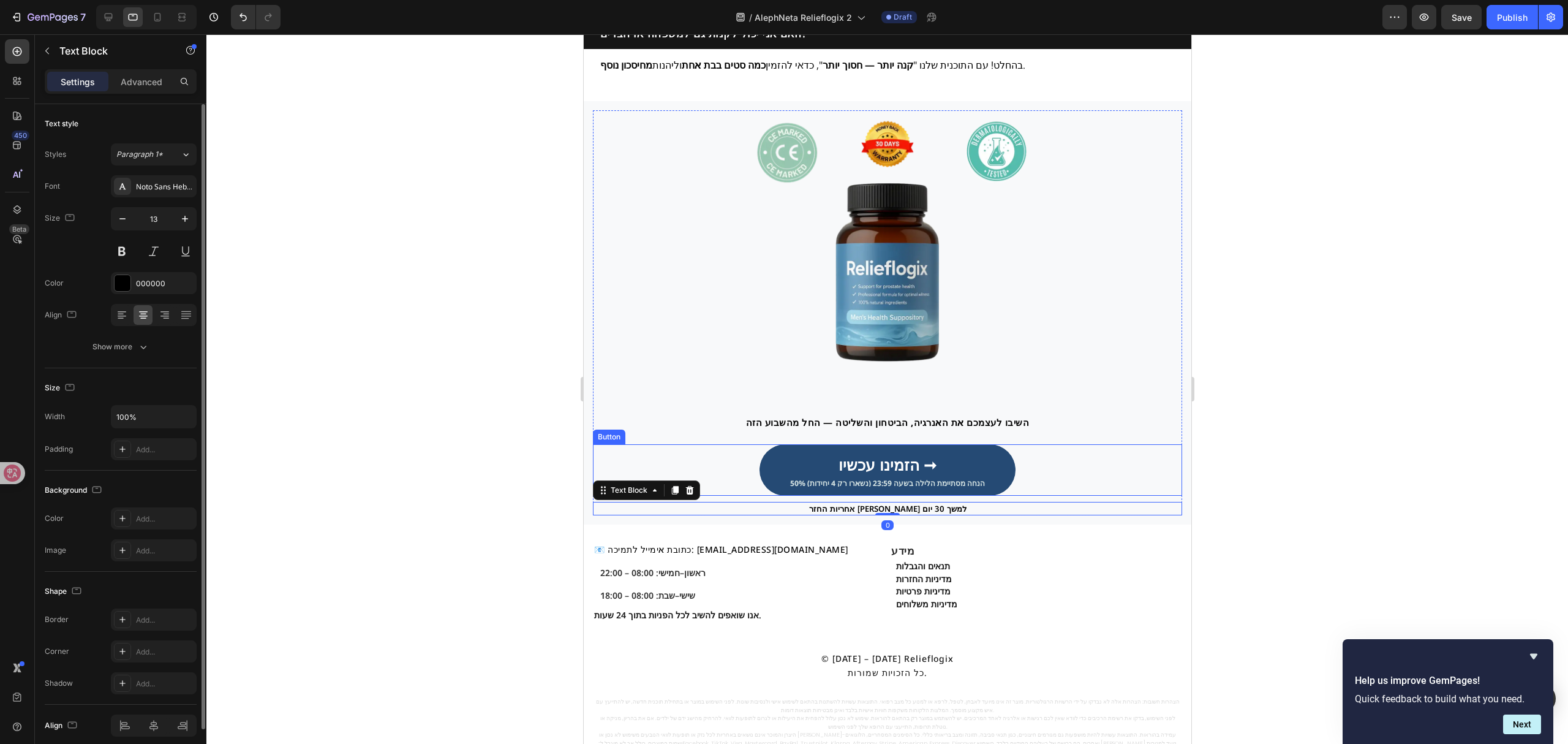
scroll to position [3274, 0]
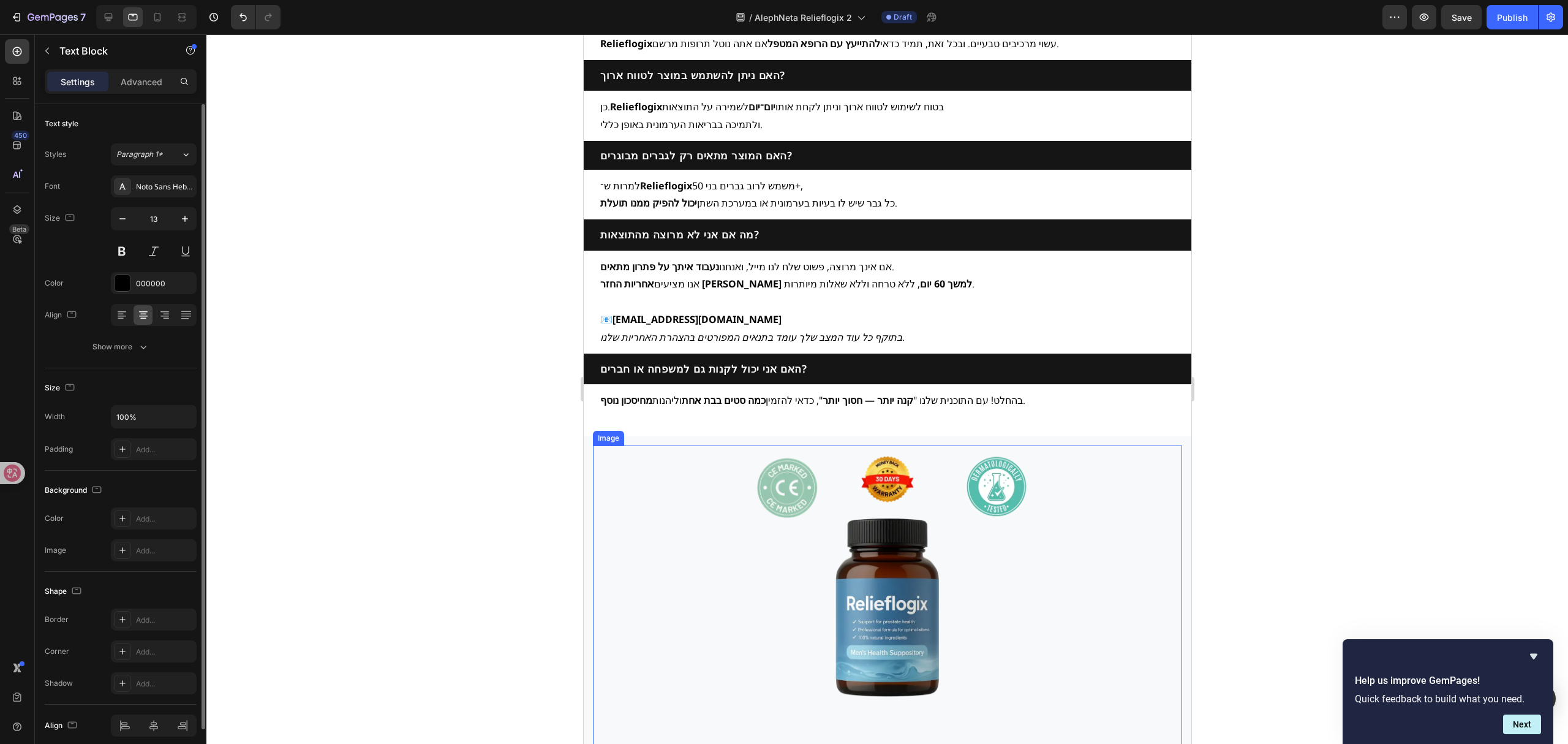
click at [866, 577] on img at bounding box center [886, 599] width 306 height 307
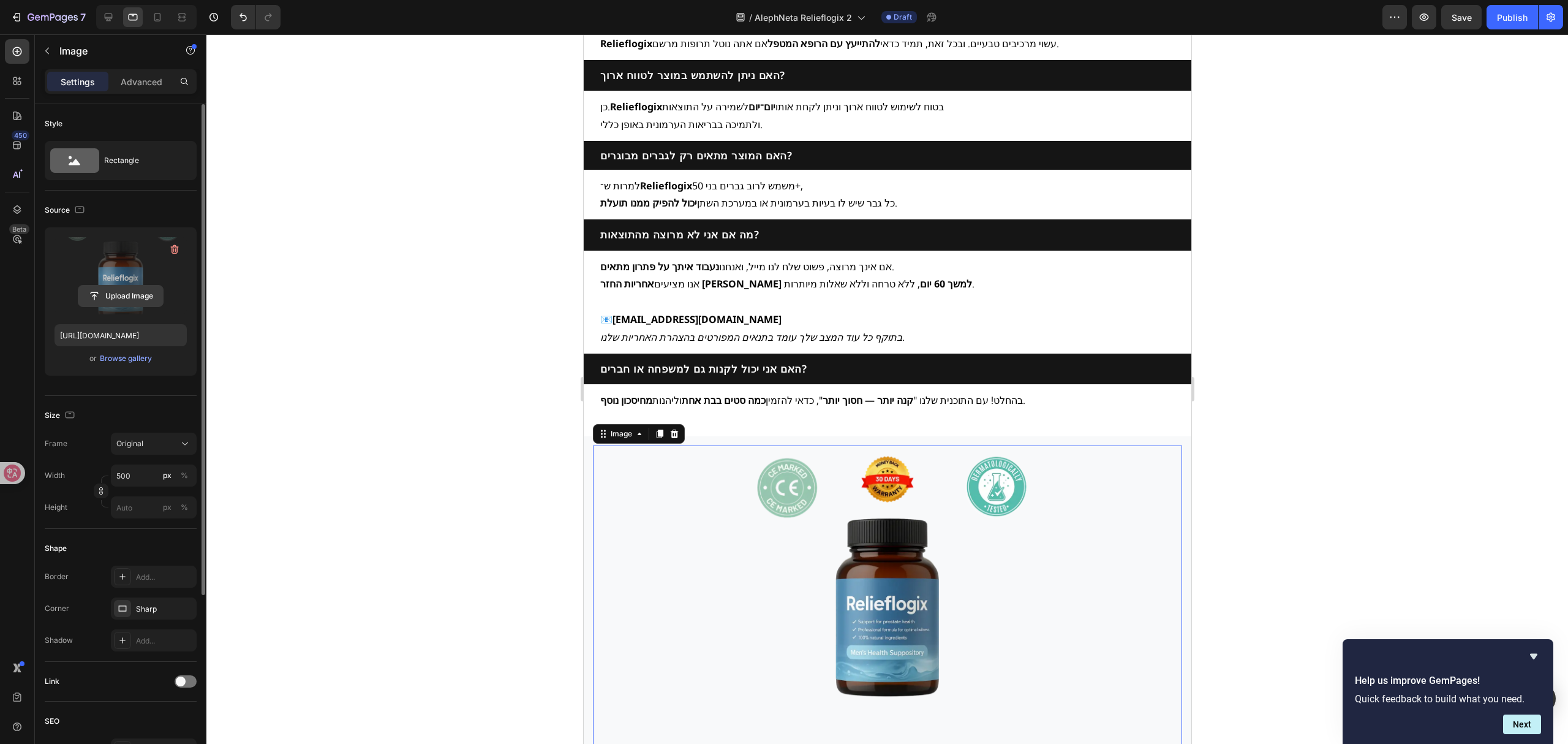
click at [123, 302] on input "file" at bounding box center [121, 295] width 85 height 21
type input "[URL][DOMAIN_NAME]"
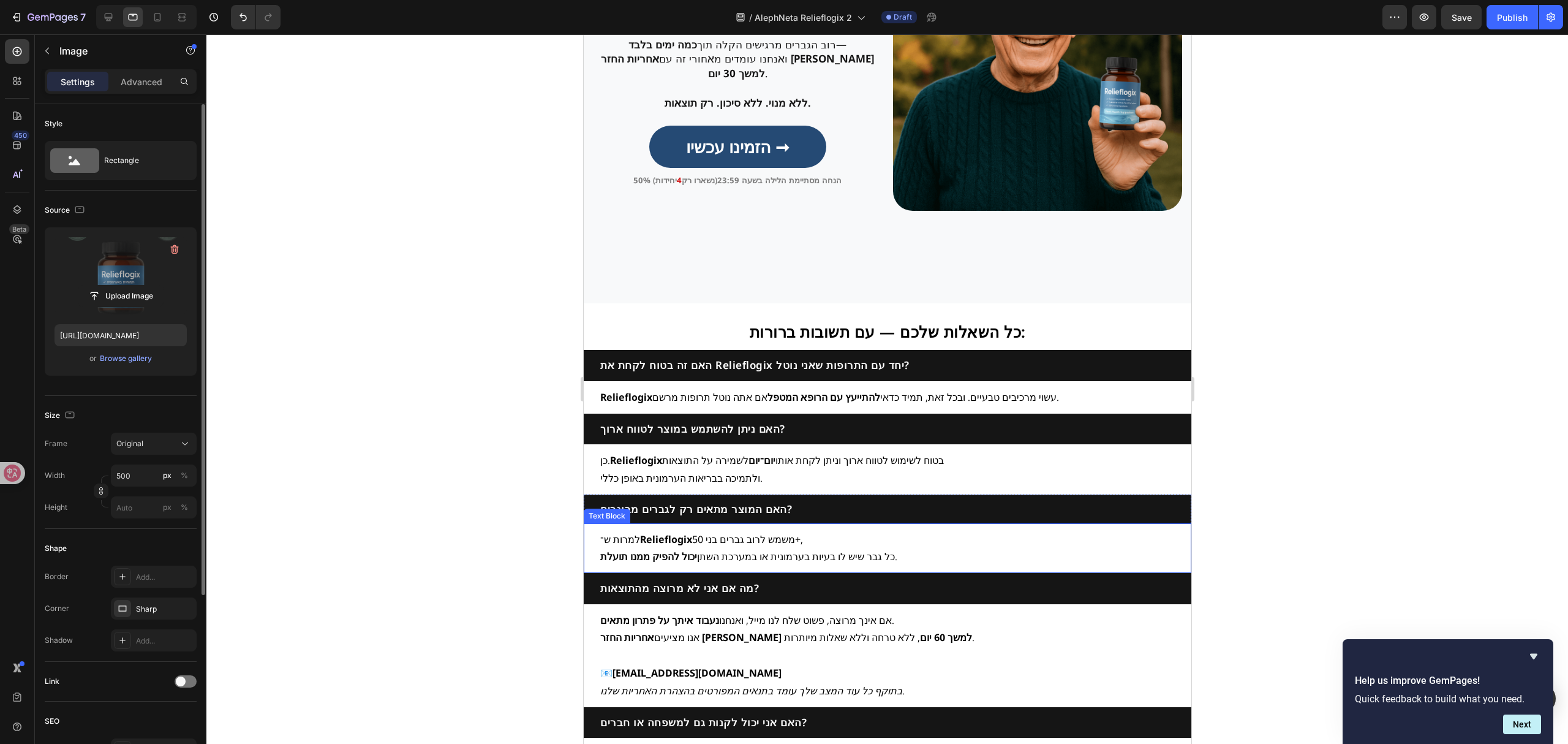
scroll to position [2641, 0]
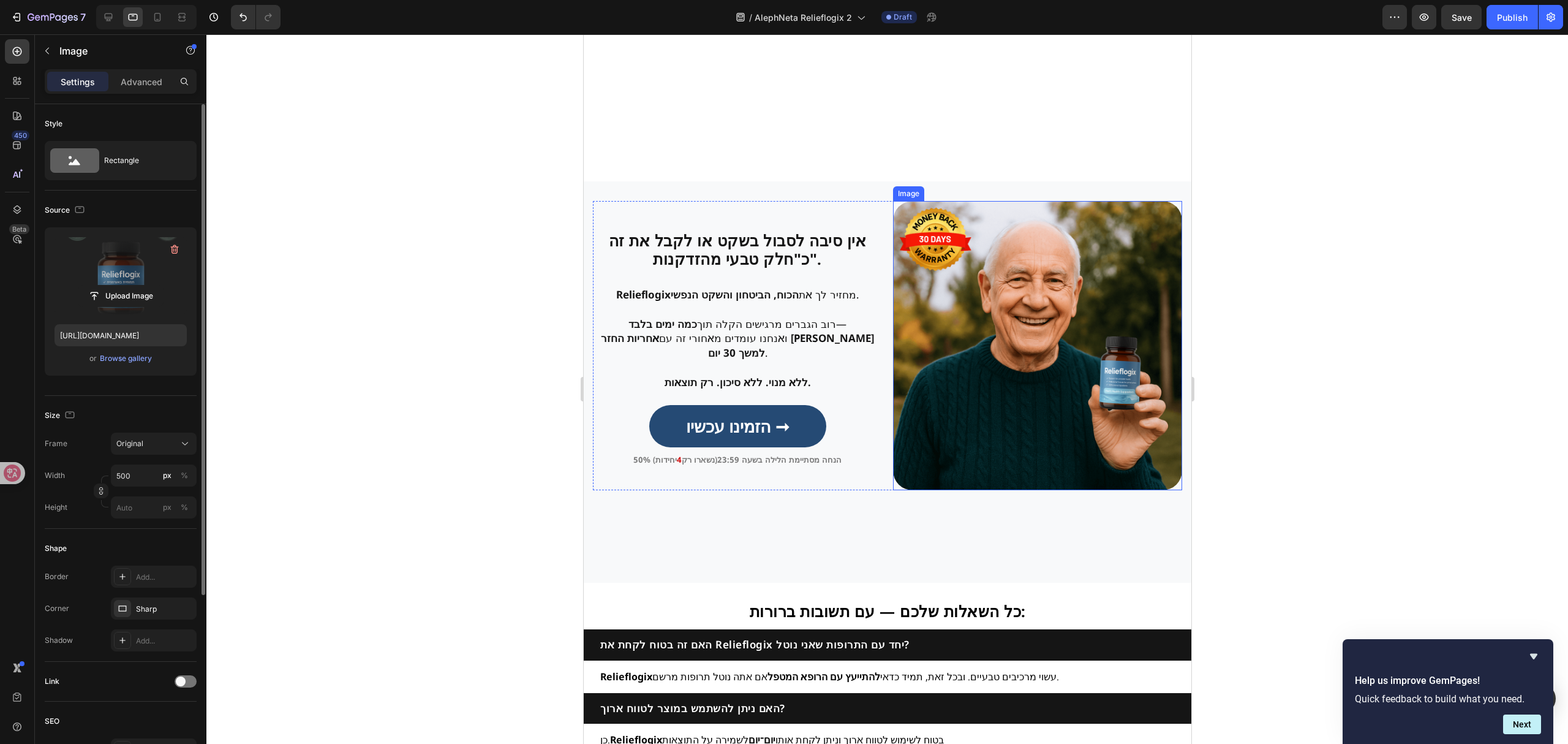
click at [1006, 415] on img at bounding box center [1037, 346] width 289 height 289
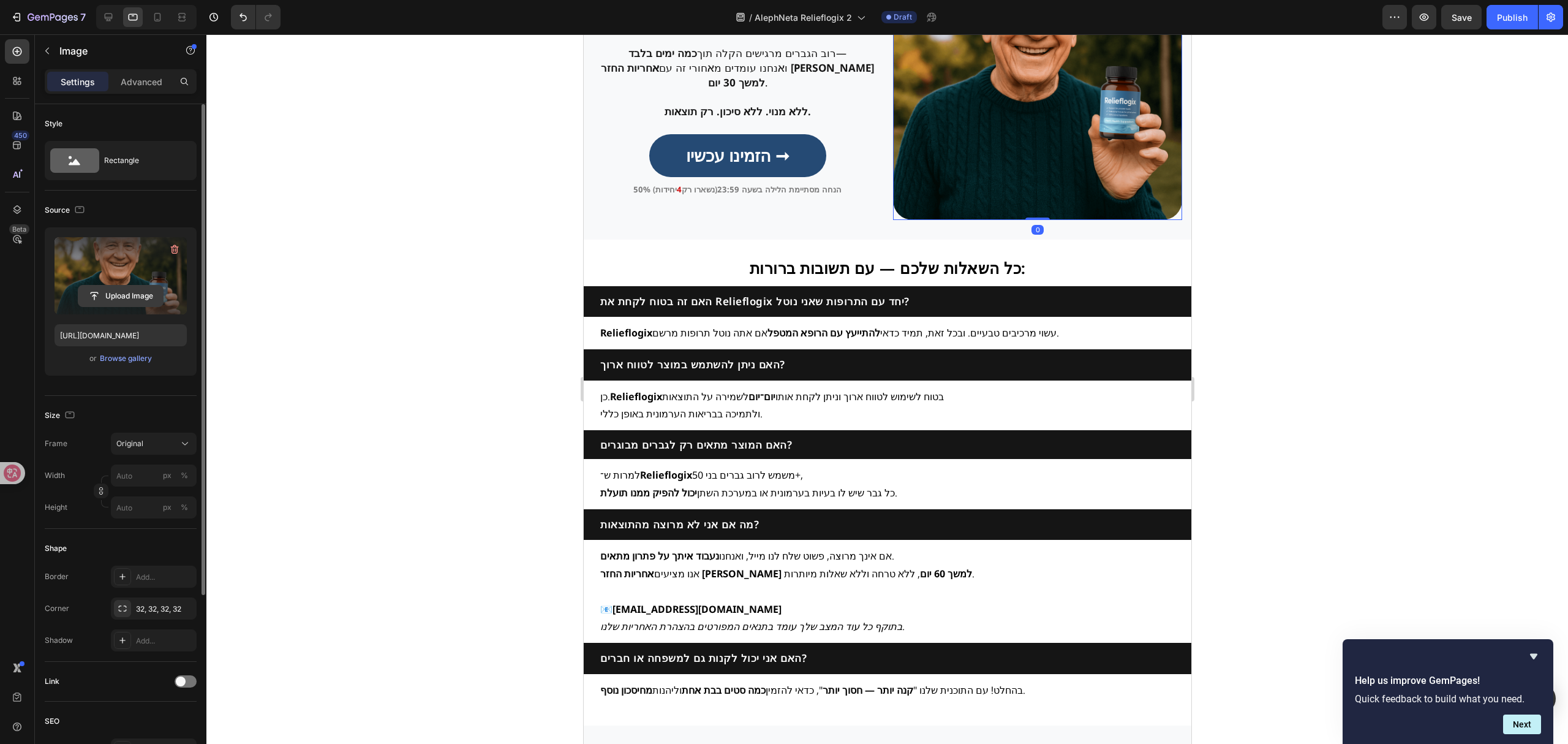
click at [136, 294] on input "file" at bounding box center [121, 295] width 85 height 21
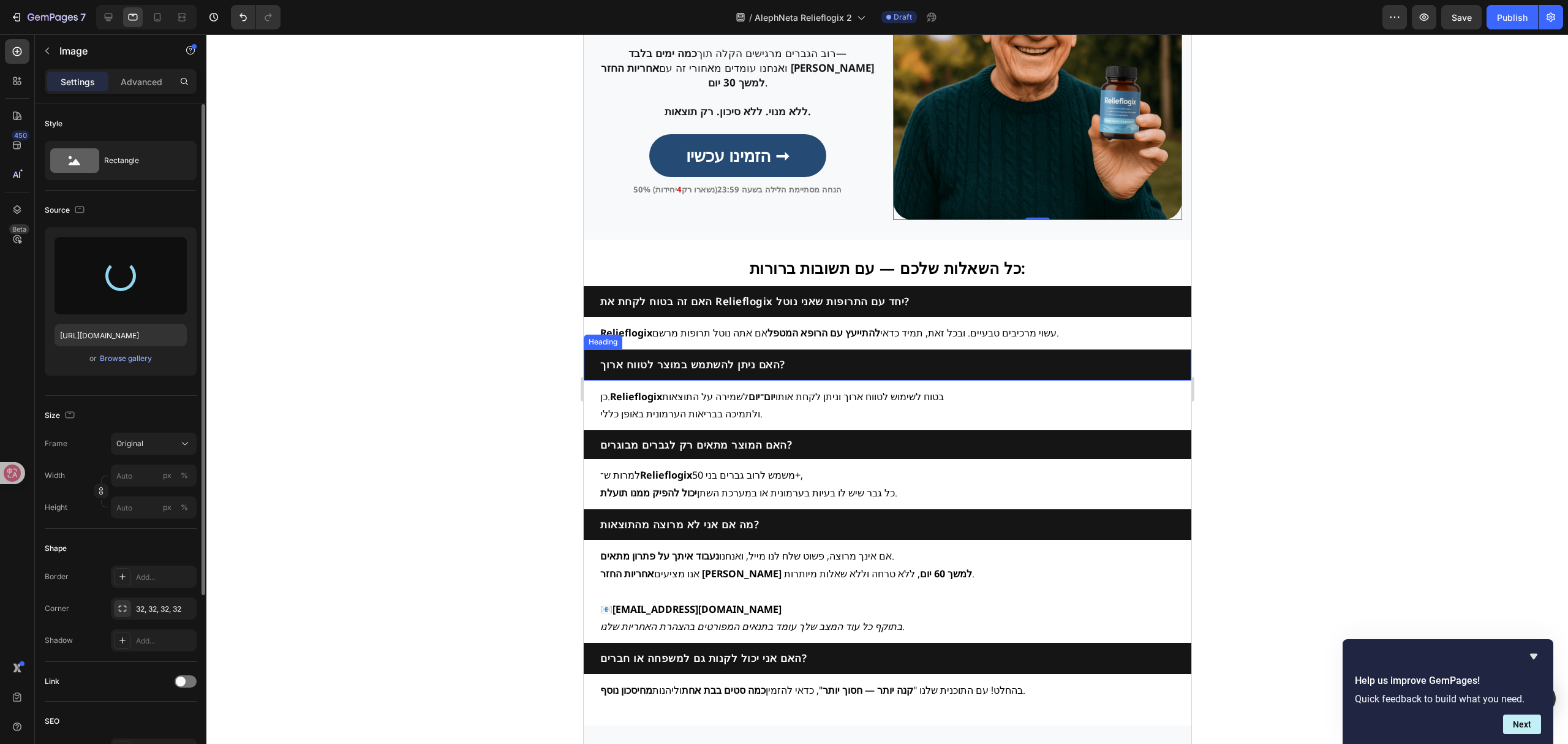
type input "[URL][DOMAIN_NAME]"
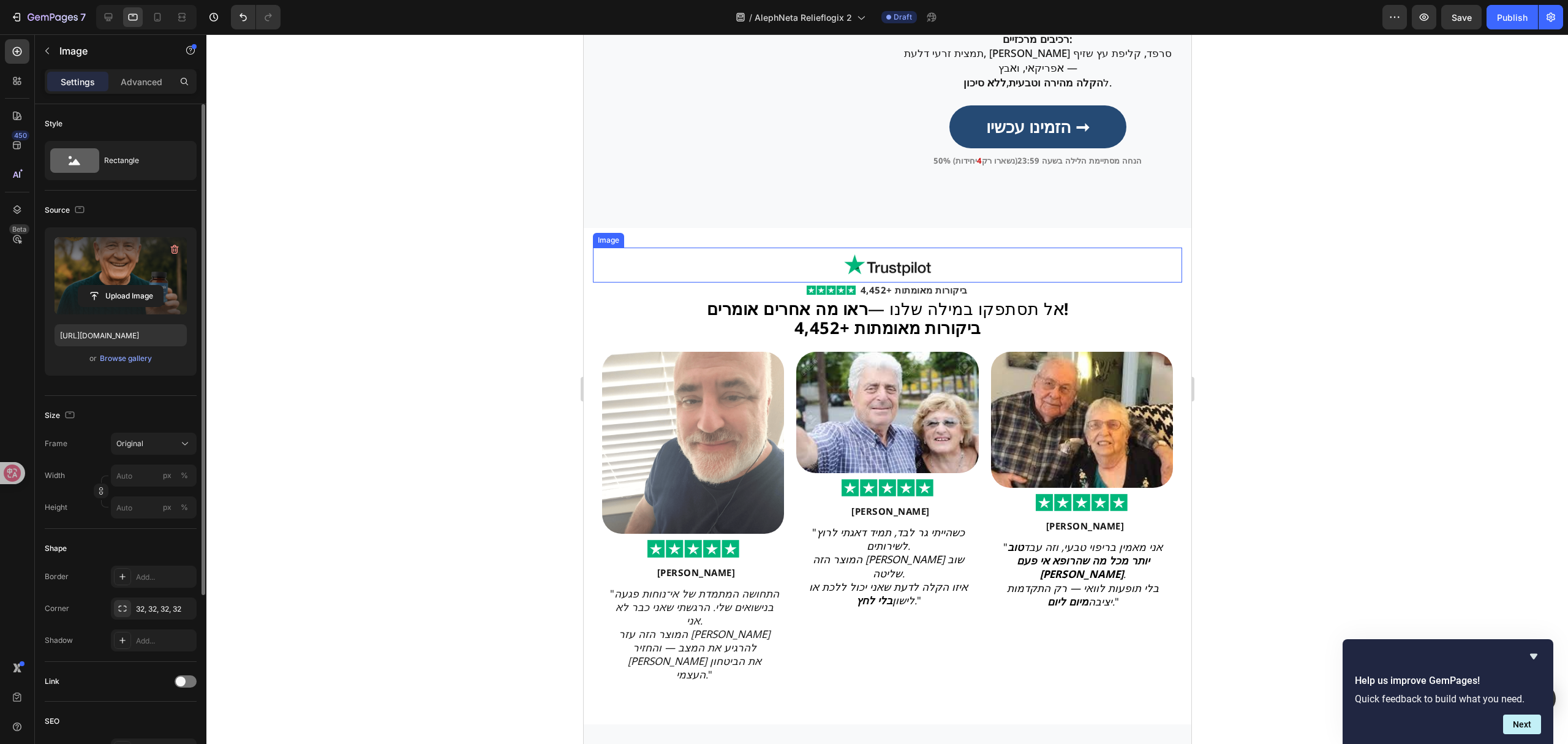
scroll to position [1742, 0]
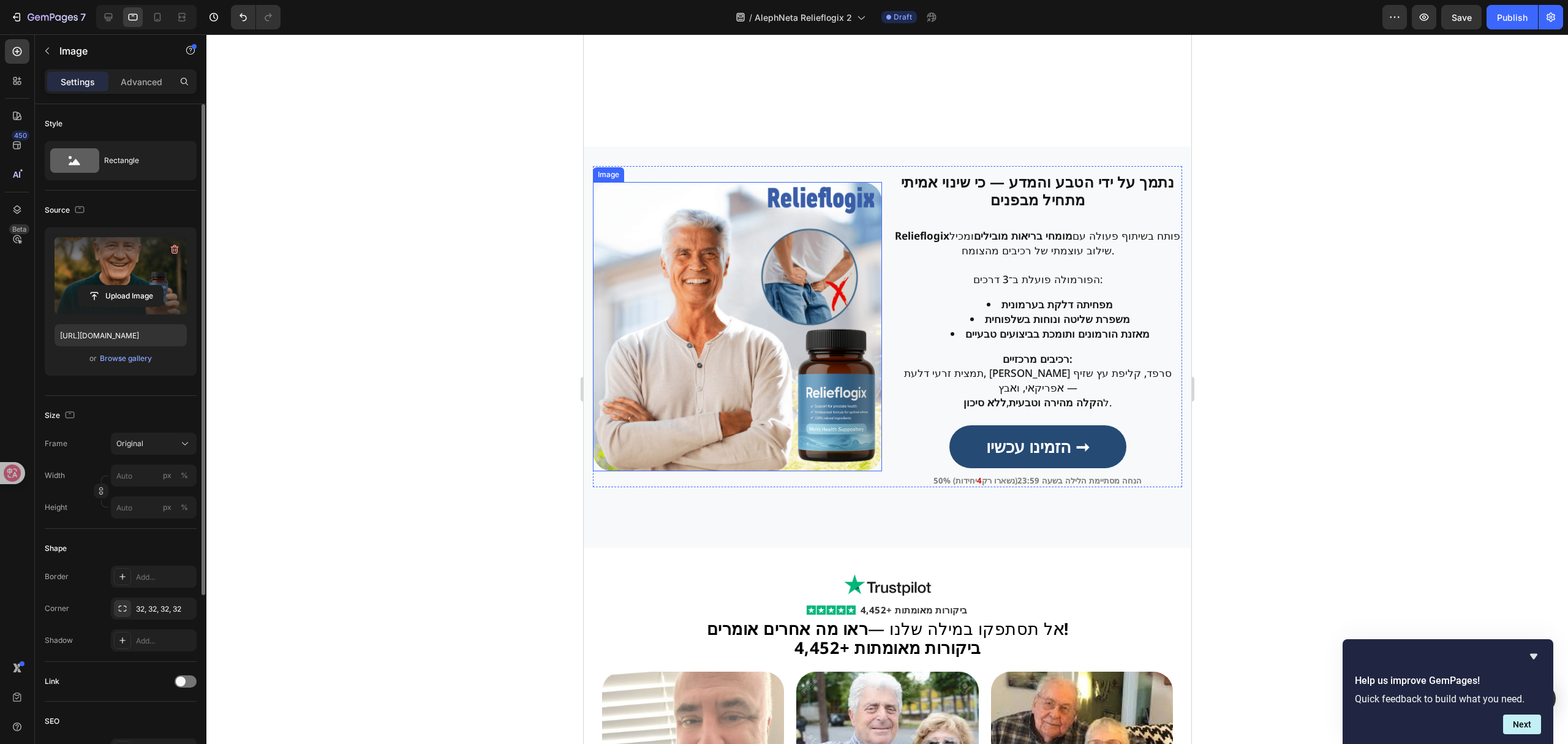
click at [672, 346] on img at bounding box center [737, 327] width 289 height 289
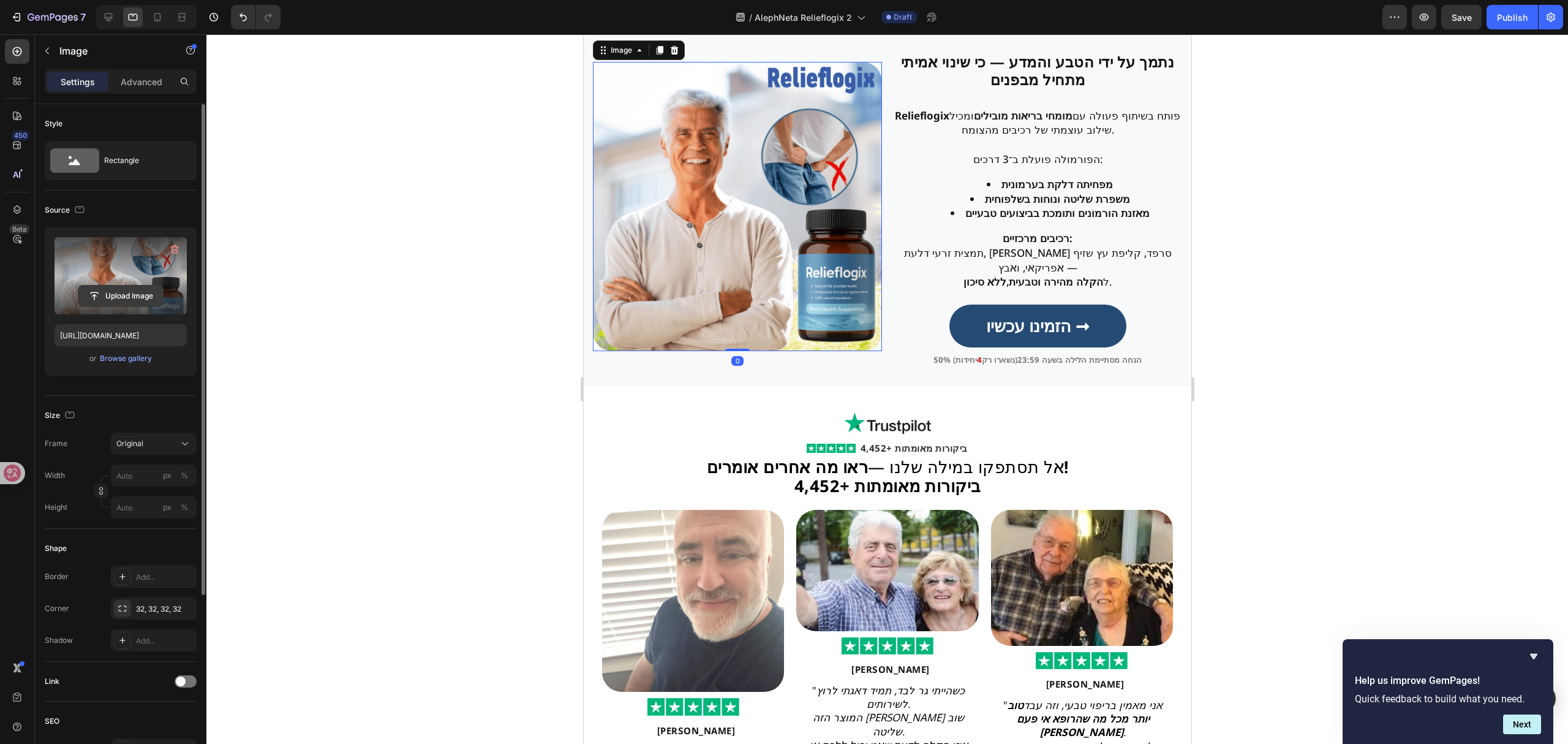
click at [100, 293] on input "file" at bounding box center [121, 295] width 85 height 21
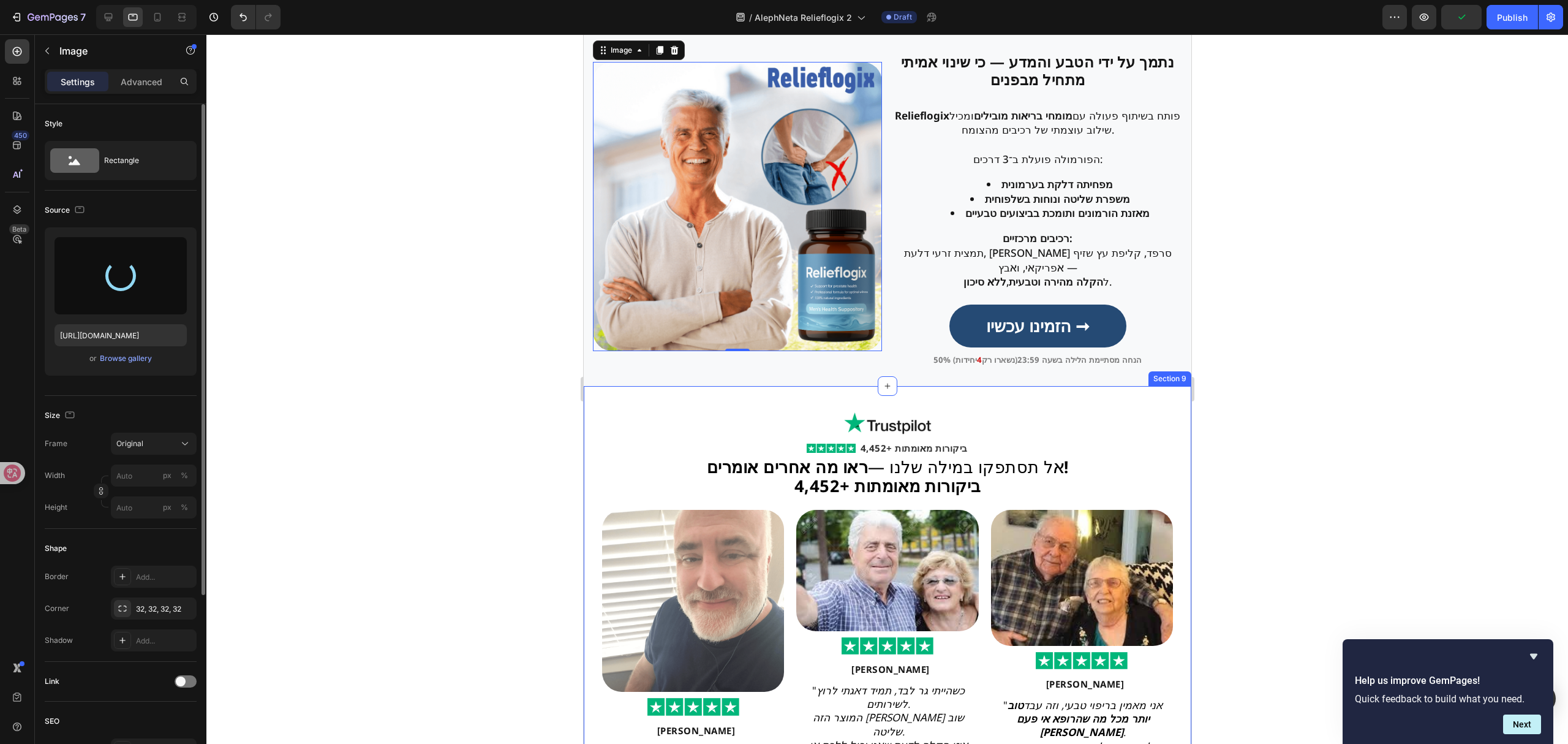
type input "[URL][DOMAIN_NAME]"
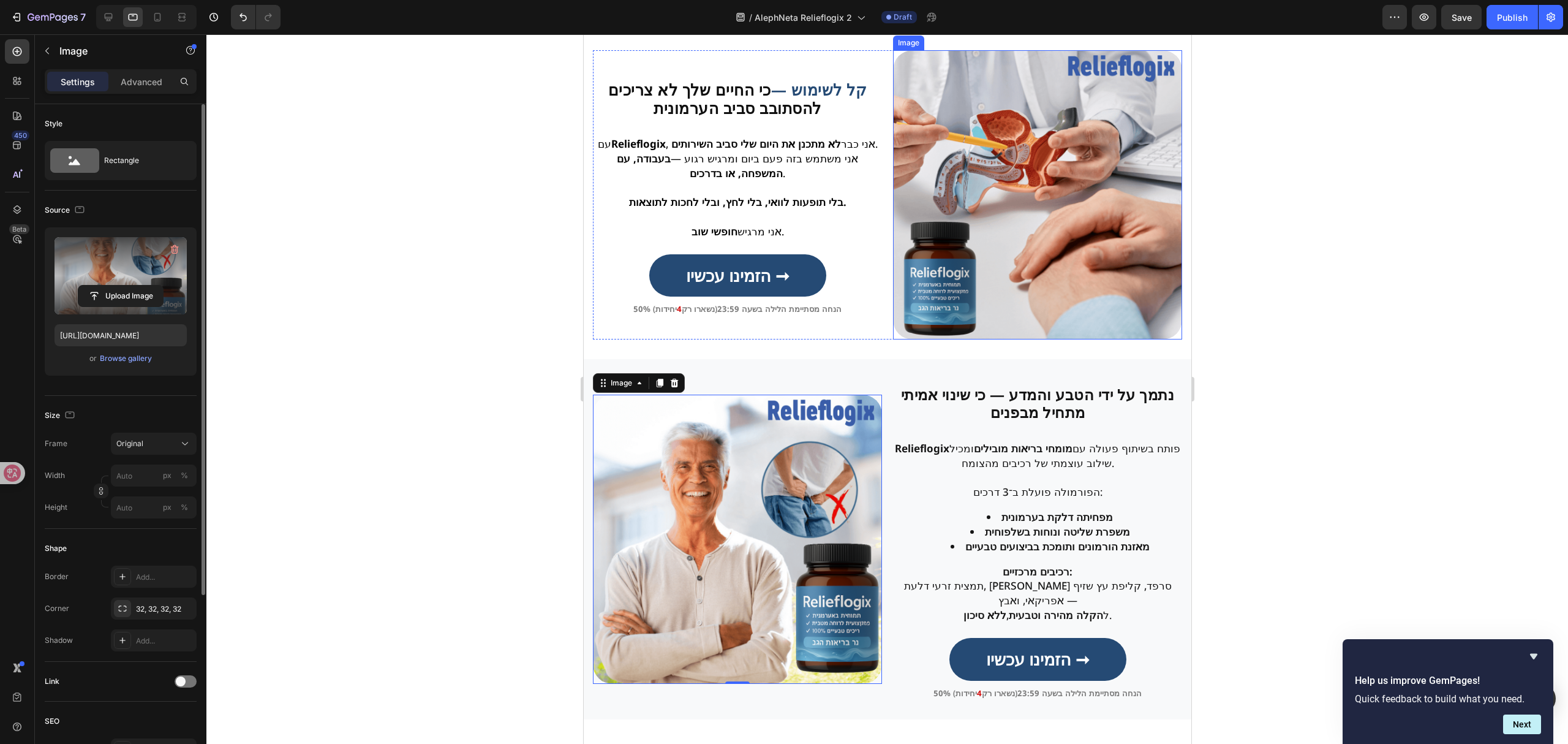
scroll to position [1252, 0]
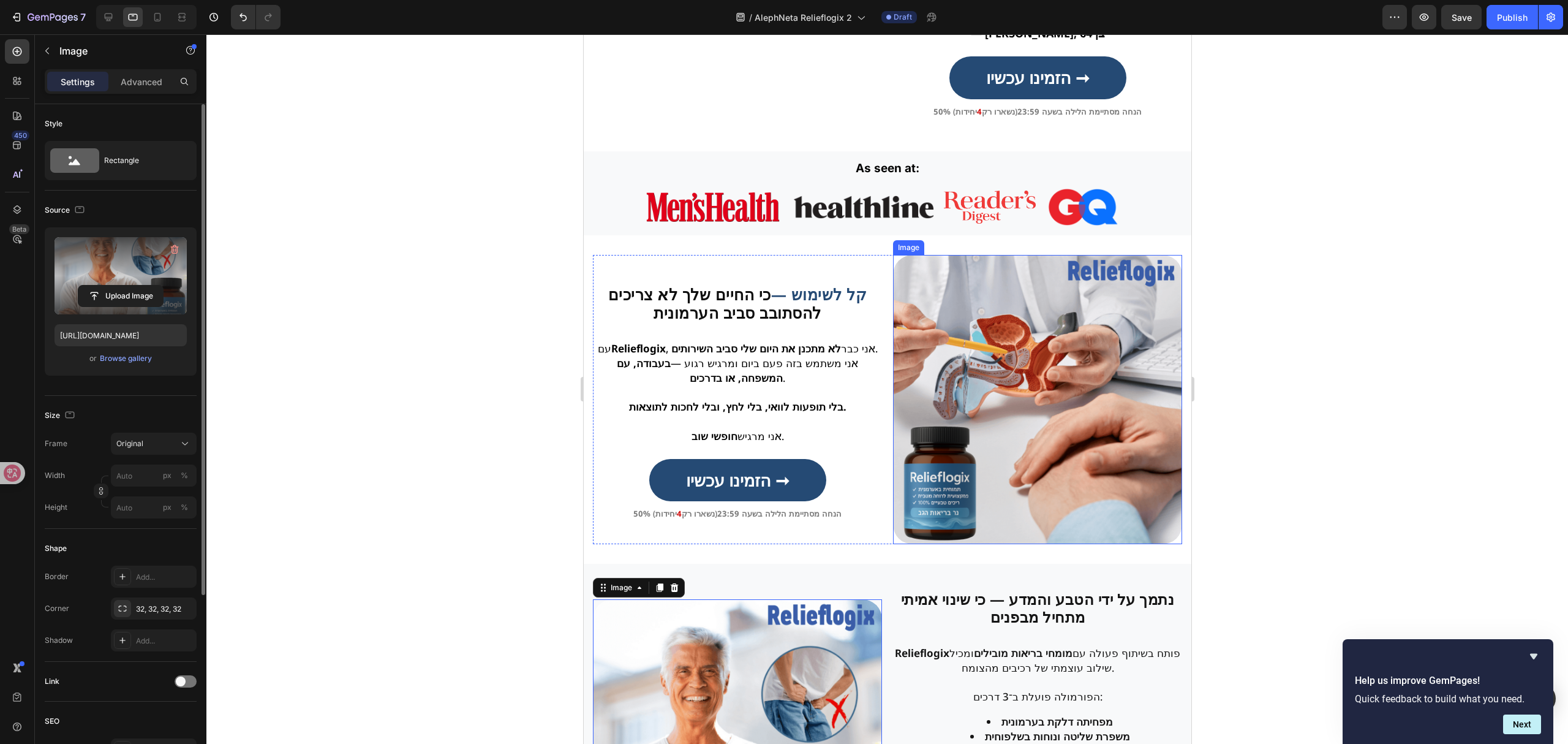
click at [1056, 356] on img at bounding box center [1037, 399] width 289 height 289
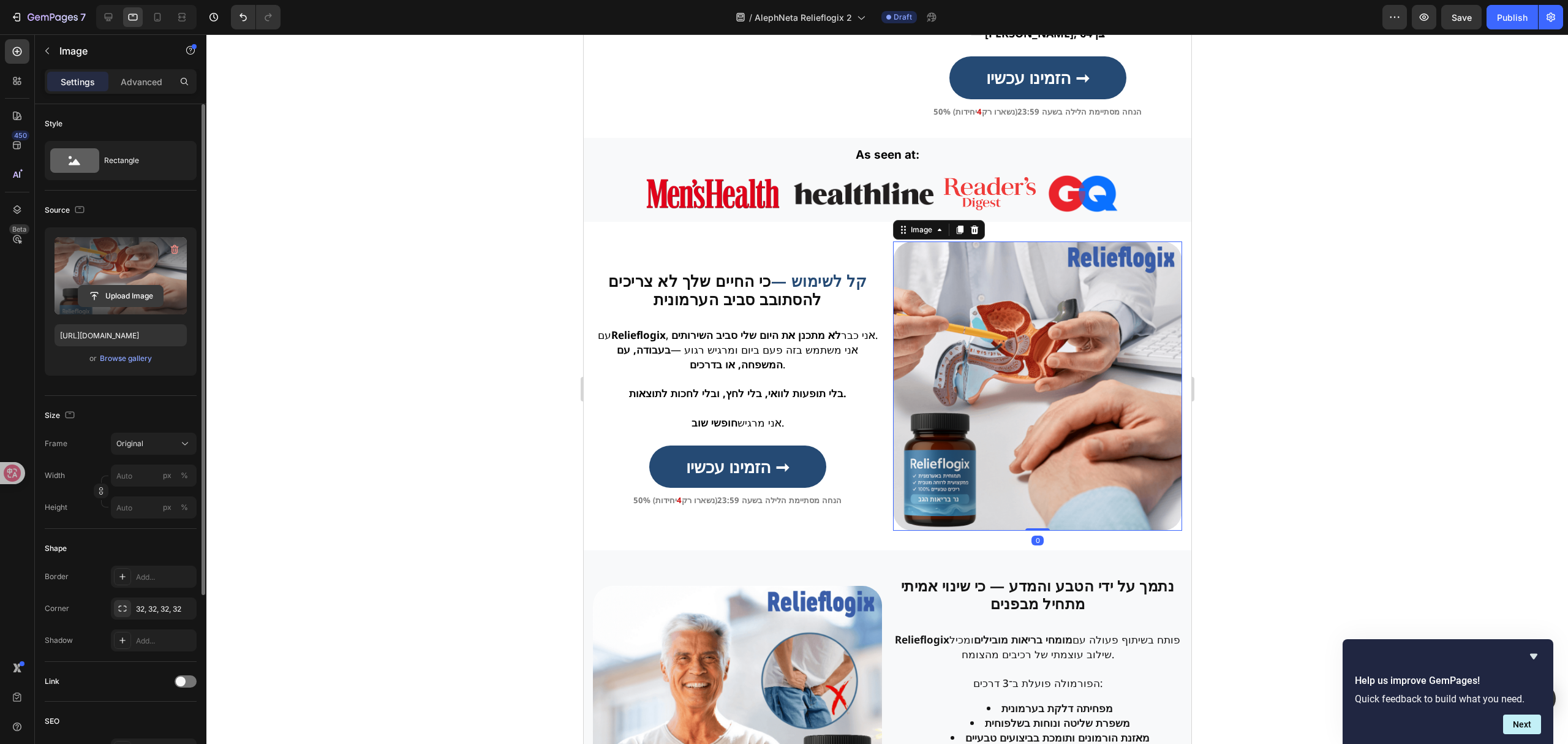
click at [125, 291] on input "file" at bounding box center [121, 295] width 85 height 21
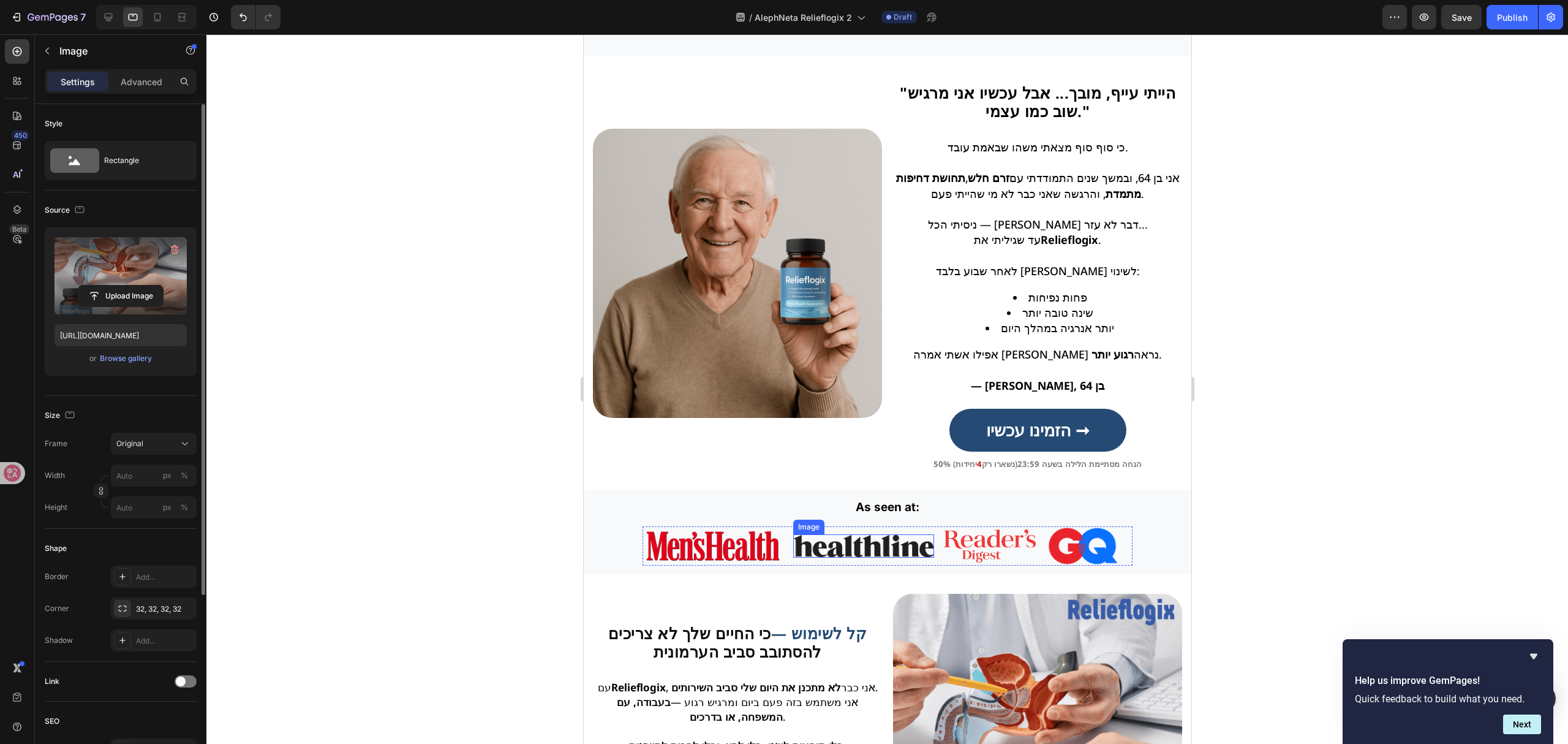
scroll to position [680, 0]
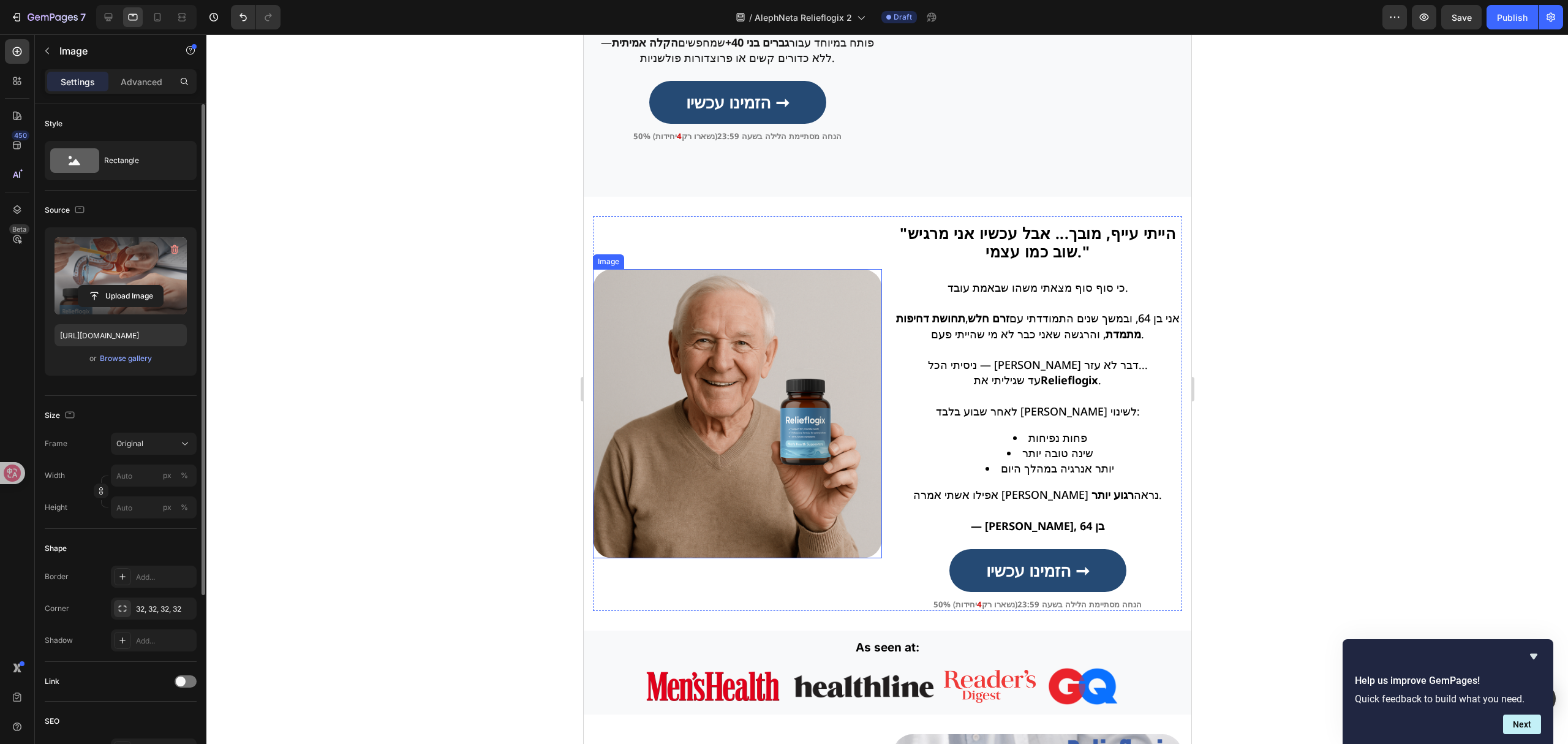
click at [707, 432] on img at bounding box center [737, 414] width 289 height 289
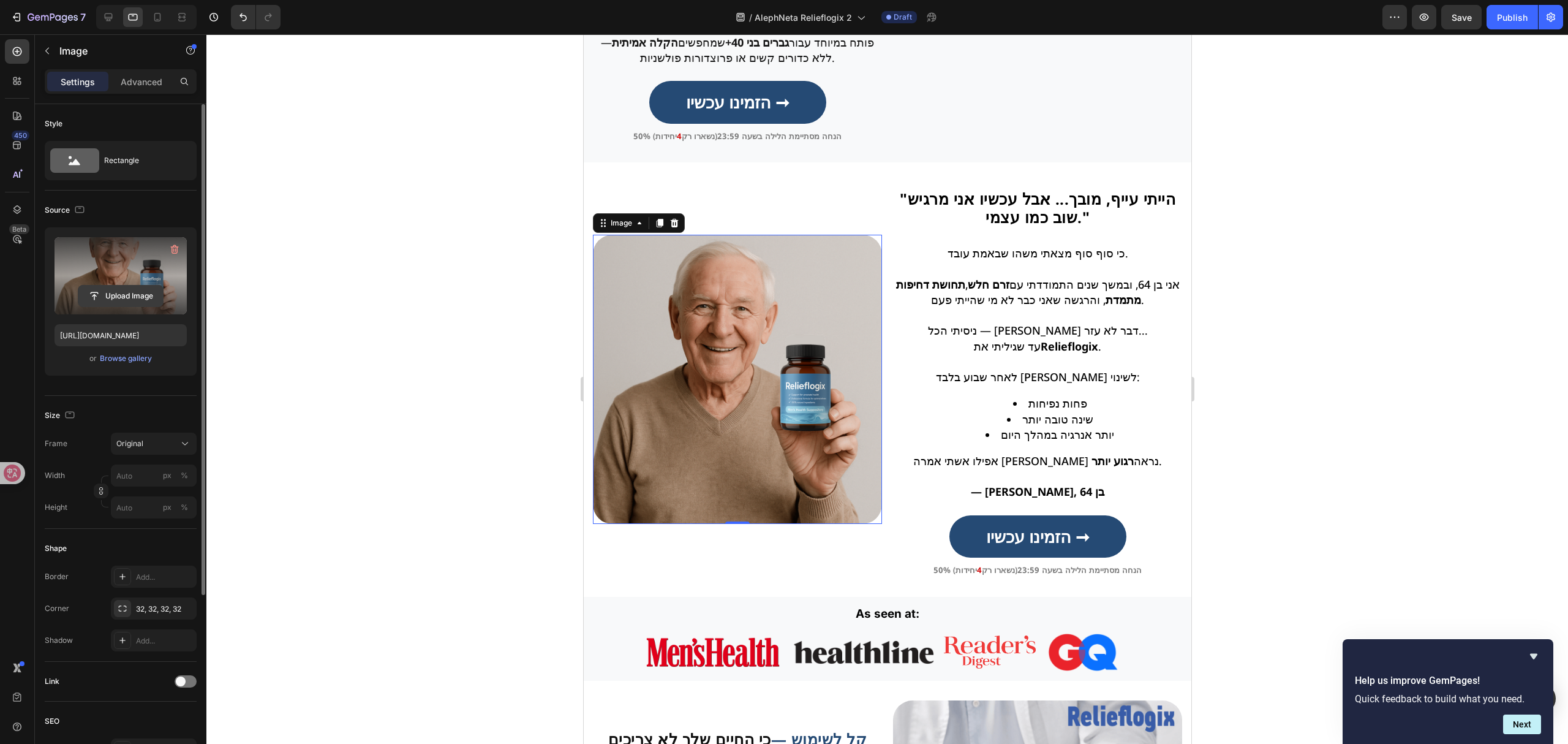
click at [99, 295] on input "file" at bounding box center [121, 295] width 85 height 21
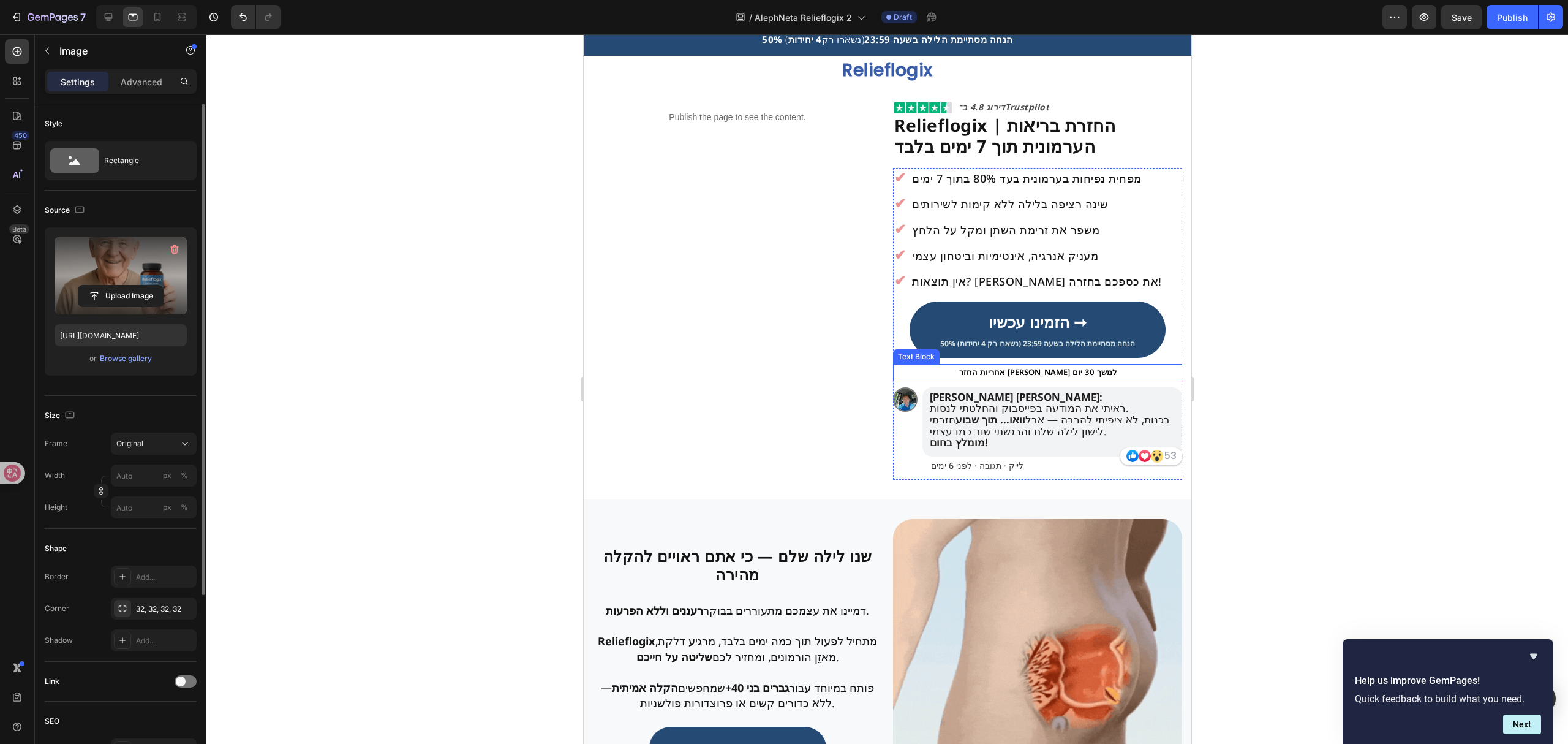
scroll to position [0, 0]
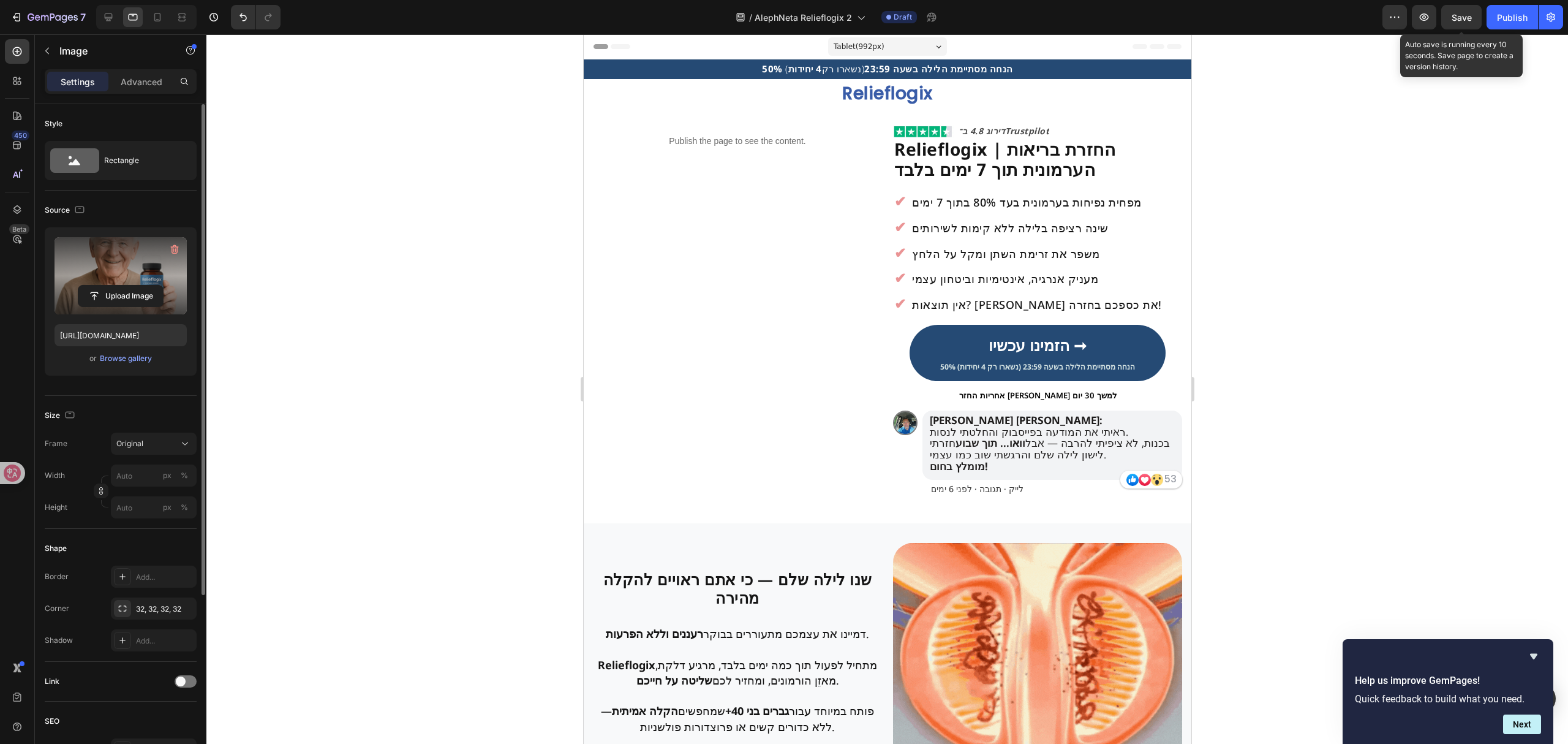
click at [1468, 16] on span "Save" at bounding box center [1462, 18] width 20 height 11
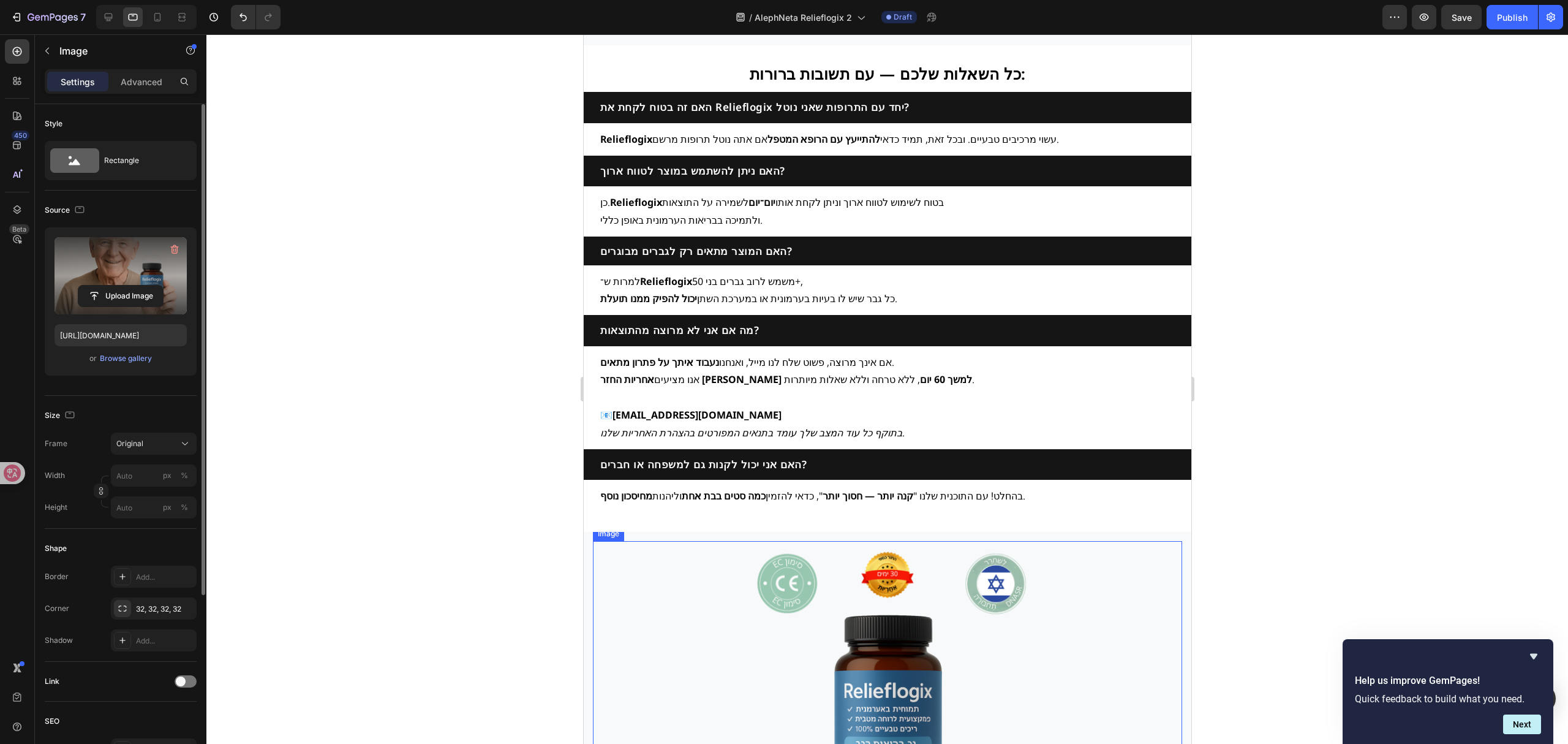
scroll to position [3001, 0]
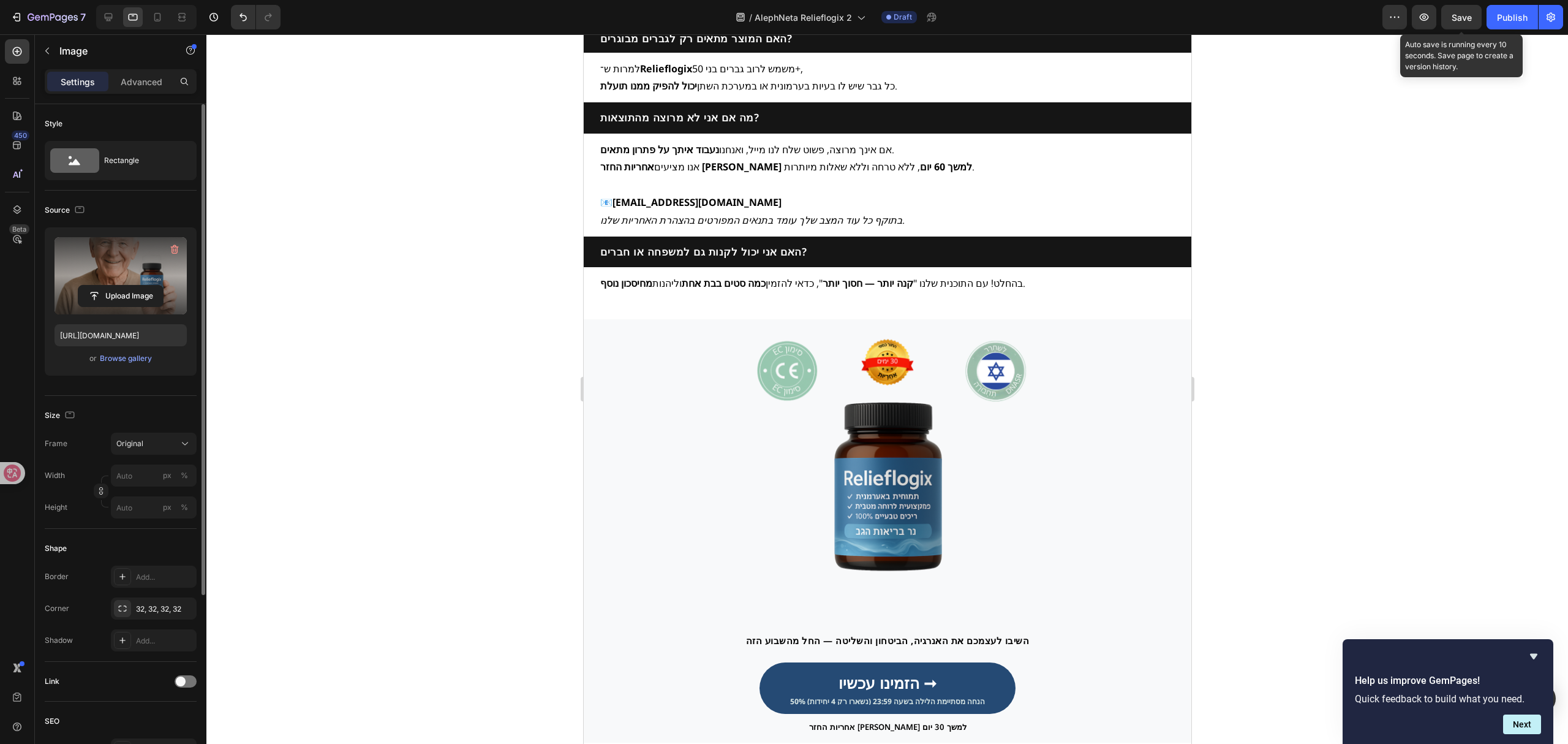
click at [1458, 21] on span "Save" at bounding box center [1462, 18] width 20 height 11
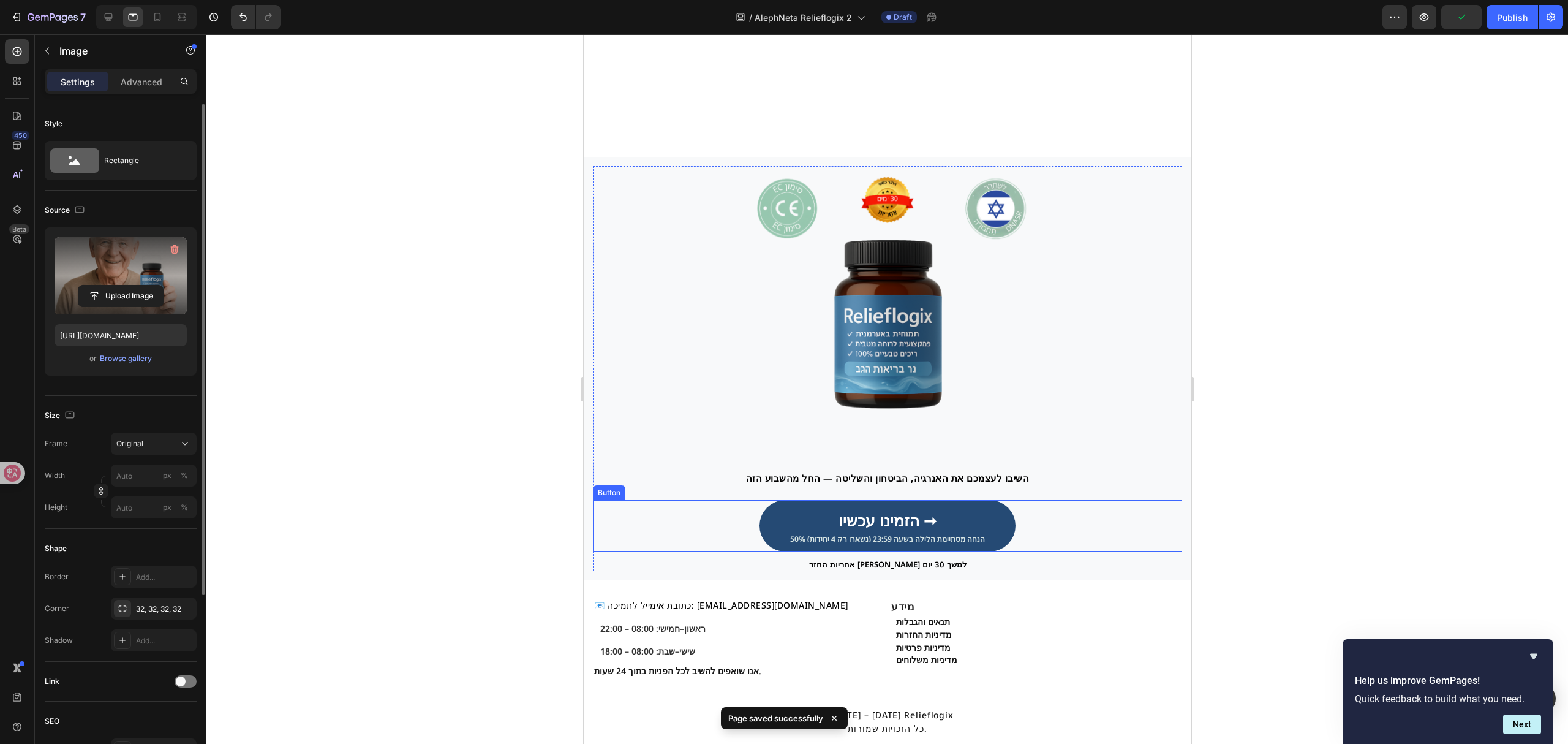
scroll to position [3376, 0]
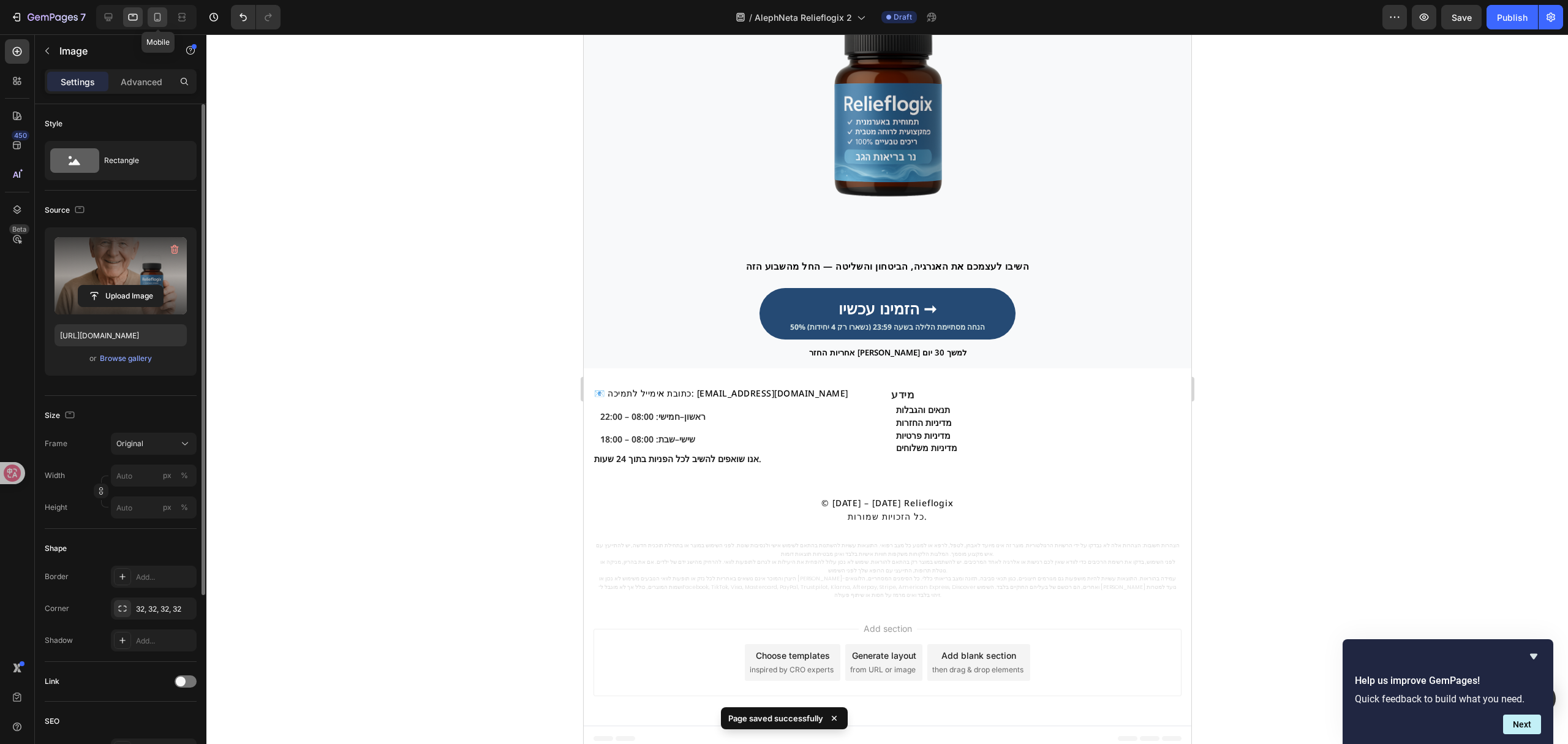
click at [162, 17] on icon at bounding box center [157, 17] width 12 height 12
type input "[URL][DOMAIN_NAME]"
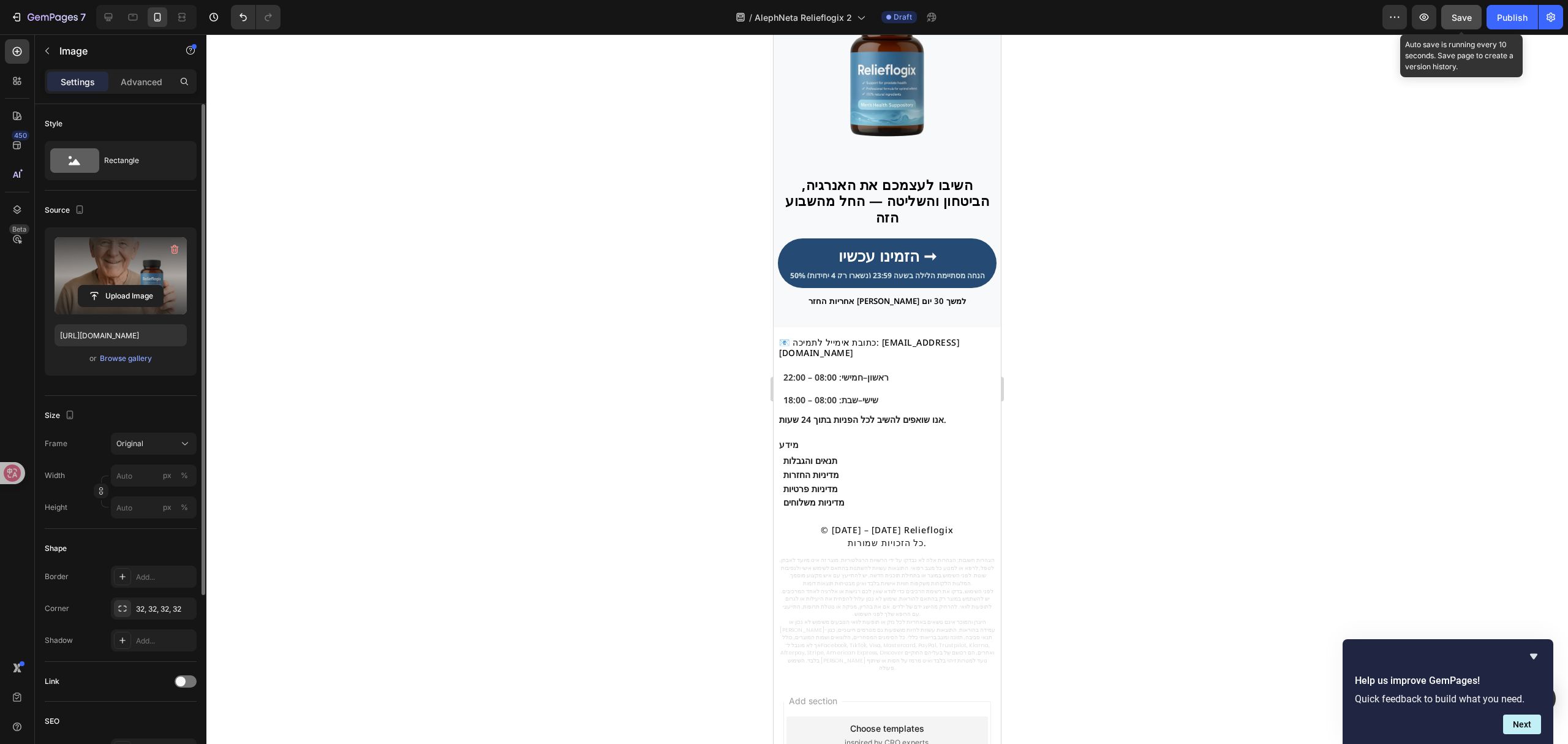
click at [1473, 15] on button "Save" at bounding box center [1461, 17] width 40 height 24
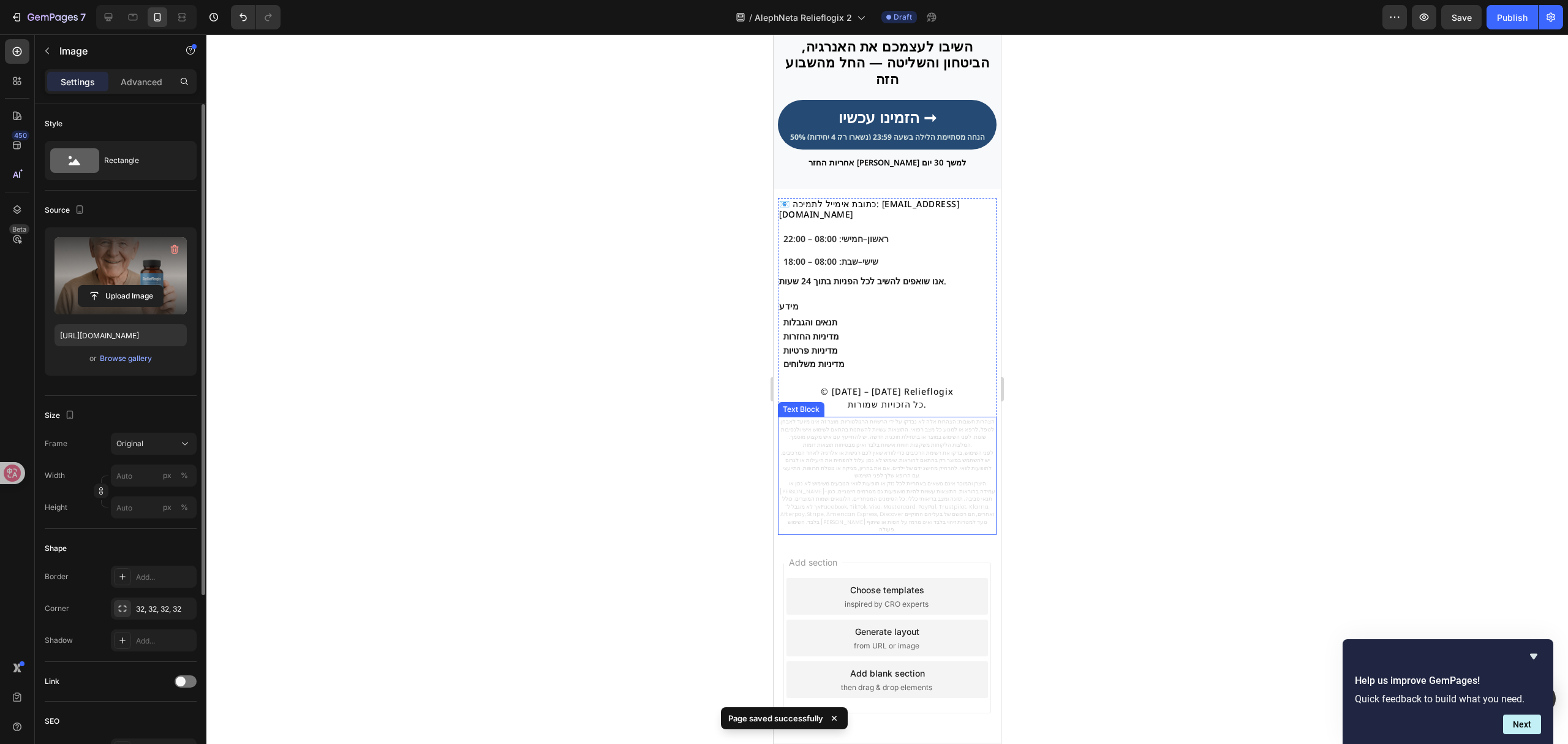
scroll to position [3519, 0]
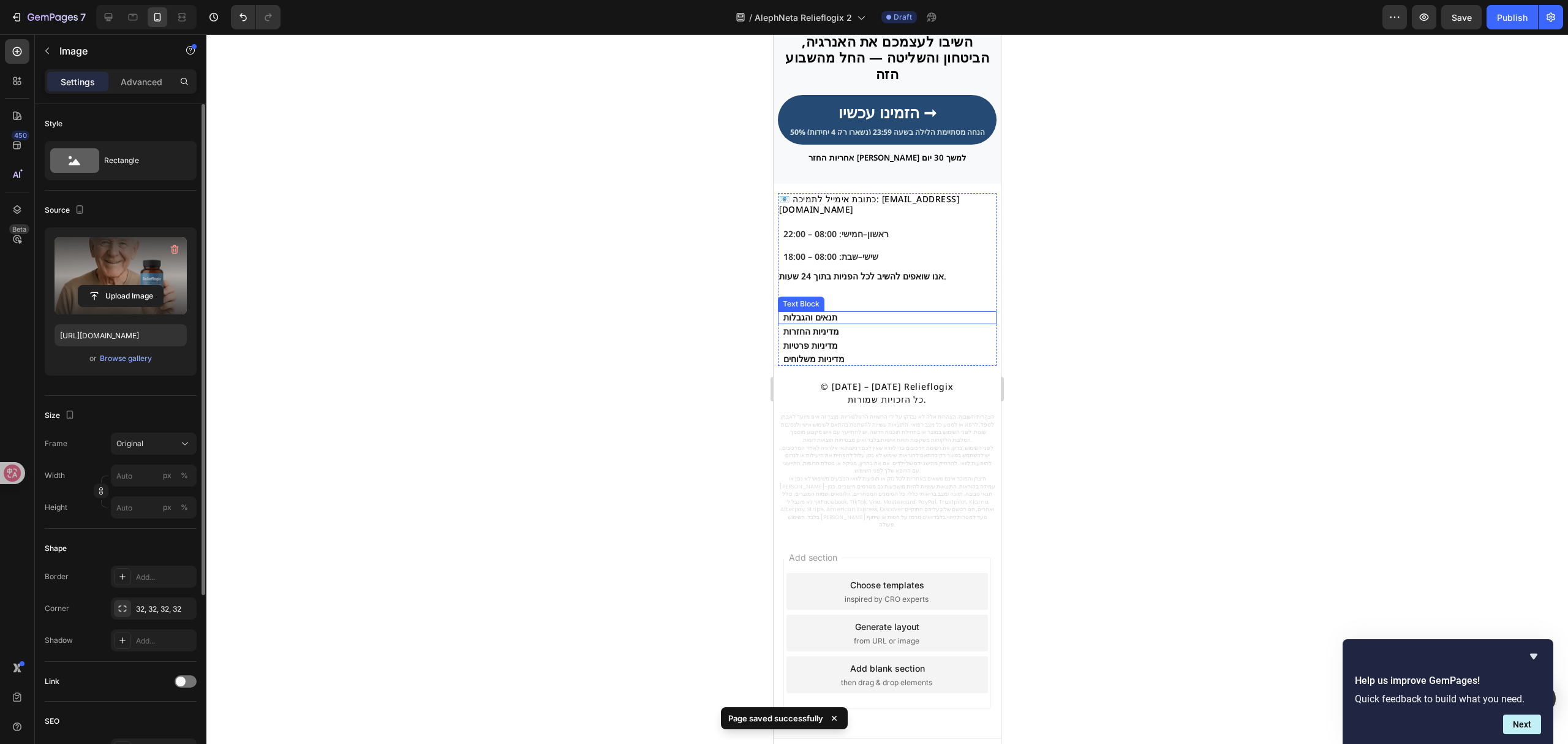
click at [847, 313] on p "תנאים והגבלות" at bounding box center [889, 318] width 212 height 11
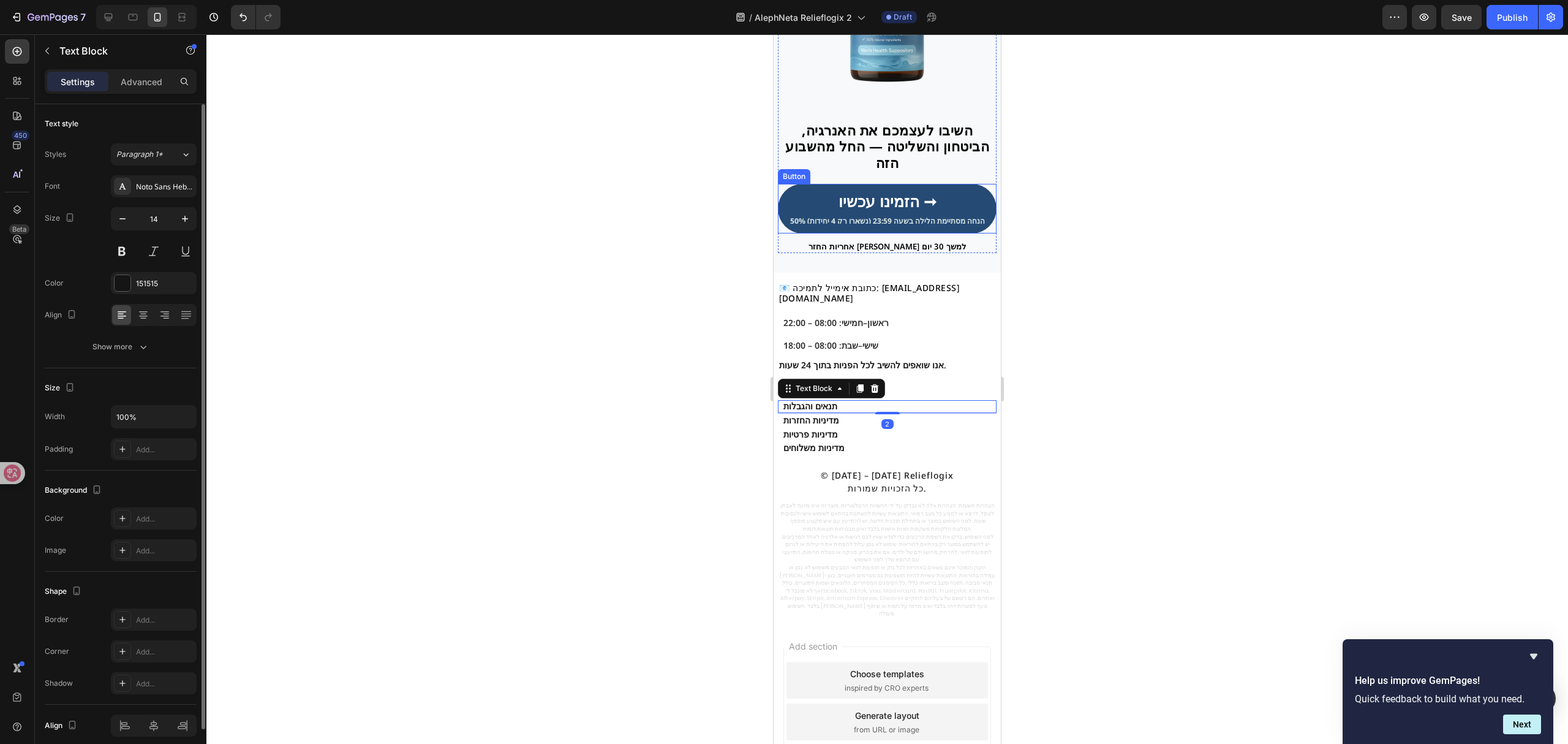
scroll to position [3111, 0]
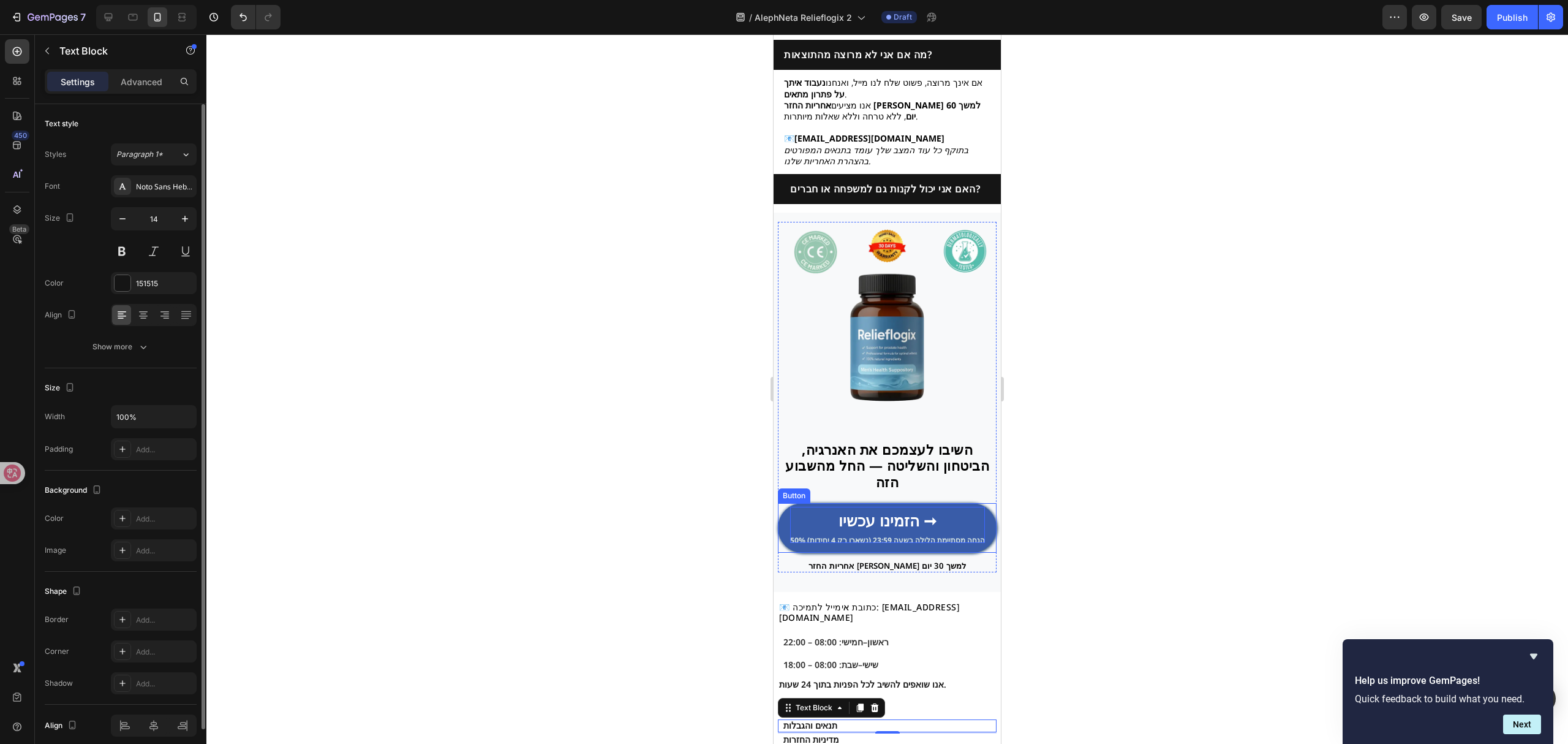
click at [865, 515] on p "הזמינו עכשיו ➞ 50% הנחה מסתיימת הלילה בשעה 23:59 (נשארו רק 4 יחידות)" at bounding box center [887, 525] width 195 height 36
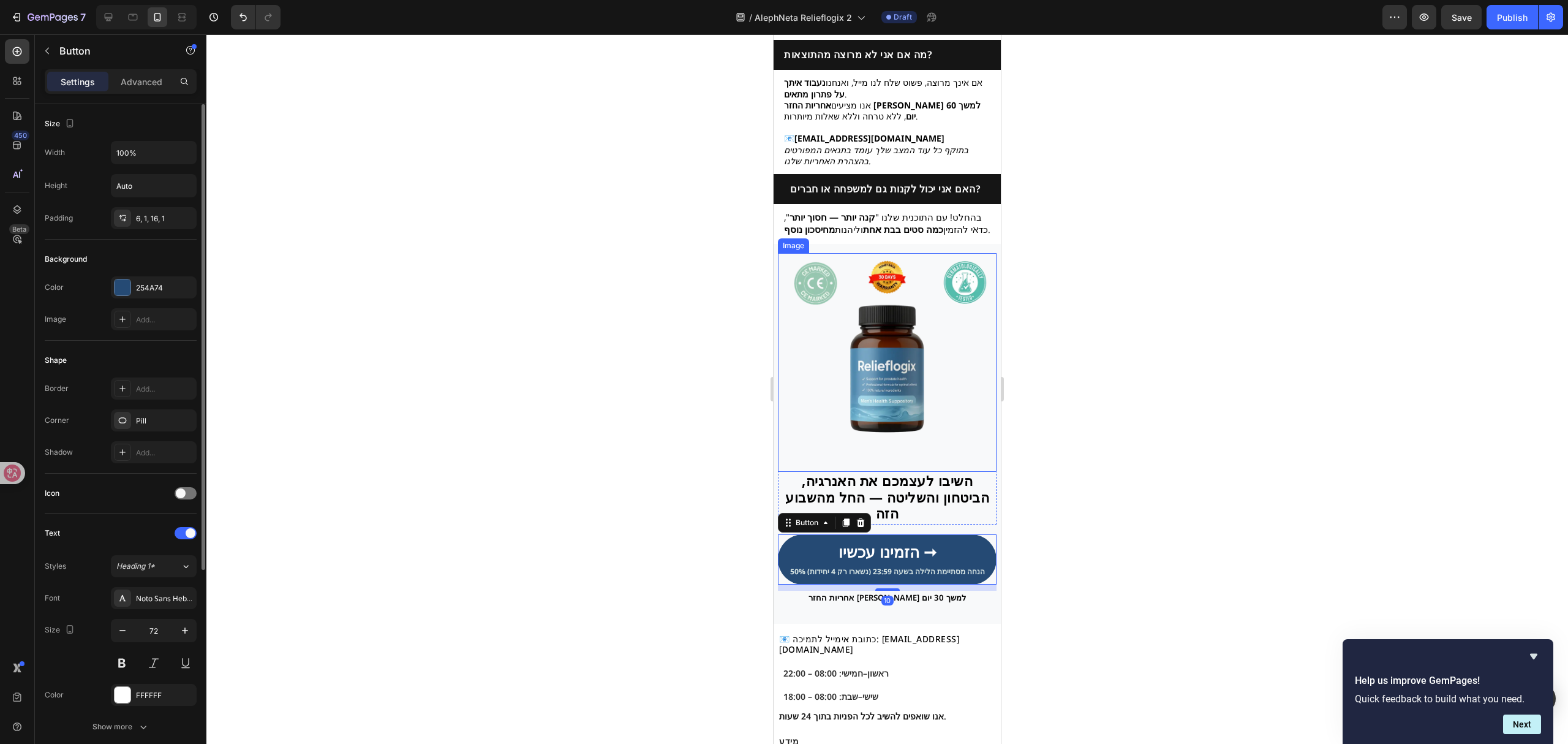
click at [880, 398] on img at bounding box center [887, 362] width 219 height 219
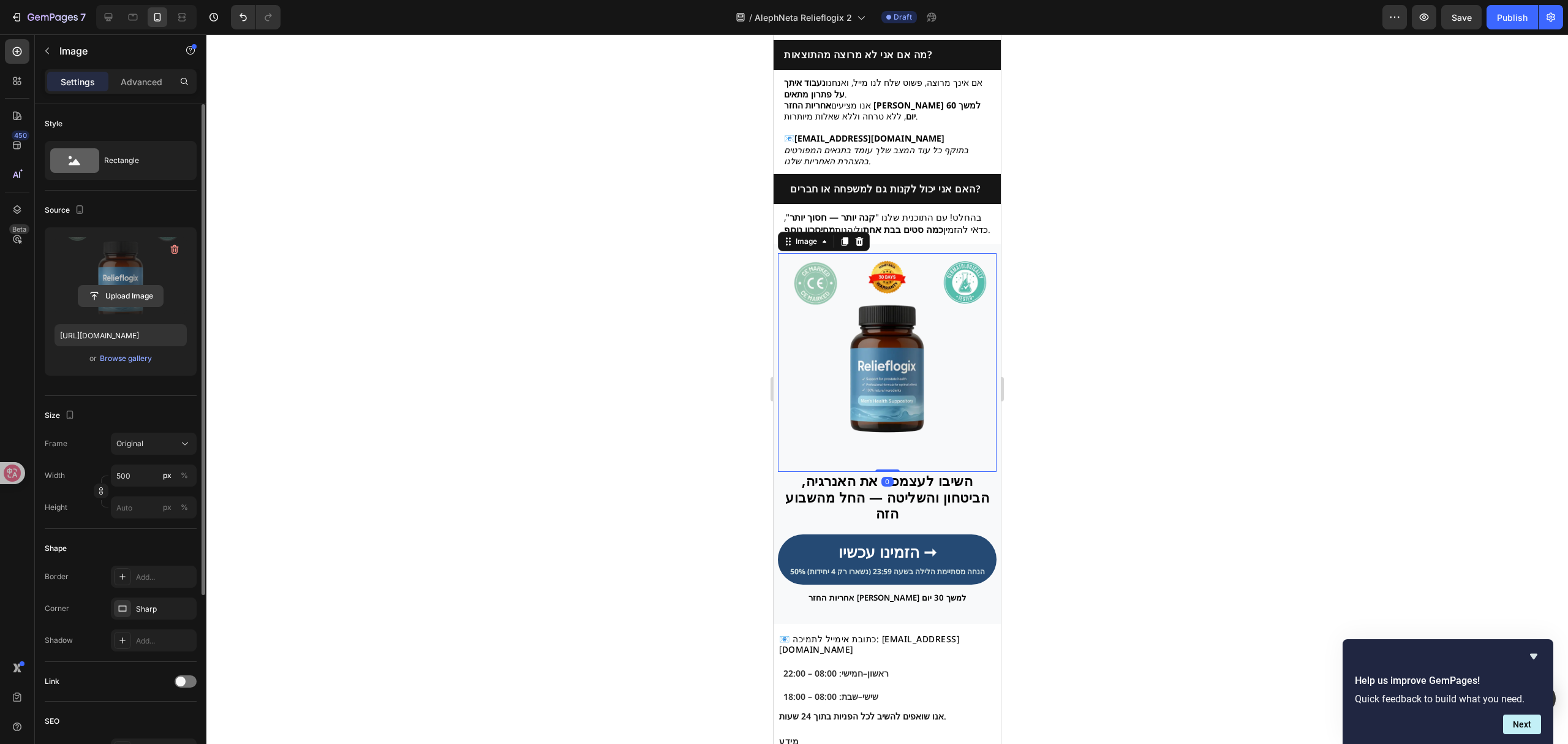
click at [116, 300] on input "file" at bounding box center [121, 295] width 85 height 21
type input "[URL][DOMAIN_NAME]"
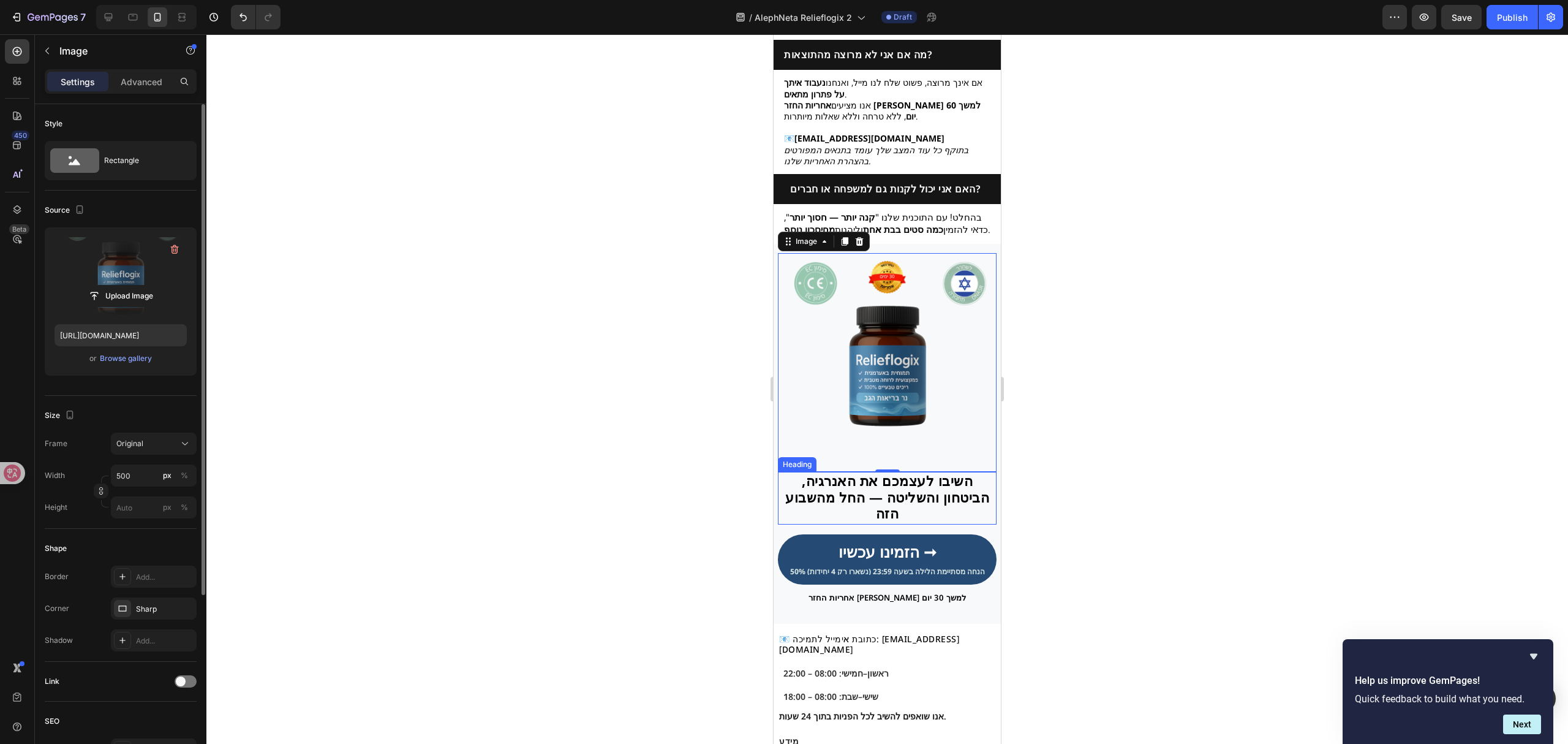
click at [870, 518] on h2 "השיבו לעצמכם את האנרגיה, הביטחון והשליטה — החל מהשבוע הזה" at bounding box center [887, 498] width 219 height 53
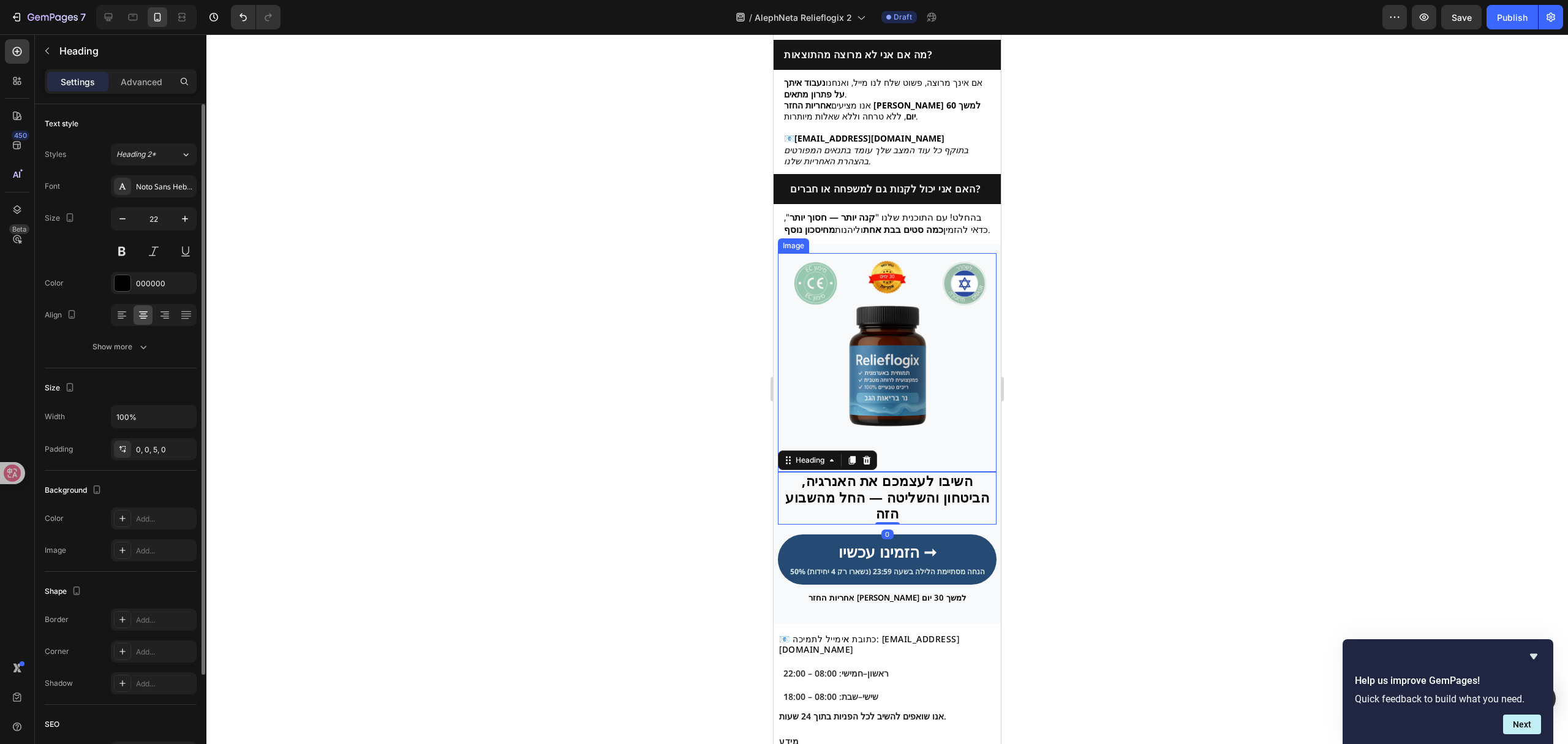
click at [916, 350] on img at bounding box center [887, 362] width 219 height 219
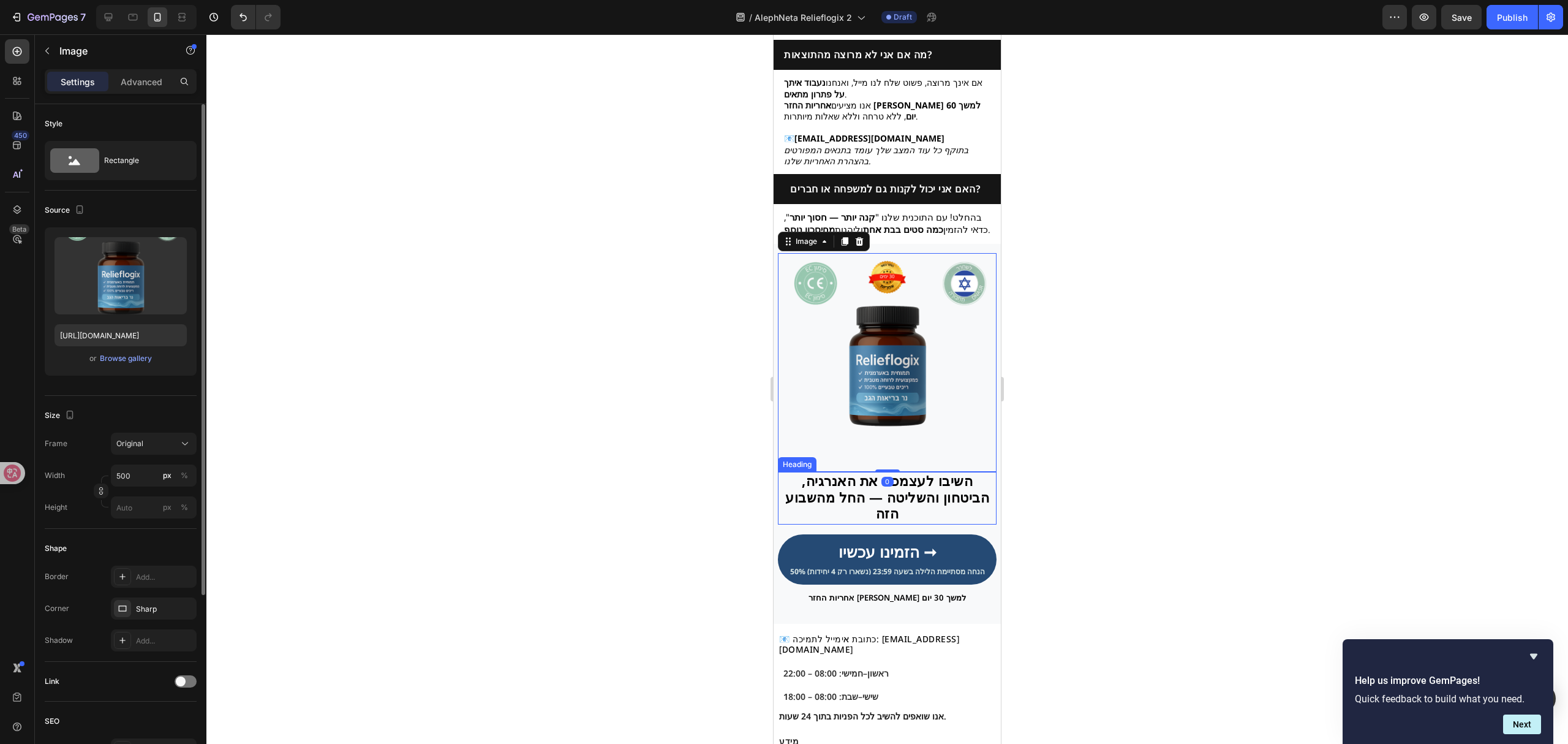
click at [887, 515] on h2 "השיבו לעצמכם את האנרגיה, הביטחון והשליטה — החל מהשבוע הזה" at bounding box center [887, 498] width 219 height 53
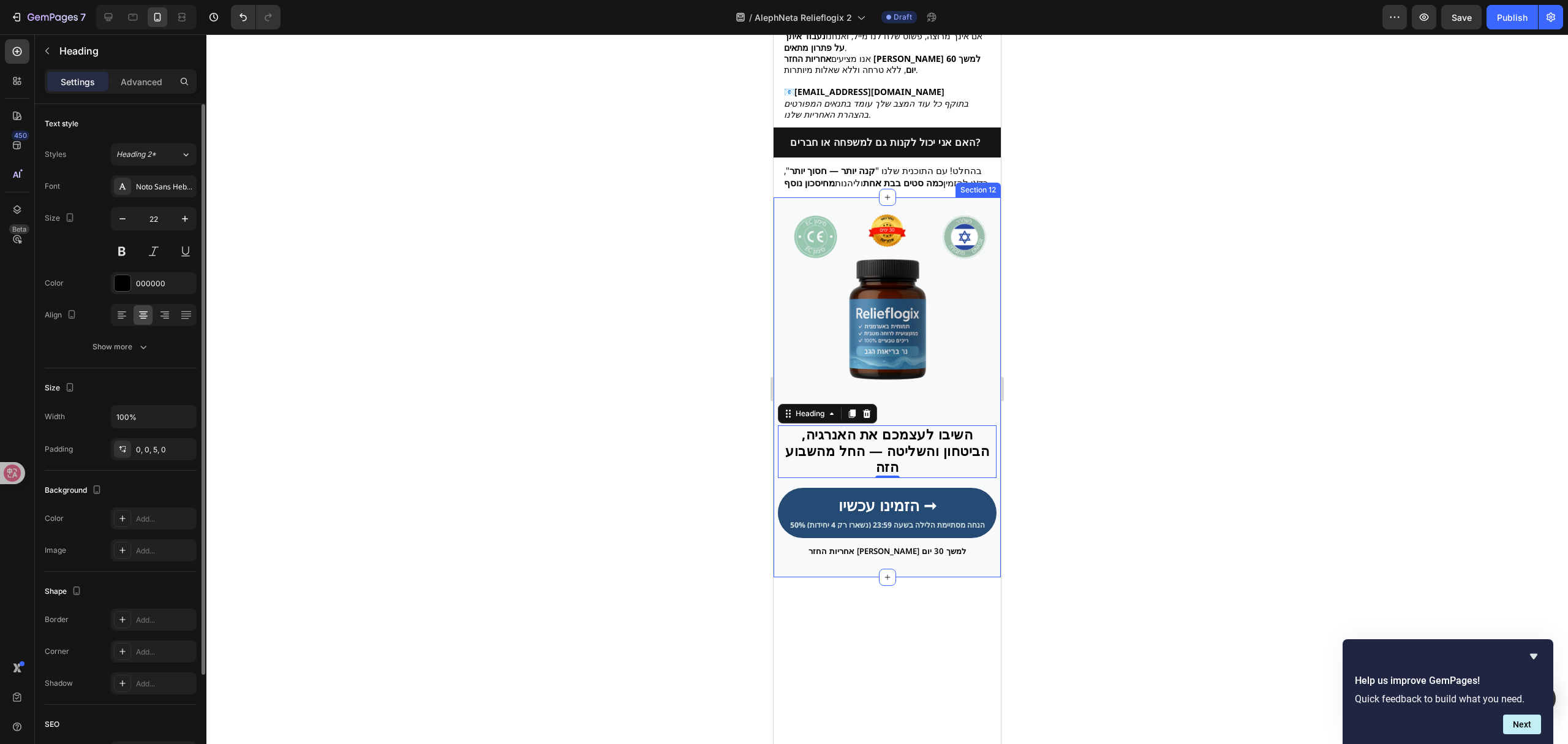
scroll to position [2866, 0]
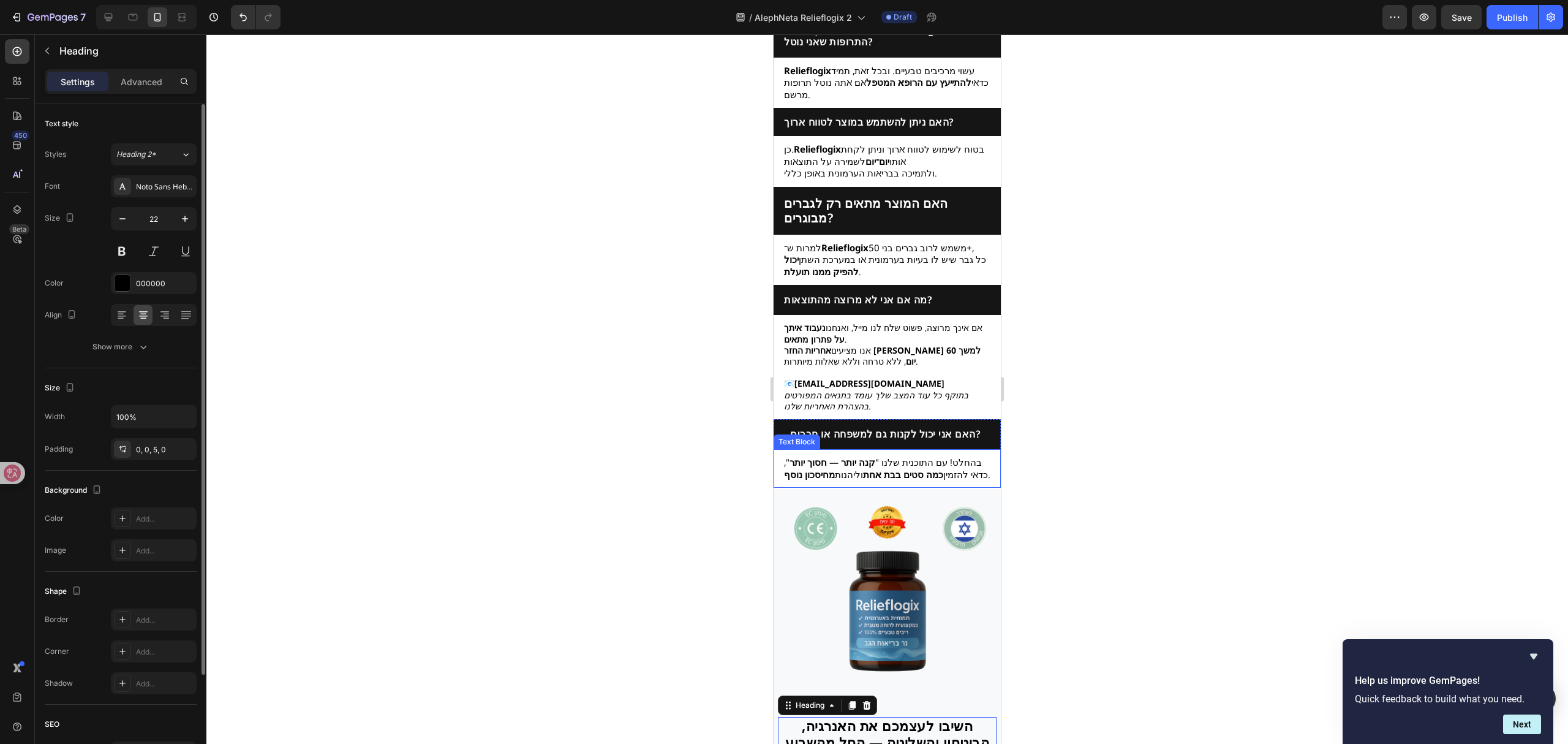
click at [845, 480] on p "בהחלט! עם התוכנית שלנו " קנה יותר — חסוך יותר ", כדאי להזמין כמה סטים בבת אחת ו…" at bounding box center [887, 468] width 206 height 24
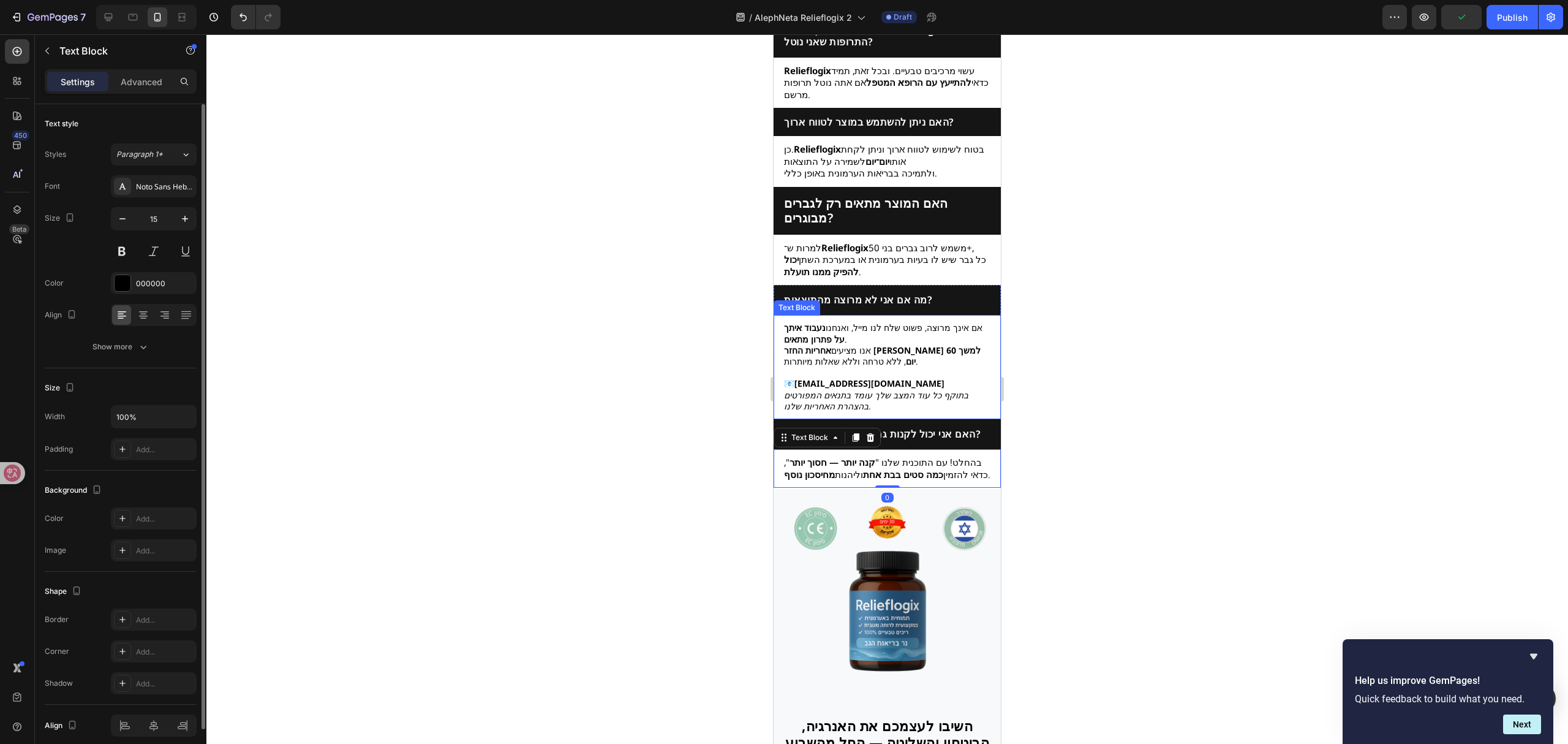
click at [888, 367] on p at bounding box center [887, 372] width 206 height 11
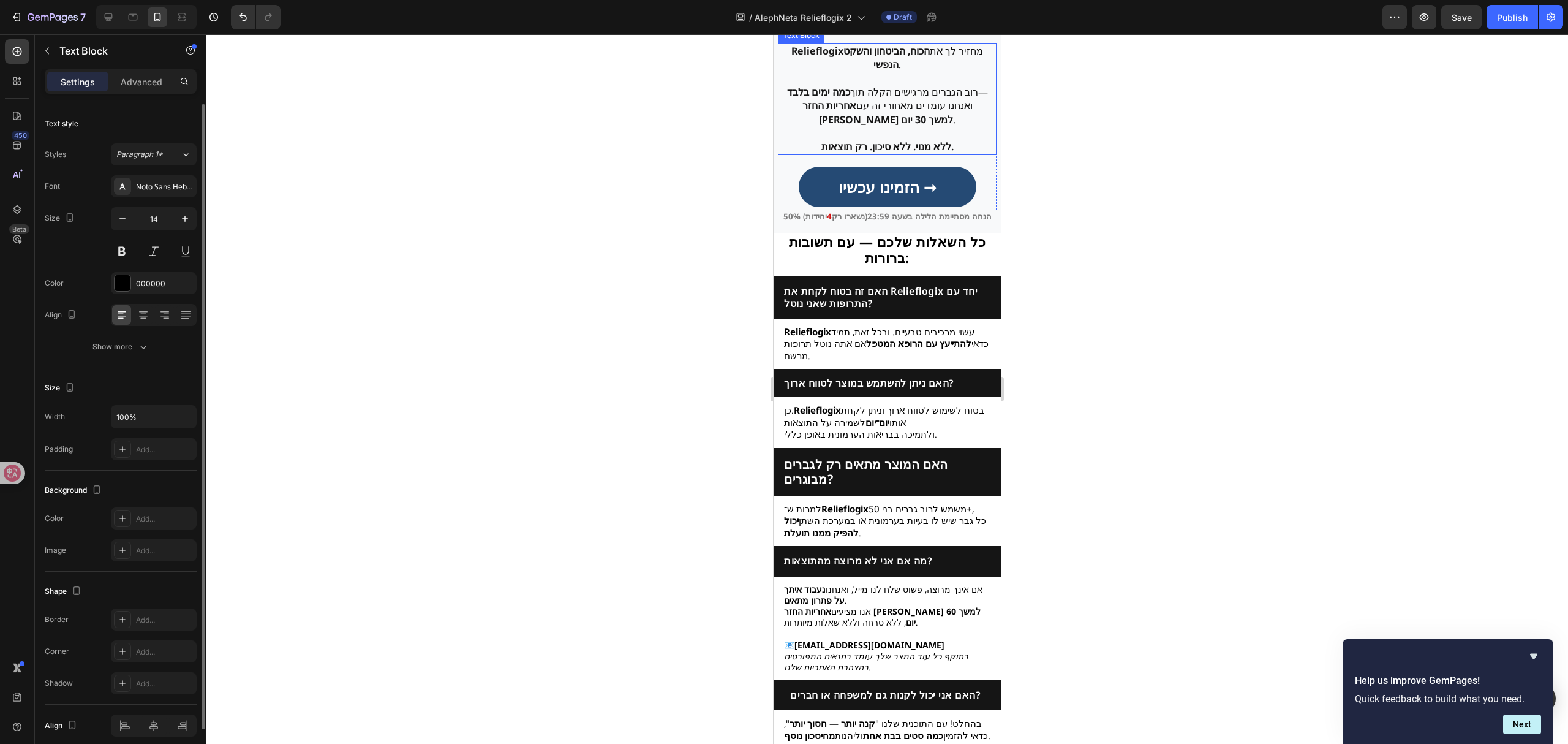
scroll to position [2783, 0]
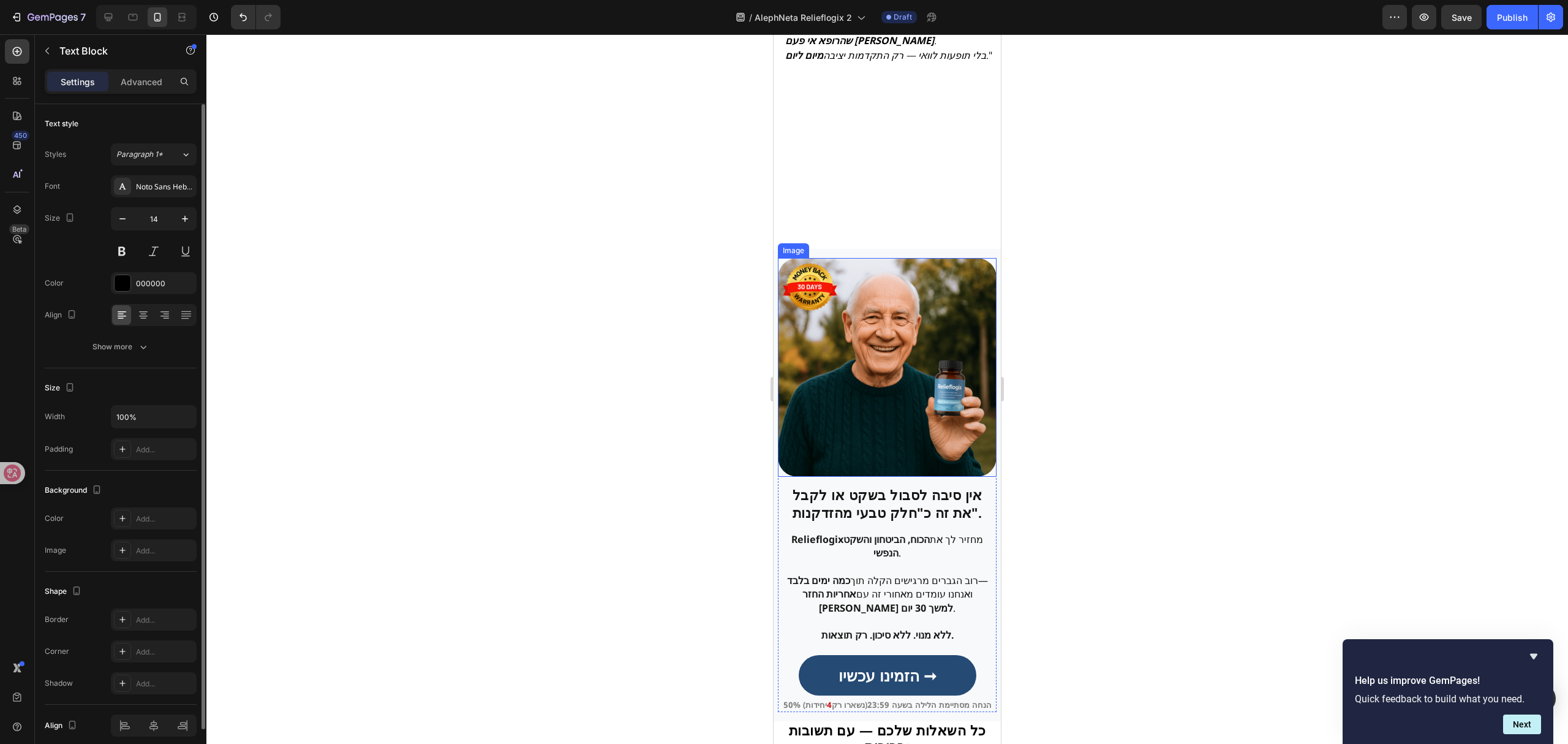
click at [834, 386] on img at bounding box center [887, 367] width 219 height 219
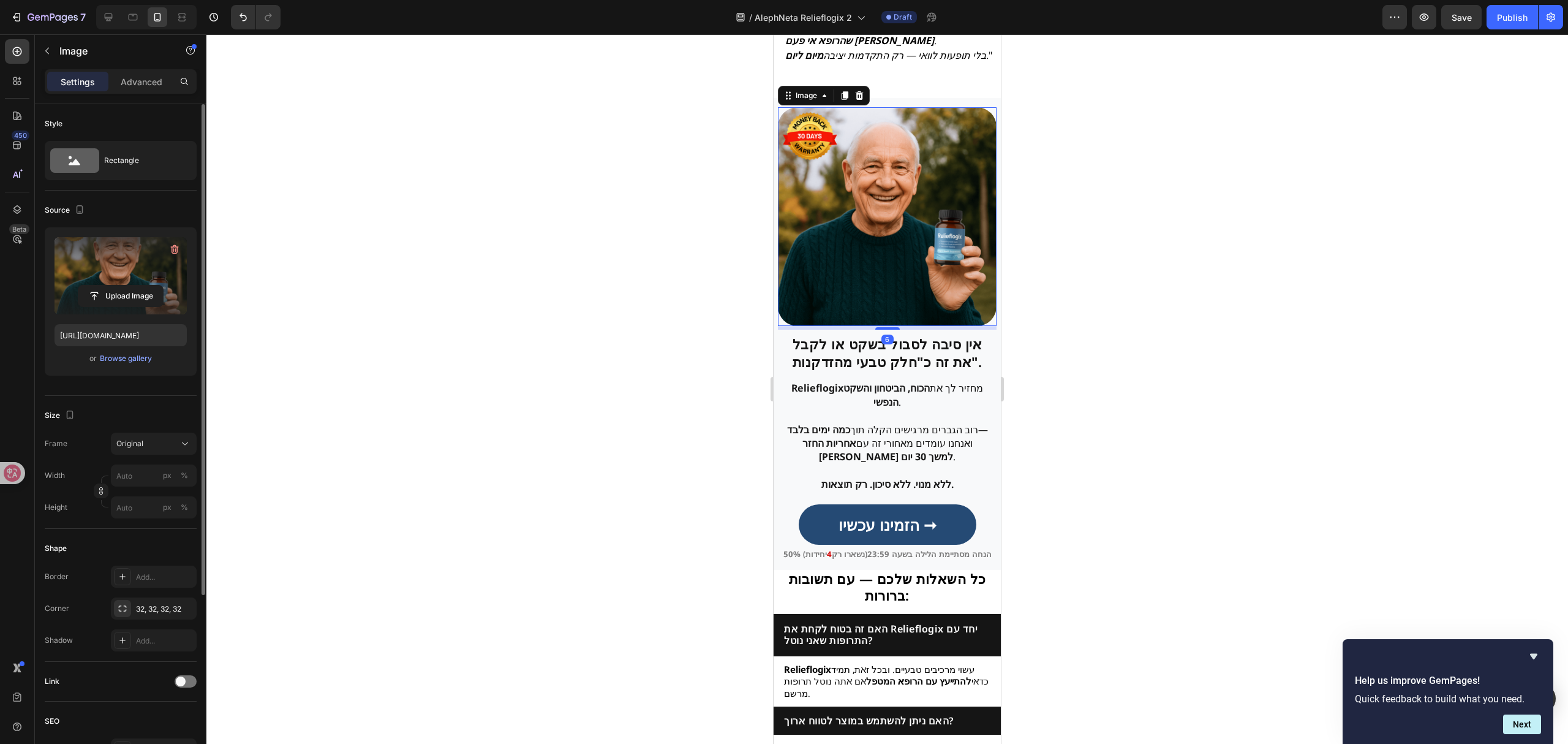
click at [185, 297] on div "Upload Image" at bounding box center [120, 296] width 132 height 22
click at [128, 297] on input "file" at bounding box center [121, 295] width 85 height 21
type input "[URL][DOMAIN_NAME]"
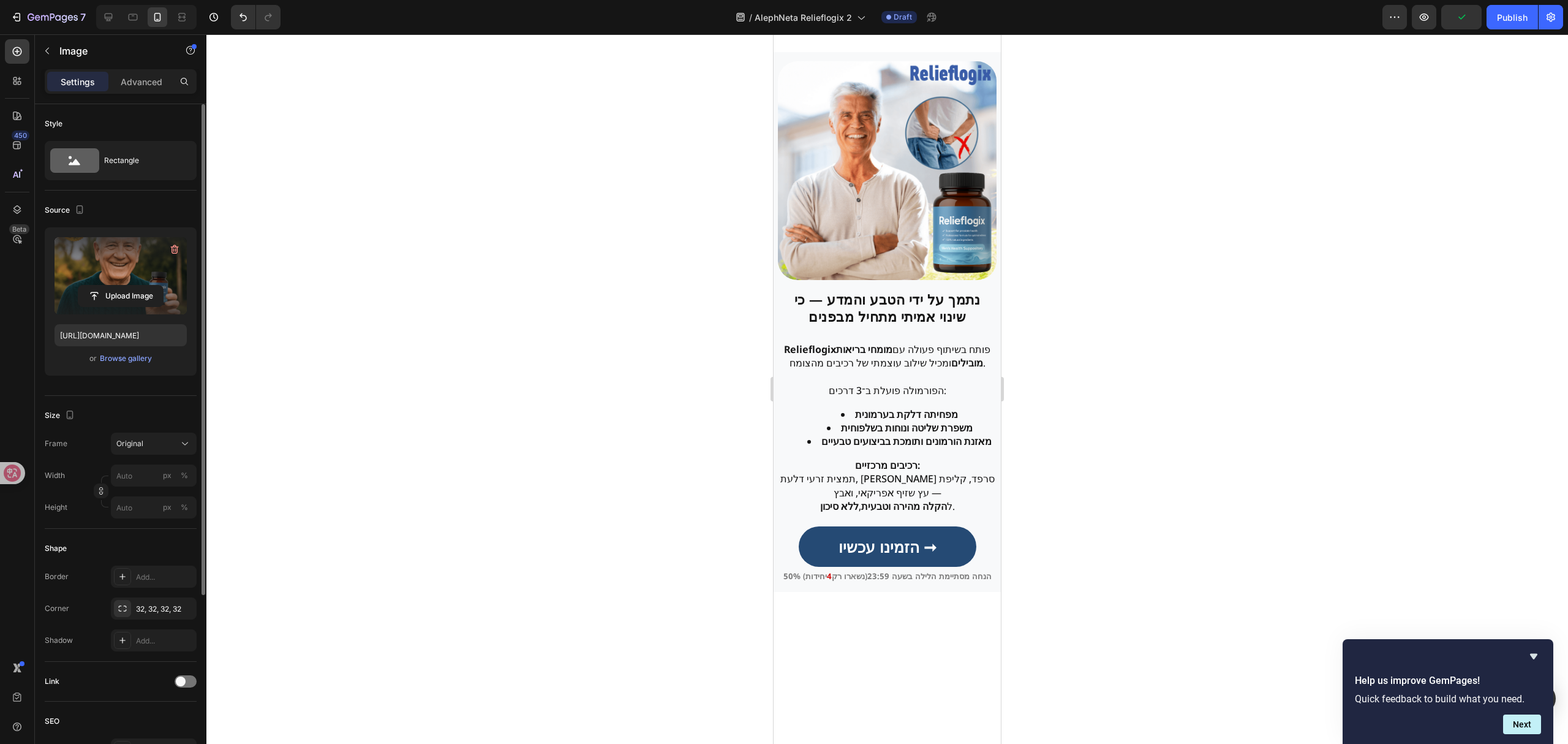
scroll to position [1438, 0]
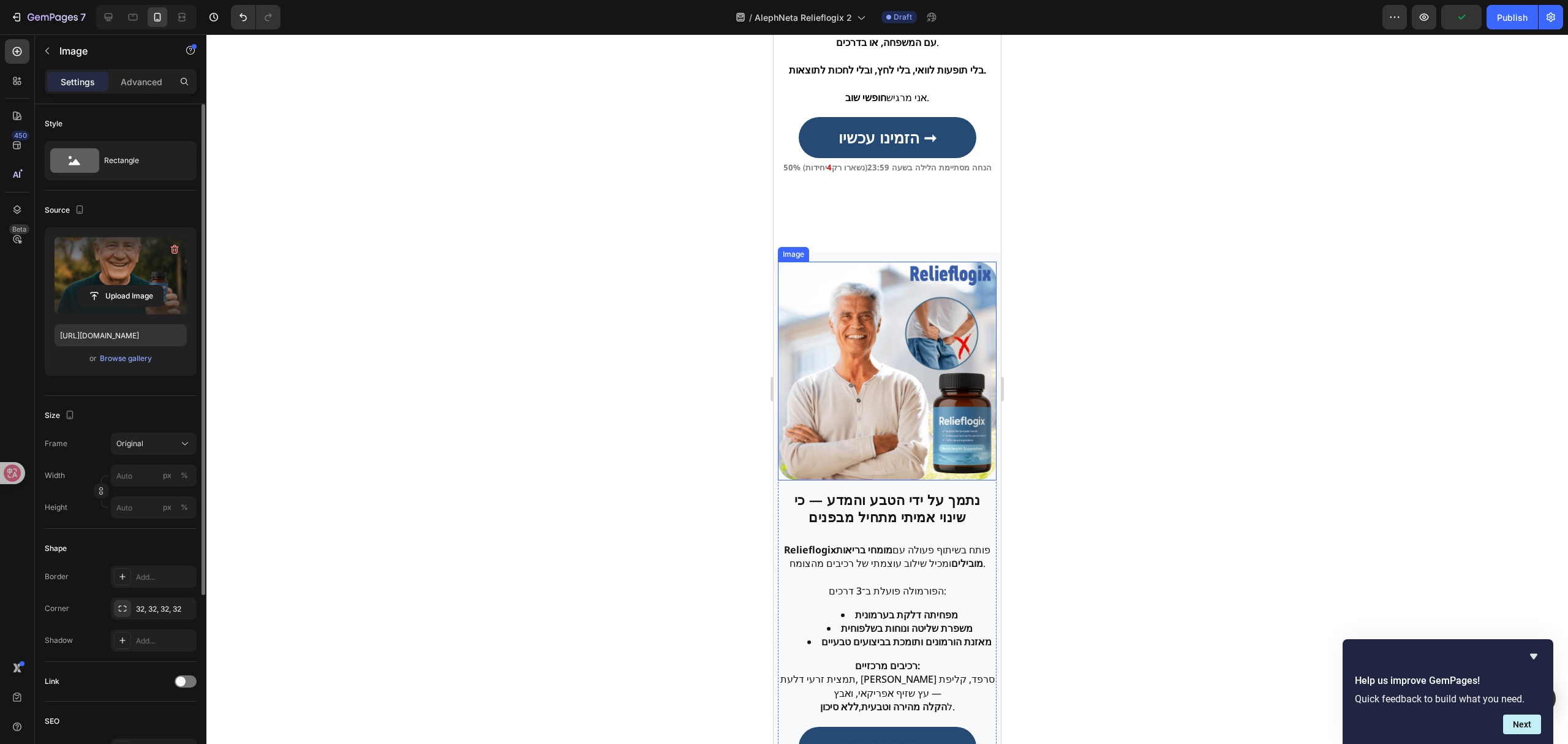
click at [883, 418] on img at bounding box center [887, 371] width 219 height 219
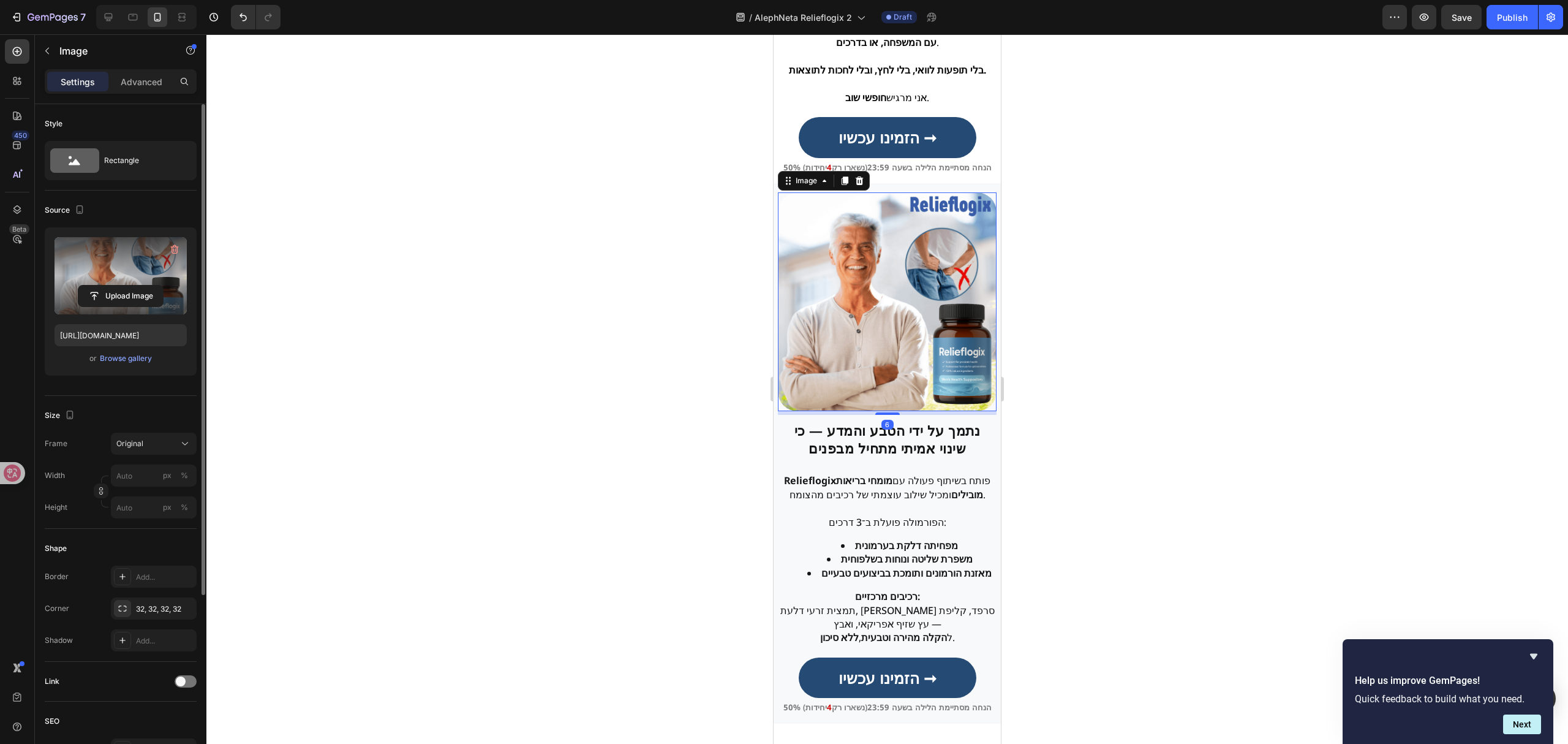
click at [131, 279] on label at bounding box center [120, 275] width 132 height 77
click at [131, 285] on input "file" at bounding box center [121, 295] width 85 height 21
type input "[URL][DOMAIN_NAME]"
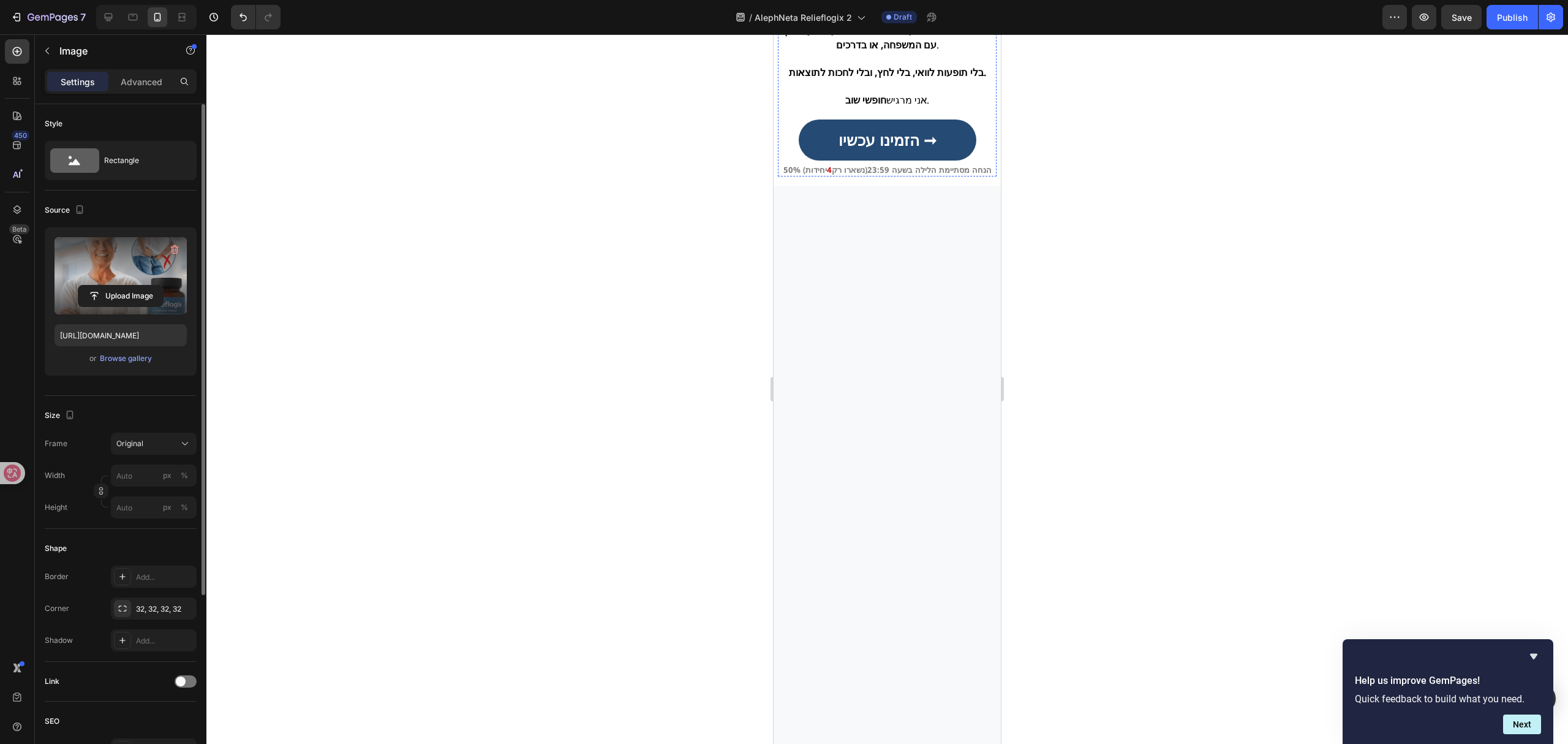
scroll to position [1234, 0]
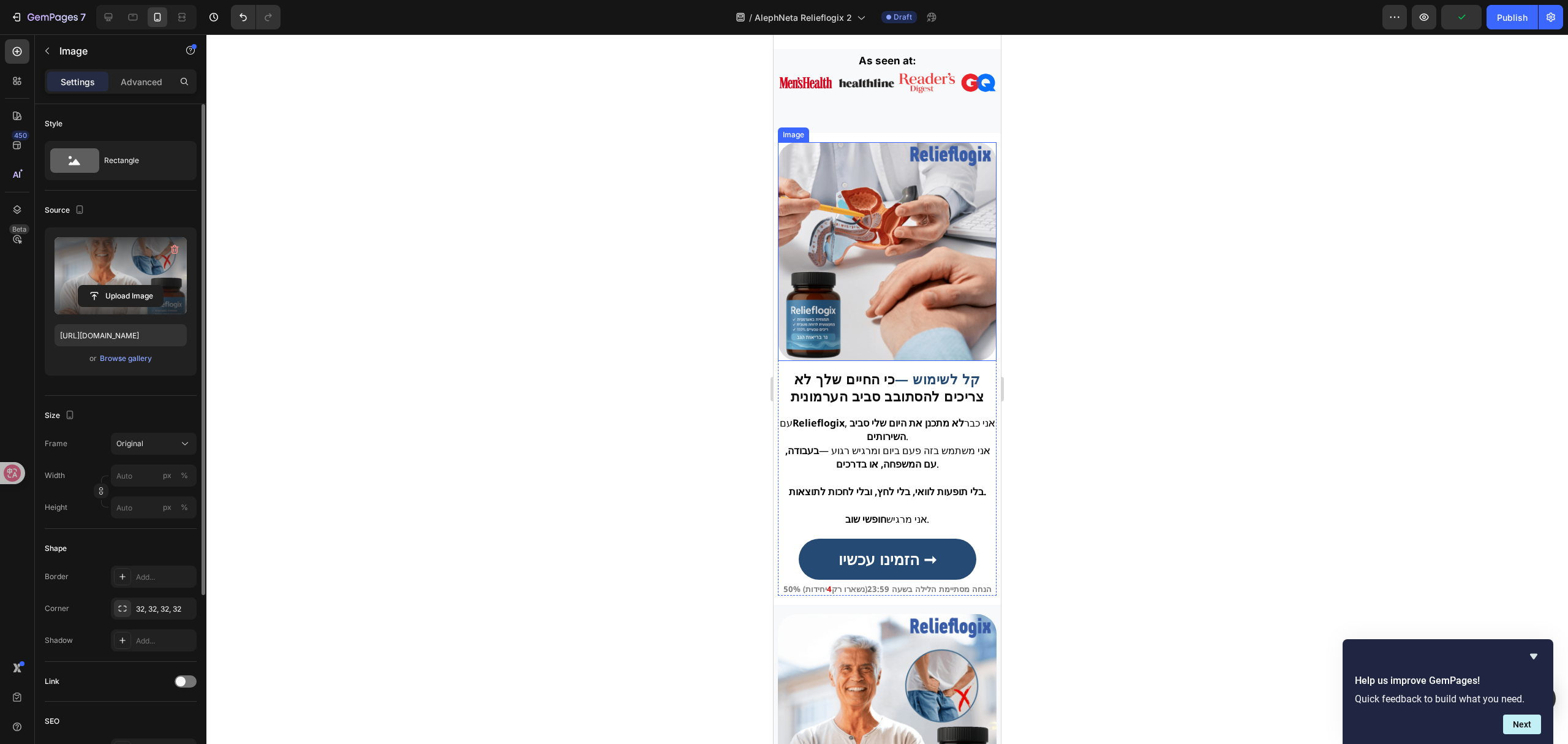
click at [908, 263] on img at bounding box center [887, 252] width 219 height 219
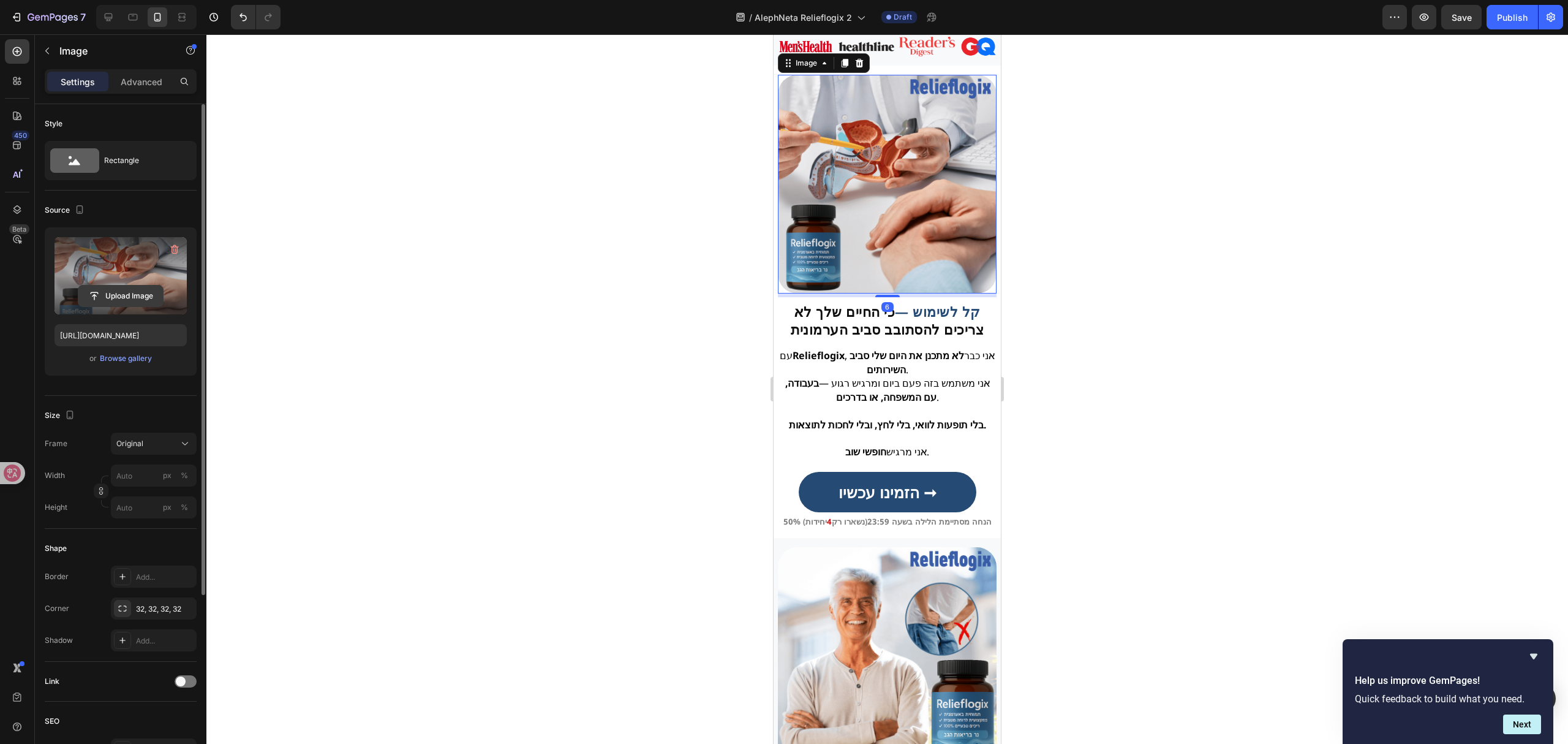
click at [112, 300] on input "file" at bounding box center [121, 295] width 85 height 21
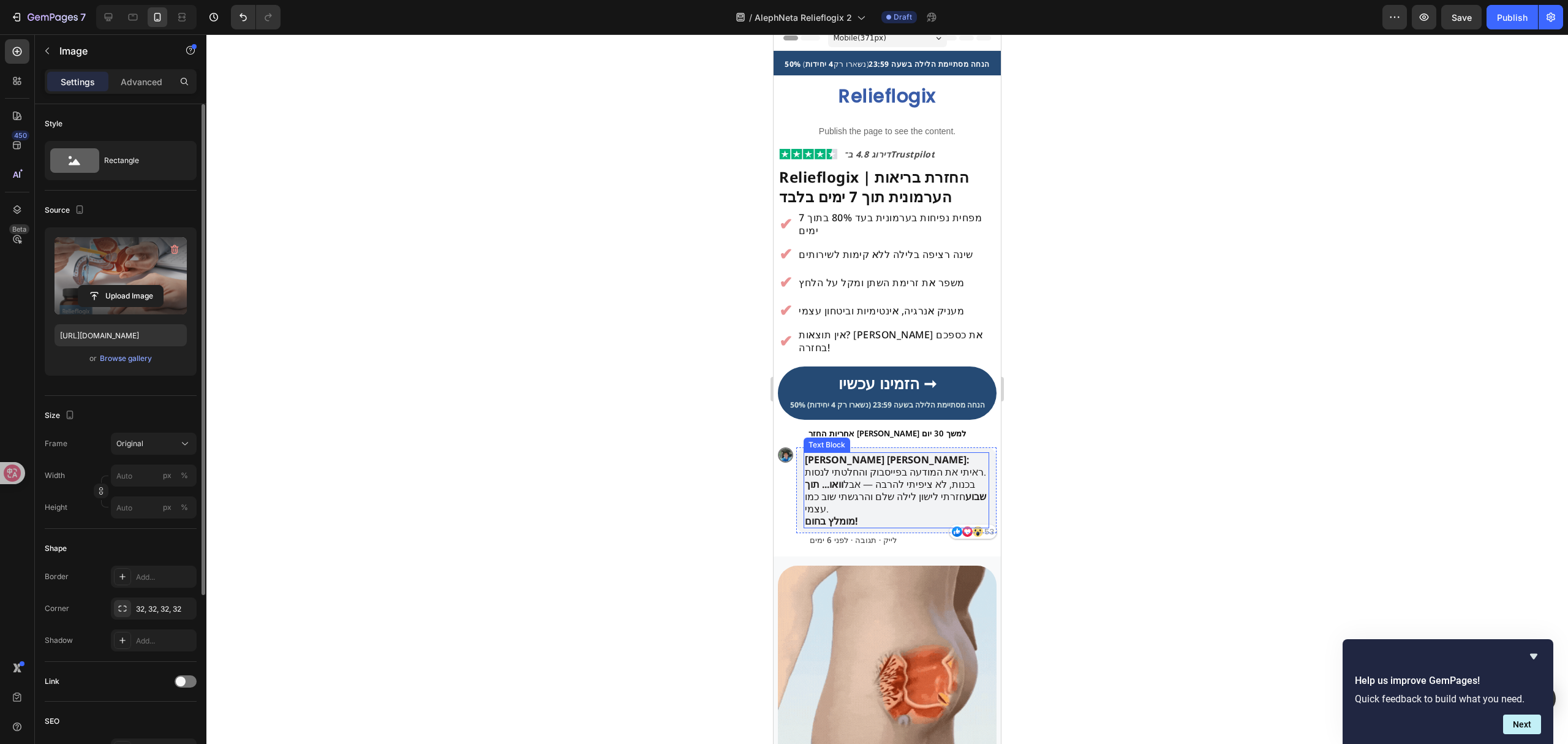
scroll to position [0, 0]
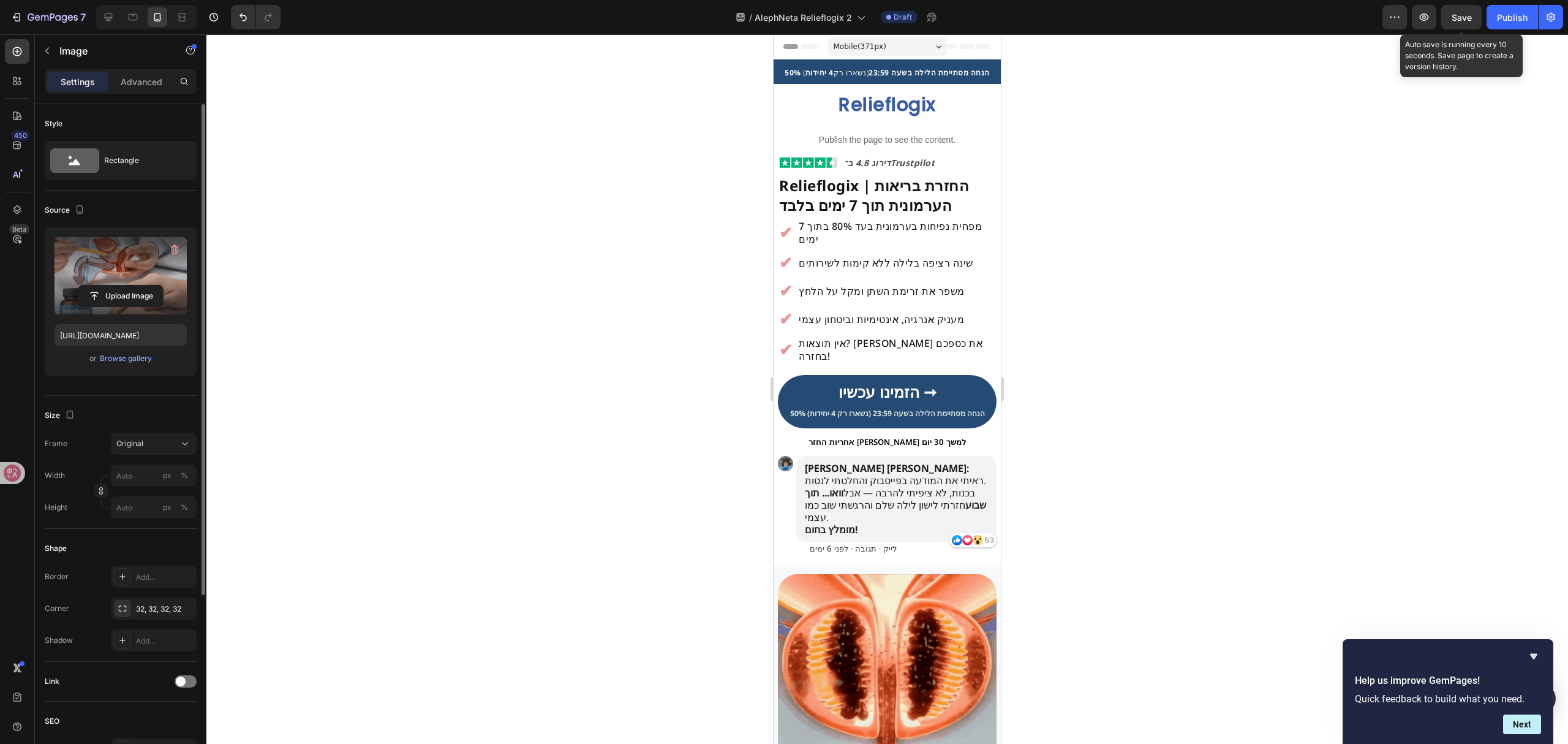
click at [1465, 18] on span "Save" at bounding box center [1462, 18] width 20 height 11
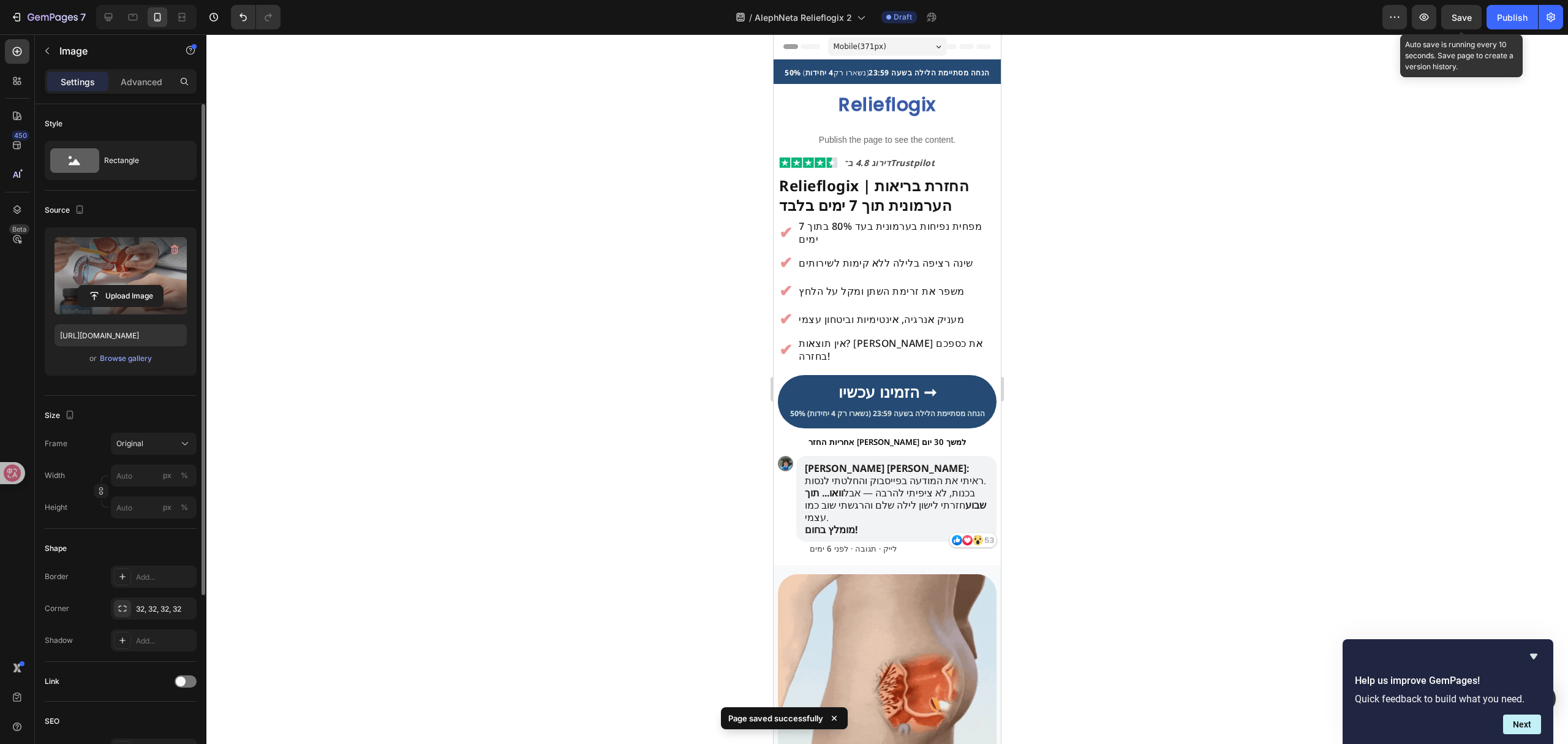
click at [1461, 15] on span "Save" at bounding box center [1462, 18] width 20 height 11
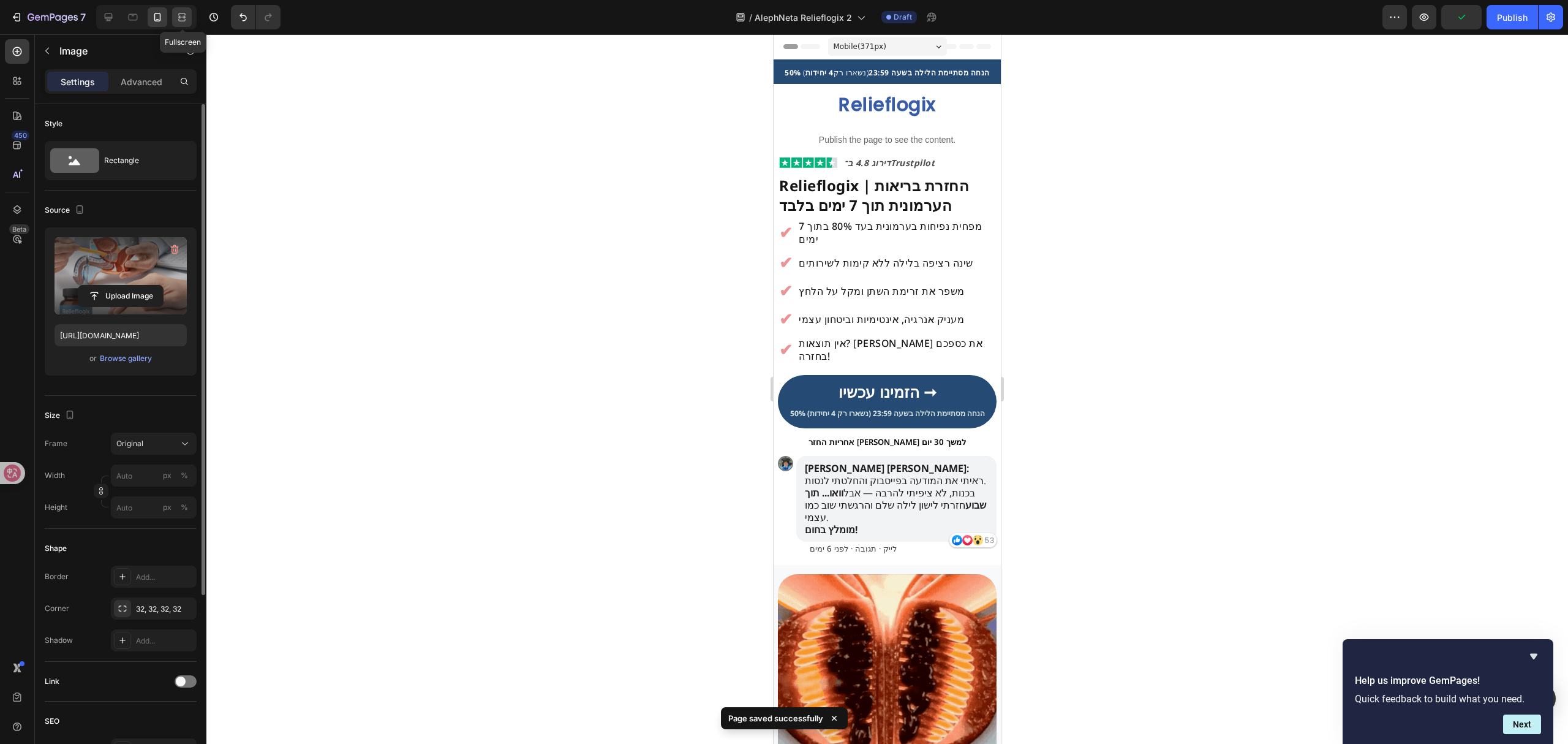
click at [185, 21] on icon at bounding box center [182, 17] width 12 height 12
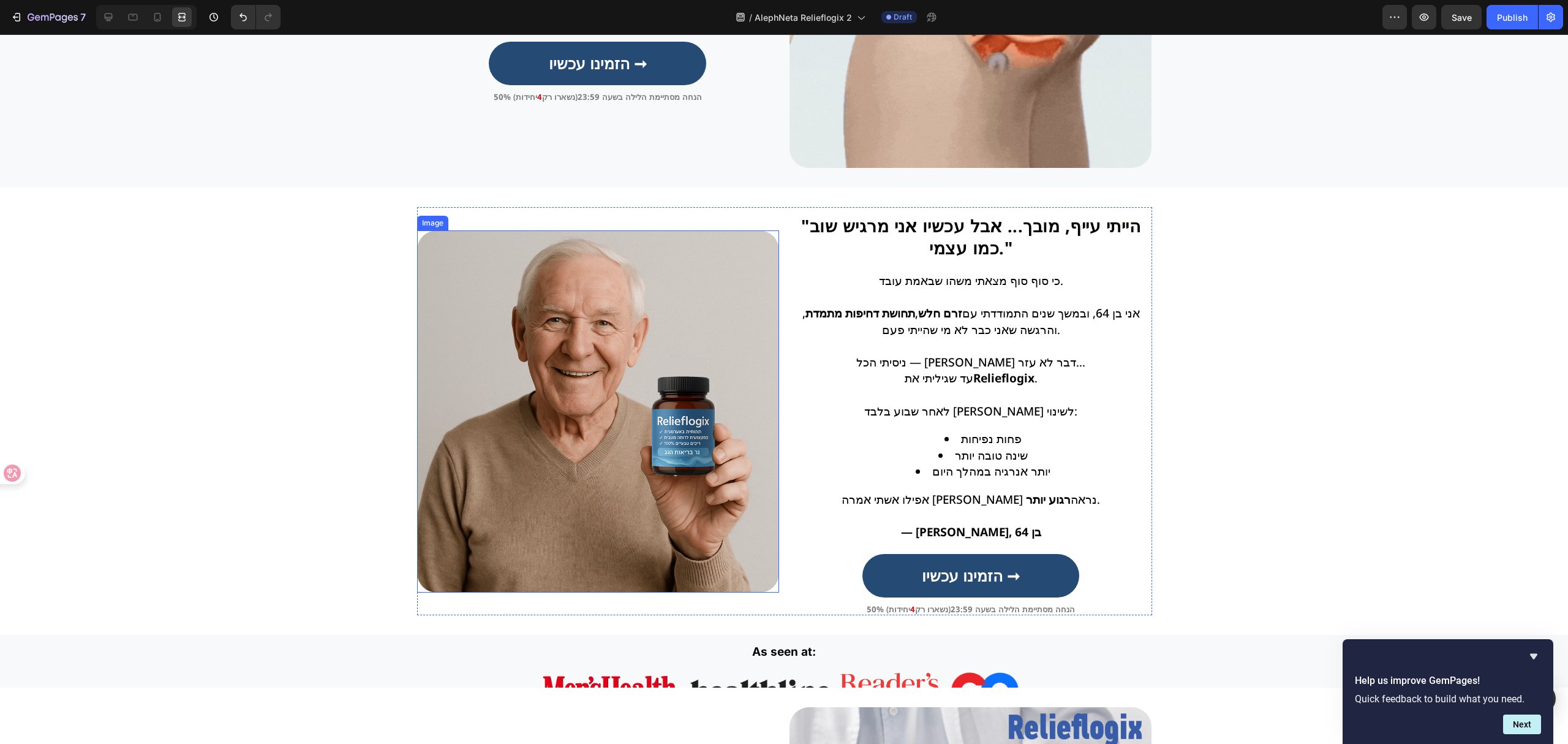
scroll to position [817, 0]
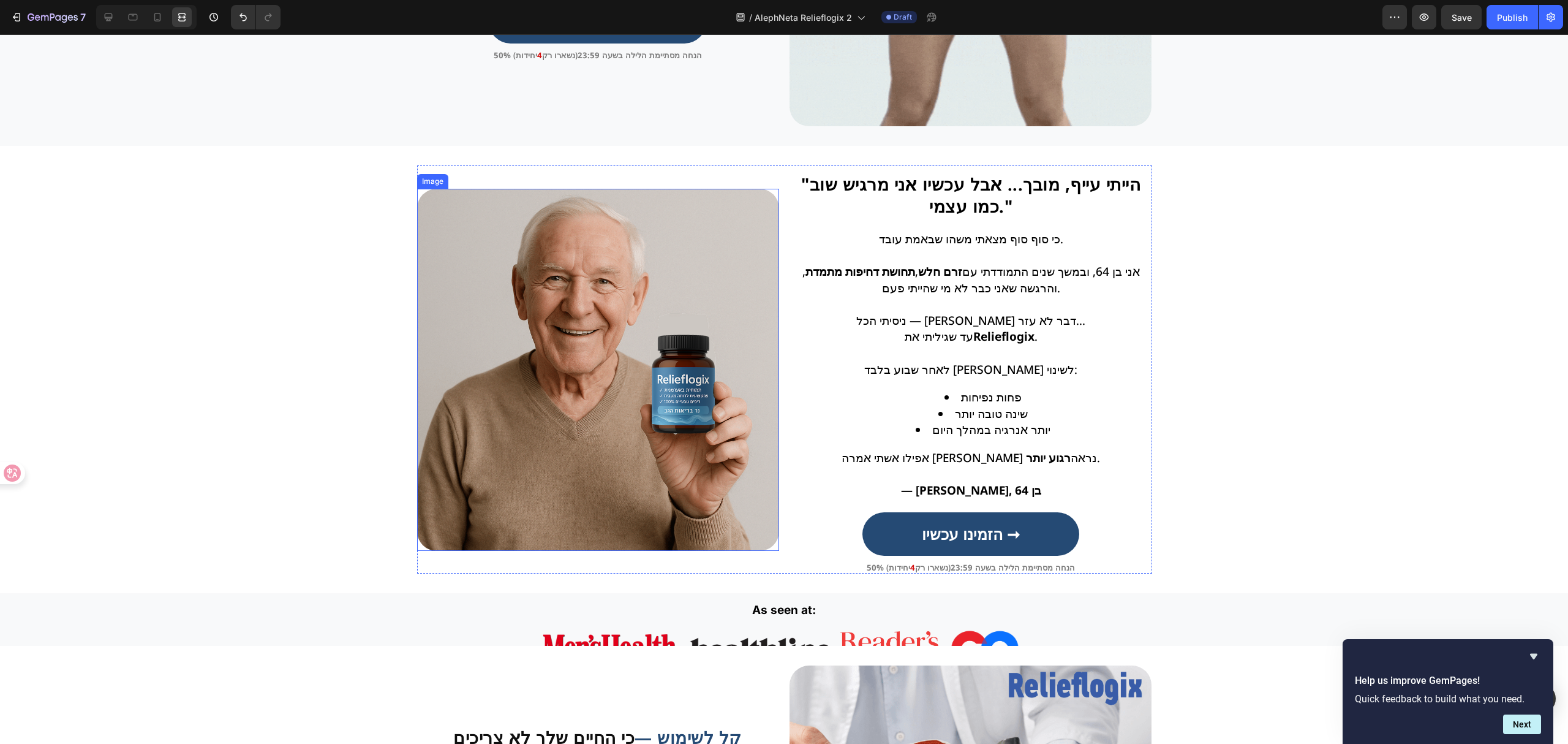
click at [701, 395] on img at bounding box center [598, 370] width 362 height 362
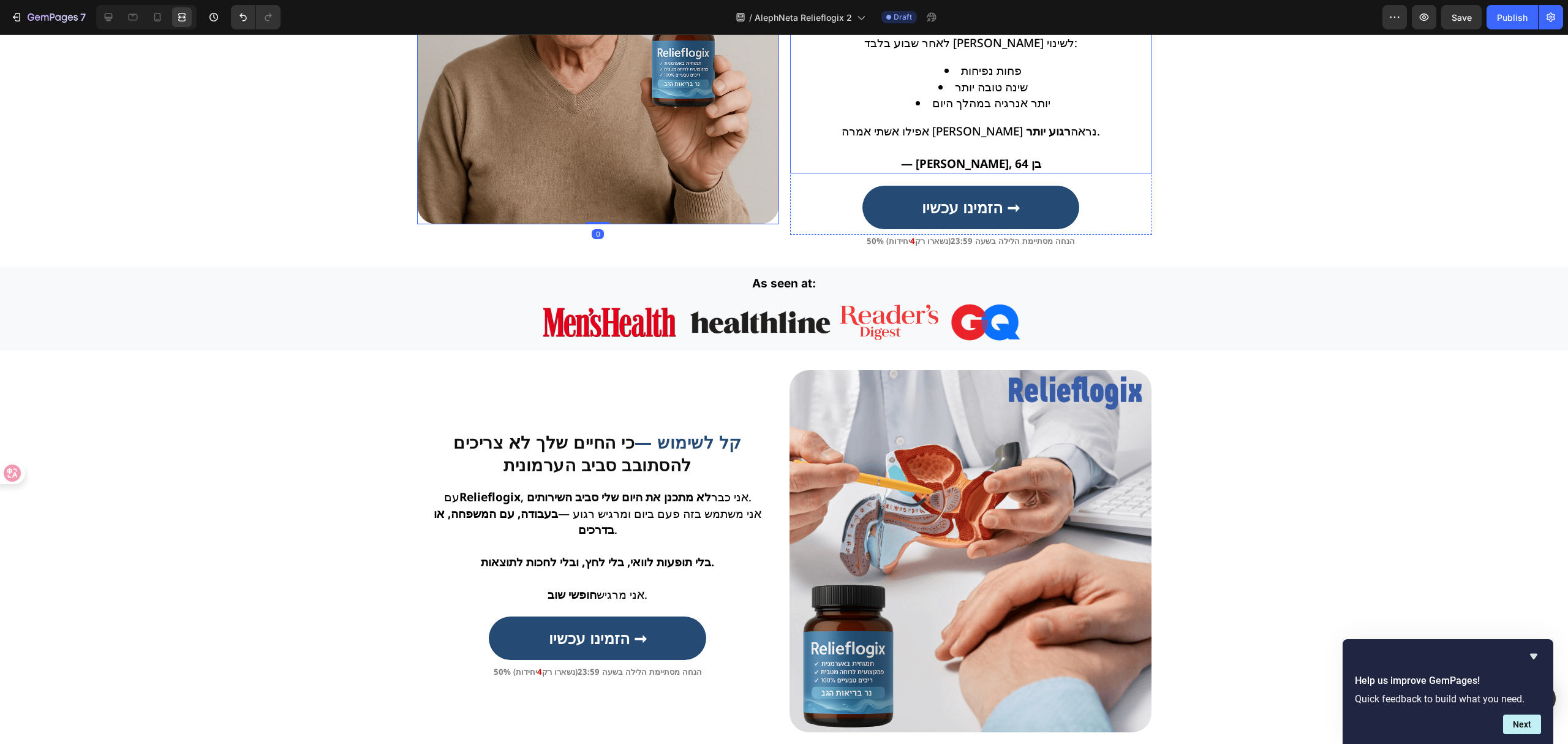
scroll to position [1226, 0]
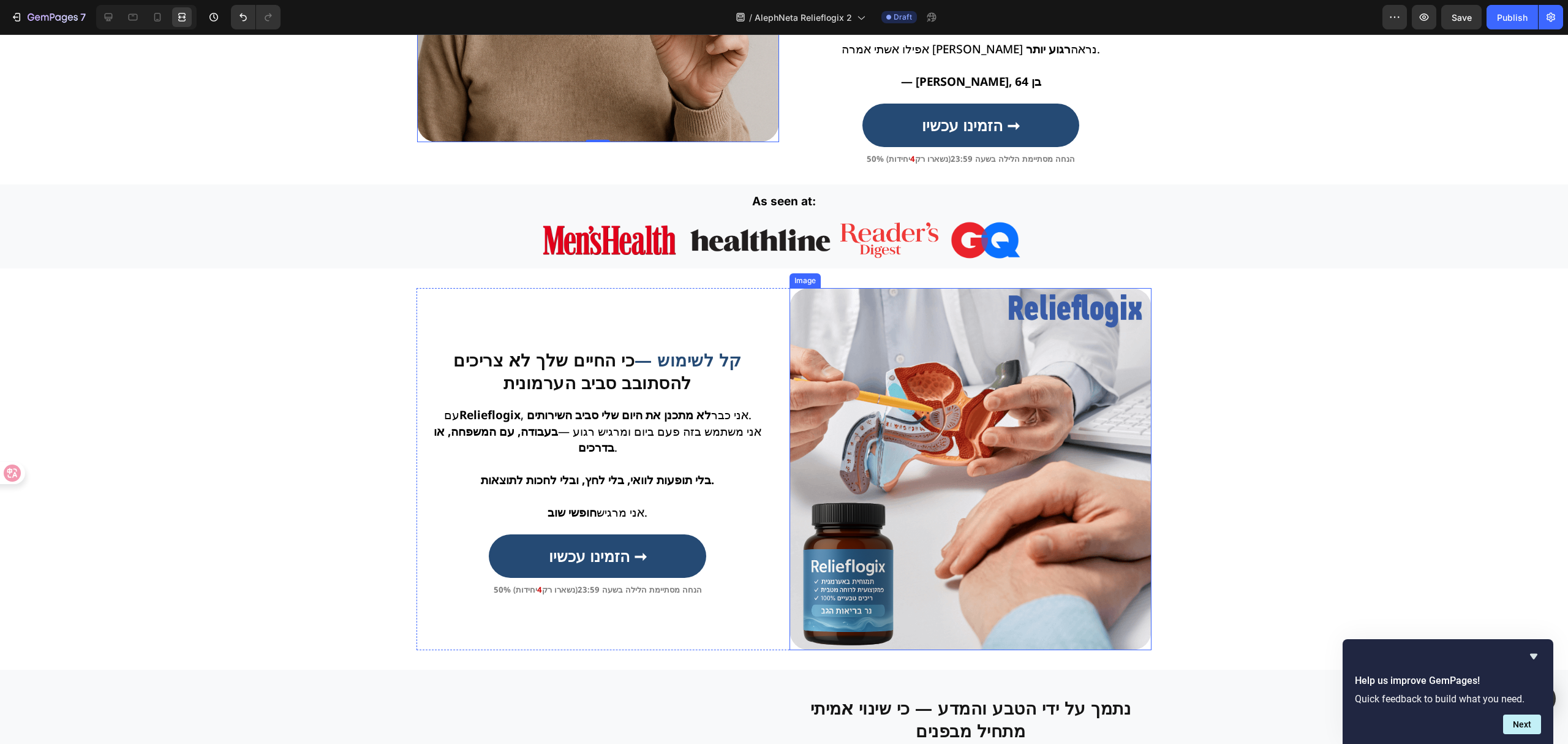
click at [887, 402] on img at bounding box center [970, 469] width 362 height 362
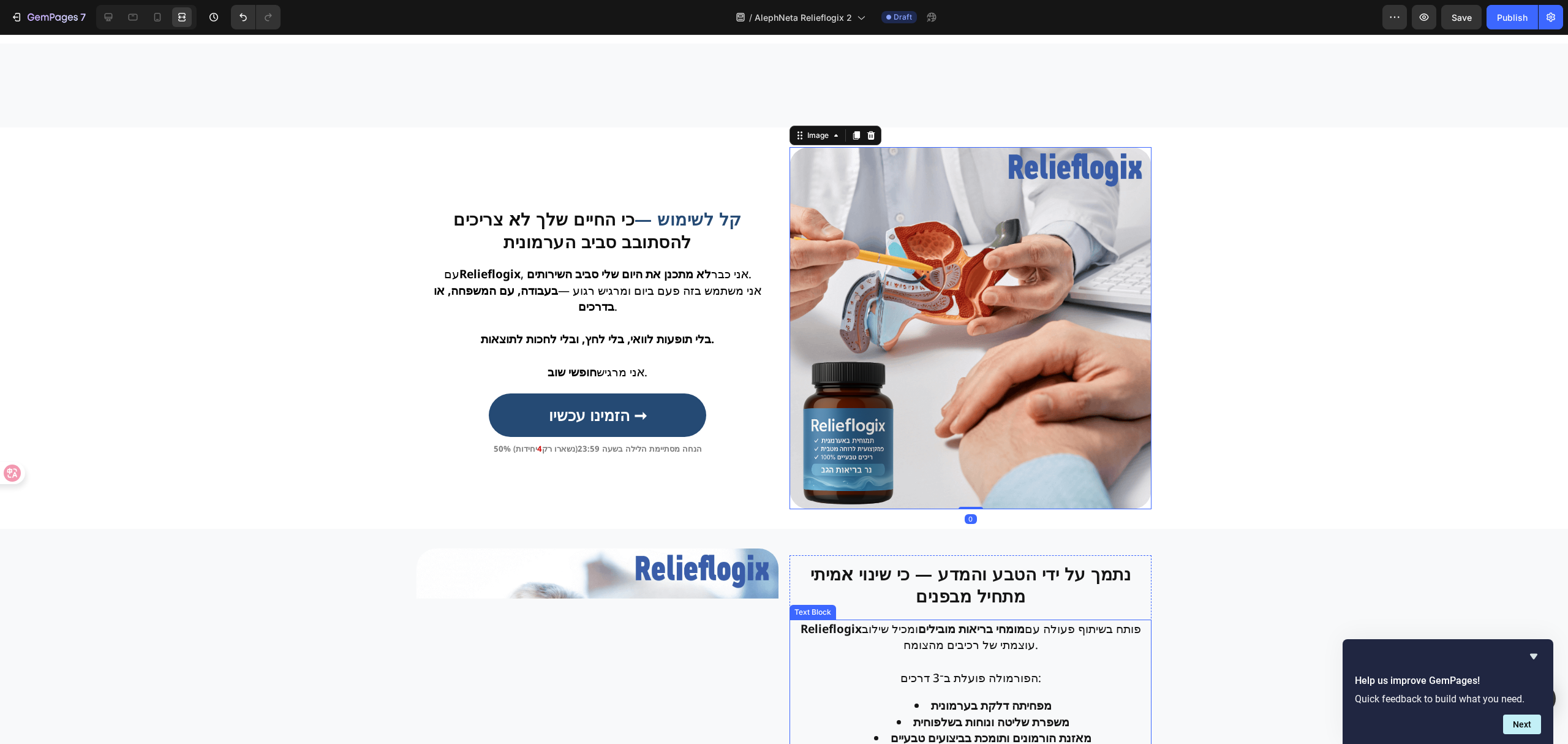
scroll to position [1634, 0]
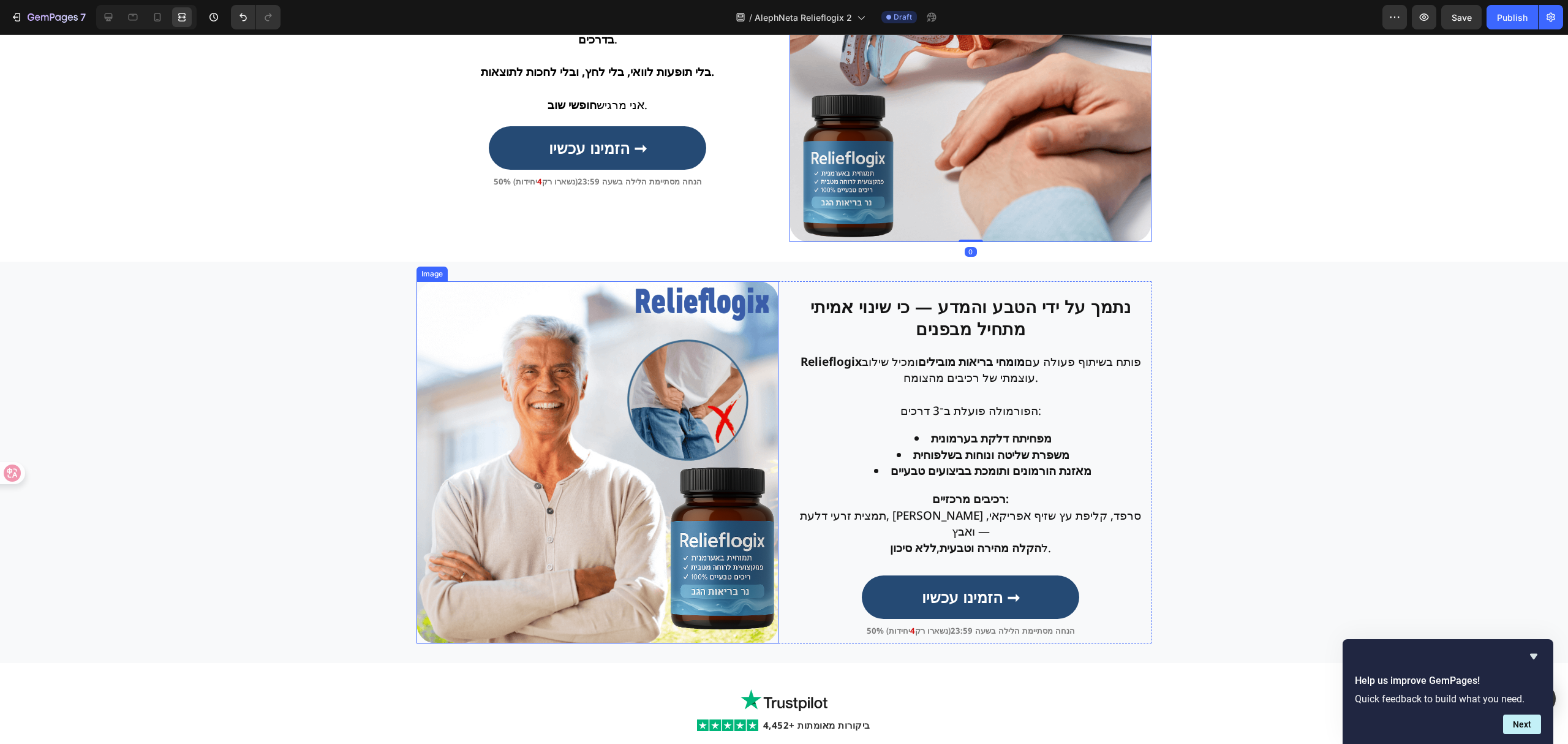
click at [642, 451] on img at bounding box center [598, 463] width 362 height 362
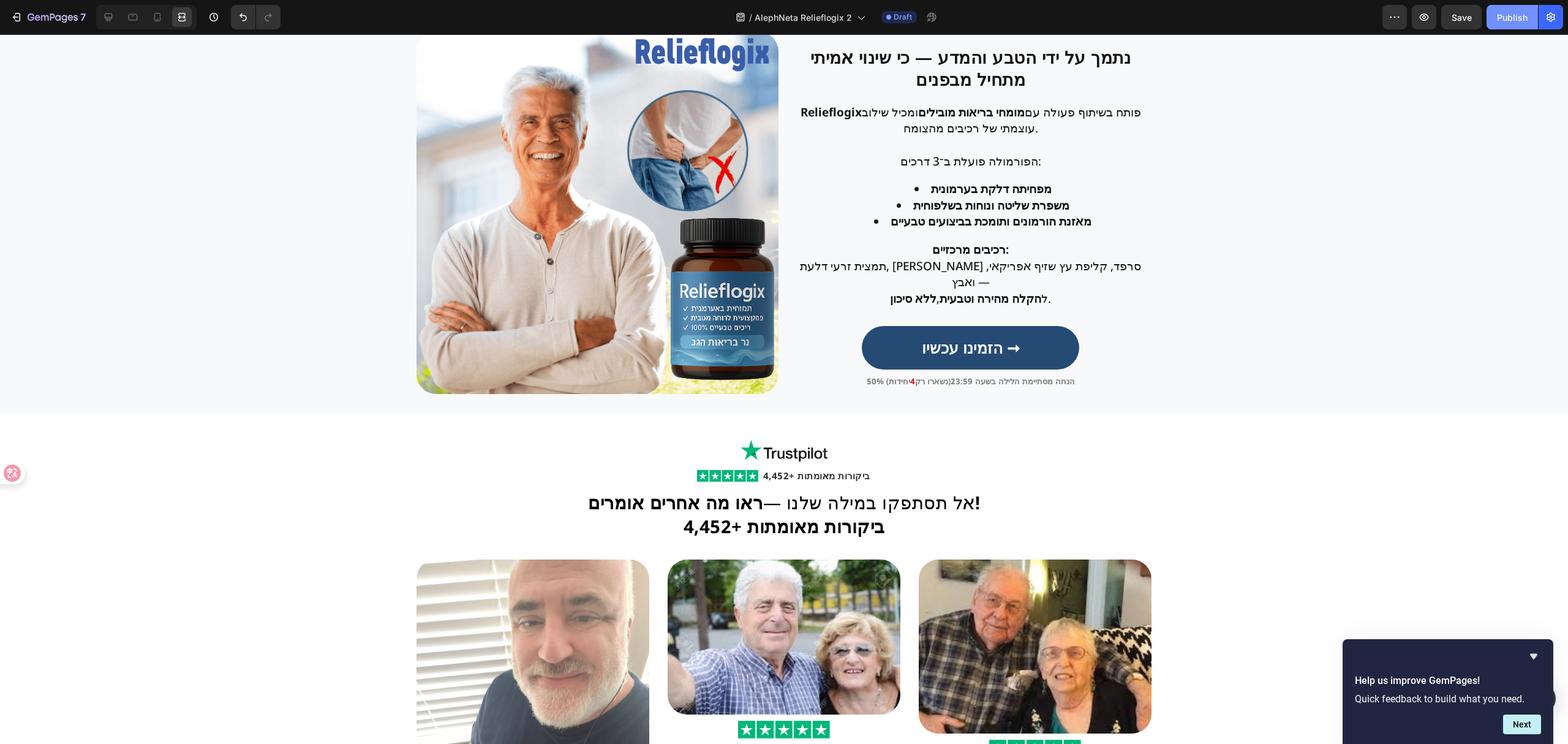
scroll to position [1714, 0]
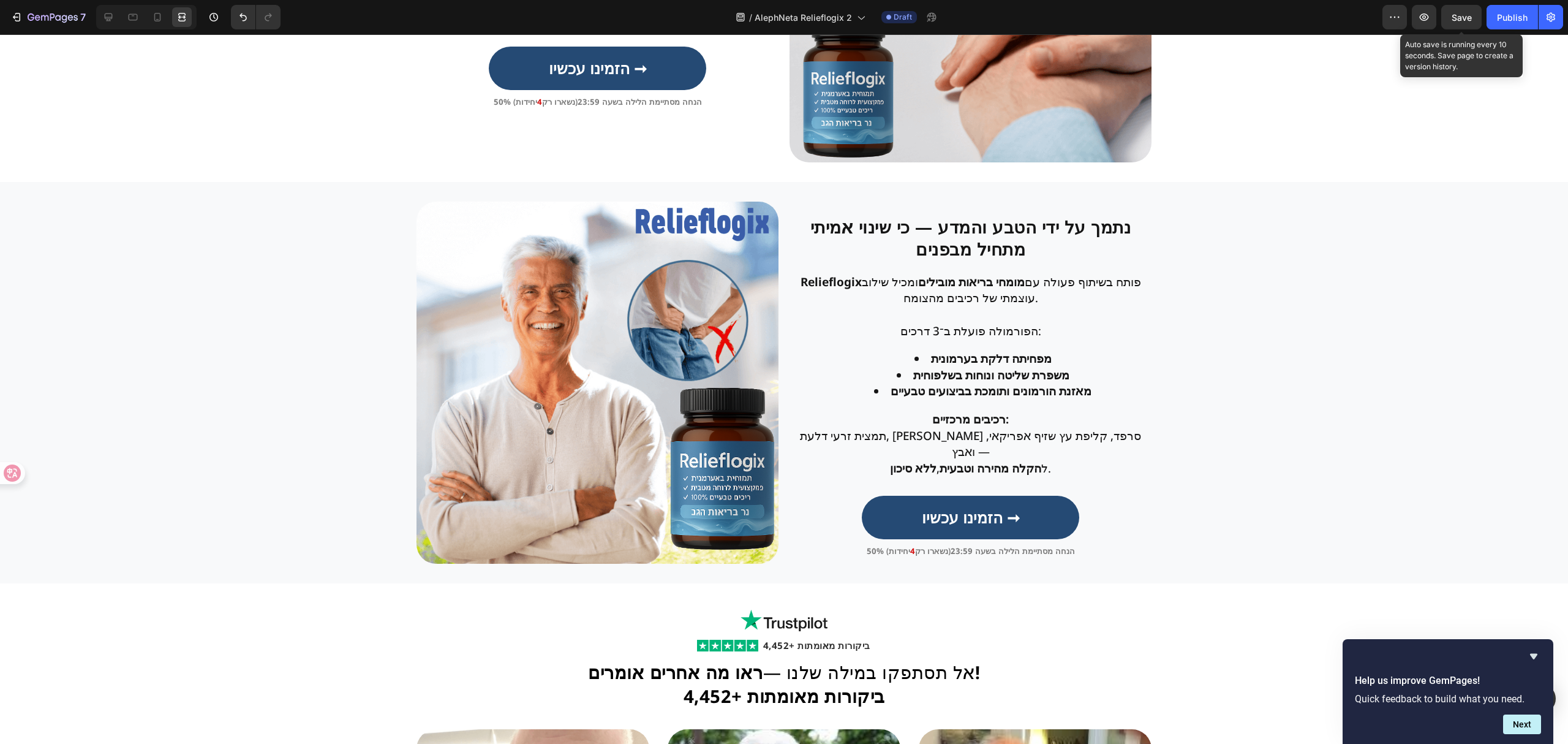
click at [1463, 13] on span "Save" at bounding box center [1462, 18] width 20 height 11
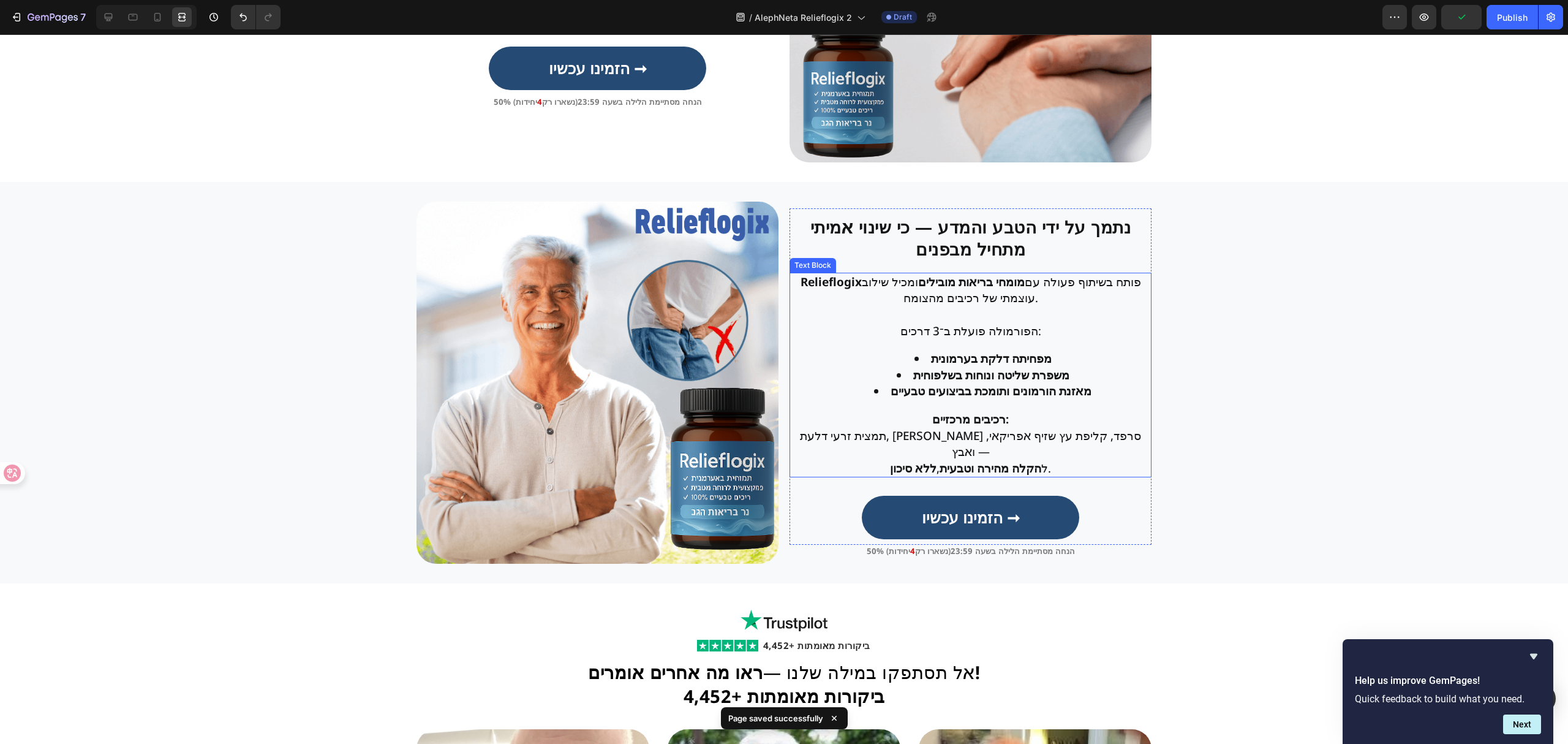
click at [1024, 333] on p "הפורמולה פועלת ב־3 דרכים:" at bounding box center [970, 331] width 359 height 17
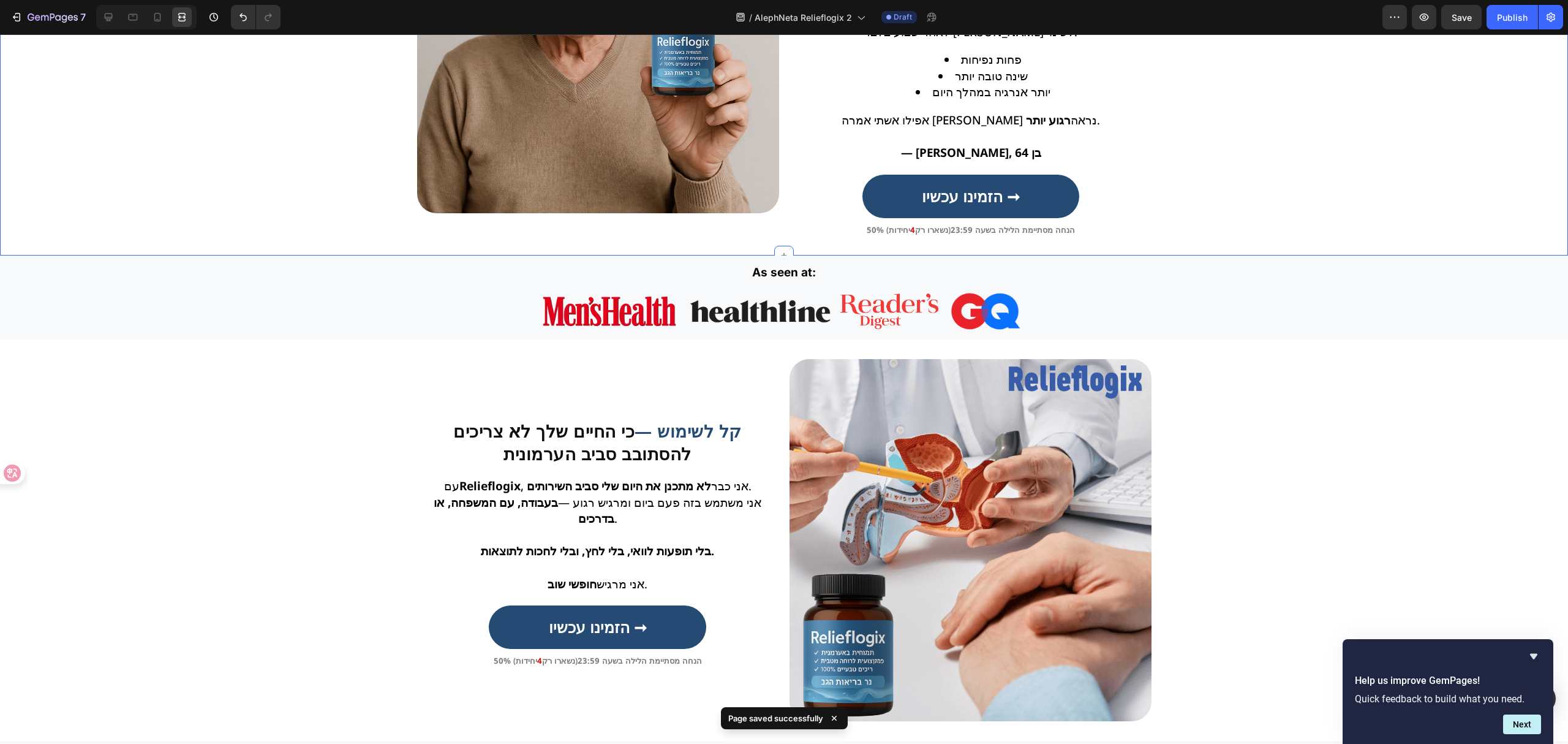
scroll to position [896, 0]
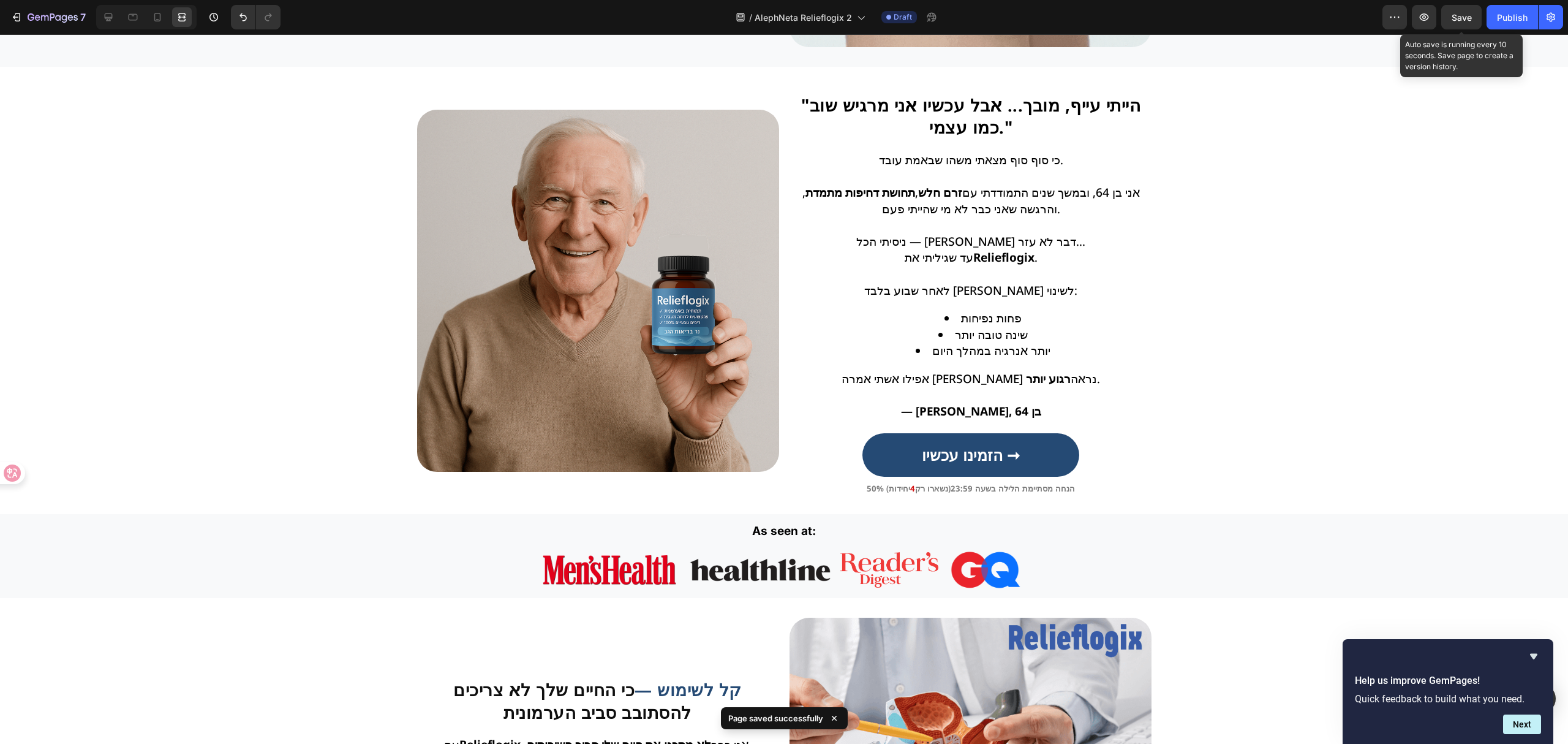
click at [1463, 16] on span "Save" at bounding box center [1462, 18] width 20 height 11
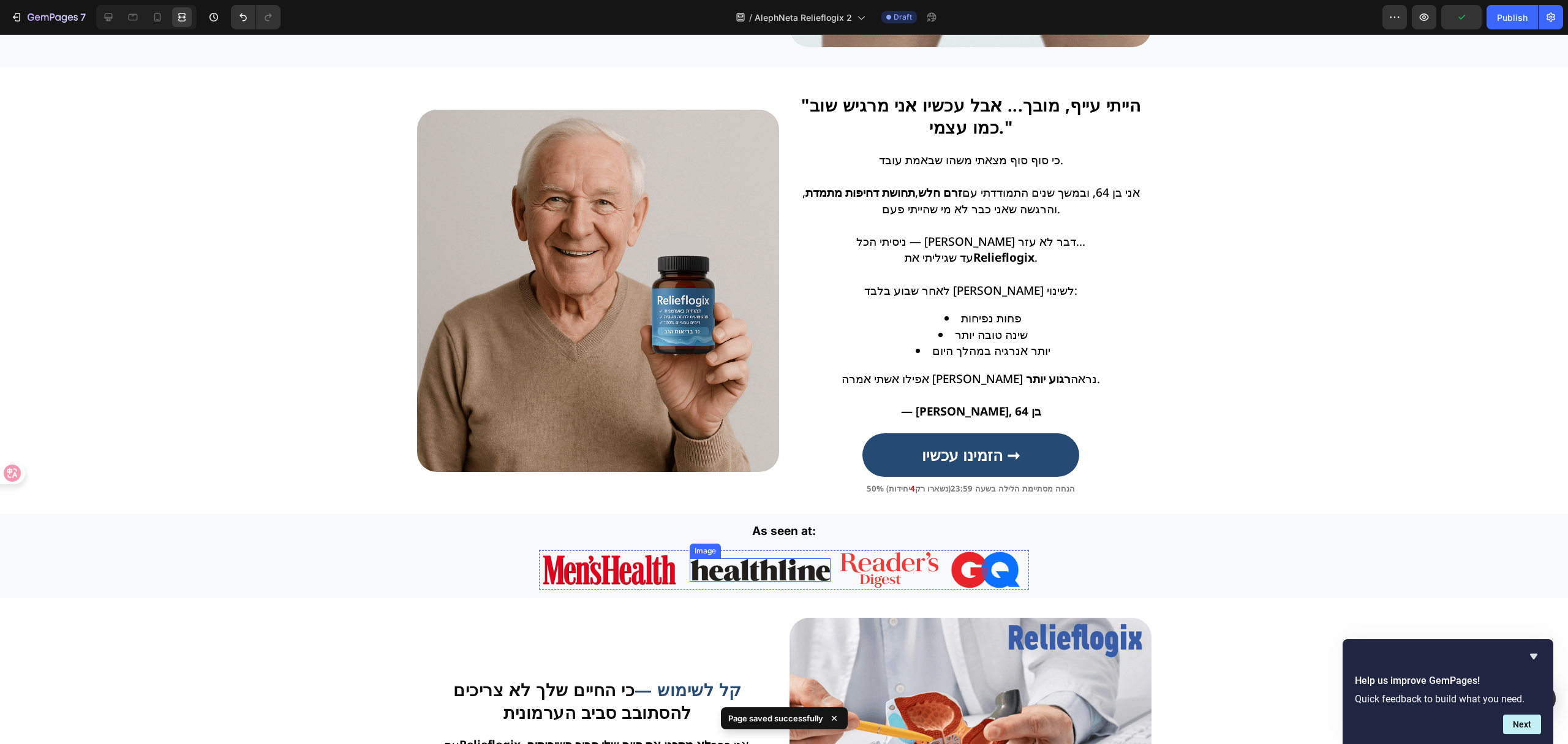
click at [682, 567] on div "Image Image Image Image Row" at bounding box center [783, 570] width 490 height 40
click at [594, 569] on img at bounding box center [609, 570] width 141 height 38
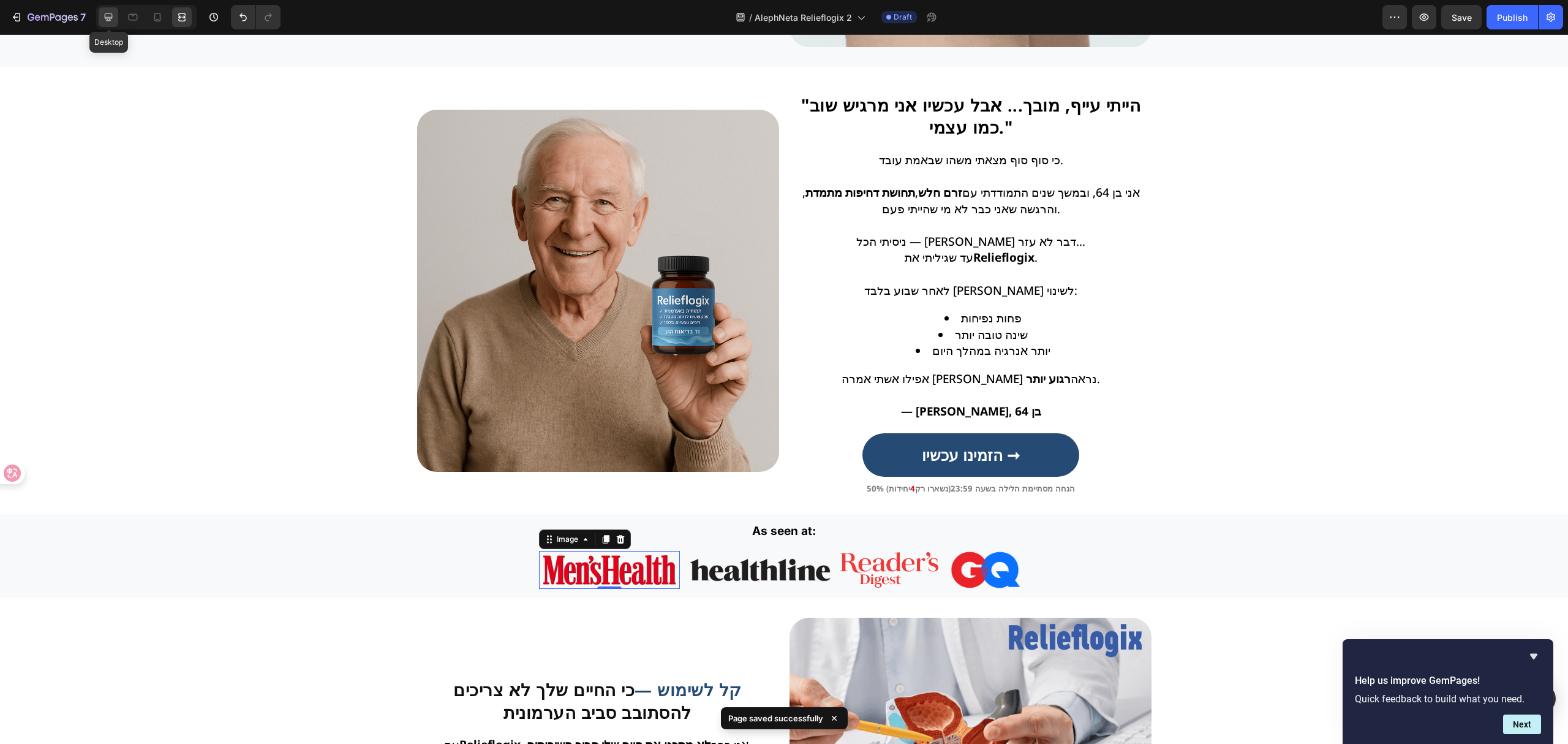
click at [111, 18] on icon at bounding box center [109, 17] width 12 height 12
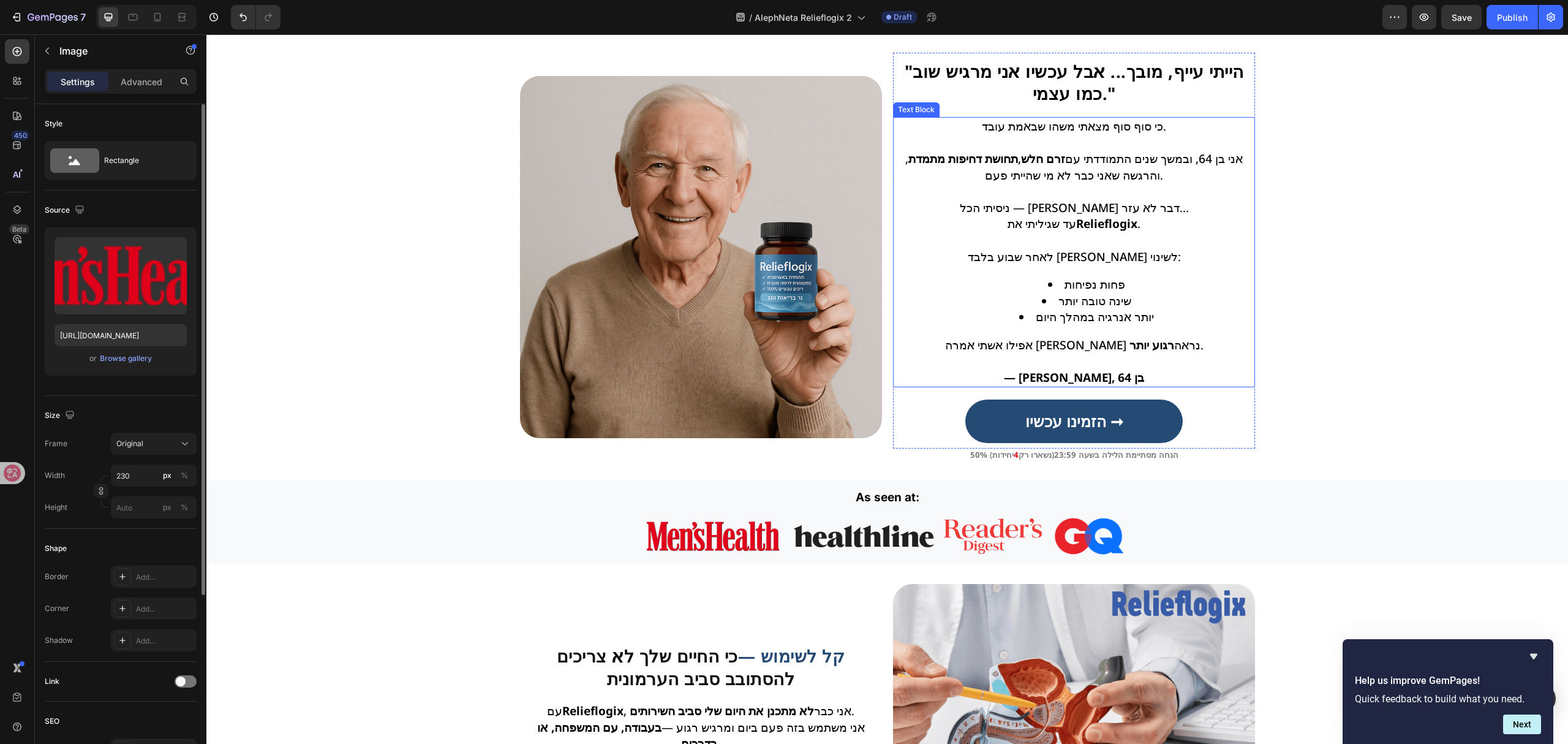
scroll to position [1141, 0]
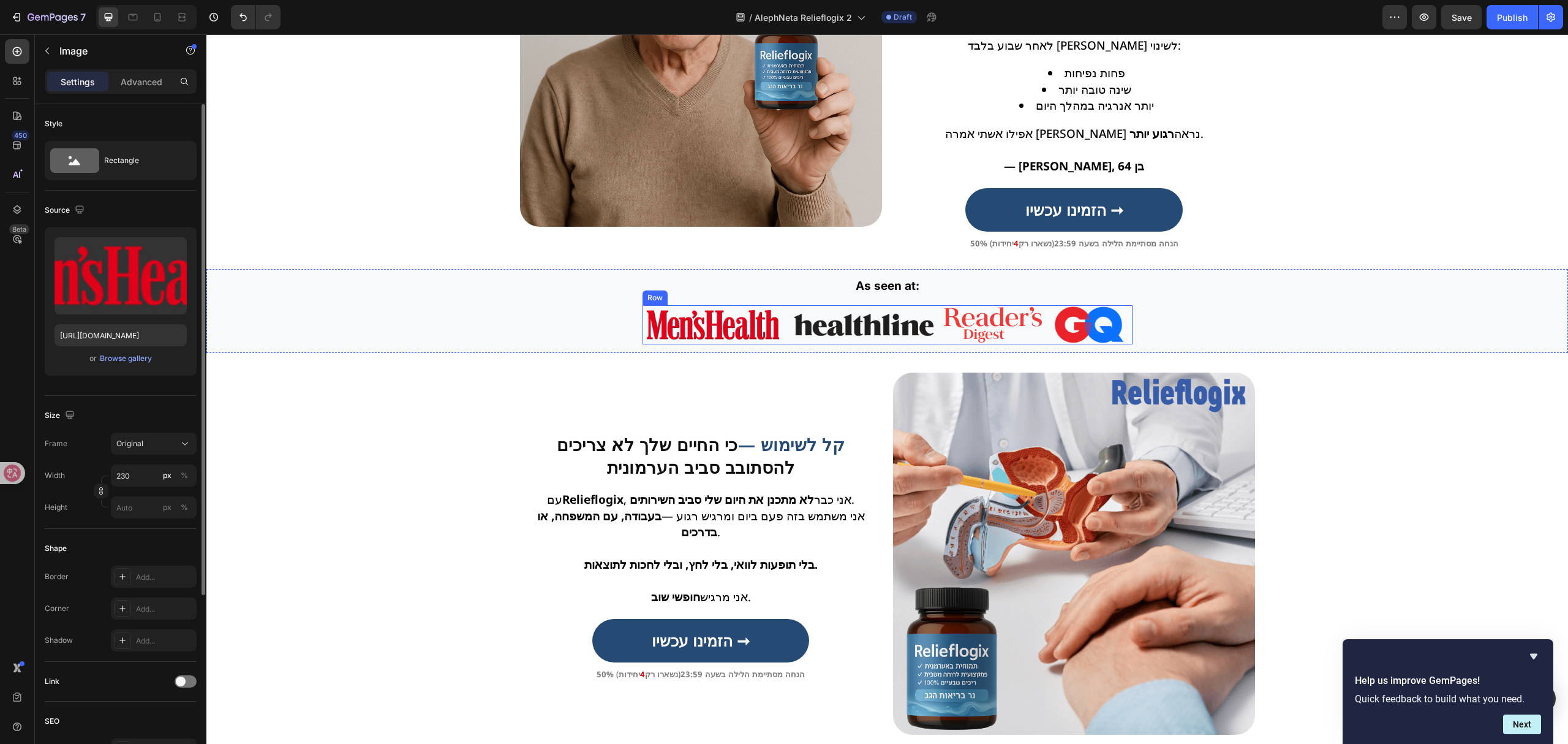
click at [779, 319] on div "Image Image Image Image Row" at bounding box center [887, 325] width 490 height 40
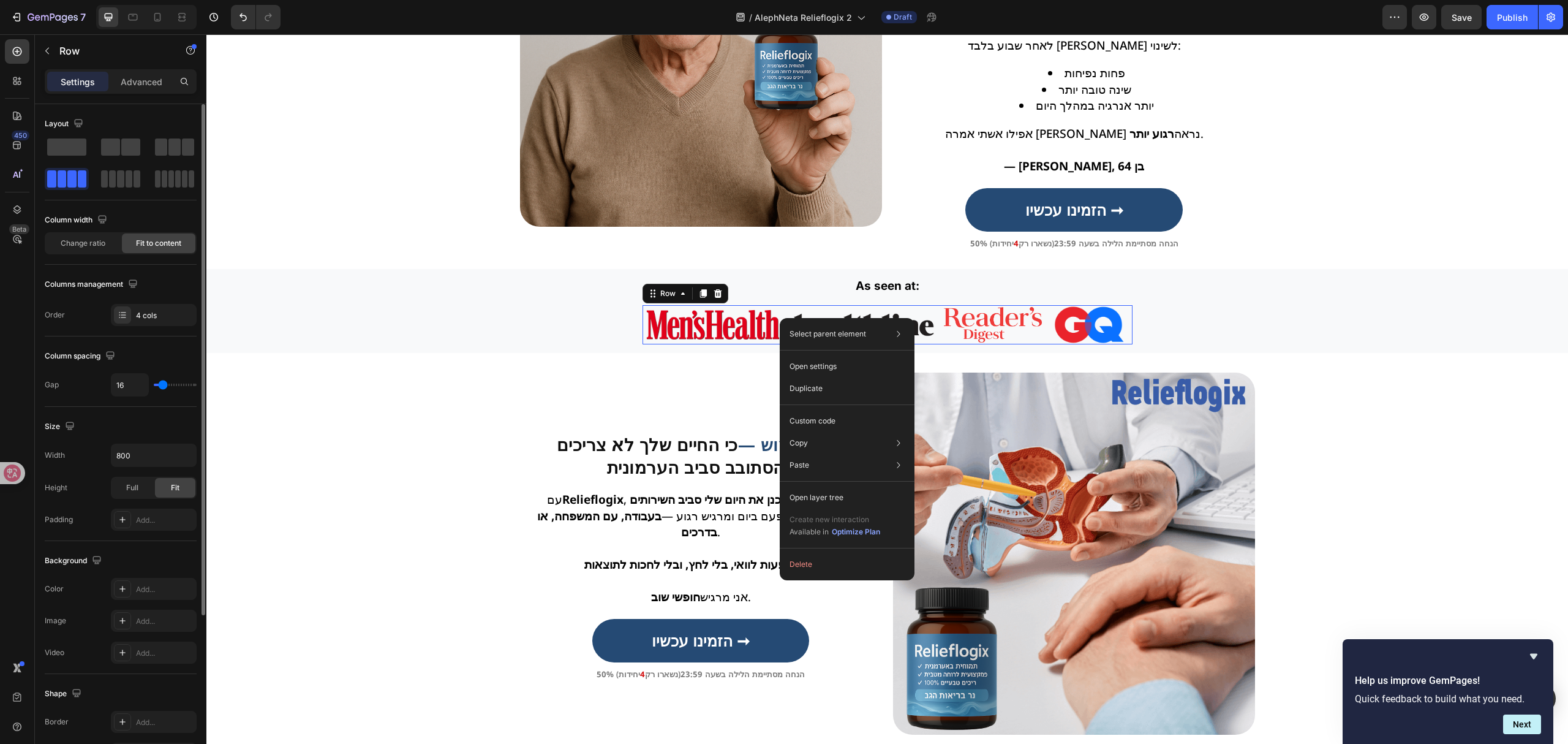
click at [776, 317] on img at bounding box center [713, 325] width 141 height 38
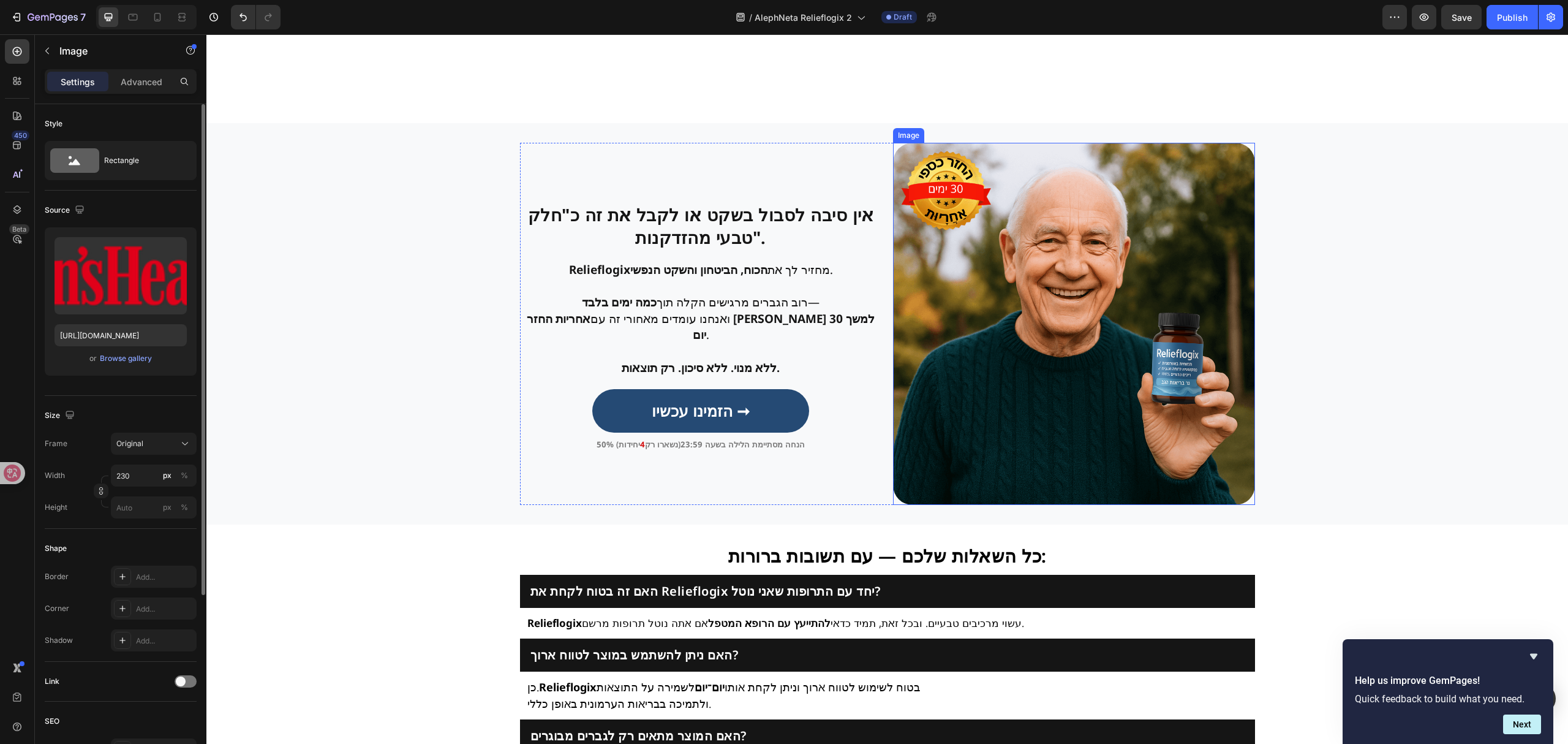
scroll to position [2939, 0]
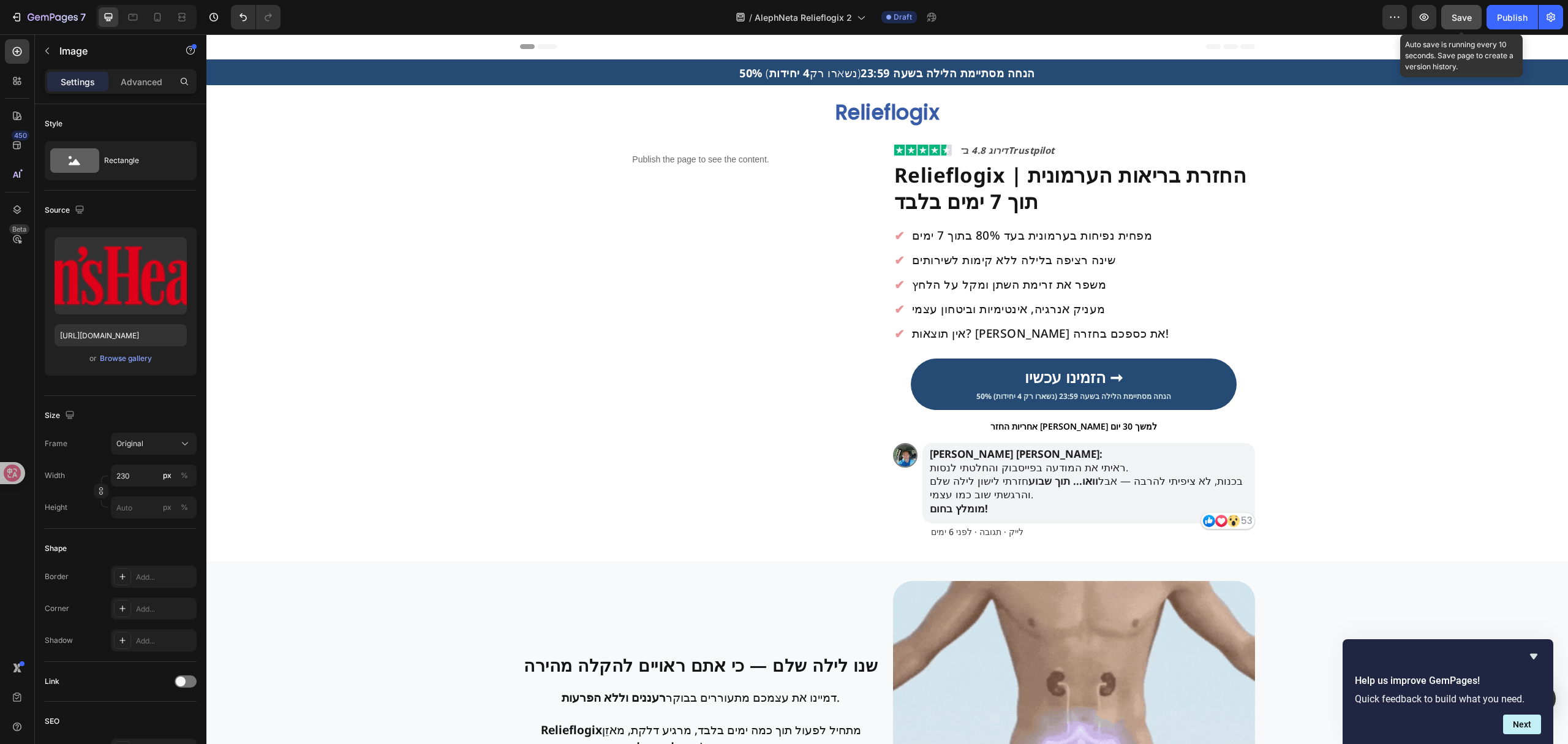
click at [1459, 21] on span "Save" at bounding box center [1462, 18] width 20 height 11
click at [692, 167] on div "Publish the page to see the content." at bounding box center [701, 160] width 362 height 32
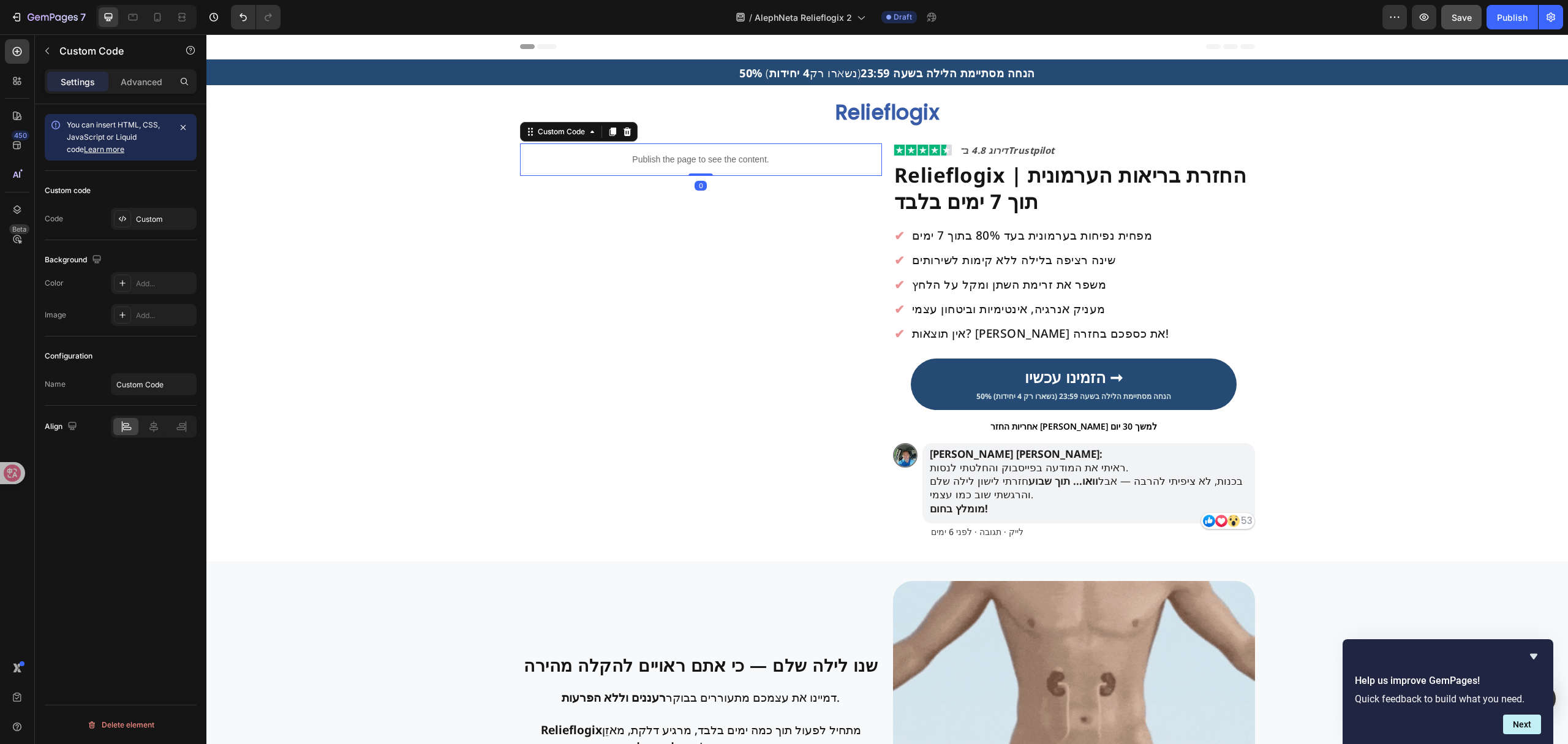
click at [691, 160] on p "Publish the page to see the content." at bounding box center [701, 159] width 362 height 13
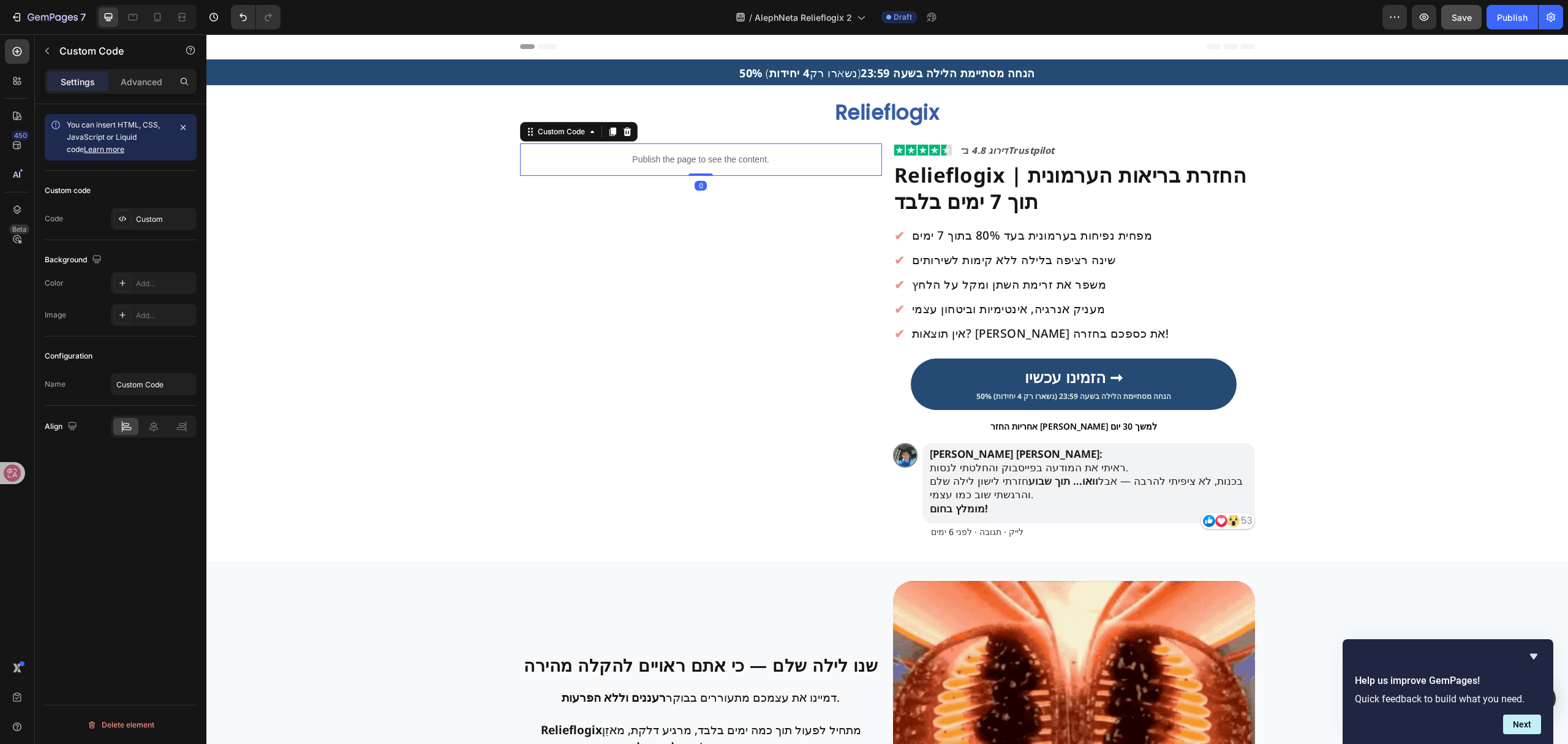
click at [691, 160] on p "Publish the page to see the content." at bounding box center [701, 159] width 362 height 13
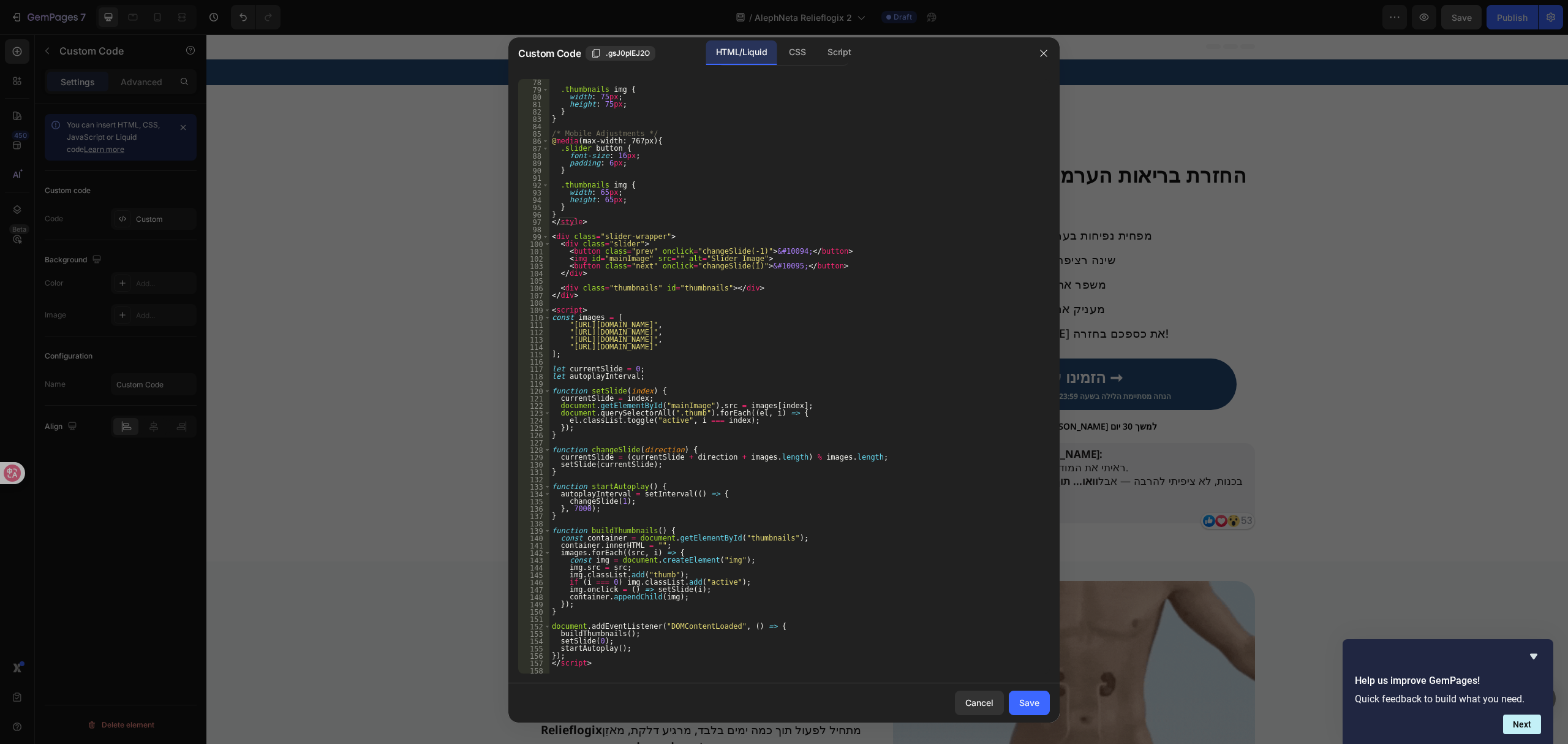
scroll to position [567, 0]
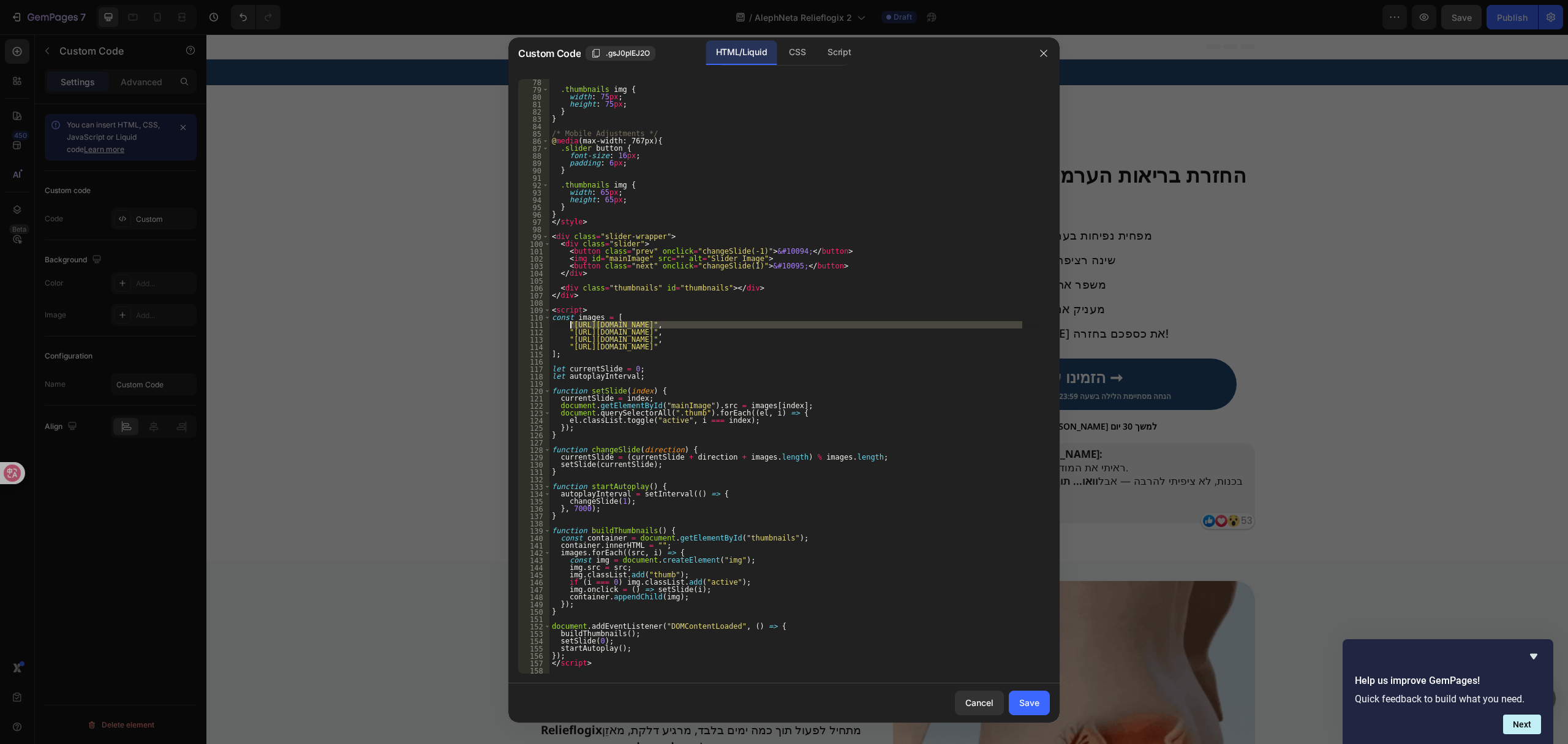
drag, startPoint x: 1022, startPoint y: 323, endPoint x: 569, endPoint y: 325, distance: 453.0
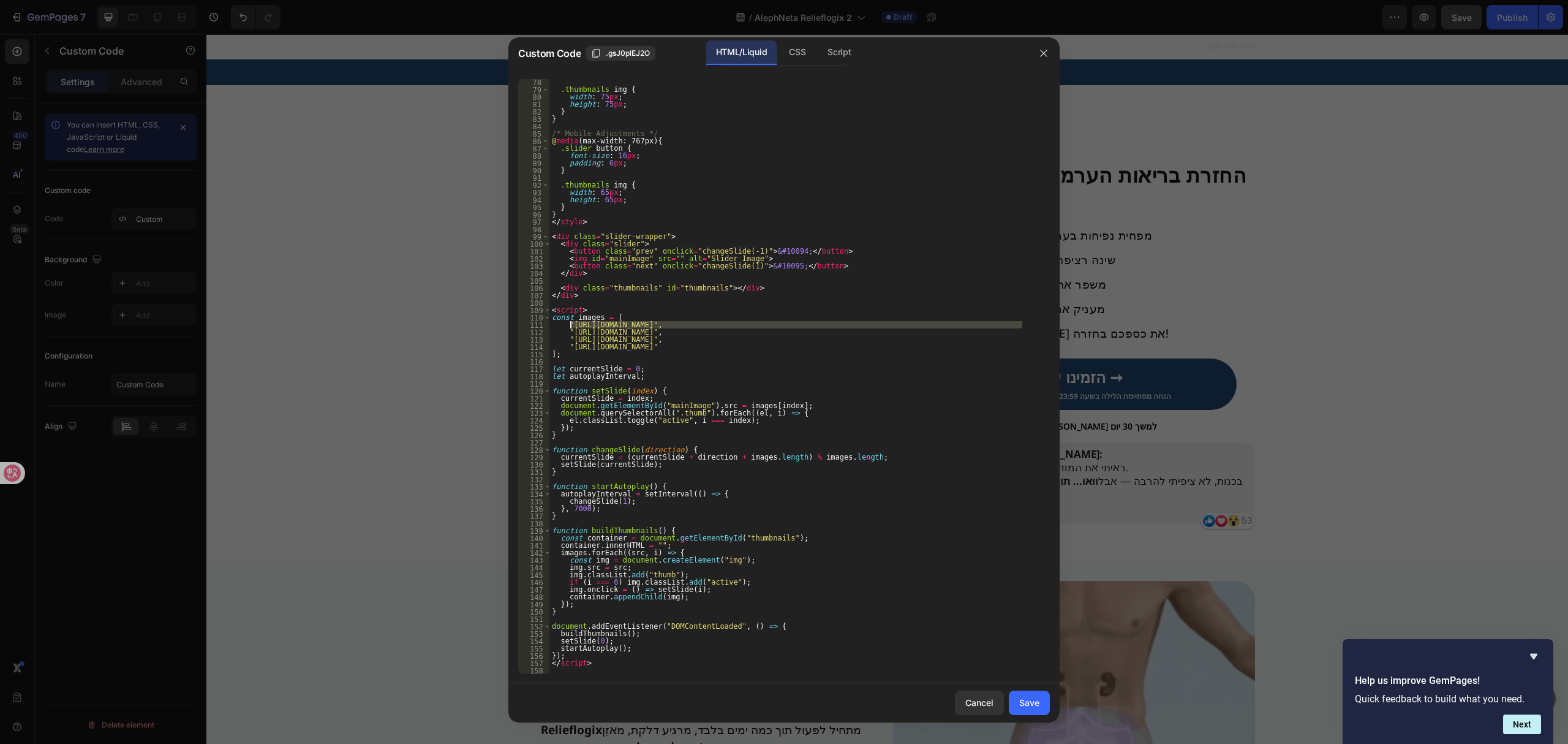
click at [569, 325] on div ".thumbnails img { width : 75 px ; height : 75 px ; } } /* Mobile Adjustments */…" at bounding box center [793, 383] width 488 height 609
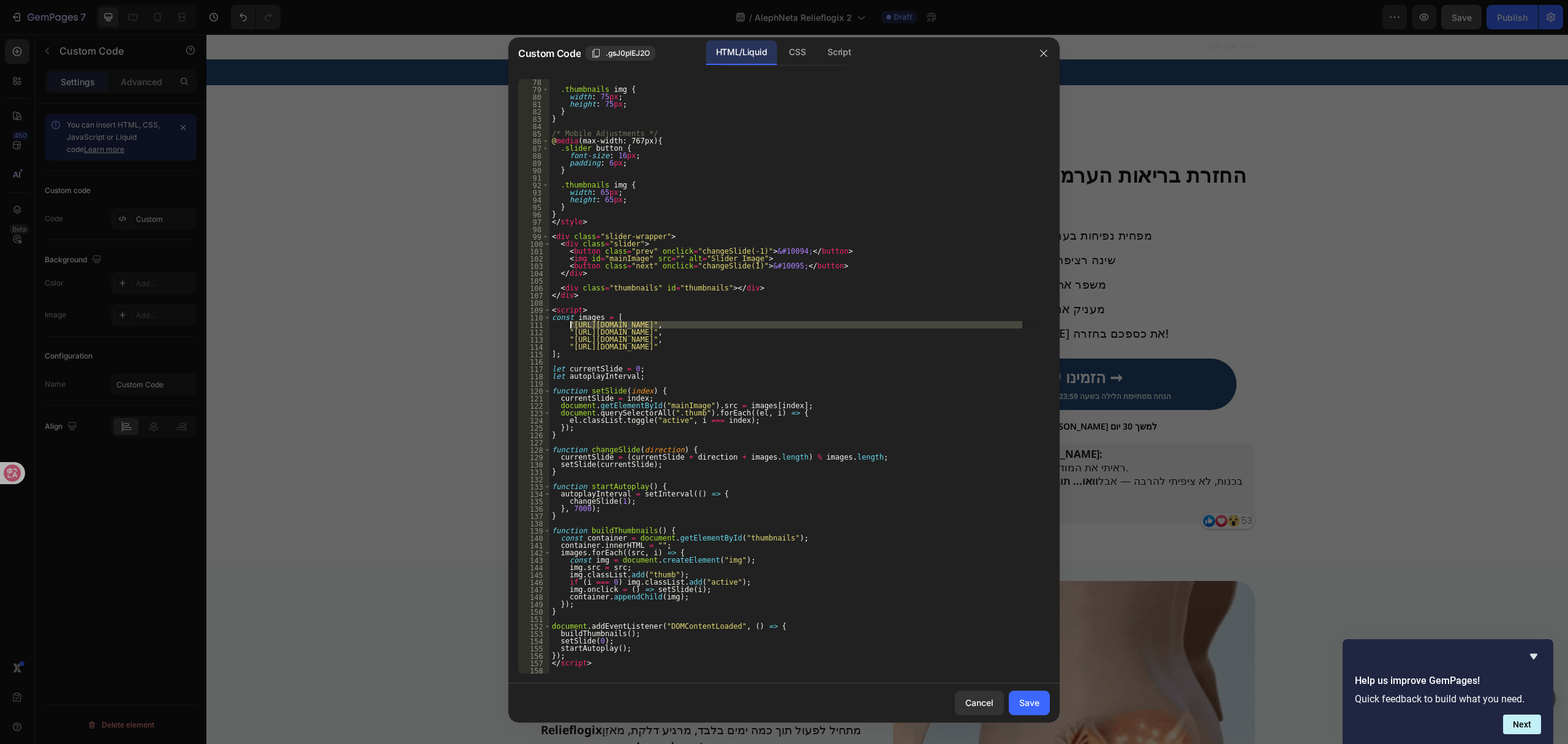
paste textarea "1751279520-Untitleddesign6_bf794b02-d335-449d-979d-6db6c58a50aa.gif?v=1758903794"
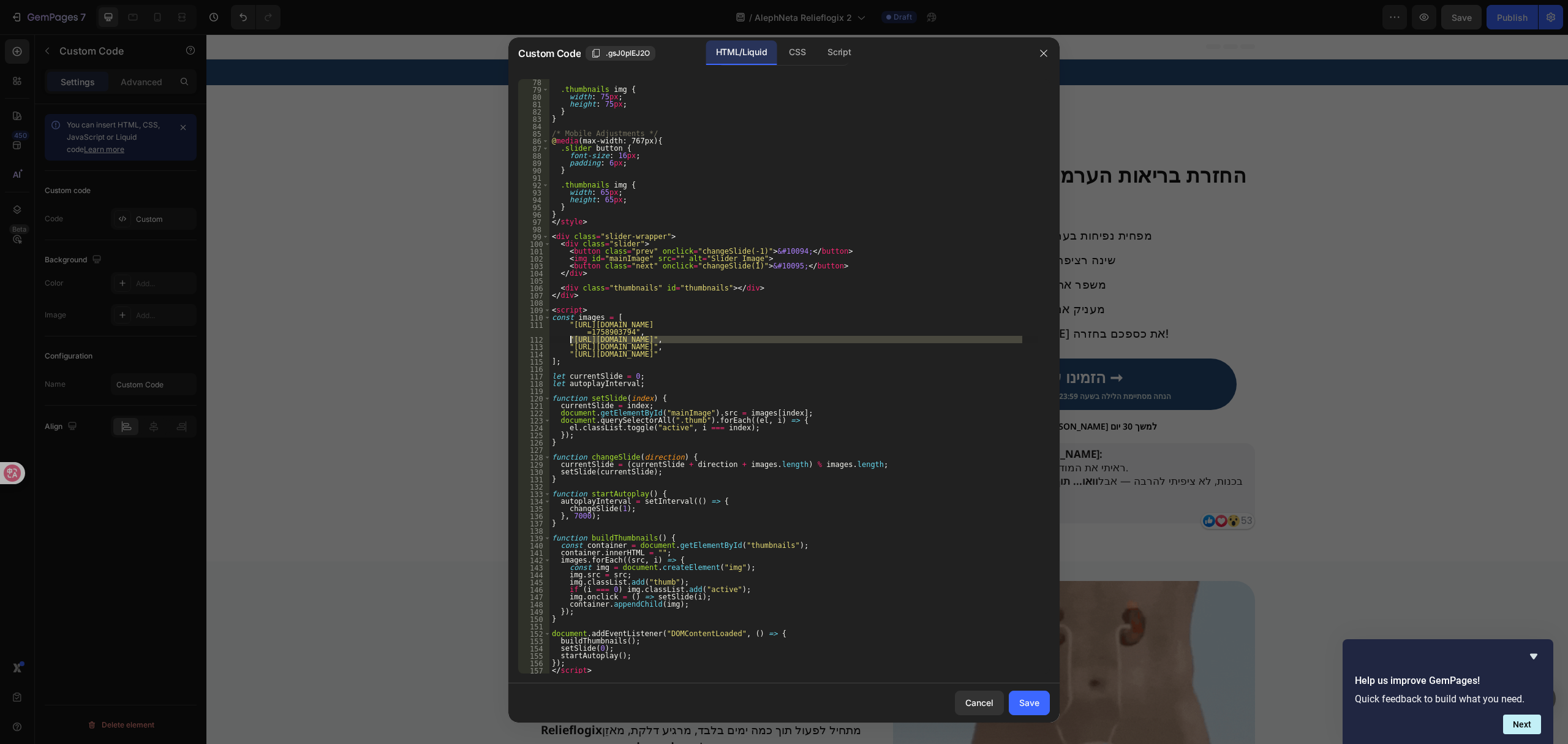
drag, startPoint x: 1020, startPoint y: 339, endPoint x: 569, endPoint y: 337, distance: 451.0
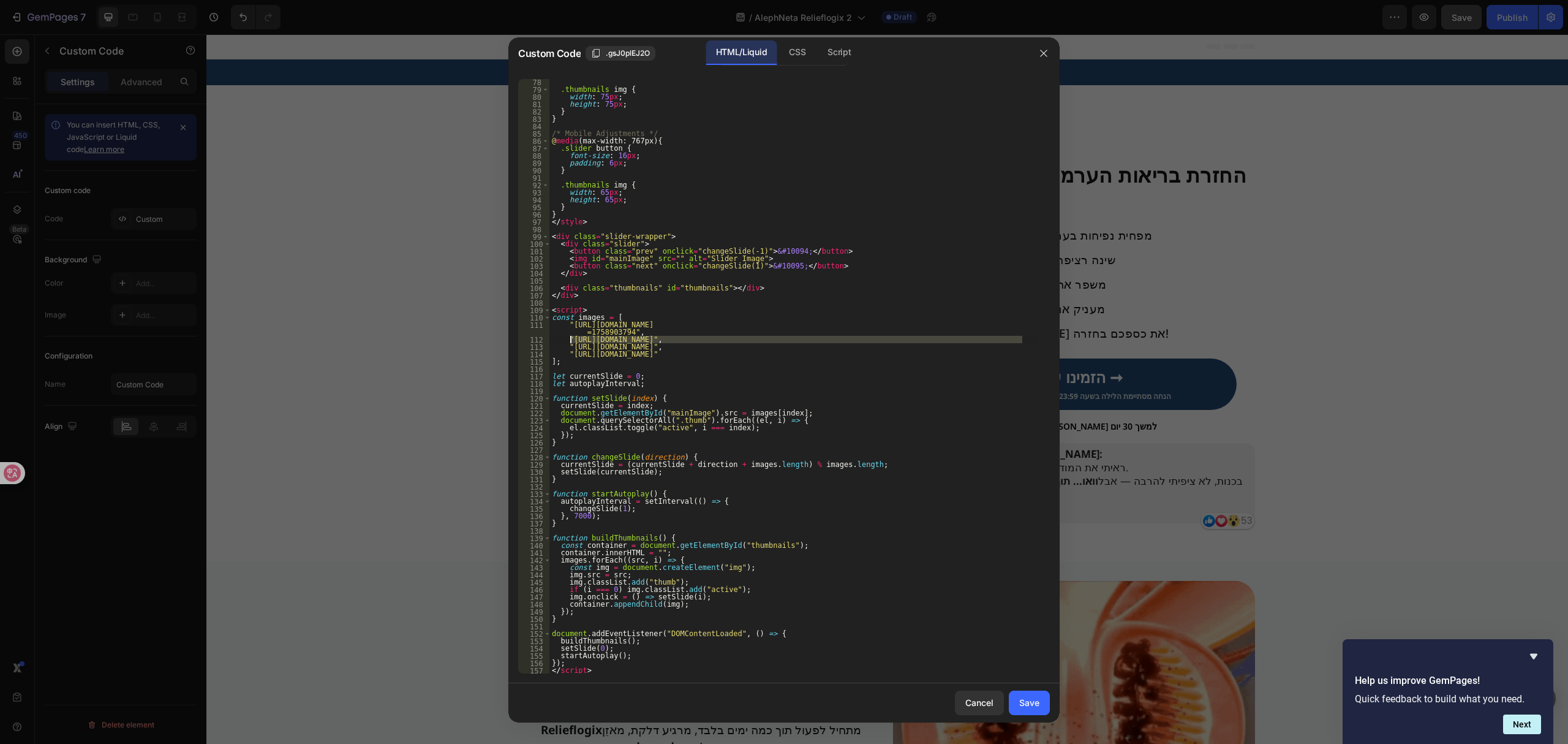
click at [569, 337] on div ".thumbnails img { width : 75 px ; height : 75 px ; } } /* Mobile Adjustments */…" at bounding box center [793, 383] width 488 height 609
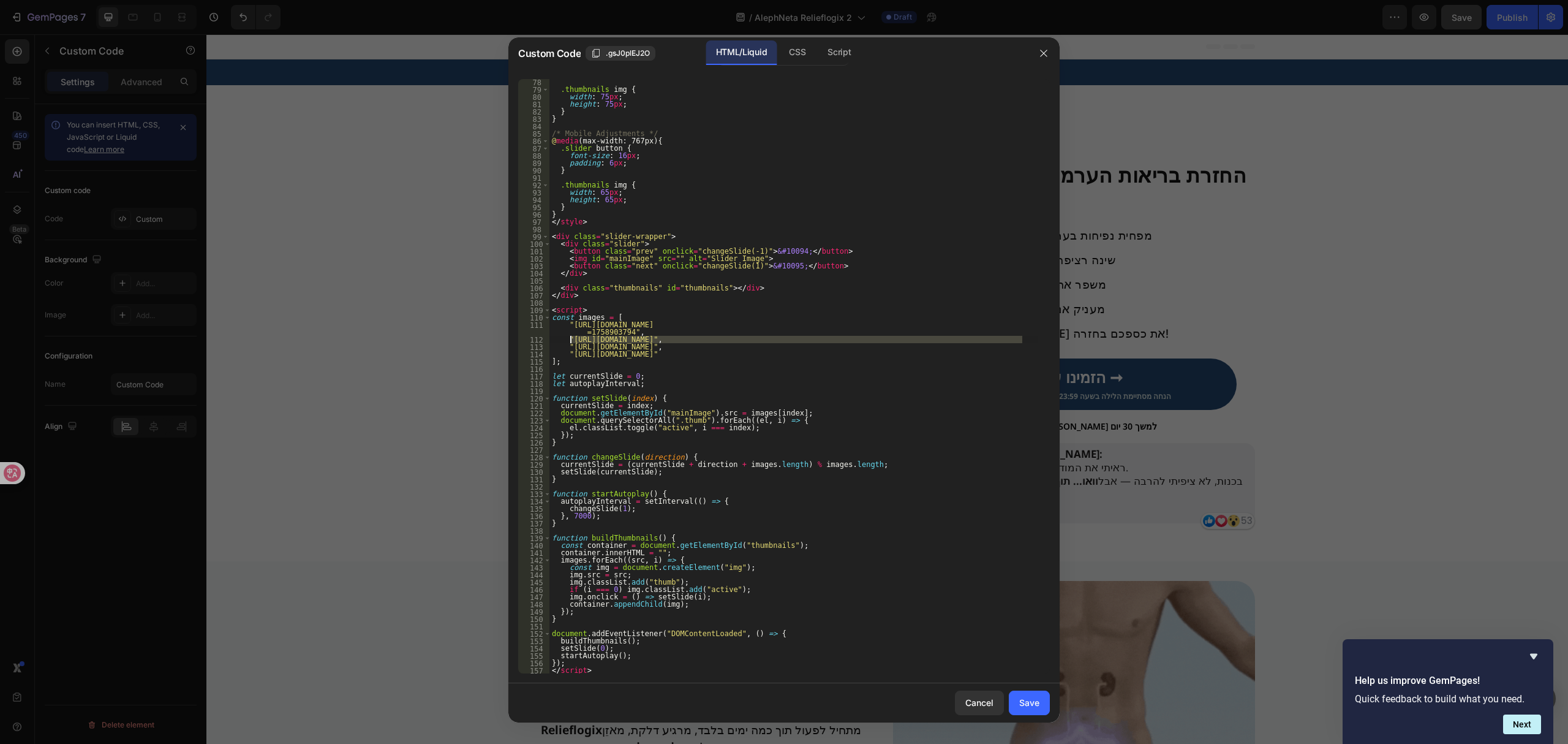
paste textarea "1751279576-CopyofUntitledDesign46_60fc42f0-6e34-438a-9498-ffd37ab437d0.png?v=17…"
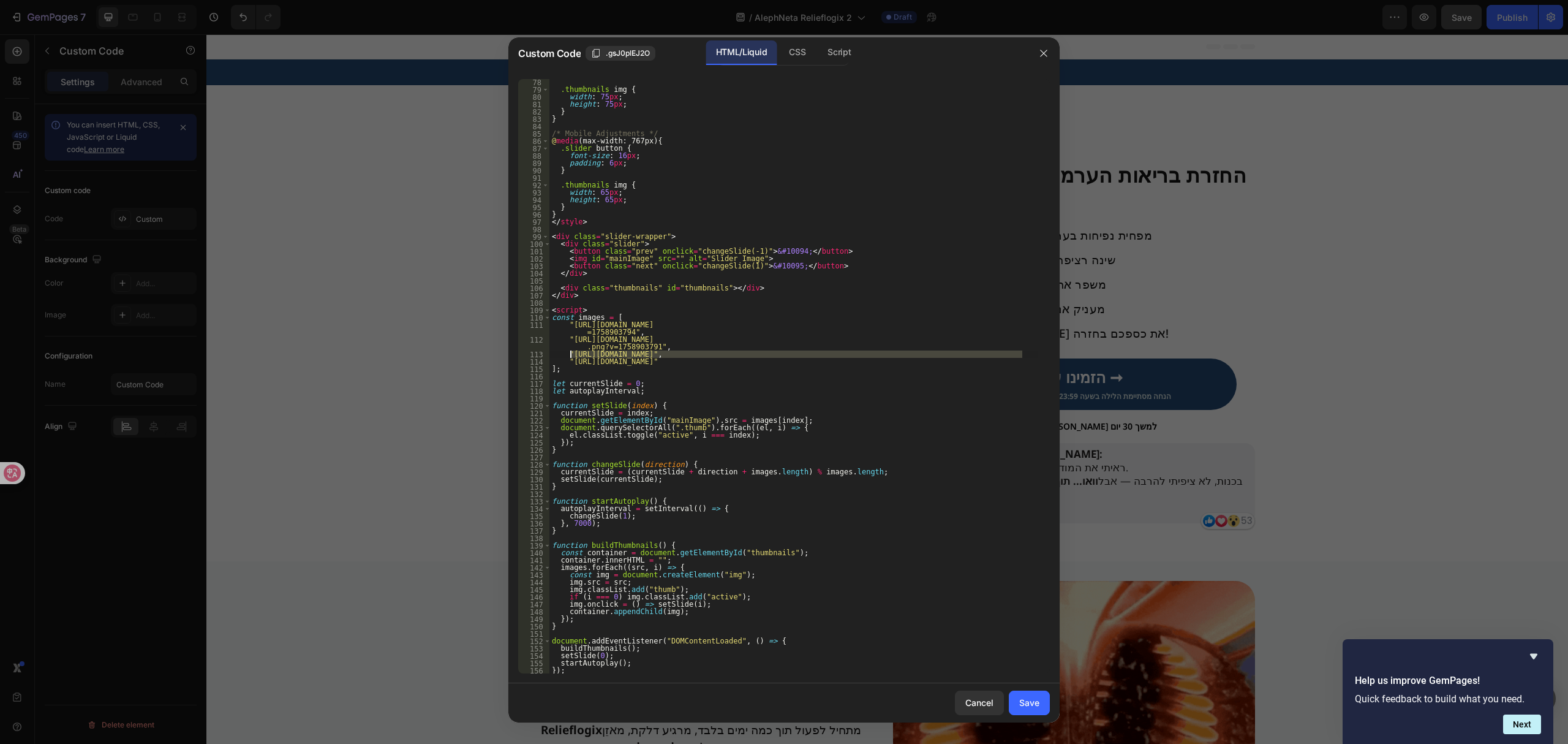
drag, startPoint x: 1022, startPoint y: 353, endPoint x: 569, endPoint y: 353, distance: 453.0
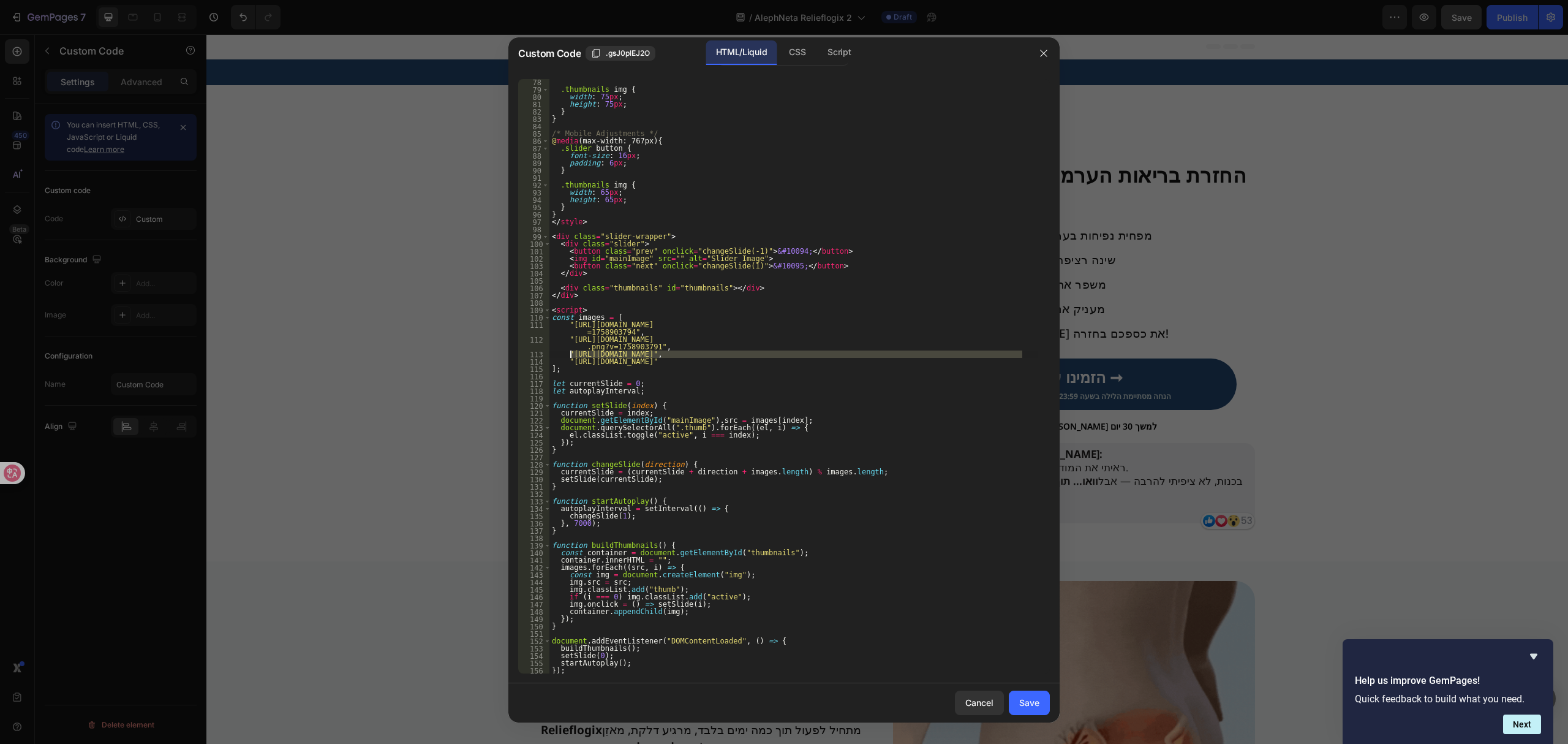
click at [569, 353] on div ".thumbnails img { width : 75 px ; height : 75 px ; } } /* Mobile Adjustments */…" at bounding box center [793, 383] width 488 height 609
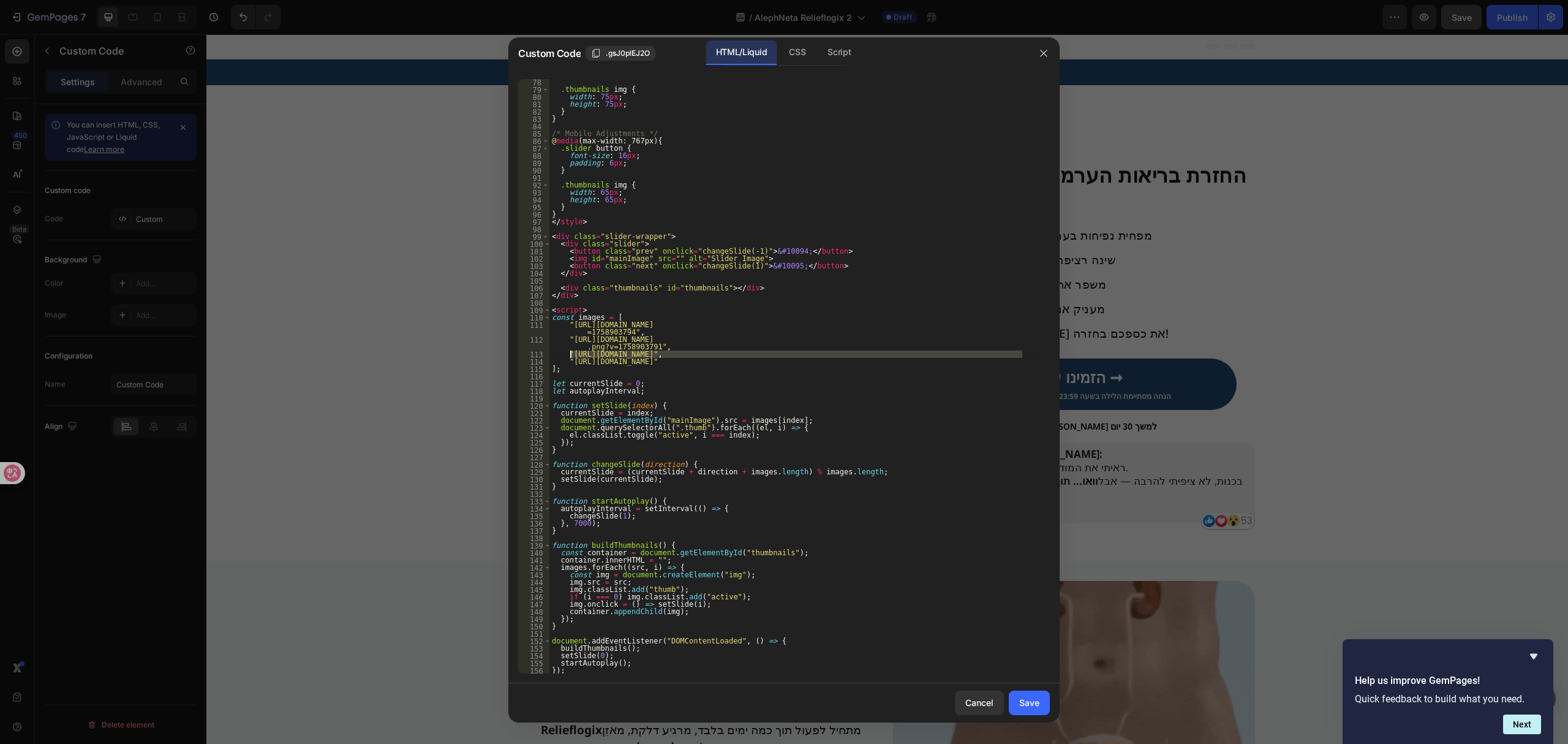
paste textarea "1751279588-CopyofUntitledDesign44_9b9d9f1c-c77b-458e-ad6d-80ae9e10dae9.png?v=17…"
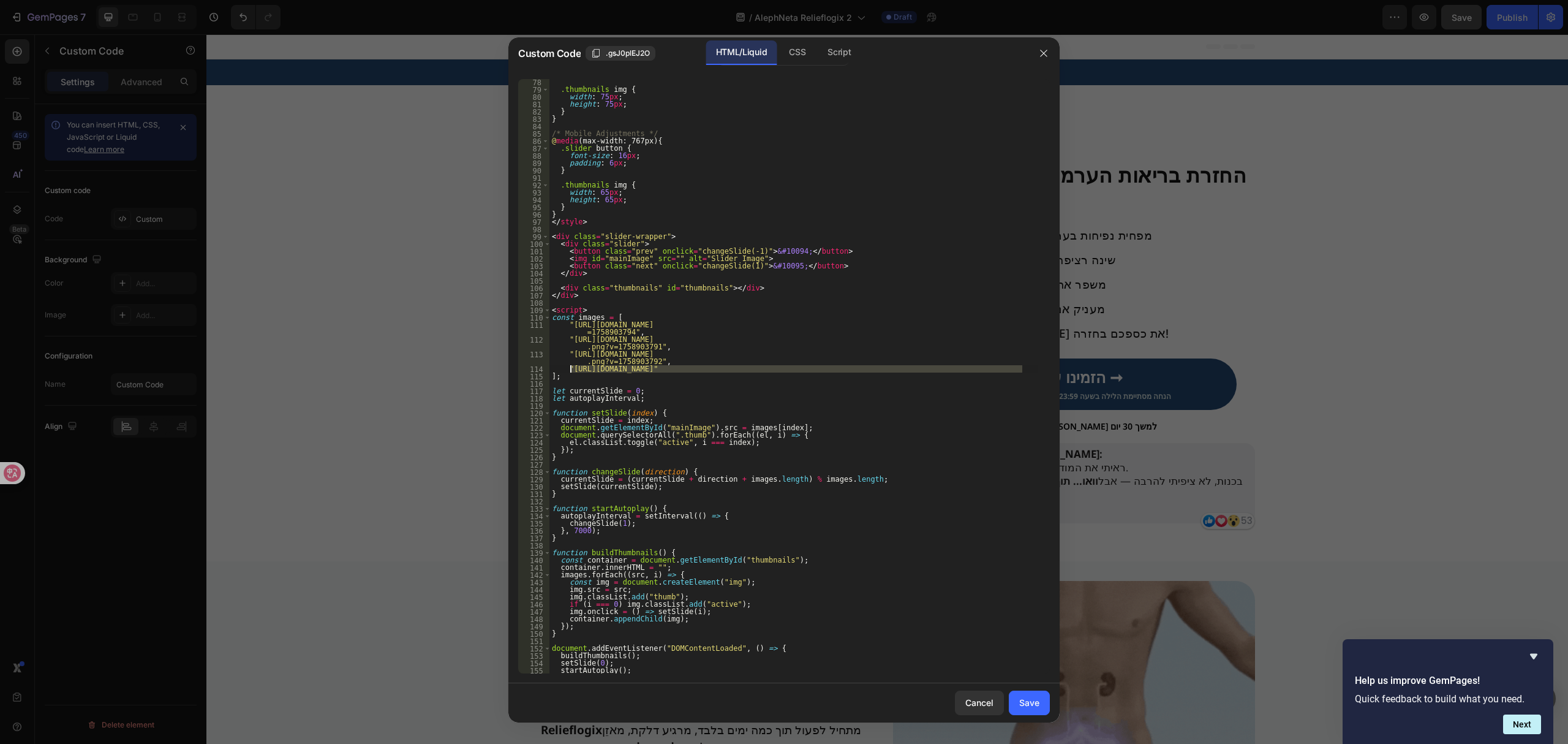
drag, startPoint x: 1022, startPoint y: 366, endPoint x: 571, endPoint y: 366, distance: 451.0
click at [571, 366] on div ".thumbnails img { width : 75 px ; height : 75 px ; } } /* Mobile Adjustments */…" at bounding box center [793, 383] width 488 height 609
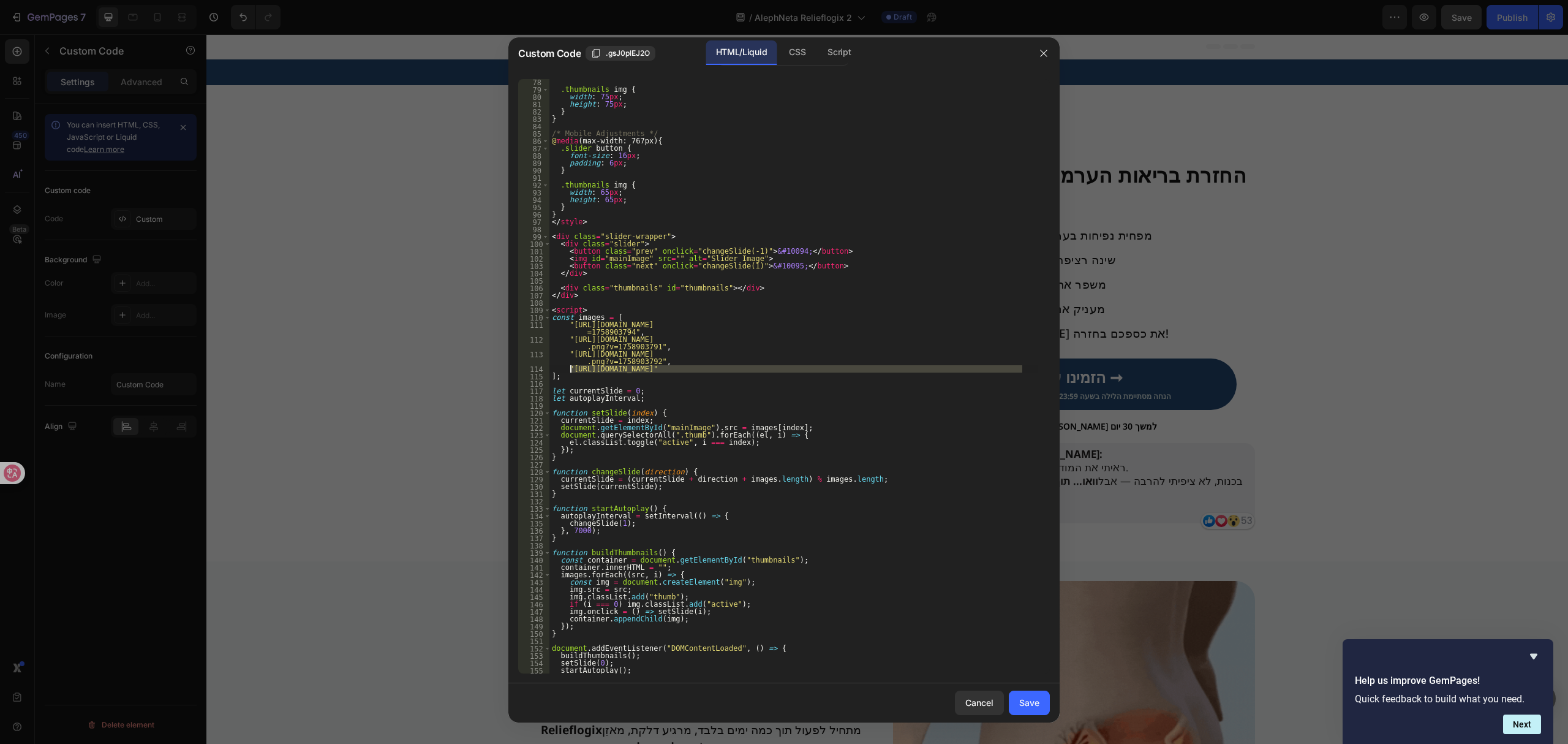
paste textarea "1751279848-CopyofCopyofUntitledDesign10_0178f9e5-512d-44d7-9bda-c4f18ab431fb.pn…"
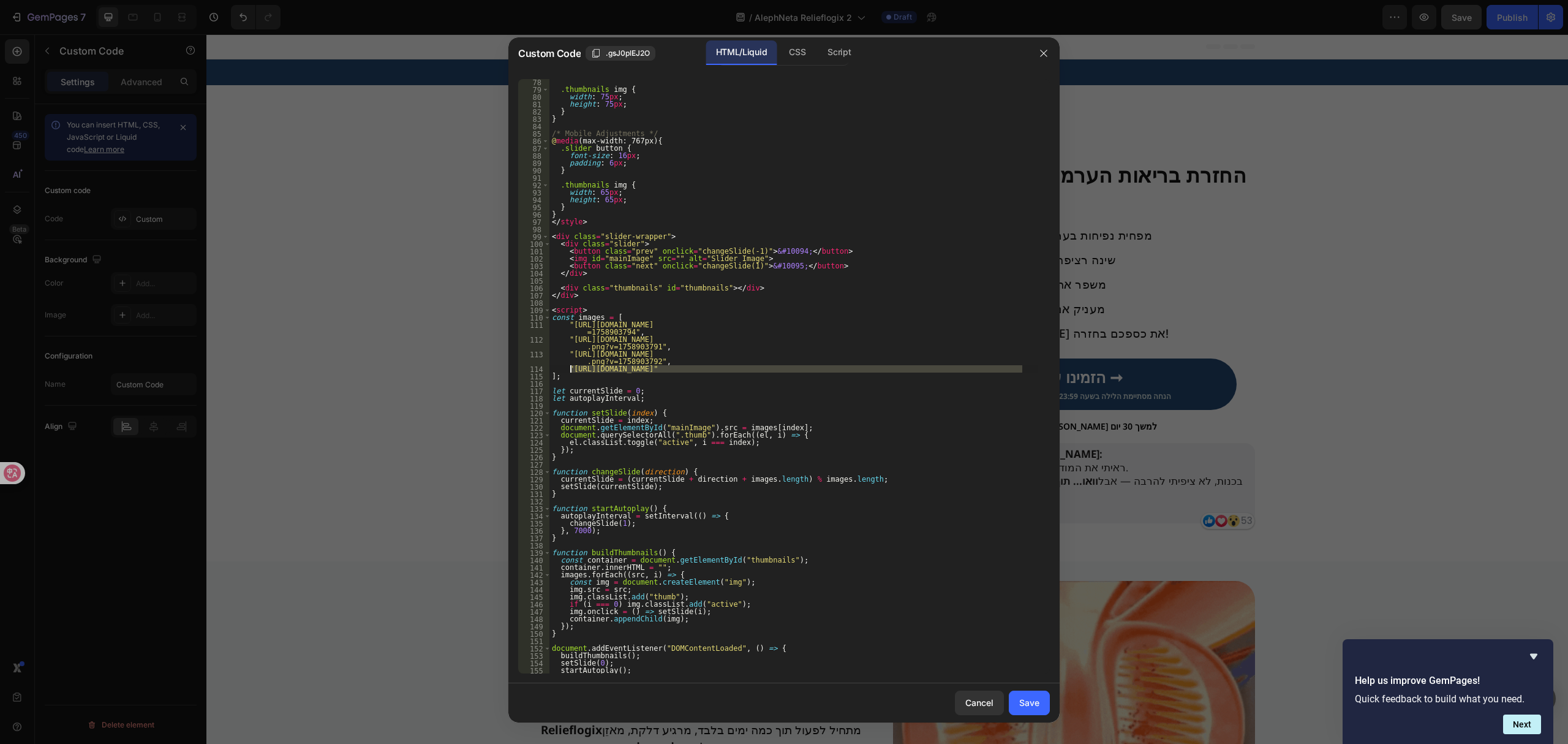
type textarea ""https://cdn.shopify.com/s/files/1/0657/6783/3683/files/1751279848-CopyofCopyof…"
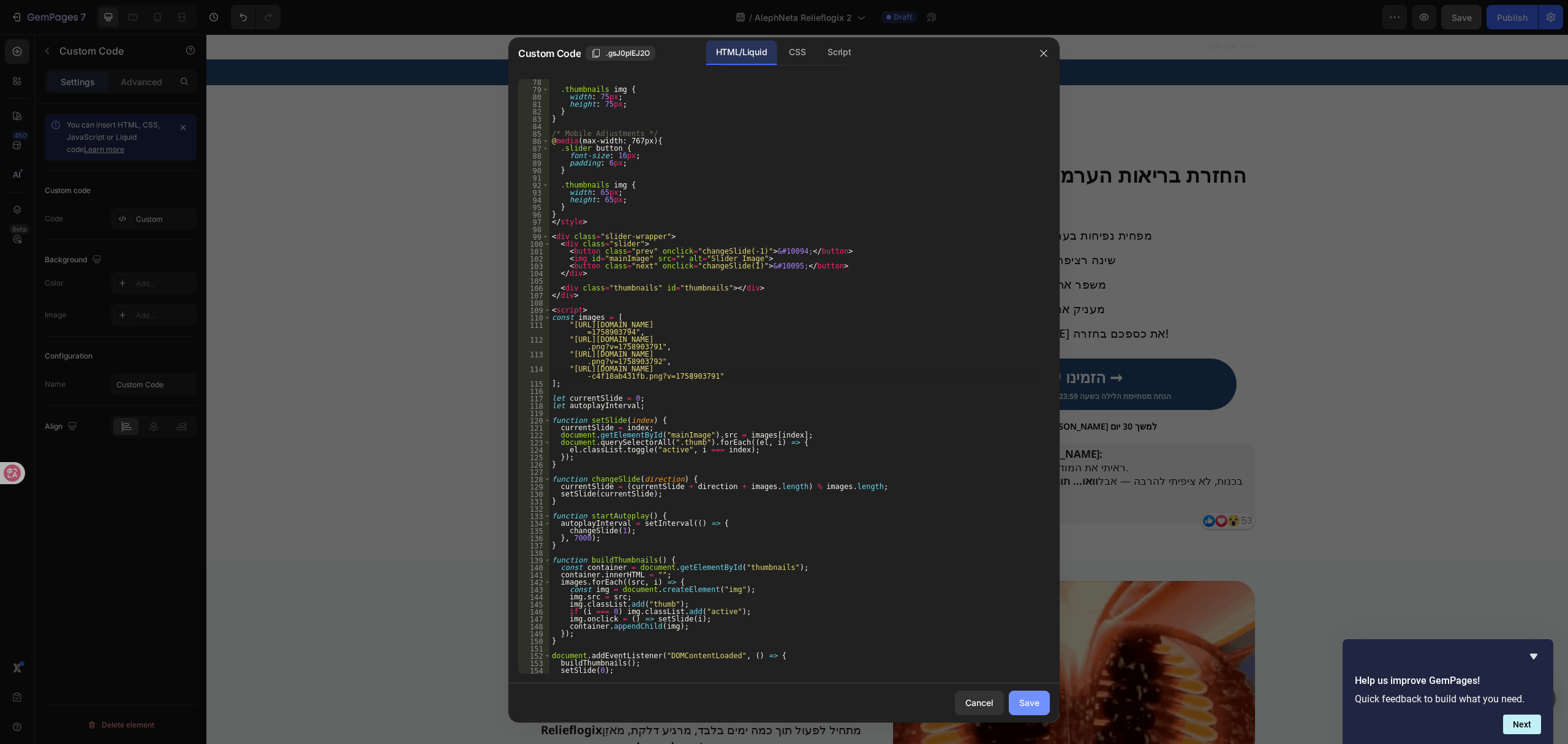
click at [1037, 701] on div "Save" at bounding box center [1029, 702] width 20 height 13
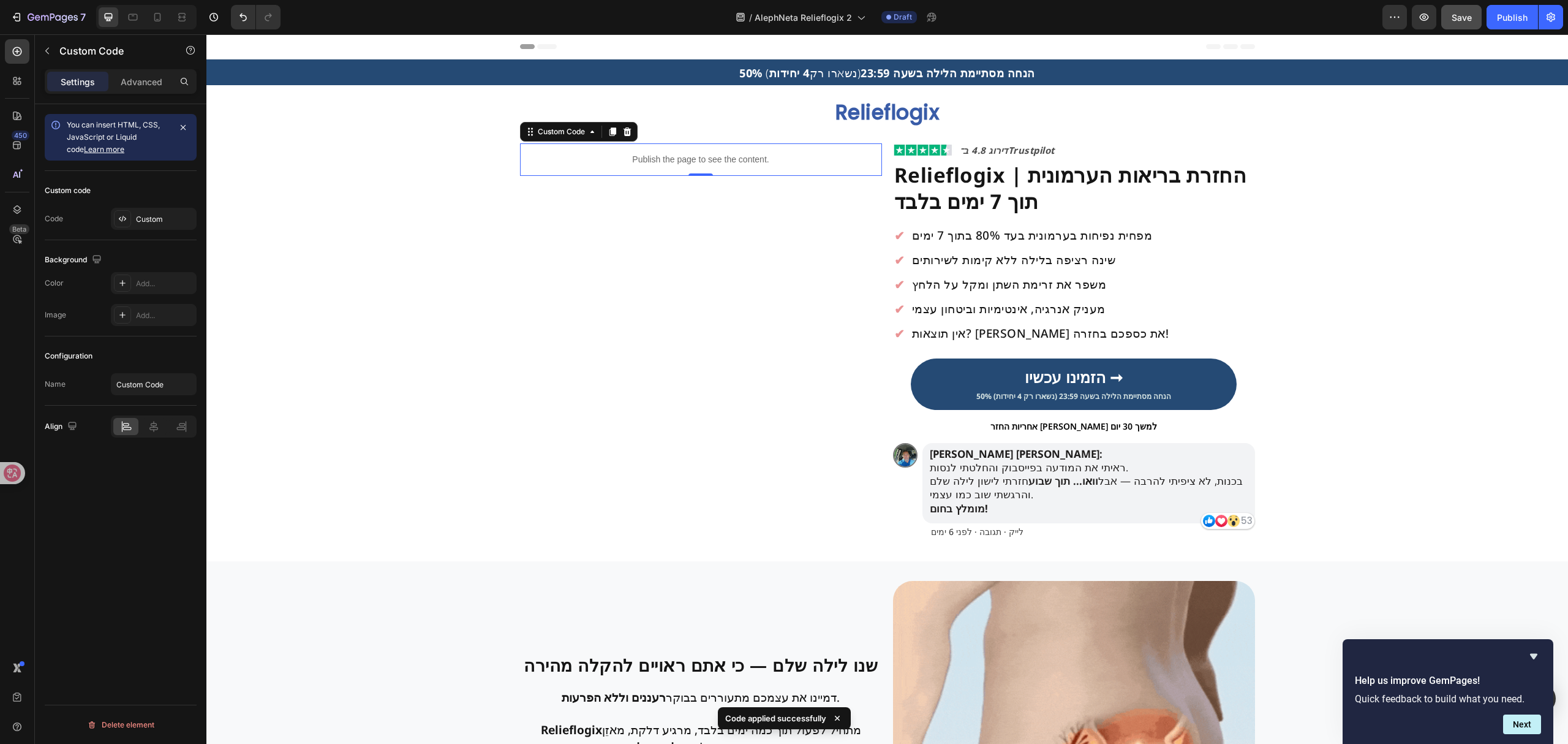
click at [1228, 20] on div "/ AlephNeta Relieflogix 2 Draft" at bounding box center [836, 17] width 1092 height 24
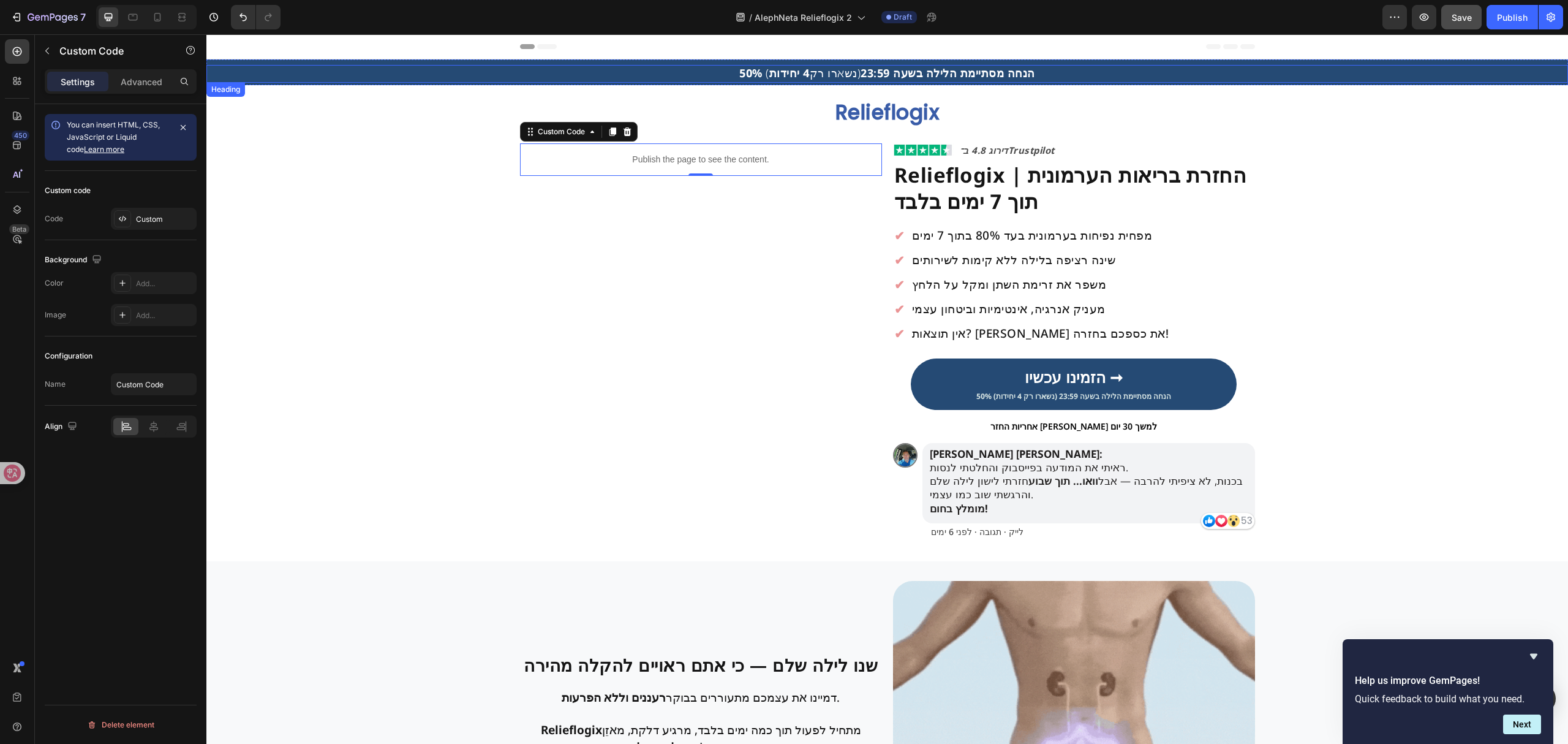
click at [944, 71] on strong "50% הנחה מסתיימת הלילה בשעה 23:59" at bounding box center [886, 73] width 296 height 15
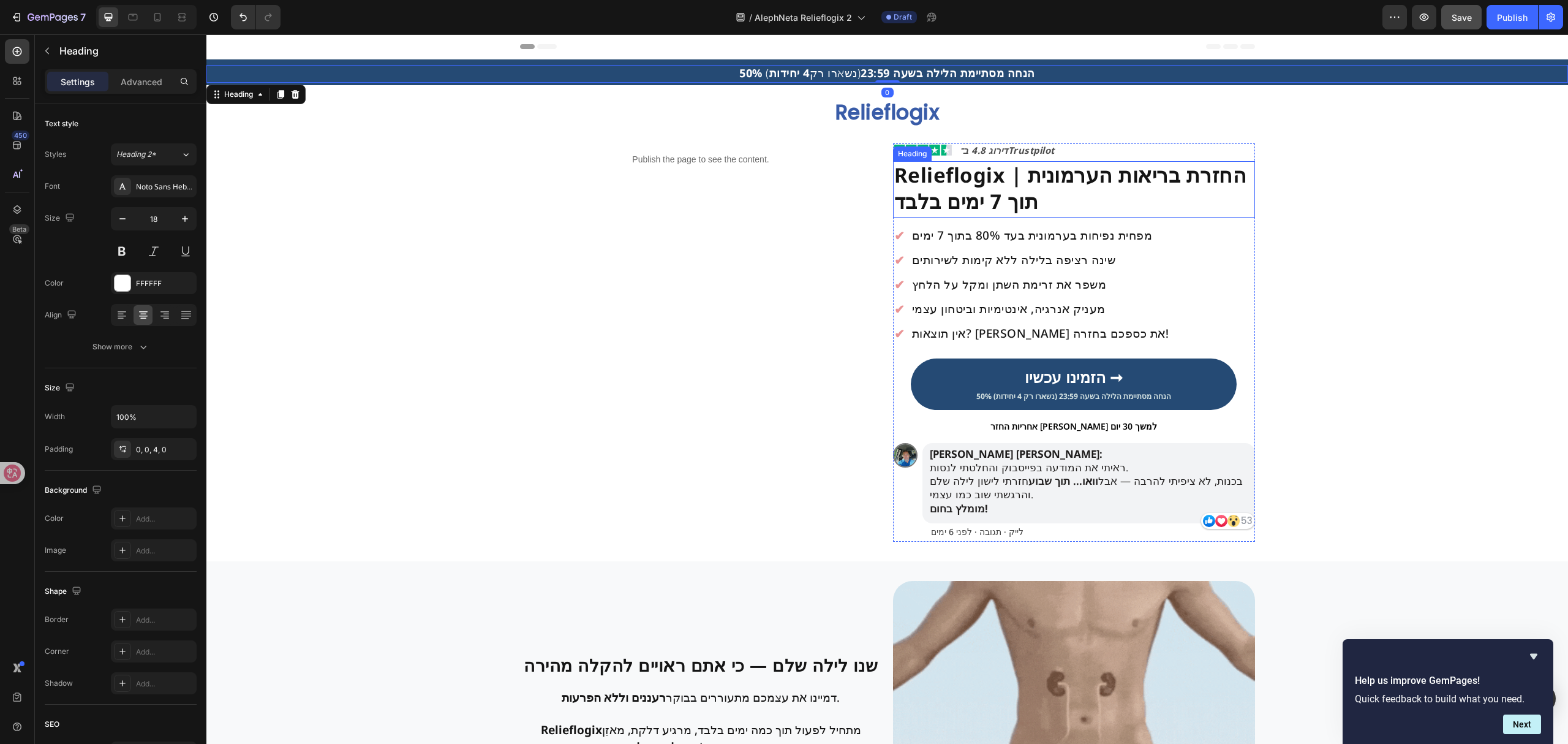
click at [1015, 236] on h2 "מפחית נפיחות בערמונית בעד 80% בתוך 7 ימים" at bounding box center [1032, 236] width 243 height 14
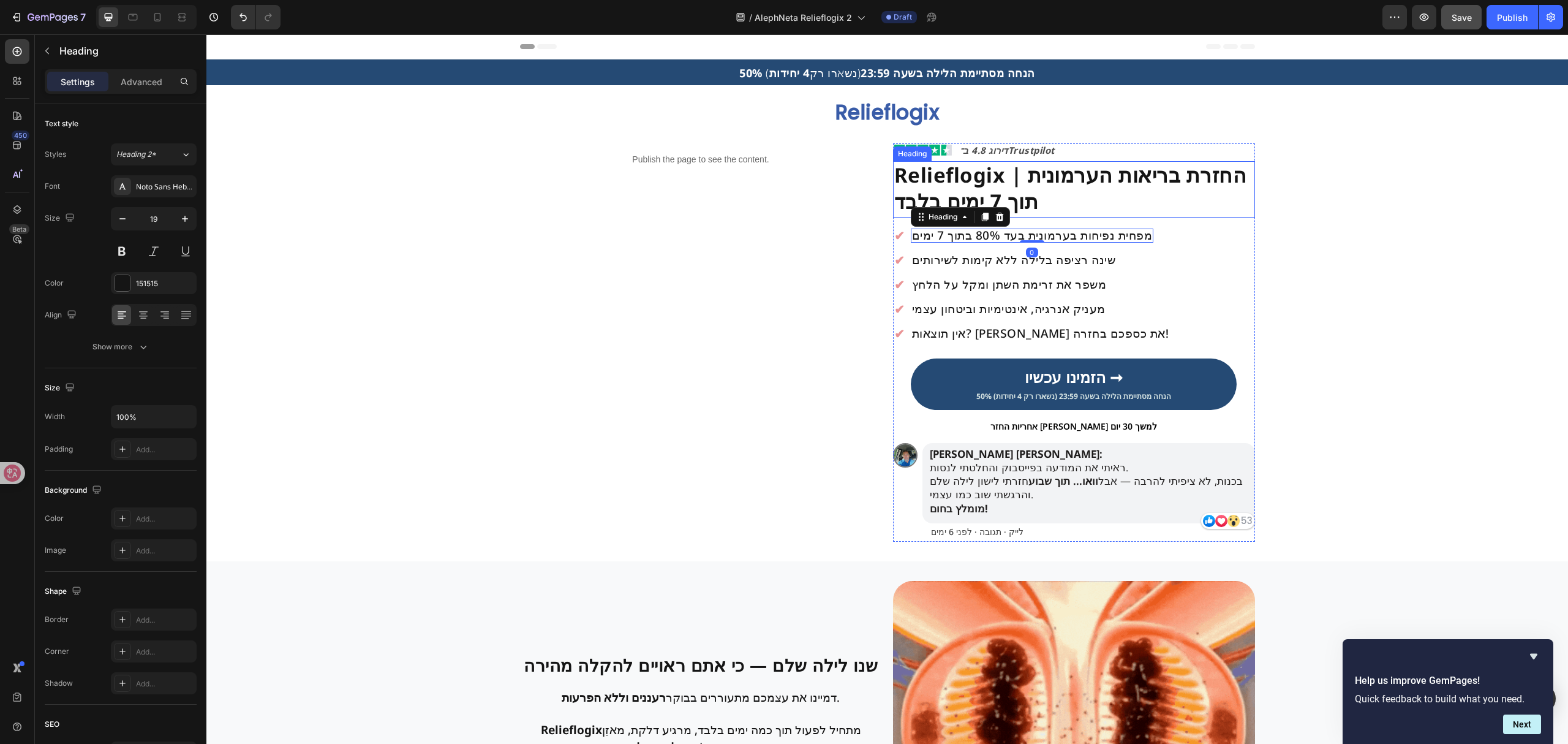
click at [1048, 170] on strong "Relieflogix | החזרת בריאות הערמונית תוך 7 ימים בלבד" at bounding box center [1071, 188] width 353 height 54
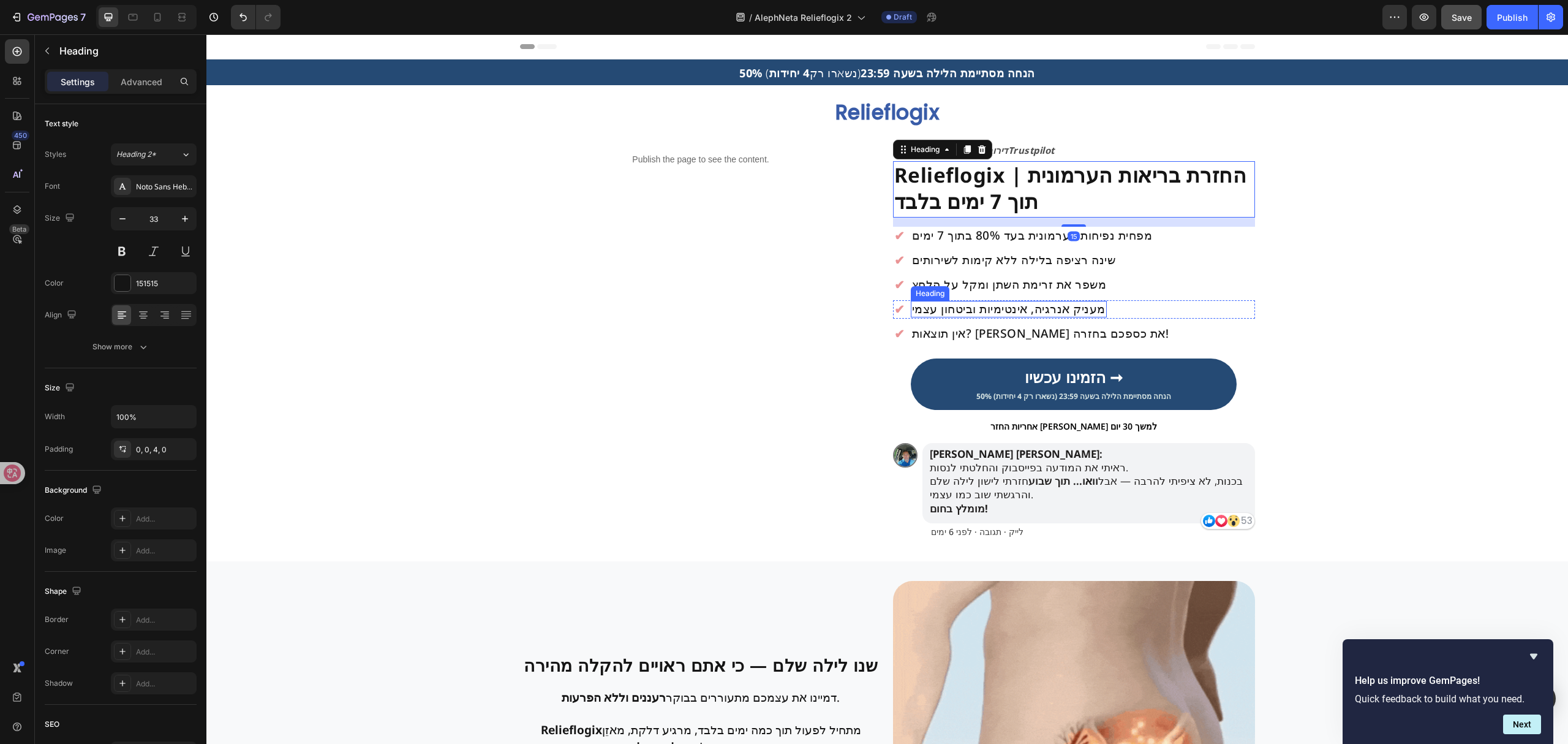
click at [1067, 307] on h2 "מעניק אנרגיה, אינטימיות וביטחון עצמי" at bounding box center [1009, 310] width 196 height 17
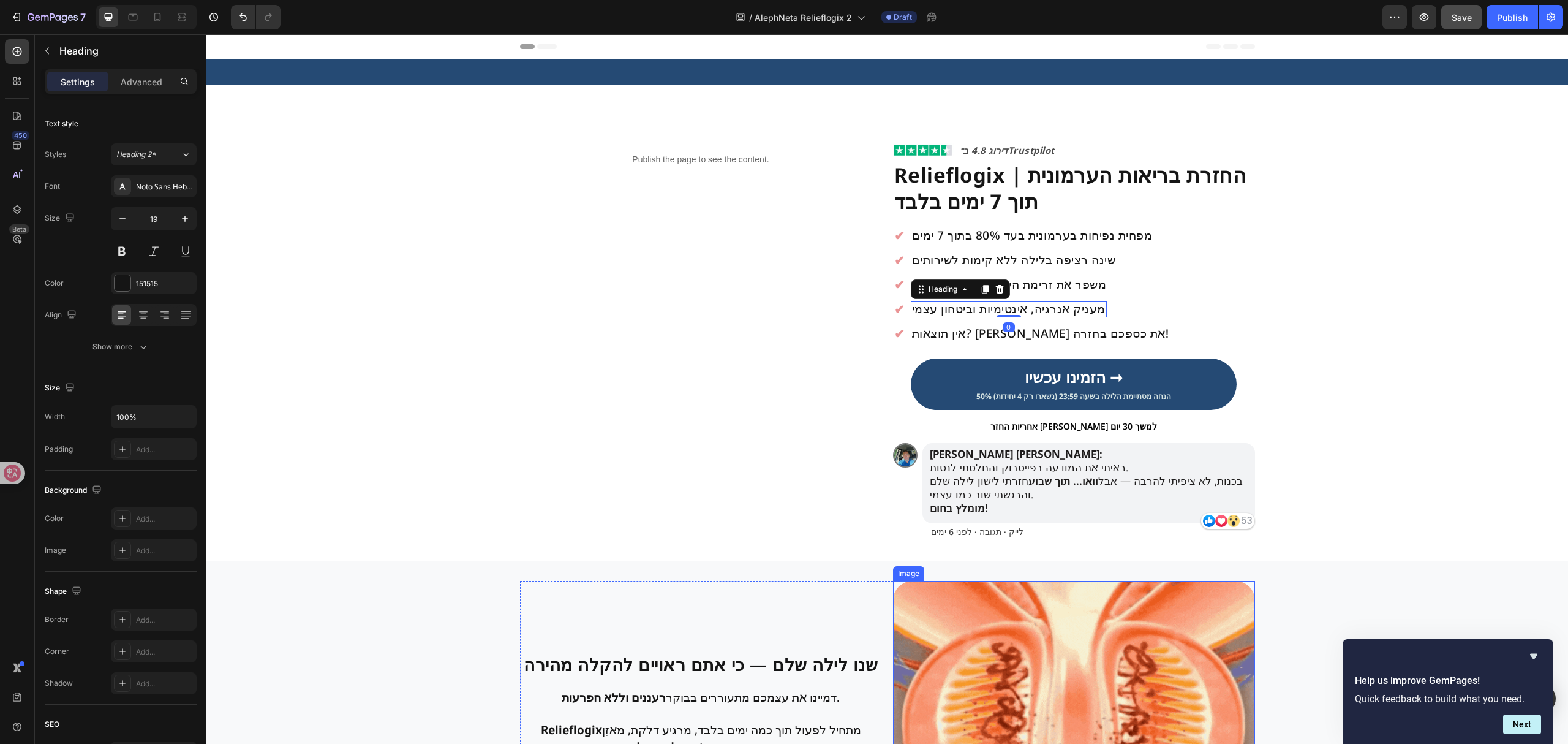
scroll to position [408, 0]
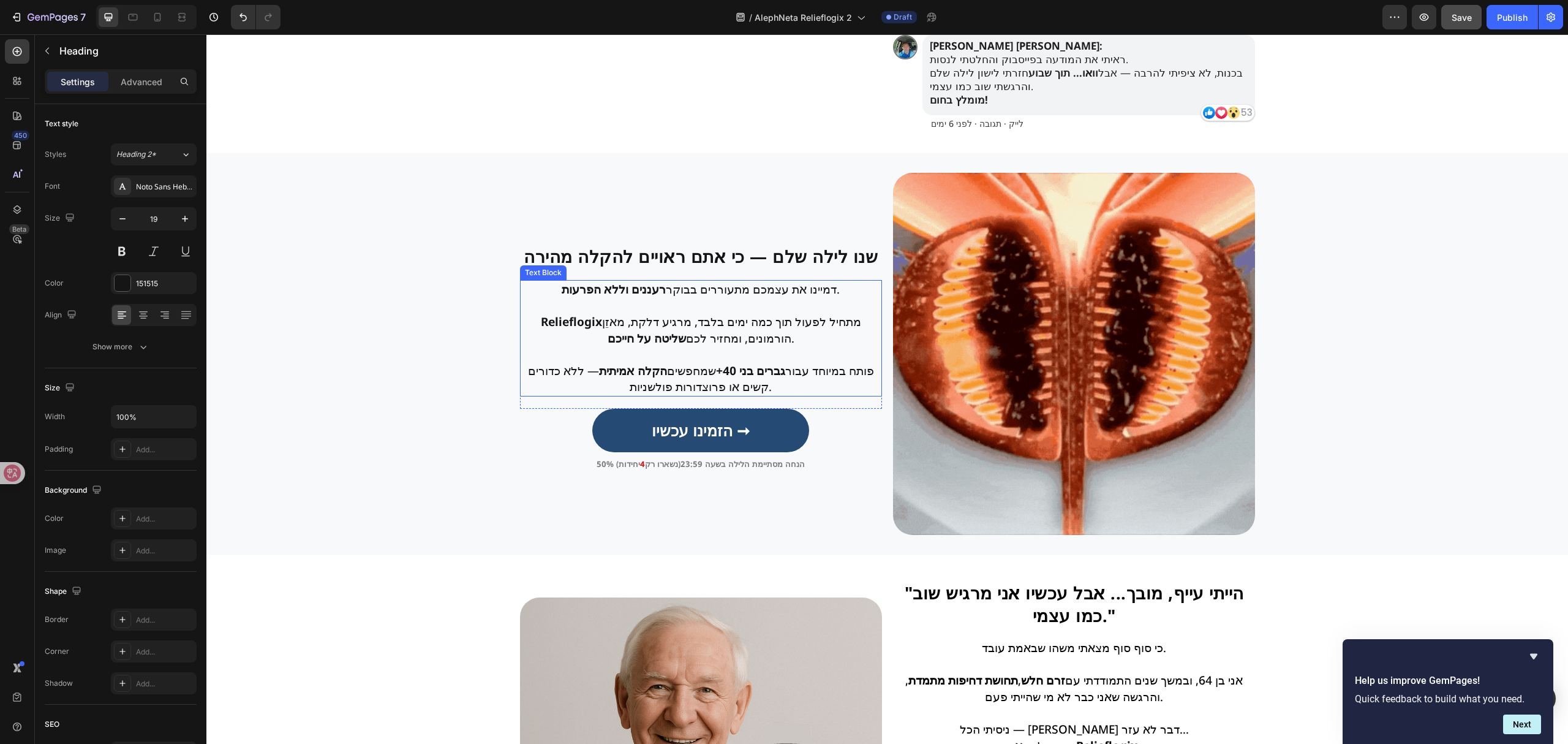
click at [714, 327] on p "Relieflogix מתחיל לפעול תוך כמה ימים בלבד, מרגיע דלקת, מאזֵן הורמונים, ומחזיר ל…" at bounding box center [701, 330] width 359 height 32
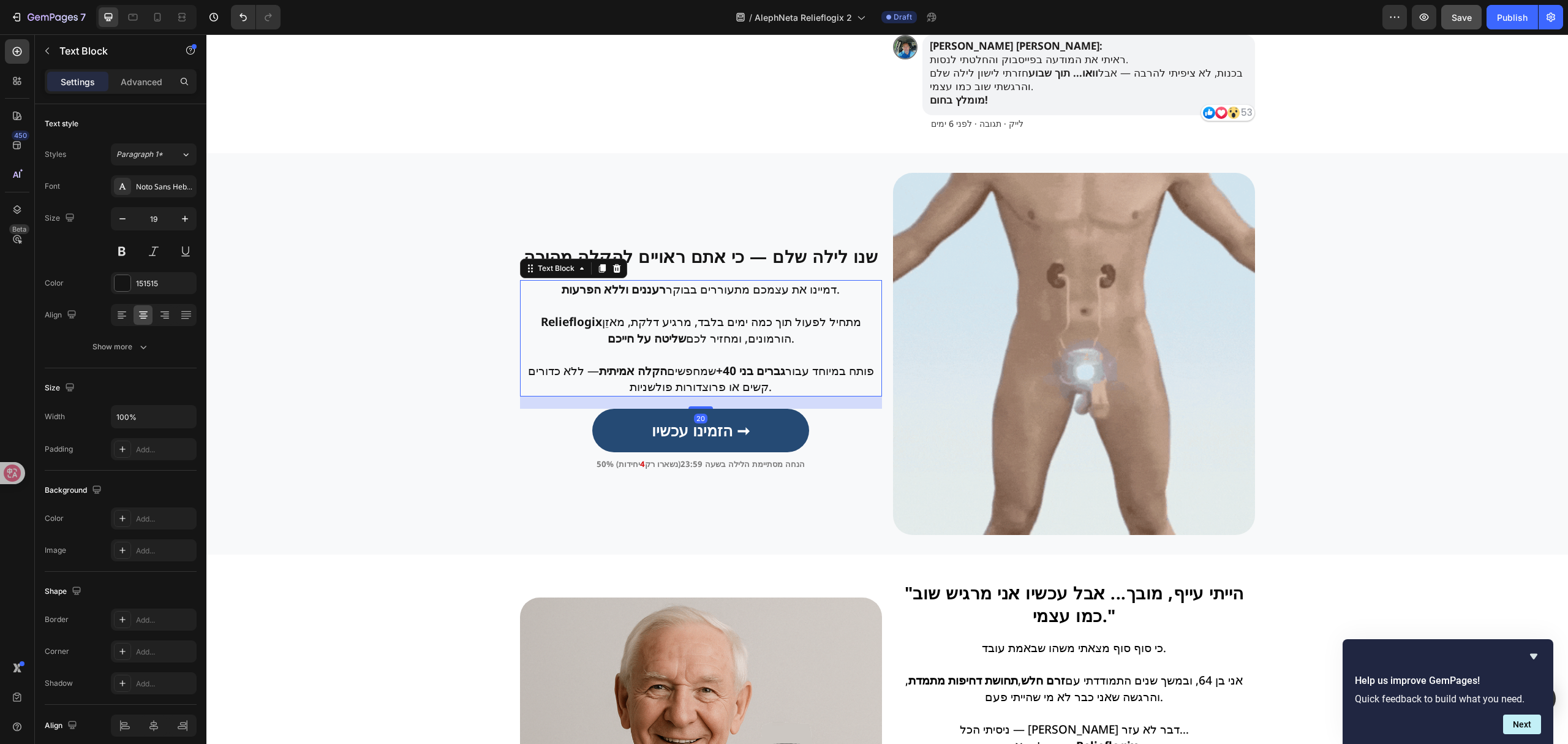
scroll to position [817, 0]
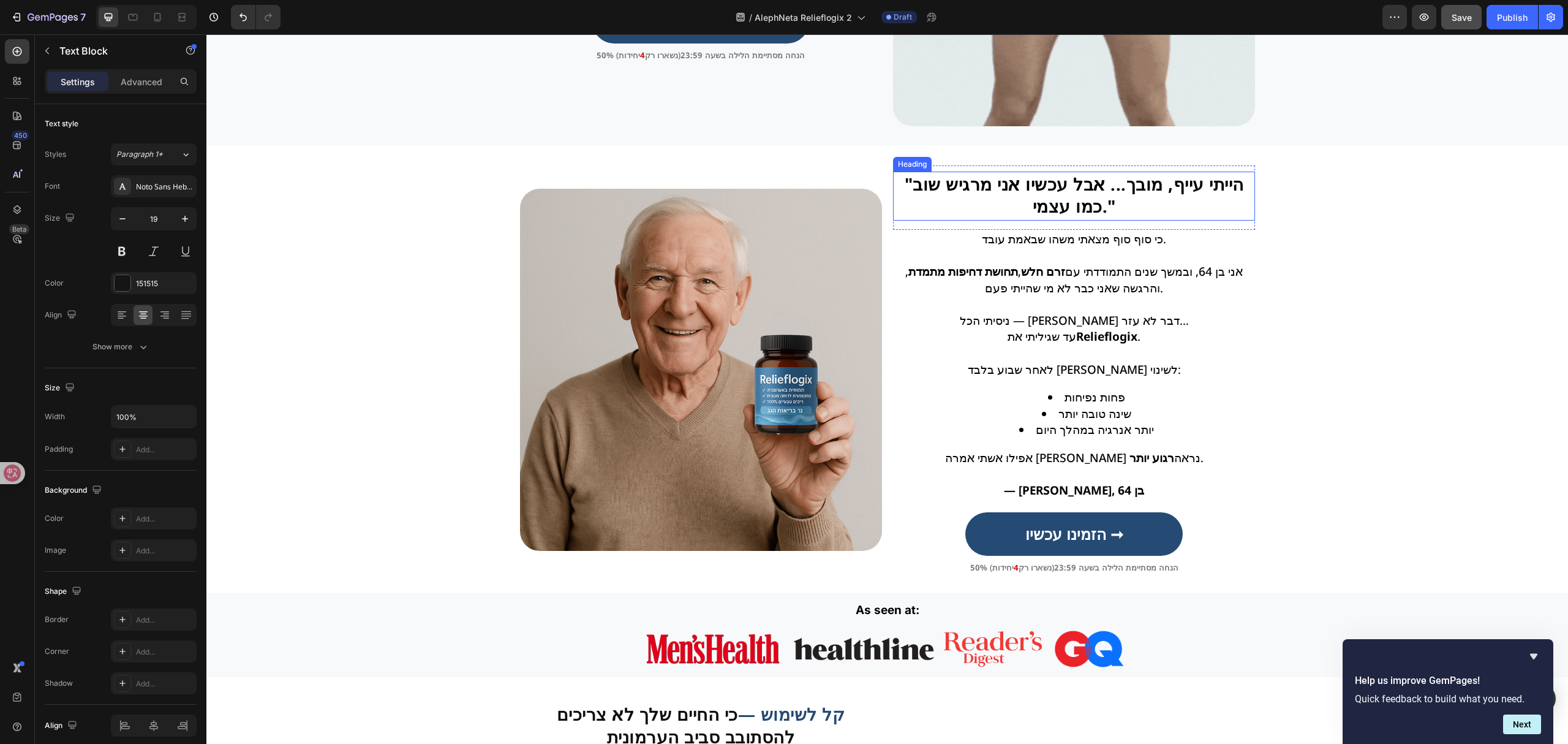
click at [1038, 177] on strong "הייתי עייף, מובך... אבל עכשיו אני מרגיש שוב כמו עצמי." at bounding box center [1078, 194] width 332 height 45
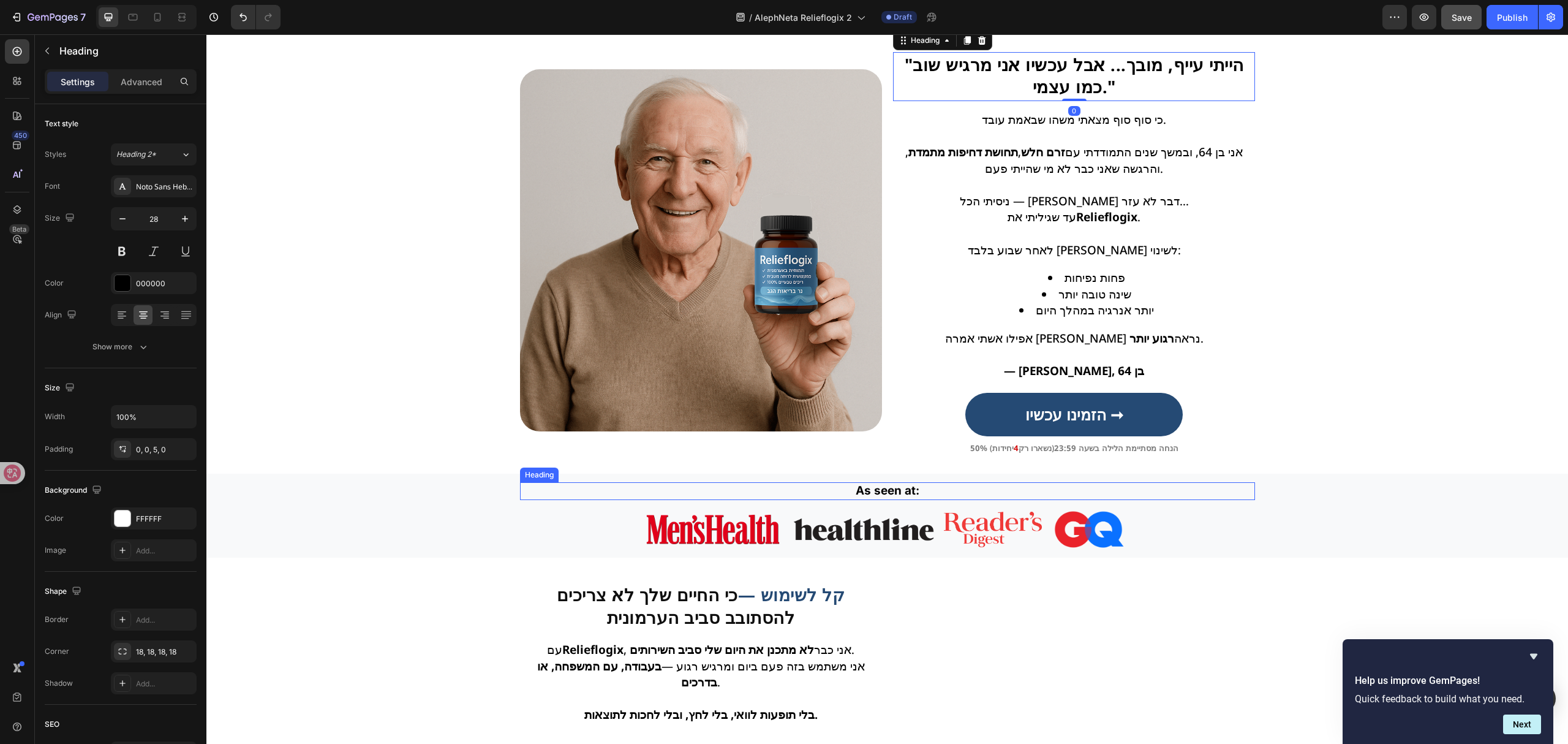
scroll to position [1144, 0]
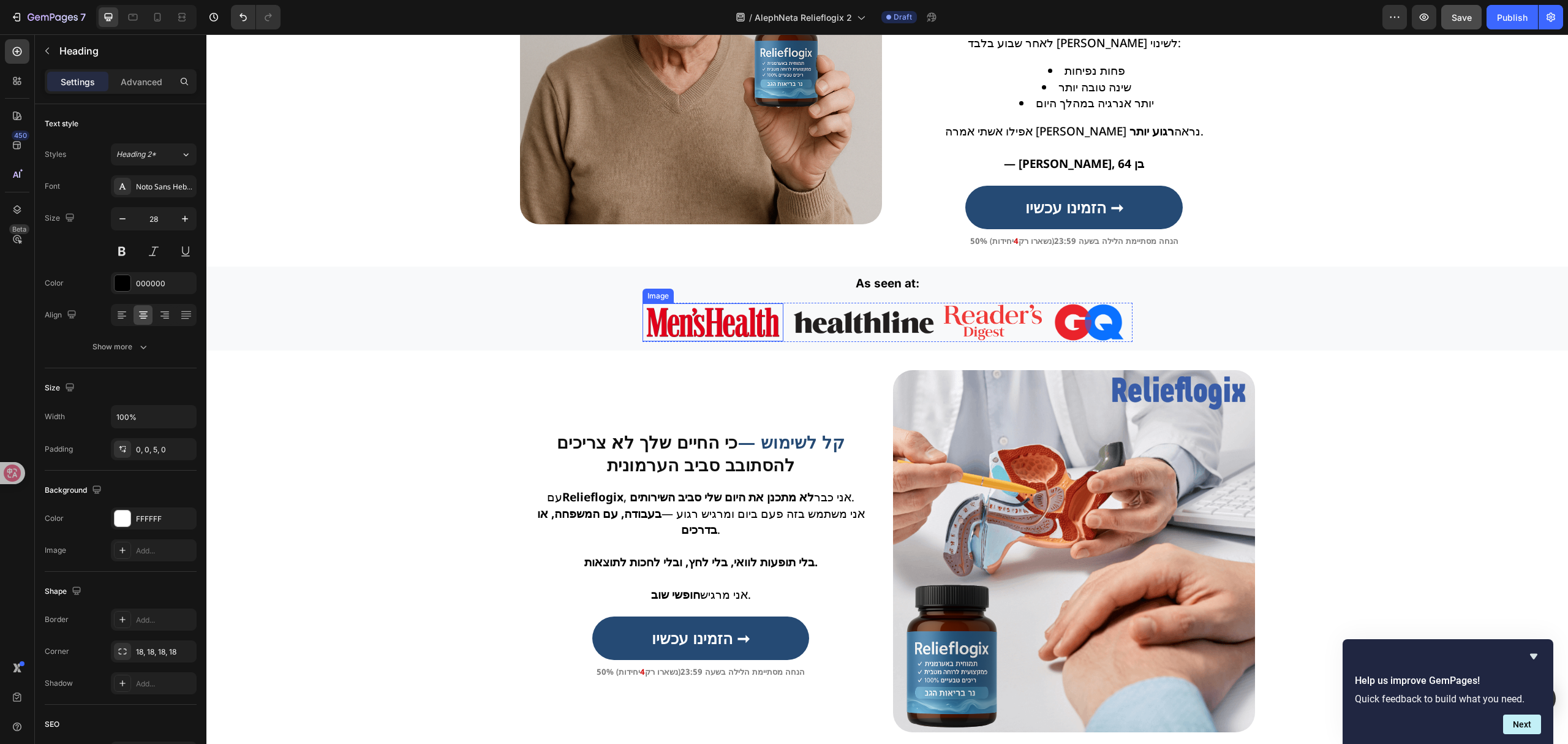
click at [689, 333] on img at bounding box center [713, 323] width 141 height 38
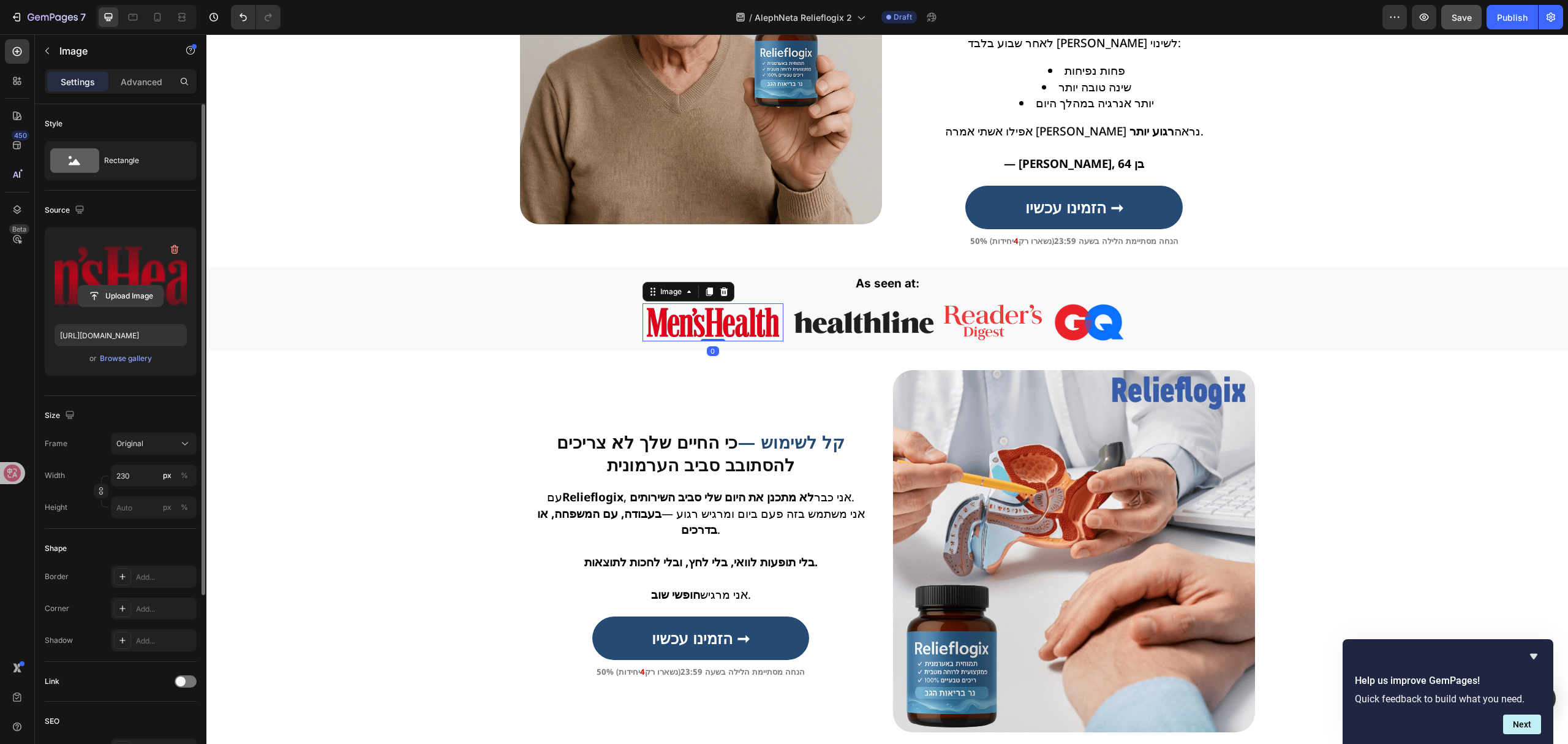
click at [132, 299] on input "file" at bounding box center [121, 295] width 85 height 21
type input "https://cdn.shopify.com/s/files/1/0657/6783/3683/files/gempages_578032762192134…"
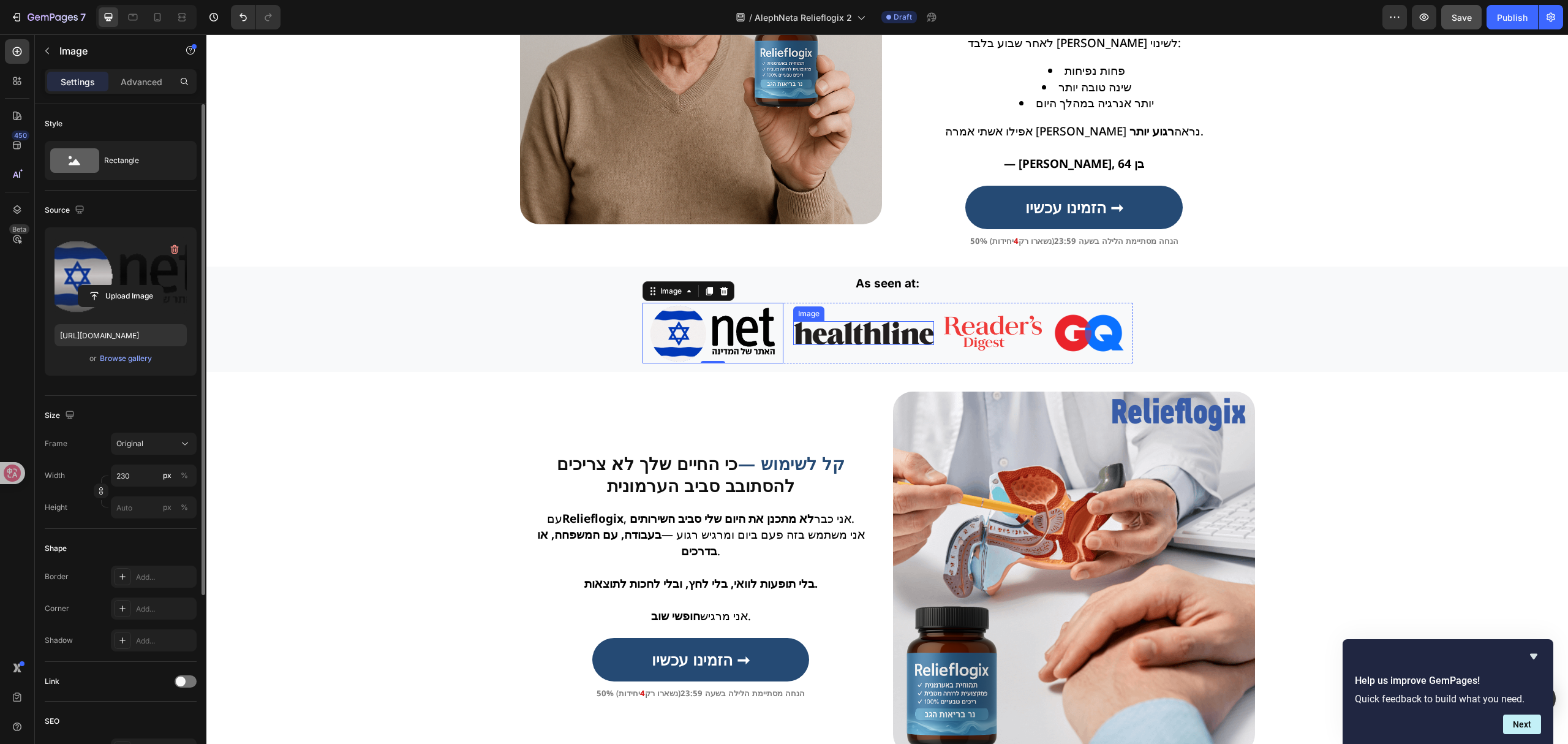
click at [902, 329] on img at bounding box center [863, 333] width 141 height 23
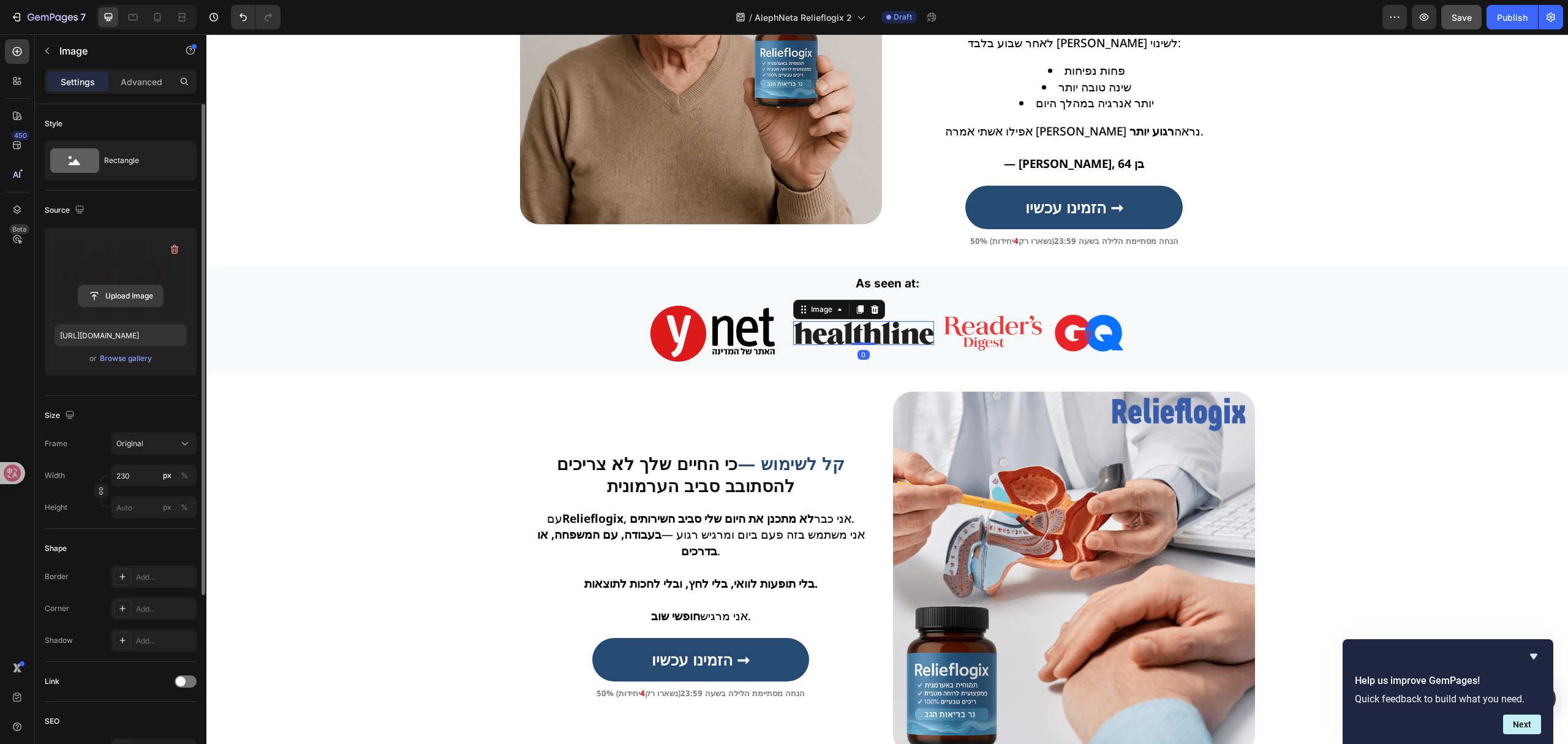
click at [134, 297] on input "file" at bounding box center [121, 295] width 85 height 21
type input "https://cdn.shopify.com/s/files/1/0657/6783/3683/files/gempages_578032762192134…"
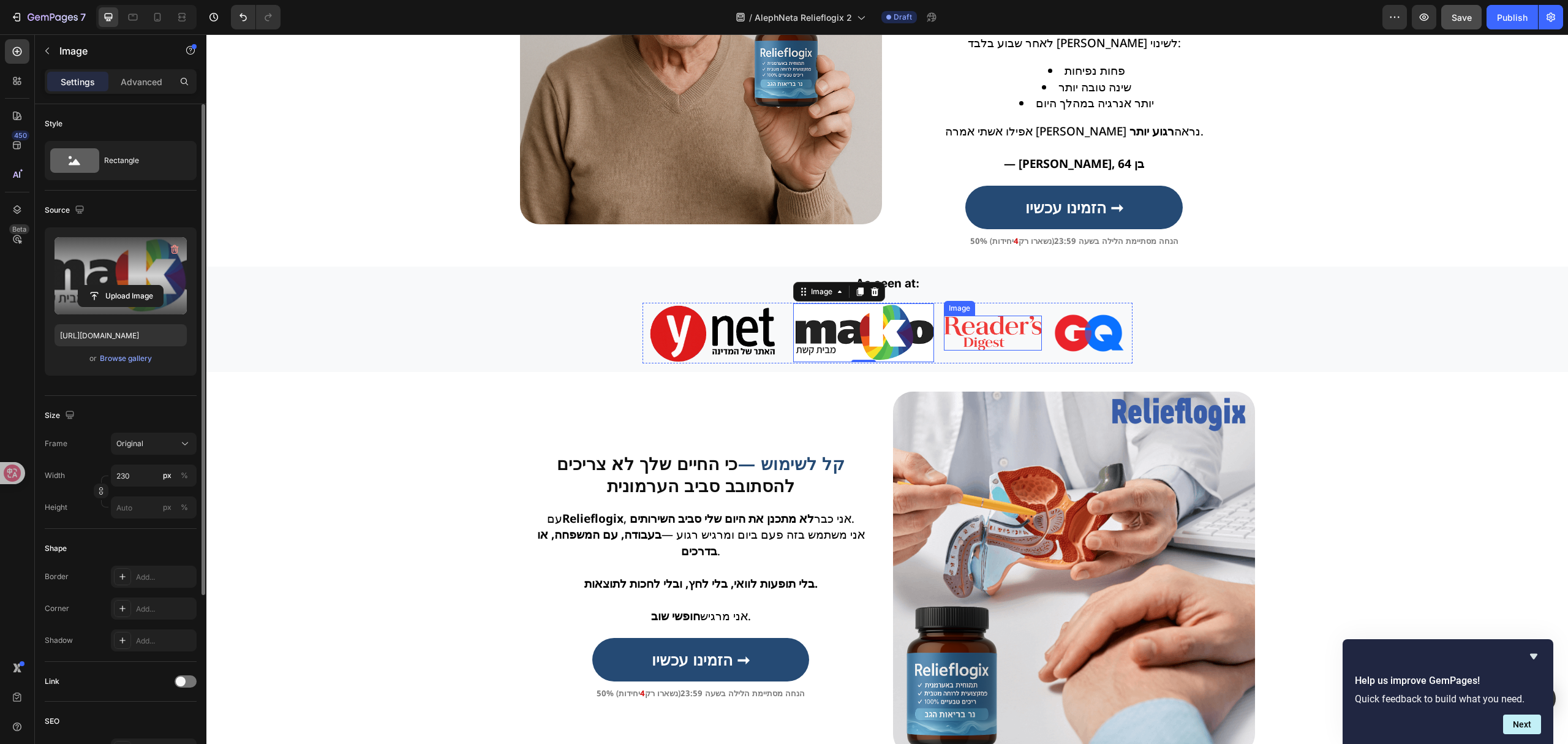
click at [969, 336] on img at bounding box center [993, 333] width 98 height 35
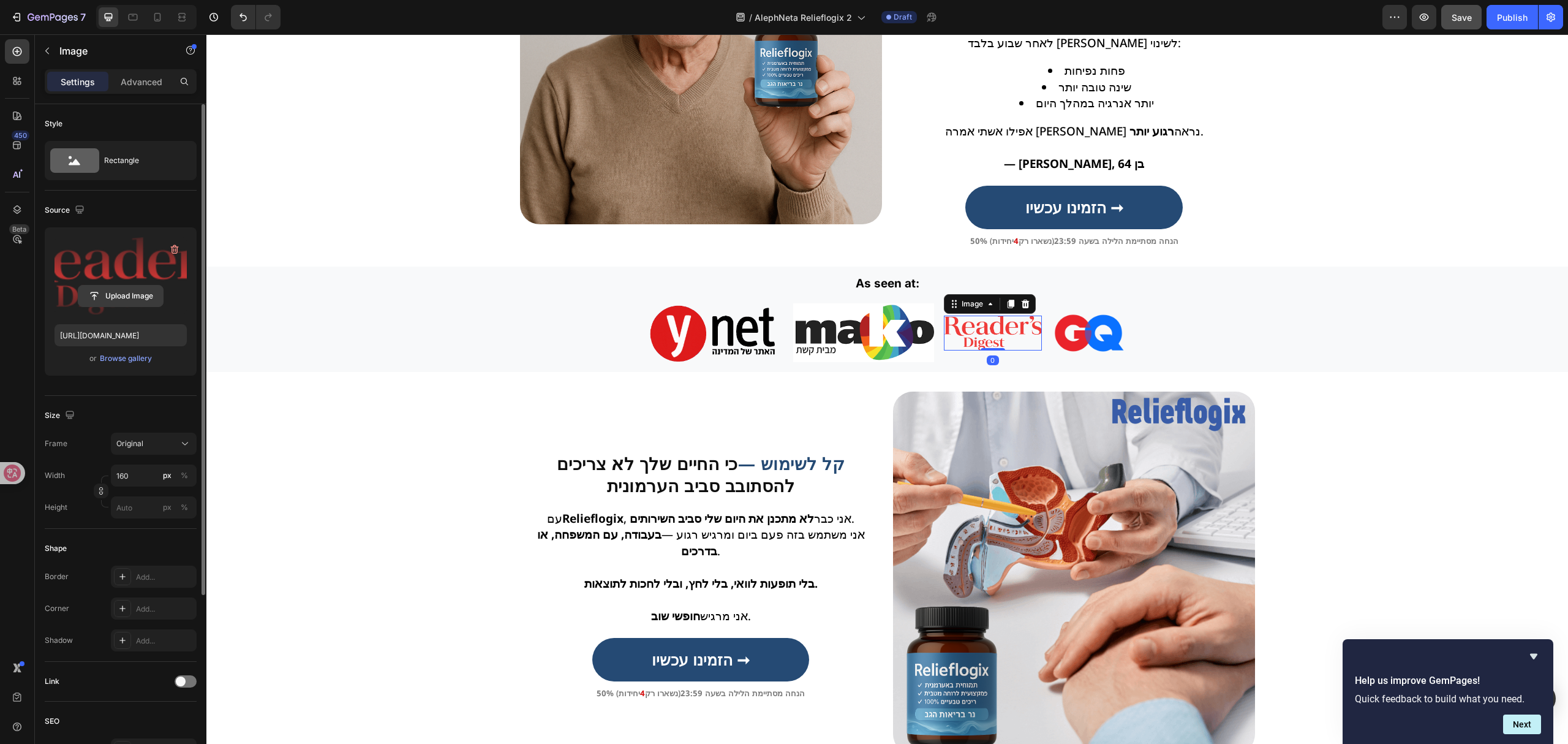
click at [128, 289] on input "file" at bounding box center [121, 295] width 85 height 21
type input "https://cdn.shopify.com/s/files/1/0657/6783/3683/files/gempages_578032762192134…"
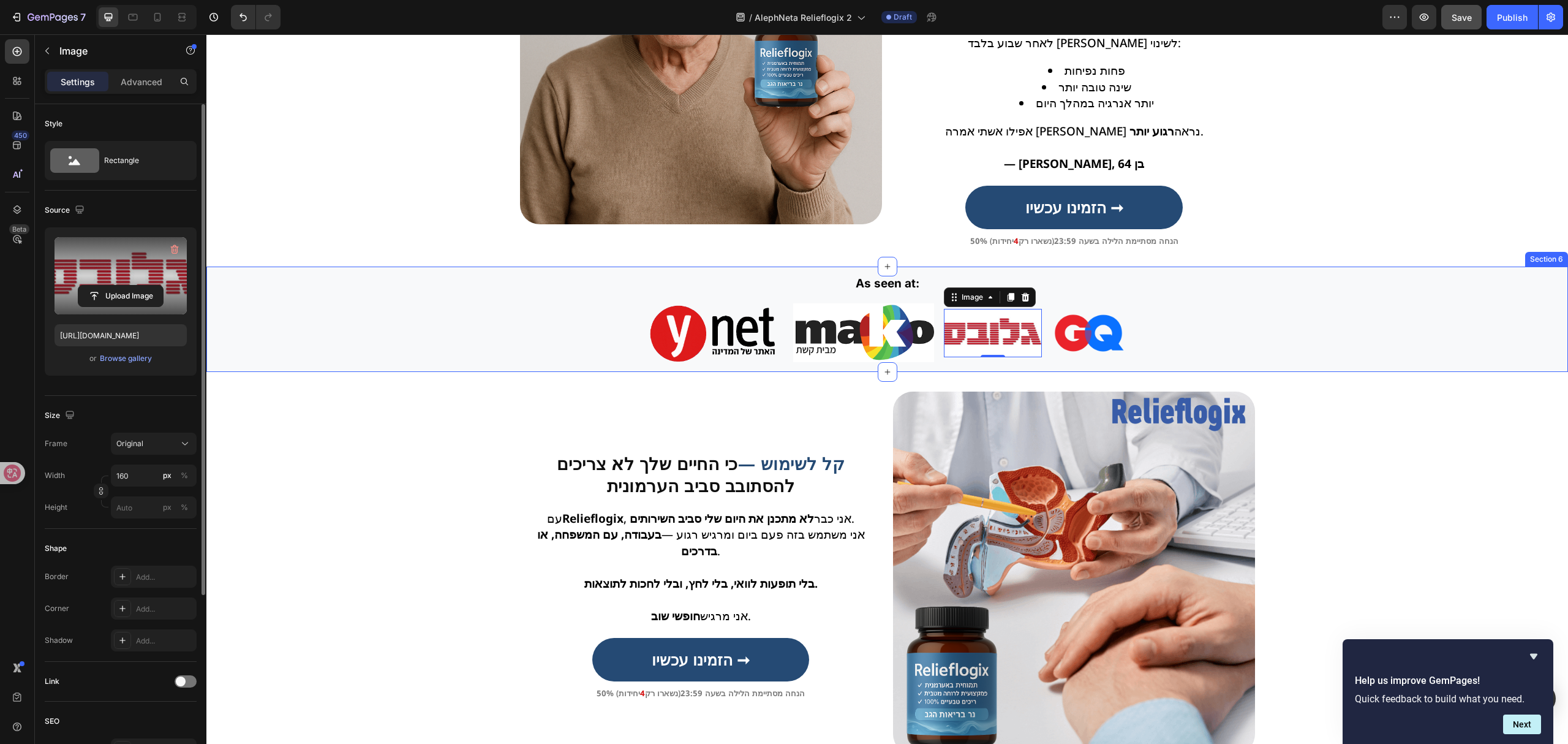
click at [1080, 340] on img at bounding box center [1088, 333] width 73 height 40
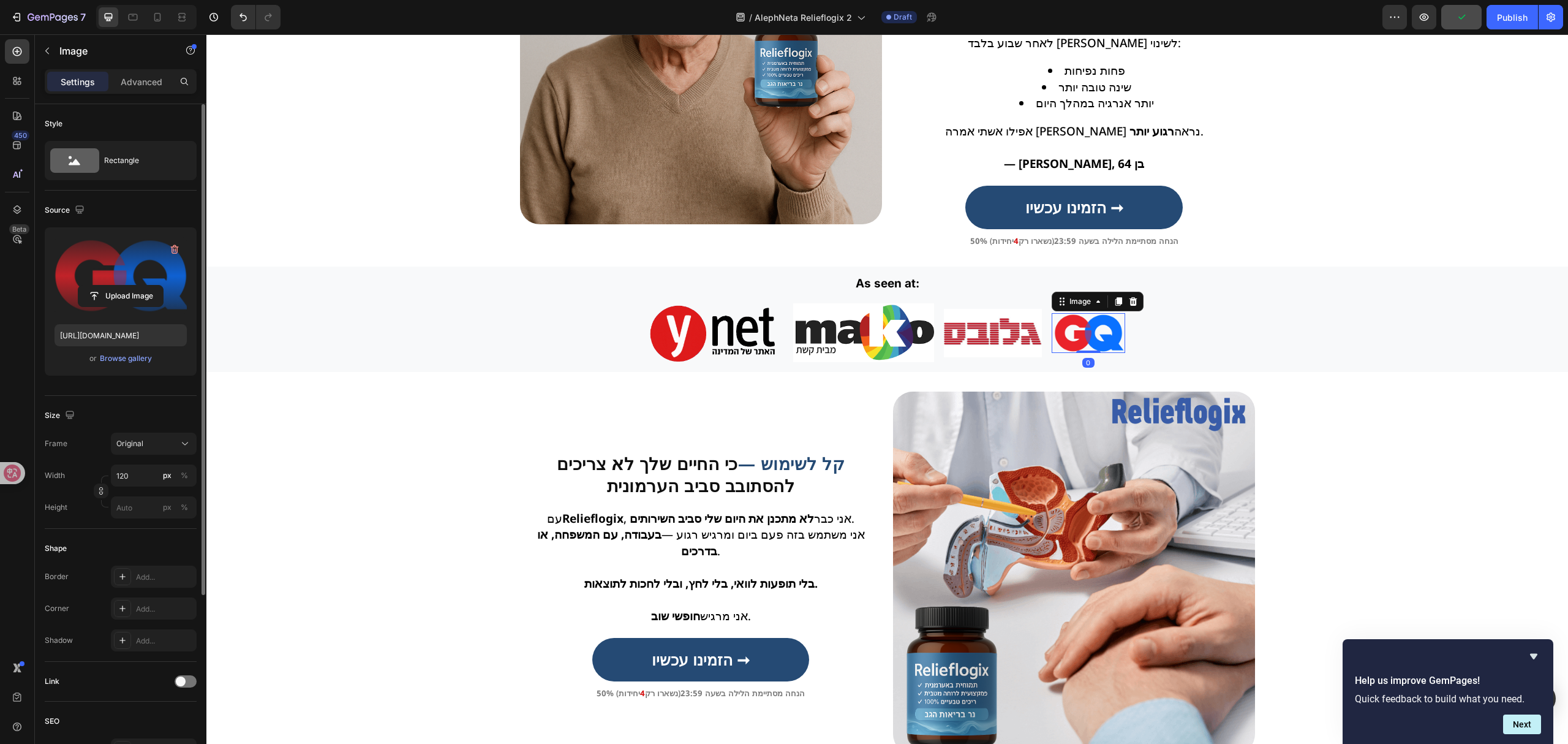
click at [132, 299] on input "file" at bounding box center [121, 295] width 85 height 21
type input "https://cdn.shopify.com/s/files/1/0657/6783/3683/files/gempages_578032762192134…"
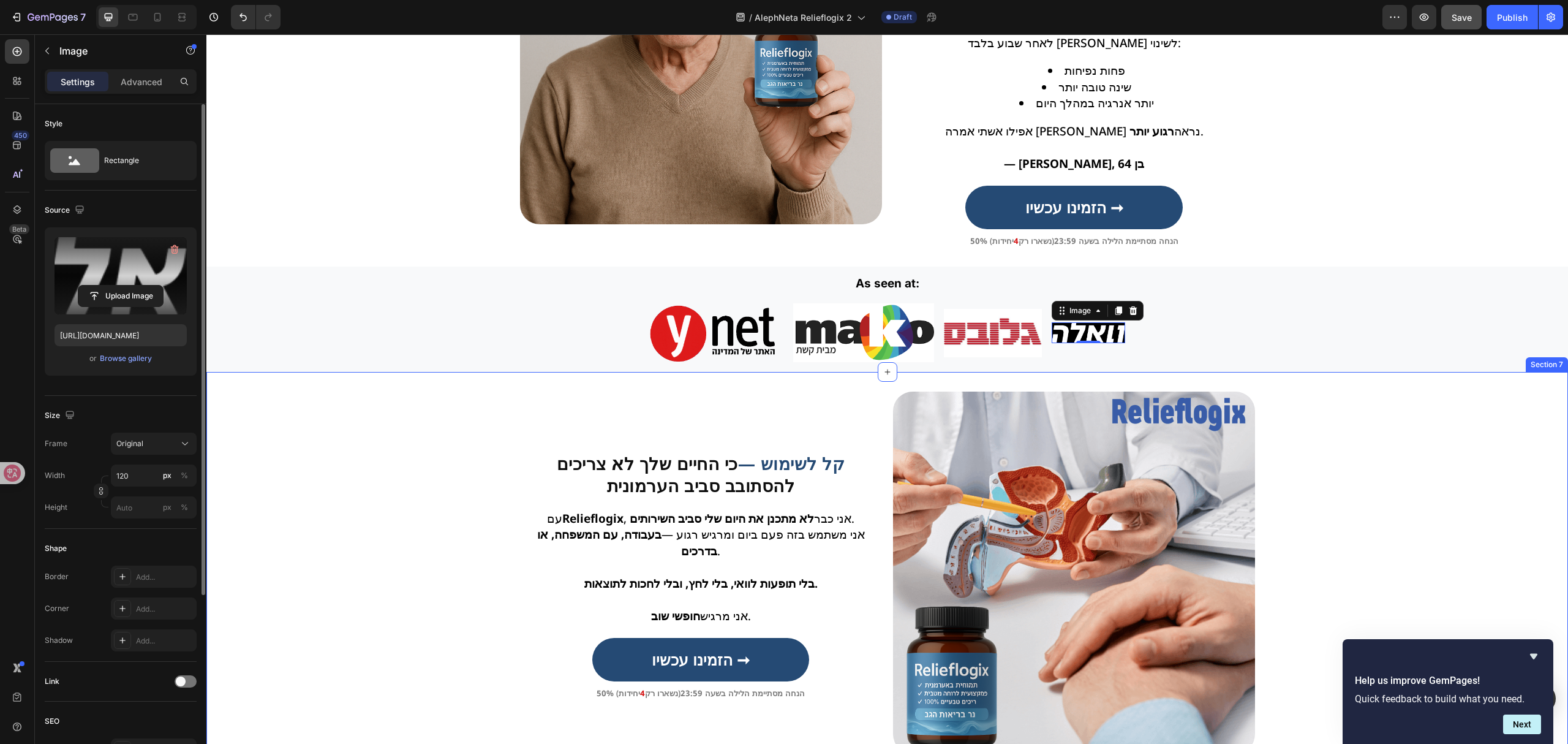
click at [1396, 372] on div "קל לשימוש — כי החיים שלך לא צריכים להסתובב סביב הערמונית Heading Row עם Reliefl…" at bounding box center [887, 573] width 1362 height 401
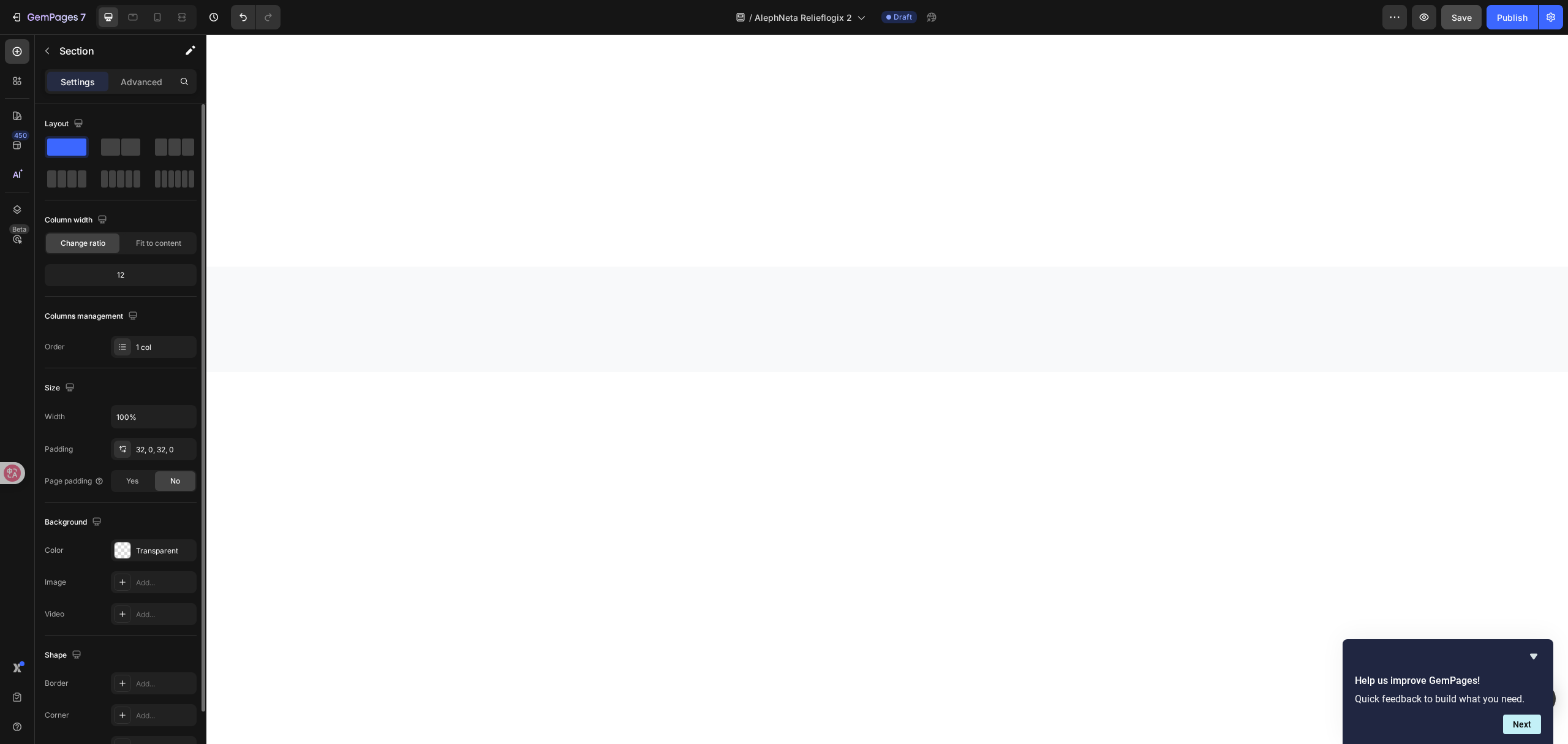
scroll to position [2058, 0]
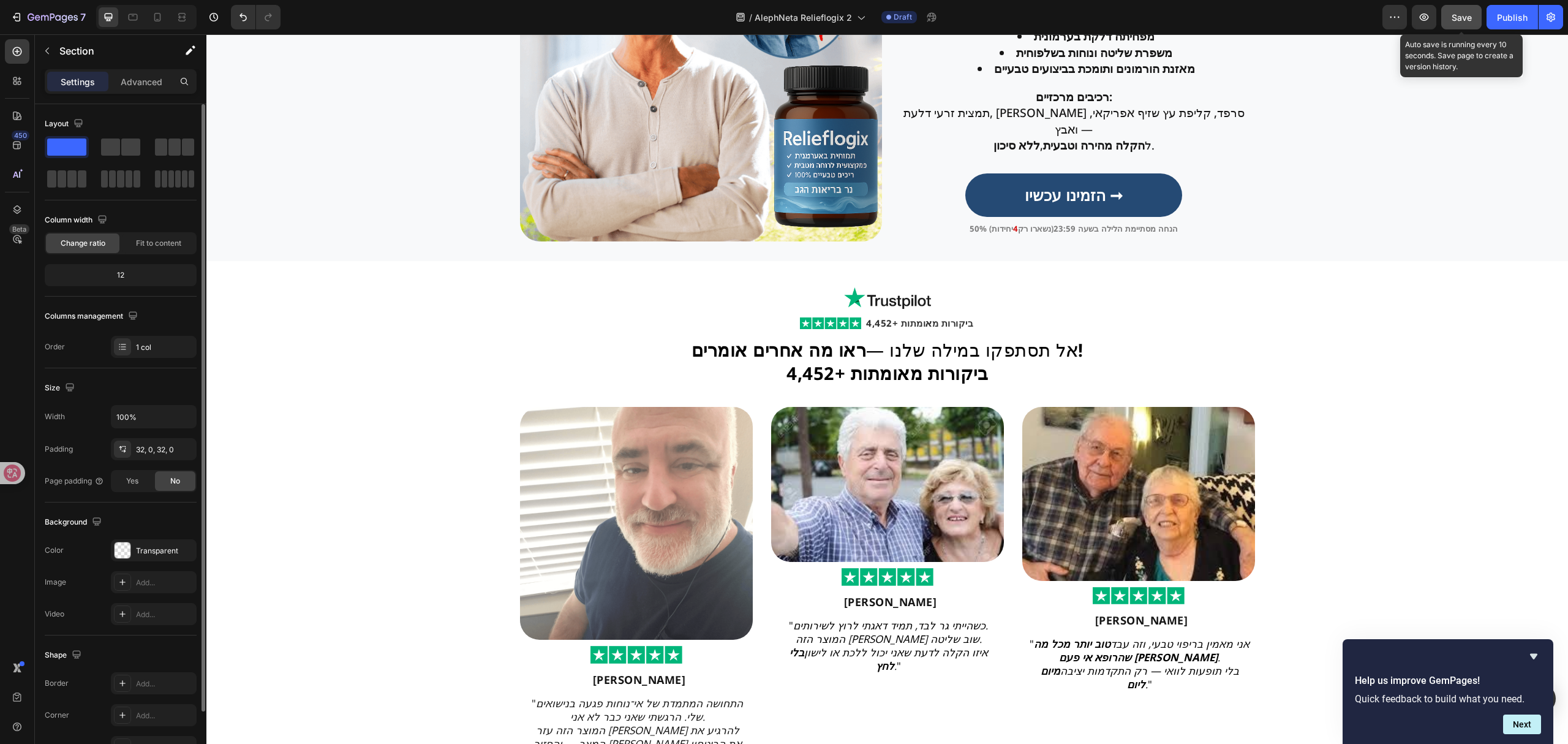
click at [1453, 21] on span "Save" at bounding box center [1462, 18] width 20 height 11
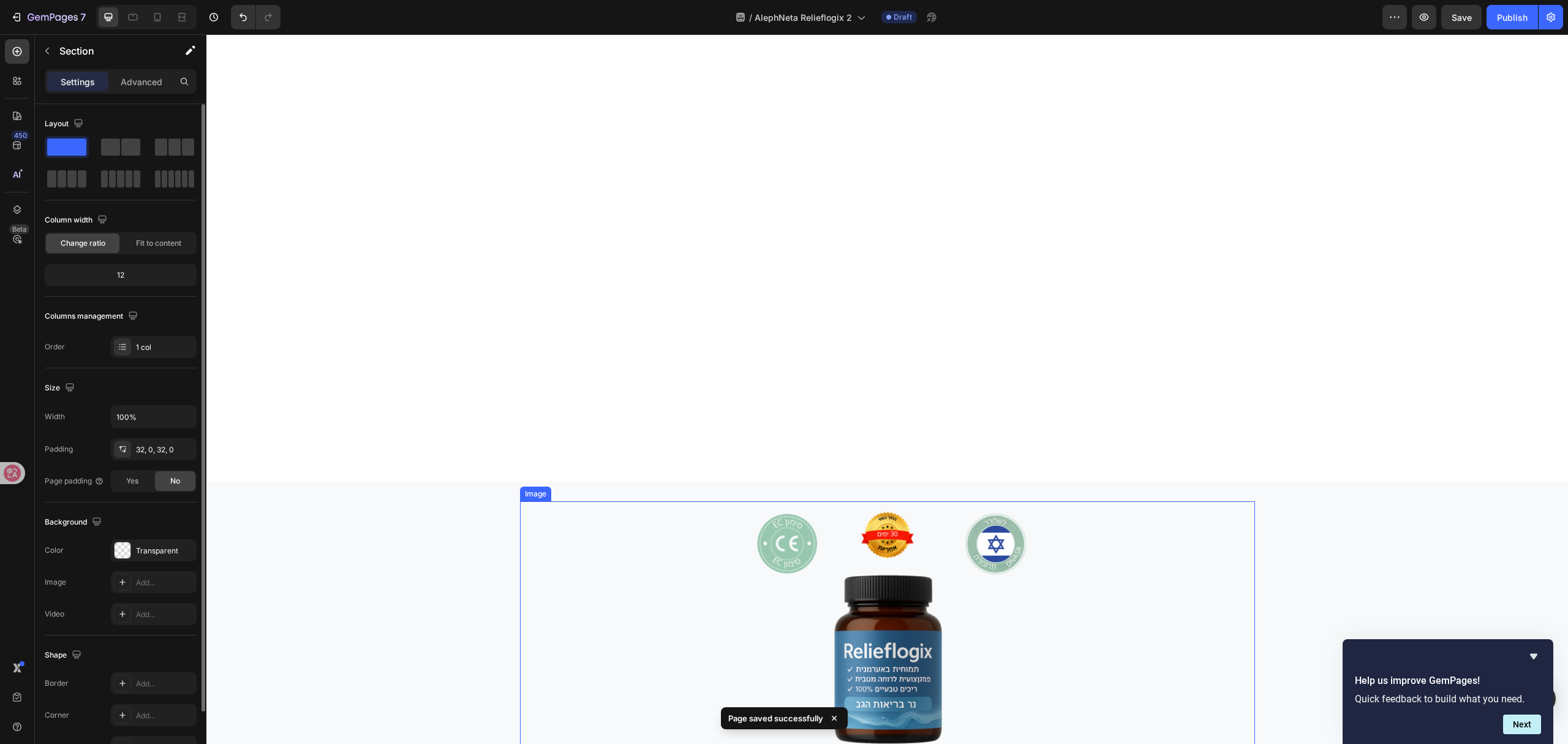
scroll to position [3824, 0]
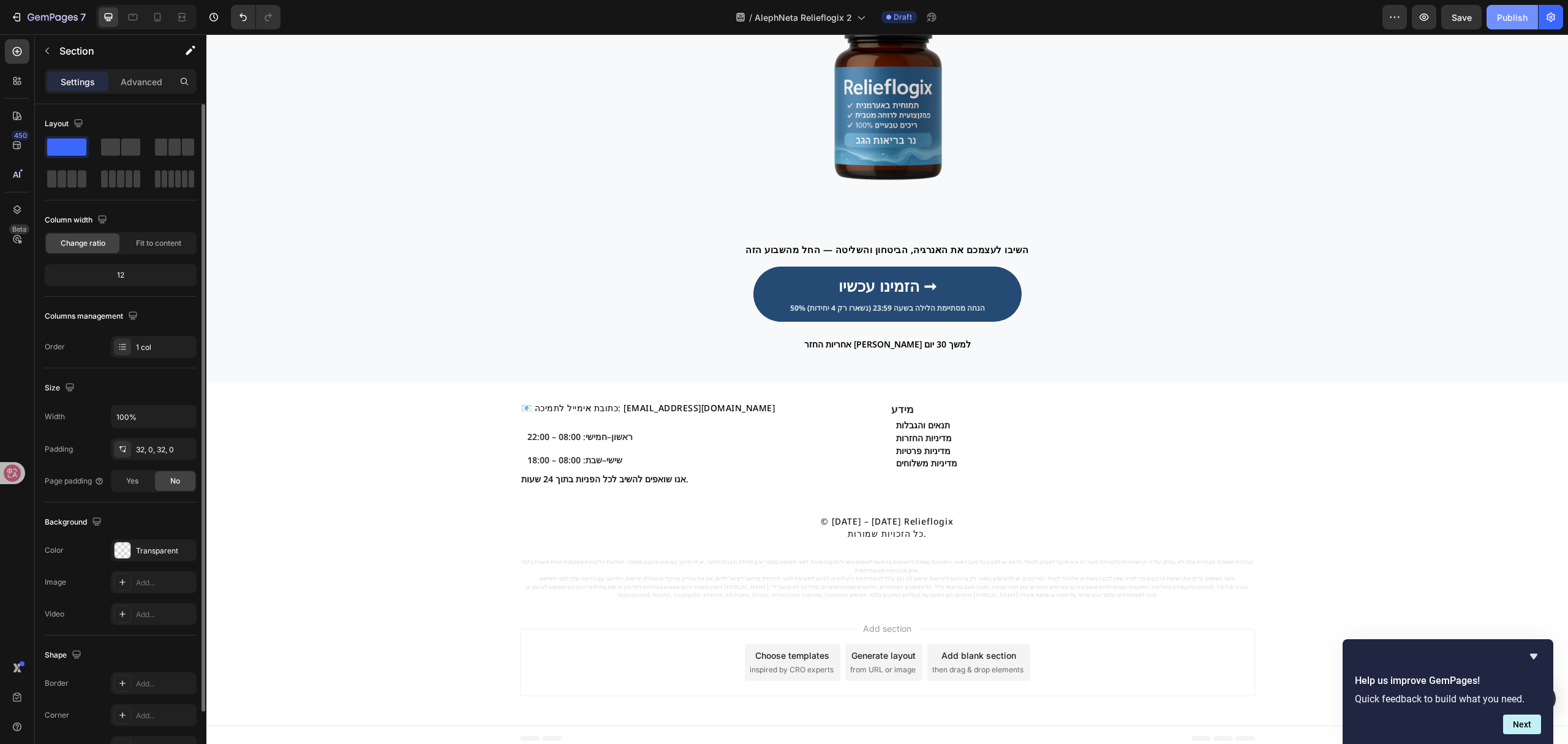
click at [1503, 18] on div "Publish" at bounding box center [1512, 17] width 31 height 13
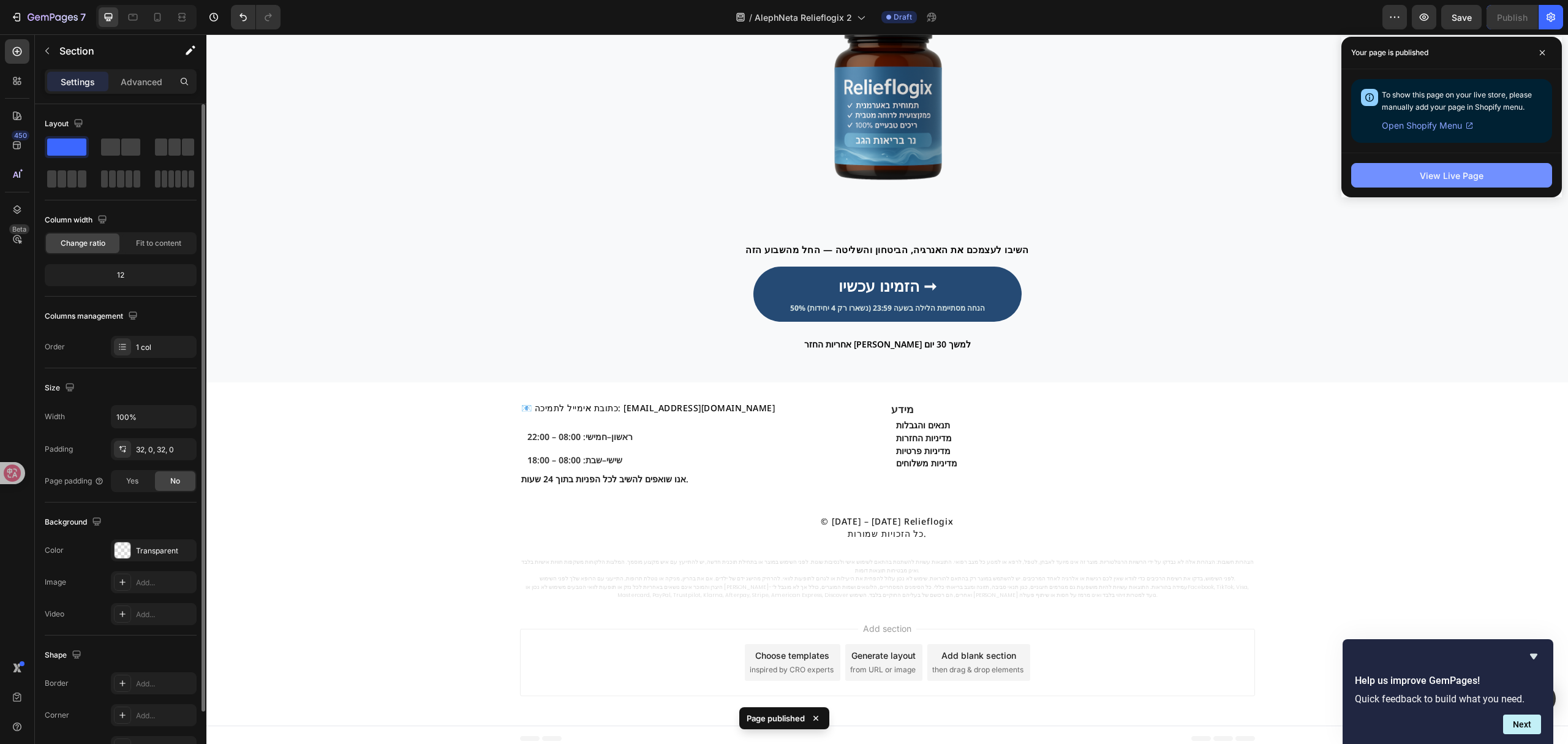
click at [1399, 177] on button "View Live Page" at bounding box center [1451, 175] width 201 height 24
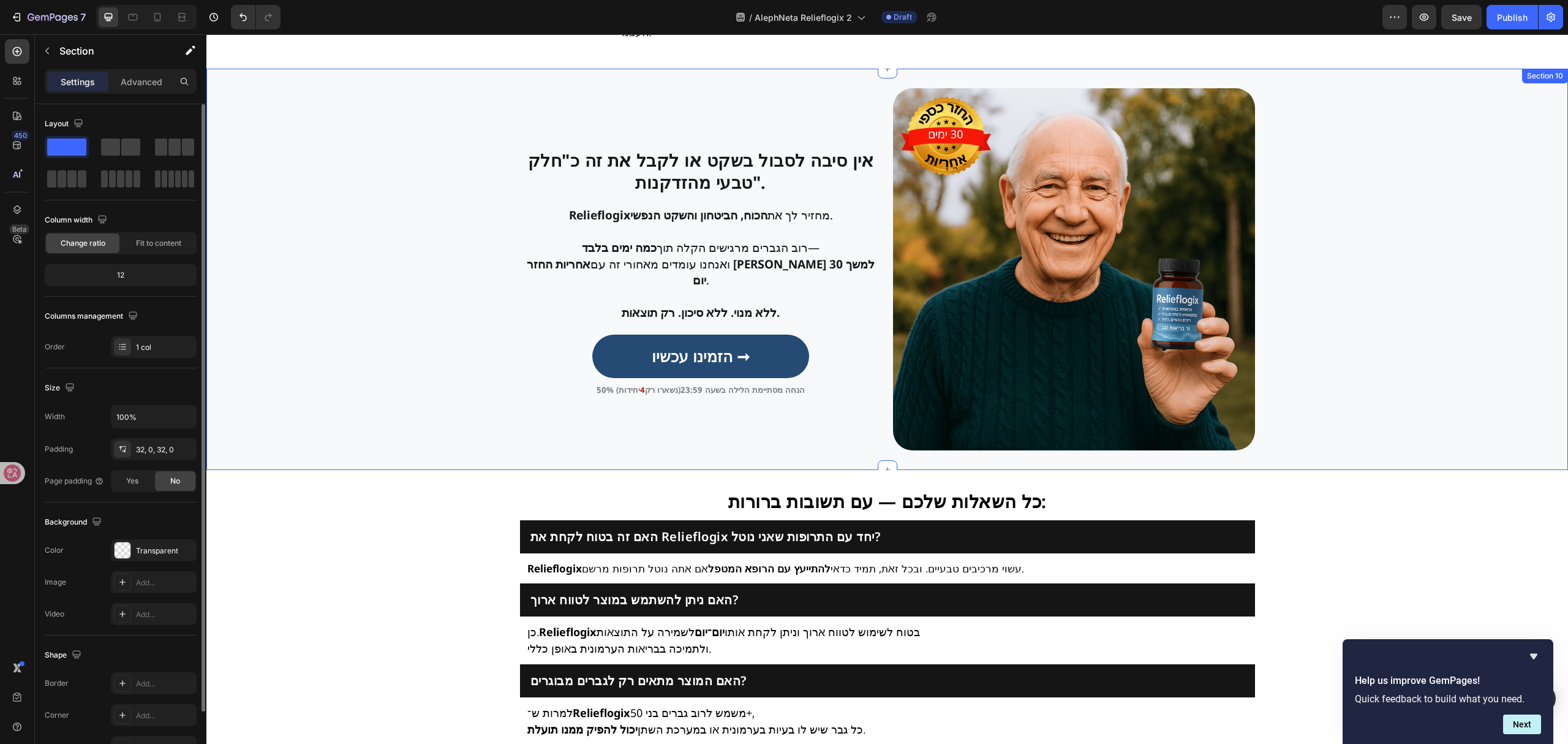
scroll to position [2516, 0]
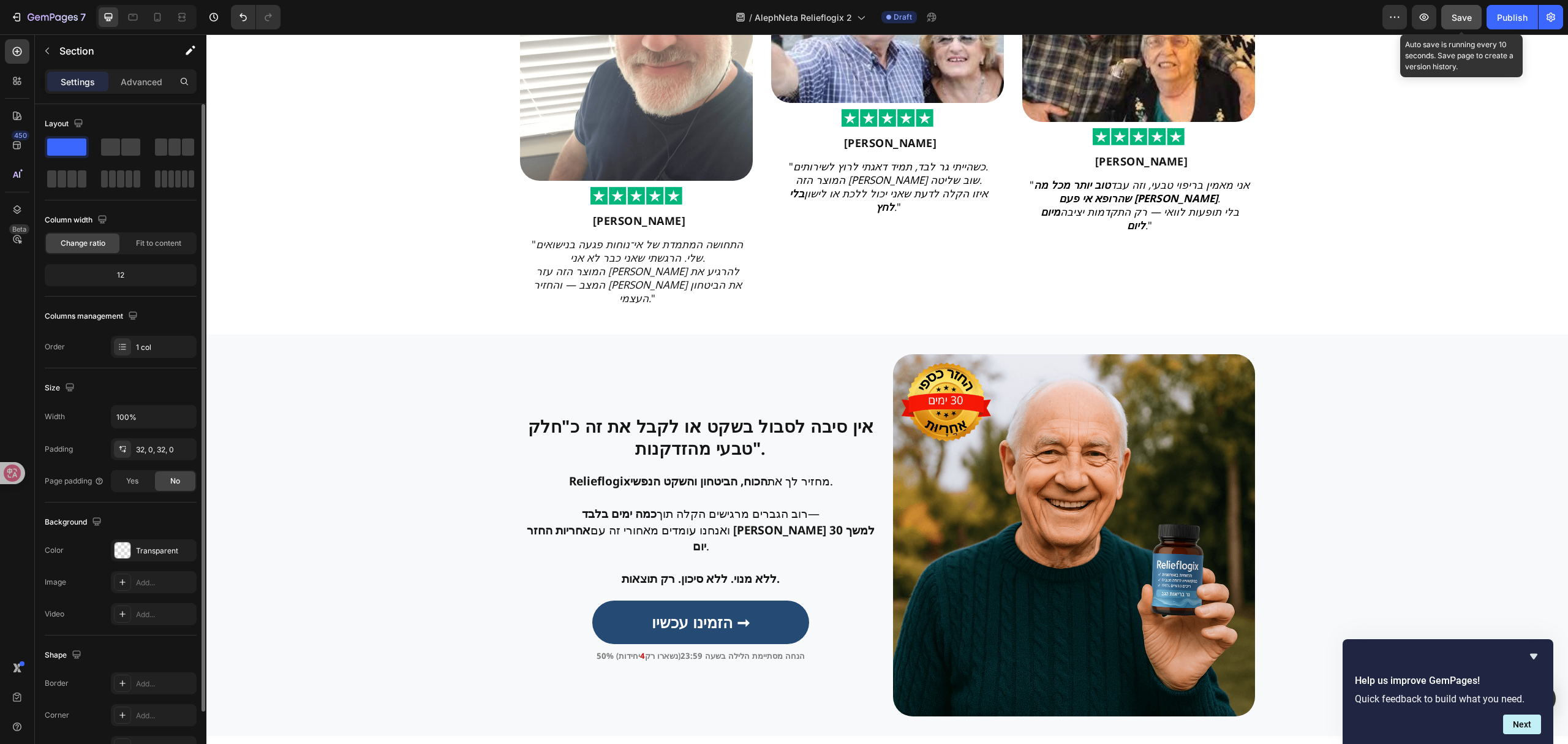
click at [1470, 20] on span "Save" at bounding box center [1462, 18] width 20 height 11
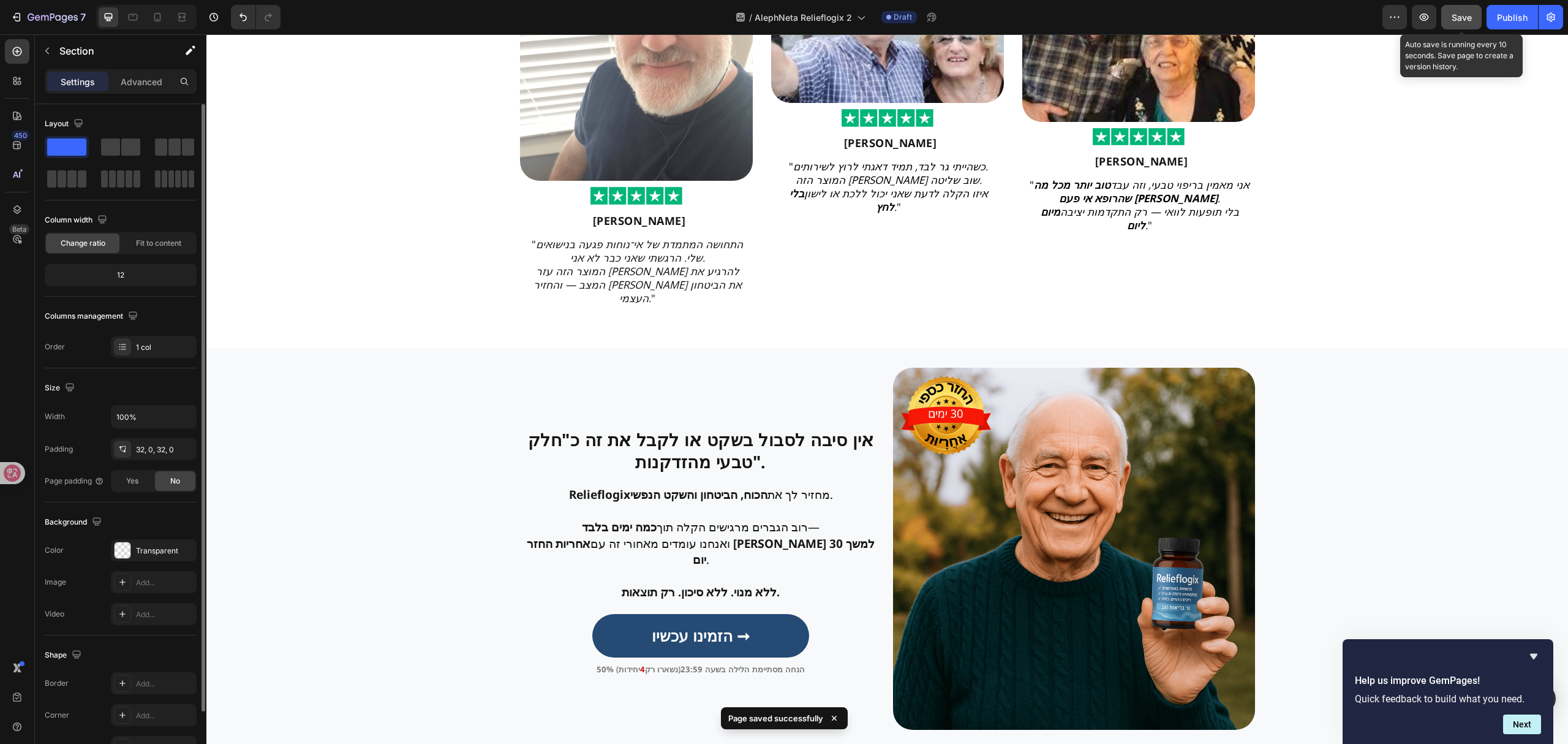
click at [1452, 20] on span "Save" at bounding box center [1462, 18] width 20 height 11
click at [1503, 18] on div "Publish" at bounding box center [1512, 17] width 31 height 13
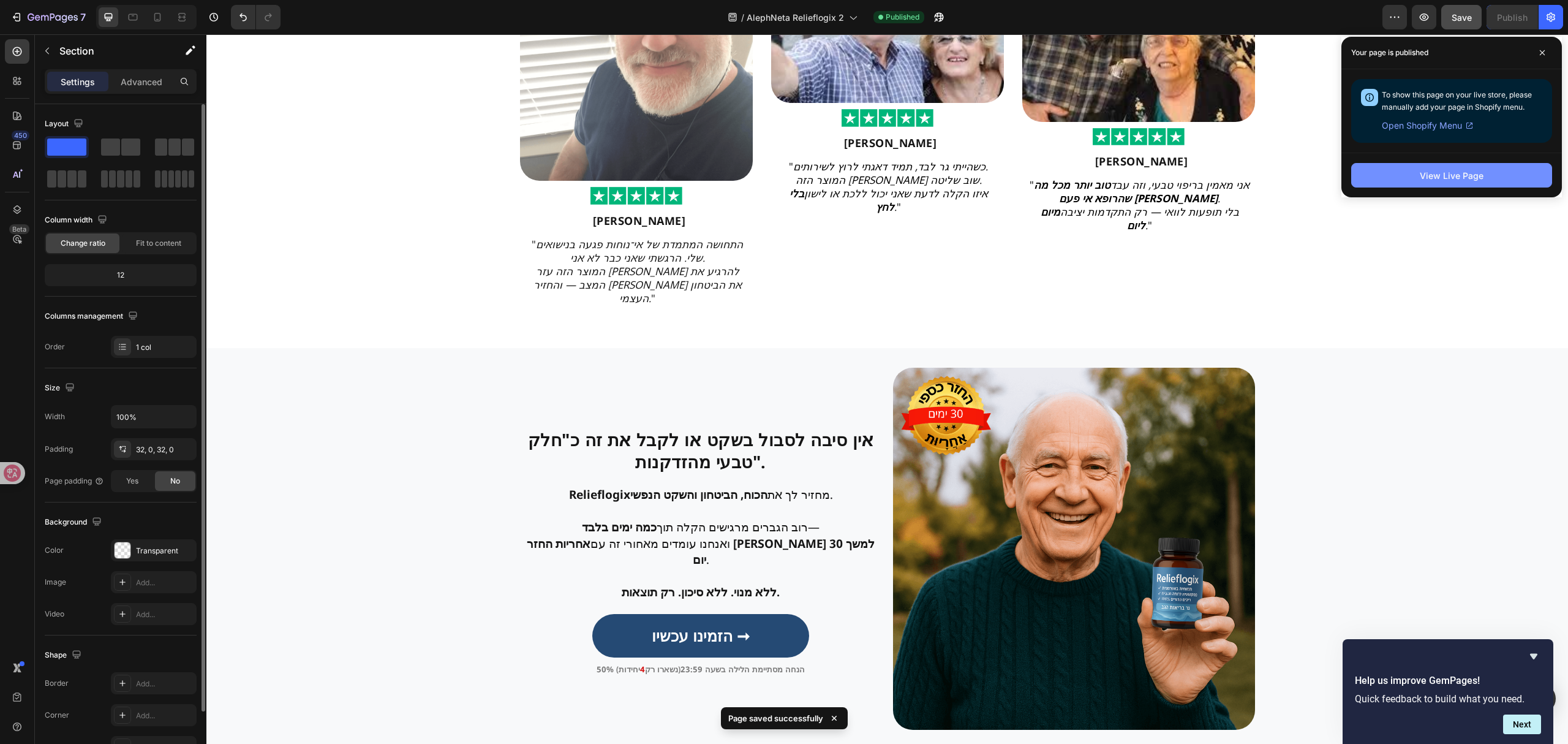
click at [1447, 174] on div "View Live Page" at bounding box center [1451, 175] width 63 height 13
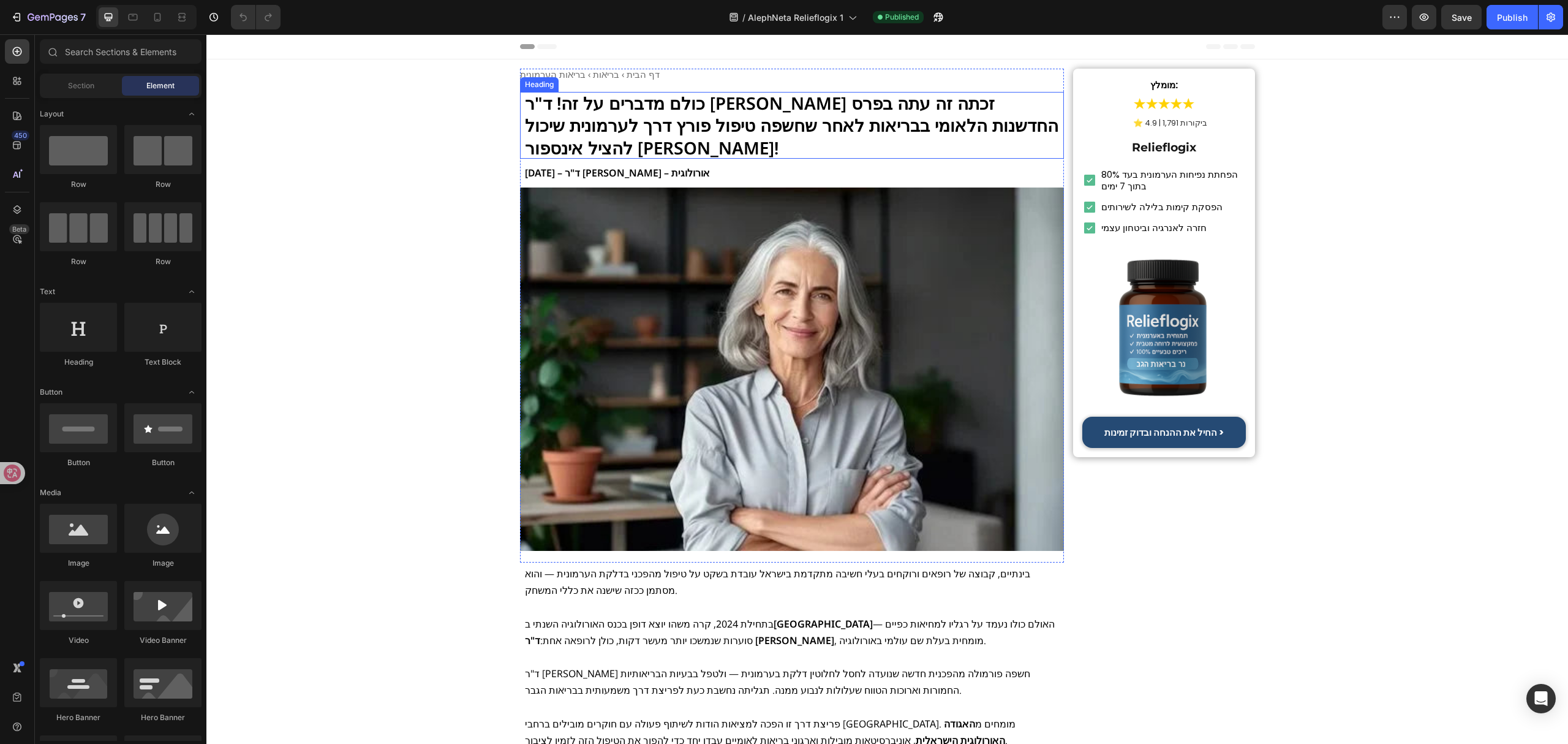
click at [853, 106] on h1 "כולם מדברים על זה! ד"ר איילת כהן זכתה זה עתה בפרס החדשנות הלאומי בבריאות לאחר ש…" at bounding box center [792, 125] width 545 height 67
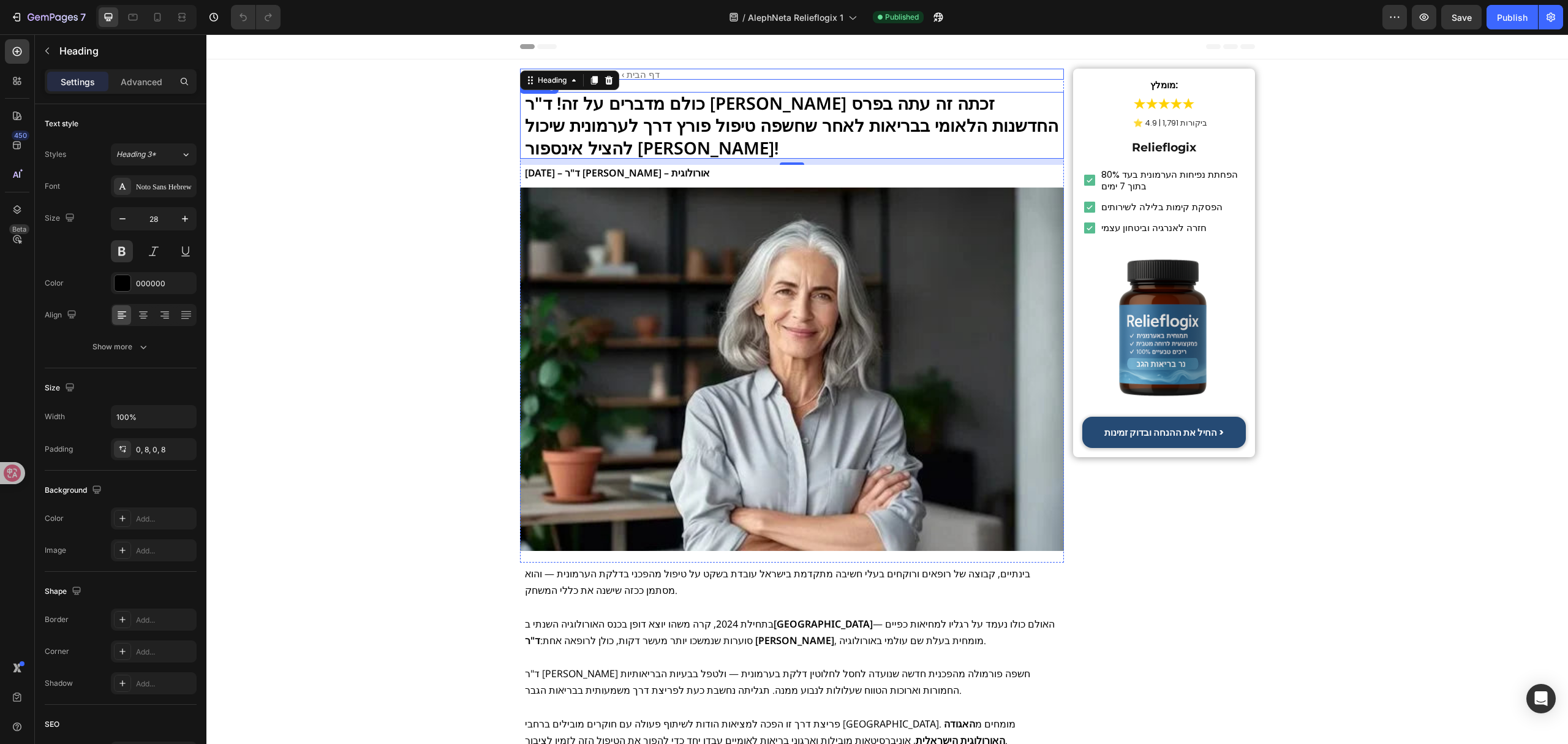
click at [695, 70] on h1 "דף הבית › בריאות › בריאות הערמונית" at bounding box center [792, 74] width 545 height 11
click at [695, 122] on h1 "כולם מדברים על זה! ד"ר איילת כהן זכתה זה עתה בפרס החדשנות הלאומי בבריאות לאחר ש…" at bounding box center [792, 125] width 545 height 67
click at [683, 177] on p "8 ביוני 2025 – ד"ר איילת כהן – אורולוגית" at bounding box center [792, 174] width 535 height 17
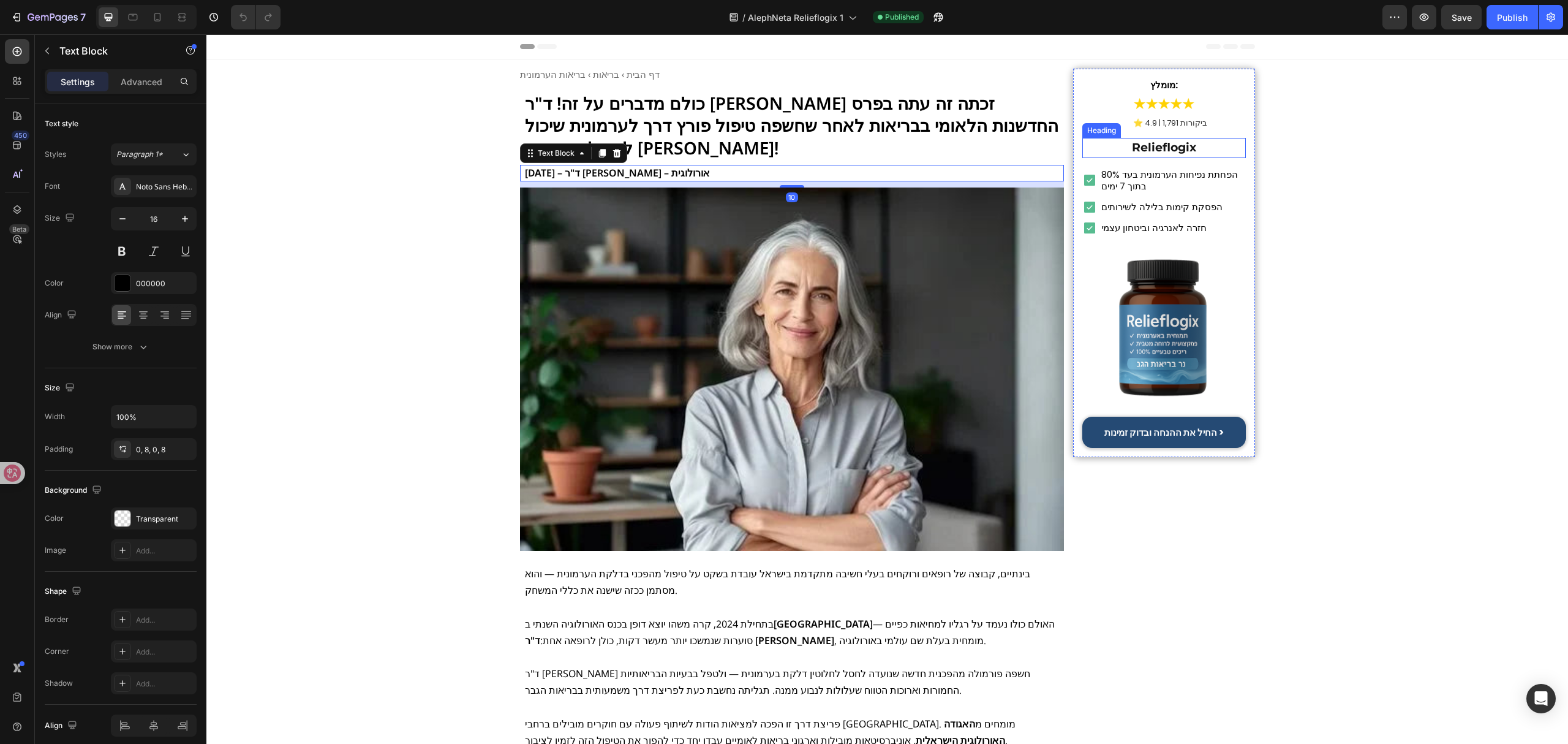
click at [1177, 151] on strong "Relieflogix" at bounding box center [1164, 148] width 64 height 14
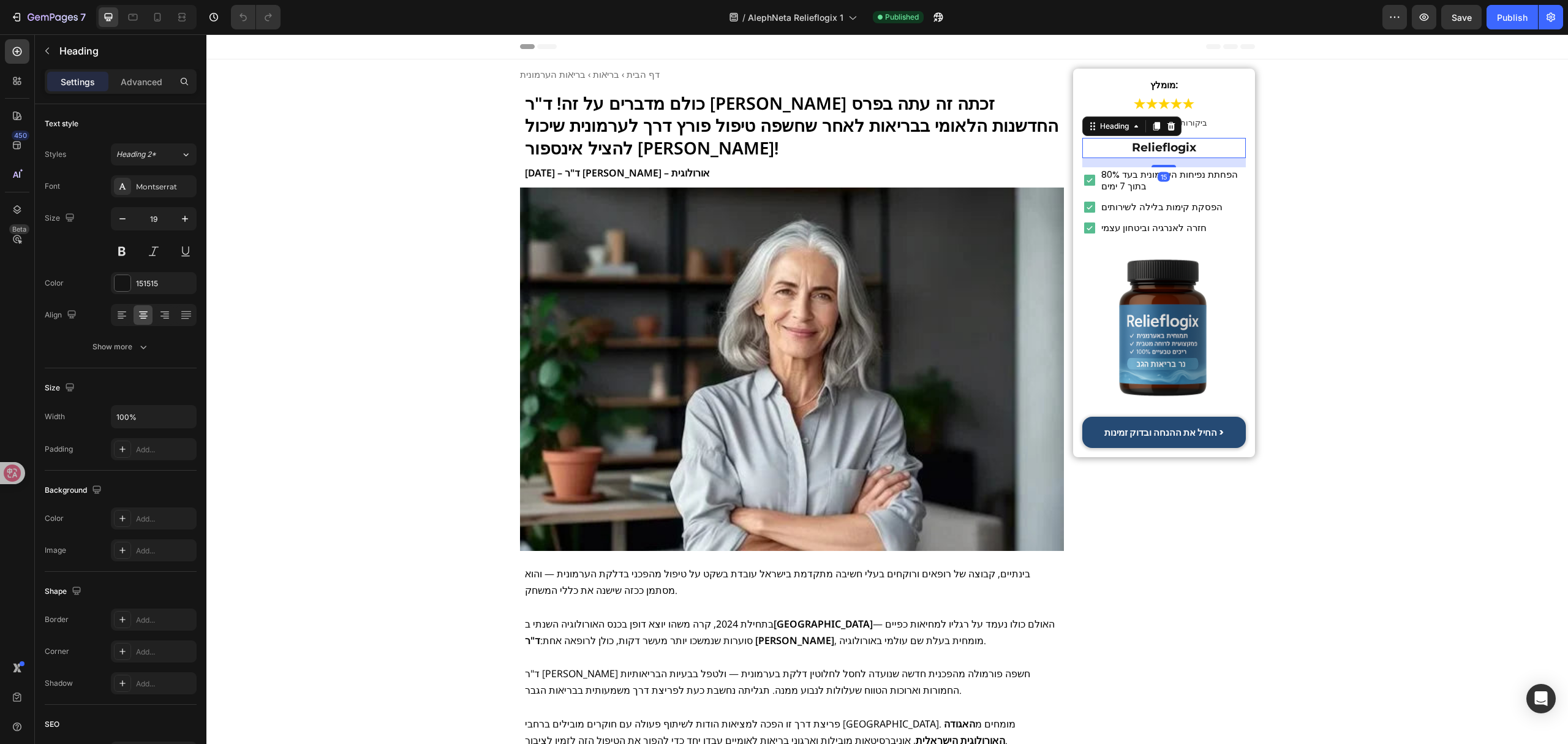
click at [1171, 180] on h2 "הפחתת נפיחות הערמונית בעד 80% בתוך 7 ימים" at bounding box center [1172, 180] width 145 height 26
click at [1155, 221] on div "חזרה לאנרגיה וביטחון עצמי Heading" at bounding box center [1153, 228] width 108 height 15
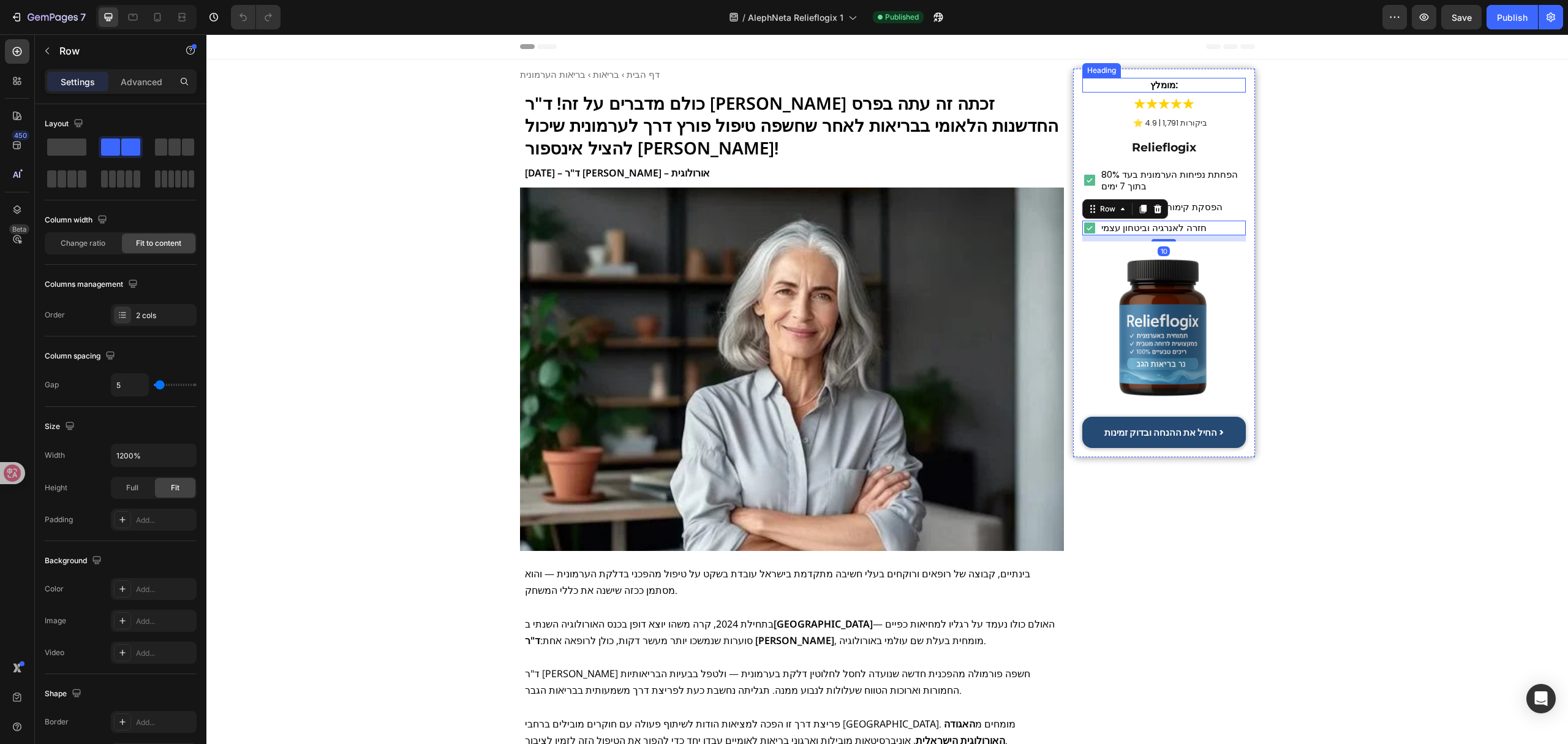
click at [1158, 82] on strong "מומלץ:" at bounding box center [1164, 85] width 28 height 13
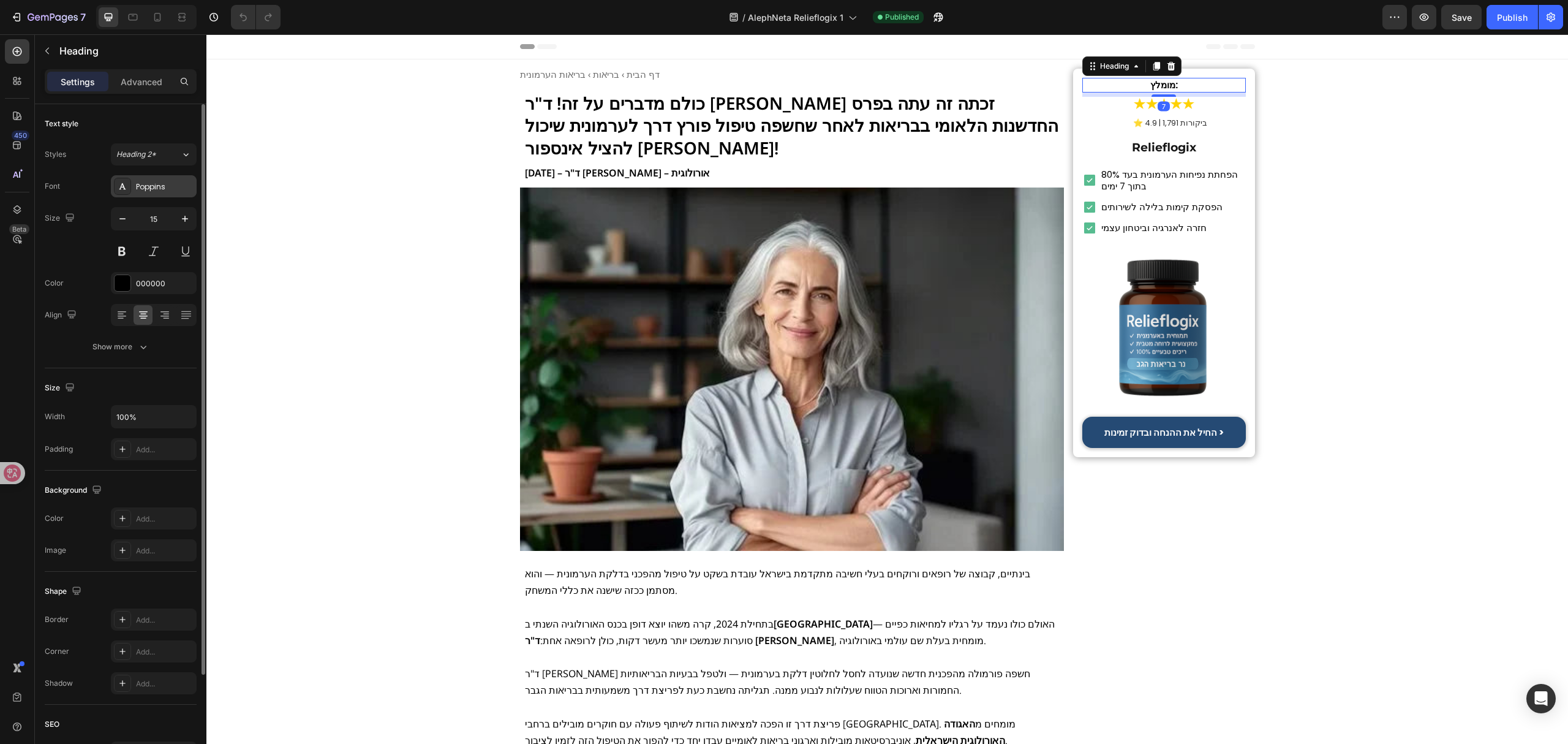
click at [170, 184] on div "Poppins" at bounding box center [164, 187] width 57 height 11
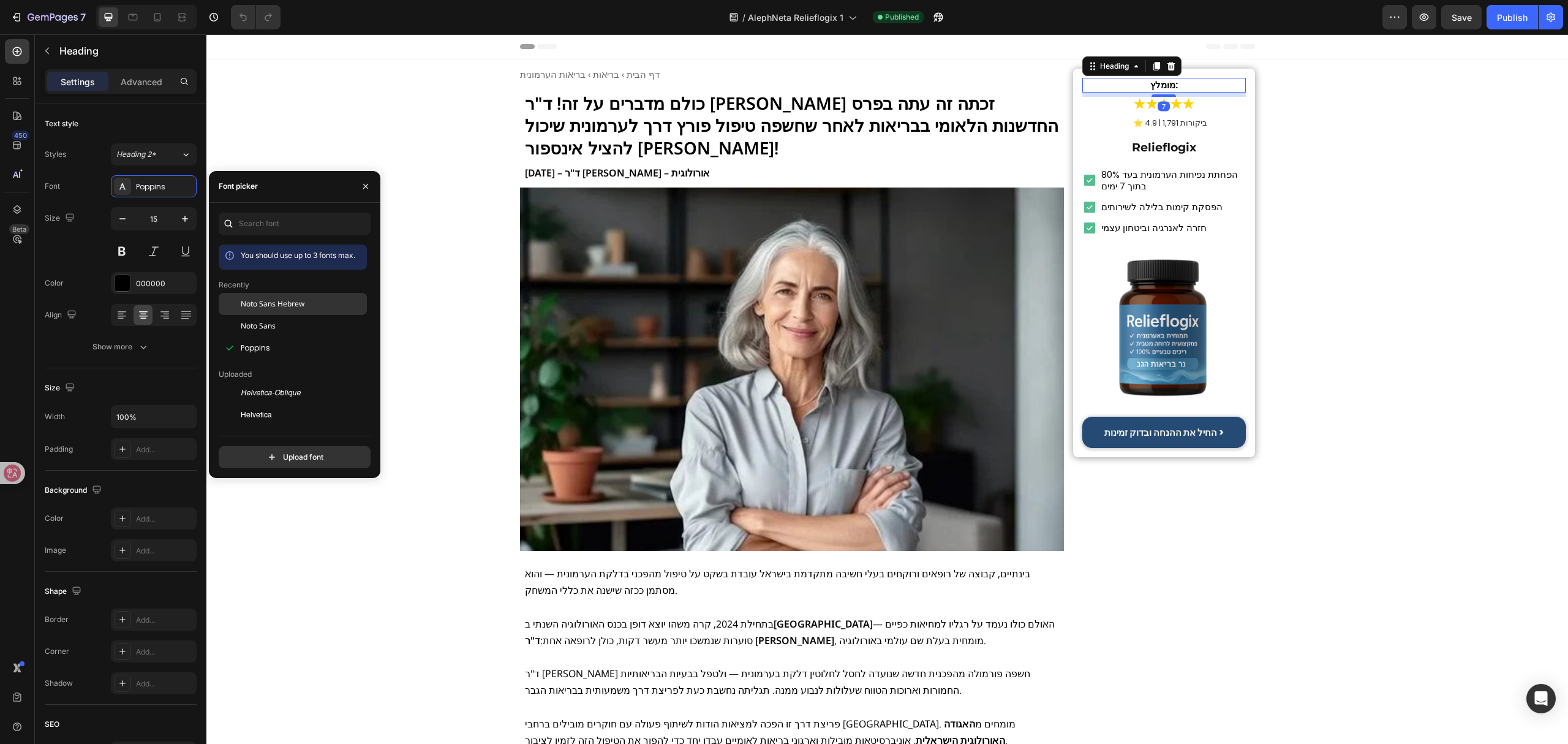
click at [322, 307] on div "Noto Sans Hebrew" at bounding box center [303, 304] width 124 height 11
click at [1155, 145] on strong "Relieflogix" at bounding box center [1164, 148] width 64 height 14
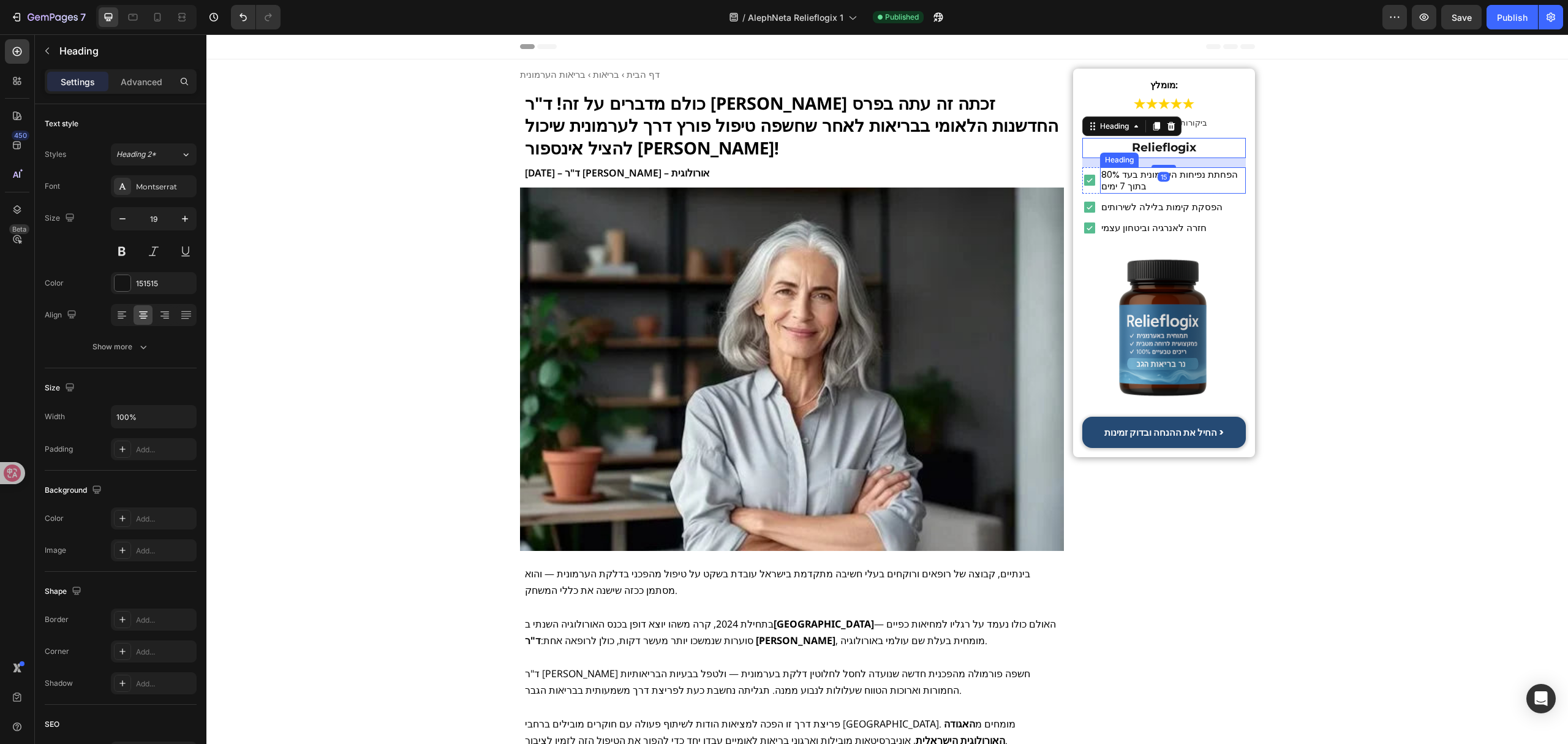
click at [1140, 180] on h2 "הפחתת נפיחות הערמונית בעד 80% בתוך 7 ימים" at bounding box center [1172, 180] width 145 height 26
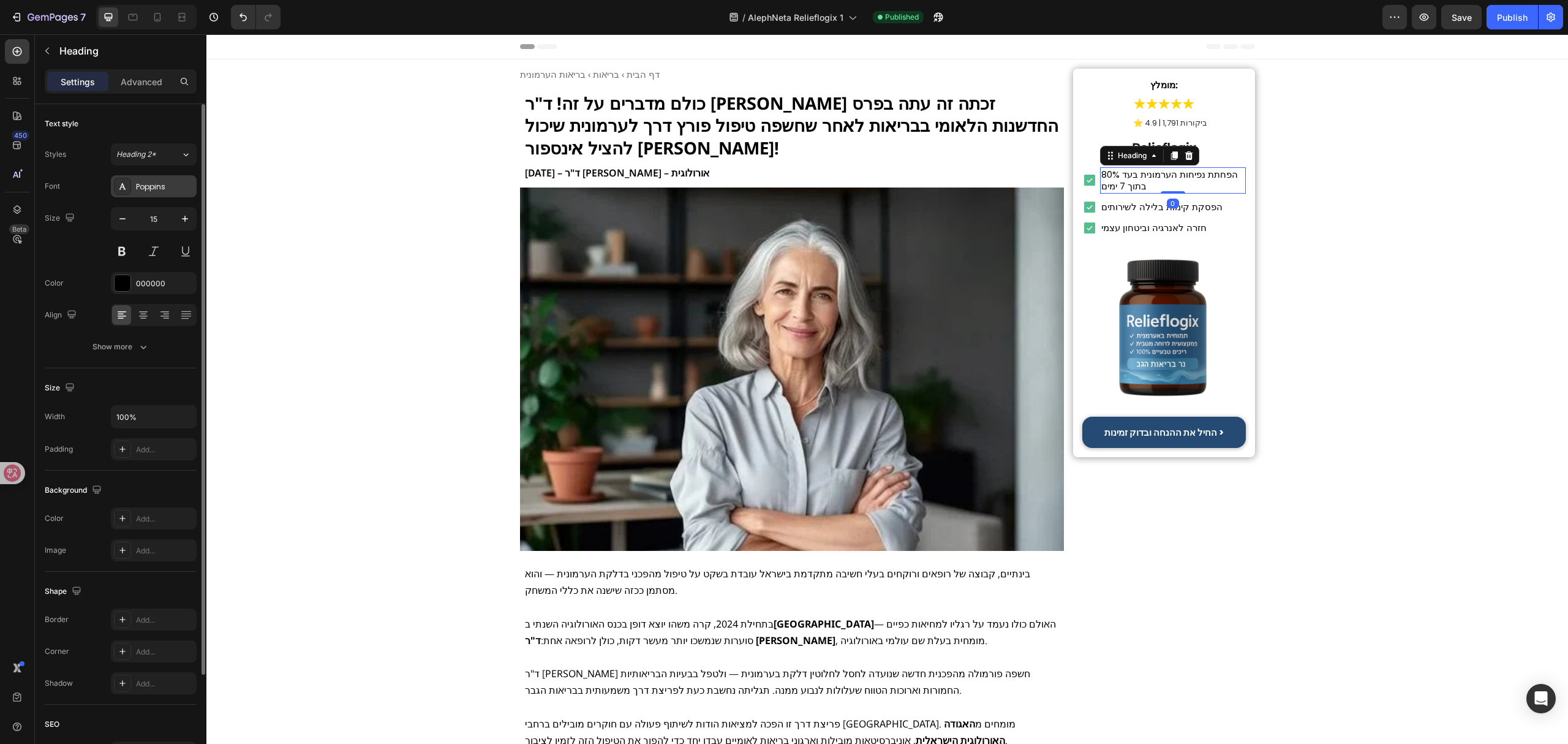
click at [153, 190] on div "Poppins" at bounding box center [164, 187] width 57 height 11
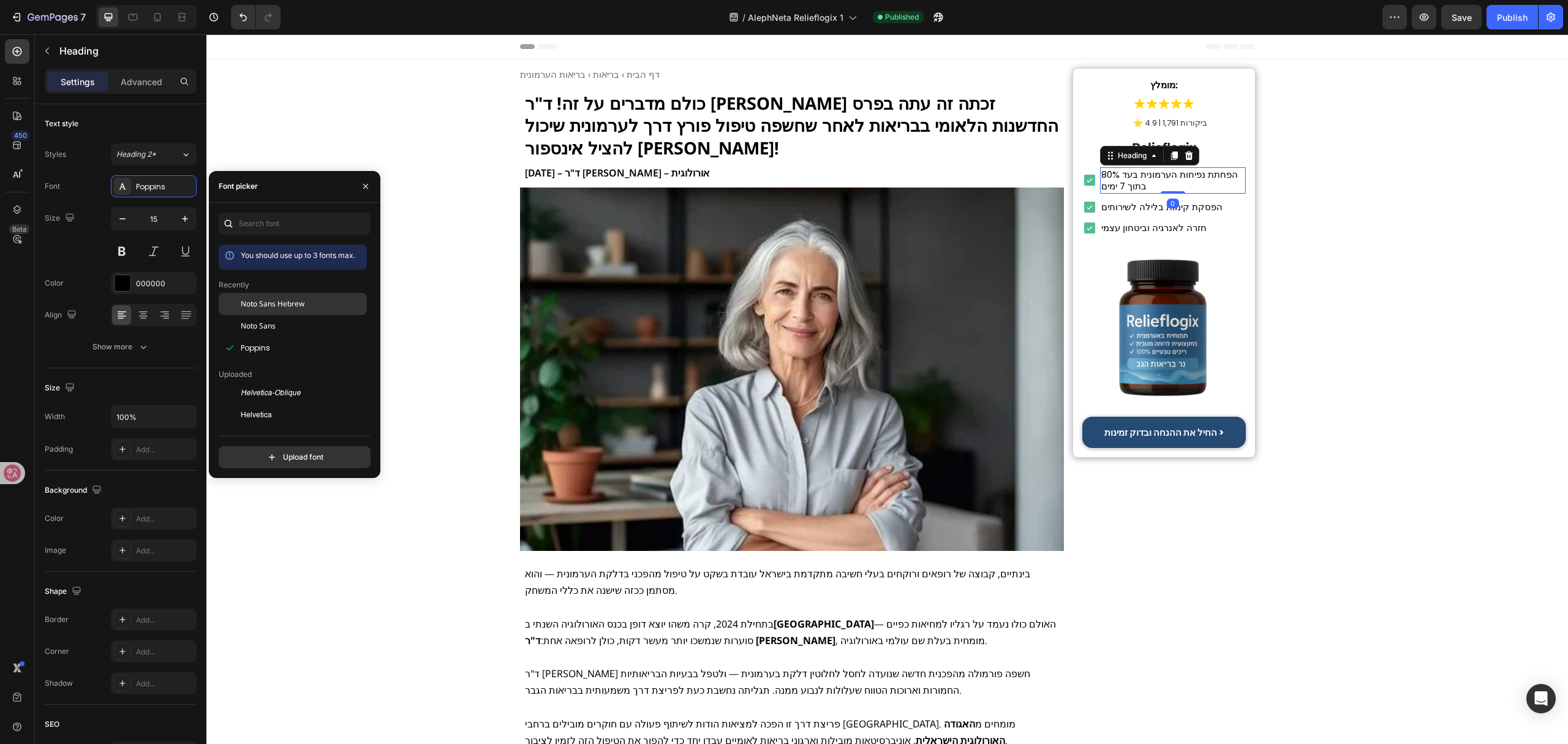
click at [282, 301] on span "Noto Sans Hebrew" at bounding box center [272, 304] width 63 height 11
click at [1159, 210] on h2 "הפסקת קימות בלילה לשירותים" at bounding box center [1161, 206] width 124 height 15
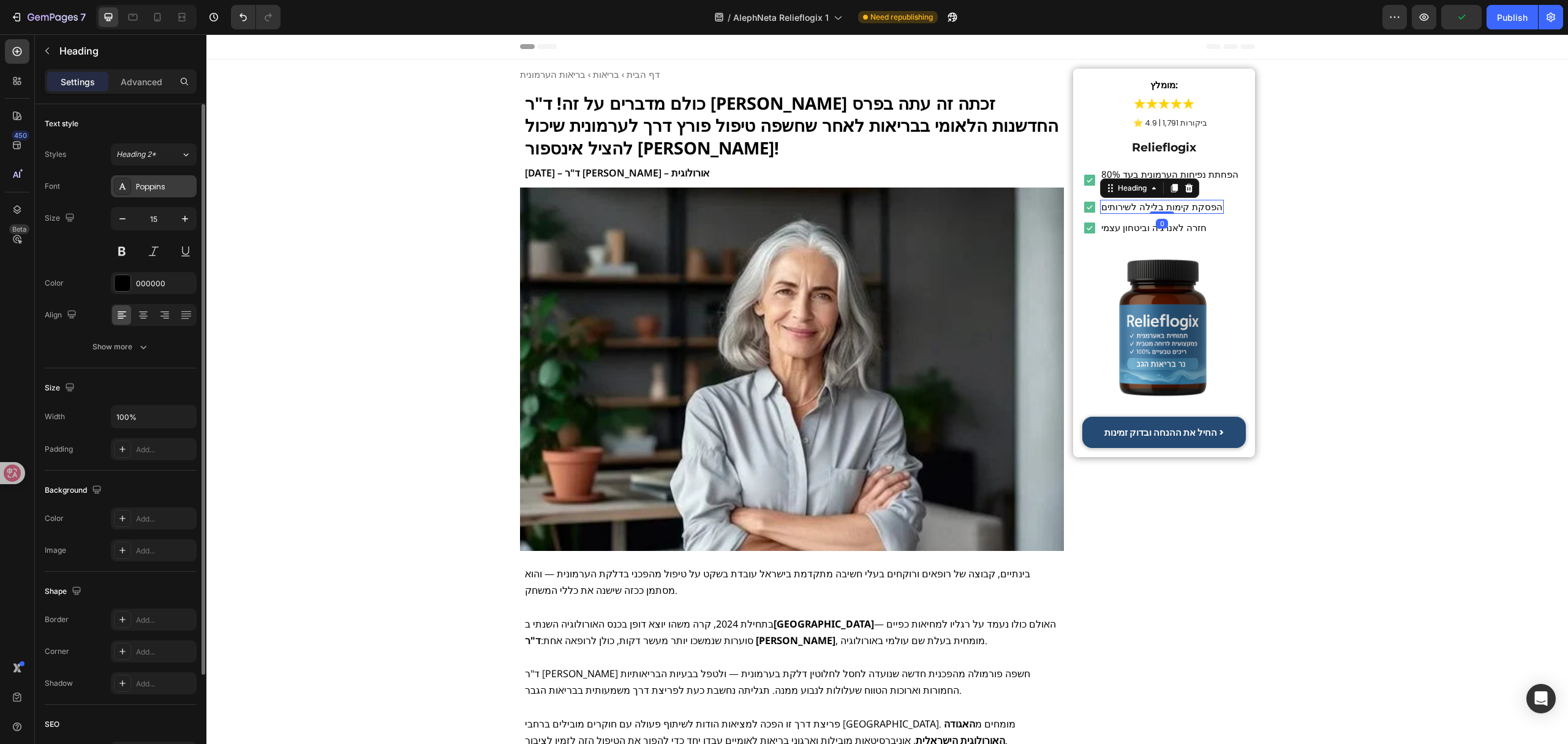
click at [167, 189] on div "Poppins" at bounding box center [164, 187] width 57 height 11
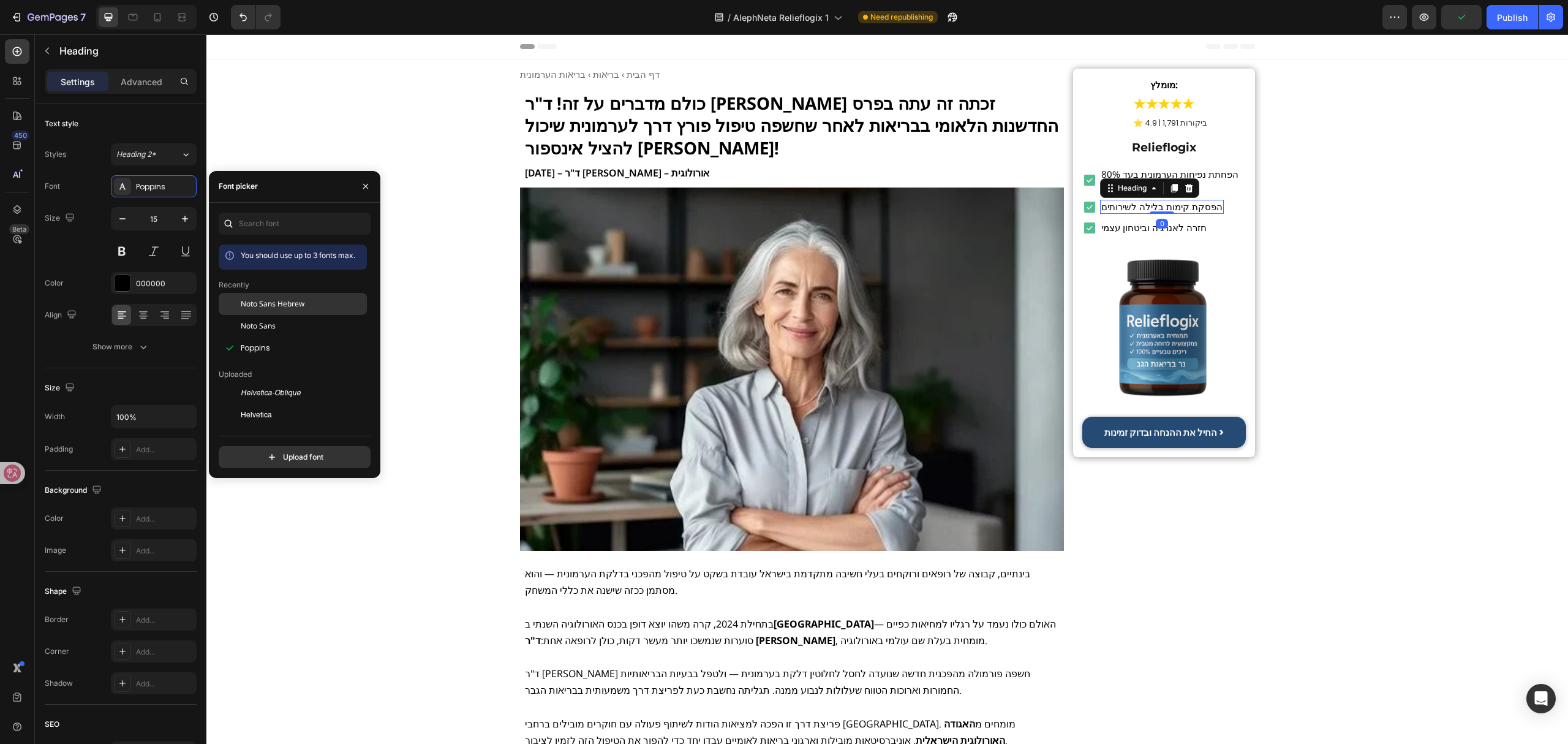
click at [282, 304] on span "Noto Sans Hebrew" at bounding box center [272, 304] width 63 height 11
click at [1168, 234] on h2 "חזרה לאנרגיה וביטחון עצמי" at bounding box center [1153, 228] width 108 height 15
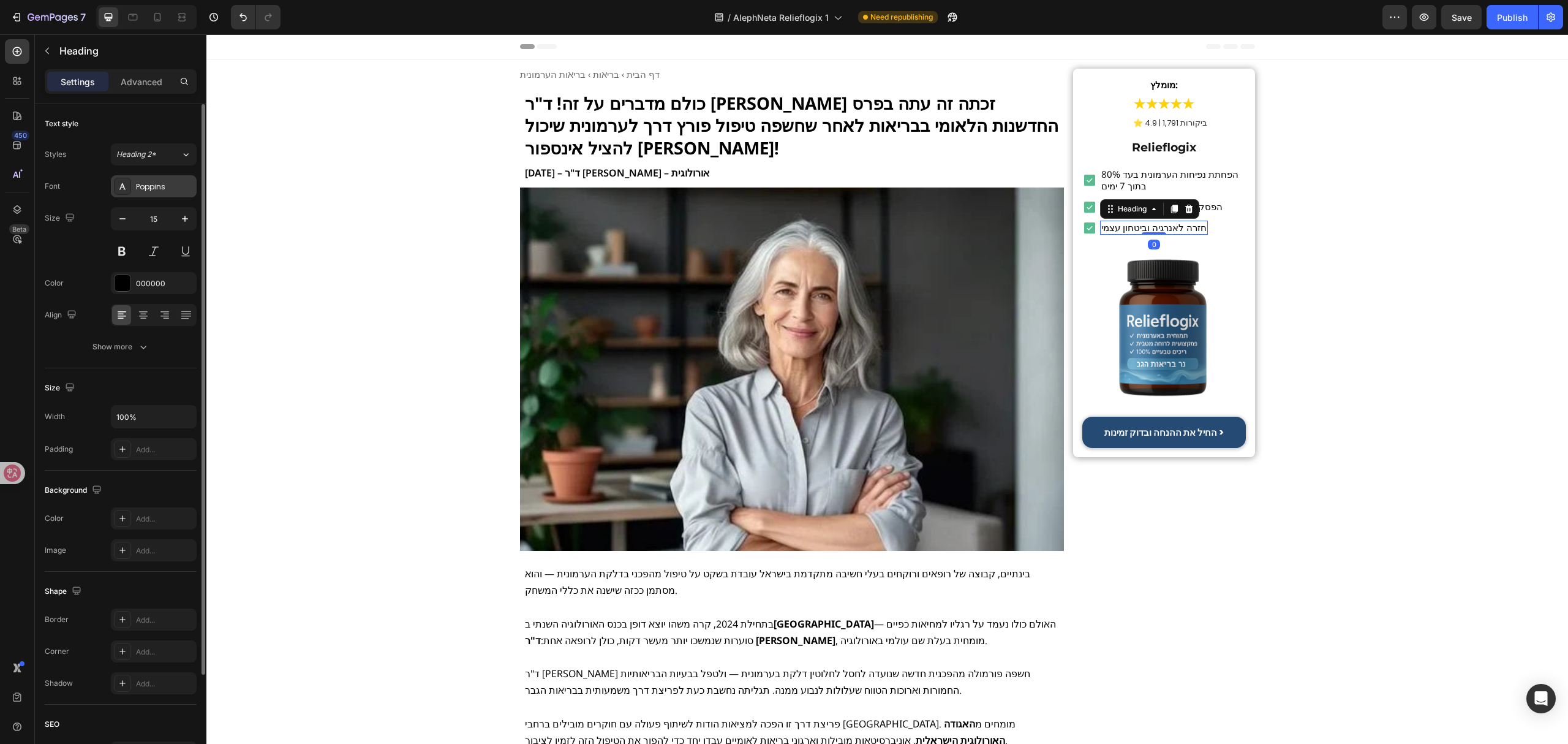
click at [171, 185] on div "Poppins" at bounding box center [164, 187] width 57 height 11
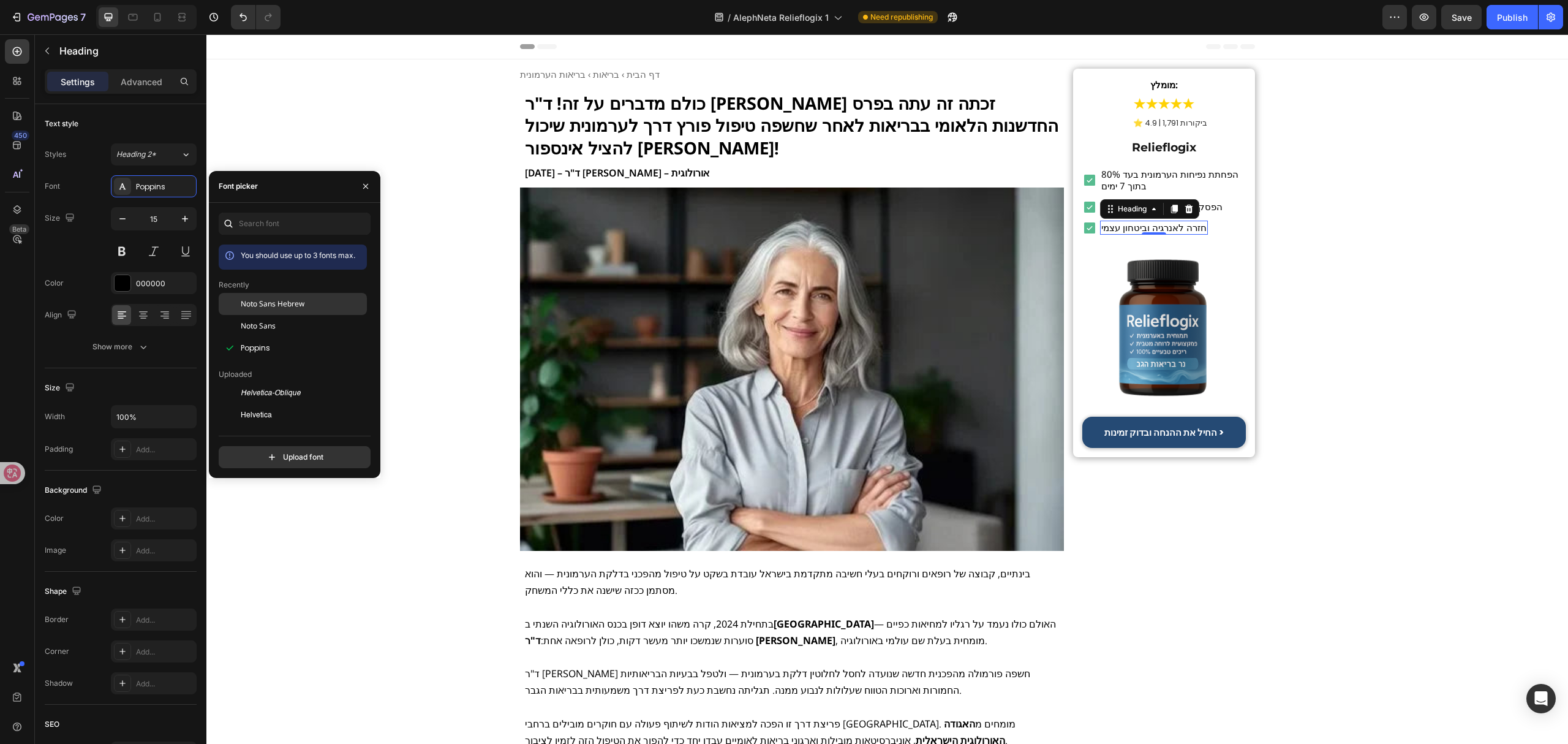
click at [301, 304] on span "Noto Sans Hebrew" at bounding box center [272, 304] width 63 height 11
click at [1164, 433] on strong "החיל את ההנחה ובדוק זמינות >" at bounding box center [1164, 432] width 119 height 13
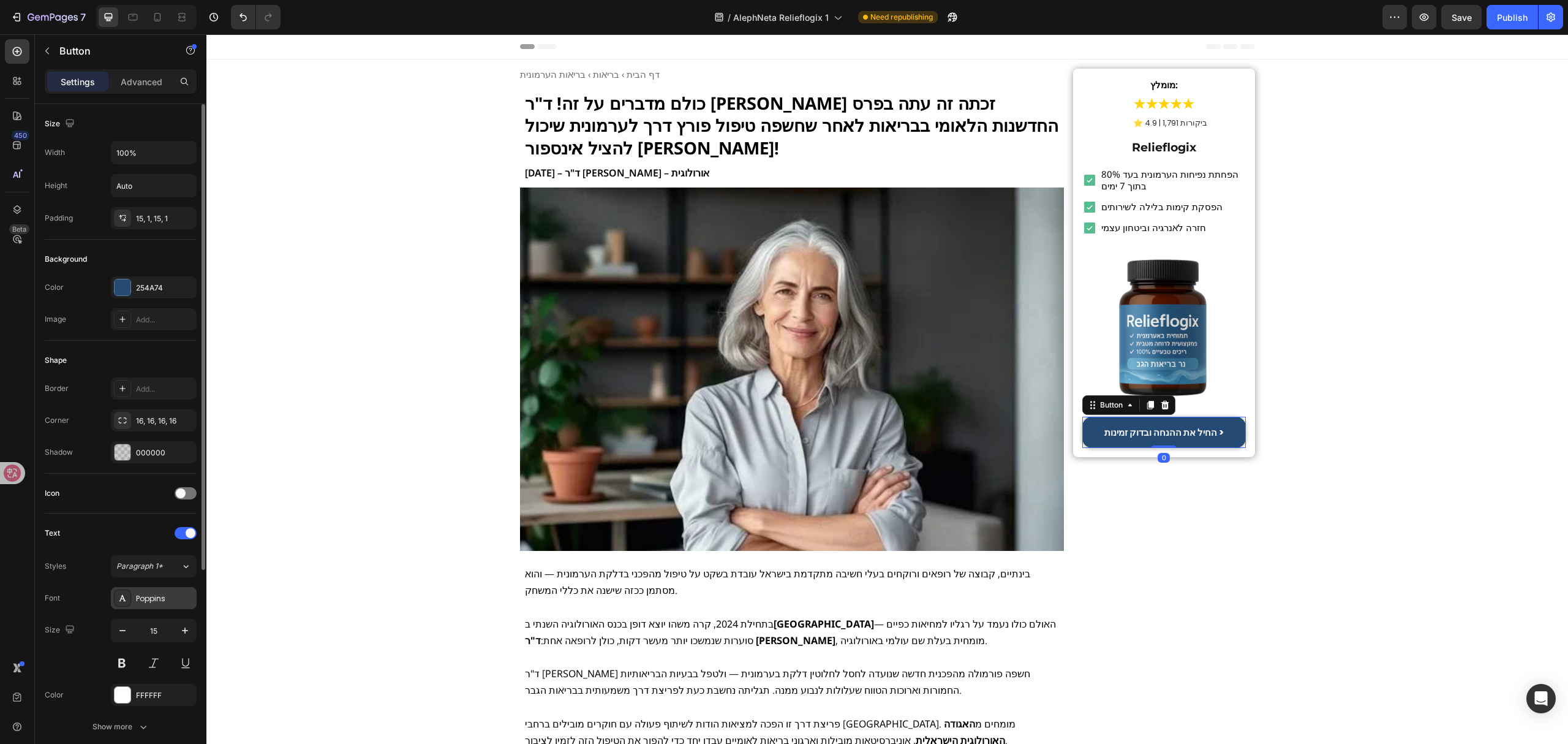
drag, startPoint x: 162, startPoint y: 599, endPoint x: 162, endPoint y: 606, distance: 7.0
click at [162, 604] on div "Poppins" at bounding box center [164, 599] width 57 height 11
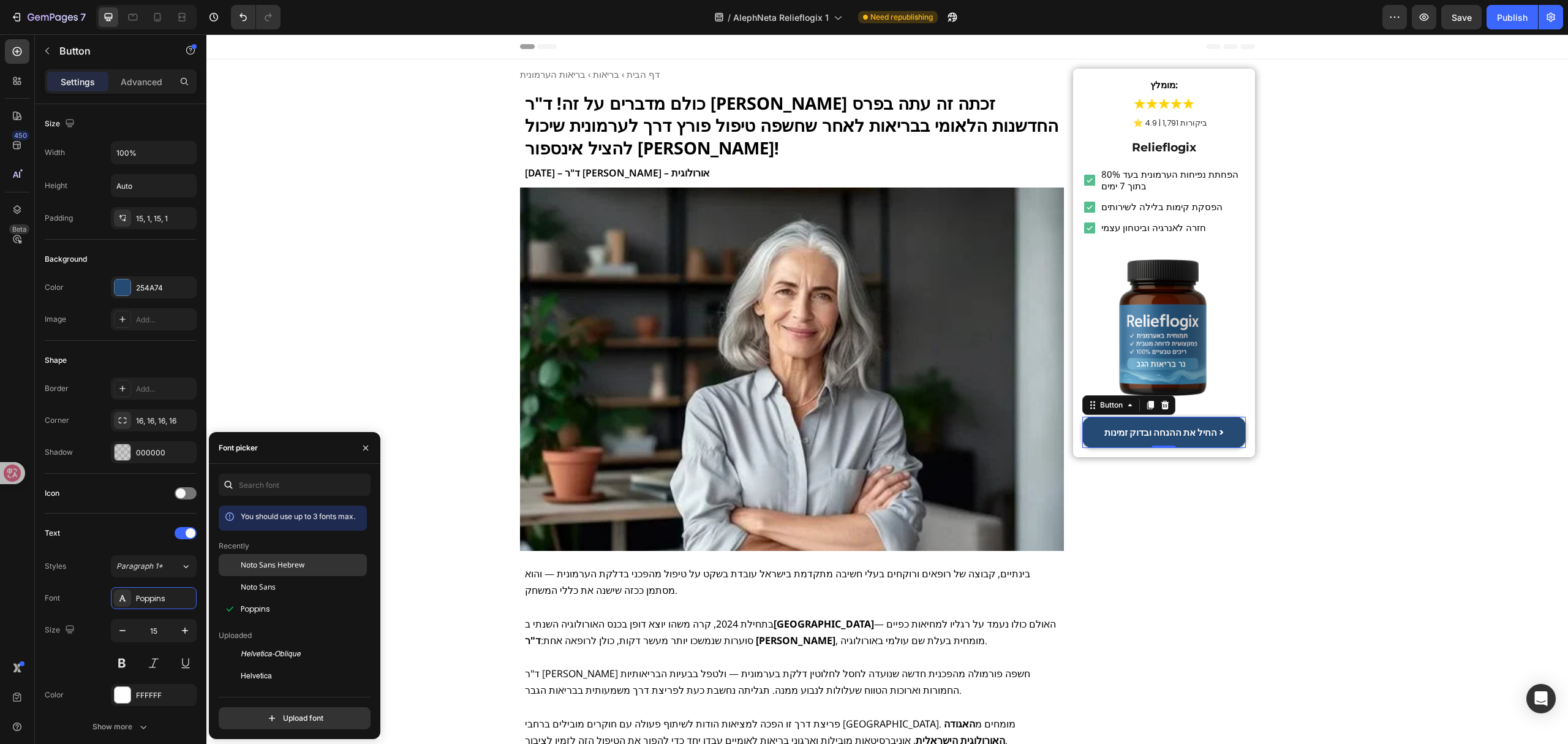
click at [280, 570] on span "Noto Sans Hebrew" at bounding box center [272, 565] width 63 height 11
drag, startPoint x: 459, startPoint y: 590, endPoint x: 452, endPoint y: 585, distance: 8.6
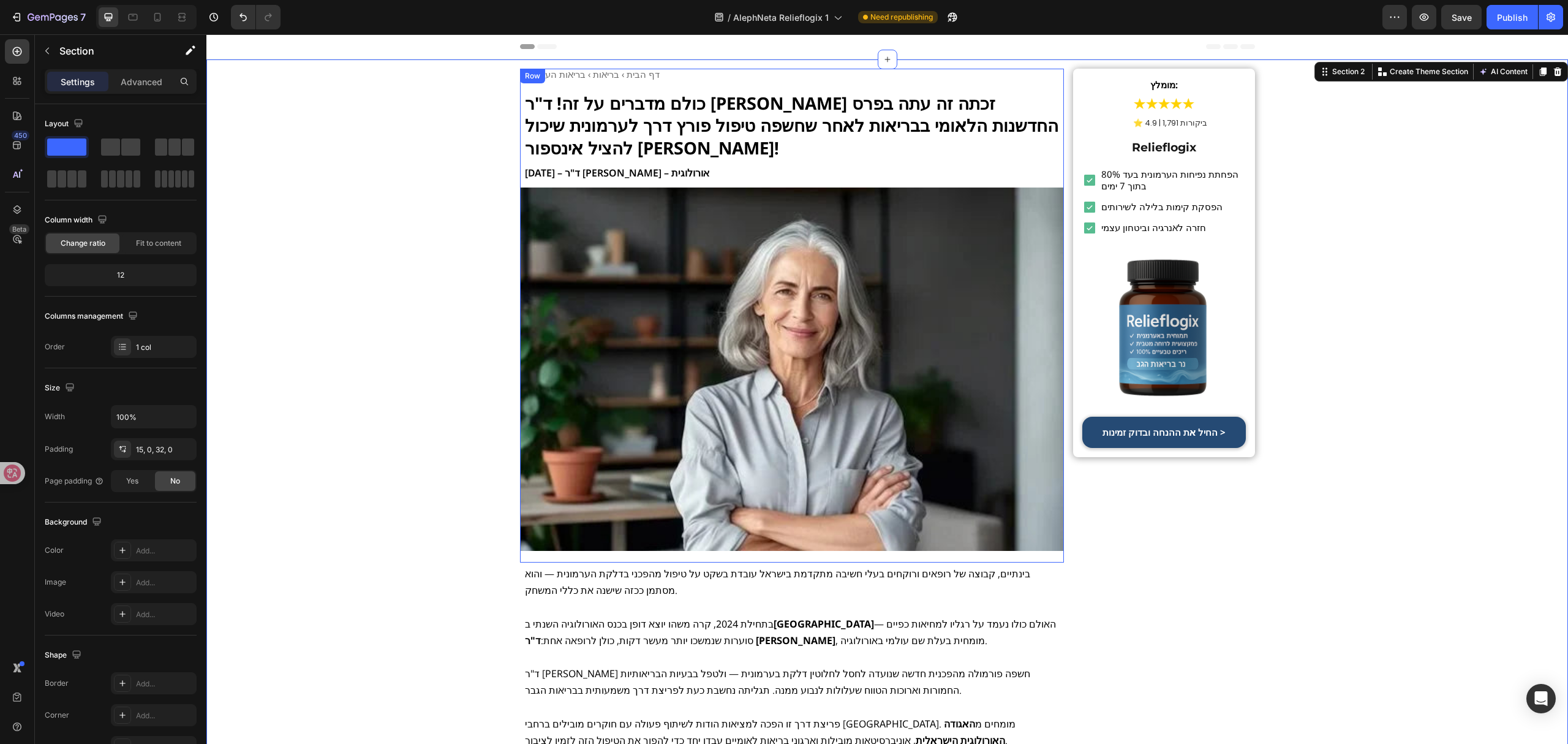
click at [608, 174] on p "8 ביוני 2025 – ד"ר איילת כהן – אורולוגית" at bounding box center [792, 174] width 535 height 17
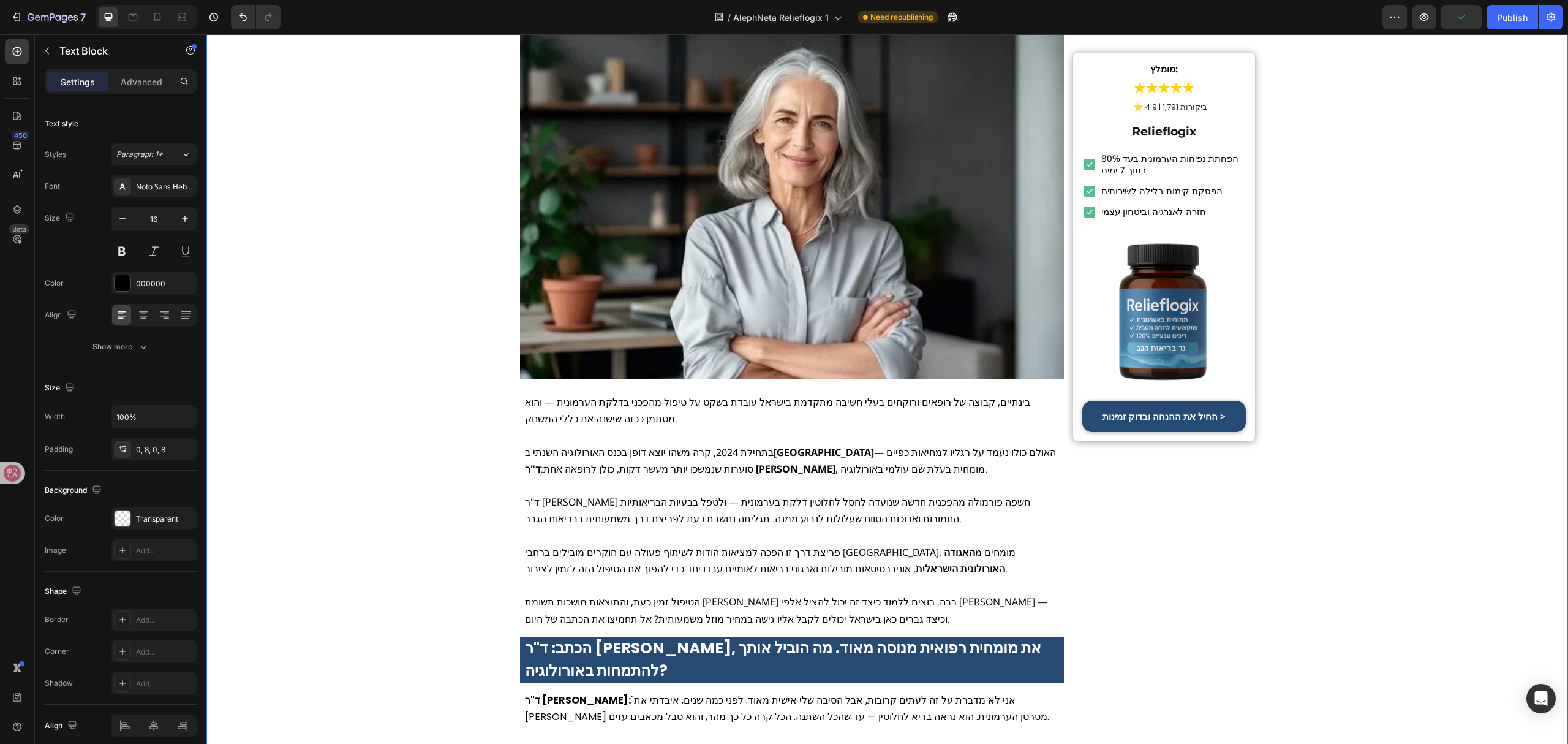
scroll to position [245, 0]
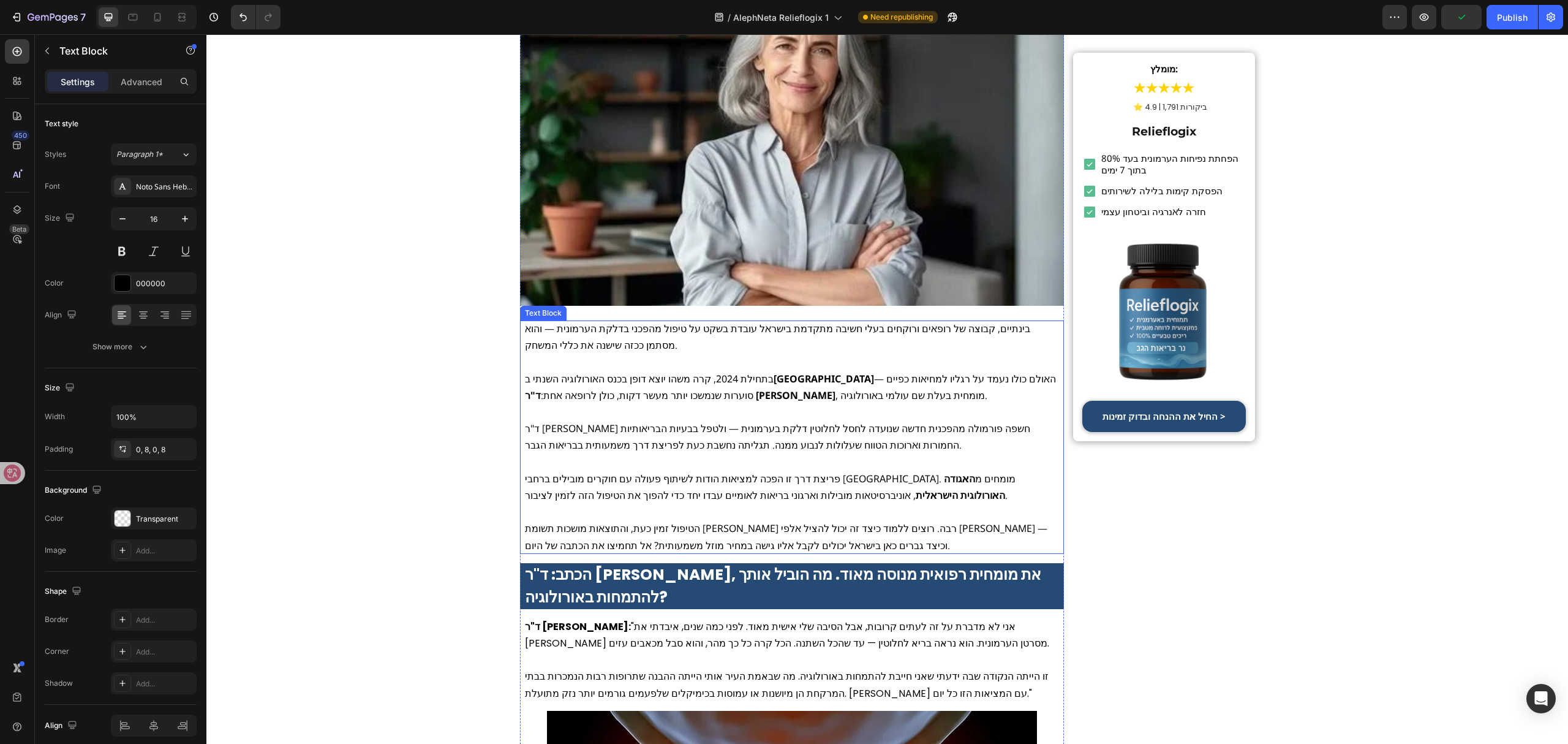
click at [640, 361] on p at bounding box center [792, 362] width 535 height 17
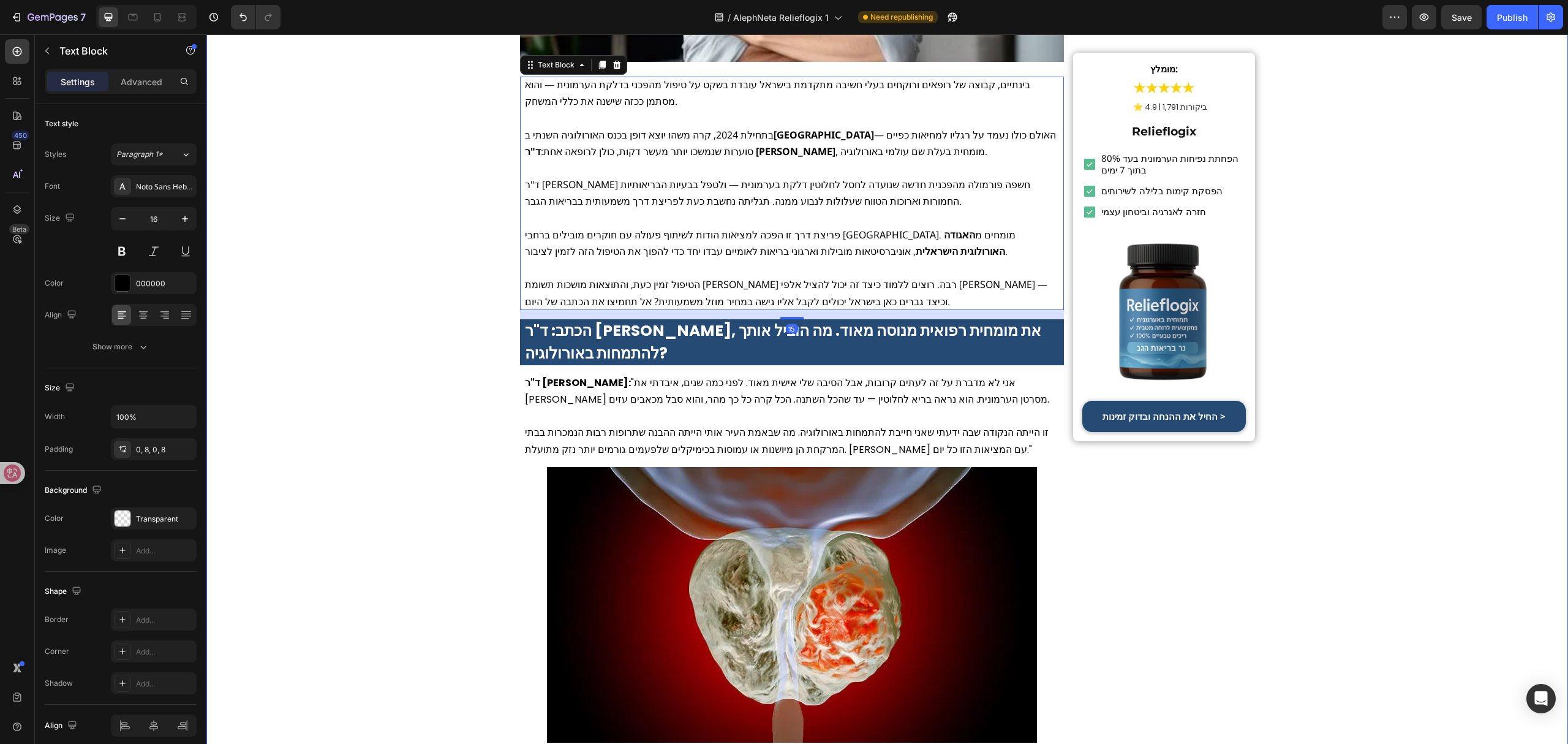
scroll to position [490, 0]
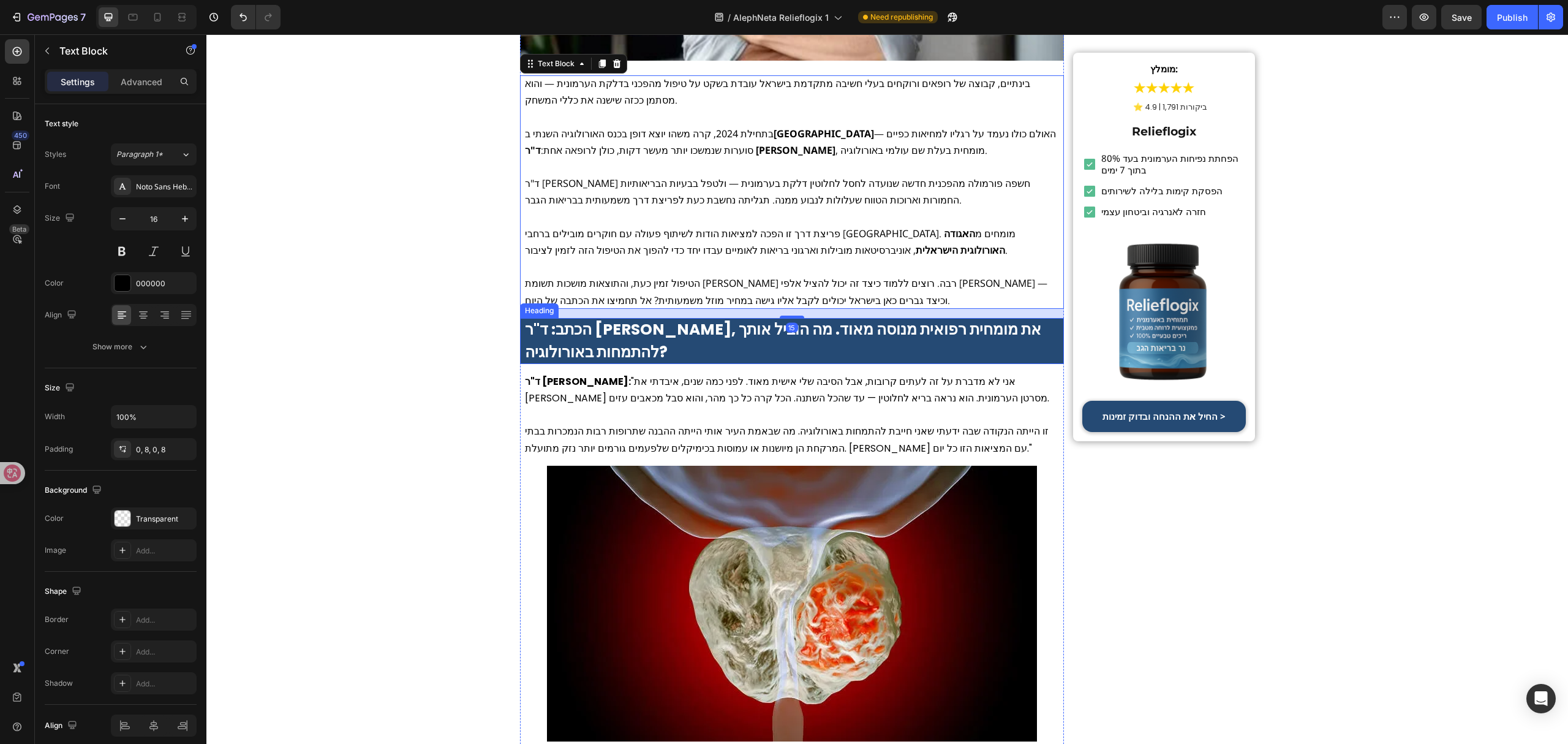
click at [620, 329] on strong "הכתב: ד"ר איילת כהן, את מומחית רפואית מנוסה מאוד. מה הוביל אותך להתמחות באורולו…" at bounding box center [783, 341] width 517 height 45
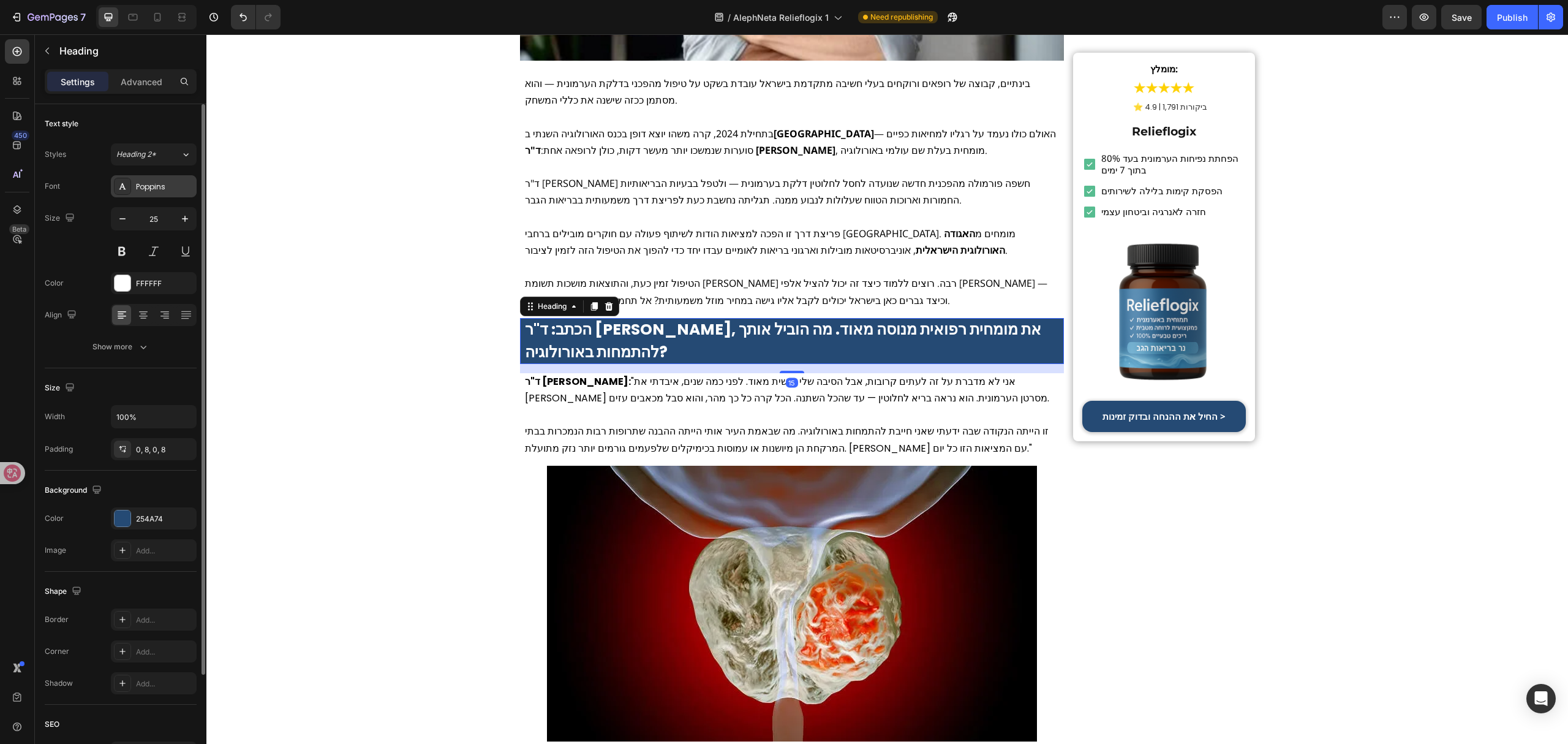
click at [163, 187] on div "Poppins" at bounding box center [164, 187] width 57 height 11
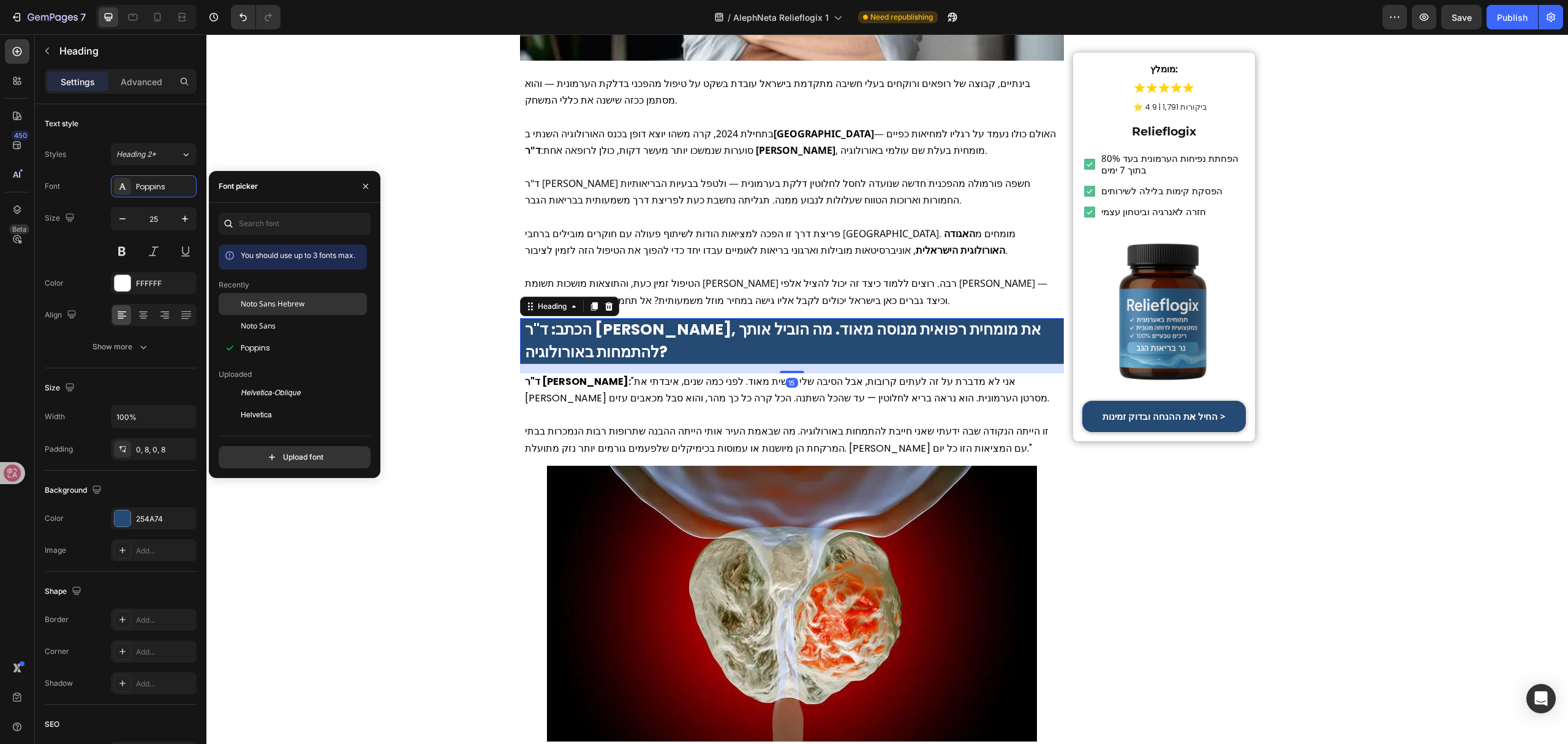
drag, startPoint x: 304, startPoint y: 307, endPoint x: 310, endPoint y: 307, distance: 6.0
click at [303, 307] on span "Noto Sans Hebrew" at bounding box center [272, 304] width 63 height 11
click at [601, 400] on p "ד"ר איילת כהן: "אני לא מדברת על זה לעתים קרובות, אבל הסיבה שלי אישית מאוד. לפני…" at bounding box center [792, 389] width 535 height 33
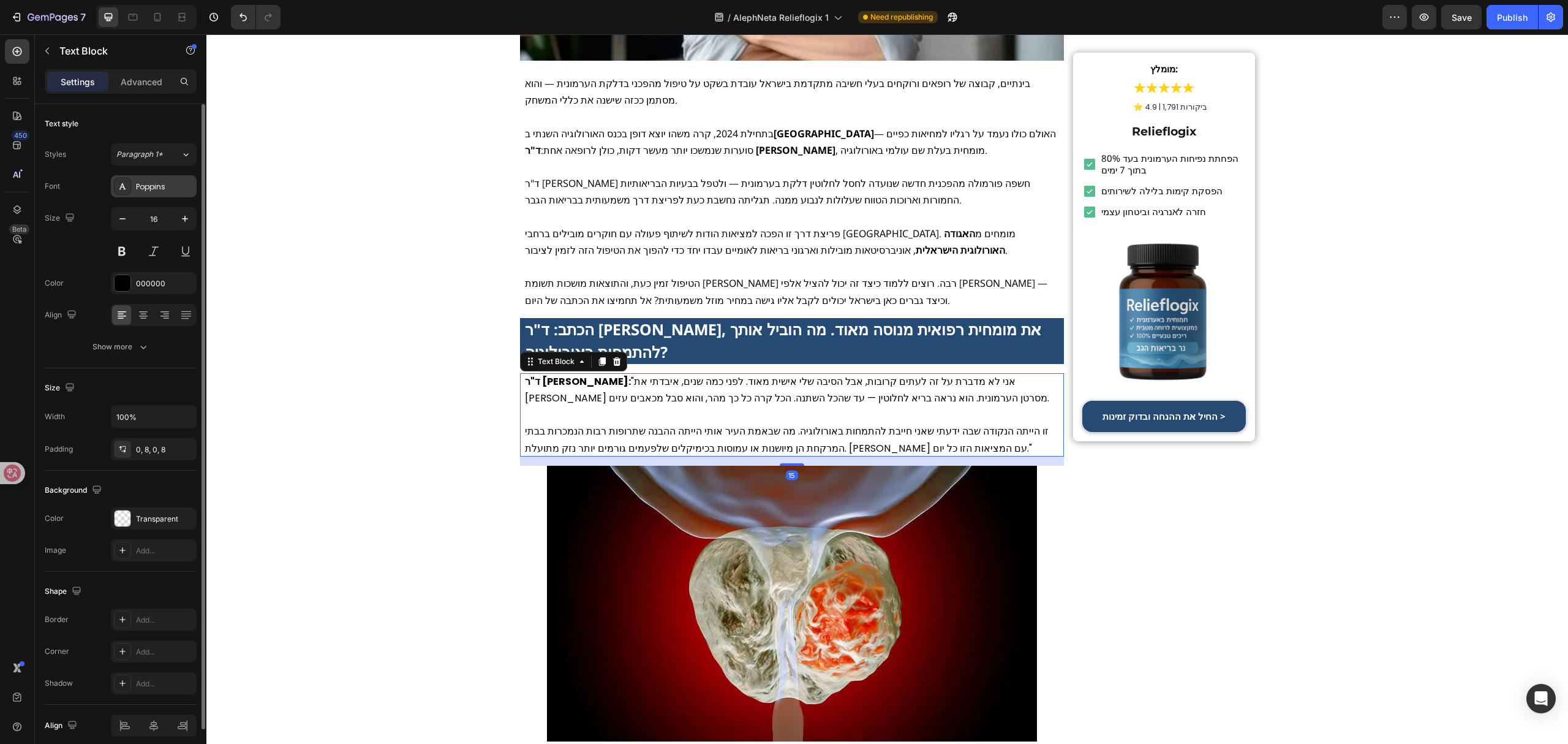
click at [171, 187] on div "Poppins" at bounding box center [164, 187] width 57 height 11
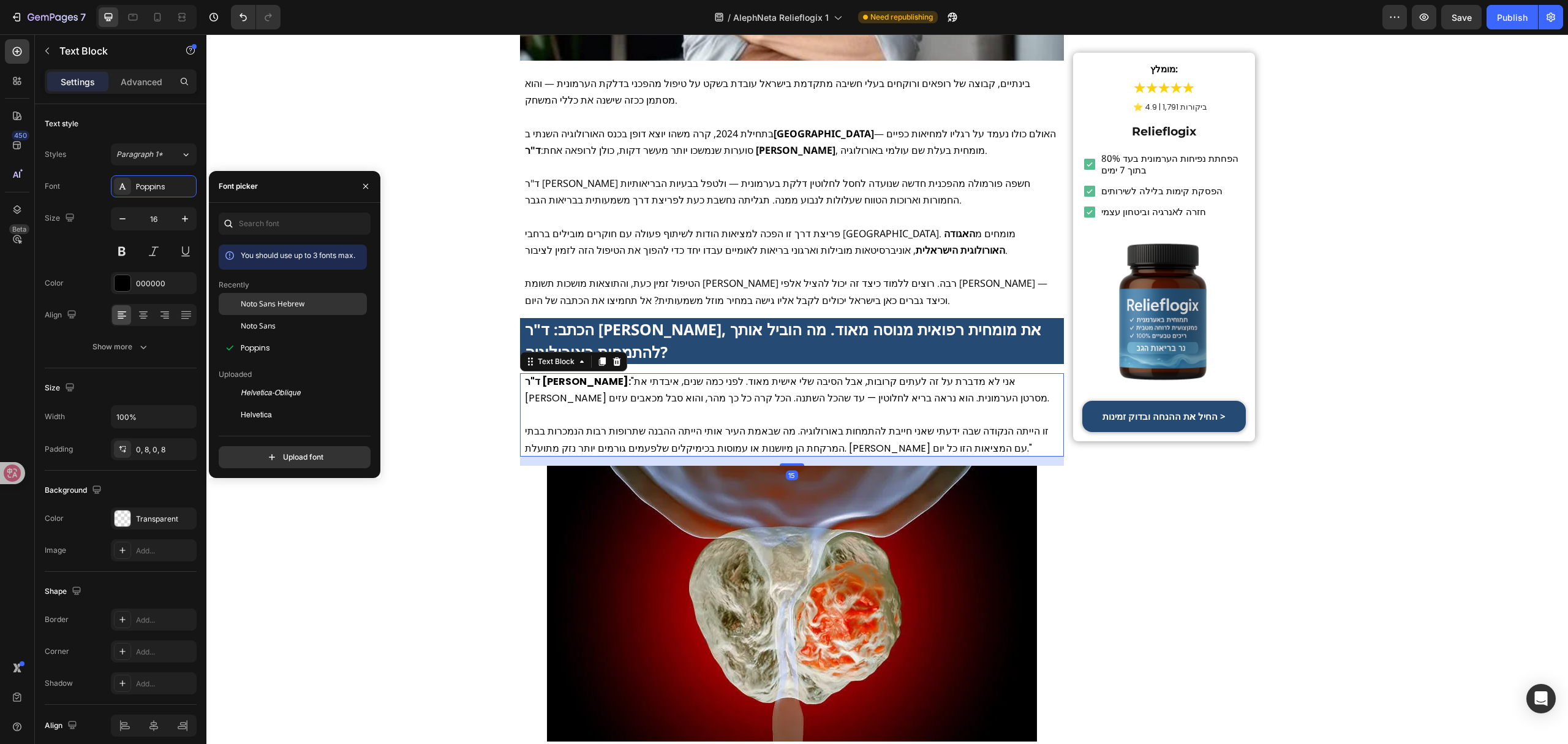
click at [305, 304] on div "Noto Sans Hebrew" at bounding box center [303, 304] width 124 height 11
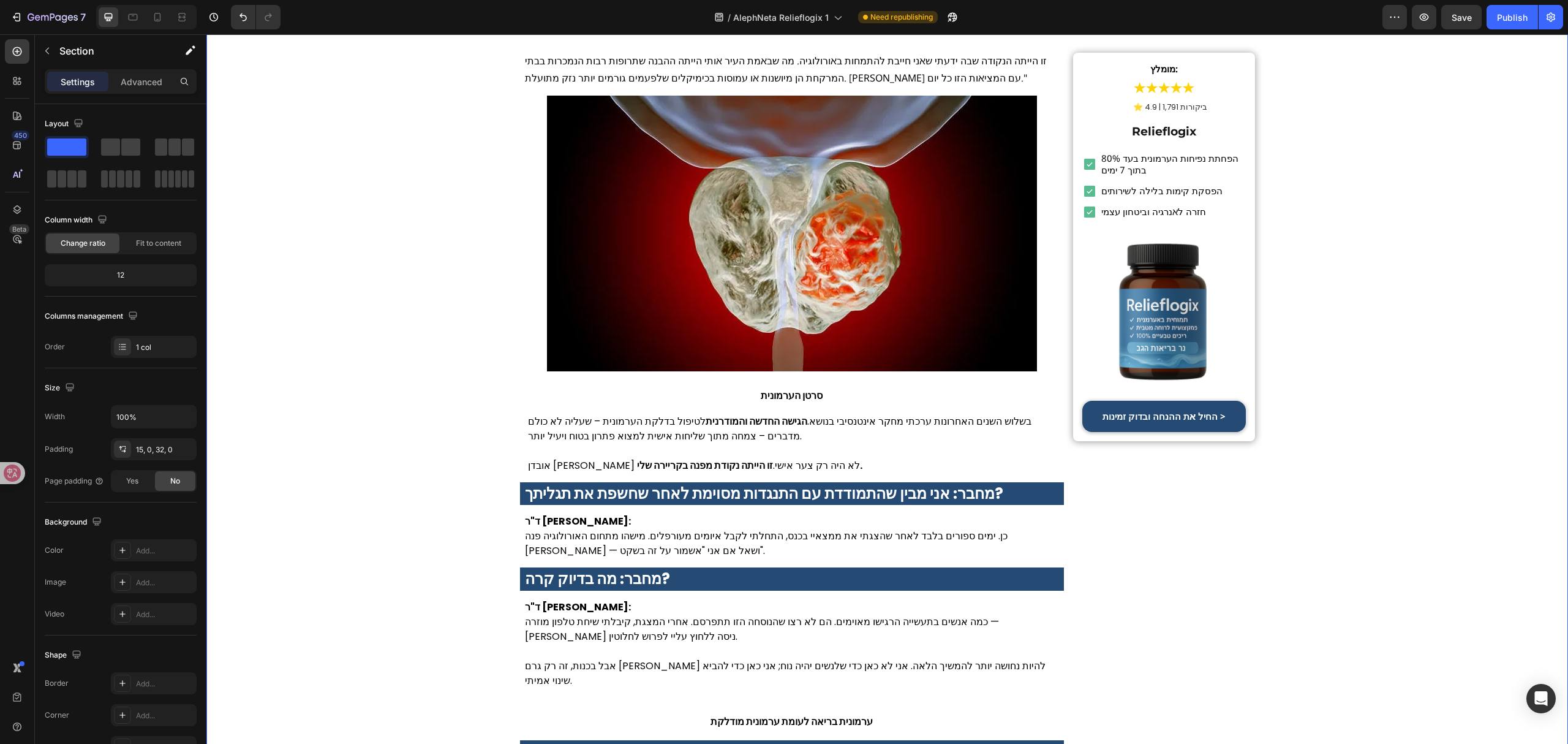
scroll to position [980, 0]
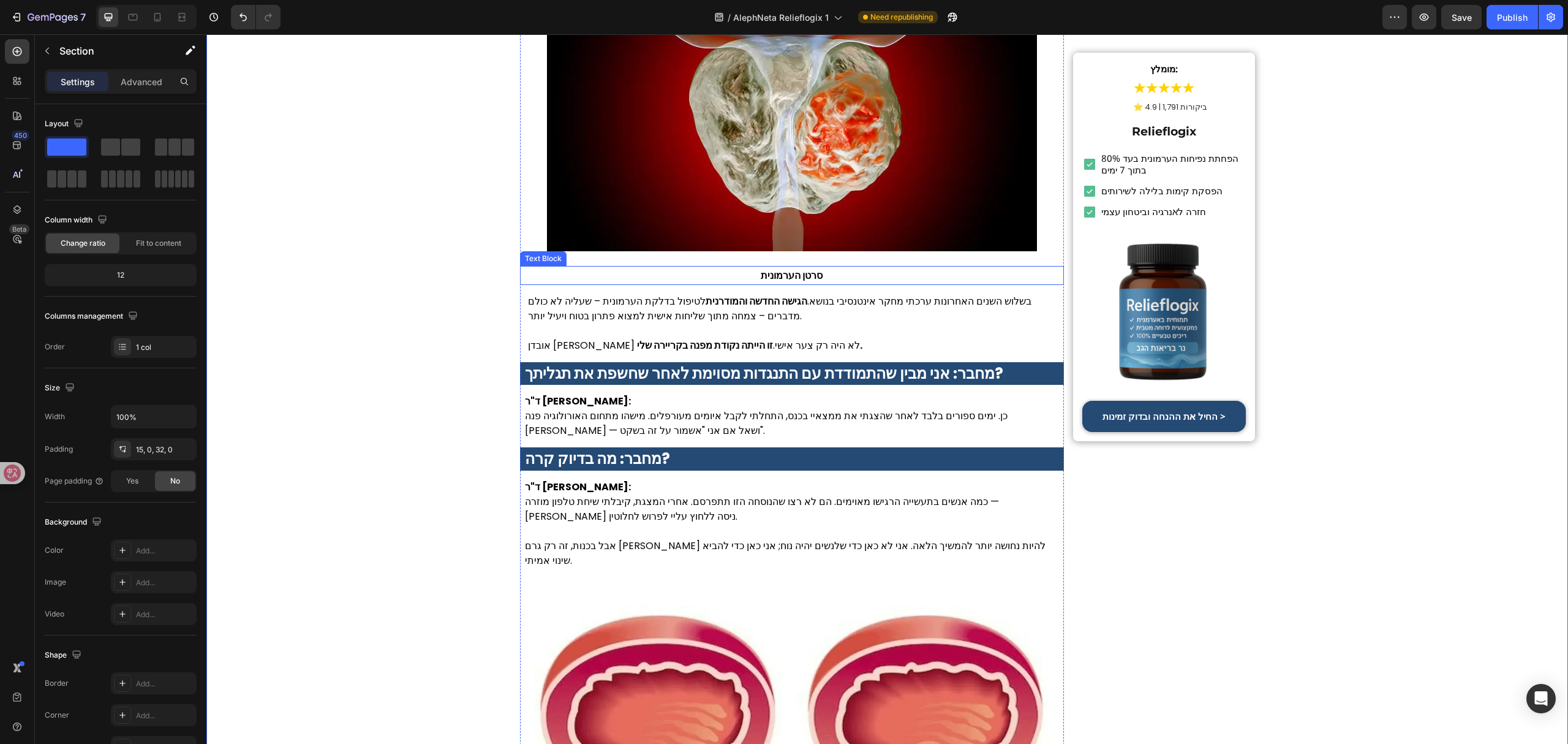
click at [723, 277] on p "סרטן הערמונית" at bounding box center [792, 275] width 542 height 17
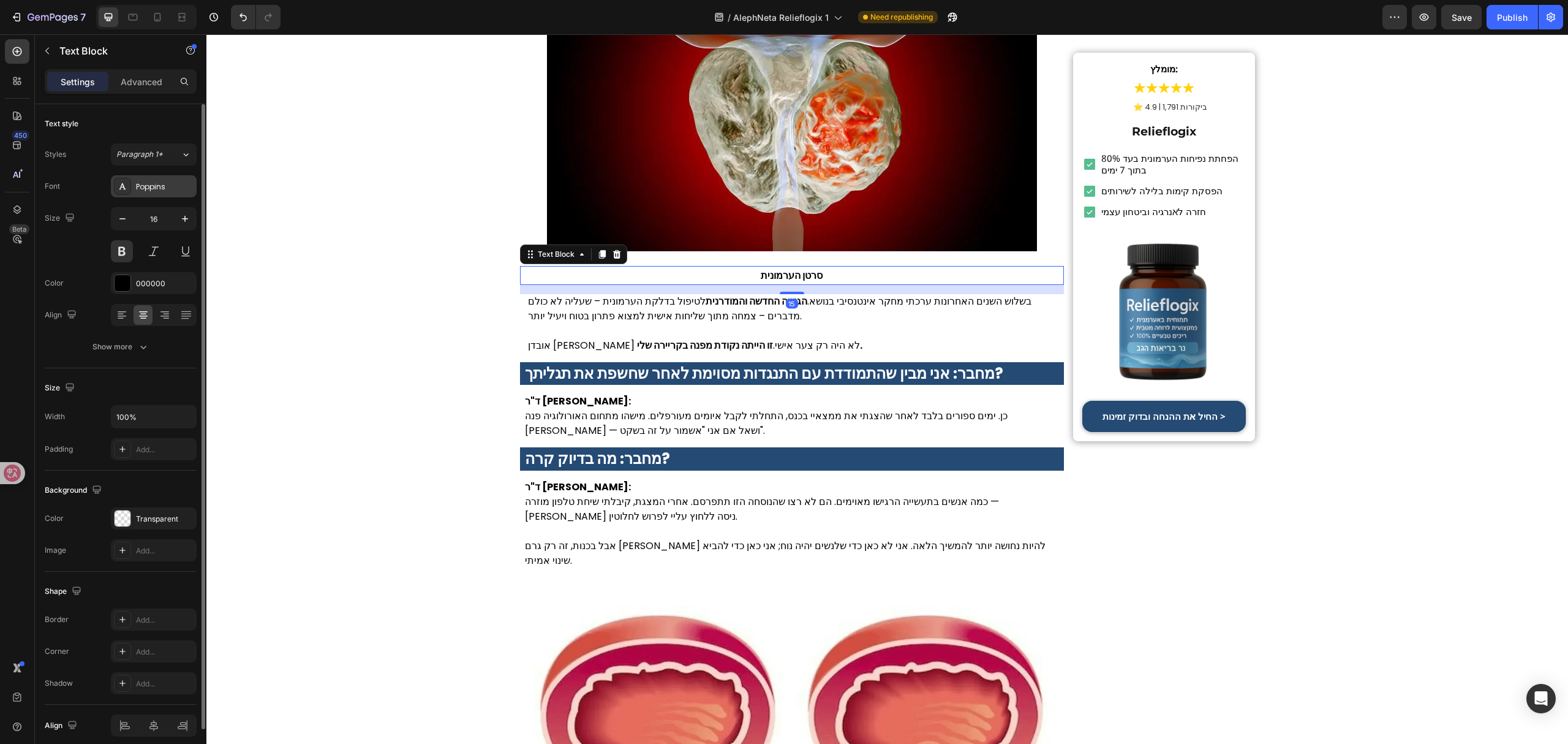
click at [172, 187] on div "Poppins" at bounding box center [164, 187] width 57 height 11
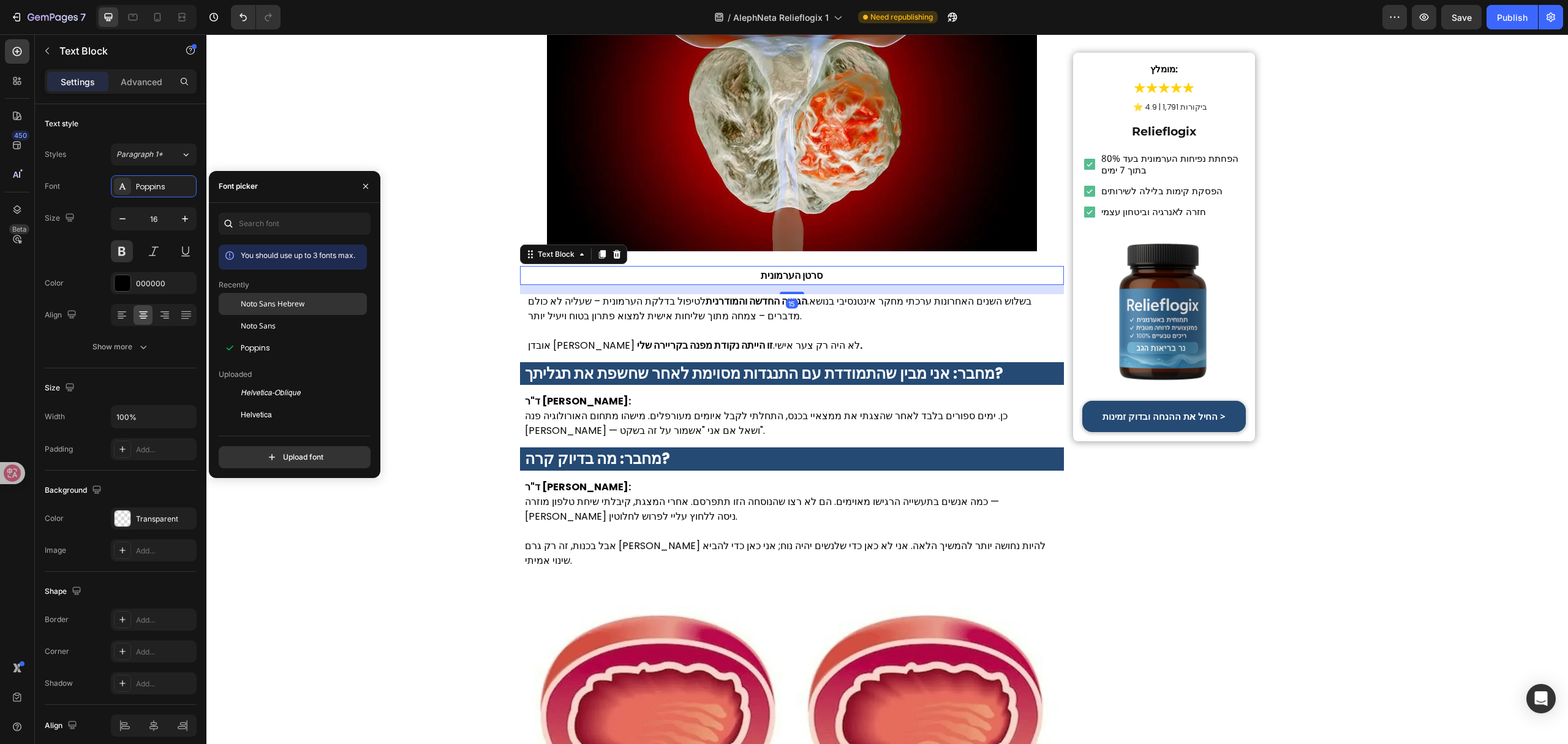
click at [272, 307] on span "Noto Sans Hebrew" at bounding box center [272, 304] width 63 height 11
click at [695, 321] on p "בשלוש השנים האחרונות ערכתי מחקר אינטנסיבי בנושא. הגישה החדשה והמודרנית לטיפול ב…" at bounding box center [794, 309] width 532 height 29
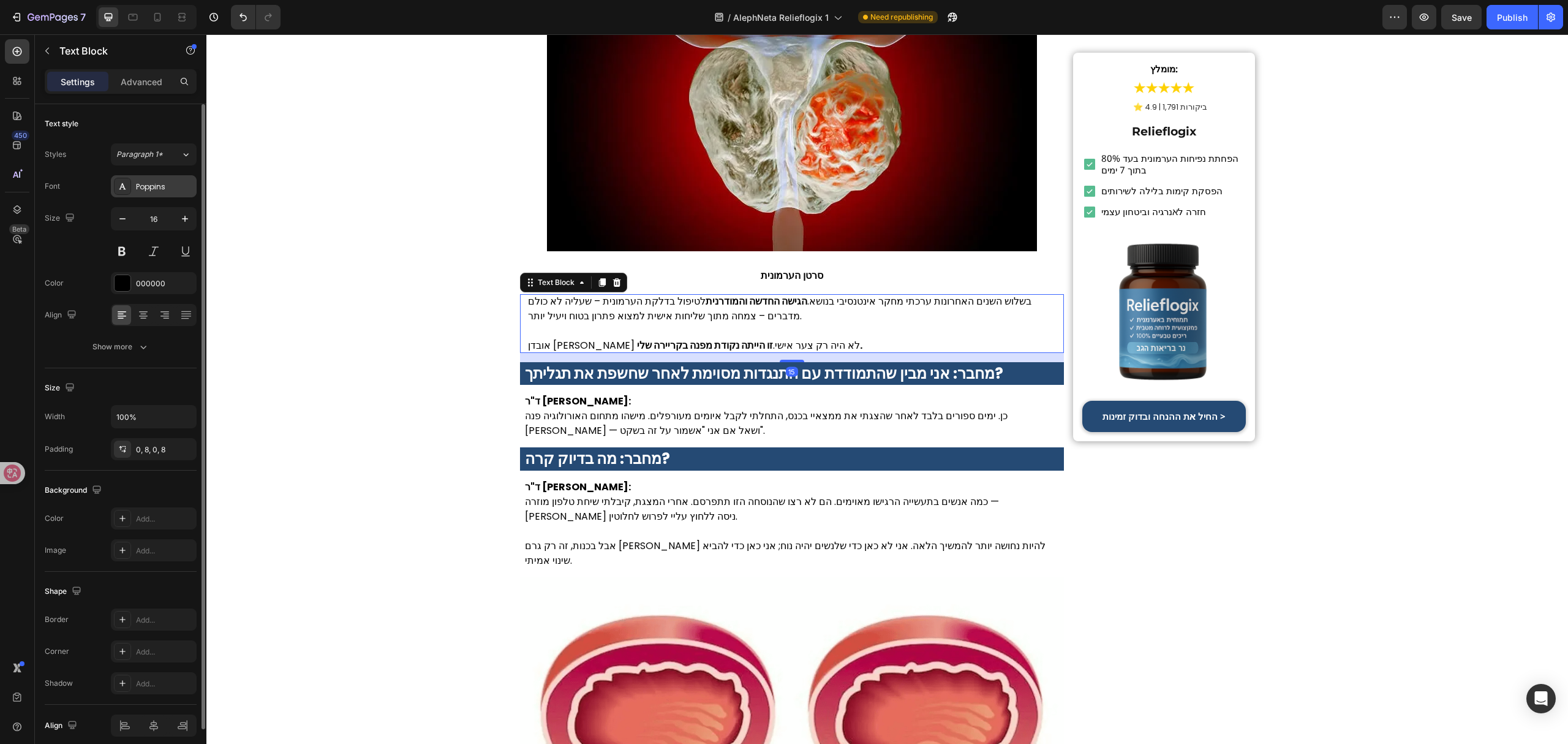
click at [186, 191] on div "Poppins" at bounding box center [164, 187] width 57 height 11
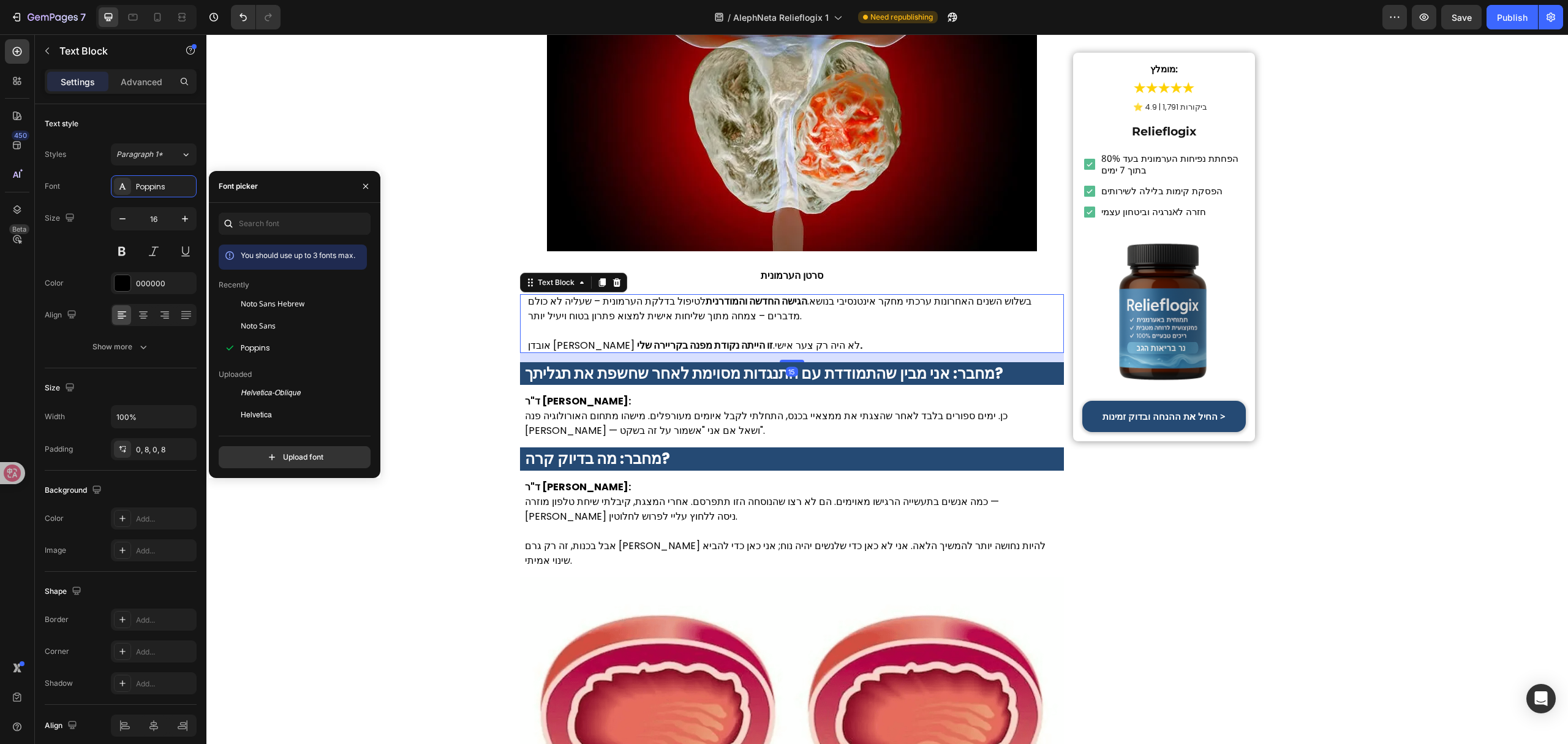
click at [319, 307] on div "Noto Sans Hebrew" at bounding box center [303, 304] width 124 height 11
click at [581, 371] on strong "מחבר: אני מבין שהתמודדת עם התנגדות מסוימת לאחר שחשפת את תגליתך?" at bounding box center [764, 373] width 478 height 21
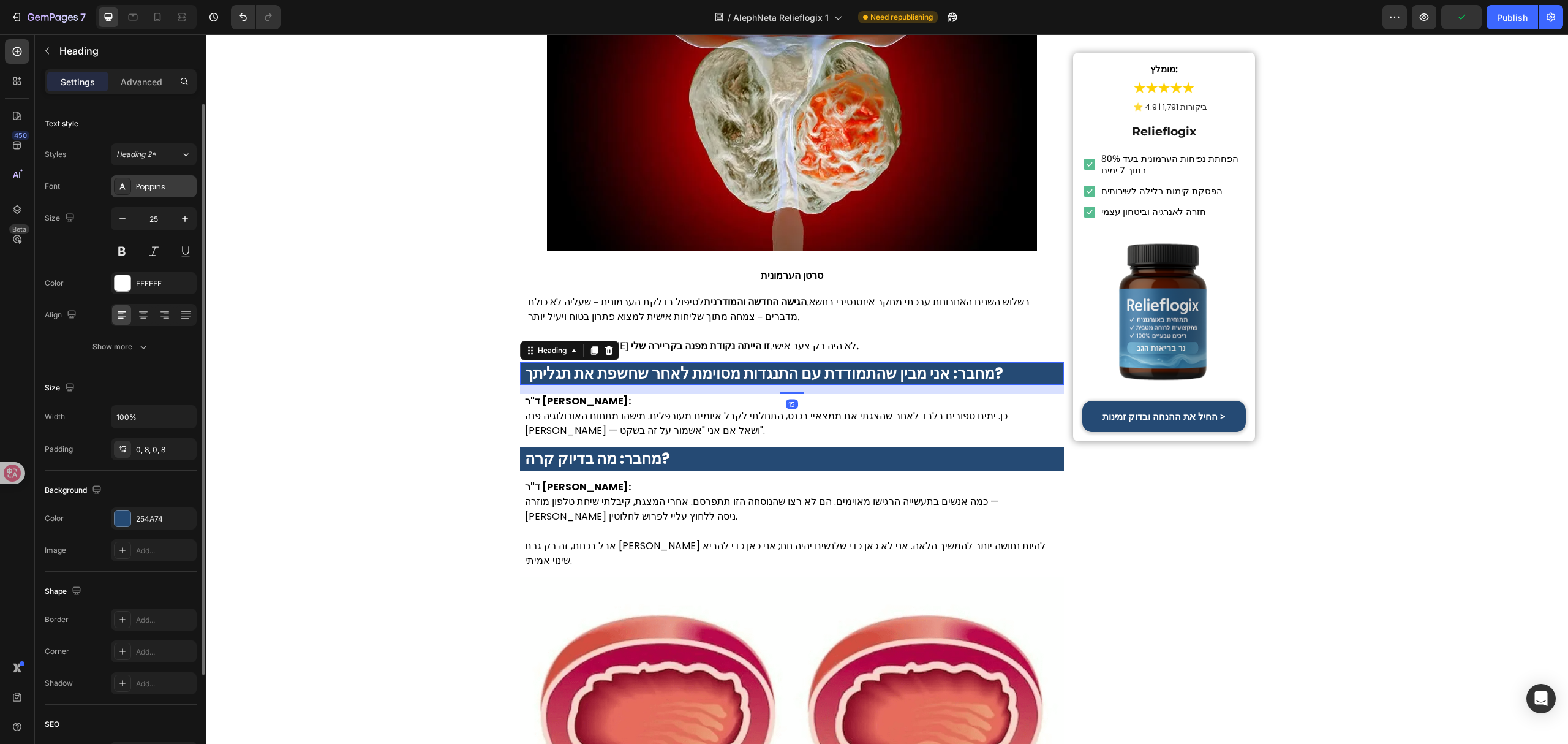
click at [150, 182] on div "Poppins" at bounding box center [164, 187] width 57 height 11
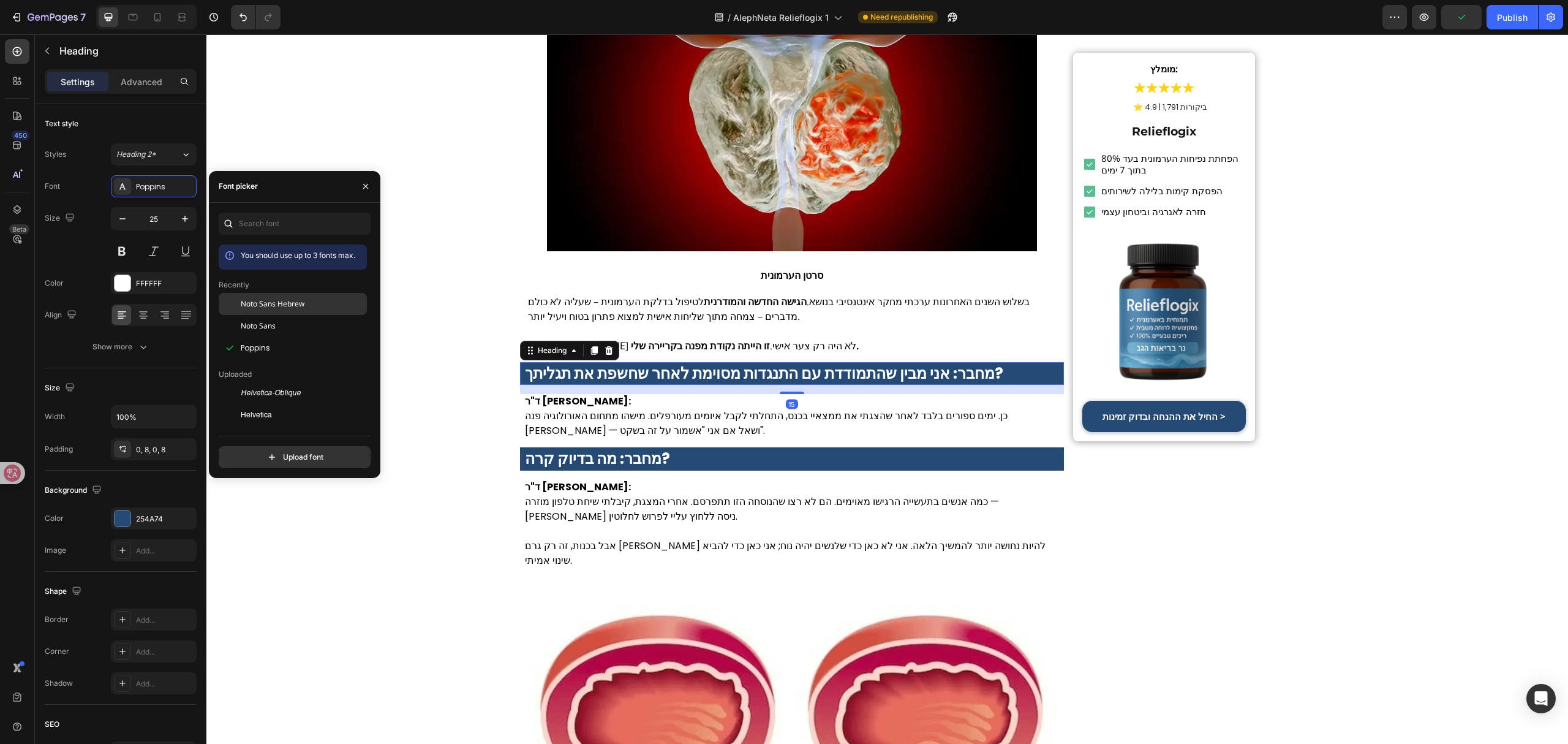
click at [270, 304] on span "Noto Sans Hebrew" at bounding box center [272, 304] width 63 height 11
click at [597, 408] on p "ד"ר תמר כהן:" at bounding box center [792, 401] width 535 height 15
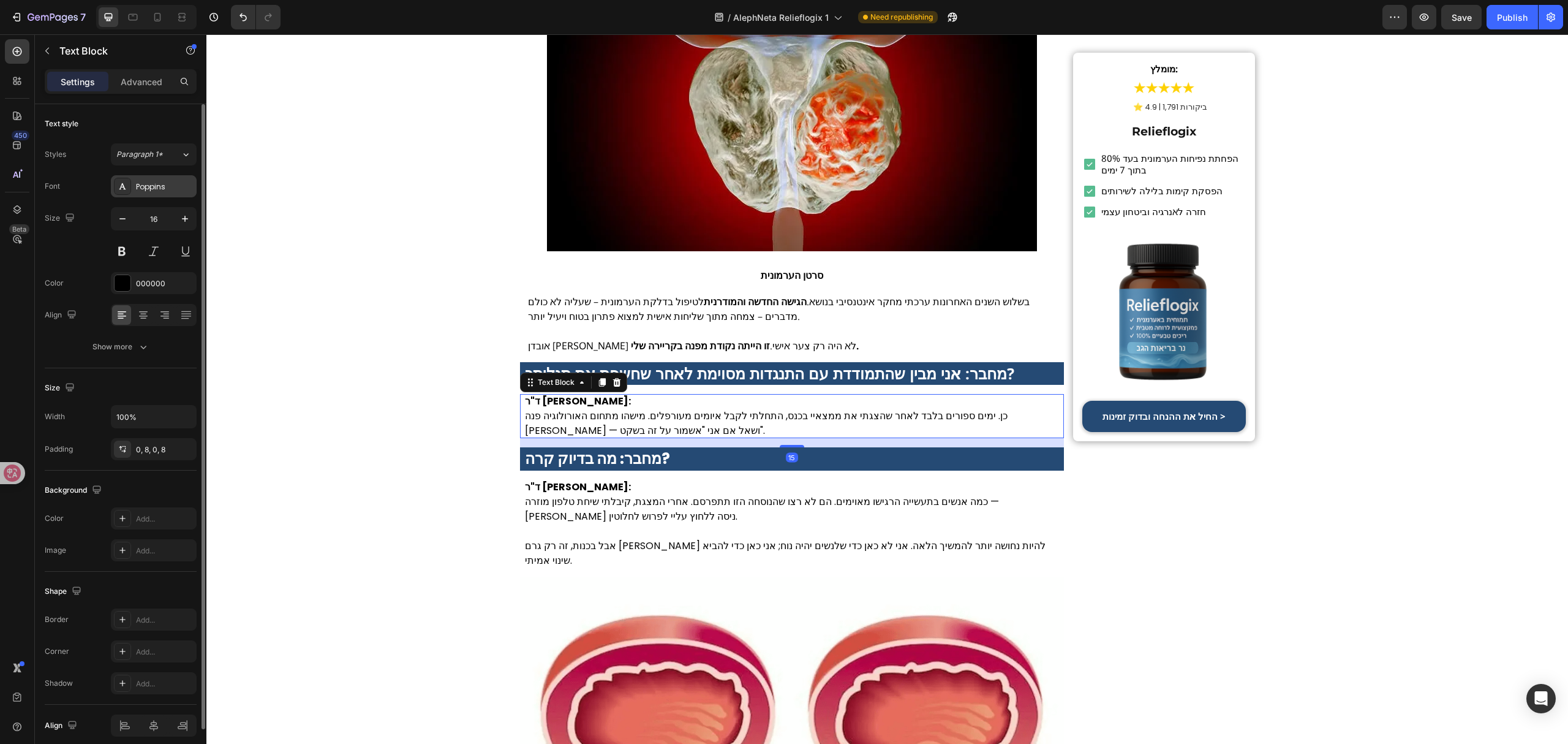
click at [169, 191] on div "Poppins" at bounding box center [164, 187] width 57 height 11
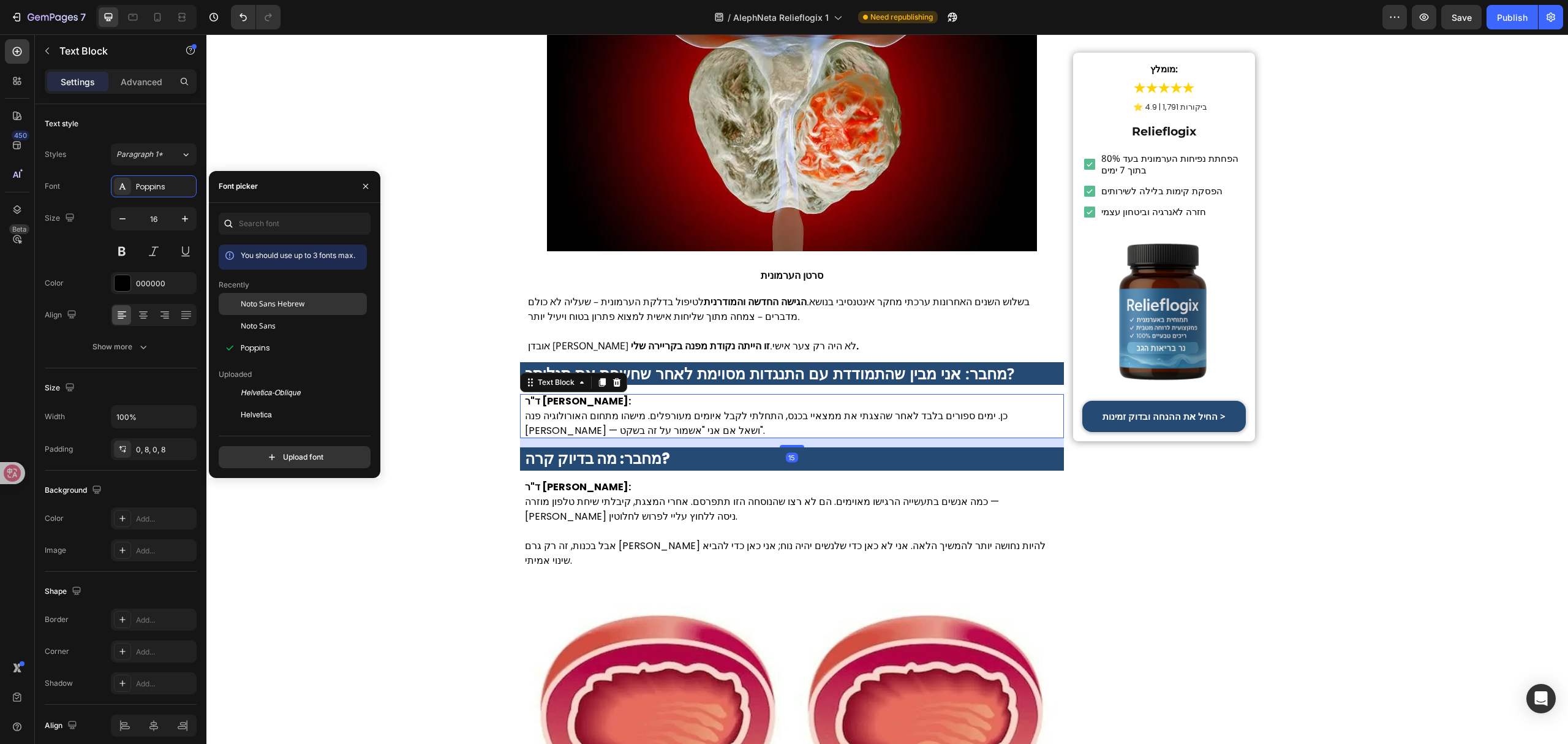
click at [296, 298] on span "Noto Sans Hebrew" at bounding box center [272, 304] width 63 height 11
click at [598, 457] on strong "מחבר: מה בדיוק קרה?" at bounding box center [598, 459] width 145 height 21
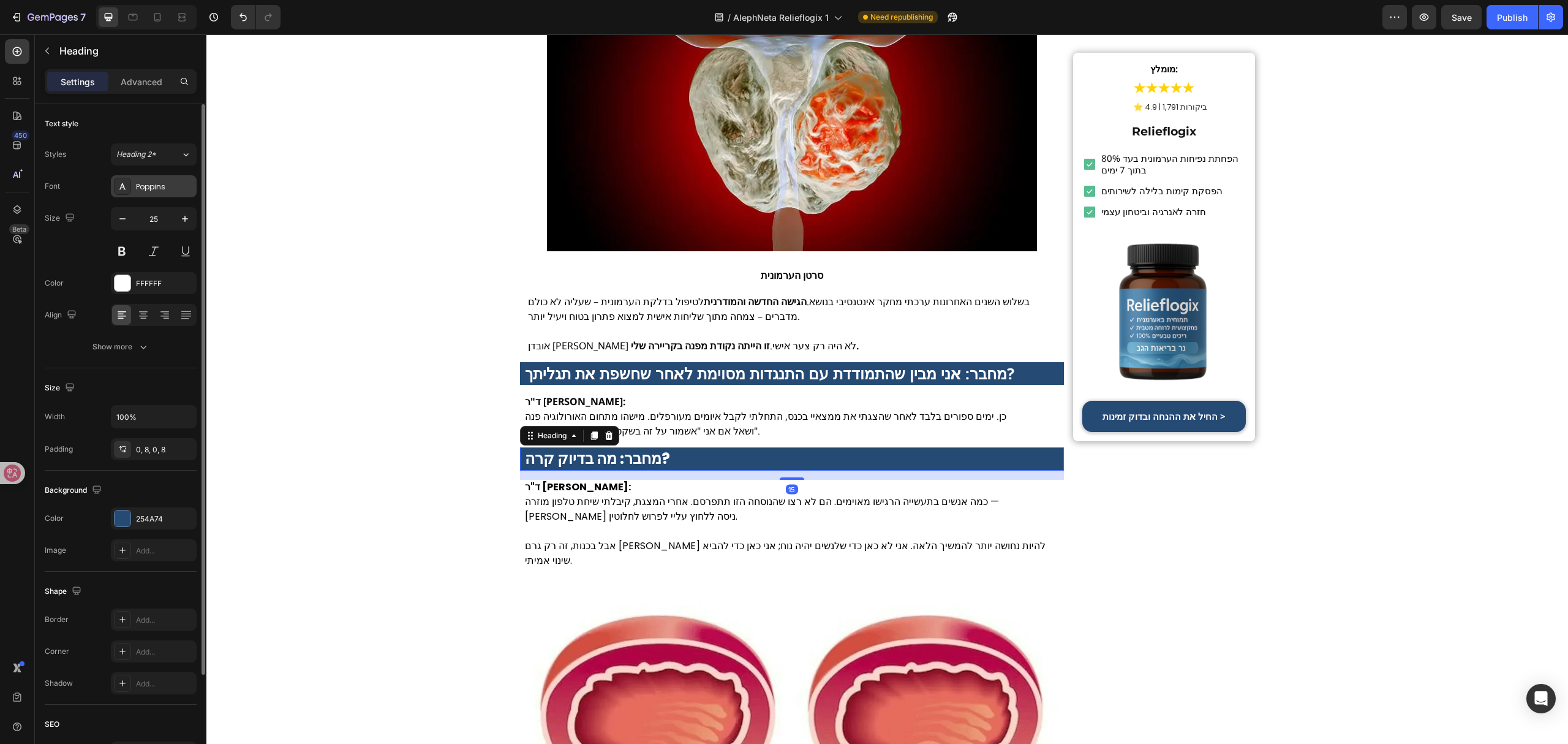
click at [155, 193] on div "Poppins" at bounding box center [154, 186] width 86 height 22
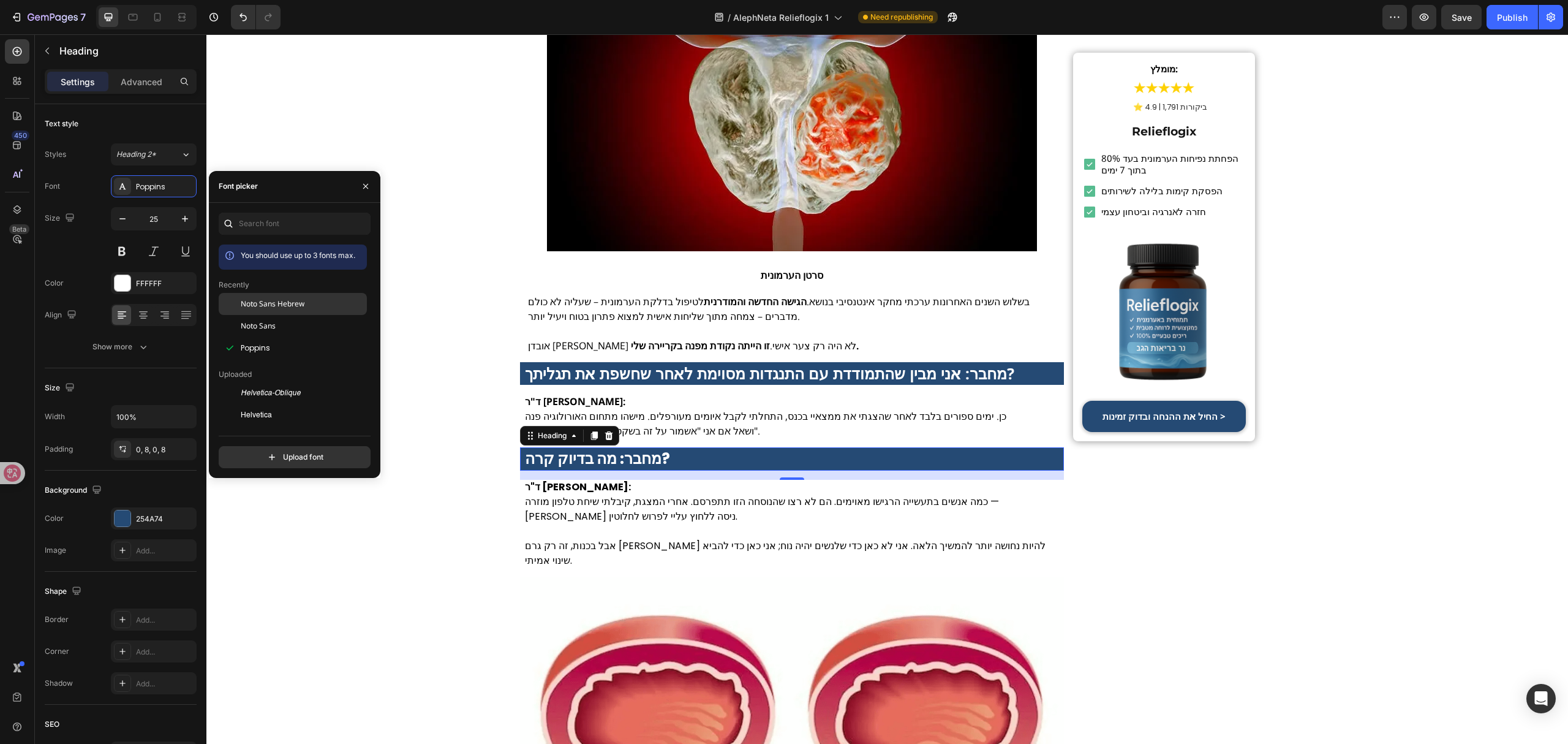
click at [288, 298] on span "Noto Sans Hebrew" at bounding box center [272, 304] width 63 height 11
click at [585, 524] on p at bounding box center [792, 531] width 535 height 15
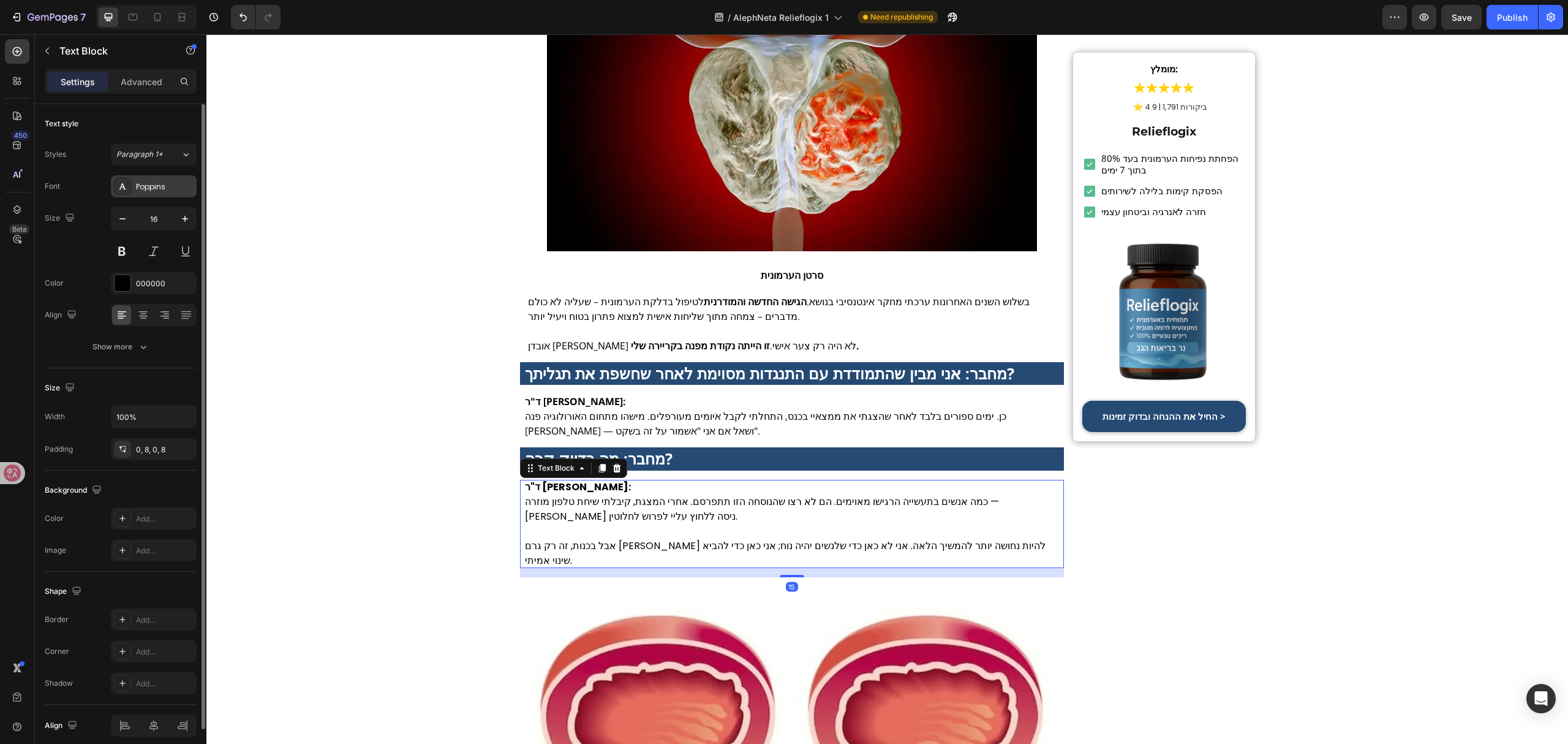
click at [155, 189] on div "Poppins" at bounding box center [164, 187] width 57 height 11
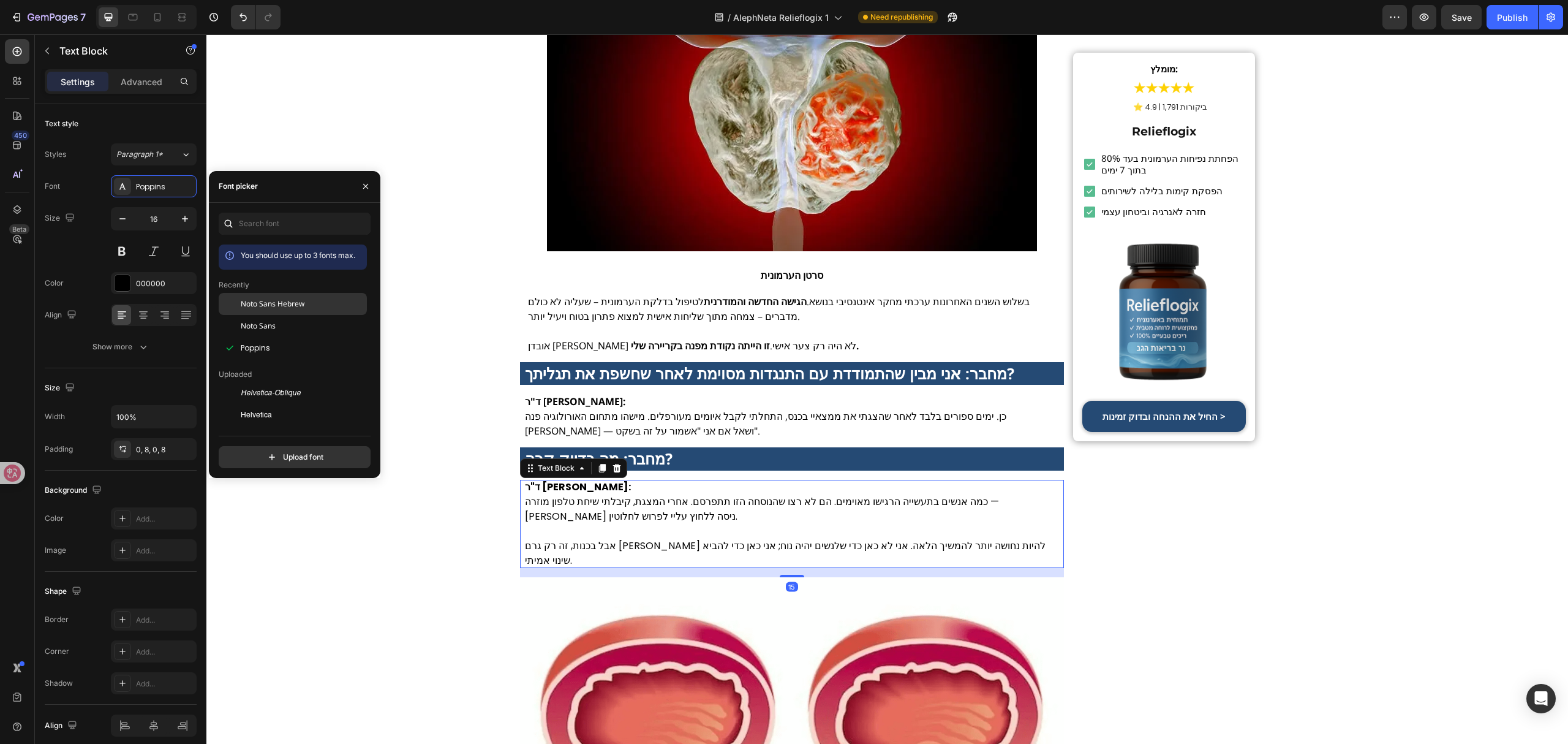
click at [292, 304] on span "Noto Sans Hebrew" at bounding box center [272, 304] width 63 height 11
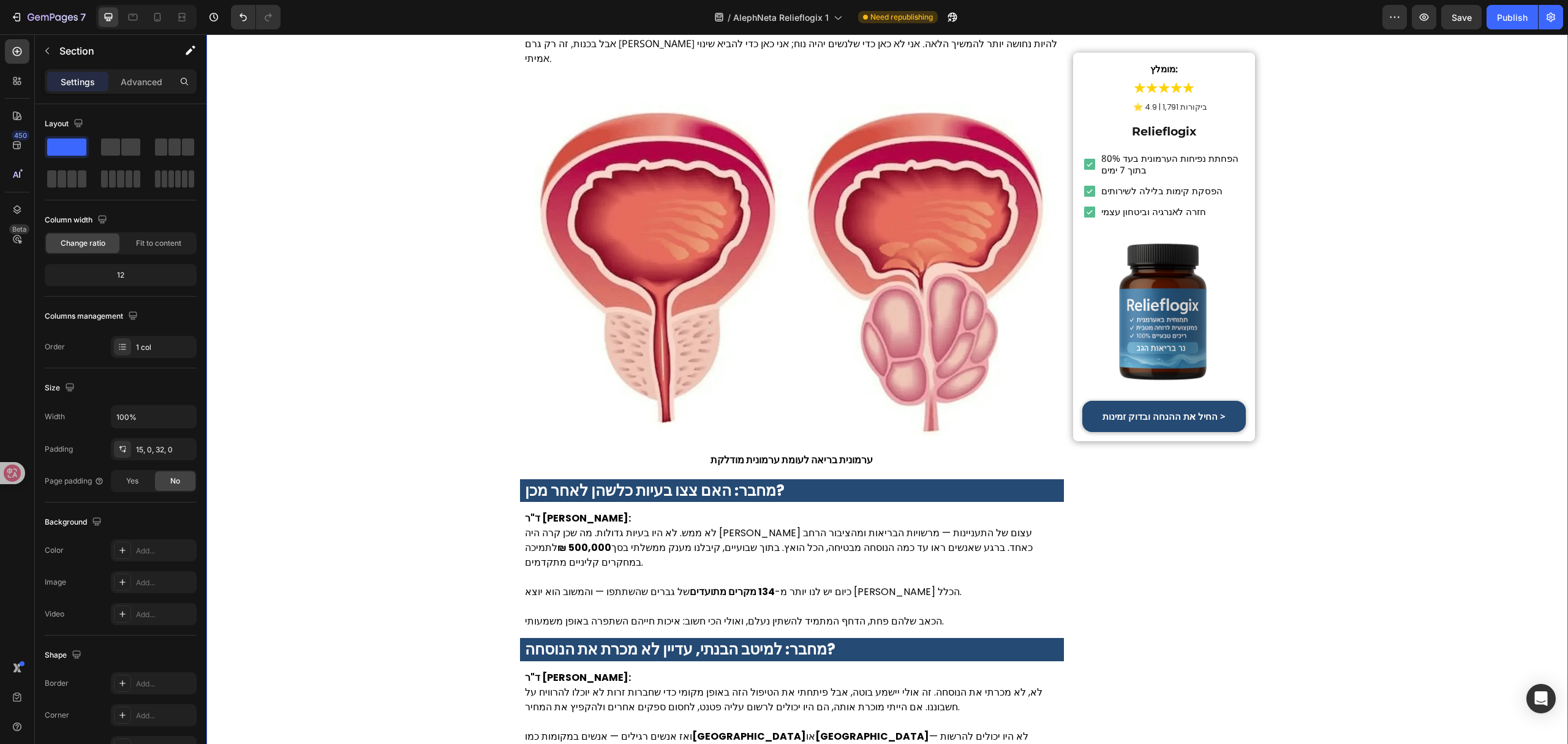
scroll to position [1634, 0]
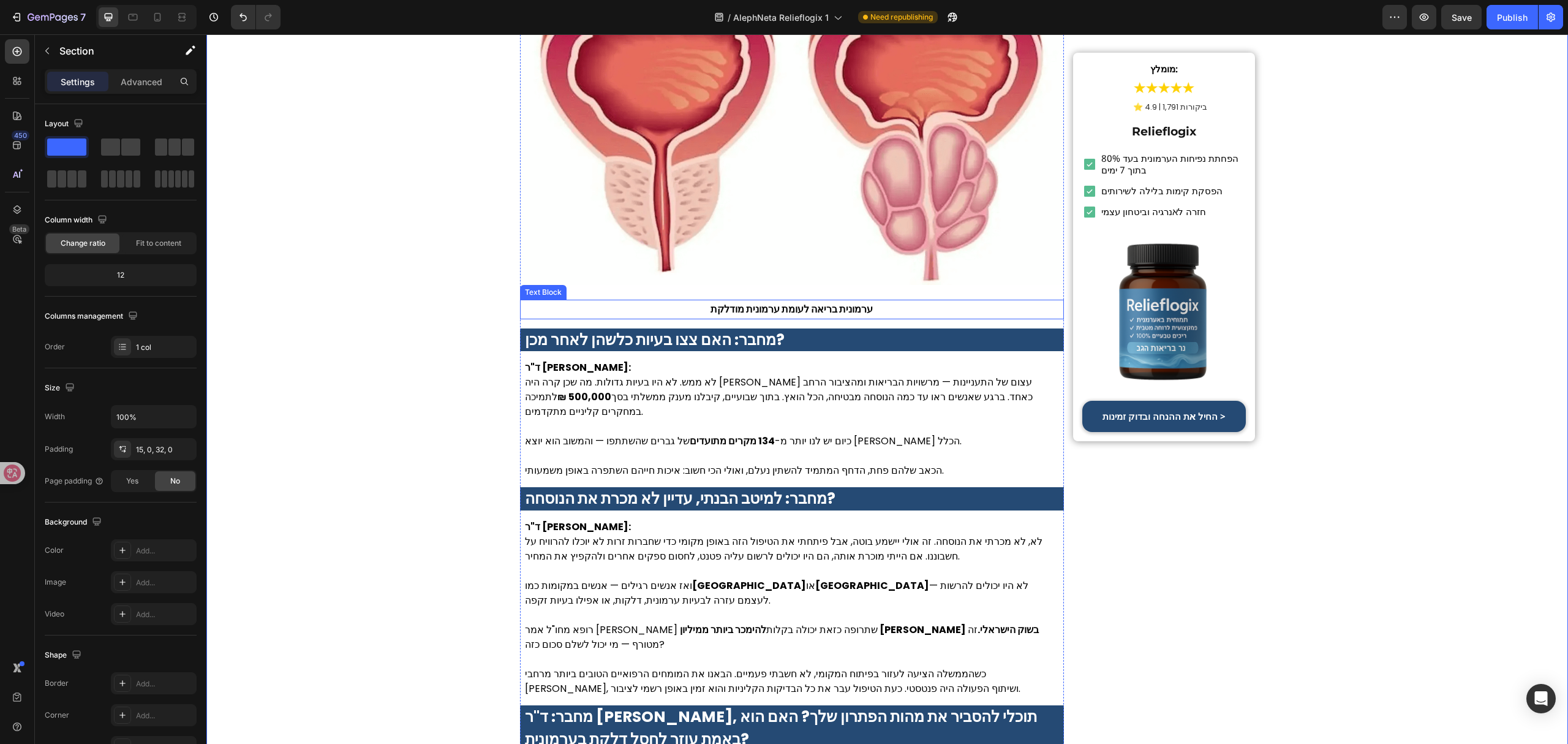
click at [745, 301] on p "ערמונית בריאה לעומת ערמונית מודלקת" at bounding box center [792, 310] width 542 height 17
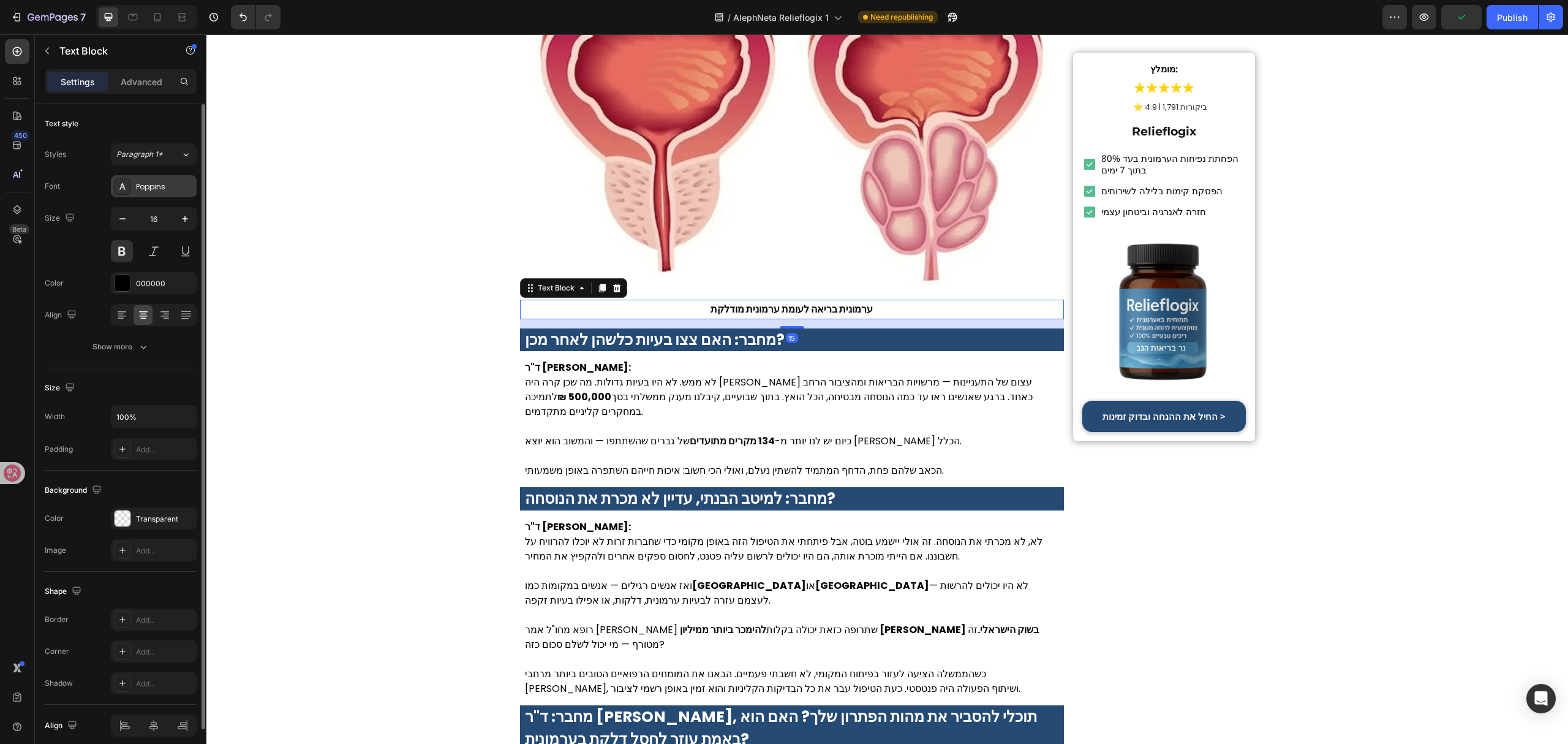
click at [181, 182] on div "Poppins" at bounding box center [164, 187] width 57 height 11
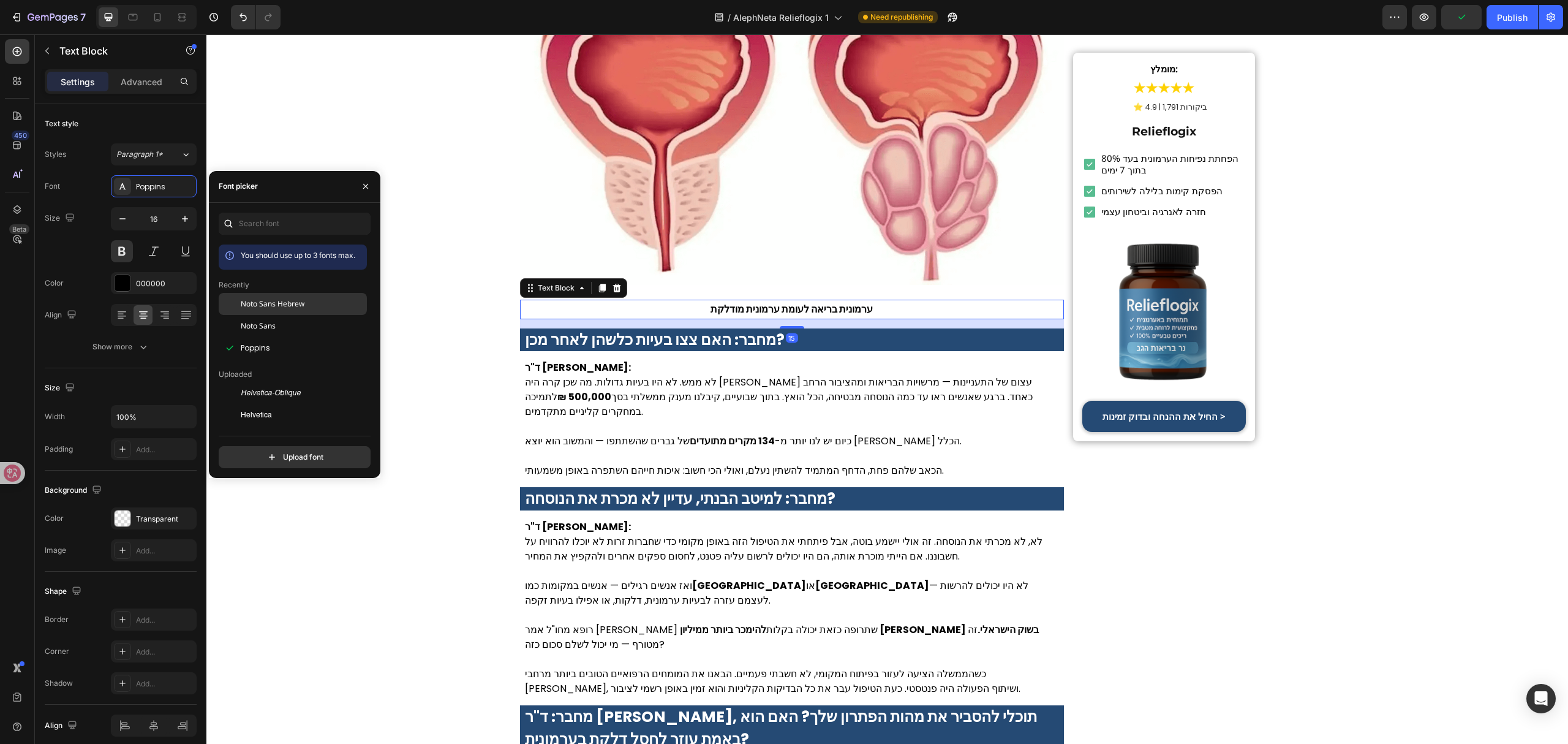
click at [295, 299] on span "Noto Sans Hebrew" at bounding box center [272, 304] width 63 height 11
click at [604, 329] on strong "מחבר: האם צצו בעיות כלשהן לאחר מכן?" at bounding box center [655, 340] width 260 height 21
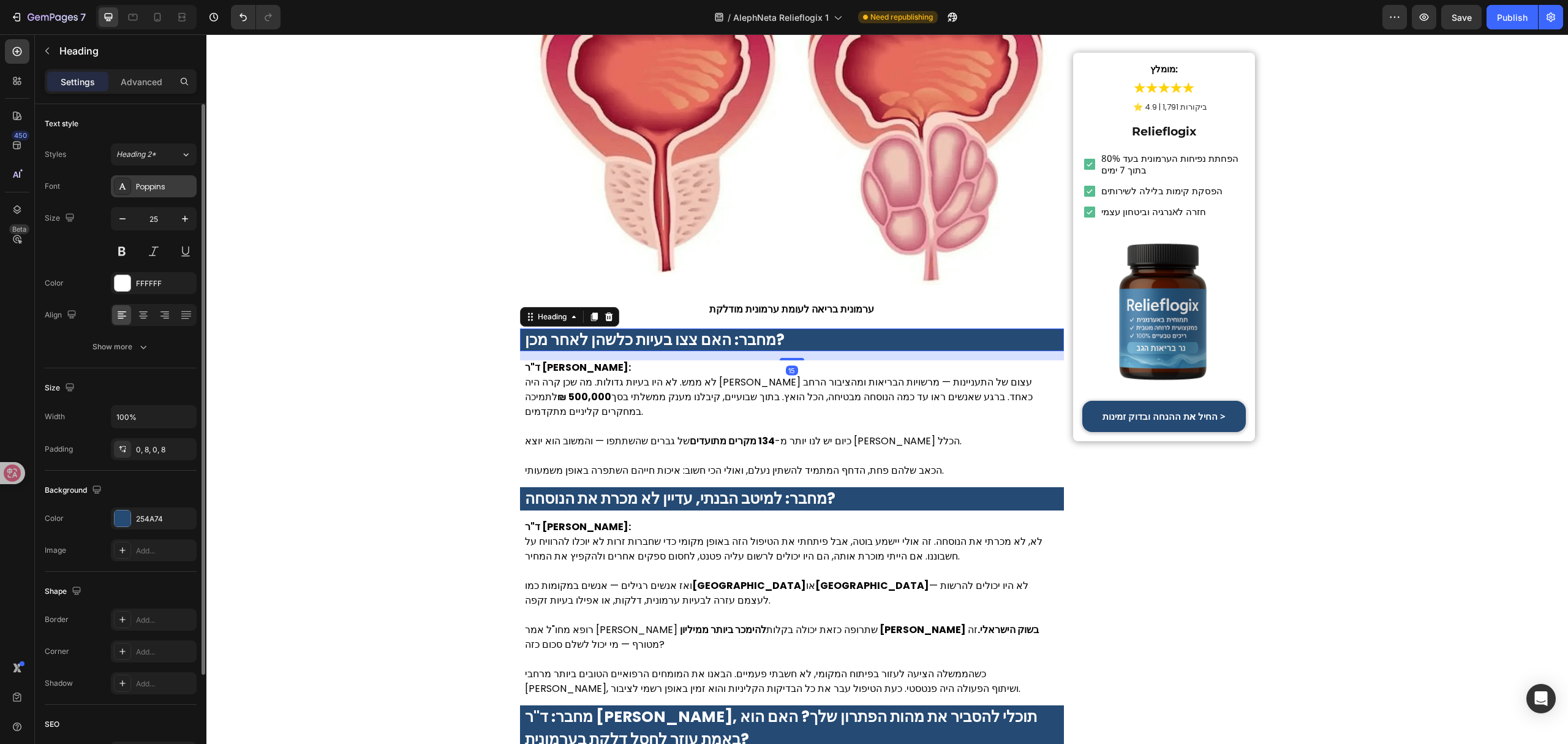
click at [169, 181] on div "Poppins" at bounding box center [164, 187] width 57 height 11
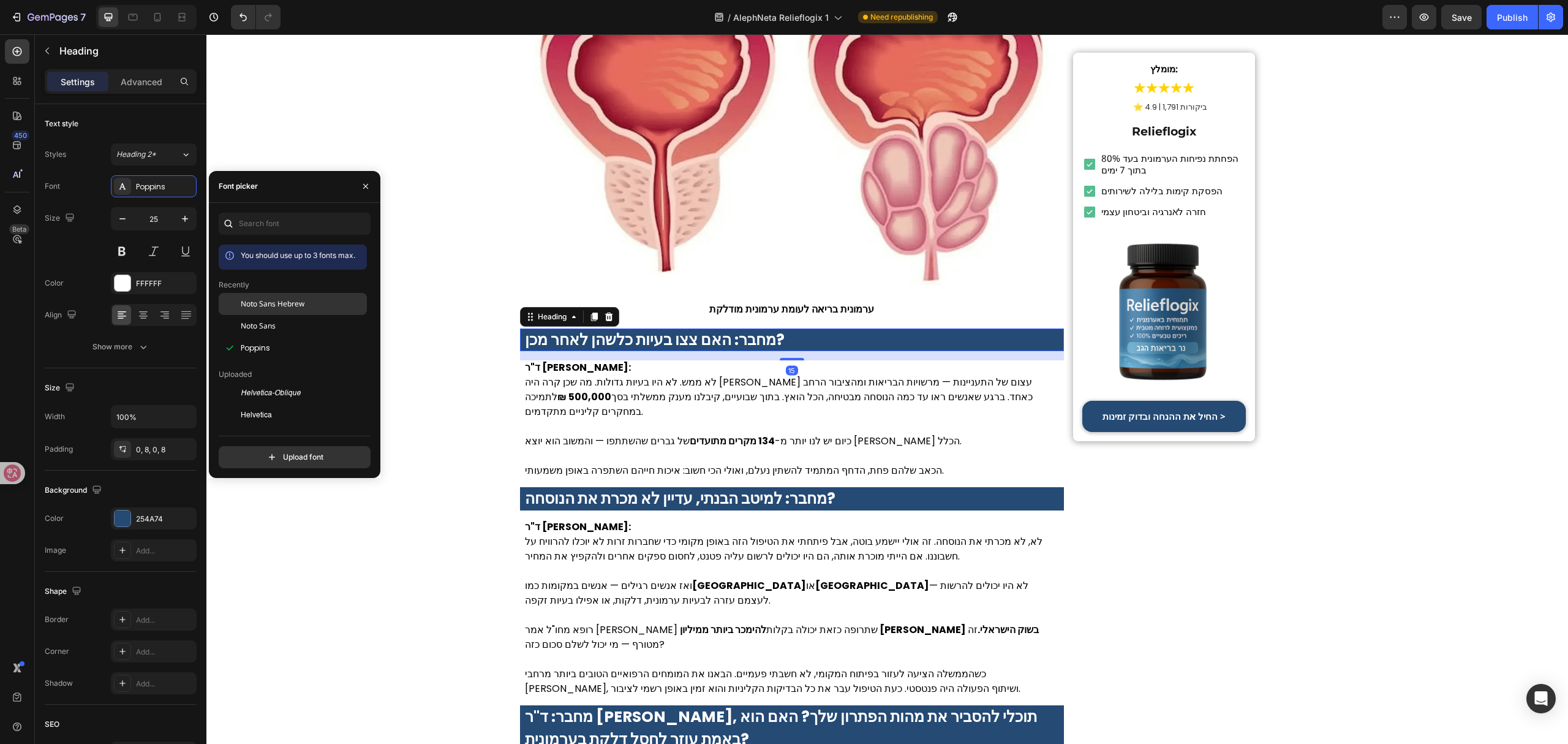
click at [274, 305] on span "Noto Sans Hebrew" at bounding box center [272, 304] width 63 height 11
click at [611, 390] on strong "500,000 ₪" at bounding box center [584, 397] width 54 height 14
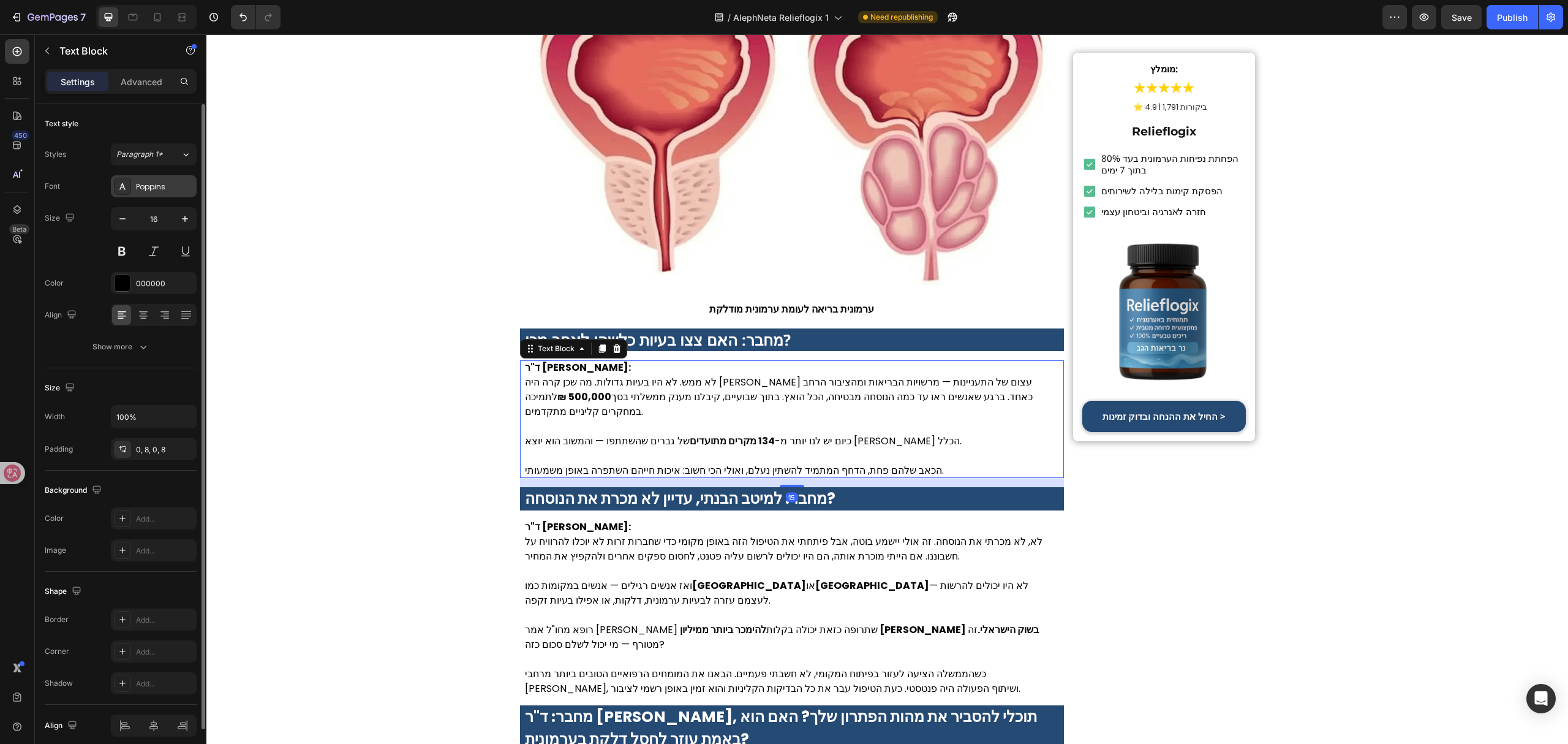
click at [157, 183] on div "Poppins" at bounding box center [164, 187] width 57 height 11
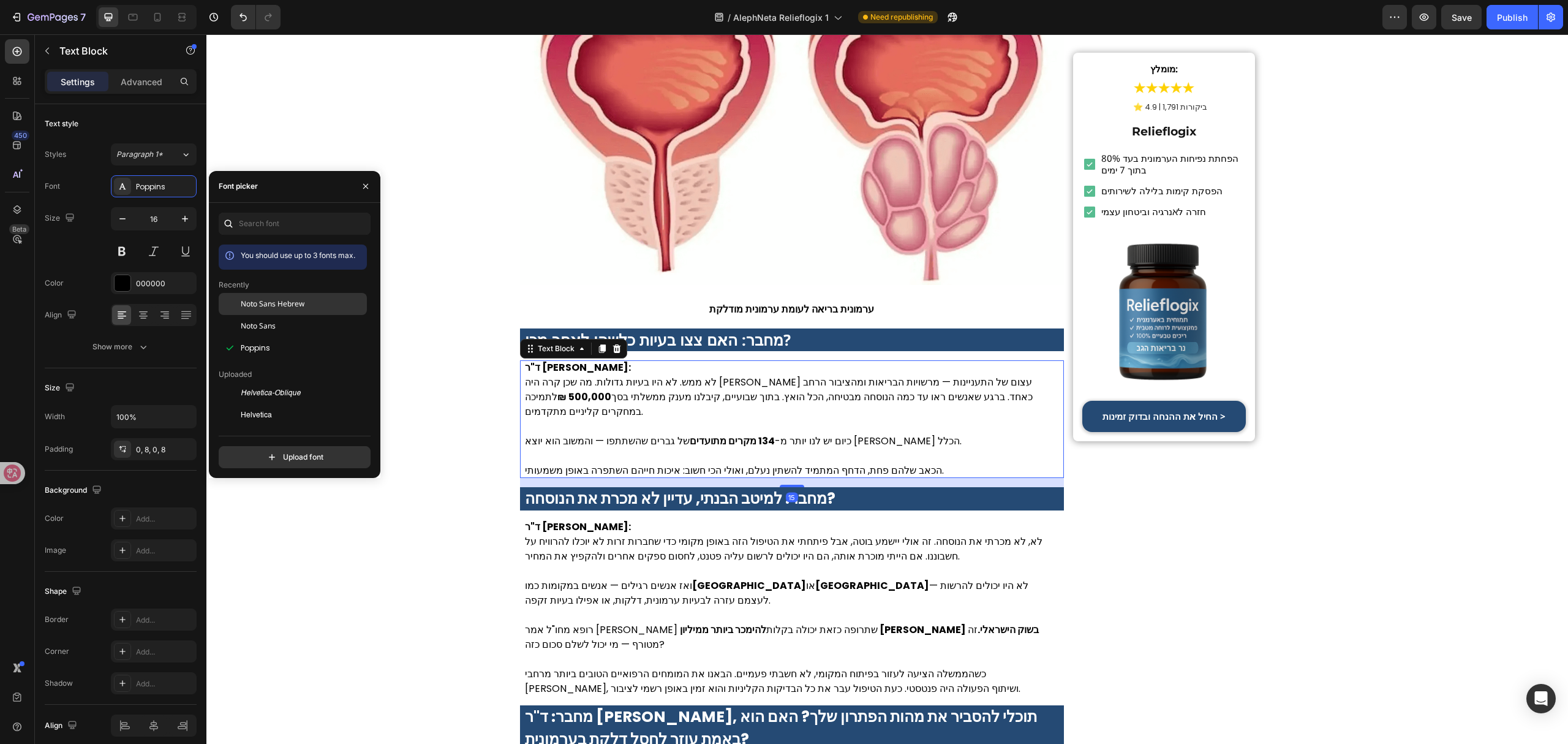
click at [298, 304] on span "Noto Sans Hebrew" at bounding box center [272, 304] width 63 height 11
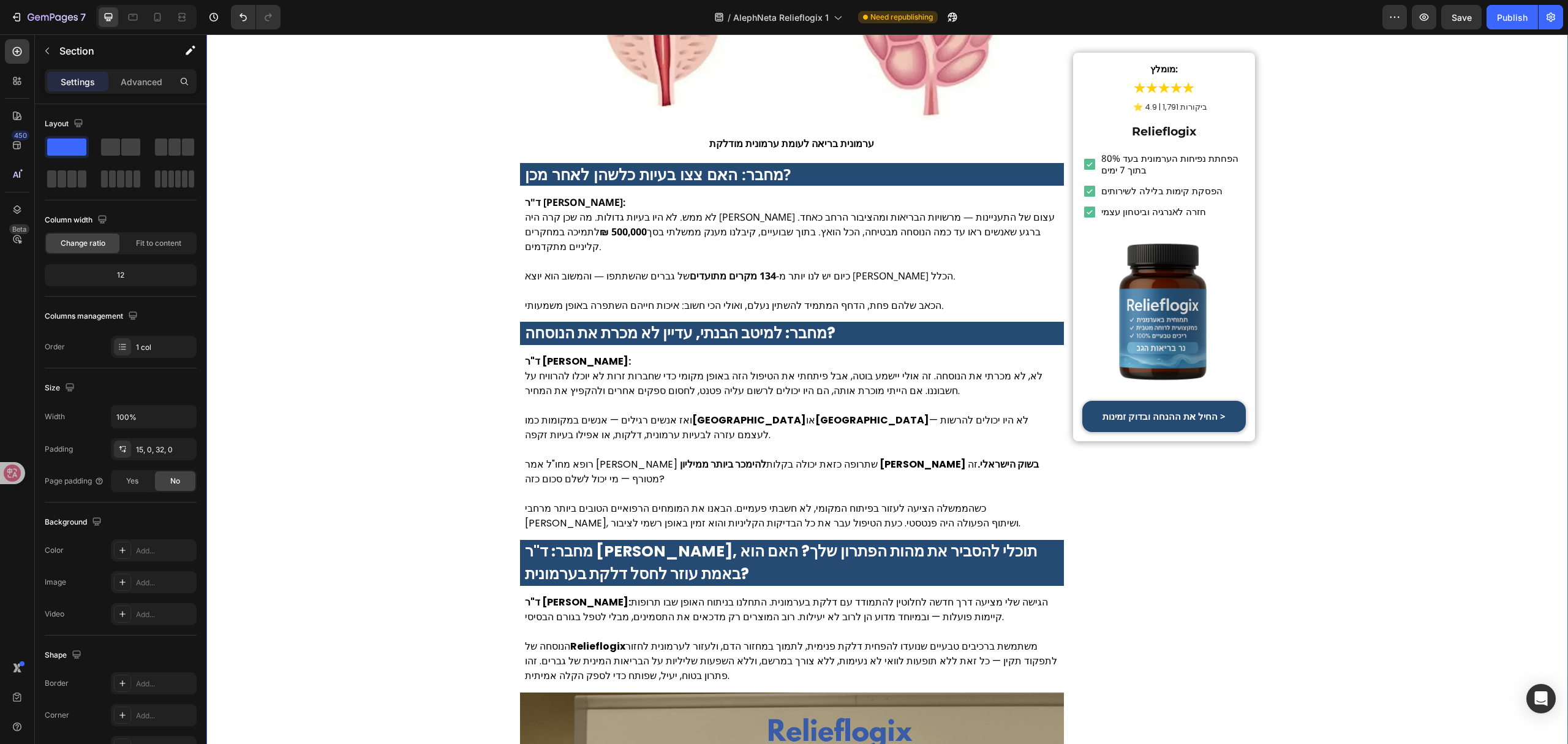
scroll to position [1961, 0]
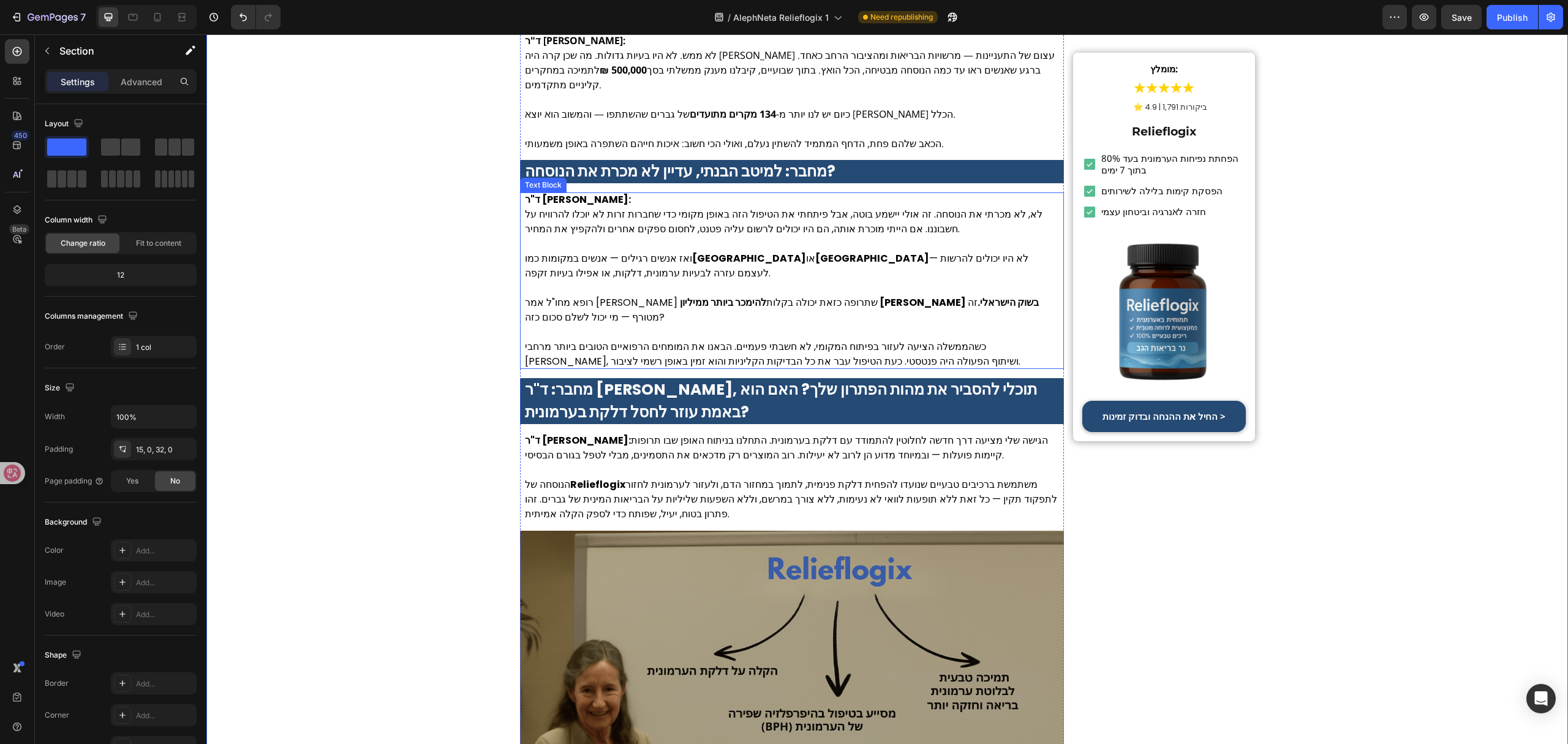
click at [603, 161] on strong "מחבר: למיטב הבנתי, עדיין לא מכרת את הנוסחה?" at bounding box center [680, 171] width 310 height 21
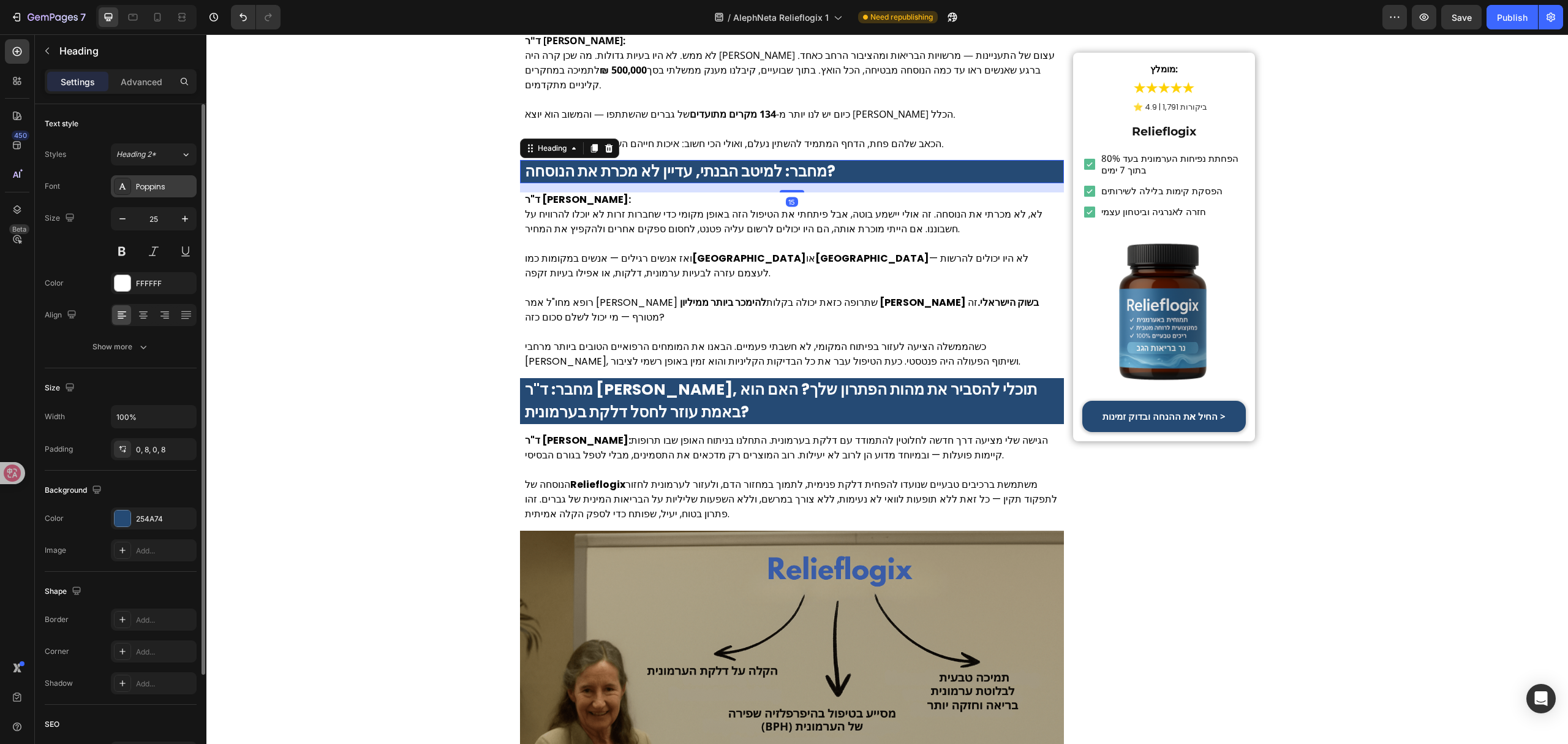
click at [152, 189] on div "Poppins" at bounding box center [164, 187] width 57 height 11
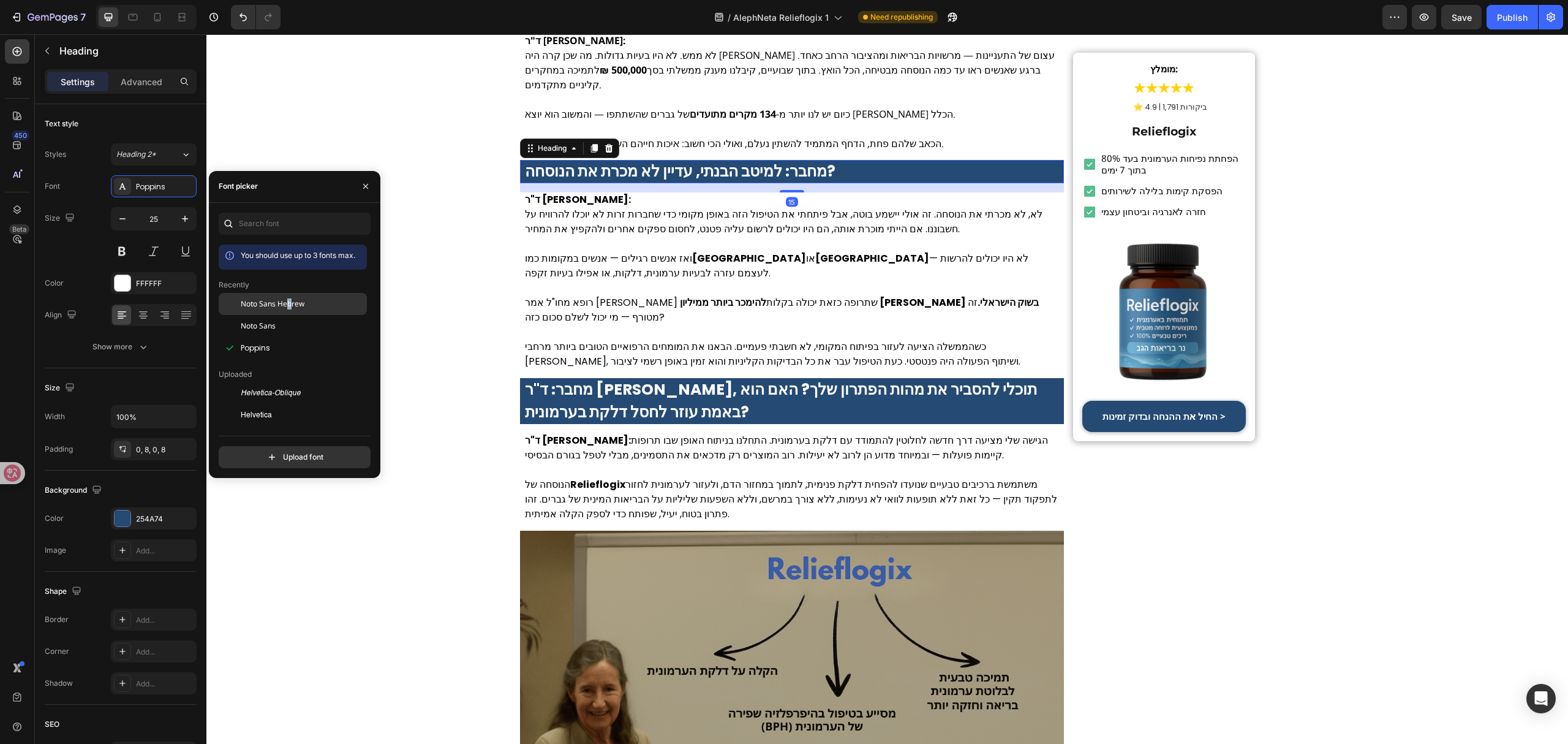
click at [289, 304] on span "Noto Sans Hebrew" at bounding box center [272, 304] width 63 height 11
click at [628, 252] on p "ואז אנשים רגילים — אנשים במקומות כמו באר שבע או חיפה — לא היו יכולים להרשות לעצ…" at bounding box center [792, 266] width 535 height 29
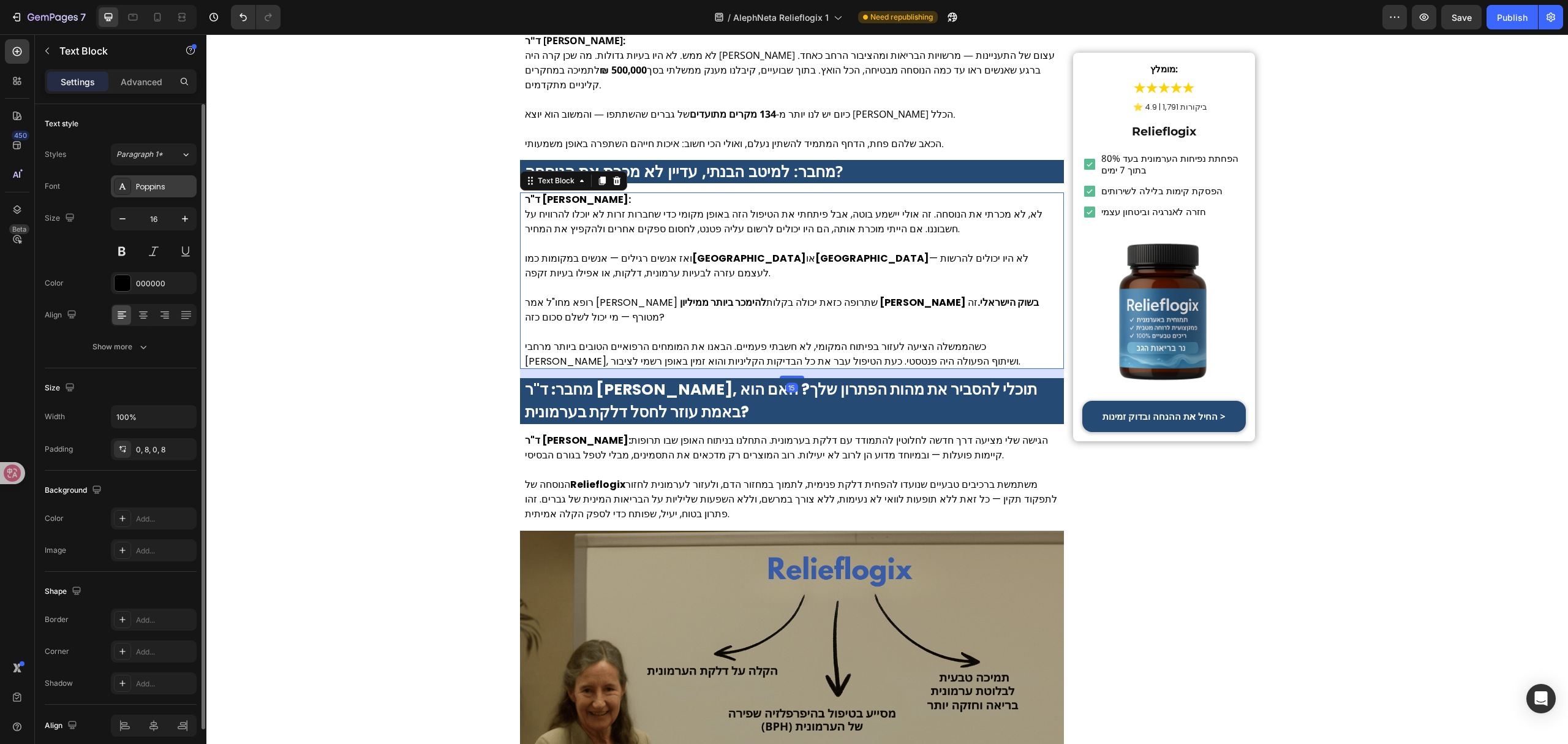
click at [142, 180] on div "Poppins" at bounding box center [154, 186] width 86 height 22
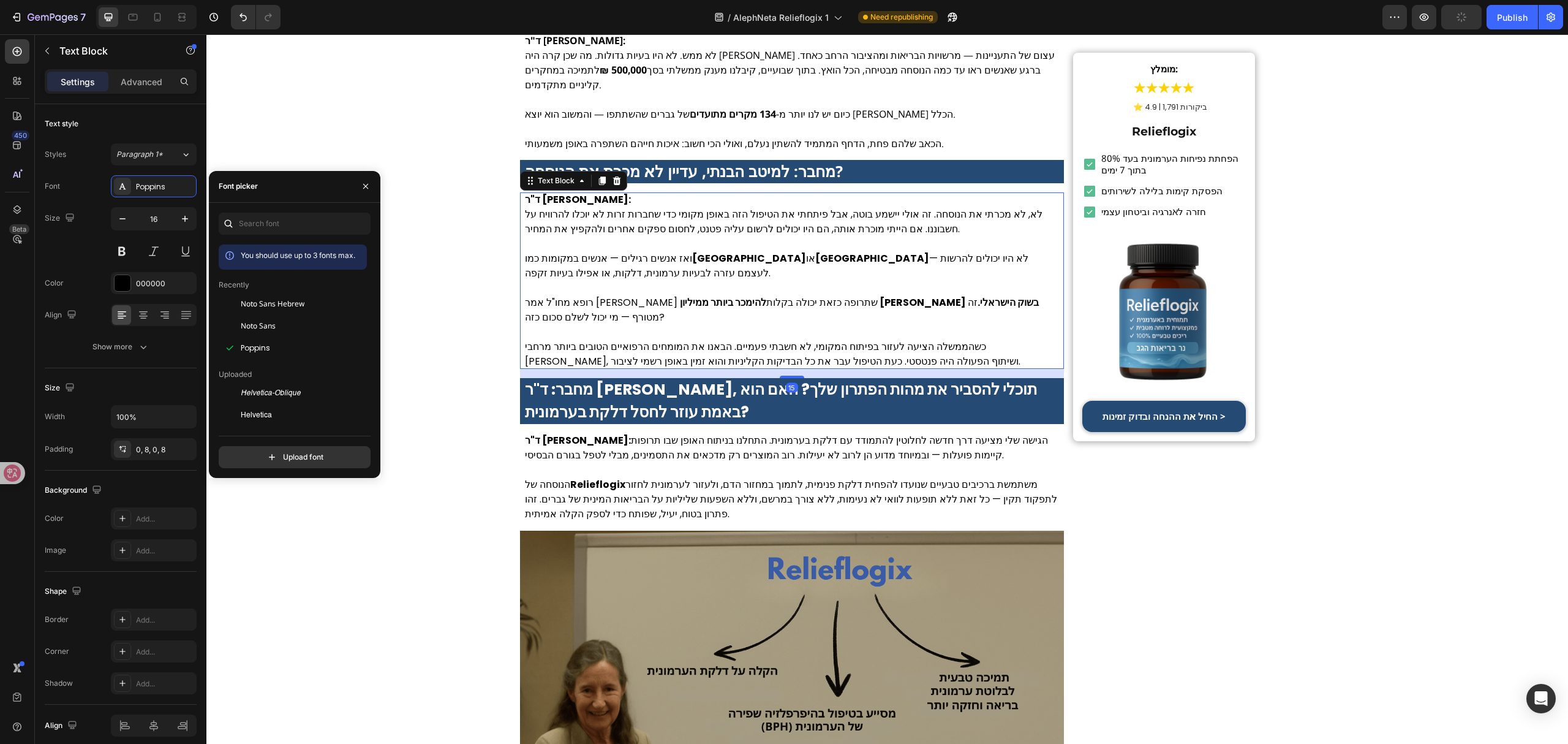
drag, startPoint x: 329, startPoint y: 311, endPoint x: 327, endPoint y: 291, distance: 20.1
click at [329, 310] on div "Noto Sans Hebrew" at bounding box center [293, 304] width 148 height 22
click at [656, 378] on strong "מחבר: ד"ר תמר כהן, תוכלי להסביר את מהות הפתרון שלך? האם הוא באמת עוזר לחסל דלקת…" at bounding box center [781, 401] width 512 height 45
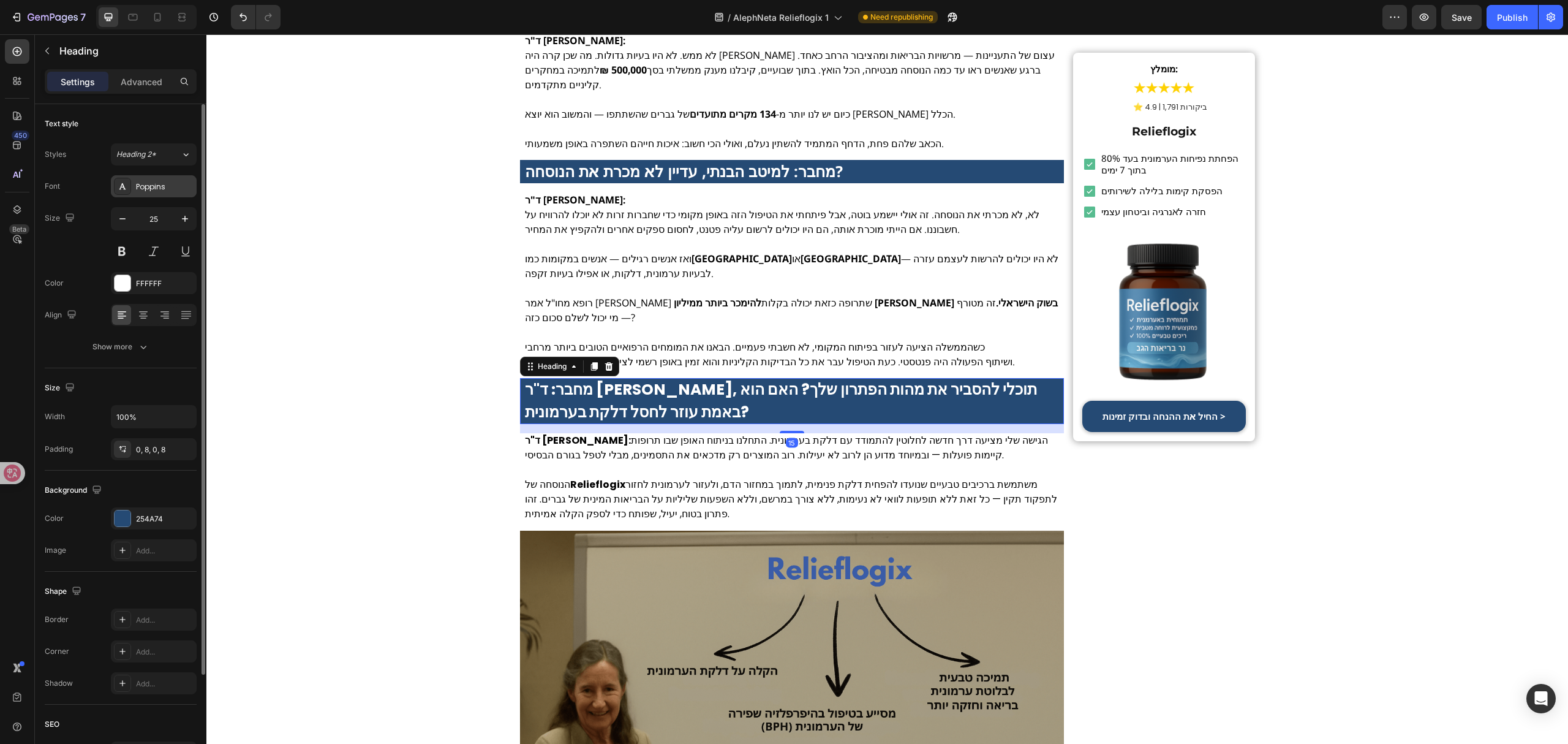
click at [163, 192] on div "Poppins" at bounding box center [164, 187] width 57 height 11
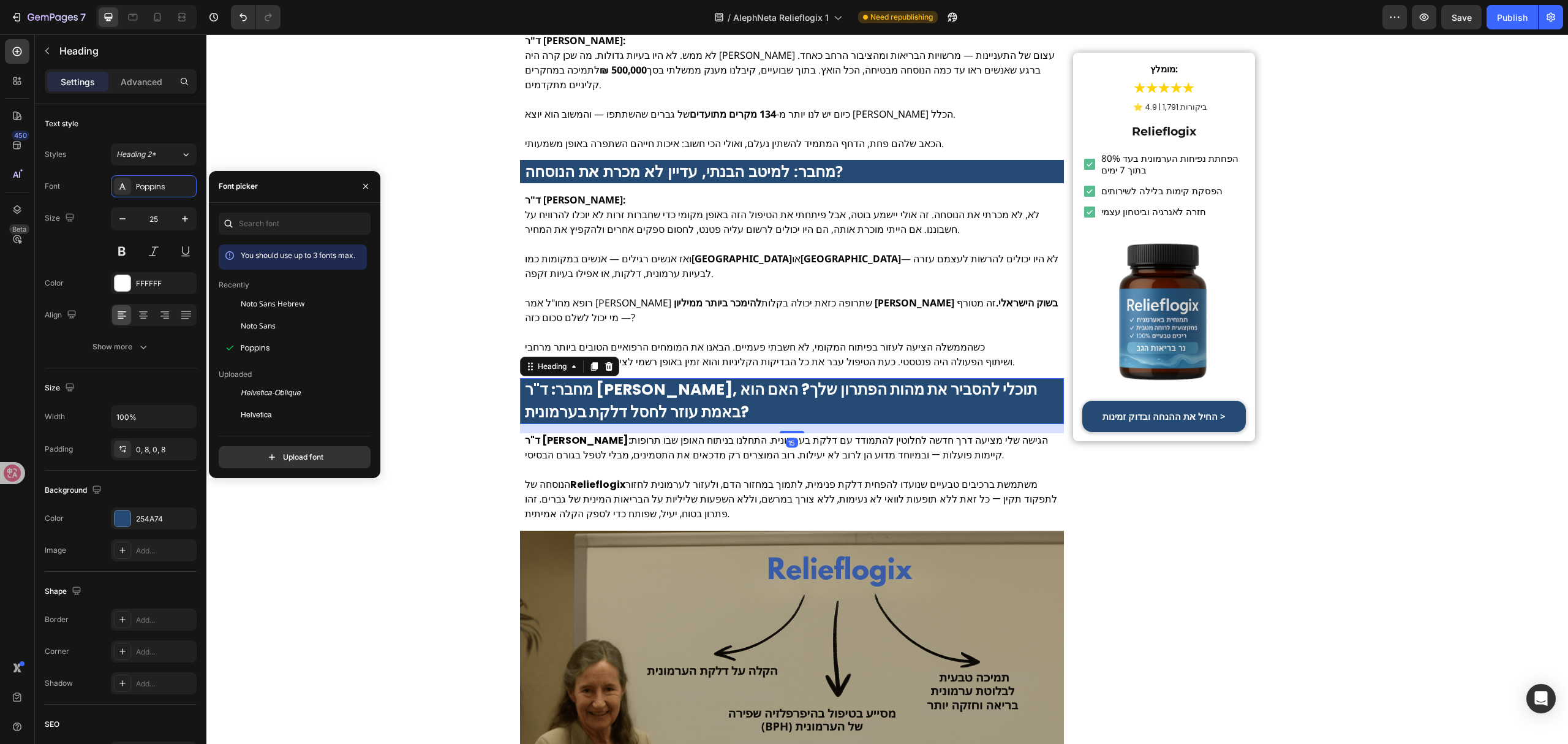
click at [313, 298] on div "Noto Sans Hebrew" at bounding box center [303, 304] width 124 height 11
drag, startPoint x: 619, startPoint y: 459, endPoint x: 439, endPoint y: 422, distance: 183.8
click at [619, 463] on p at bounding box center [792, 469] width 535 height 15
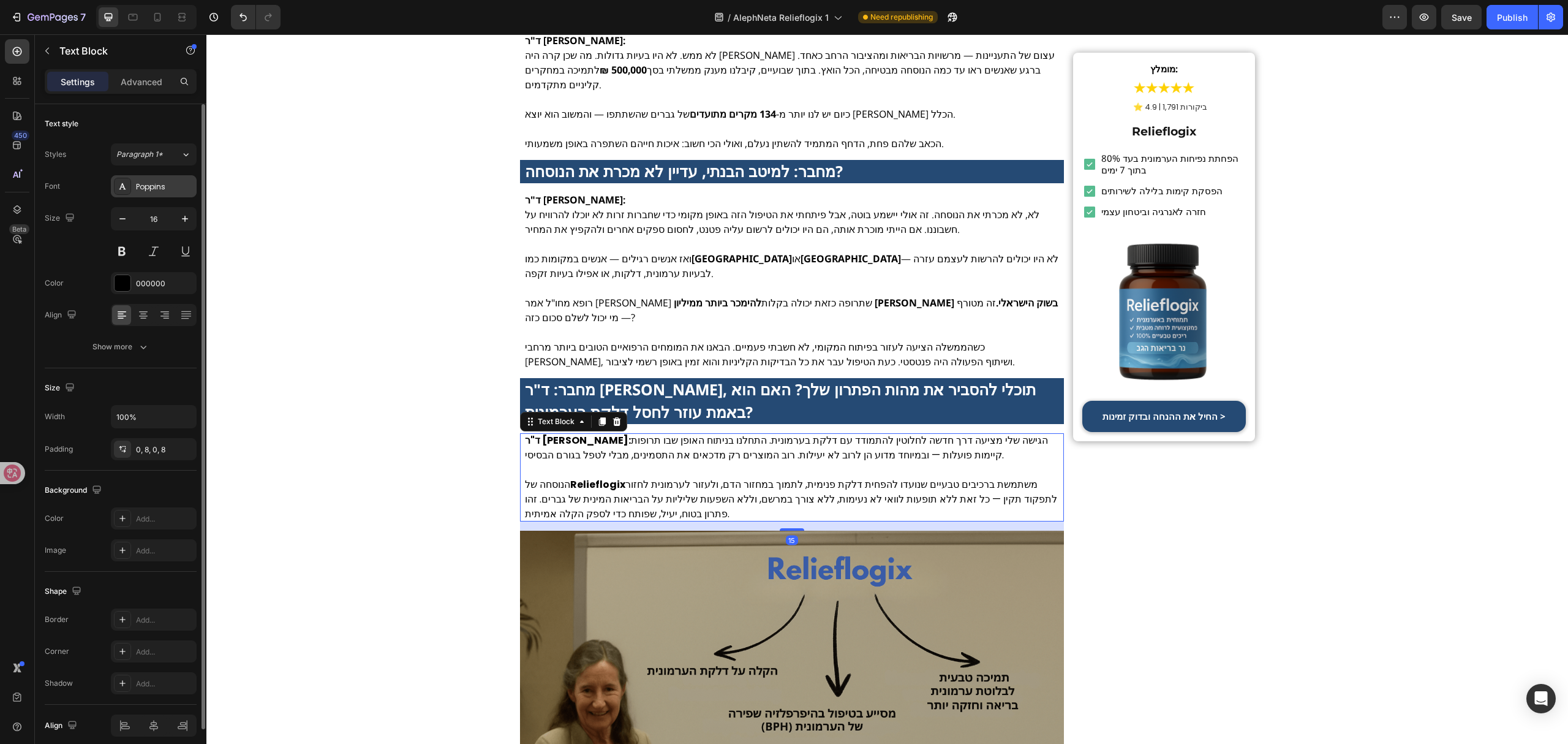
click at [171, 190] on div "Poppins" at bounding box center [164, 187] width 57 height 11
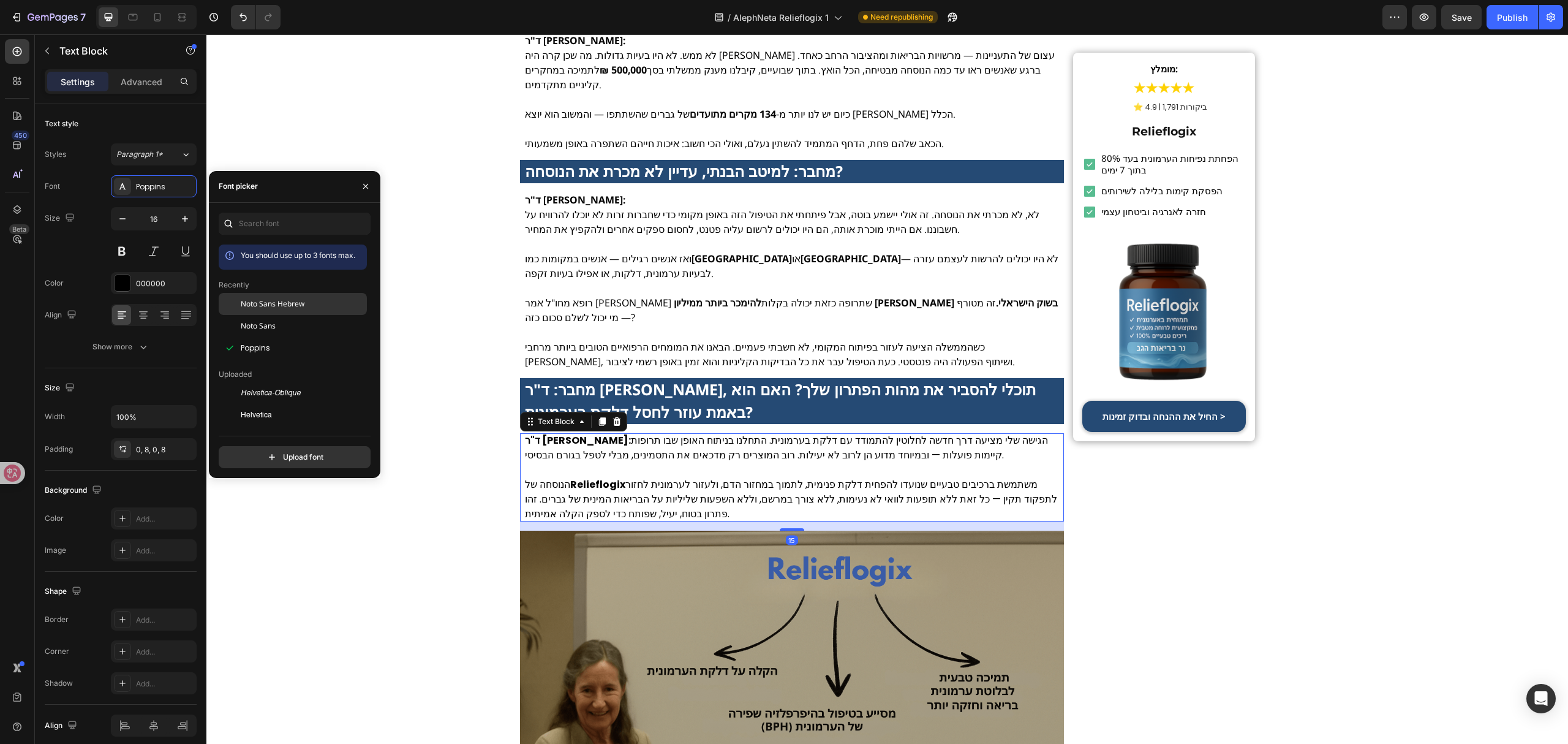
click at [300, 304] on span "Noto Sans Hebrew" at bounding box center [272, 304] width 63 height 11
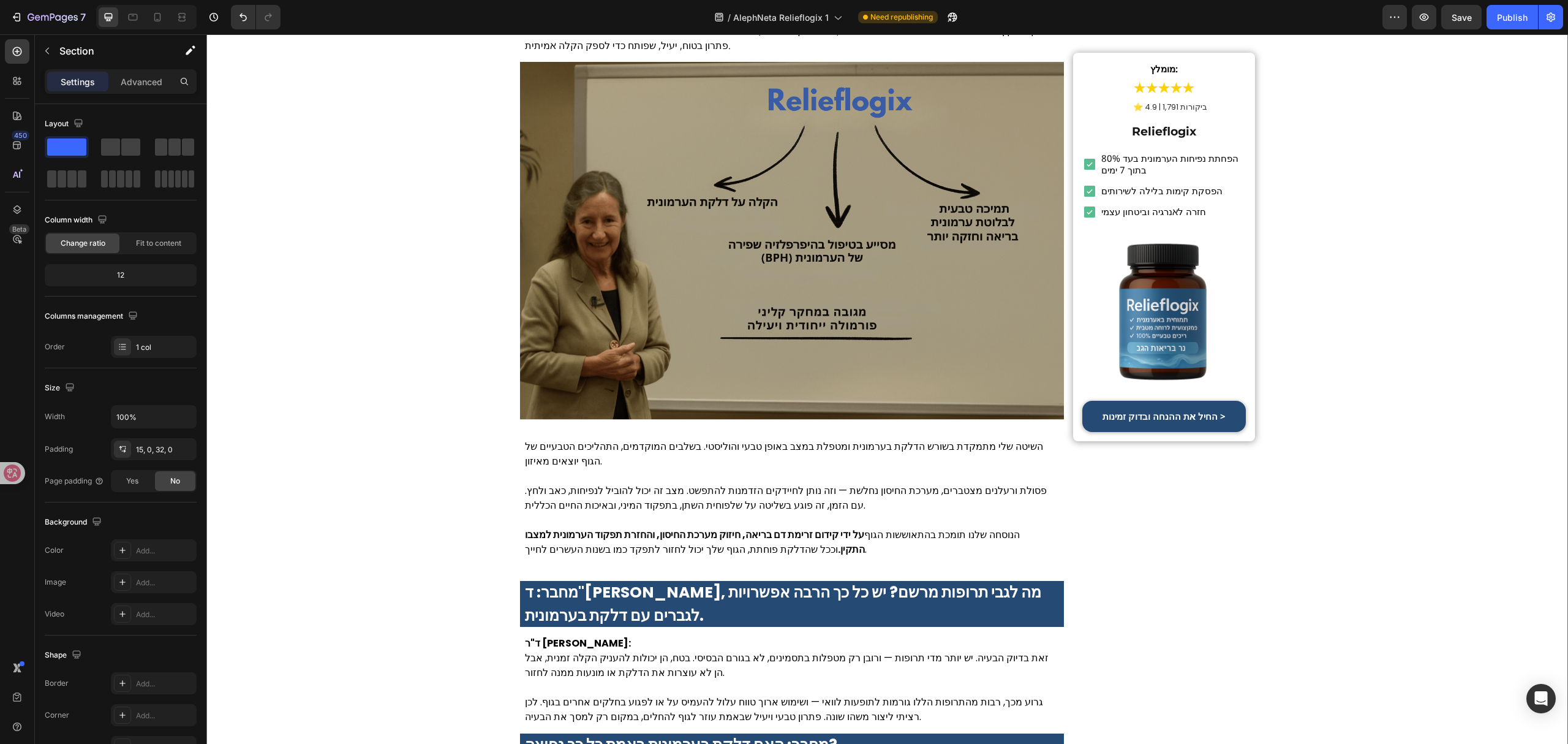
scroll to position [2533, 0]
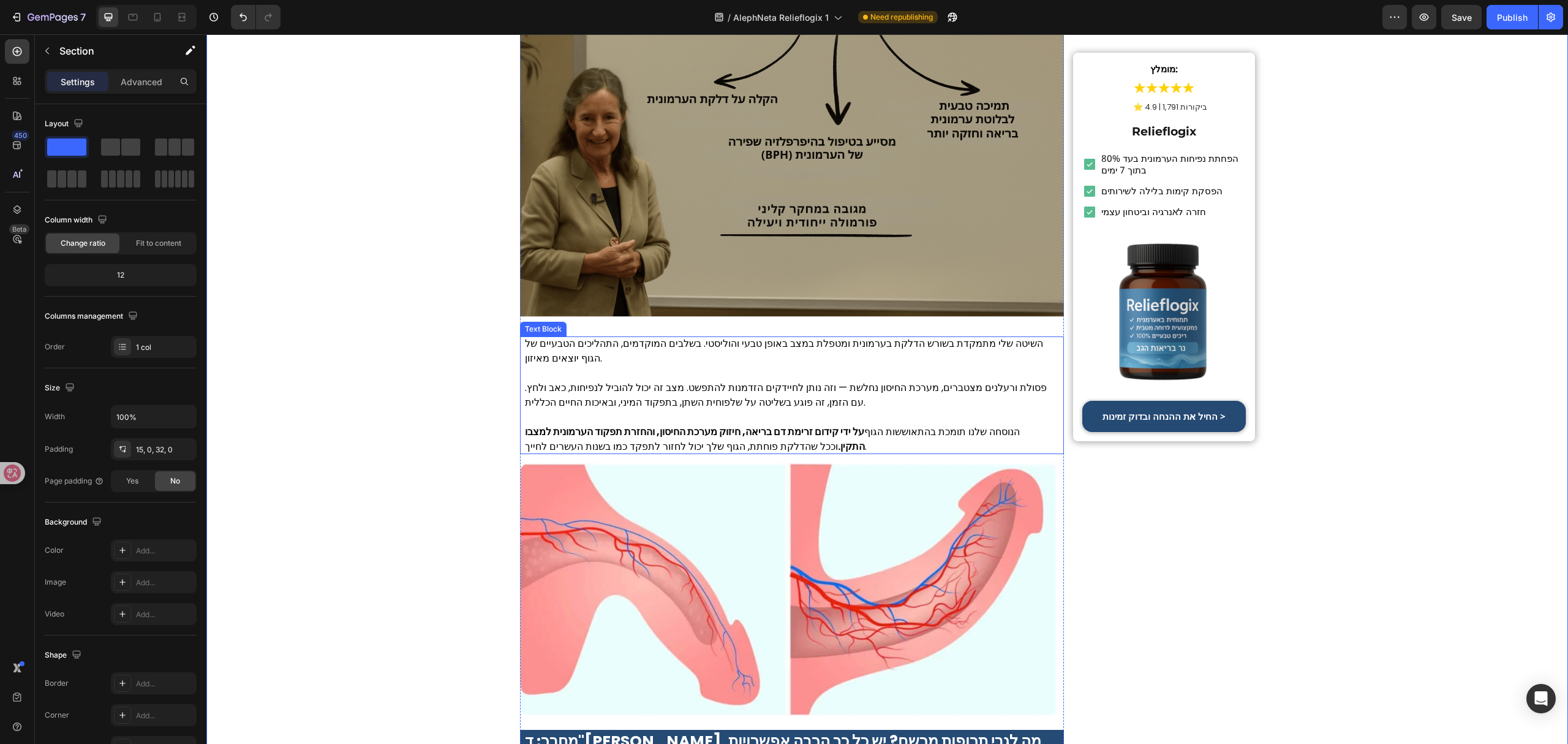
click at [612, 366] on p at bounding box center [792, 372] width 535 height 15
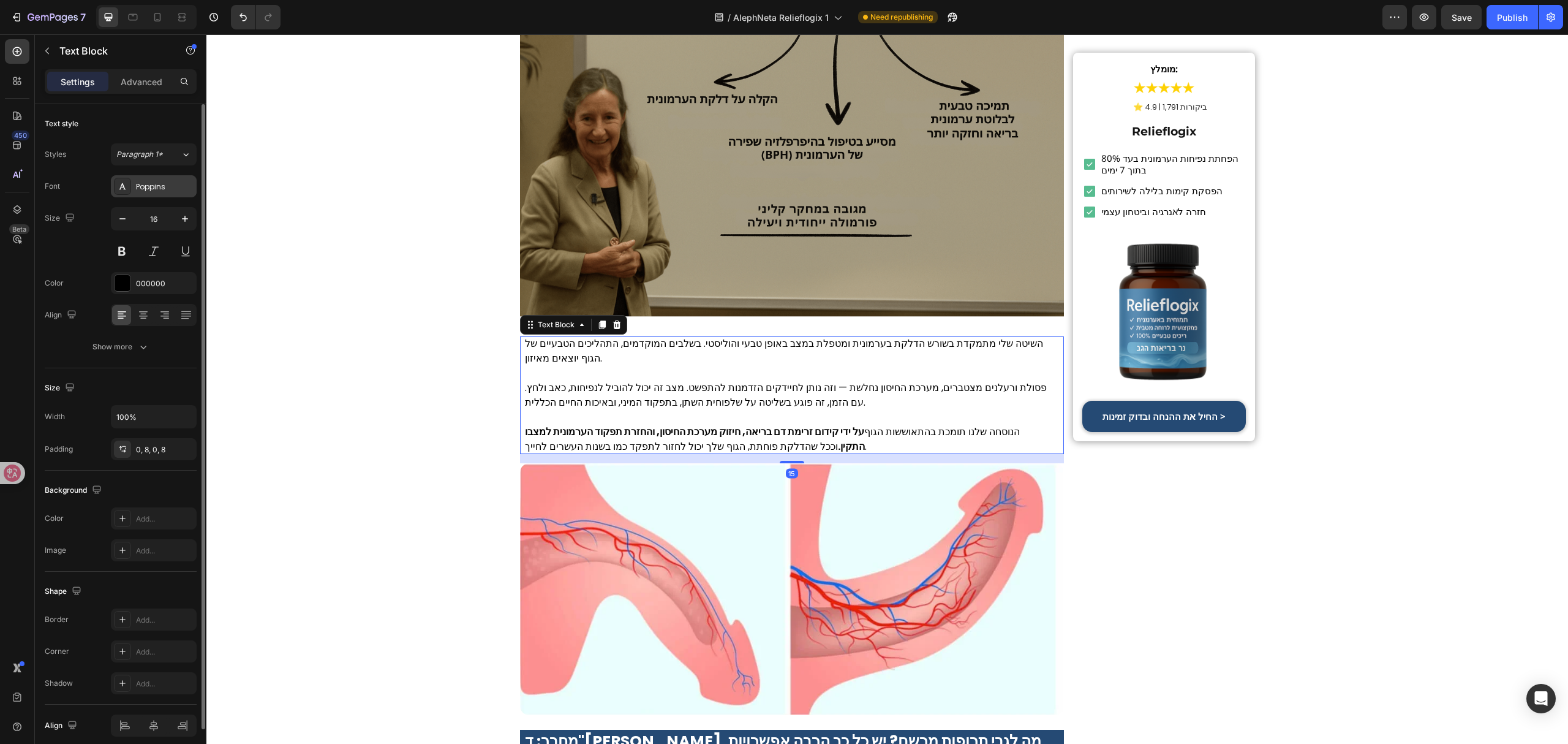
click at [165, 193] on div "Poppins" at bounding box center [154, 186] width 86 height 22
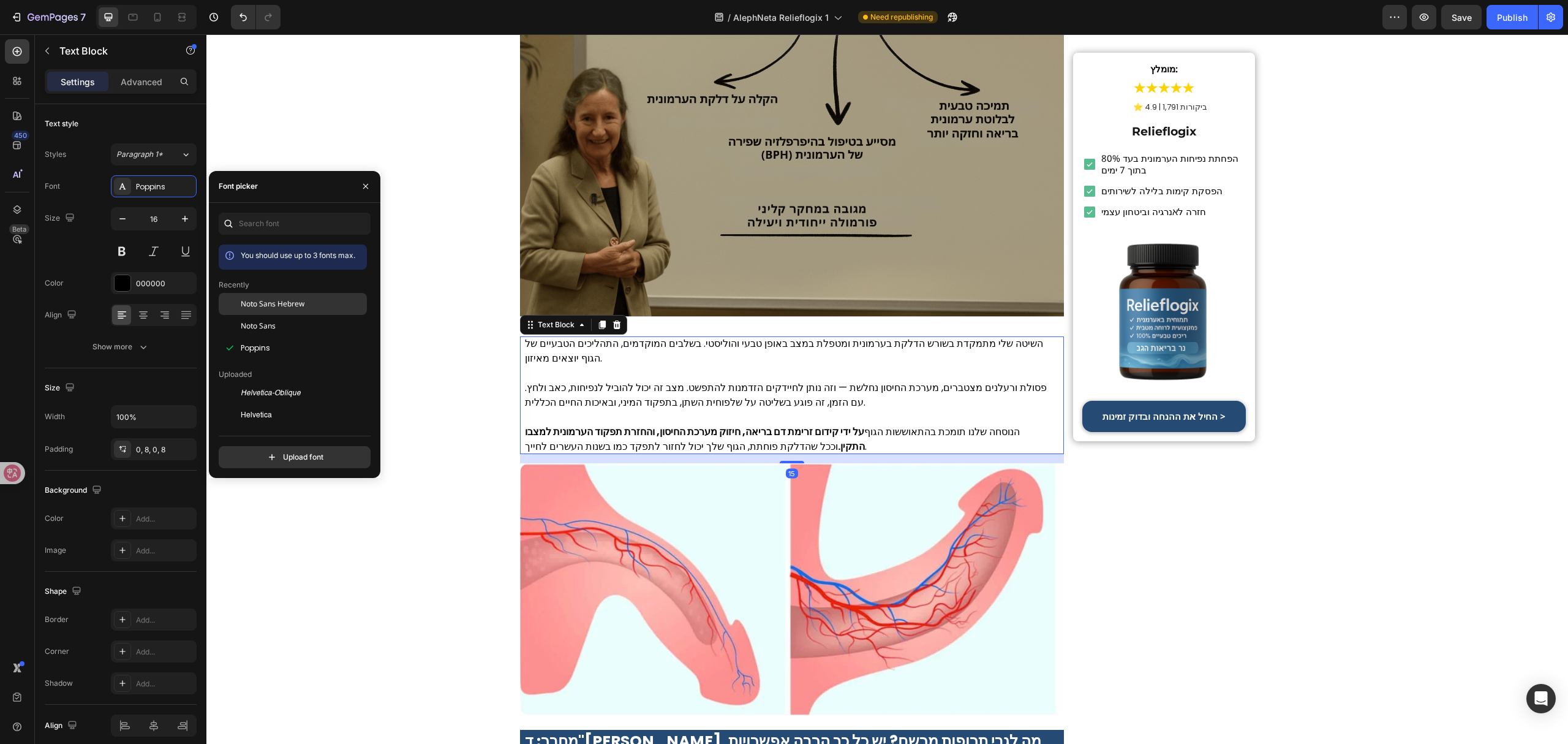
click at [294, 301] on span "Noto Sans Hebrew" at bounding box center [272, 304] width 63 height 11
click at [476, 381] on div "דף הבית › בריאות › בריאות הערמונית Heading כולם מדברים על זה! ד"ר איילת כהן זכת…" at bounding box center [887, 320] width 1362 height 5568
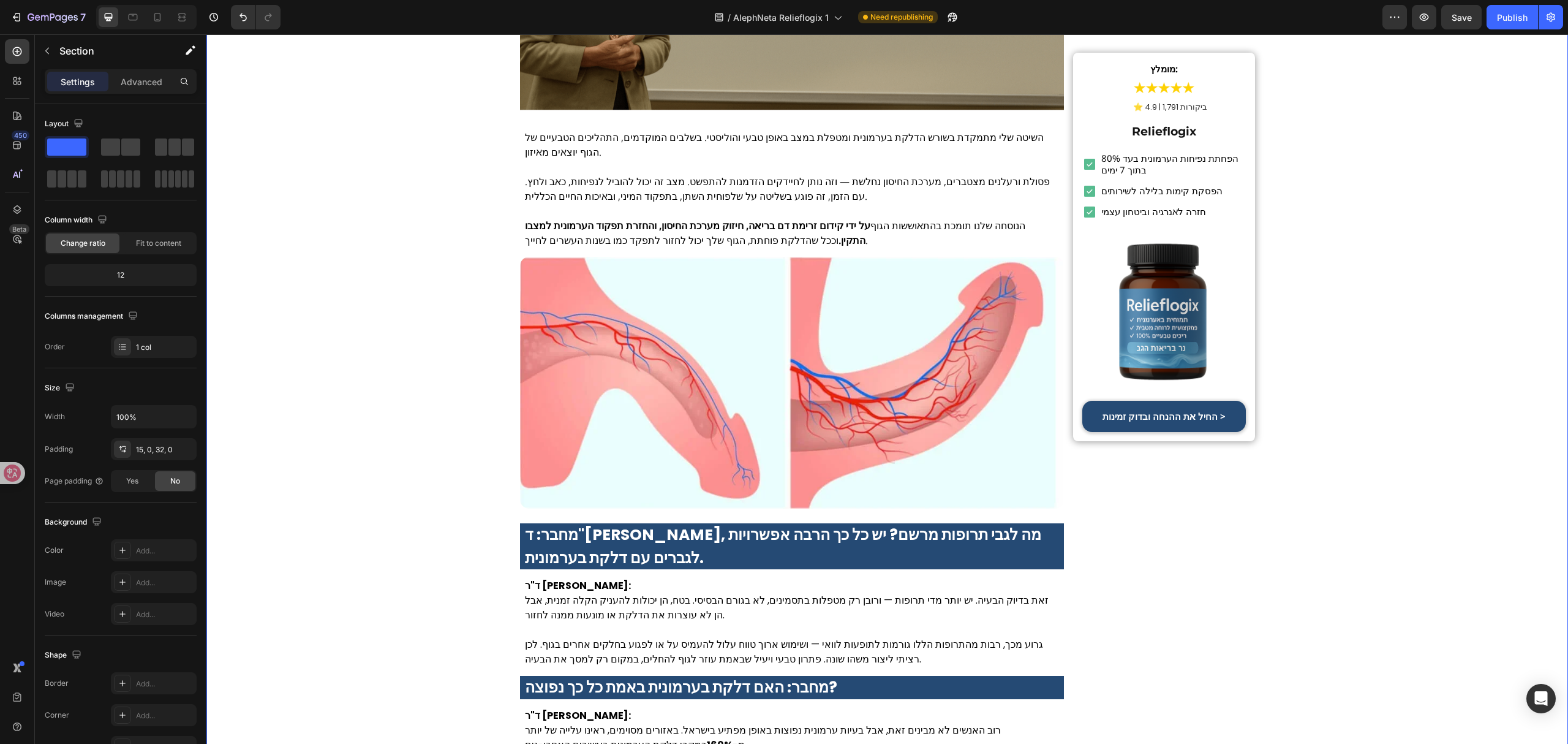
scroll to position [2860, 0]
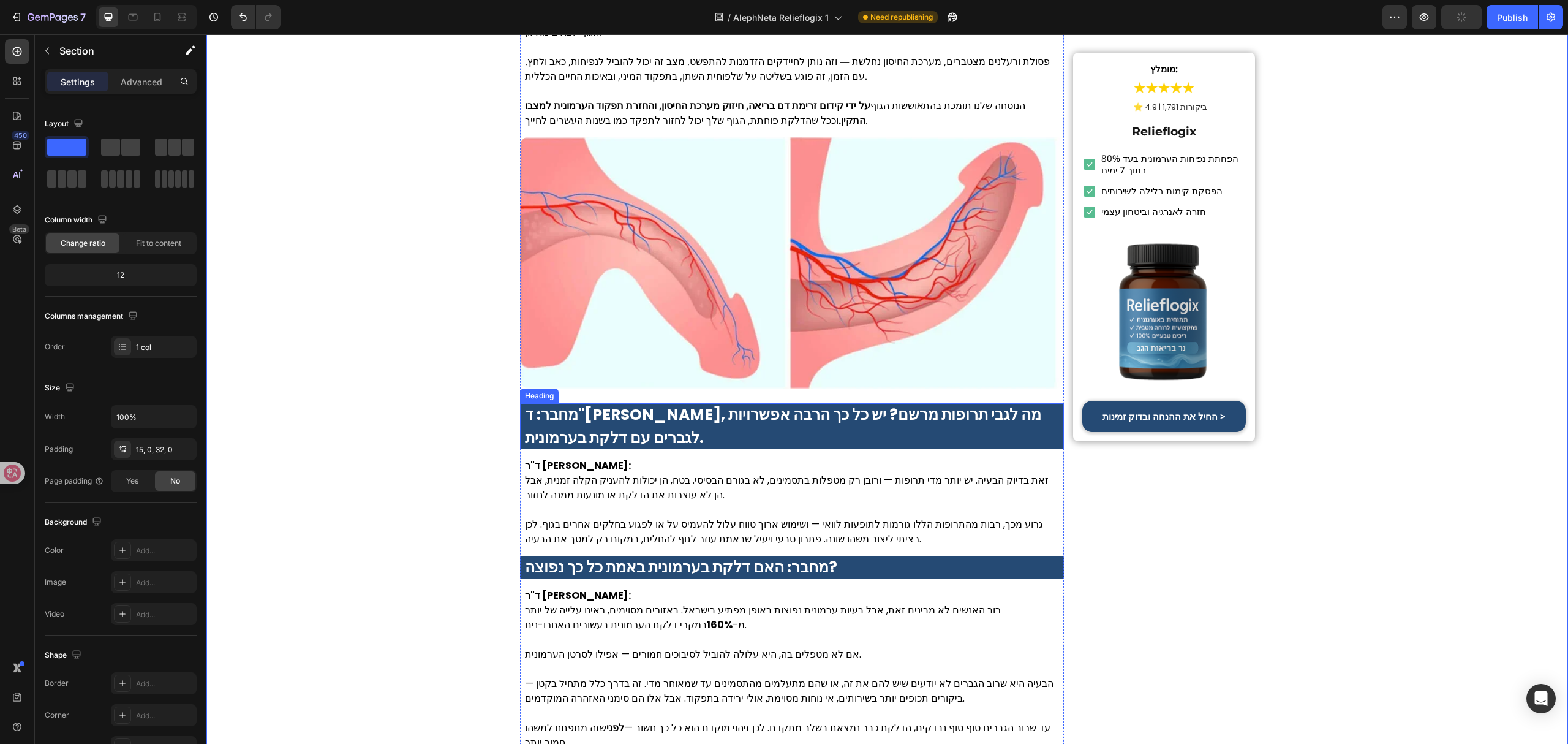
click at [532, 404] on strong "מחבר: ד"ר כהן, מה לגבי תרופות מרשם? יש כל כך הרבה אפשרויות לגברים עם דלקת בערמו…" at bounding box center [783, 426] width 517 height 45
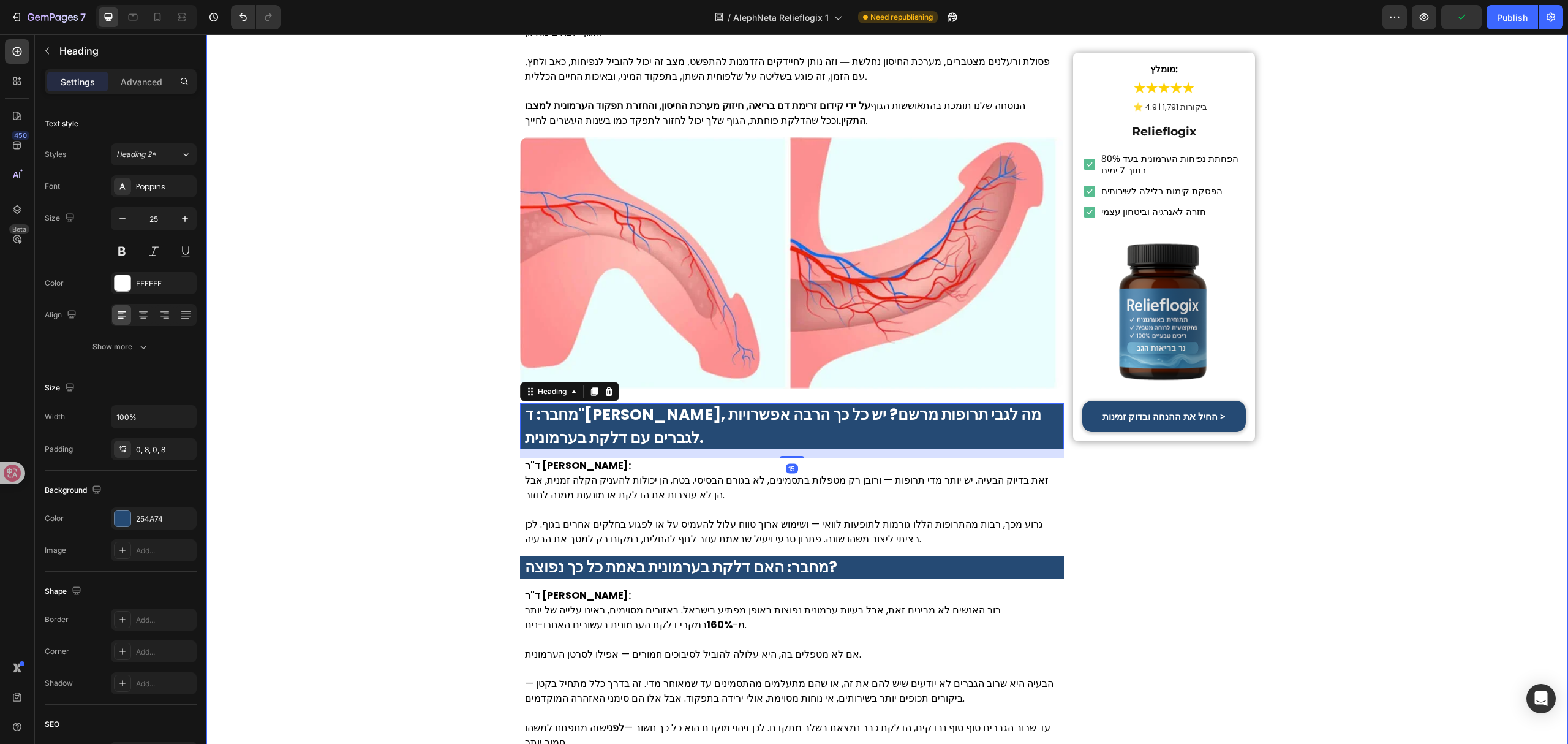
scroll to position [3104, 0]
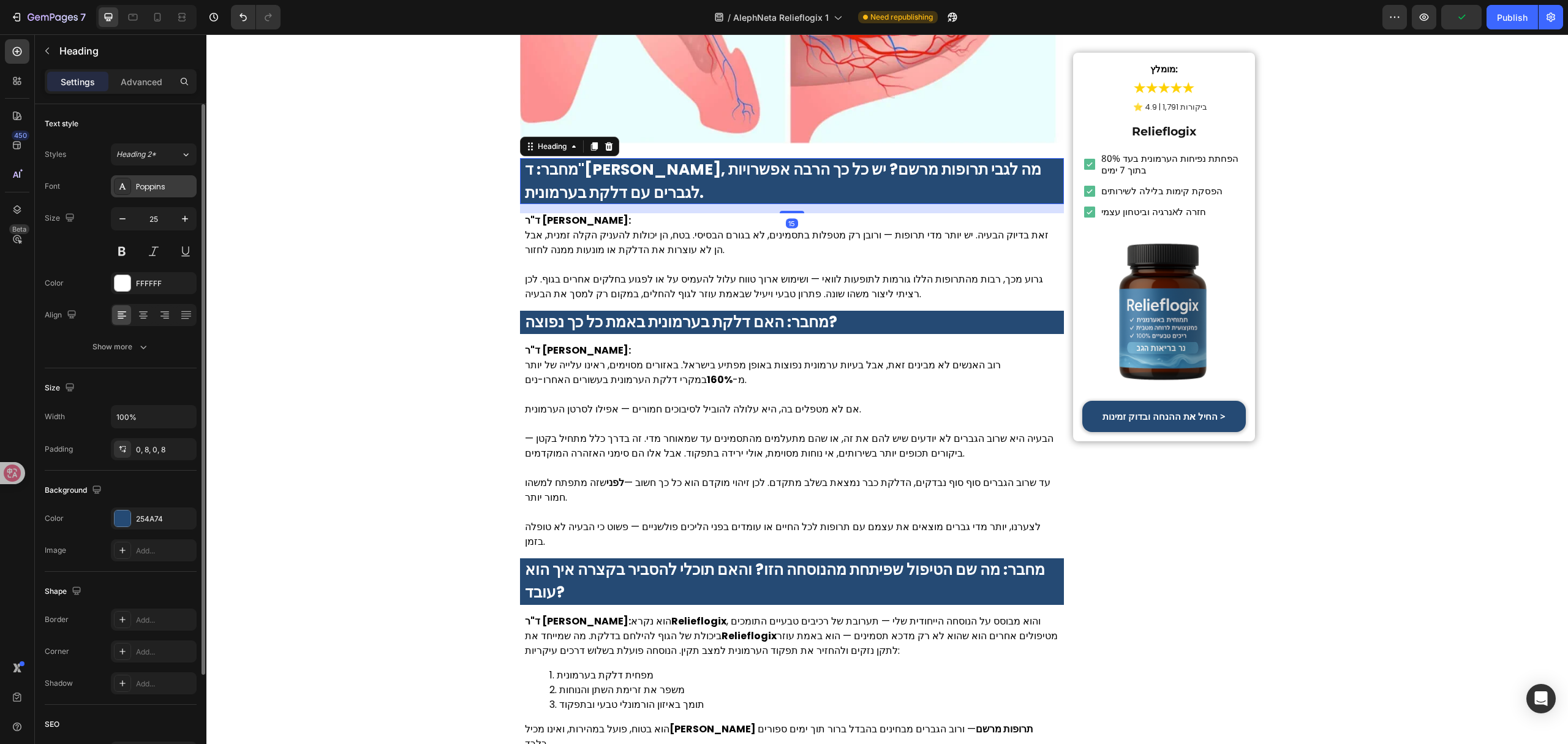
click at [165, 193] on div "Poppins" at bounding box center [154, 186] width 86 height 22
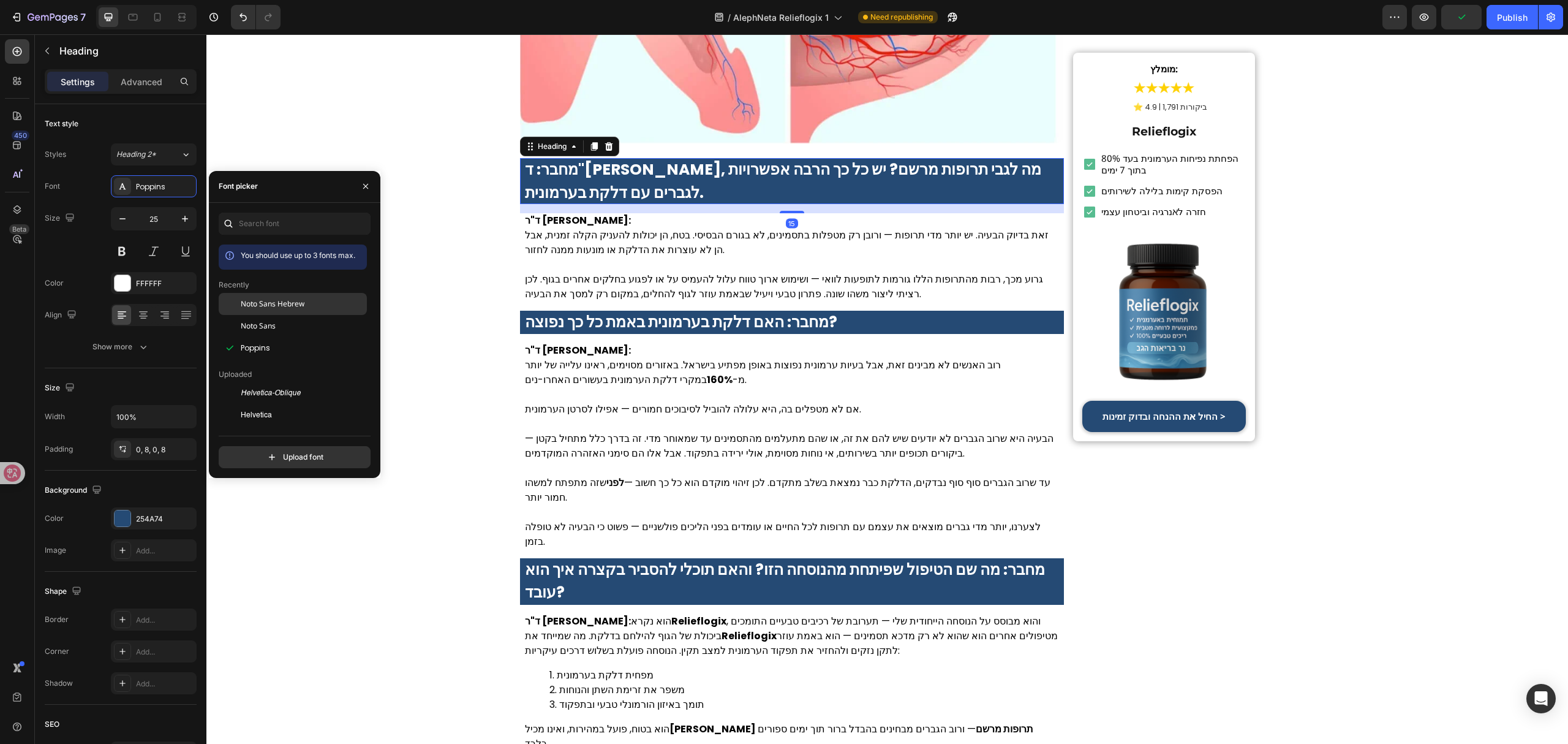
drag, startPoint x: 266, startPoint y: 300, endPoint x: 211, endPoint y: 256, distance: 70.4
click at [266, 300] on span "Noto Sans Hebrew" at bounding box center [272, 304] width 63 height 11
click at [650, 240] on p "זאת בדיוק הבעיה. יש יותר מדי תרופות — ורובן רק מטפלות בתסמינים, לא בגורם הבסיסי…" at bounding box center [792, 242] width 535 height 29
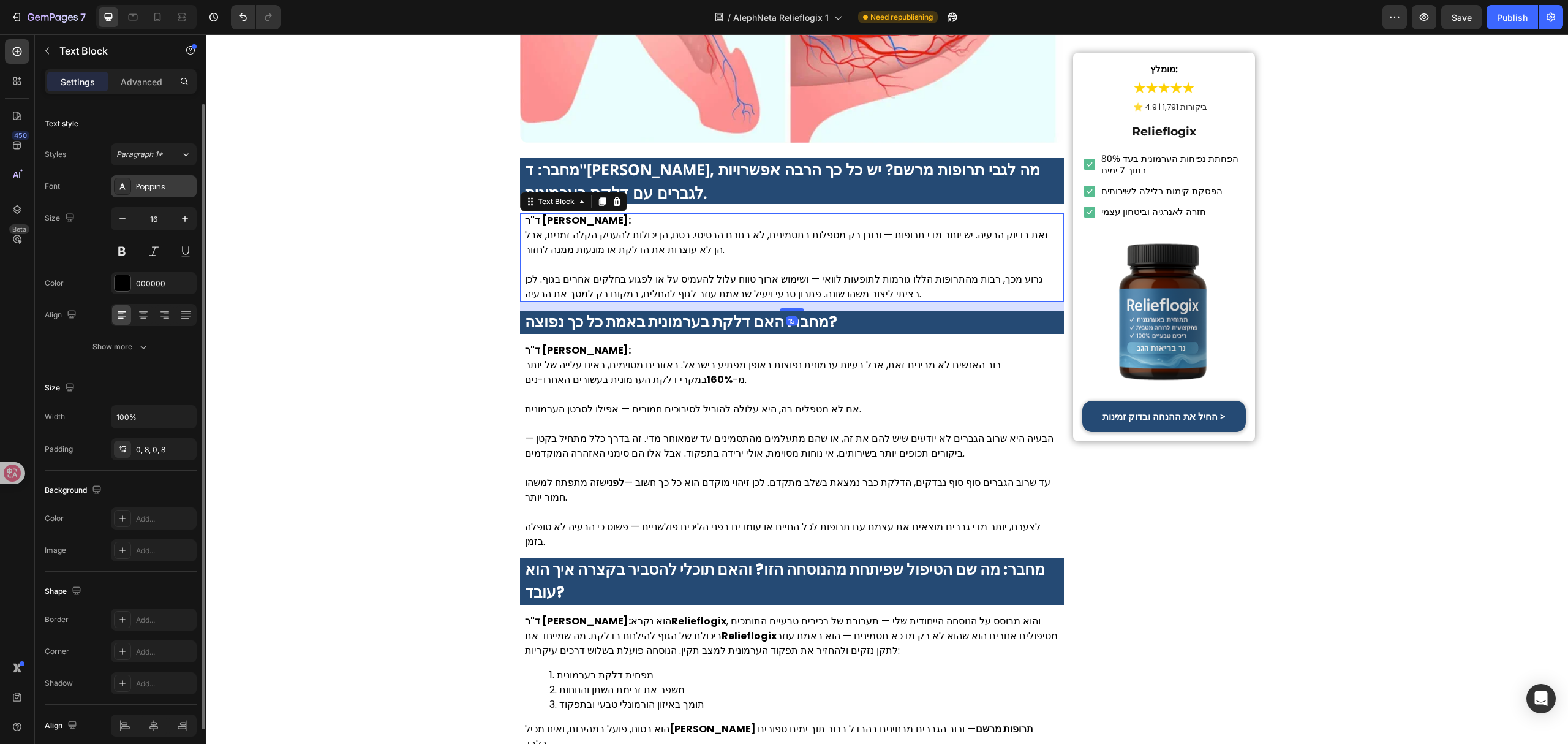
click at [186, 184] on div "Poppins" at bounding box center [164, 187] width 57 height 11
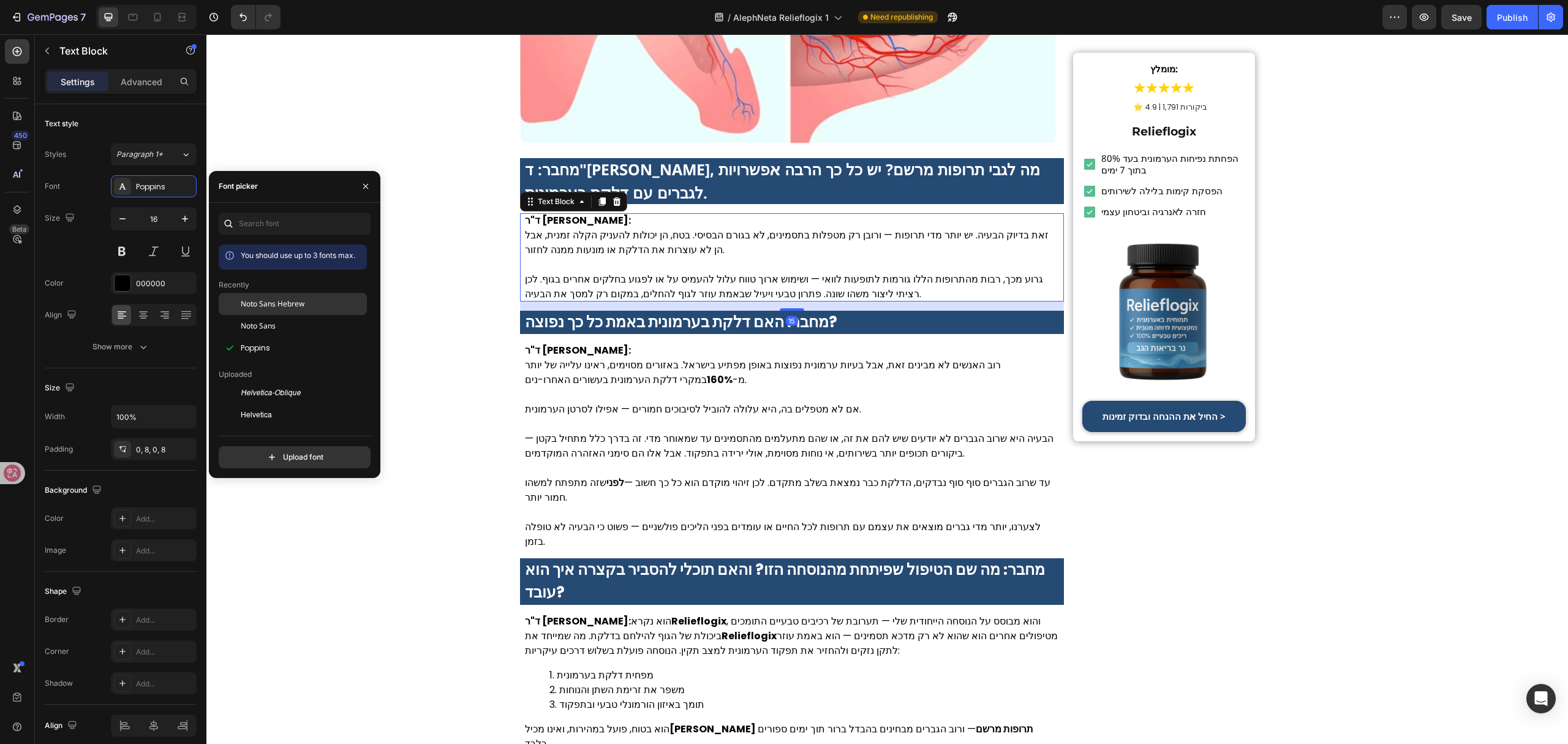
click at [266, 301] on span "Noto Sans Hebrew" at bounding box center [272, 304] width 63 height 11
click at [665, 311] on strong "מחבר: האם דלקת בערמונית באמת כל כך נפוצה?" at bounding box center [681, 322] width 313 height 21
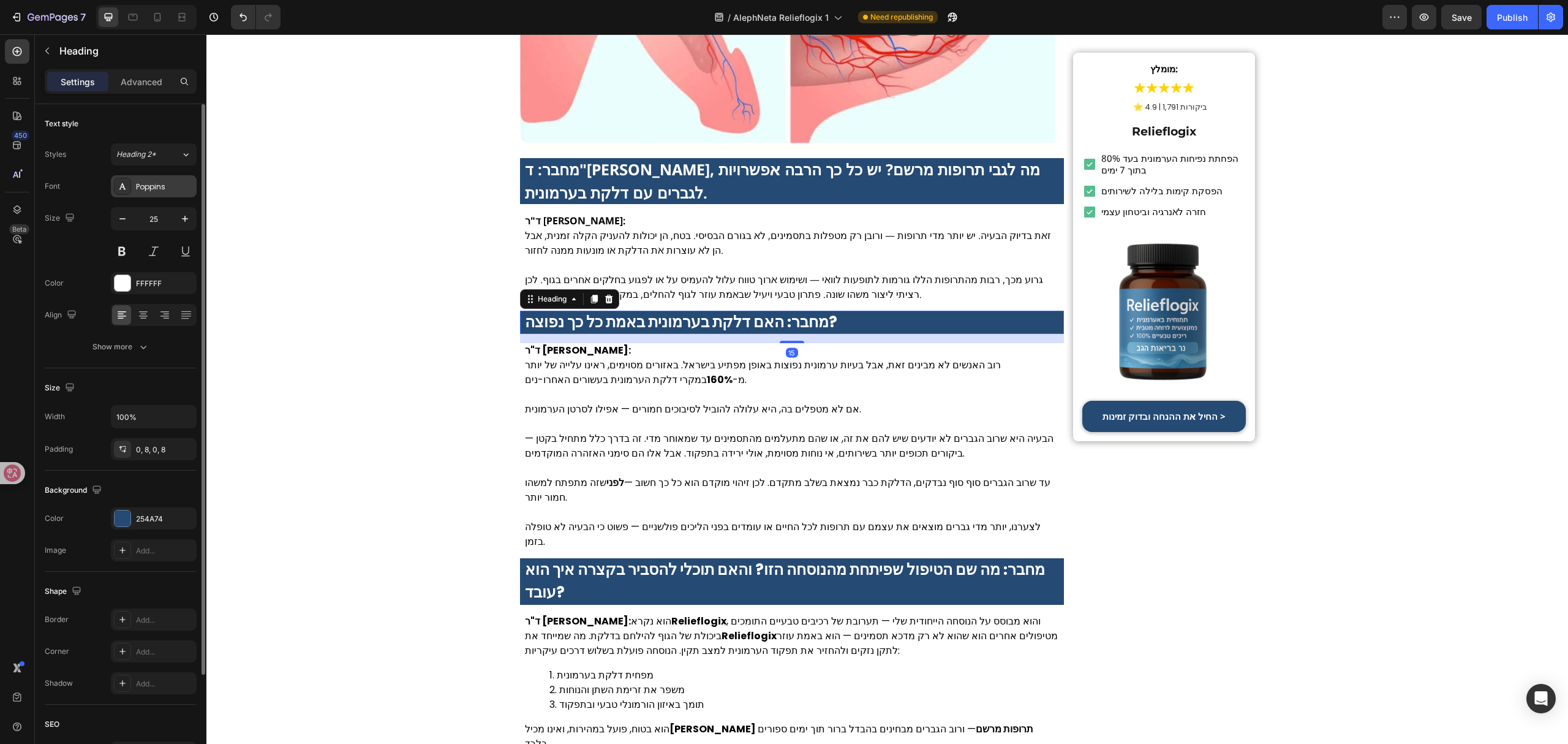
click at [162, 187] on div "Poppins" at bounding box center [164, 187] width 57 height 11
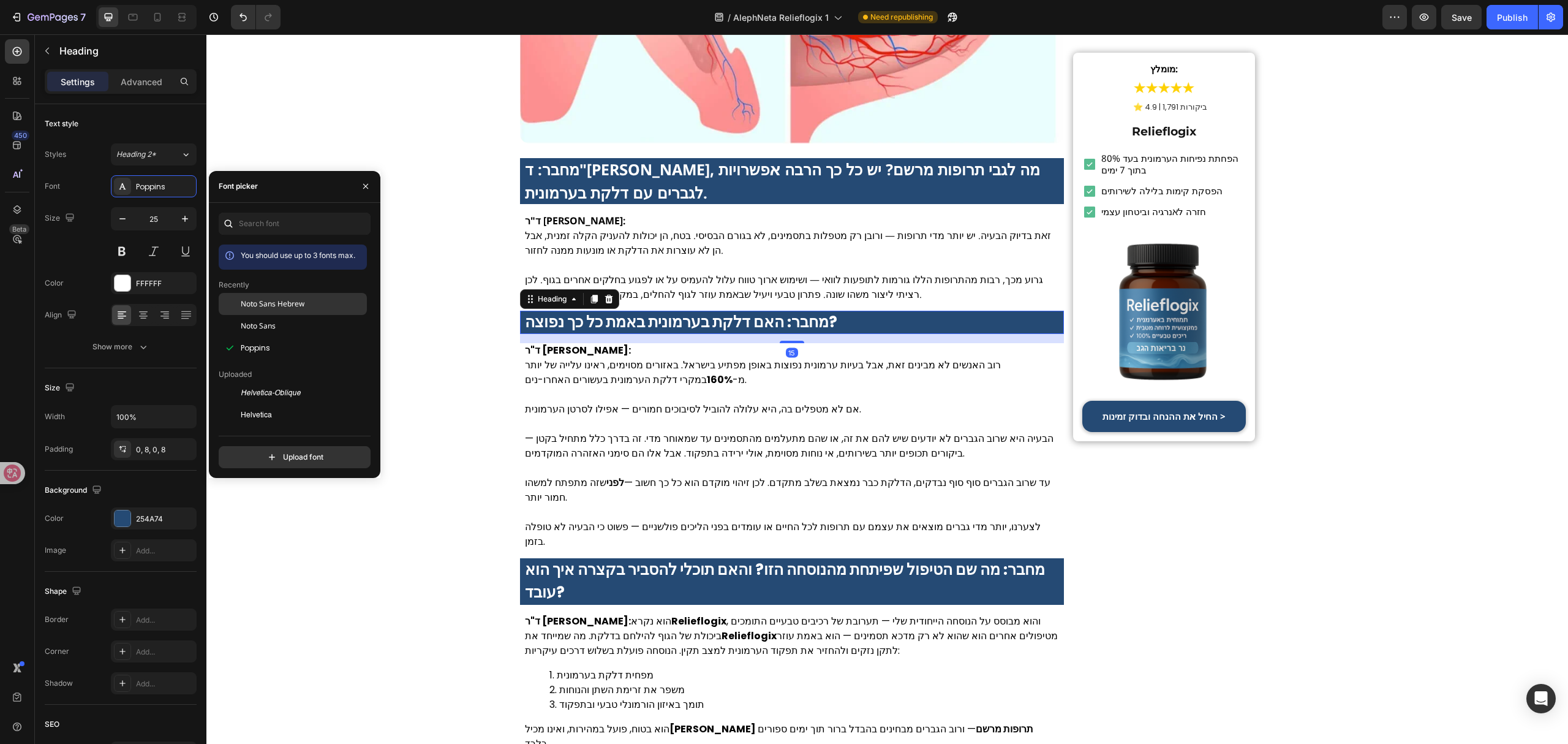
click at [283, 305] on span "Noto Sans Hebrew" at bounding box center [272, 304] width 63 height 11
click at [633, 388] on p at bounding box center [792, 395] width 535 height 15
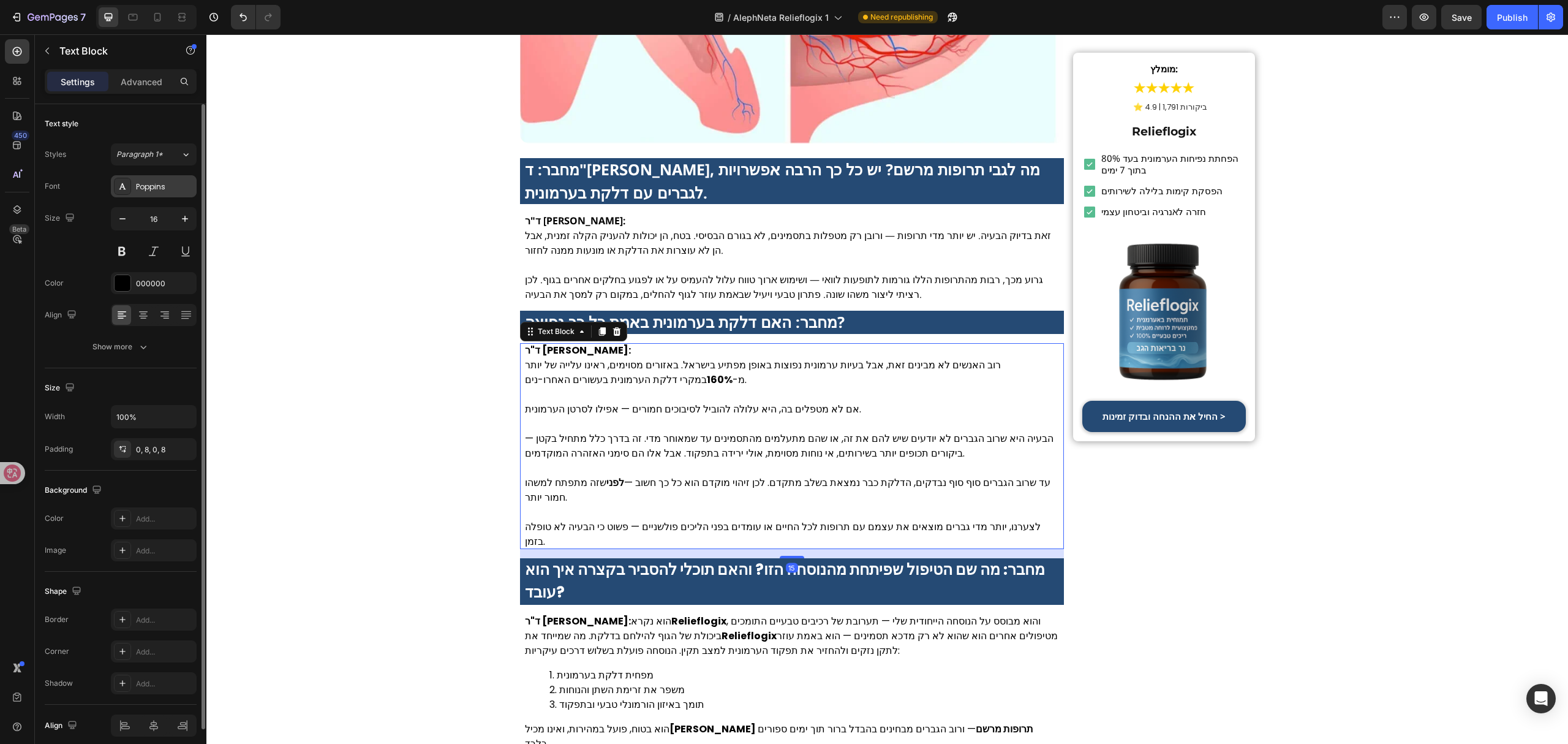
drag, startPoint x: 167, startPoint y: 187, endPoint x: 172, endPoint y: 184, distance: 5.8
click at [167, 187] on div "Poppins" at bounding box center [154, 186] width 86 height 22
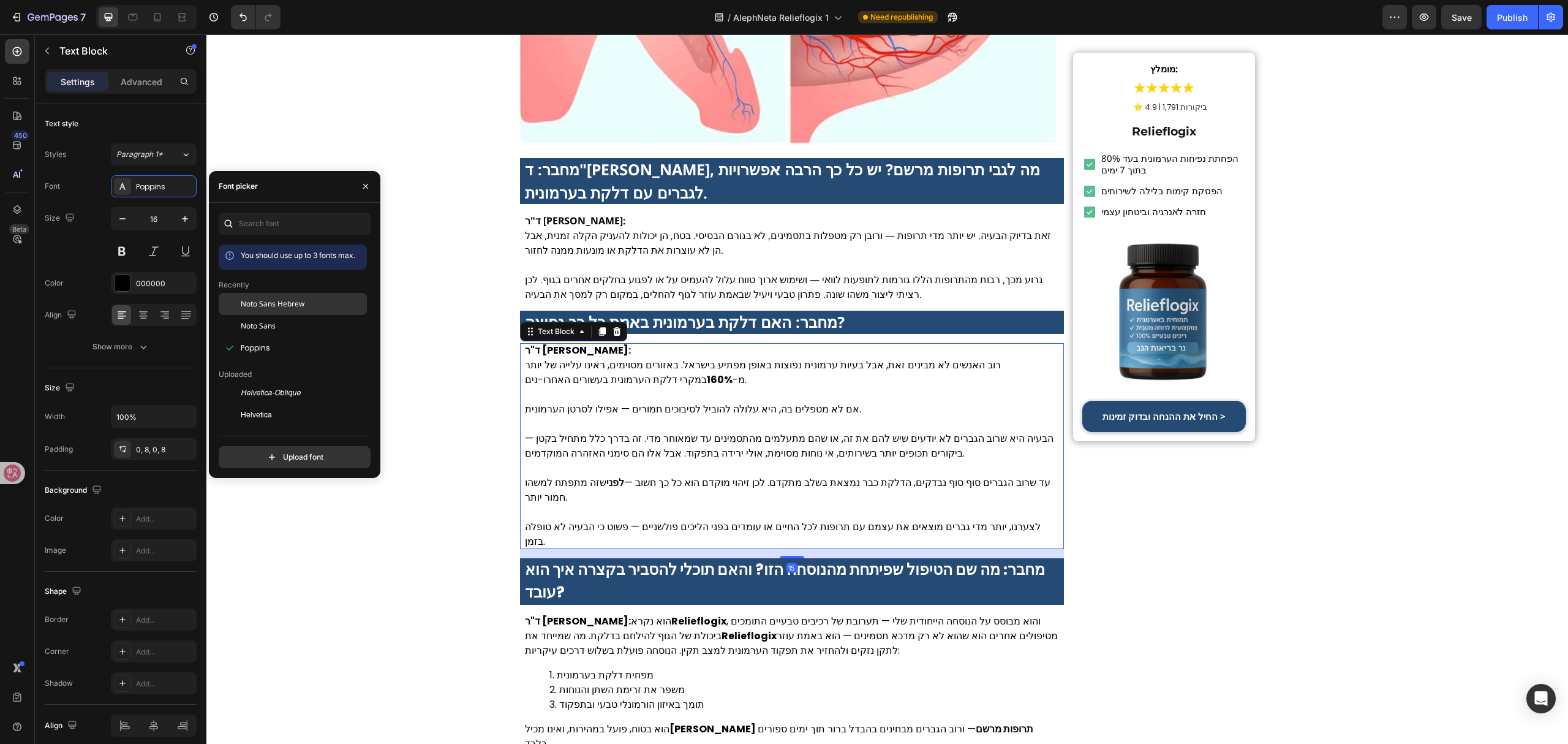
click at [309, 305] on div "Noto Sans Hebrew" at bounding box center [303, 304] width 124 height 11
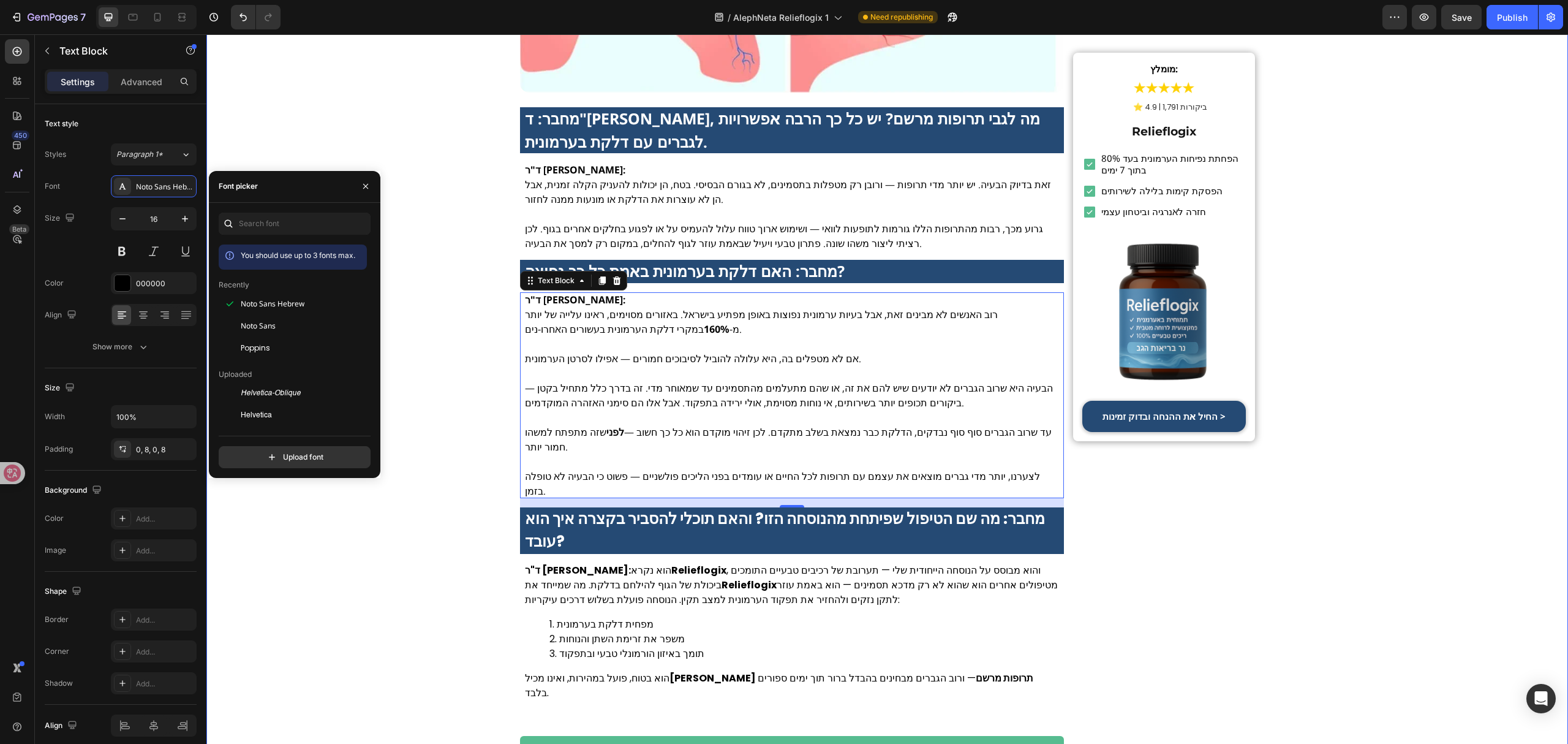
scroll to position [3268, 0]
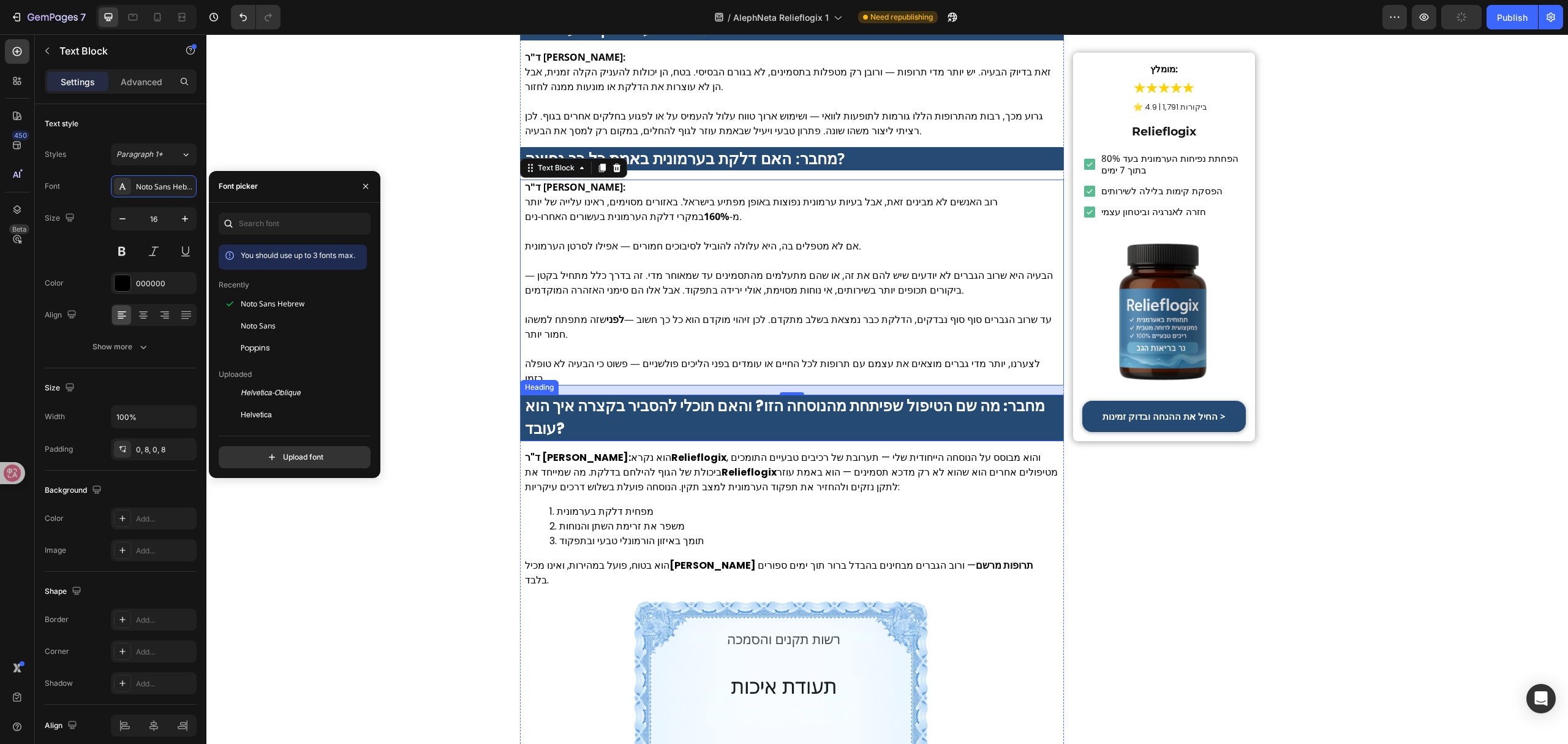
click at [615, 395] on strong "מחבר: מה שם הטיפול שפיתחת מהנוסחה הזו? והאם תוכלי להסביר בקצרה איך הוא עובד?" at bounding box center [785, 417] width 520 height 45
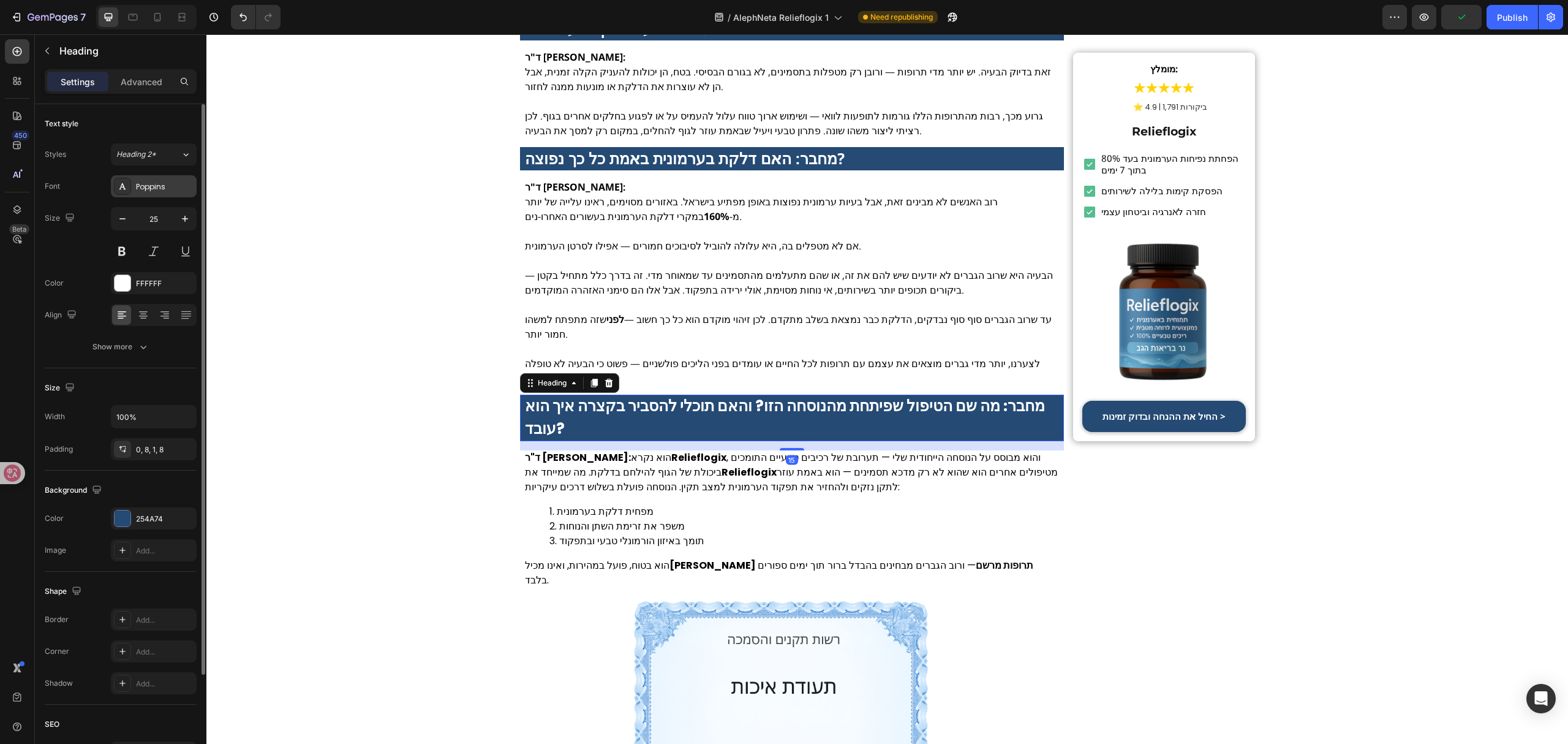
click at [174, 189] on div "Poppins" at bounding box center [164, 187] width 57 height 11
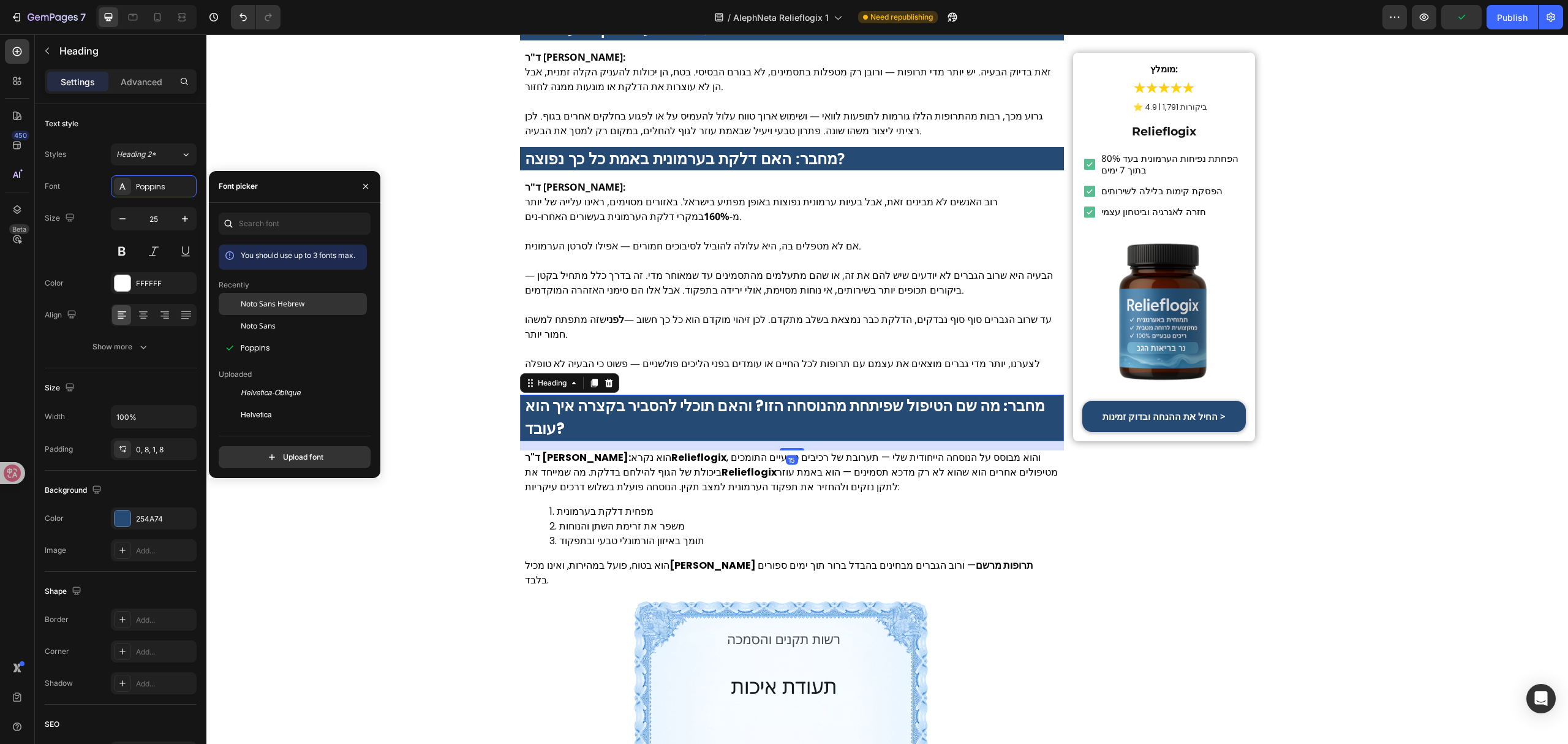
click at [295, 301] on span "Noto Sans Hebrew" at bounding box center [272, 304] width 63 height 11
click at [620, 478] on p "ד"ר תמר כהן: הוא נקרא Relieflogix , והוא מבוסס על הנוסחה הייחודית שלי — תערובת …" at bounding box center [792, 473] width 535 height 44
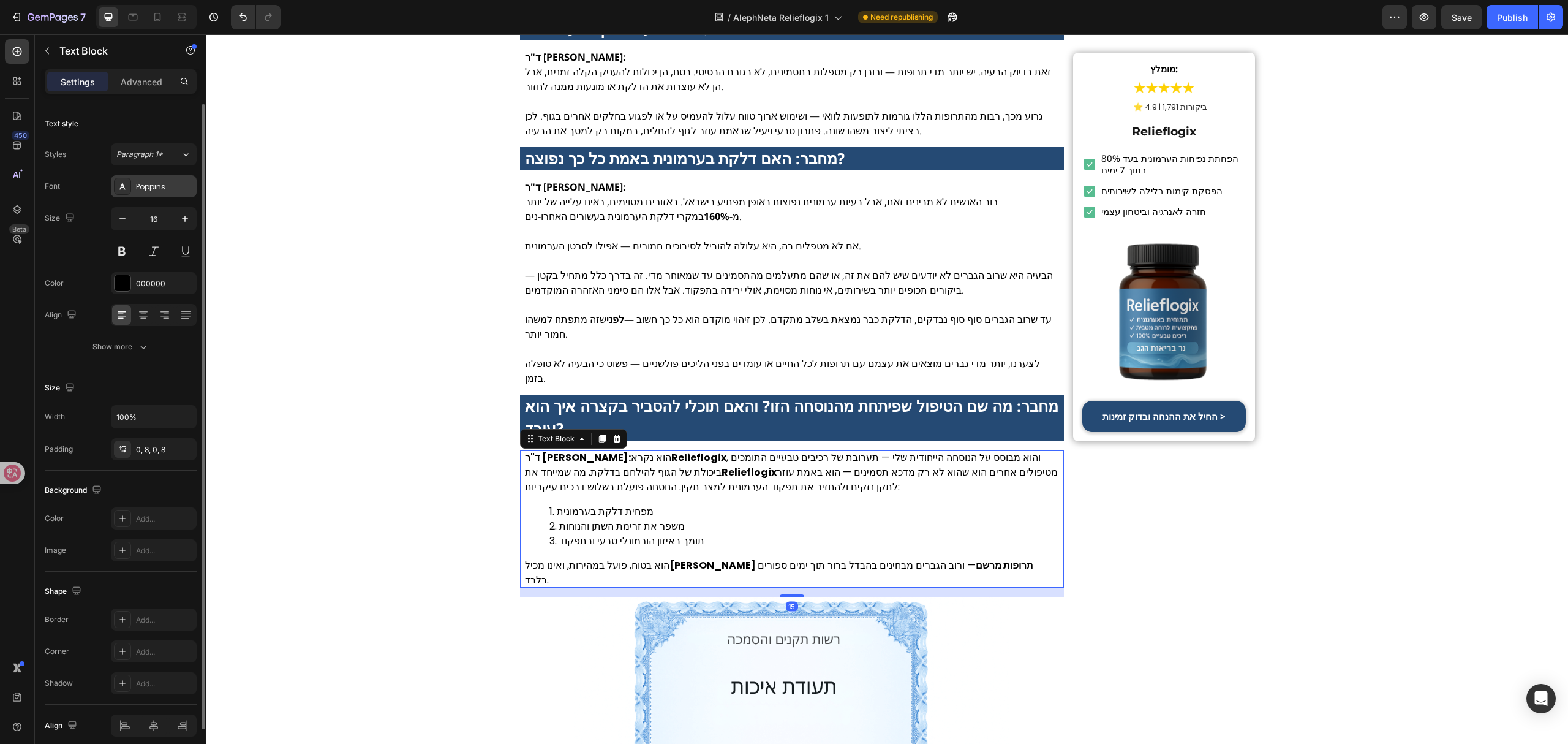
click at [180, 193] on div "Poppins" at bounding box center [154, 186] width 86 height 22
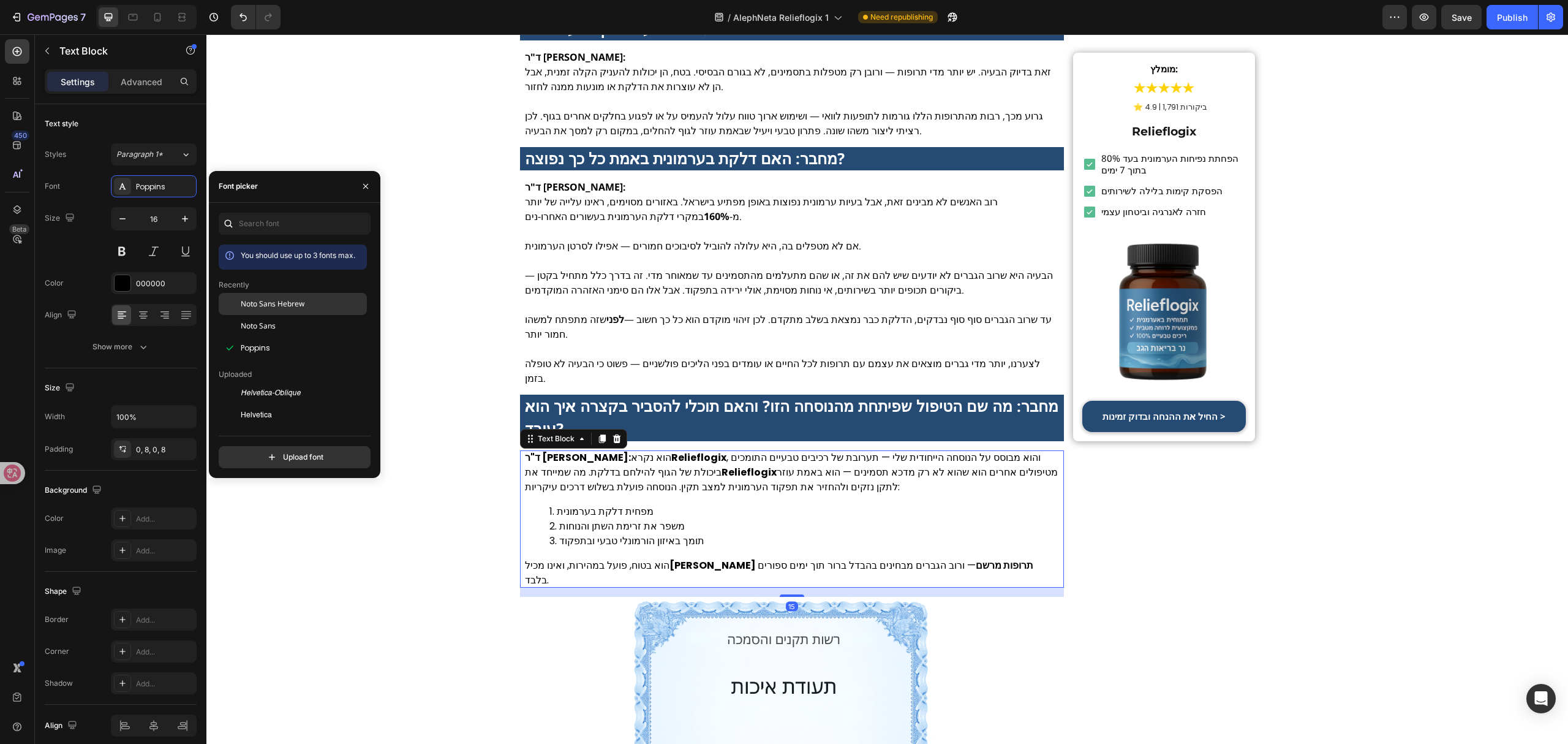
click at [315, 298] on div "Noto Sans Hebrew" at bounding box center [303, 304] width 124 height 11
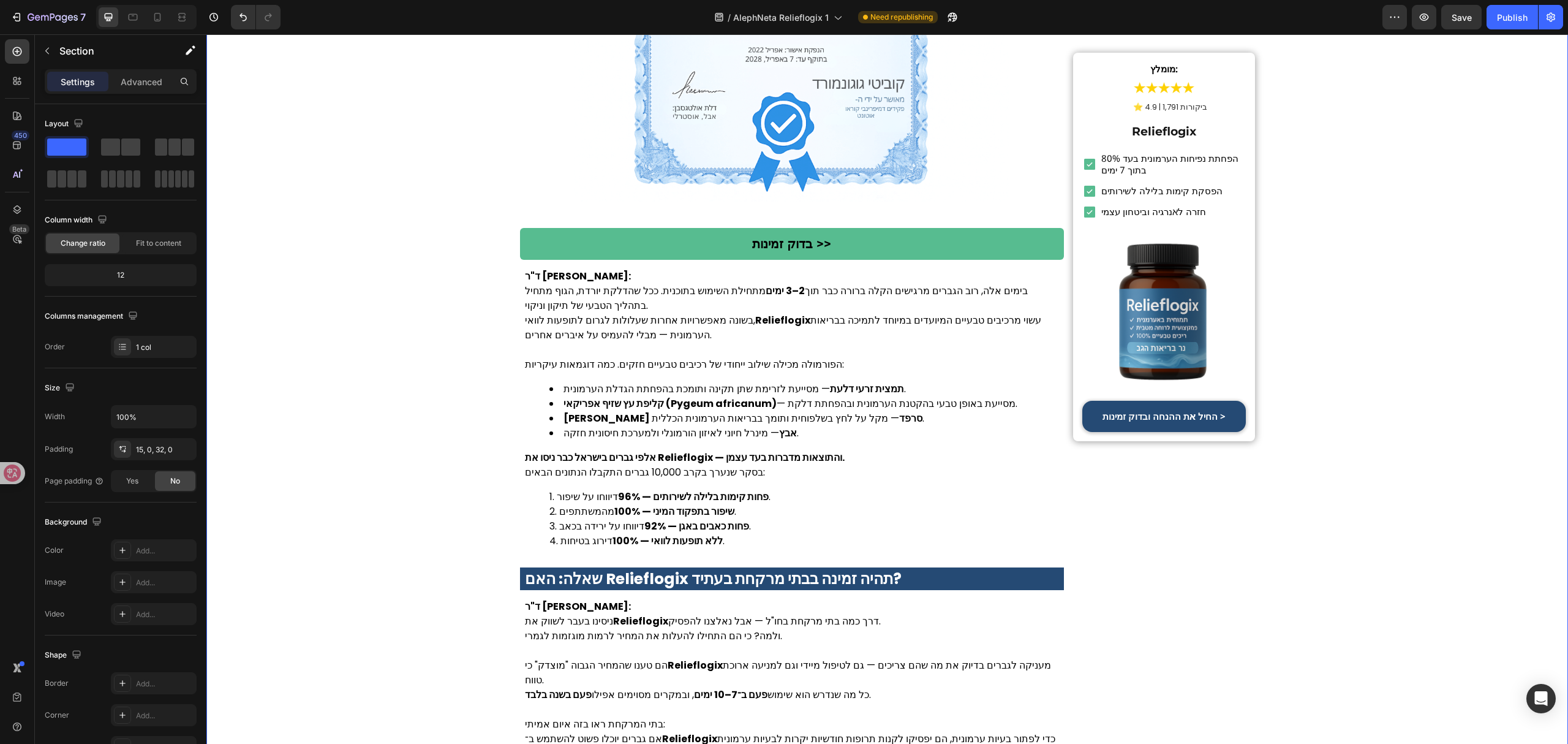
scroll to position [4086, 0]
click at [715, 229] on link "בדוק זמינות >>" at bounding box center [792, 243] width 545 height 32
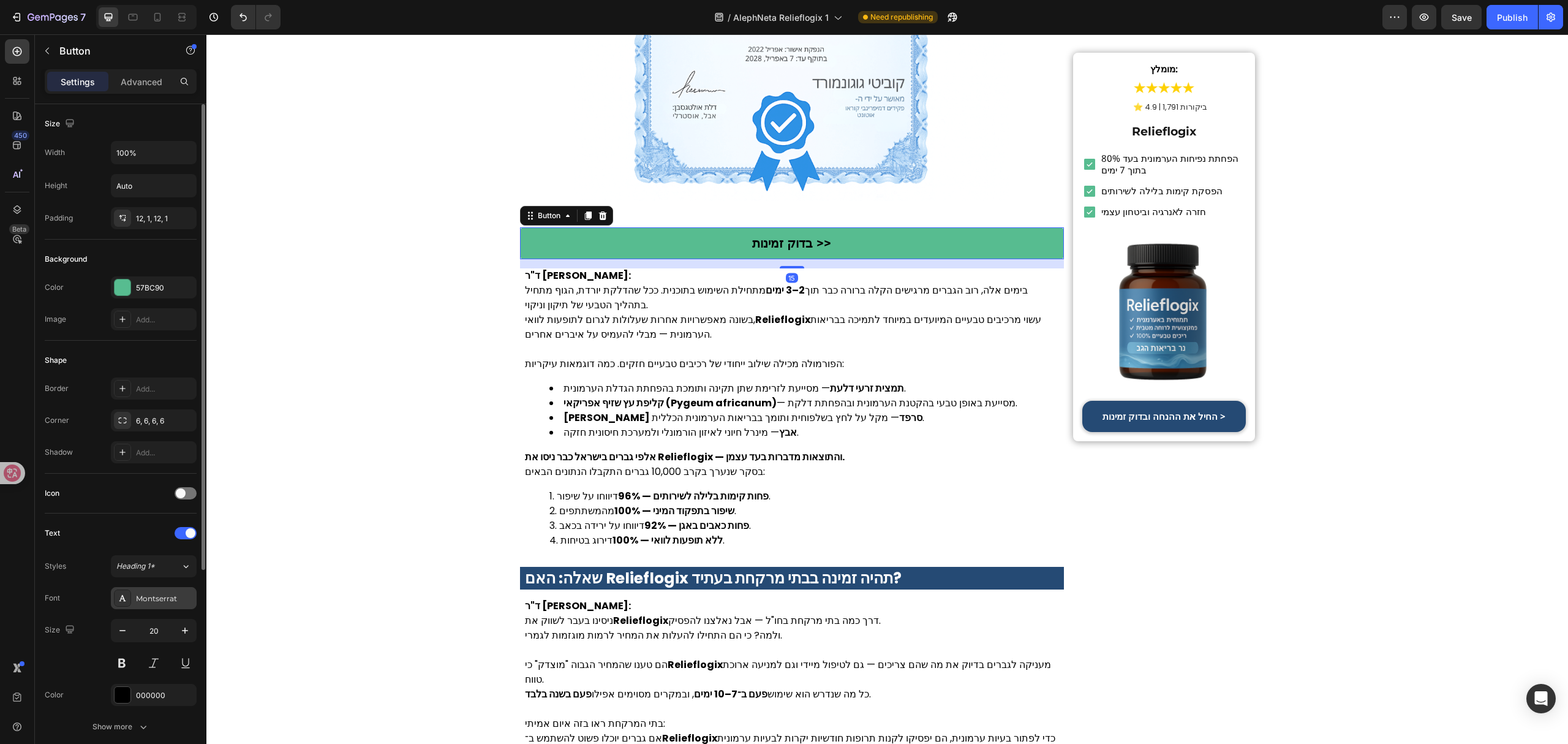
click at [165, 604] on div "Montserrat" at bounding box center [164, 599] width 57 height 11
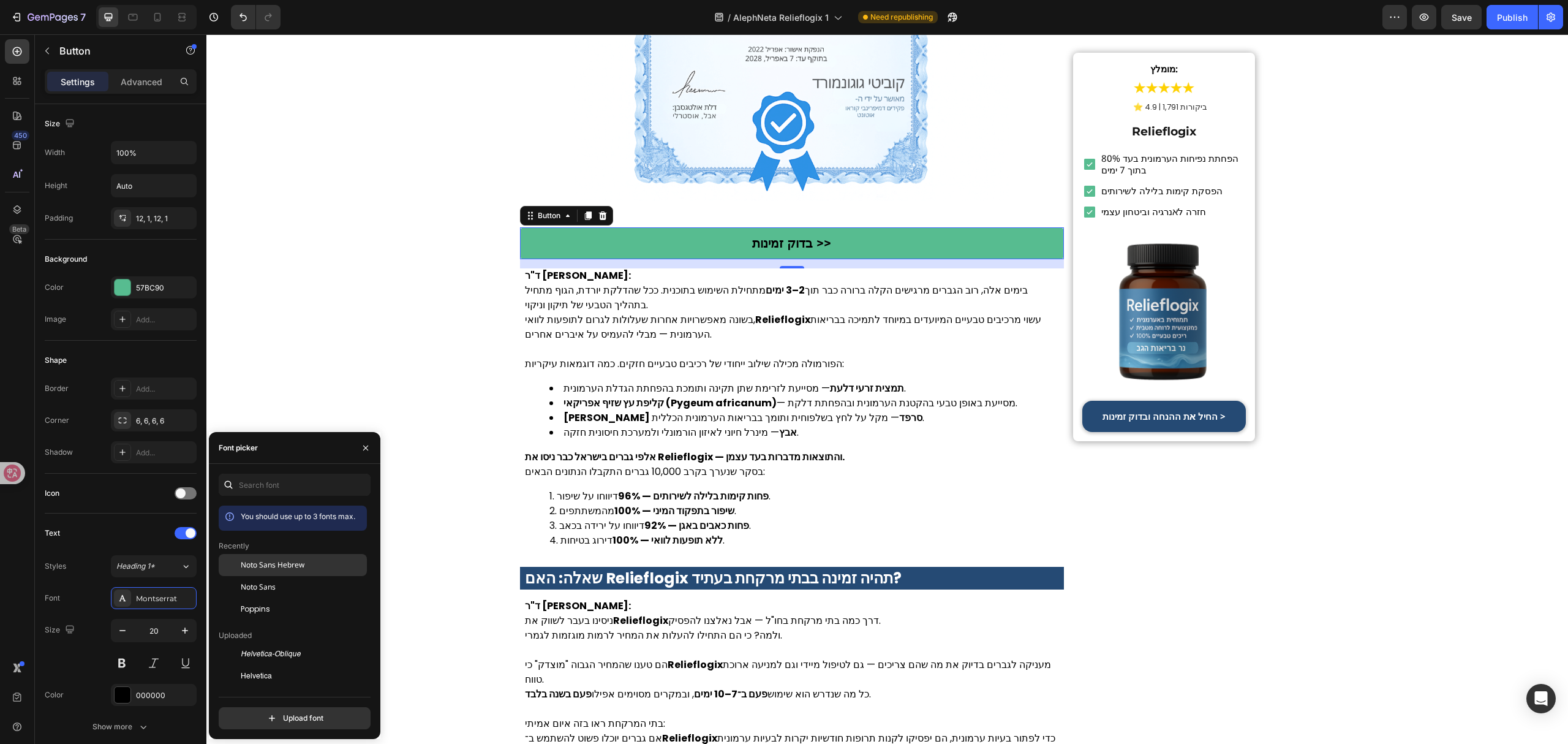
click at [270, 561] on span "Noto Sans Hebrew" at bounding box center [272, 565] width 63 height 11
click at [674, 425] on li "אבץ — מינרל חיוני לאיזון הורמונלי ולמערכת חיסונית חזקה." at bounding box center [805, 432] width 510 height 15
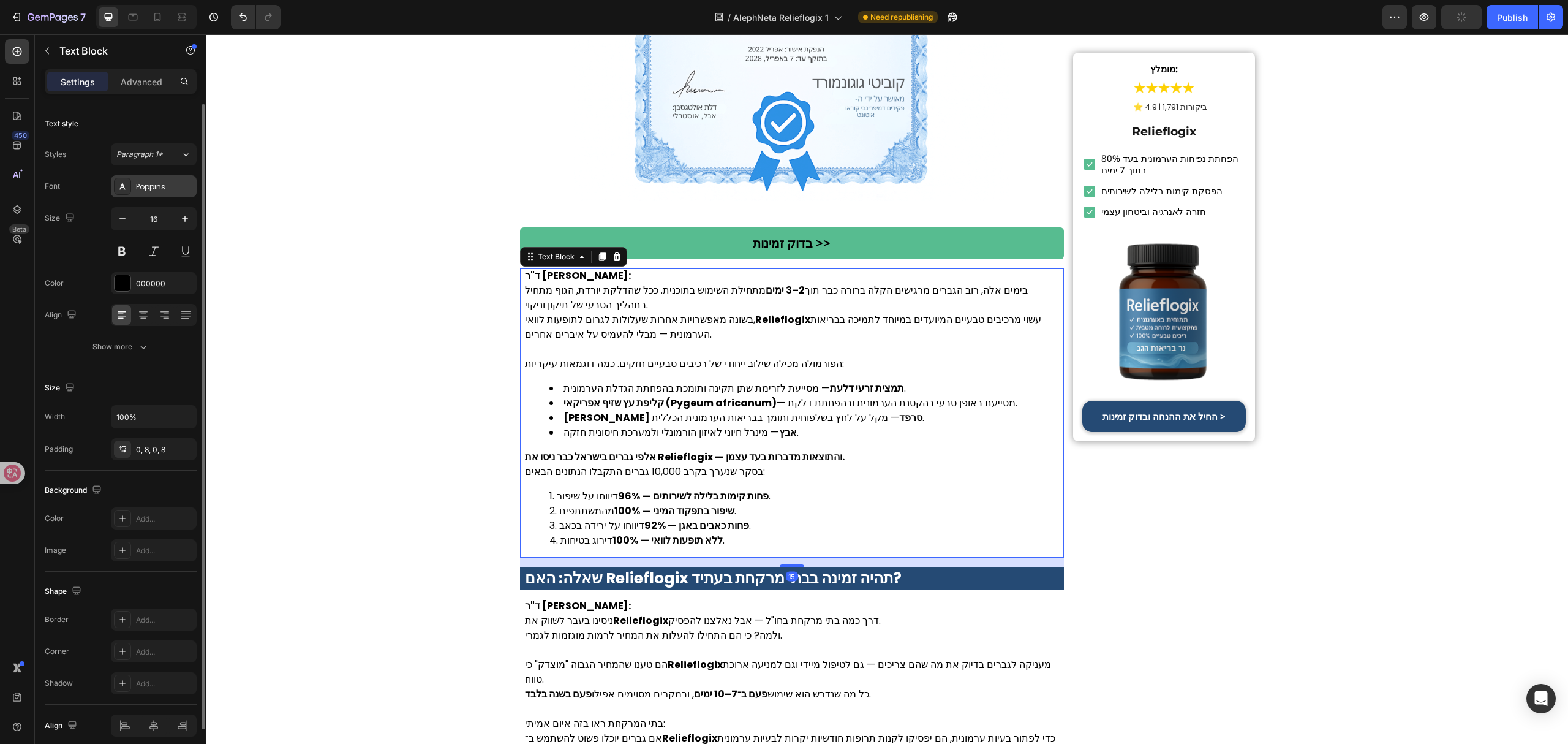
click at [175, 184] on div "Poppins" at bounding box center [164, 187] width 57 height 11
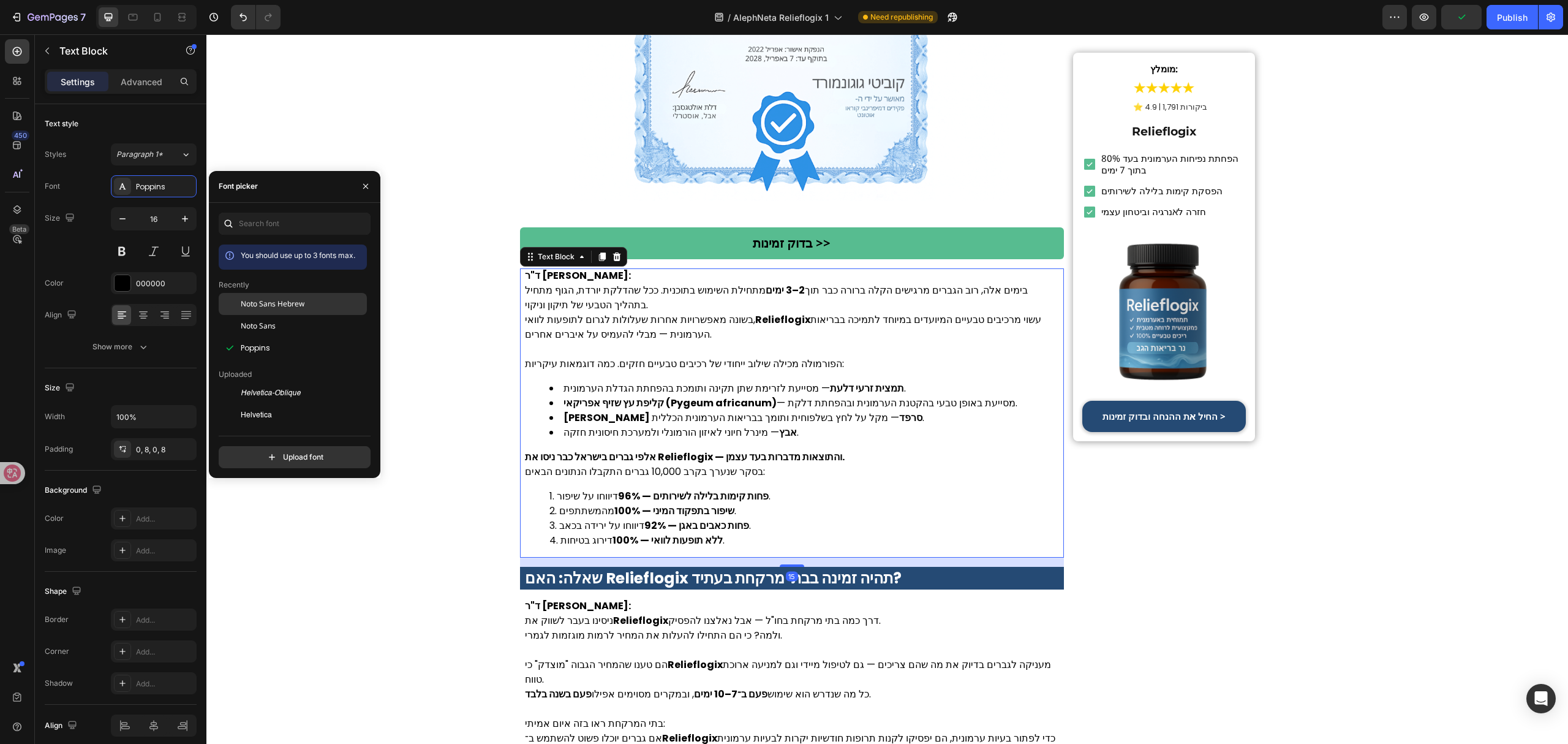
drag, startPoint x: 293, startPoint y: 300, endPoint x: 242, endPoint y: 300, distance: 51.0
click at [293, 300] on span "Noto Sans Hebrew" at bounding box center [272, 304] width 63 height 11
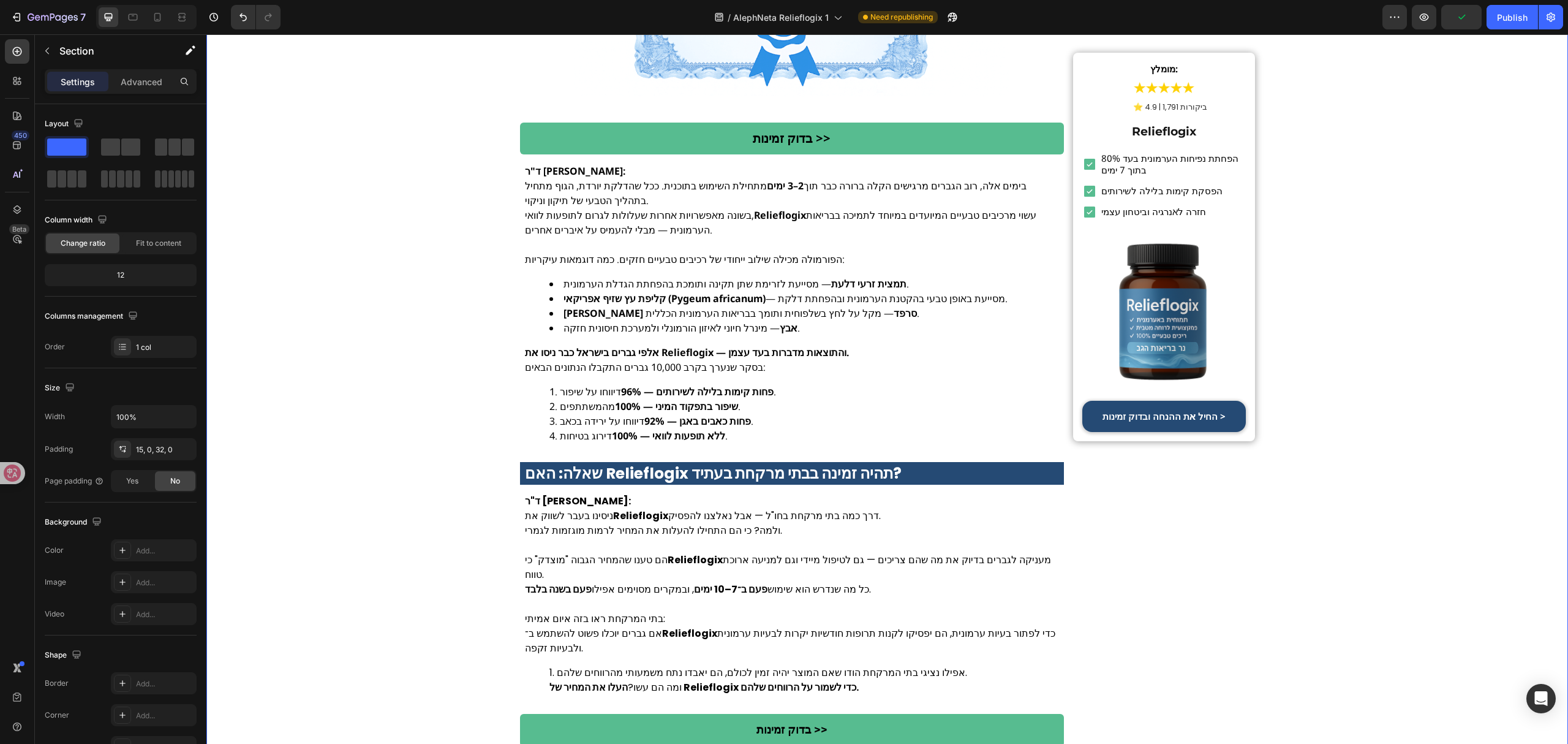
scroll to position [4330, 0]
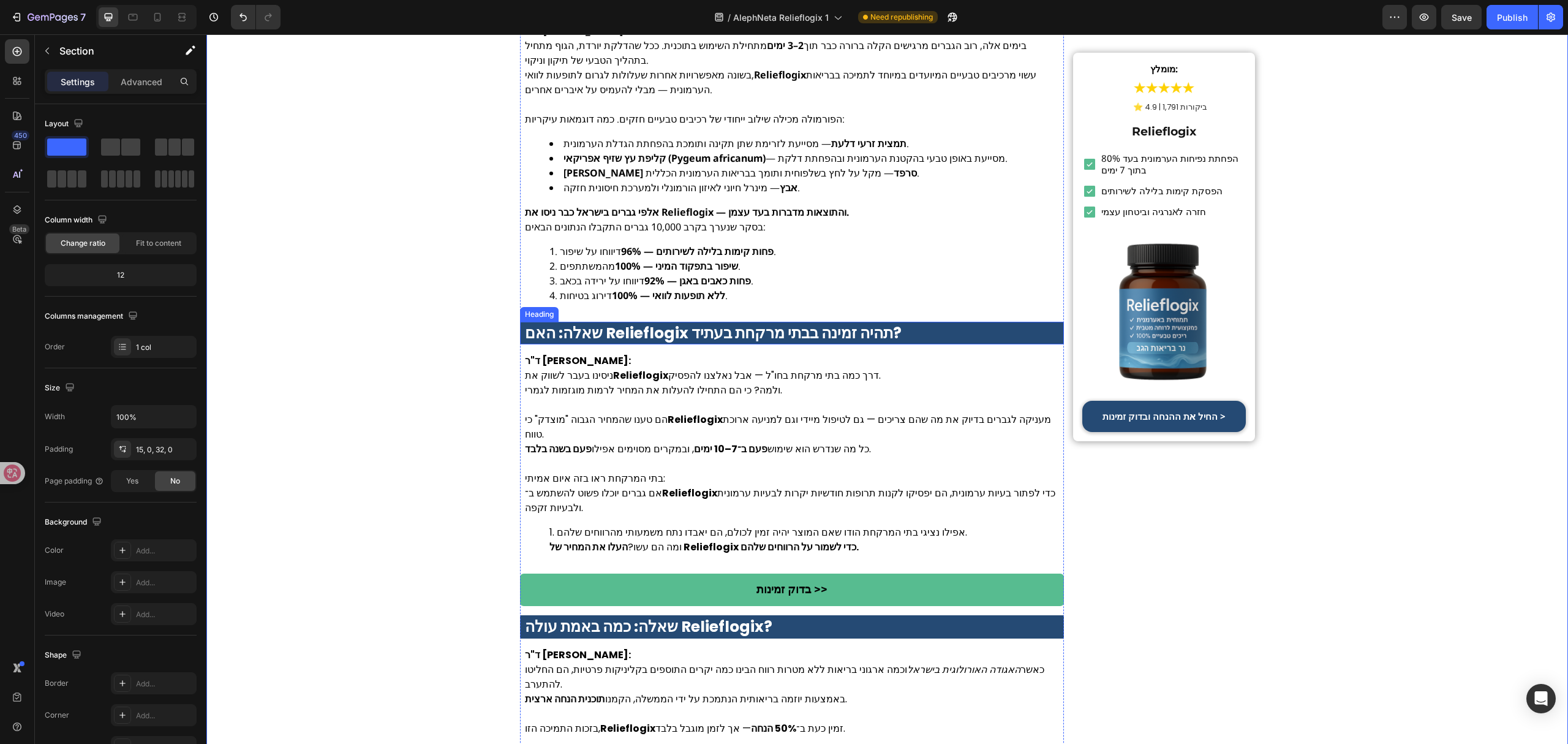
click at [550, 323] on strong "שאלה: האם Relieflogix תהיה זמינה בבתי מרקחת בעתיד?" at bounding box center [713, 333] width 377 height 21
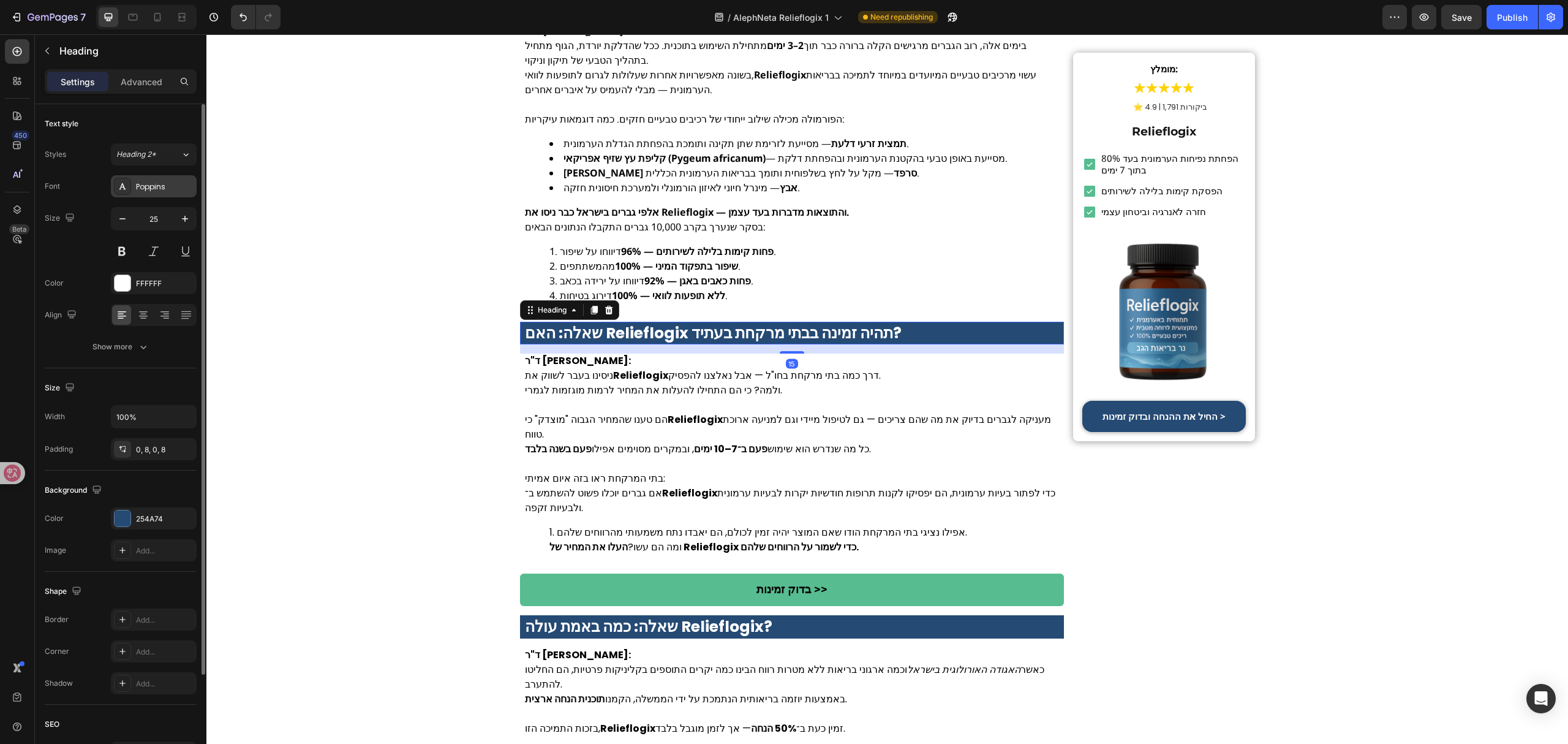
click at [174, 193] on div "Poppins" at bounding box center [154, 186] width 86 height 22
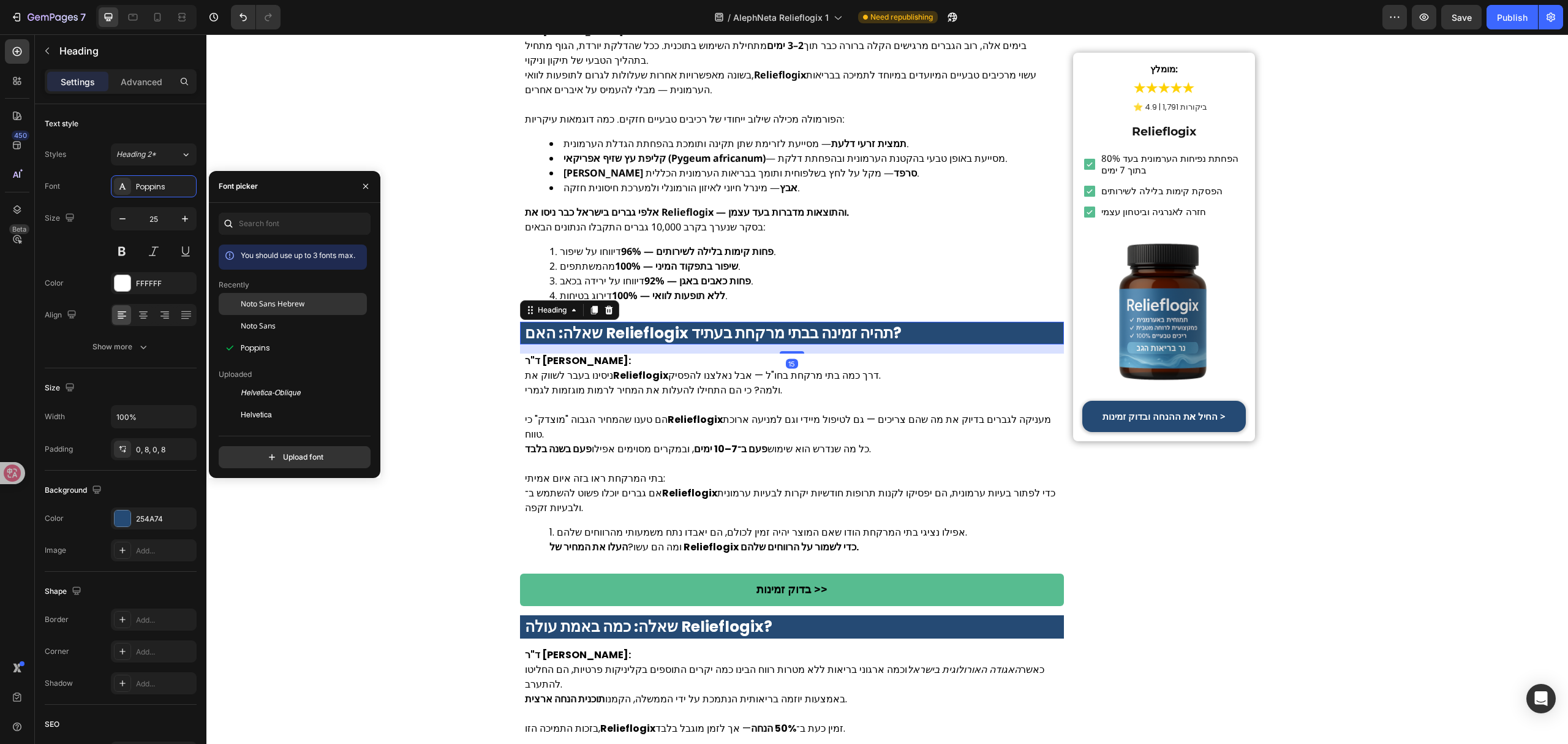
click at [250, 295] on div "Noto Sans Hebrew" at bounding box center [293, 304] width 148 height 22
click at [628, 412] on p "הם טענו שהמחיר הגבוה "מוצדק" כי Relieflogix מעניקה לגברים בדיוק את מה שהם צריכי…" at bounding box center [792, 434] width 535 height 44
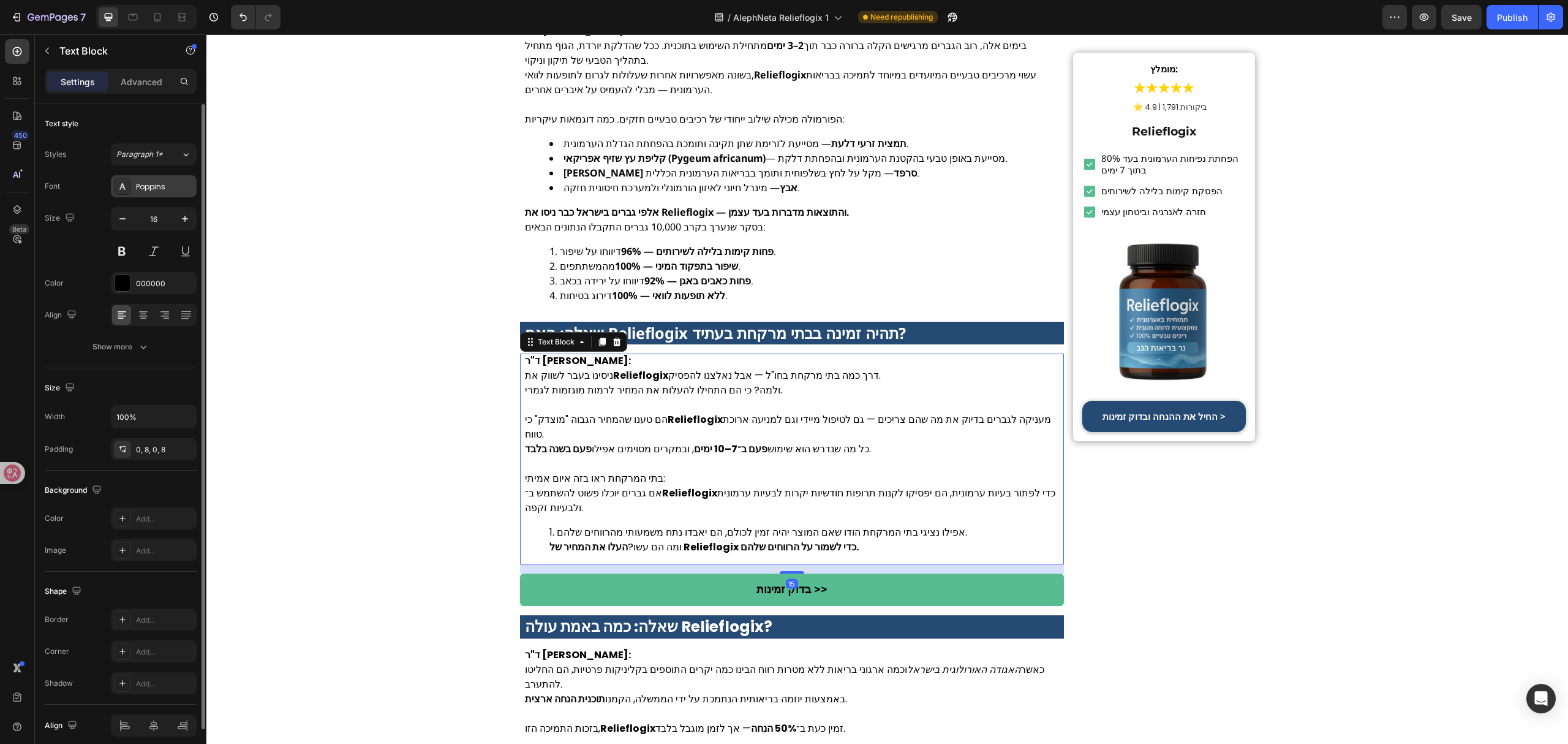
click at [160, 187] on div "Poppins" at bounding box center [164, 187] width 57 height 11
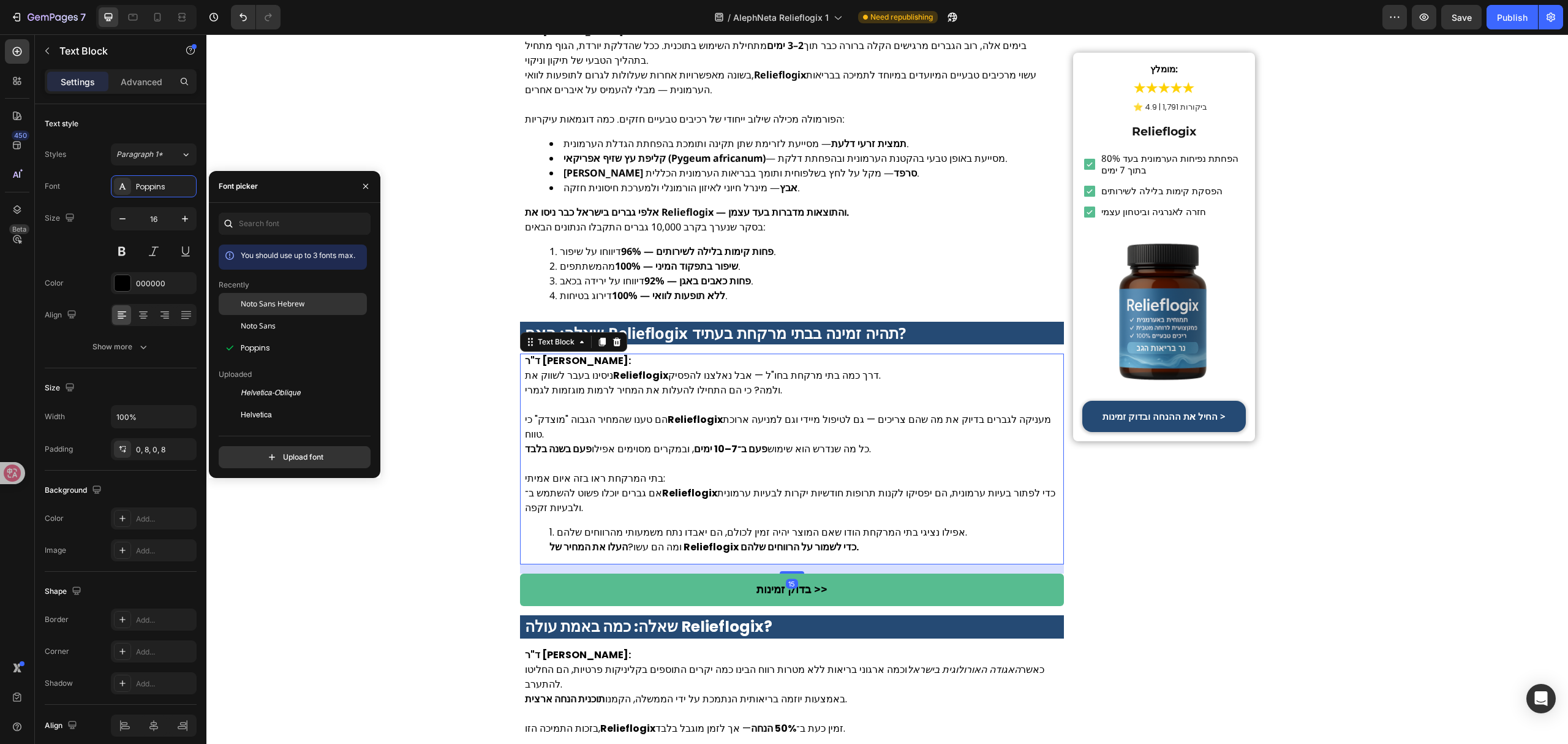
click at [327, 302] on div "Noto Sans Hebrew" at bounding box center [303, 304] width 124 height 11
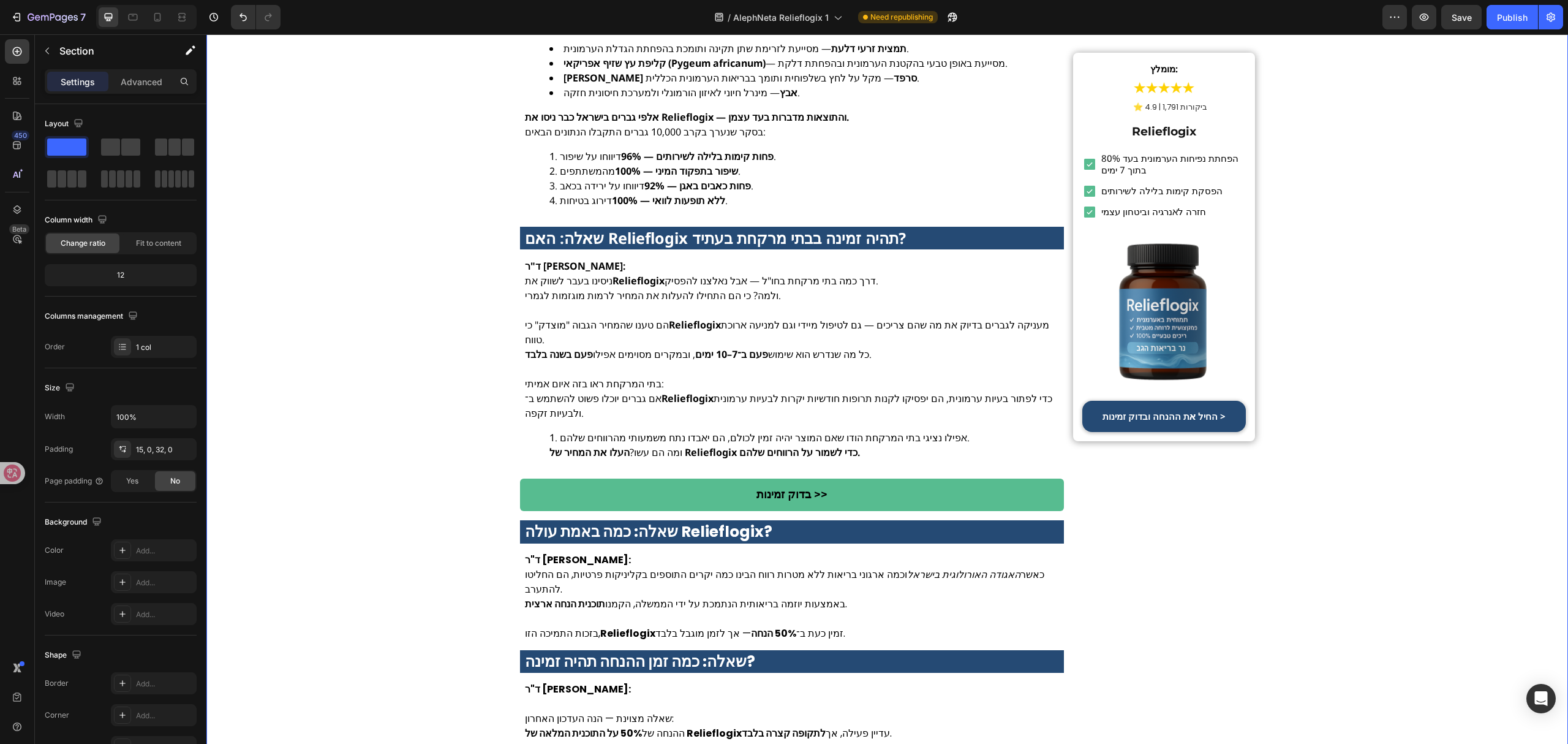
scroll to position [4576, 0]
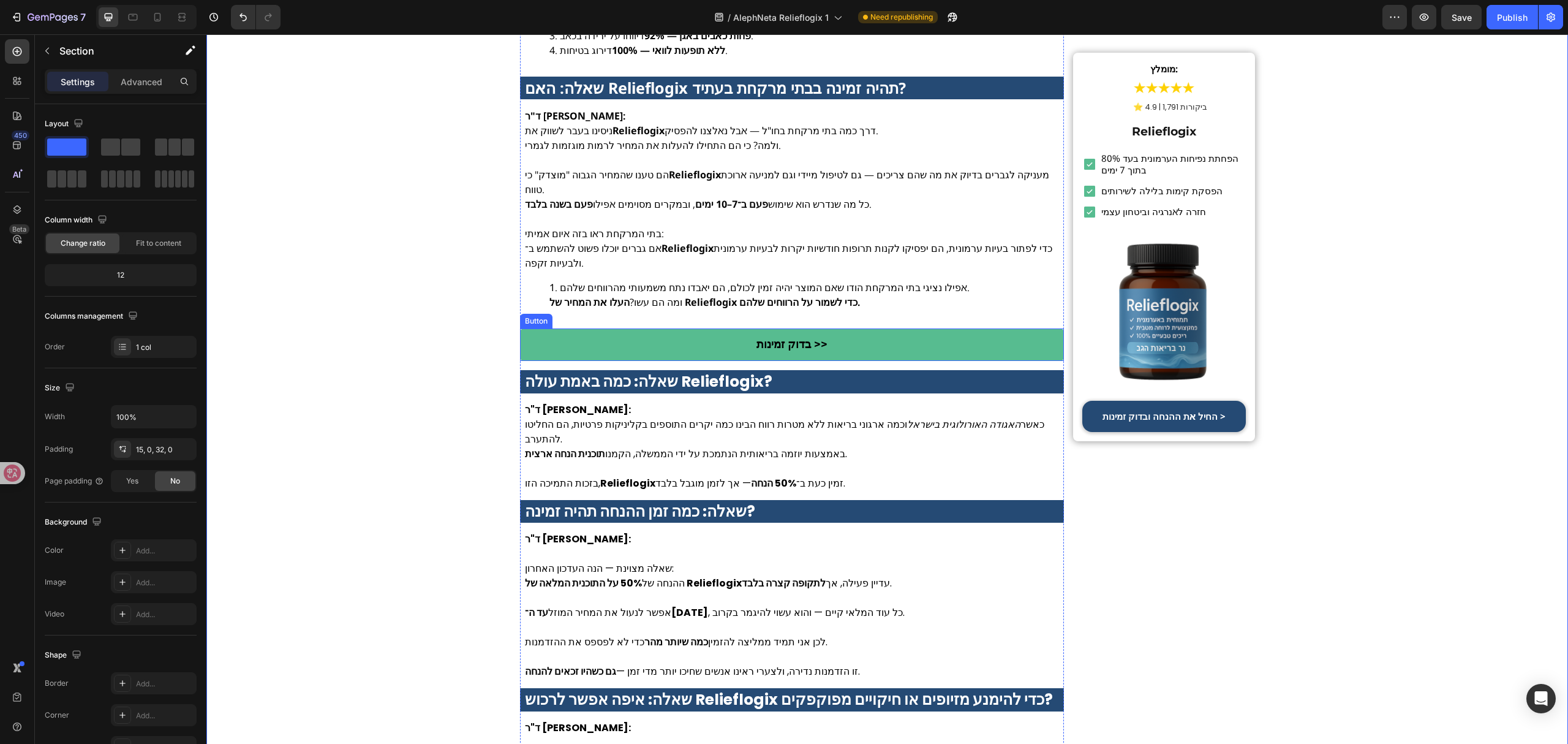
drag, startPoint x: 728, startPoint y: 331, endPoint x: 532, endPoint y: 297, distance: 198.9
click at [728, 331] on link "בדוק זמינות >>" at bounding box center [792, 345] width 545 height 32
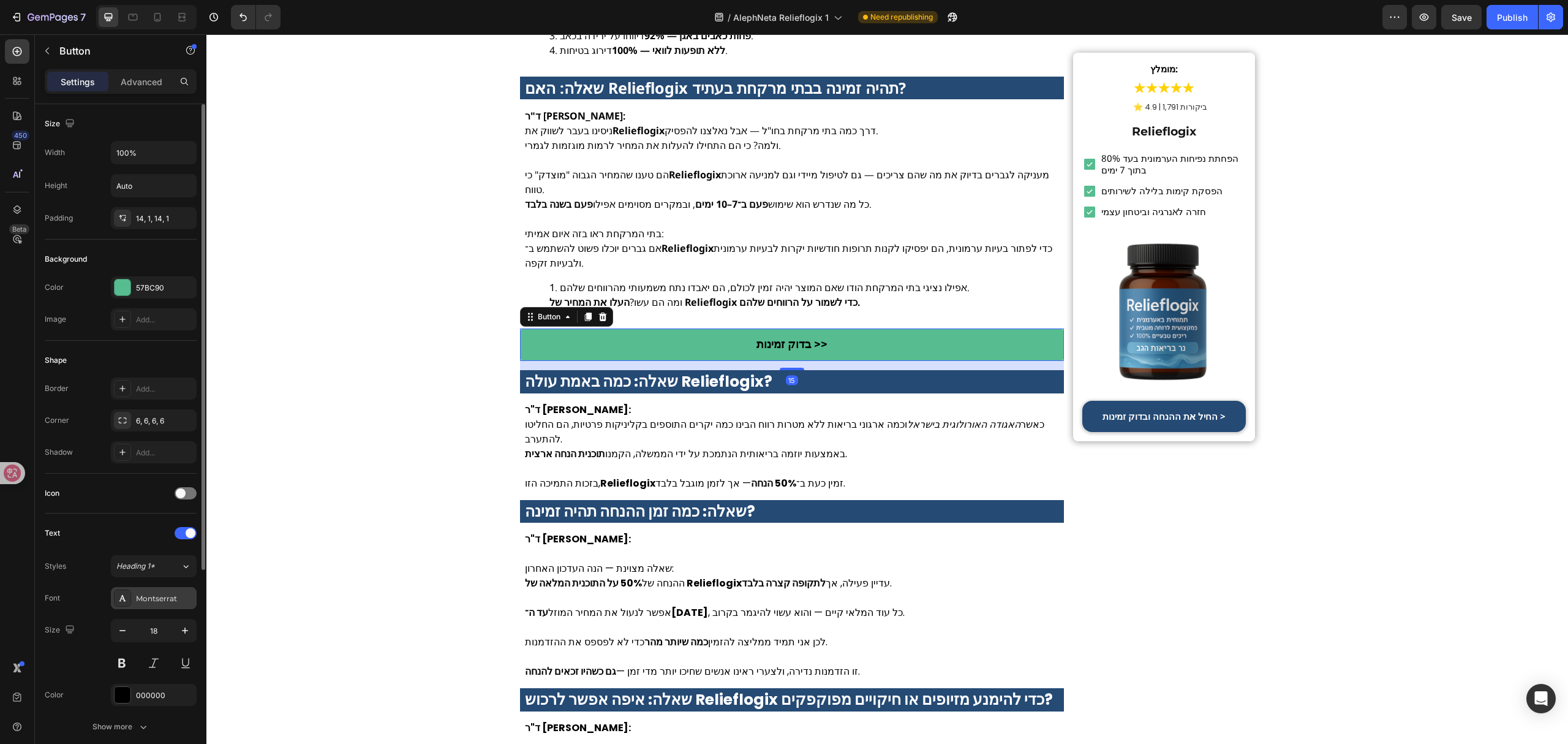
click at [165, 609] on div "Montserrat" at bounding box center [154, 598] width 86 height 22
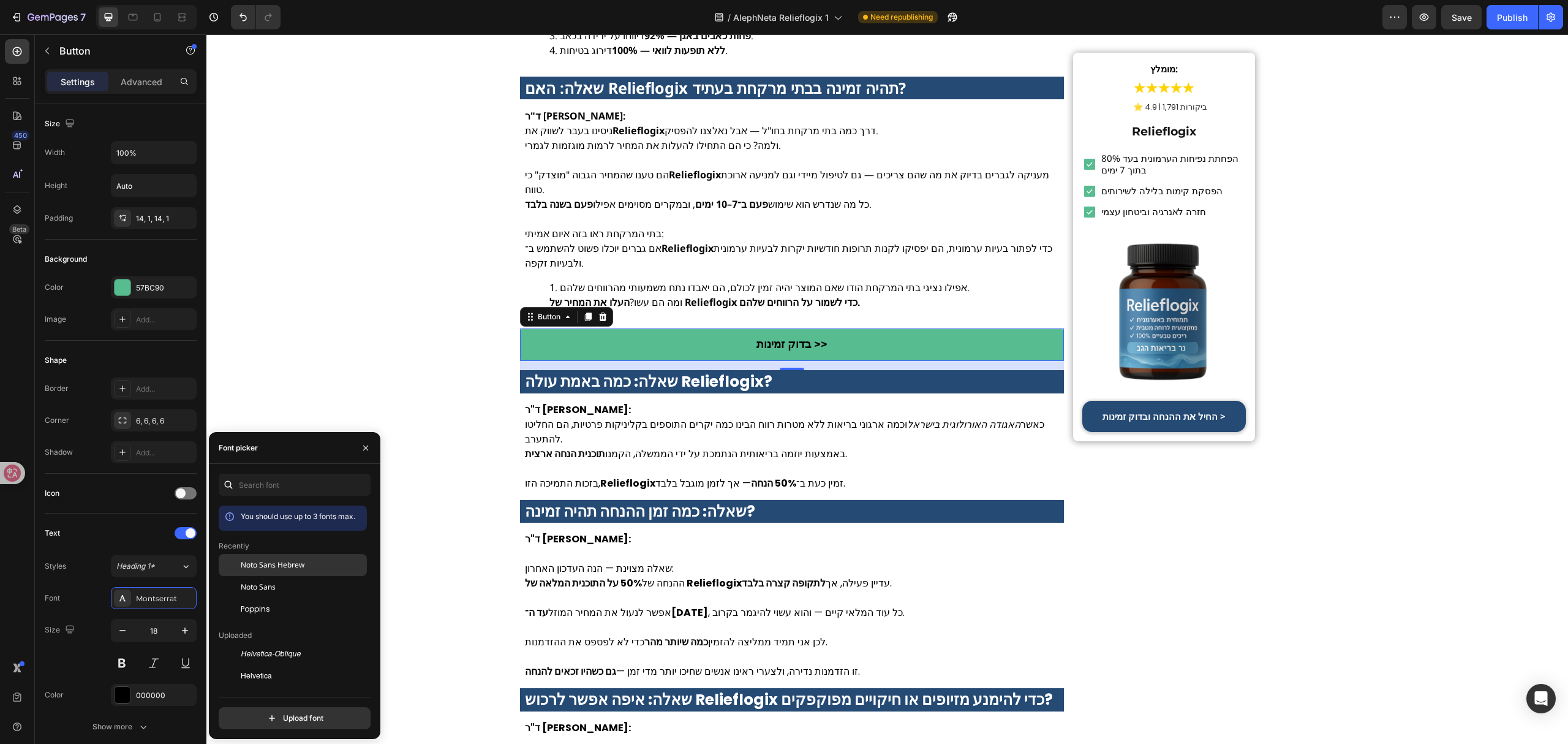
drag, startPoint x: 280, startPoint y: 567, endPoint x: 307, endPoint y: 561, distance: 27.7
click at [282, 567] on span "Noto Sans Hebrew" at bounding box center [272, 565] width 63 height 11
click at [620, 371] on strong "שאלה: כמה באמת עולה Relieflogix?" at bounding box center [649, 382] width 248 height 21
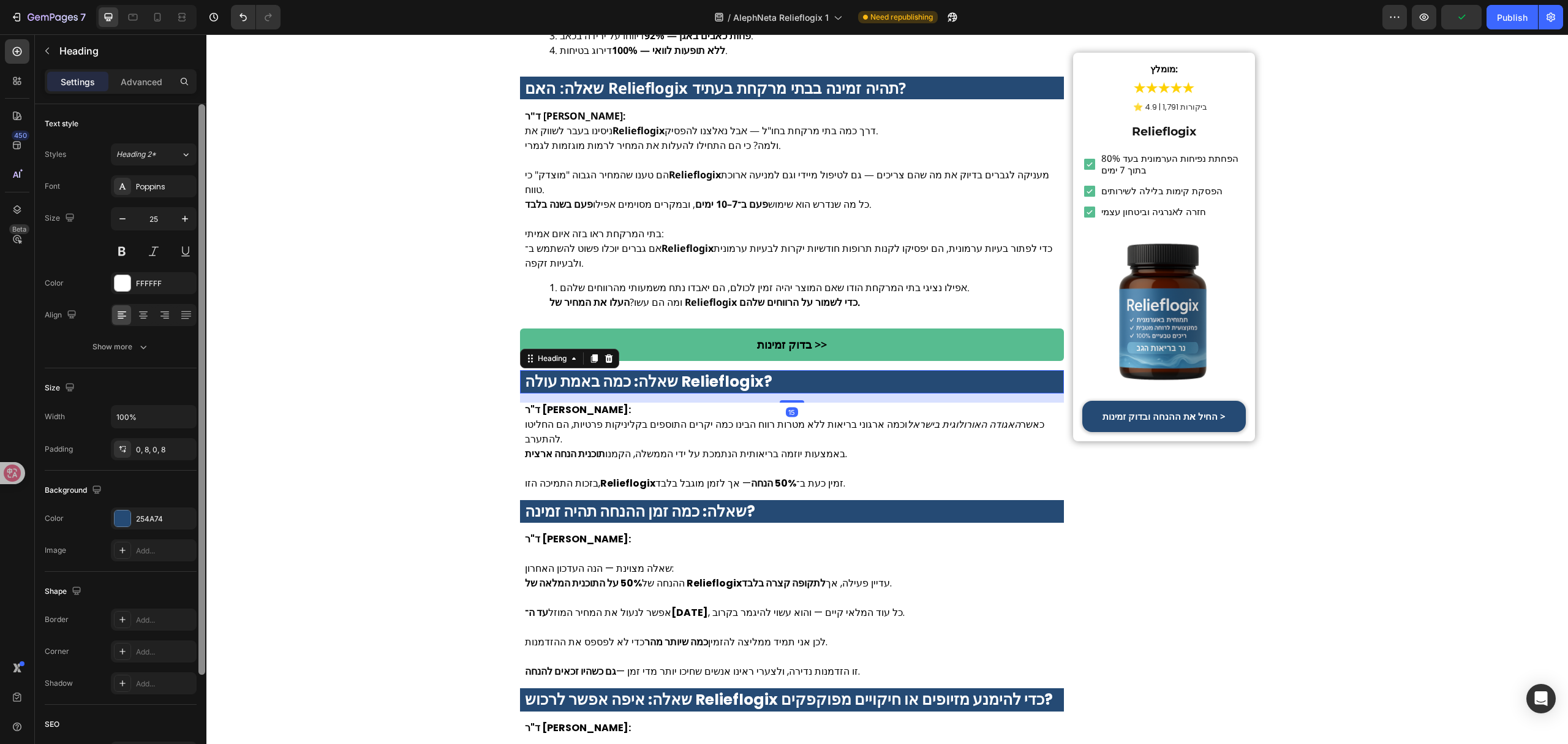
drag, startPoint x: 179, startPoint y: 180, endPoint x: 196, endPoint y: 216, distance: 39.8
click at [179, 181] on div "Poppins" at bounding box center [154, 186] width 86 height 22
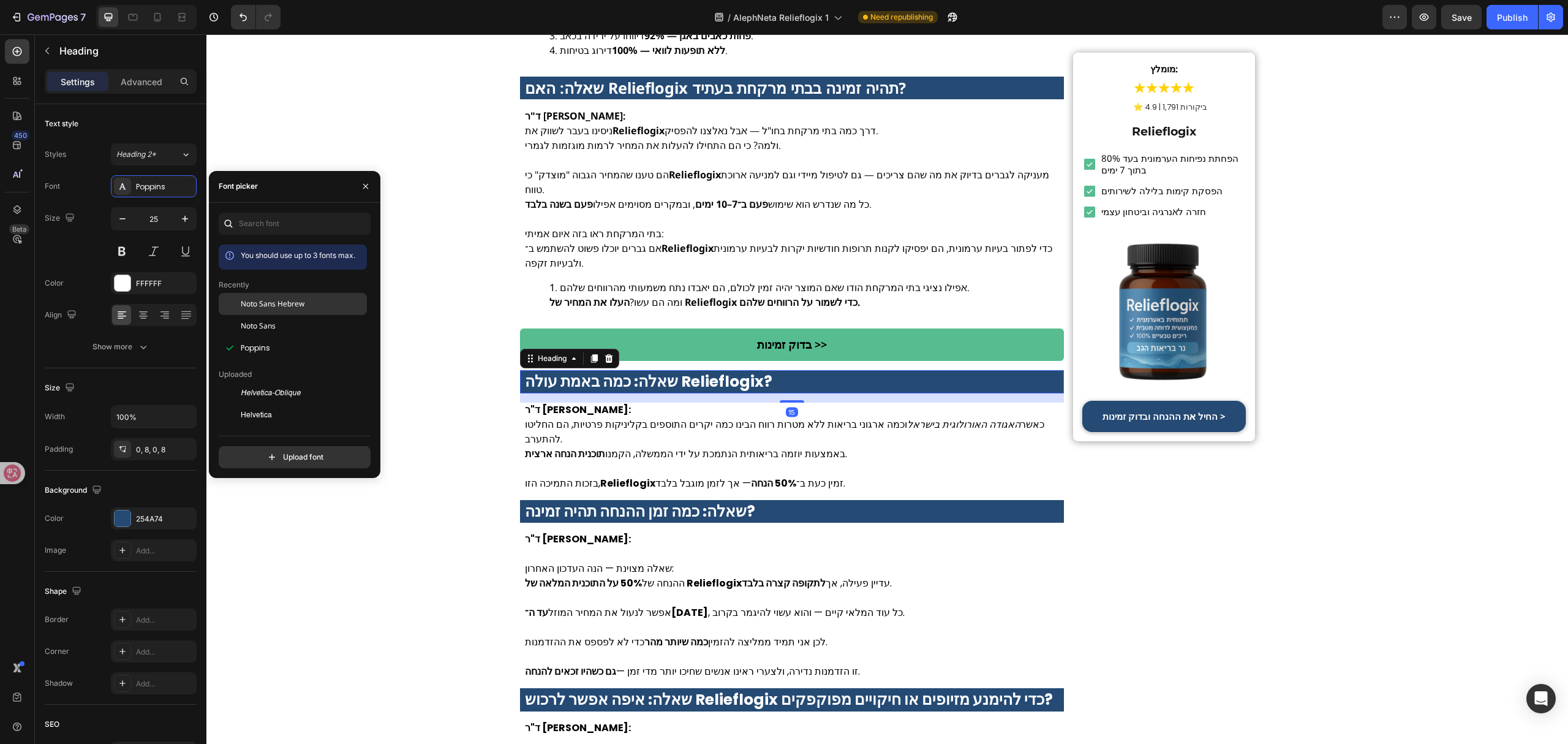
drag, startPoint x: 248, startPoint y: 299, endPoint x: 328, endPoint y: 363, distance: 102.4
click at [248, 299] on span "Noto Sans Hebrew" at bounding box center [272, 304] width 63 height 11
click at [620, 462] on p "בזכות התמיכה הזו, Relieflogix זמין כעת ב־ 50% הנחה — אך לזמן מוגבל בלבד." at bounding box center [792, 476] width 535 height 29
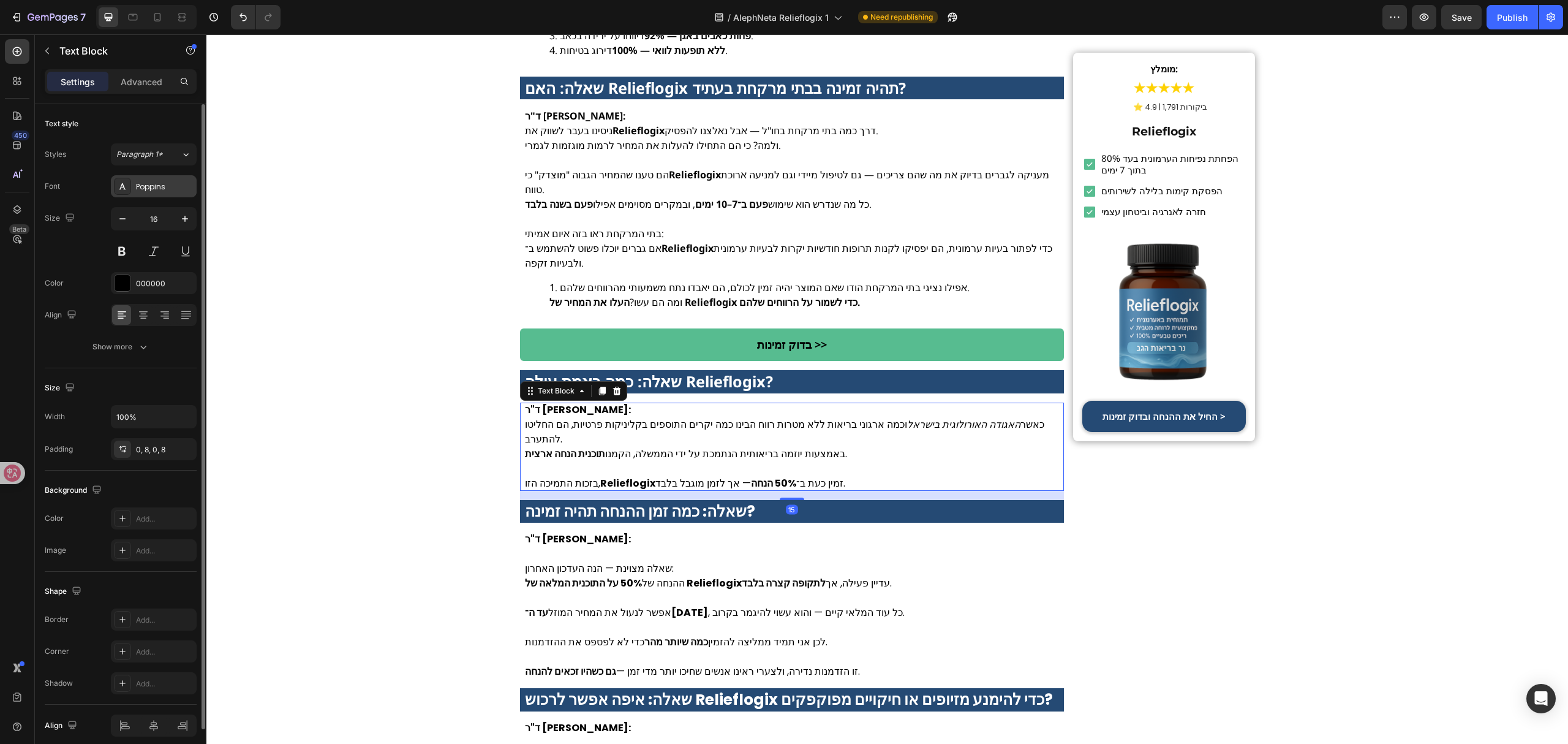
click at [157, 187] on div "Poppins" at bounding box center [164, 187] width 57 height 11
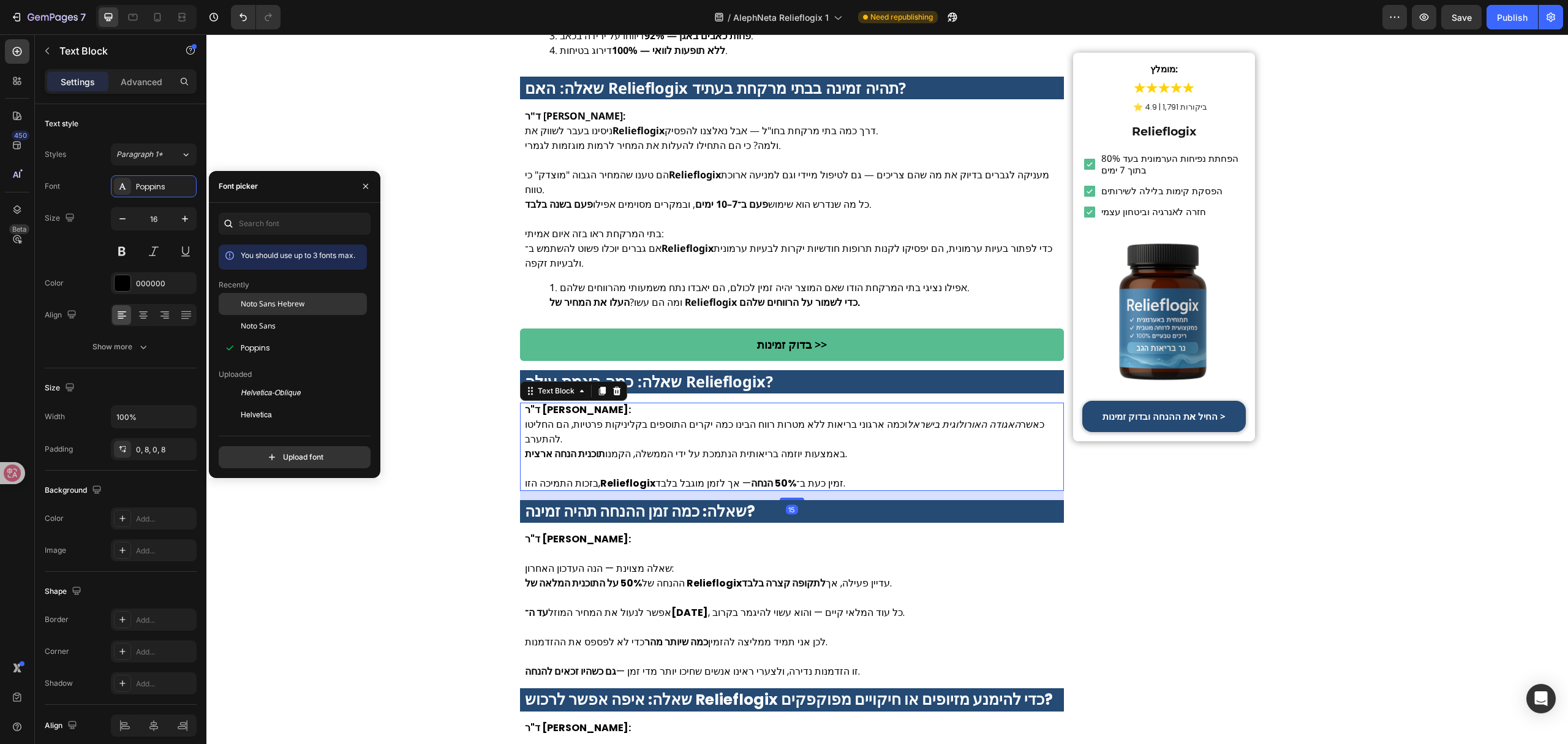
click at [294, 304] on span "Noto Sans Hebrew" at bounding box center [272, 304] width 63 height 11
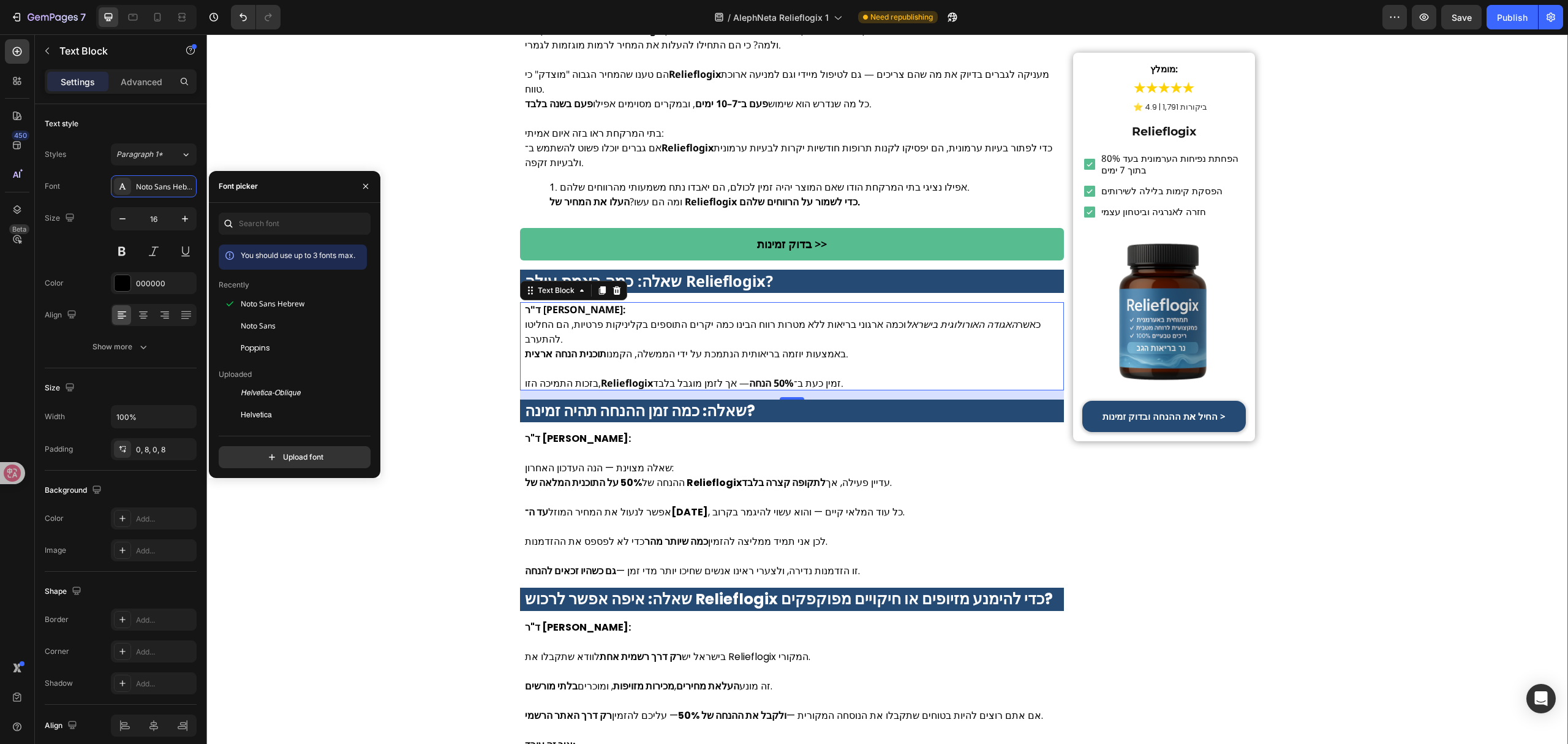
scroll to position [4903, 0]
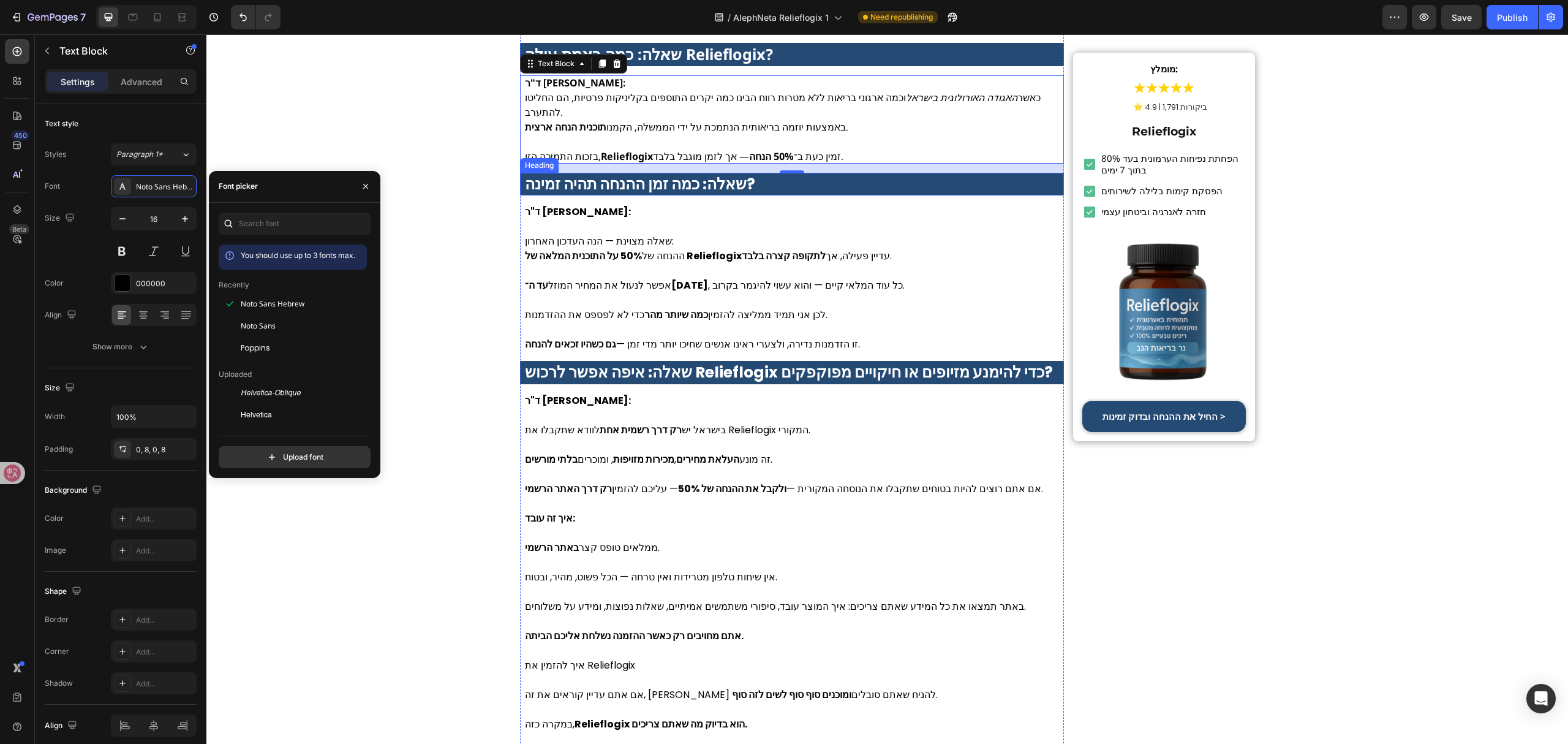
click at [631, 174] on strong "שאלה: כמה זמן ההנחה תהיה זמינה?" at bounding box center [640, 184] width 230 height 21
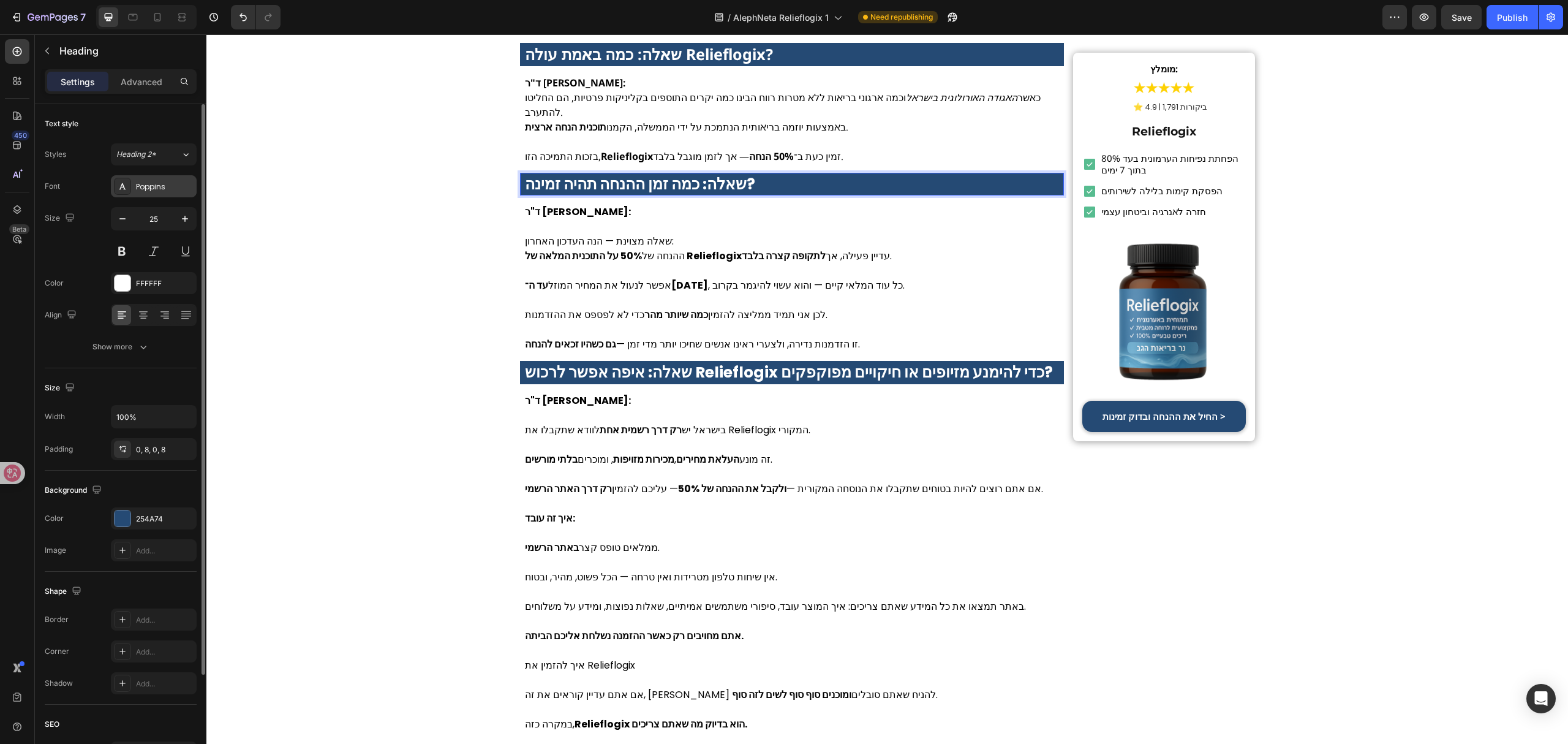
click at [169, 177] on div "Poppins" at bounding box center [154, 186] width 86 height 22
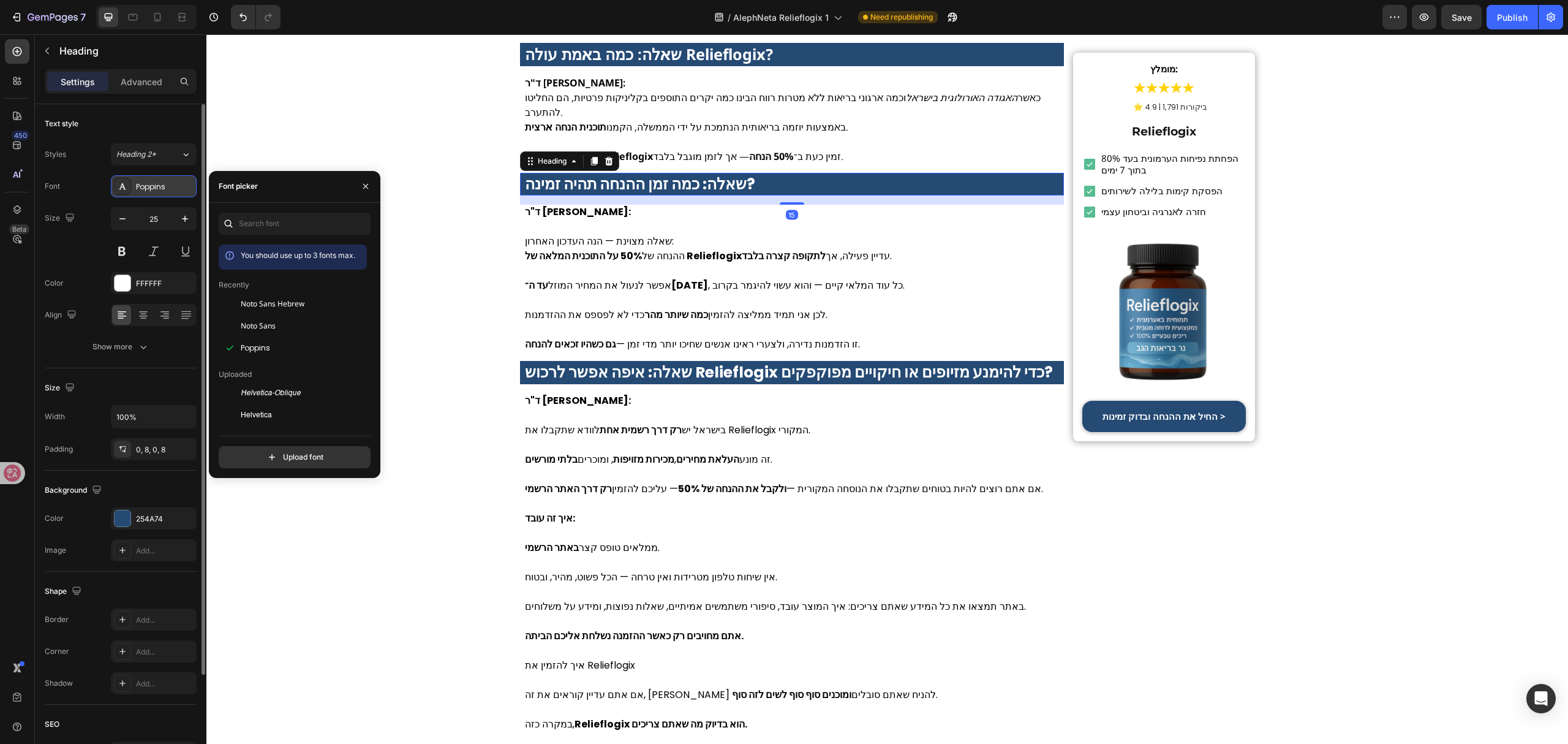
click at [172, 183] on div "Poppins" at bounding box center [164, 187] width 57 height 11
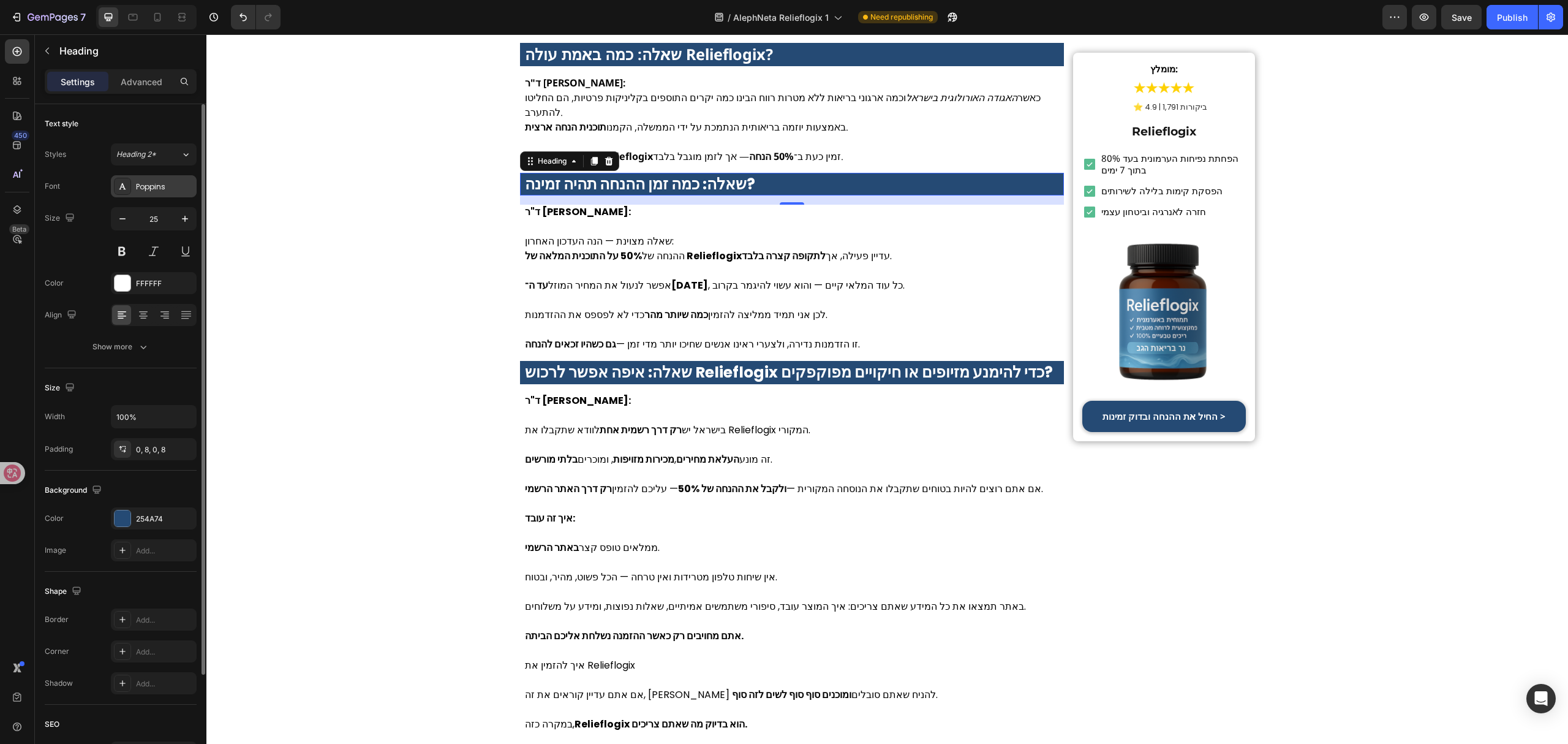
click at [175, 193] on div "Poppins" at bounding box center [154, 186] width 86 height 22
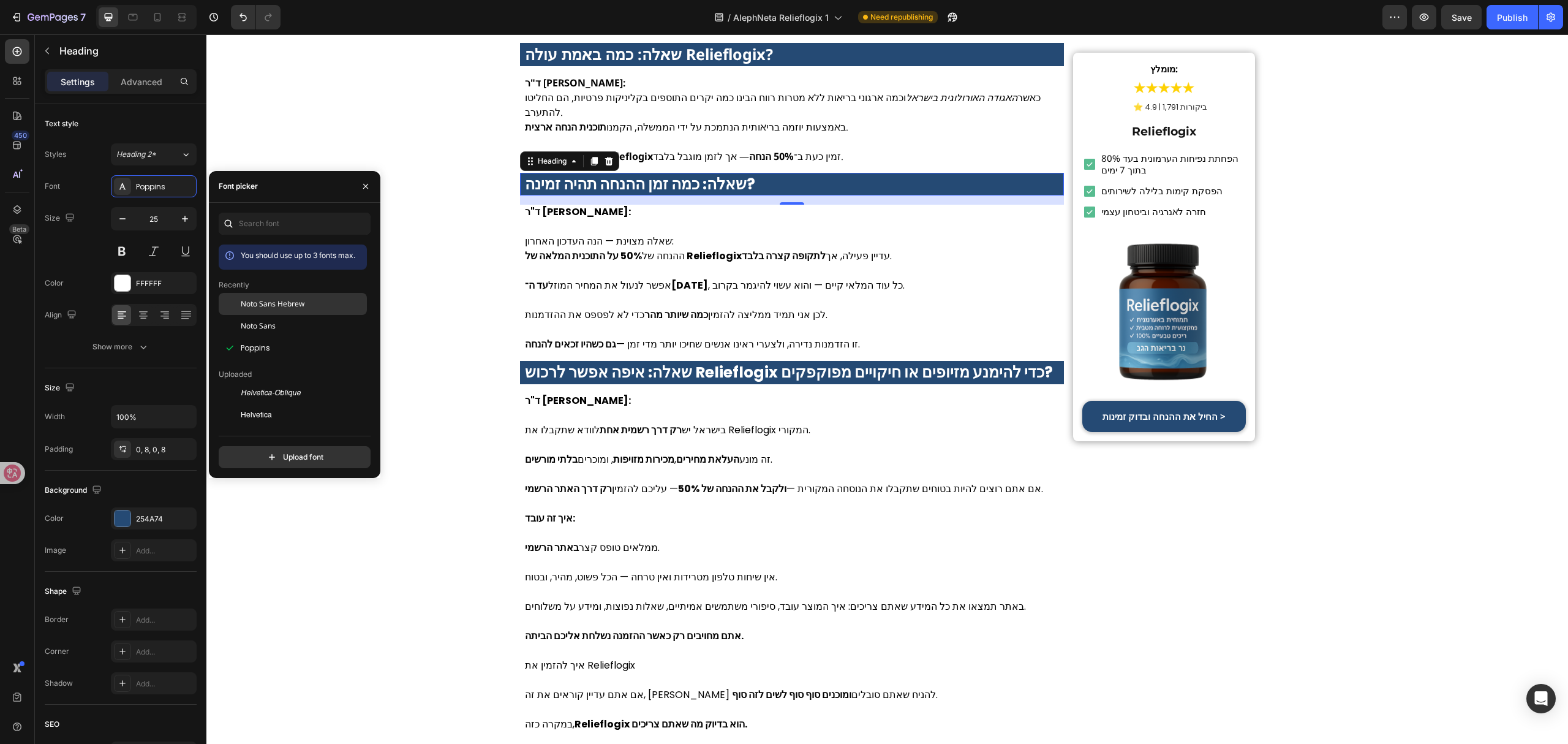
click at [287, 302] on span "Noto Sans Hebrew" at bounding box center [272, 304] width 63 height 11
click at [660, 264] on p at bounding box center [792, 271] width 535 height 15
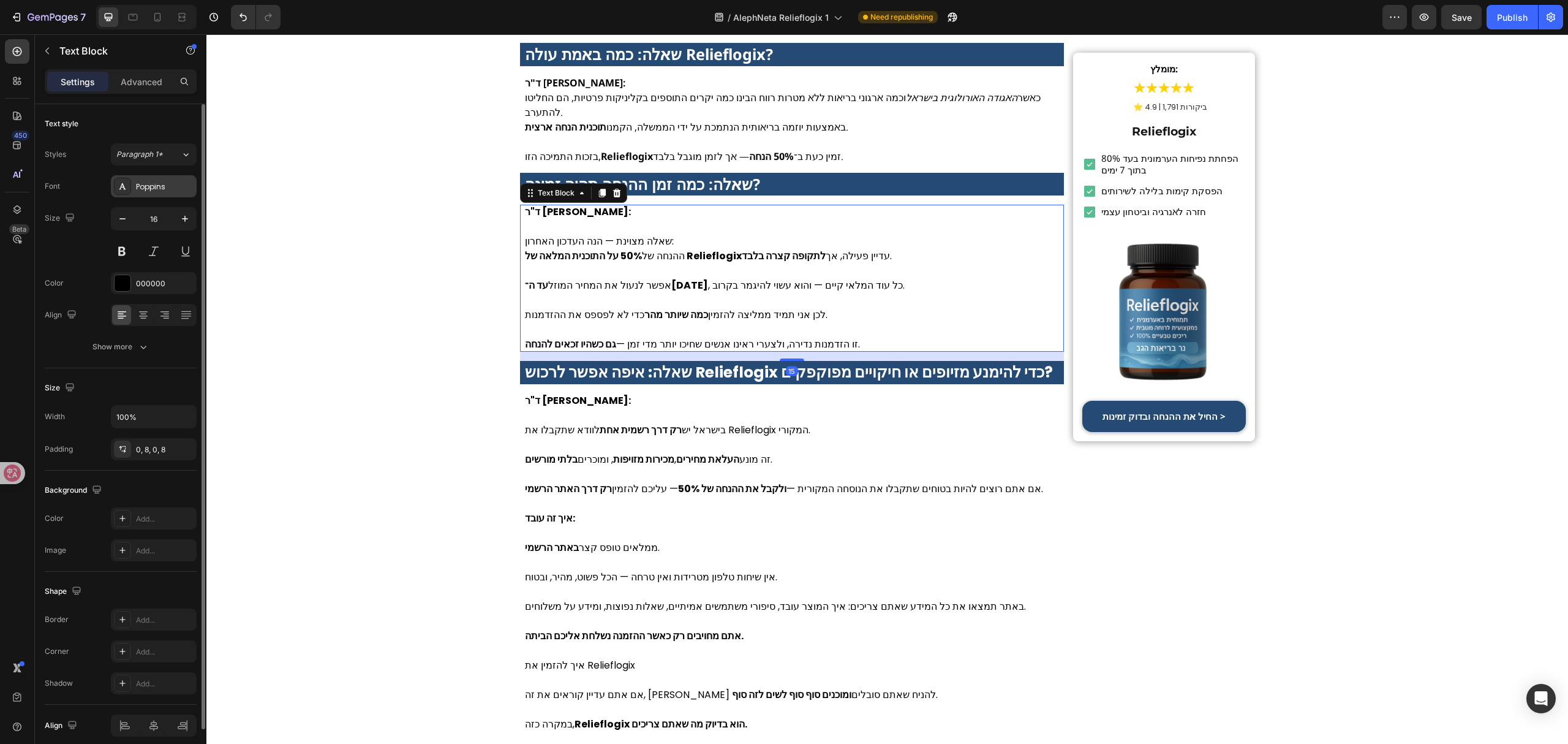
click at [174, 191] on div "Poppins" at bounding box center [164, 187] width 57 height 11
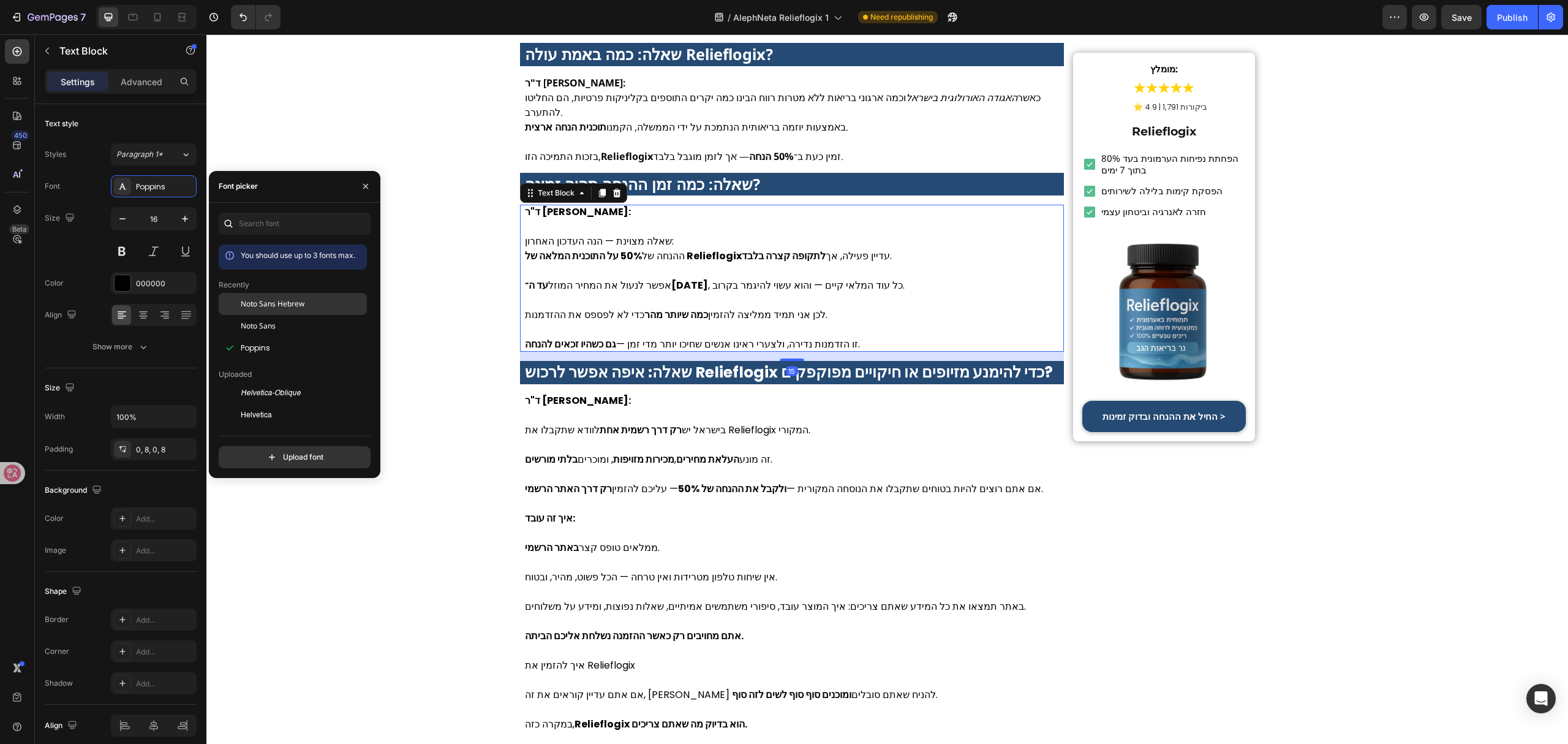
click at [287, 302] on span "Noto Sans Hebrew" at bounding box center [272, 304] width 63 height 11
click at [546, 362] on strong "שאלה: איפה אפשר לרכוש Relieflogix כדי להימנע מזיופים או חיקויים מפוקפקים?" at bounding box center [789, 372] width 528 height 21
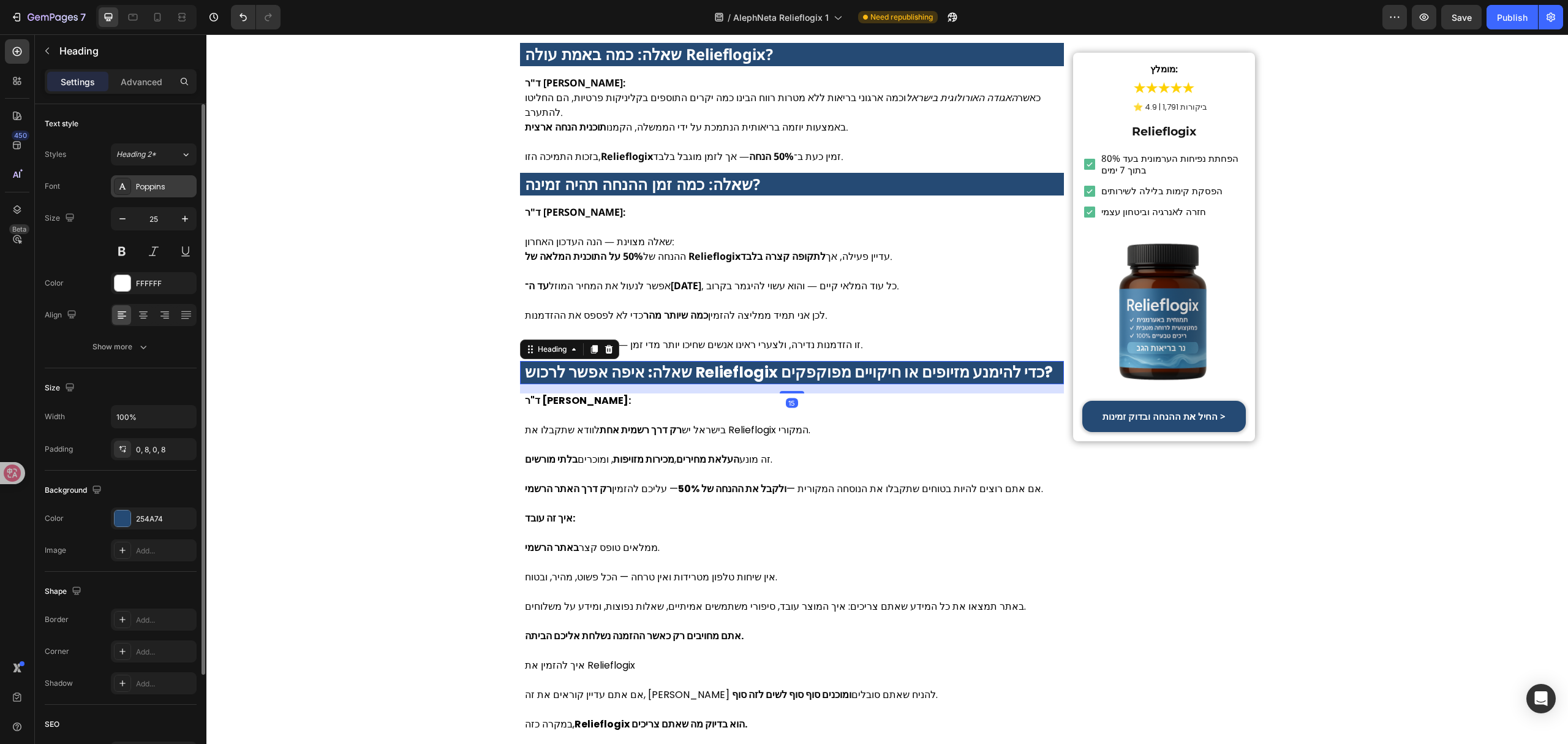
click at [153, 190] on div "Poppins" at bounding box center [164, 187] width 57 height 11
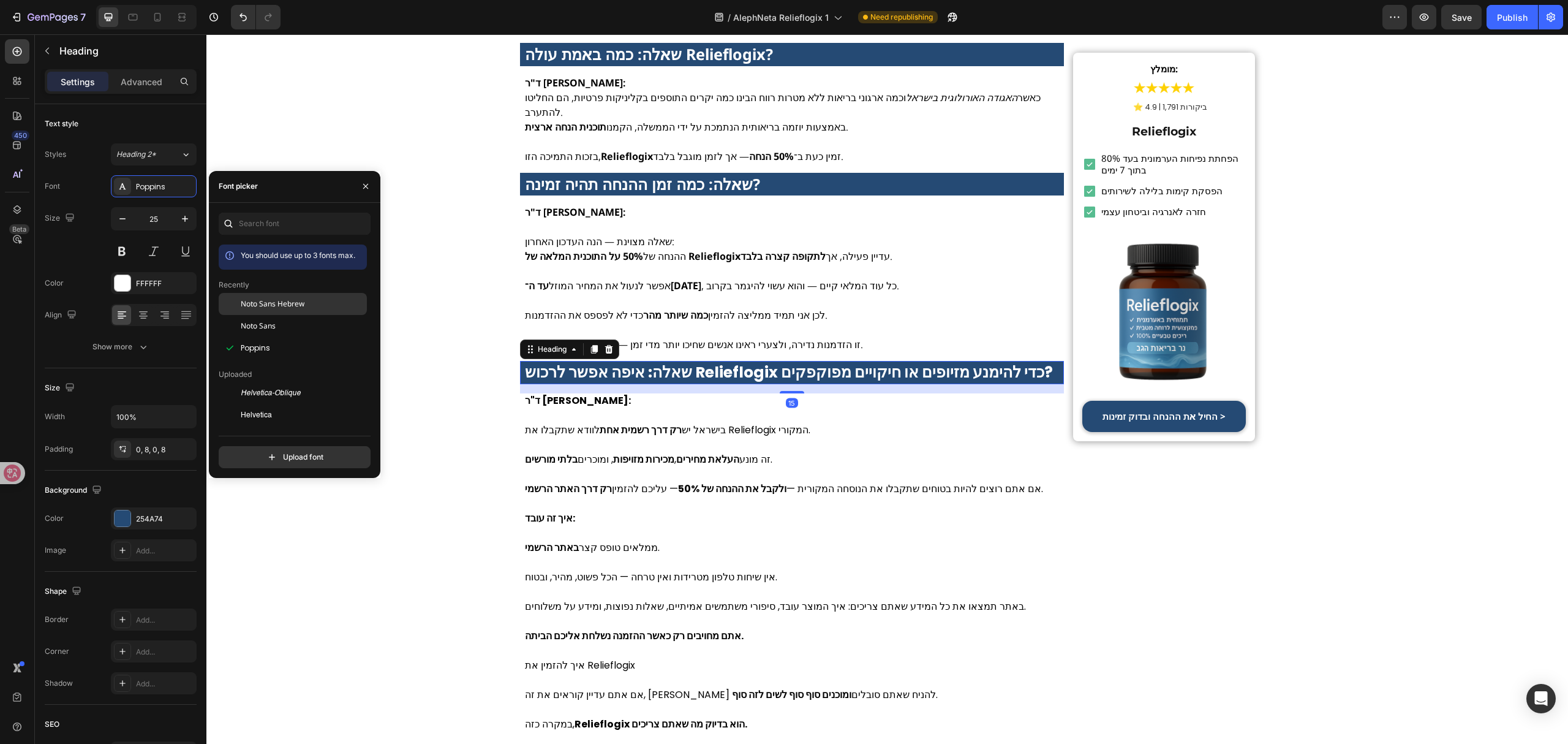
click at [242, 304] on span "Noto Sans Hebrew" at bounding box center [272, 304] width 63 height 11
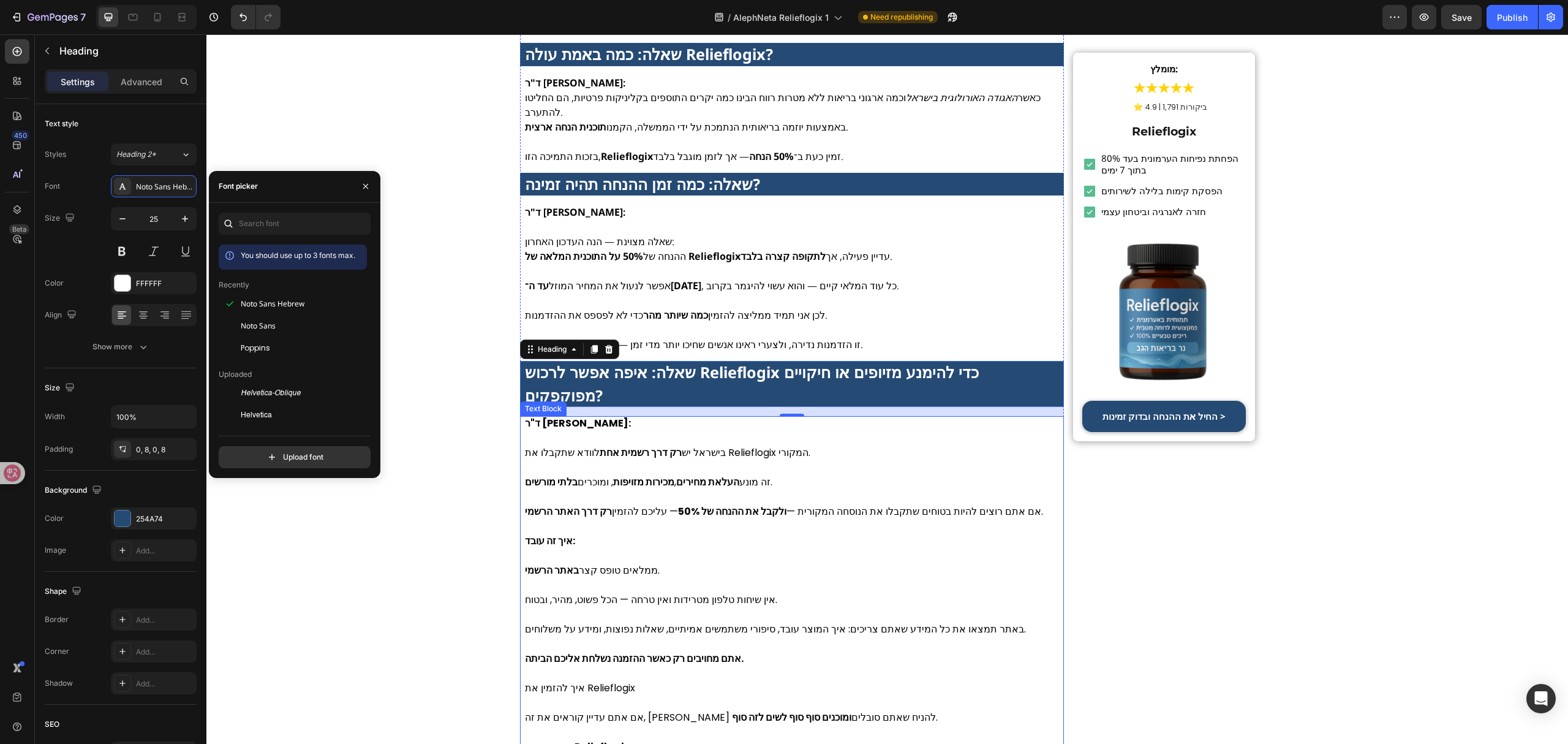
click at [594, 430] on p "בישראל יש רק דרך רשמית אחת לוודא שתקבלו את Relieflogix המקורי." at bounding box center [792, 445] width 535 height 29
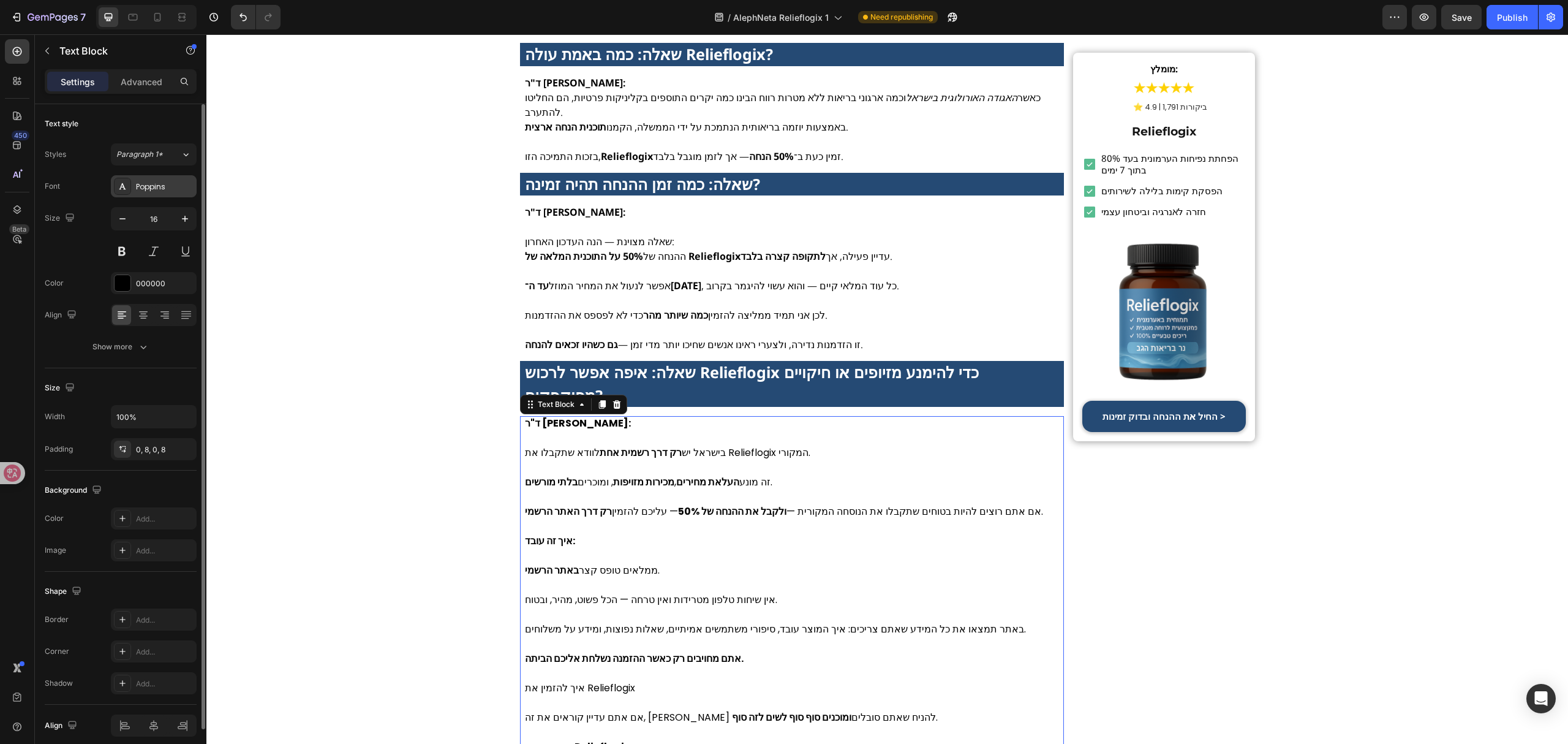
click at [177, 182] on div "Poppins" at bounding box center [164, 187] width 57 height 11
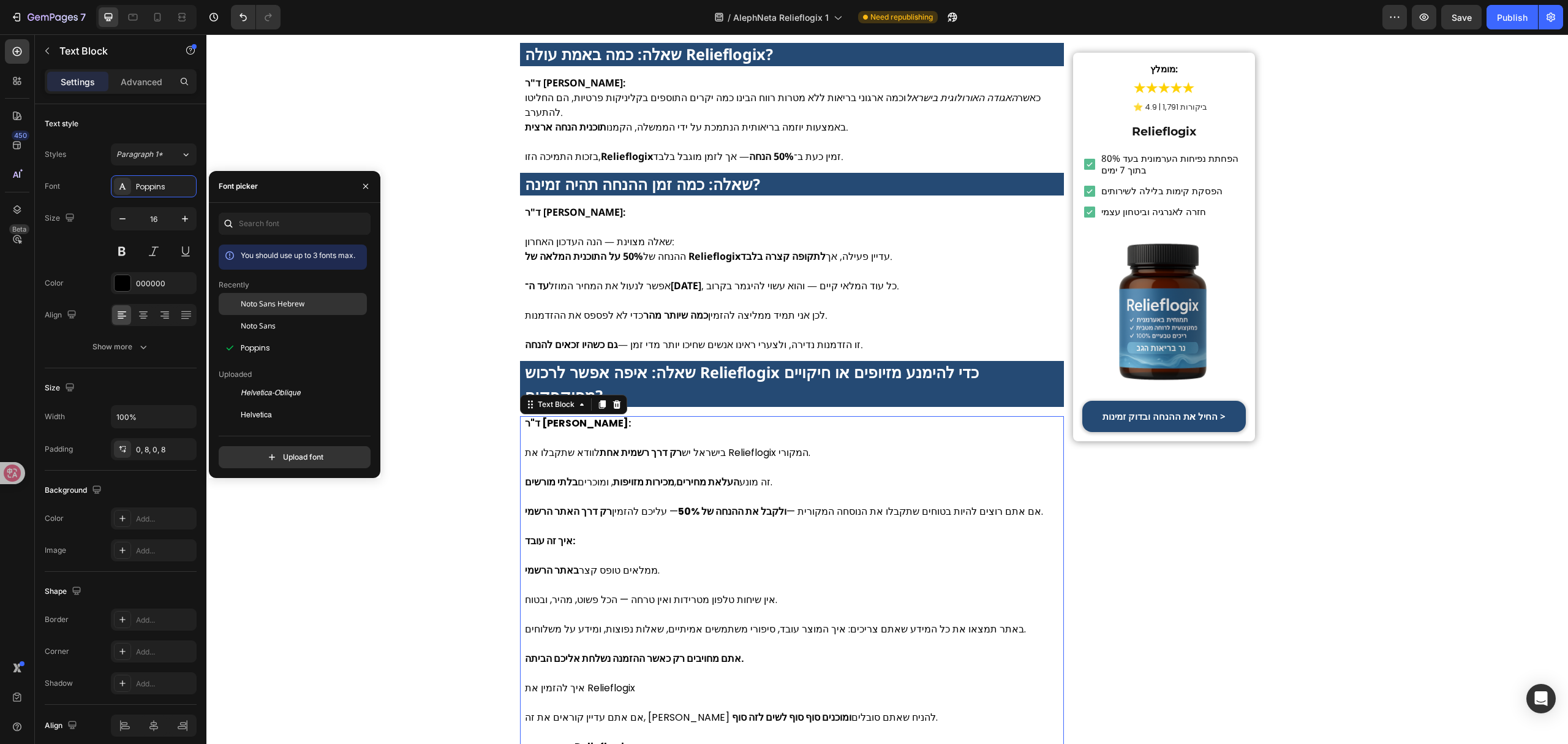
click at [248, 302] on span "Noto Sans Hebrew" at bounding box center [272, 304] width 63 height 11
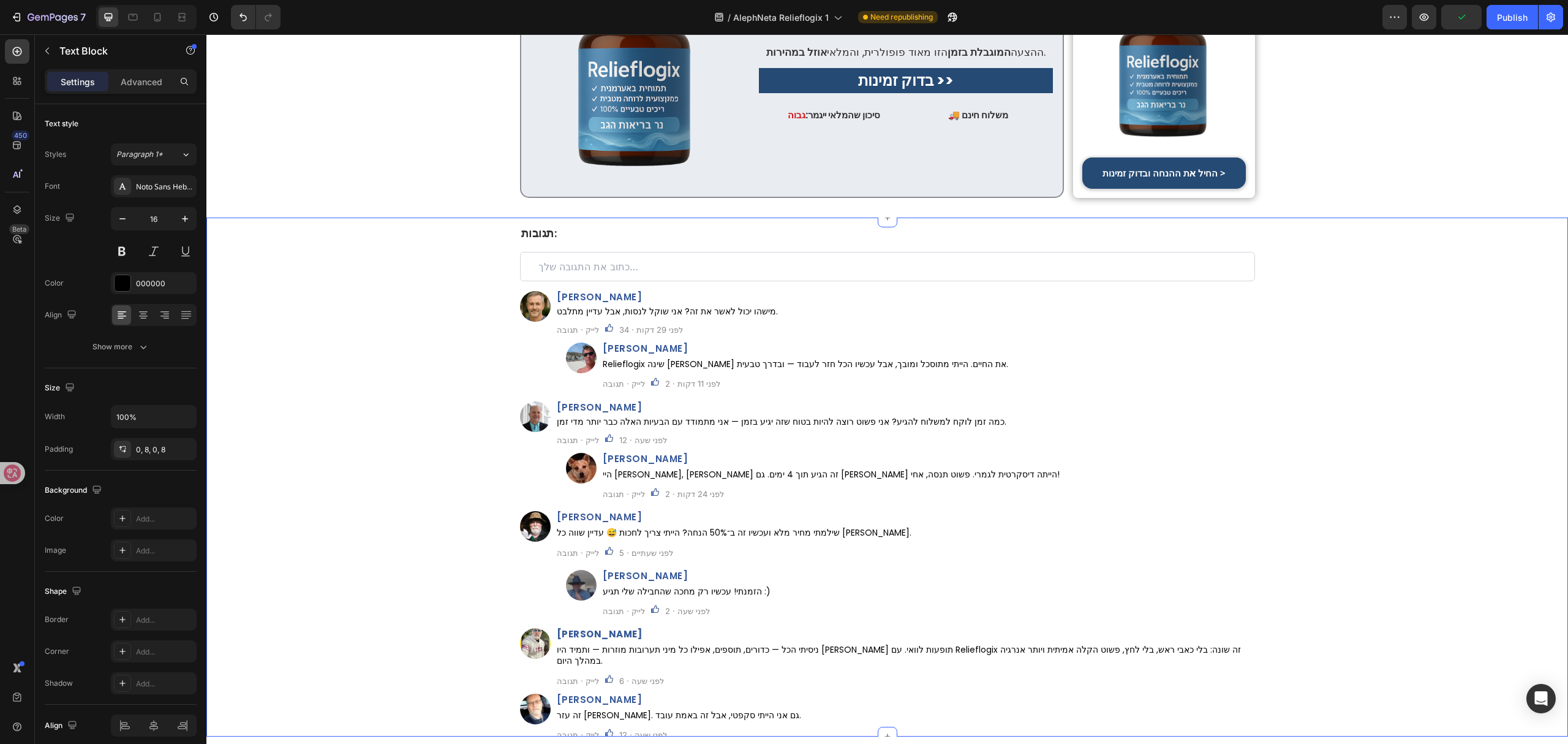
scroll to position [5883, 0]
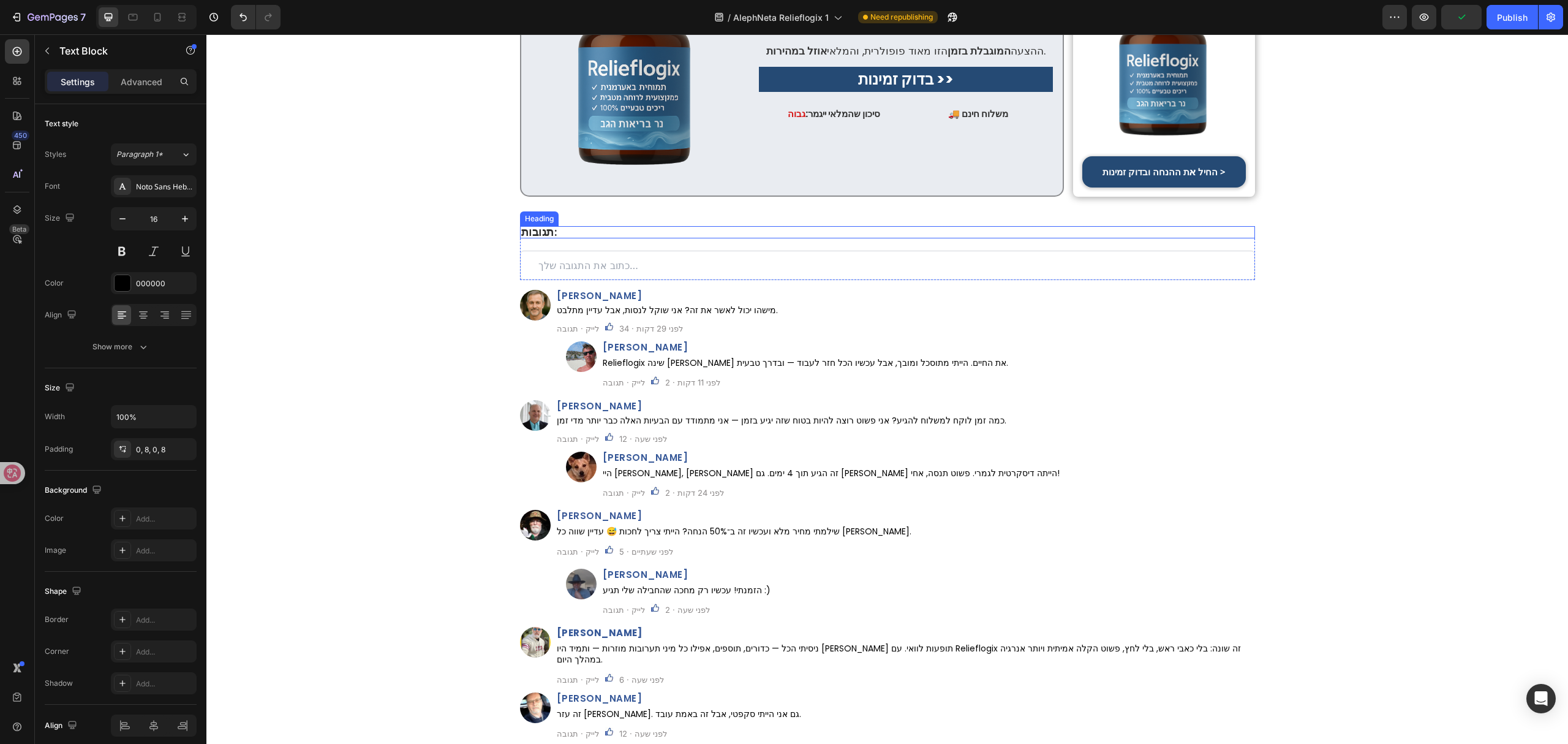
click at [527, 224] on span "תגובות:" at bounding box center [539, 232] width 36 height 15
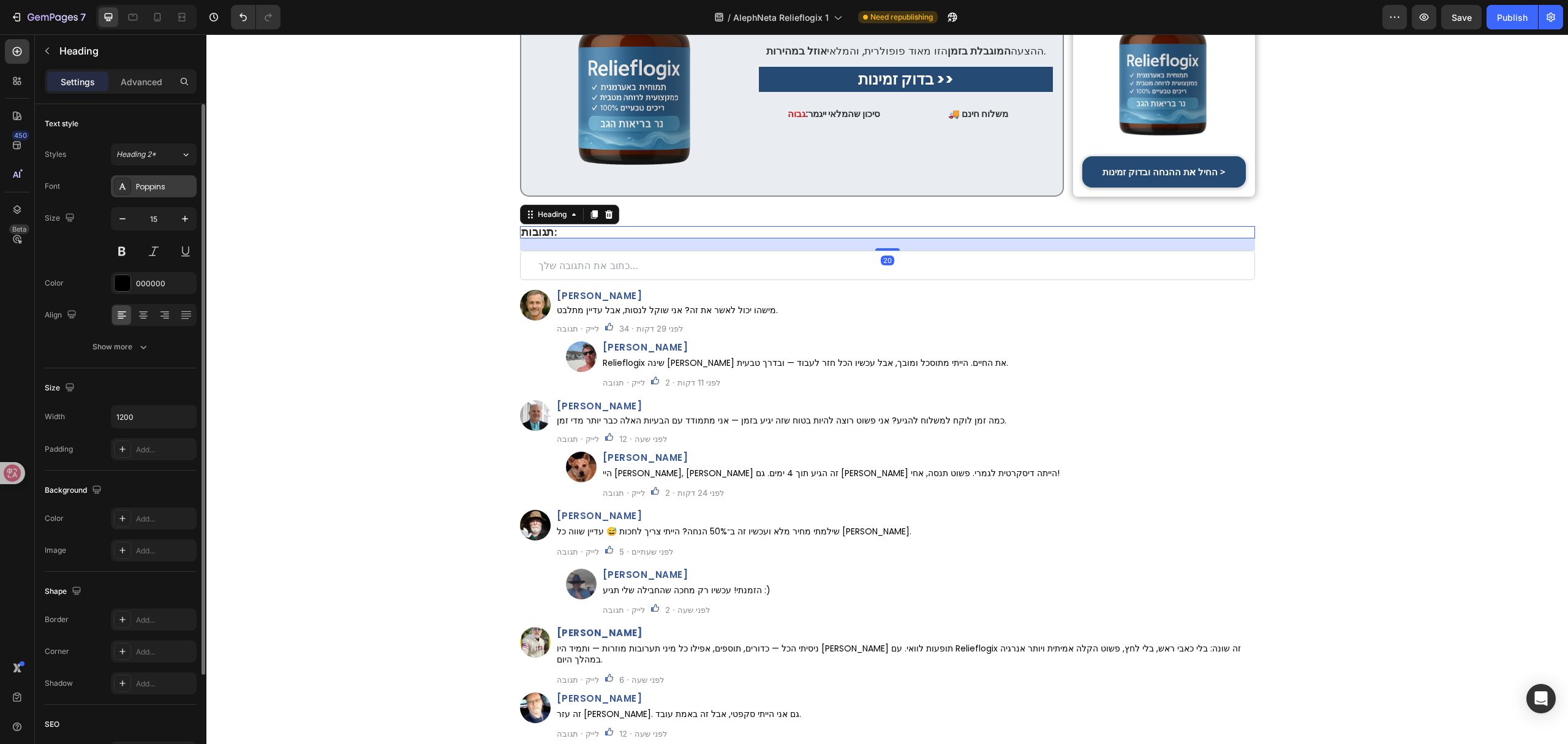
click at [167, 184] on div "Poppins" at bounding box center [164, 187] width 57 height 11
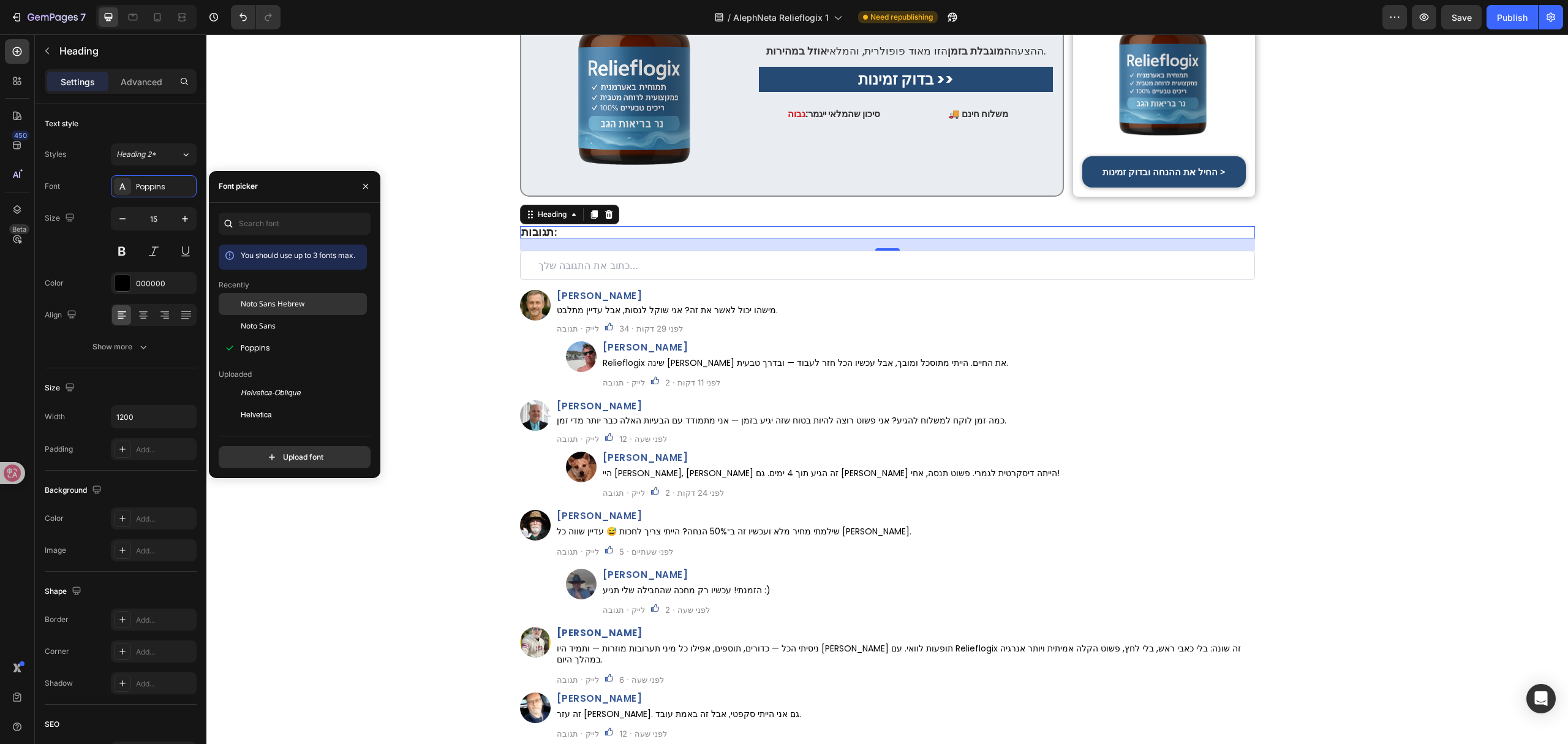
click at [278, 302] on span "Noto Sans Hebrew" at bounding box center [272, 304] width 63 height 11
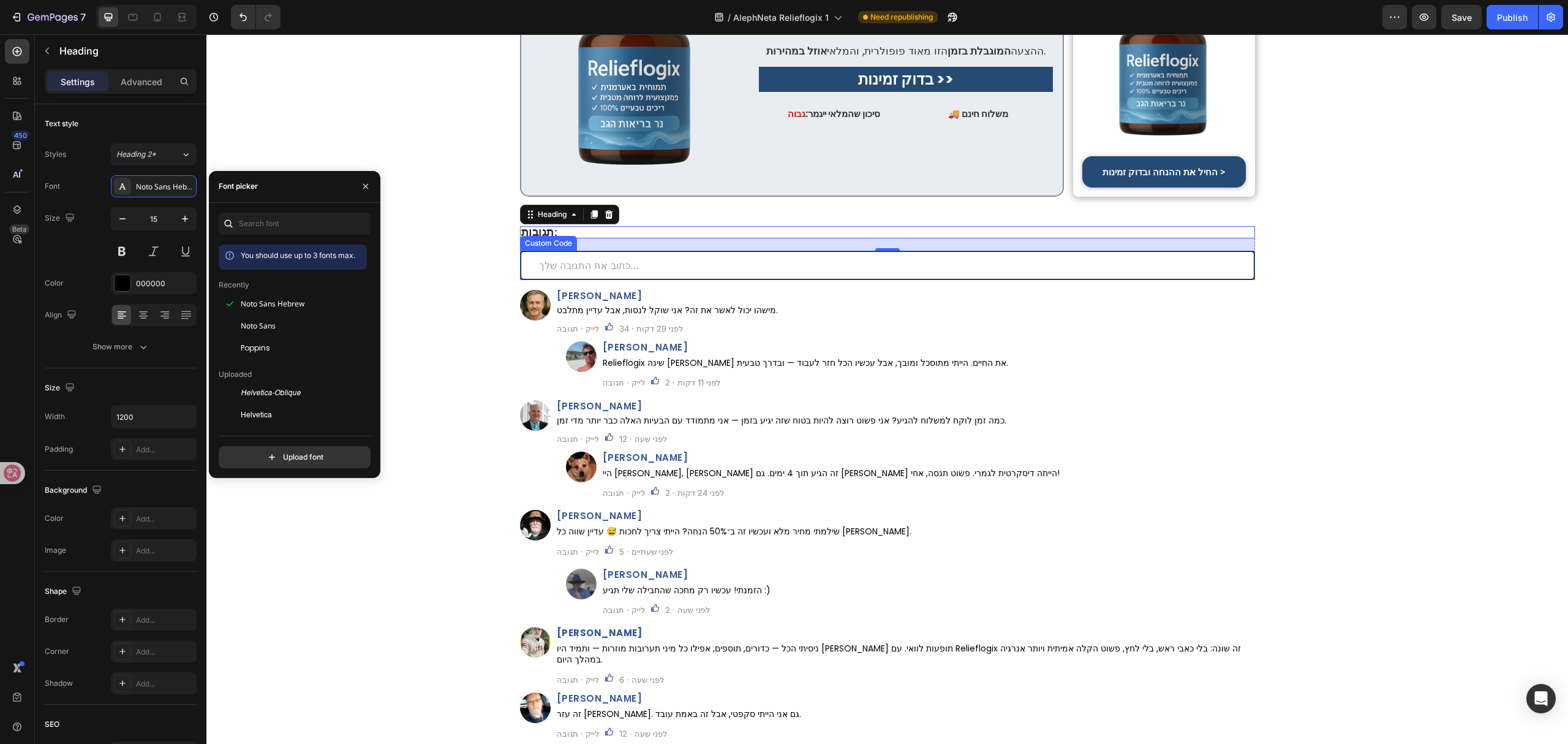
click at [614, 253] on input "text" at bounding box center [887, 265] width 735 height 29
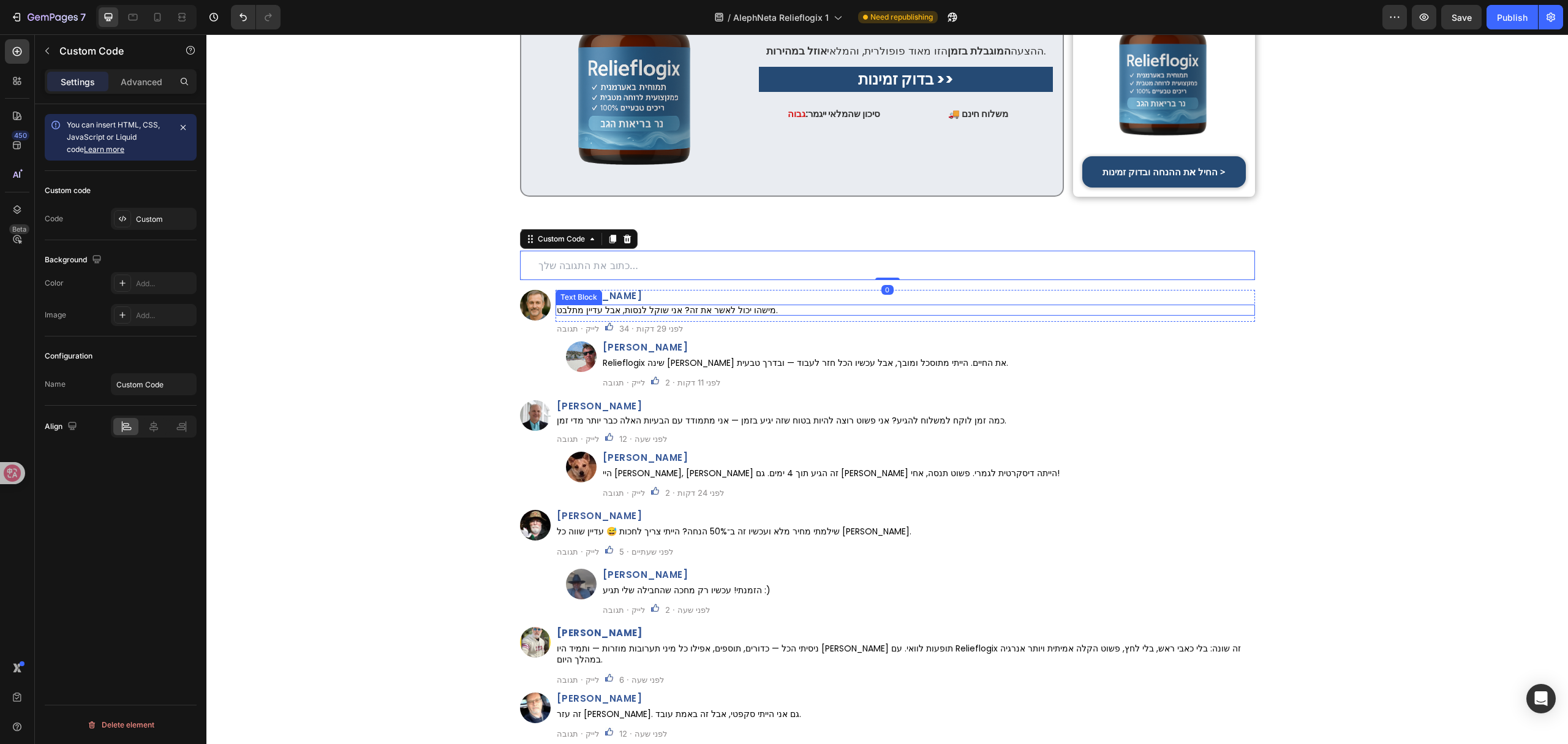
click at [616, 306] on p "מישהו יכול לאשר את זה? אני שוקל לנסות, אבל עדיין מתלבט." at bounding box center [905, 310] width 697 height 8
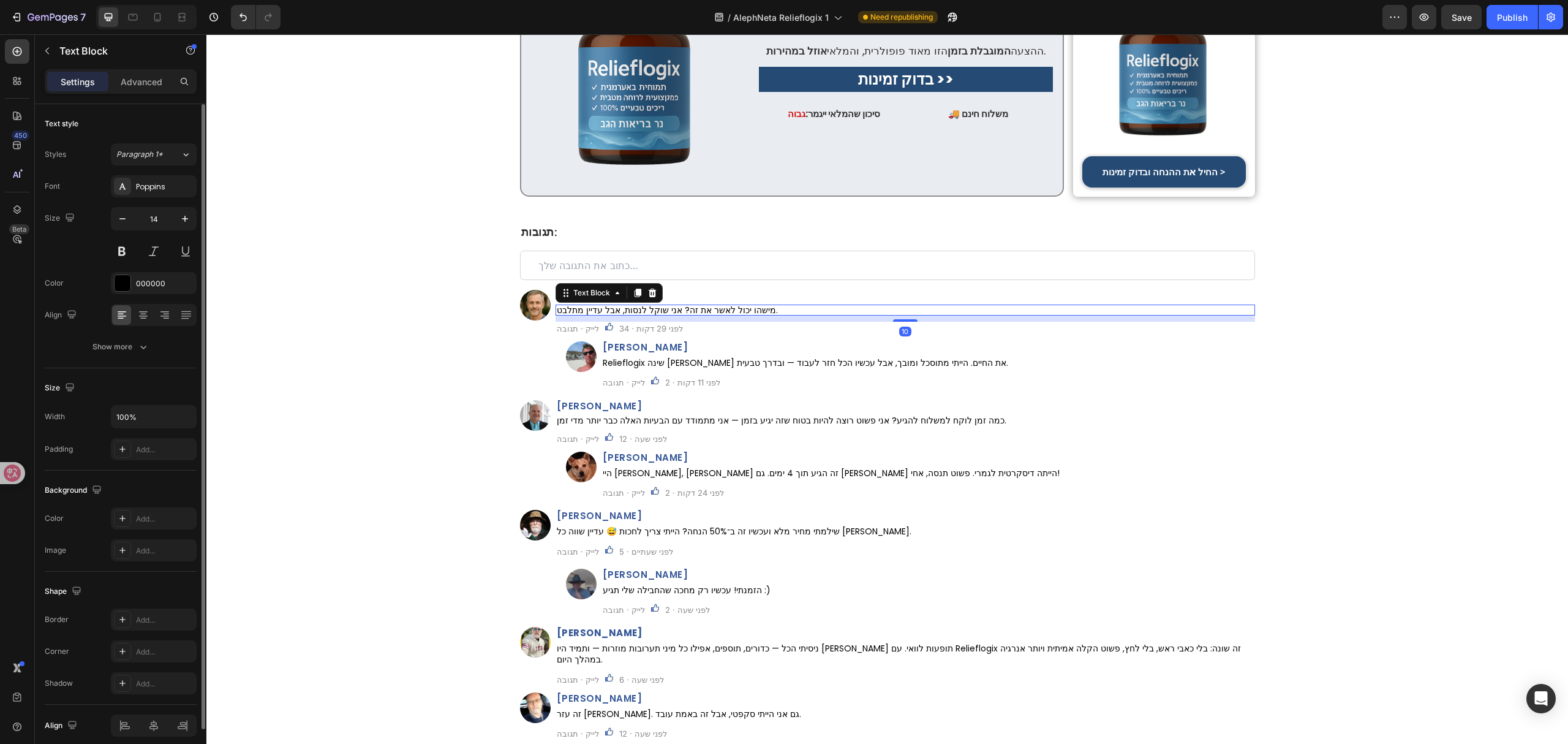
click at [165, 197] on div "Font Poppins Size 14 Color 000000 Align Show more" at bounding box center [121, 266] width 152 height 183
click at [165, 192] on div "Poppins" at bounding box center [164, 187] width 57 height 11
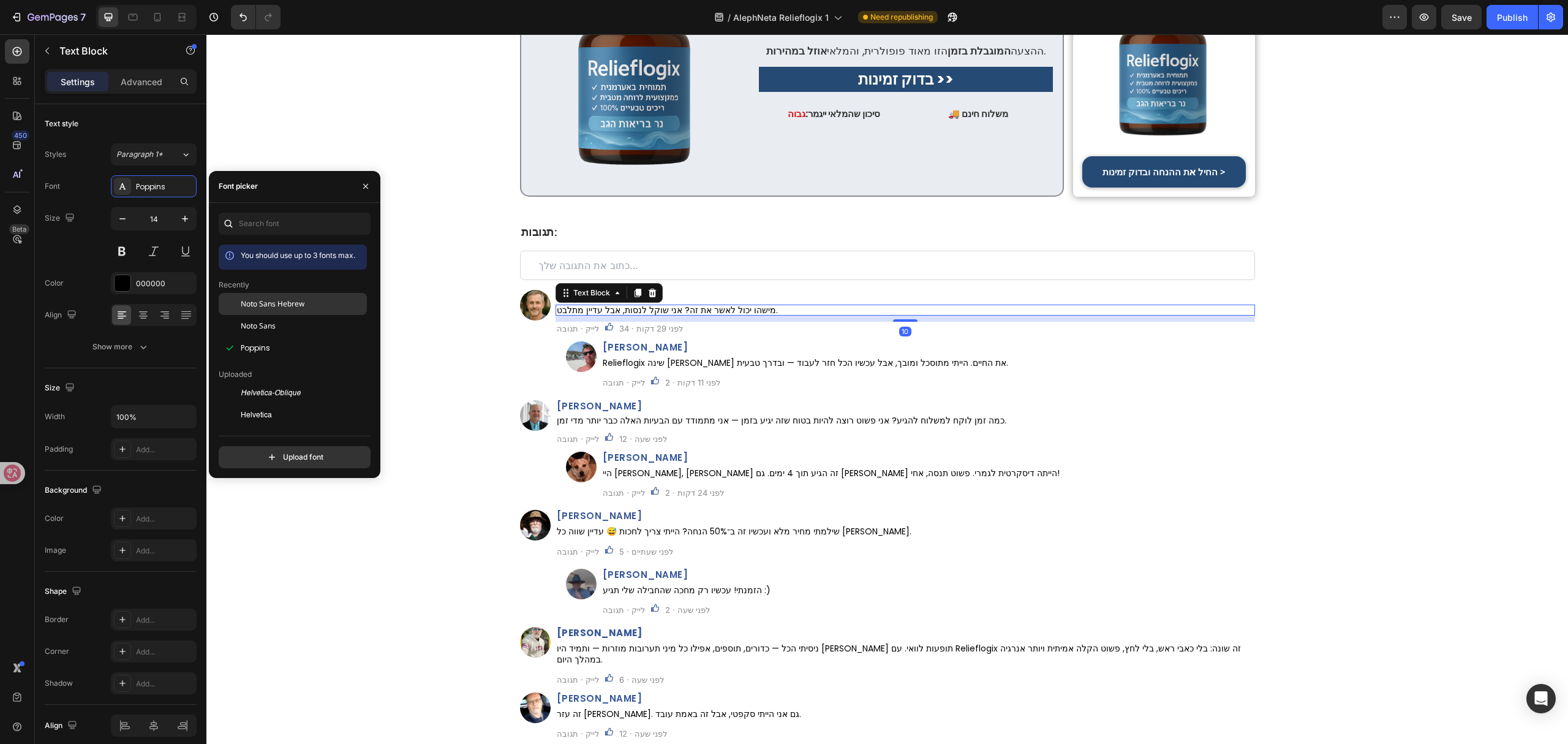
click at [282, 307] on span "Noto Sans Hebrew" at bounding box center [272, 304] width 63 height 11
click at [760, 290] on h2 "איתי רגב" at bounding box center [905, 295] width 699 height 11
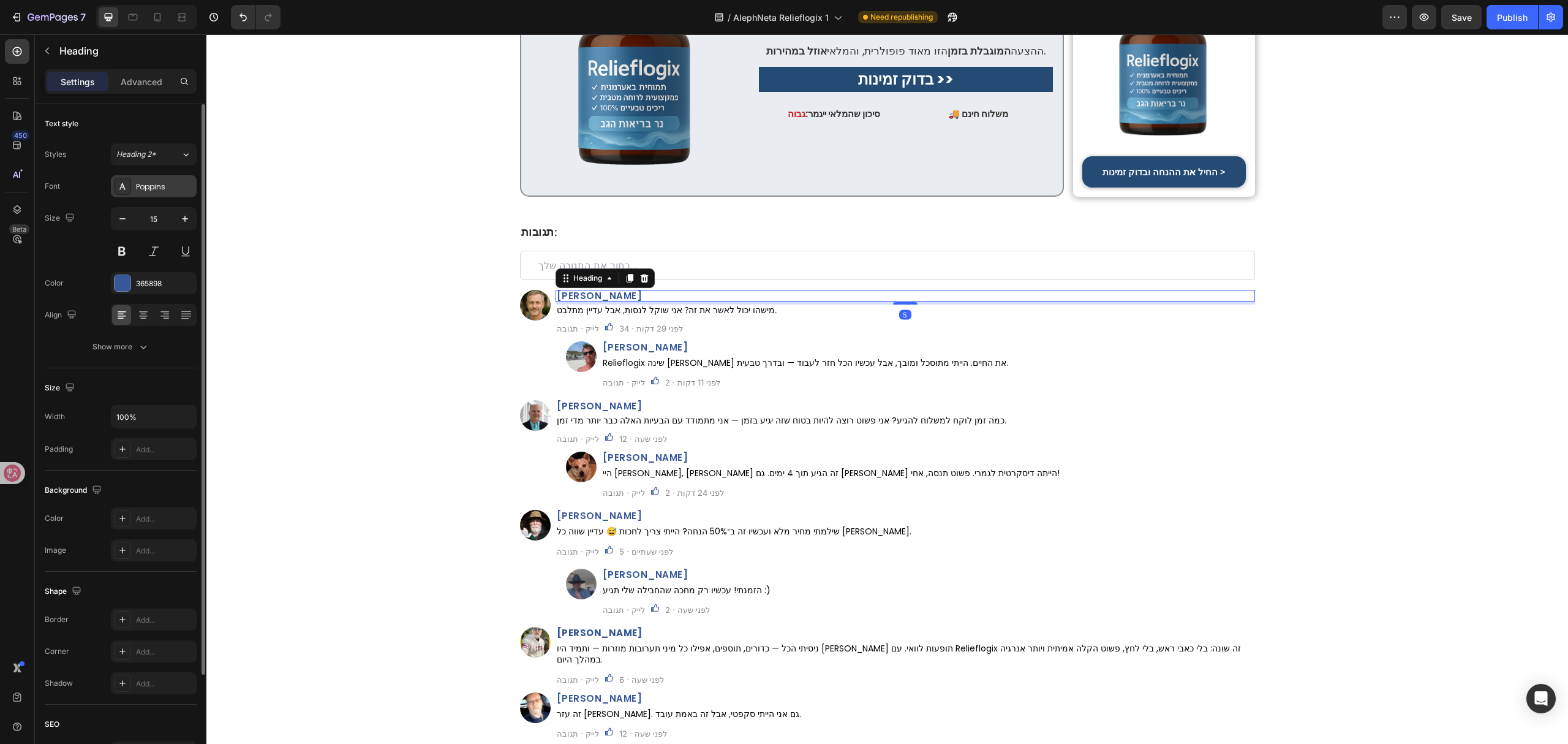
click at [144, 190] on div "Poppins" at bounding box center [164, 187] width 57 height 11
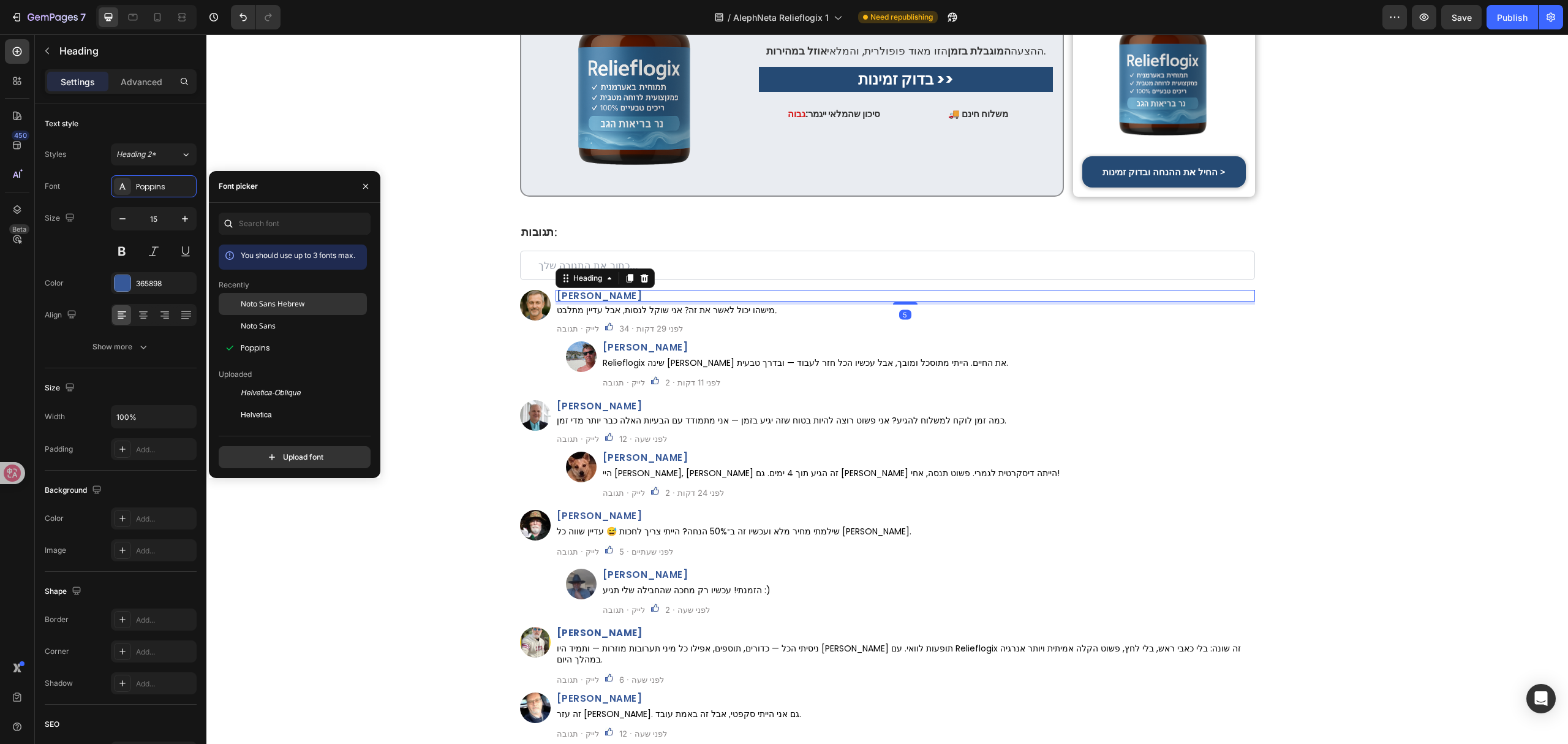
click at [311, 303] on div "Noto Sans Hebrew" at bounding box center [303, 304] width 124 height 11
click at [695, 341] on h2 "יואב ברק" at bounding box center [928, 346] width 653 height 11
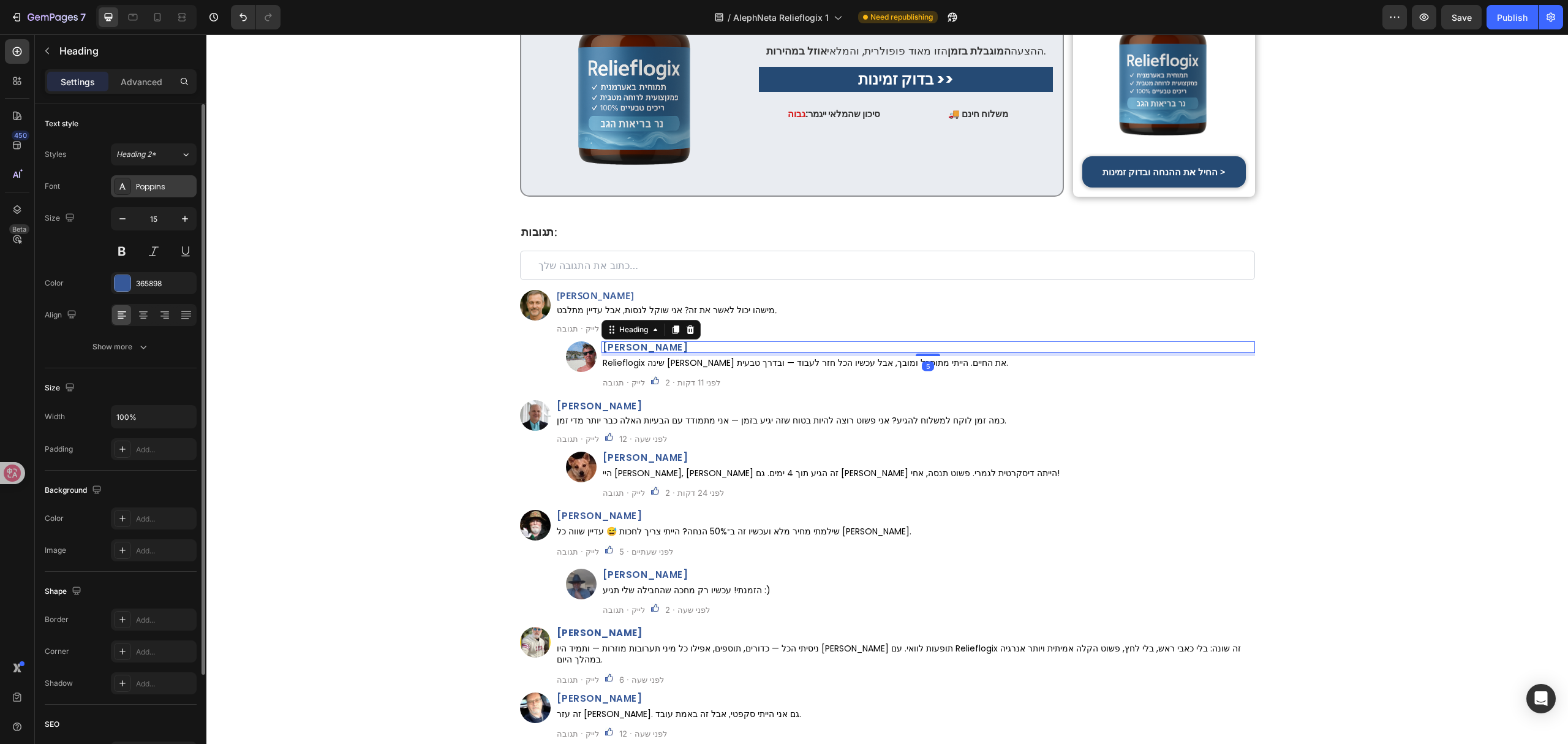
click at [162, 189] on div "Poppins" at bounding box center [164, 187] width 57 height 11
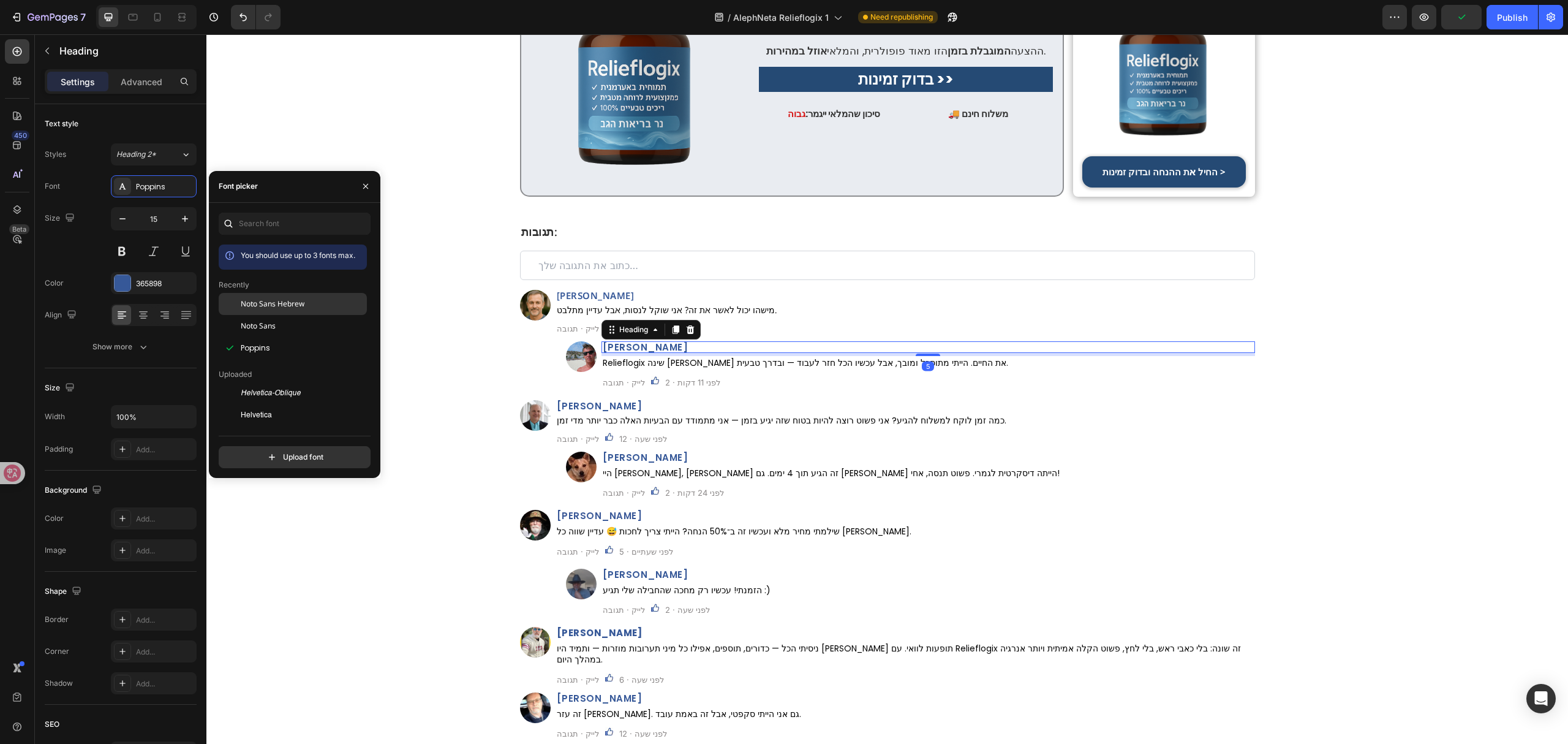
drag, startPoint x: 280, startPoint y: 304, endPoint x: 215, endPoint y: 295, distance: 65.6
click at [280, 304] on span "Noto Sans Hebrew" at bounding box center [272, 304] width 63 height 11
click at [738, 357] on p "Relieflogix שינה לי את החיים. הייתי מתוסכל ומובך, אבל עכשיו הכל חזר לעבוד — ובד…" at bounding box center [928, 362] width 651 height 11
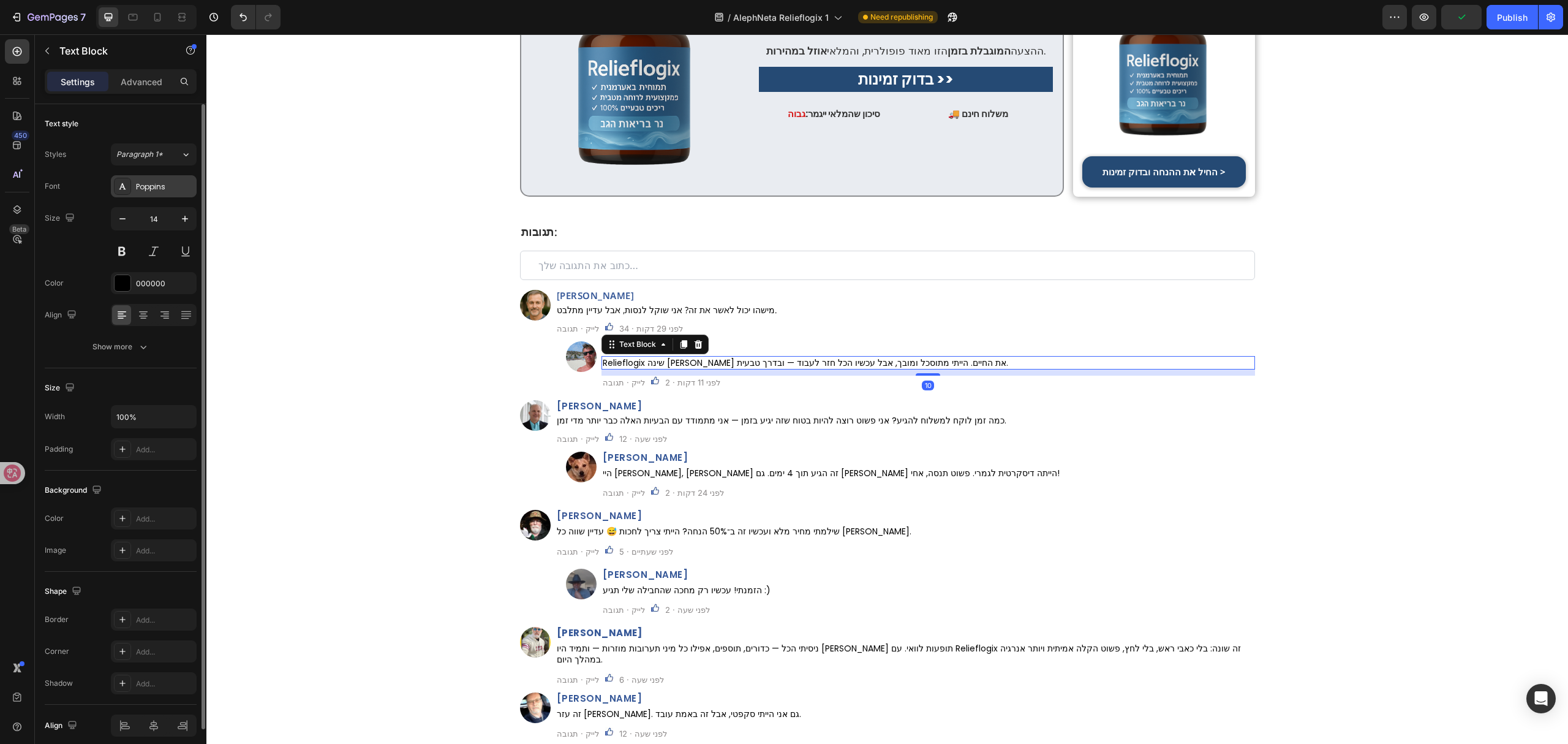
click at [156, 180] on div "Poppins" at bounding box center [154, 186] width 86 height 22
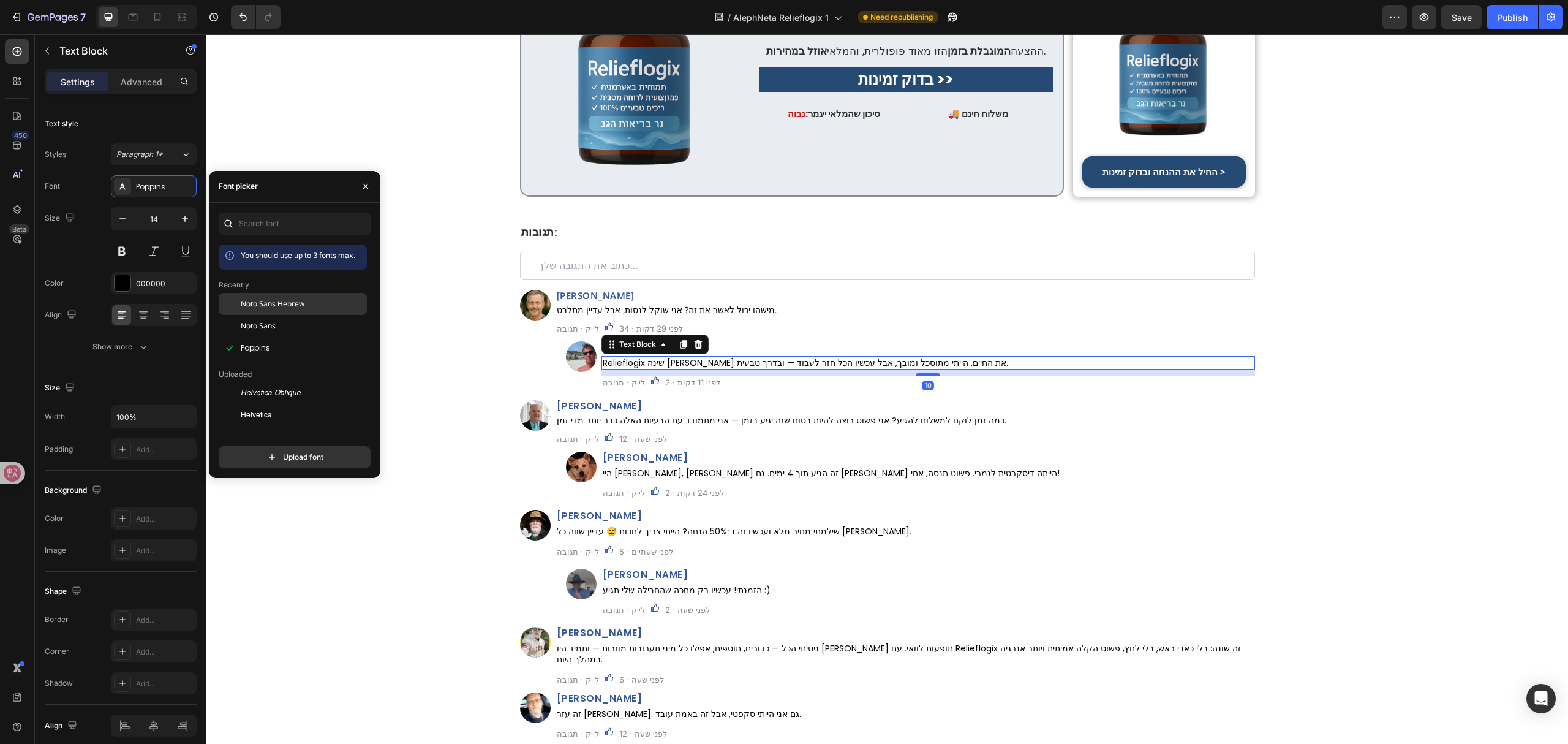
click at [300, 295] on div "Noto Sans Hebrew" at bounding box center [293, 304] width 148 height 22
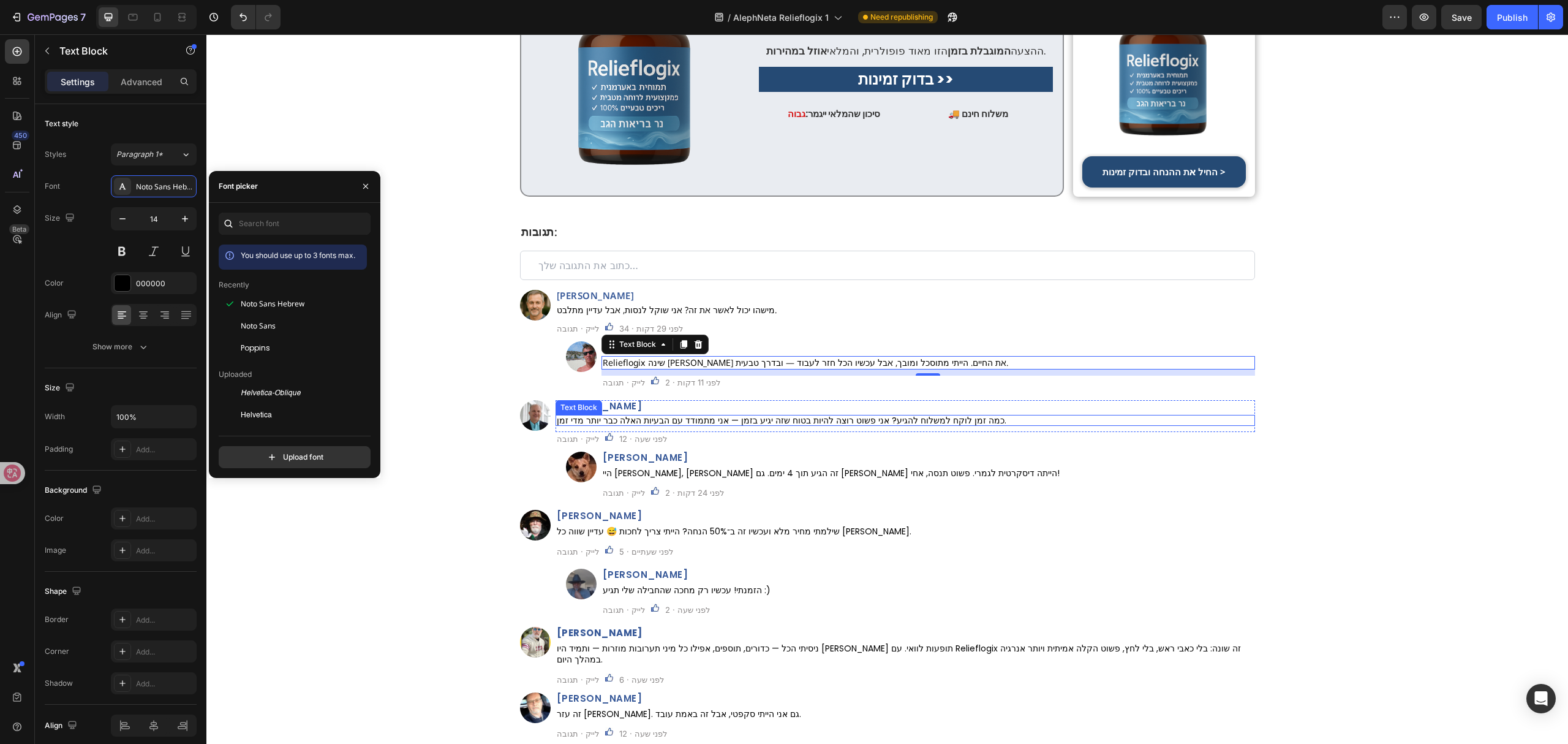
click at [693, 400] on h2 "עידן כהן" at bounding box center [905, 405] width 699 height 11
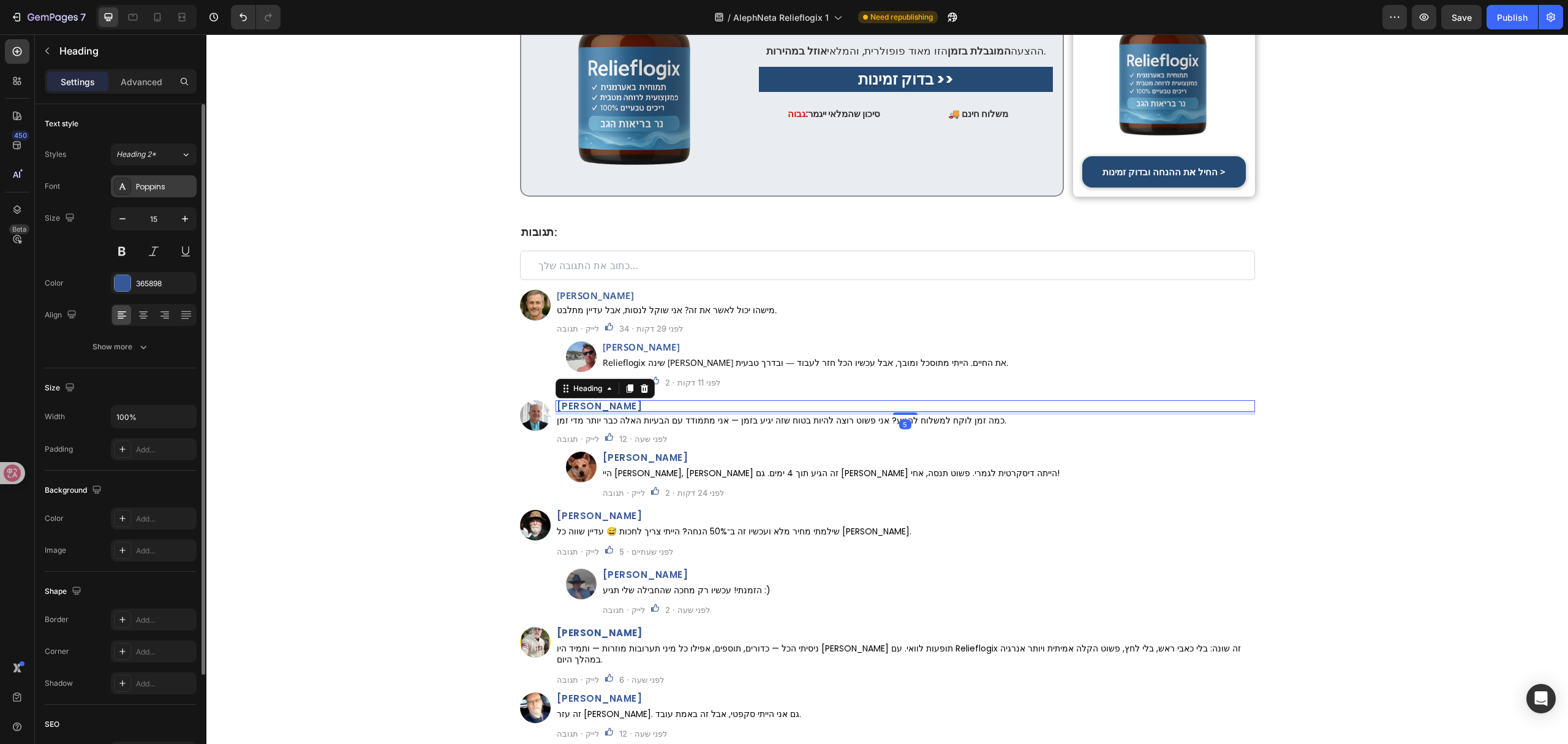
click at [177, 190] on div "Poppins" at bounding box center [164, 187] width 57 height 11
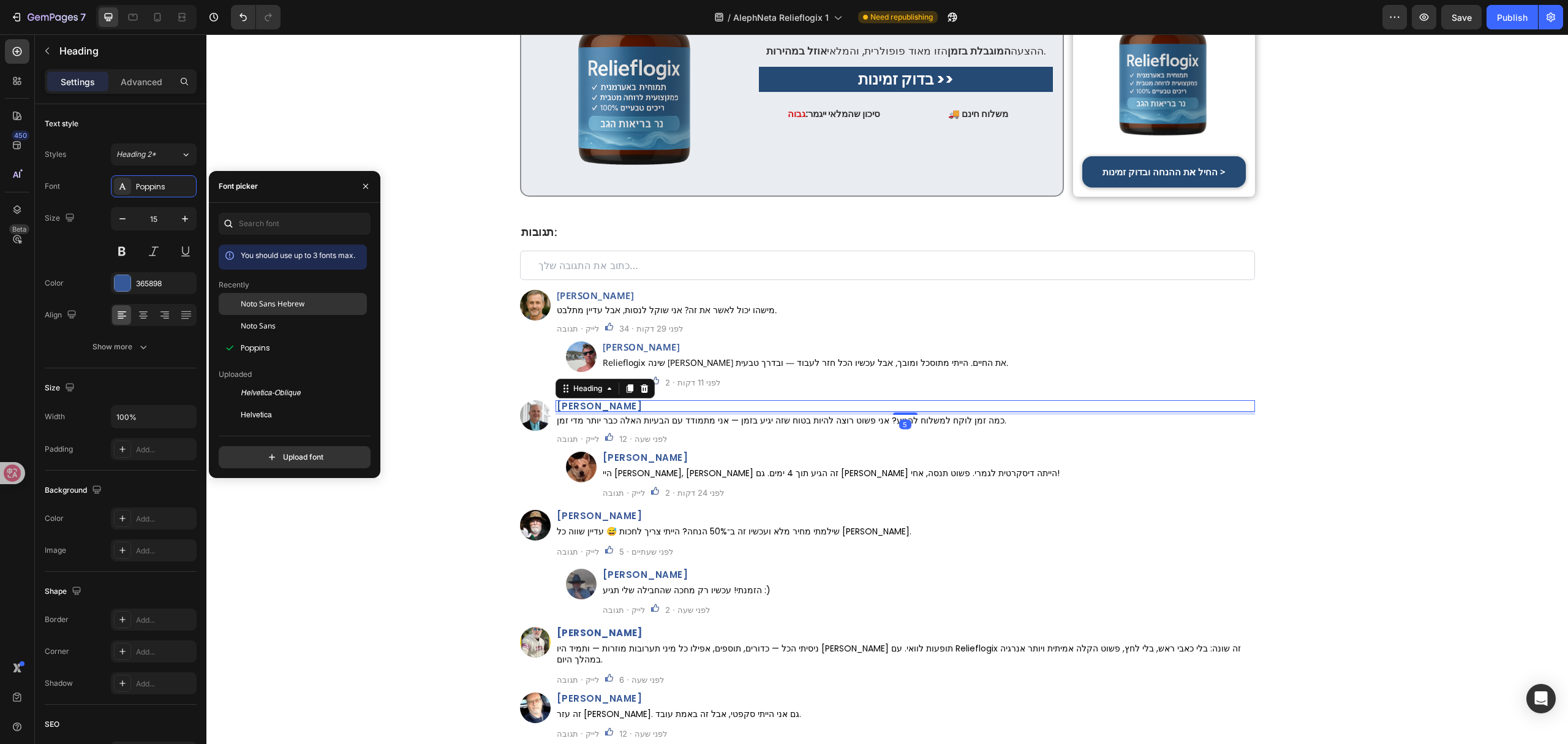
click at [277, 307] on span "Noto Sans Hebrew" at bounding box center [272, 304] width 63 height 11
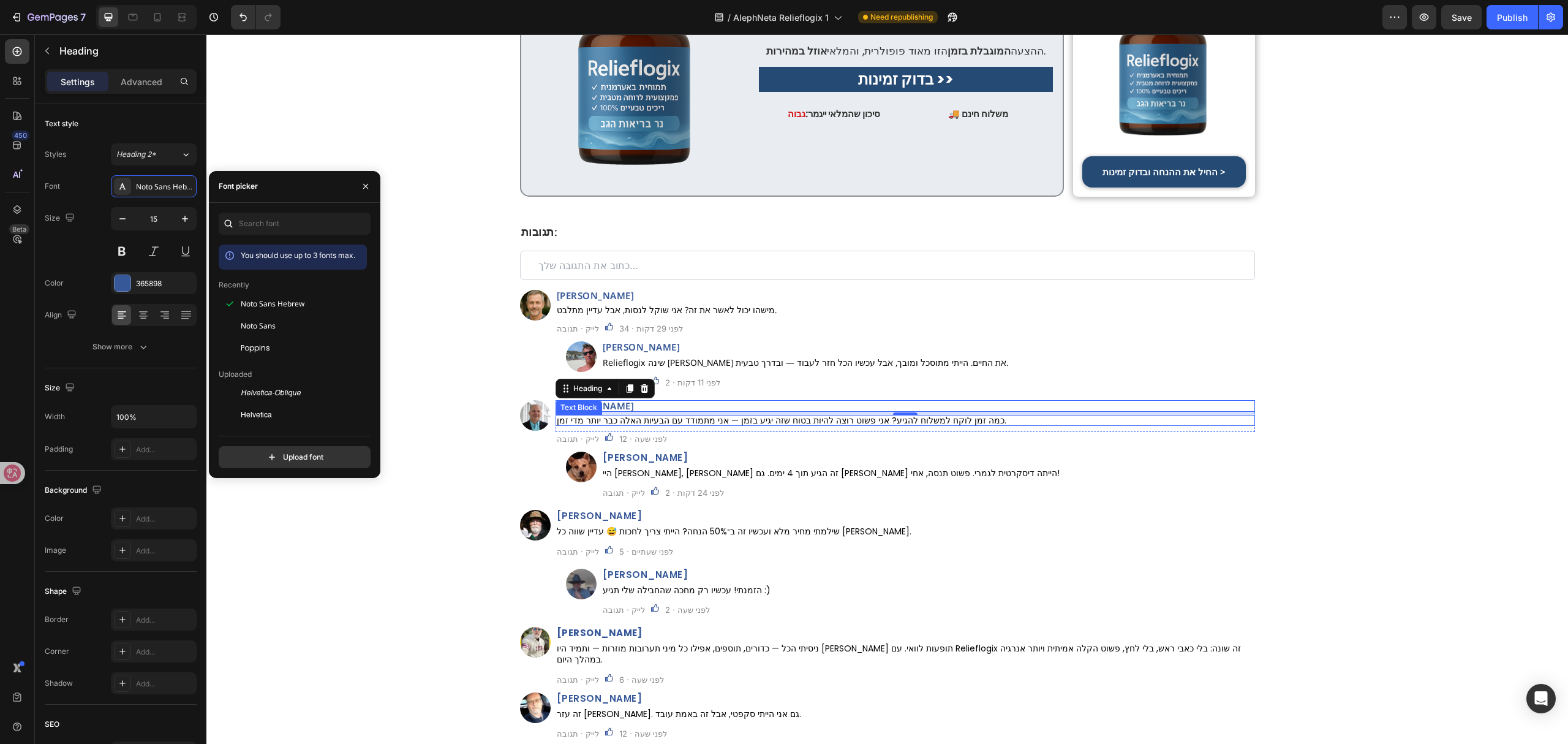
click at [718, 416] on p "כמה זמן לוקח למשלוח להגיע? אני פשוט רוצה להיות בטוח שזה יגיע בזמן — אני מתמודד …" at bounding box center [905, 420] width 697 height 8
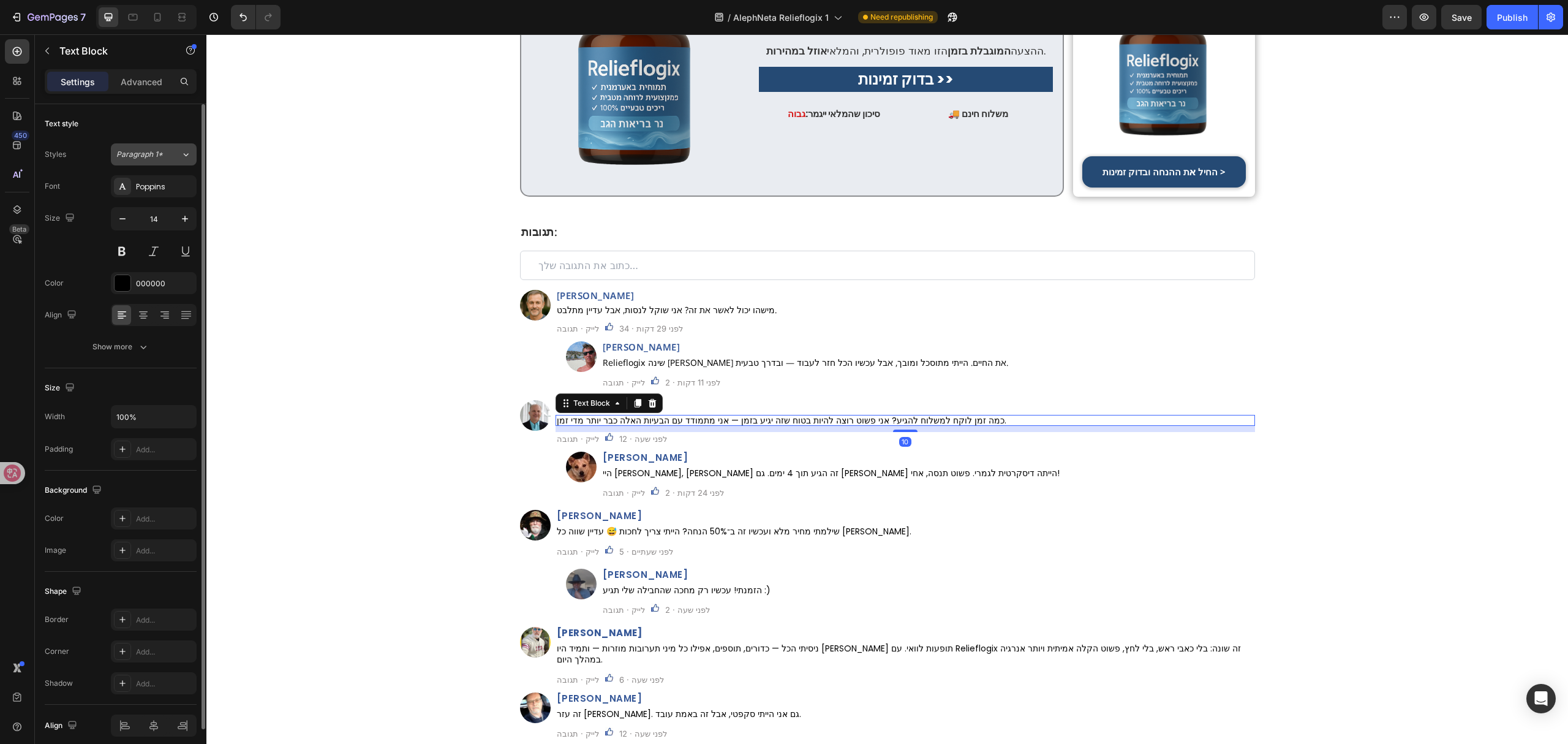
click at [154, 162] on button "Paragraph 1*" at bounding box center [154, 154] width 86 height 22
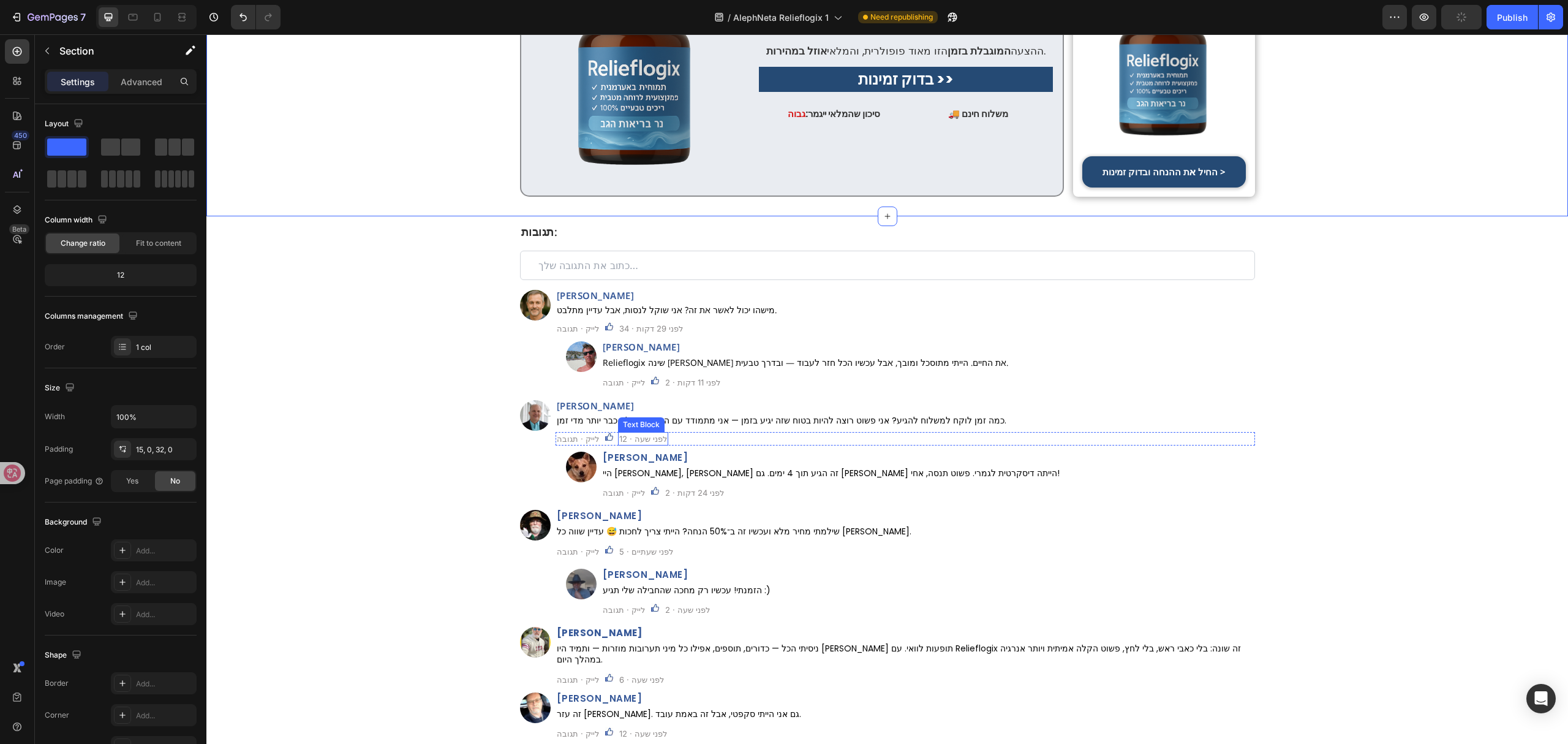
click at [624, 417] on div "Text Block" at bounding box center [641, 424] width 47 height 15
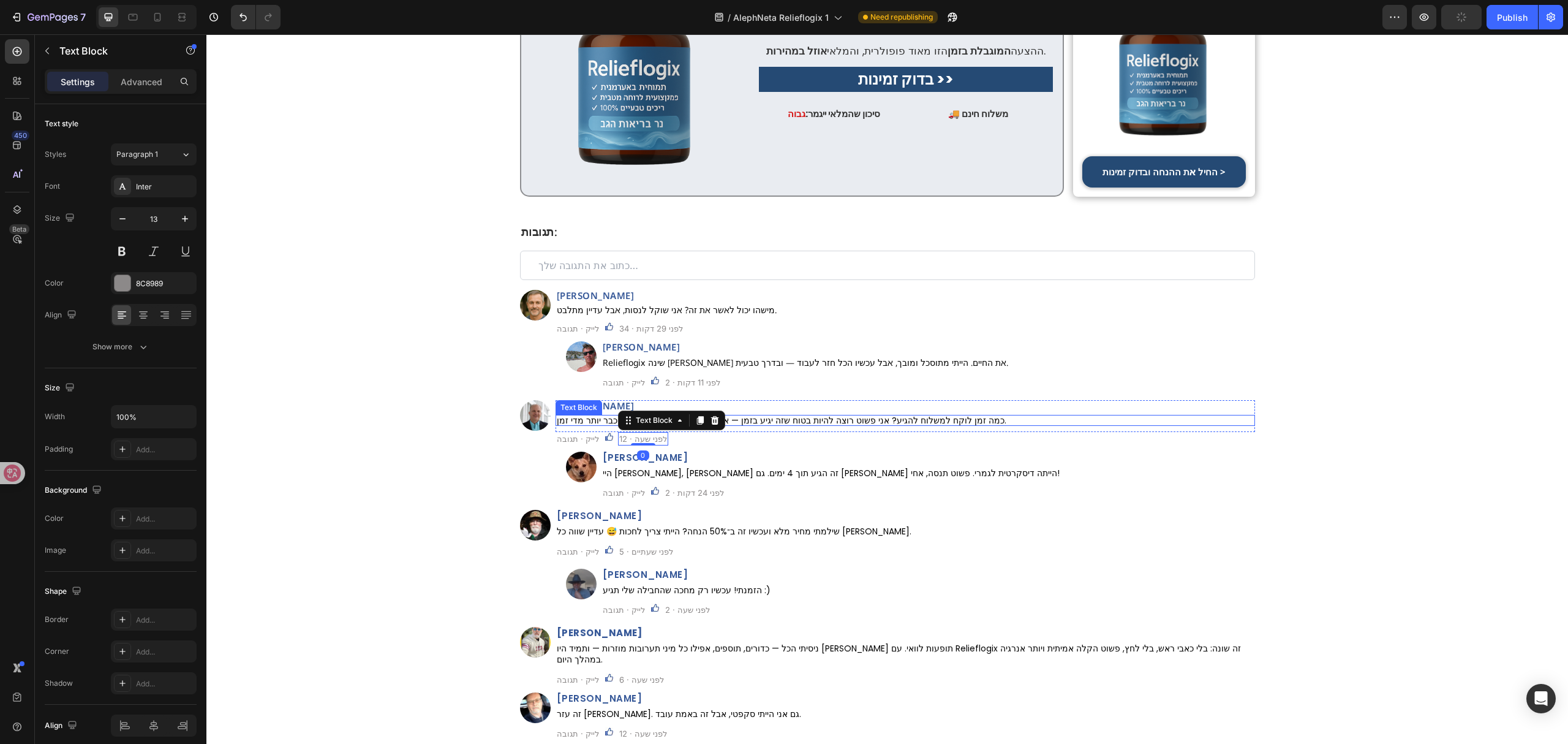
click at [777, 416] on p "כמה זמן לוקח למשלוח להגיע? אני פשוט רוצה להיות בטוח שזה יגיע בזמן — אני מתמודד …" at bounding box center [905, 420] width 697 height 8
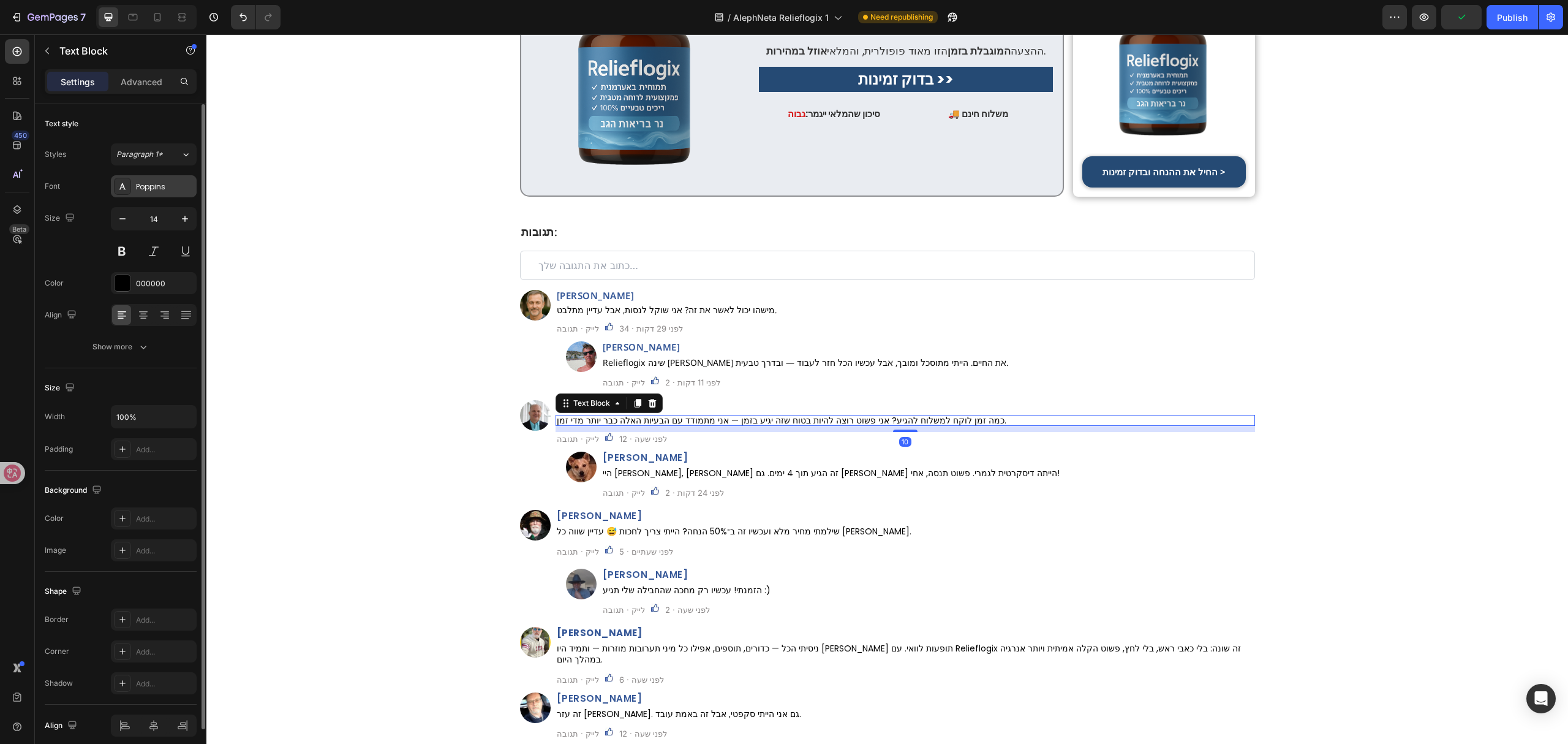
click at [162, 185] on div "Poppins" at bounding box center [164, 187] width 57 height 11
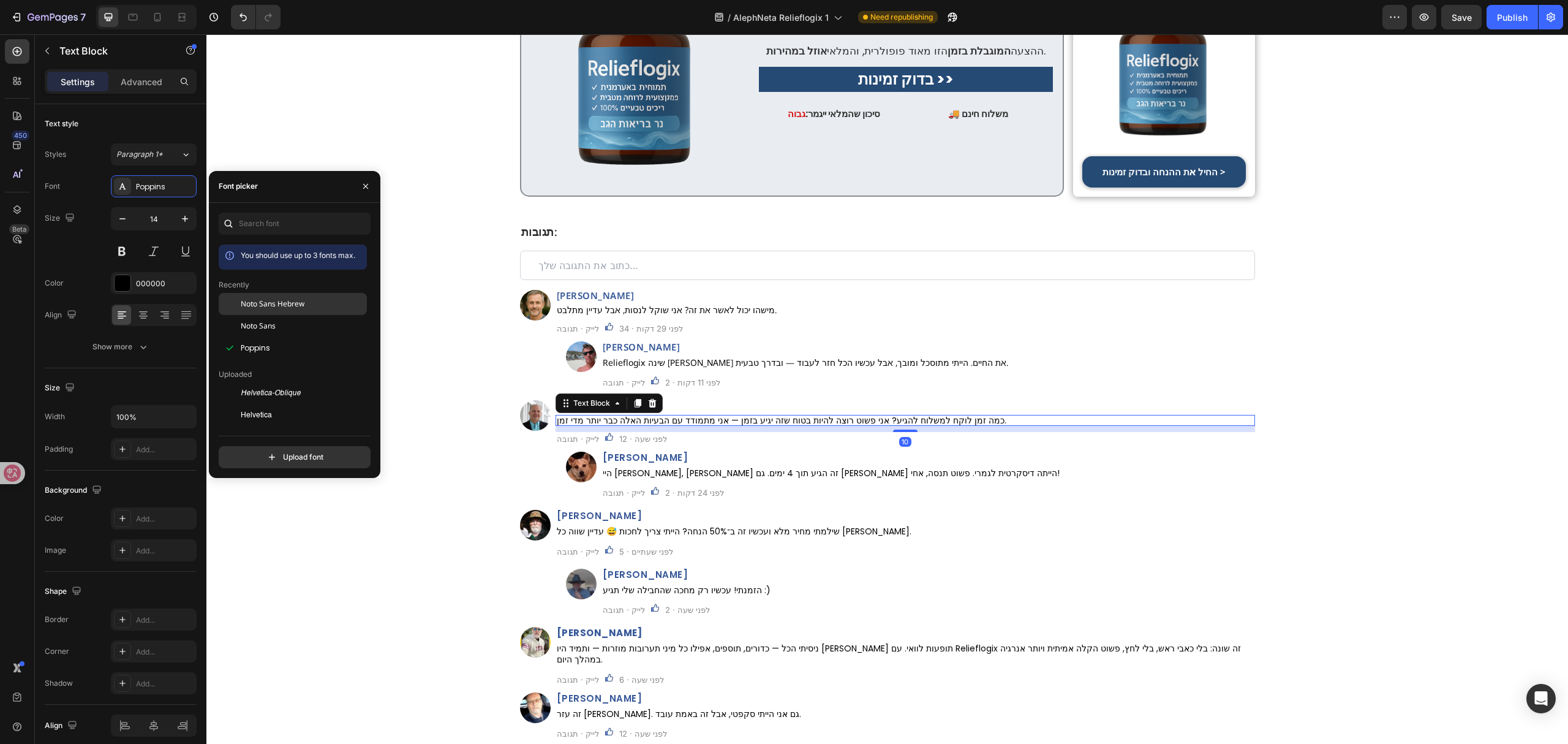
click at [282, 304] on span "Noto Sans Hebrew" at bounding box center [272, 304] width 63 height 11
click at [656, 452] on h2 "רועי לוי" at bounding box center [928, 457] width 653 height 11
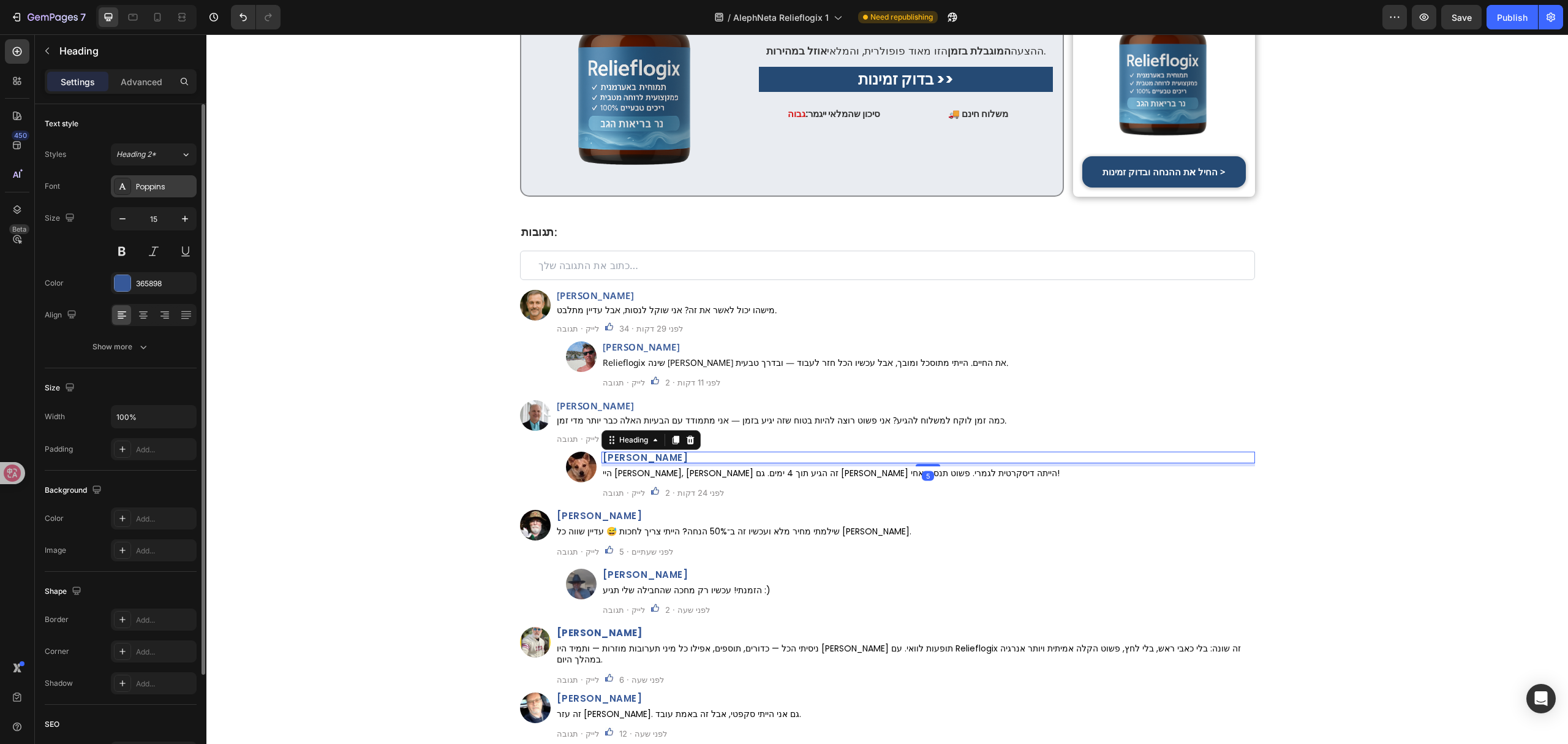
click at [167, 187] on div "Poppins" at bounding box center [164, 187] width 57 height 11
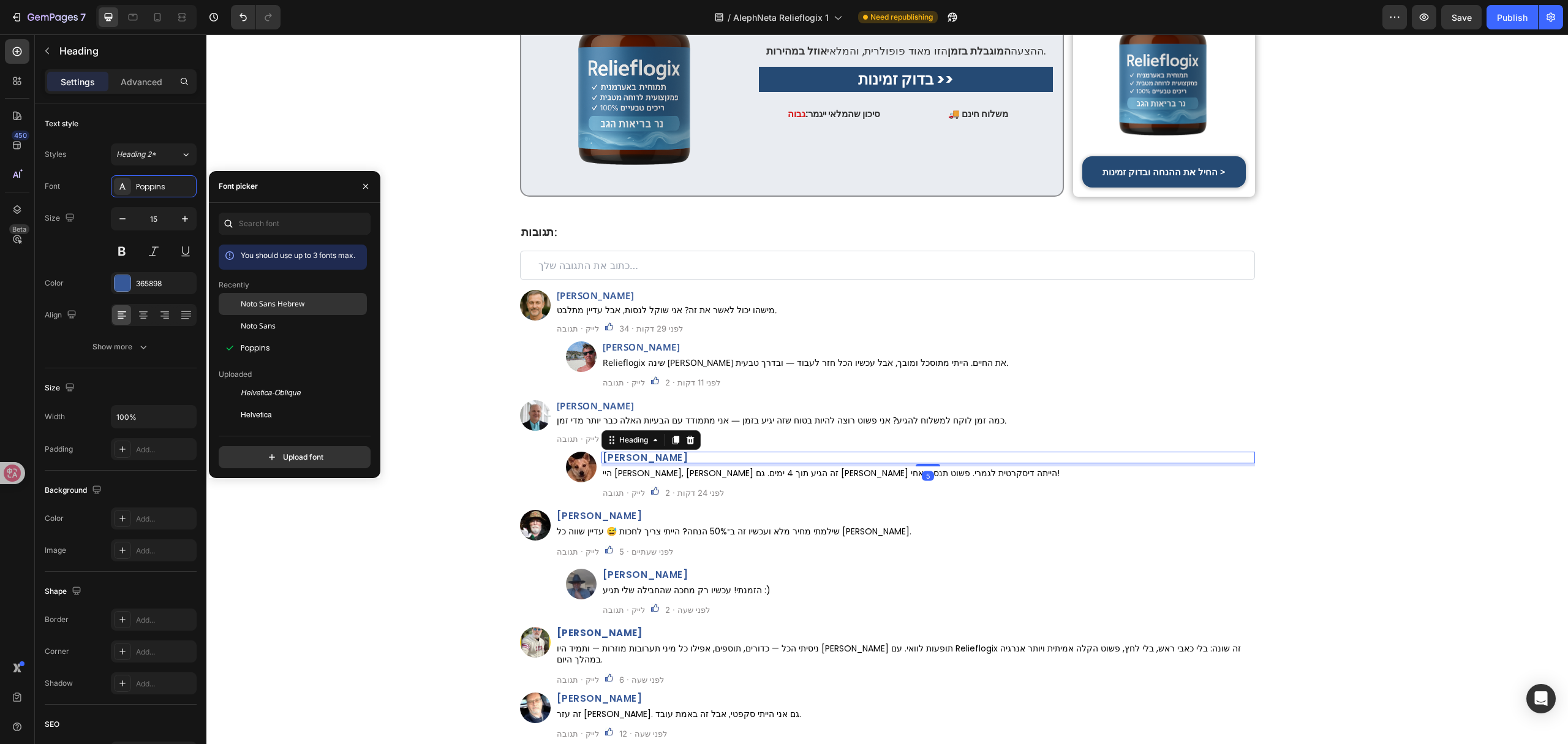
click at [307, 295] on div "Noto Sans Hebrew" at bounding box center [293, 304] width 148 height 22
click at [687, 468] on p "היי עידן, לי זה הגיע תוך 4 ימים. גם האריזה הייתה דיסקרטית לגמרי. פשוט תנסה, אחי!" at bounding box center [928, 473] width 651 height 11
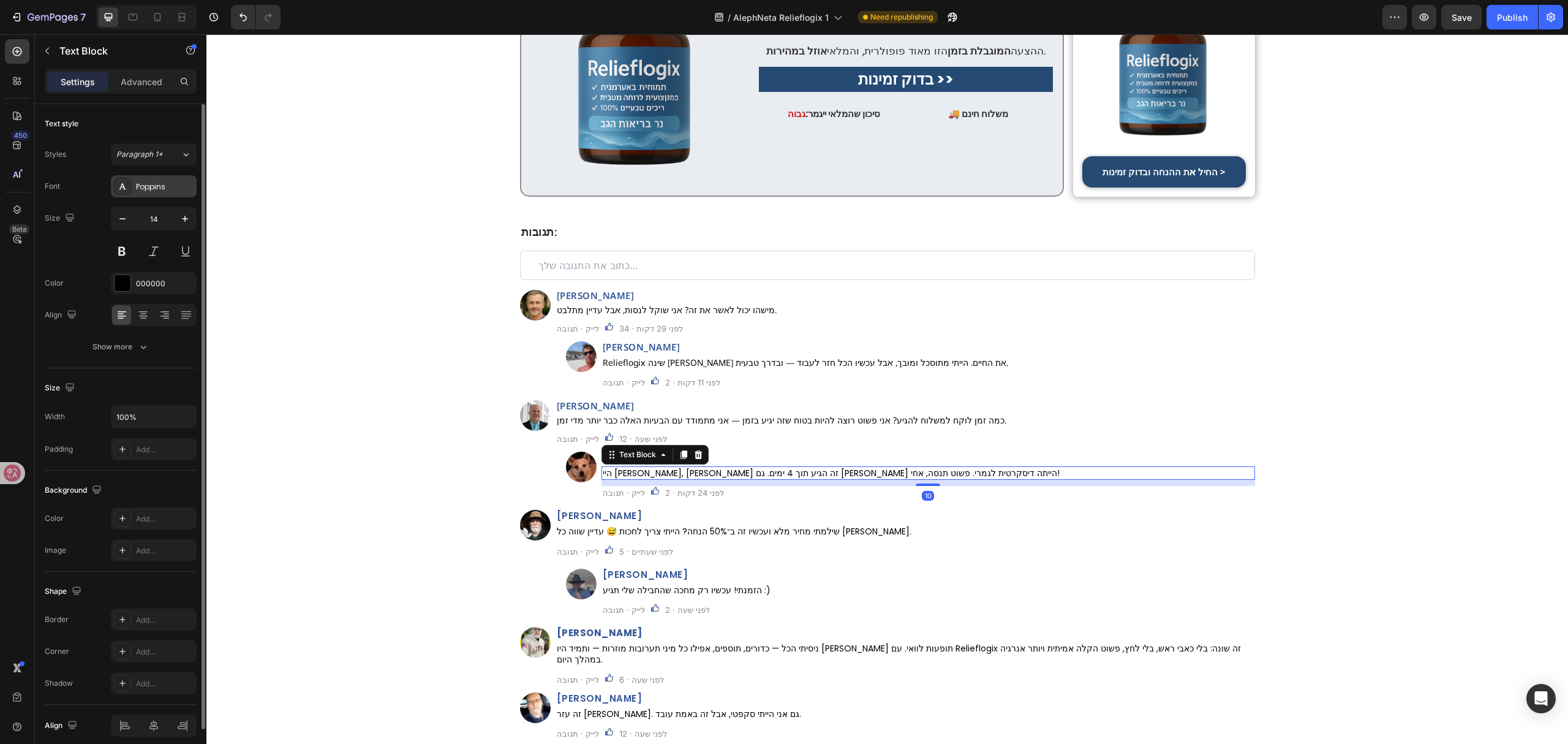
click at [167, 189] on div "Poppins" at bounding box center [164, 187] width 57 height 11
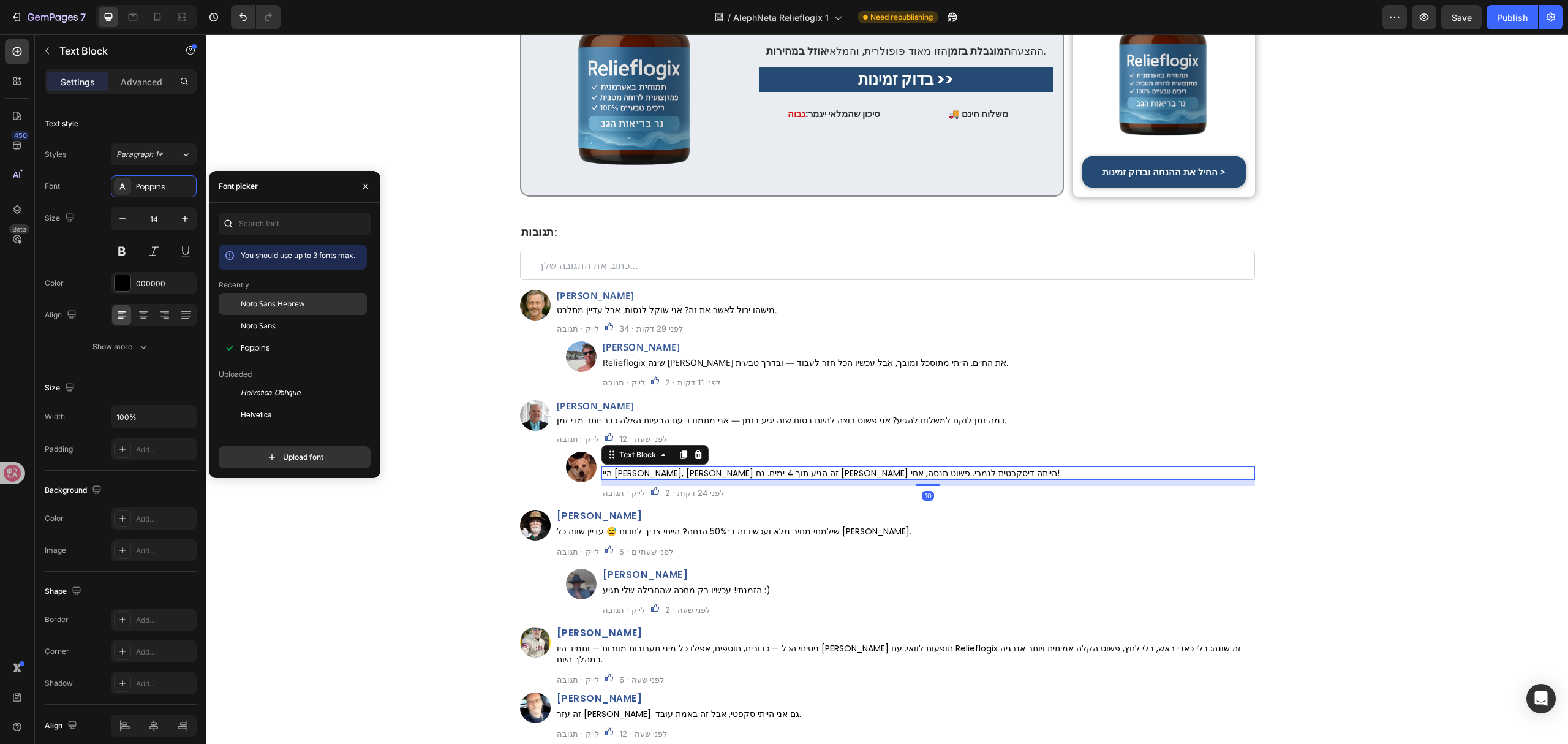
click at [317, 304] on div "Noto Sans Hebrew" at bounding box center [303, 304] width 124 height 11
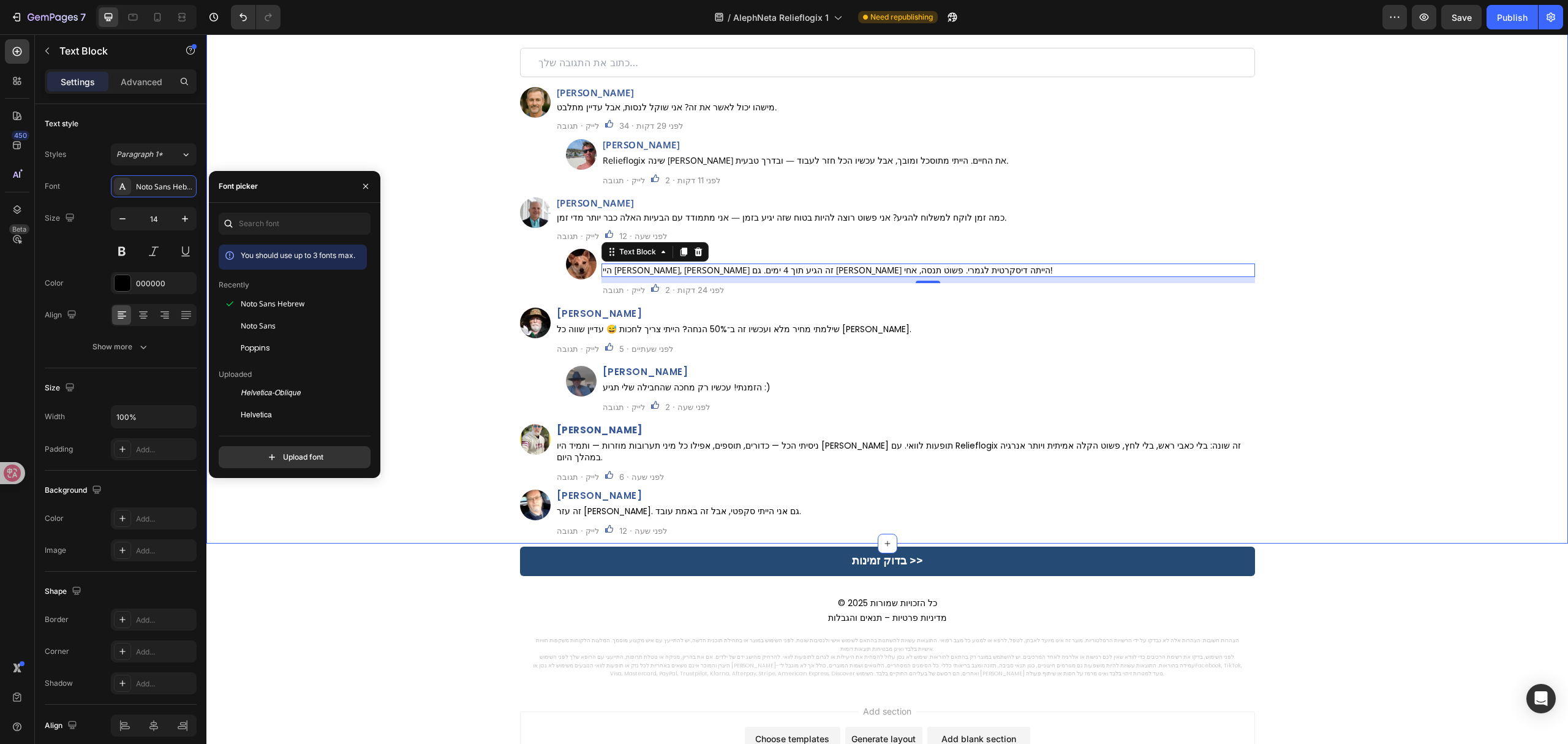
scroll to position [6129, 0]
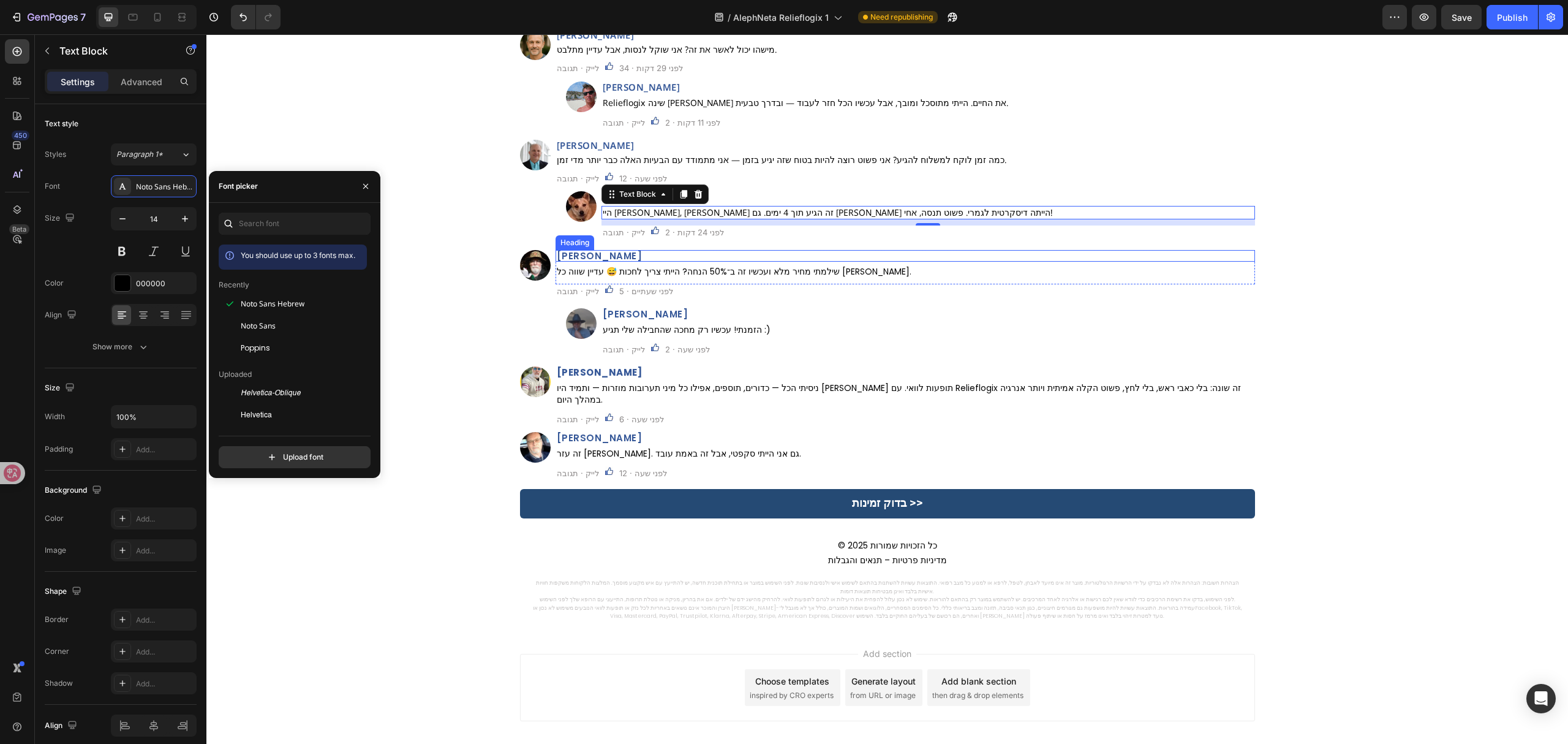
click at [606, 255] on h2 "נעם דביר" at bounding box center [905, 255] width 699 height 11
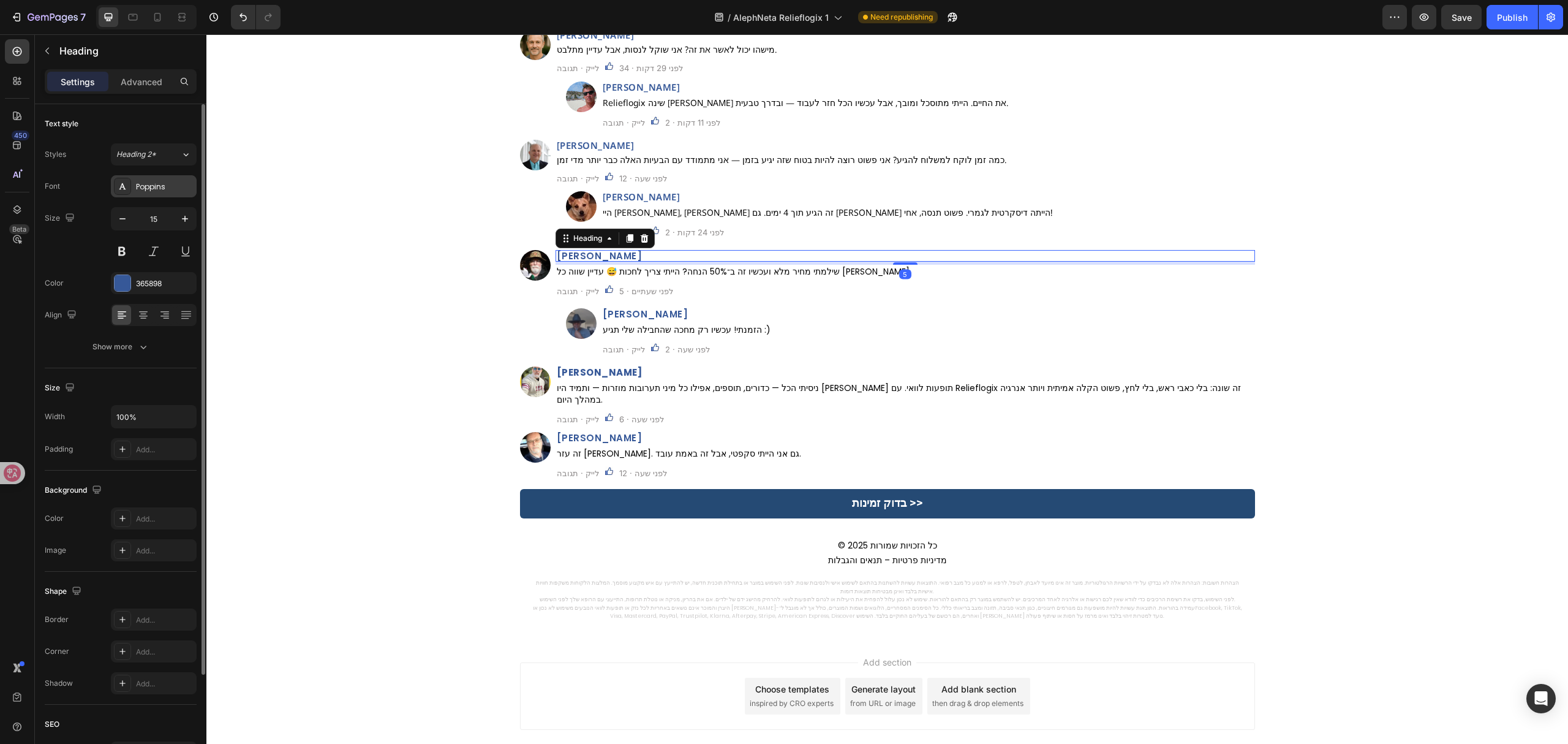
click at [172, 187] on div "Poppins" at bounding box center [164, 187] width 57 height 11
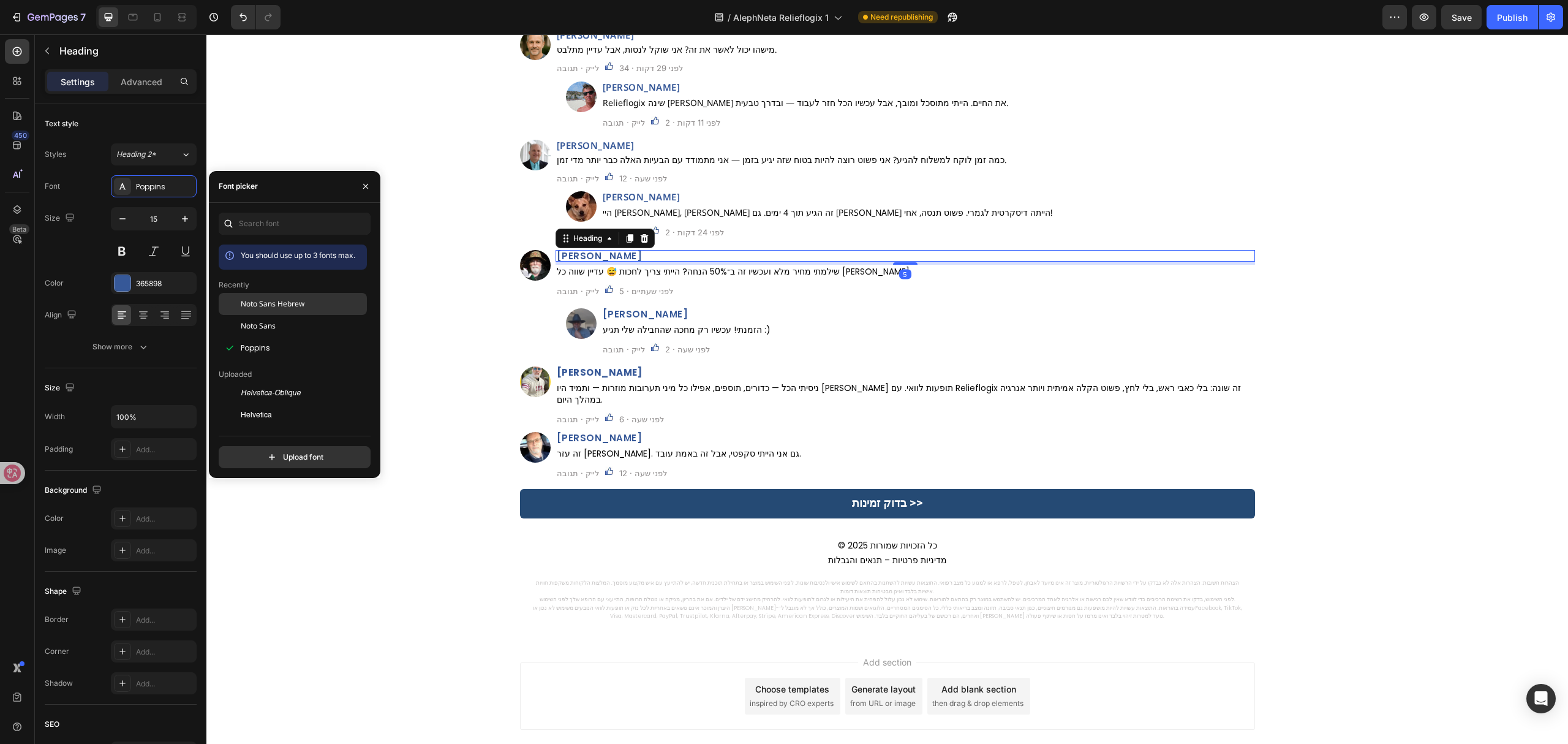
click at [309, 311] on div "Noto Sans Hebrew" at bounding box center [293, 304] width 148 height 22
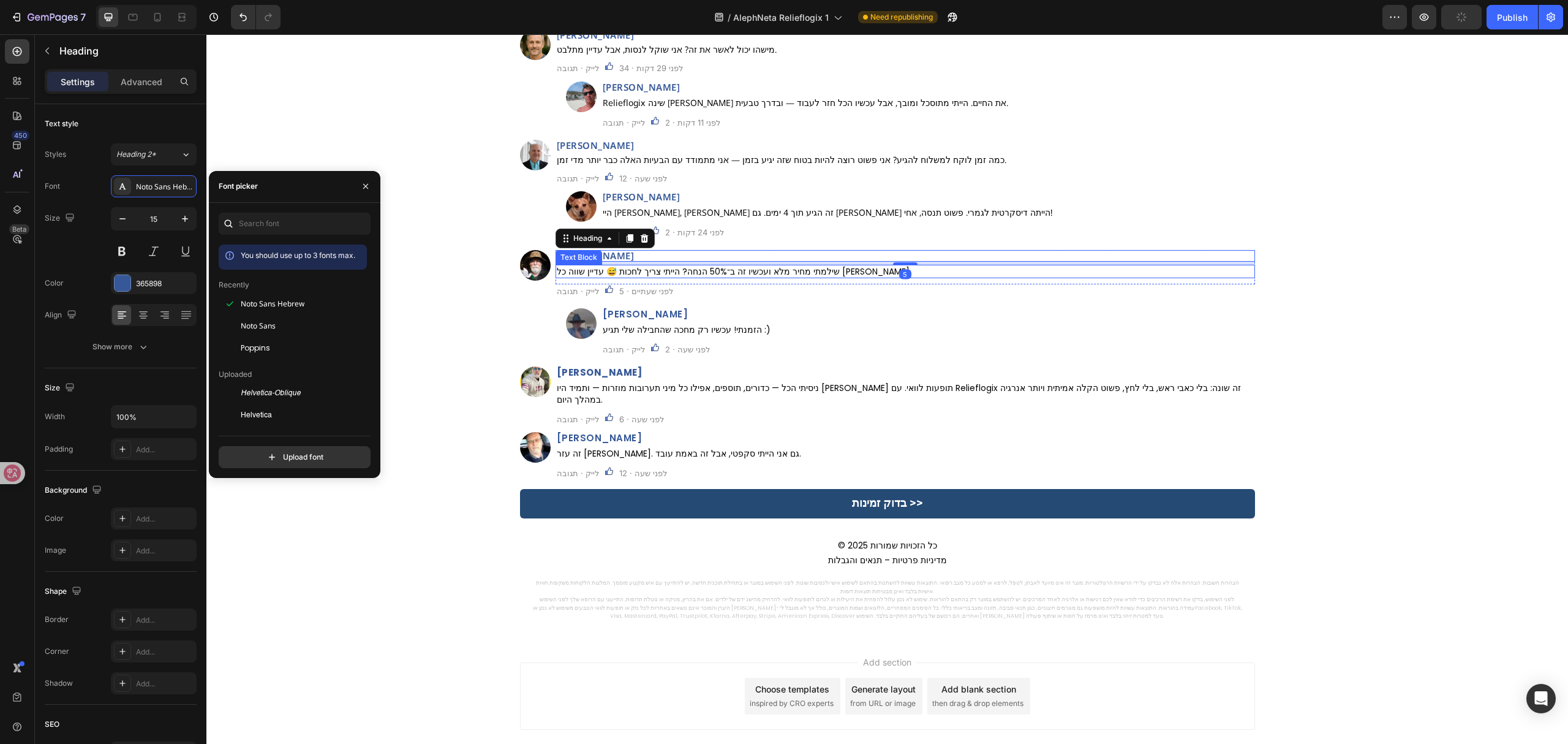
click at [695, 275] on p "שילמתי מחיר מלא ועכשיו זה ב־50% הנחה? הייתי צריך לחכות 😅 עדיין שווה כל שקל." at bounding box center [905, 271] width 697 height 11
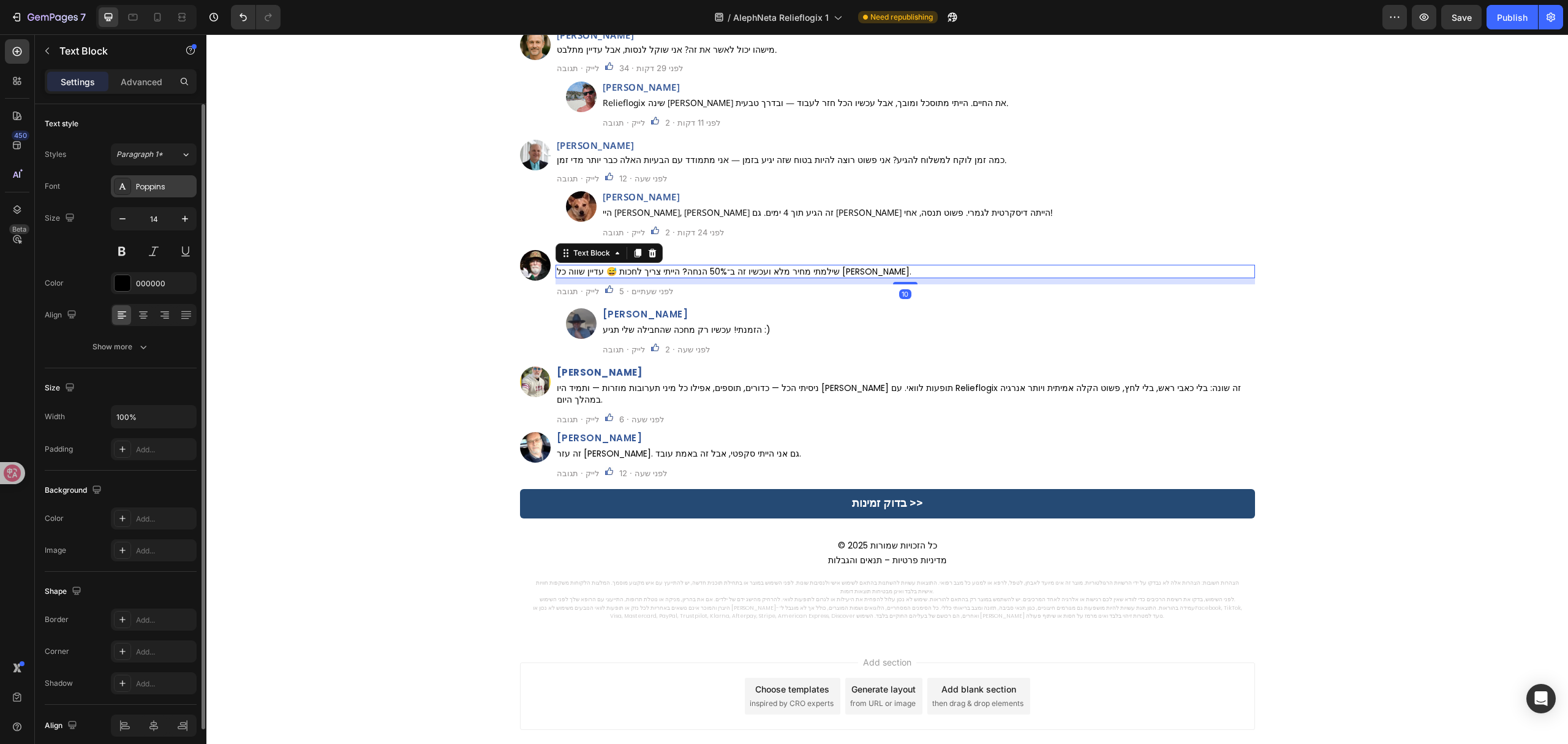
click at [156, 187] on div "Poppins" at bounding box center [164, 187] width 57 height 11
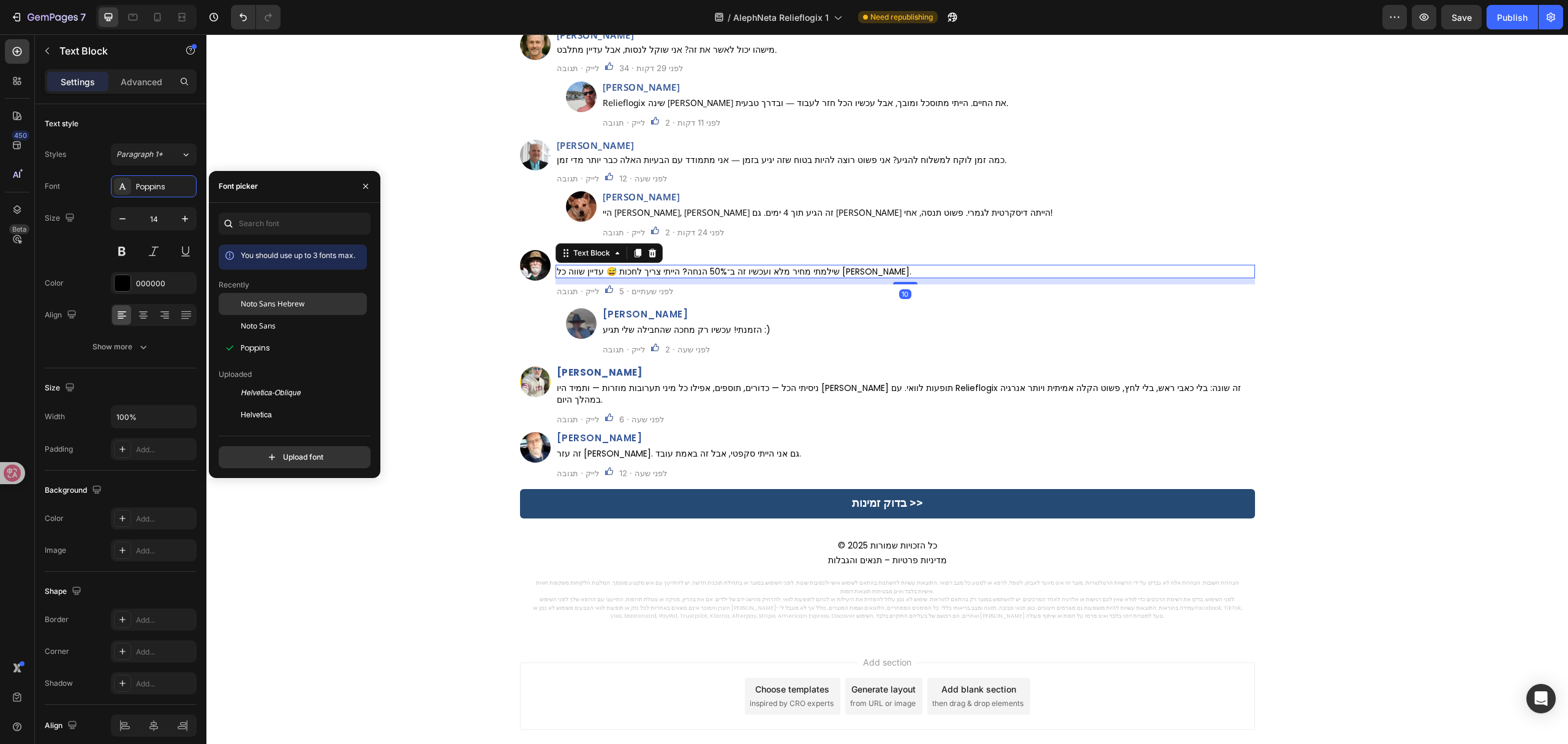
click at [295, 304] on span "Noto Sans Hebrew" at bounding box center [272, 304] width 63 height 11
click at [697, 315] on h2 "אורי וינר" at bounding box center [928, 314] width 653 height 11
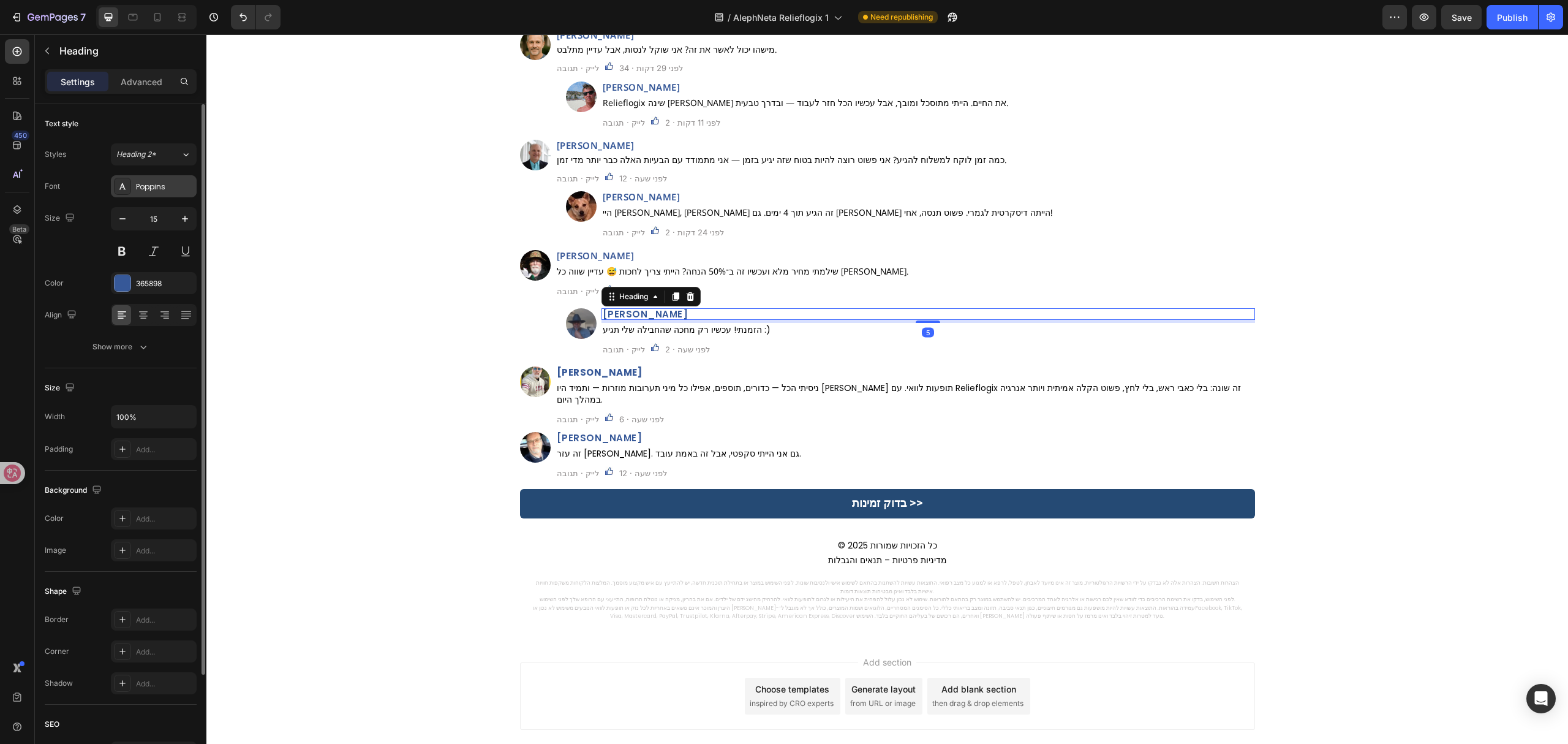
click at [162, 187] on div "Poppins" at bounding box center [164, 187] width 57 height 11
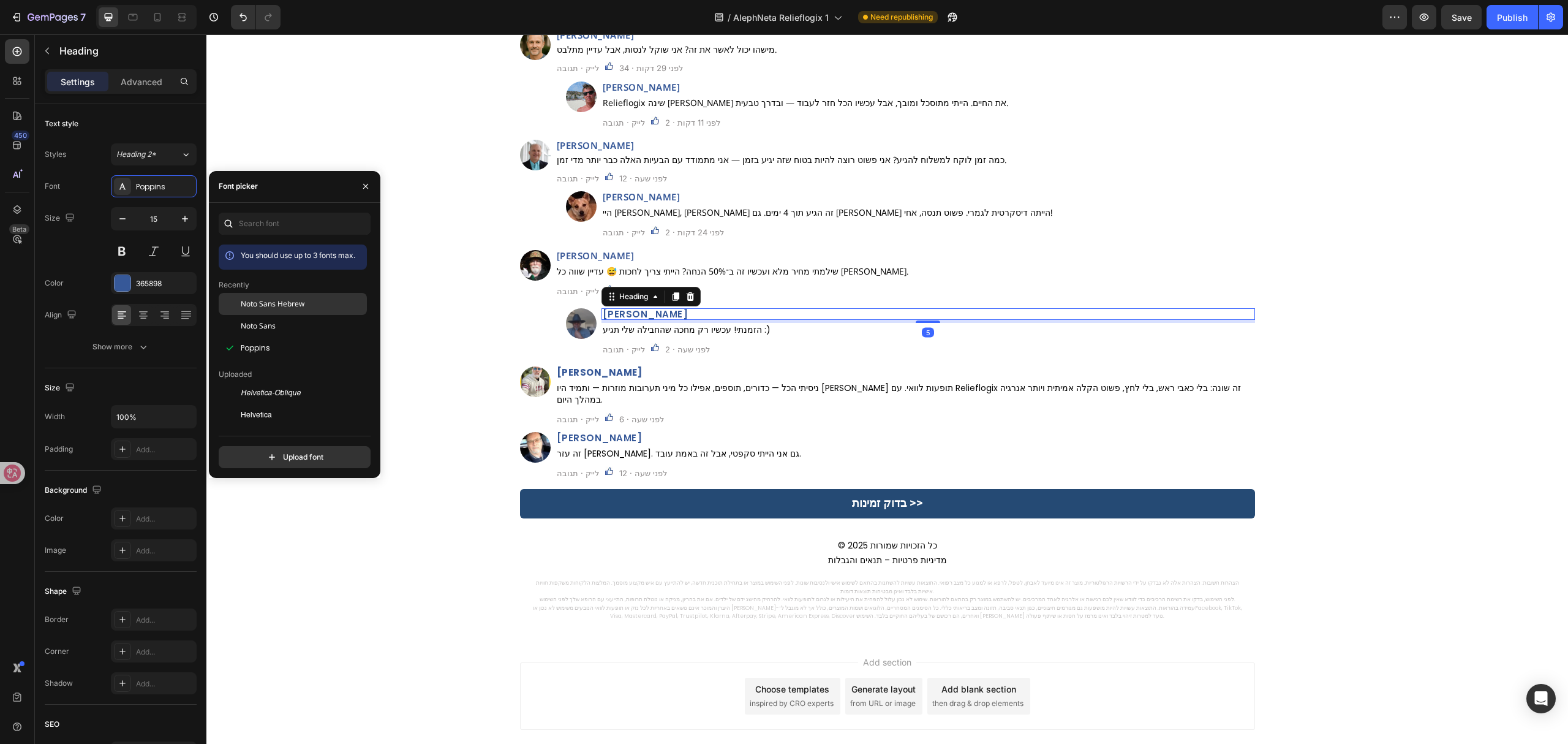
drag, startPoint x: 290, startPoint y: 298, endPoint x: 303, endPoint y: 272, distance: 29.1
click at [290, 298] on span "Noto Sans Hebrew" at bounding box center [272, 304] width 63 height 11
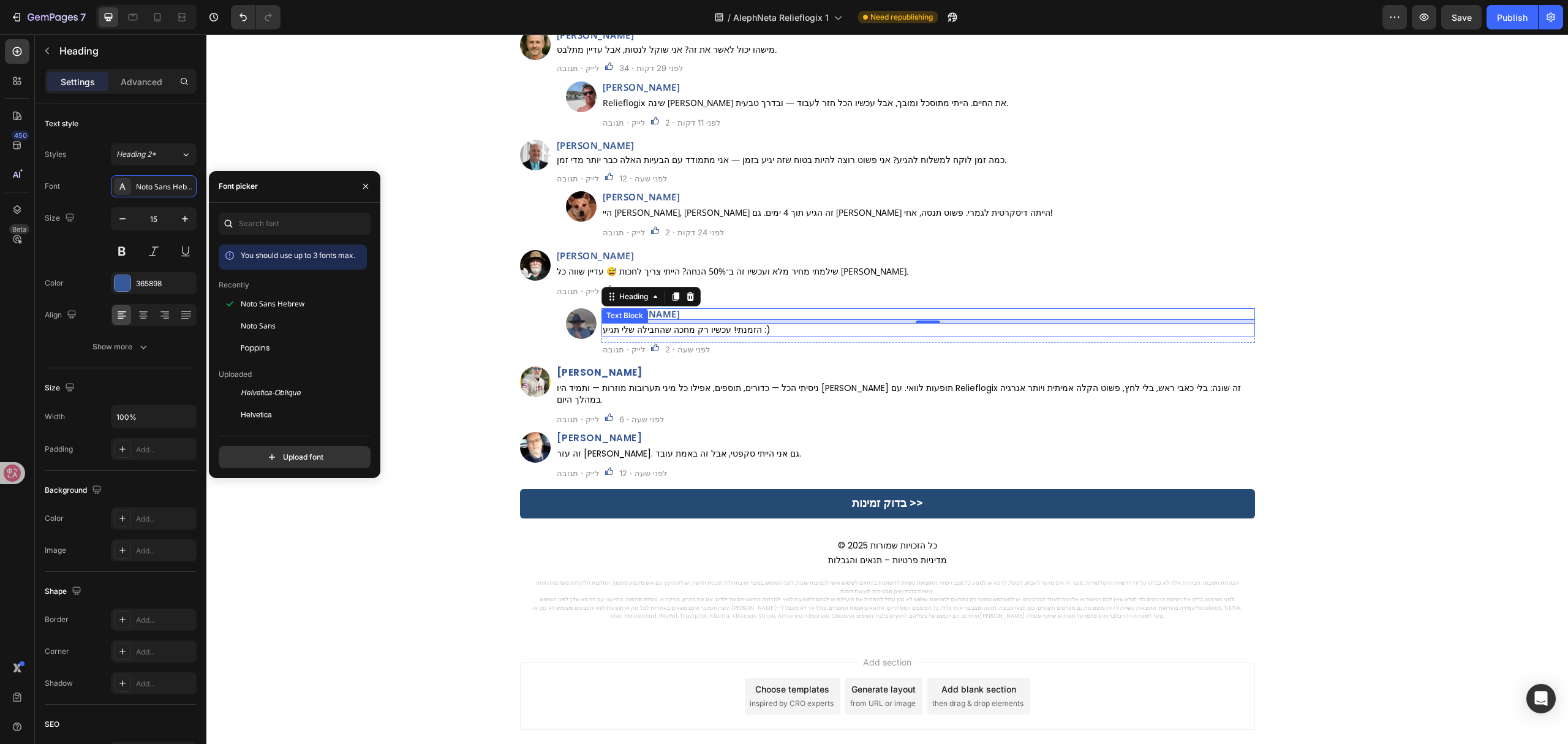
click at [696, 334] on p "הזמנתי! עכשיו רק מחכה שהחבילה שלי תגיע :)" at bounding box center [928, 330] width 651 height 11
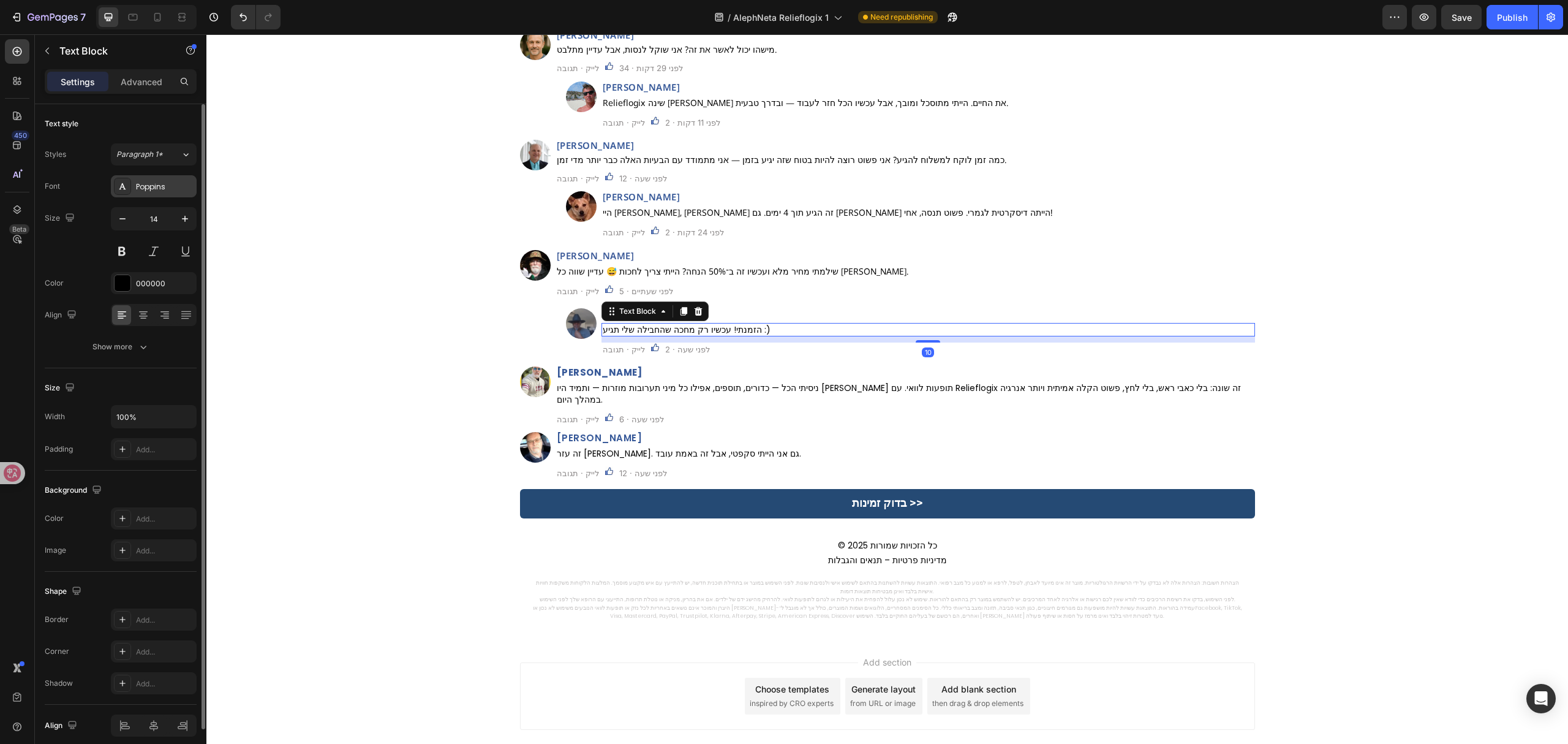
click at [148, 185] on div "Poppins" at bounding box center [164, 187] width 57 height 11
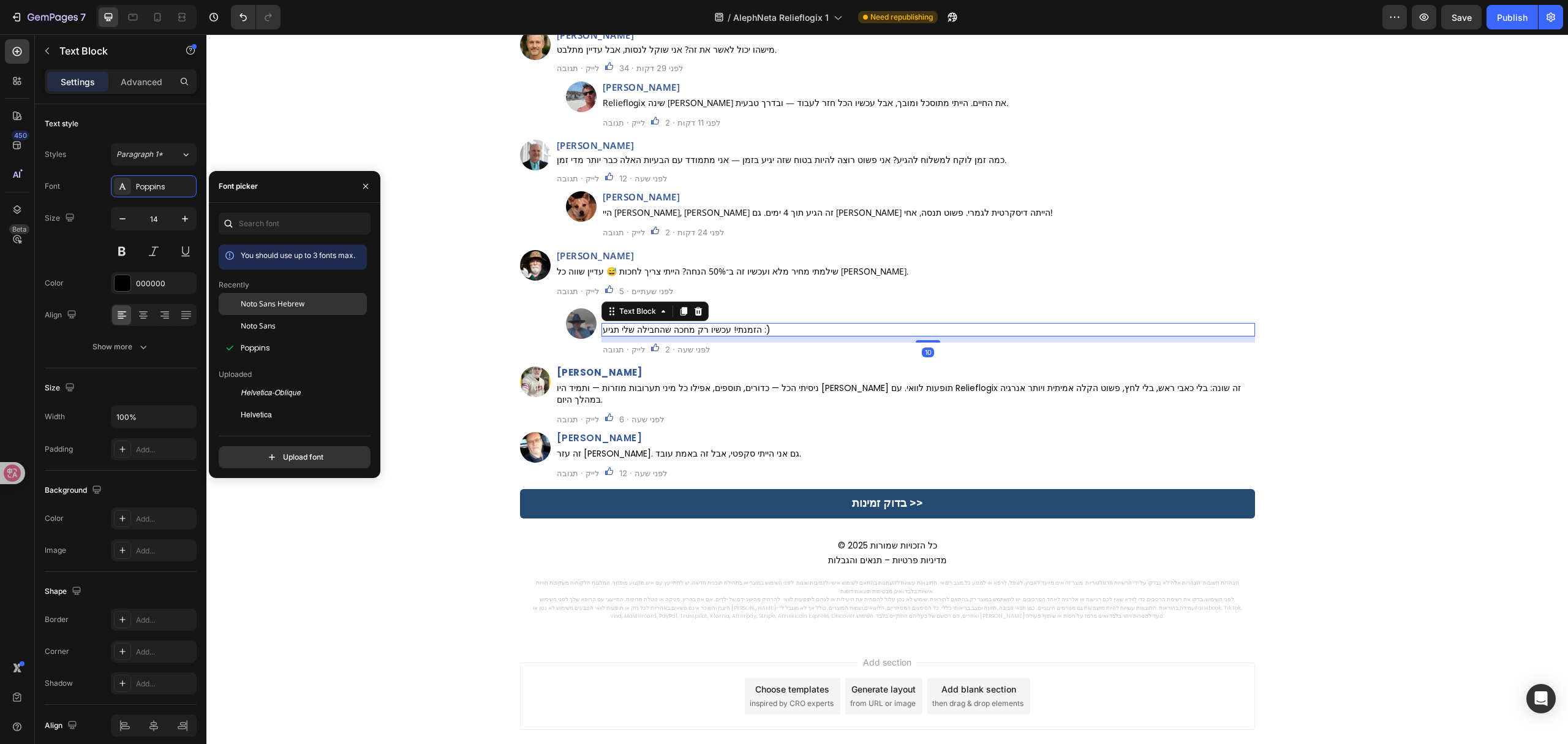
click at [280, 307] on span "Noto Sans Hebrew" at bounding box center [272, 304] width 63 height 11
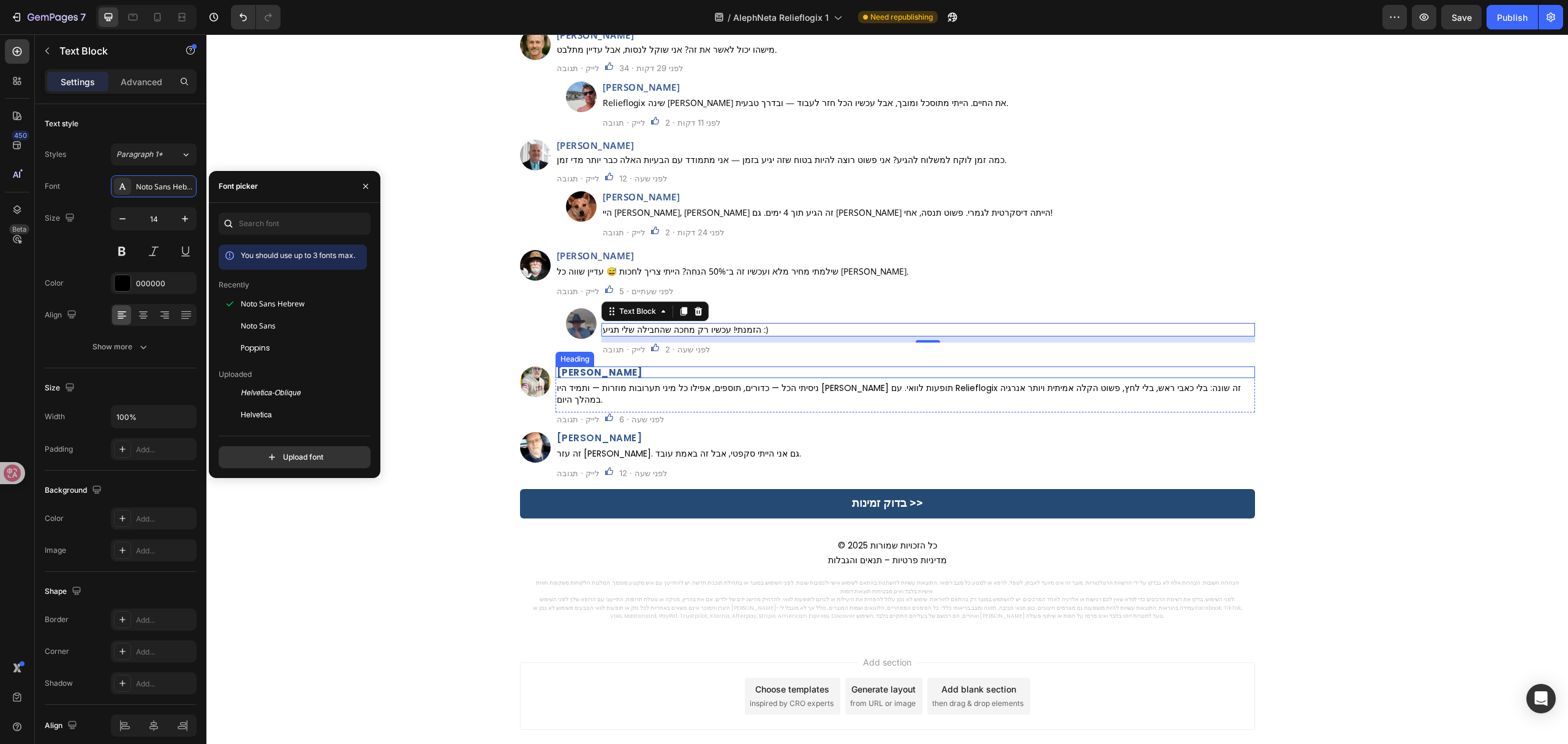
click at [607, 371] on h2 "דניאל שמואלי" at bounding box center [905, 372] width 699 height 11
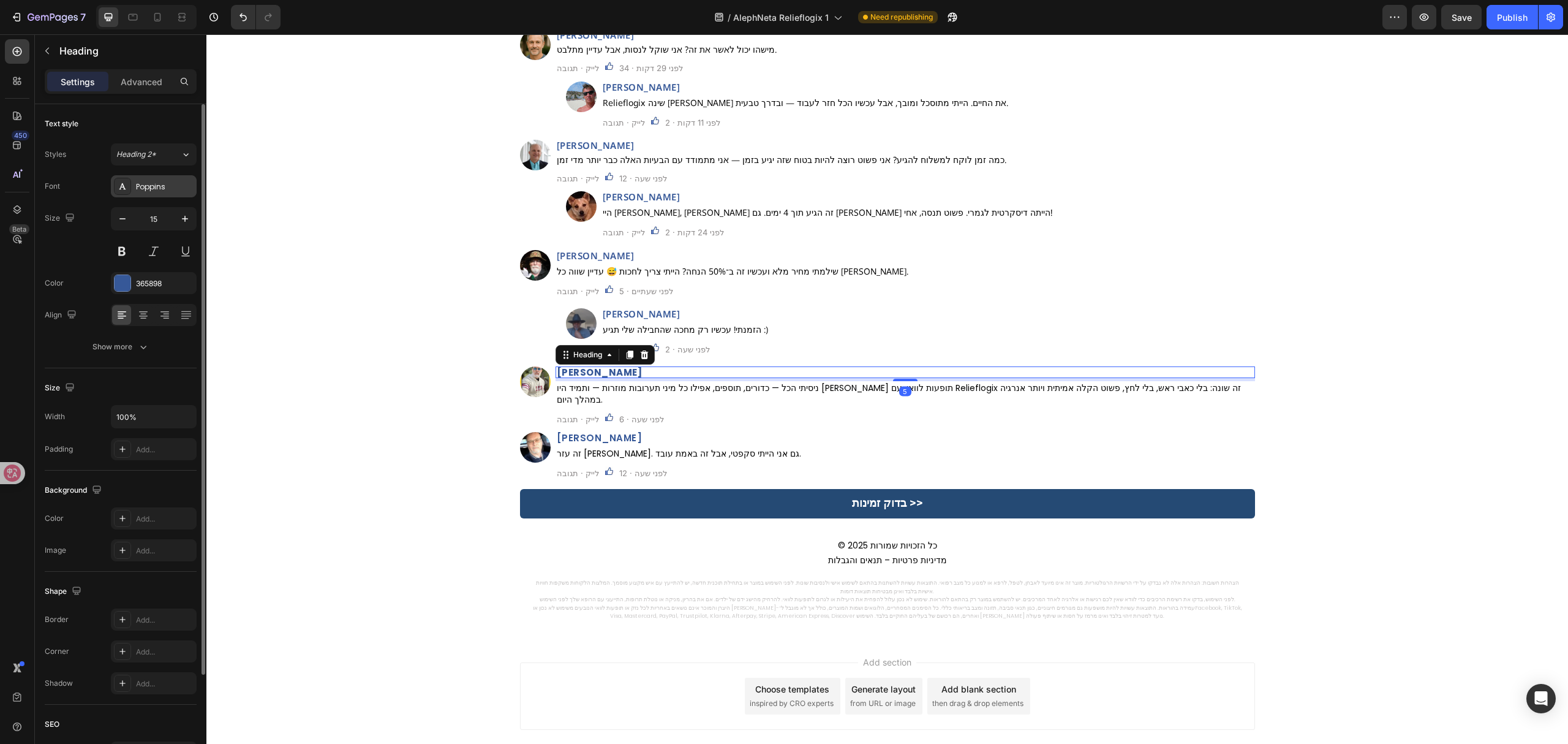
click at [168, 187] on div "Poppins" at bounding box center [164, 187] width 57 height 11
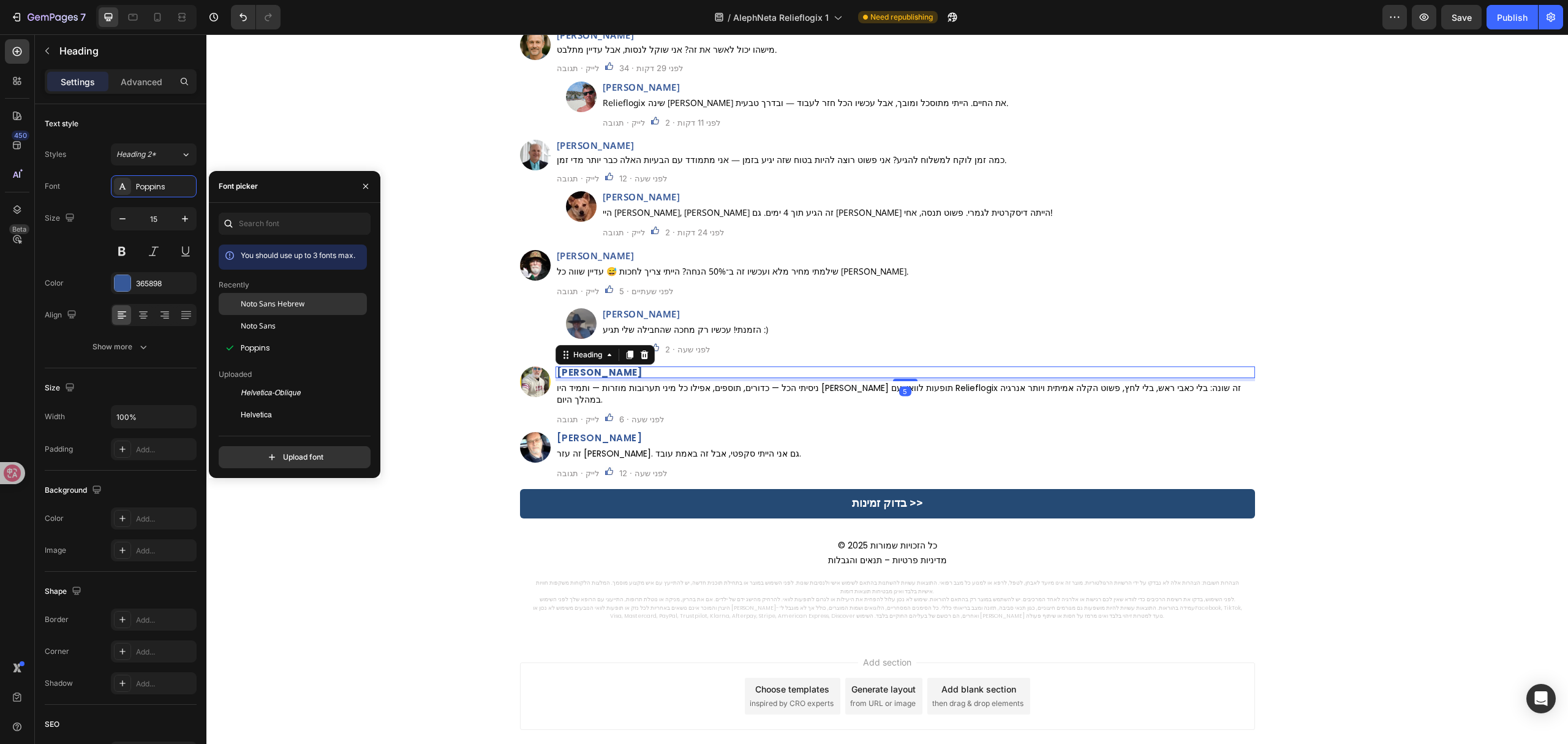
click at [295, 303] on span "Noto Sans Hebrew" at bounding box center [272, 304] width 63 height 11
click at [666, 385] on p "ניסיתי הכל — כדורים, תוספים, אפילו כל מיני תערובות מוזרות — ותמיד היו לי תופעות…" at bounding box center [905, 393] width 697 height 22
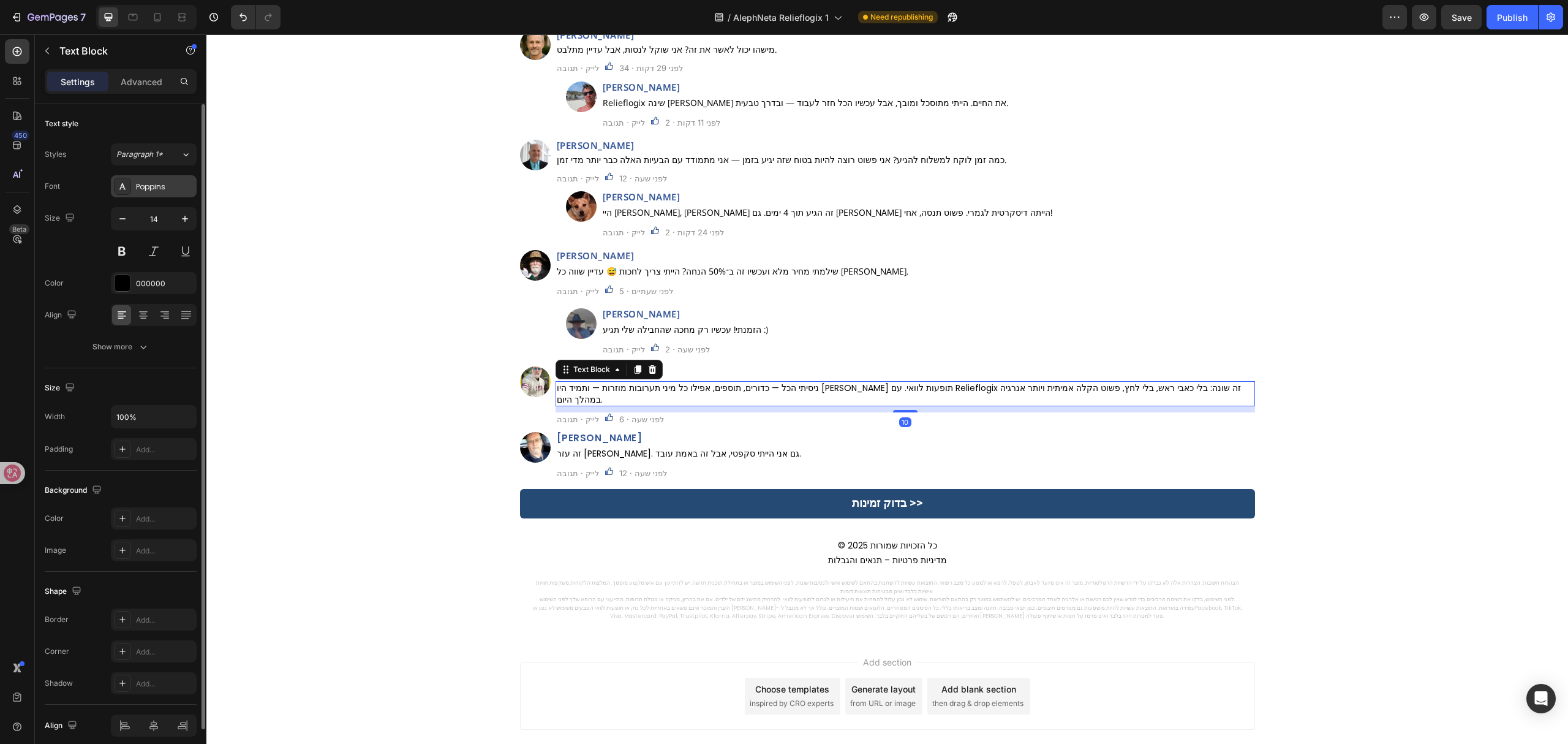
click at [154, 184] on div "Poppins" at bounding box center [164, 187] width 57 height 11
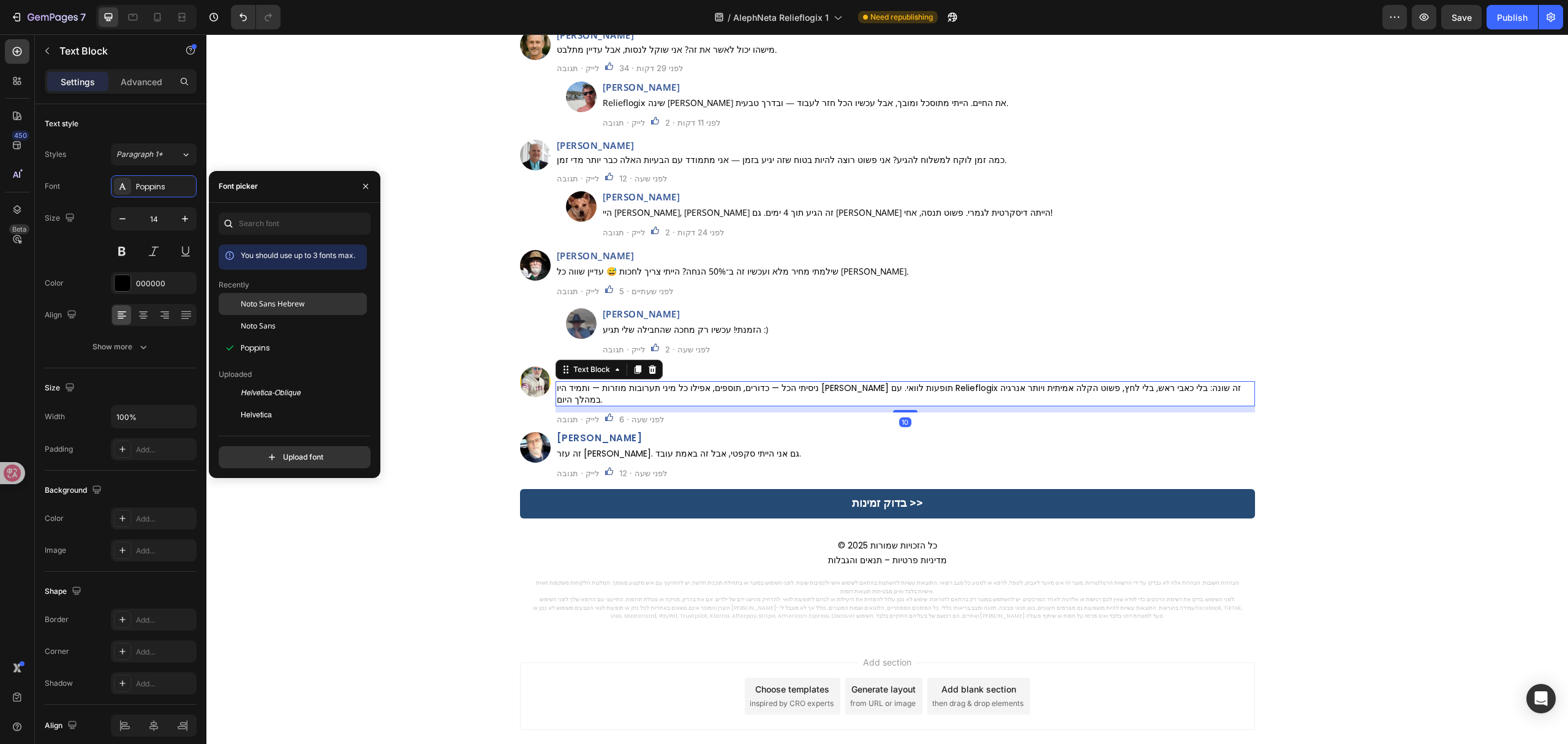
click at [301, 312] on div "Noto Sans Hebrew" at bounding box center [293, 304] width 148 height 22
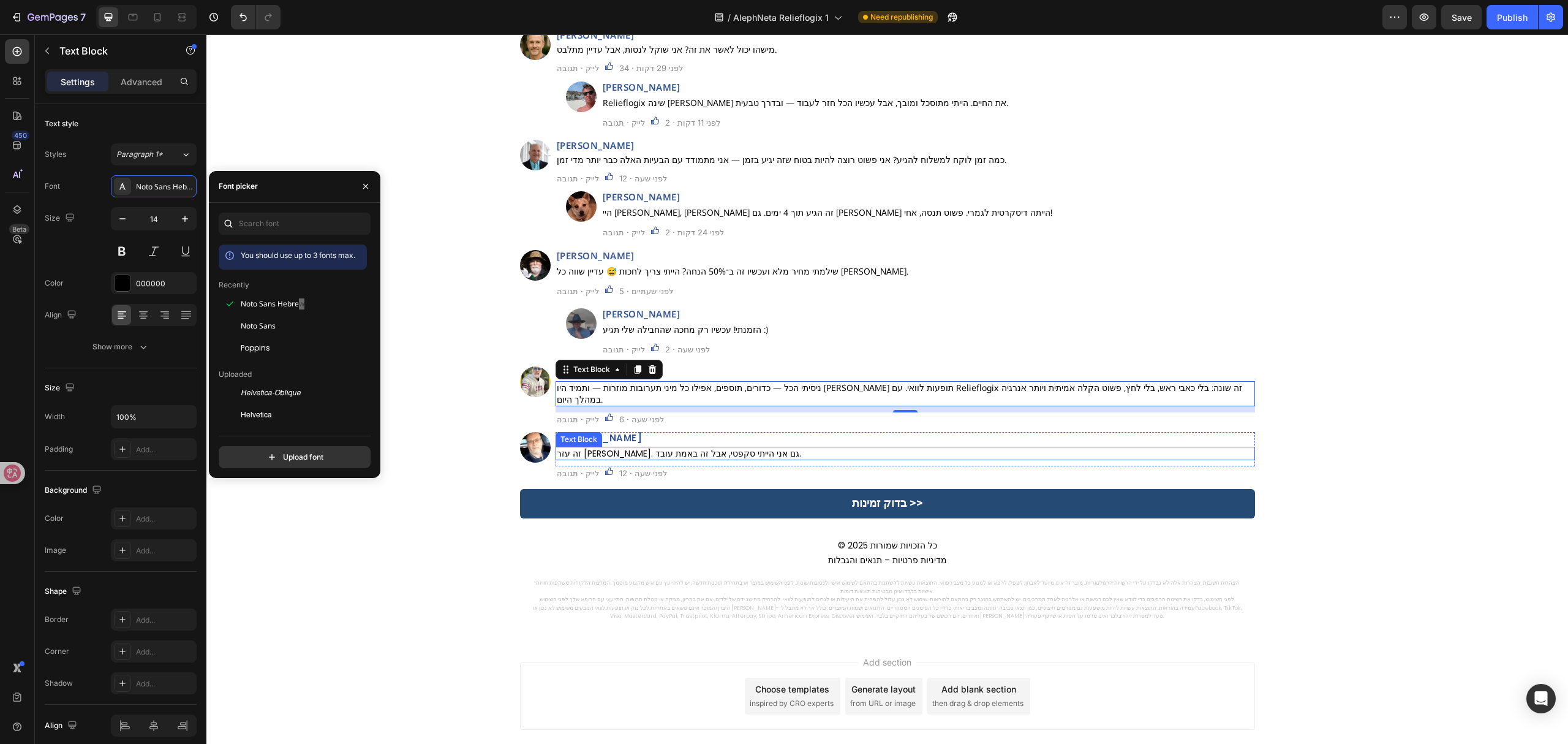
click at [598, 432] on h2 "תומר רז" at bounding box center [905, 437] width 699 height 11
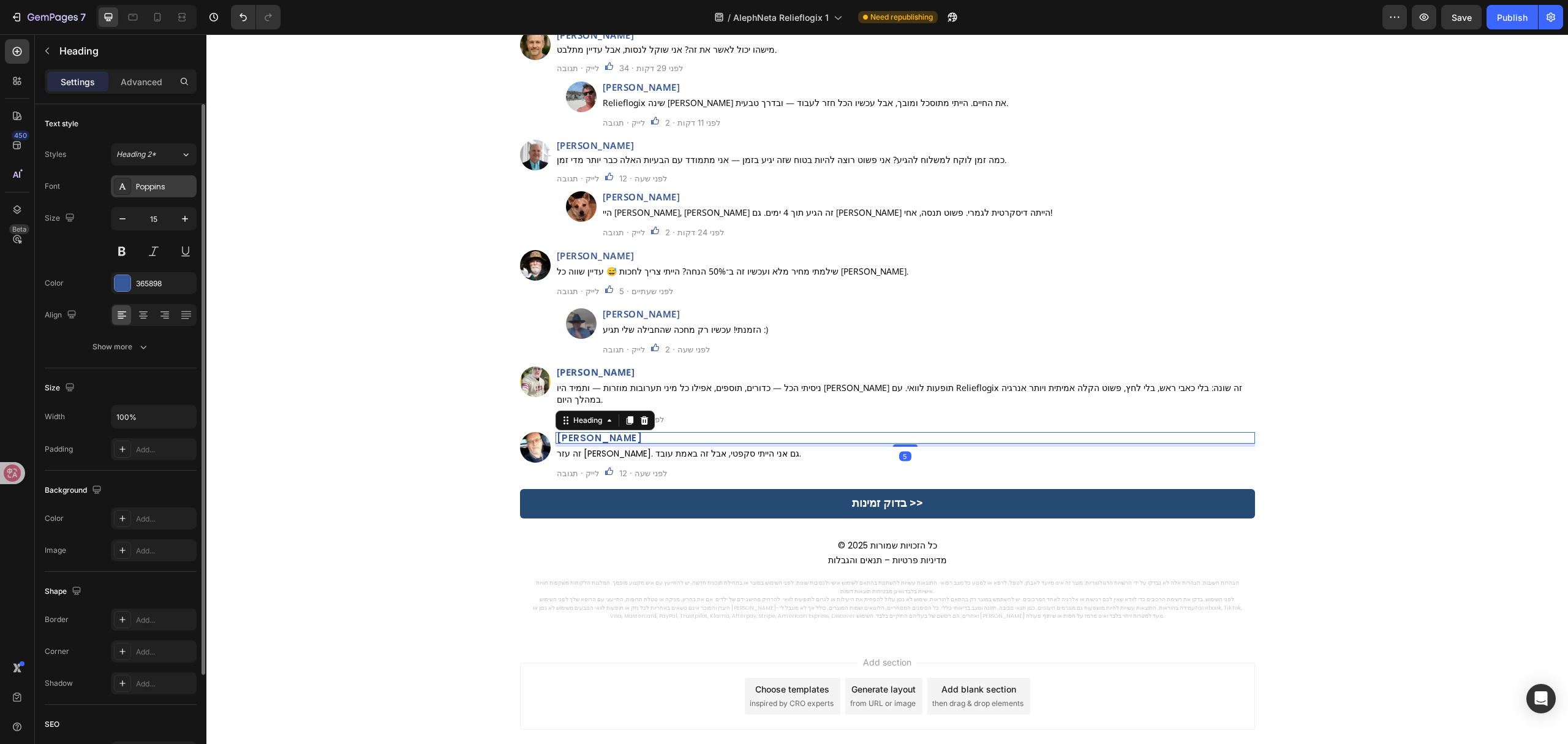
click at [143, 197] on div "Poppins" at bounding box center [154, 186] width 86 height 22
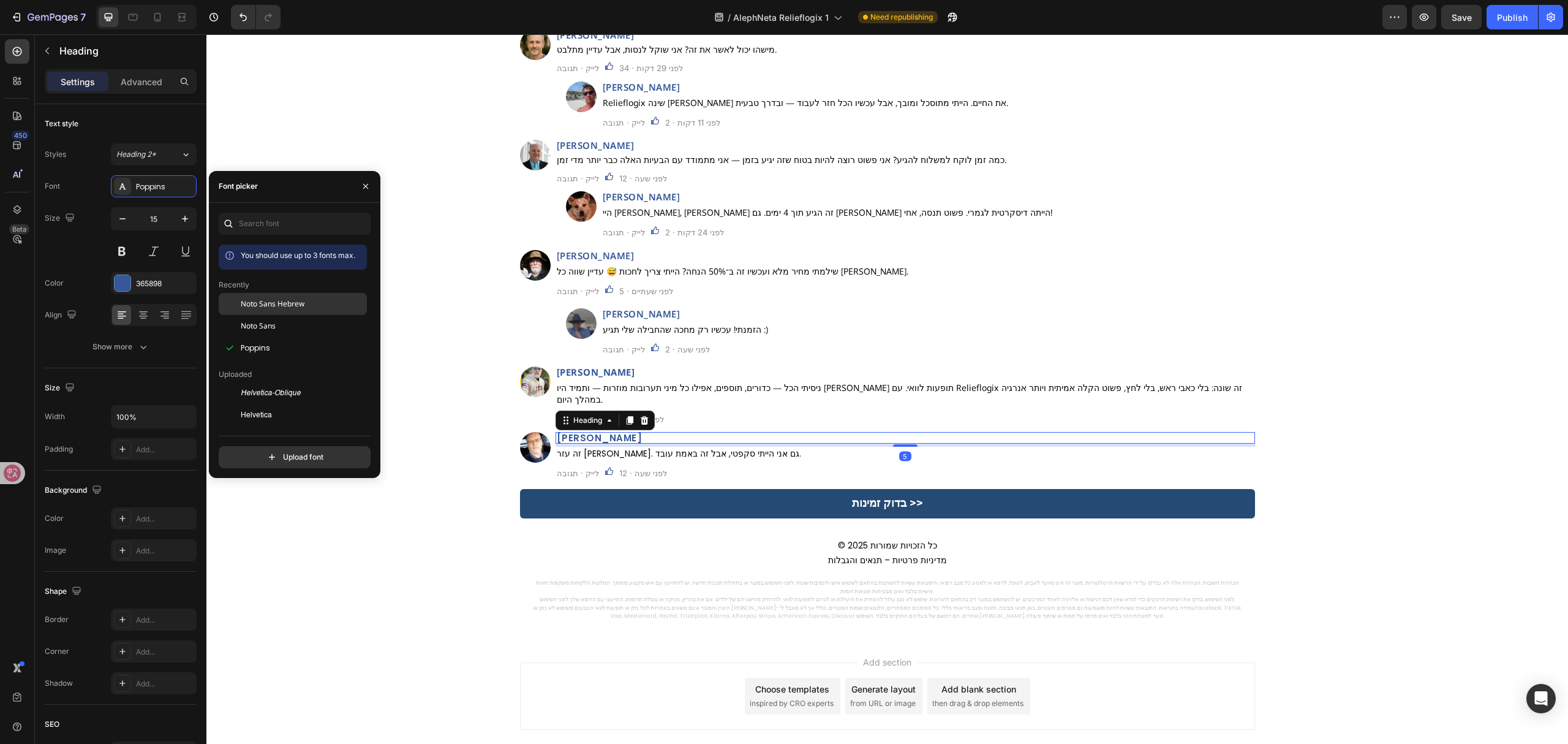
click at [271, 295] on div "Noto Sans Hebrew" at bounding box center [293, 304] width 148 height 22
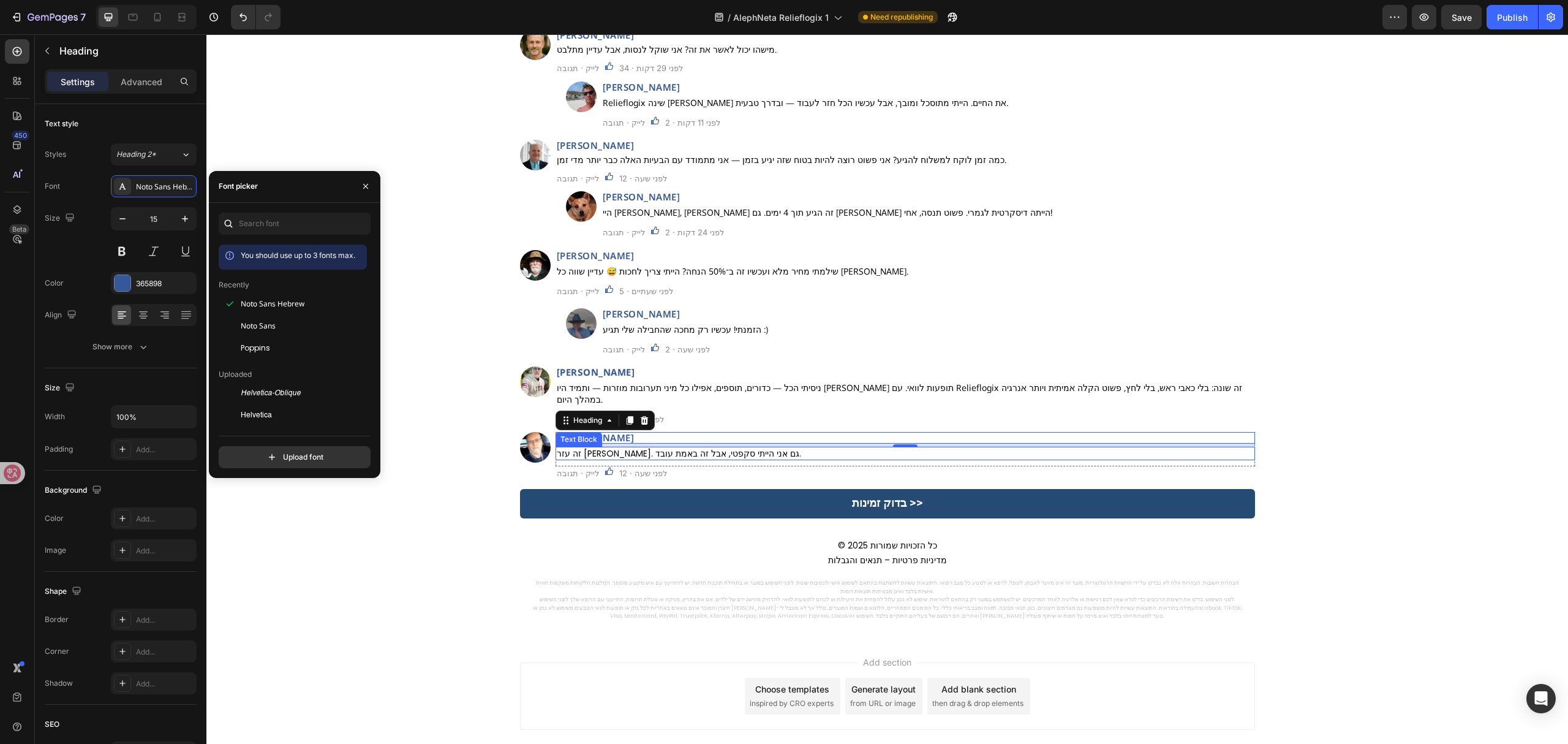
click at [708, 448] on p "זה עזר לי. גם אני הייתי סקפטי, אבל זה באמת עובד." at bounding box center [905, 453] width 697 height 11
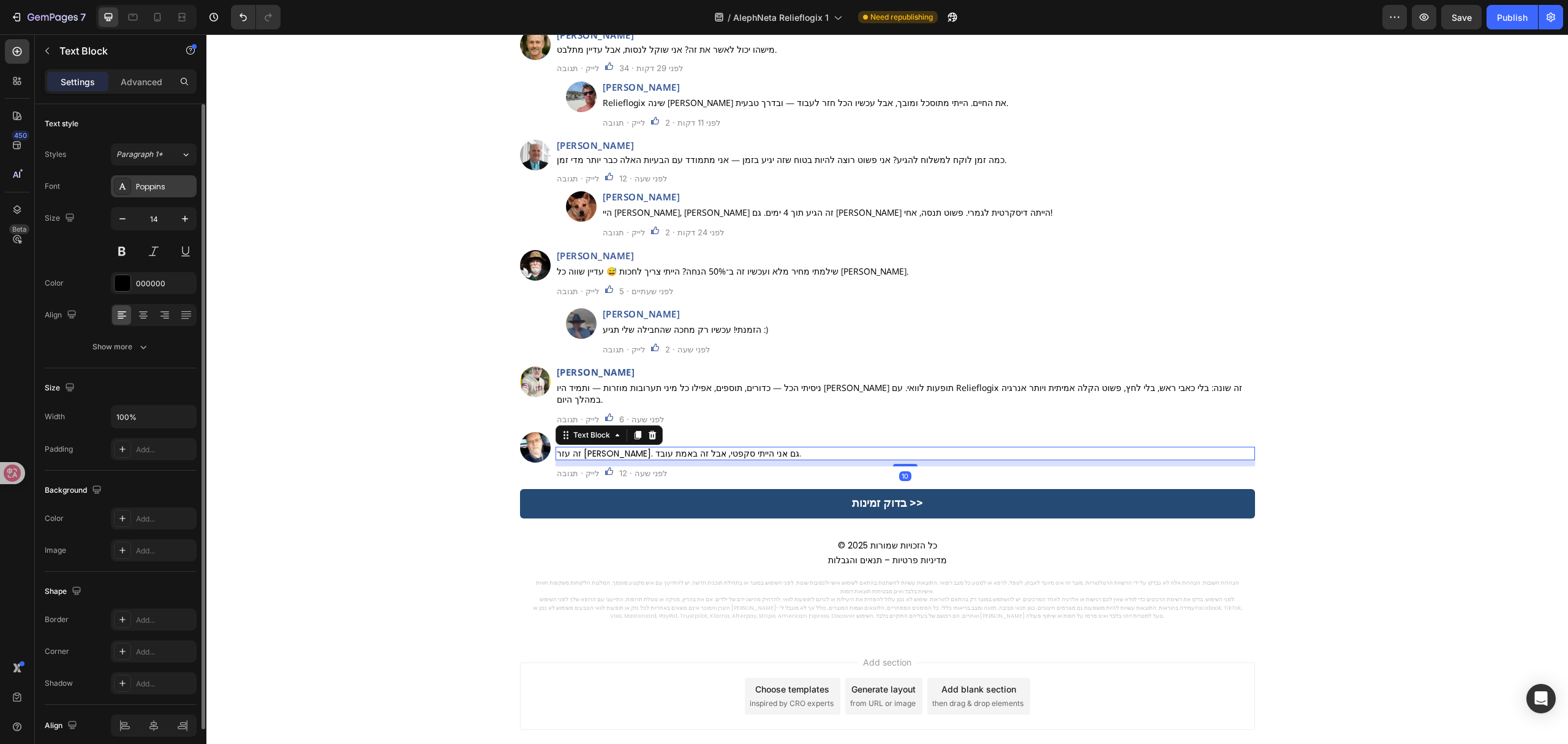
click at [167, 187] on div "Poppins" at bounding box center [164, 187] width 57 height 11
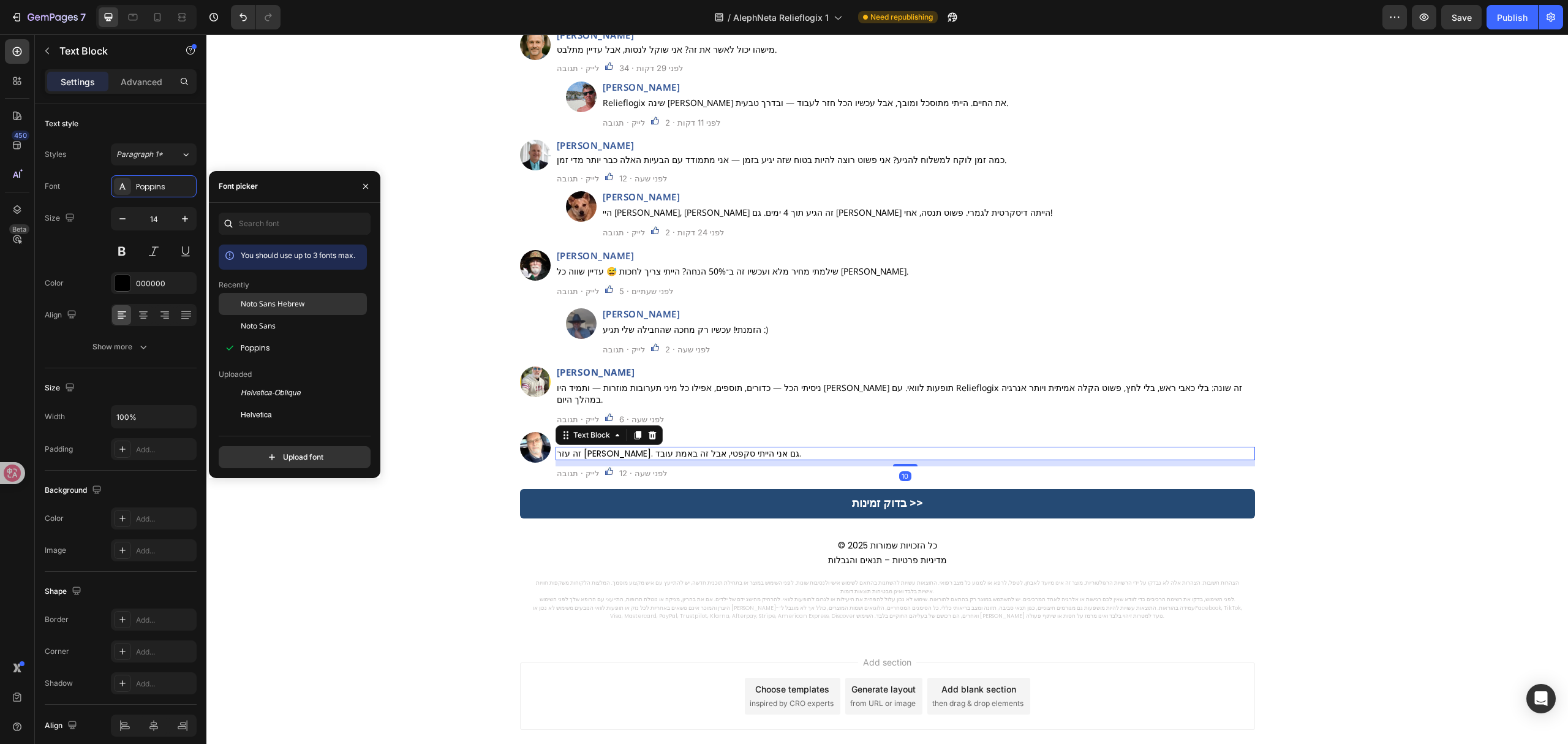
drag, startPoint x: 305, startPoint y: 295, endPoint x: 361, endPoint y: 301, distance: 56.3
click at [304, 295] on div "Noto Sans Hebrew" at bounding box center [293, 304] width 148 height 22
click at [889, 604] on p "היצרן והמוכר אינם נושאים באחריות לכל נזק או תופעות לוואי הנובעים משימוש לא נכון…" at bounding box center [887, 612] width 713 height 17
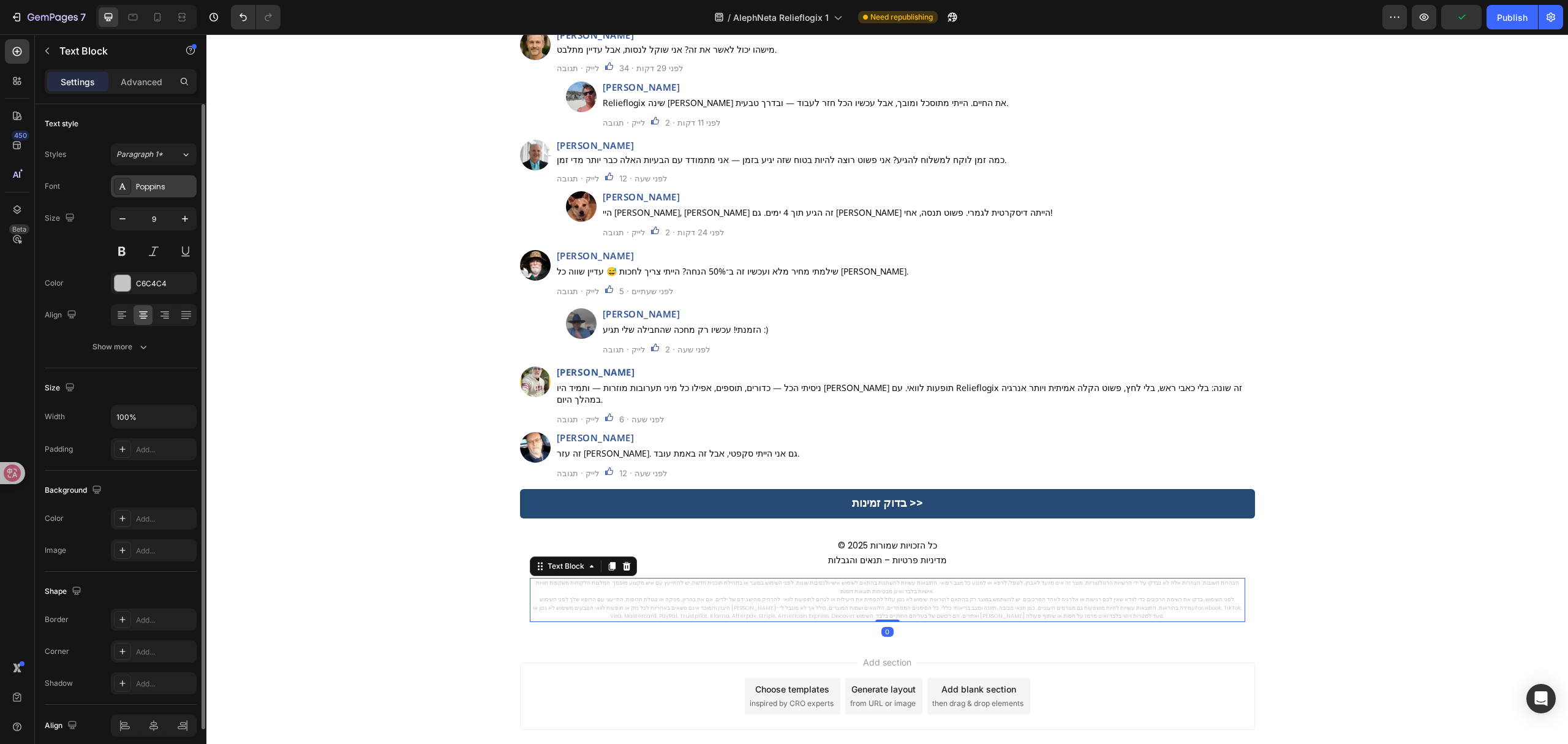
click at [180, 185] on div "Poppins" at bounding box center [164, 187] width 57 height 11
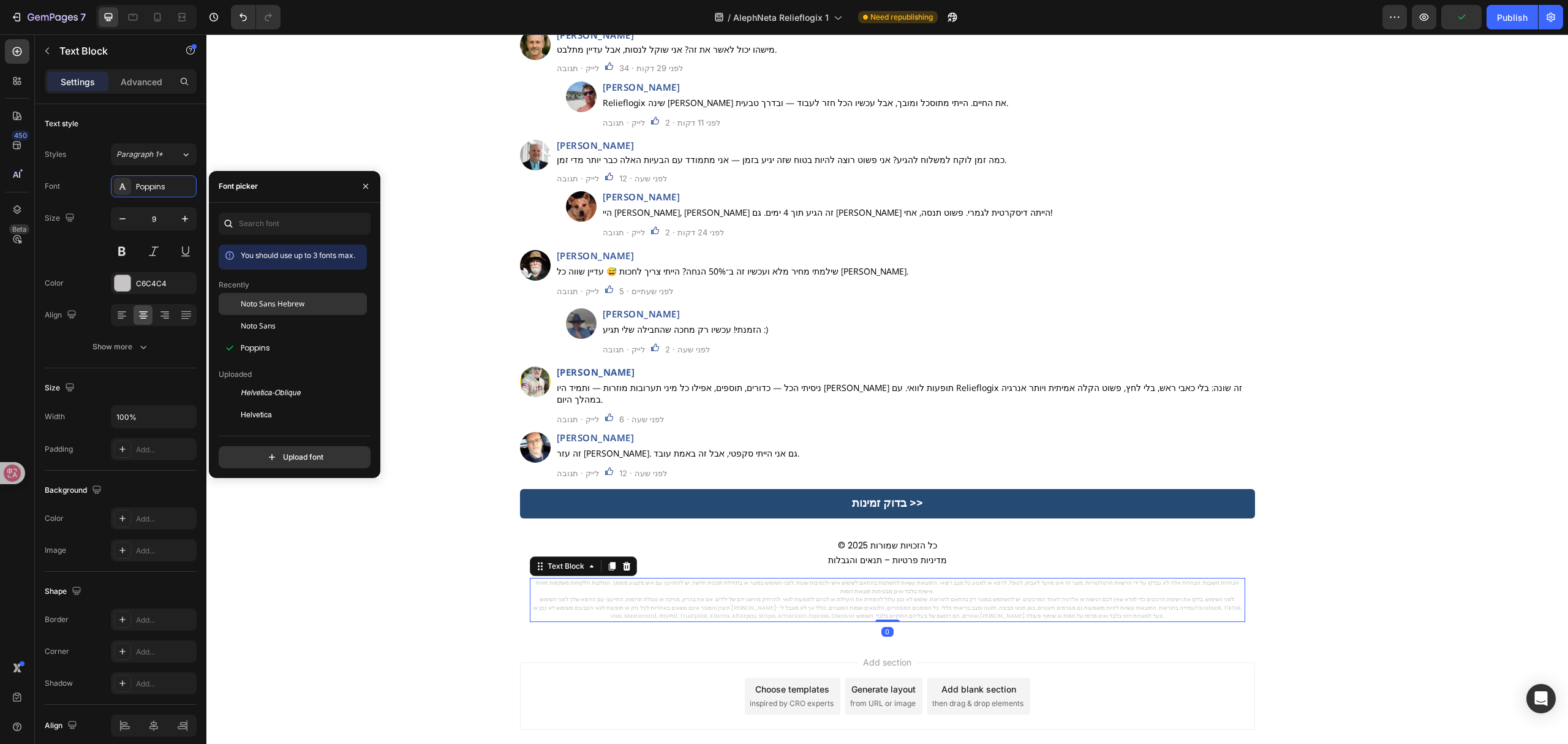
drag, startPoint x: 258, startPoint y: 301, endPoint x: 316, endPoint y: 335, distance: 67.2
click at [258, 301] on span "Noto Sans Hebrew" at bounding box center [272, 304] width 63 height 11
click at [847, 540] on p "© 2025 כל הזכויות שמורות מדיניות פרטיות – תנאים והגבלות" at bounding box center [887, 554] width 713 height 29
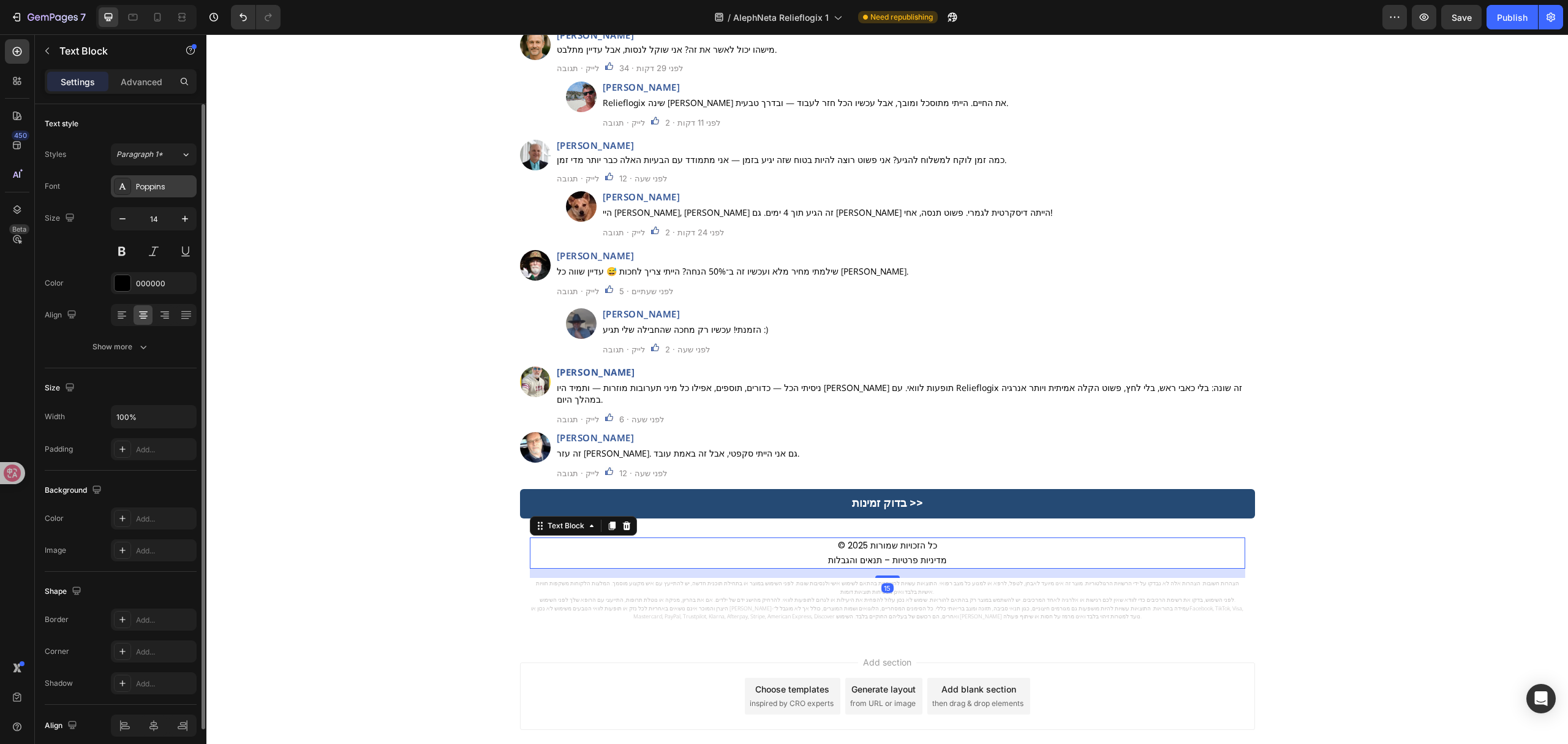
click at [170, 181] on div "Poppins" at bounding box center [164, 187] width 57 height 11
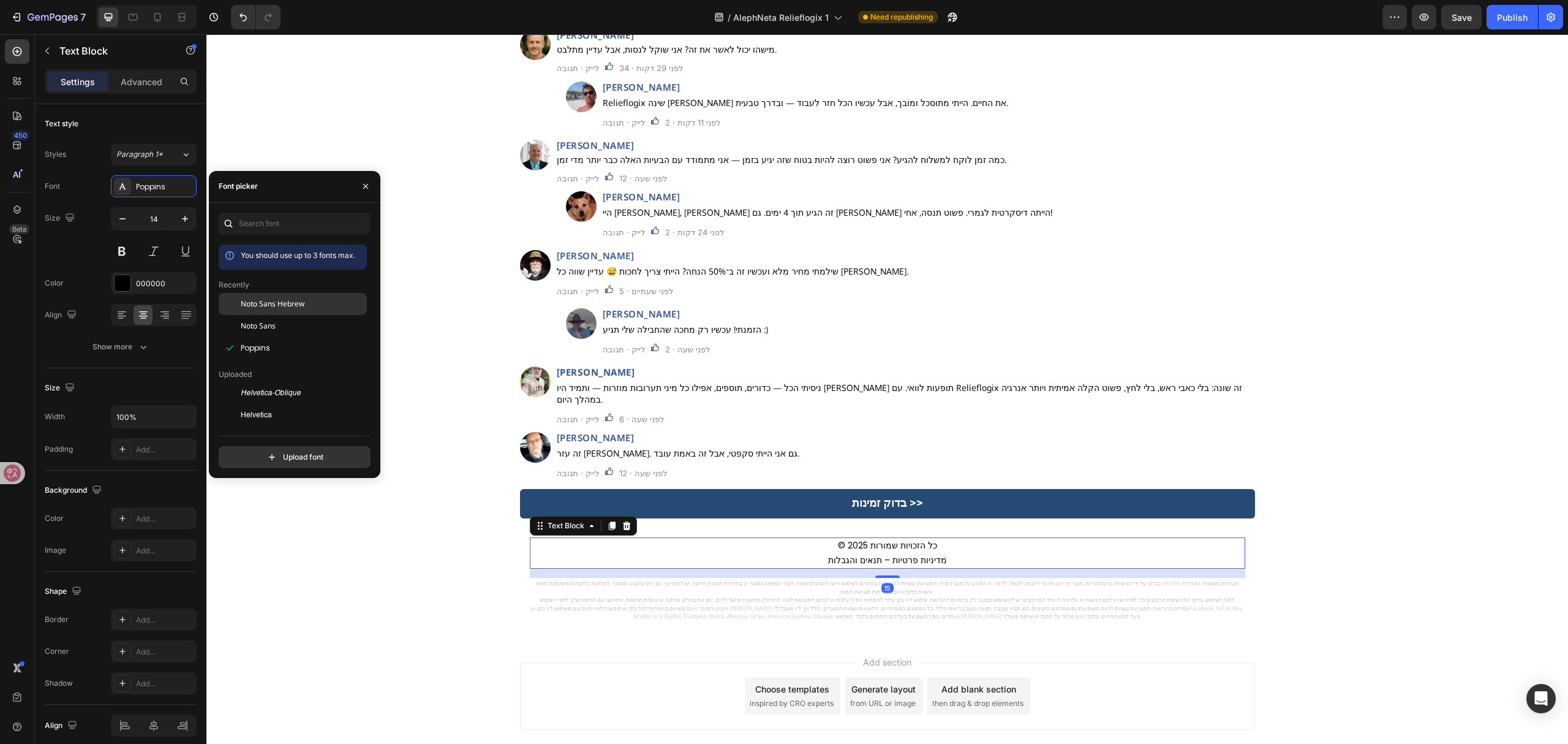
click at [304, 302] on div "Noto Sans Hebrew" at bounding box center [303, 304] width 124 height 11
click at [467, 364] on div "תגובות: Heading Custom Code Row Image איתי רגב Heading מישהו יכול לאשר את זה? א…" at bounding box center [887, 226] width 1362 height 520
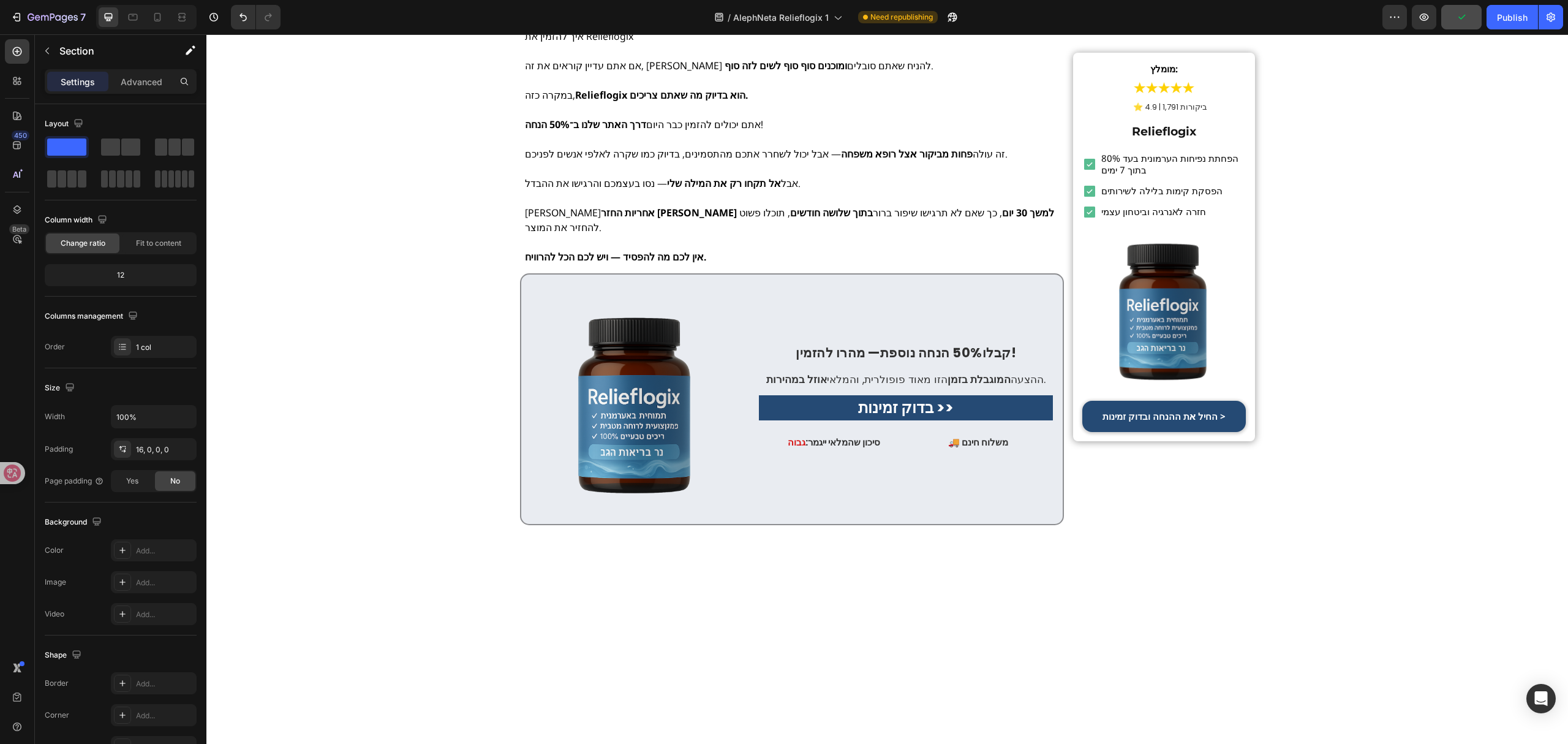
scroll to position [5311, 0]
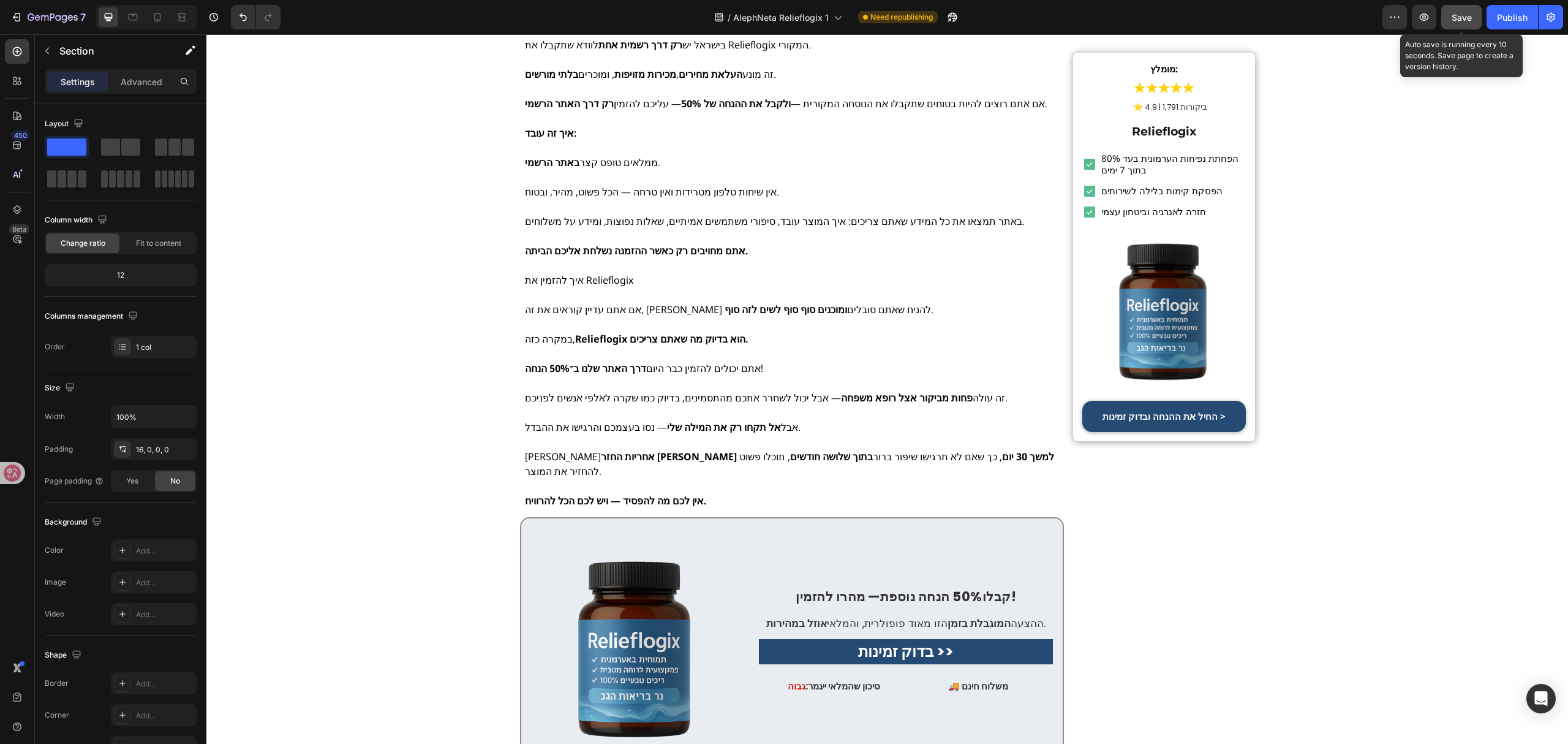
click at [1461, 20] on span "Save" at bounding box center [1462, 18] width 20 height 11
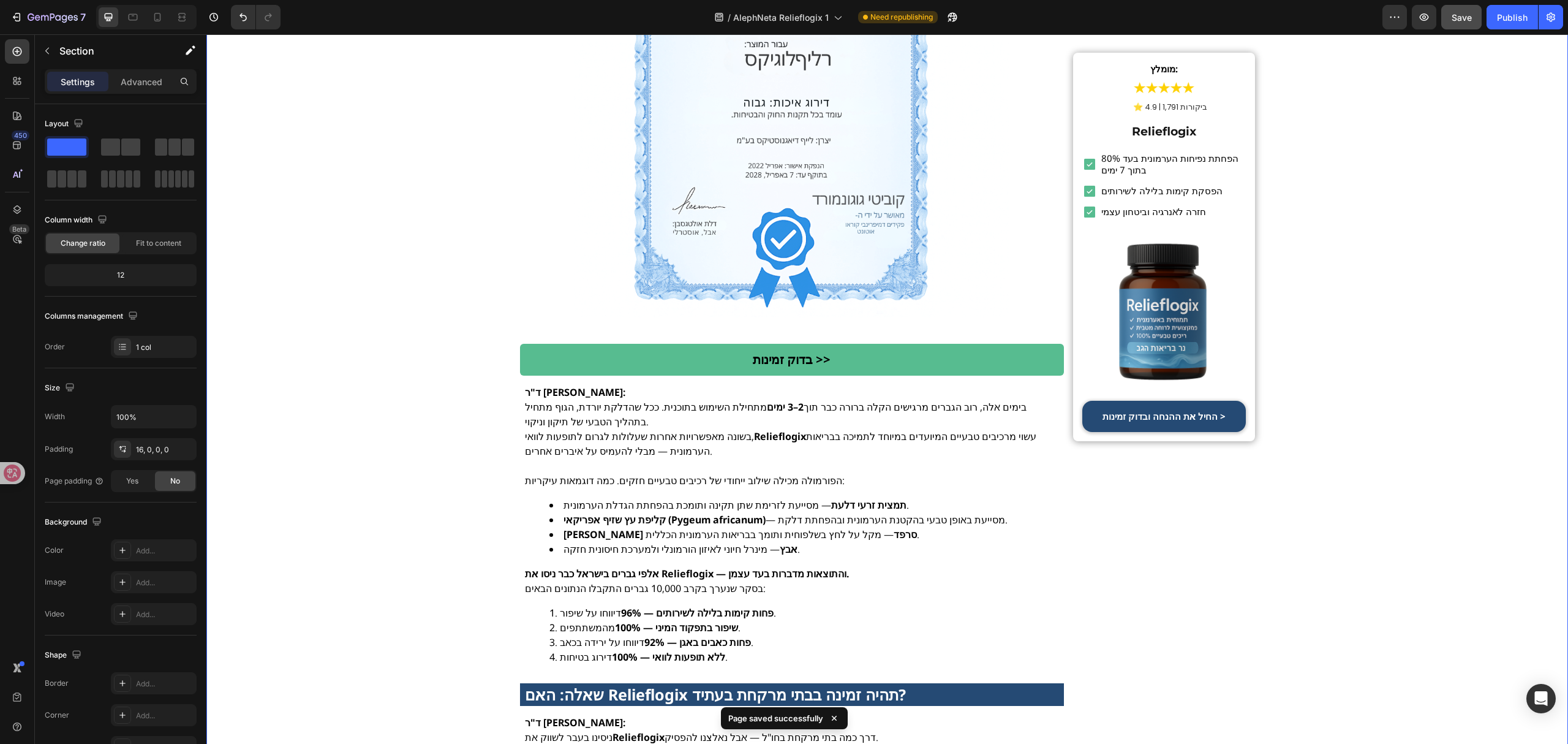
scroll to position [3923, 0]
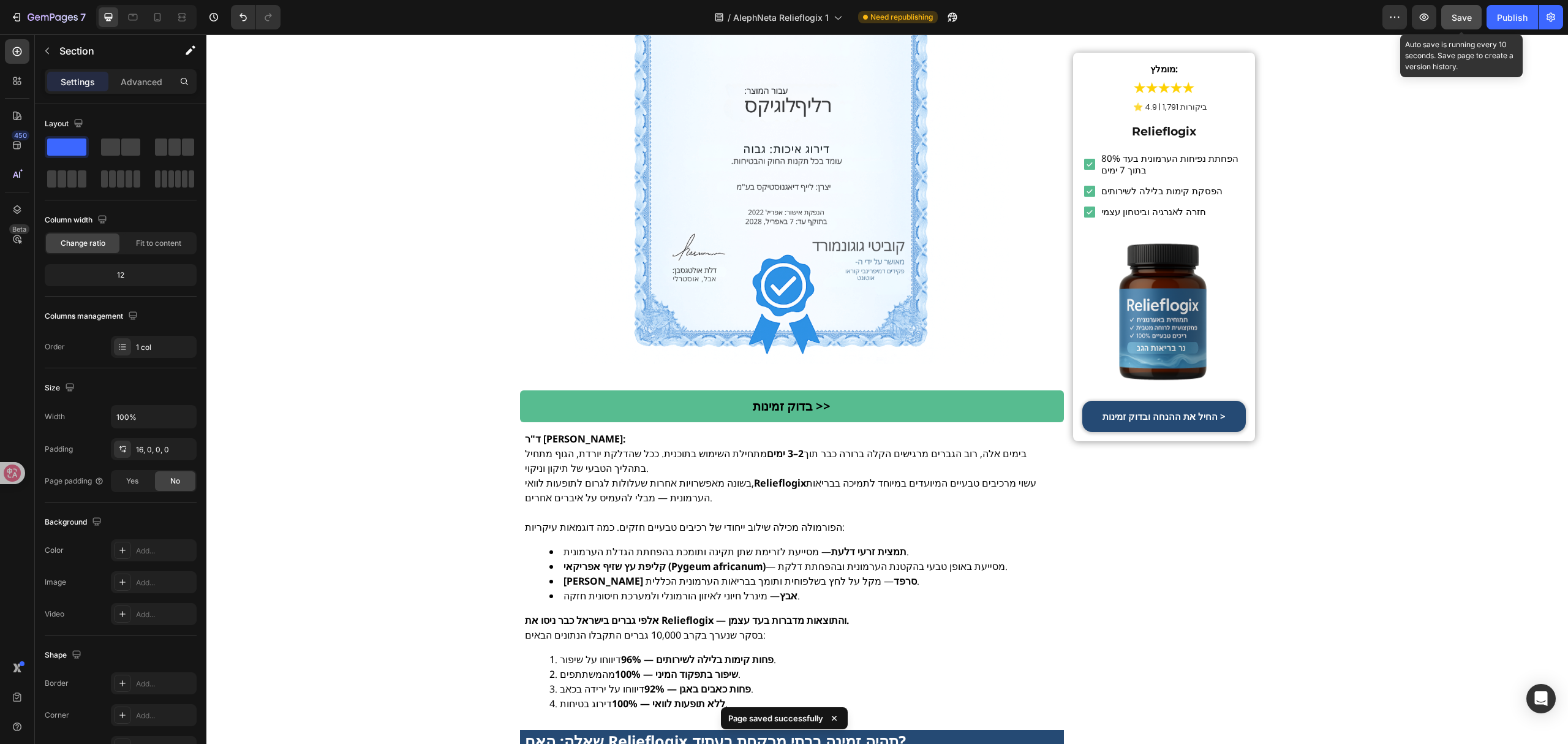
click at [1468, 12] on span "Save" at bounding box center [1462, 18] width 20 height 11
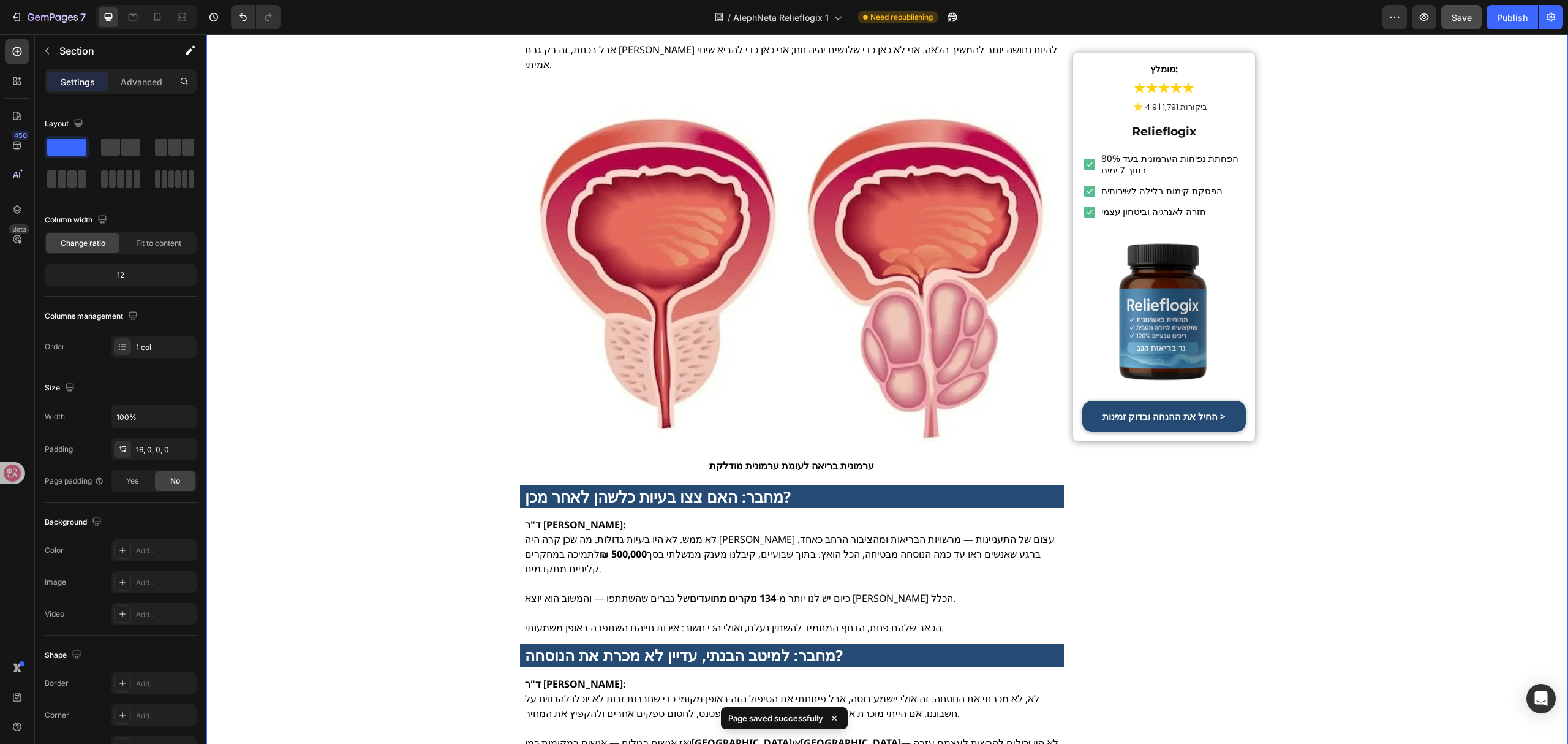
scroll to position [1308, 0]
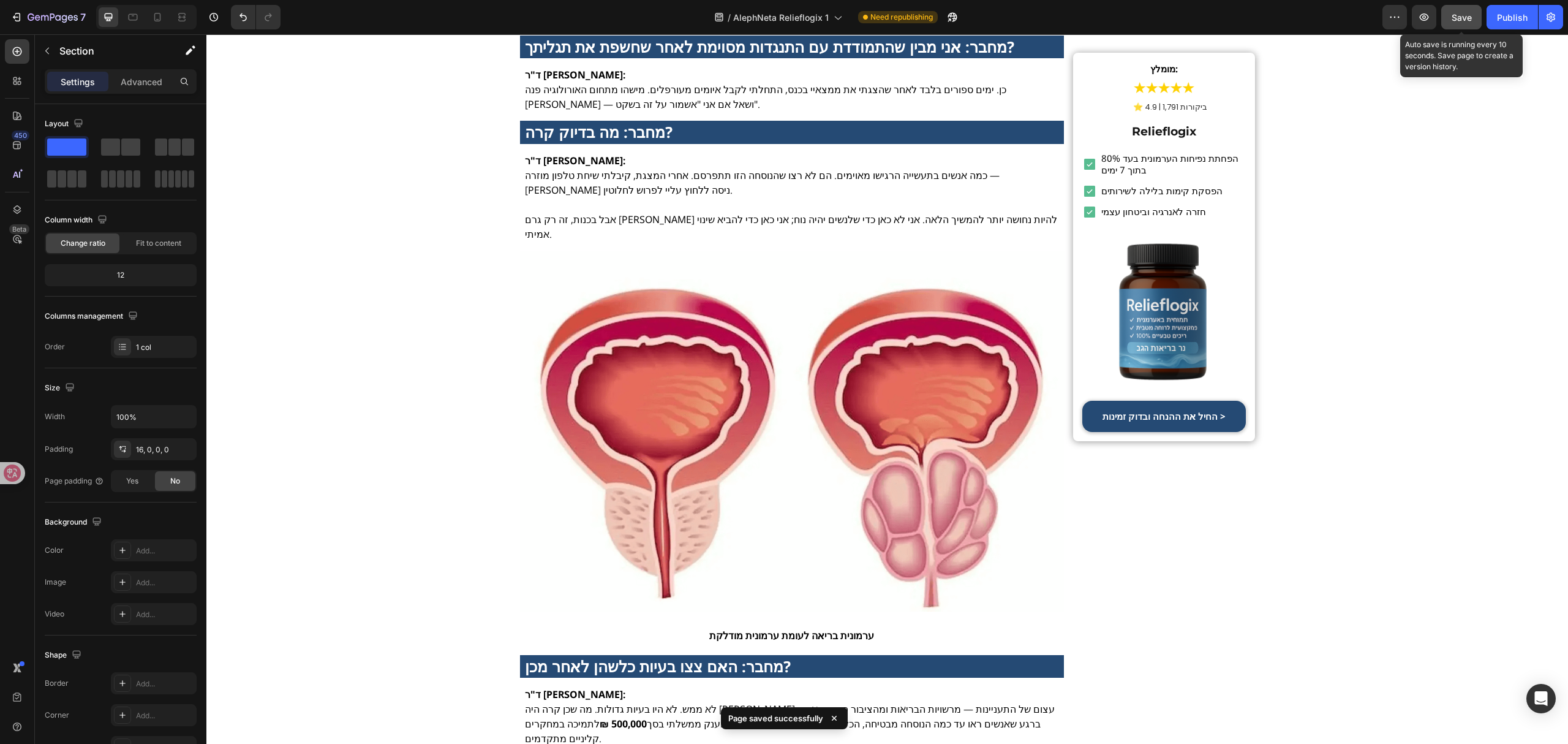
drag, startPoint x: 1460, startPoint y: 12, endPoint x: 1479, endPoint y: 18, distance: 19.9
click at [1460, 13] on span "Save" at bounding box center [1462, 18] width 20 height 11
click at [1514, 15] on div "Publish" at bounding box center [1512, 17] width 31 height 13
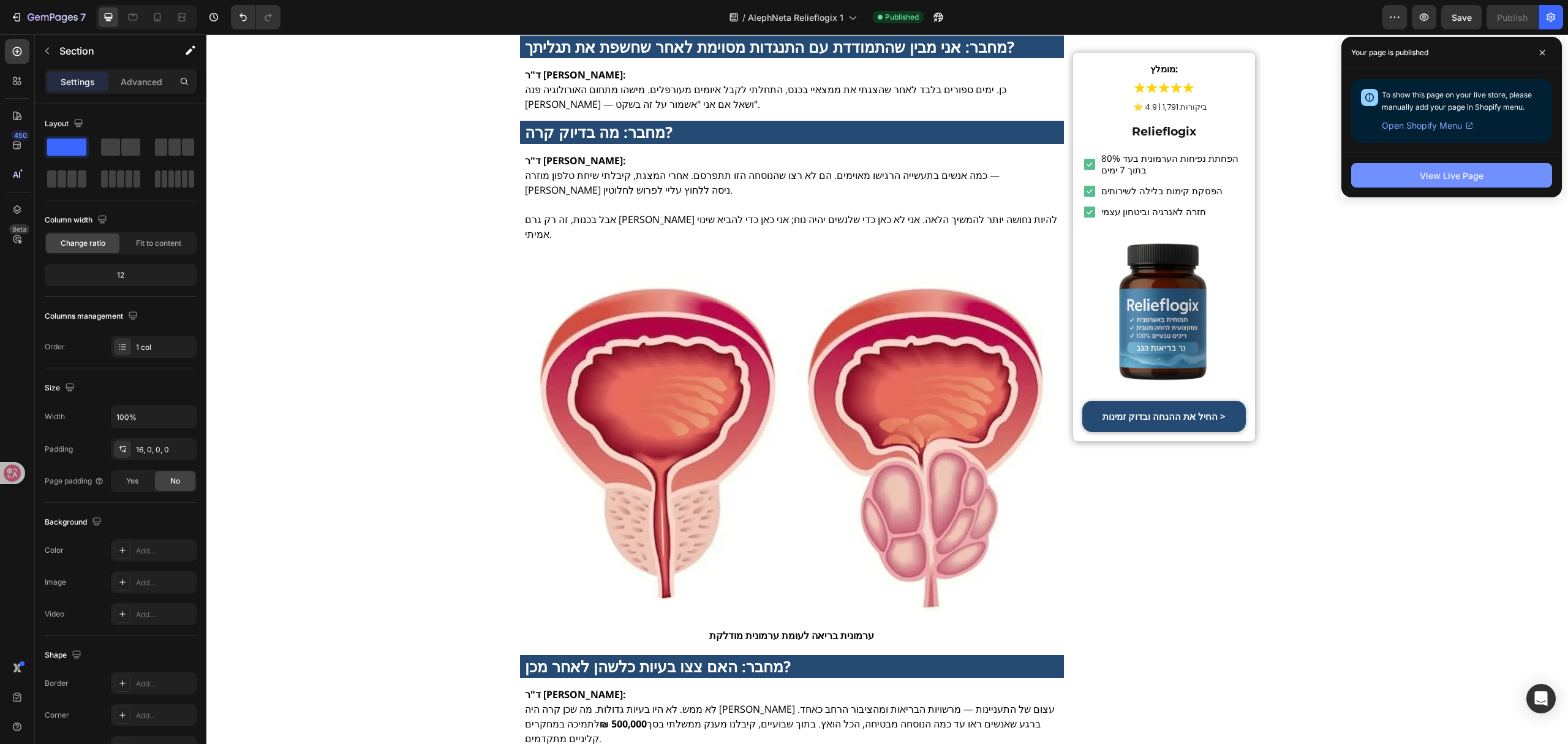
click at [1443, 177] on div "View Live Page" at bounding box center [1451, 175] width 63 height 13
